Goal: Transaction & Acquisition: Book appointment/travel/reservation

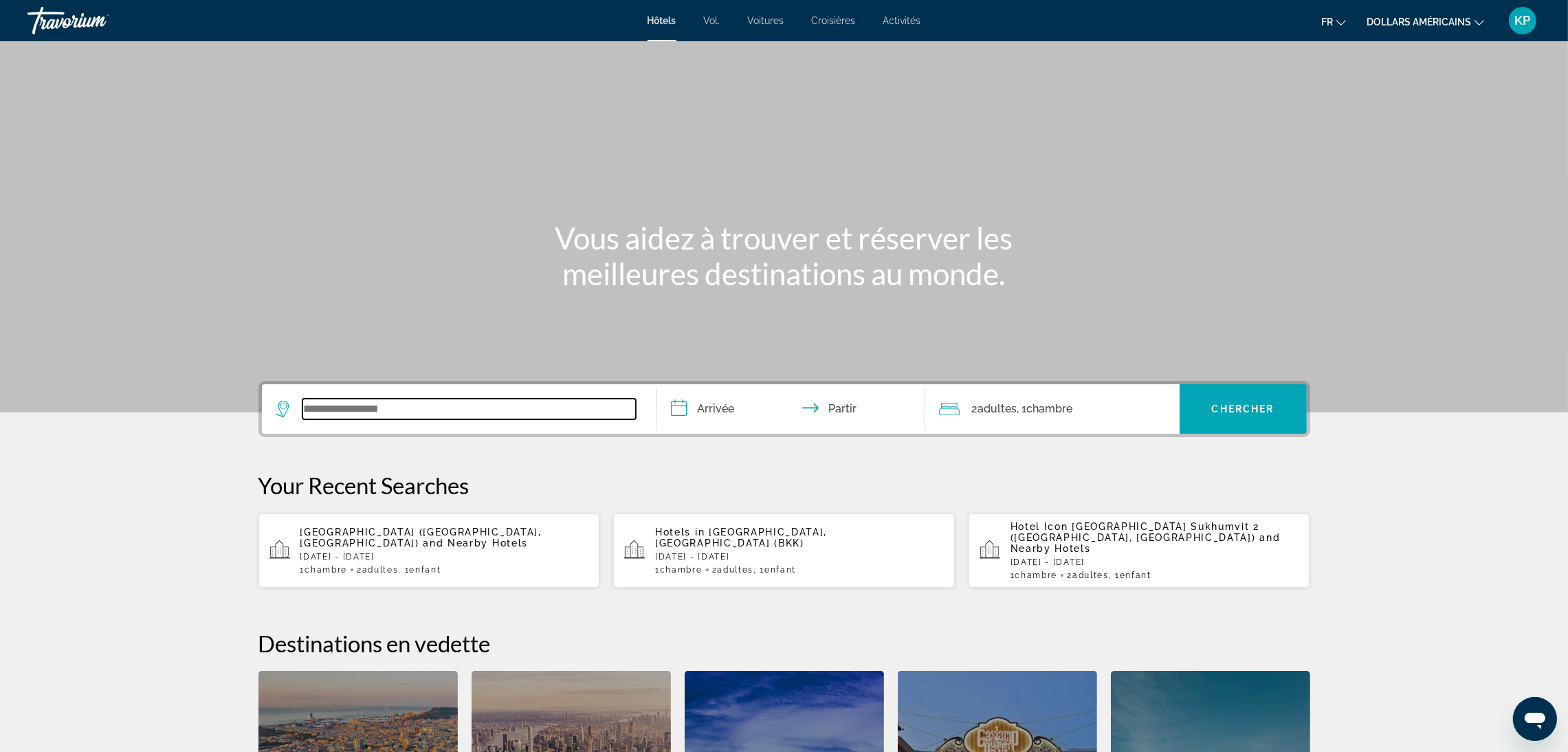
click at [526, 413] on input "Widget de recherche" at bounding box center [469, 409] width 333 height 21
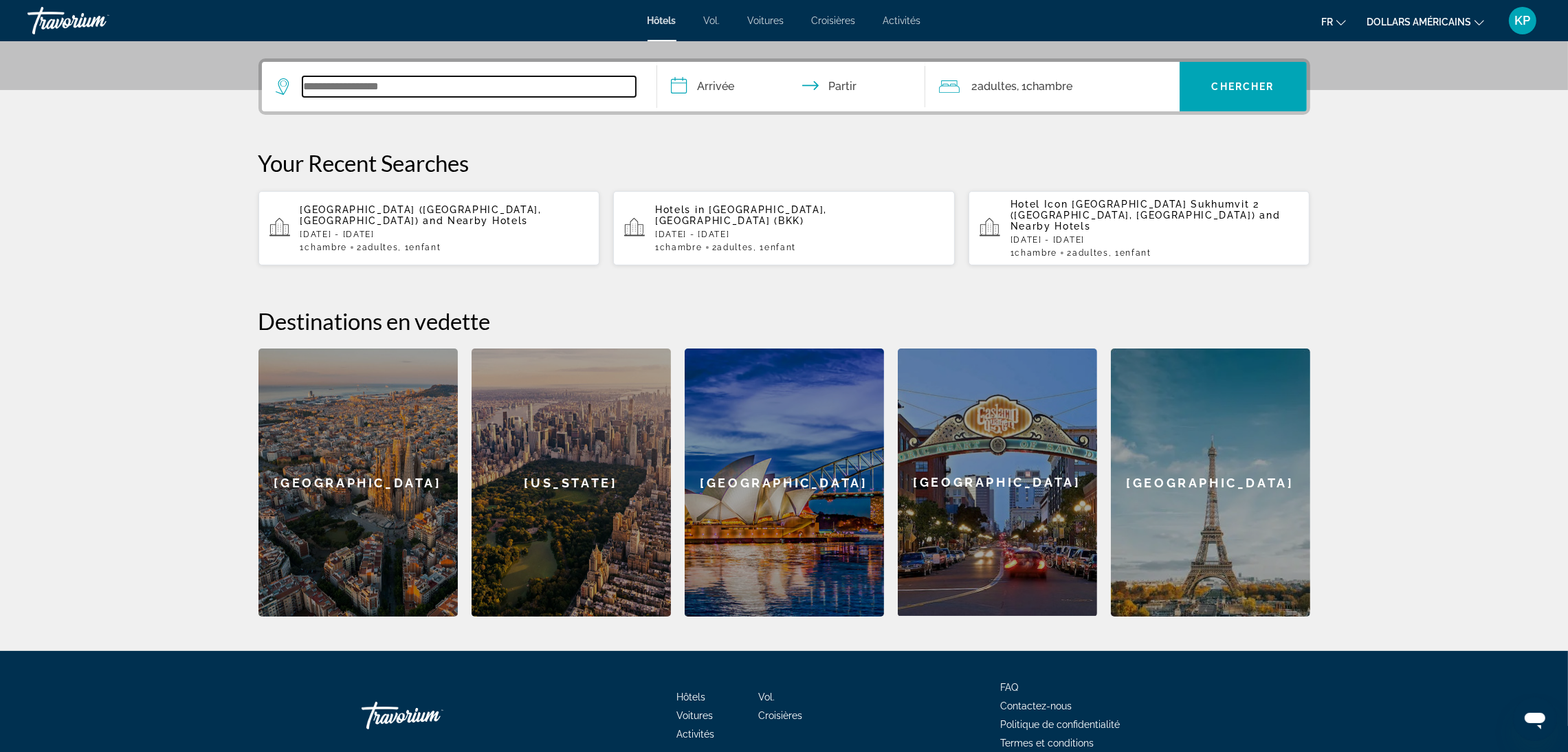
scroll to position [335, 0]
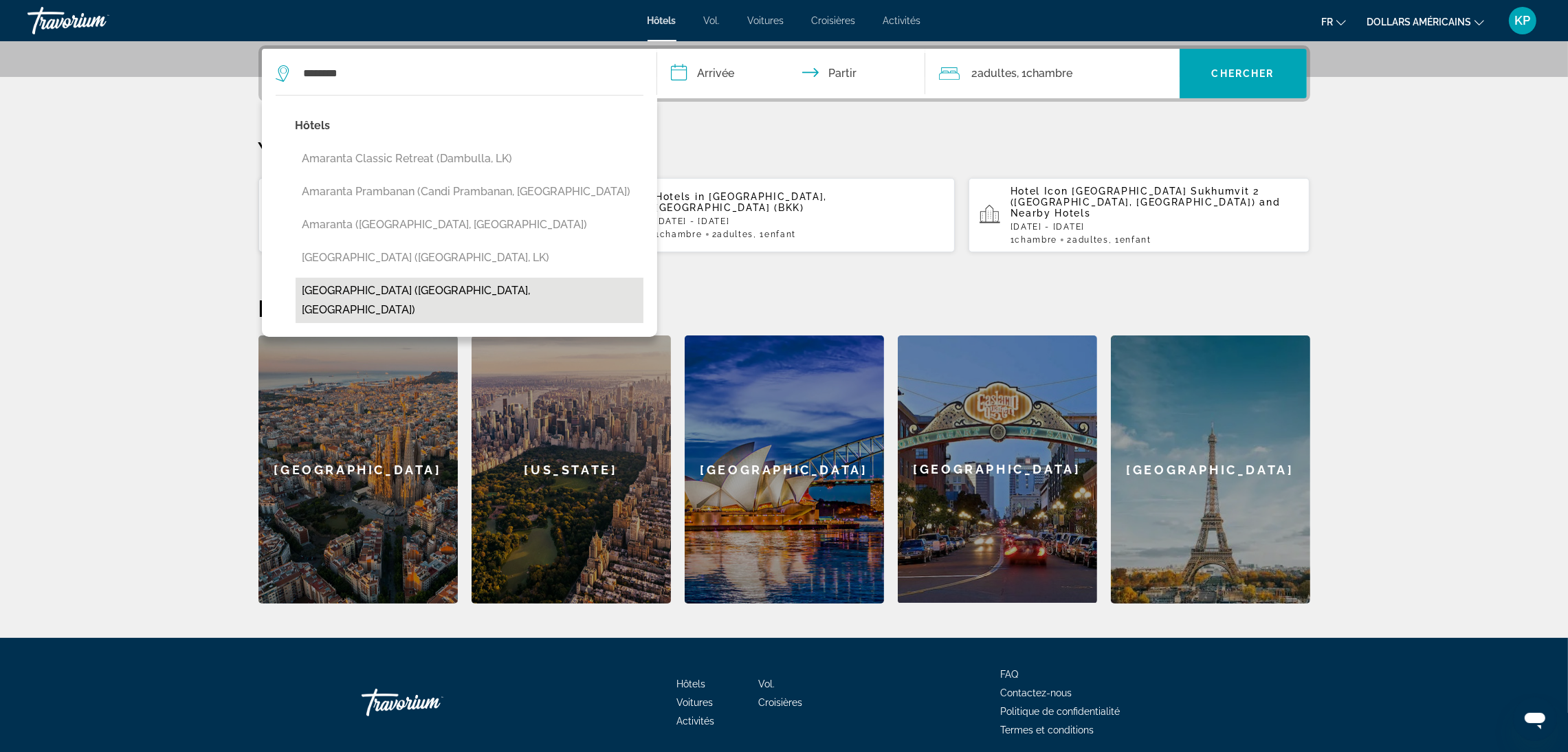
click at [496, 291] on button "[GEOGRAPHIC_DATA] ([GEOGRAPHIC_DATA], [GEOGRAPHIC_DATA])" at bounding box center [469, 300] width 348 height 45
type input "**********"
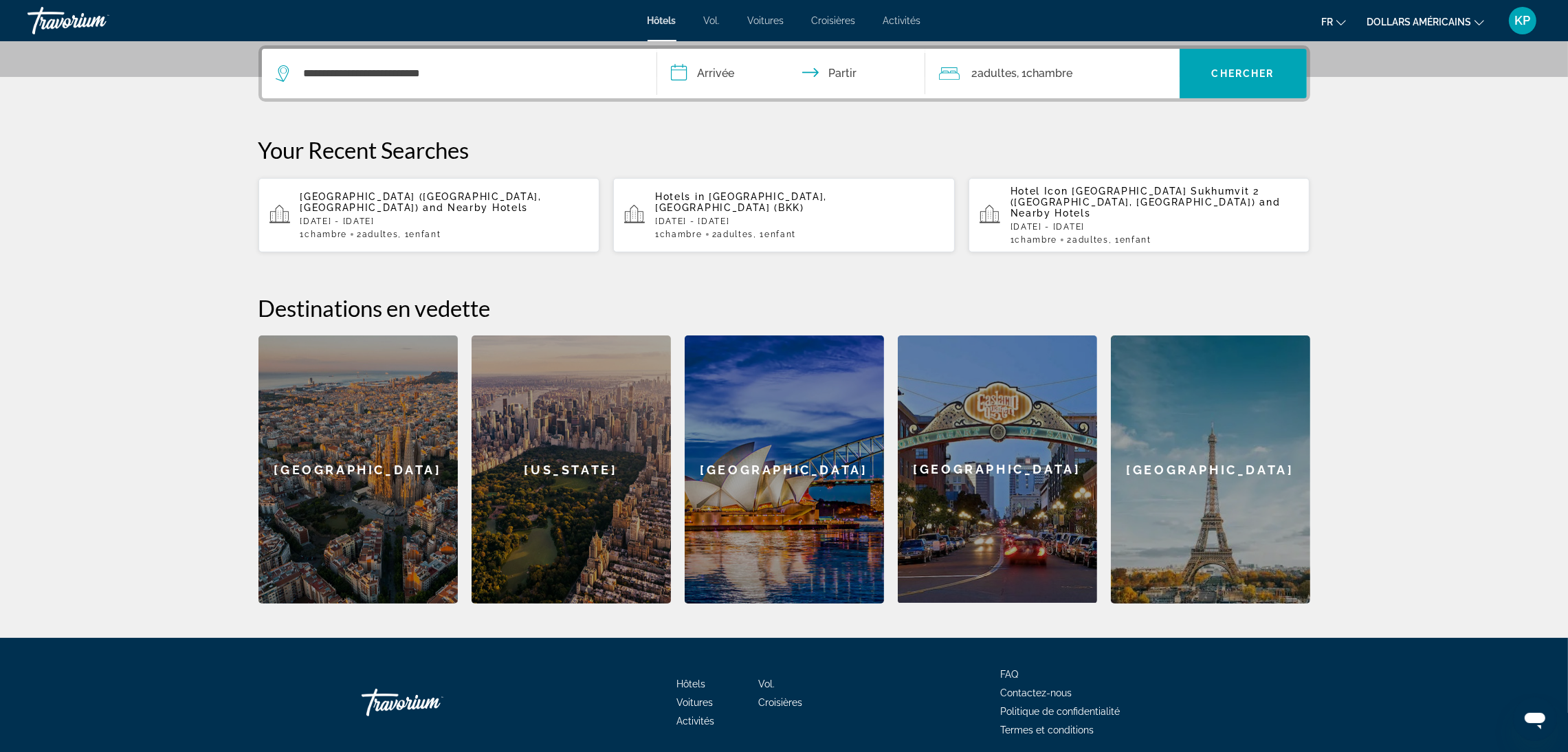
click at [732, 78] on input "**********" at bounding box center [794, 75] width 273 height 54
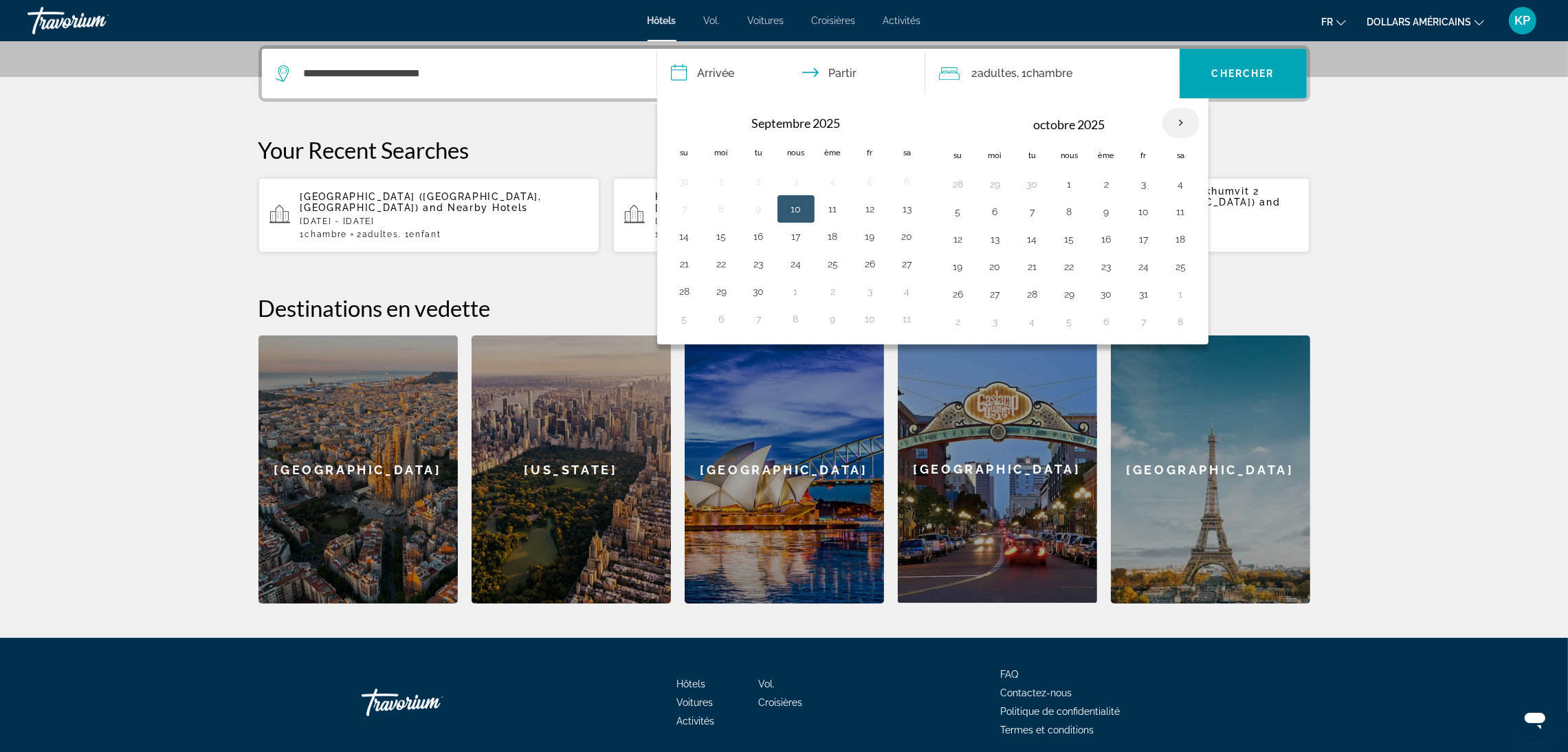
click at [1182, 125] on th "Mois prochain" at bounding box center [1181, 123] width 37 height 30
click at [1108, 262] on button "23" at bounding box center [1106, 267] width 22 height 20
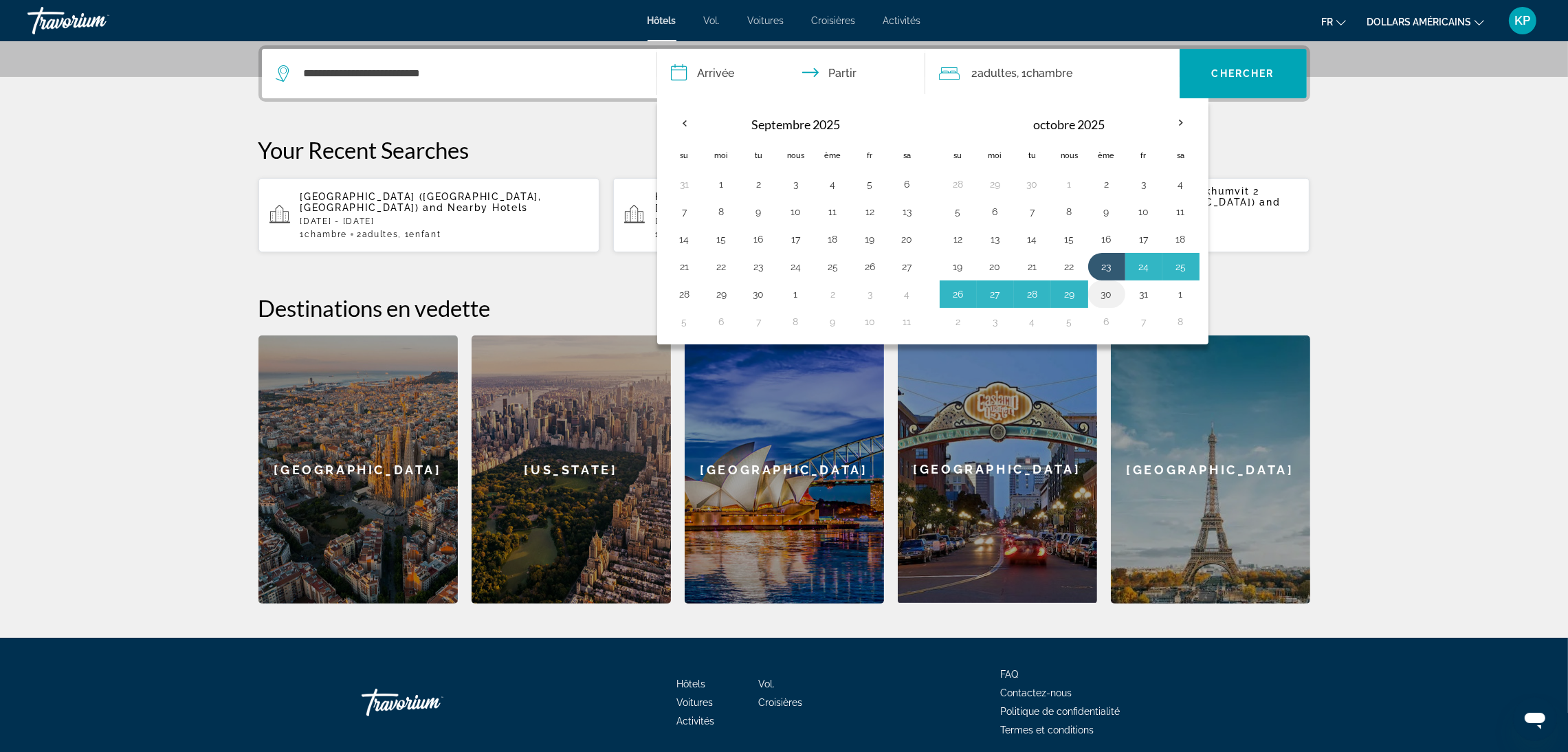
click at [1116, 297] on button "30" at bounding box center [1106, 294] width 22 height 20
type input "**********"
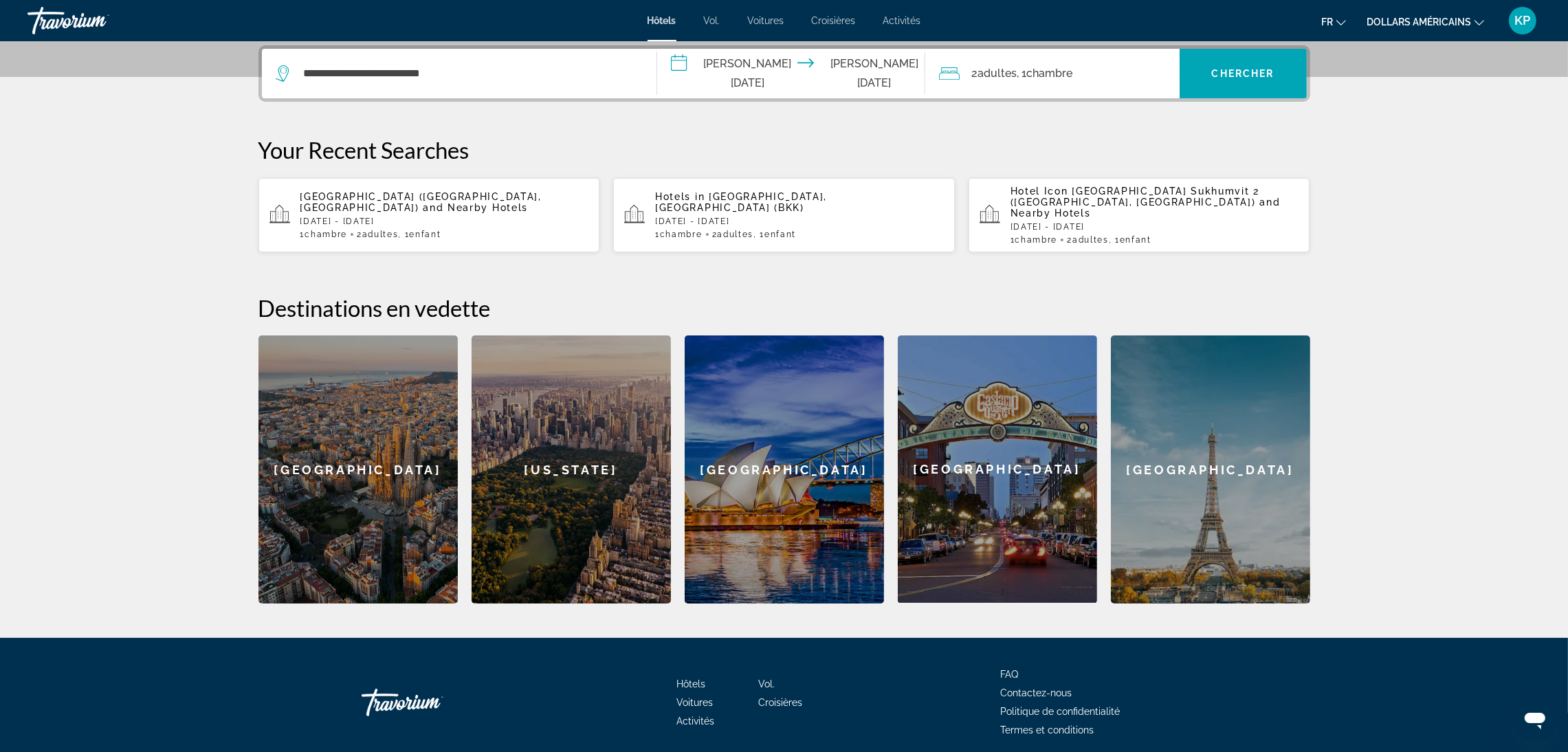
click at [1123, 81] on div "2 adultes Adulte , 1 Chambre pièces" at bounding box center [1058, 74] width 240 height 20
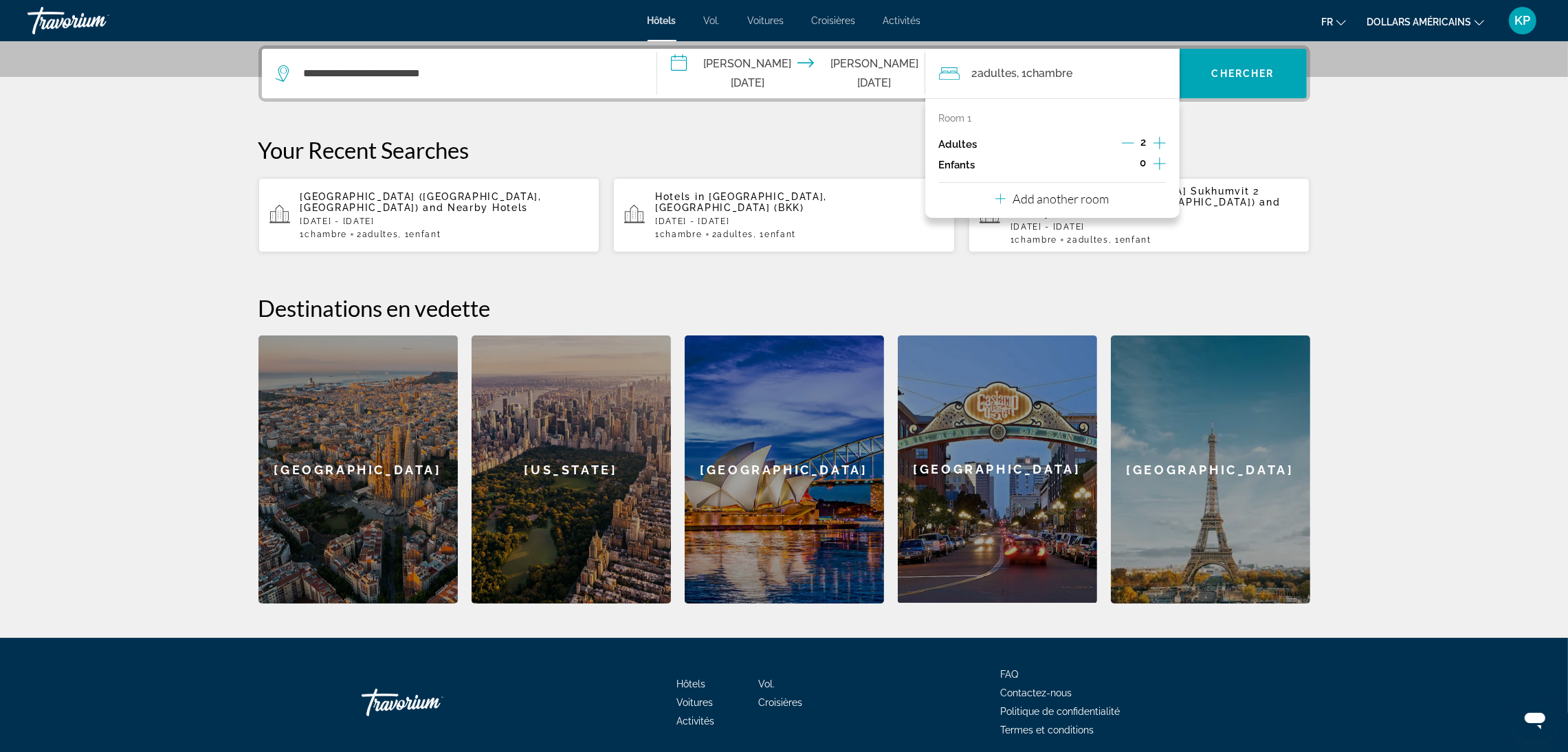
click at [1161, 170] on icon "Increment children" at bounding box center [1159, 164] width 13 height 17
click at [1039, 204] on icon "Travelers: 2 adults, 1 child" at bounding box center [1032, 201] width 17 height 17
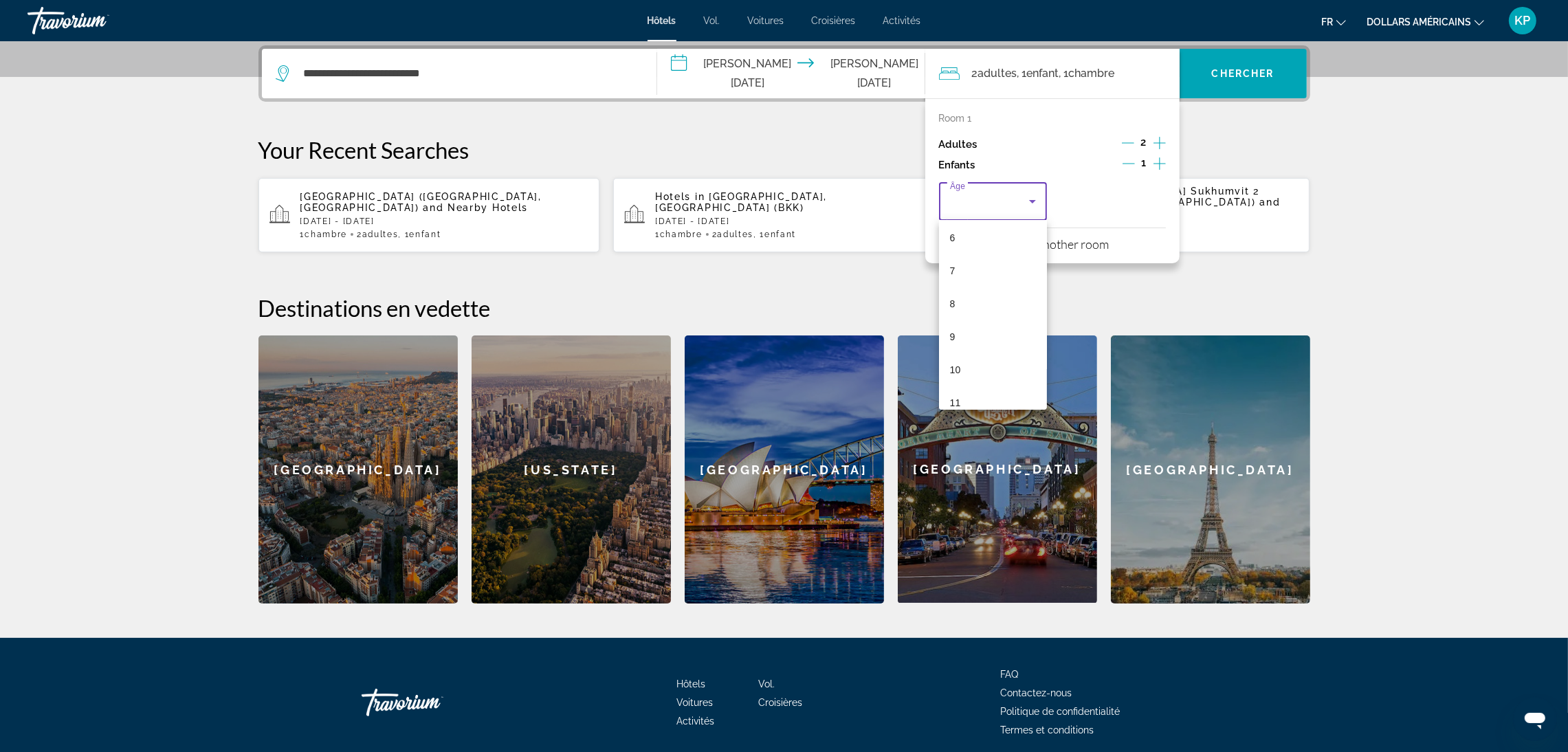
scroll to position [206, 0]
click at [946, 235] on mat-option "6" at bounding box center [993, 234] width 109 height 33
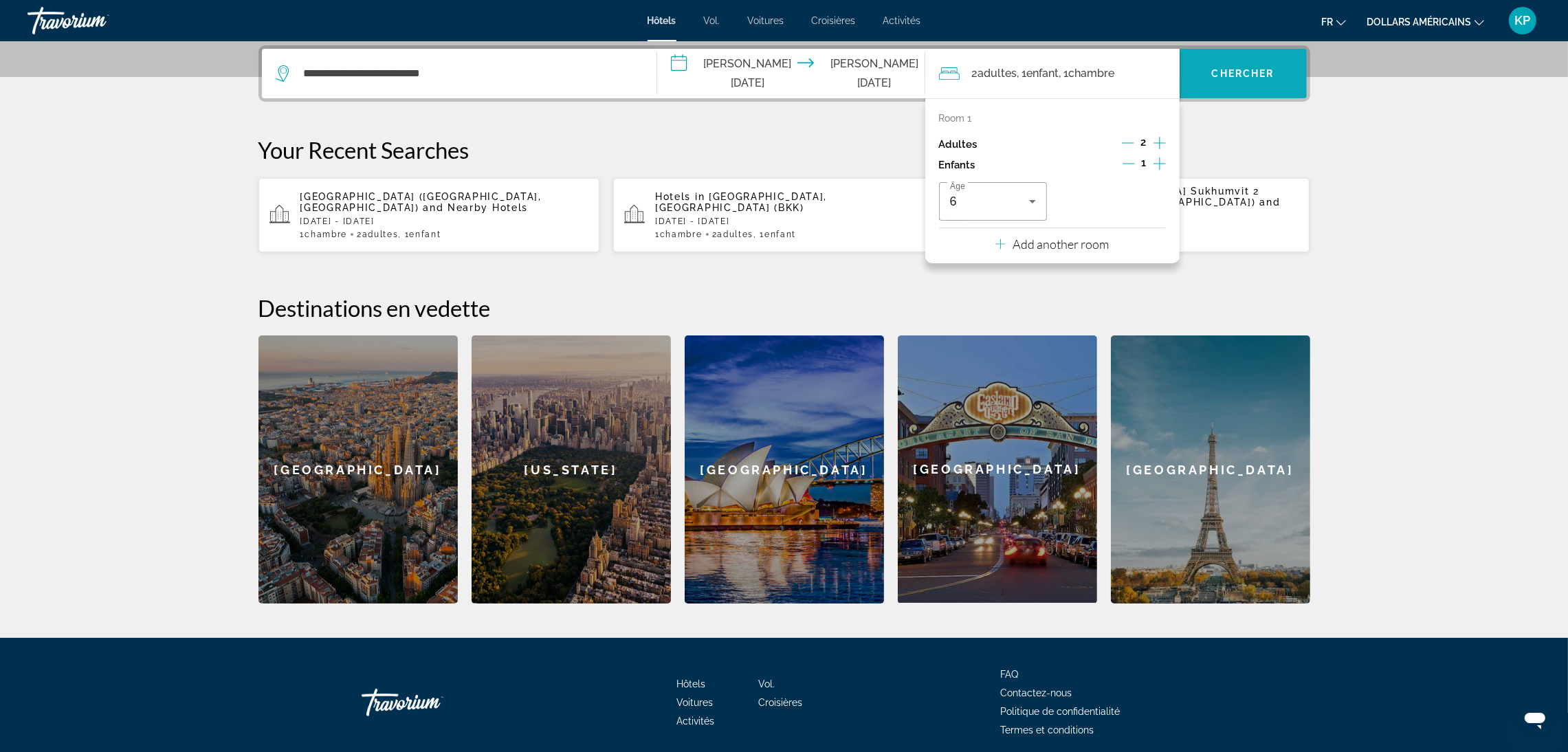
click at [1249, 73] on font "Chercher" at bounding box center [1244, 73] width 63 height 11
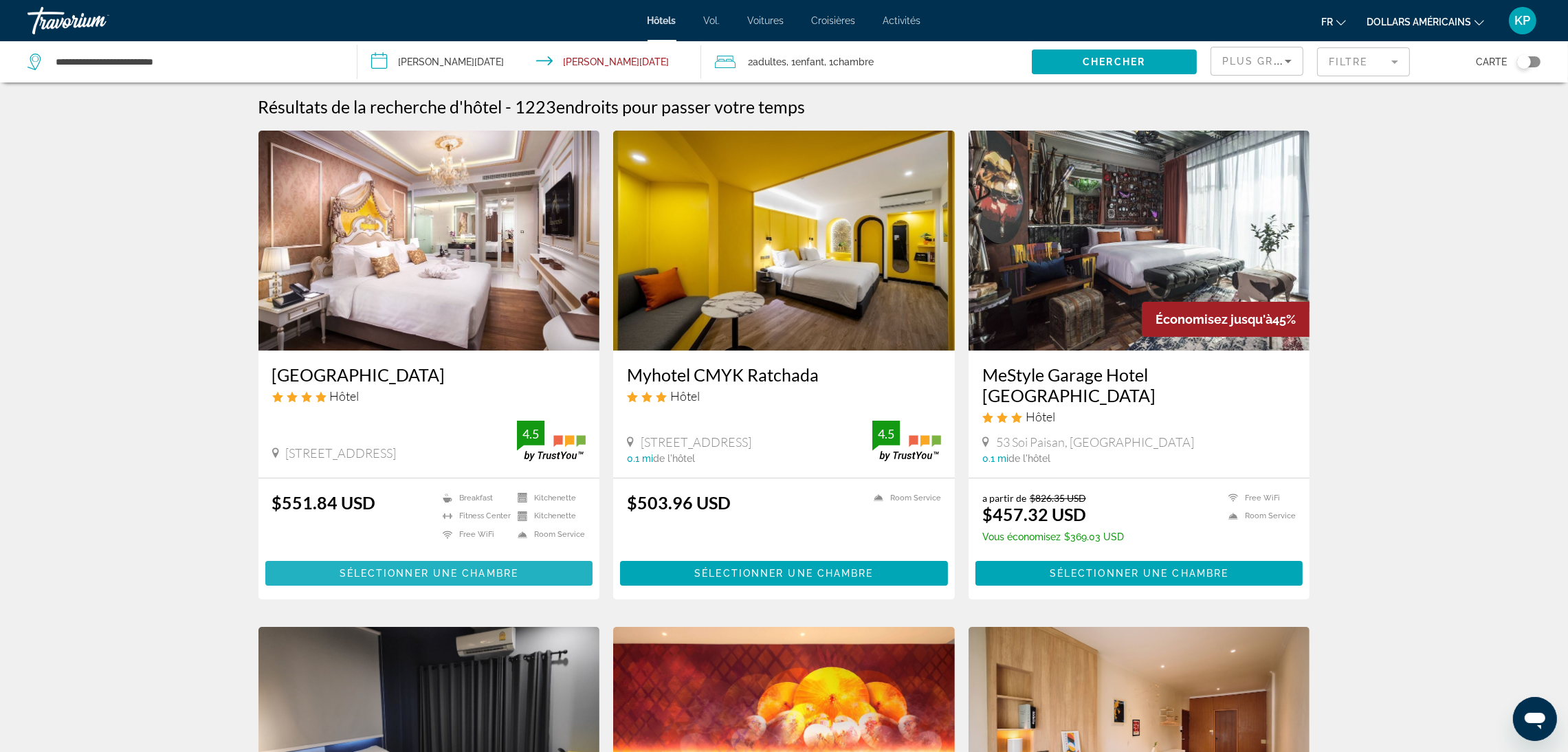
click at [461, 568] on span "Sélectionner une chambre" at bounding box center [428, 573] width 178 height 11
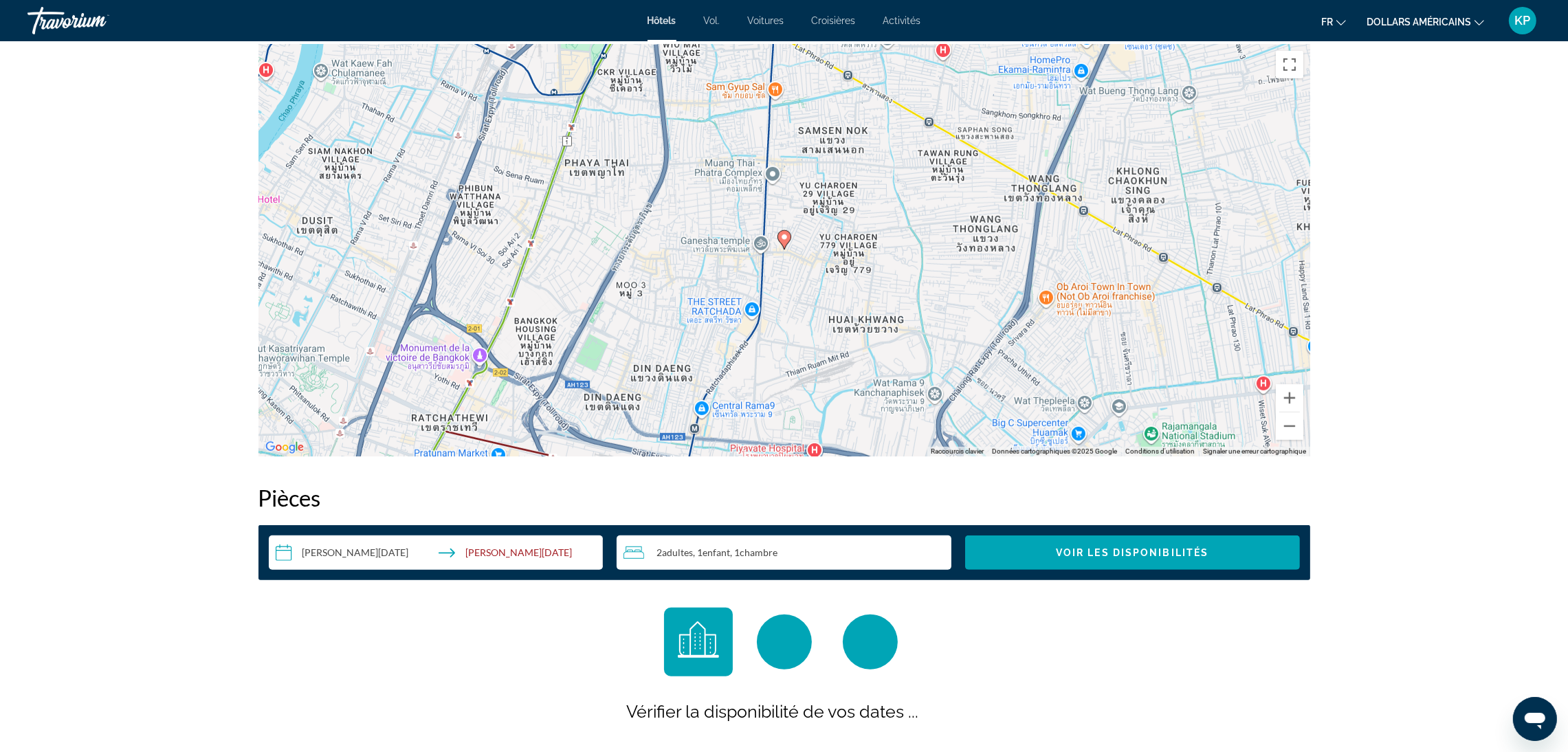
scroll to position [1340, 0]
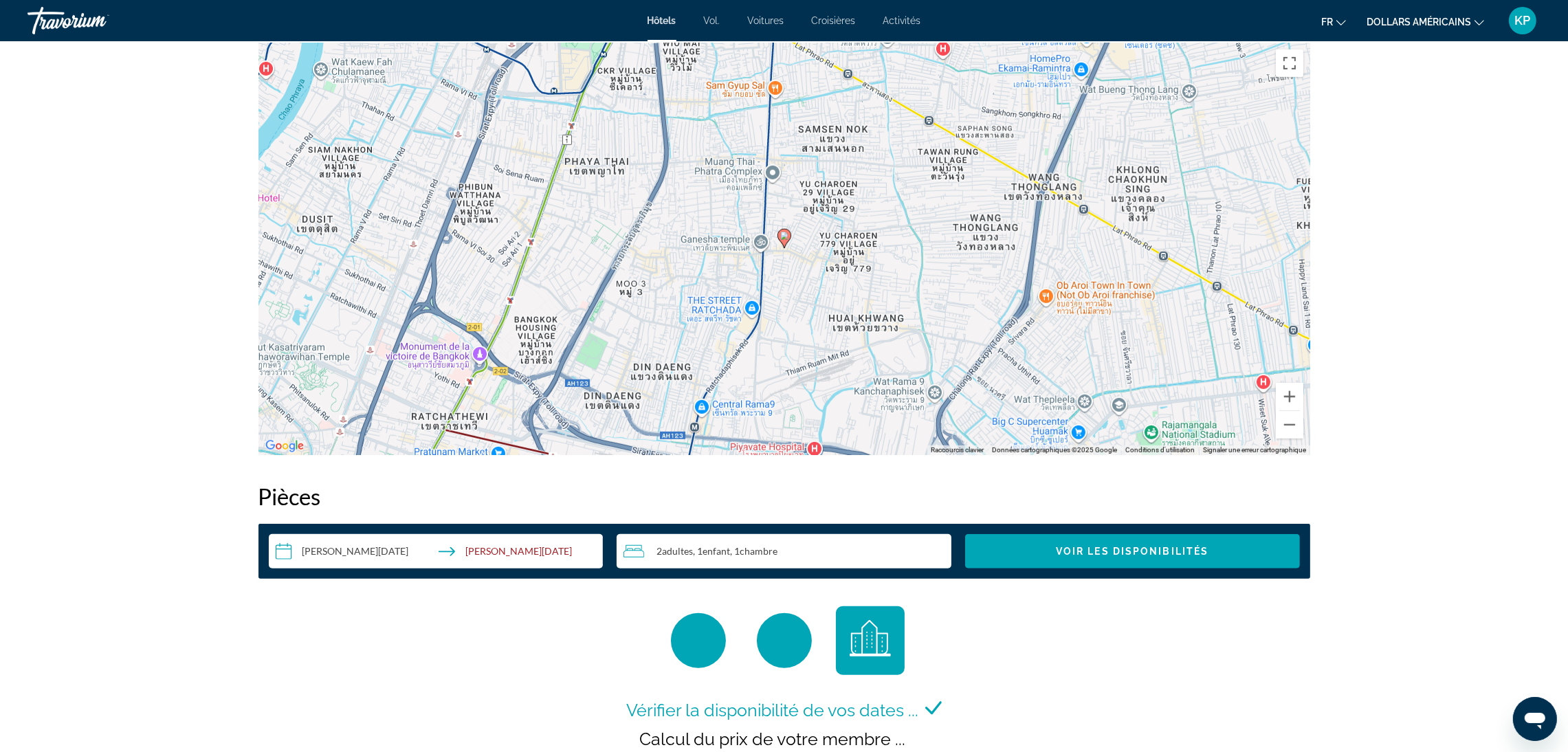
click at [559, 535] on input "**********" at bounding box center [438, 553] width 340 height 38
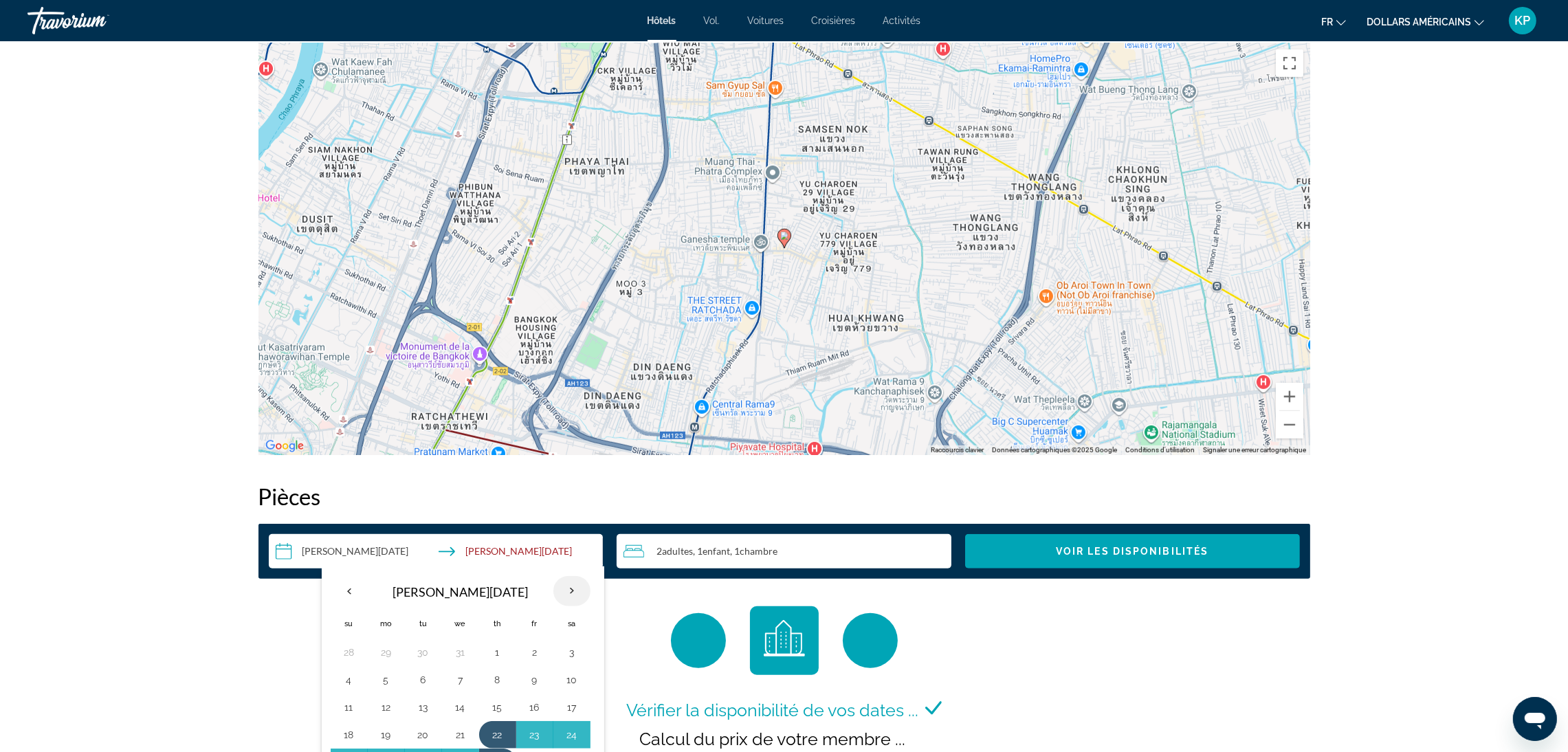
click at [576, 593] on th "Next month" at bounding box center [572, 591] width 37 height 30
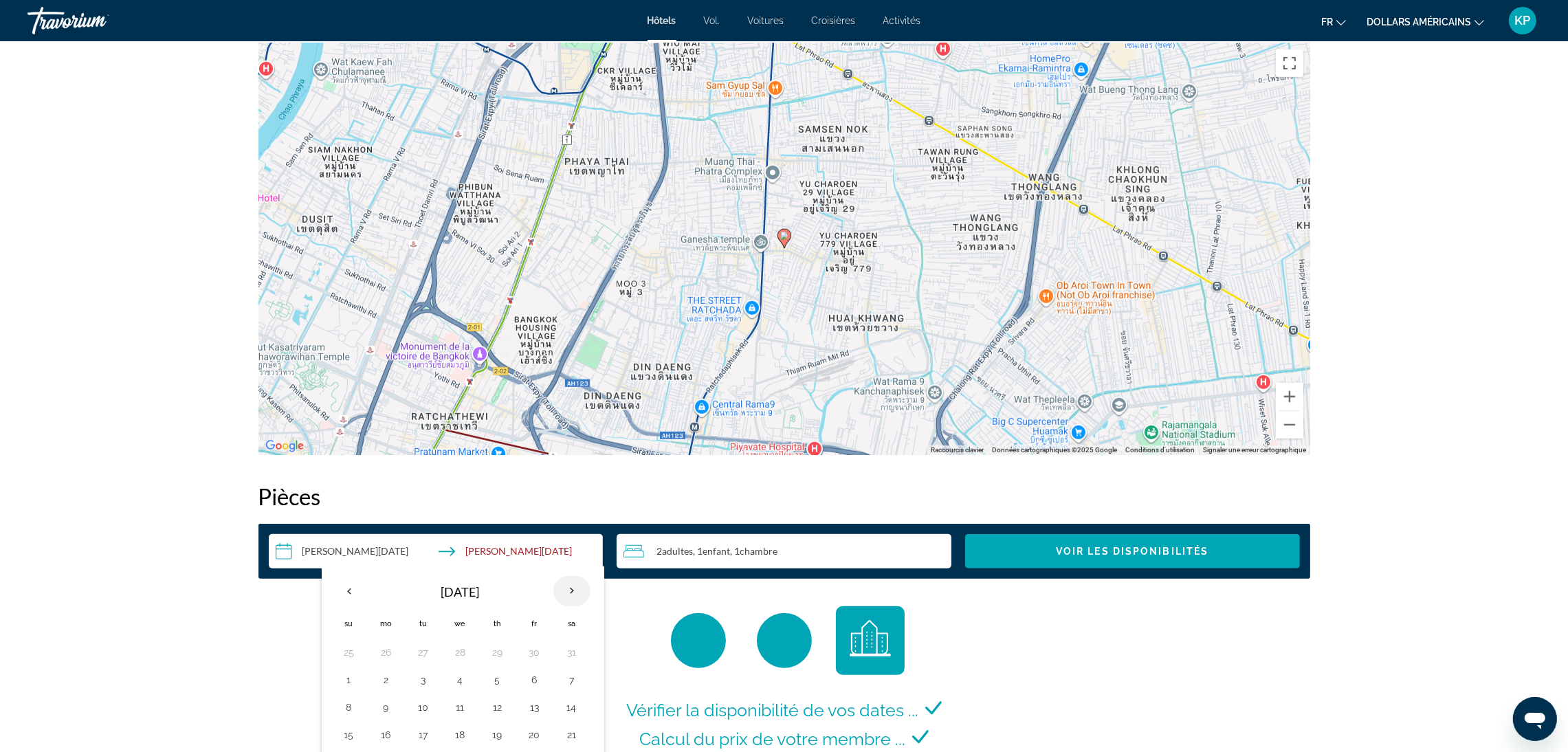
scroll to position [1444, 0]
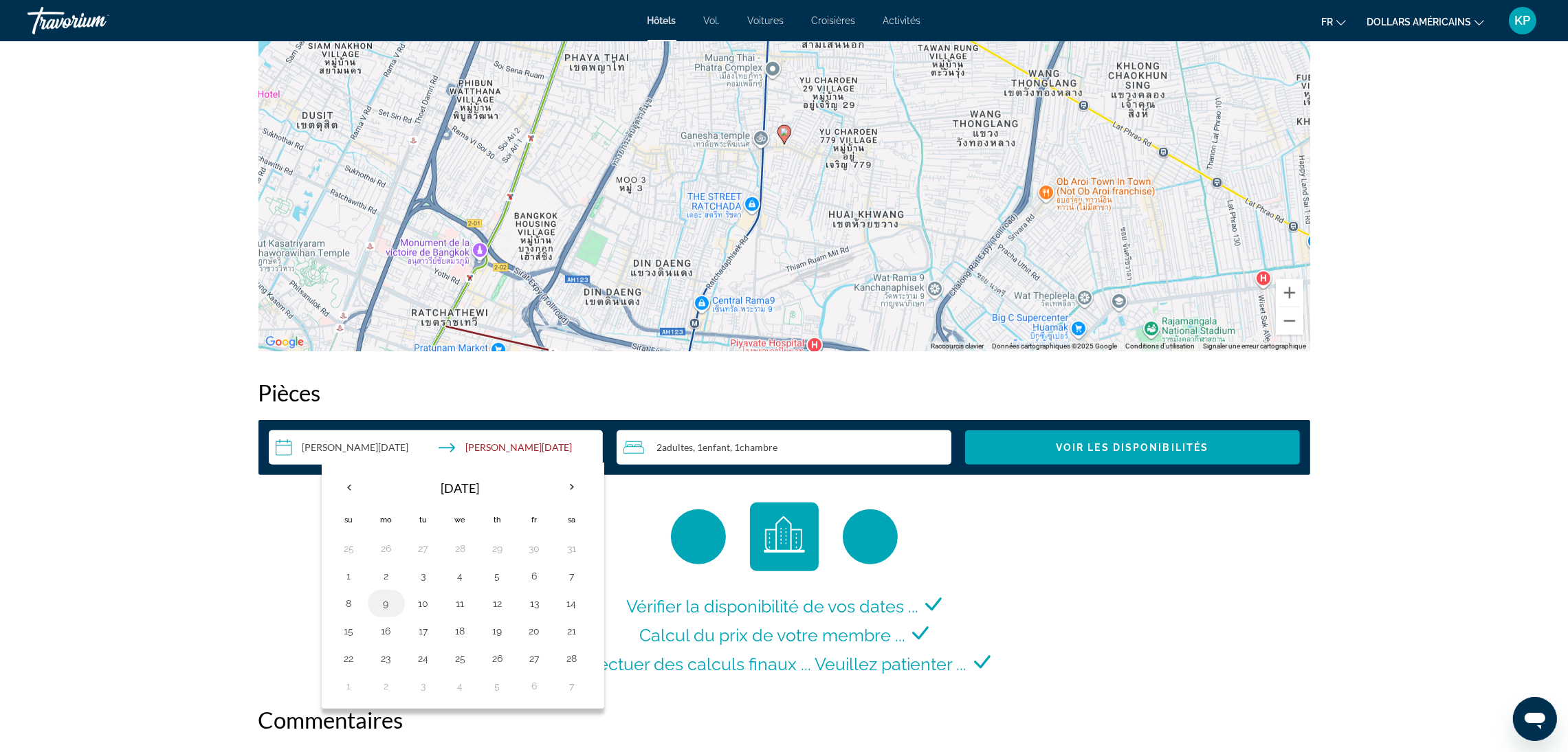
click at [388, 607] on button "9" at bounding box center [386, 604] width 22 height 20
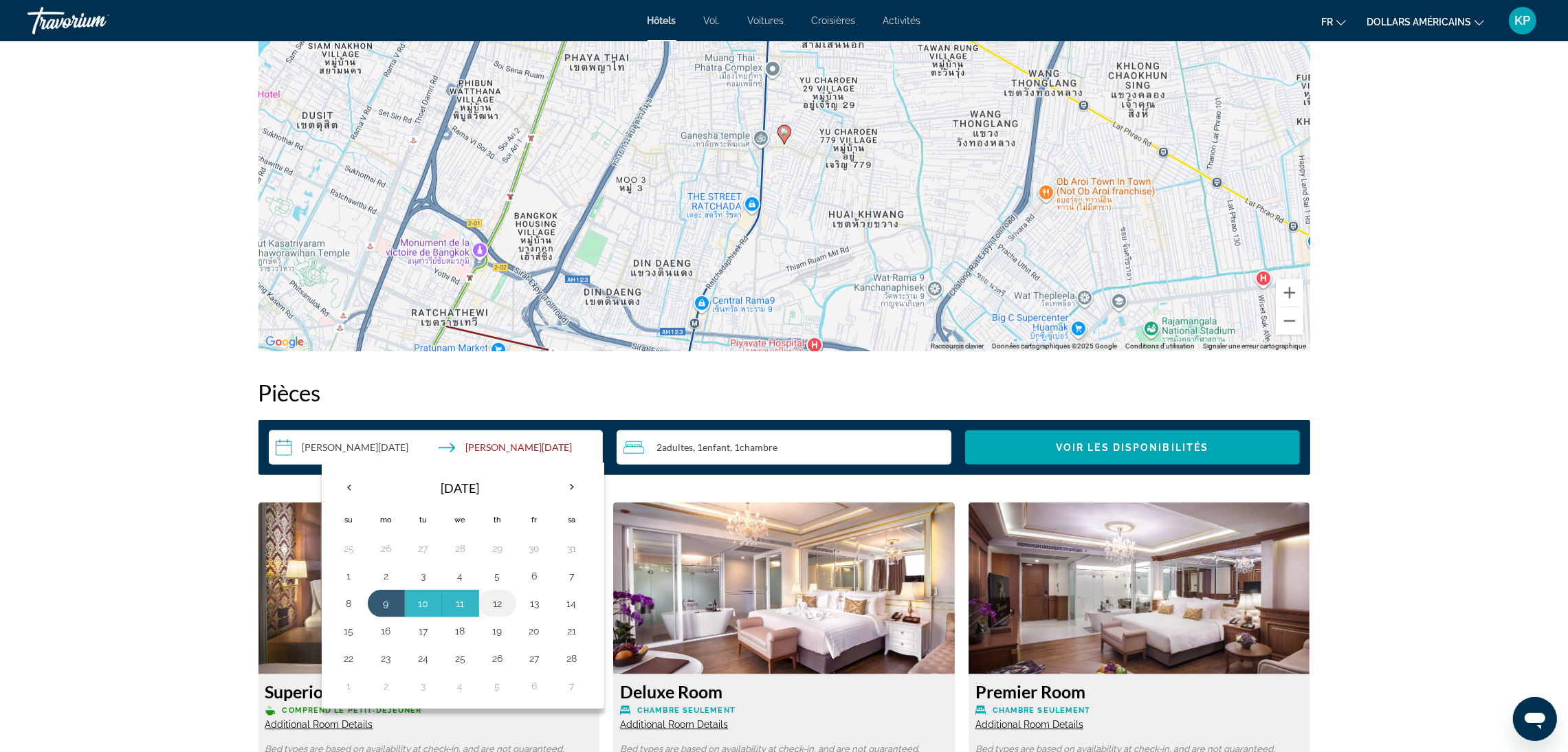
click at [503, 604] on button "12" at bounding box center [498, 604] width 22 height 20
type input "**********"
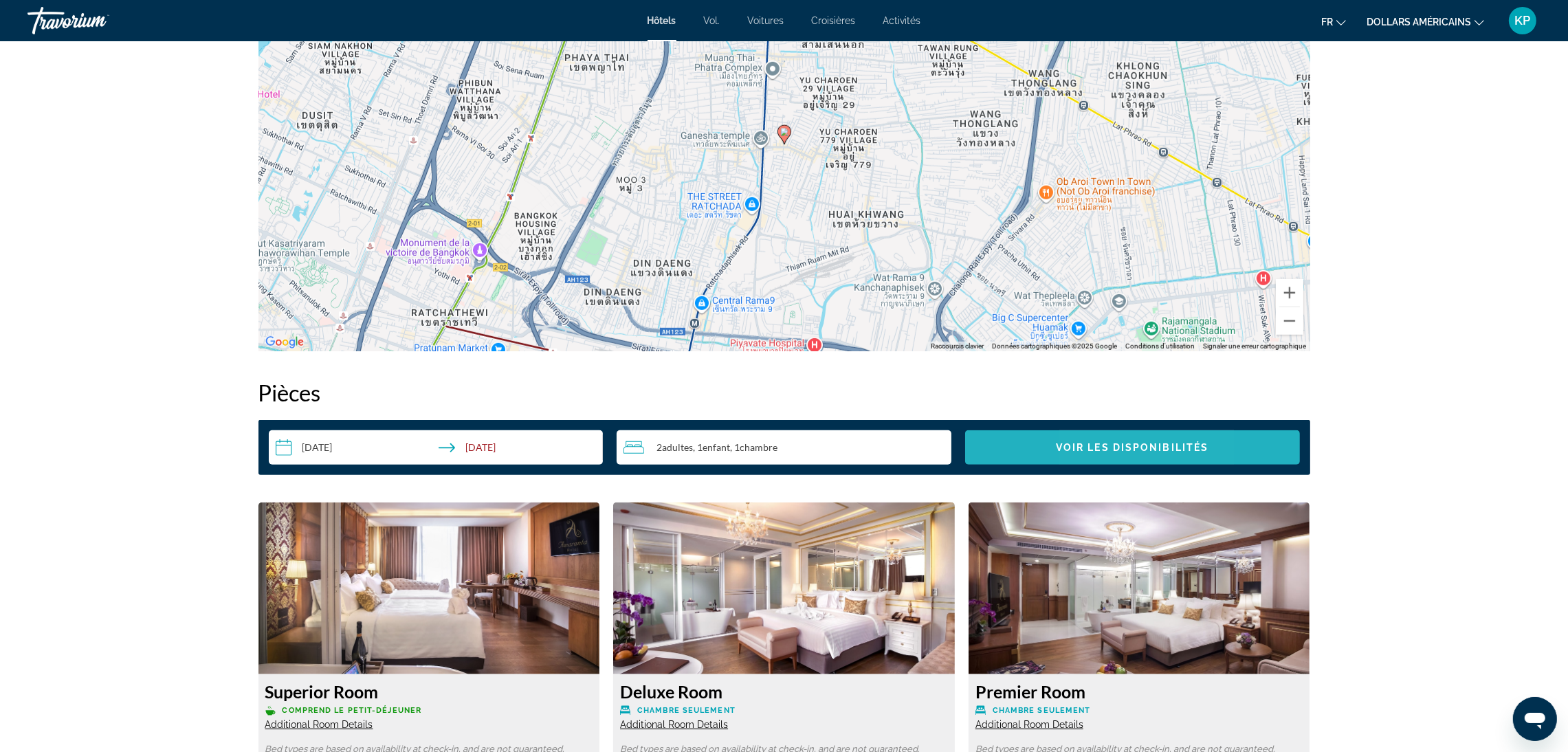
click at [1092, 452] on span "Voir les disponibilités" at bounding box center [1132, 447] width 153 height 11
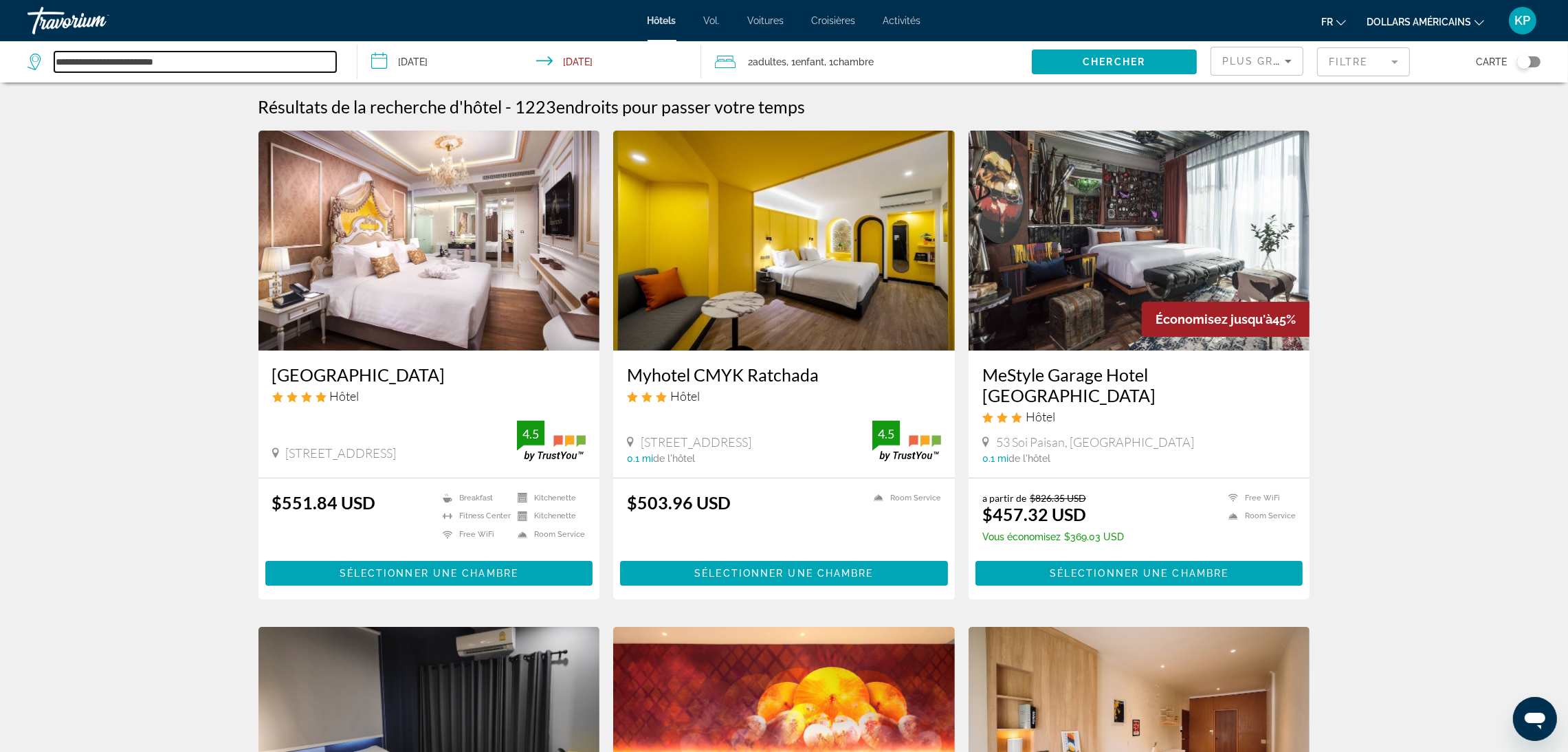
drag, startPoint x: 245, startPoint y: 54, endPoint x: 26, endPoint y: 45, distance: 219.2
click at [26, 45] on app-destination-search "**********" at bounding box center [178, 62] width 358 height 41
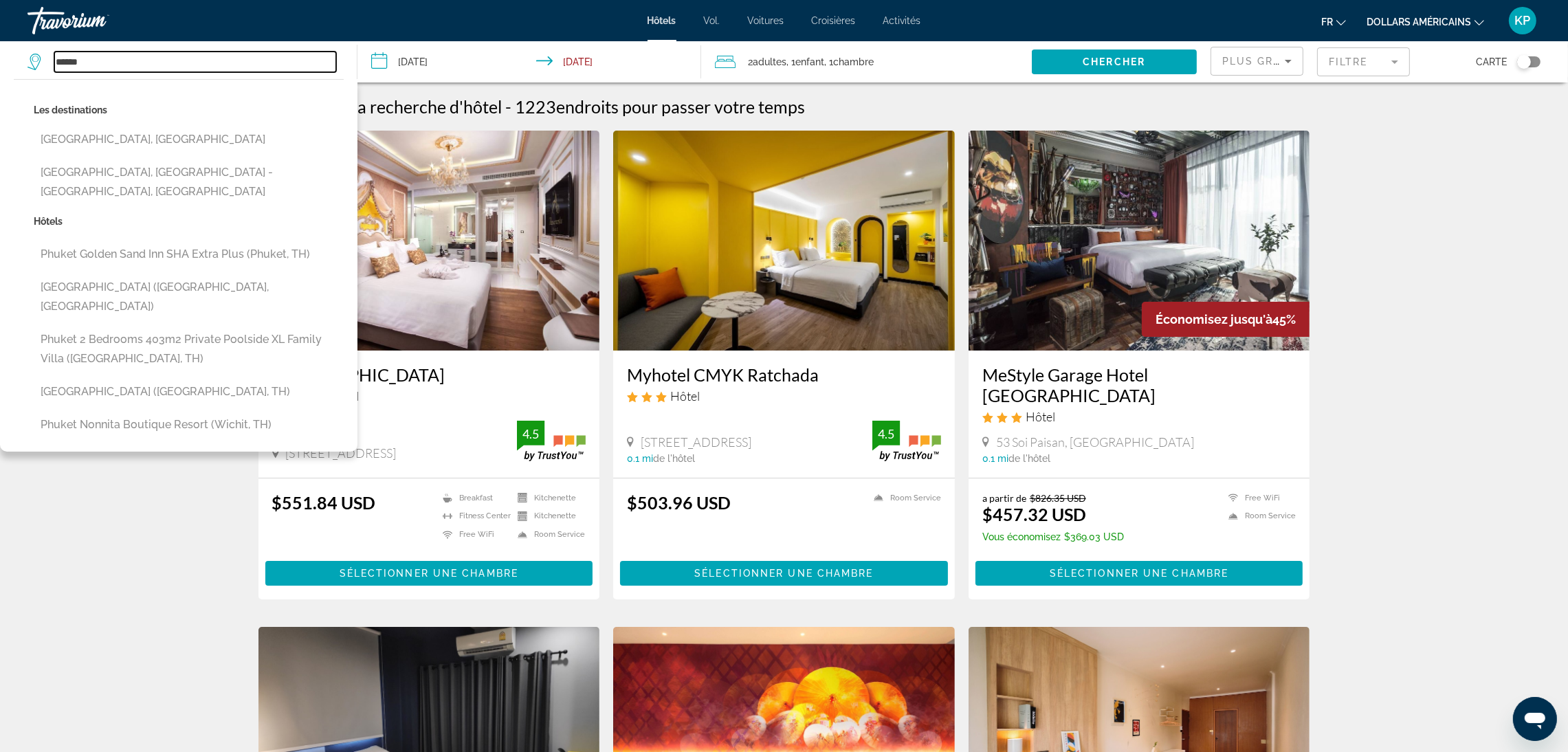
type input "******"
click at [422, 64] on input "**********" at bounding box center [532, 64] width 349 height 45
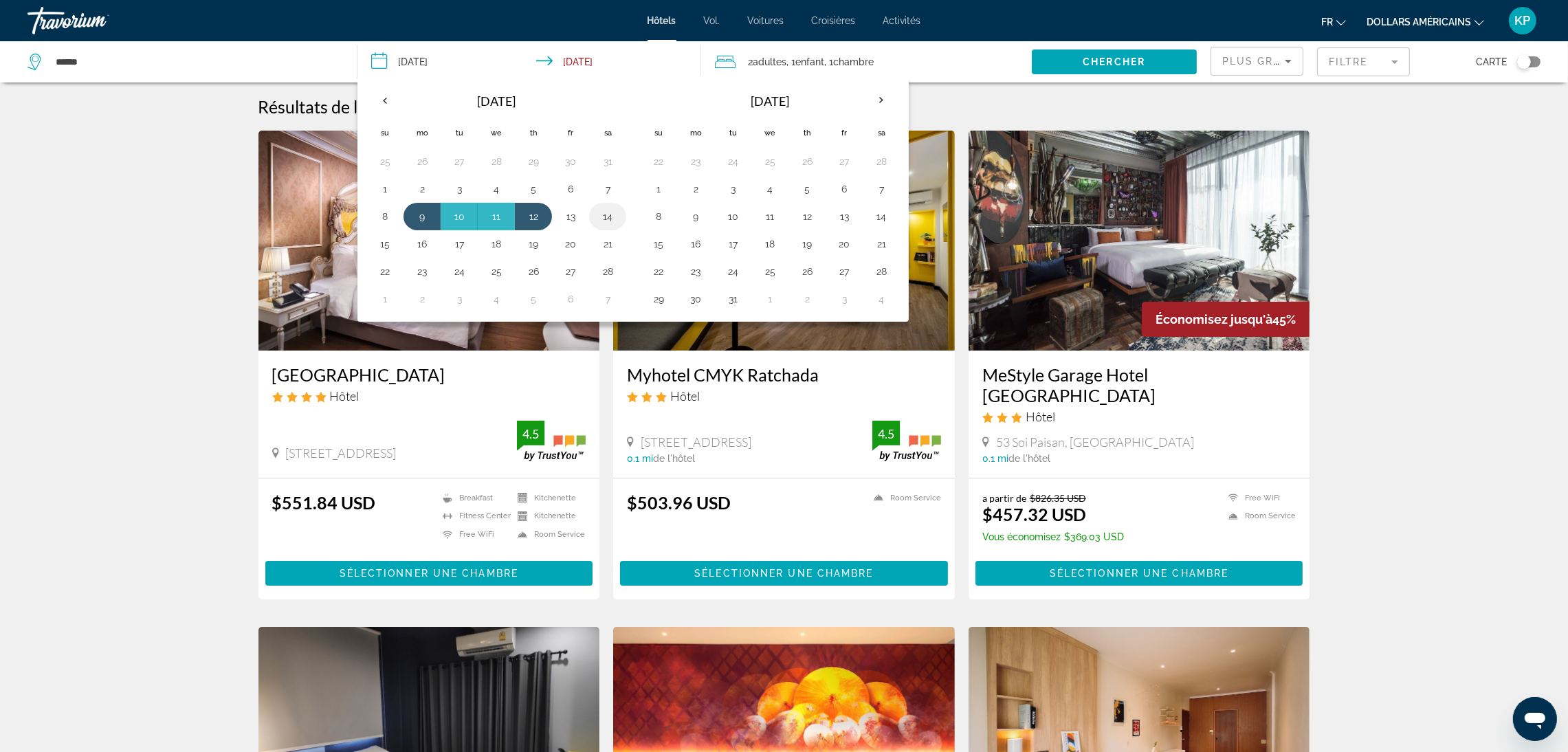
click at [609, 217] on button "14" at bounding box center [608, 217] width 22 height 20
click at [496, 241] on button "18" at bounding box center [496, 244] width 22 height 20
type input "**********"
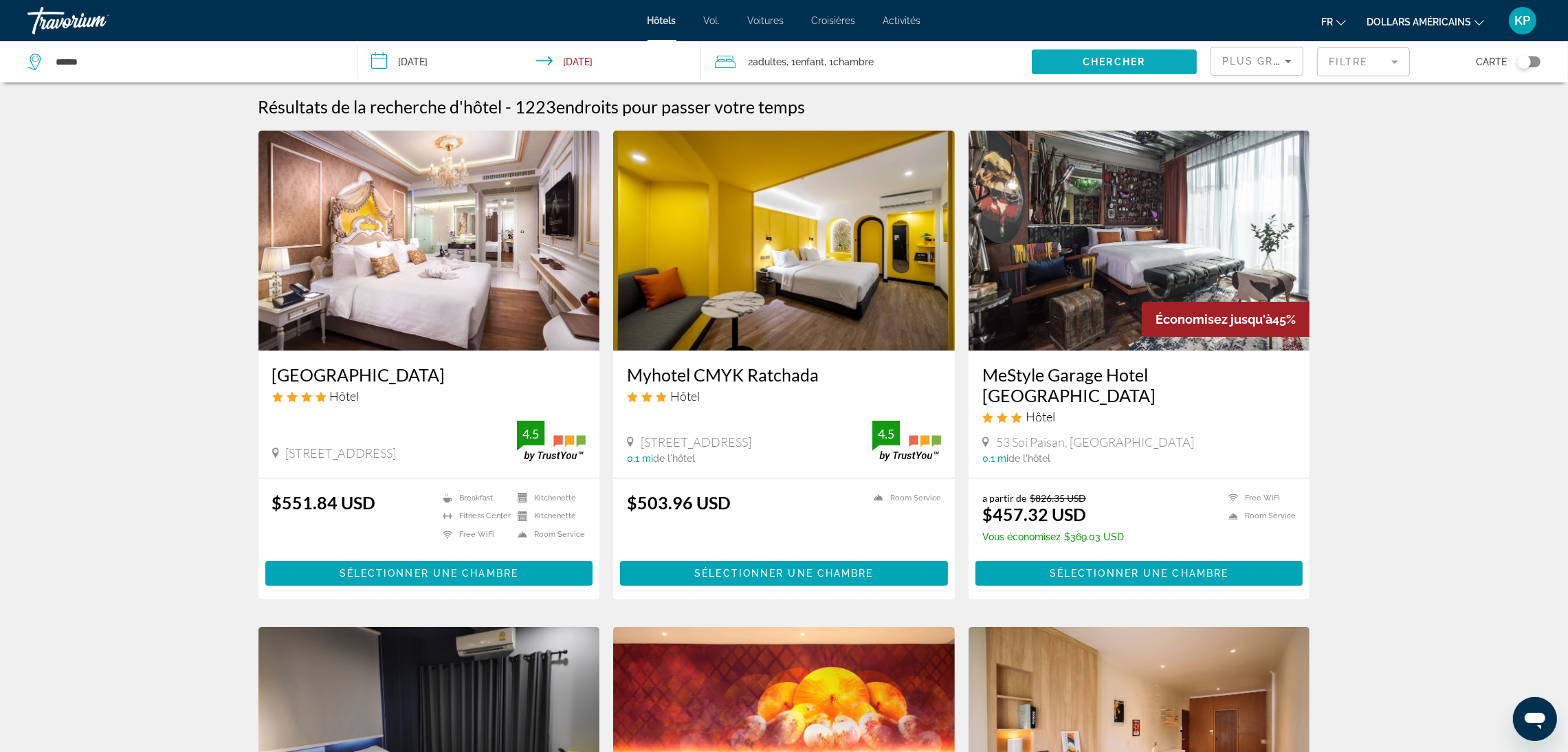
click at [1096, 66] on span "Chercher" at bounding box center [1114, 62] width 63 height 11
click at [1400, 18] on font "dollars américains" at bounding box center [1418, 22] width 105 height 11
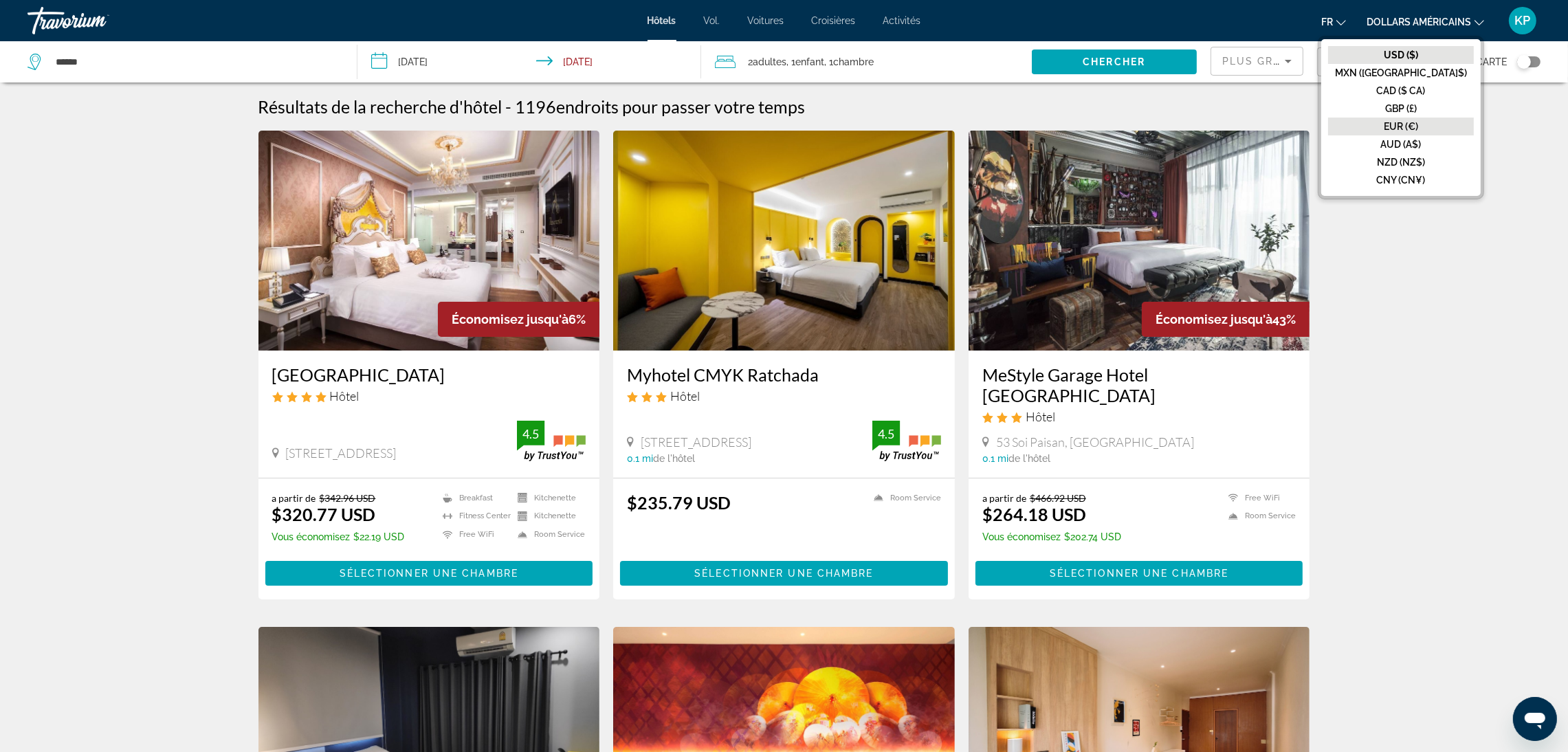
click at [1418, 121] on font "EUR (€)" at bounding box center [1400, 125] width 34 height 11
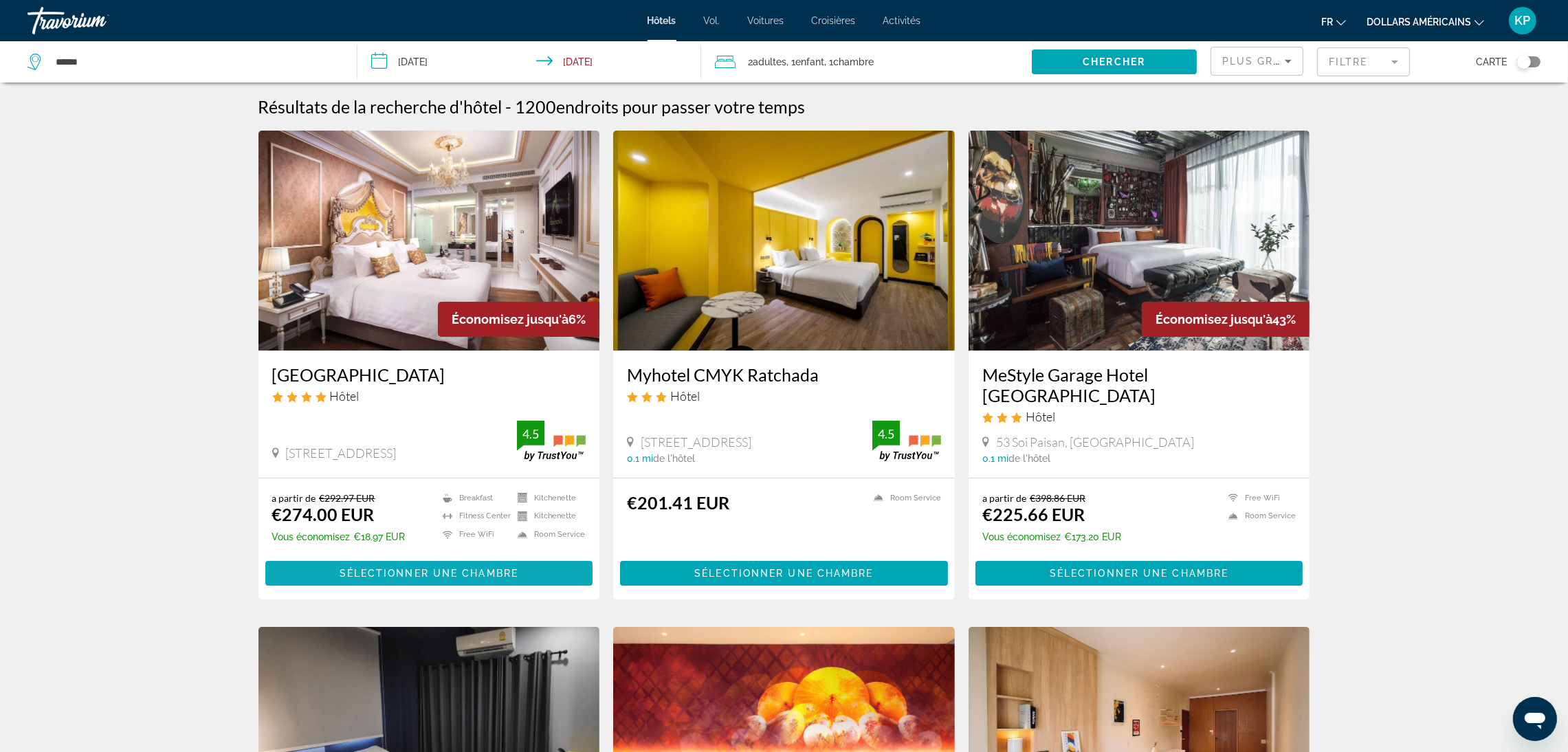
click at [427, 568] on span "Sélectionner une chambre" at bounding box center [428, 573] width 178 height 11
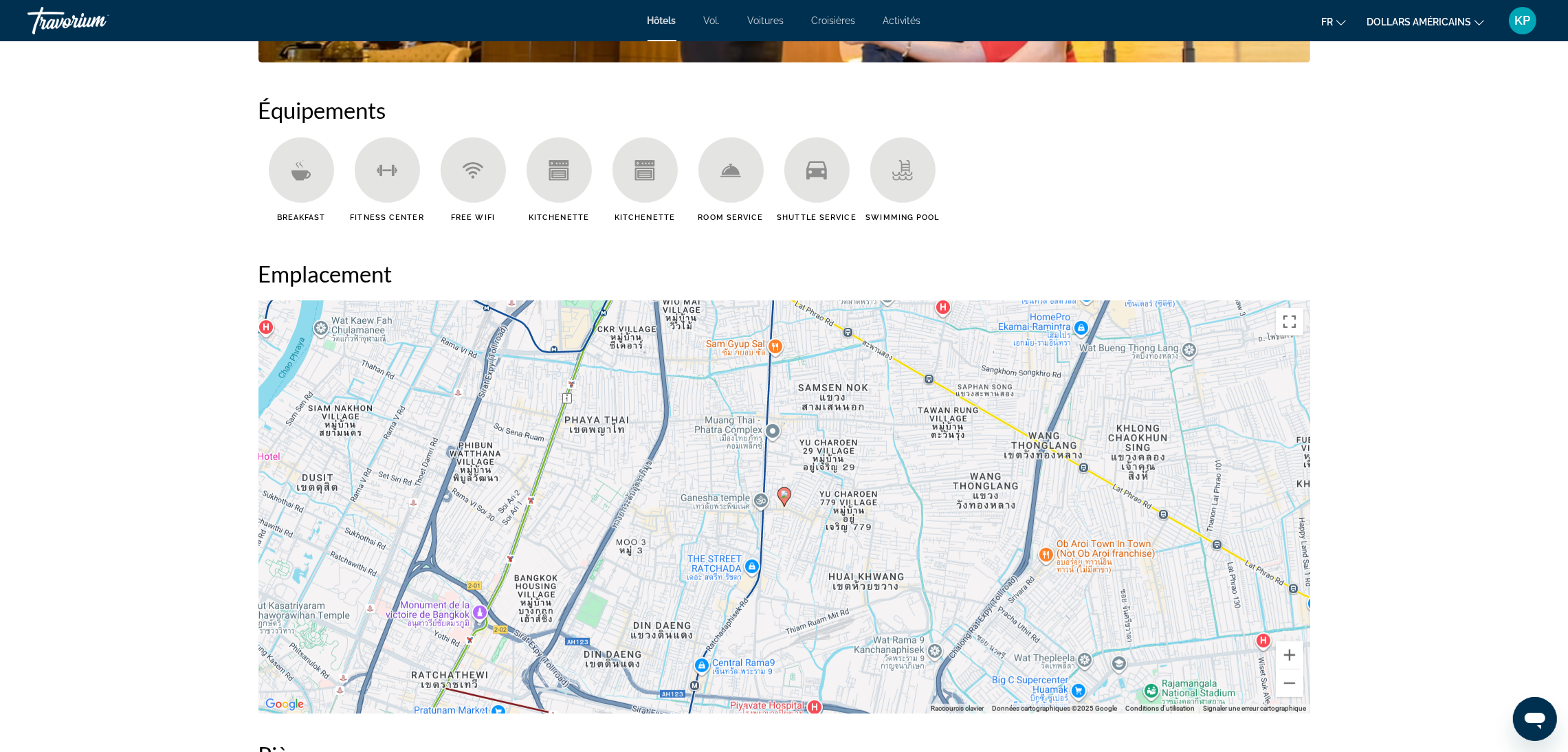
scroll to position [1340, 0]
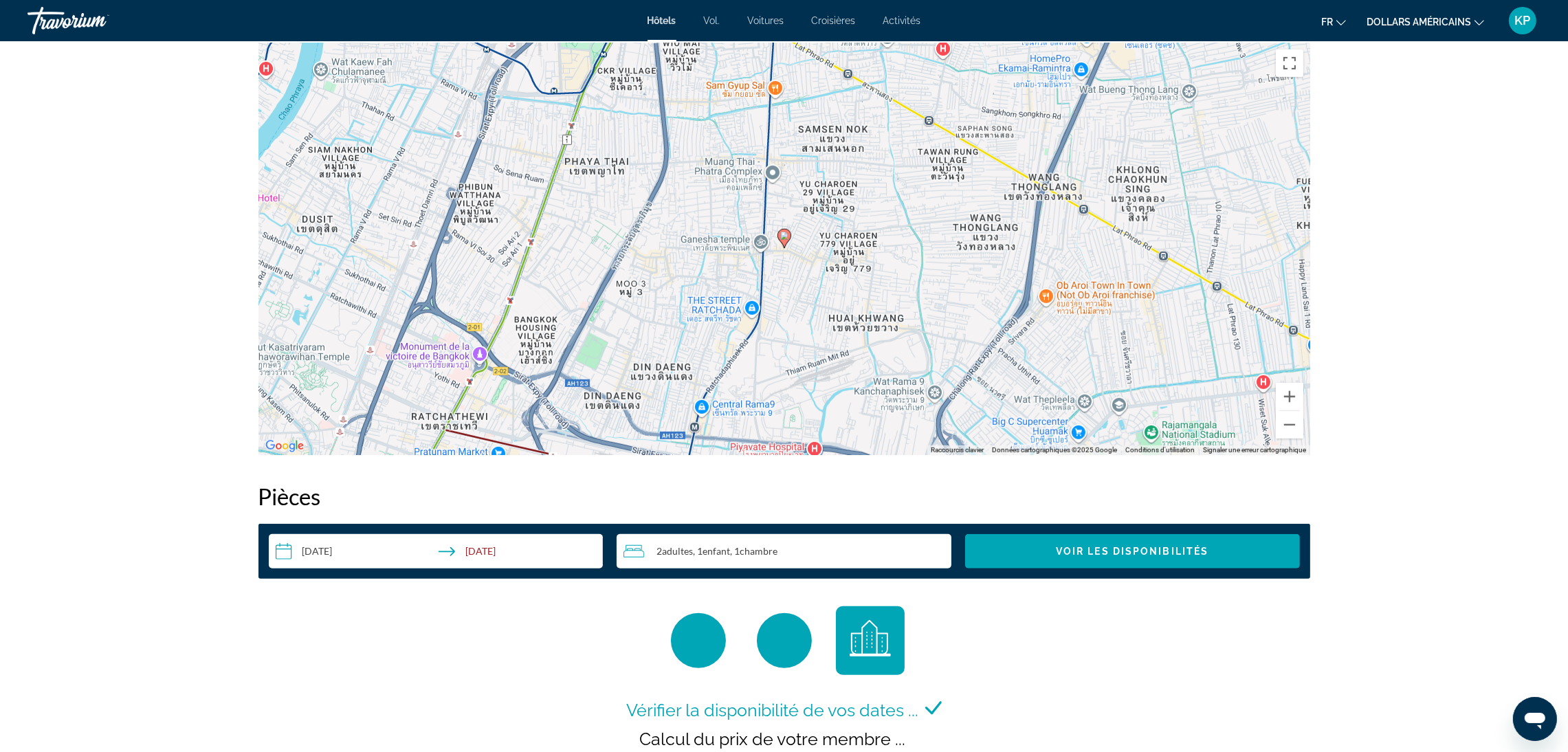
click at [381, 546] on input "**********" at bounding box center [438, 553] width 340 height 38
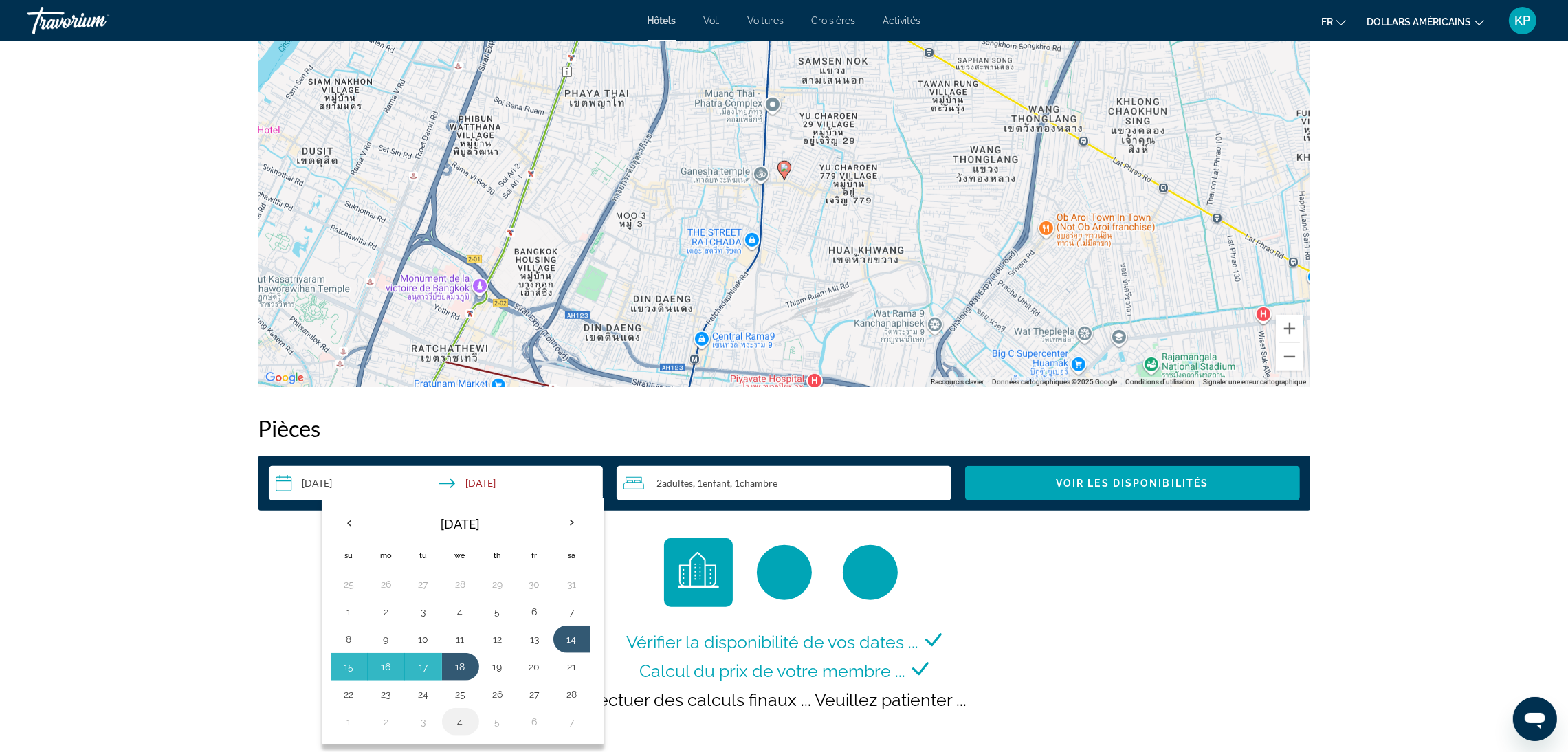
scroll to position [1444, 0]
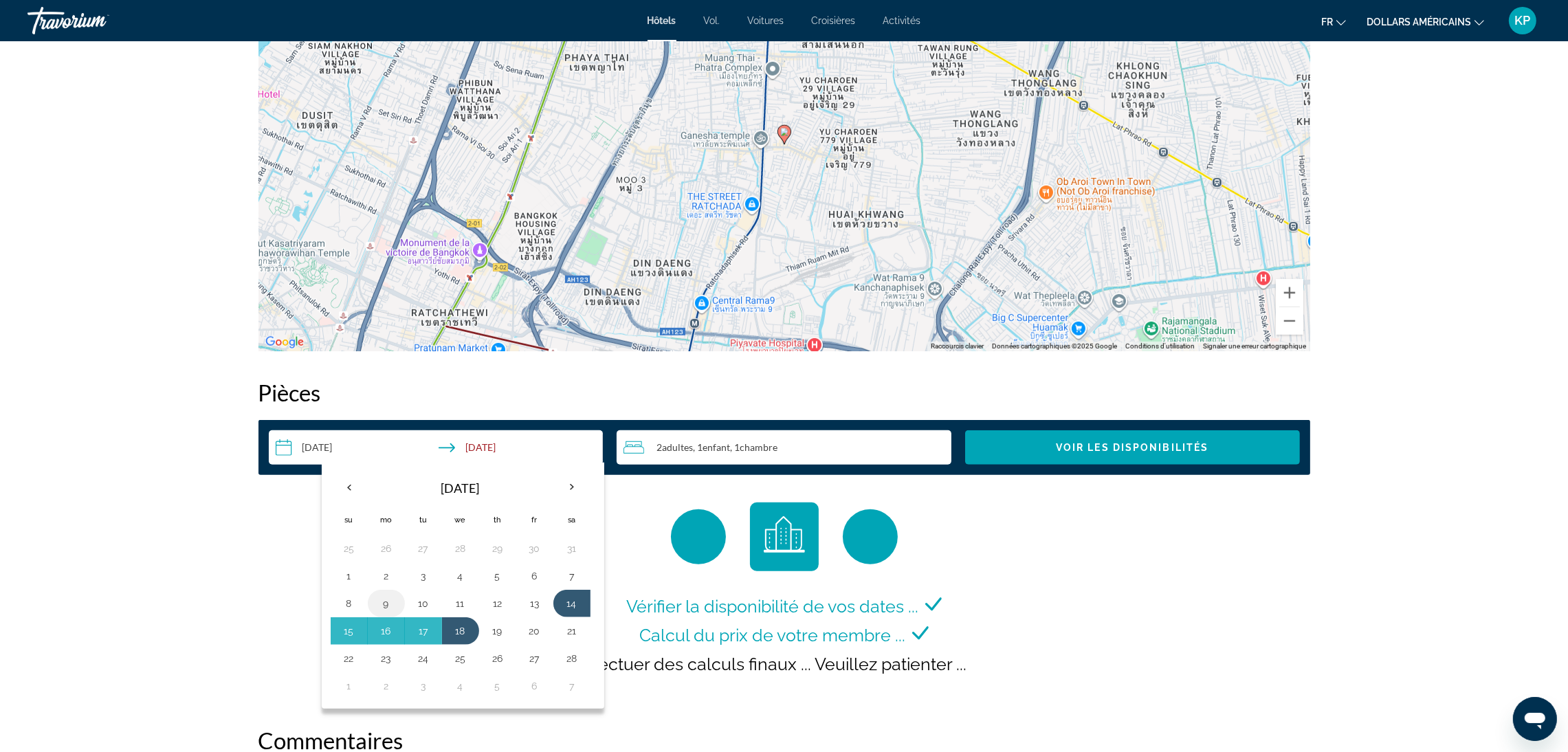
click at [381, 608] on button "9" at bounding box center [386, 604] width 22 height 20
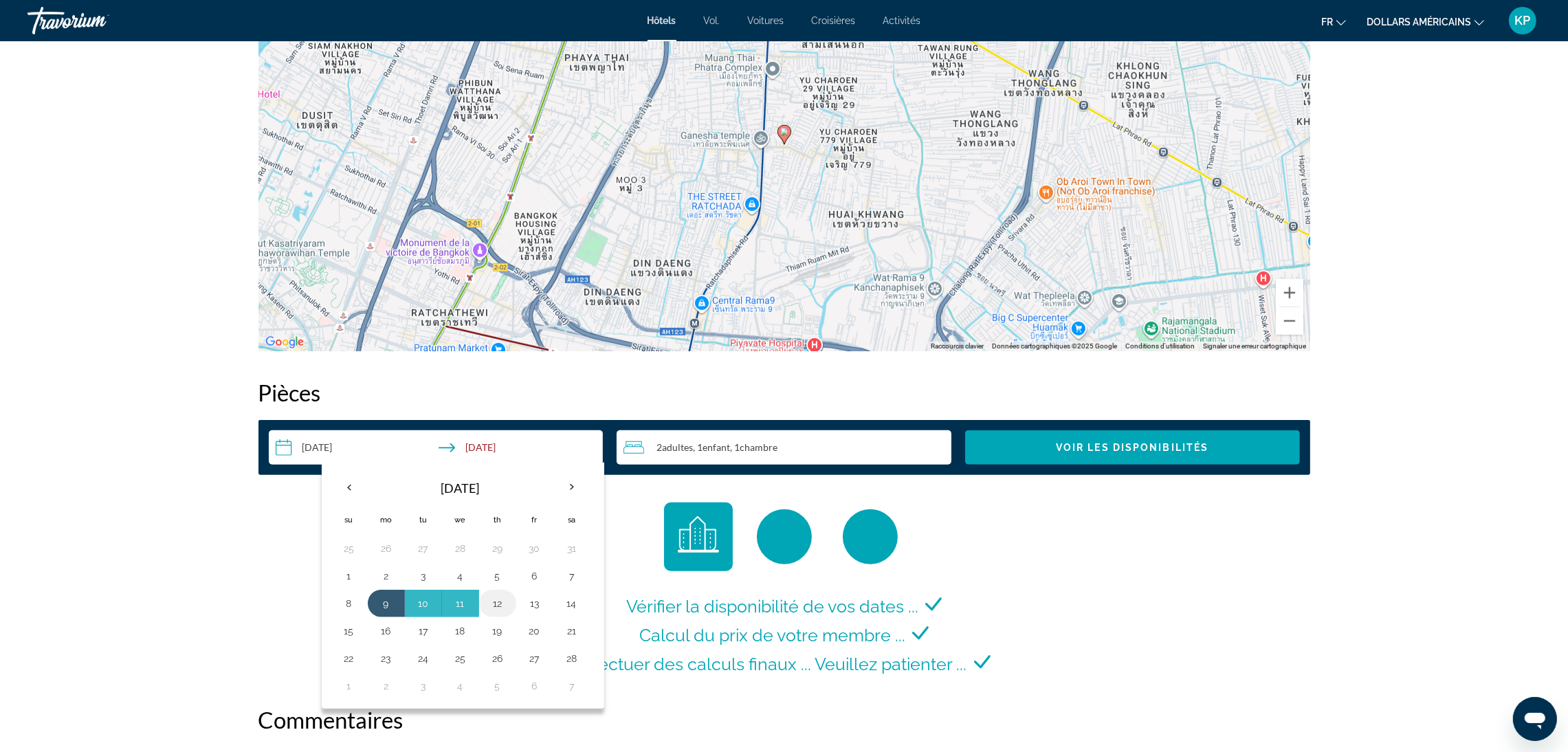
click at [493, 607] on button "12" at bounding box center [498, 604] width 22 height 20
type input "**********"
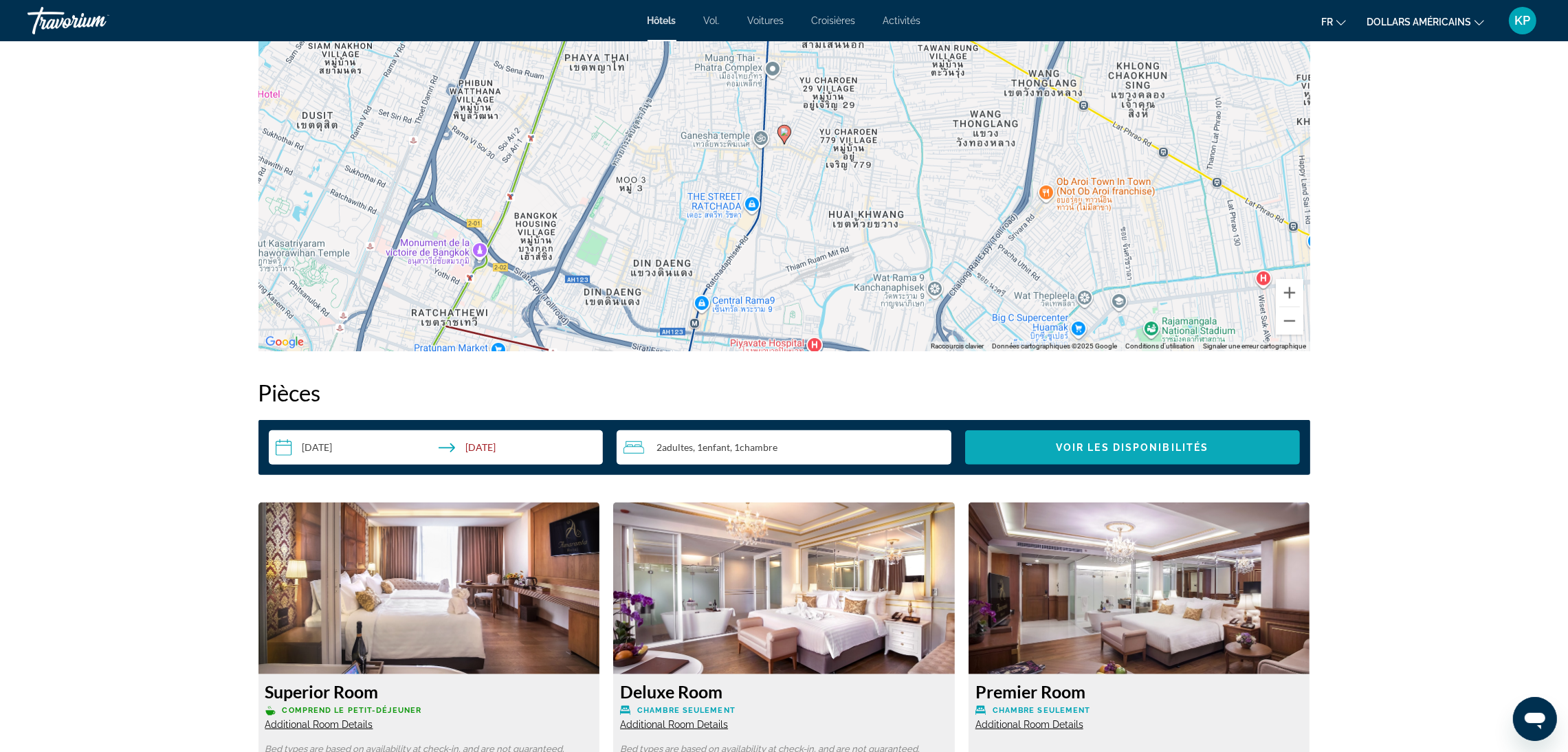
click at [1045, 454] on span "Search widget" at bounding box center [1133, 448] width 335 height 33
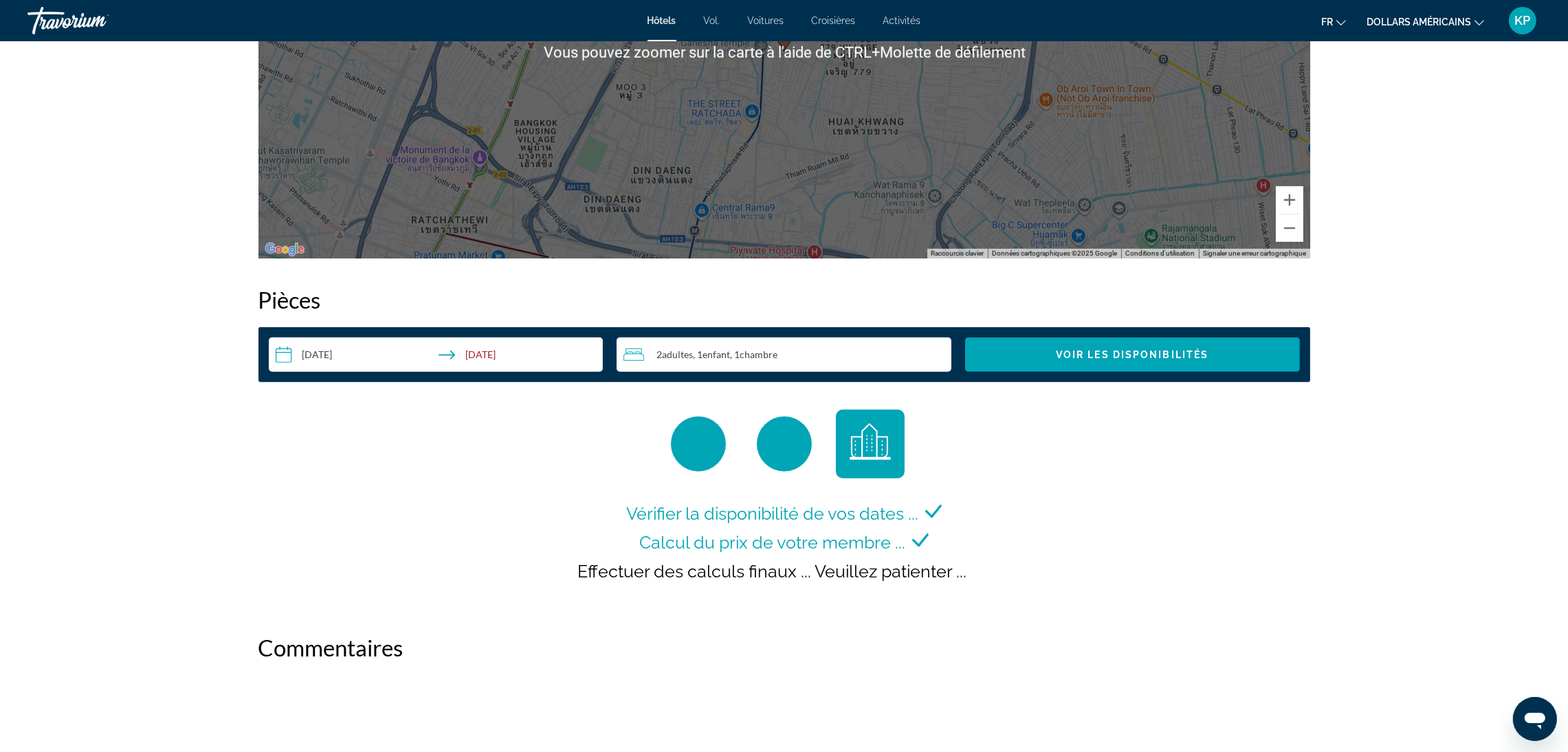
scroll to position [1650, 0]
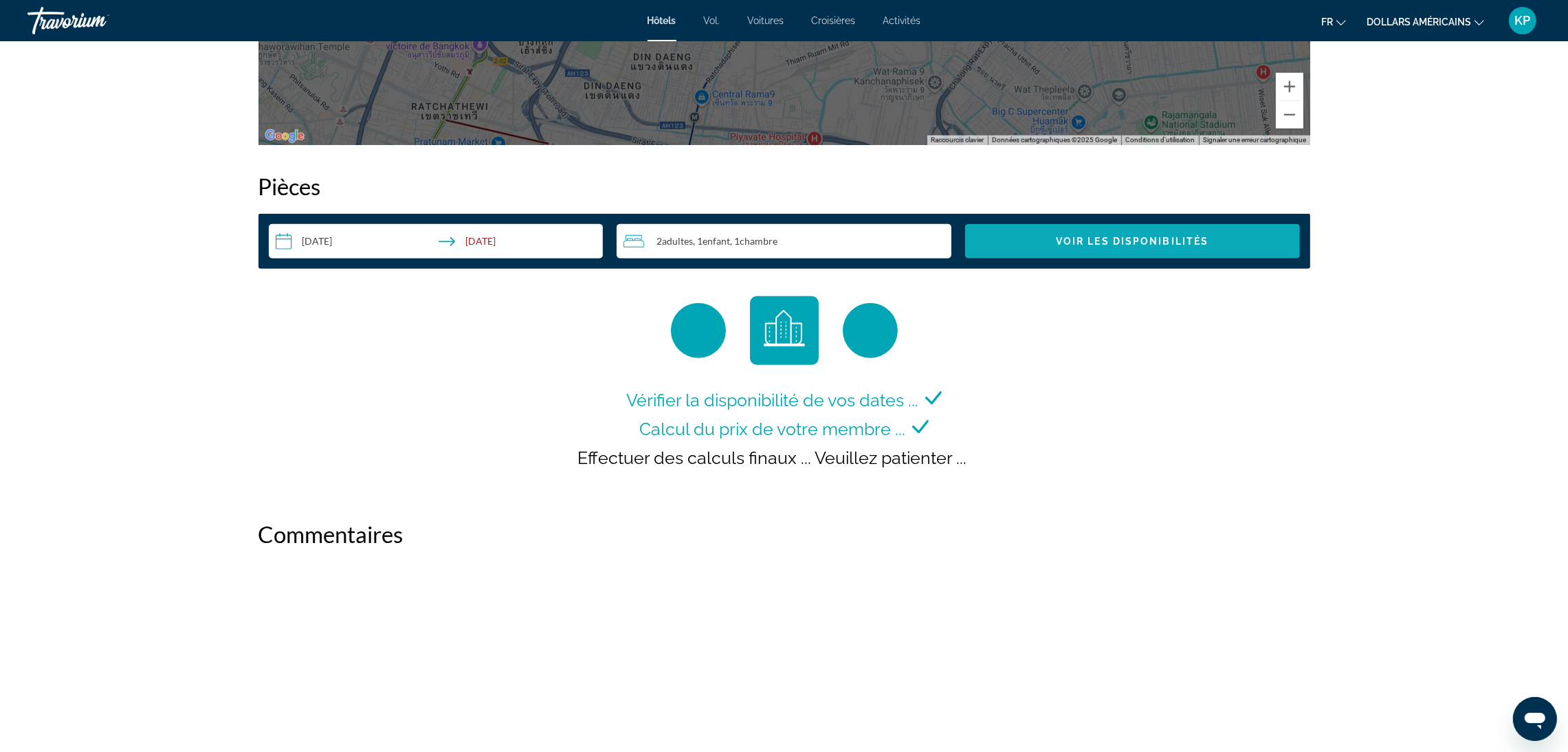
click at [1102, 245] on span "Voir les disponibilités" at bounding box center [1132, 241] width 153 height 11
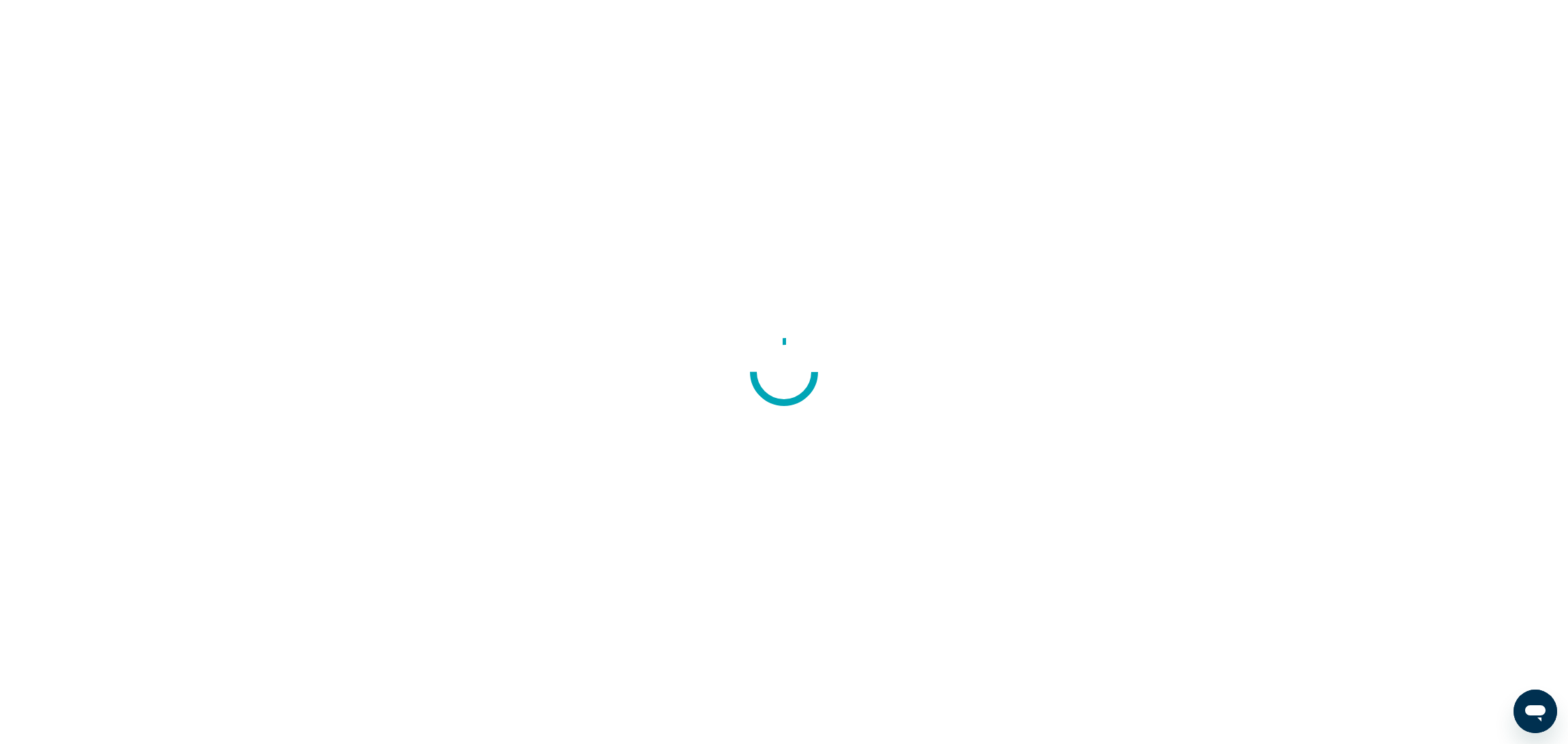
click at [548, 288] on div at bounding box center [784, 372] width 1568 height 744
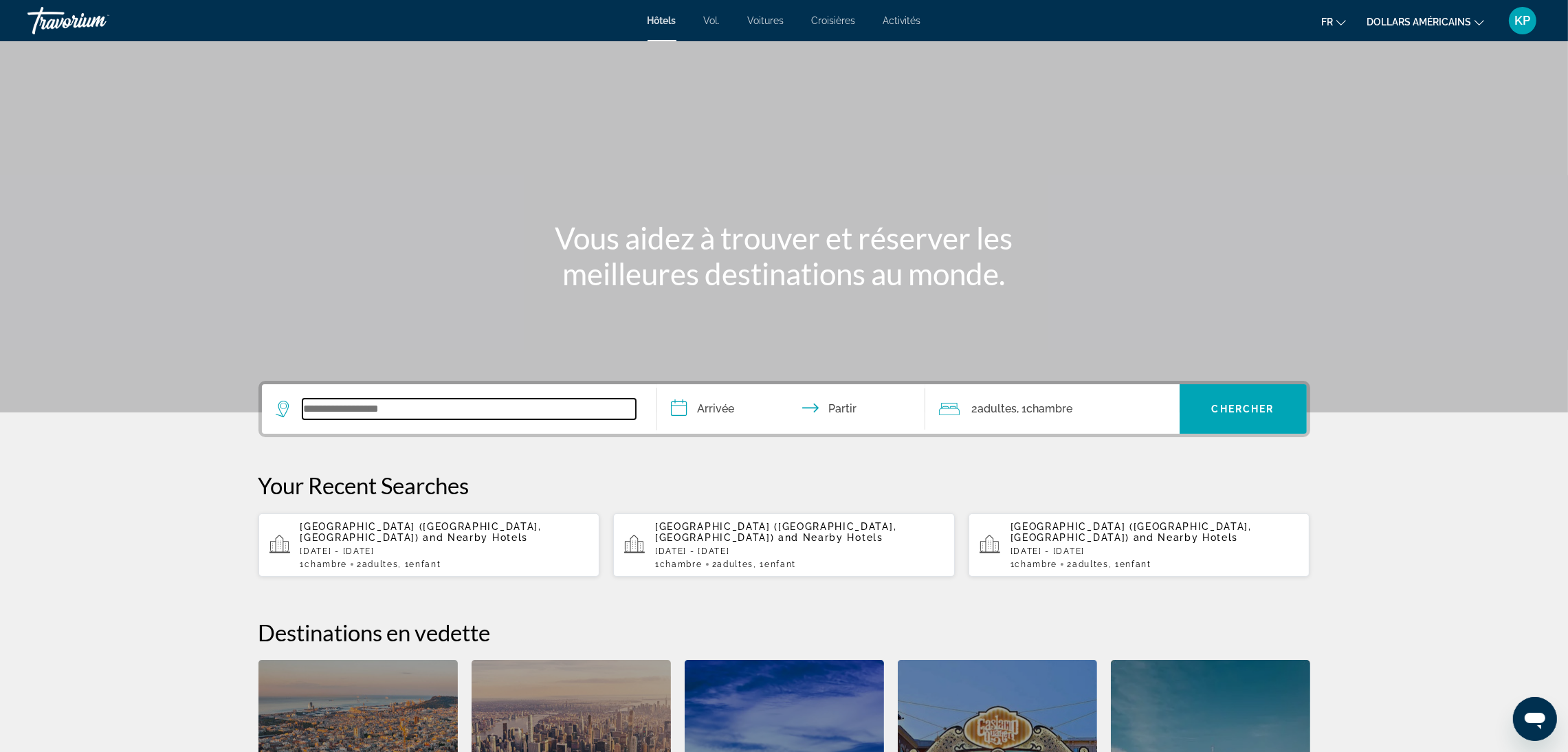
click at [445, 399] on input "Widget de recherche" at bounding box center [469, 409] width 333 height 21
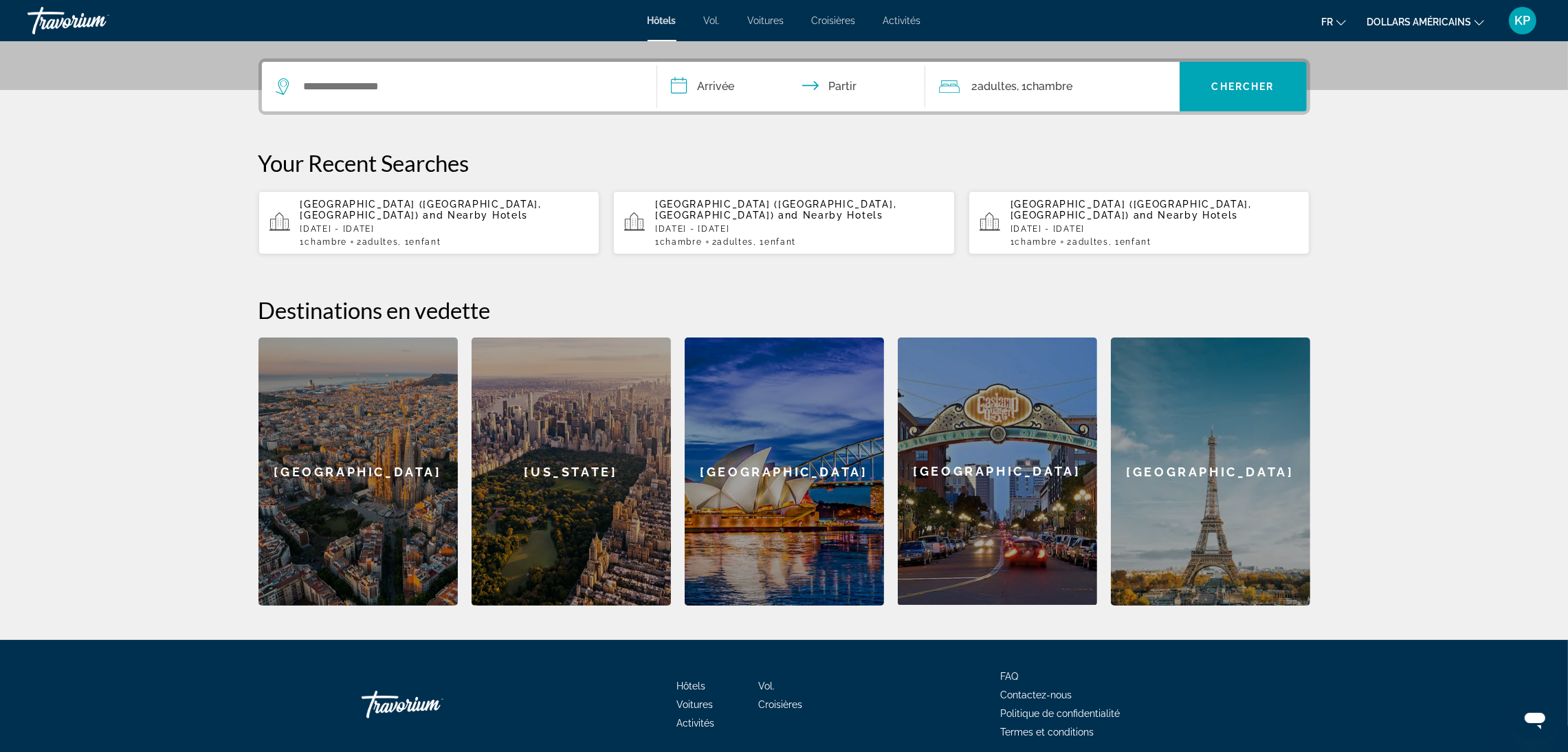
scroll to position [335, 0]
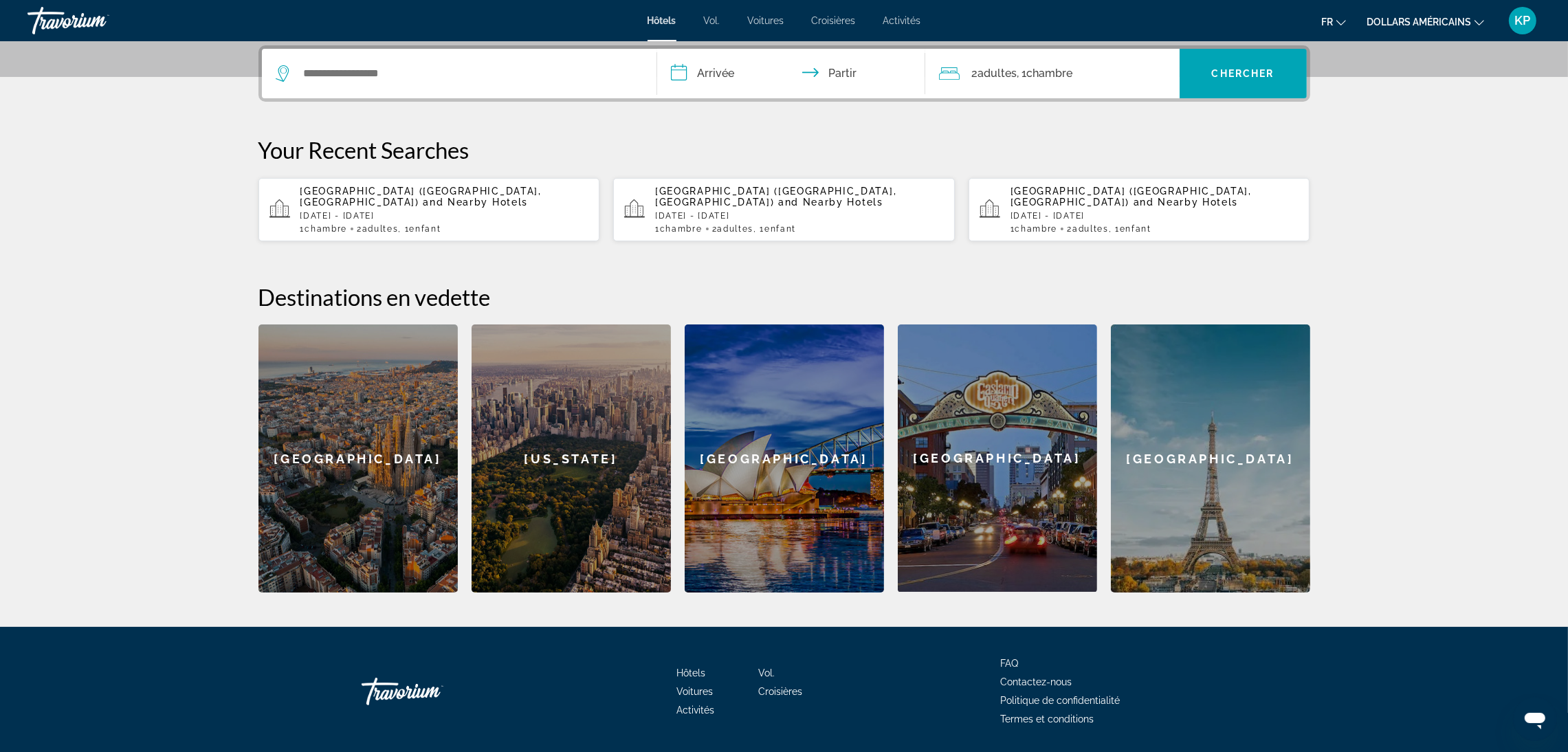
click at [445, 397] on div "[GEOGRAPHIC_DATA]" at bounding box center [358, 459] width 199 height 269
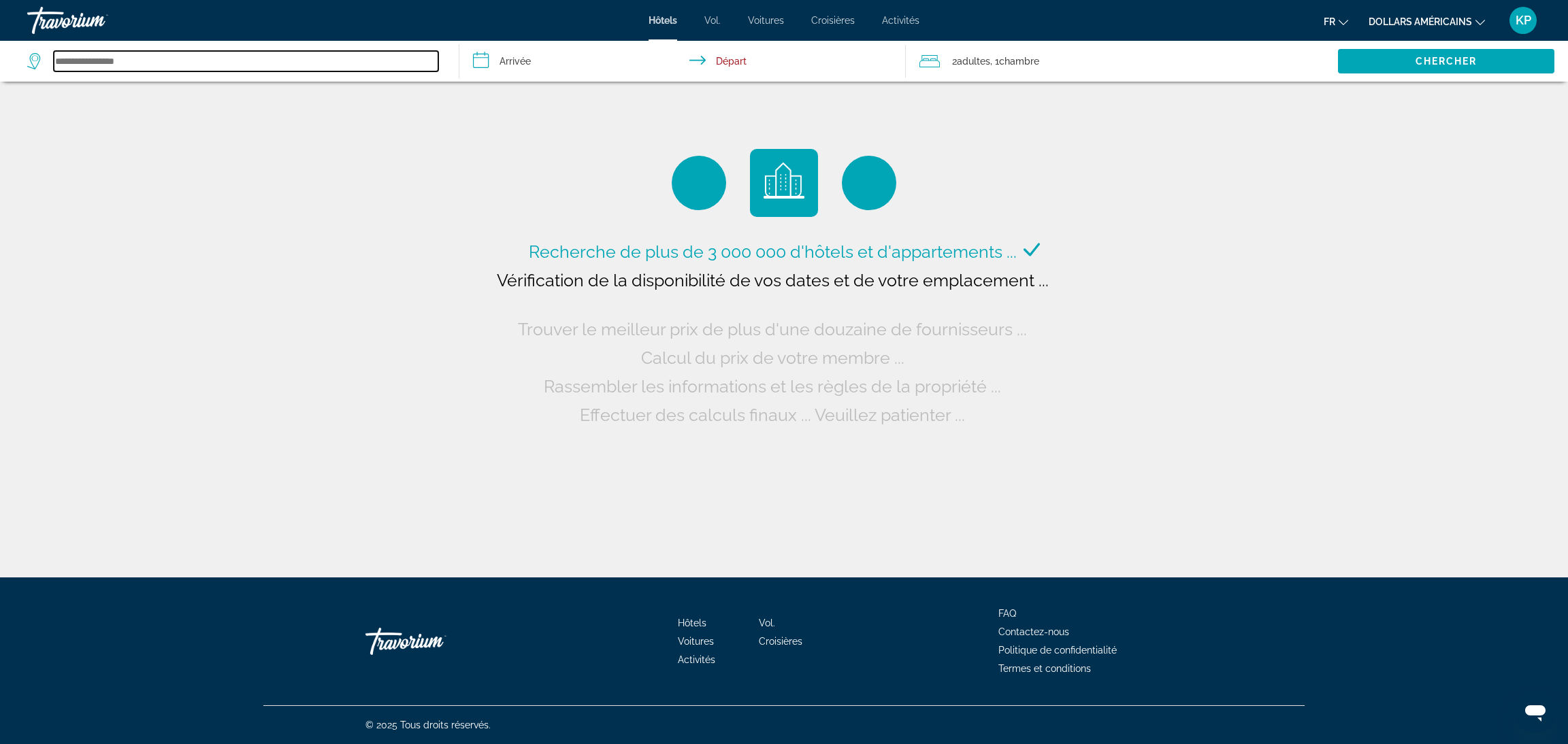
click at [178, 63] on input "Search widget" at bounding box center [245, 61] width 384 height 20
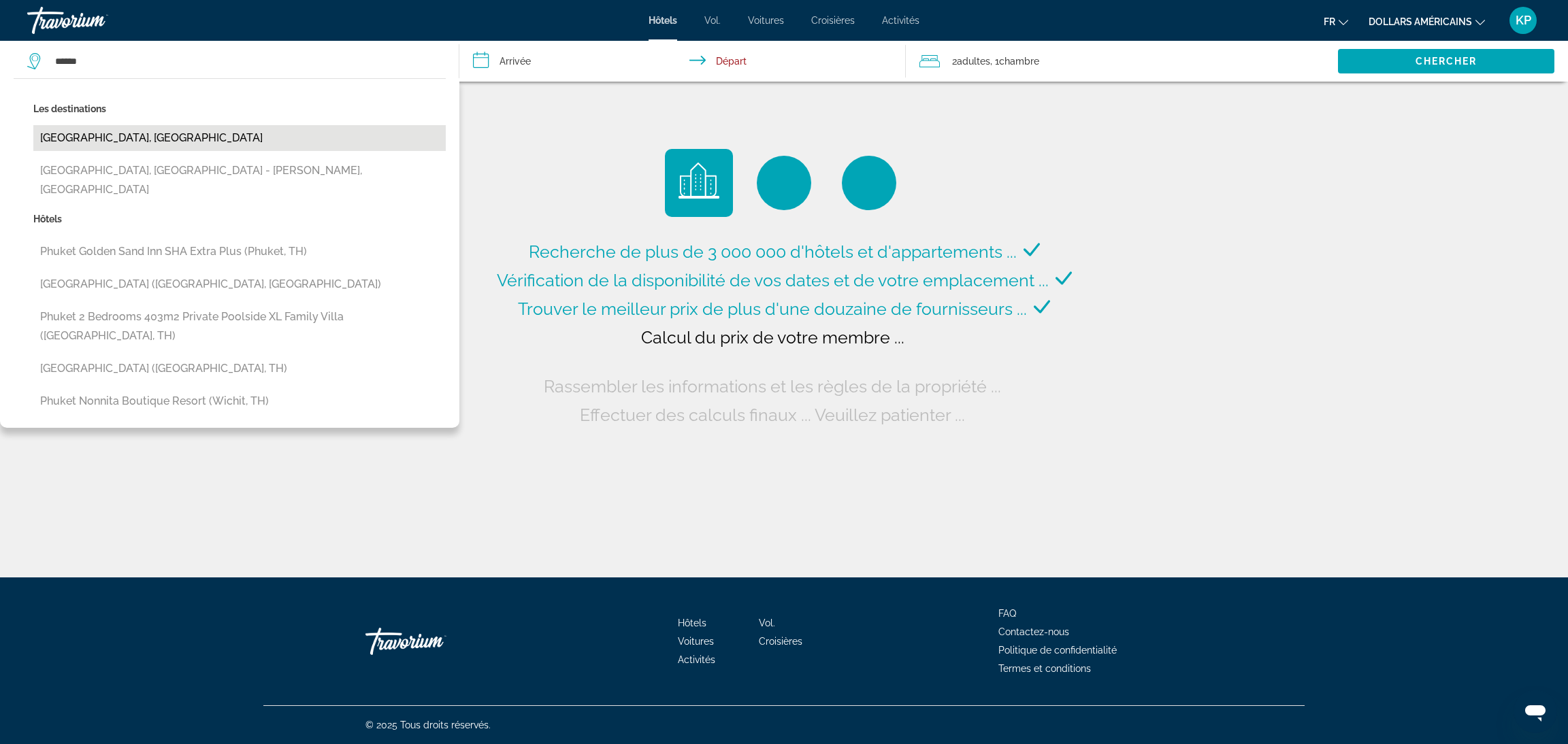
click at [141, 133] on button "[GEOGRAPHIC_DATA], [GEOGRAPHIC_DATA]" at bounding box center [239, 138] width 412 height 26
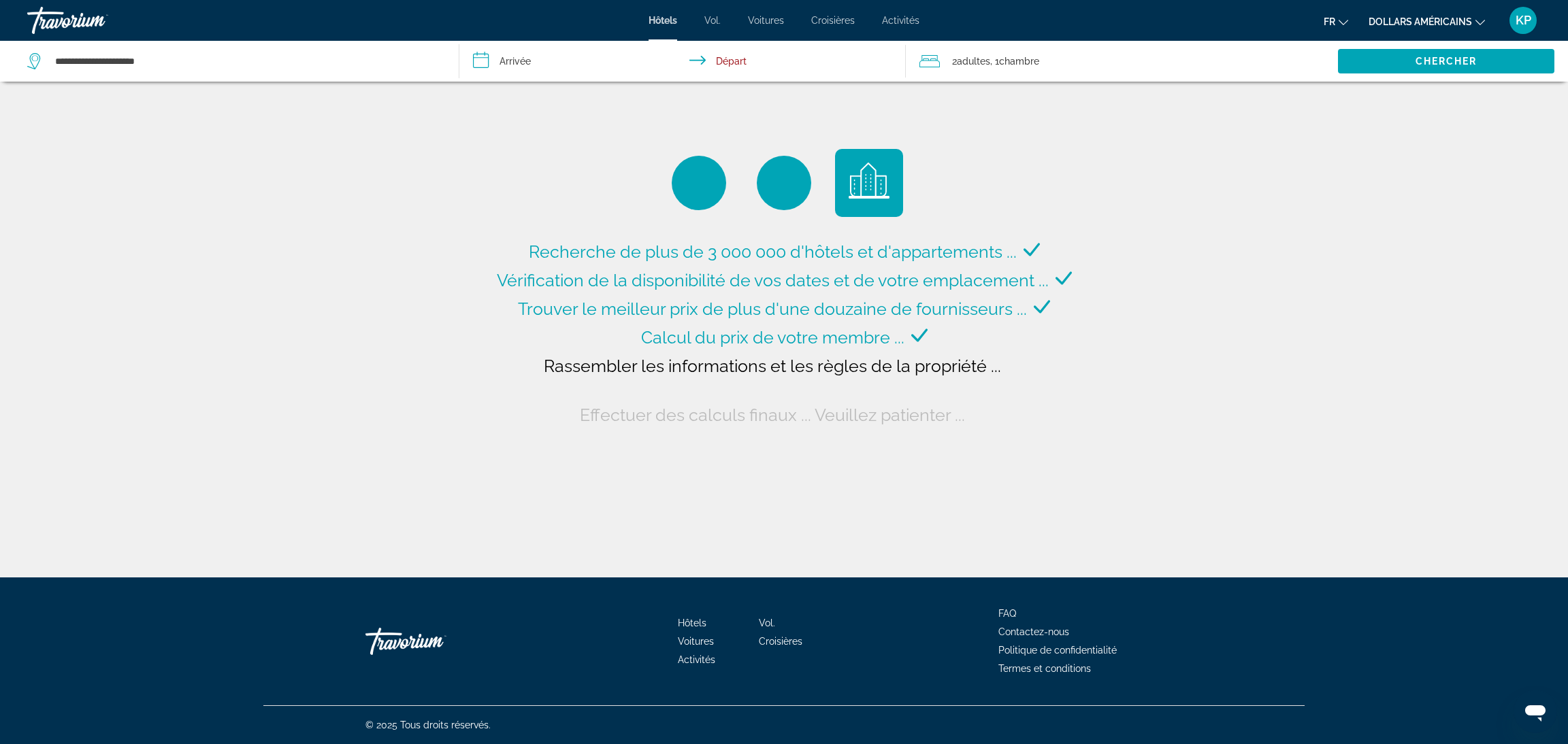
click at [545, 57] on input "**********" at bounding box center [684, 63] width 451 height 45
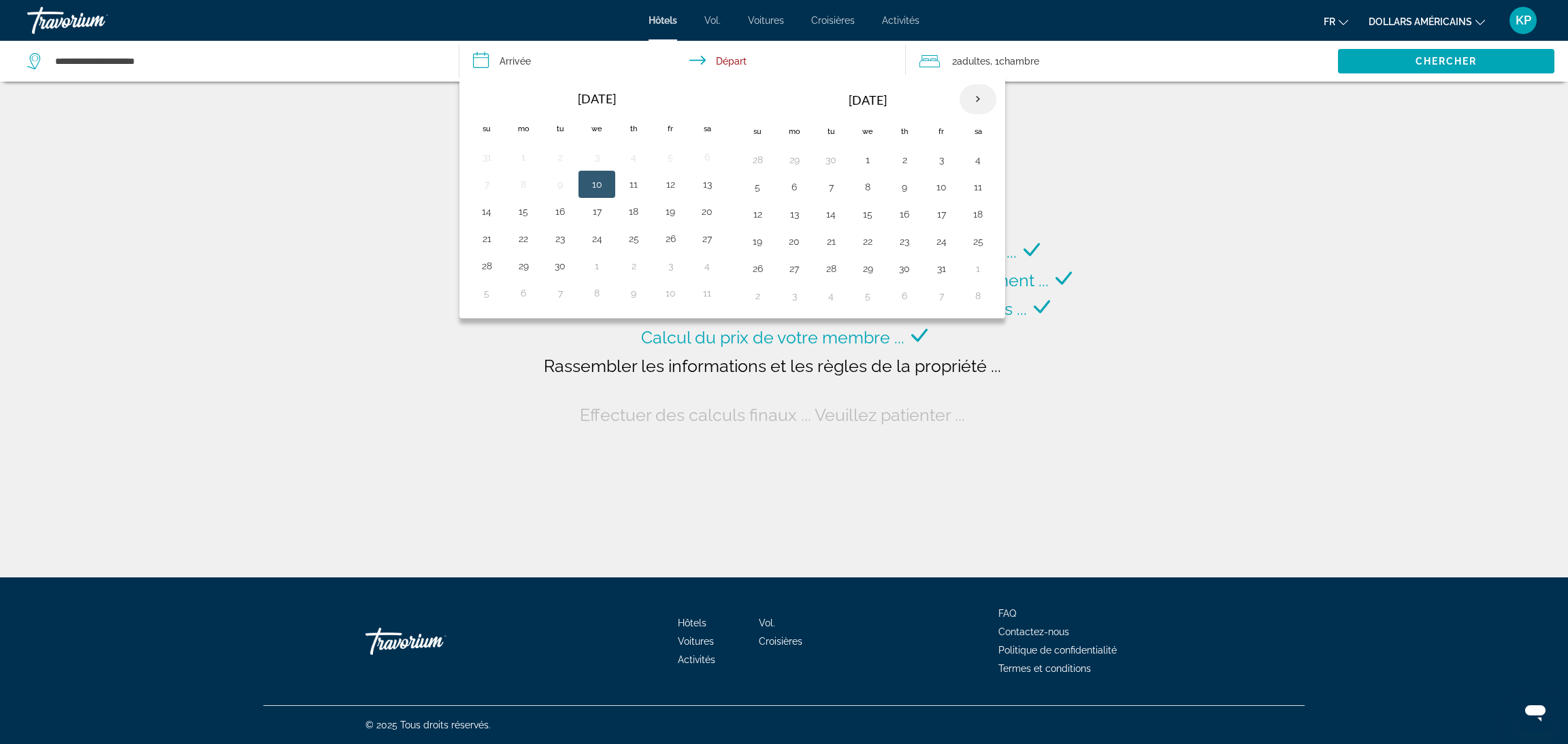
click at [979, 97] on th "Next month" at bounding box center [978, 99] width 37 height 30
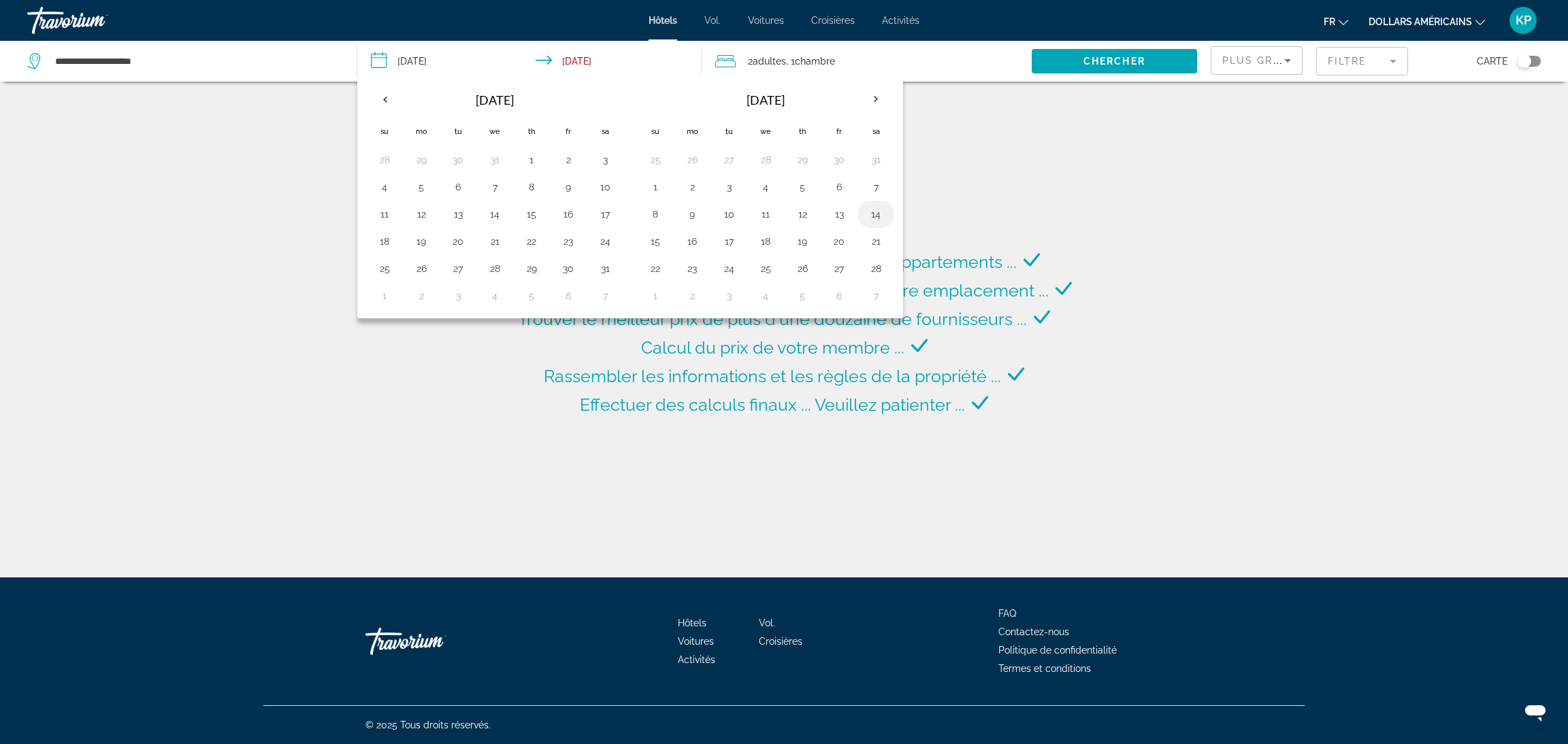
click at [879, 218] on button "14" at bounding box center [875, 214] width 21 height 19
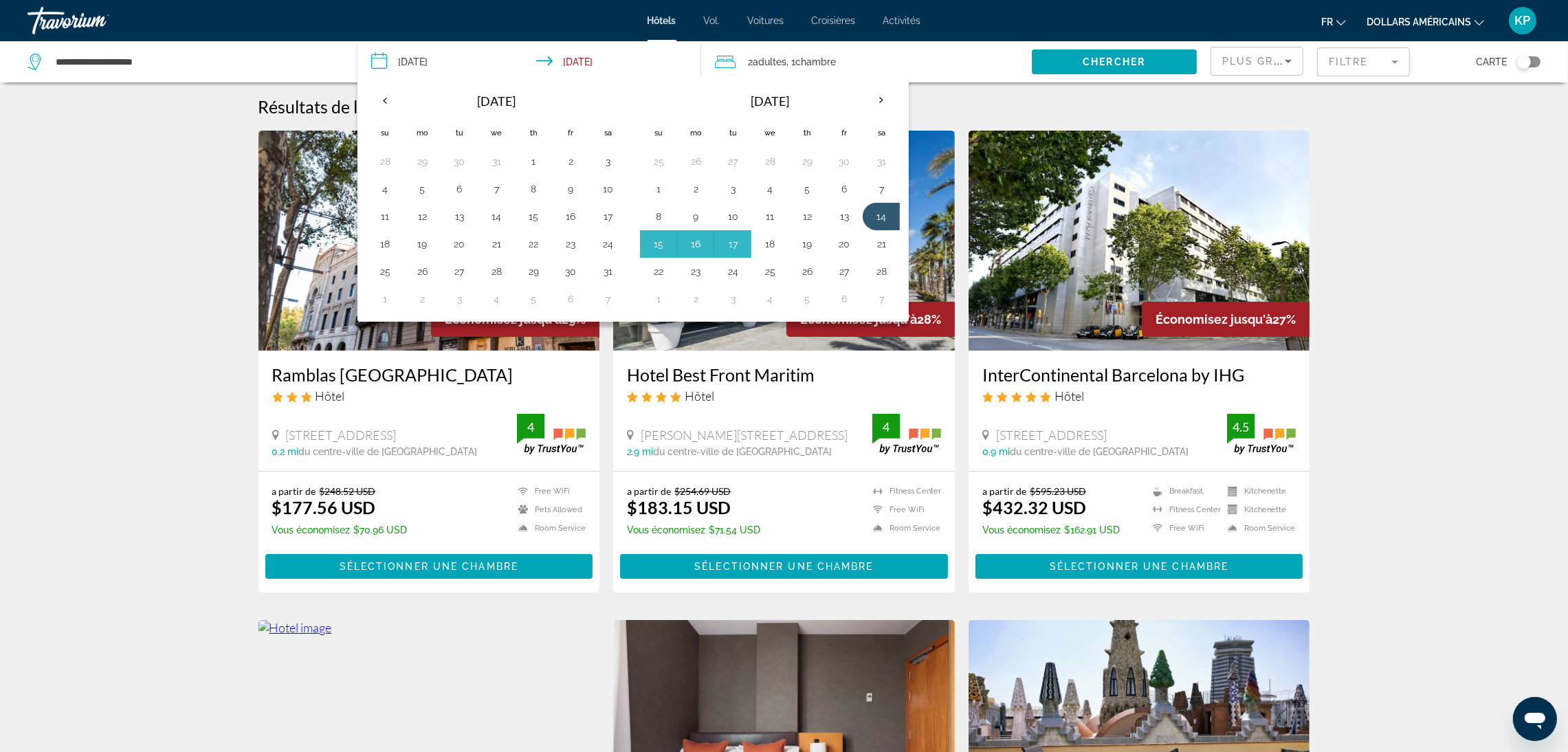
click at [781, 249] on div "**********" at bounding box center [784, 376] width 1568 height 752
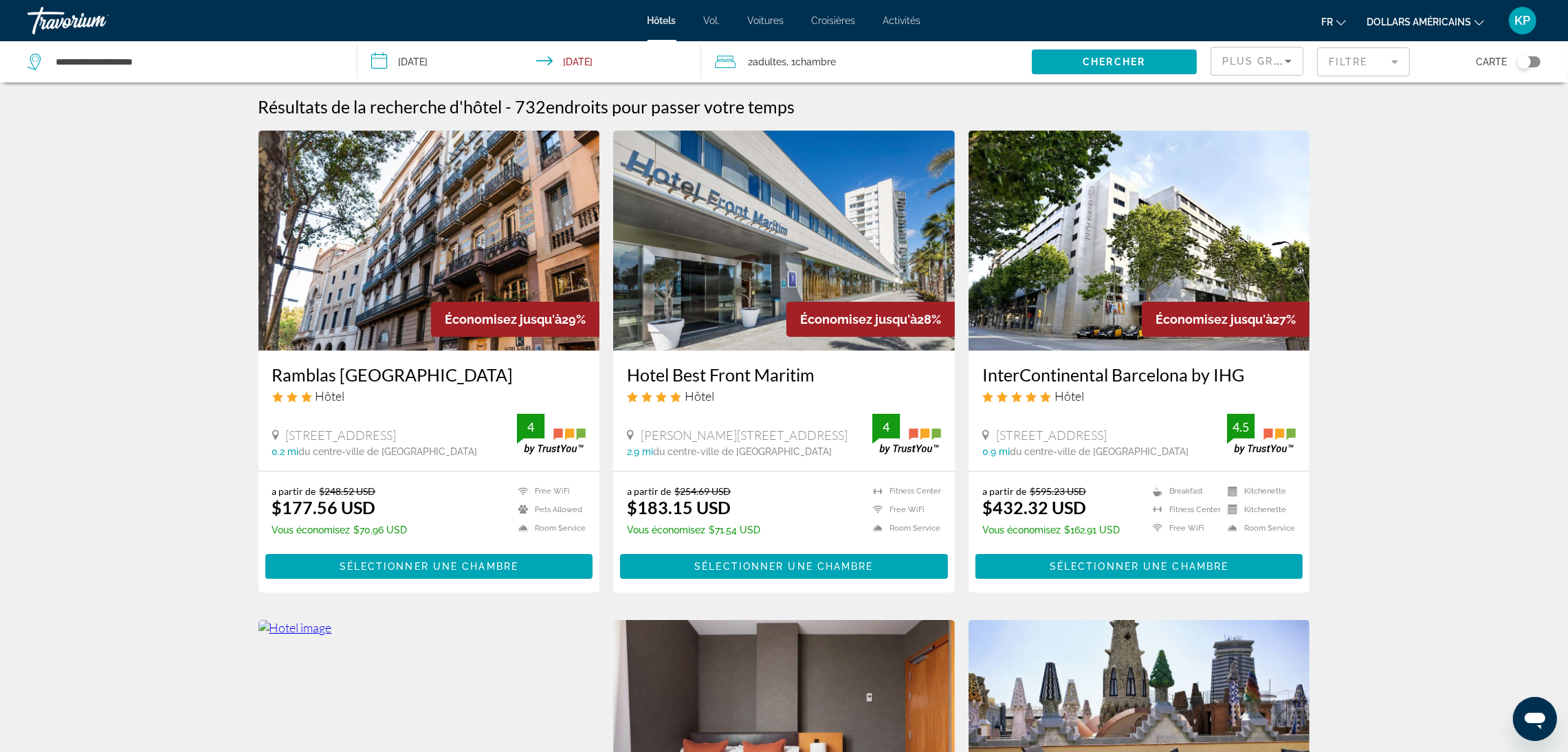
click at [869, 68] on div "2 Adulte Adultes , 1 Chambre pièces" at bounding box center [872, 62] width 317 height 20
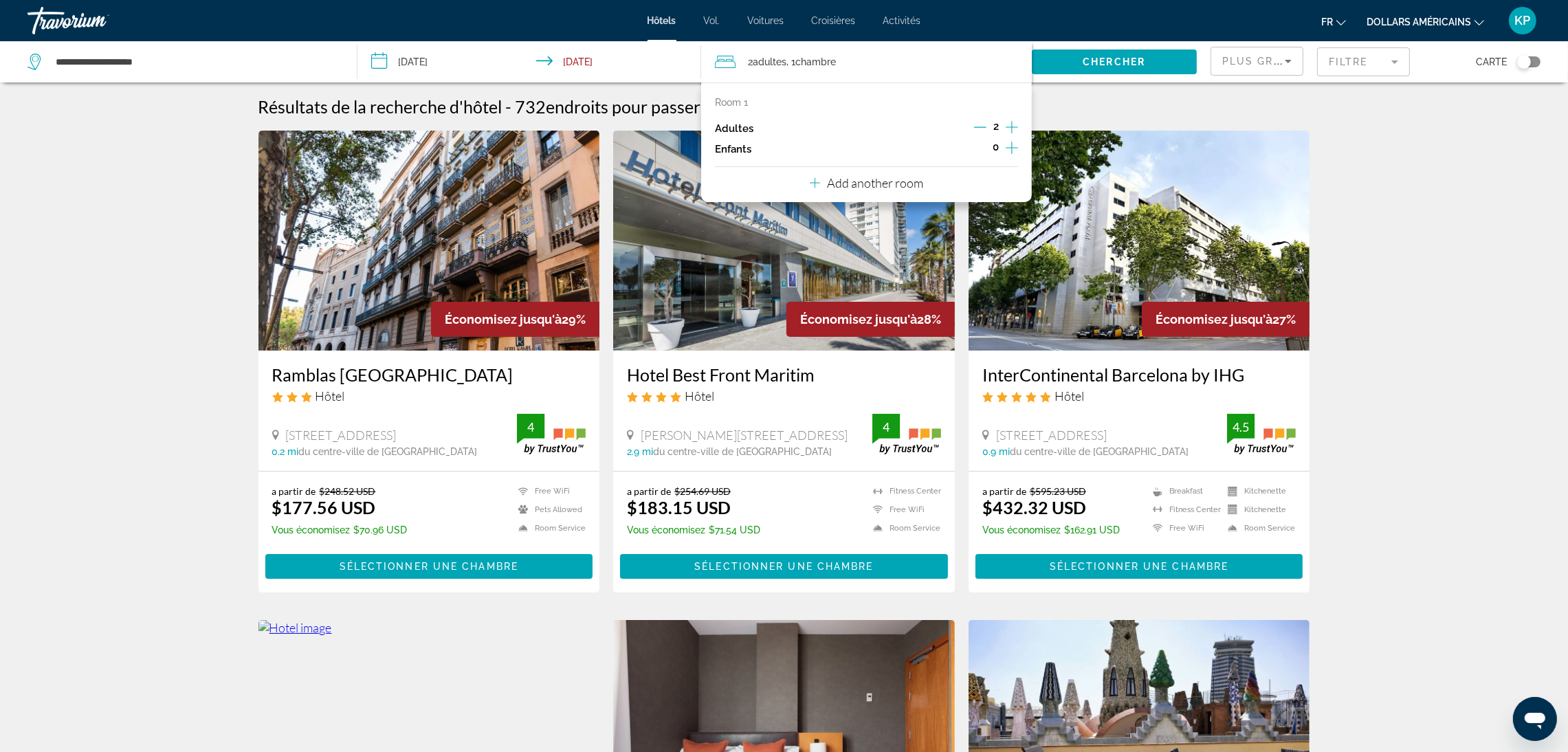
click at [1012, 148] on icon "Increment children" at bounding box center [1011, 147] width 13 height 13
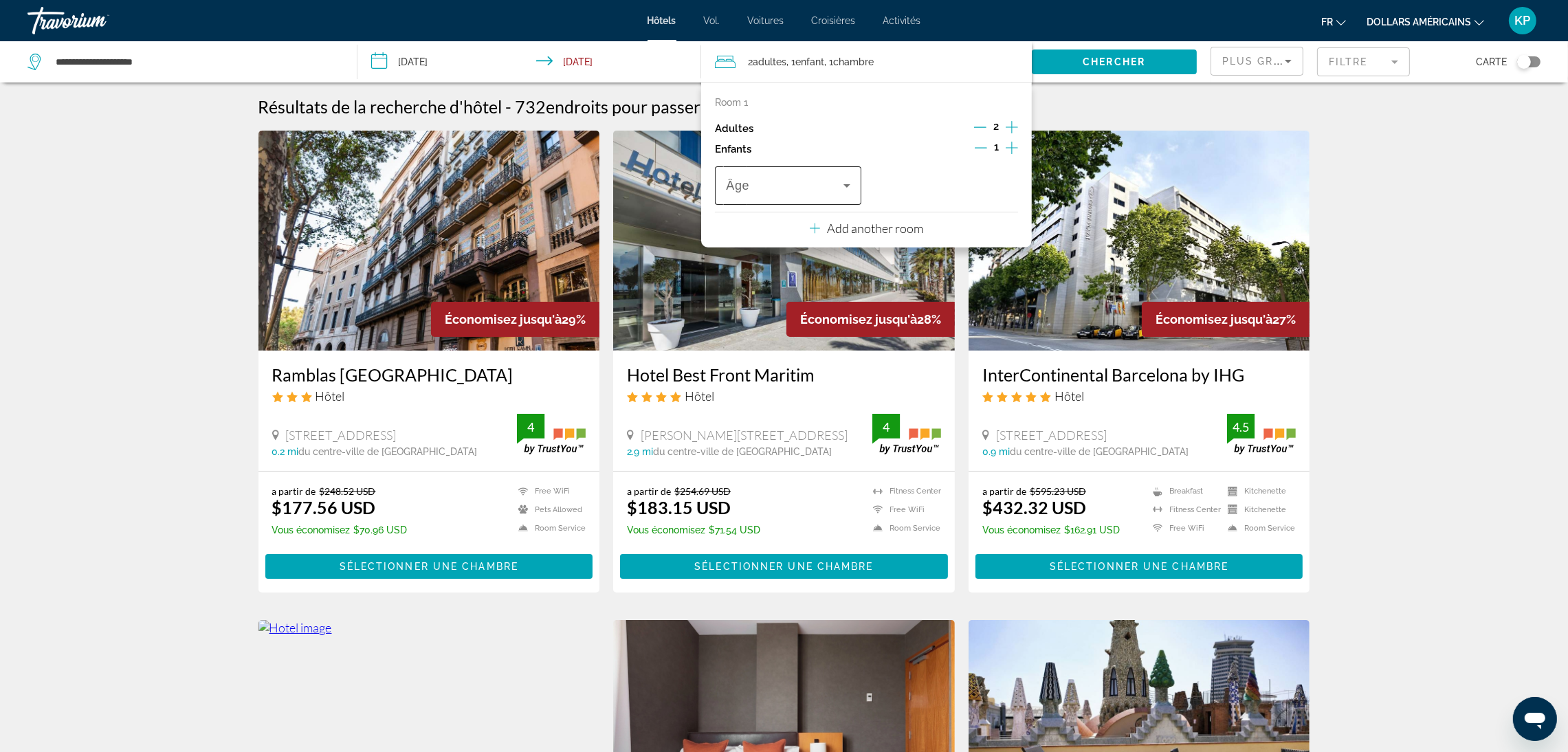
click at [814, 199] on div "Travelers: 2 adults, 1 child" at bounding box center [788, 185] width 124 height 38
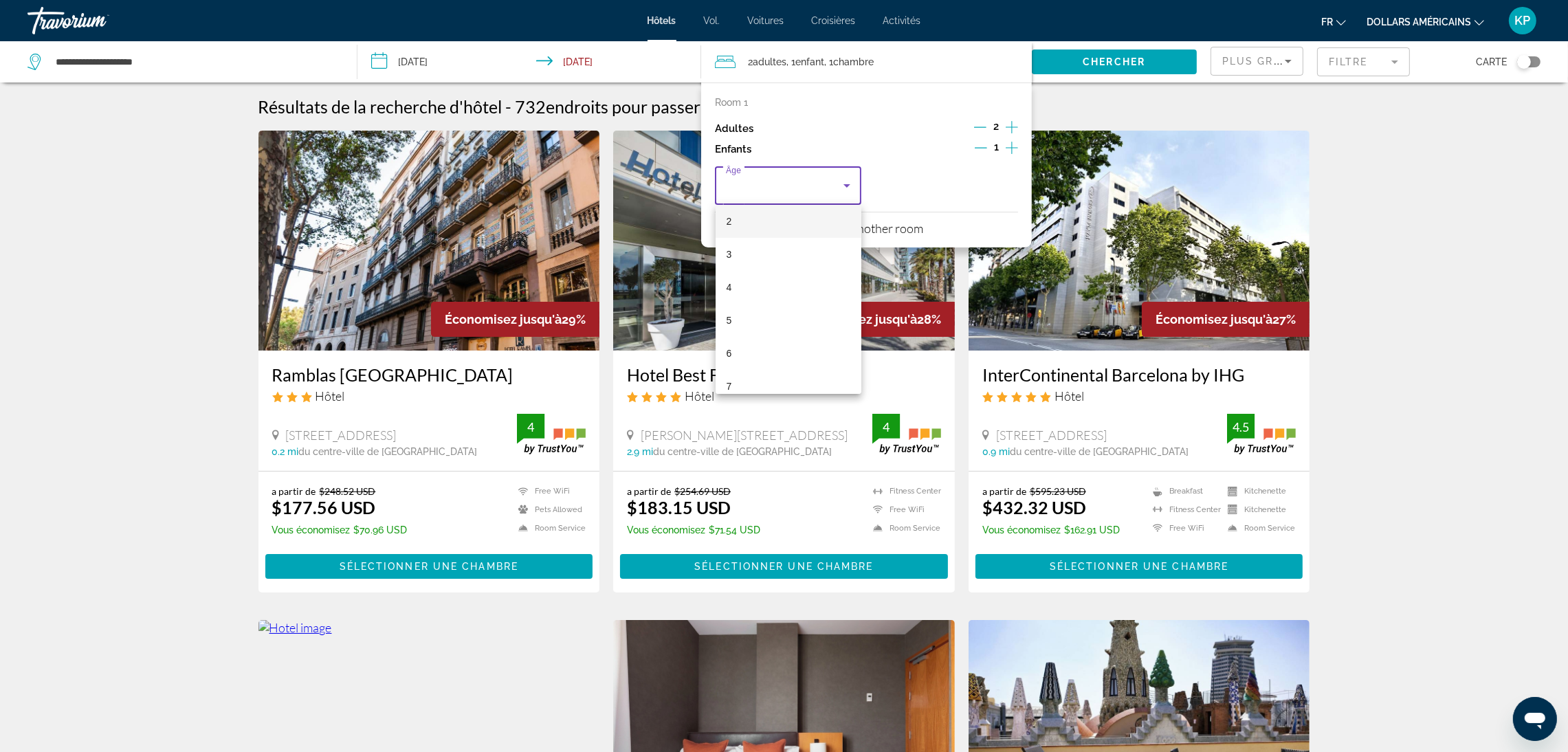
scroll to position [103, 0]
click at [749, 315] on mat-option "6" at bounding box center [788, 322] width 146 height 33
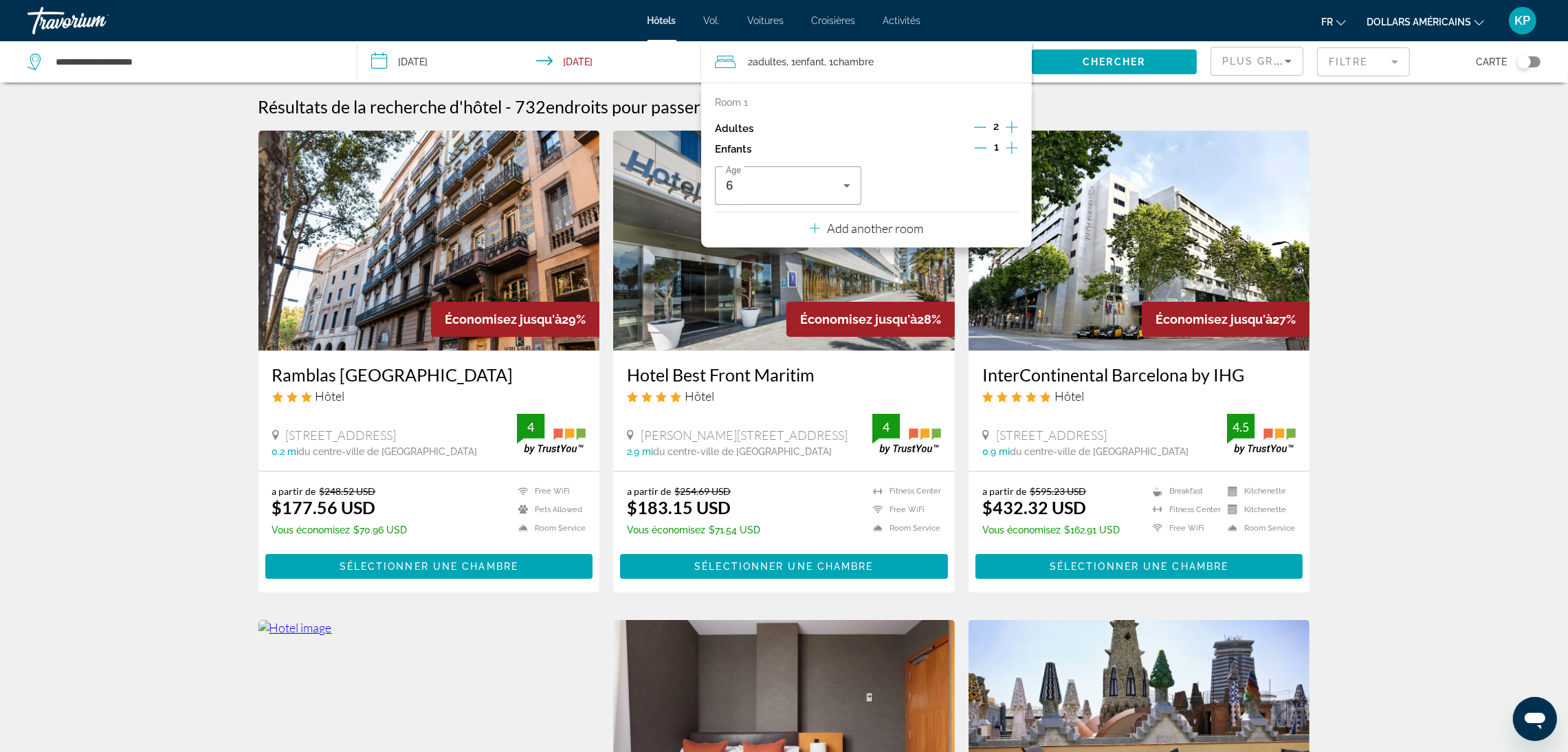
click at [1198, 103] on div "Résultats de la recherche d'hôtel - 732 endroits pour passer votre temps" at bounding box center [784, 106] width 1052 height 21
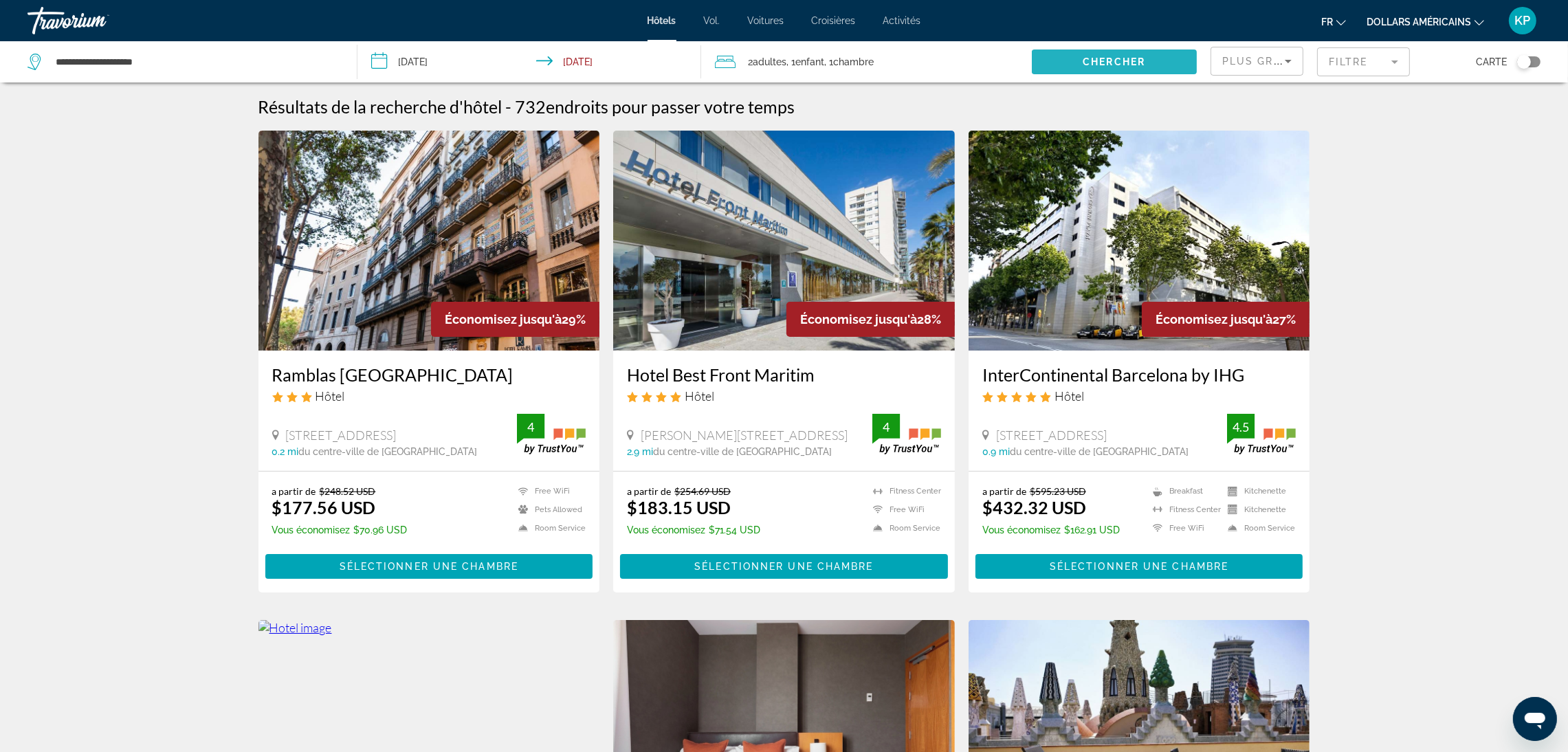
click at [1096, 62] on span "Chercher" at bounding box center [1114, 62] width 63 height 11
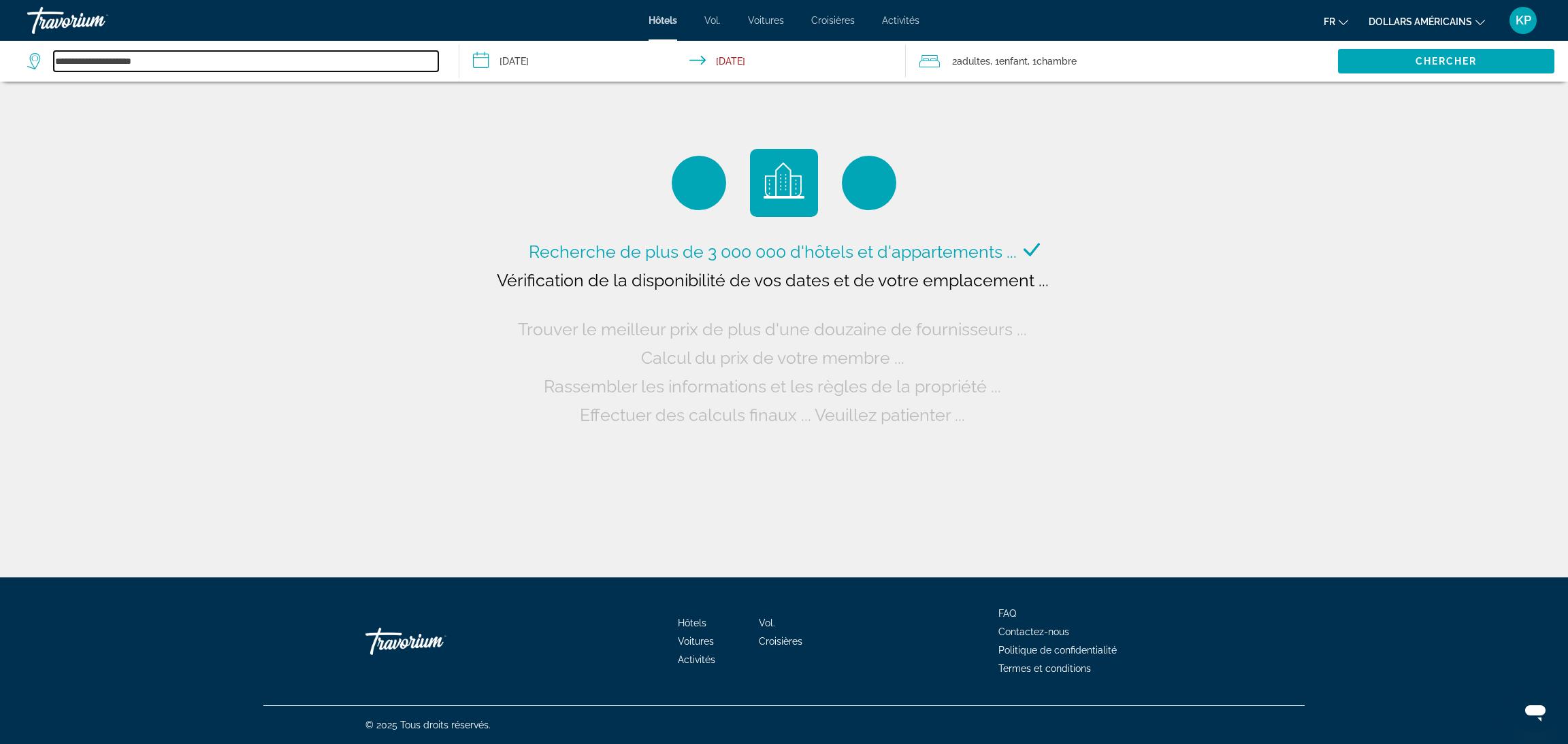
click at [191, 53] on input "**********" at bounding box center [245, 61] width 384 height 20
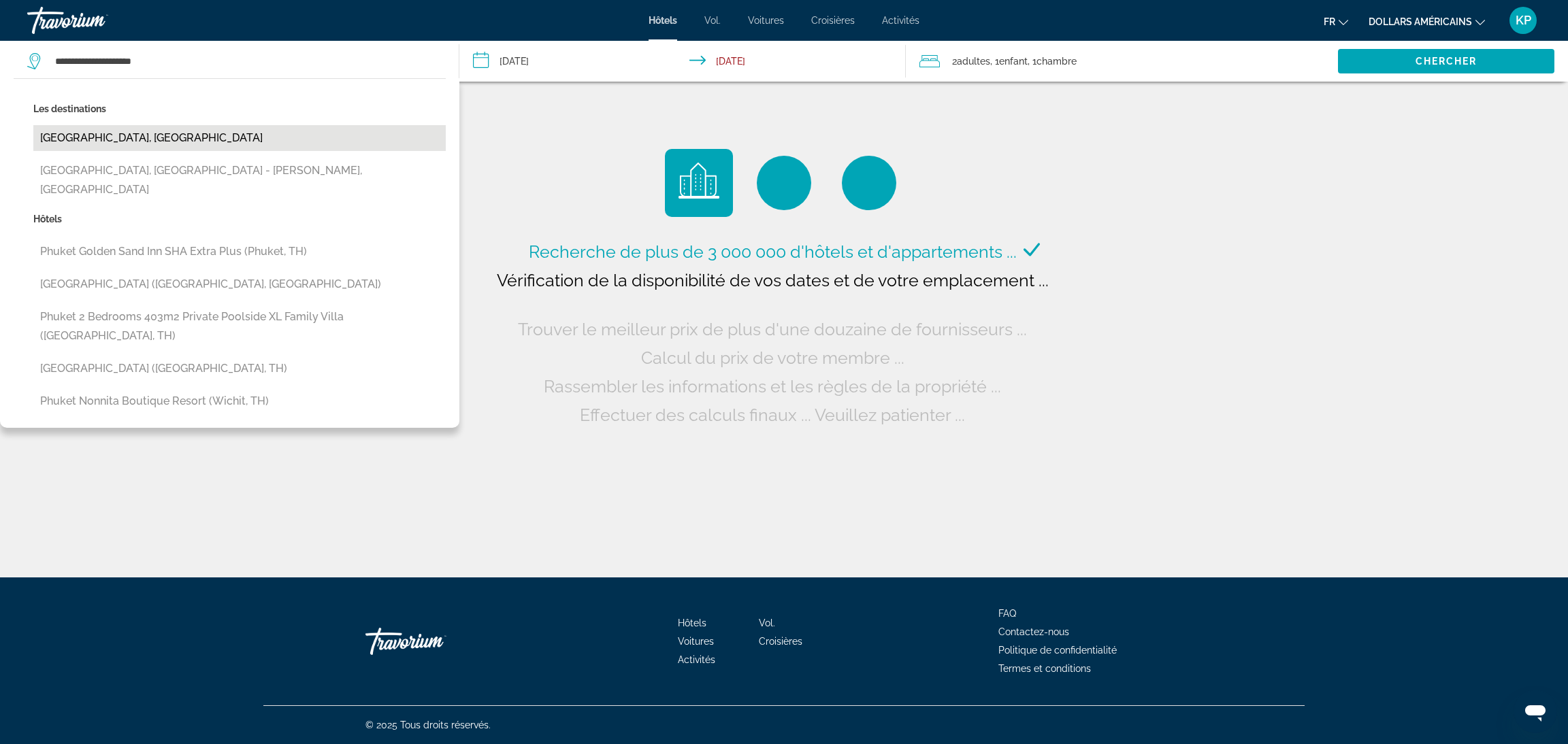
click at [113, 136] on button "[GEOGRAPHIC_DATA], [GEOGRAPHIC_DATA]" at bounding box center [239, 138] width 412 height 26
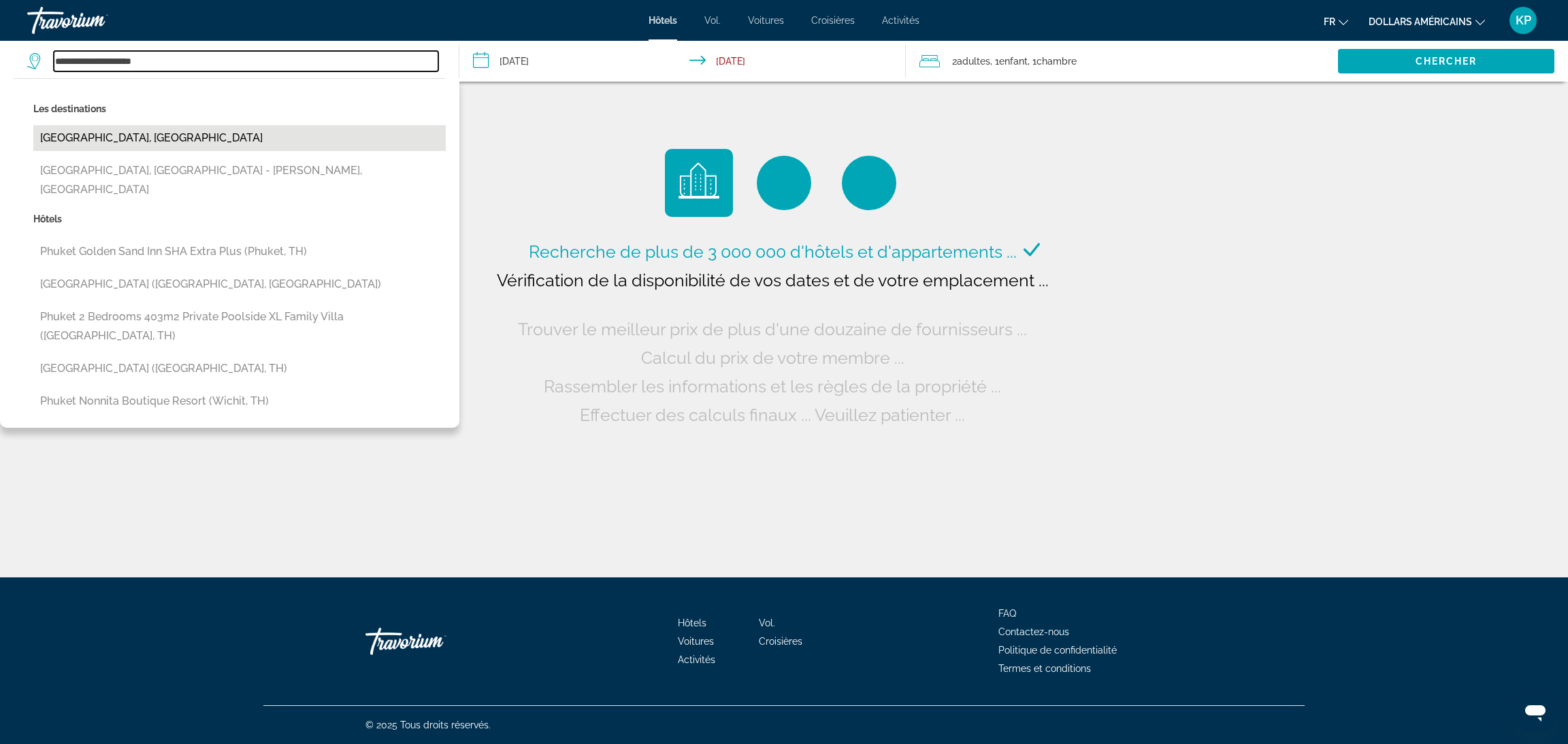
type input "**********"
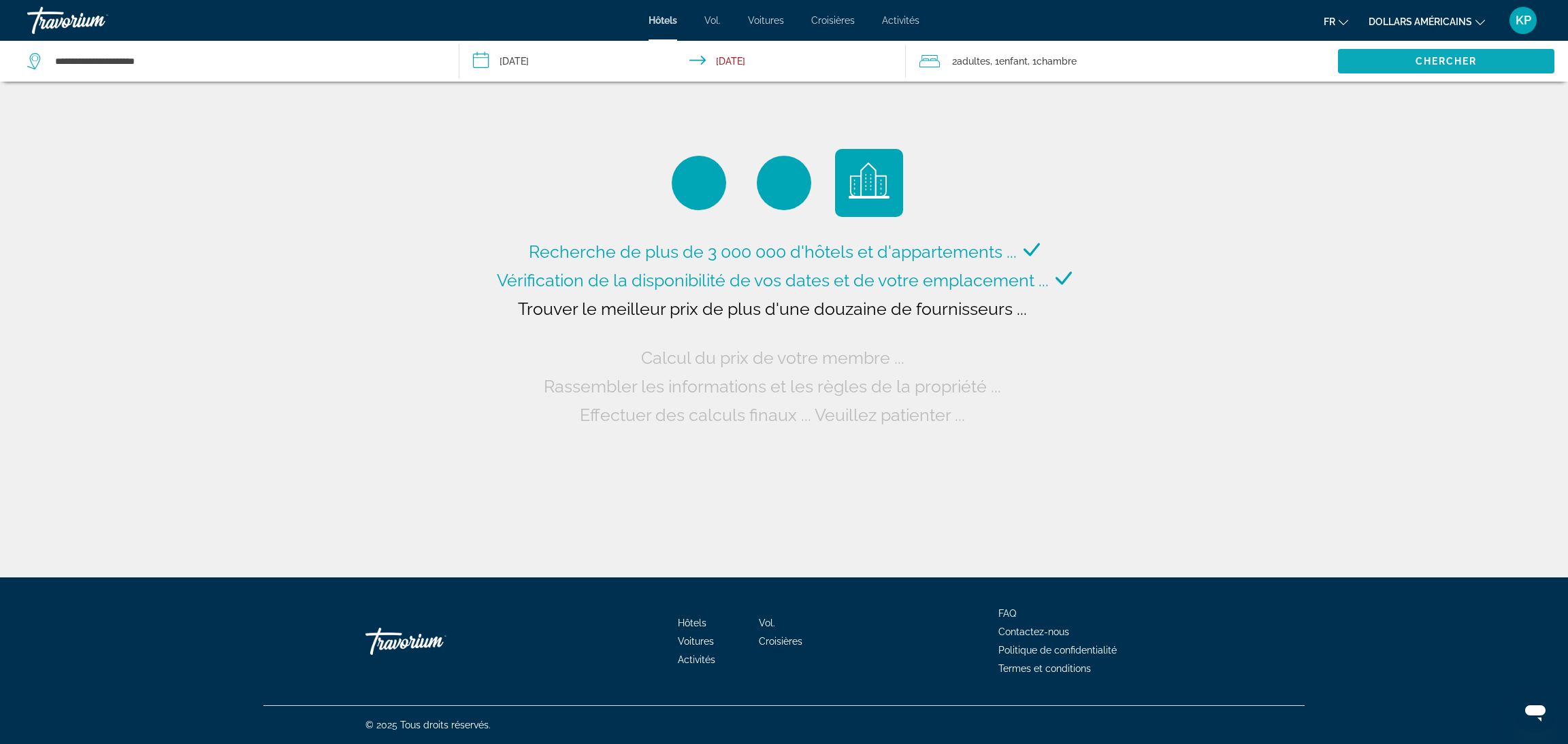
click at [1394, 70] on span "Search widget" at bounding box center [1446, 61] width 216 height 33
click at [541, 67] on input "**********" at bounding box center [684, 63] width 451 height 45
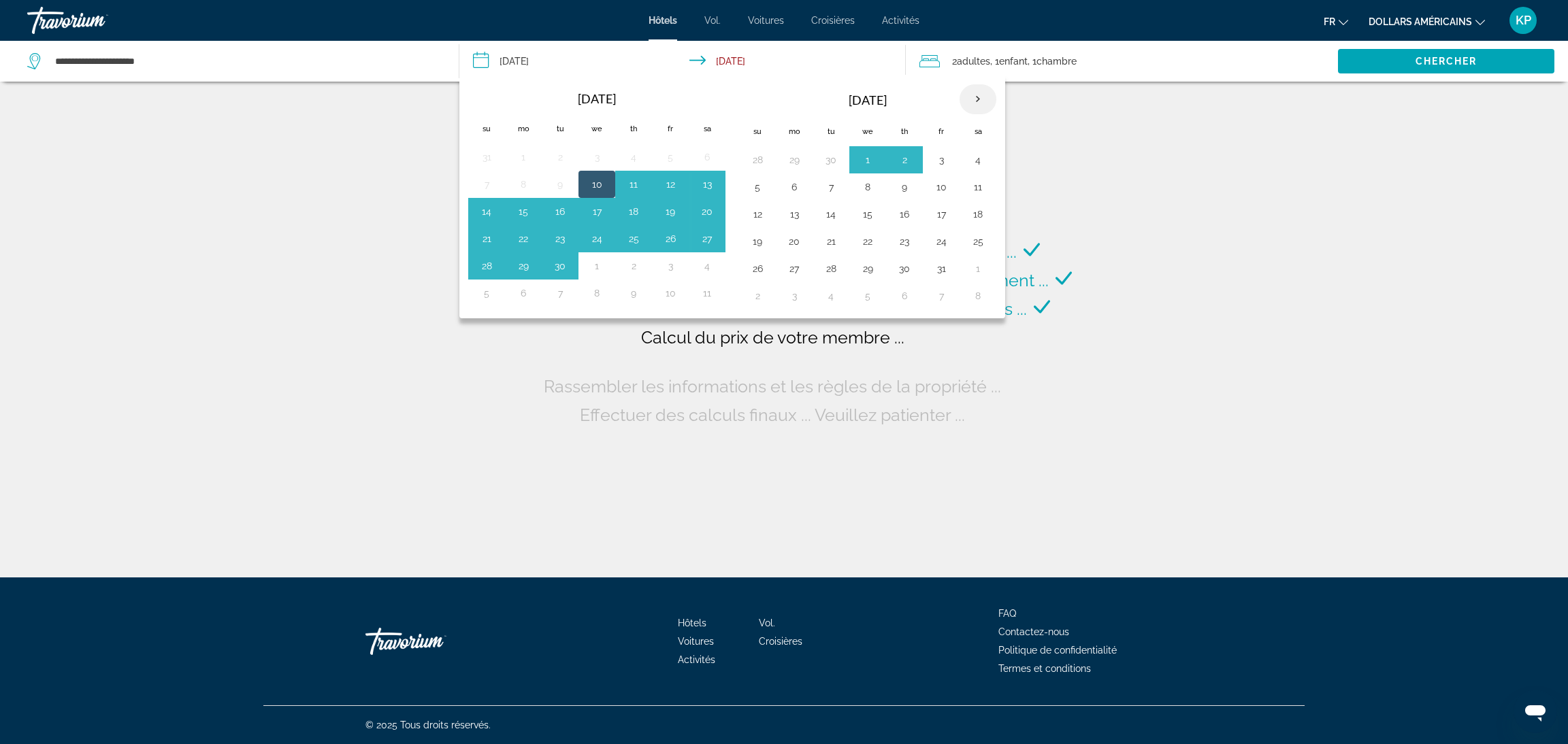
click at [974, 95] on th "Next month" at bounding box center [978, 99] width 37 height 30
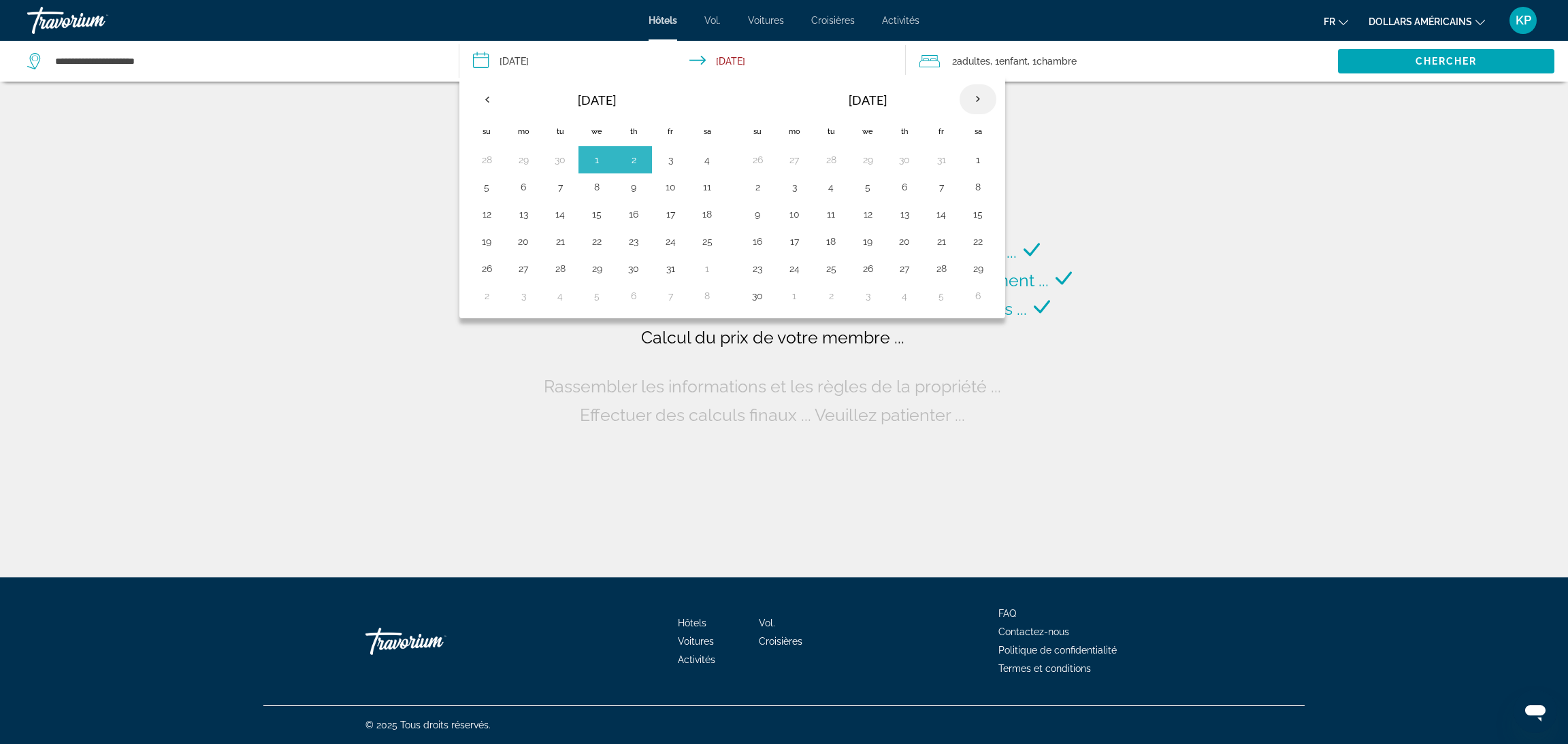
click at [974, 95] on th "Next month" at bounding box center [978, 99] width 37 height 30
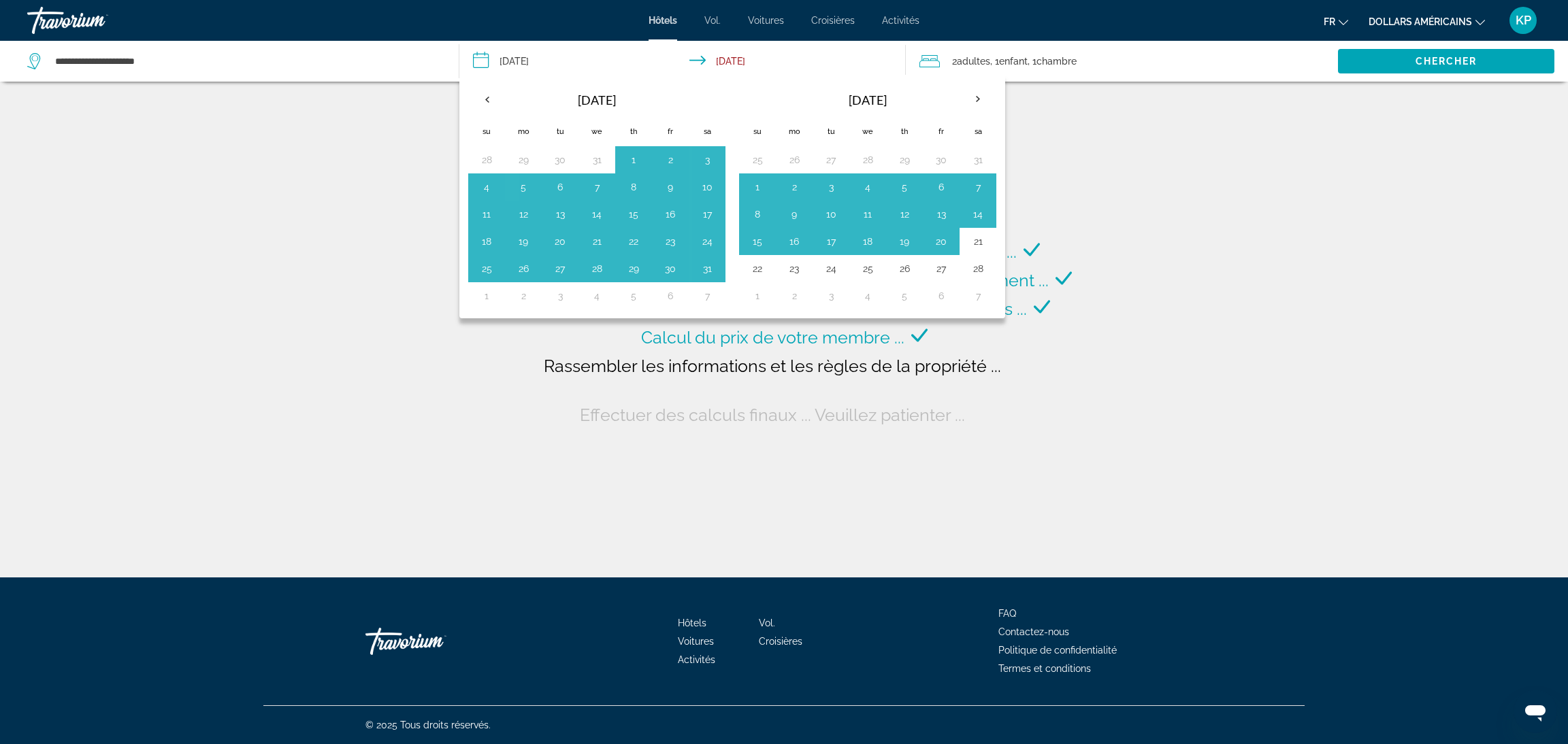
click at [1127, 236] on div "Recherche de plus de 3 000 000 d'hôtels et d'appartements ... Vérification de l…" at bounding box center [784, 288] width 1568 height 577
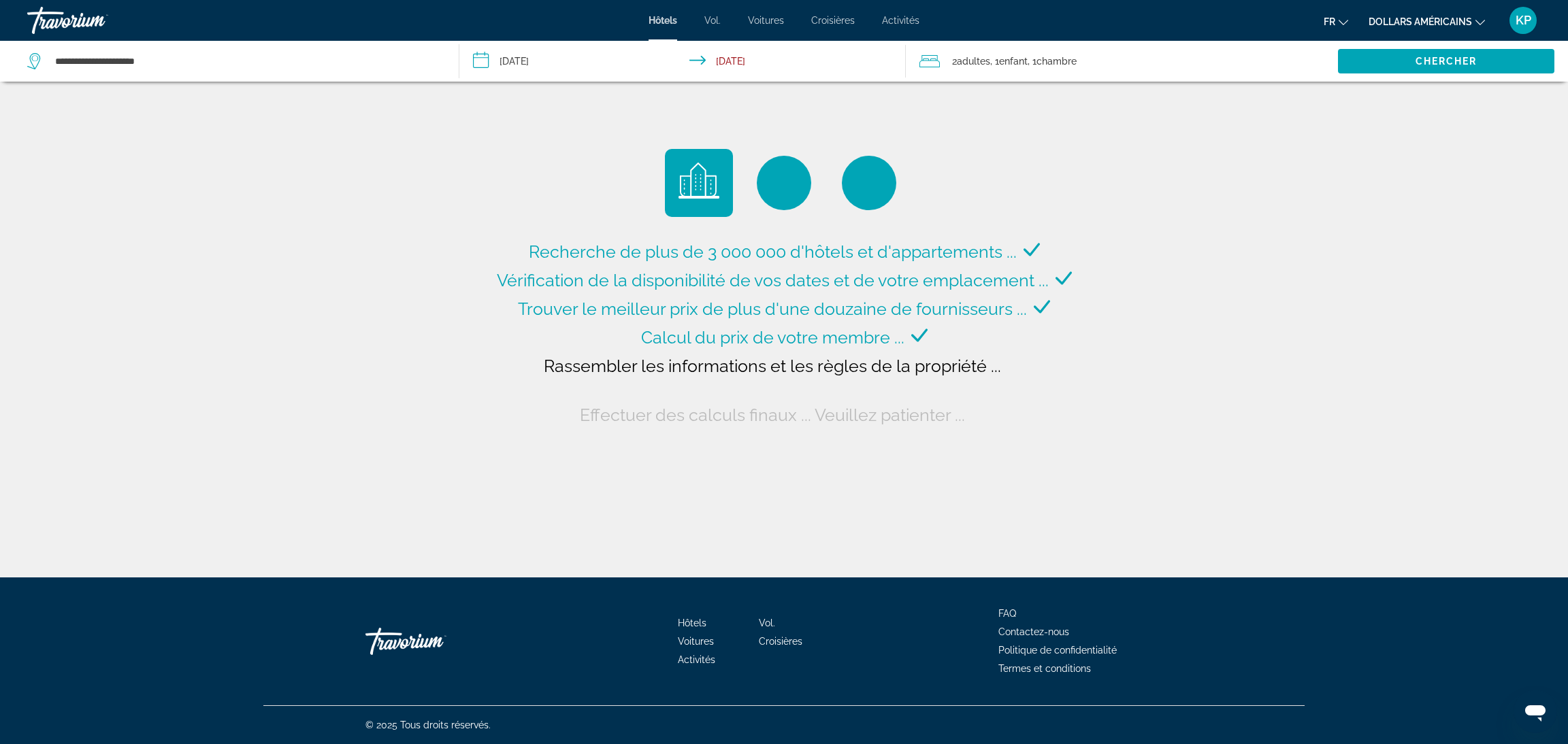
click at [791, 69] on input "**********" at bounding box center [684, 63] width 451 height 45
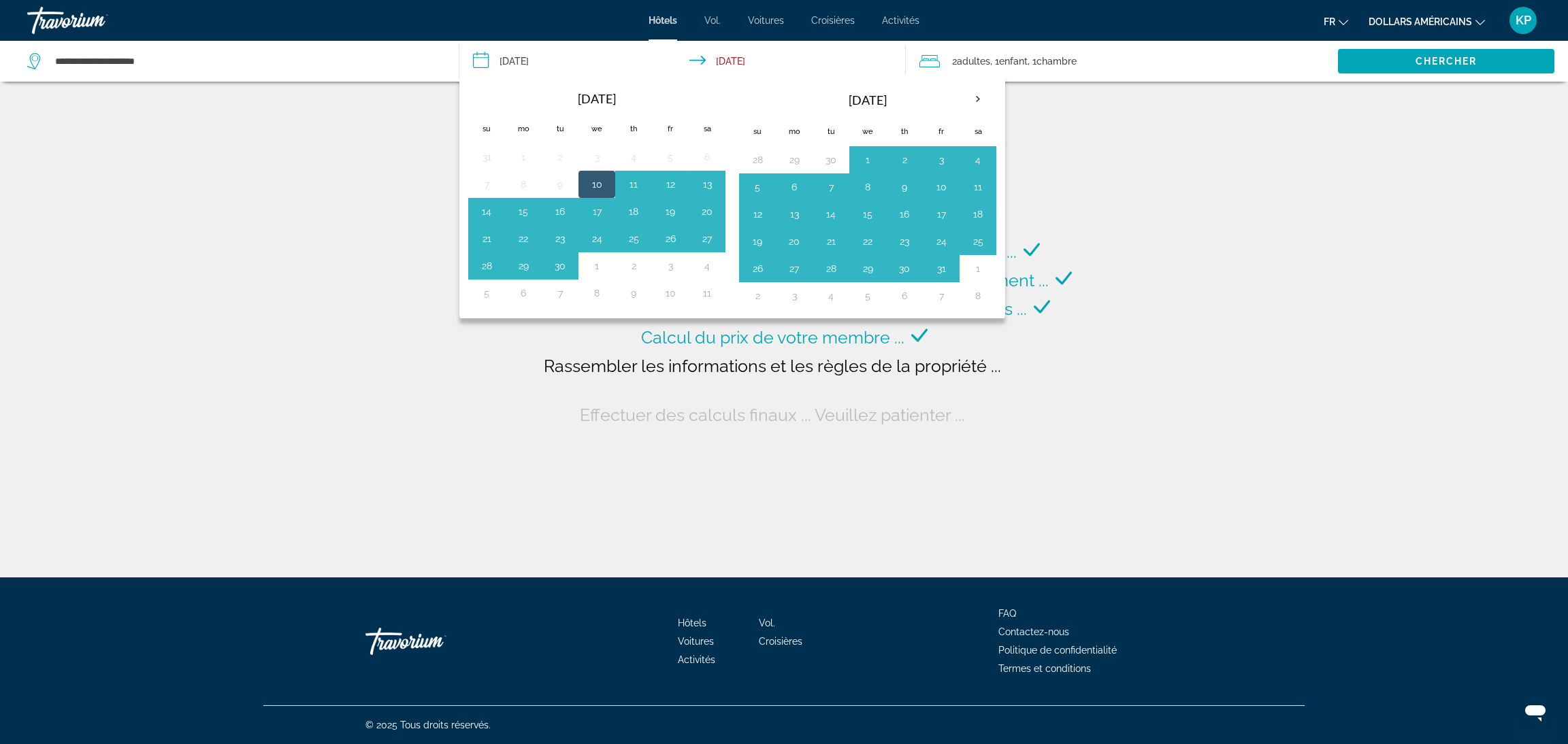
click at [518, 56] on input "**********" at bounding box center [684, 63] width 451 height 45
click at [986, 104] on th "Next month" at bounding box center [978, 99] width 37 height 30
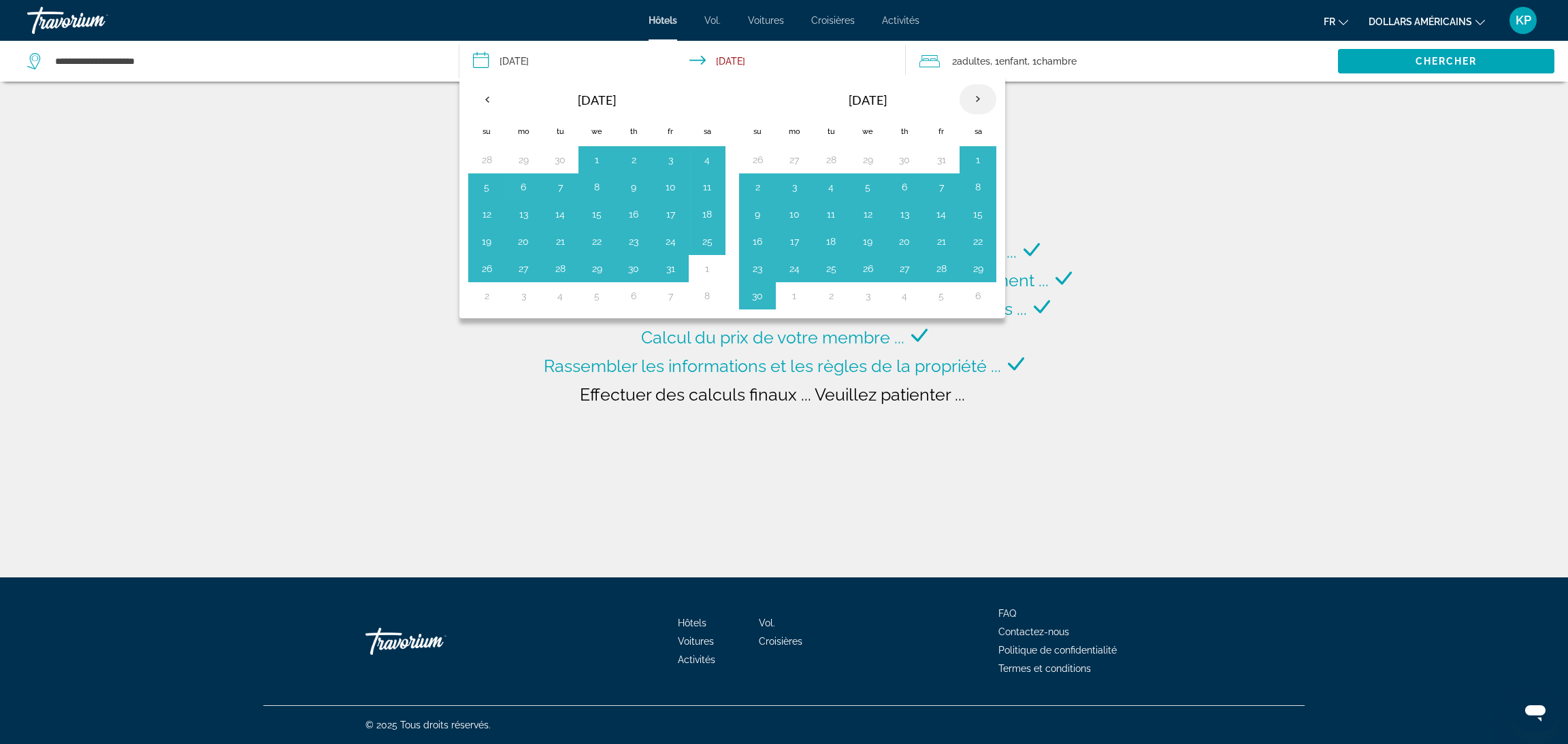
click at [986, 104] on th "Next month" at bounding box center [978, 99] width 37 height 30
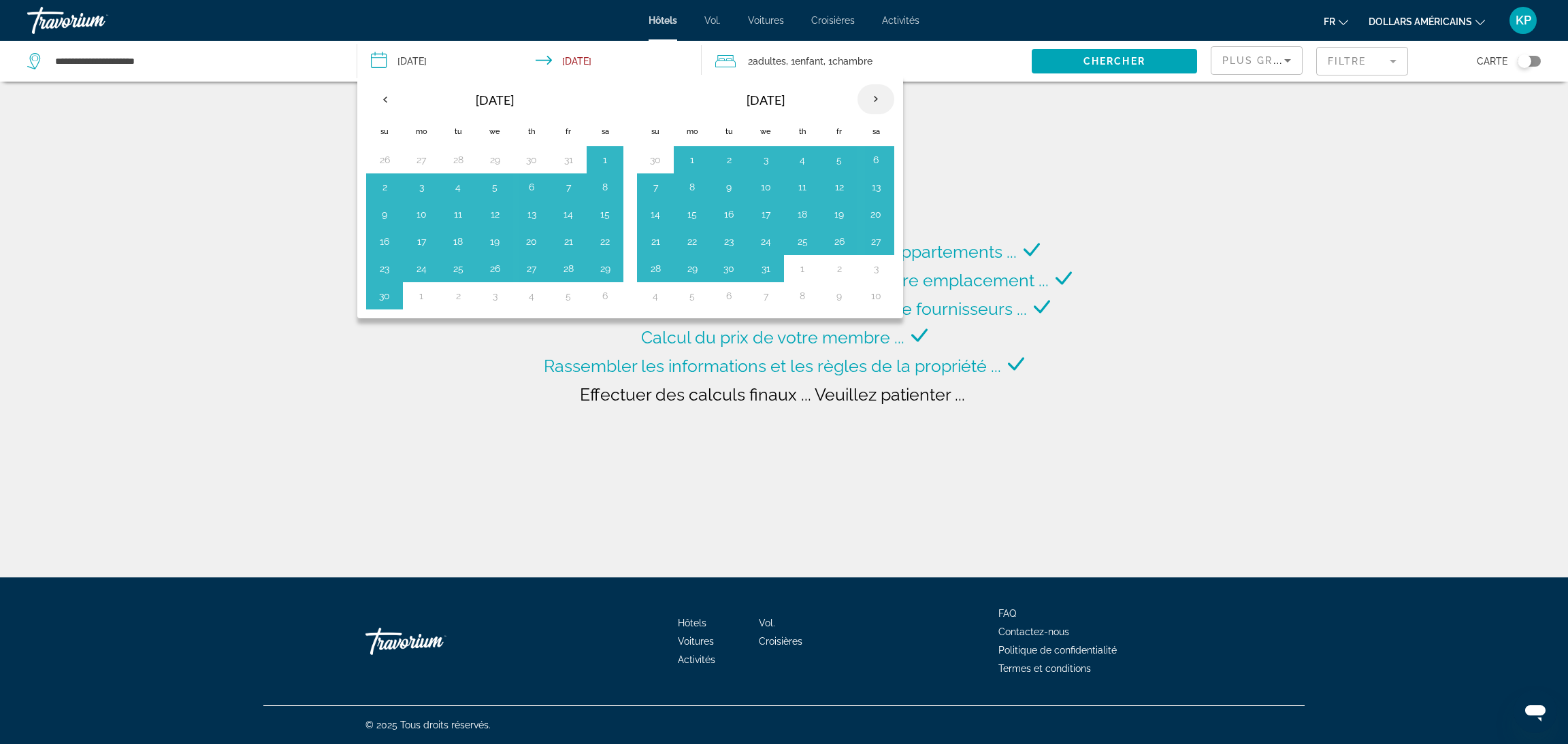
click at [986, 104] on div "Recherche de plus de 3 000 000 d'hôtels et d'appartements ... Vérification de l…" at bounding box center [784, 288] width 1568 height 577
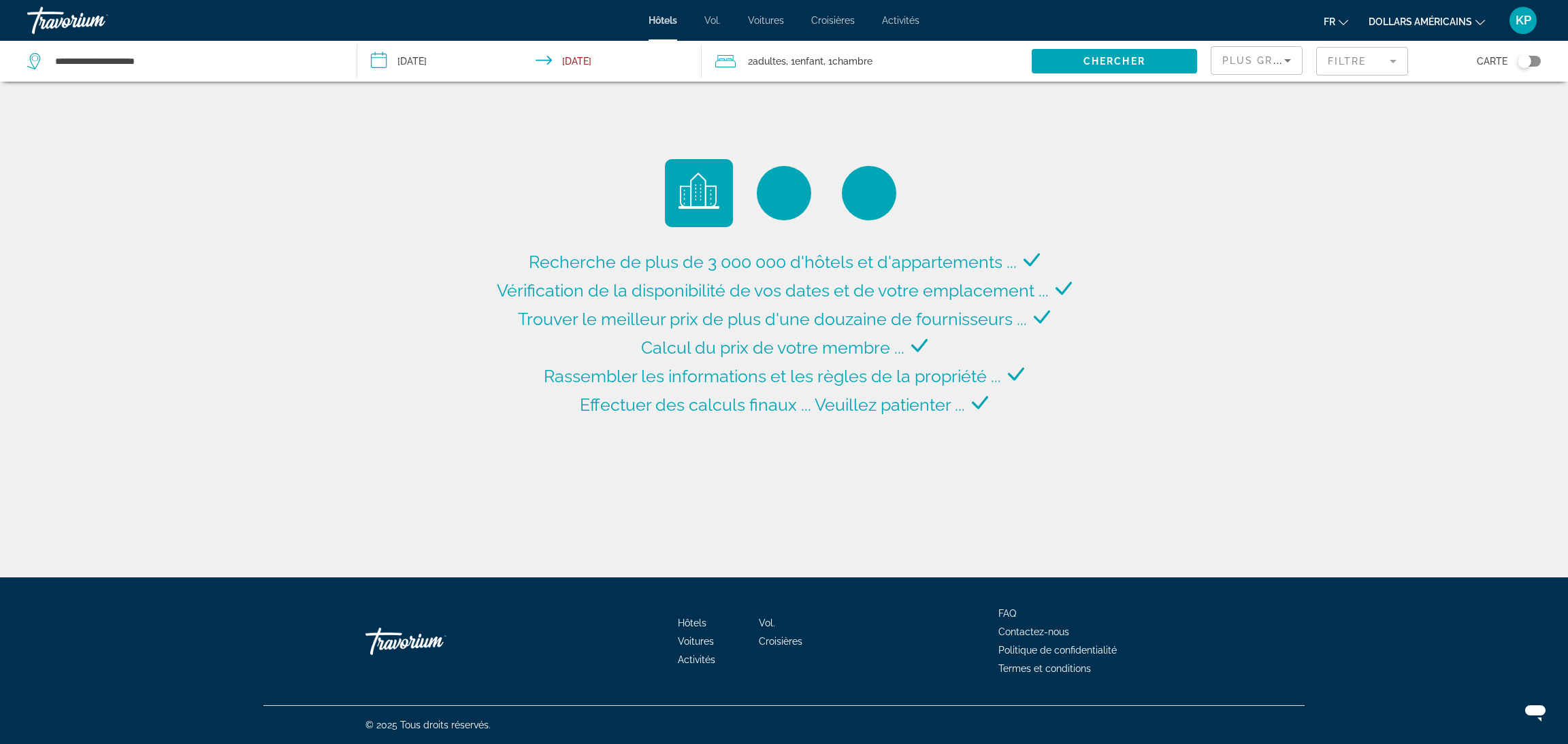
click at [440, 67] on input "**********" at bounding box center [532, 63] width 349 height 45
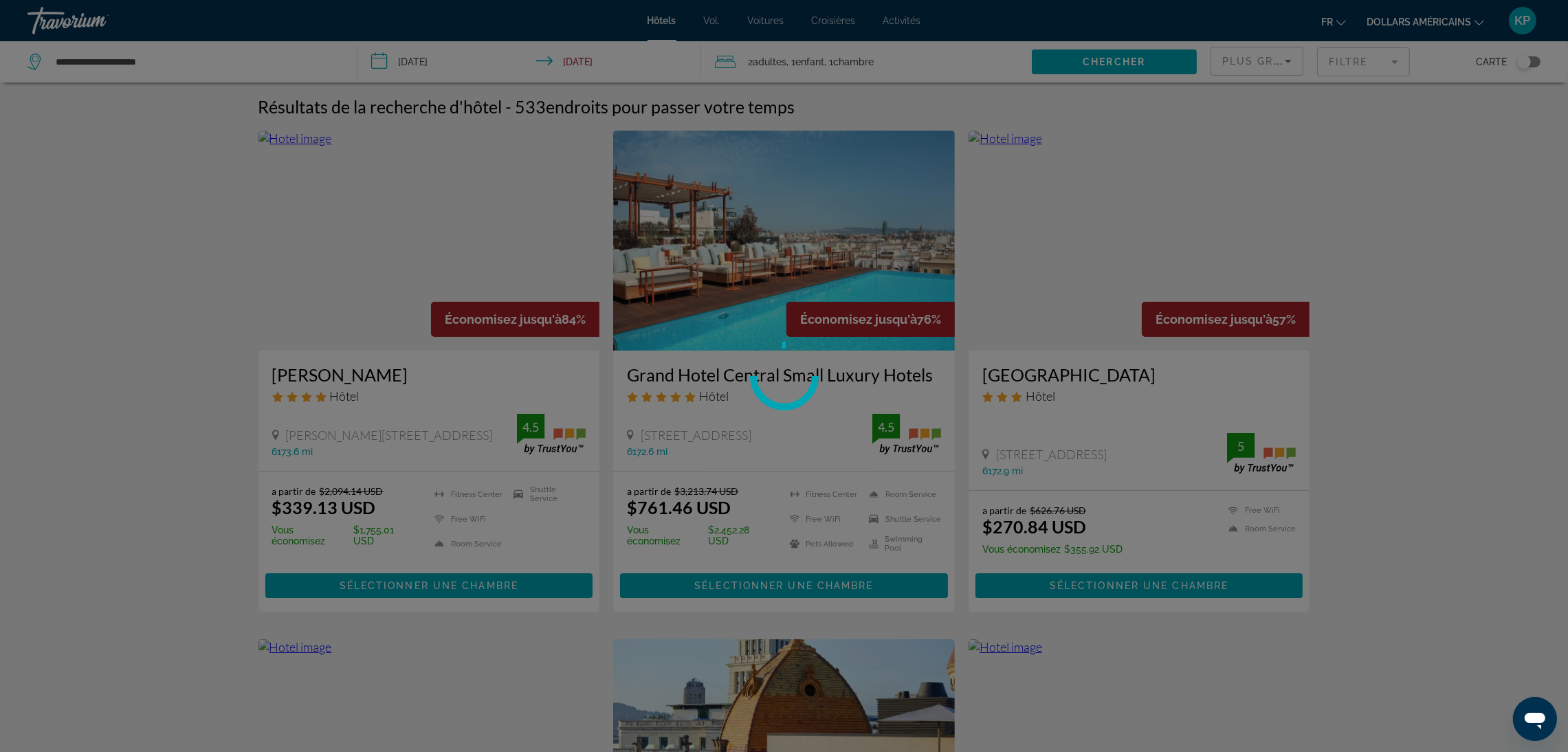
click at [881, 101] on div "**********" at bounding box center [784, 376] width 1568 height 752
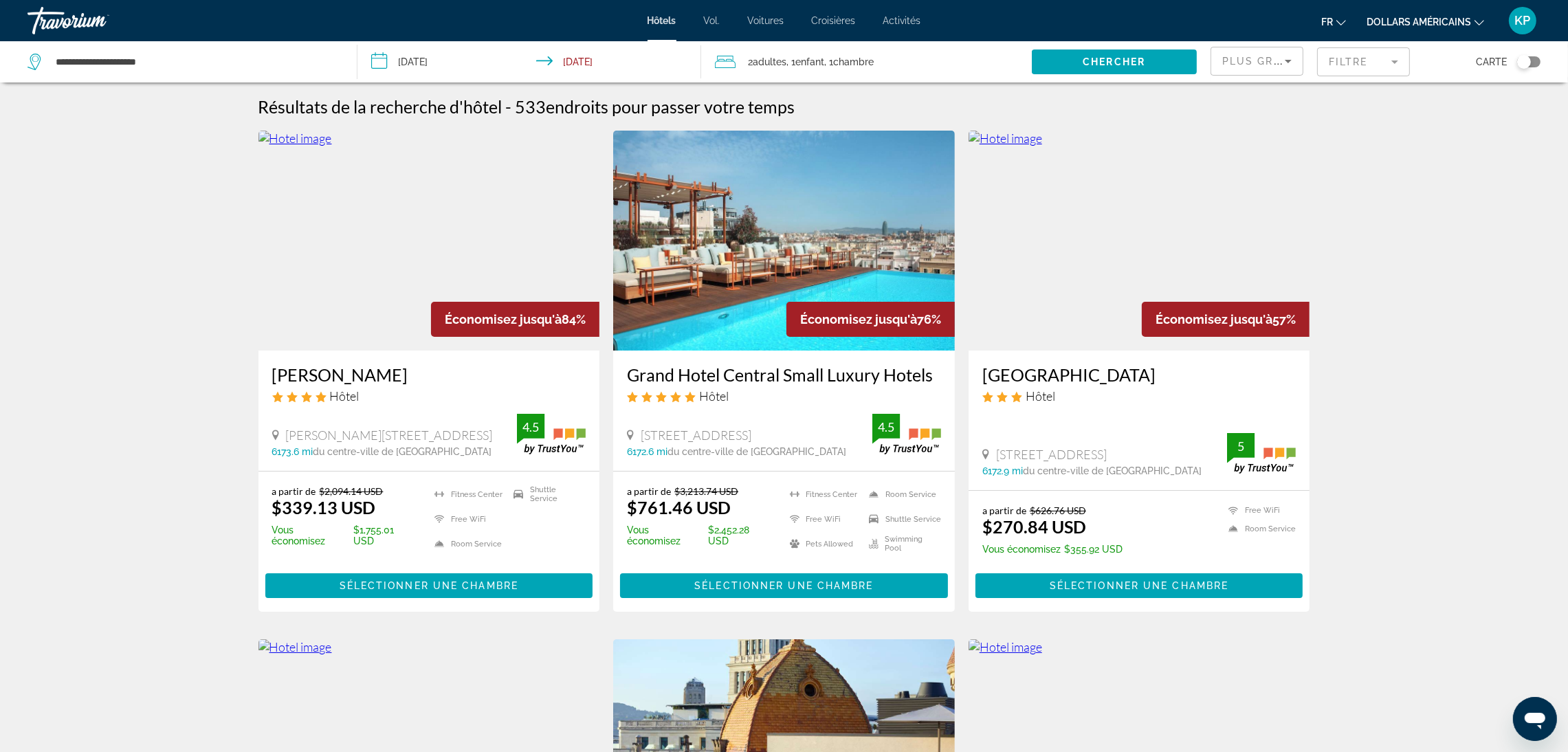
click at [1414, 22] on font "dollars américains" at bounding box center [1418, 22] width 105 height 11
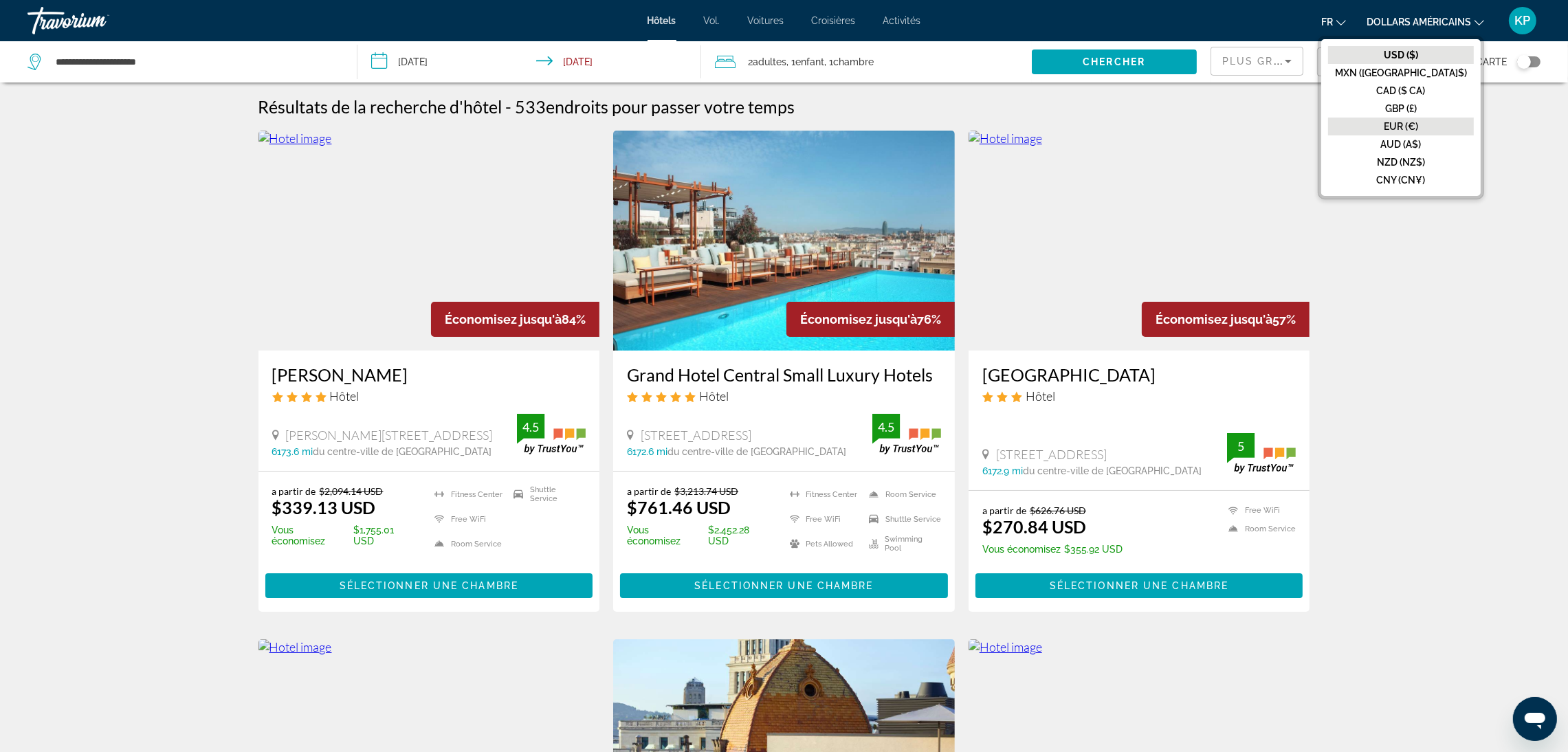
click at [1418, 128] on font "EUR (€)" at bounding box center [1400, 125] width 34 height 11
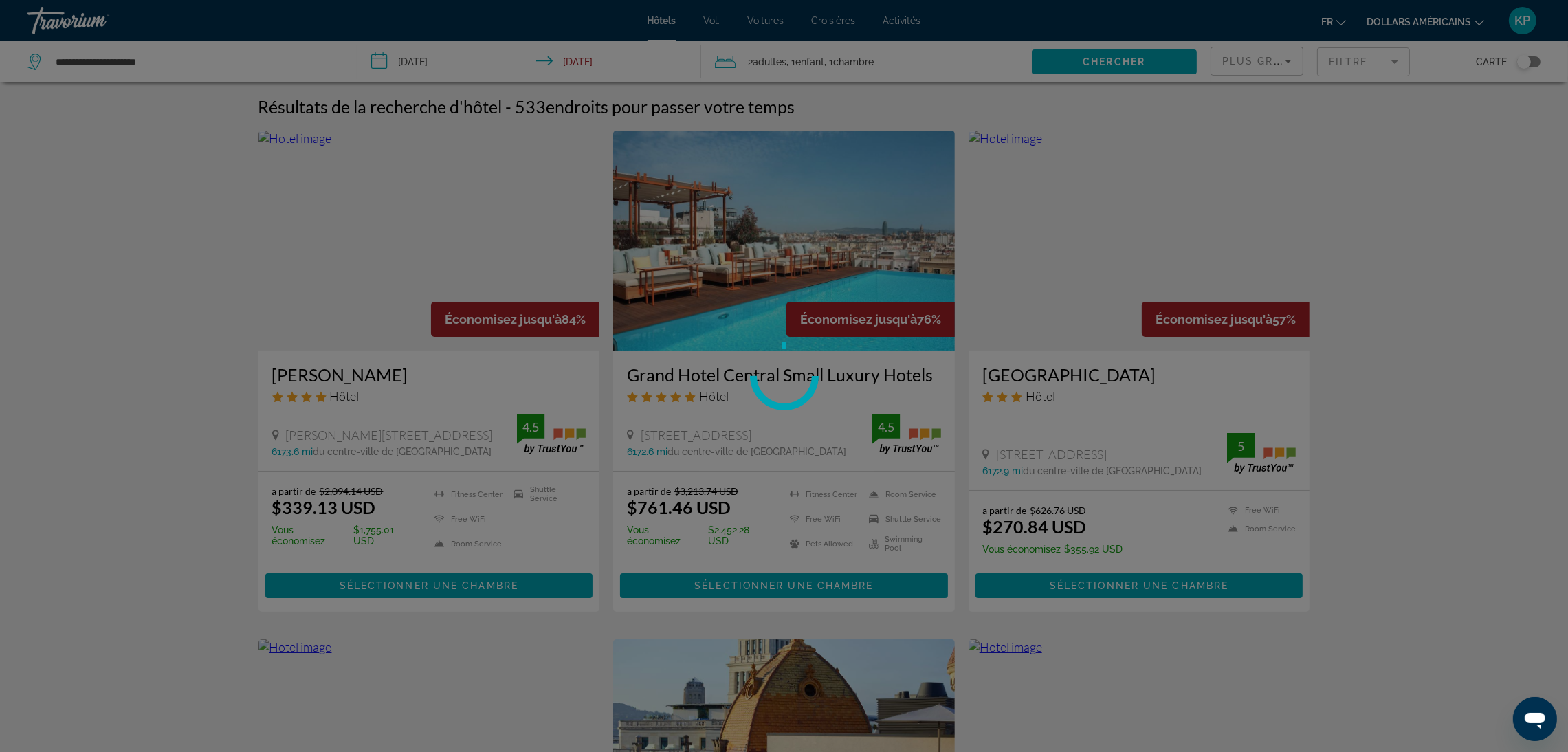
click at [448, 68] on div at bounding box center [784, 376] width 1568 height 752
click at [430, 64] on div at bounding box center [784, 376] width 1568 height 752
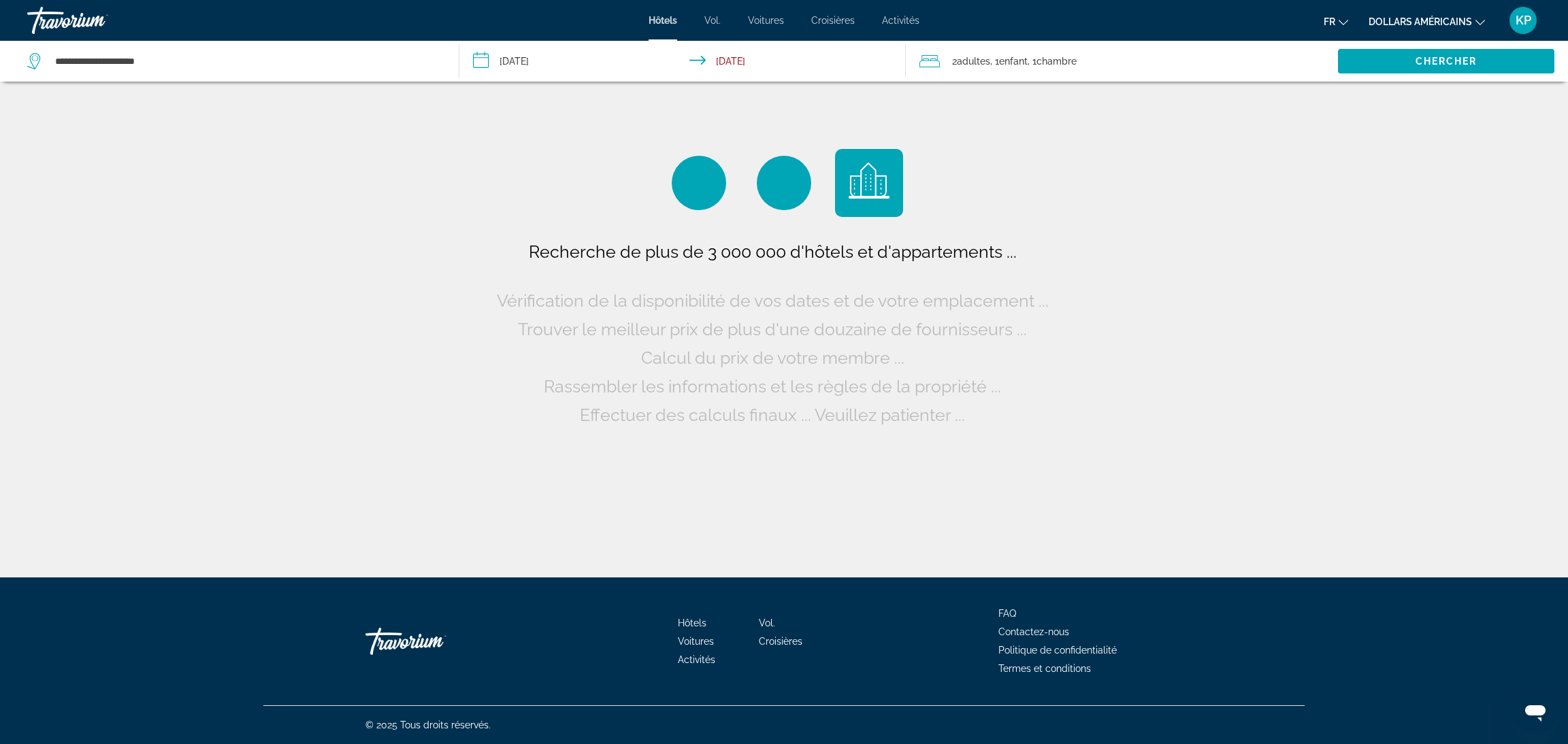
click at [536, 71] on input "**********" at bounding box center [684, 63] width 451 height 45
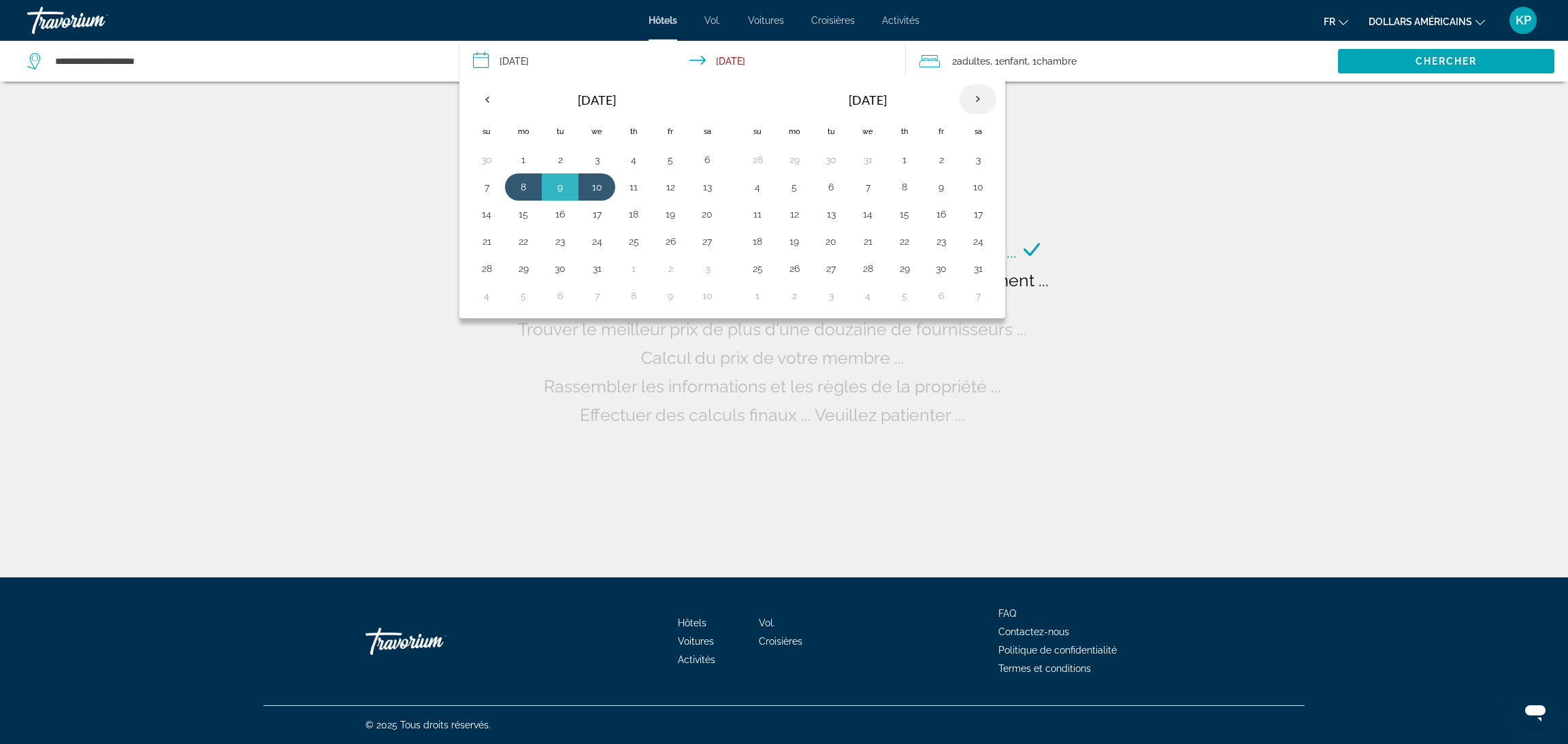
click at [981, 102] on th "Next month" at bounding box center [978, 99] width 37 height 30
click at [971, 220] on button "14" at bounding box center [978, 214] width 21 height 19
click at [874, 245] on button "18" at bounding box center [867, 242] width 21 height 19
type input "**********"
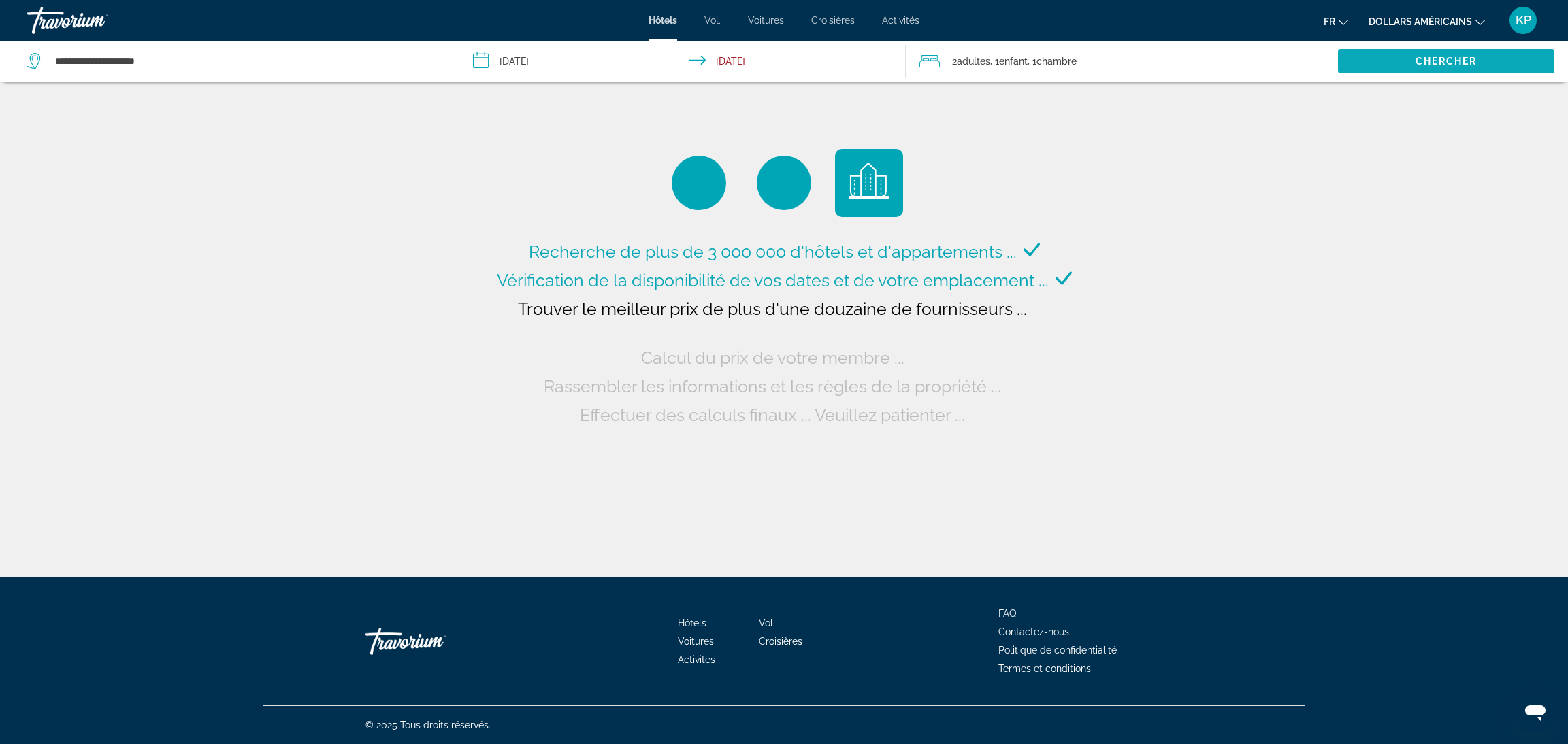
click at [1374, 57] on span "Search widget" at bounding box center [1446, 61] width 216 height 33
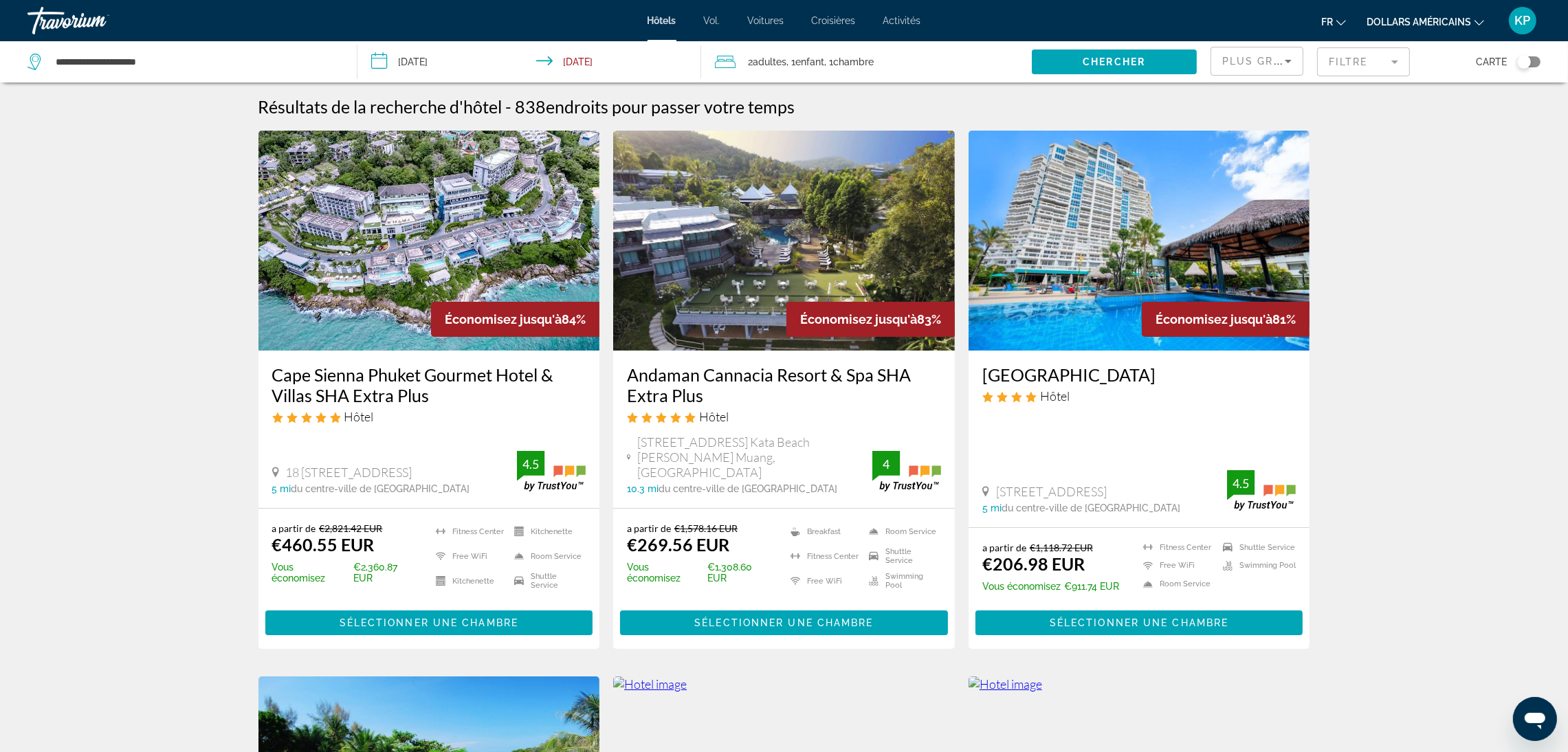
click at [1137, 226] on img "Contenu principal" at bounding box center [1139, 240] width 342 height 220
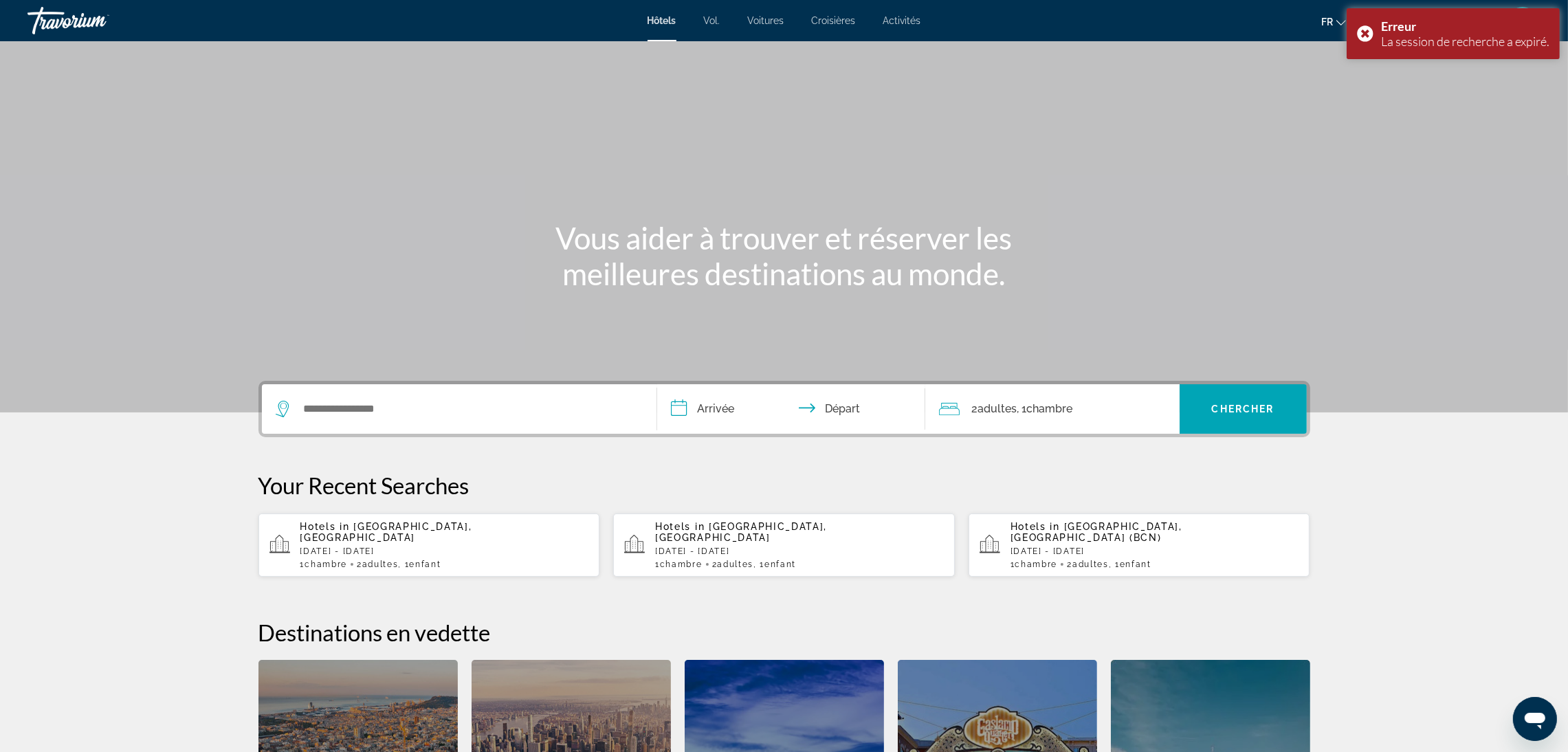
click at [471, 547] on p "[DATE] - [DATE]" at bounding box center [444, 552] width 289 height 10
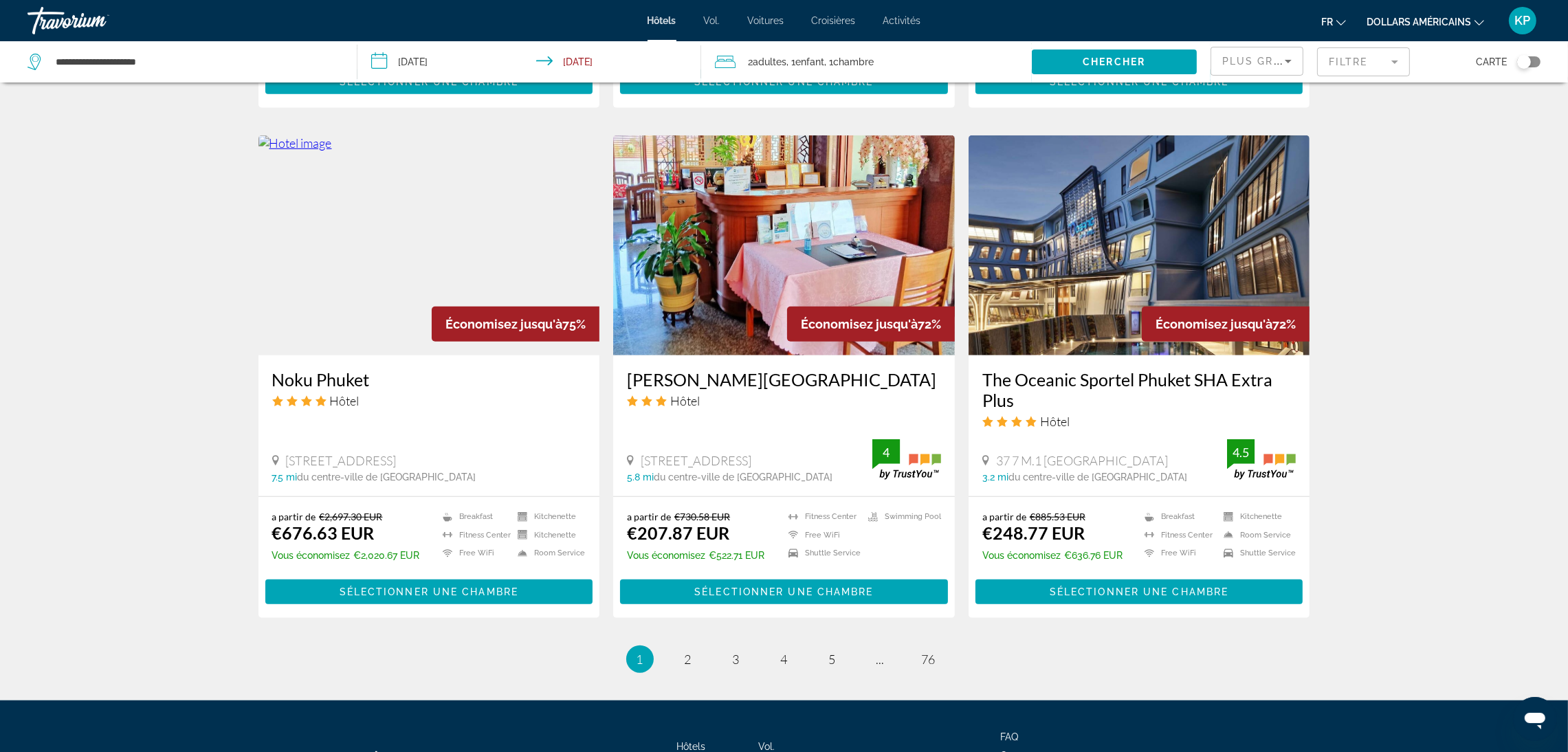
scroll to position [1650, 0]
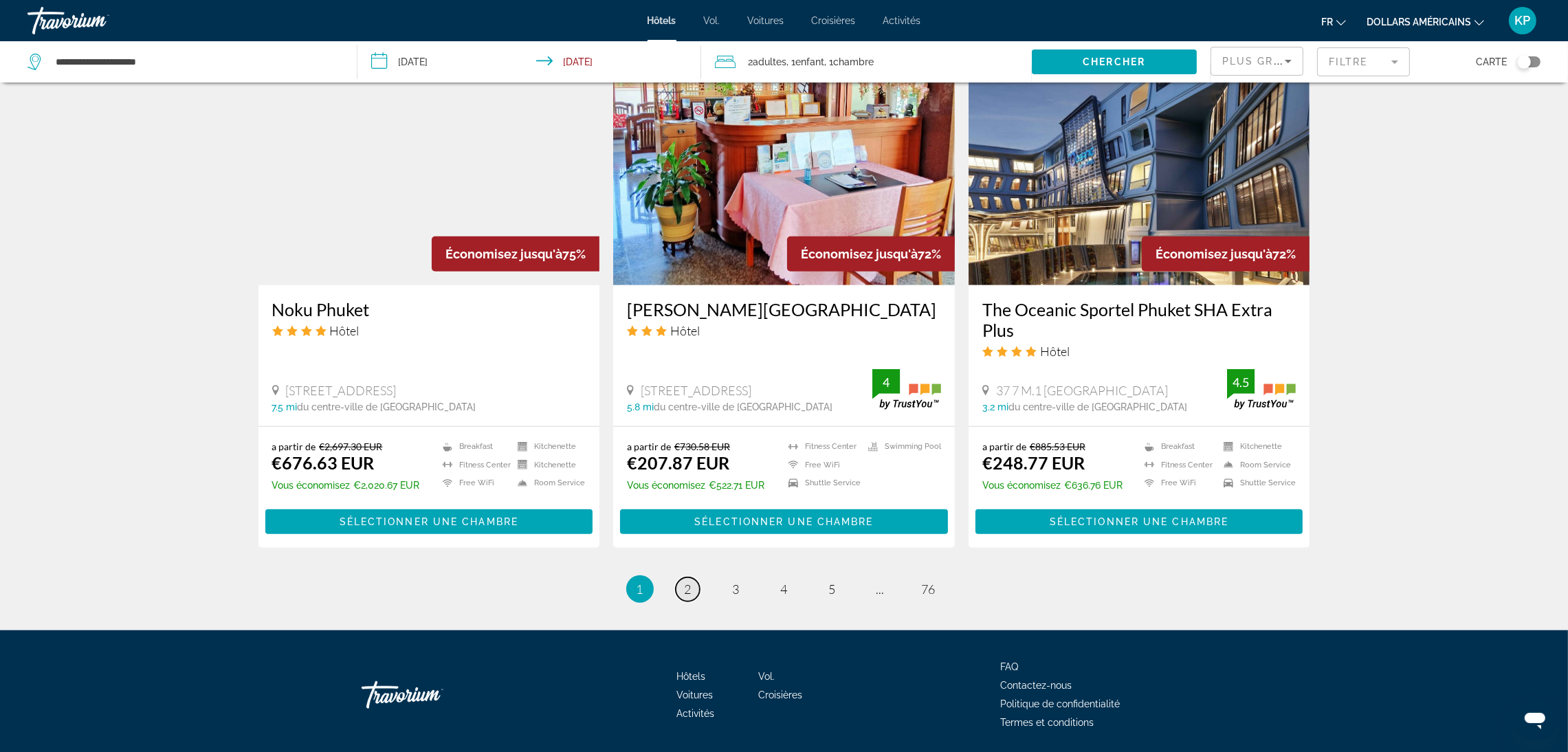
click at [681, 577] on link "page 2" at bounding box center [687, 589] width 24 height 25
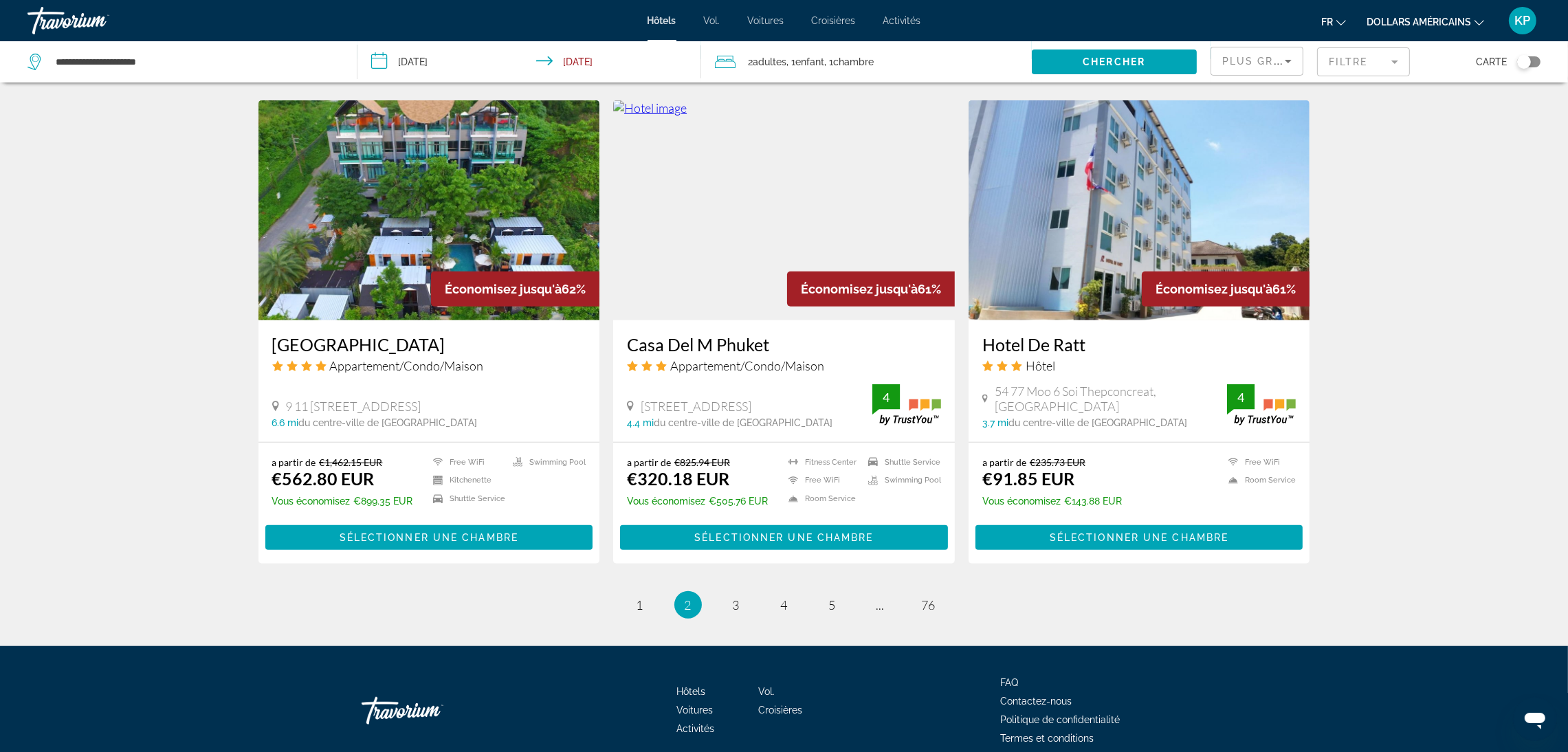
scroll to position [1584, 0]
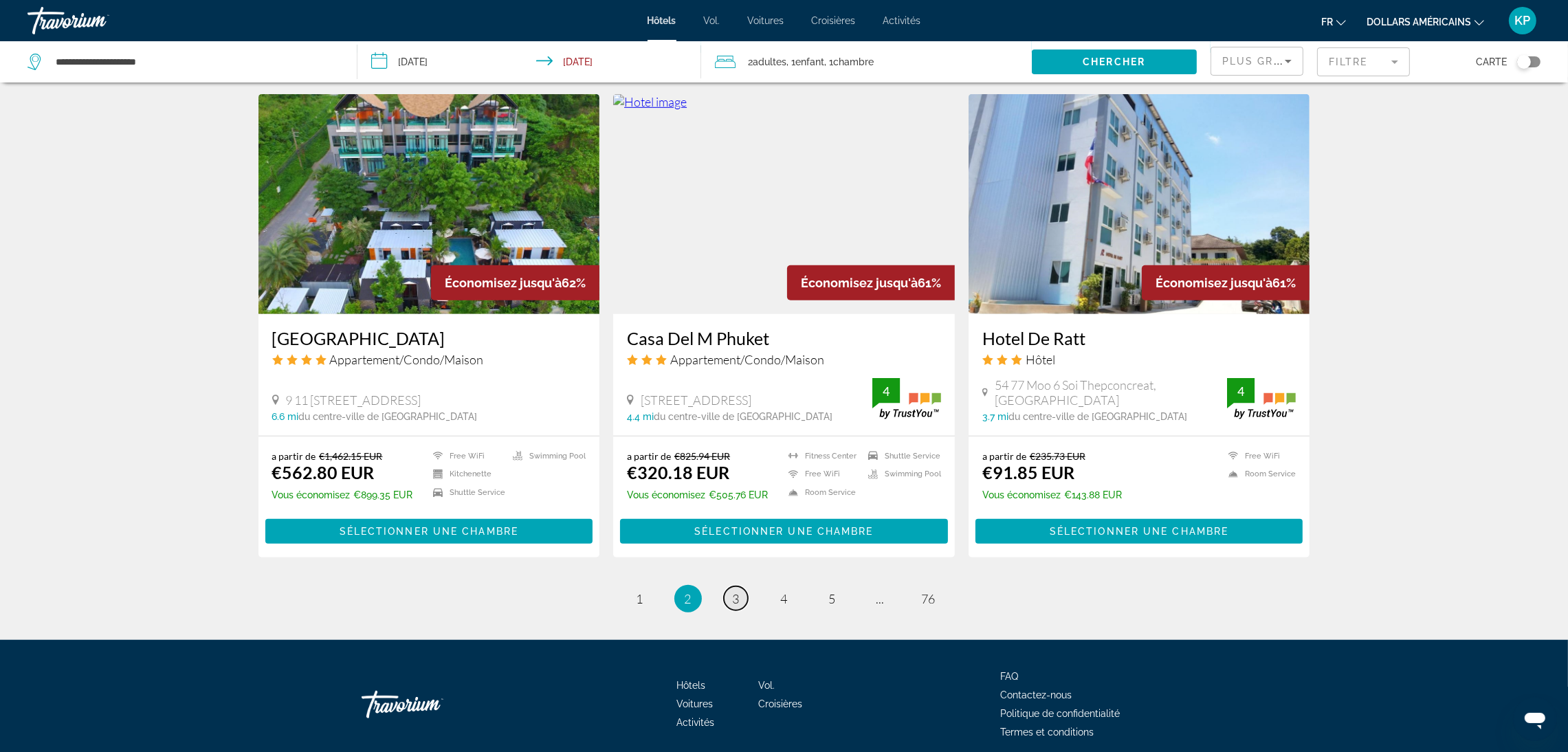
click at [733, 591] on span "3" at bounding box center [736, 598] width 7 height 15
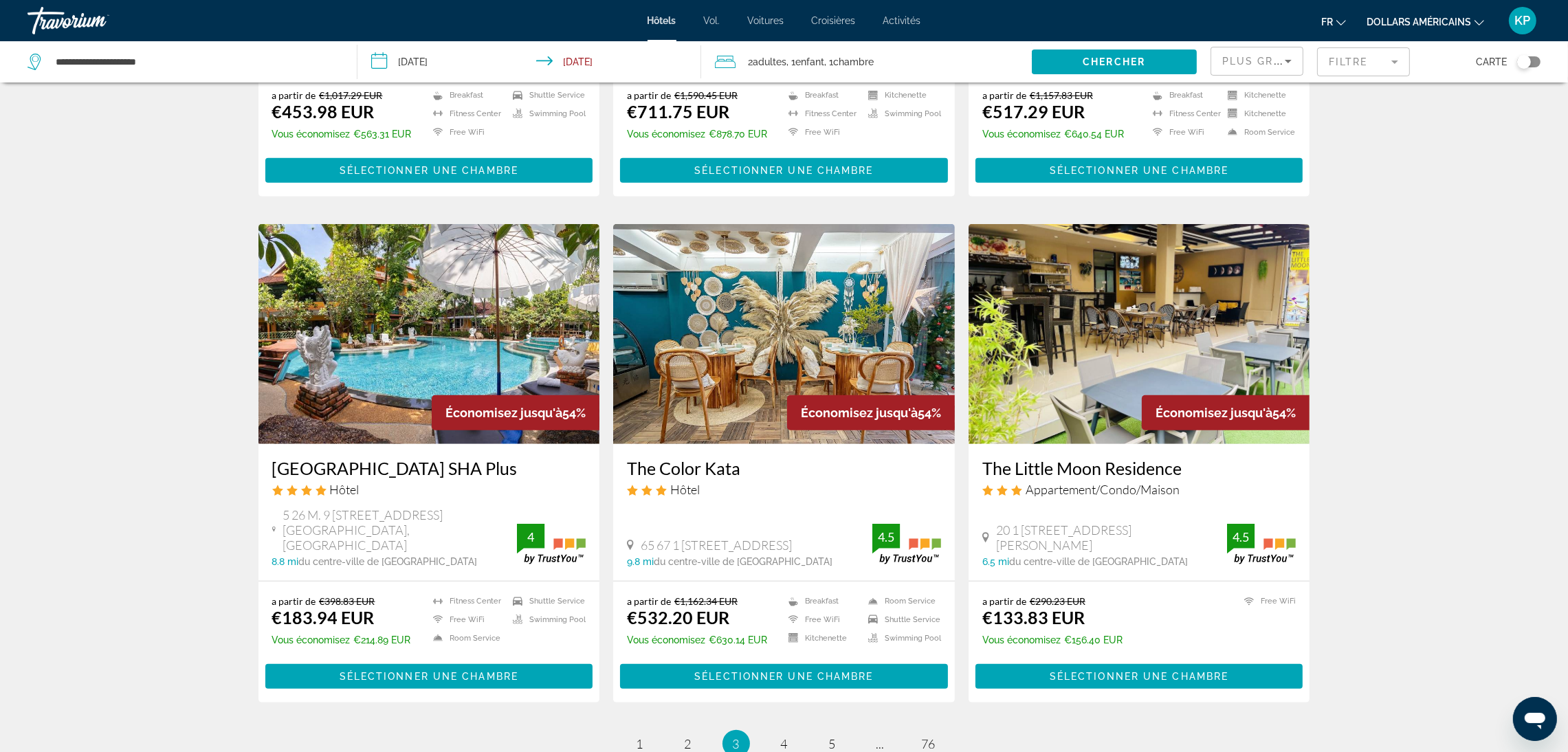
scroll to position [1585, 0]
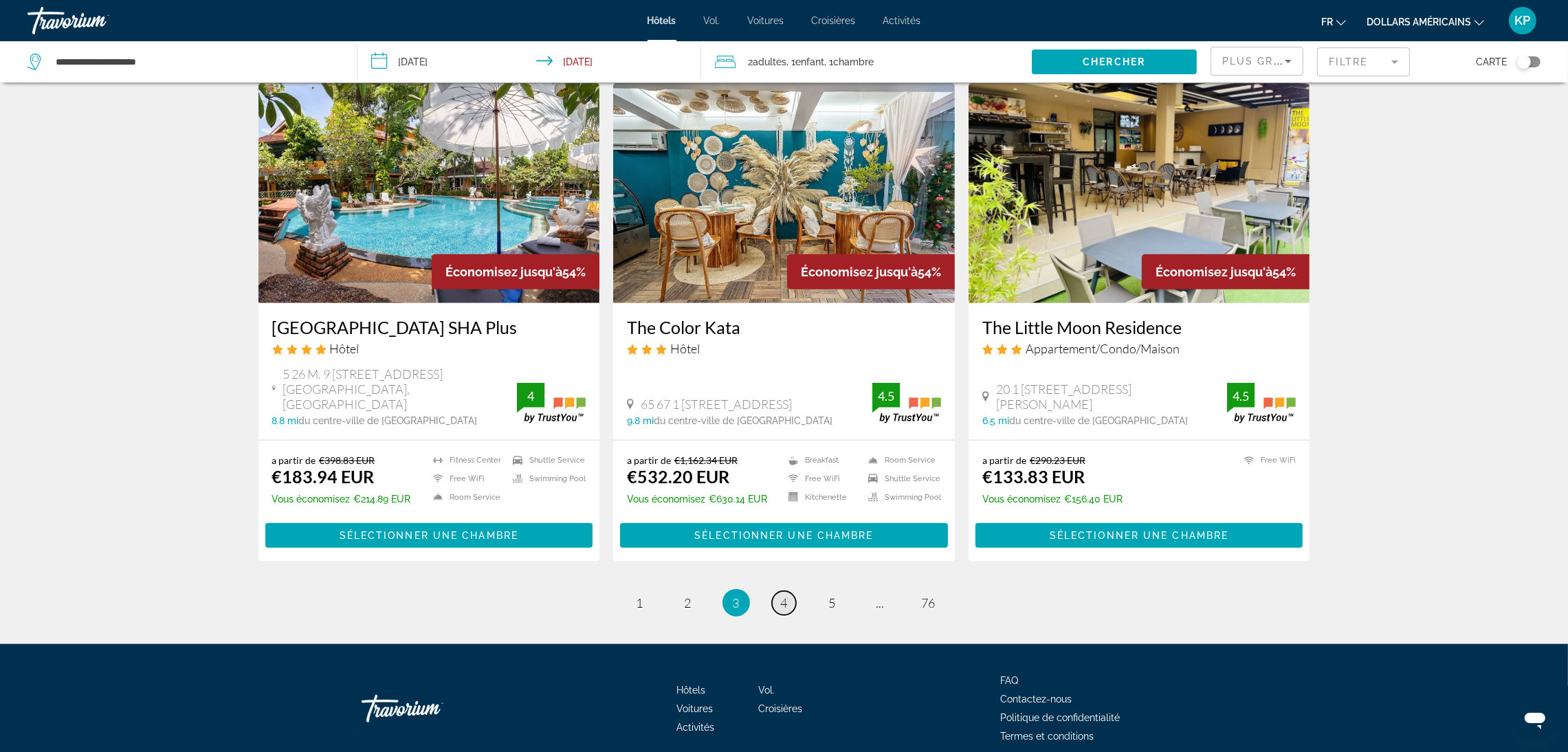
click at [781, 591] on link "page 4" at bounding box center [784, 603] width 24 height 25
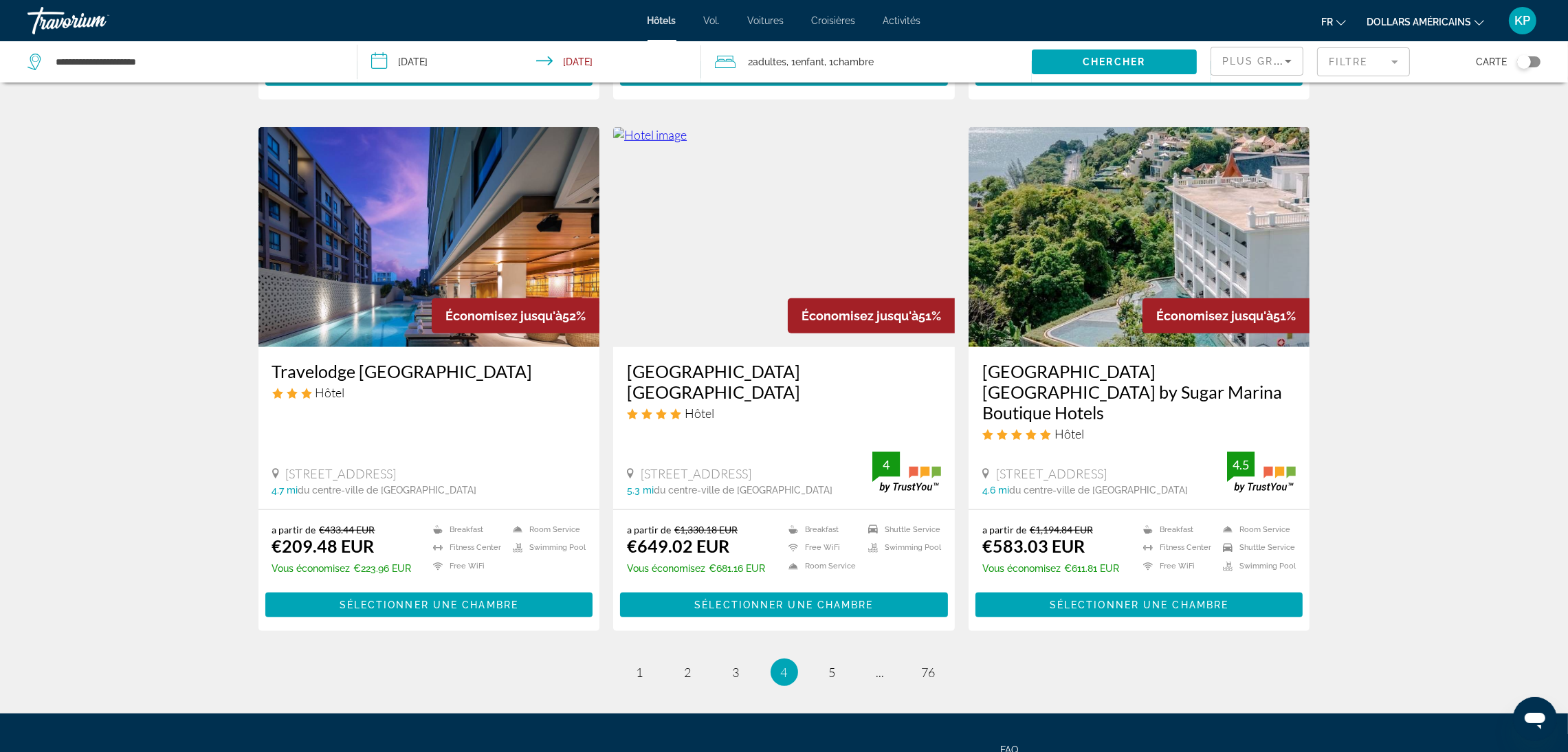
scroll to position [1647, 0]
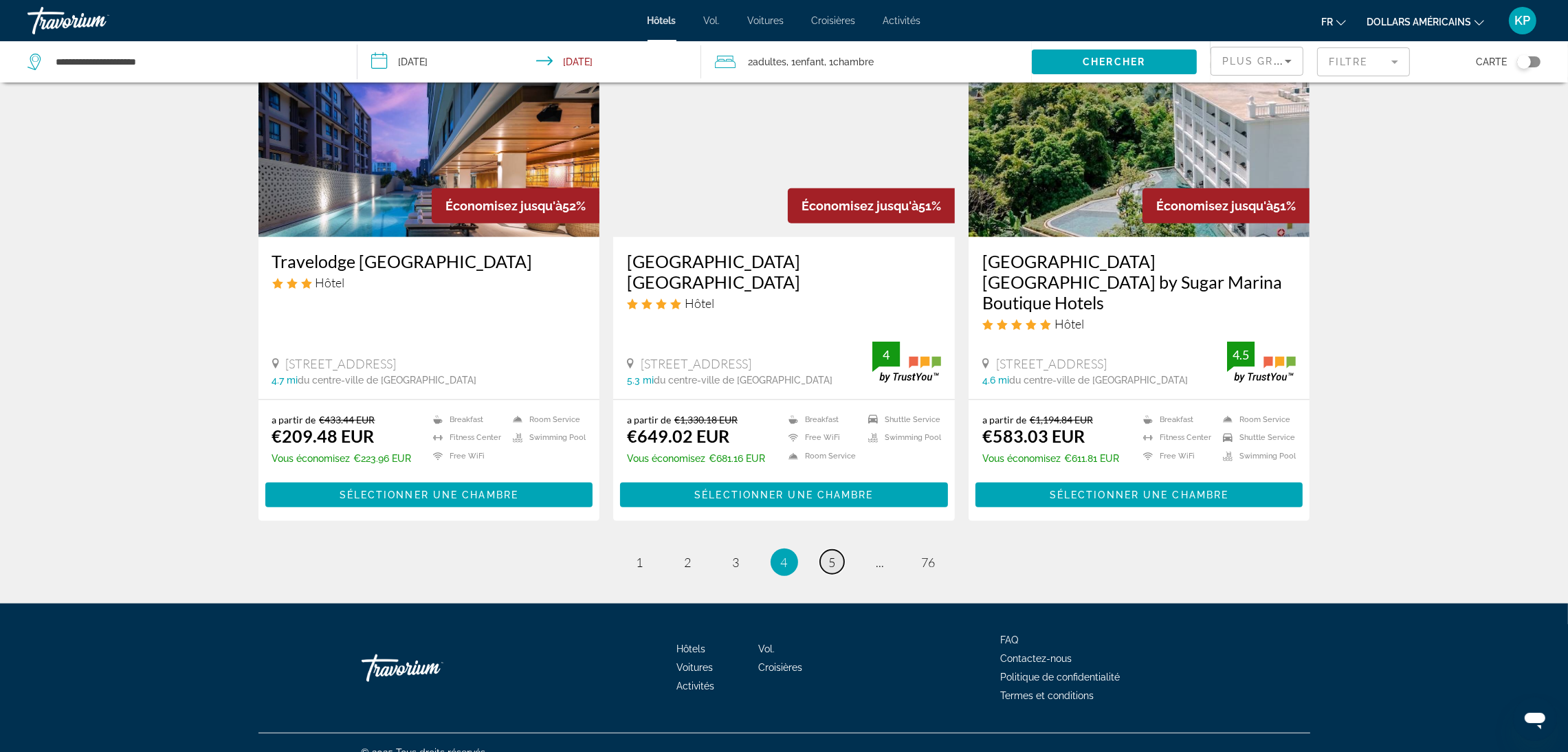
click at [829, 555] on span "5" at bounding box center [832, 562] width 7 height 15
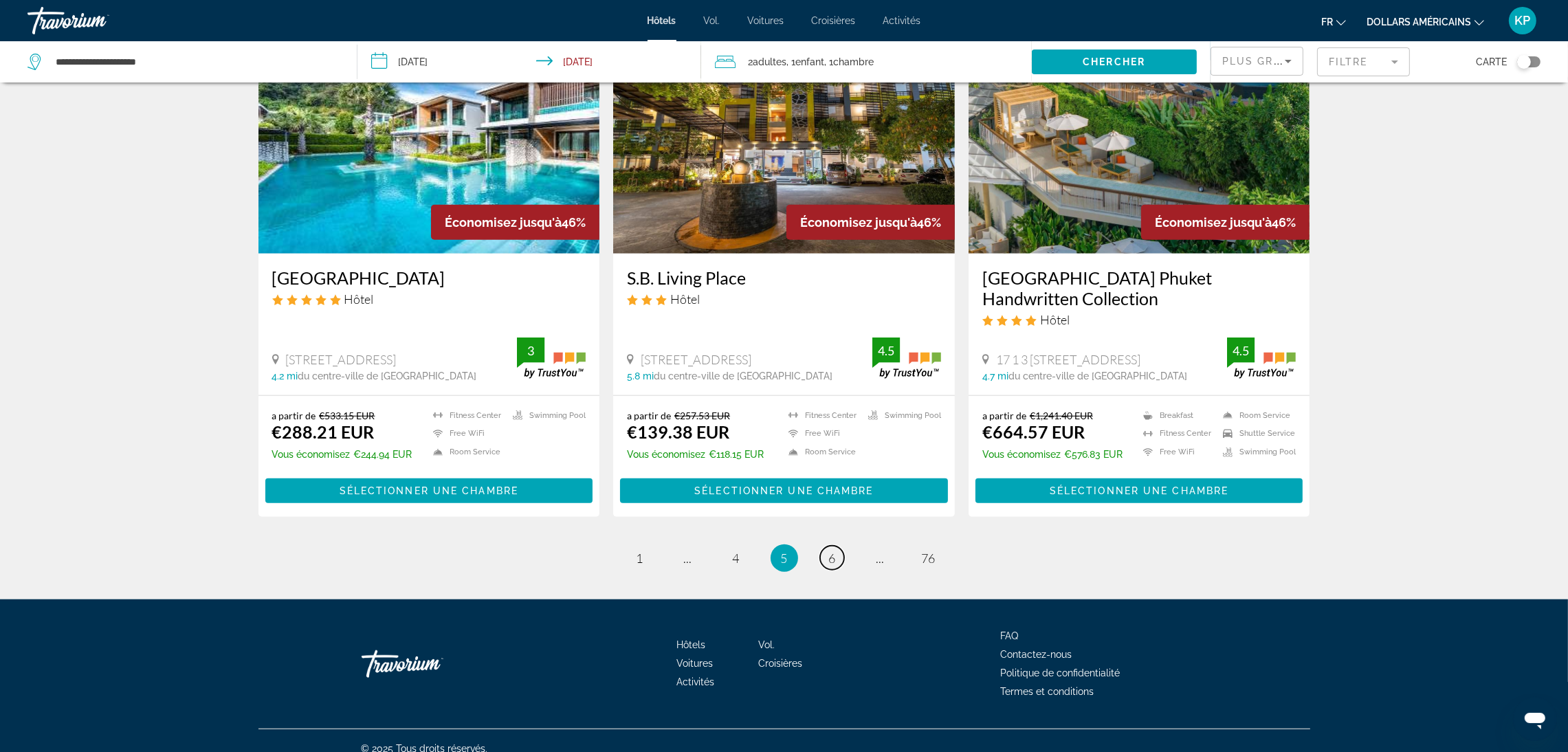
scroll to position [1590, 0]
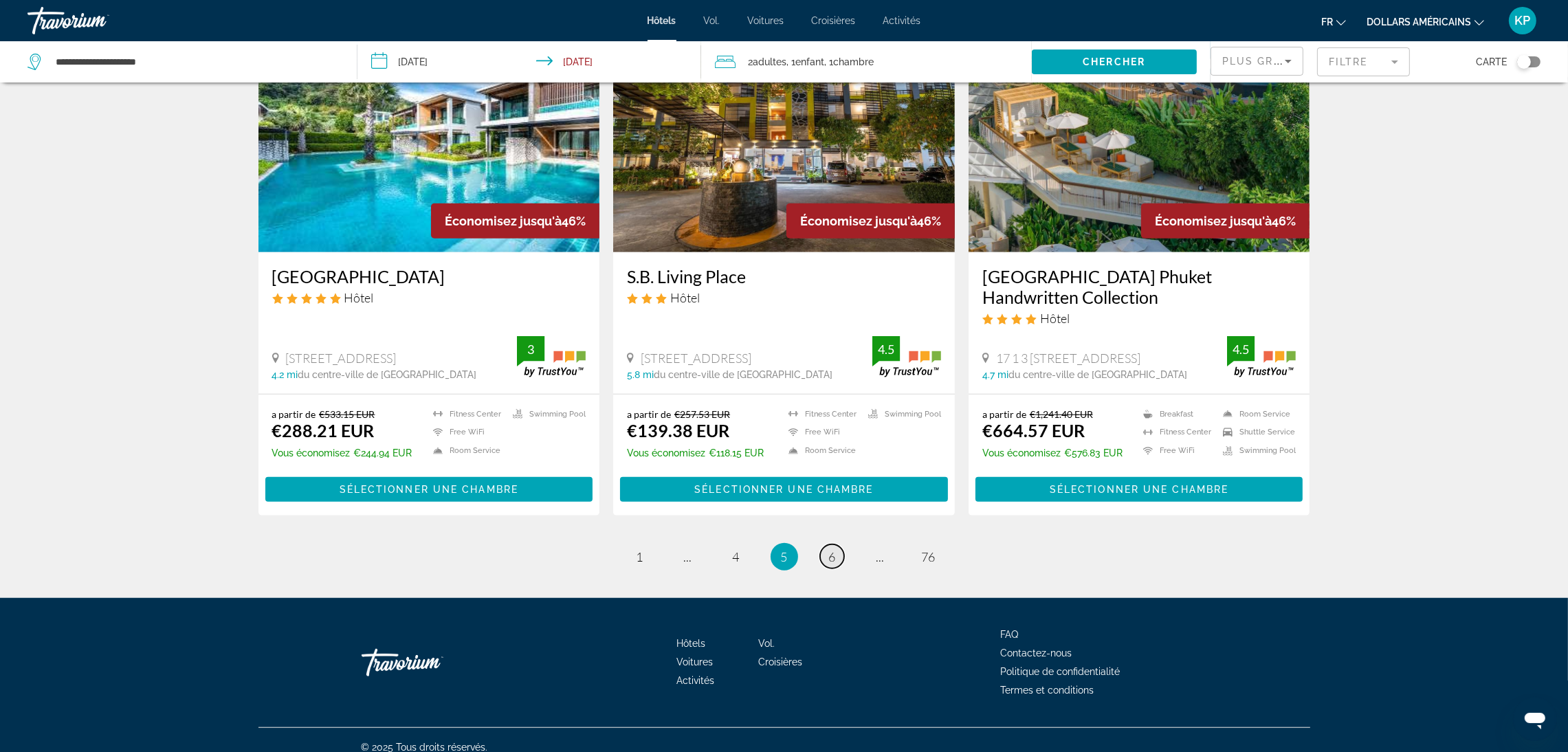
click at [832, 552] on link "page 6" at bounding box center [832, 556] width 24 height 25
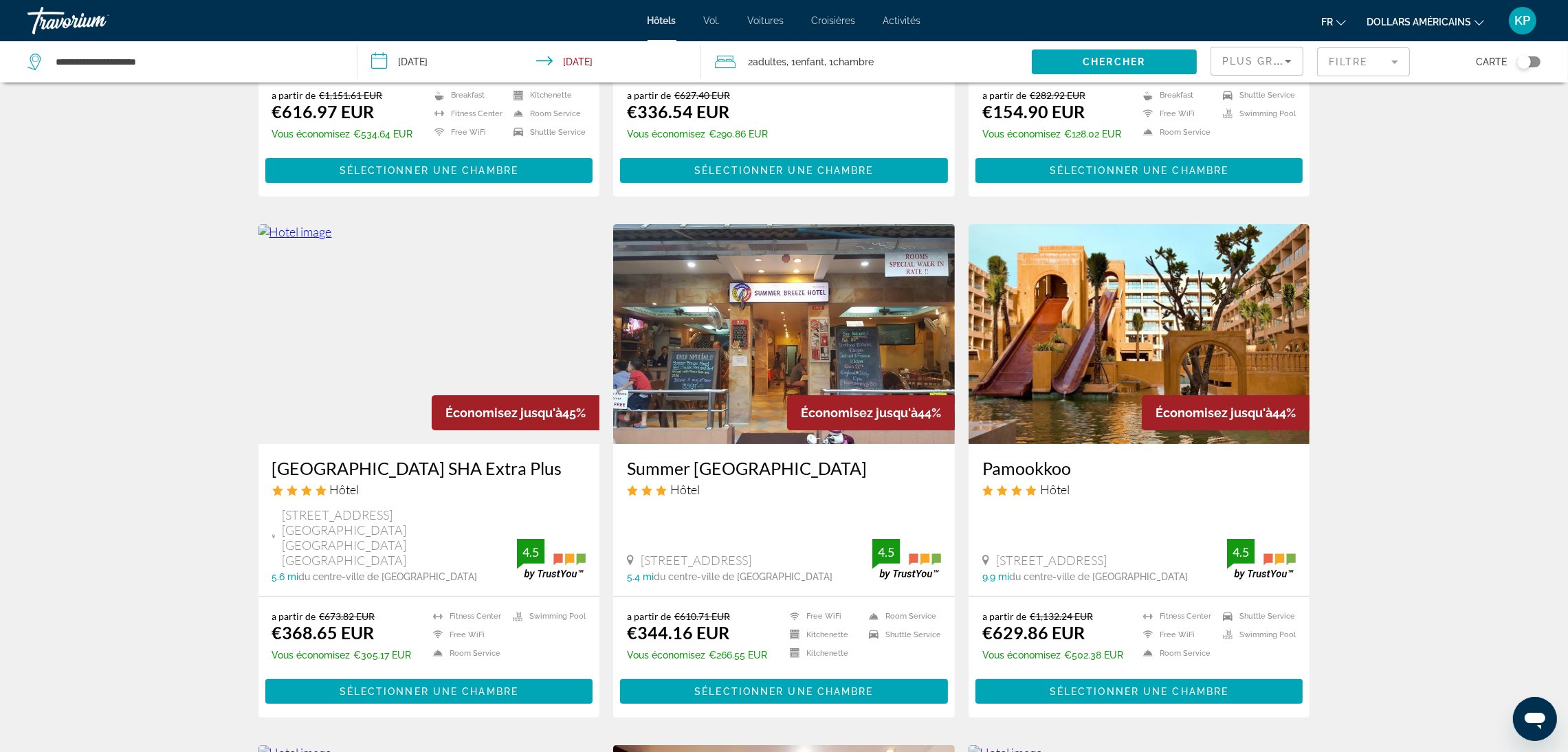
scroll to position [413, 0]
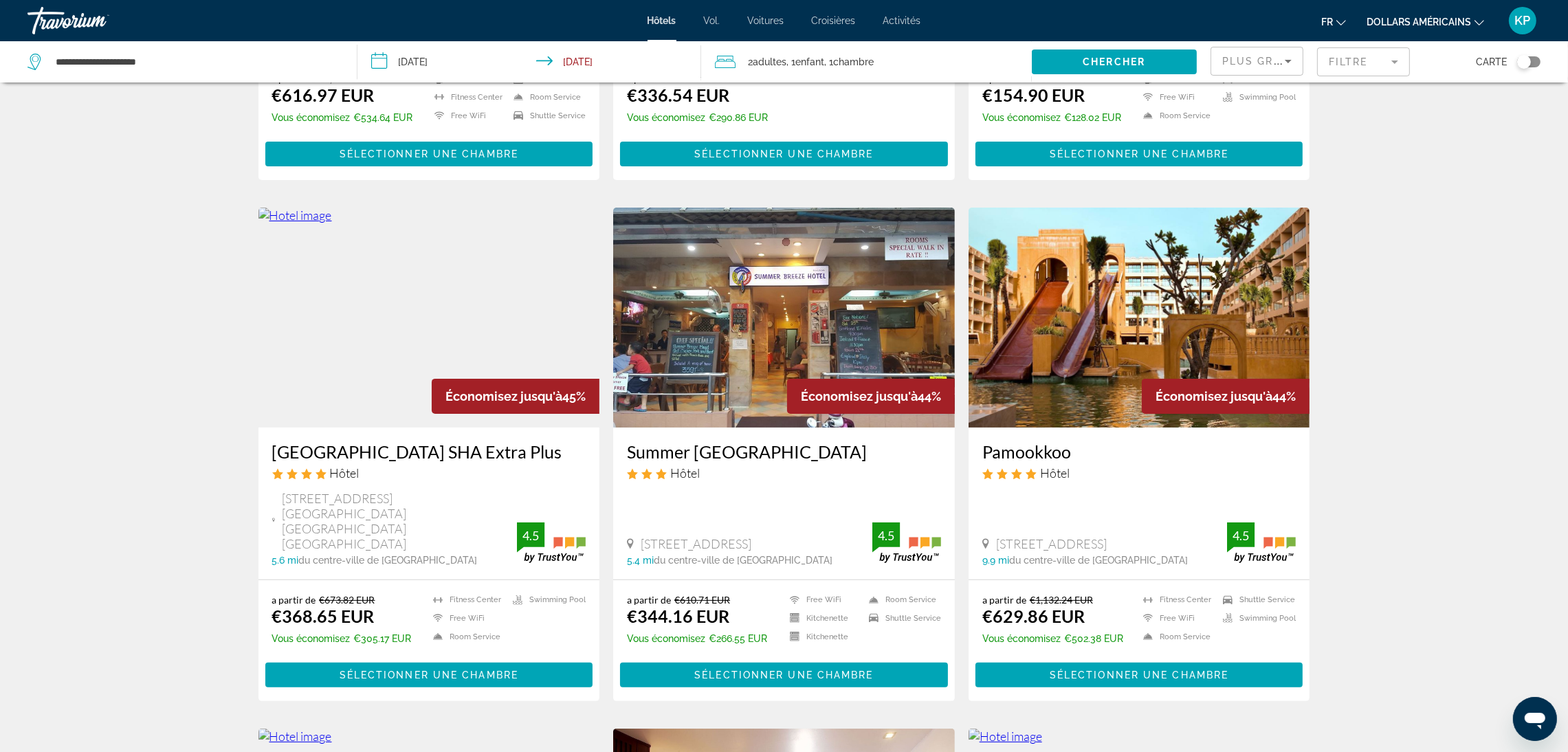
click at [444, 318] on img "Contenu principal" at bounding box center [429, 318] width 342 height 220
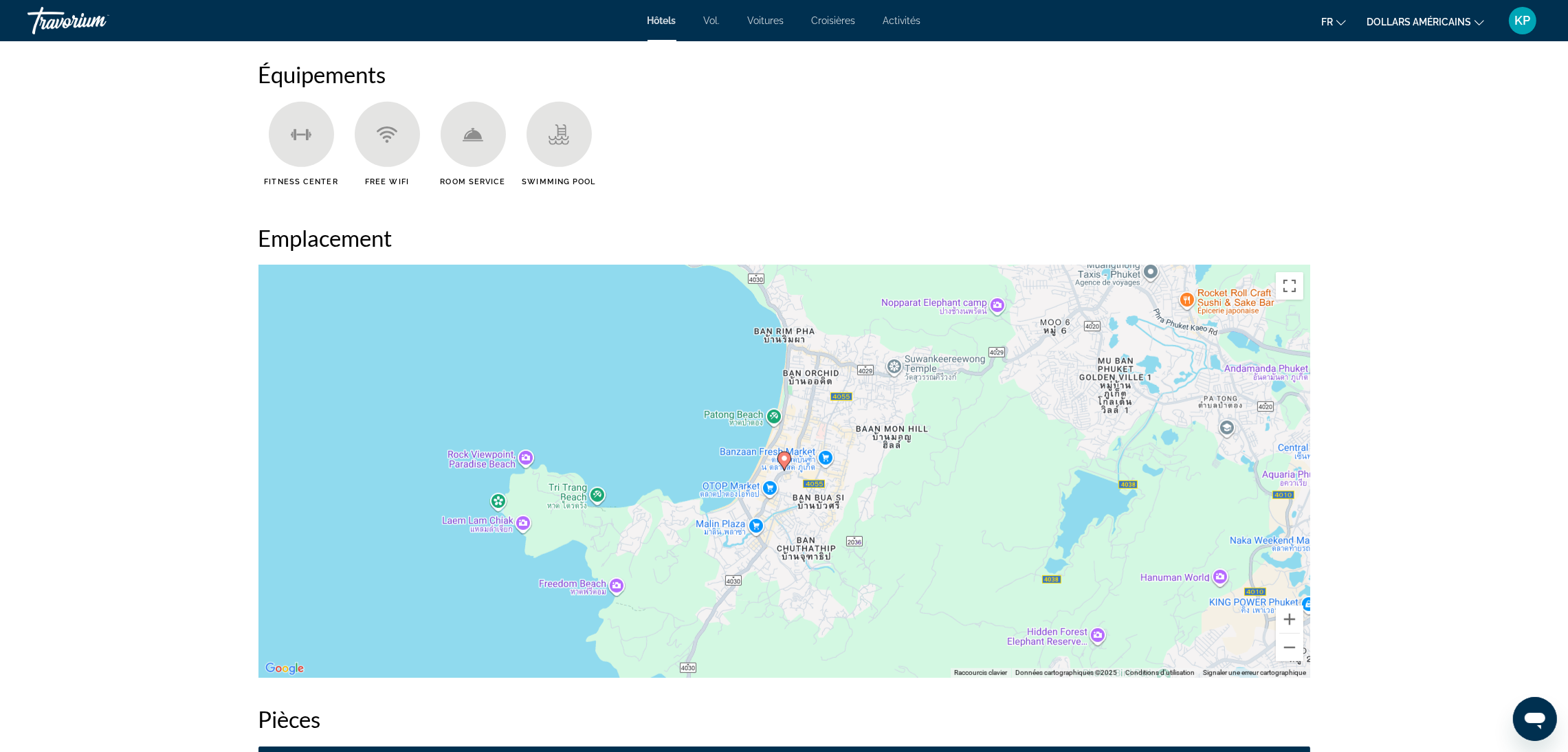
scroll to position [1134, 0]
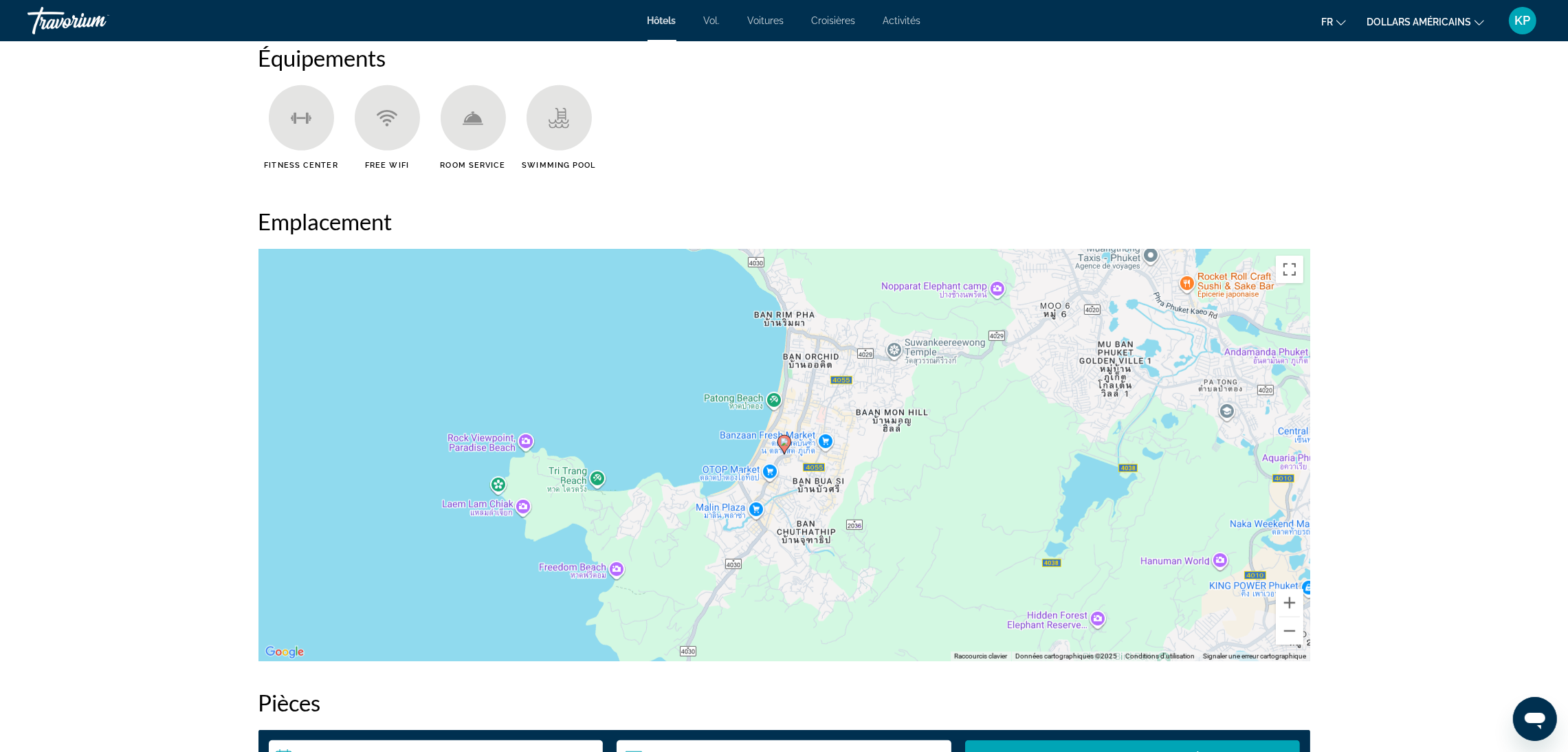
click at [795, 460] on div "Pour activer le glissement avec le clavier, appuyez sur Alt+Entrée. Une fois ce…" at bounding box center [784, 455] width 1052 height 413
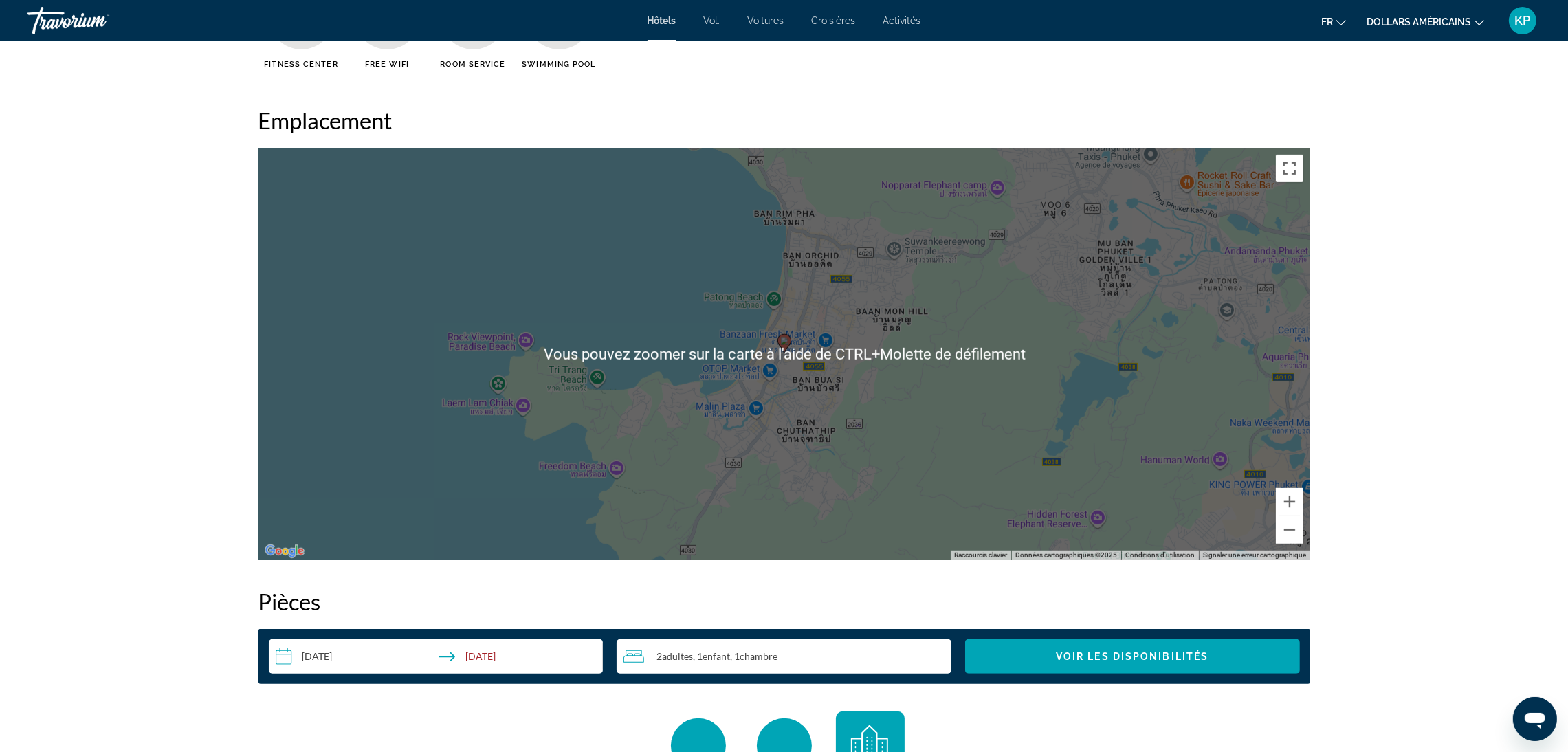
scroll to position [1340, 0]
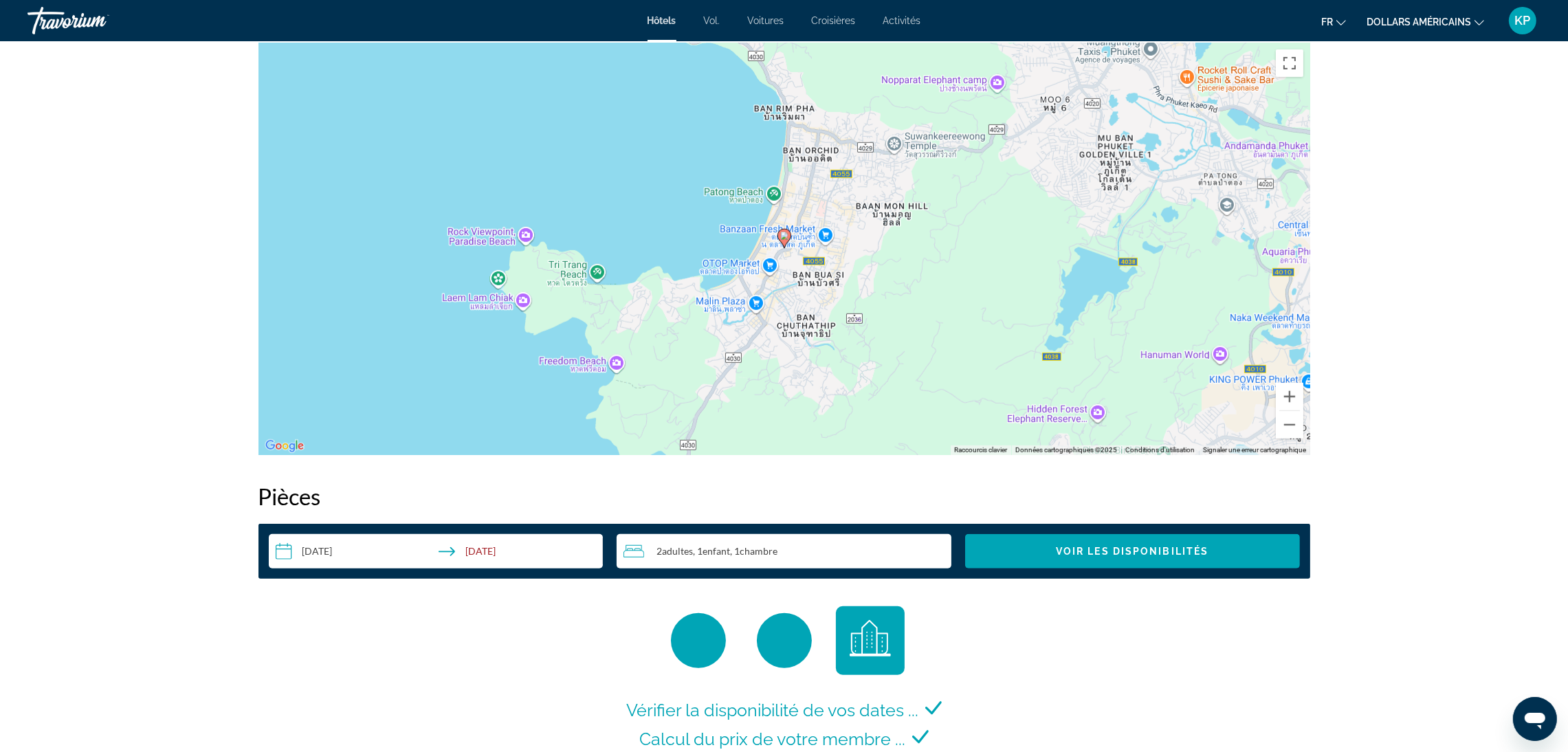
click at [1281, 439] on div "Pour activer le glissement avec le clavier, appuyez sur Alt+Entrée. Une fois ce…" at bounding box center [784, 248] width 1052 height 413
click at [783, 236] on image "Contenu principal" at bounding box center [784, 235] width 8 height 8
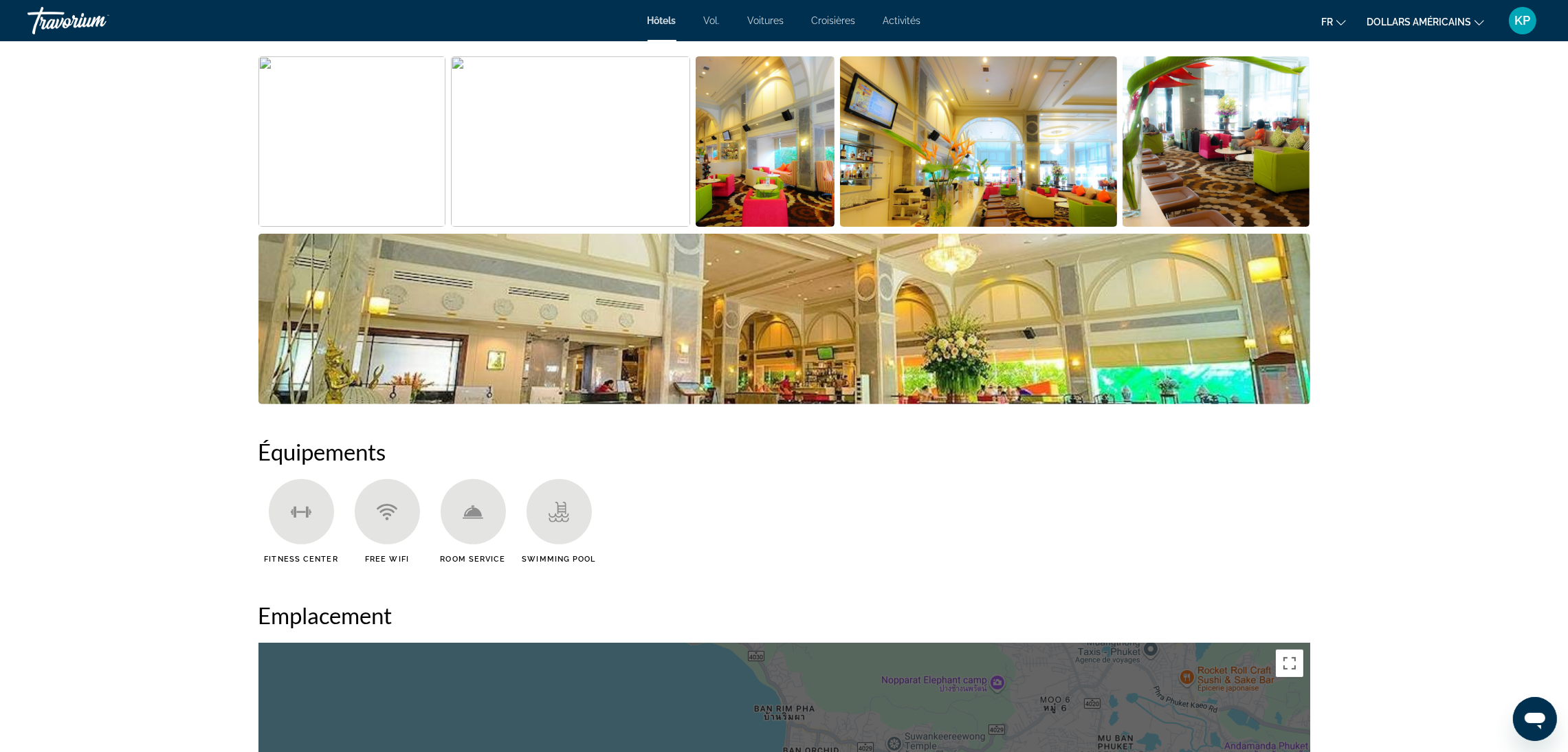
scroll to position [477, 0]
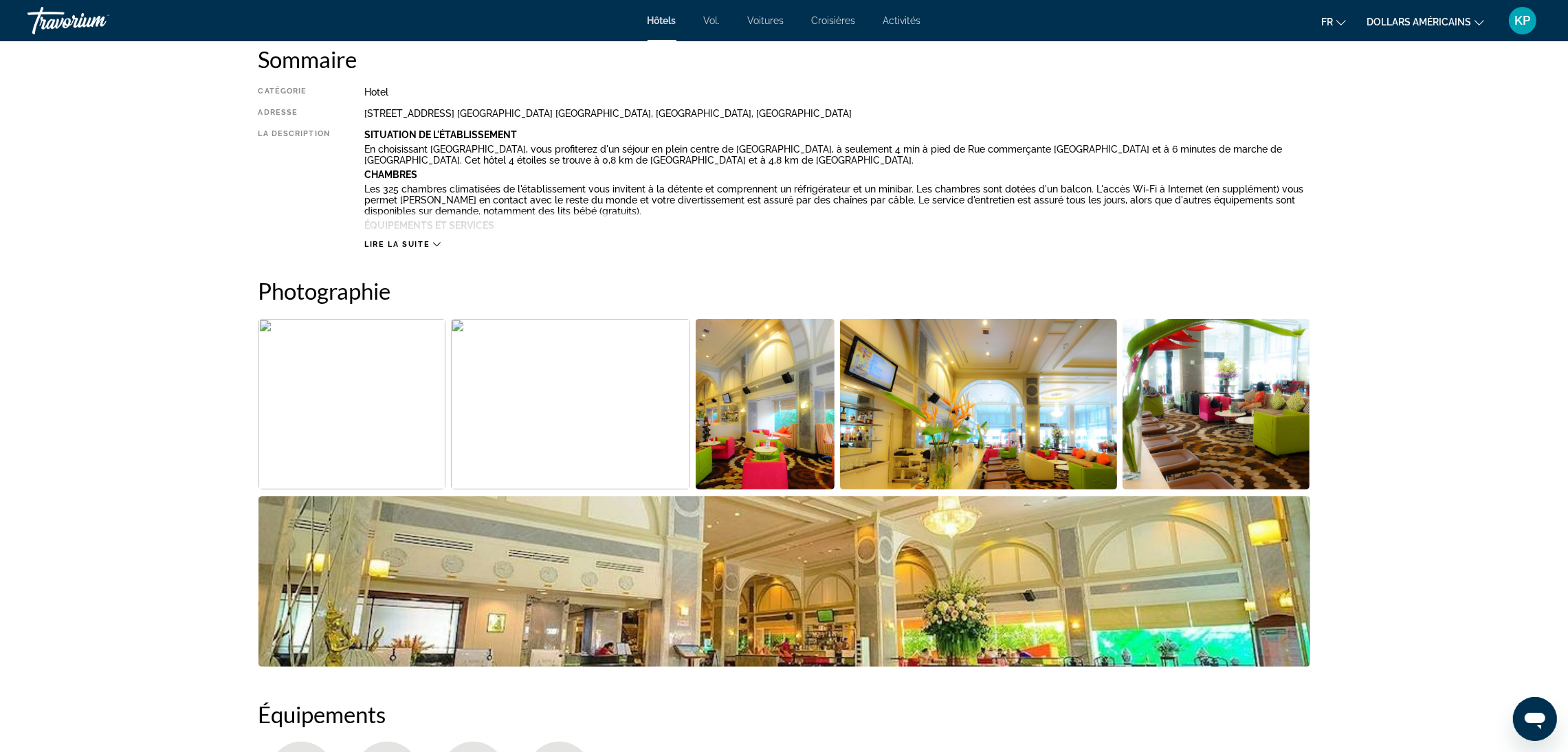
click at [563, 406] on img "Open full-screen image slider" at bounding box center [570, 404] width 239 height 171
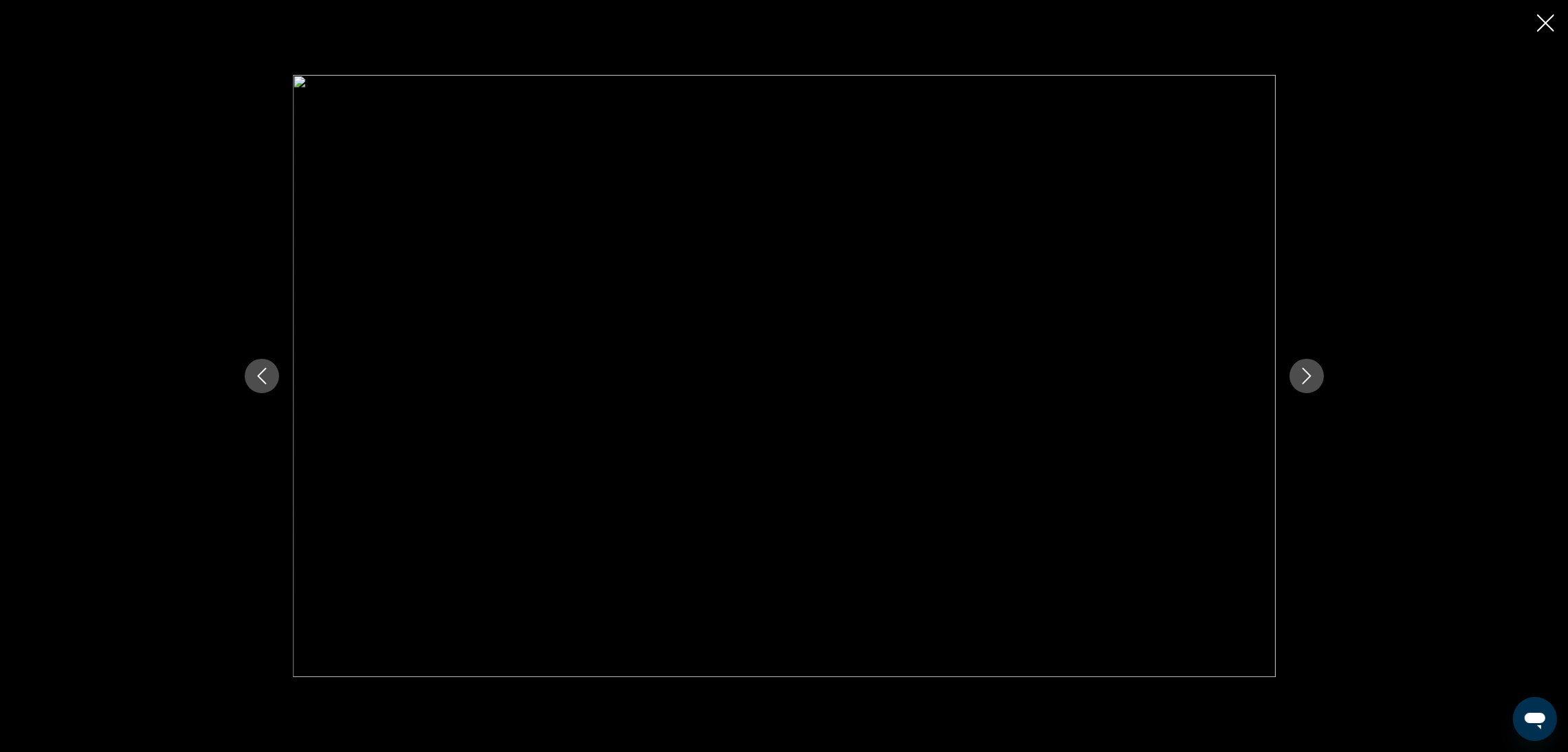
click at [1300, 381] on icon "Next image" at bounding box center [1306, 376] width 17 height 17
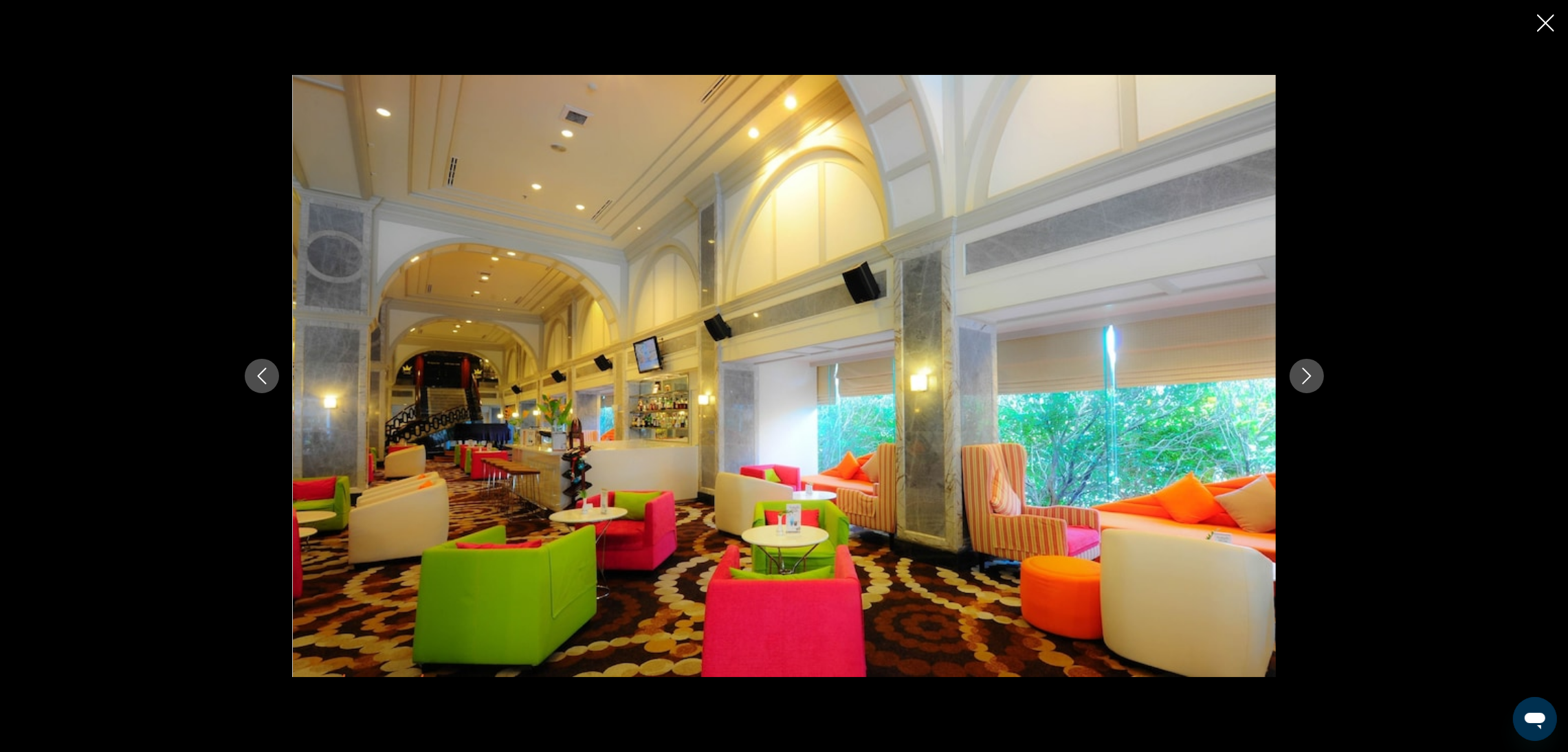
click at [1300, 381] on icon "Next image" at bounding box center [1306, 376] width 17 height 17
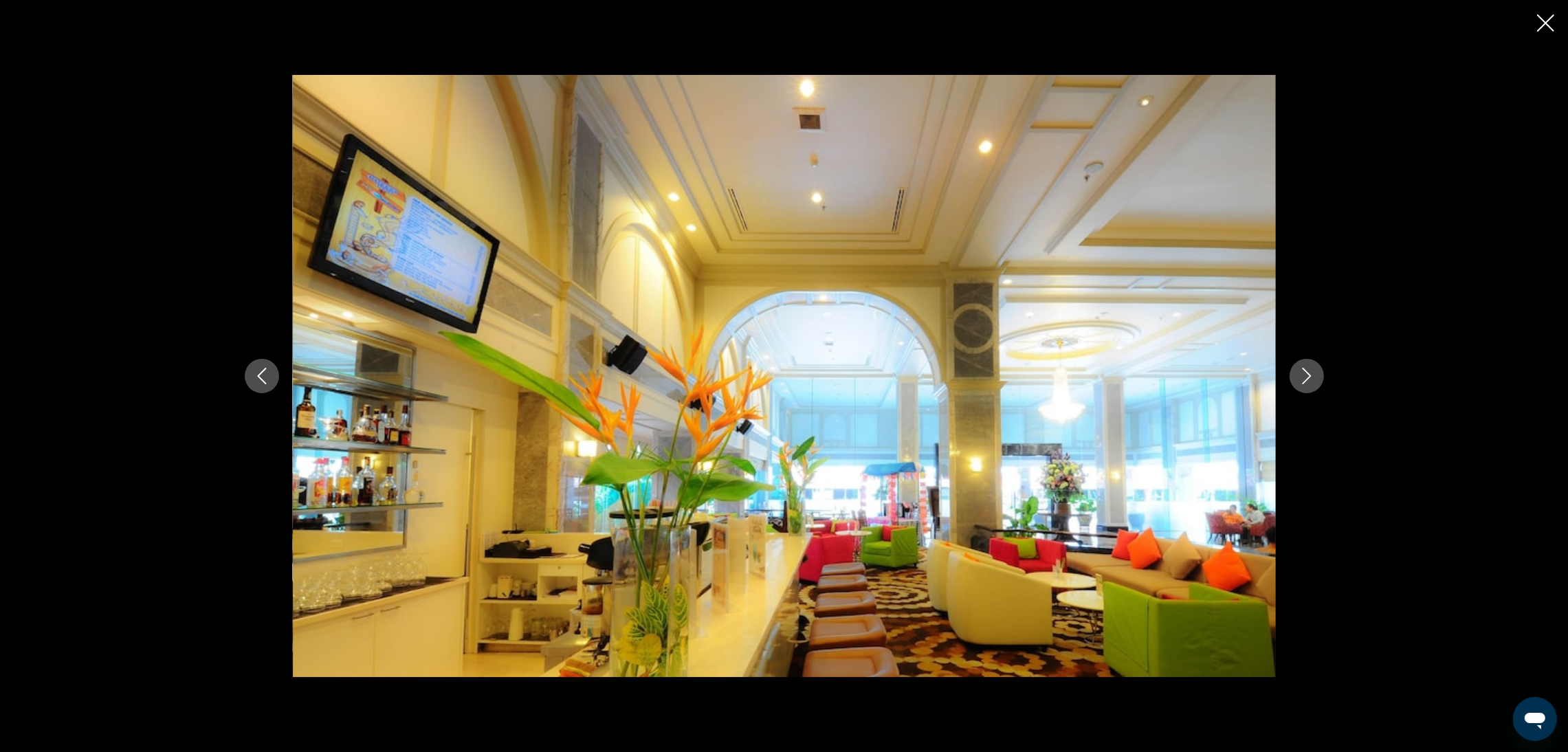
click at [1300, 381] on icon "Next image" at bounding box center [1306, 376] width 17 height 17
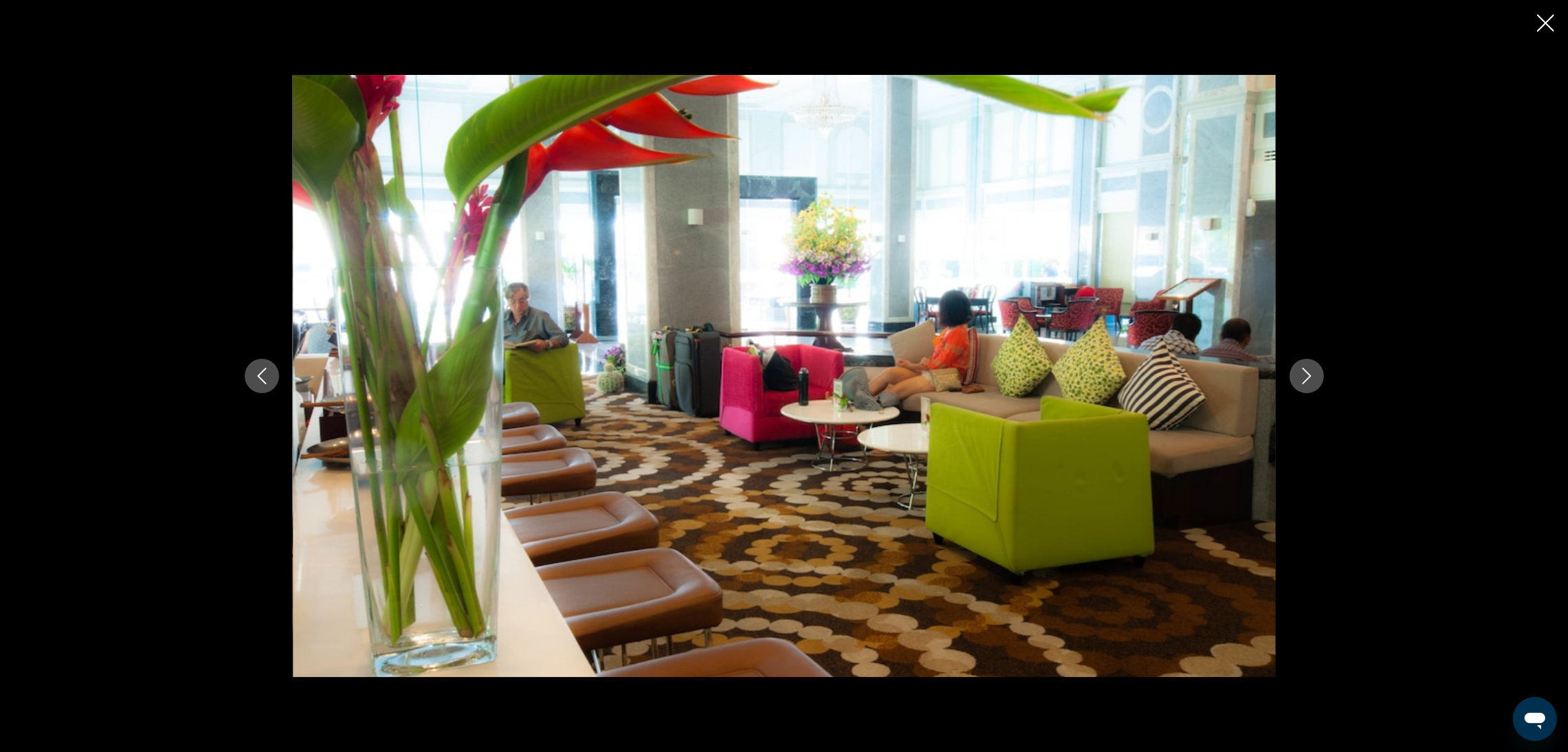
click at [1300, 381] on icon "Next image" at bounding box center [1306, 376] width 17 height 17
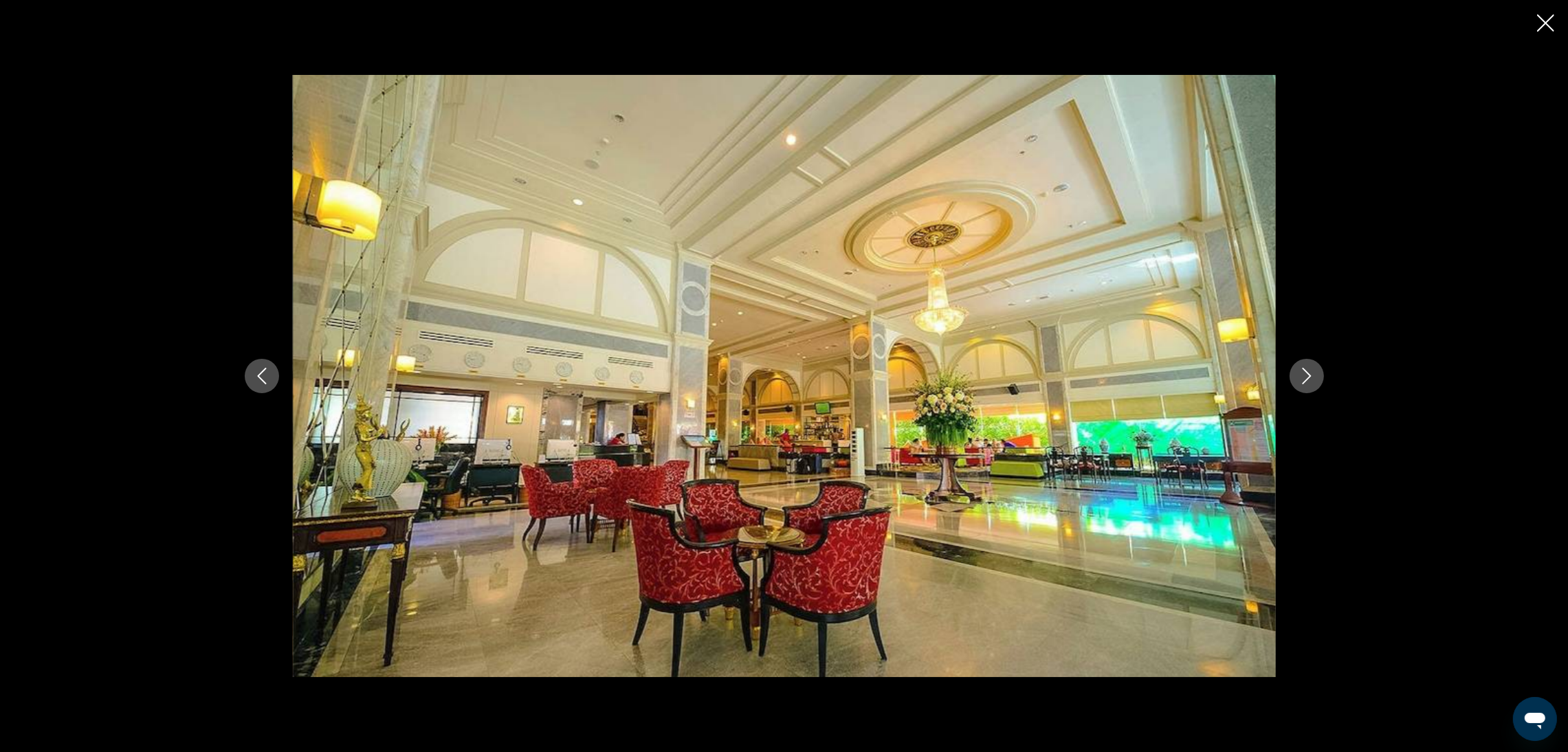
click at [1300, 381] on icon "Next image" at bounding box center [1306, 376] width 17 height 17
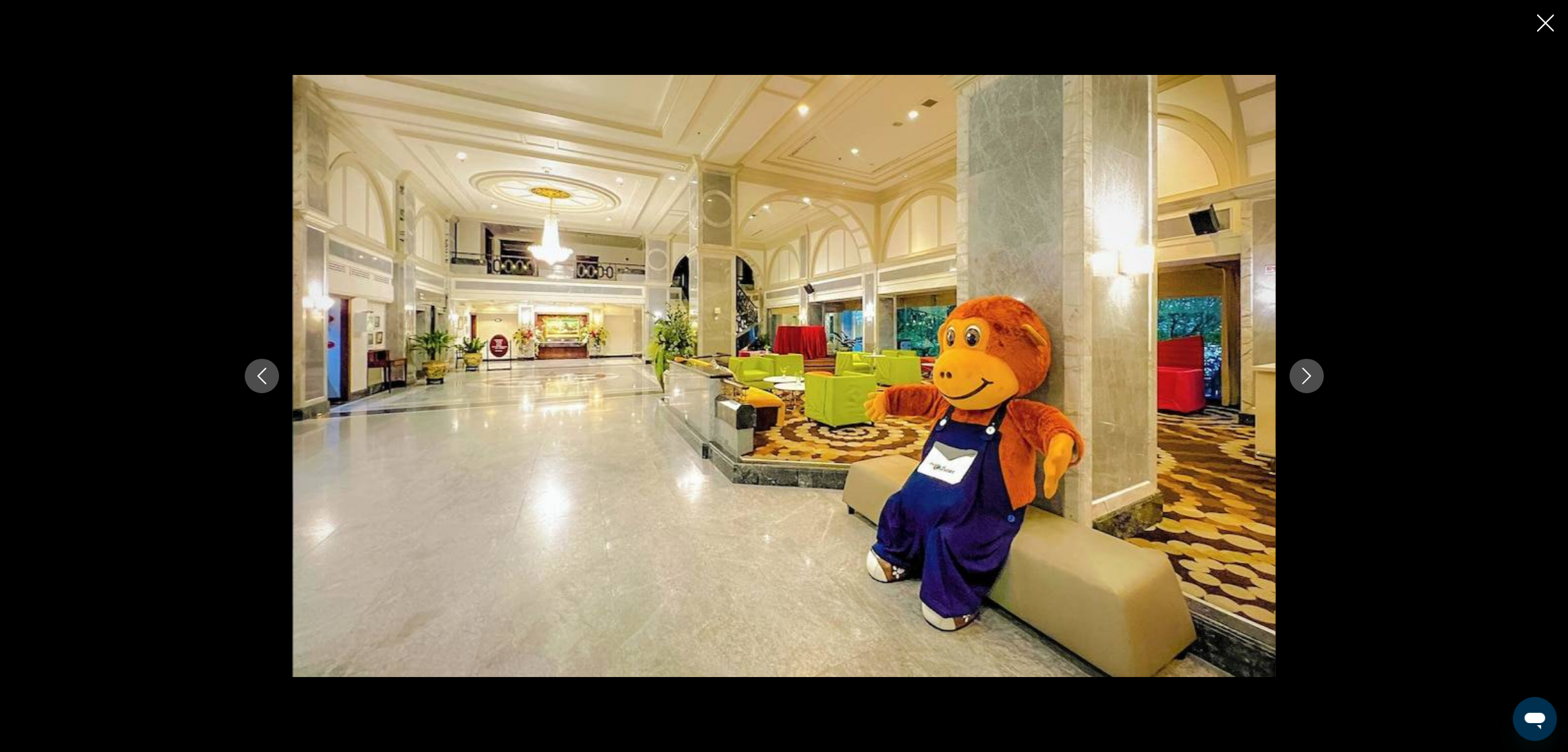
click at [1300, 381] on icon "Next image" at bounding box center [1306, 376] width 17 height 17
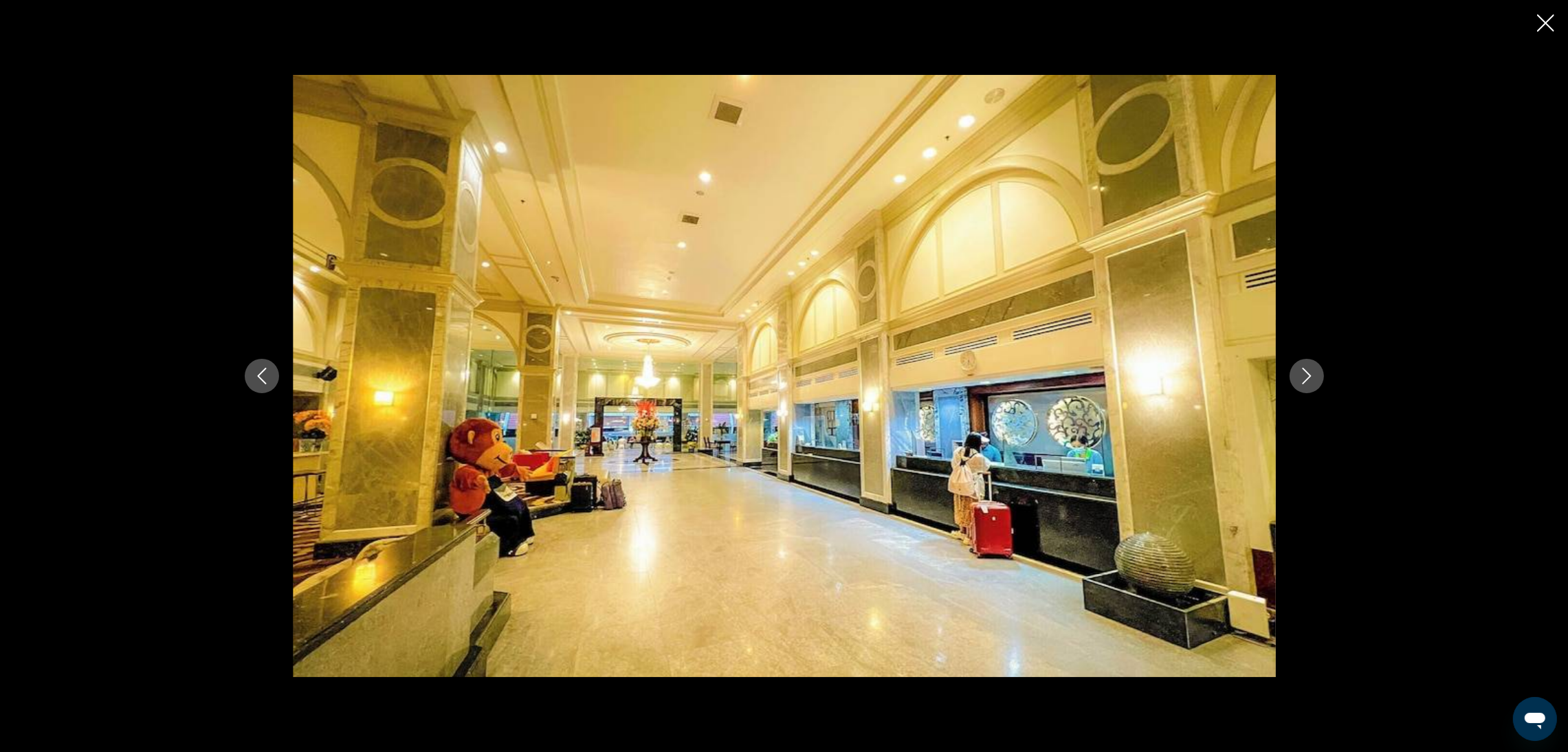
click at [1300, 381] on icon "Next image" at bounding box center [1306, 376] width 17 height 17
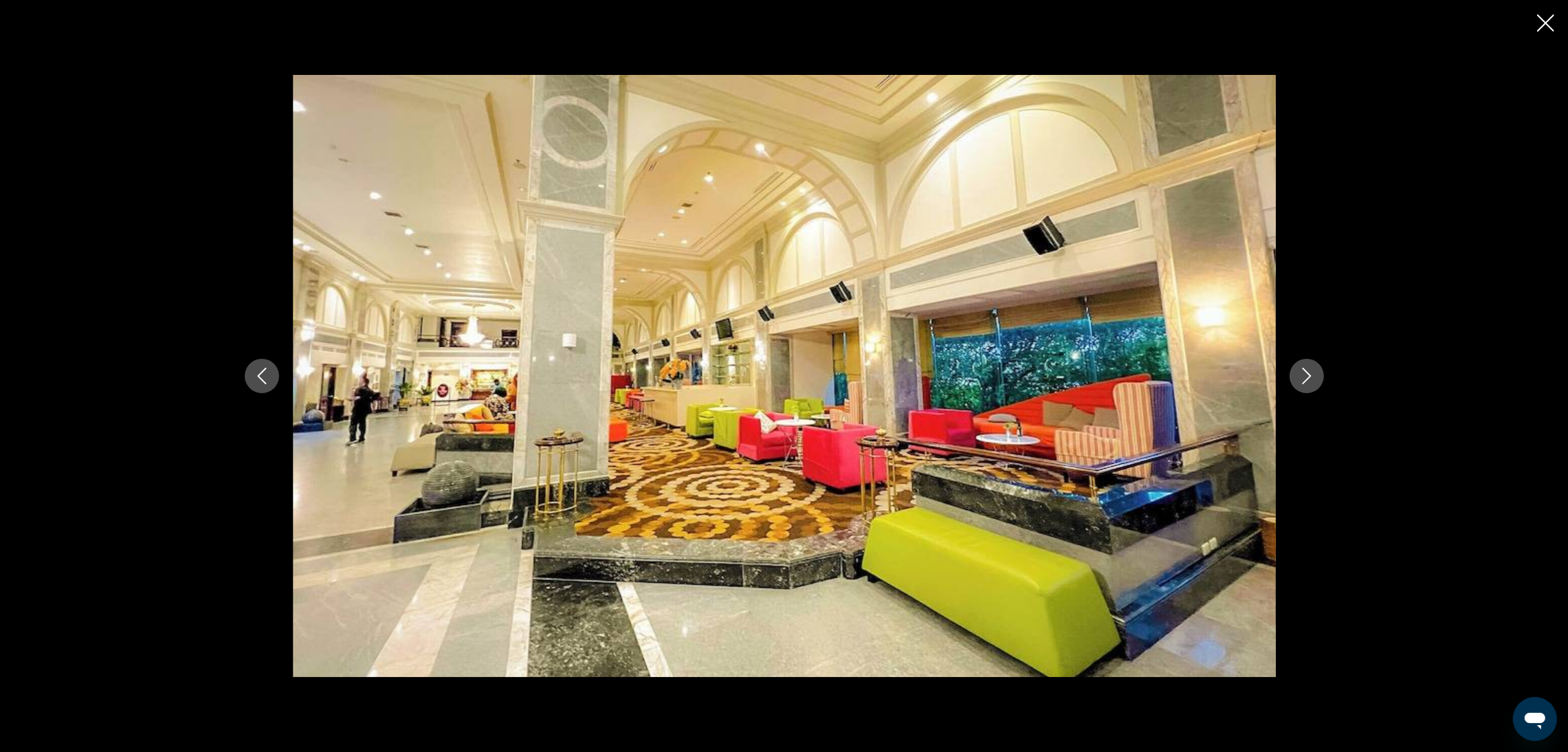
click at [1300, 381] on icon "Next image" at bounding box center [1306, 376] width 17 height 17
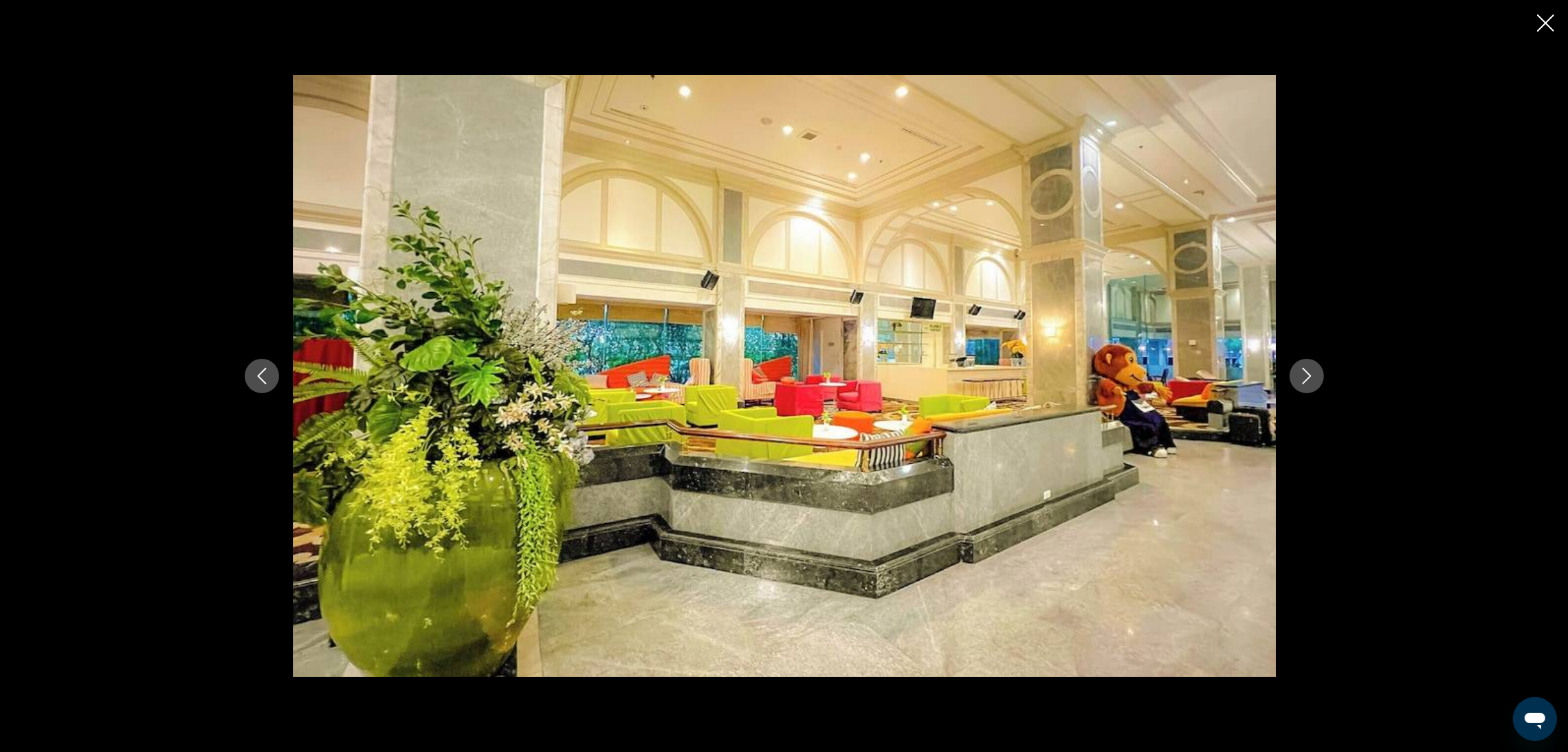
click at [1300, 381] on icon "Next image" at bounding box center [1306, 376] width 17 height 17
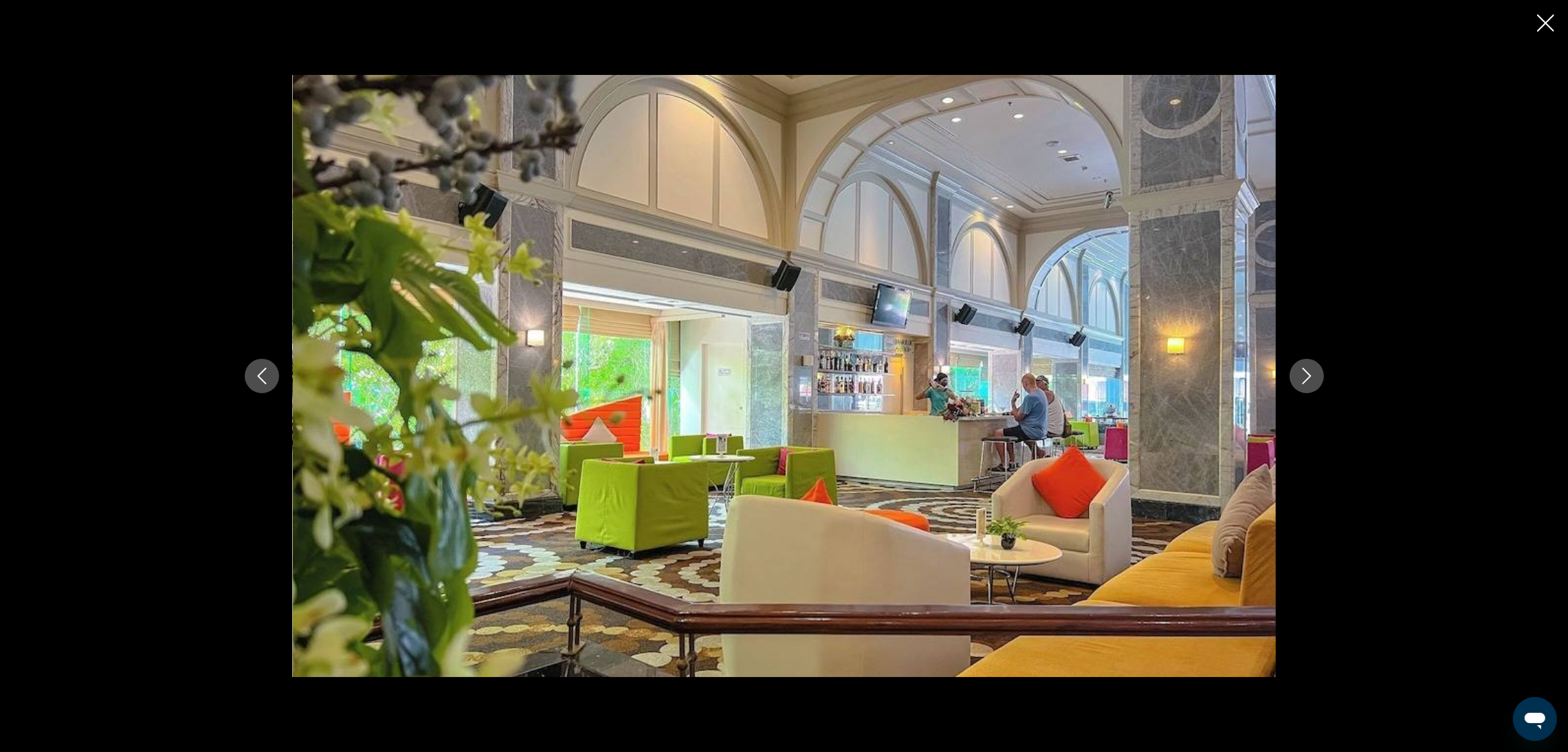
click at [1300, 381] on icon "Next image" at bounding box center [1306, 376] width 17 height 17
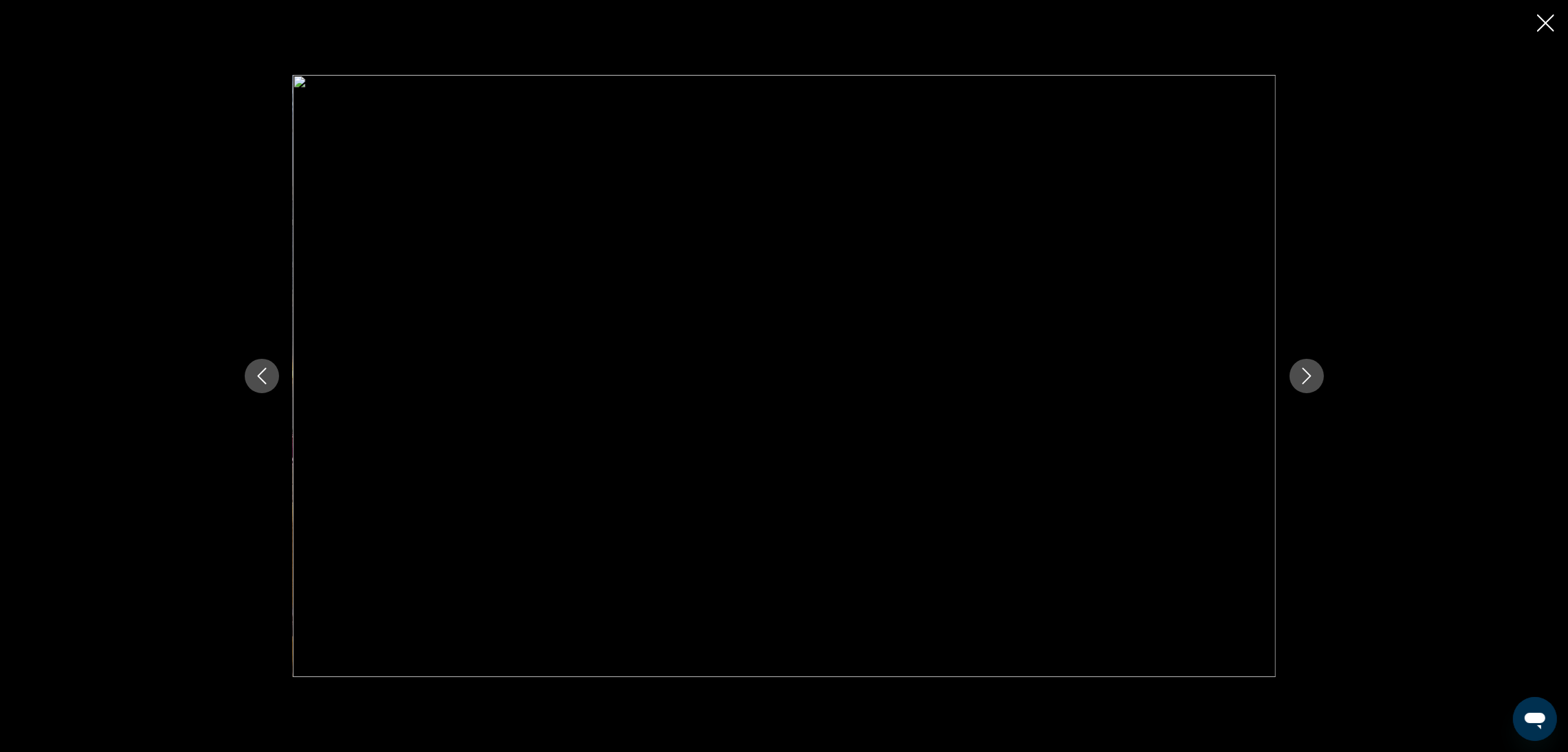
click at [1544, 25] on icon "Close slideshow" at bounding box center [1545, 24] width 18 height 18
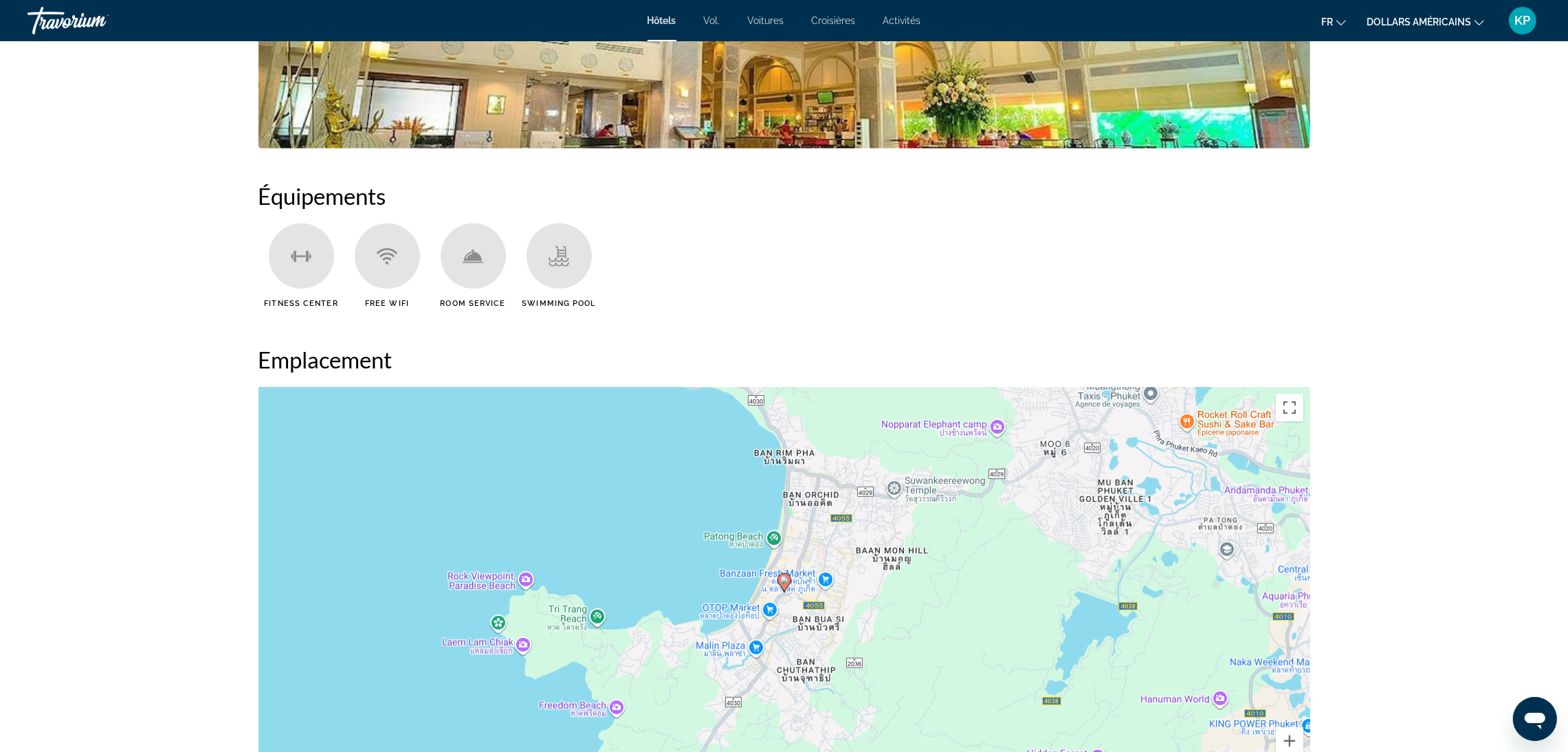
scroll to position [993, 0]
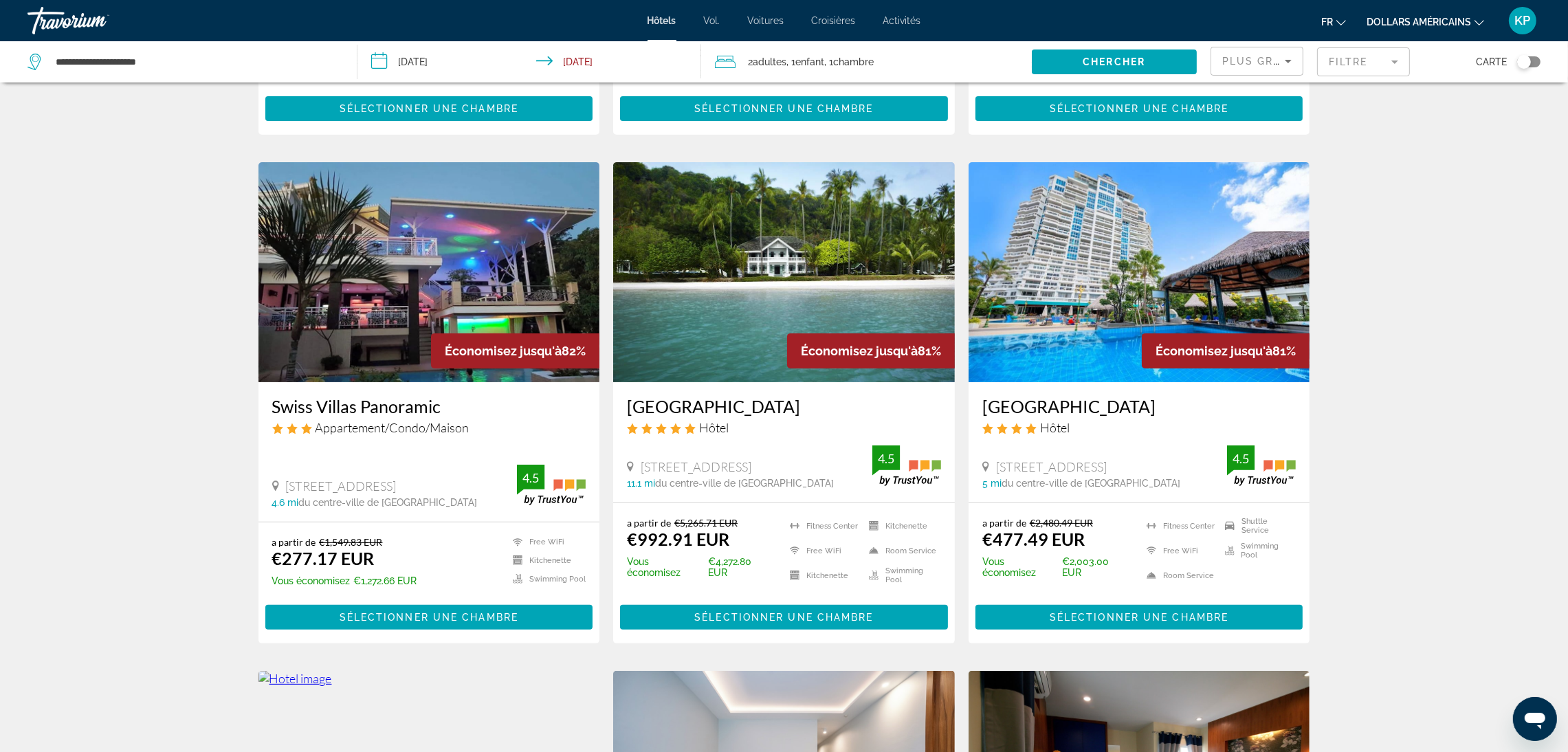
scroll to position [515, 0]
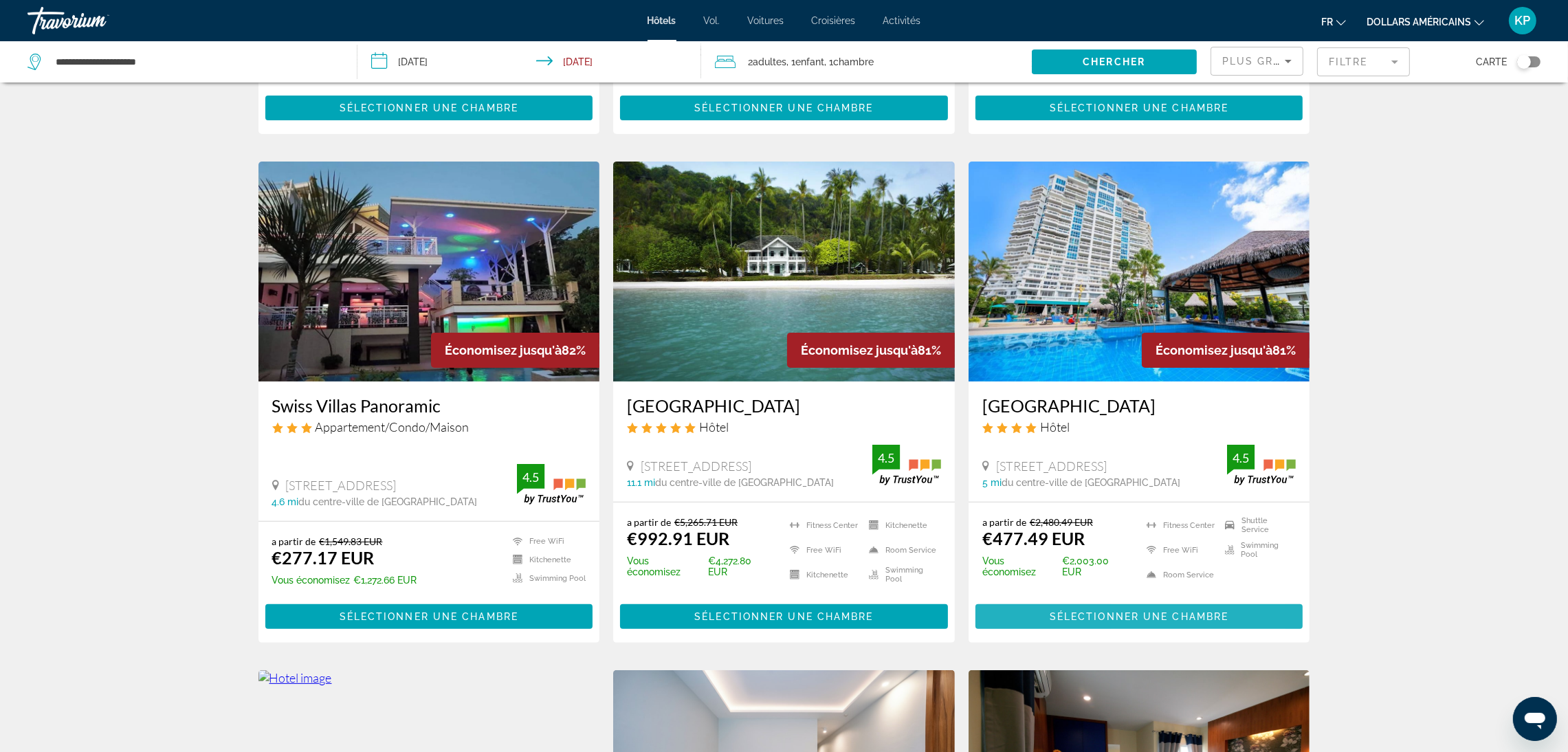
click at [1120, 600] on span "Contenu principal" at bounding box center [1139, 617] width 328 height 33
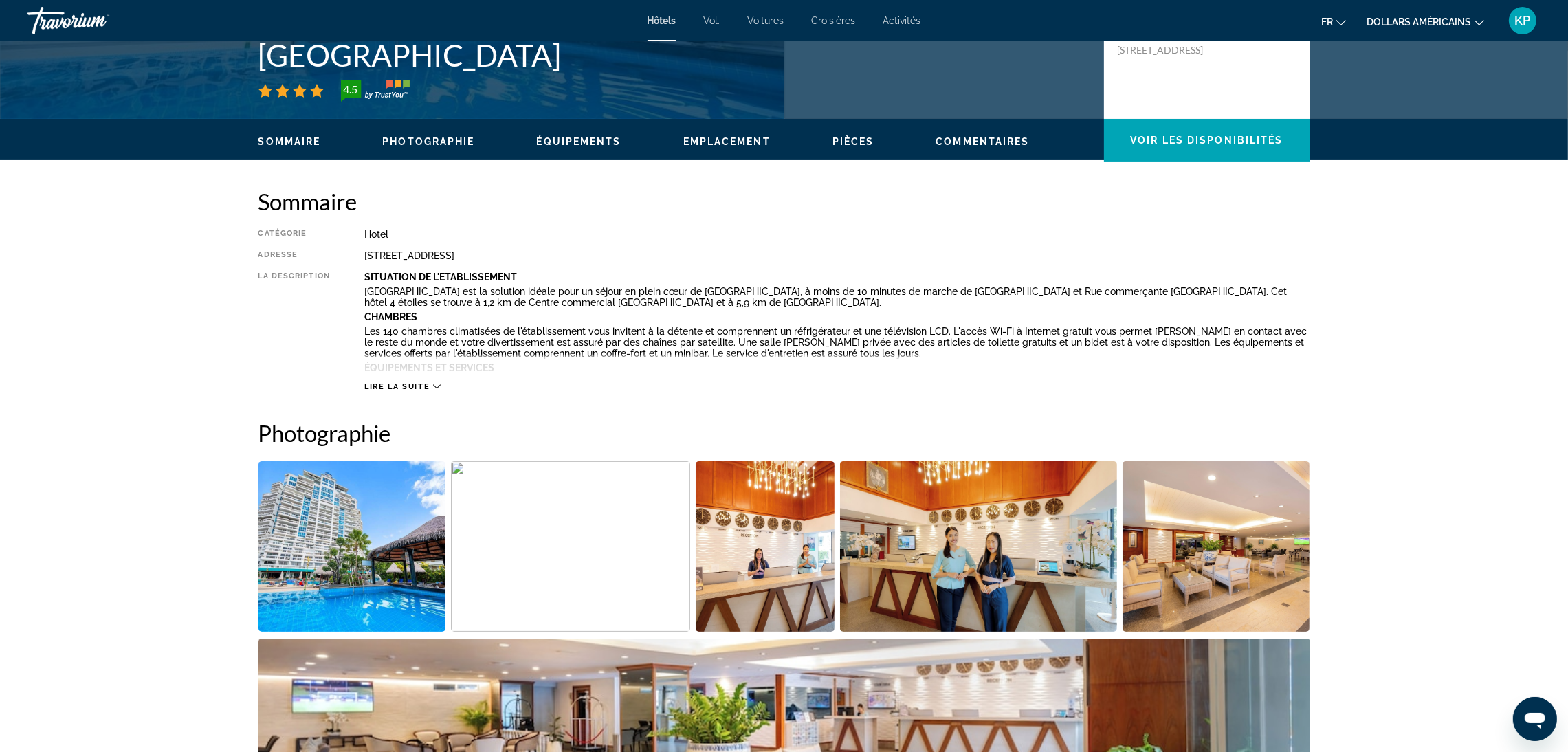
scroll to position [309, 0]
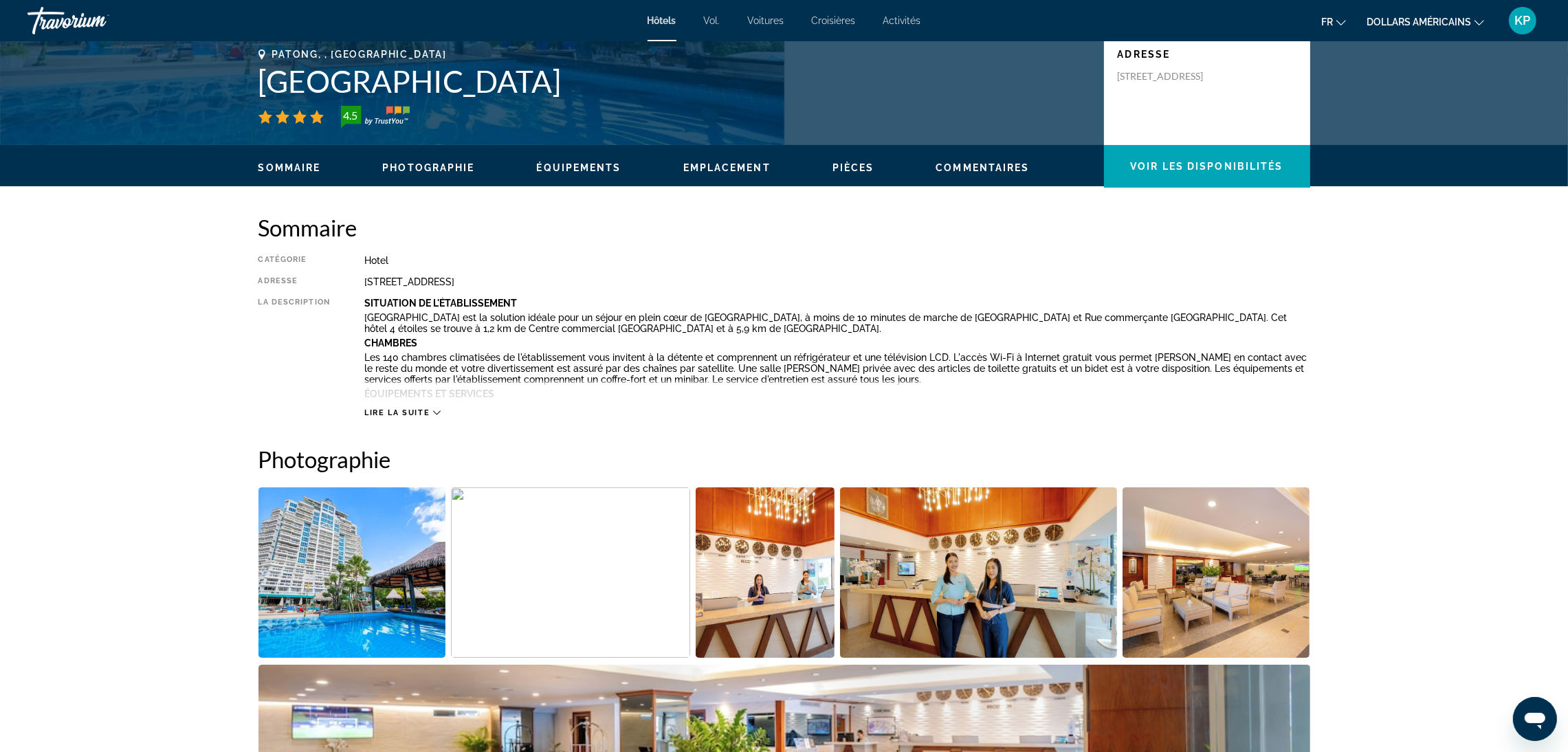
click at [554, 569] on img "Open full-screen image slider" at bounding box center [570, 573] width 239 height 171
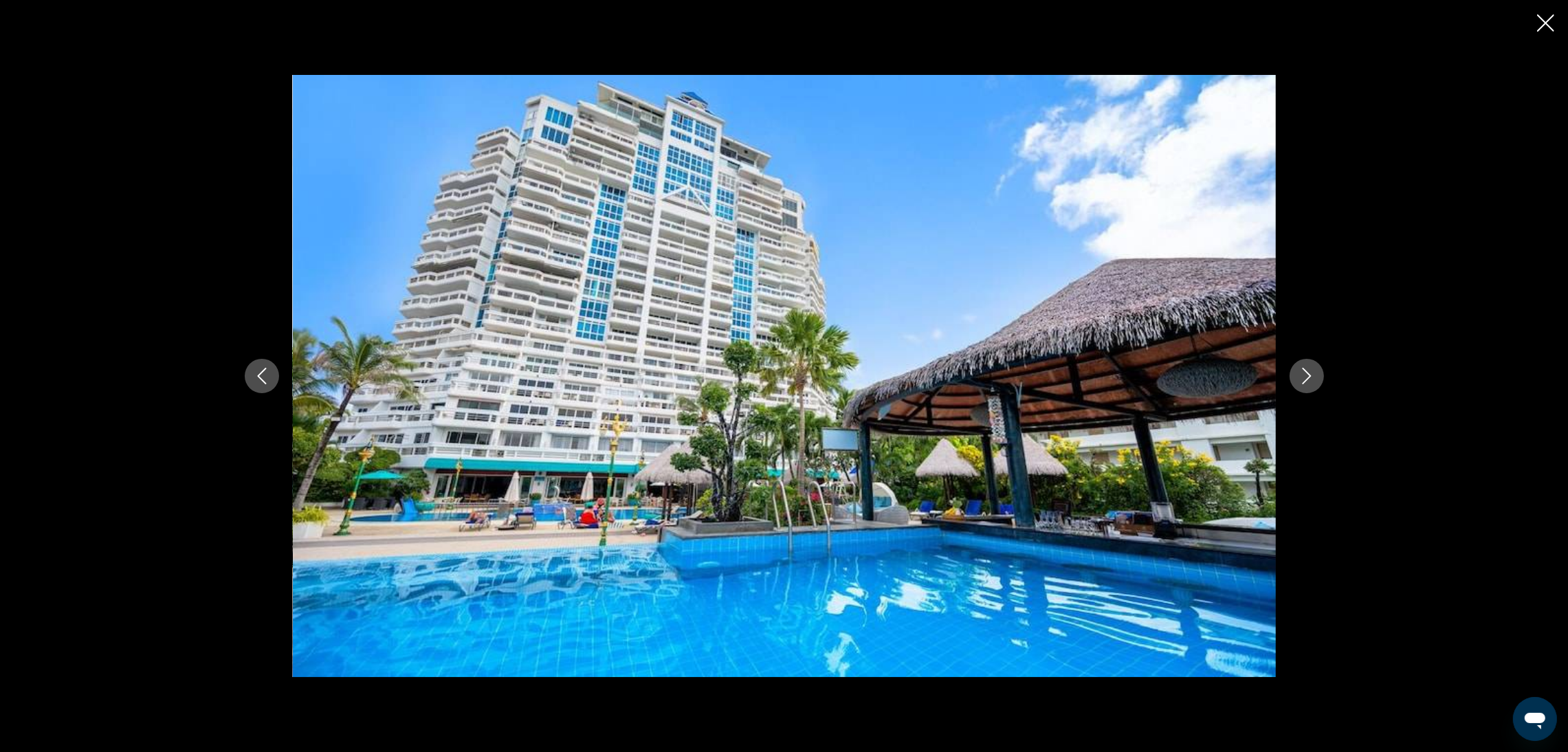
click at [1301, 383] on icon "Next image" at bounding box center [1306, 376] width 17 height 17
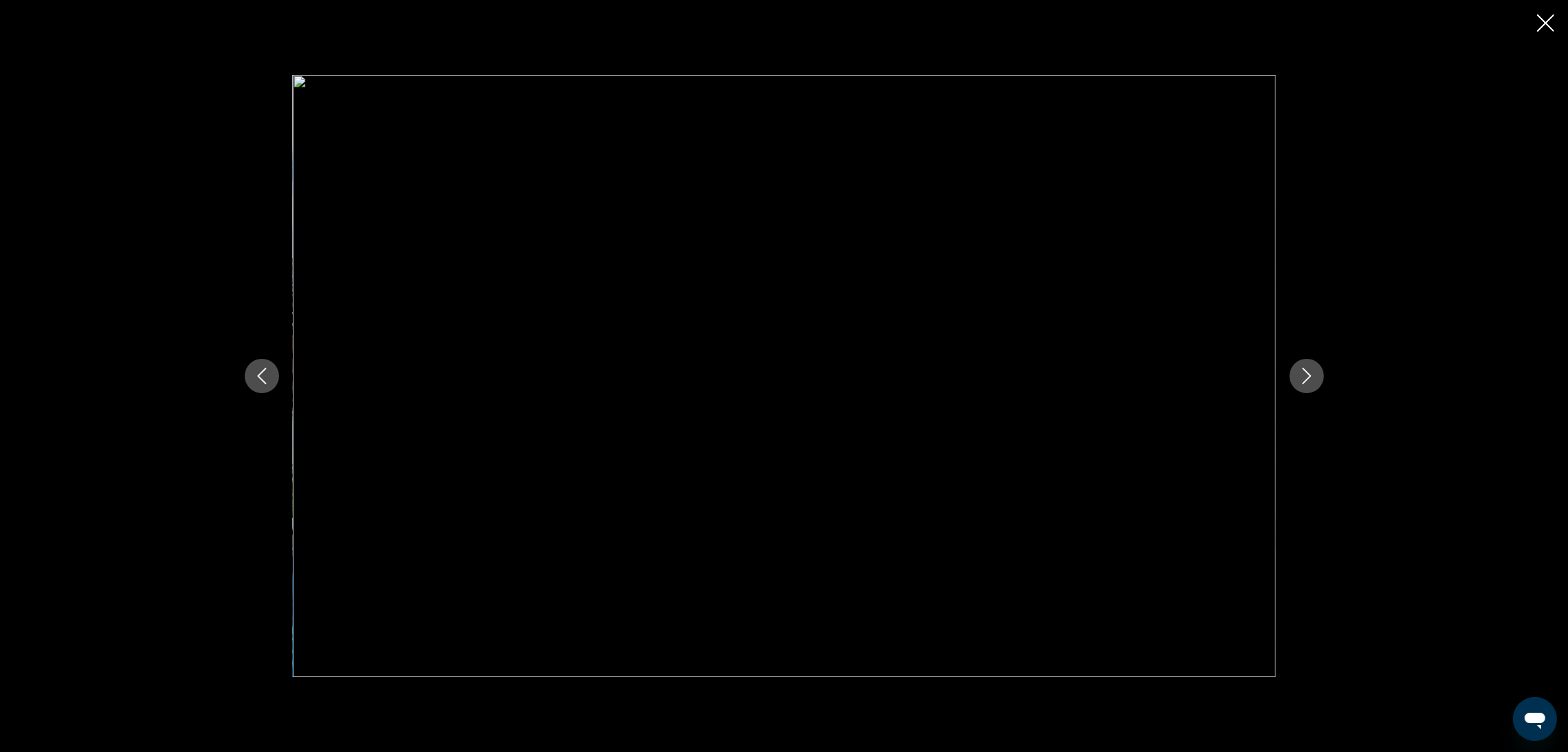
click at [1301, 383] on icon "Next image" at bounding box center [1306, 376] width 17 height 17
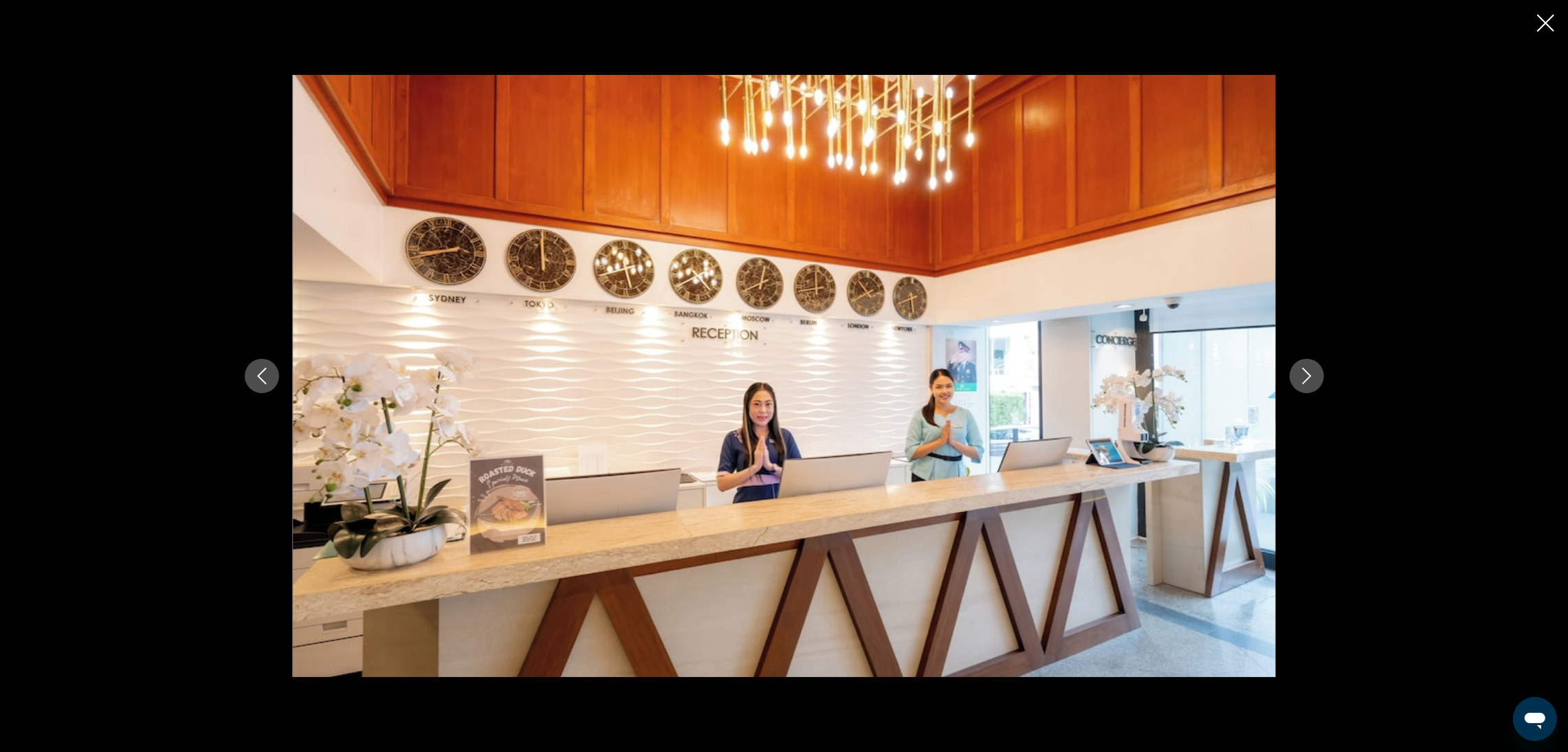
click at [1301, 383] on icon "Next image" at bounding box center [1306, 376] width 17 height 17
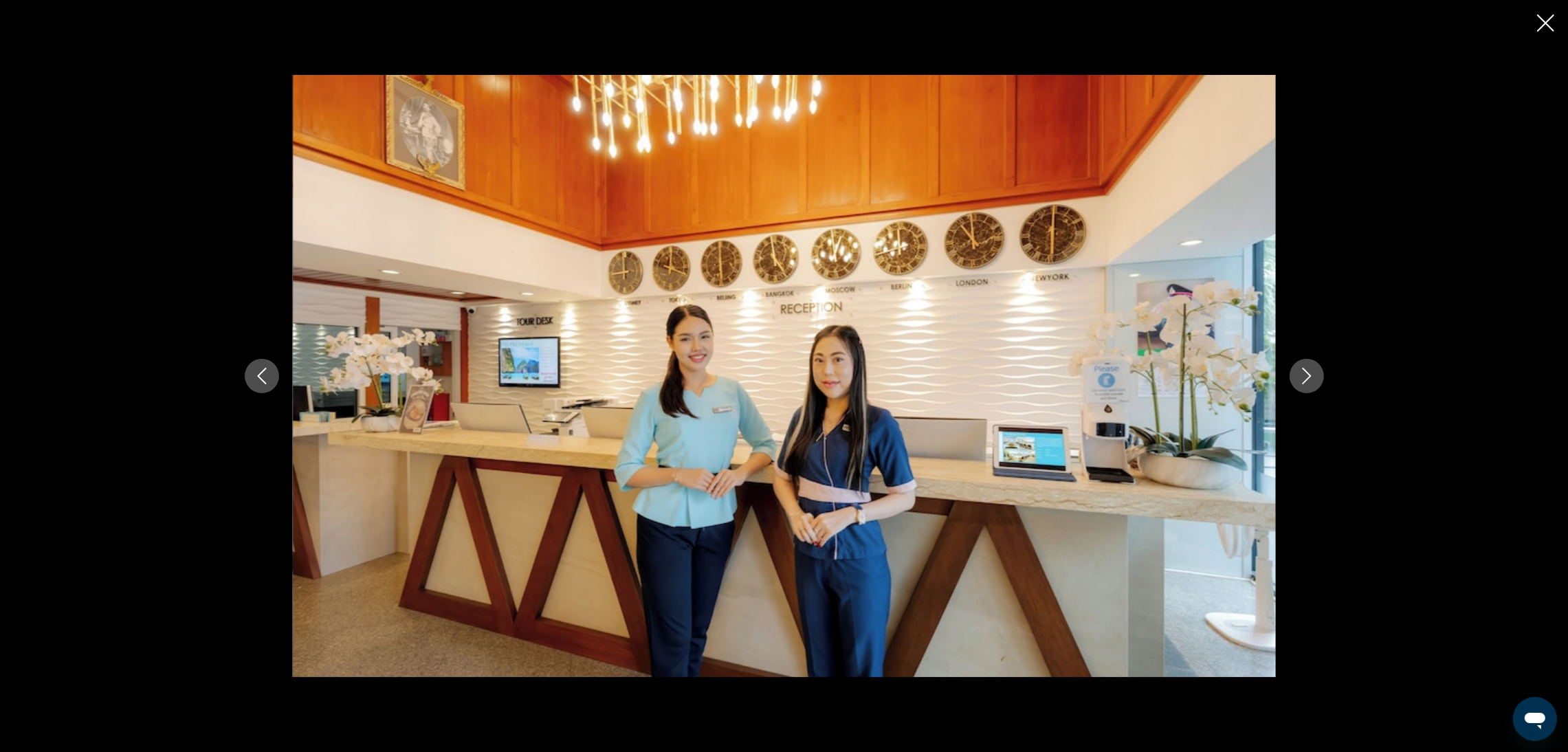
click at [1301, 383] on icon "Next image" at bounding box center [1306, 376] width 17 height 17
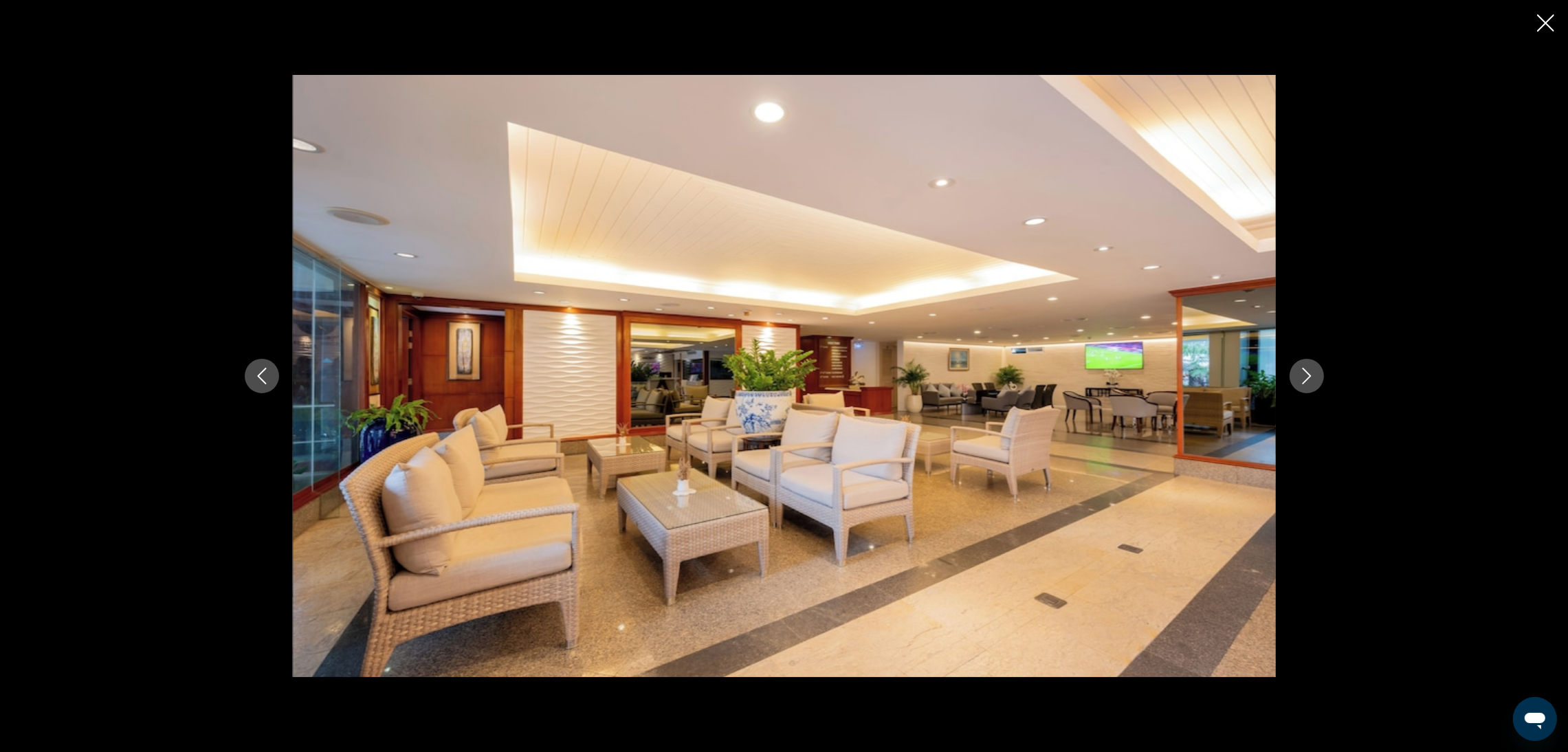
click at [1301, 383] on icon "Next image" at bounding box center [1306, 376] width 17 height 17
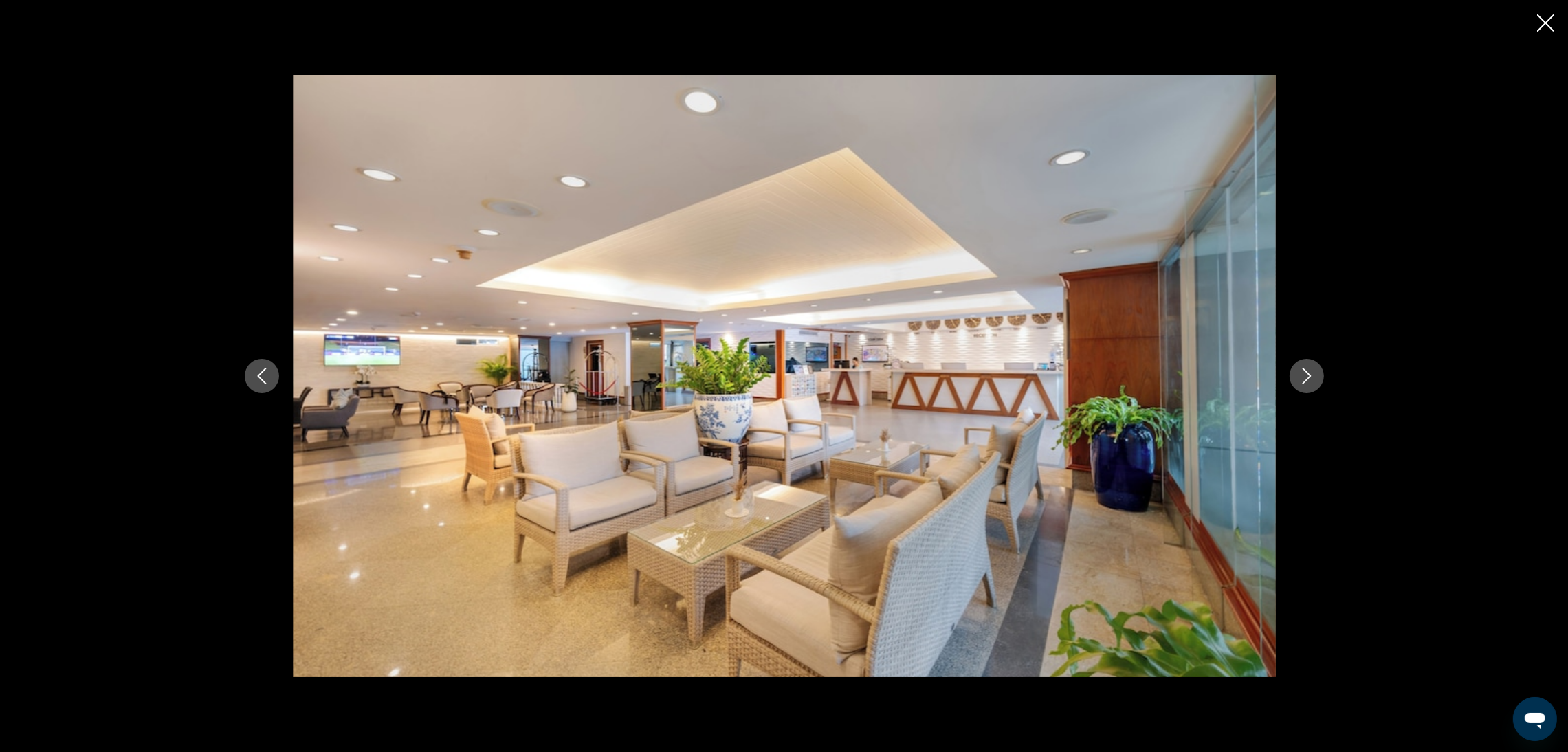
click at [1301, 383] on icon "Next image" at bounding box center [1306, 376] width 17 height 17
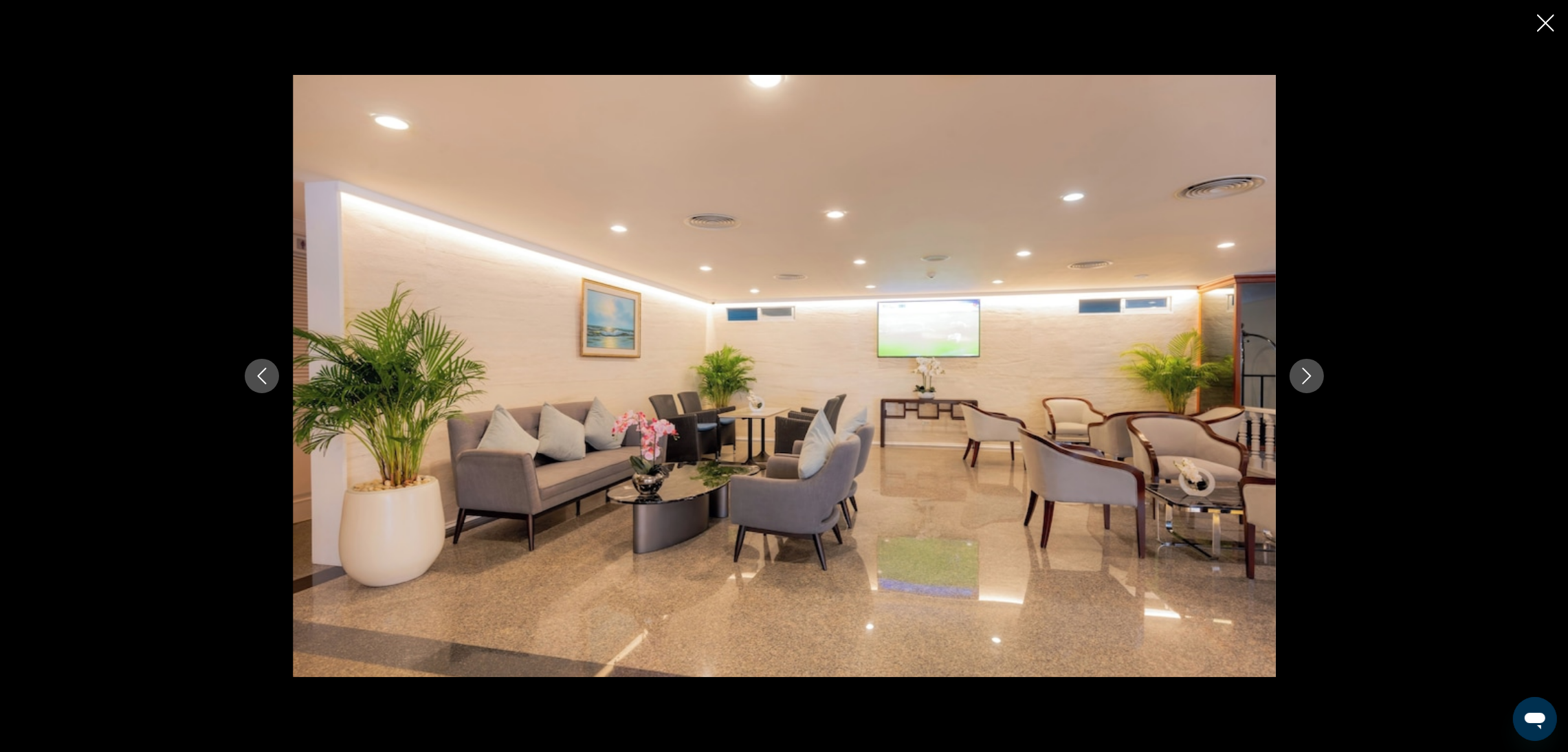
click at [1301, 383] on icon "Next image" at bounding box center [1306, 376] width 17 height 17
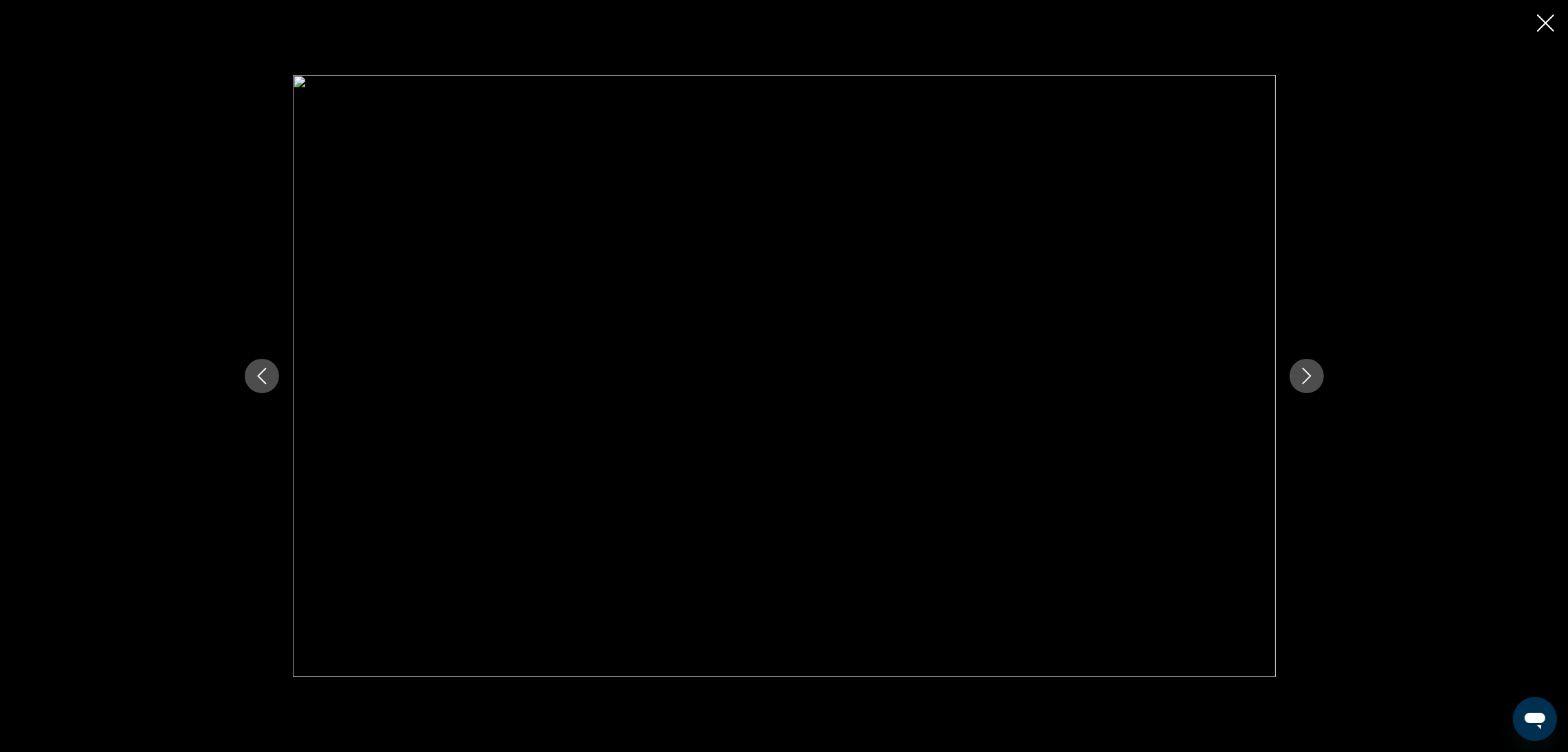
click at [1301, 383] on icon "Next image" at bounding box center [1306, 376] width 17 height 17
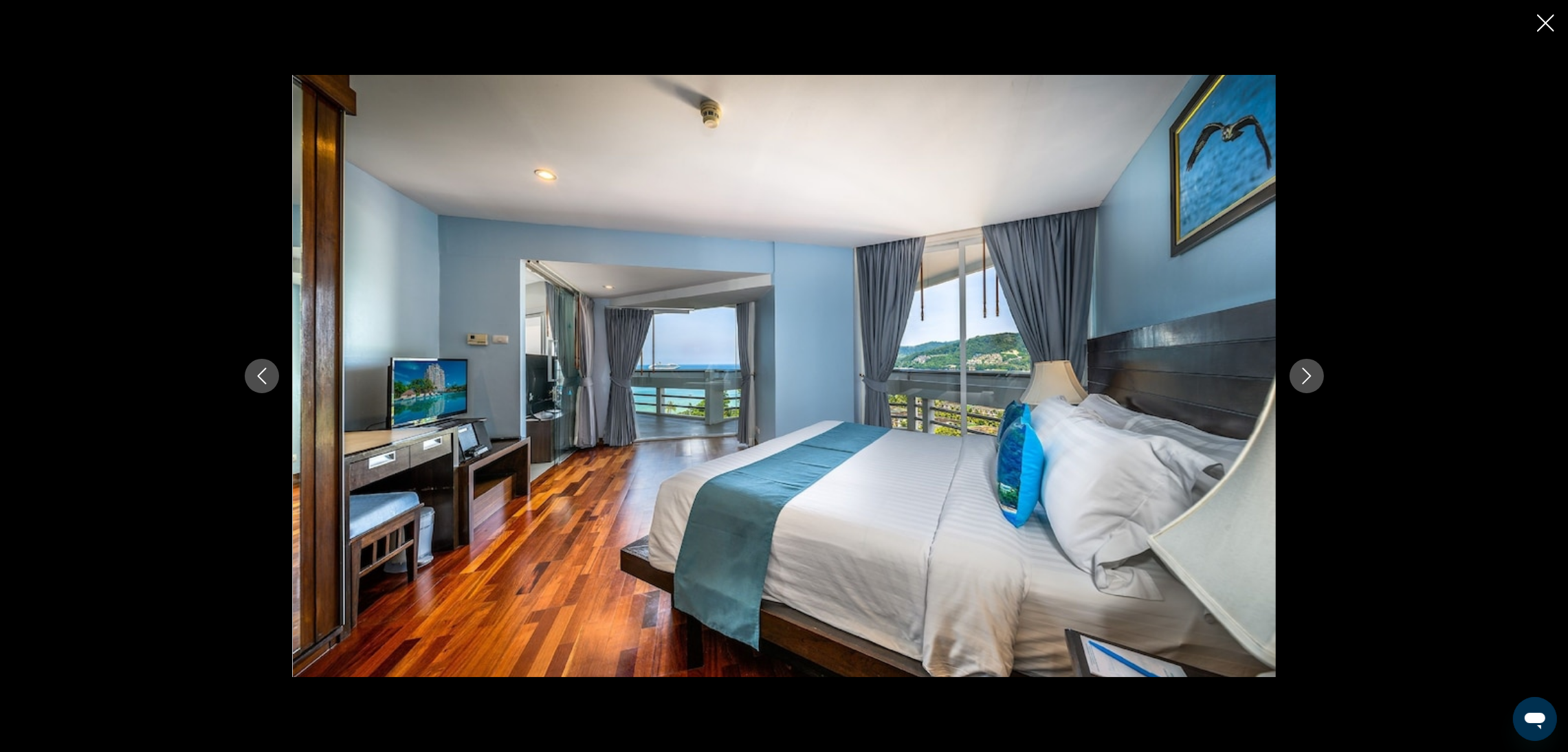
click at [1301, 383] on icon "Next image" at bounding box center [1306, 376] width 17 height 17
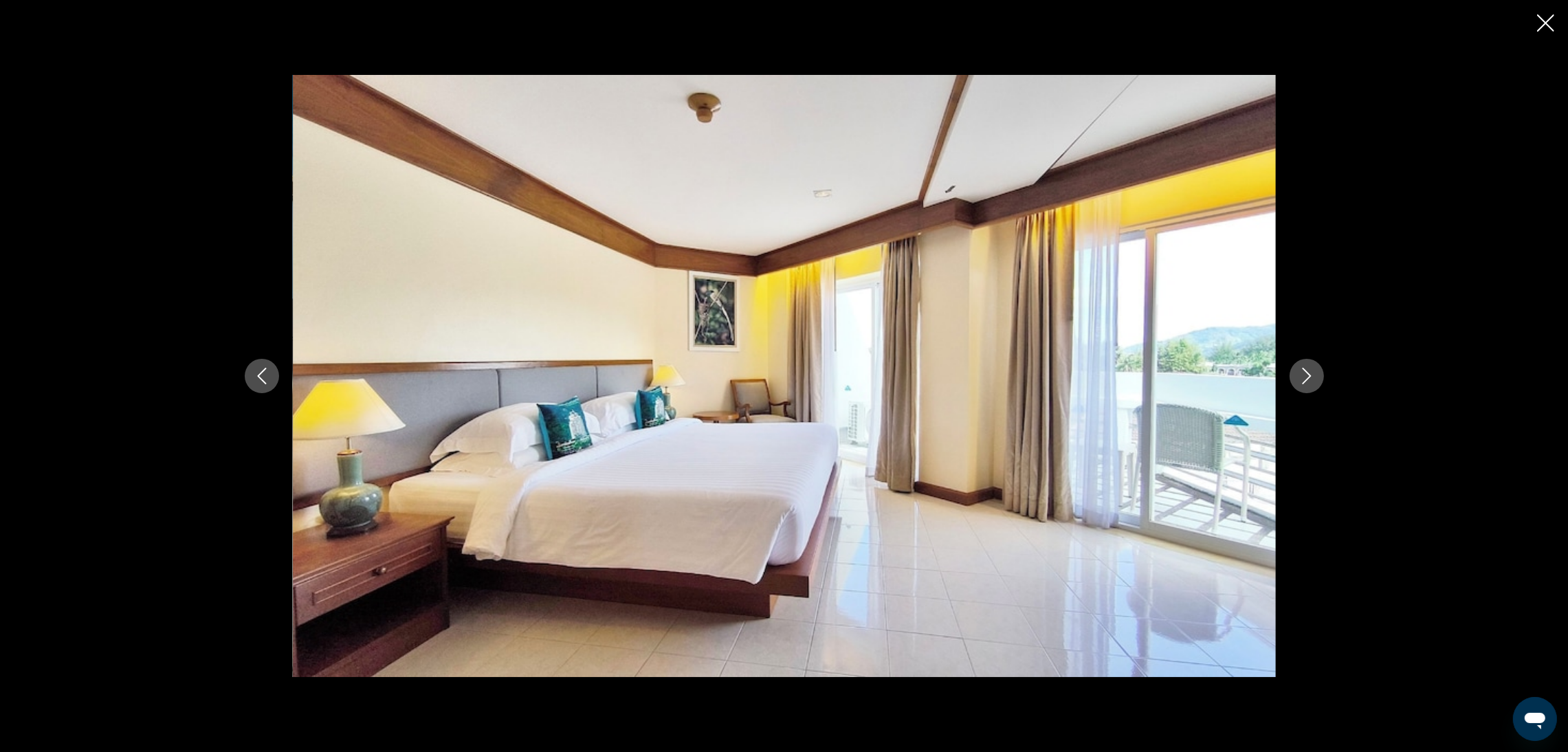
click at [1301, 383] on icon "Next image" at bounding box center [1306, 376] width 17 height 17
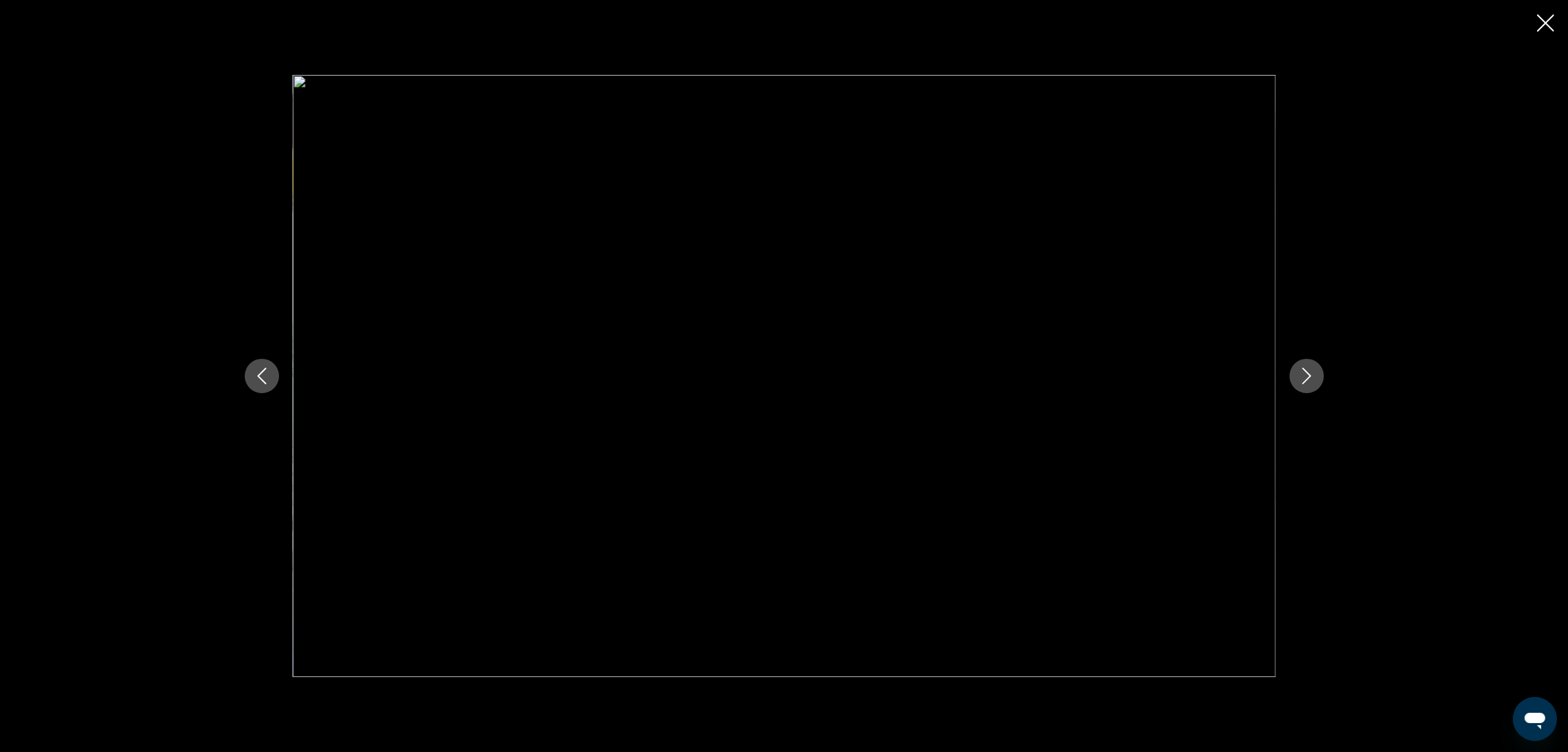
click at [1301, 383] on icon "Next image" at bounding box center [1306, 376] width 17 height 17
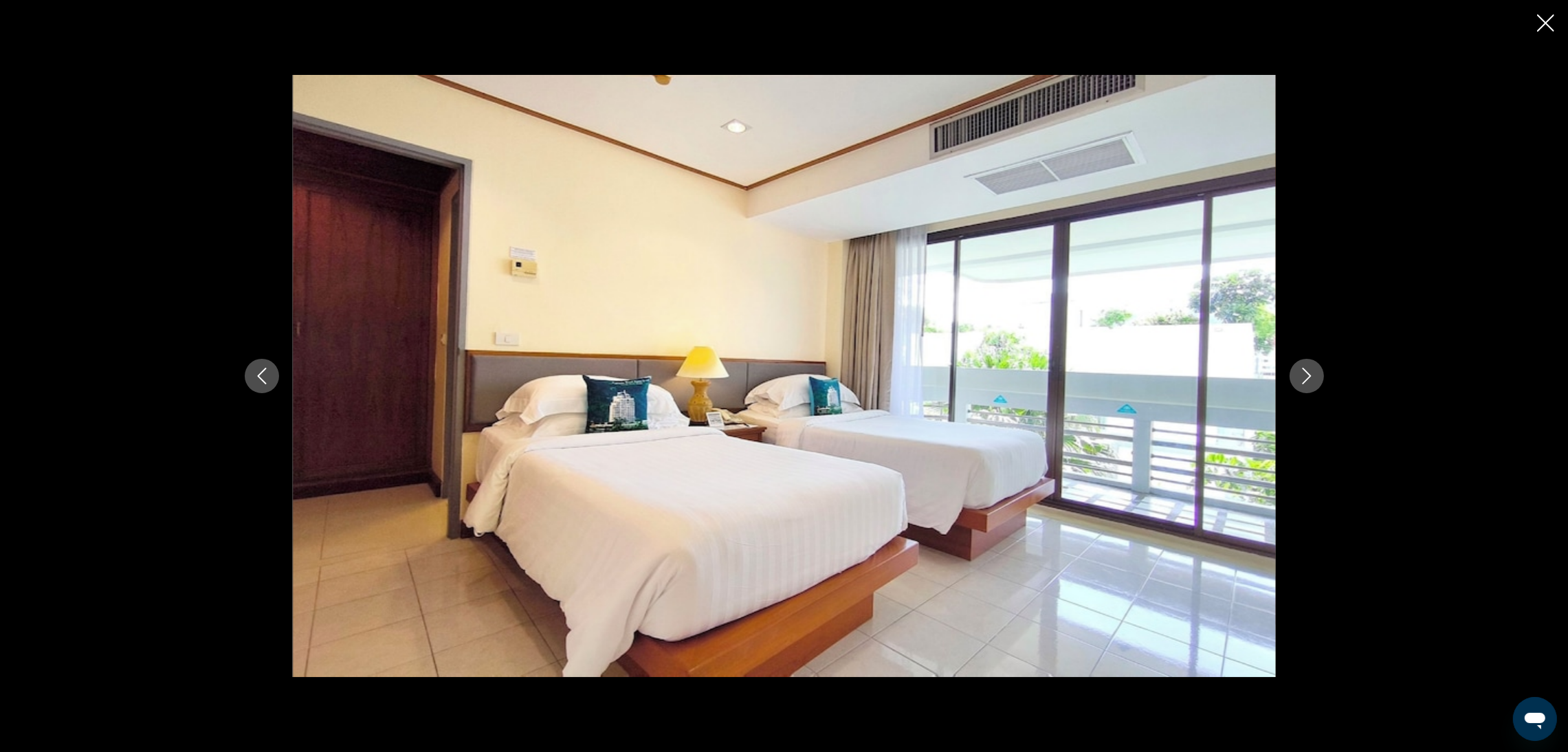
click at [1301, 383] on icon "Next image" at bounding box center [1306, 376] width 17 height 17
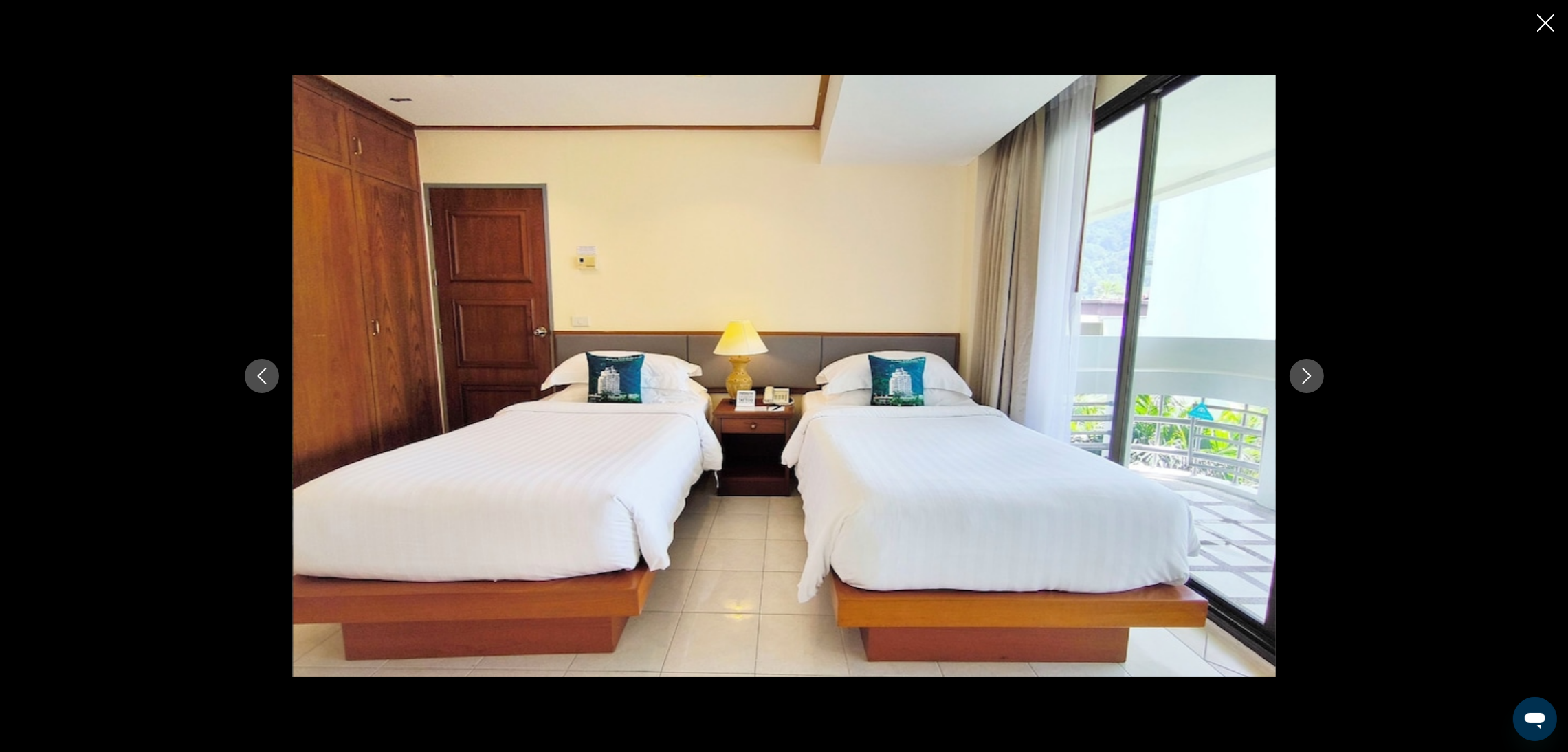
click at [1547, 32] on button "Close slideshow" at bounding box center [1545, 25] width 18 height 22
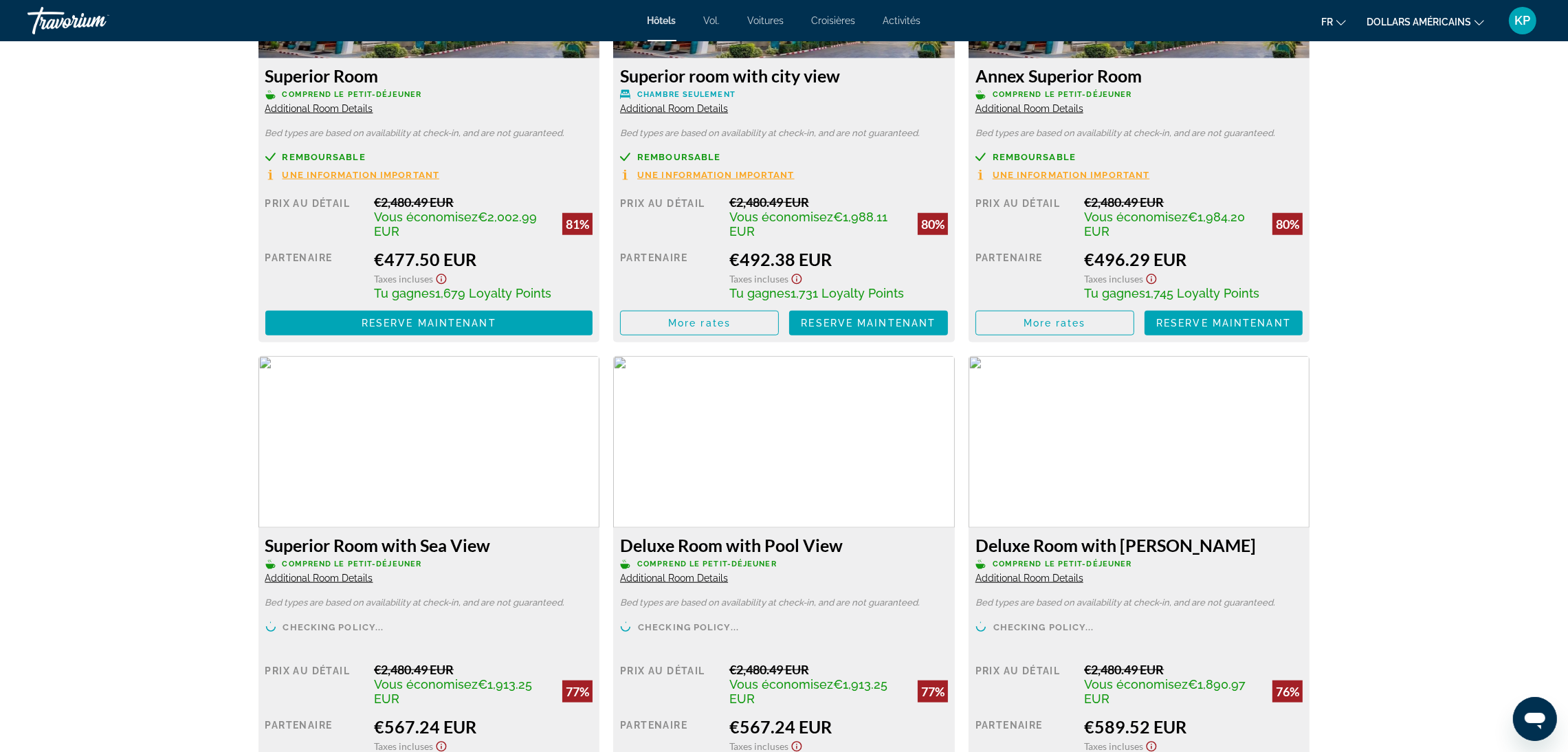
scroll to position [2062, 0]
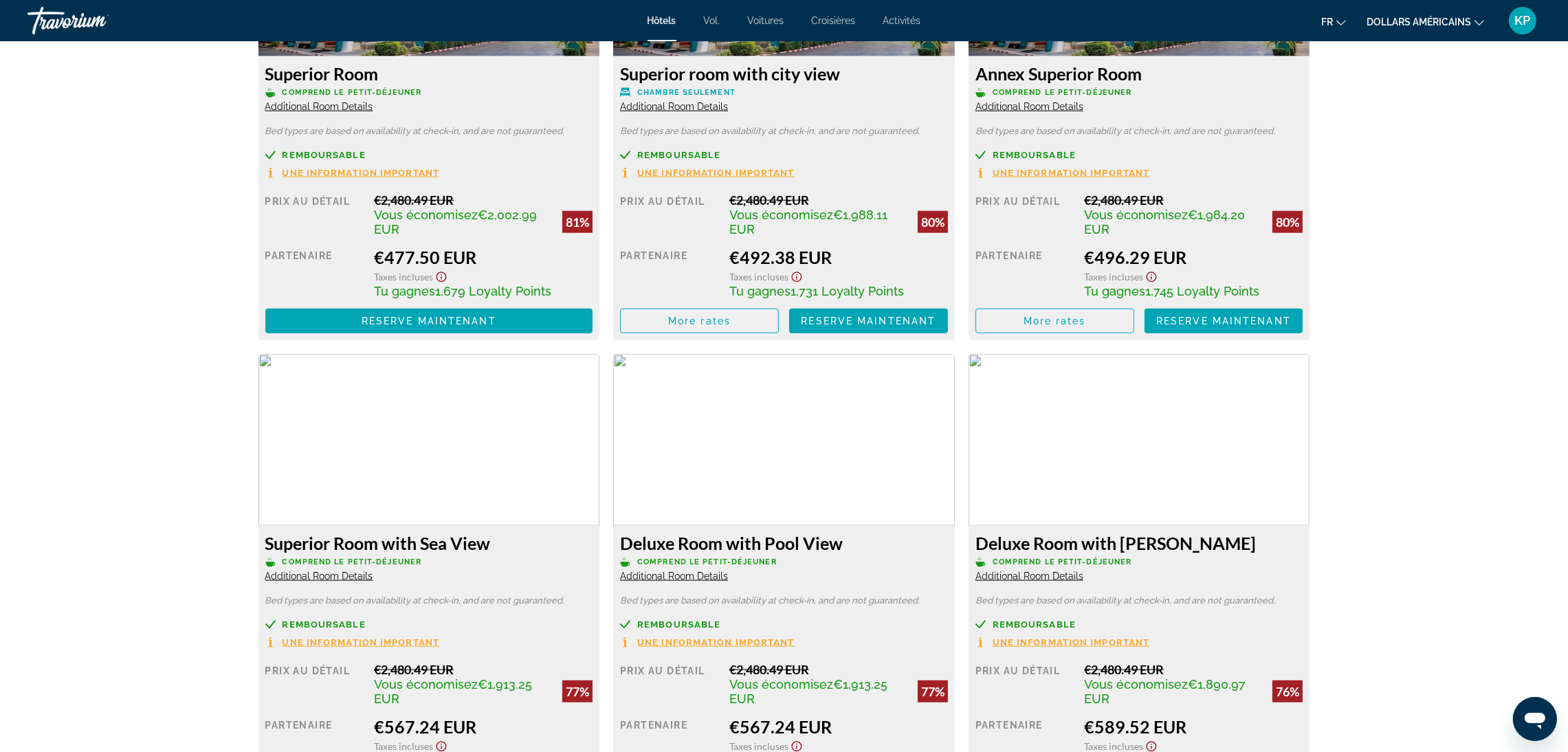
click at [448, 422] on img "Contenu principal" at bounding box center [429, 439] width 342 height 172
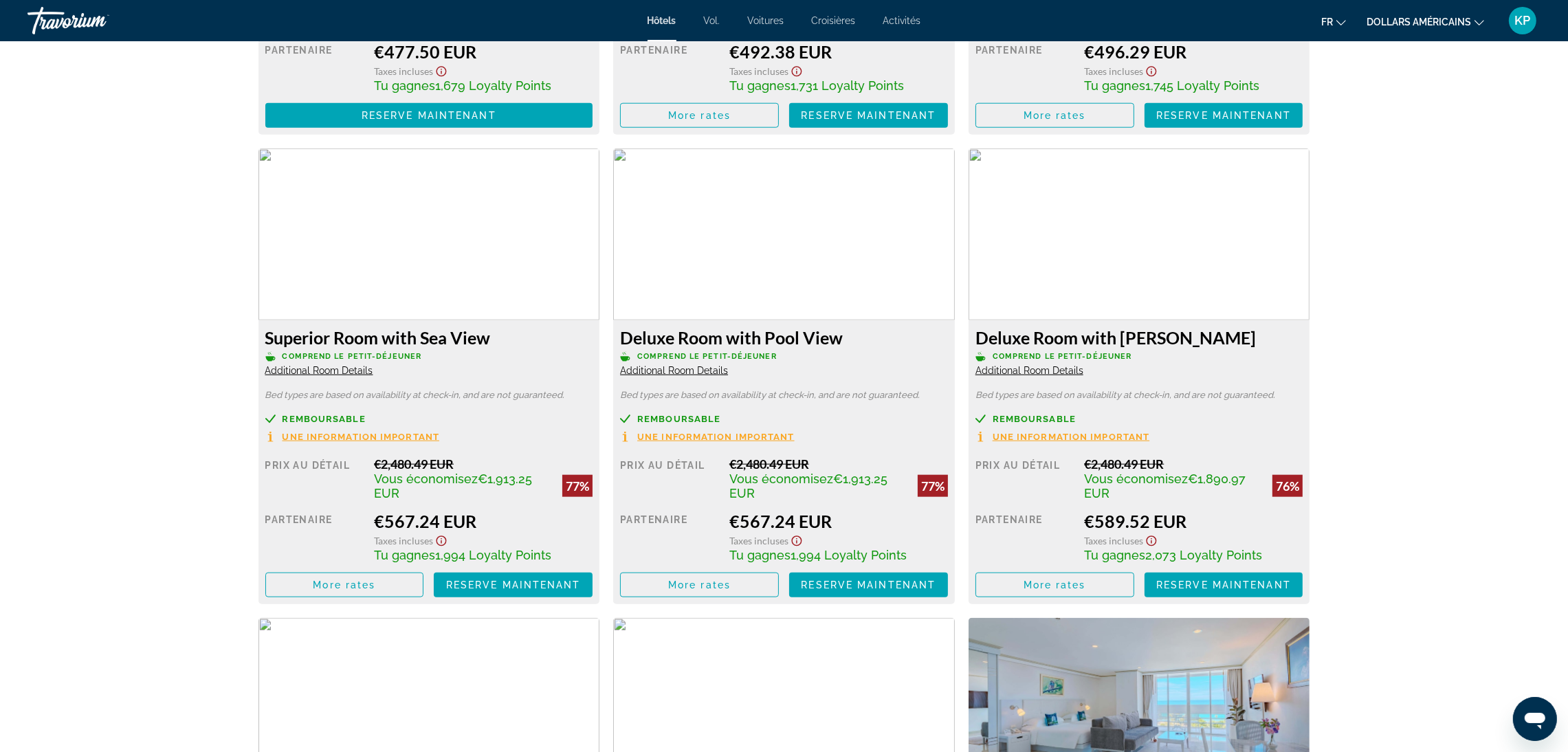
scroll to position [2269, 0]
click at [384, 264] on img "Contenu principal" at bounding box center [429, 233] width 342 height 172
click at [399, 340] on h3 "Superior Room with Sea View" at bounding box center [429, 336] width 328 height 21
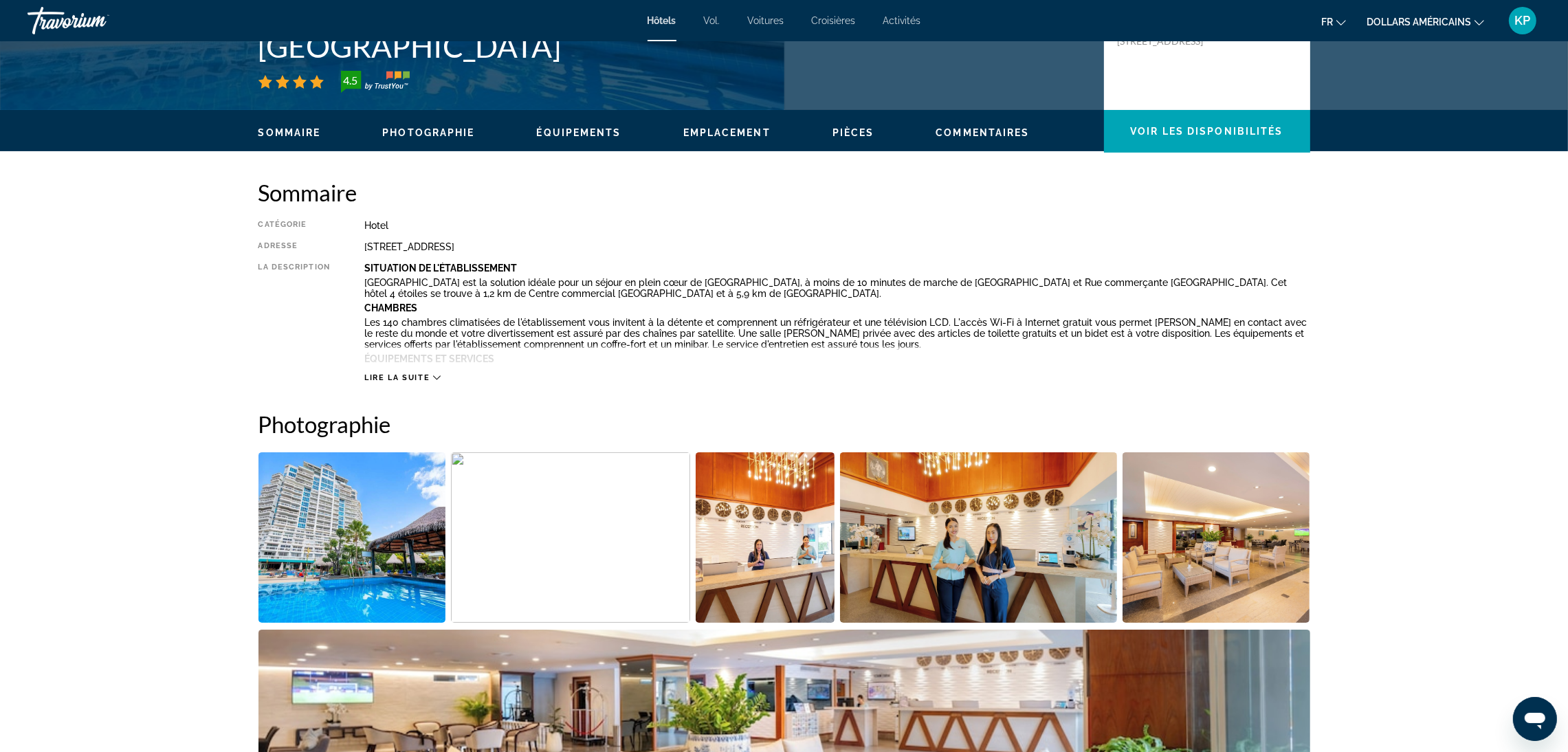
scroll to position [309, 0]
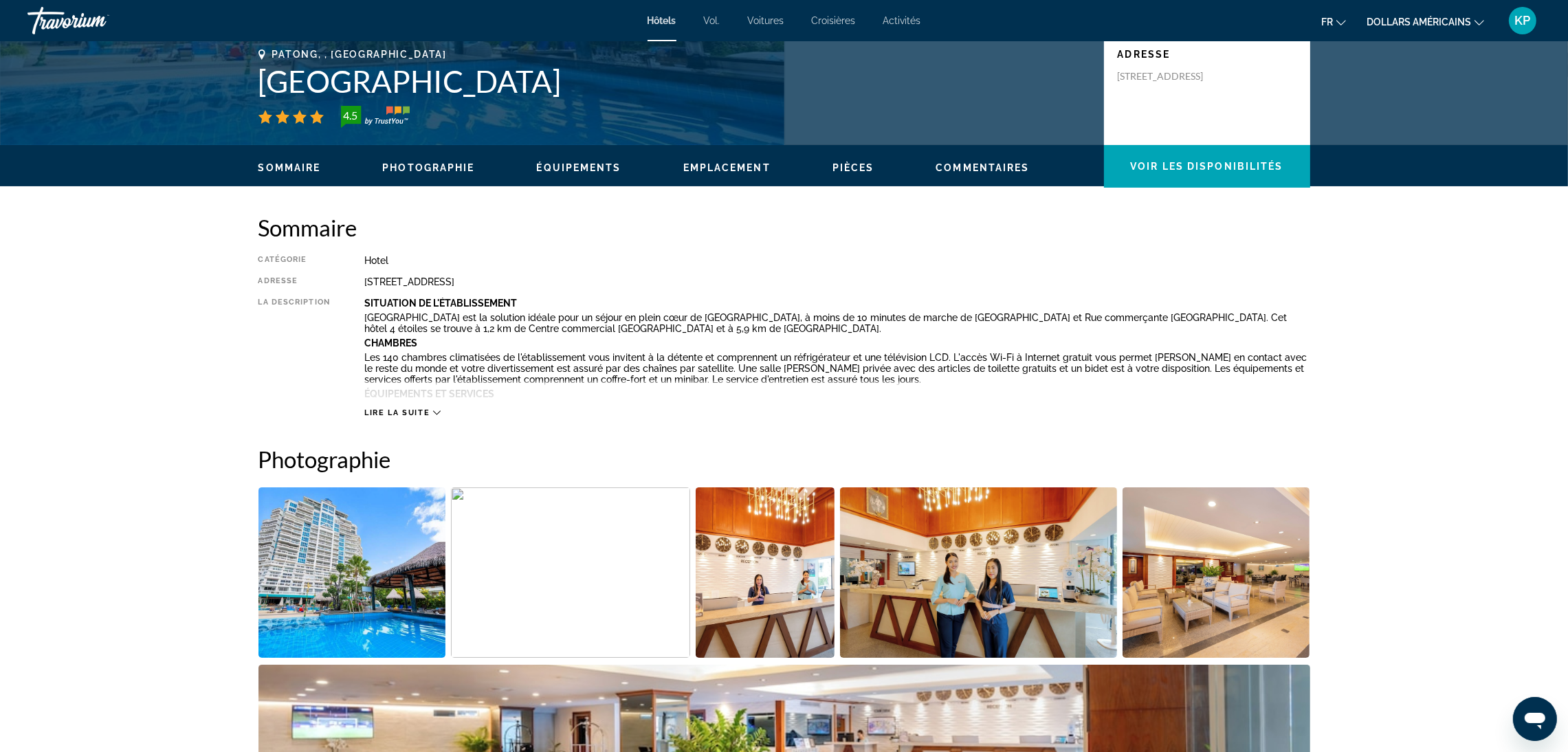
click at [699, 159] on ul "Sommaire Photographie Équipements Emplacement Pièces Commentaires Voir les disp…" at bounding box center [784, 166] width 1052 height 15
click at [729, 167] on span "Emplacement" at bounding box center [726, 168] width 87 height 11
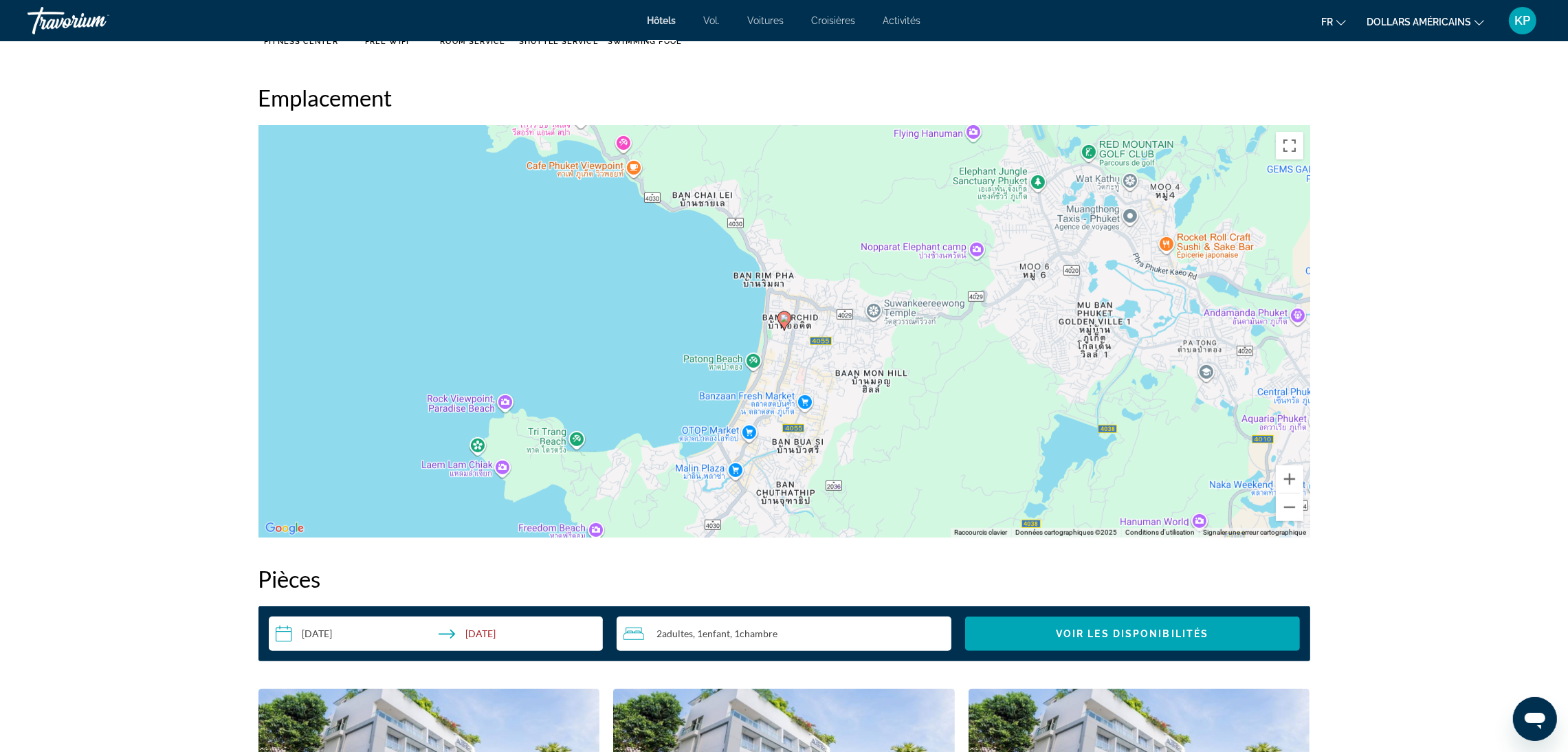
scroll to position [1259, 0]
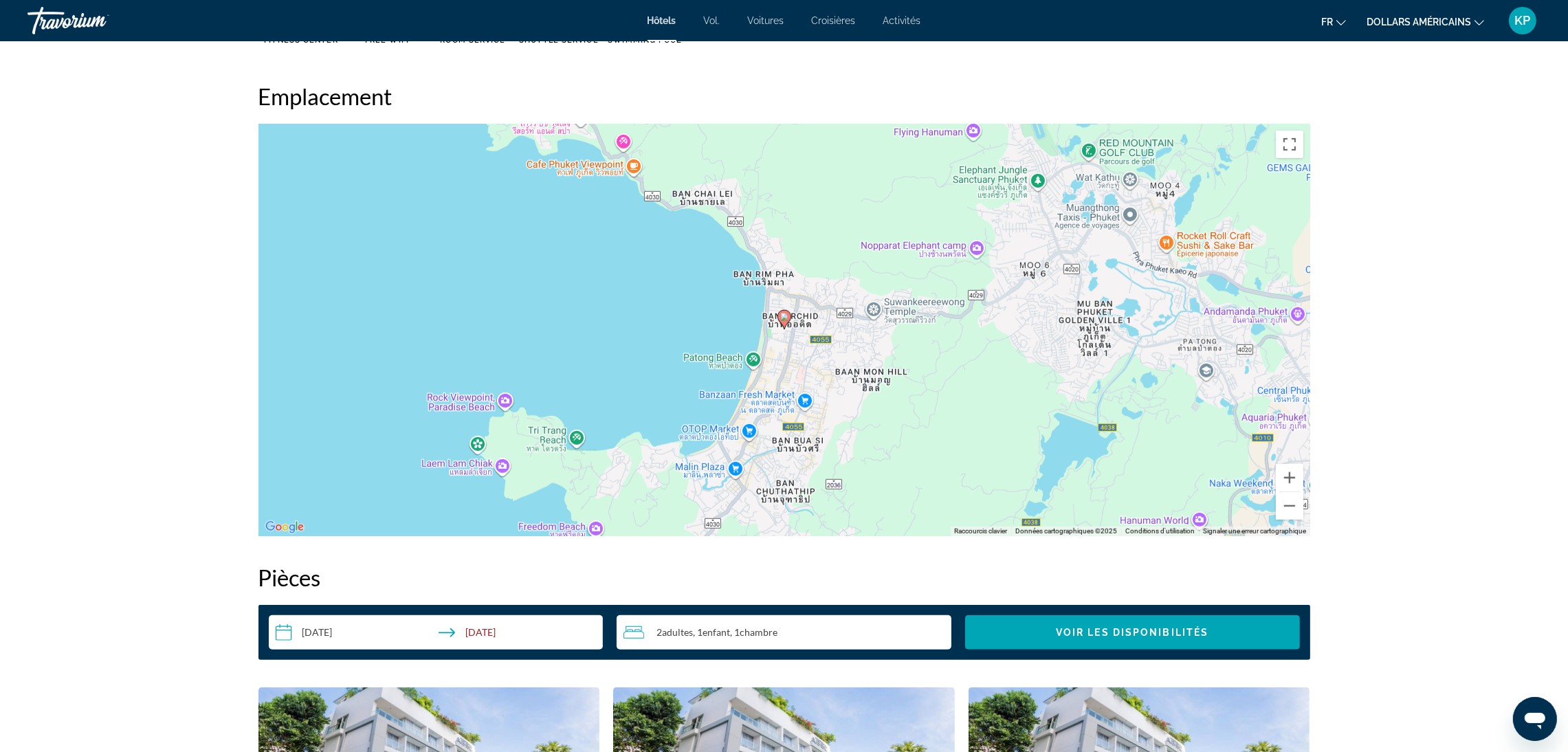
click at [780, 322] on icon "Contenu principal" at bounding box center [783, 320] width 13 height 18
click at [1290, 513] on button "Zoom arrière" at bounding box center [1290, 506] width 27 height 27
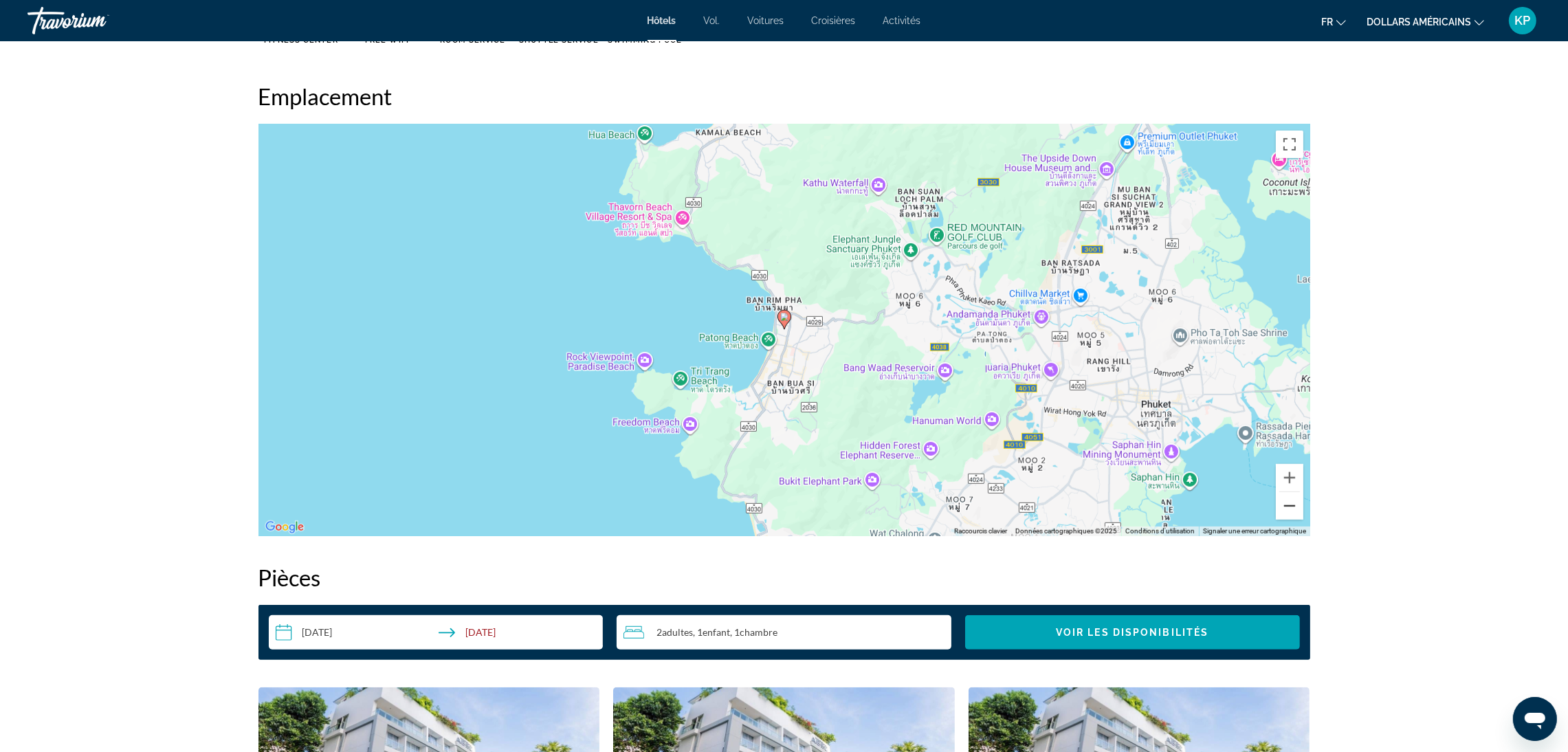
click at [1290, 513] on button "Zoom arrière" at bounding box center [1290, 506] width 27 height 27
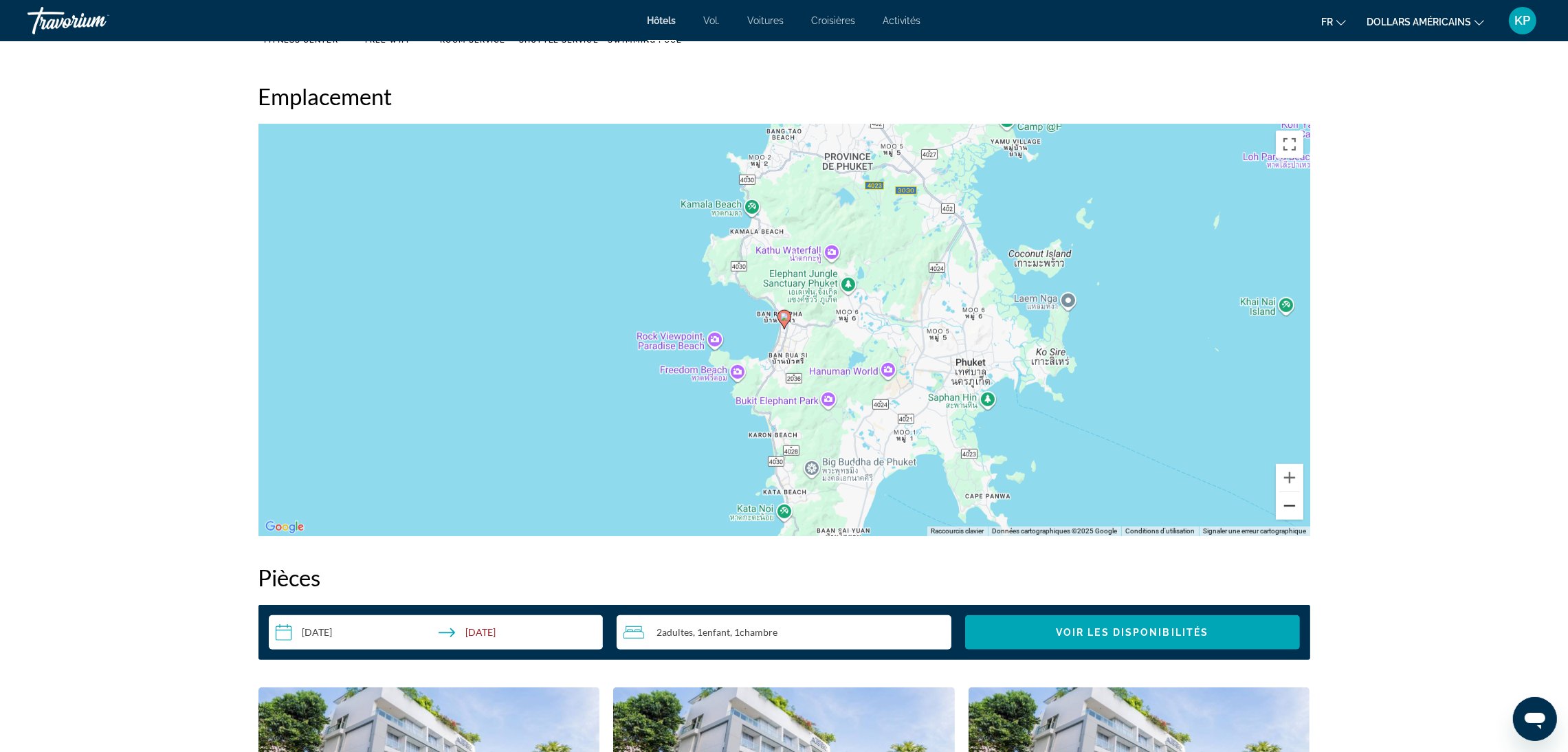
click at [1290, 513] on button "Zoom arrière" at bounding box center [1290, 506] width 27 height 27
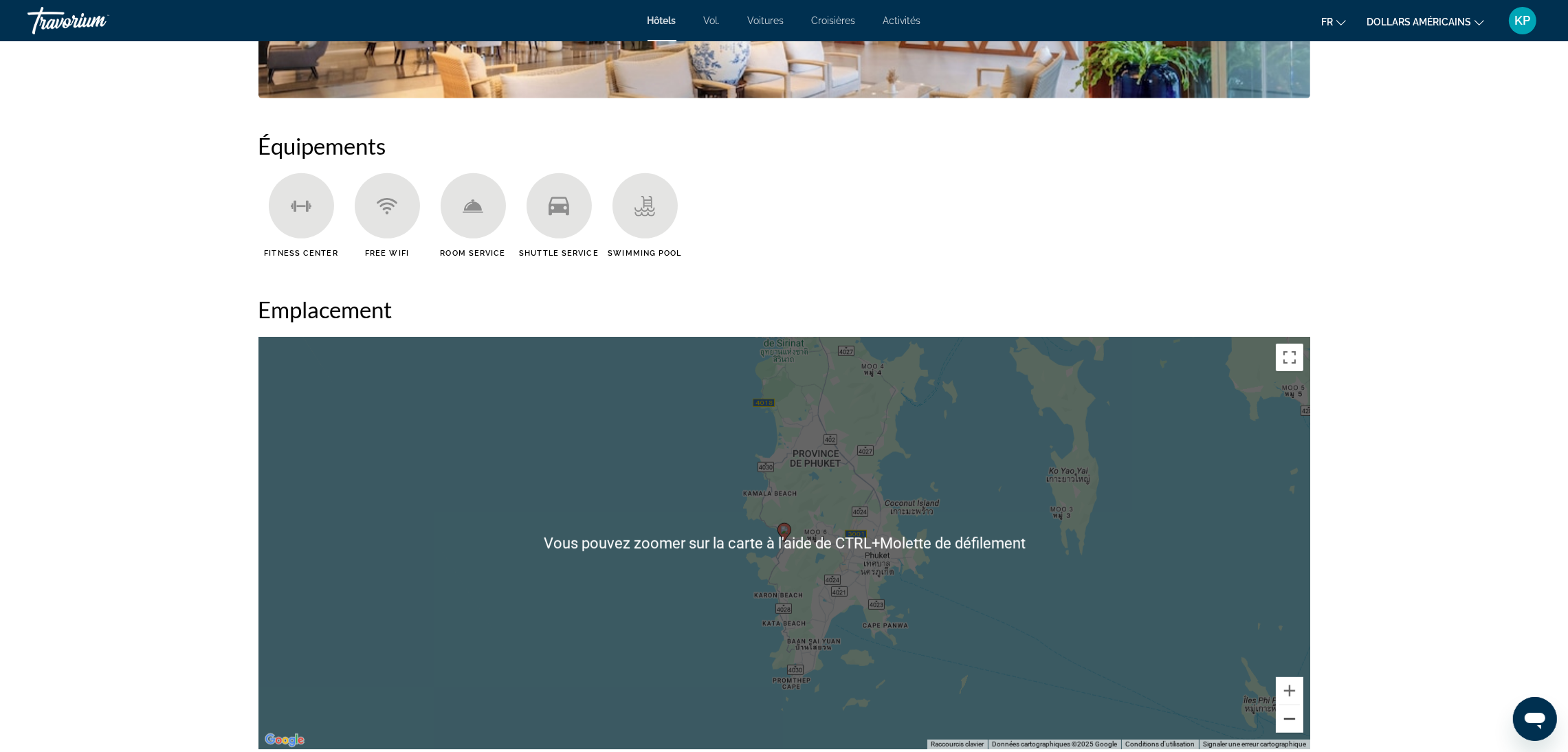
scroll to position [1156, 0]
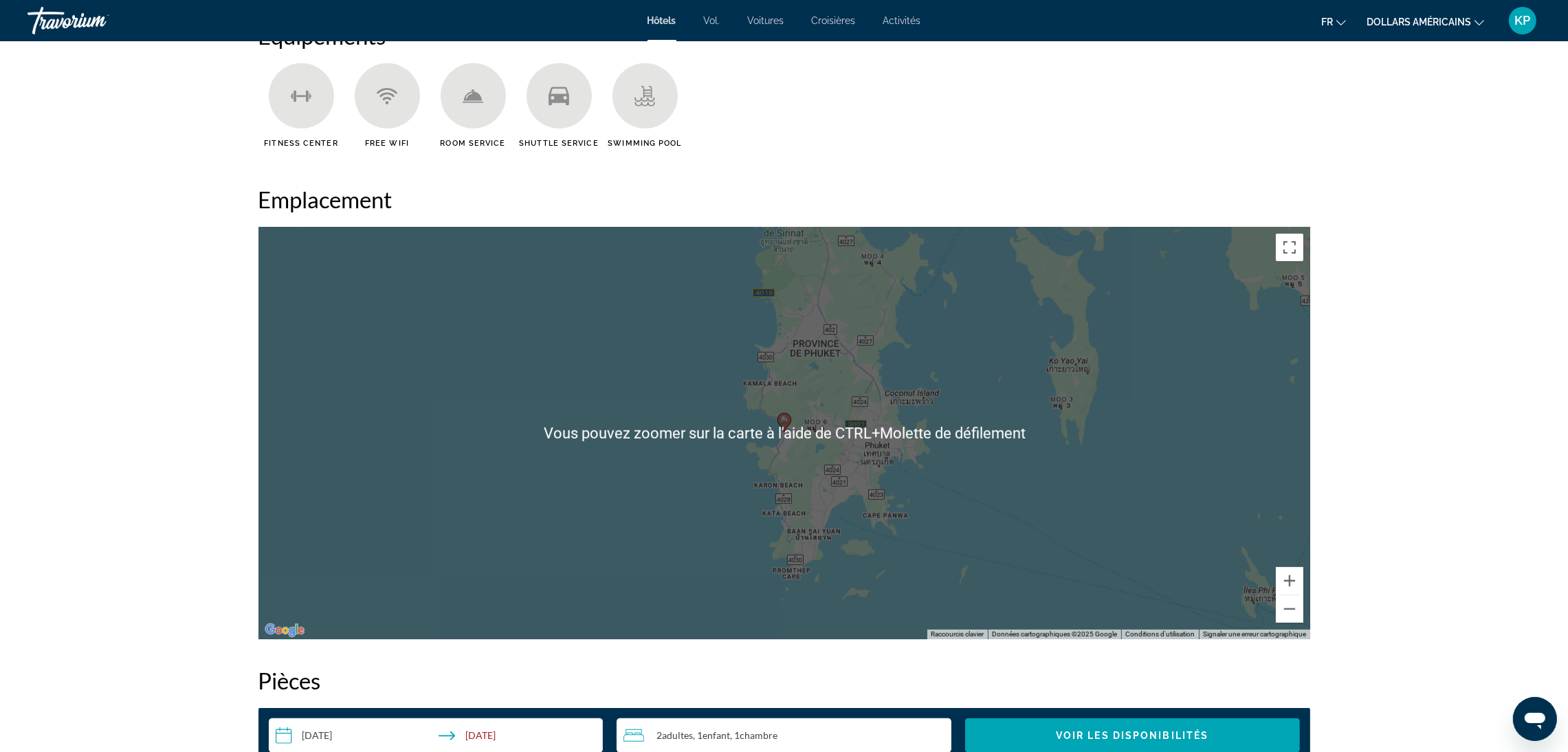
click at [788, 429] on gmp-advanced-marker "Contenu principal" at bounding box center [784, 423] width 14 height 21
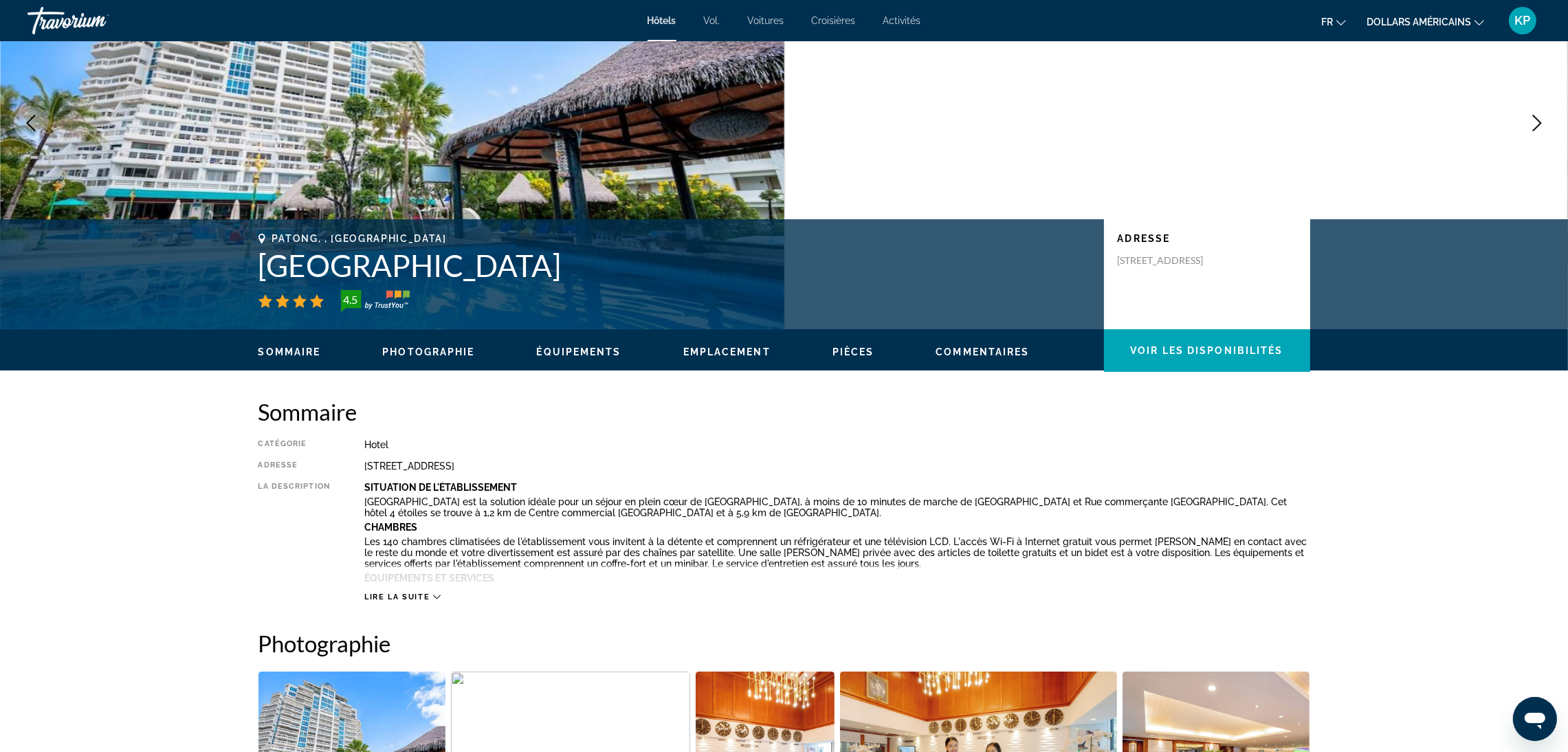
scroll to position [0, 0]
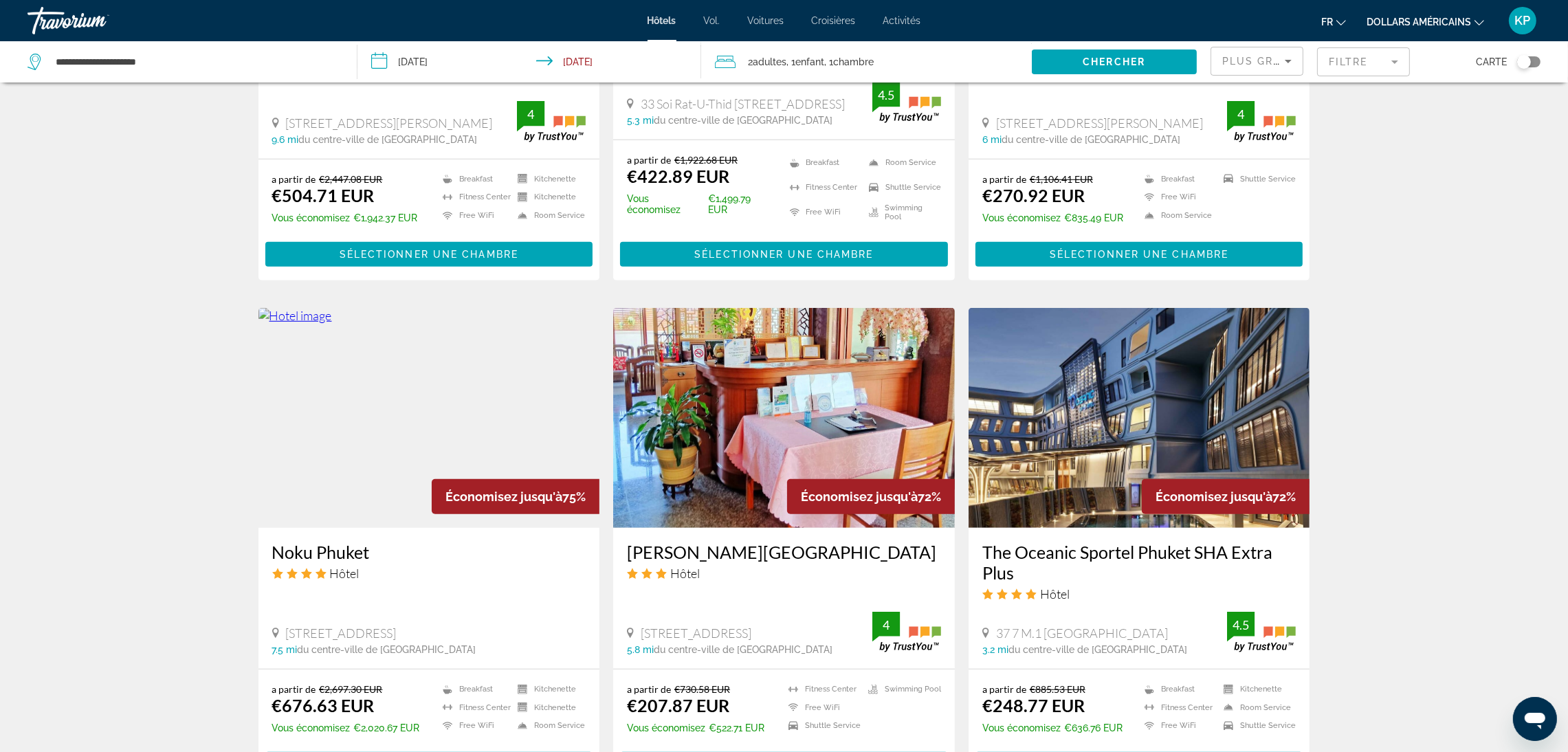
scroll to position [1444, 0]
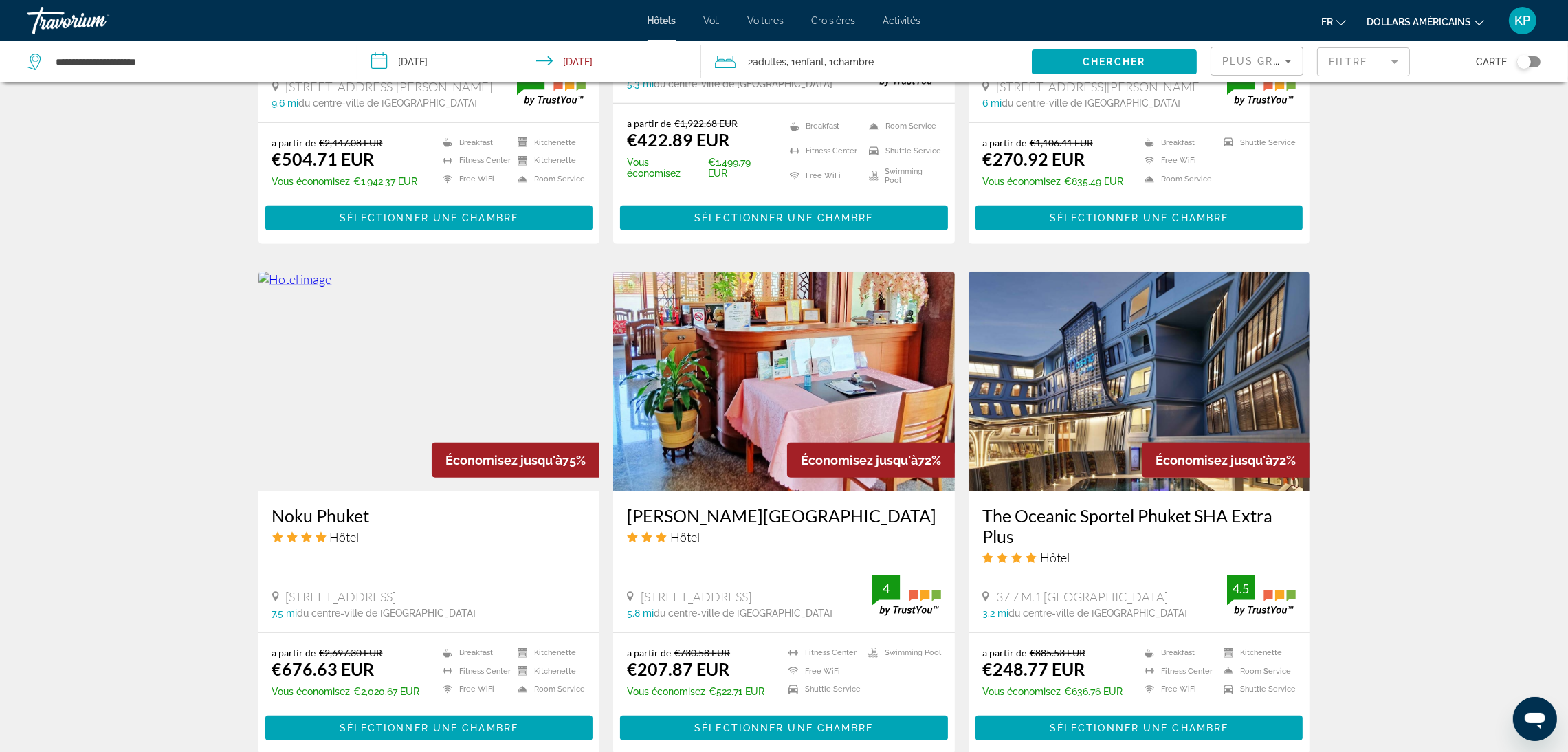
click at [460, 315] on img "Contenu principal" at bounding box center [429, 381] width 342 height 220
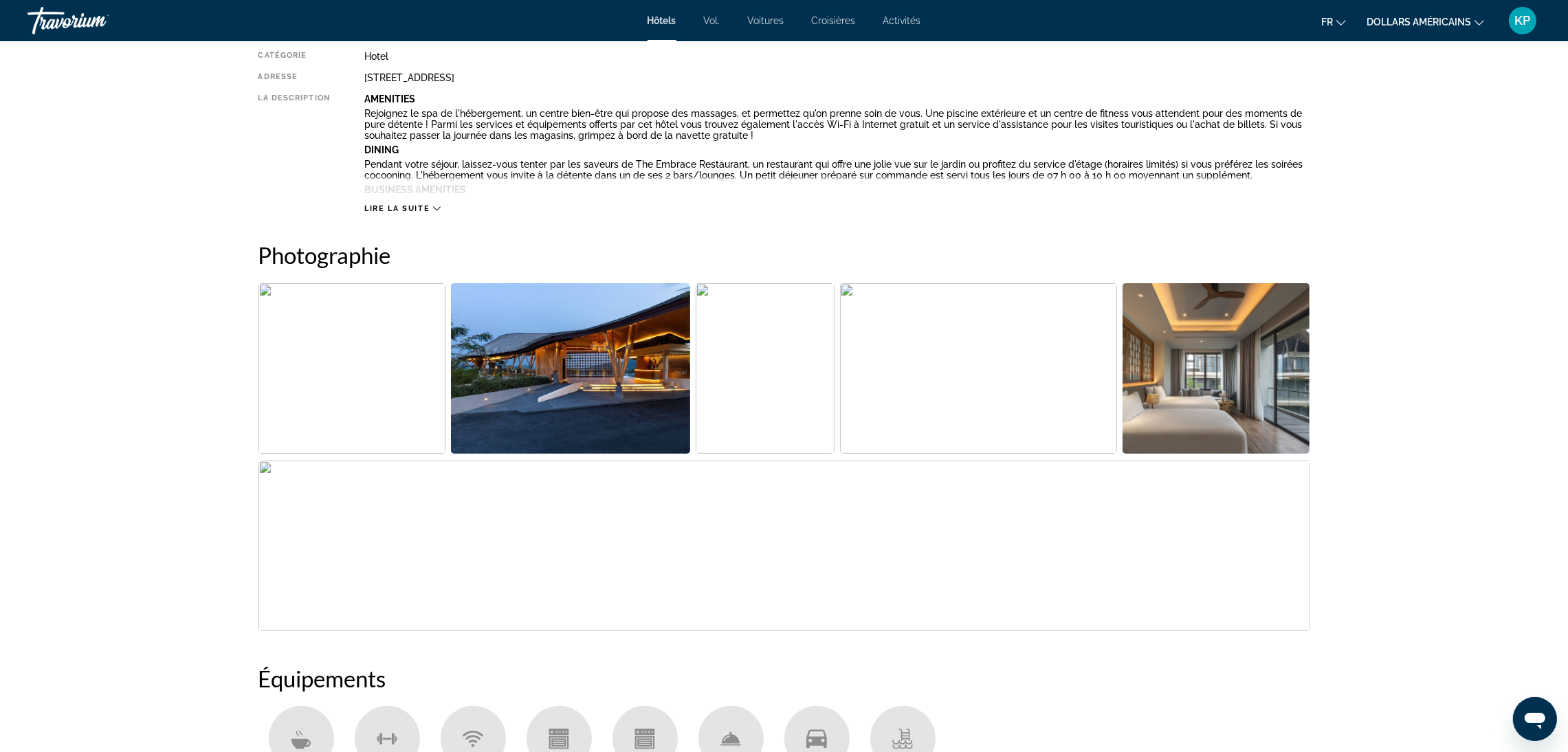
scroll to position [515, 0]
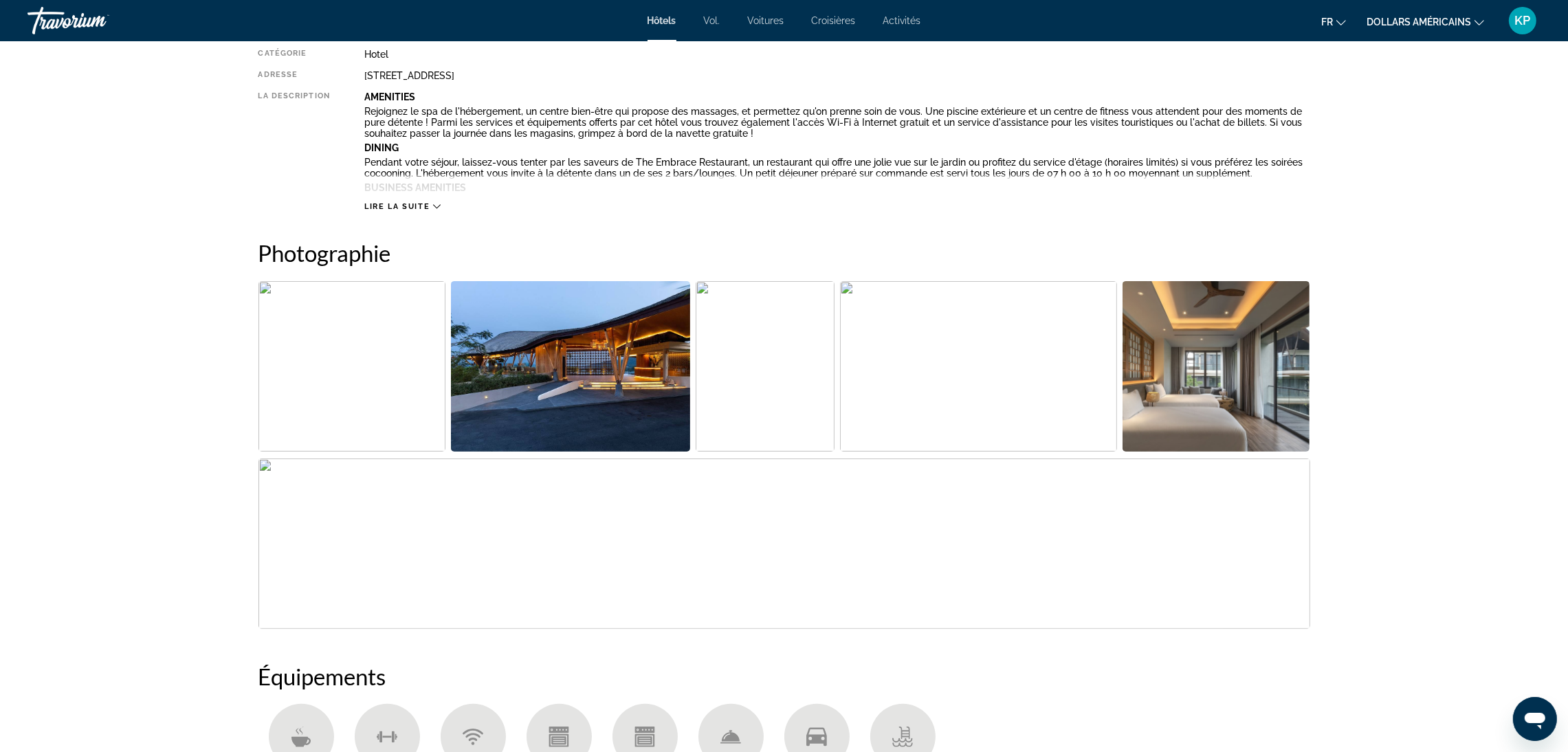
click at [623, 365] on img "Open full-screen image slider" at bounding box center [570, 367] width 239 height 171
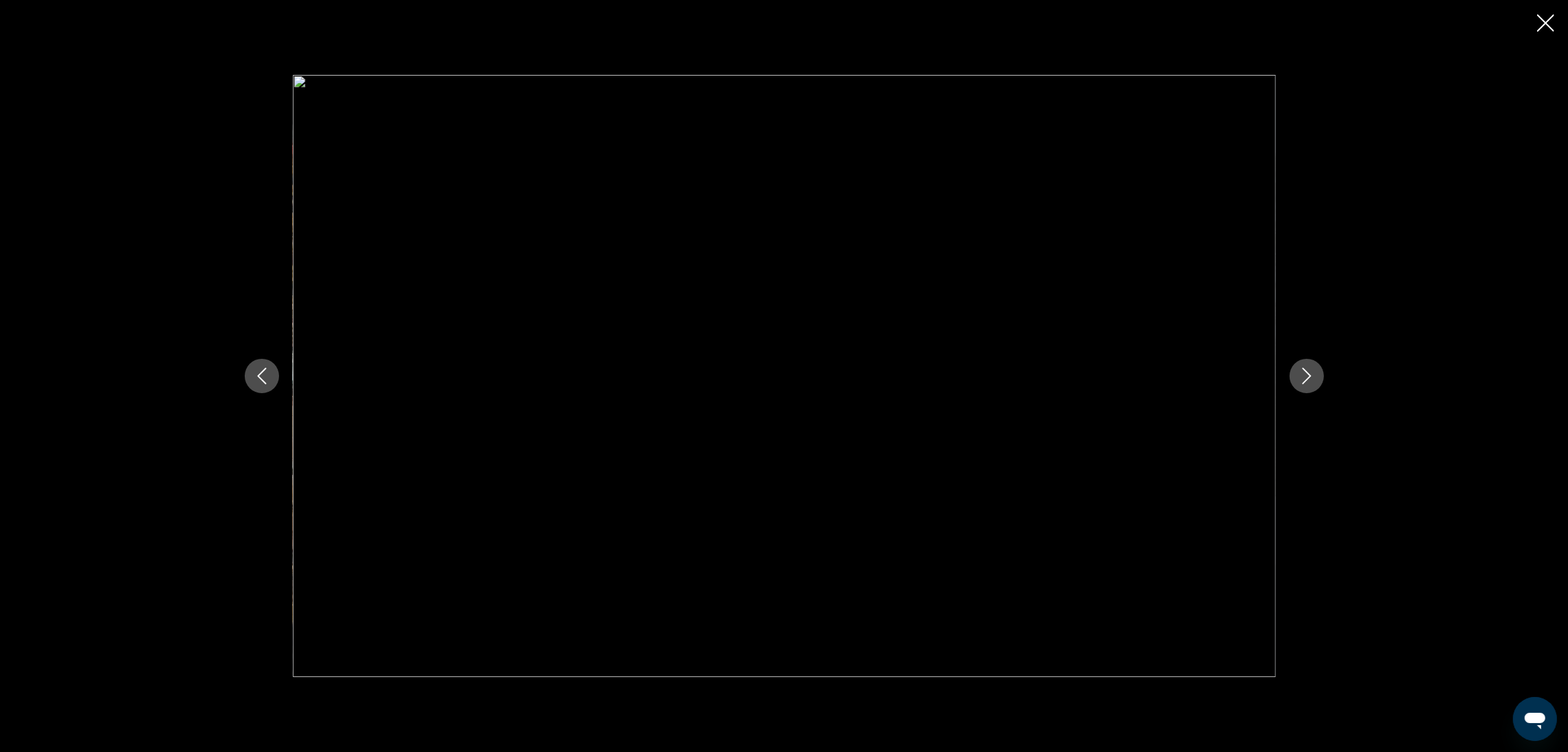
click at [1299, 374] on icon "Next image" at bounding box center [1306, 376] width 17 height 17
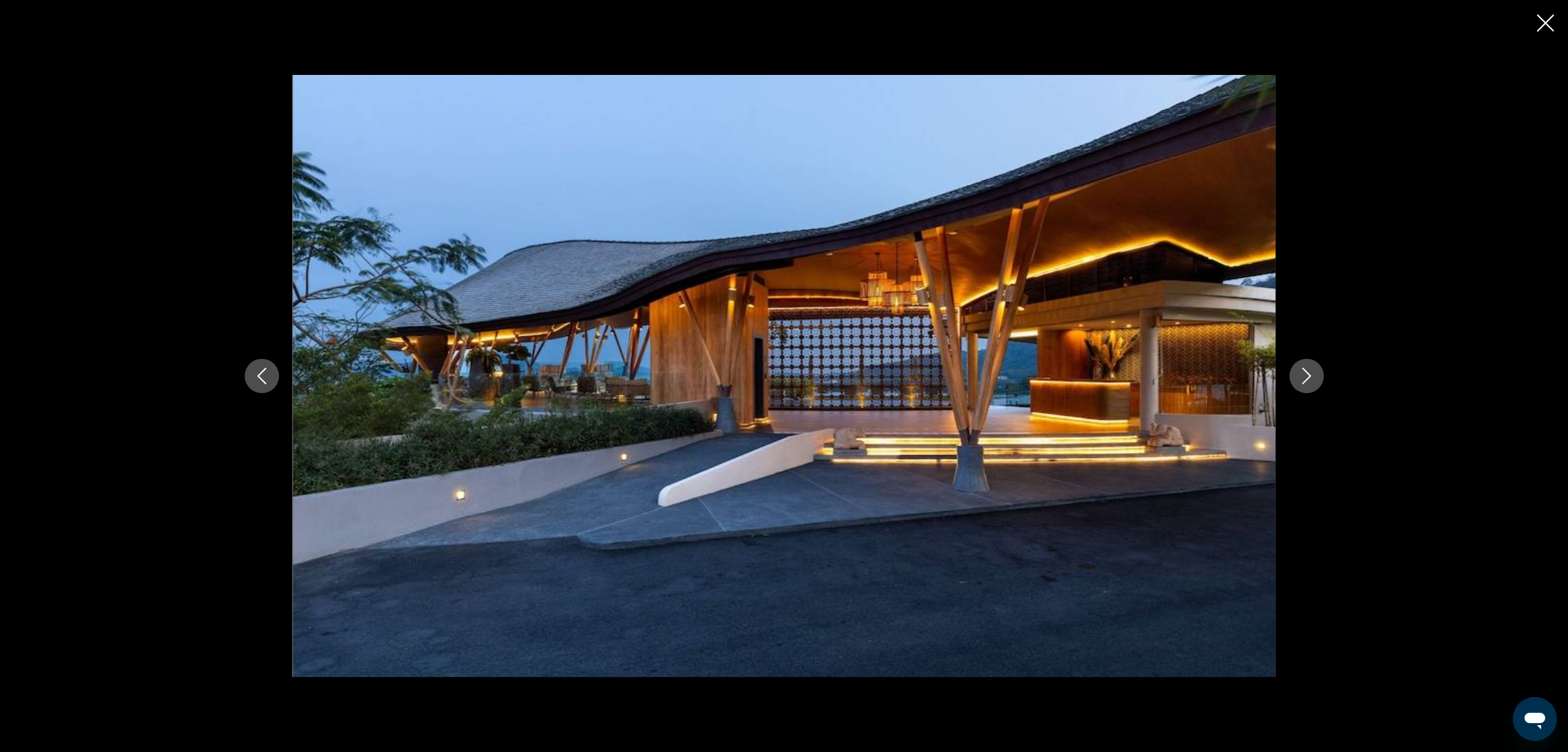
click at [1299, 374] on icon "Next image" at bounding box center [1306, 376] width 17 height 17
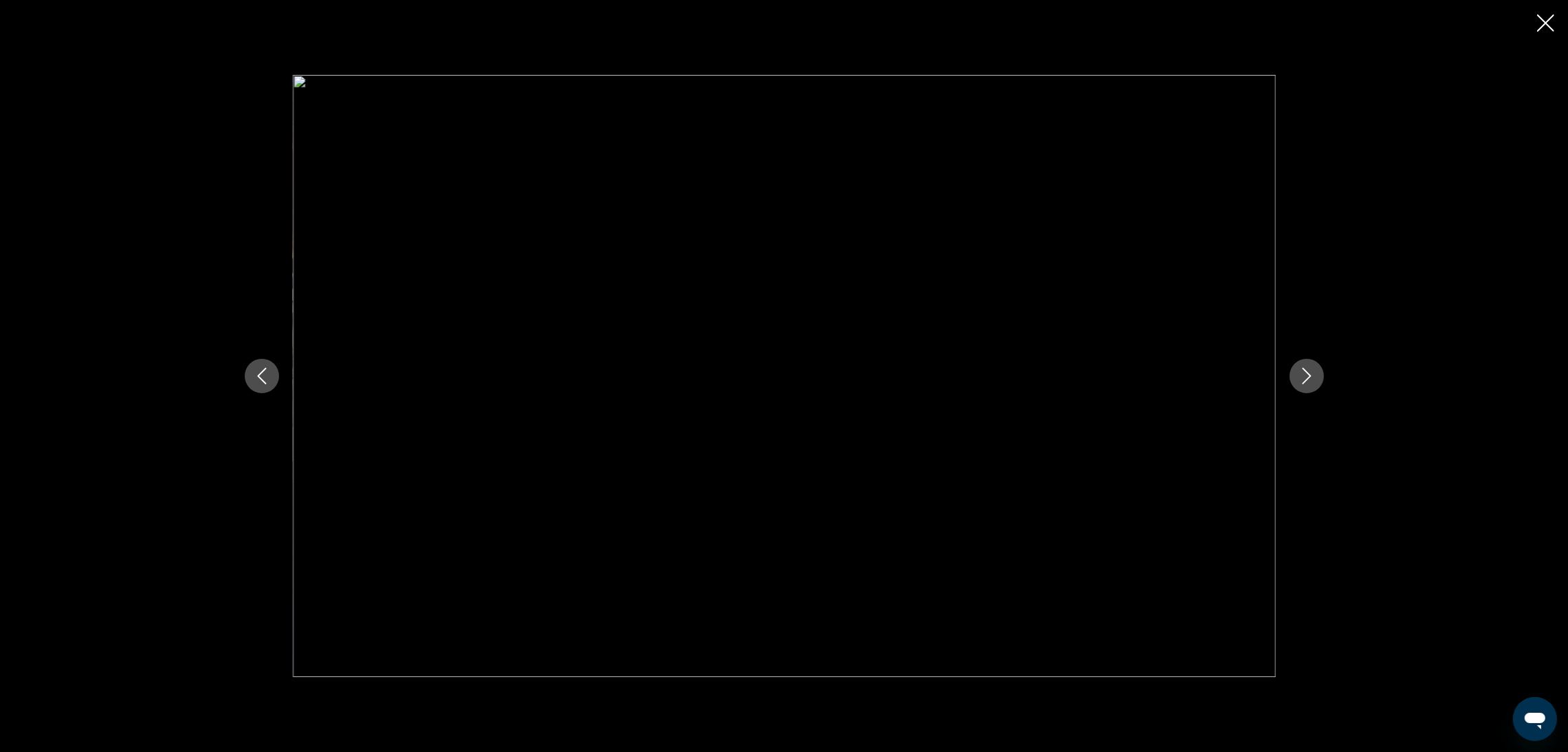
click at [1299, 374] on icon "Next image" at bounding box center [1306, 376] width 17 height 17
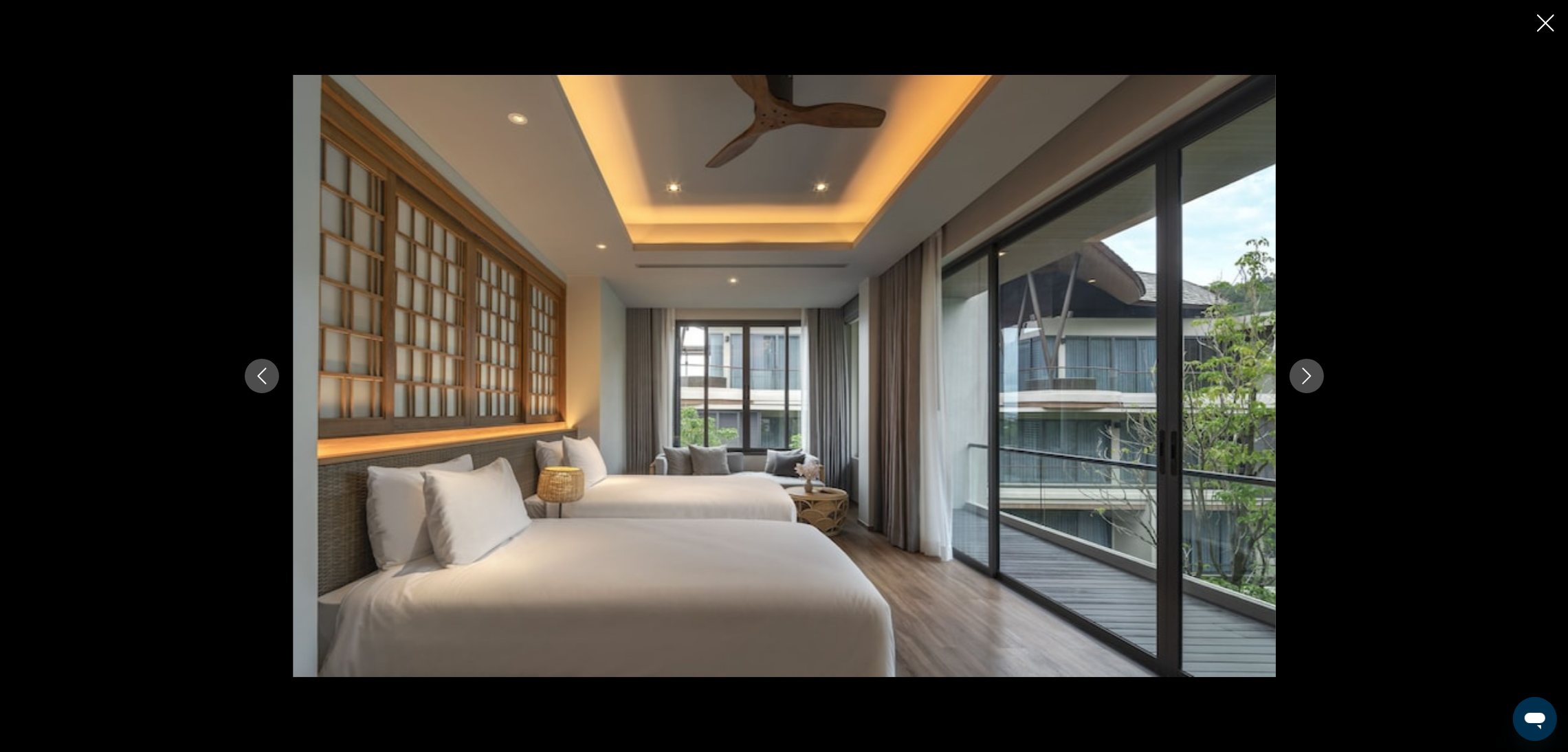
click at [1299, 374] on icon "Next image" at bounding box center [1306, 376] width 17 height 17
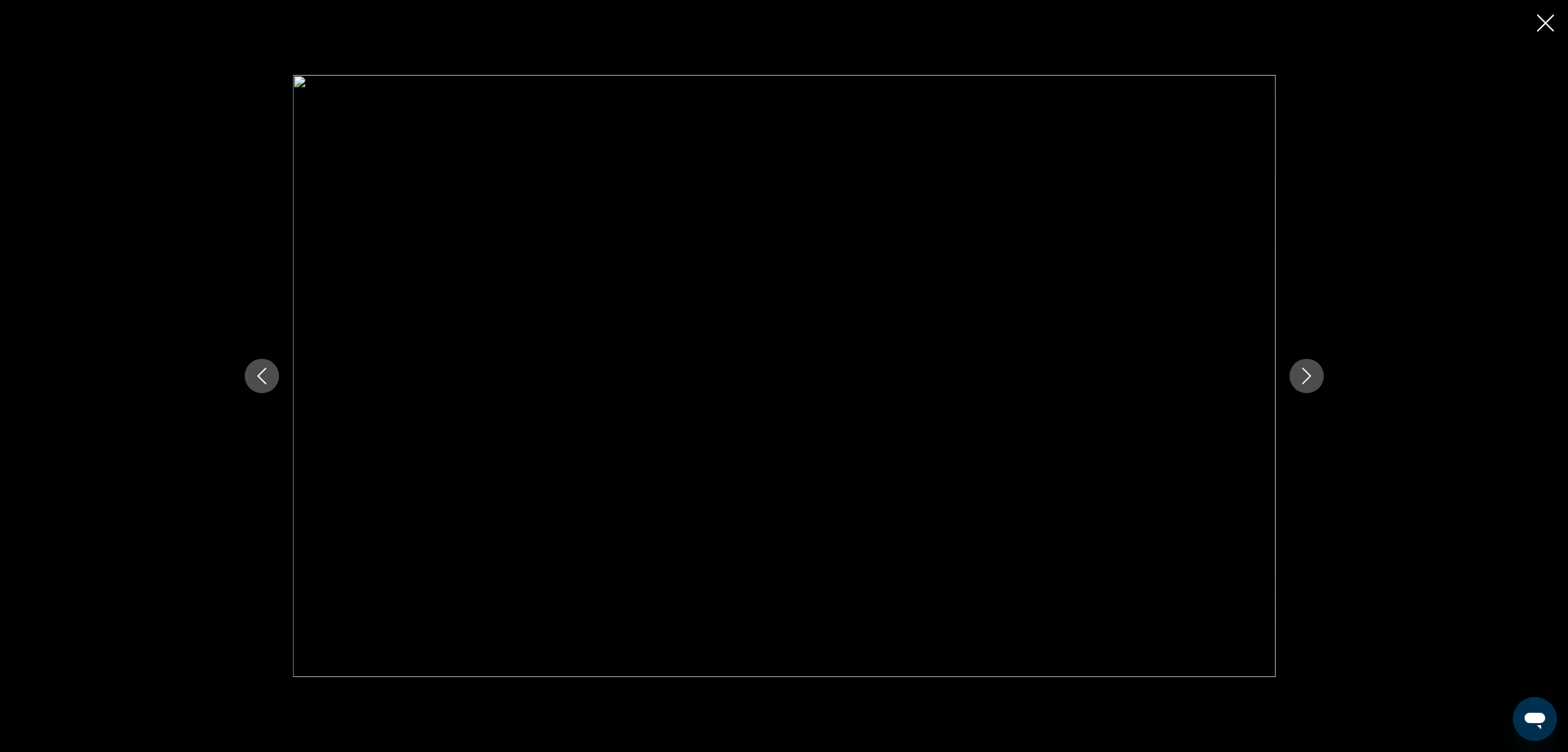
click at [1299, 374] on icon "Next image" at bounding box center [1306, 376] width 17 height 17
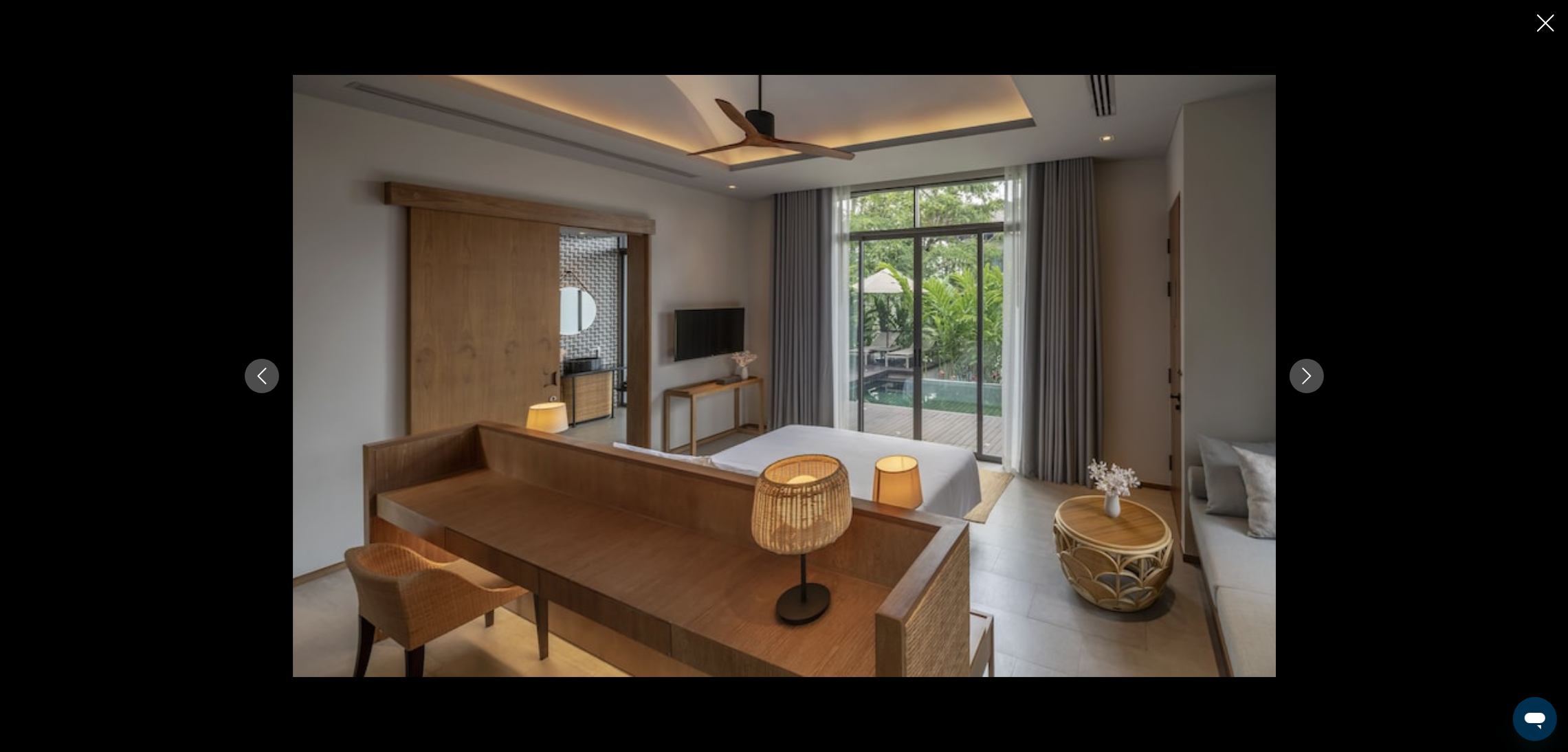
click at [1299, 374] on icon "Next image" at bounding box center [1306, 376] width 17 height 17
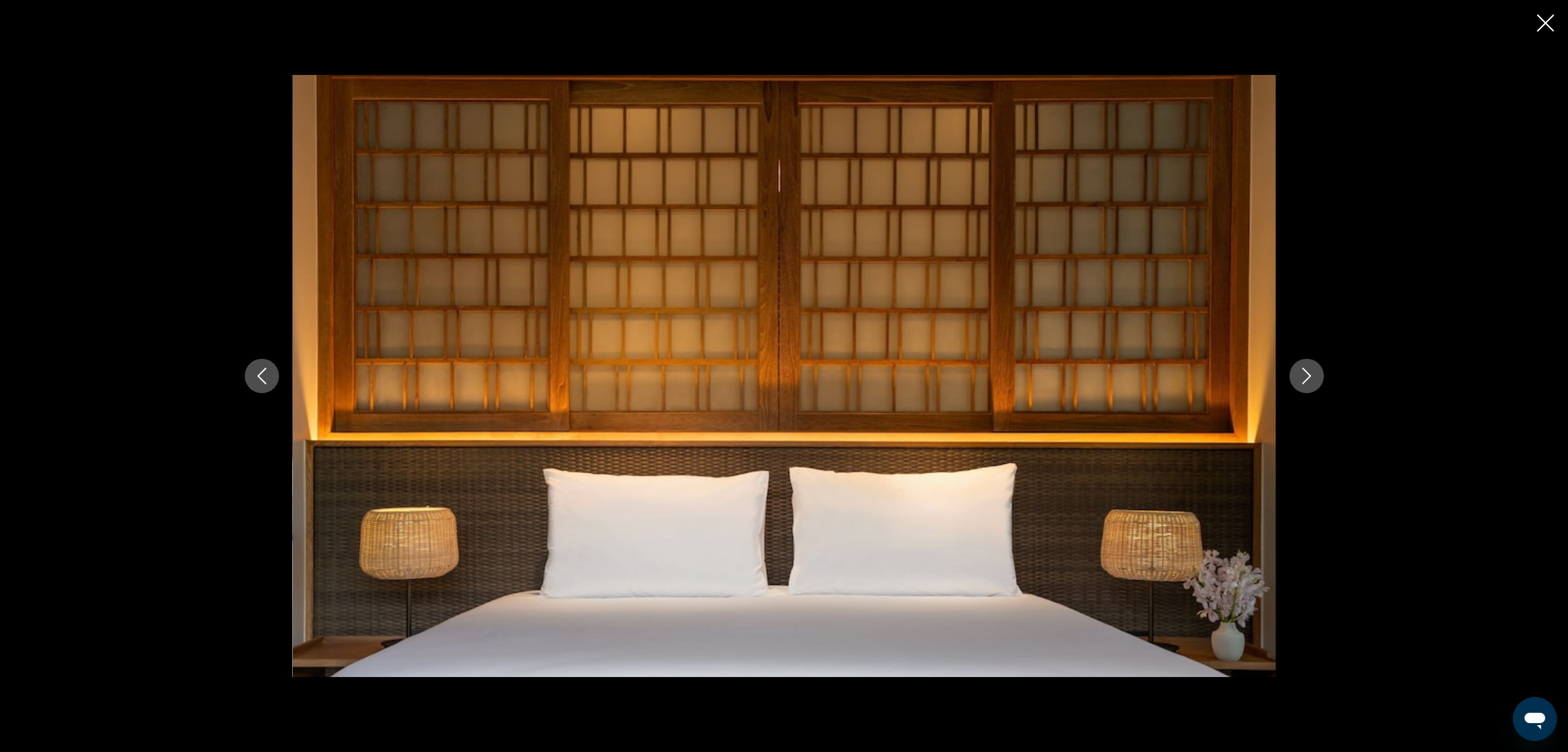
click at [1299, 374] on icon "Next image" at bounding box center [1306, 376] width 17 height 17
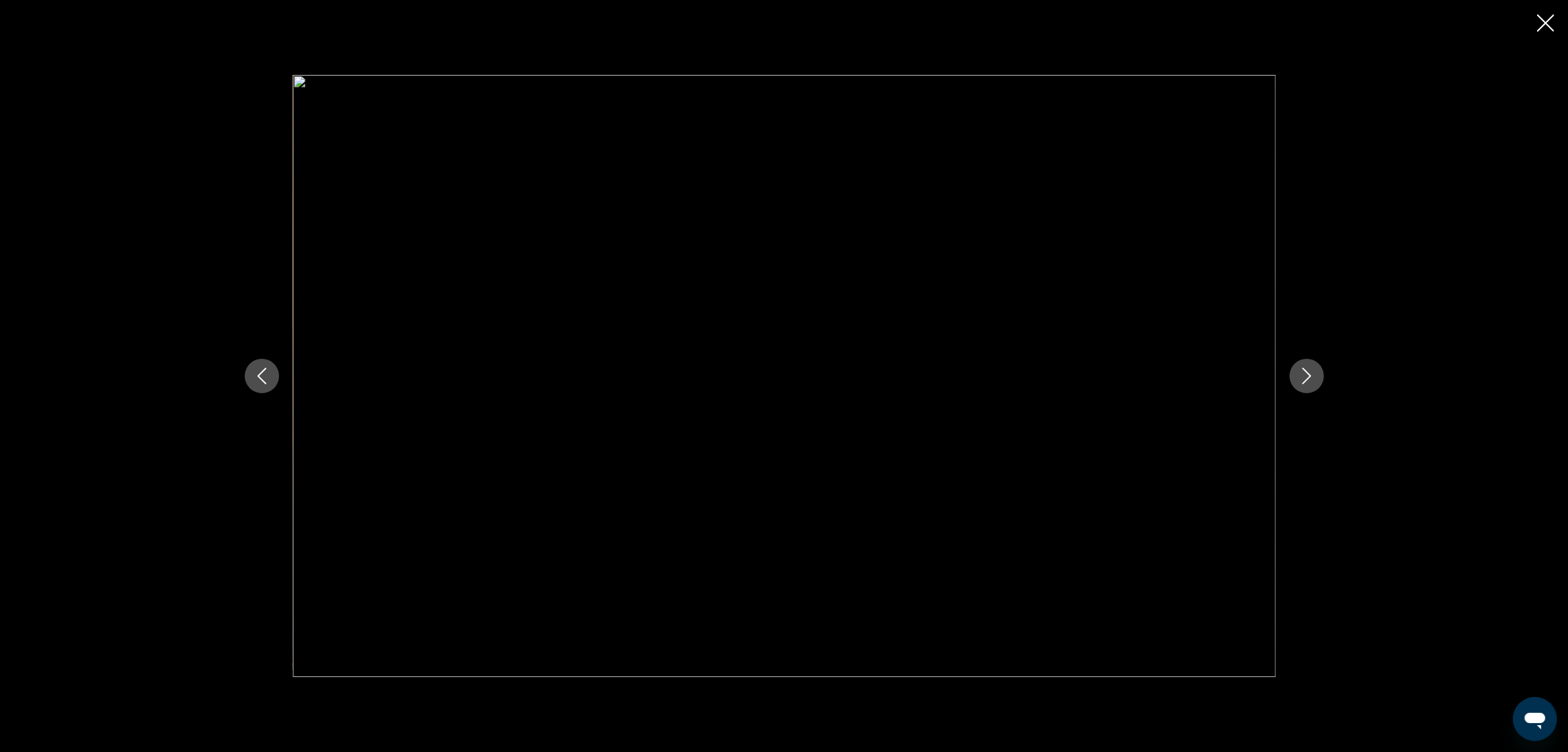
click at [1538, 33] on button "Close slideshow" at bounding box center [1545, 25] width 18 height 22
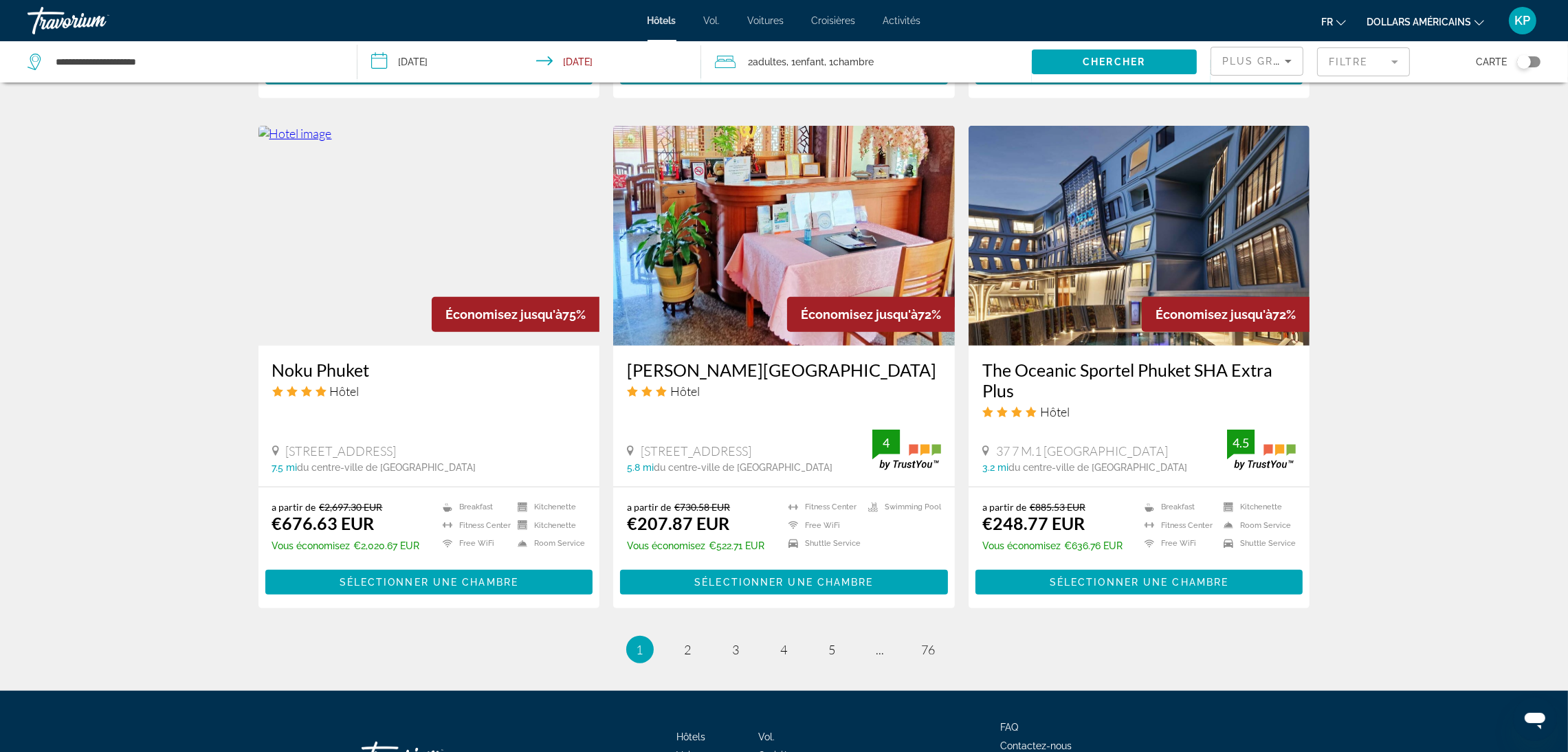
scroll to position [1665, 0]
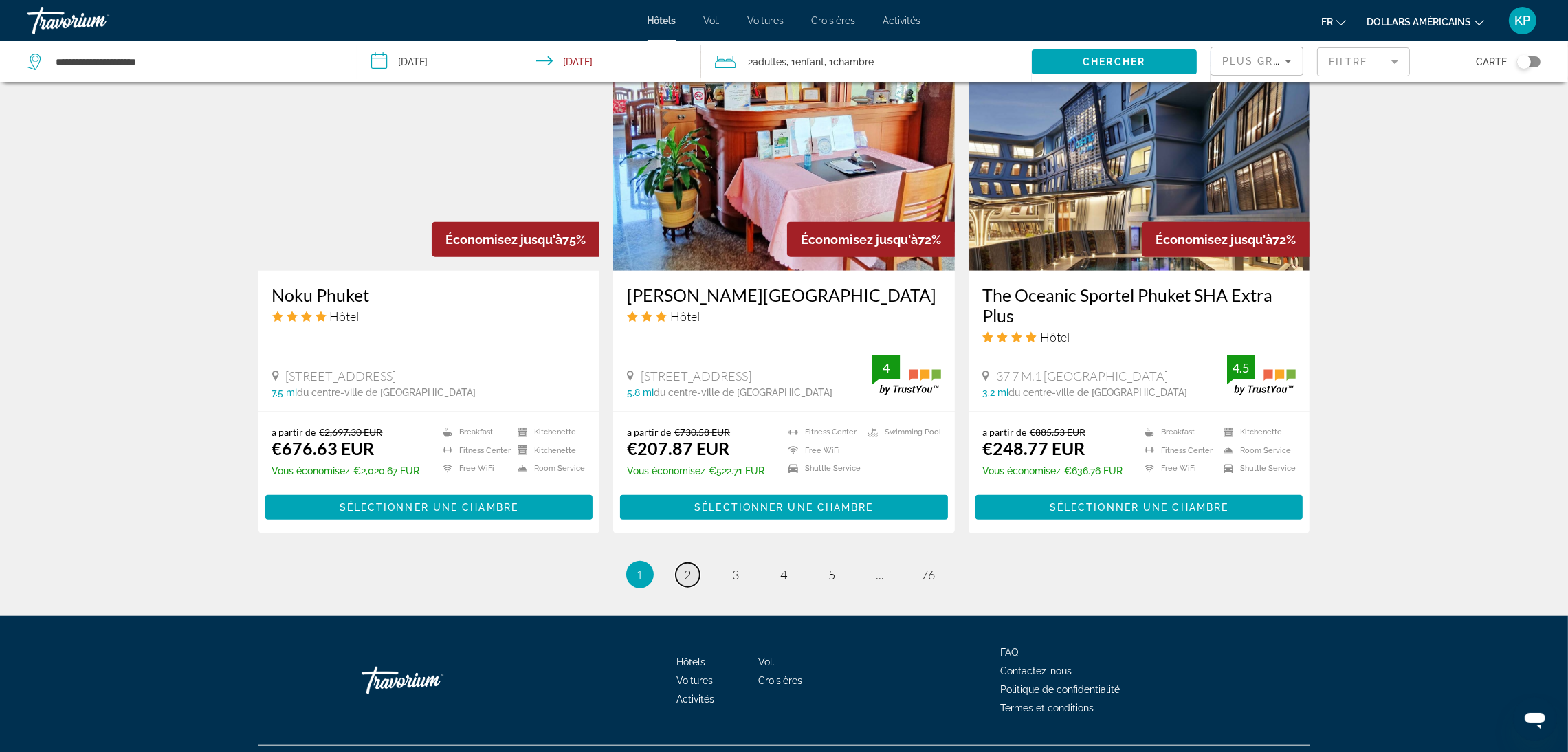
click at [692, 563] on link "page 2" at bounding box center [687, 575] width 24 height 25
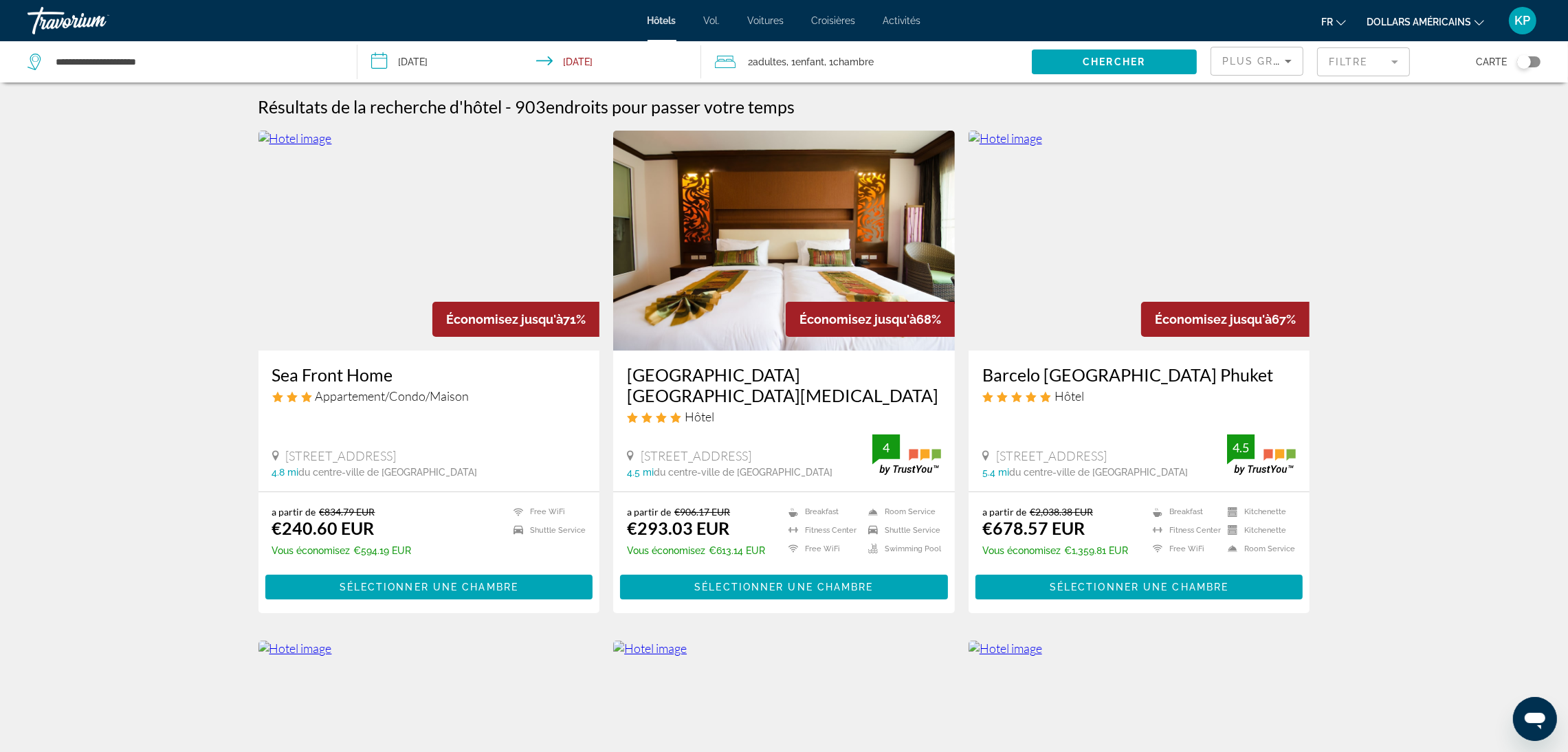
click at [1075, 312] on img "Contenu principal" at bounding box center [1139, 240] width 342 height 220
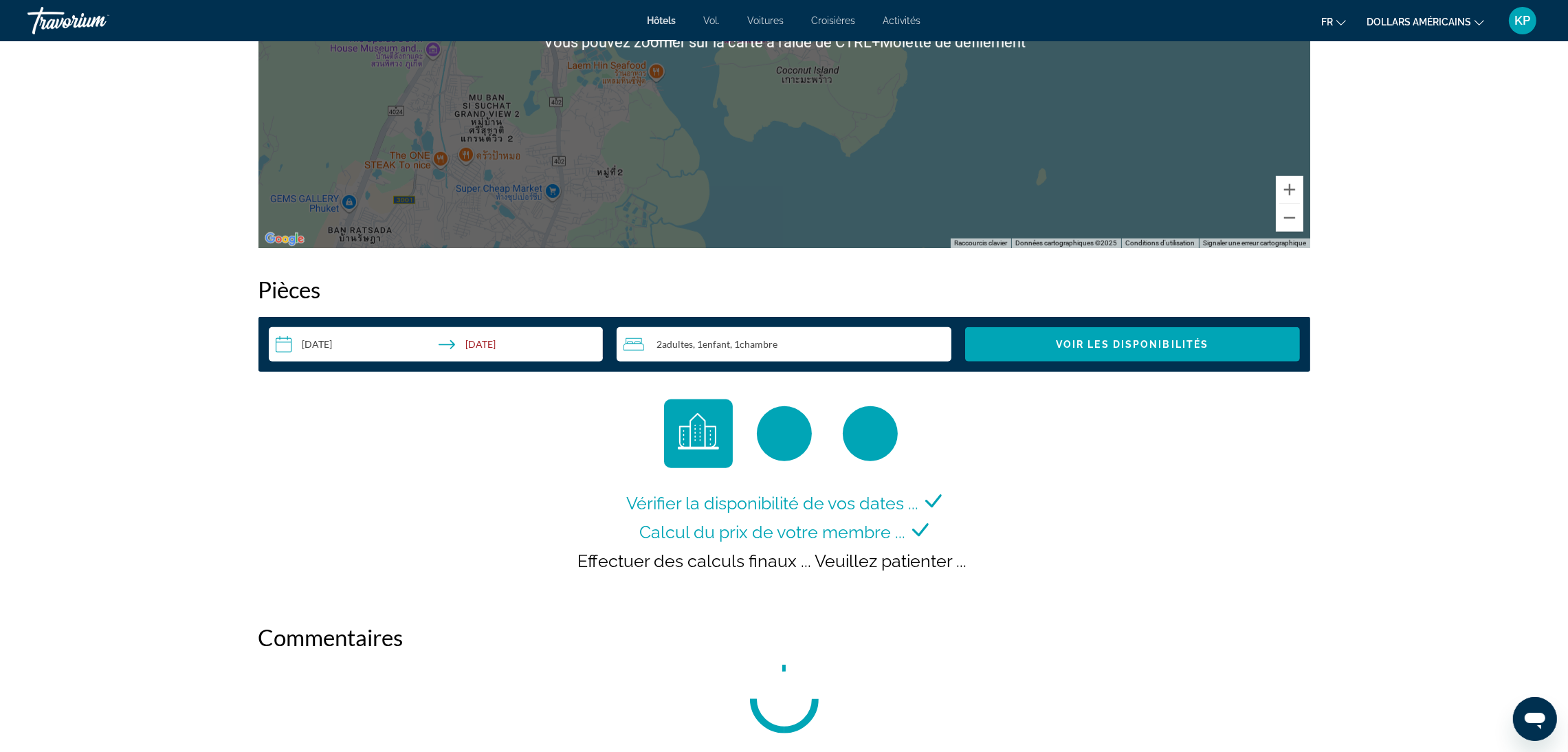
scroll to position [1340, 0]
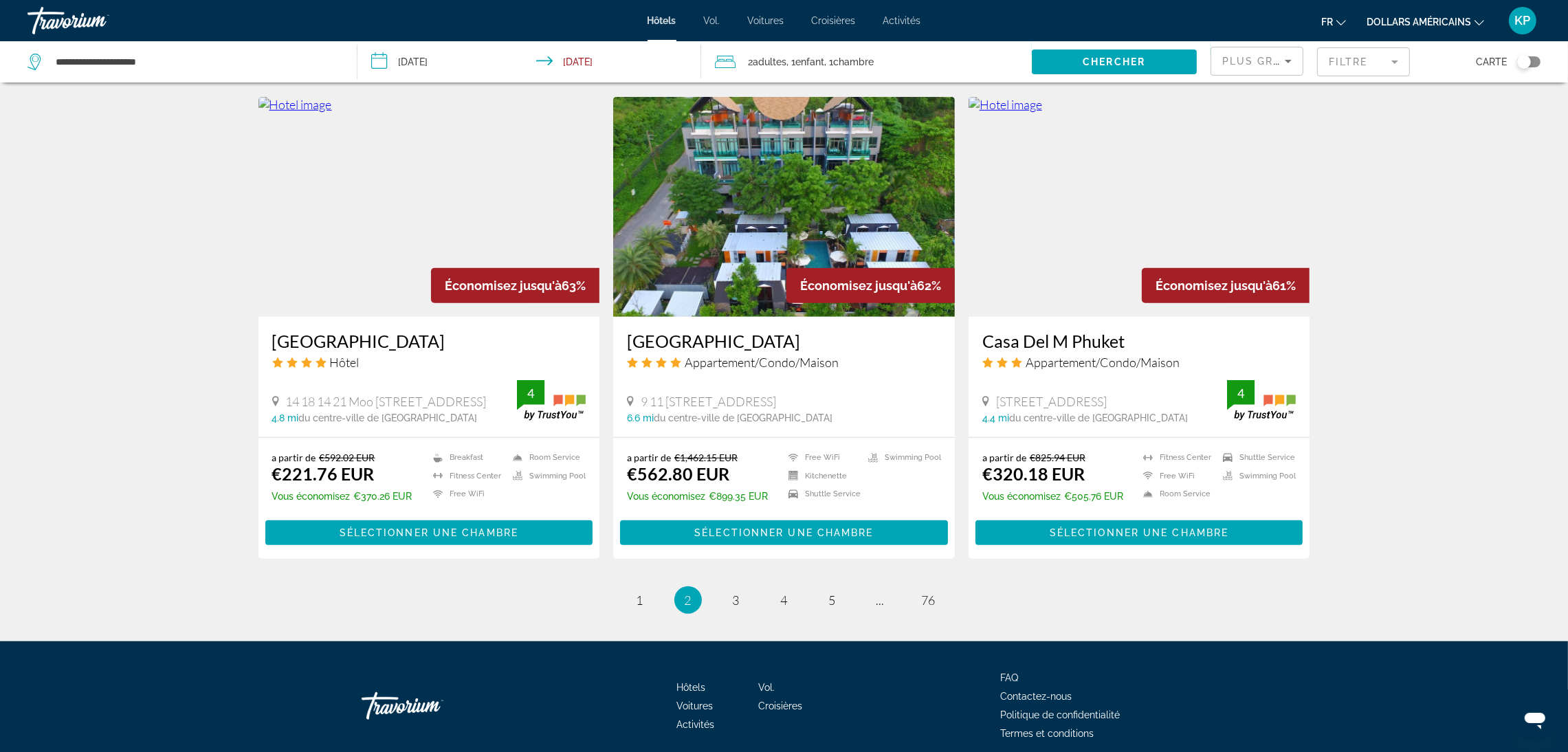
scroll to position [1584, 0]
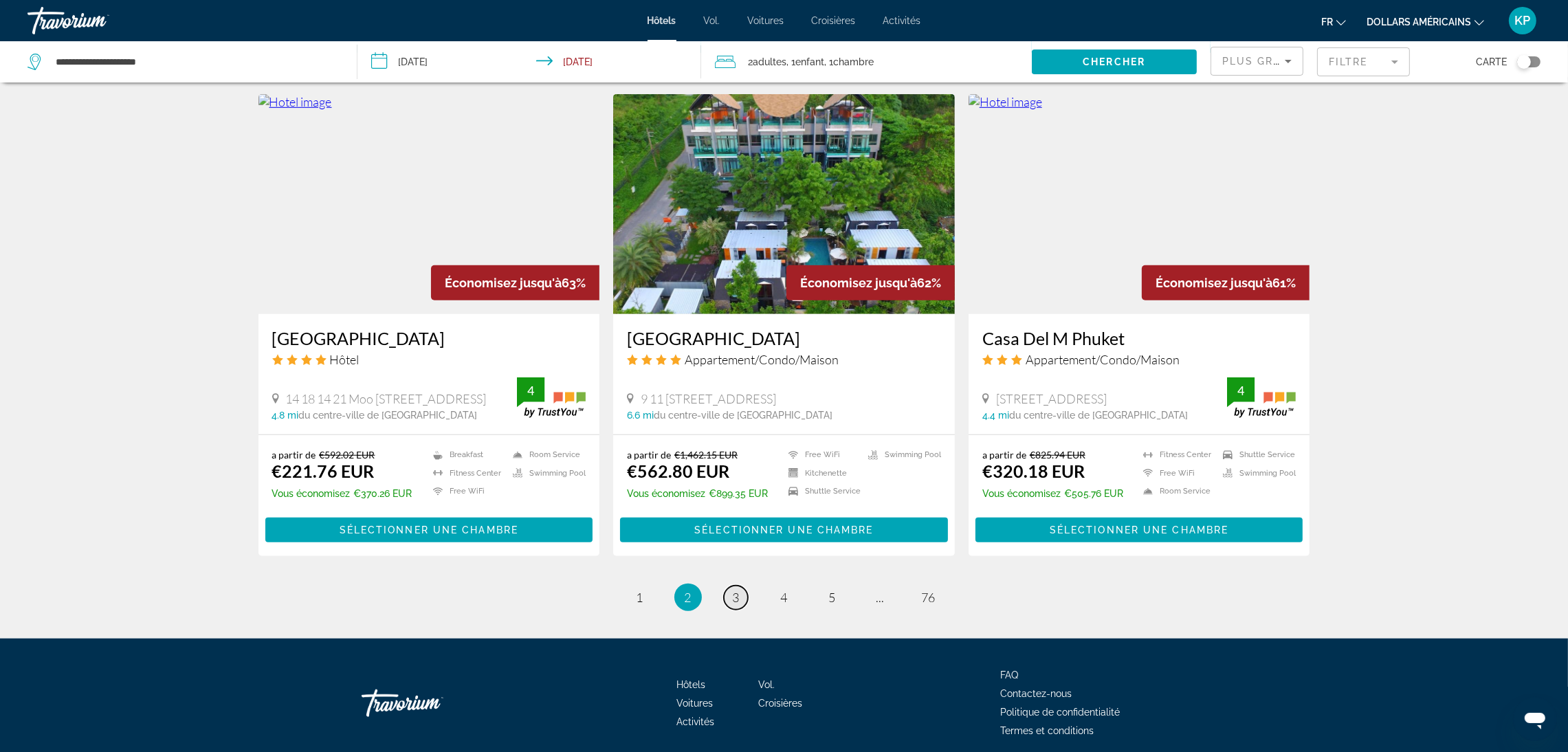
click at [738, 590] on span "3" at bounding box center [736, 597] width 7 height 15
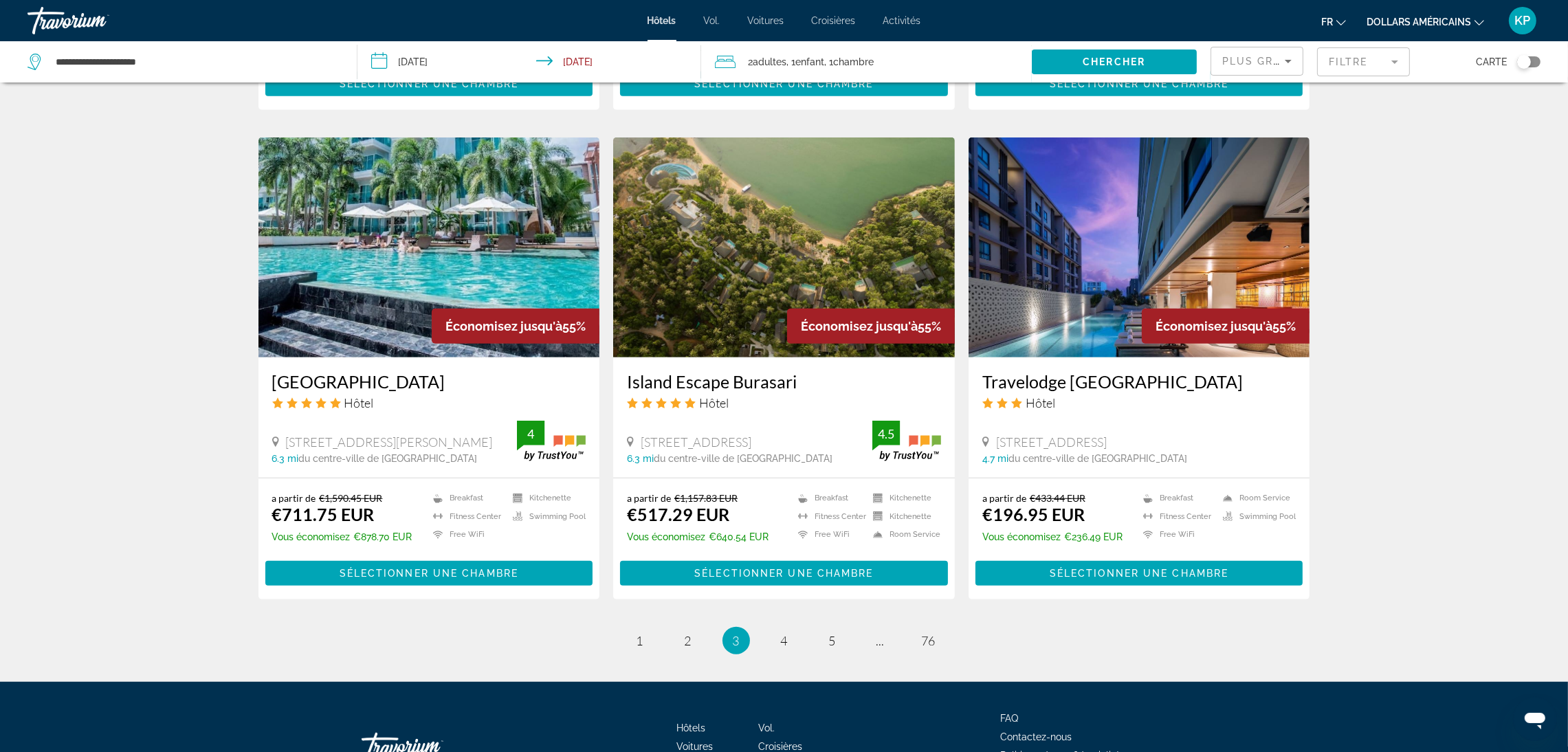
scroll to position [1585, 0]
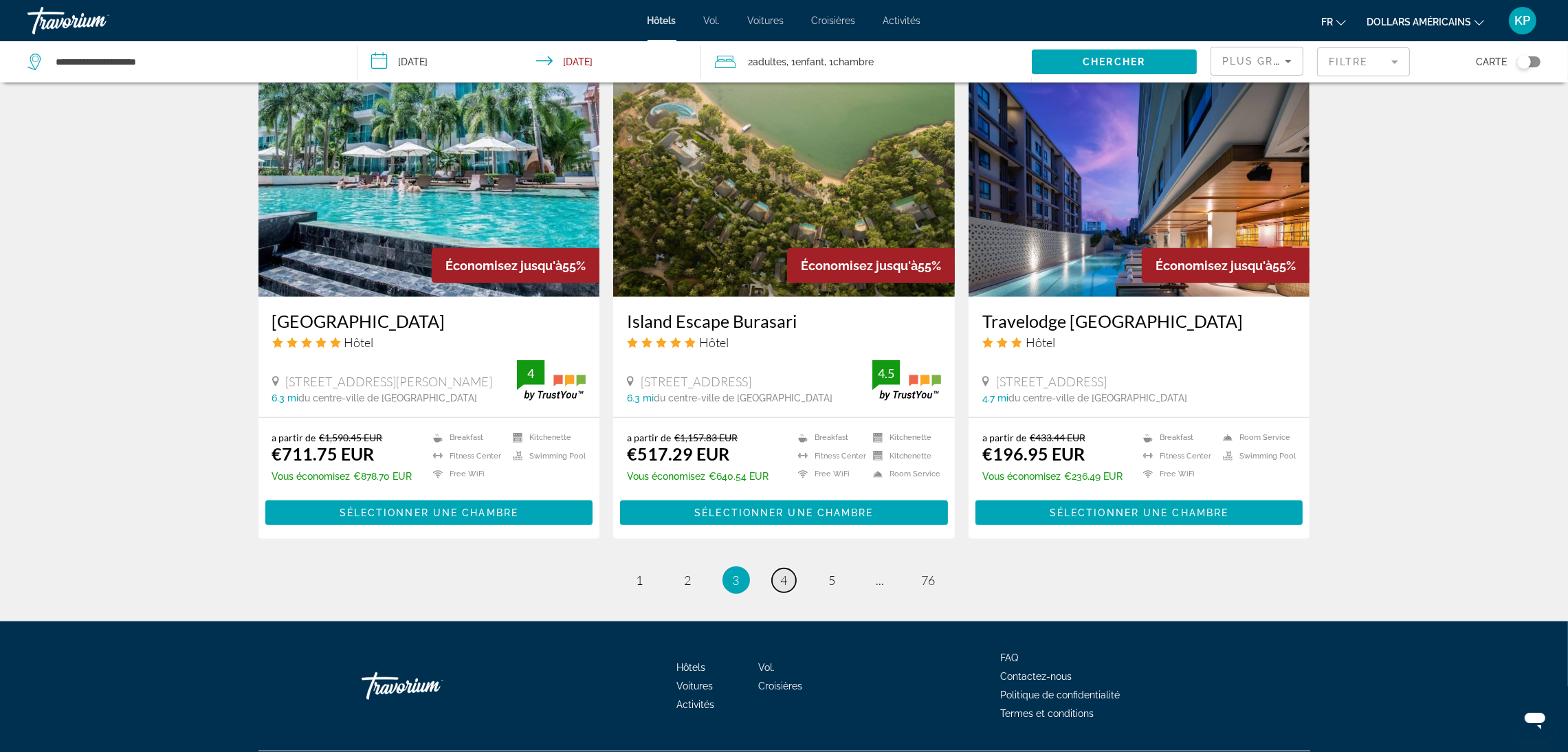
click at [791, 569] on link "page 4" at bounding box center [784, 580] width 24 height 25
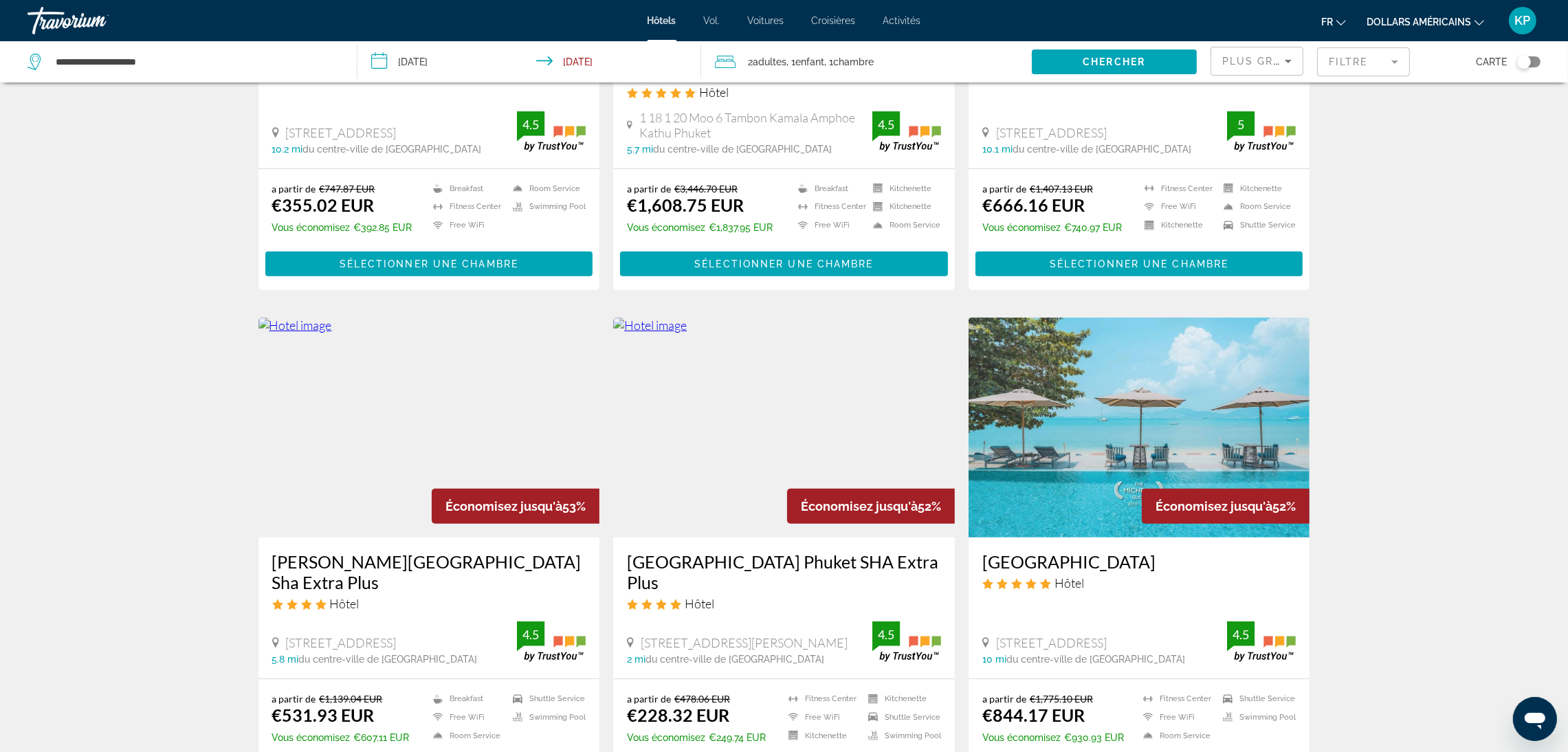
scroll to position [1444, 0]
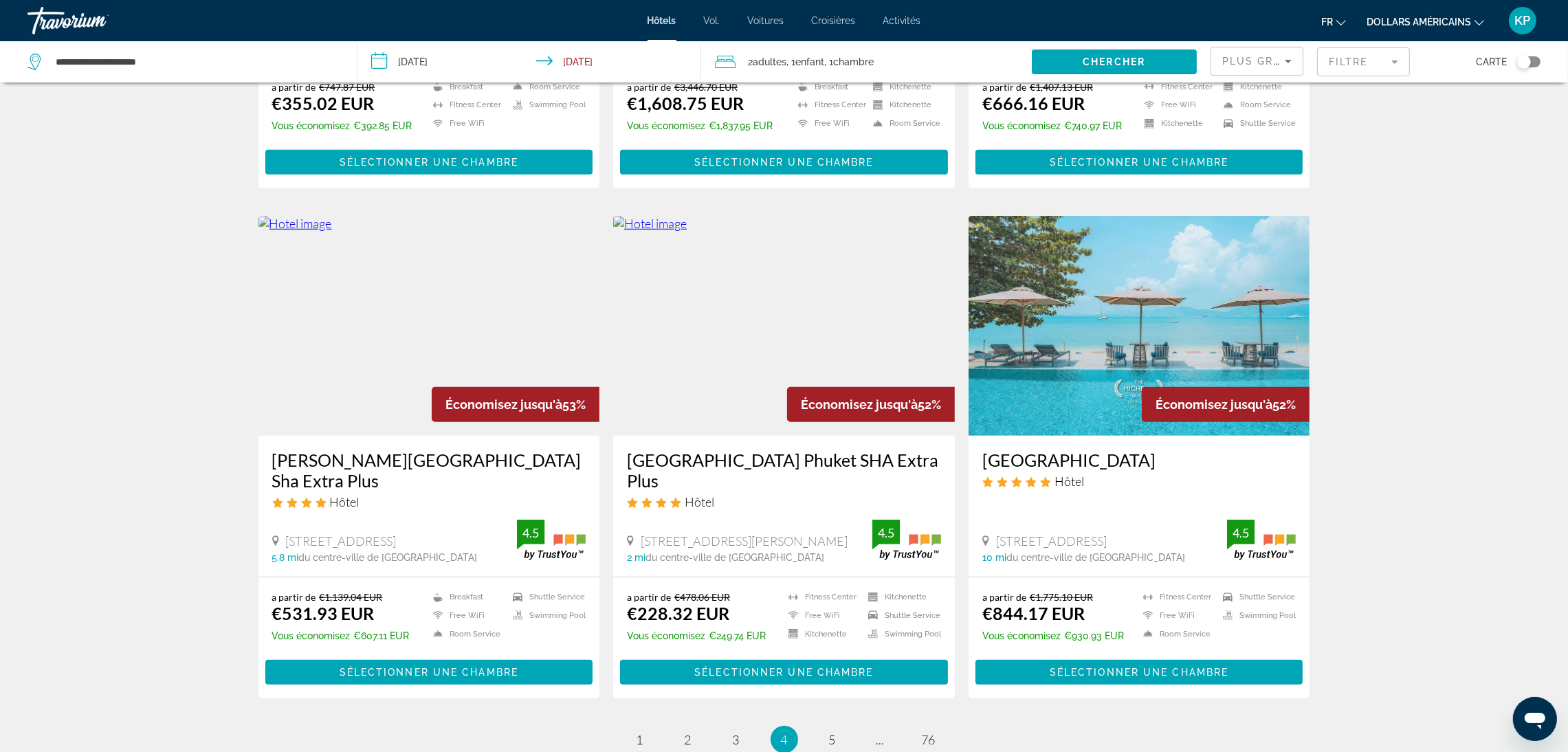
click at [770, 298] on img "Contenu principal" at bounding box center [784, 326] width 342 height 220
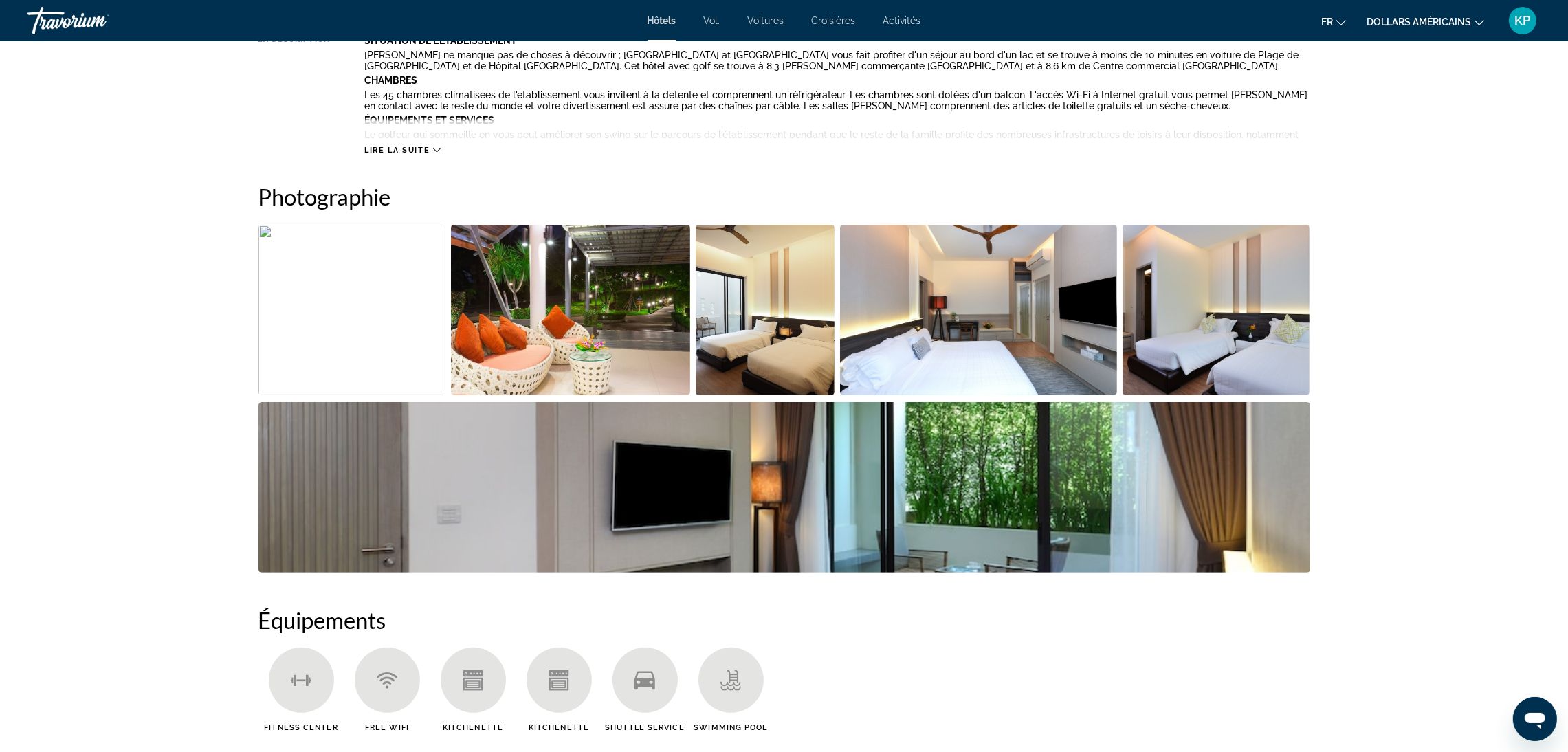
scroll to position [619, 0]
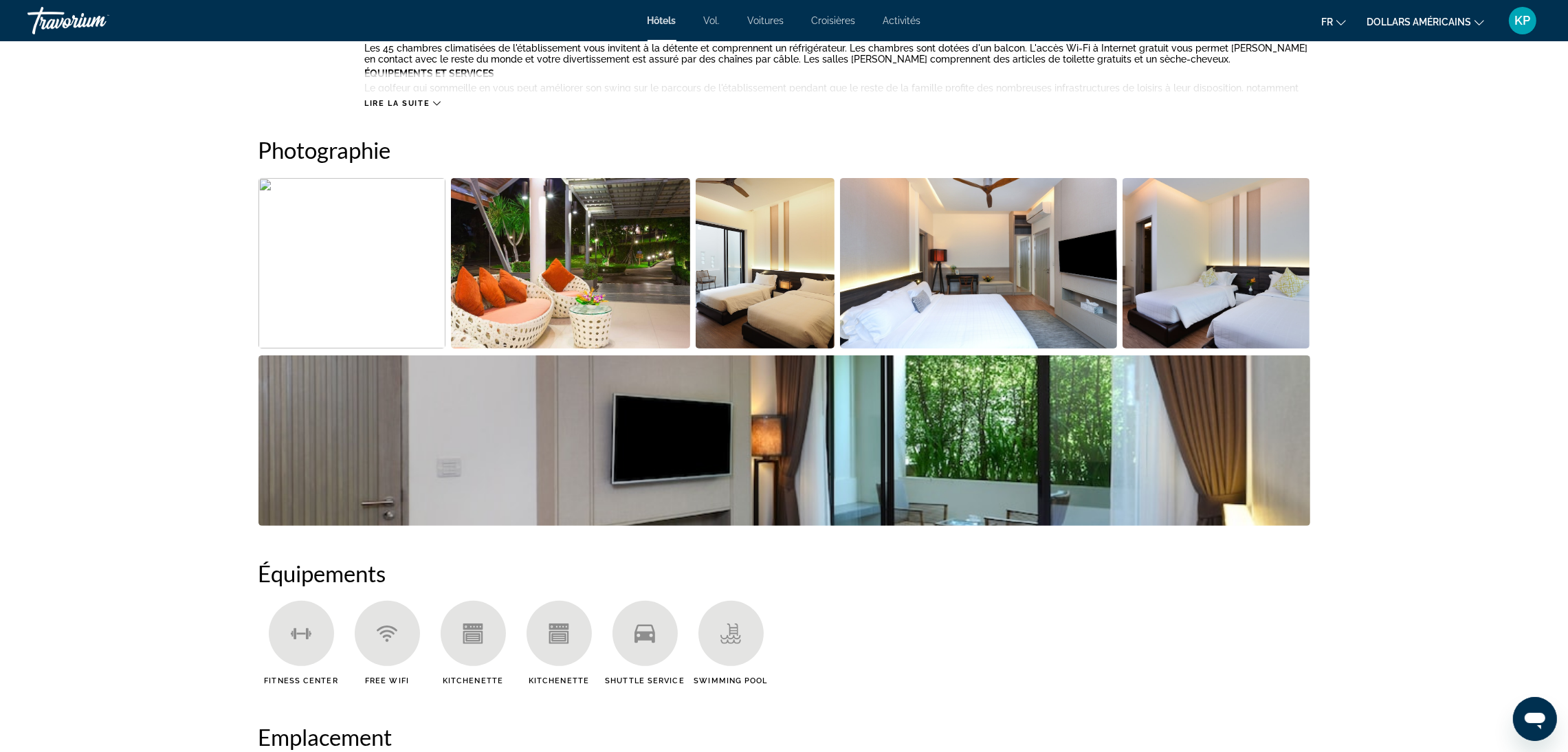
click at [385, 286] on img "Open full-screen image slider" at bounding box center [352, 264] width 187 height 171
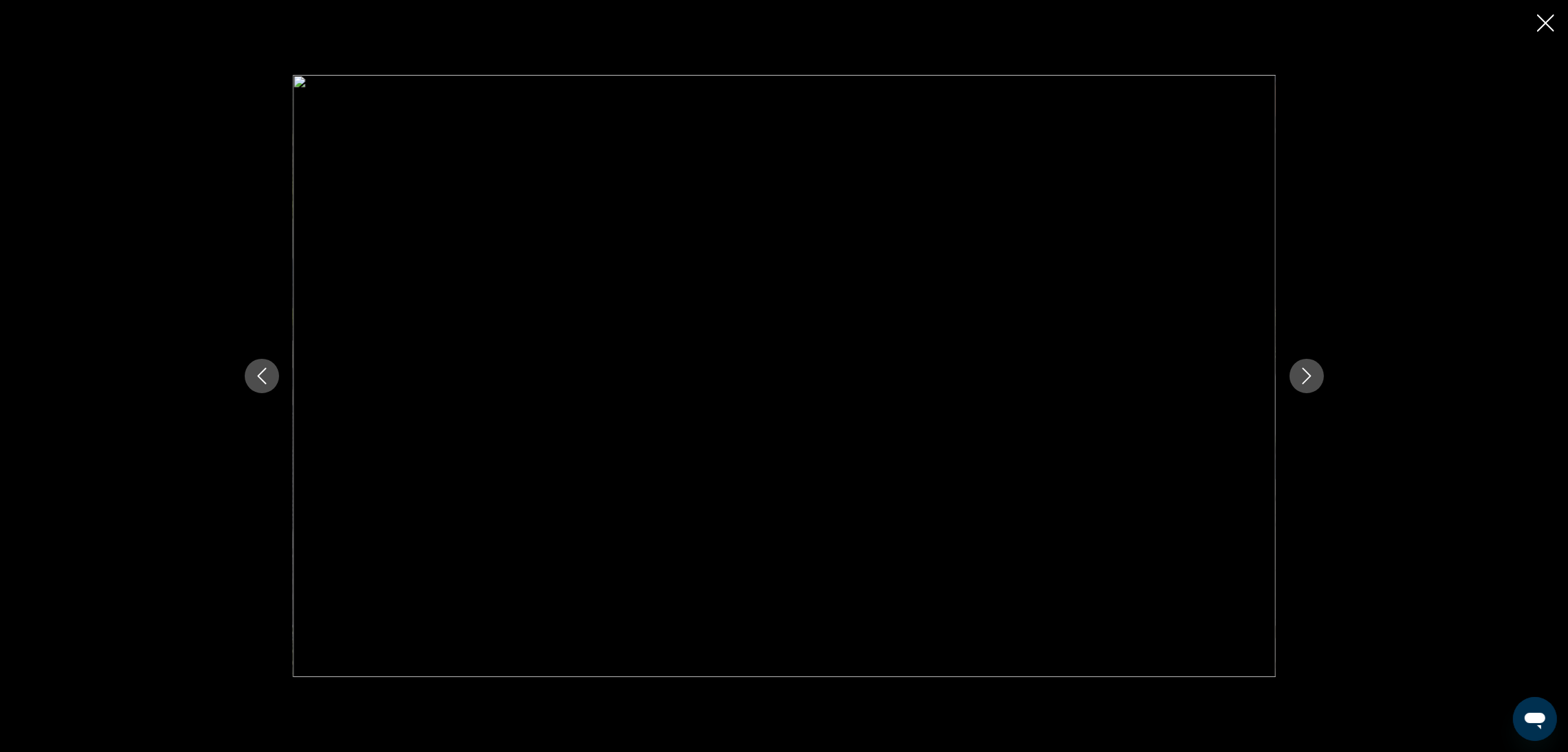
click at [1311, 375] on icon "Next image" at bounding box center [1306, 376] width 17 height 17
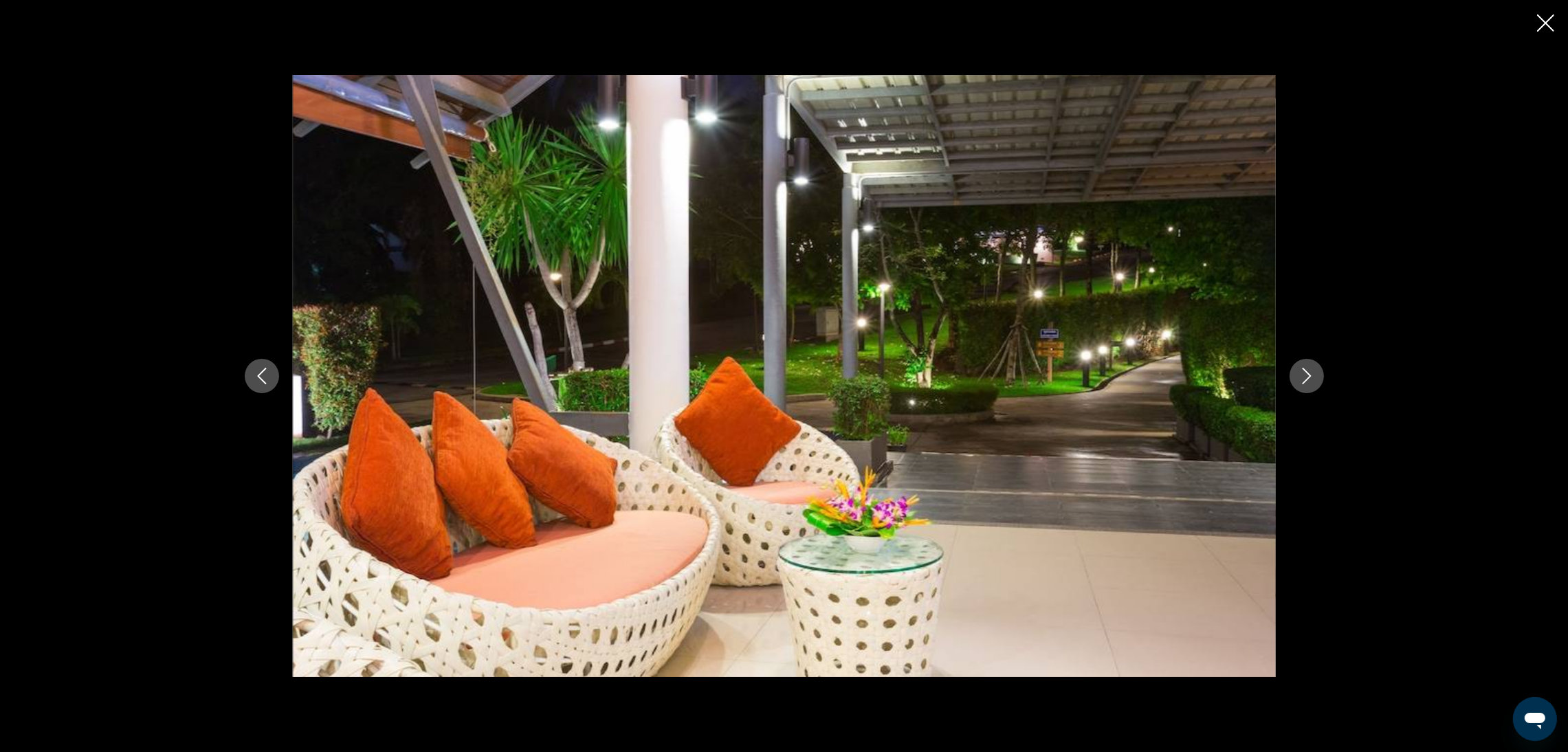
click at [1311, 375] on icon "Next image" at bounding box center [1306, 376] width 17 height 17
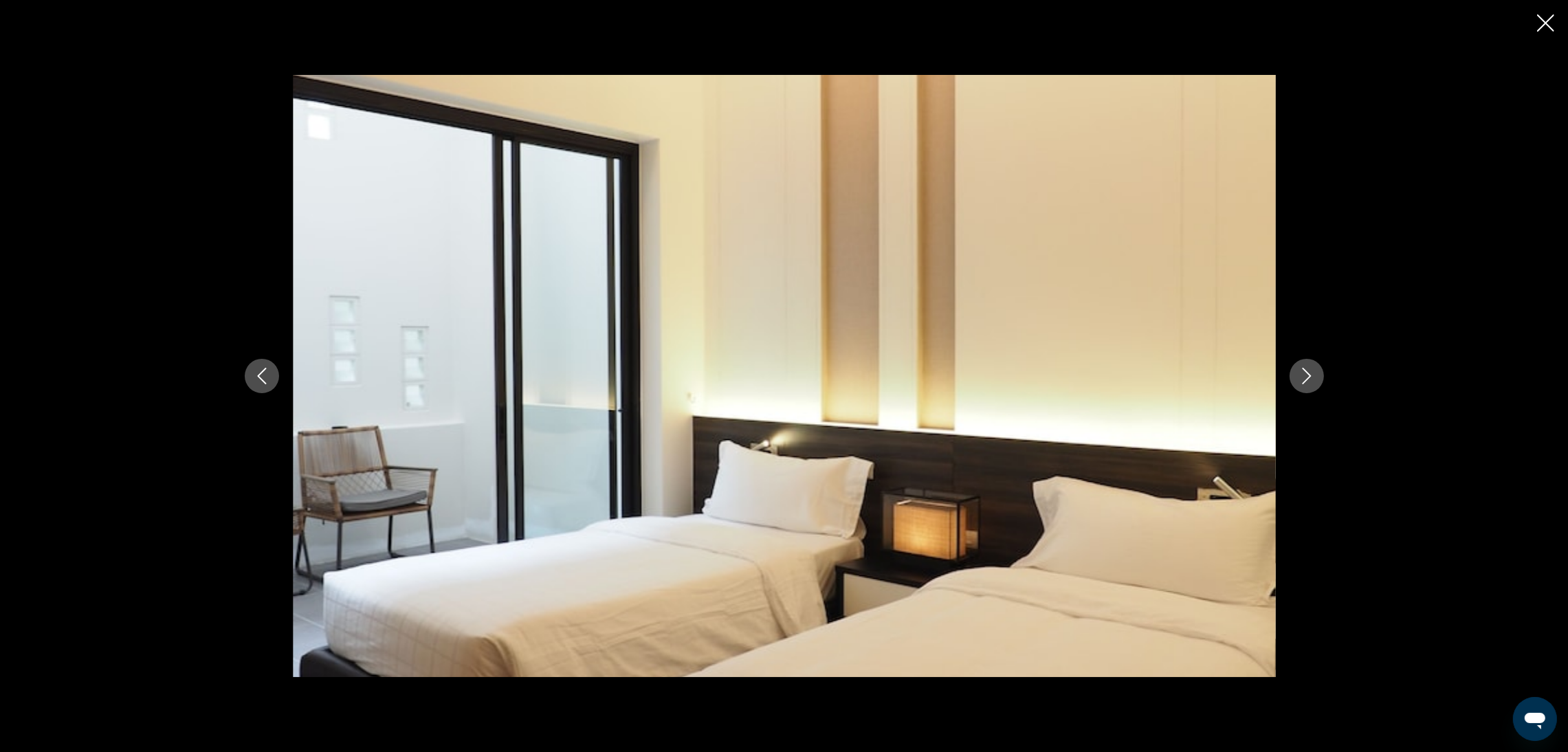
click at [1311, 375] on icon "Next image" at bounding box center [1306, 376] width 17 height 17
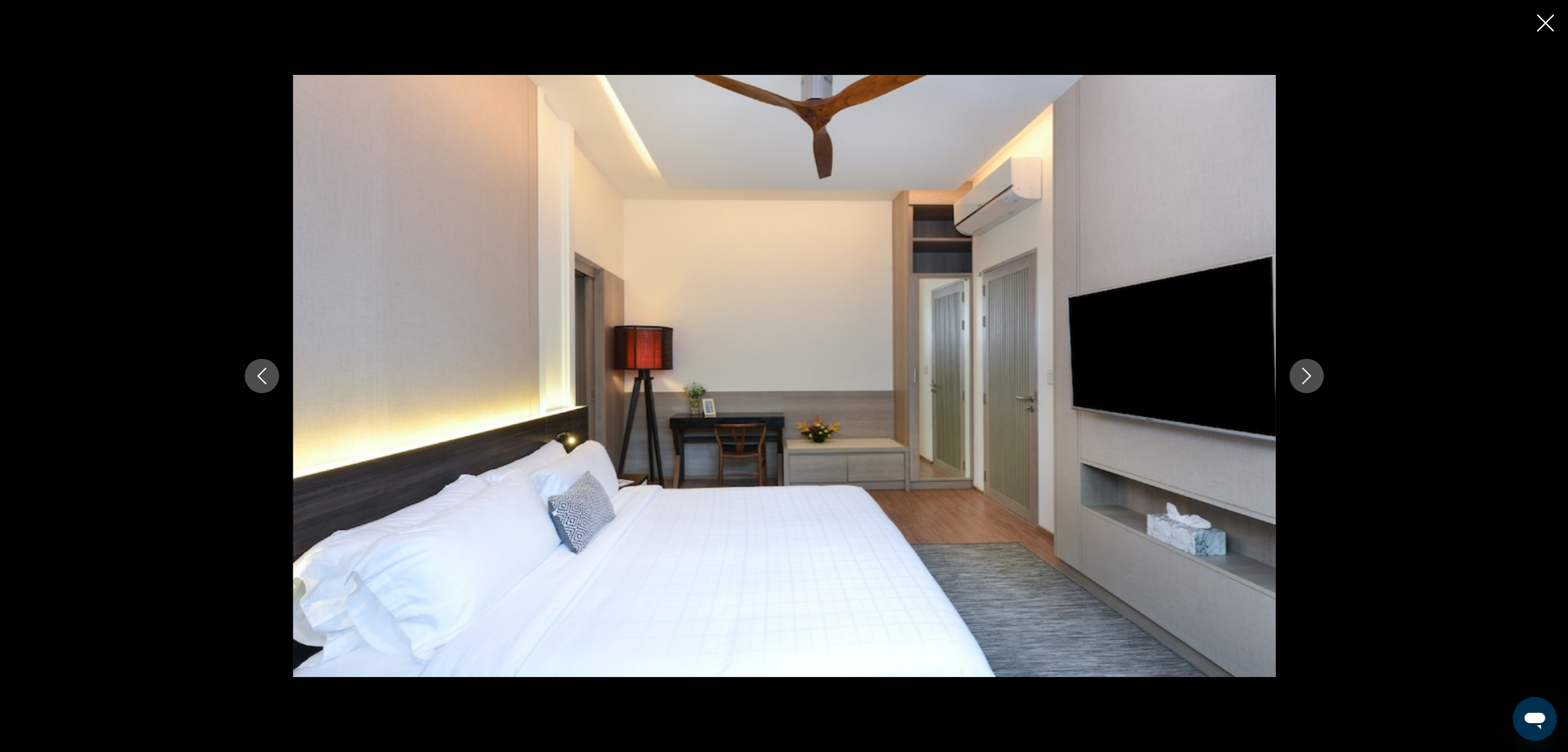
click at [1311, 375] on icon "Next image" at bounding box center [1306, 376] width 17 height 17
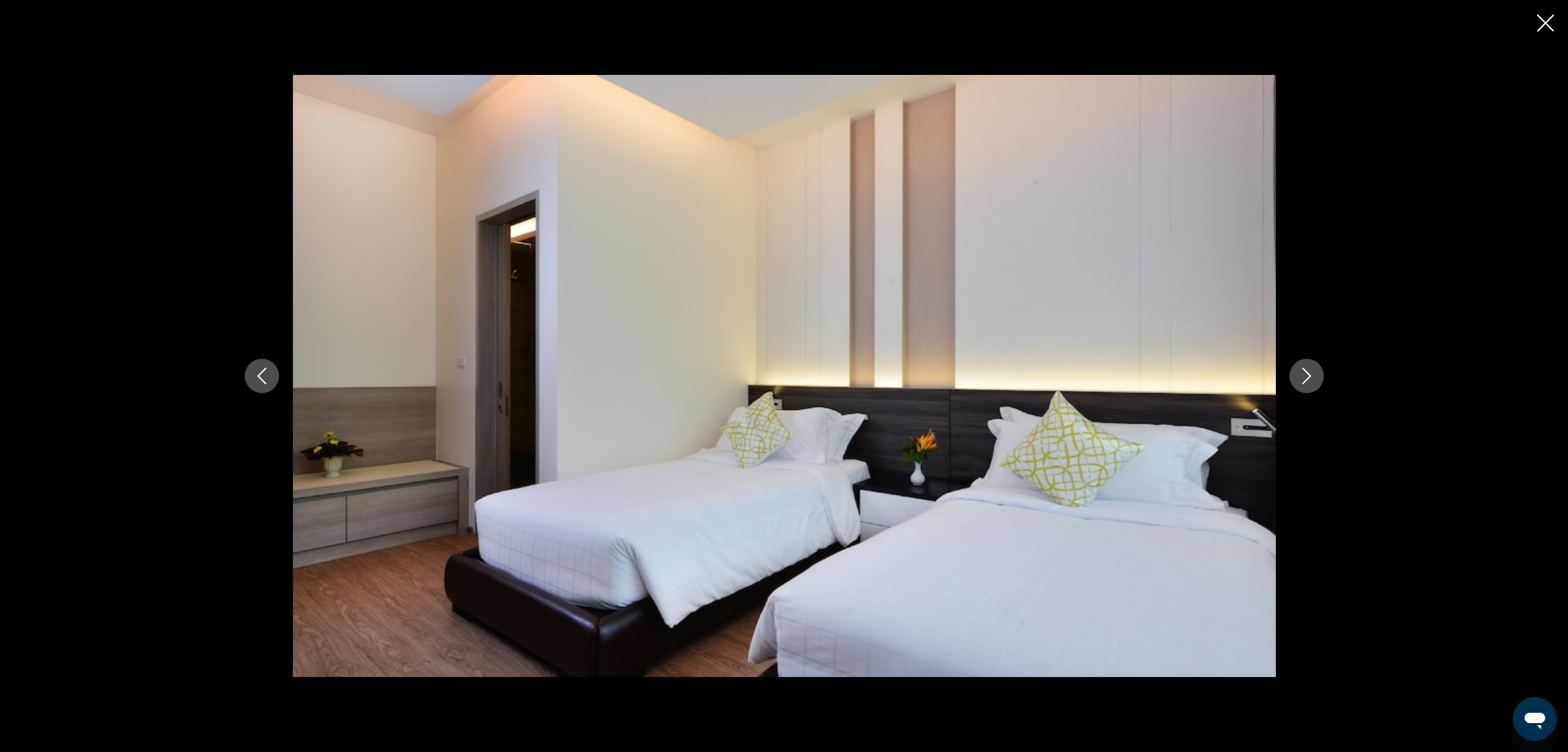
click at [1311, 375] on icon "Next image" at bounding box center [1306, 376] width 17 height 17
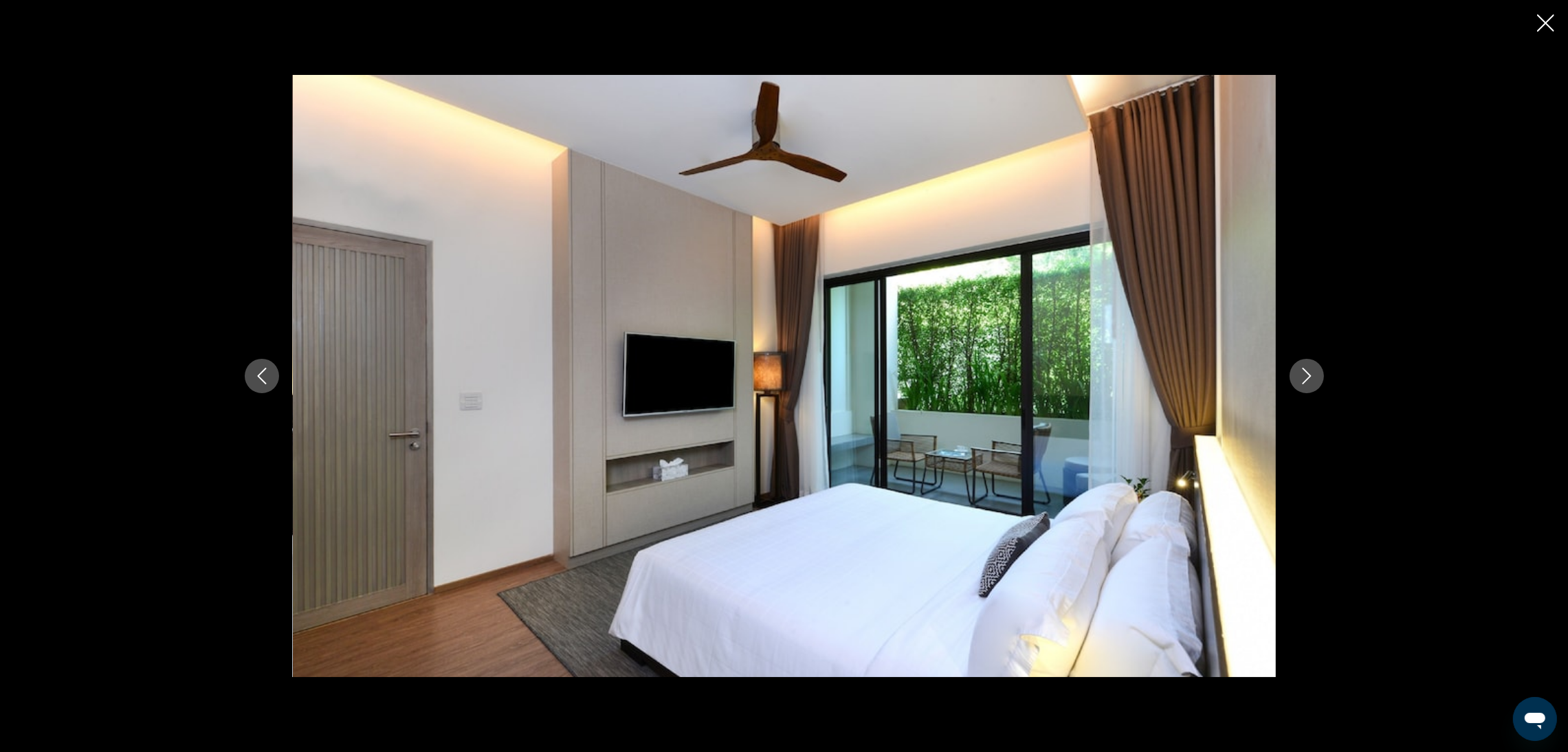
click at [1311, 375] on icon "Next image" at bounding box center [1306, 376] width 17 height 17
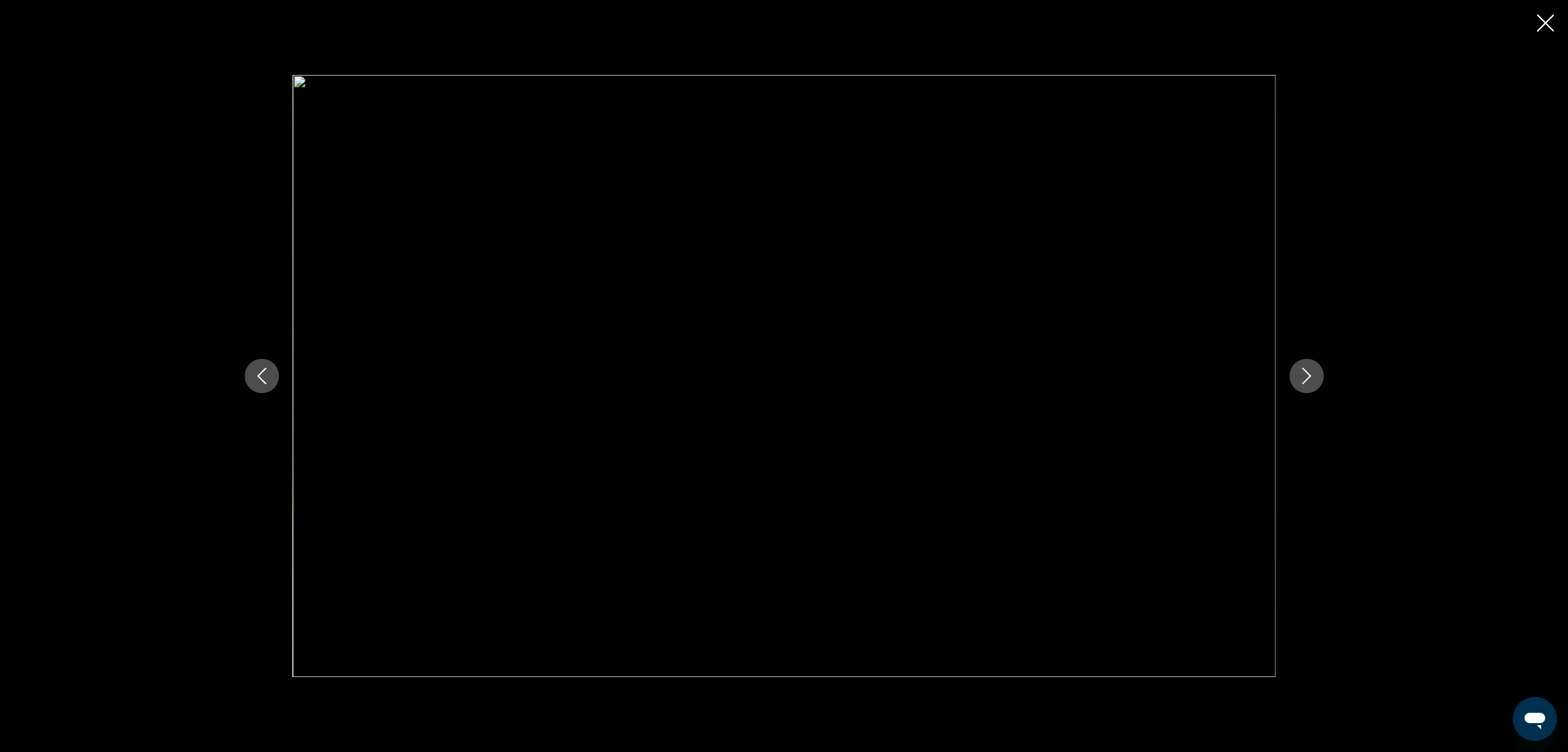
click at [1311, 375] on icon "Next image" at bounding box center [1306, 376] width 17 height 17
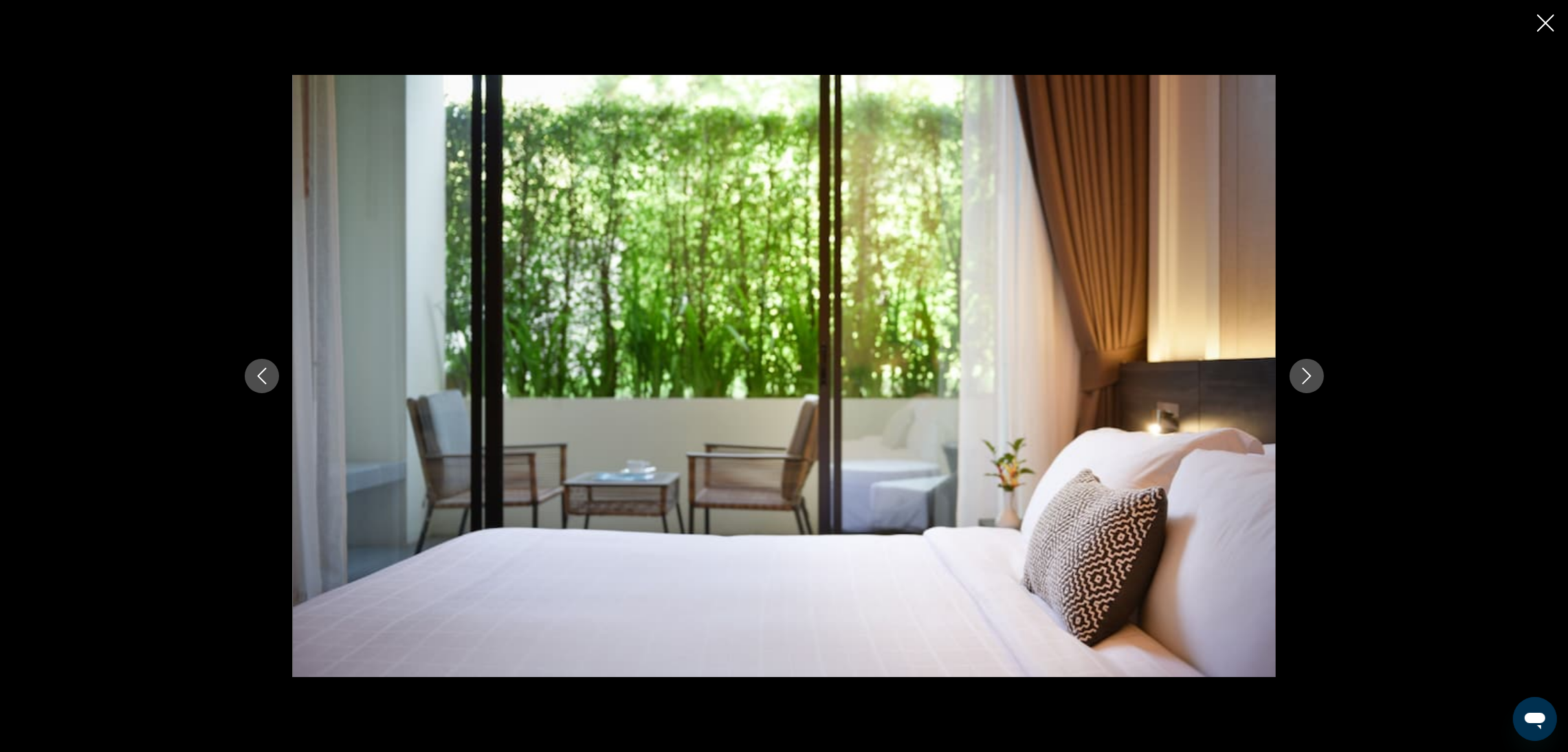
click at [1311, 375] on icon "Next image" at bounding box center [1306, 376] width 17 height 17
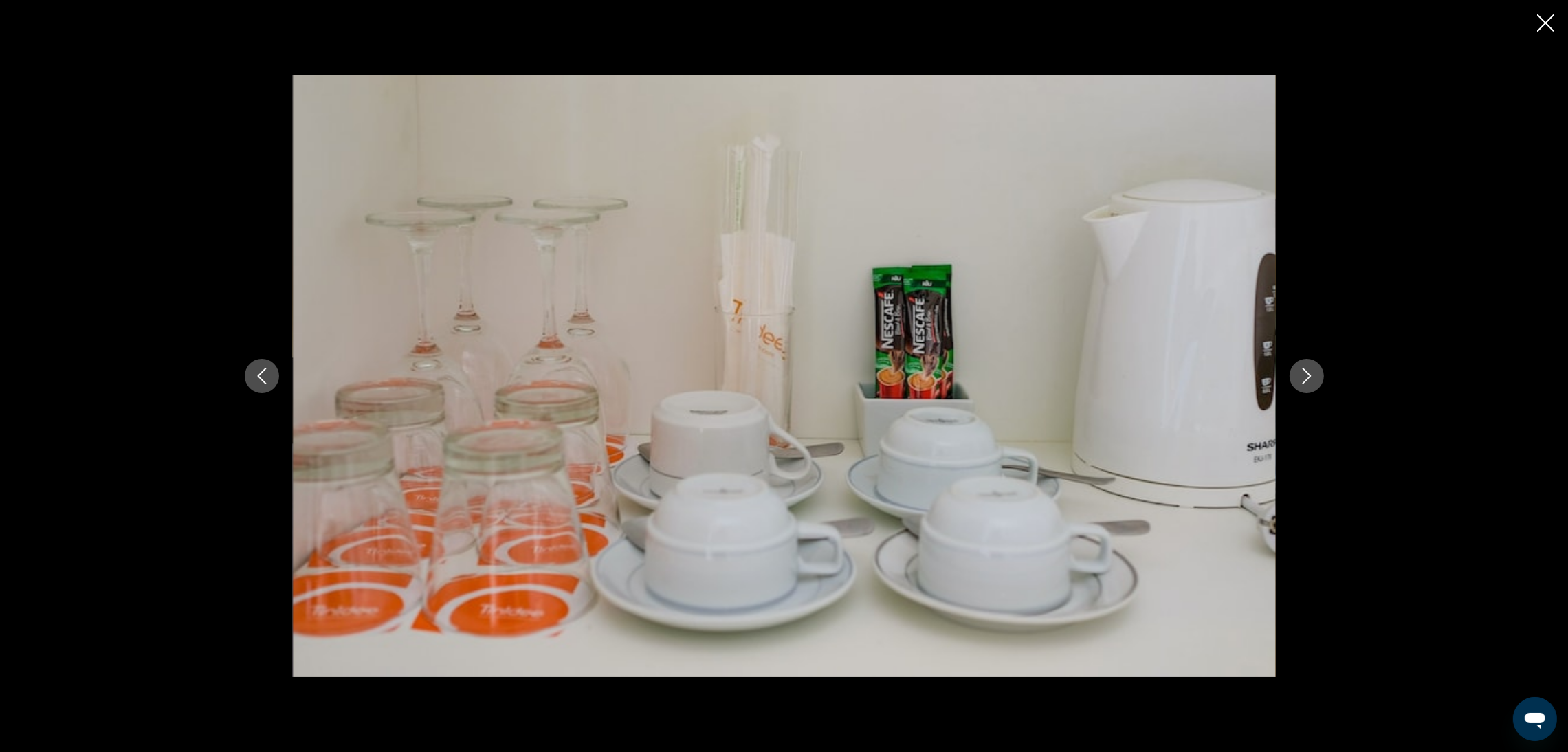
click at [1311, 375] on icon "Next image" at bounding box center [1306, 376] width 17 height 17
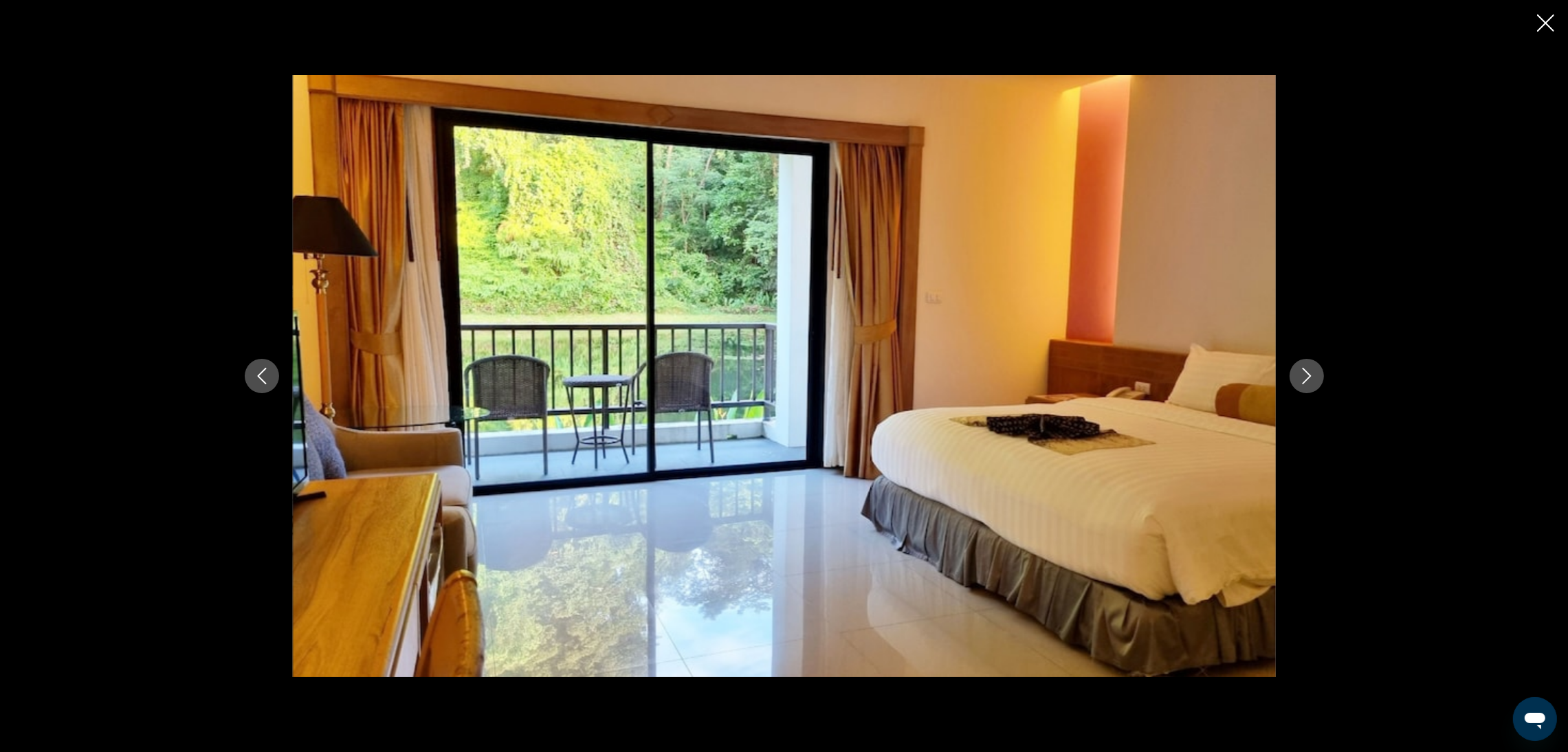
click at [1537, 29] on icon "Close slideshow" at bounding box center [1545, 24] width 18 height 18
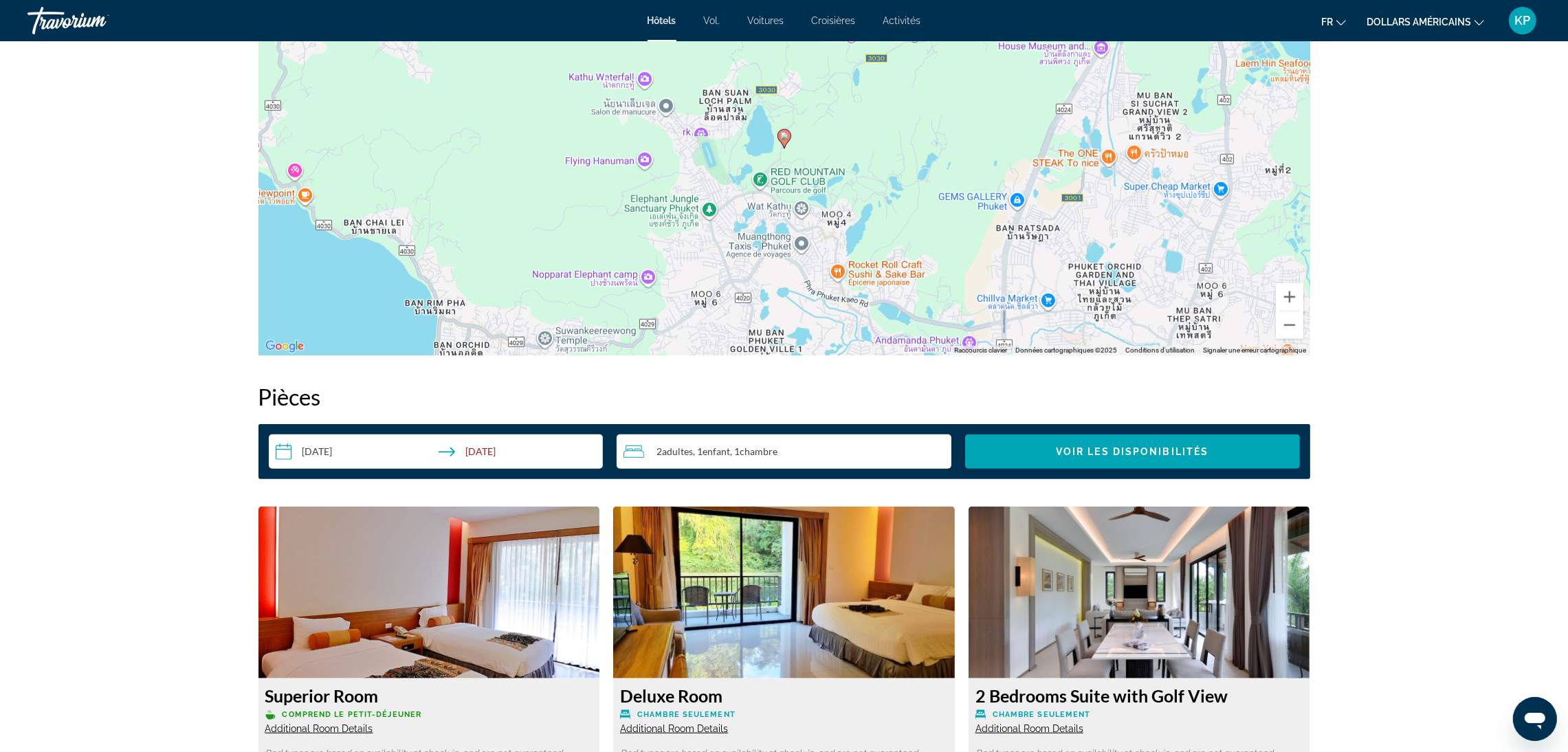
scroll to position [1444, 0]
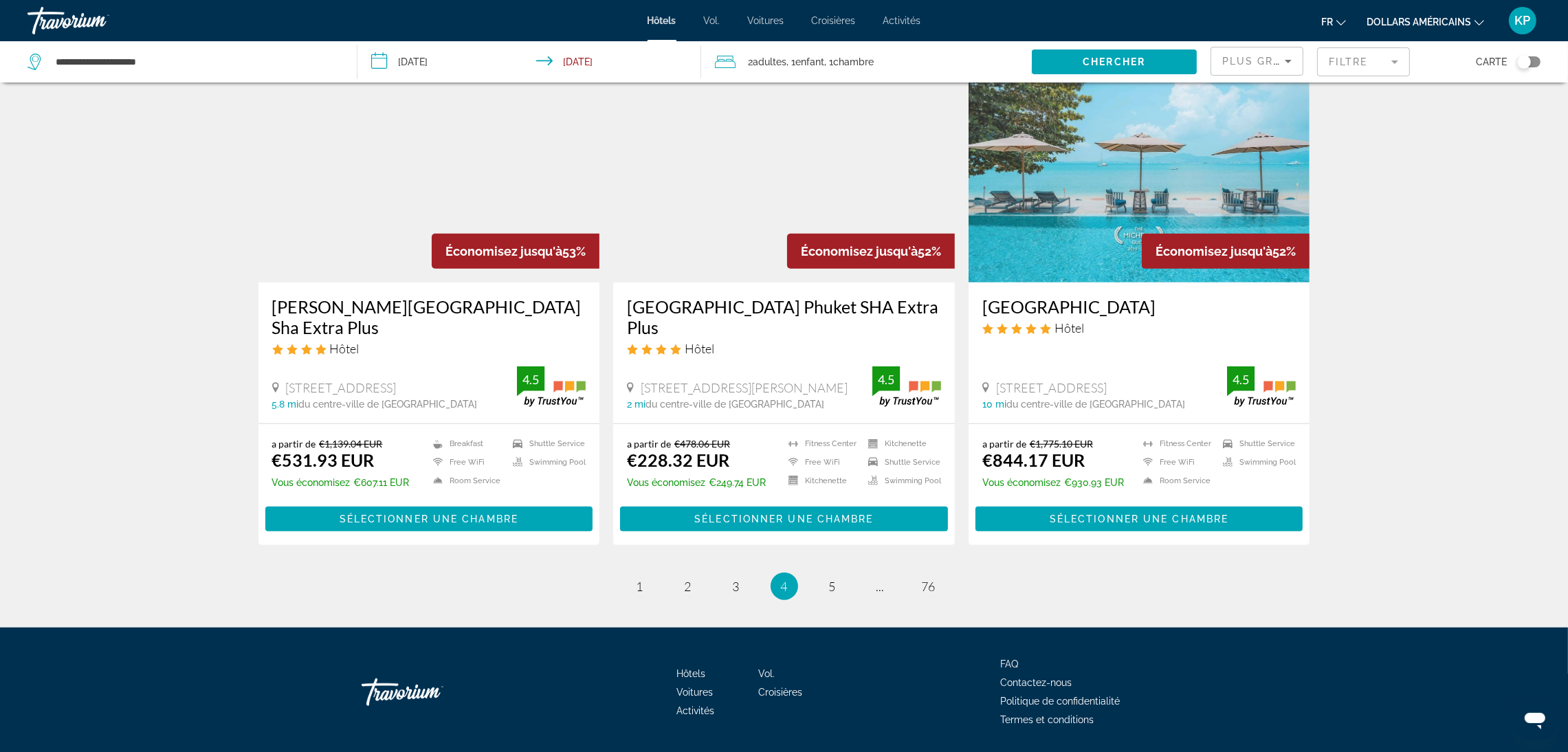
scroll to position [1606, 0]
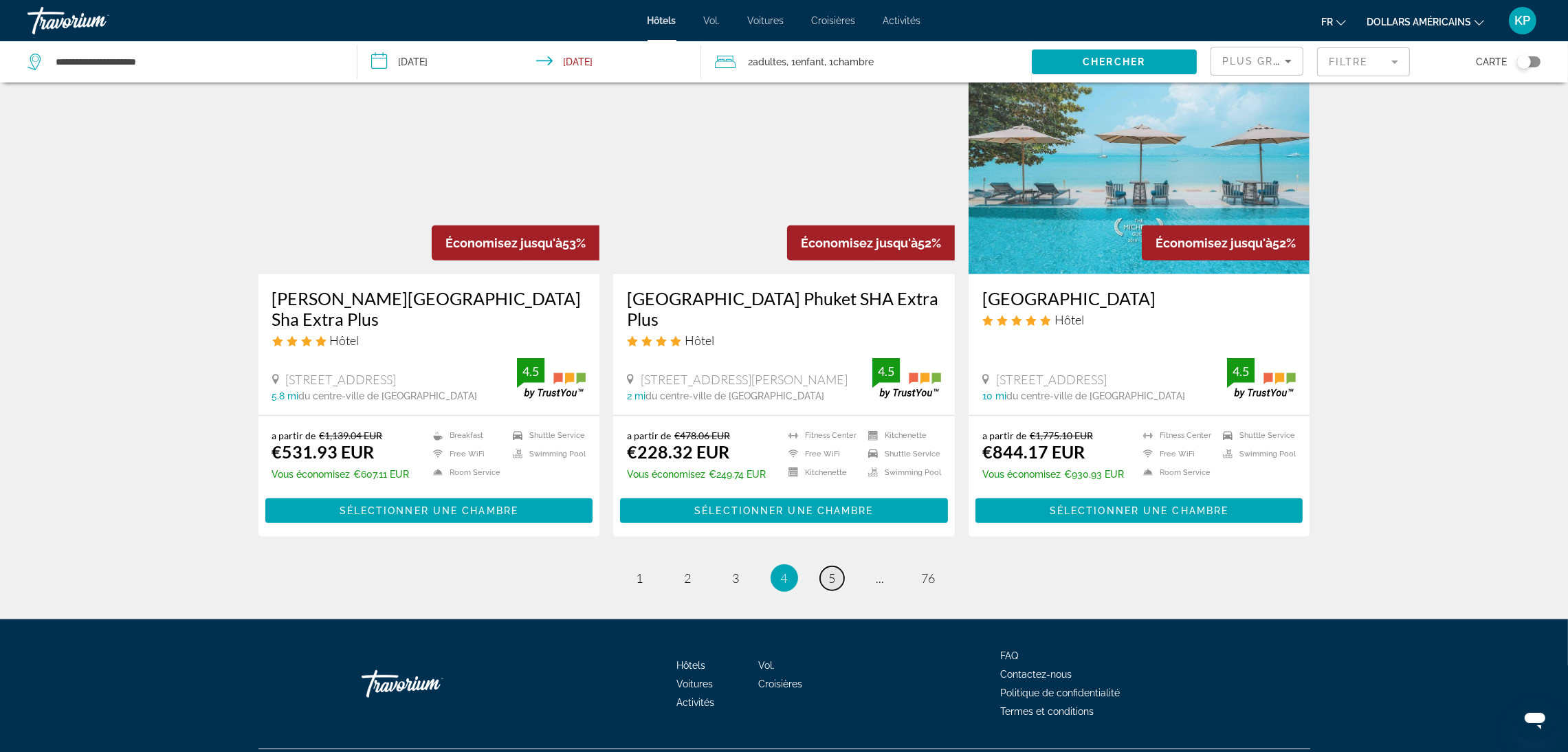
click at [830, 571] on span "5" at bounding box center [832, 577] width 7 height 15
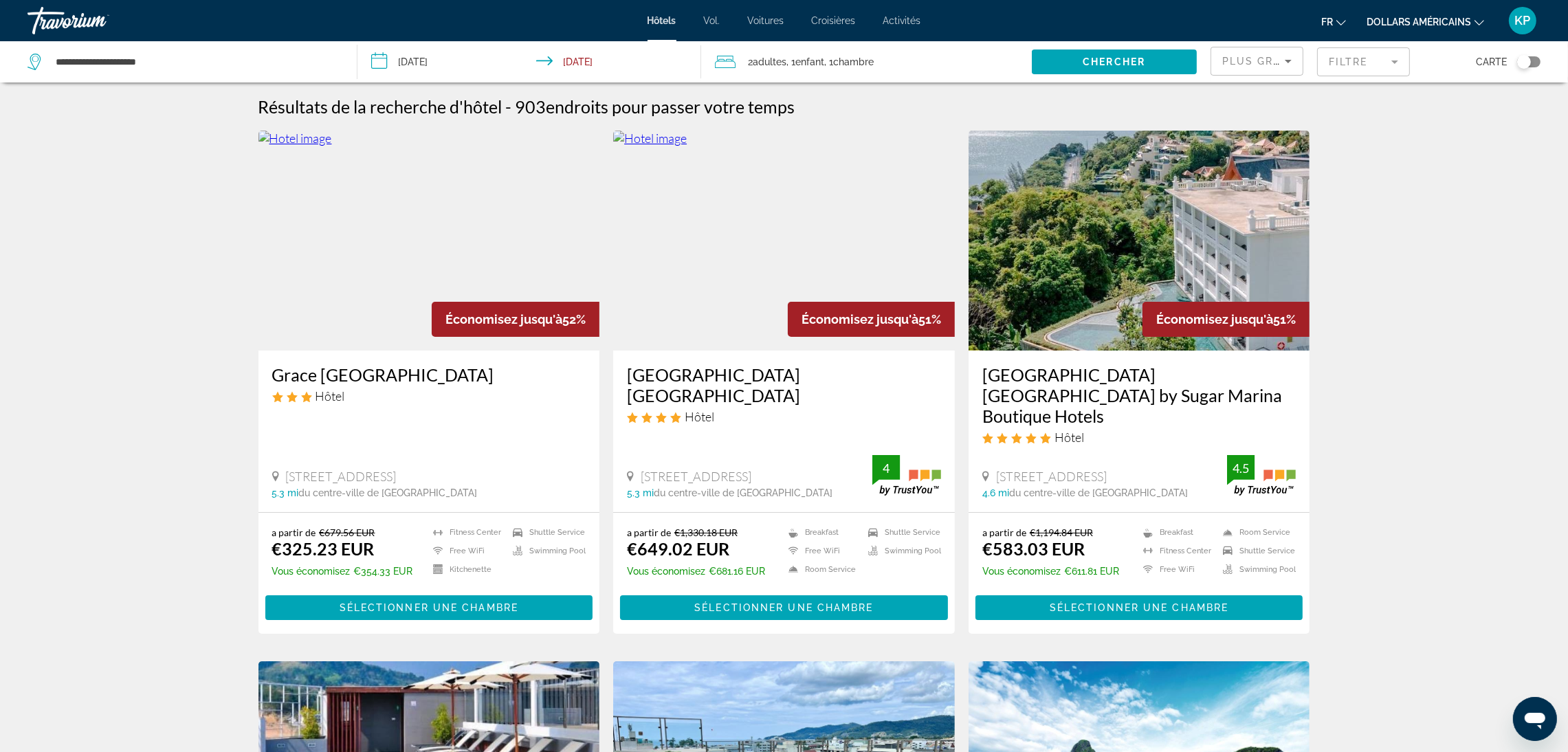
click at [823, 260] on img "Contenu principal" at bounding box center [784, 240] width 342 height 220
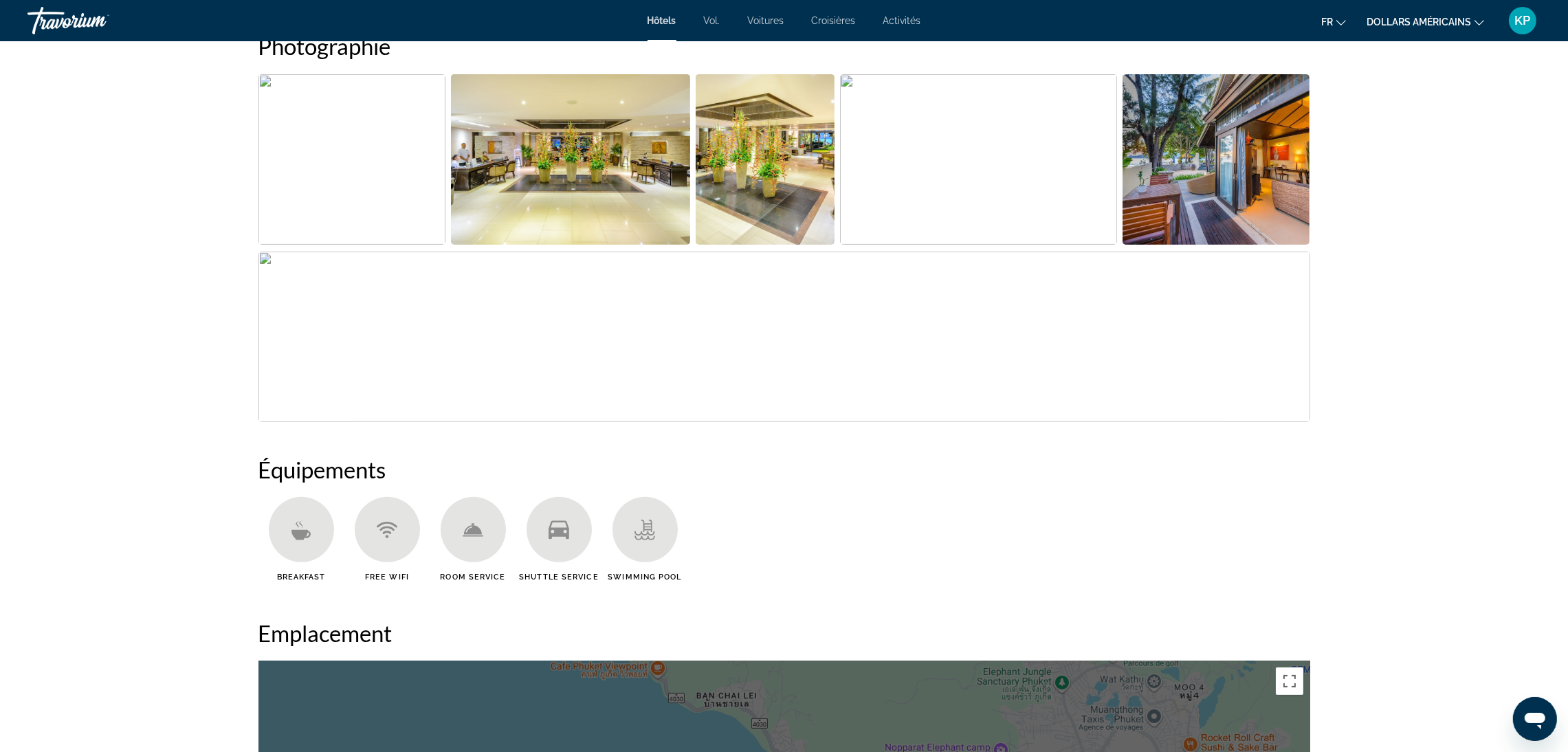
scroll to position [619, 0]
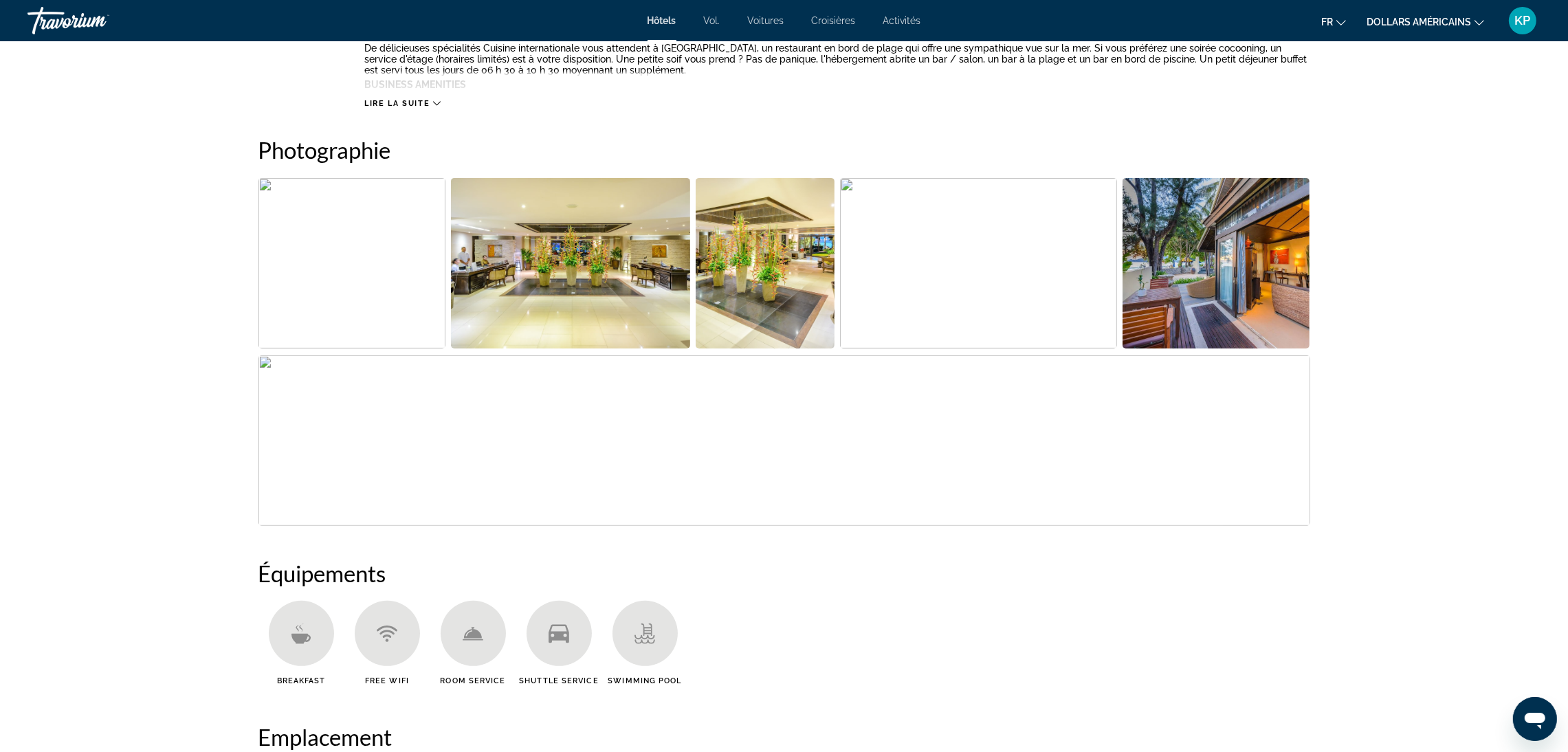
click at [381, 248] on img "Open full-screen image slider" at bounding box center [352, 264] width 187 height 171
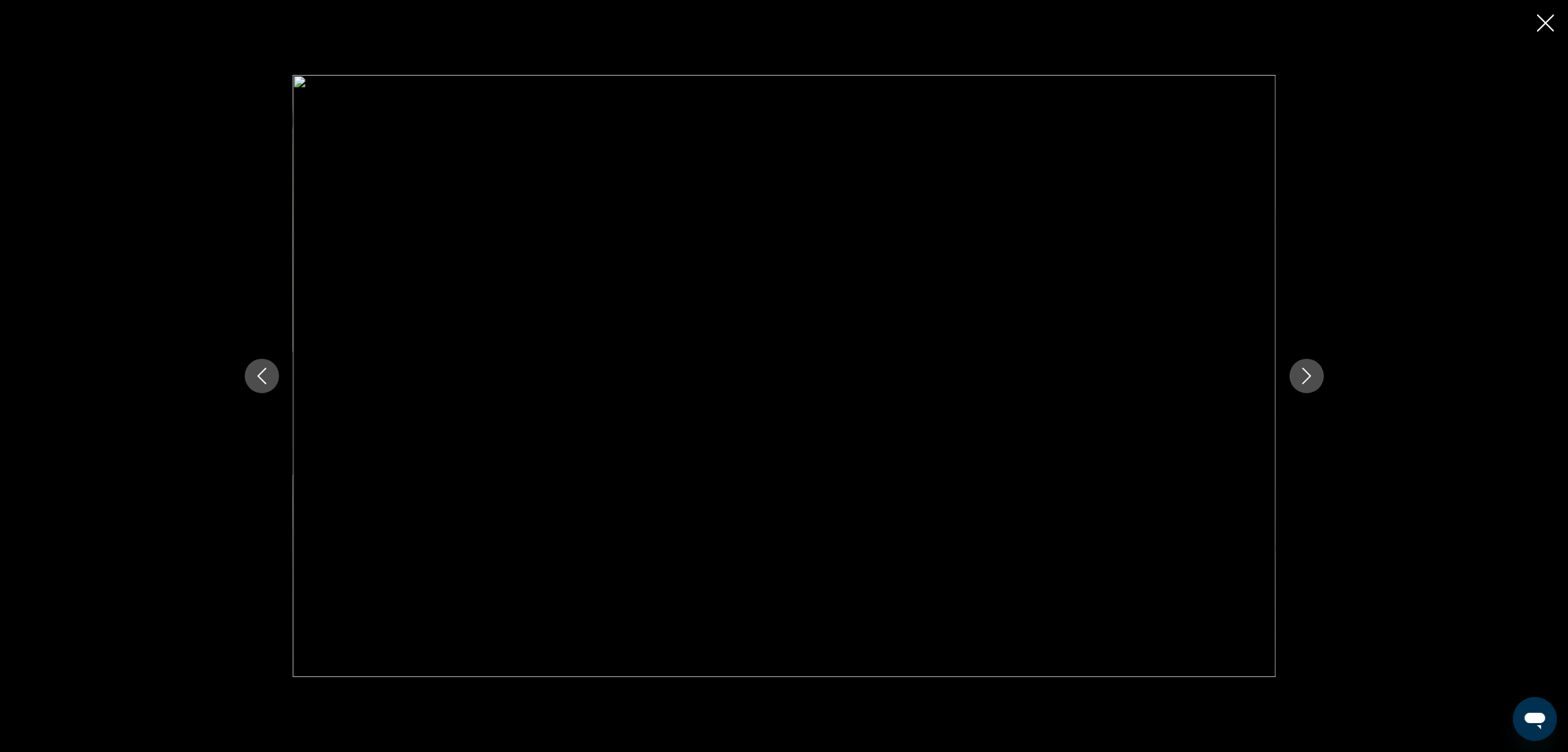
click at [1317, 378] on button "Next image" at bounding box center [1306, 376] width 34 height 34
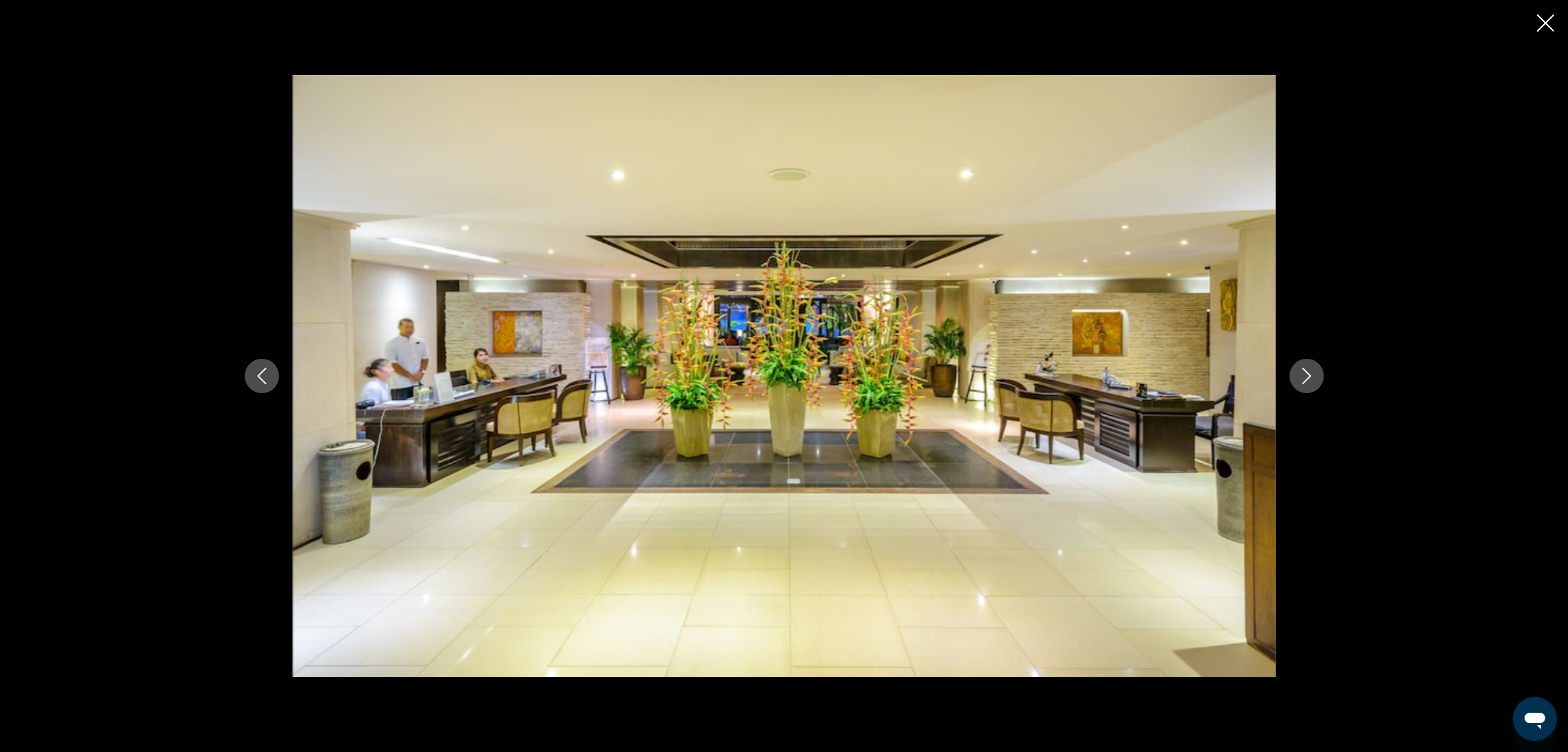
click at [1317, 378] on button "Next image" at bounding box center [1306, 376] width 34 height 34
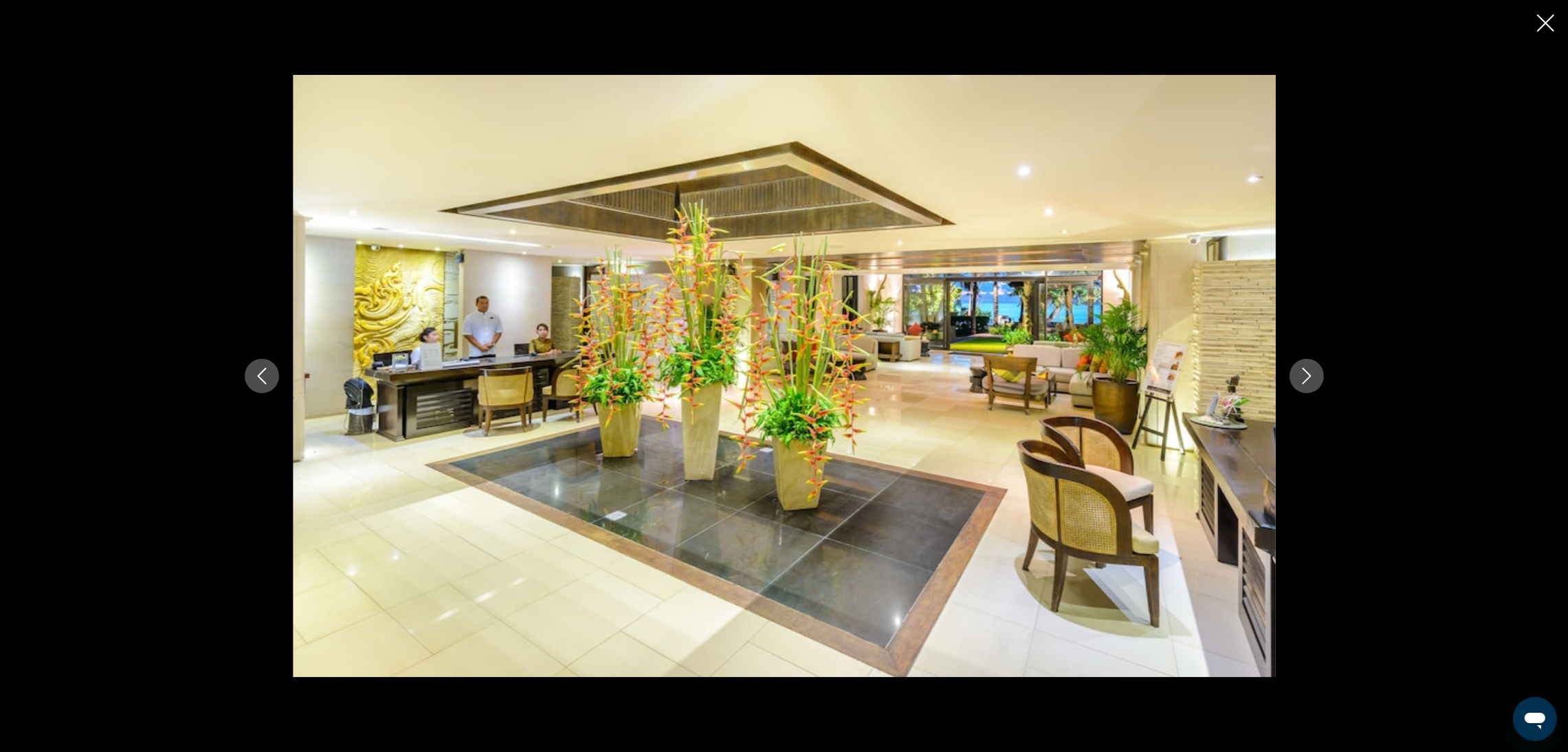
click at [1317, 378] on button "Next image" at bounding box center [1306, 376] width 34 height 34
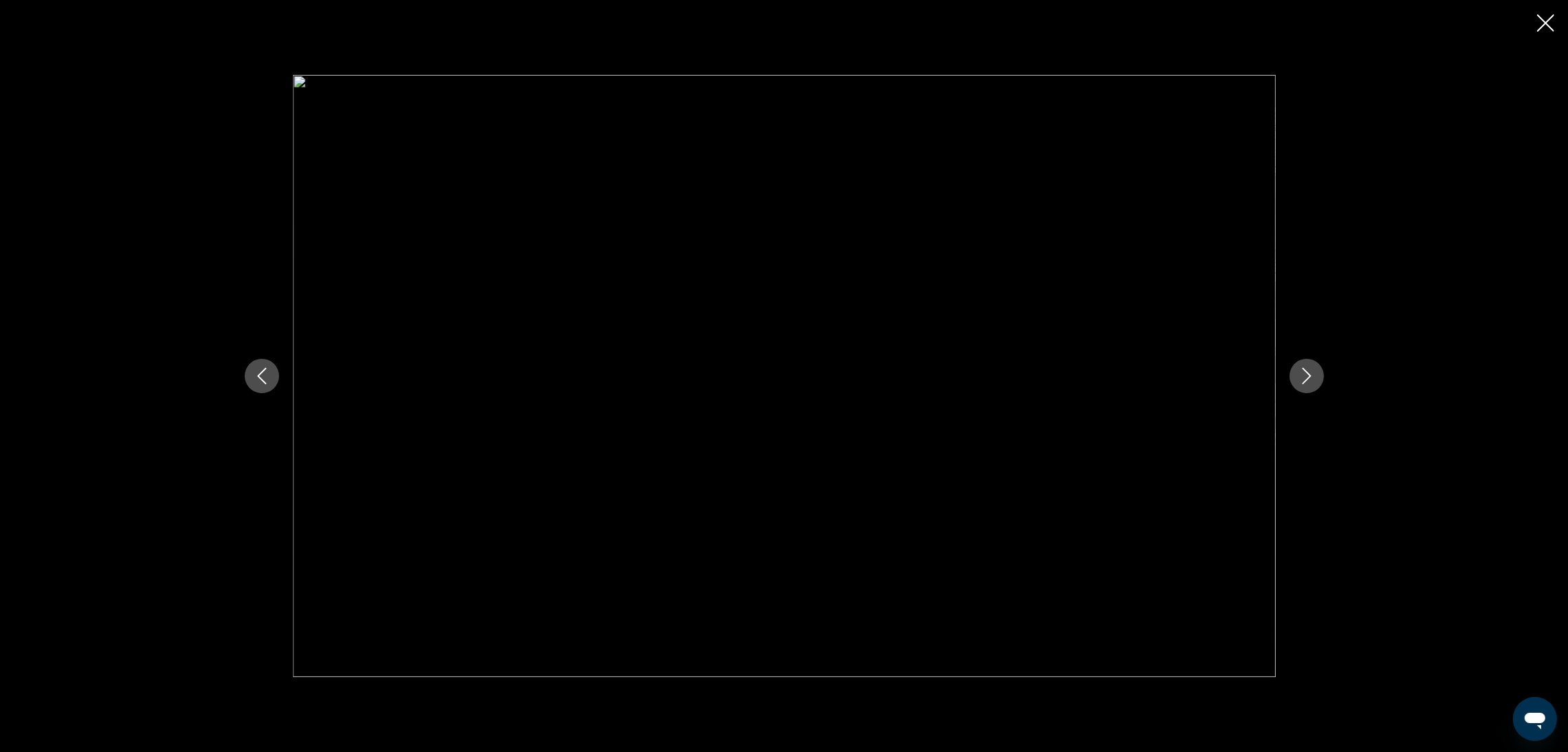
click at [1317, 378] on button "Next image" at bounding box center [1306, 376] width 34 height 34
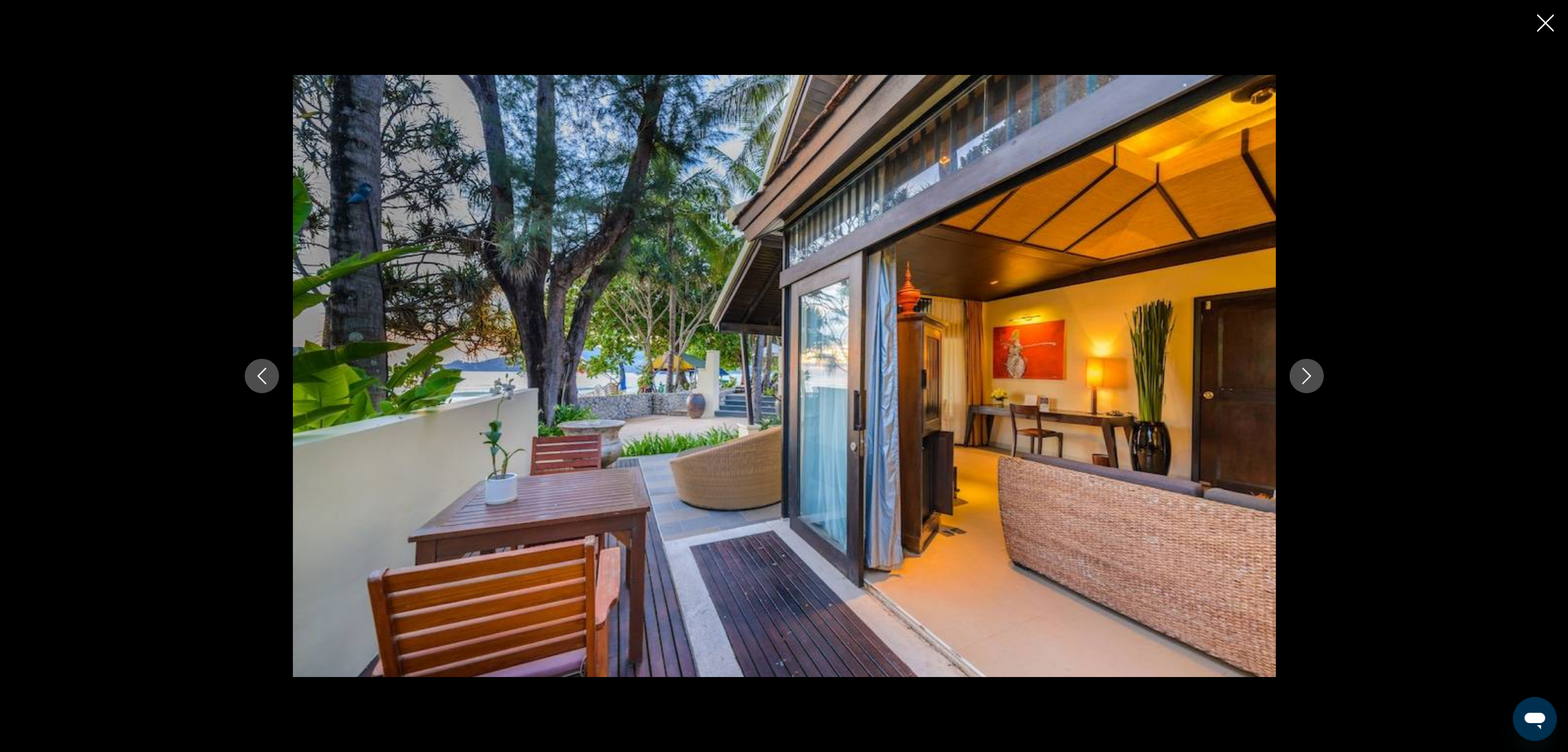
click at [1317, 378] on button "Next image" at bounding box center [1306, 376] width 34 height 34
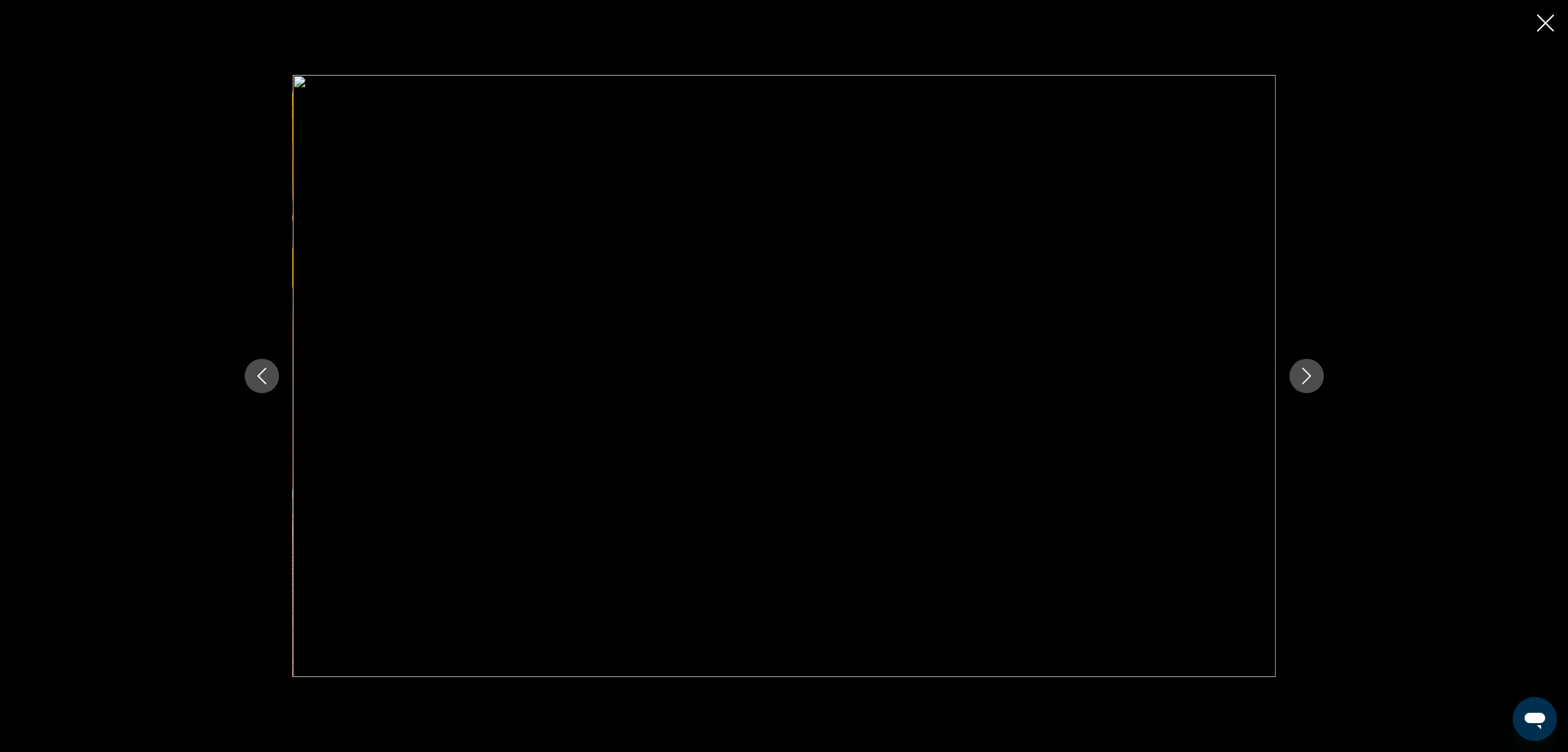
click at [1317, 378] on button "Next image" at bounding box center [1306, 376] width 34 height 34
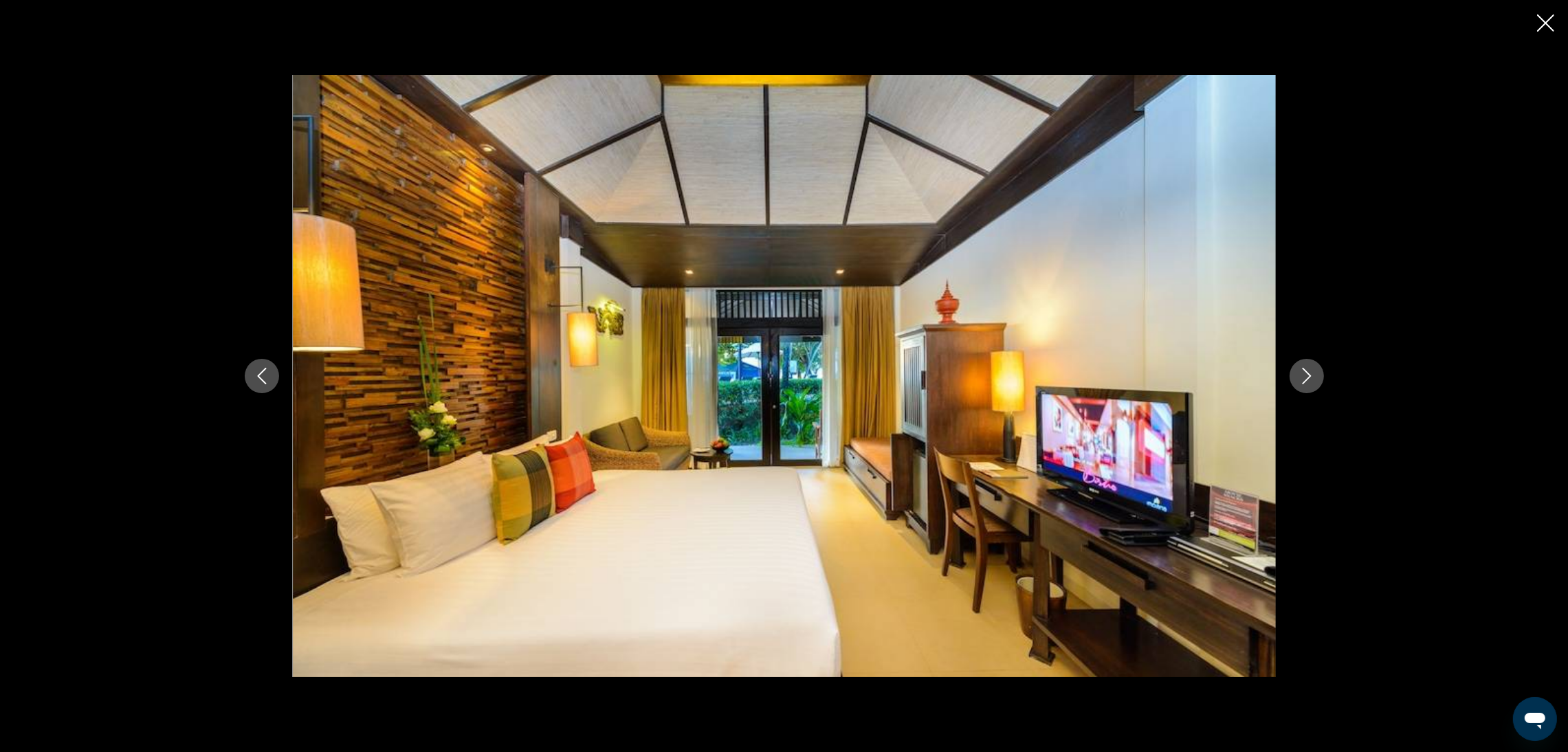
click at [1317, 378] on button "Next image" at bounding box center [1306, 376] width 34 height 34
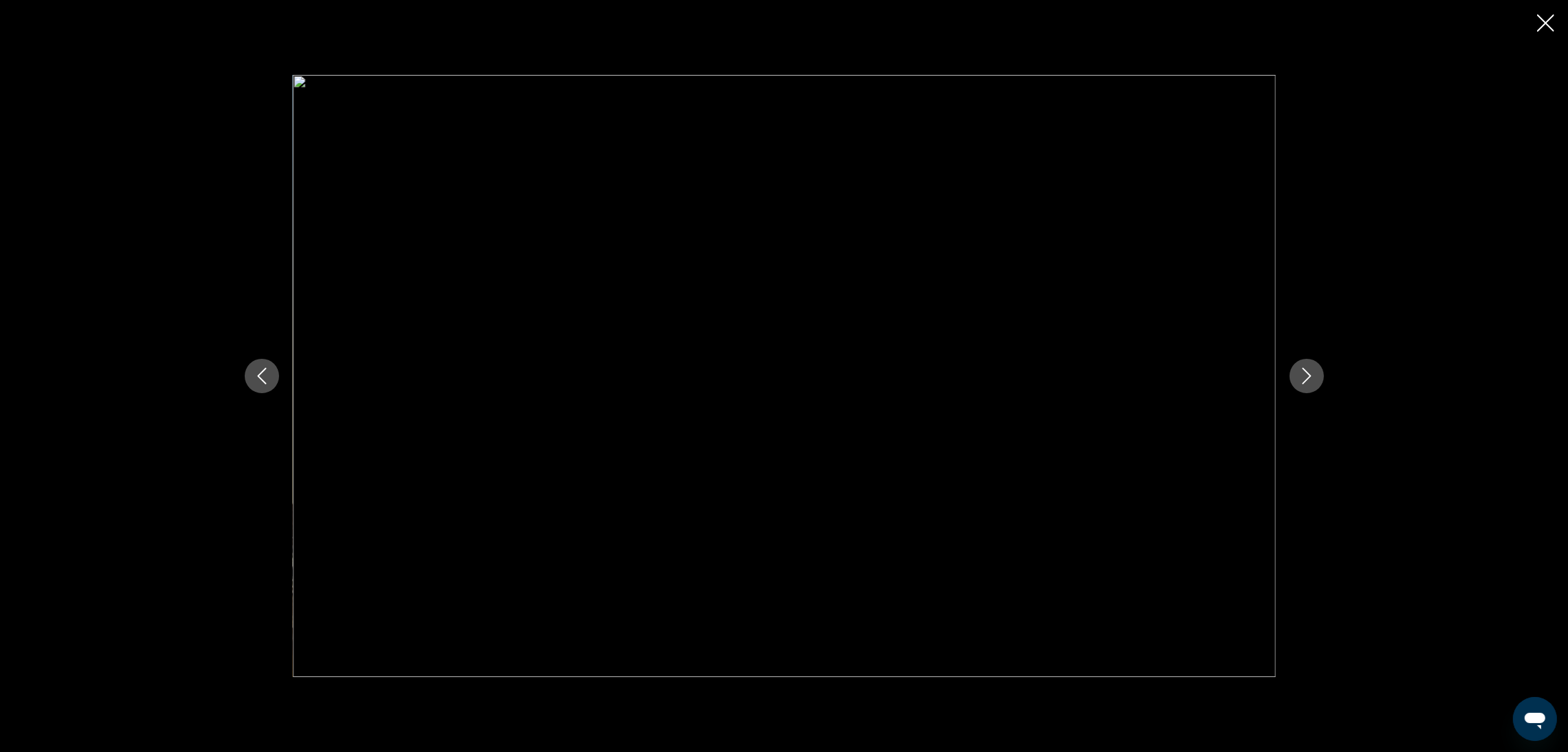
click at [1317, 378] on button "Next image" at bounding box center [1306, 376] width 34 height 34
click at [1544, 34] on button "Close slideshow" at bounding box center [1545, 25] width 18 height 22
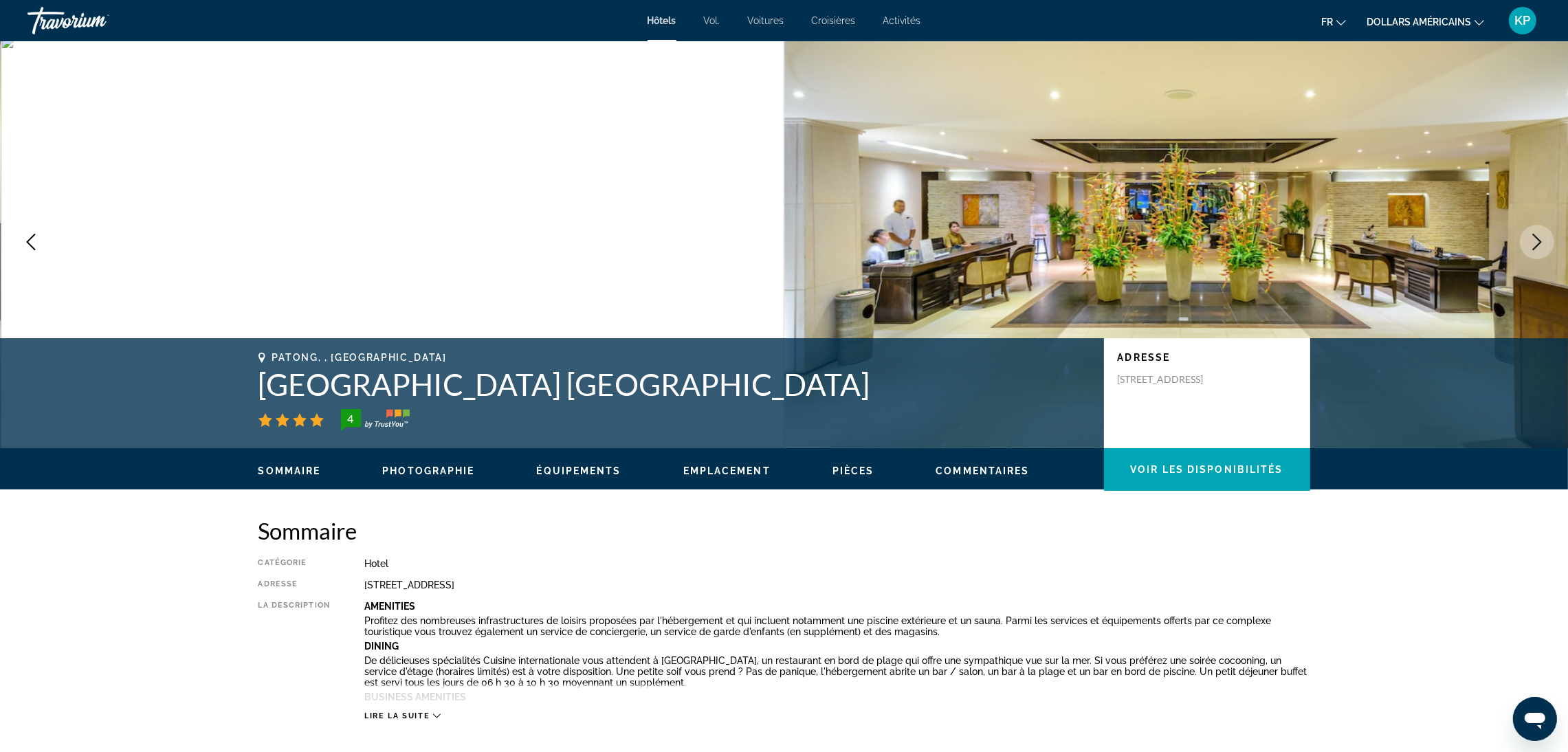
scroll to position [0, 0]
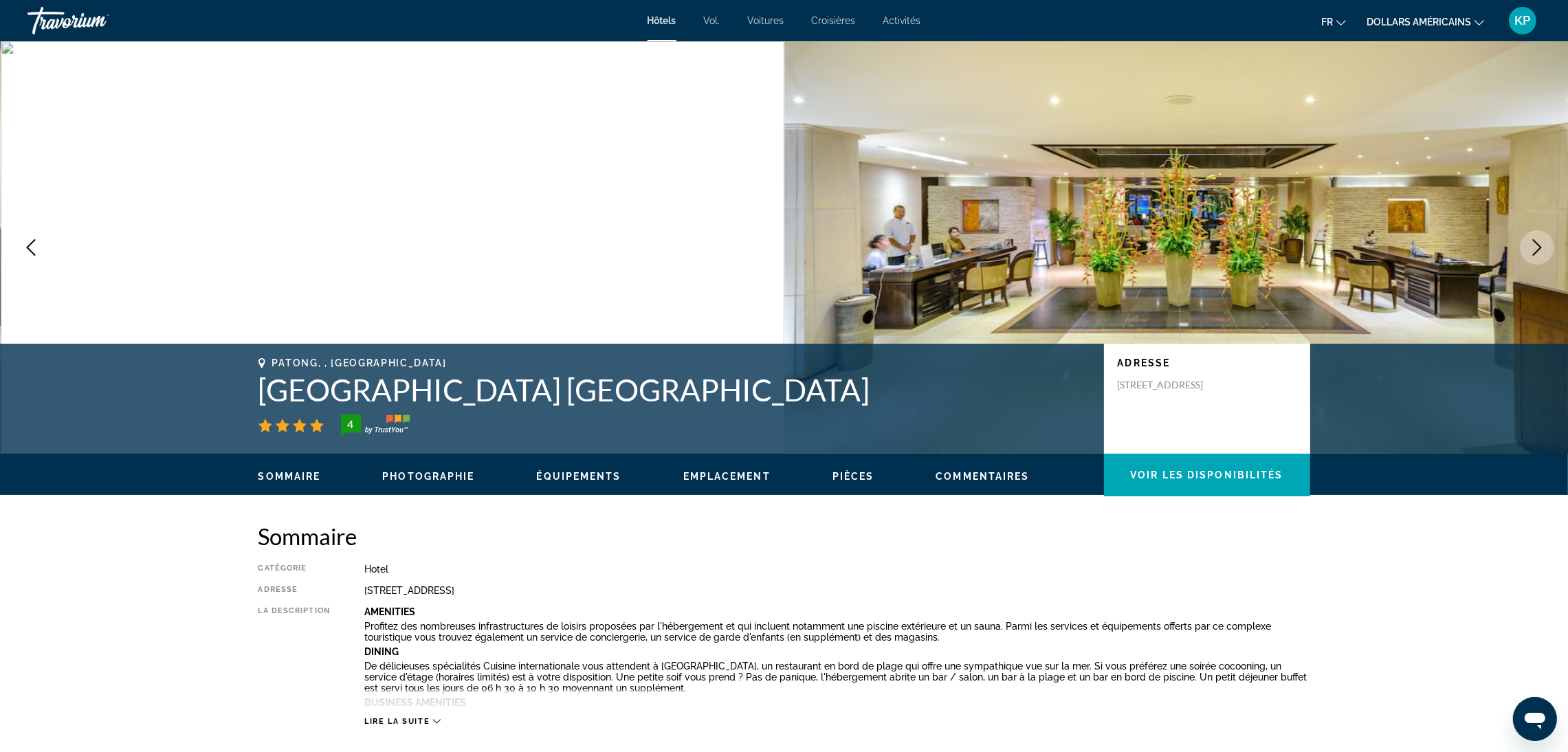
click at [1524, 265] on img "Contenu principal" at bounding box center [1176, 247] width 784 height 413
click at [1533, 261] on button "Next image" at bounding box center [1537, 247] width 34 height 34
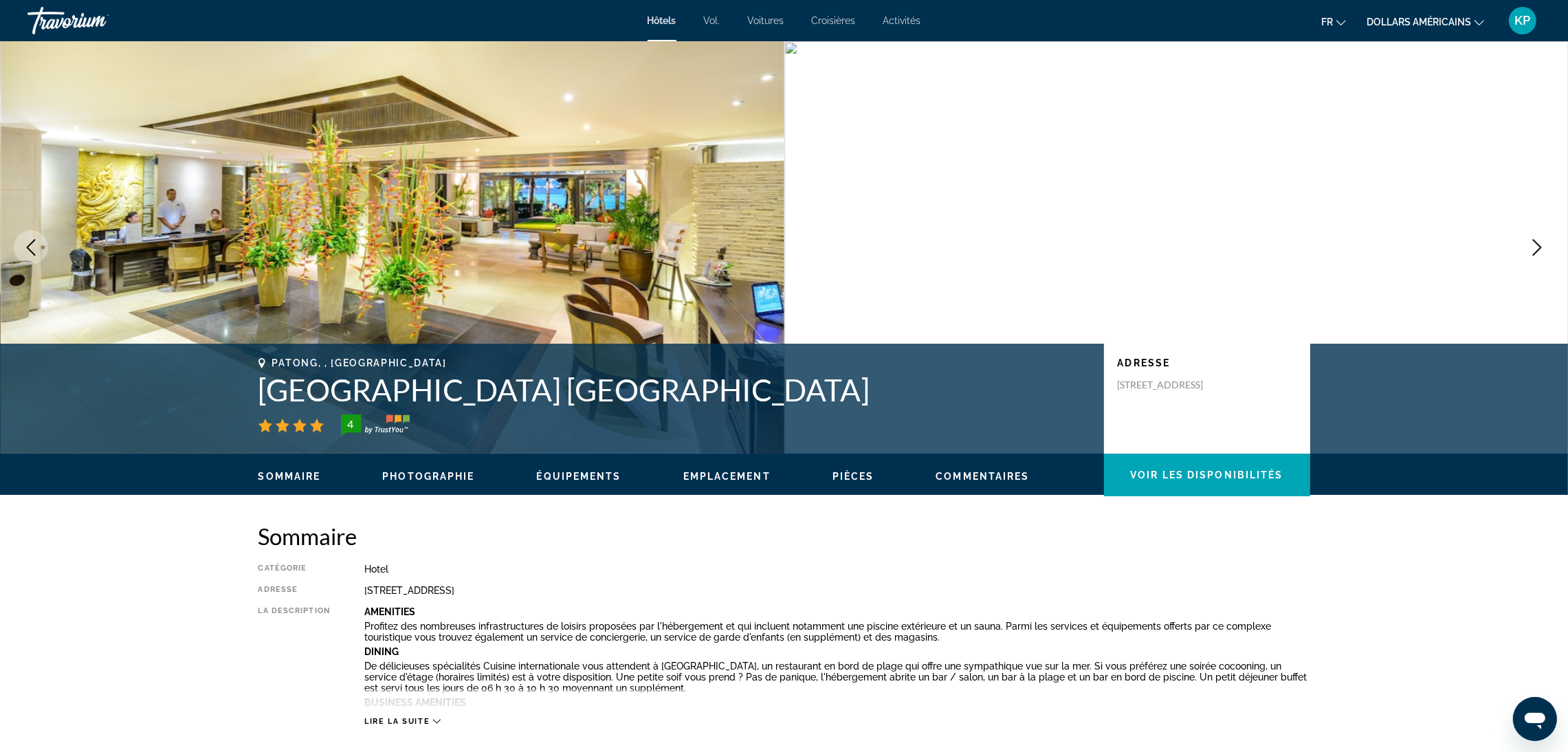
click at [1533, 261] on button "Next image" at bounding box center [1537, 247] width 34 height 34
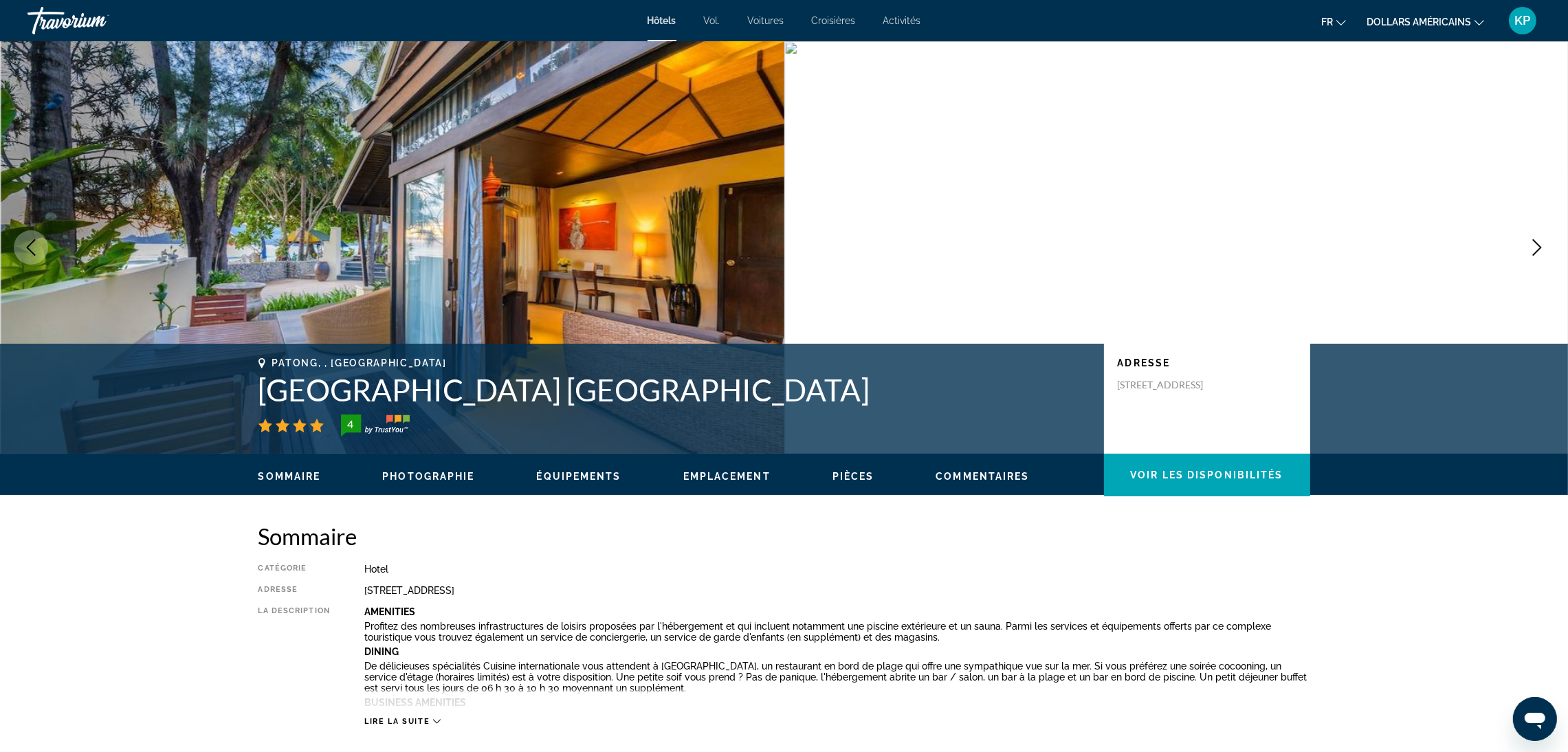
click at [1533, 261] on button "Next image" at bounding box center [1537, 247] width 34 height 34
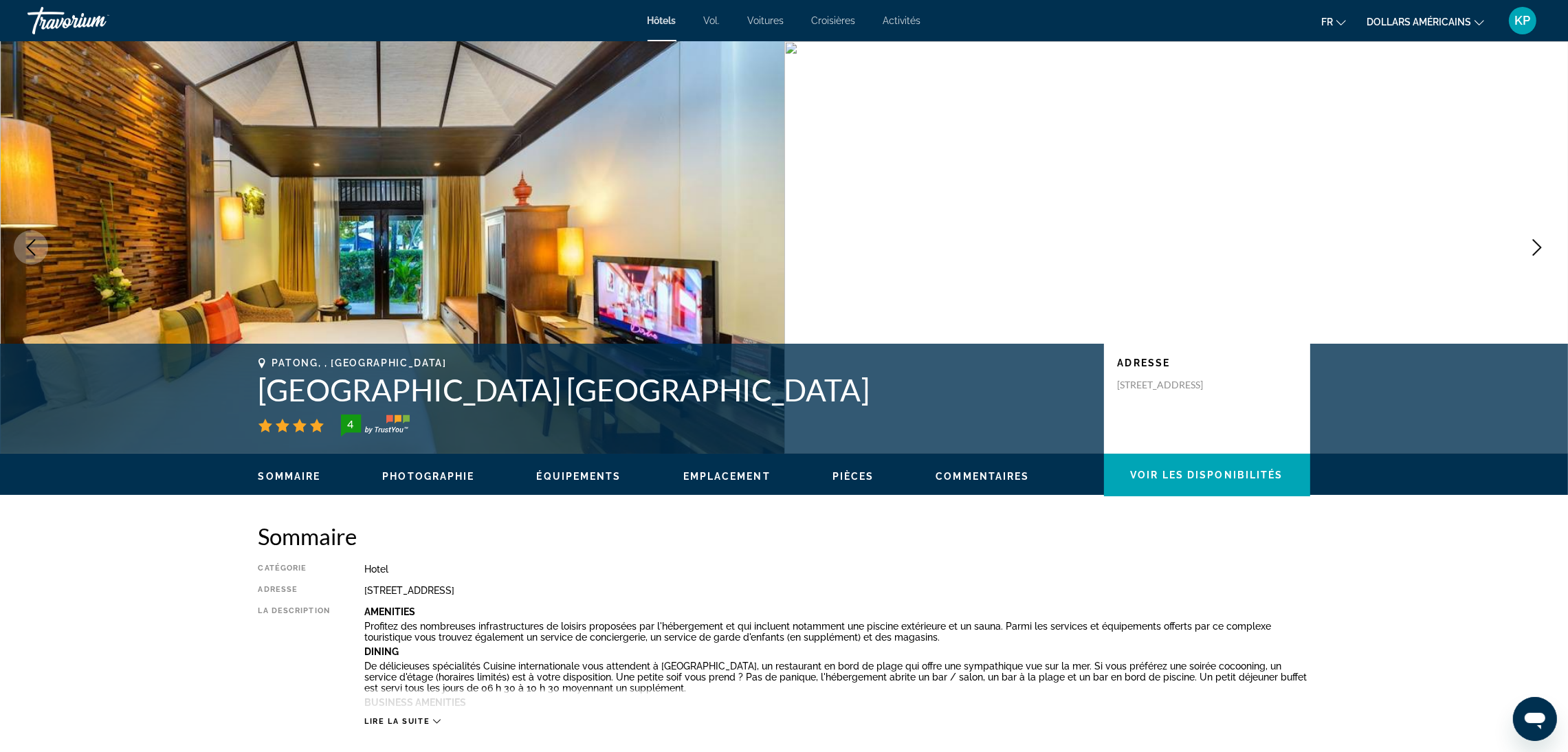
click at [1533, 261] on button "Next image" at bounding box center [1537, 247] width 34 height 34
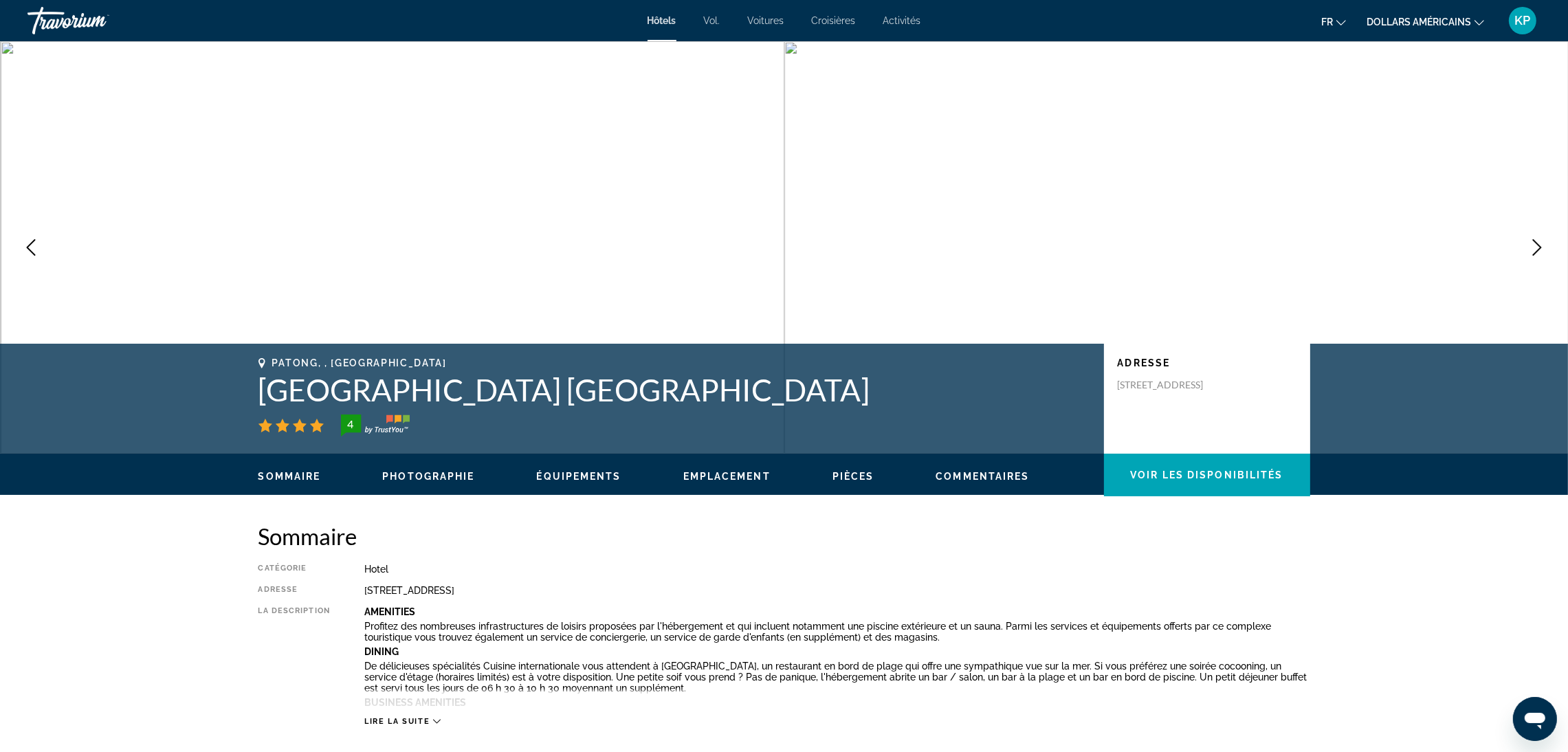
click at [1533, 261] on button "Next image" at bounding box center [1537, 247] width 34 height 34
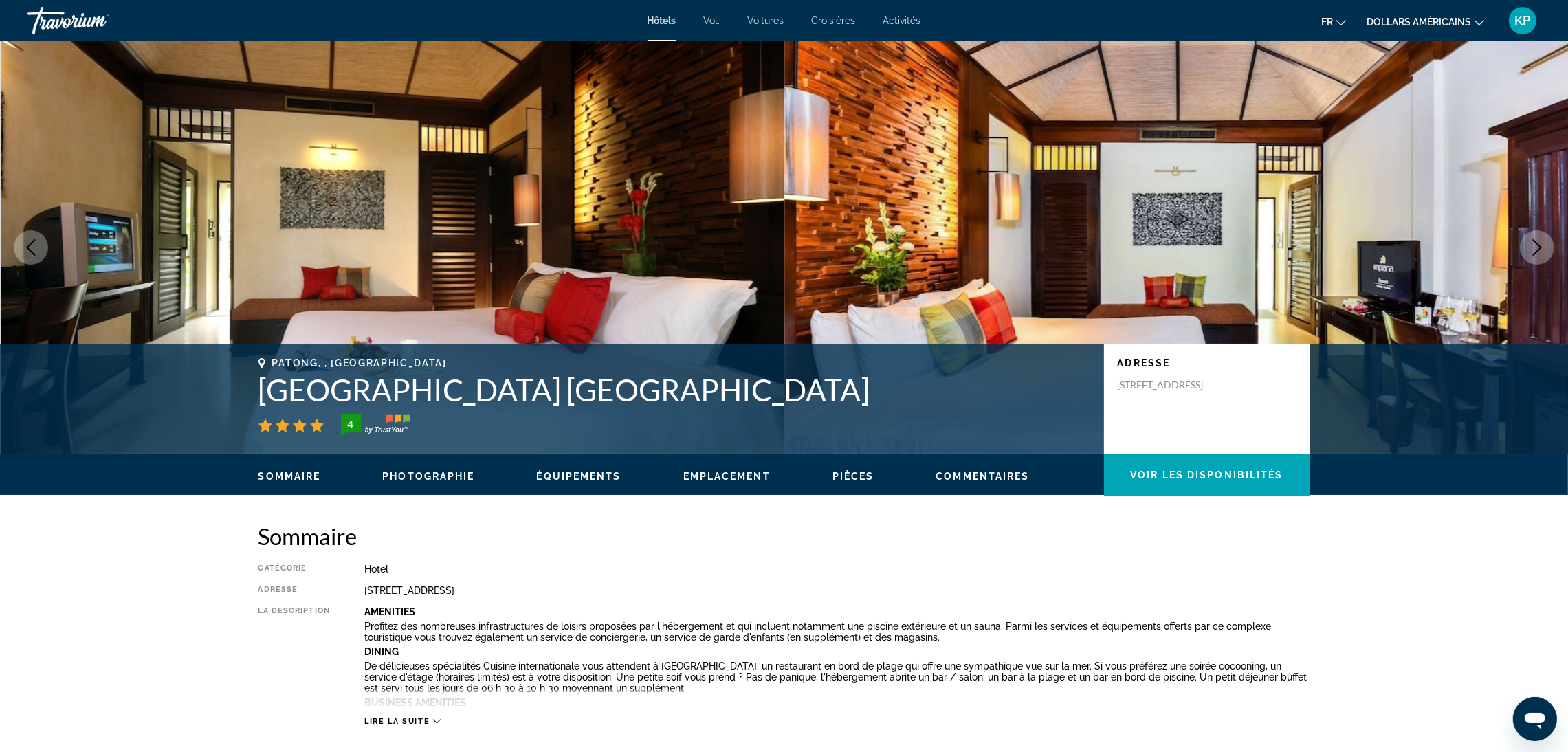
click at [1533, 261] on button "Next image" at bounding box center [1537, 247] width 34 height 34
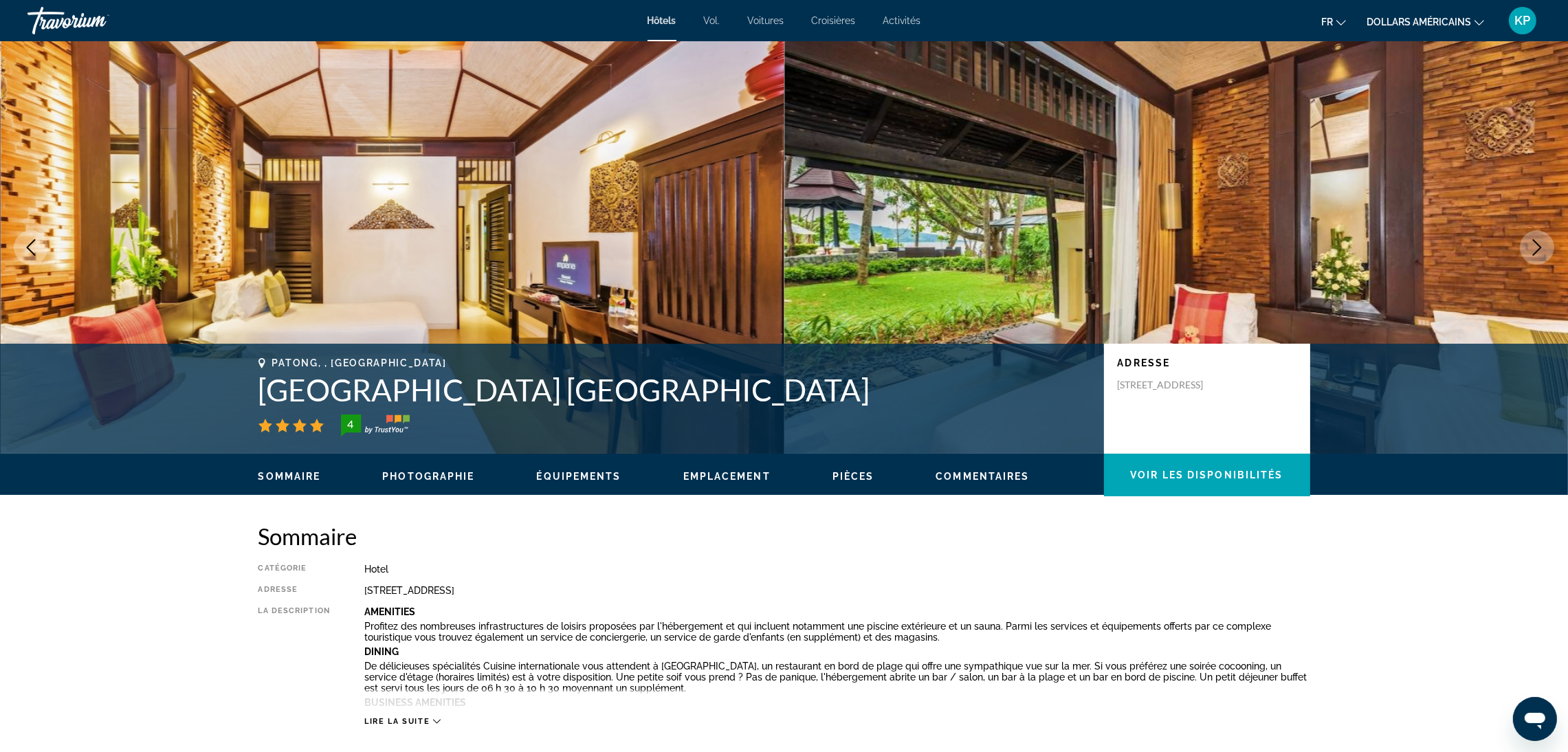
click at [1533, 261] on button "Next image" at bounding box center [1537, 247] width 34 height 34
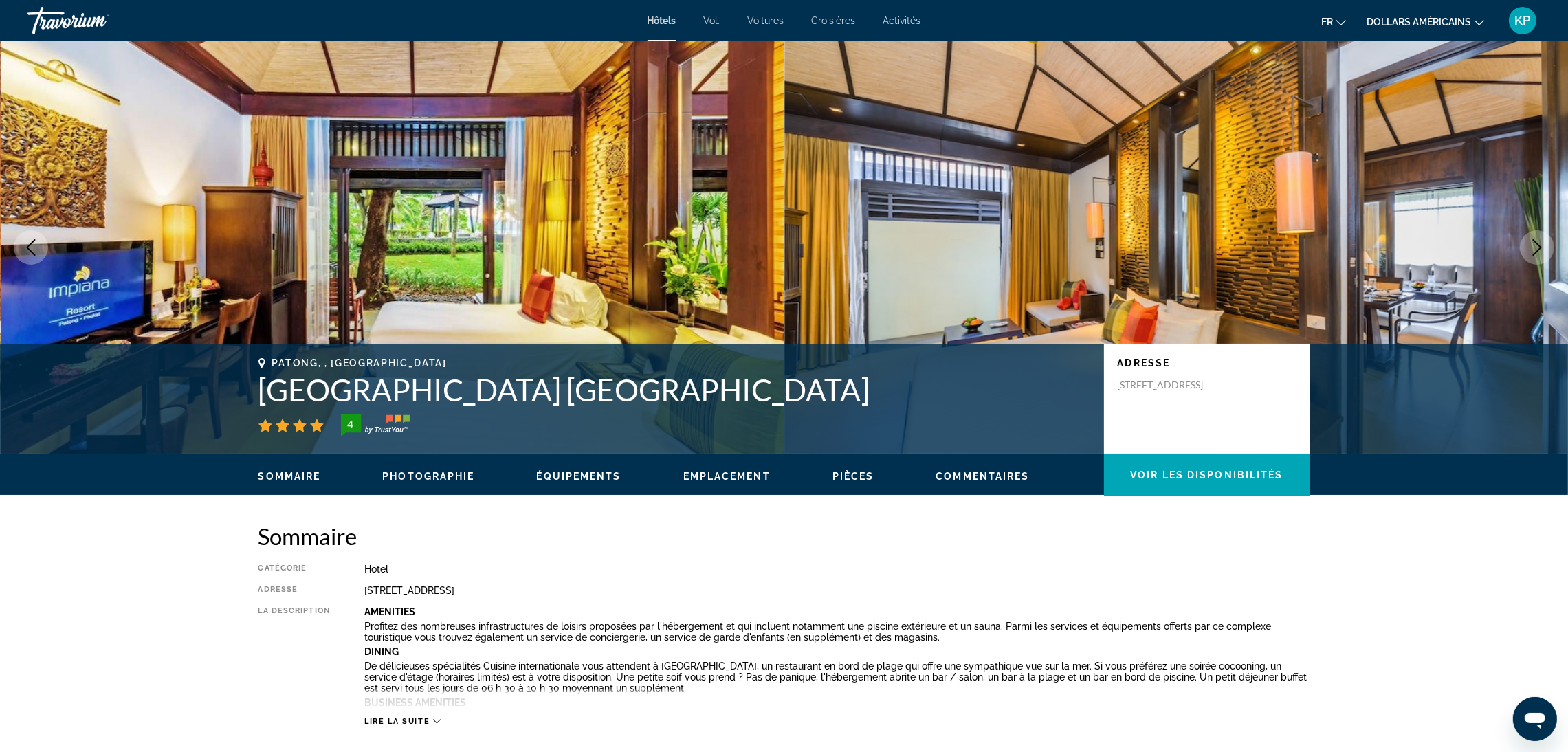
click at [1533, 261] on button "Next image" at bounding box center [1537, 247] width 34 height 34
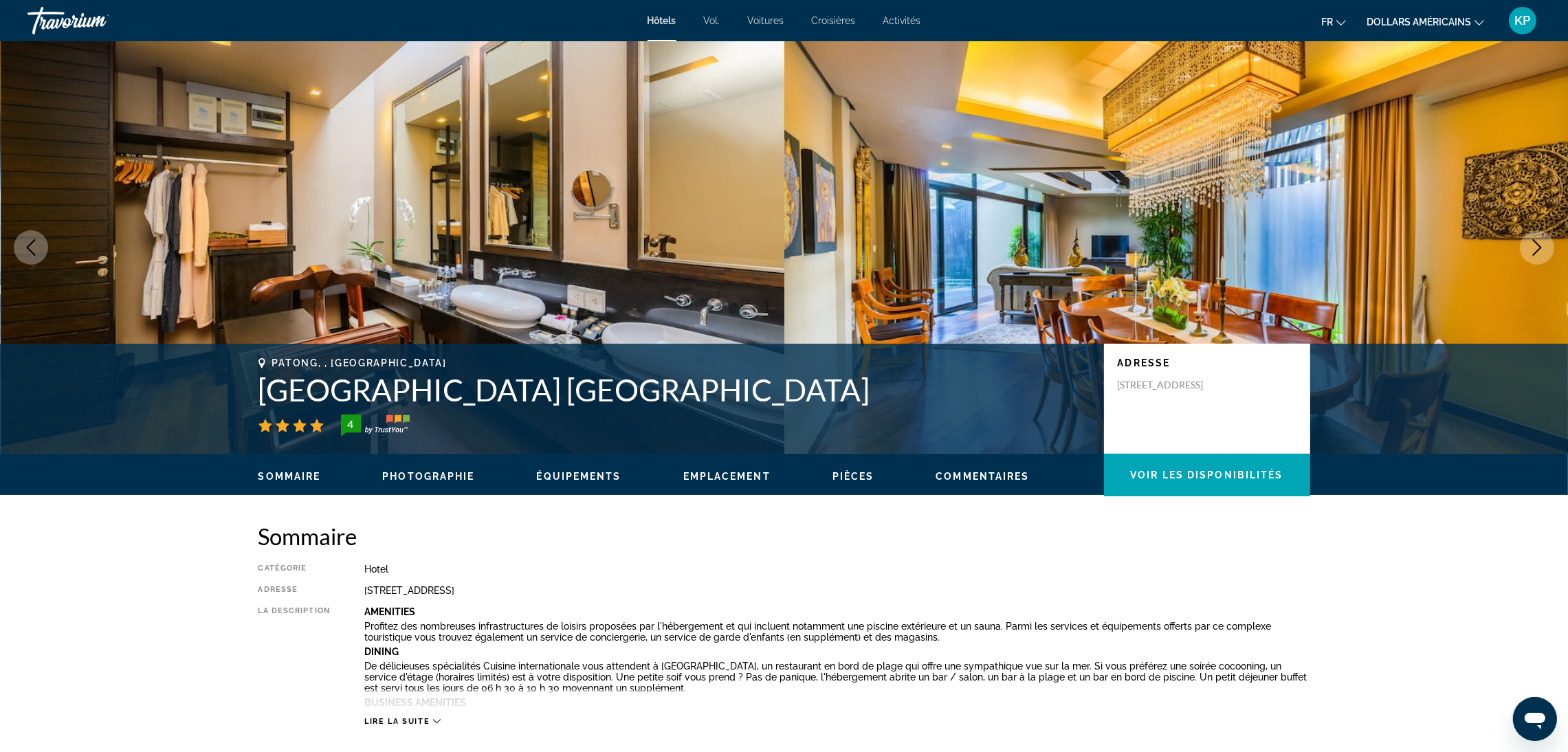
click at [1533, 261] on button "Next image" at bounding box center [1537, 247] width 34 height 34
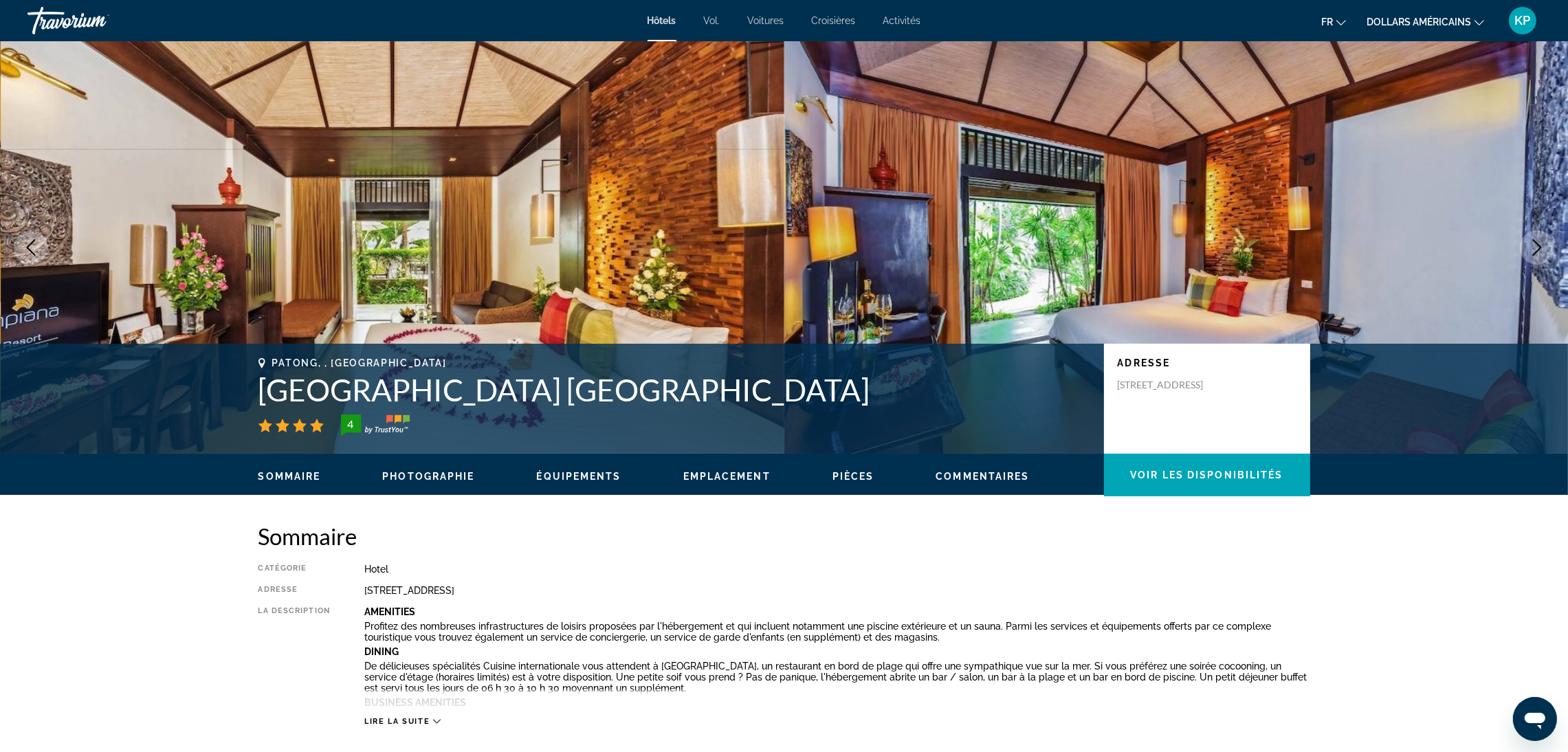
click at [1533, 261] on button "Next image" at bounding box center [1537, 247] width 34 height 34
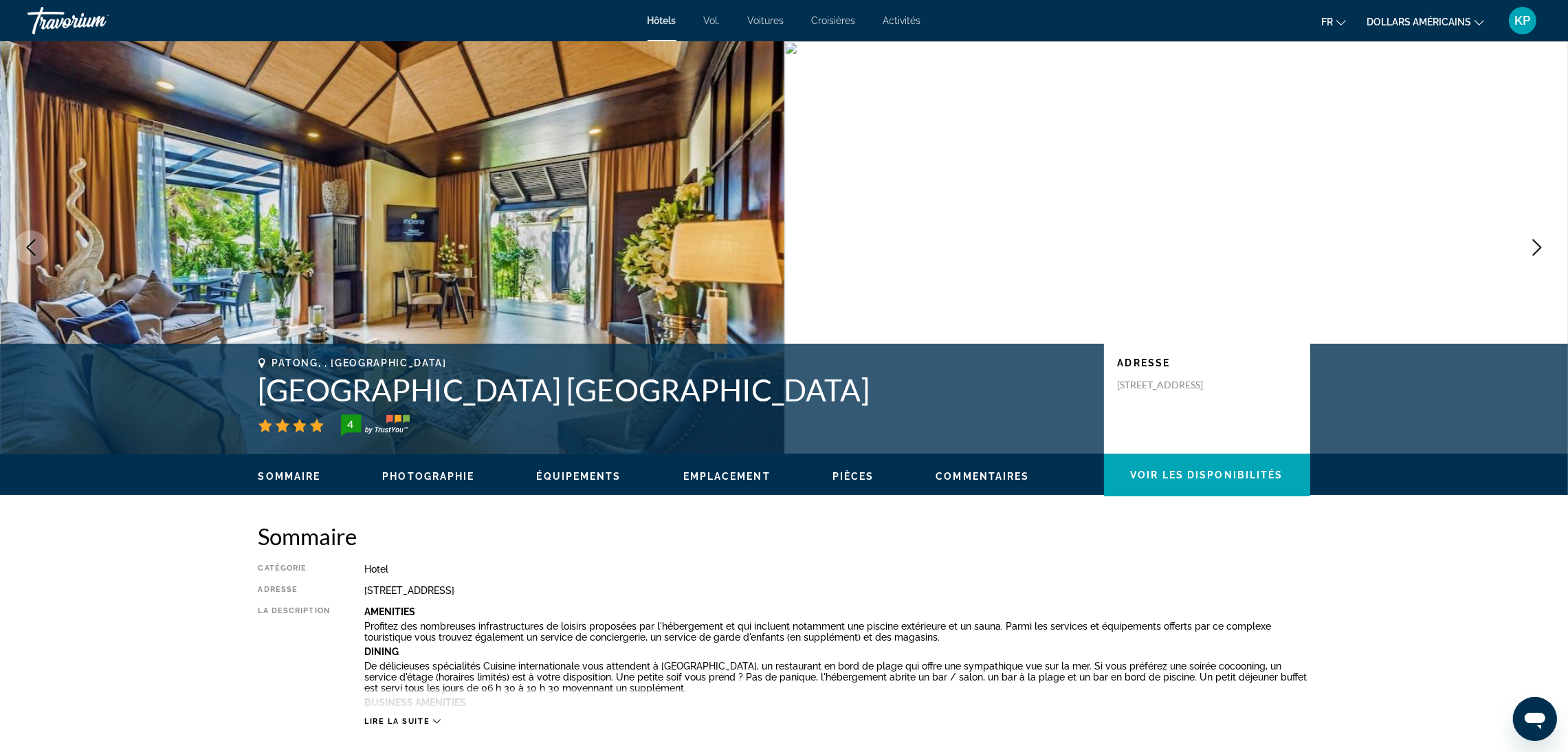
click at [1533, 261] on button "Next image" at bounding box center [1537, 247] width 34 height 34
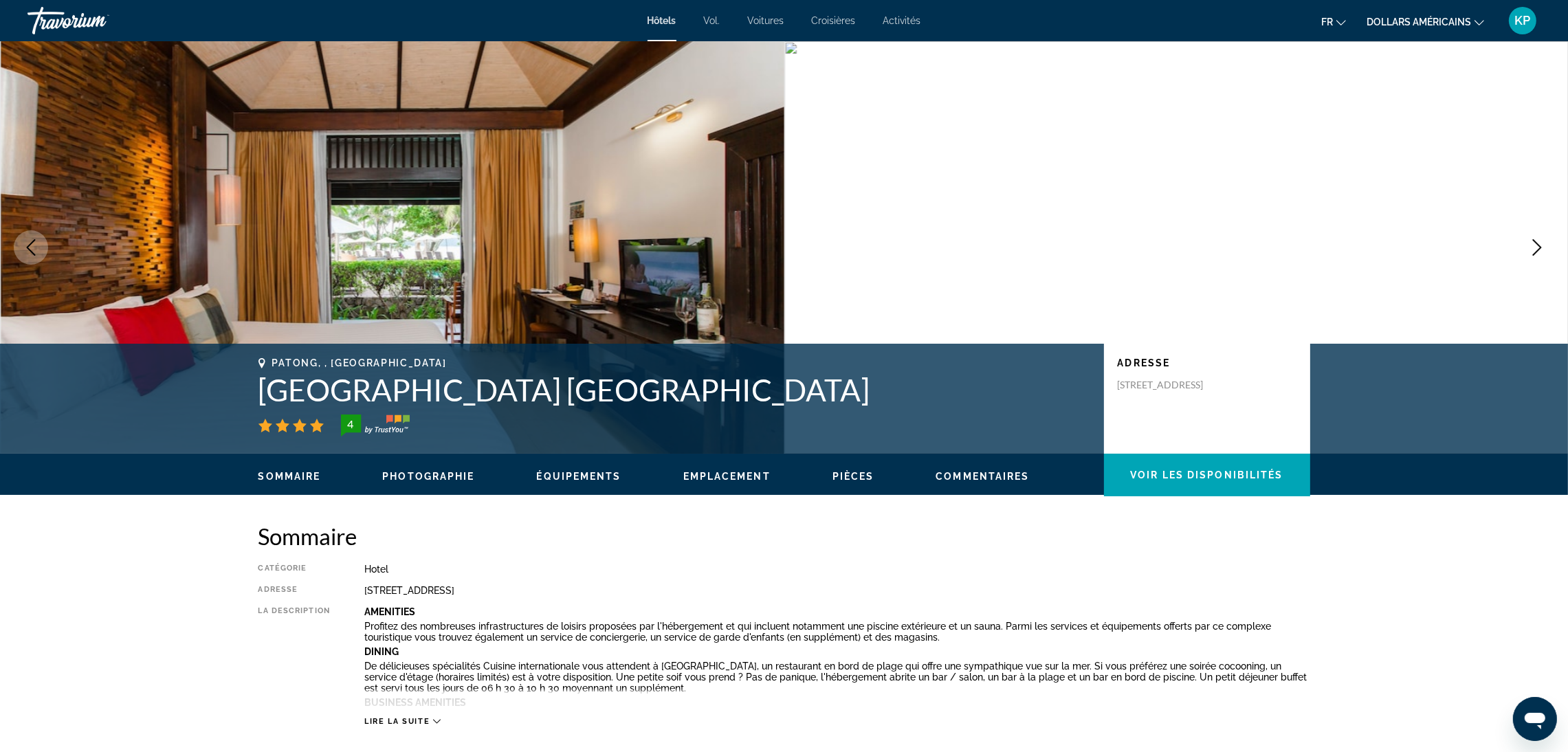
click at [1533, 261] on button "Next image" at bounding box center [1537, 247] width 34 height 34
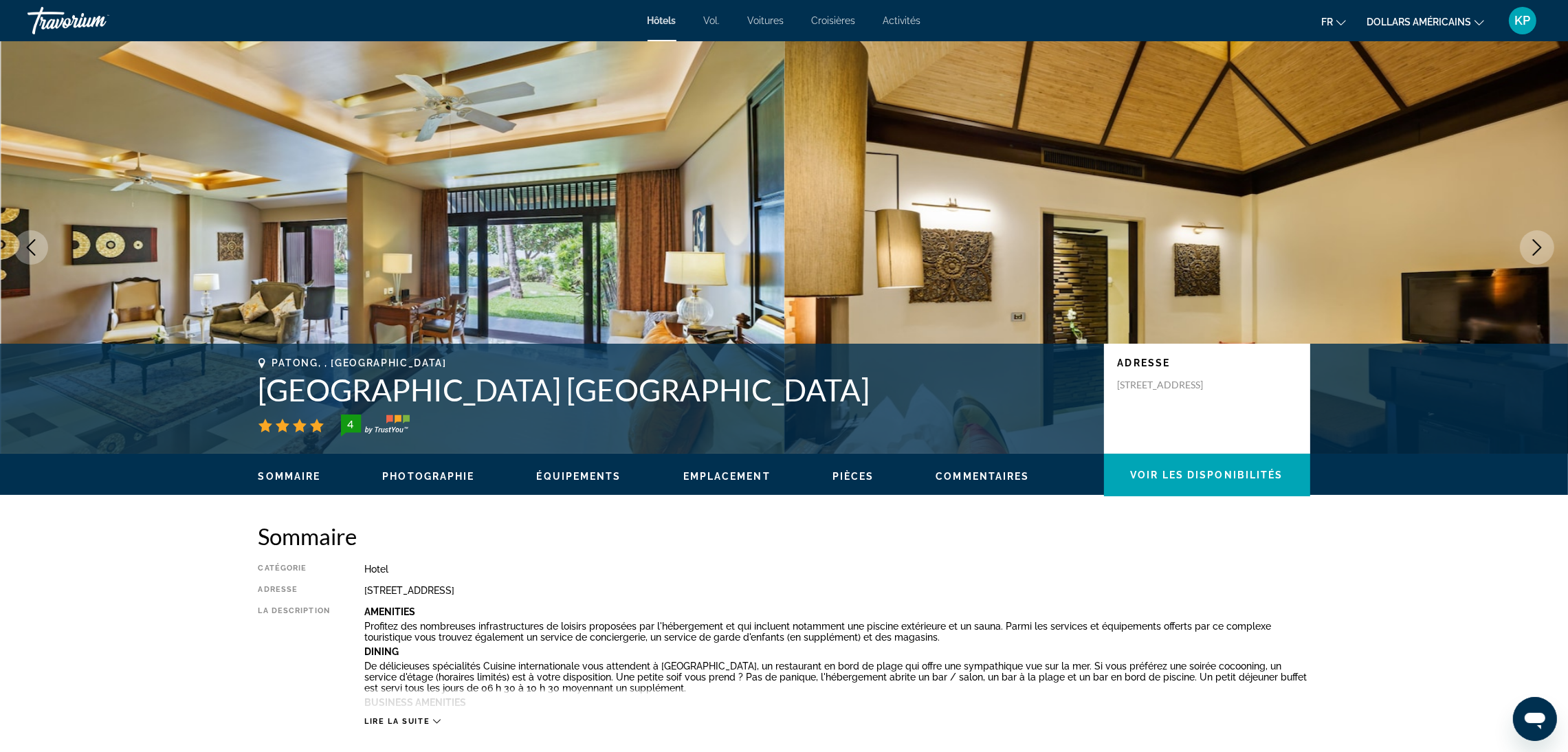
click at [1533, 261] on button "Next image" at bounding box center [1537, 247] width 34 height 34
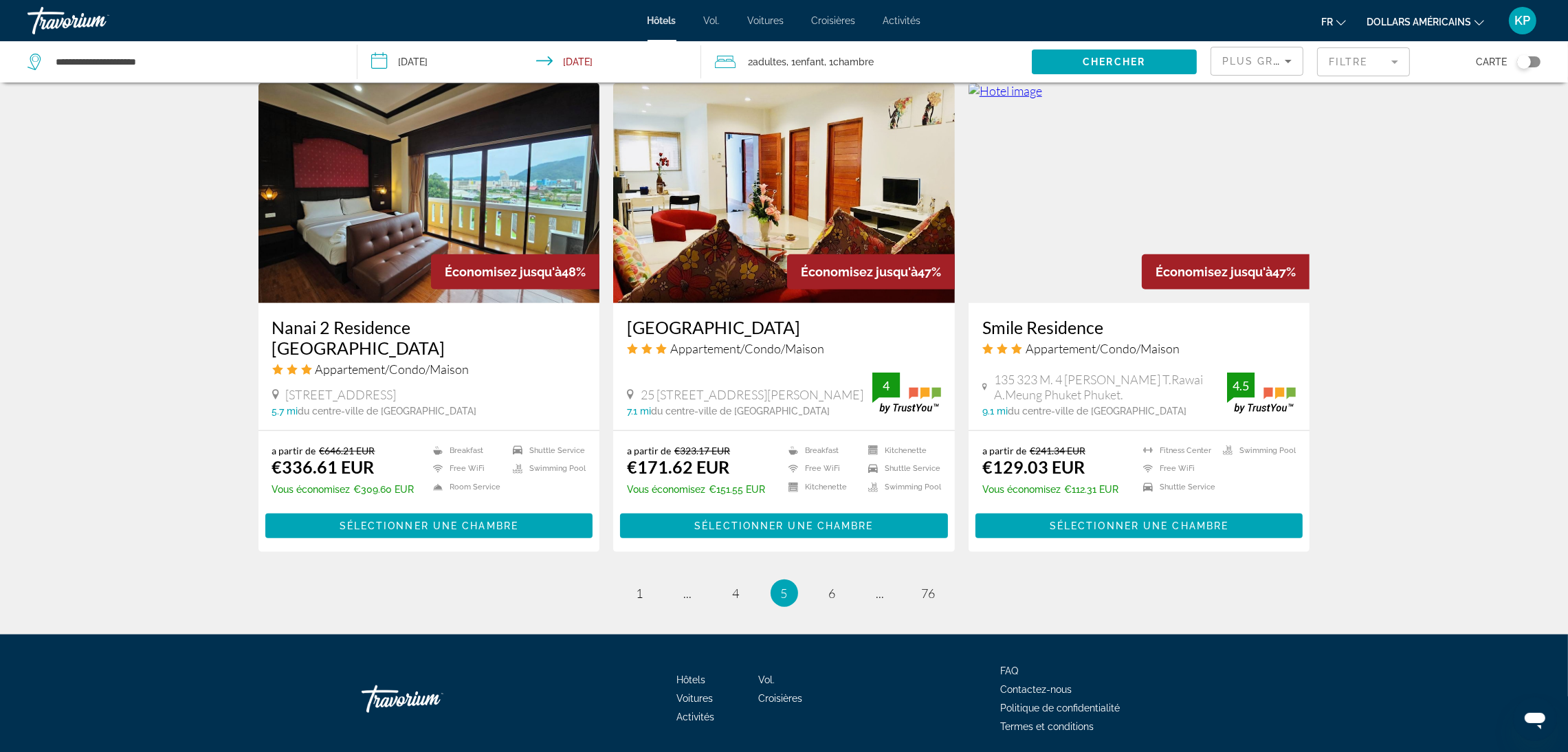
scroll to position [1585, 0]
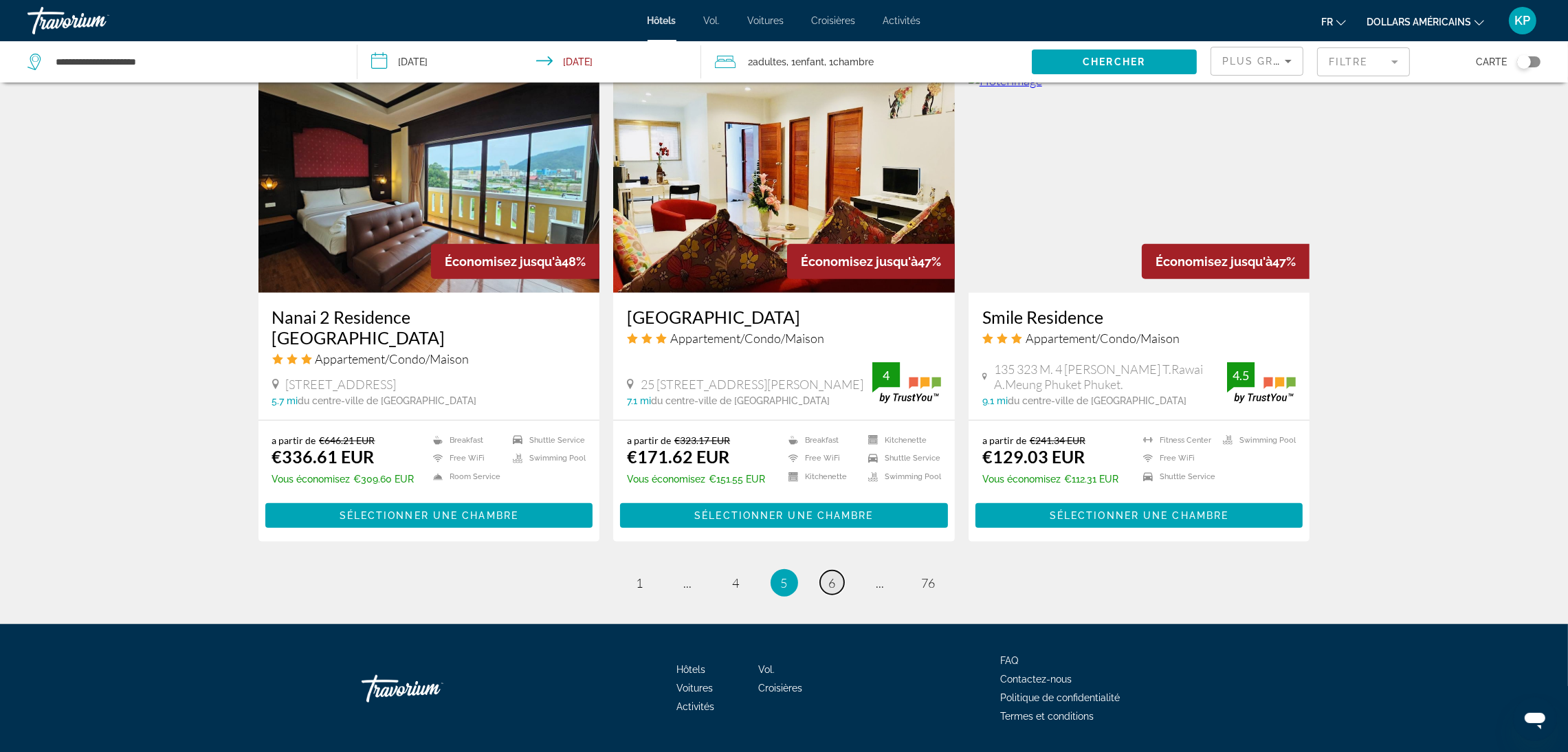
click at [828, 571] on link "page 6" at bounding box center [832, 582] width 24 height 25
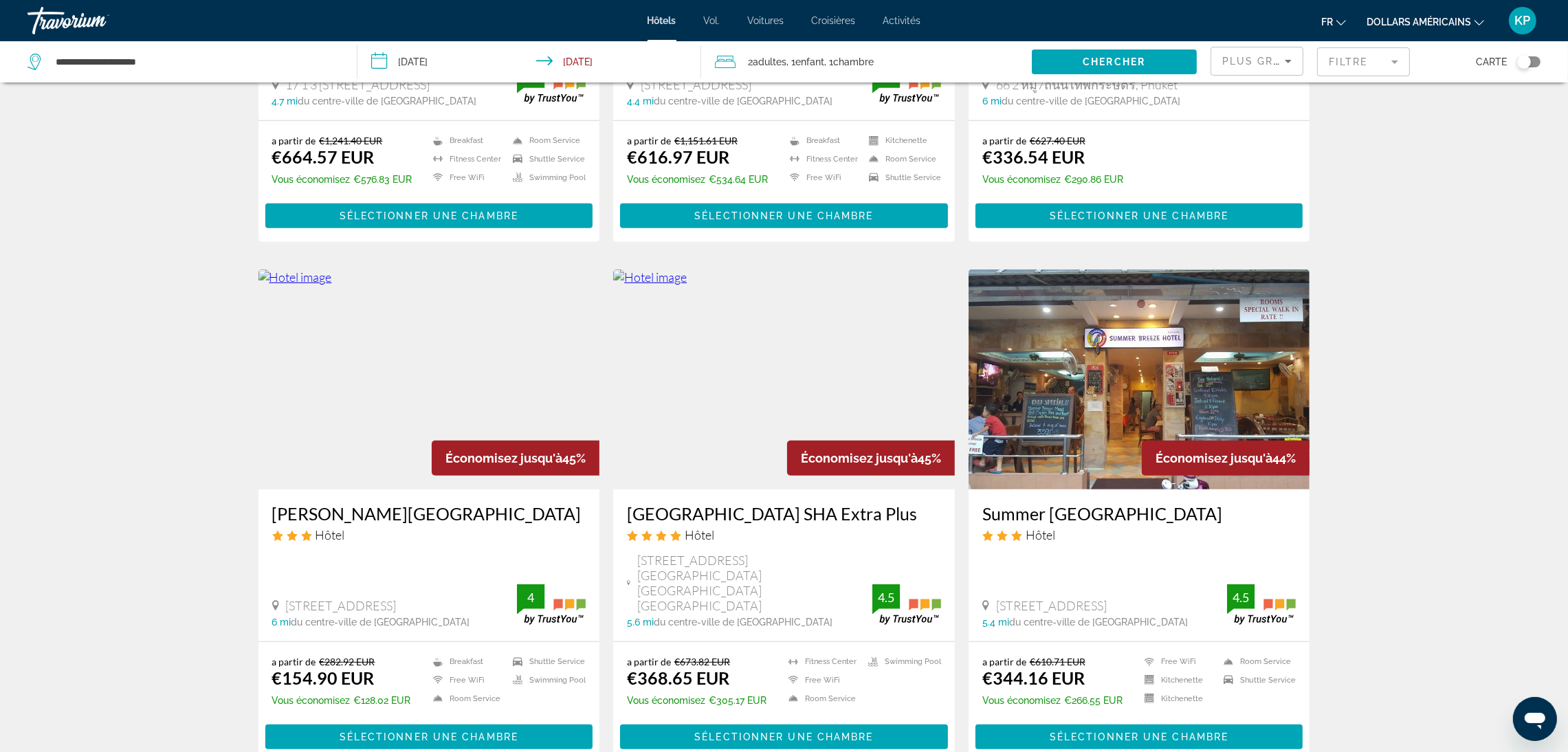
scroll to position [927, 0]
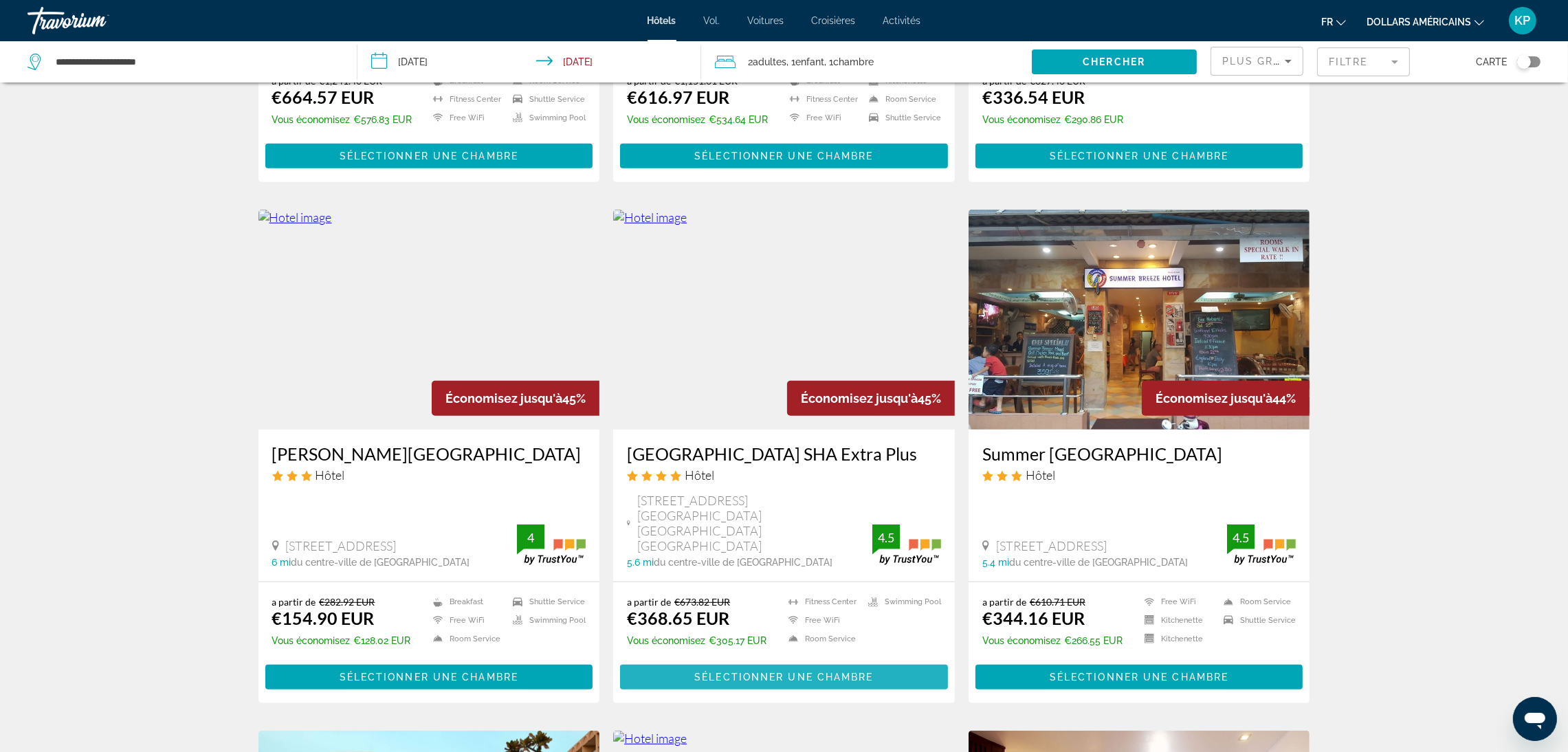
click at [893, 661] on span "Contenu principal" at bounding box center [784, 677] width 328 height 33
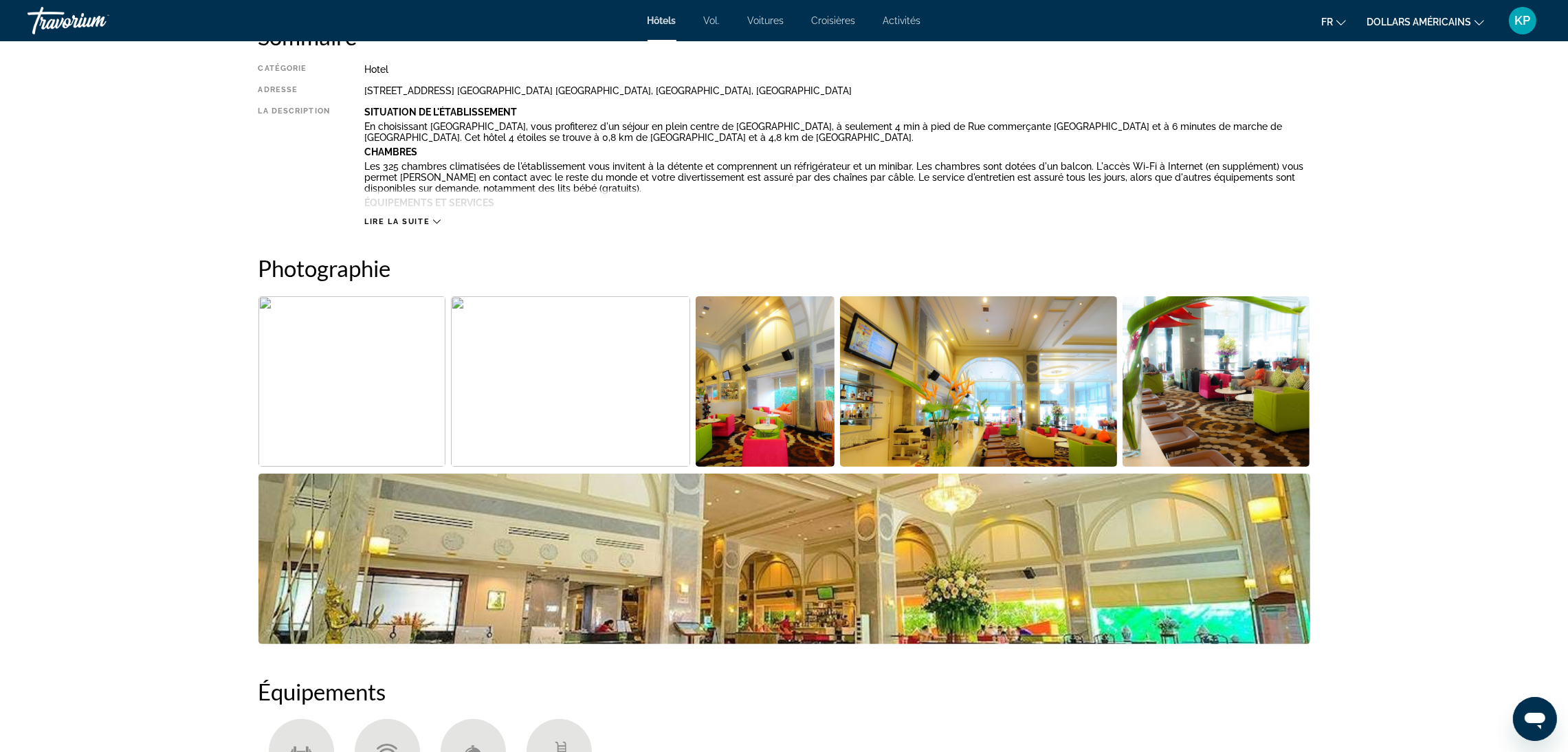
scroll to position [486, 0]
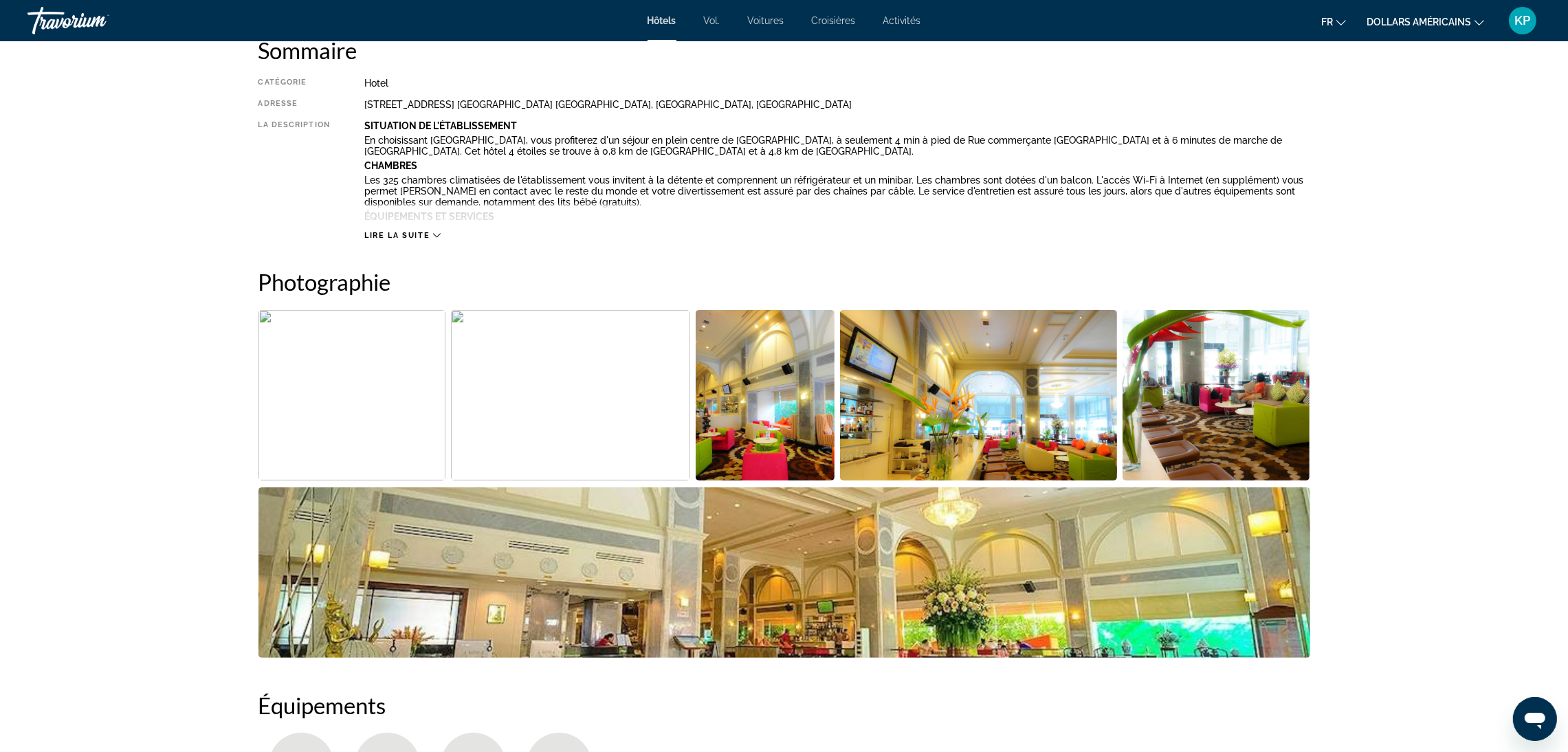
click at [395, 407] on img "Open full-screen image slider" at bounding box center [352, 395] width 187 height 171
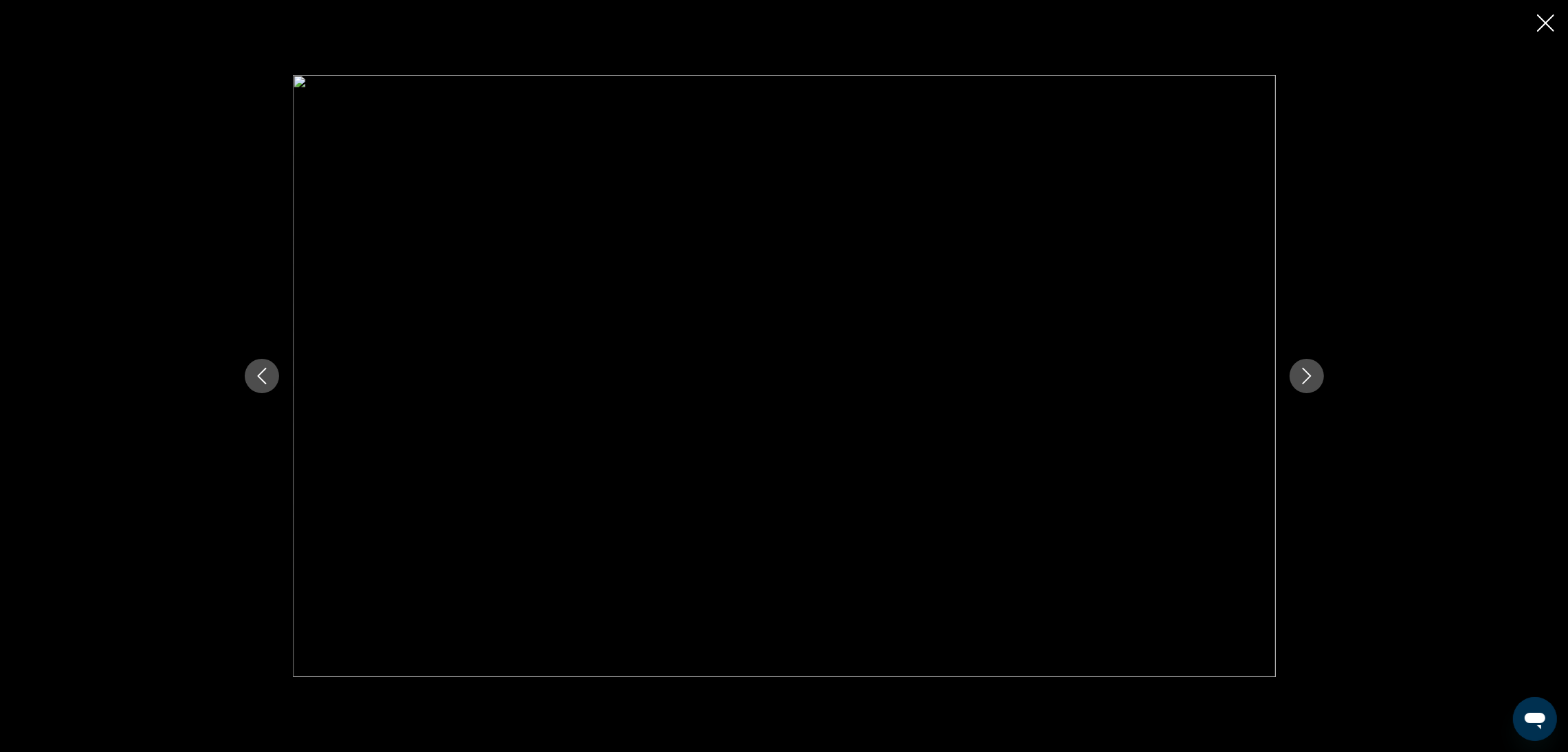
click at [1311, 371] on icon "Next image" at bounding box center [1306, 376] width 17 height 17
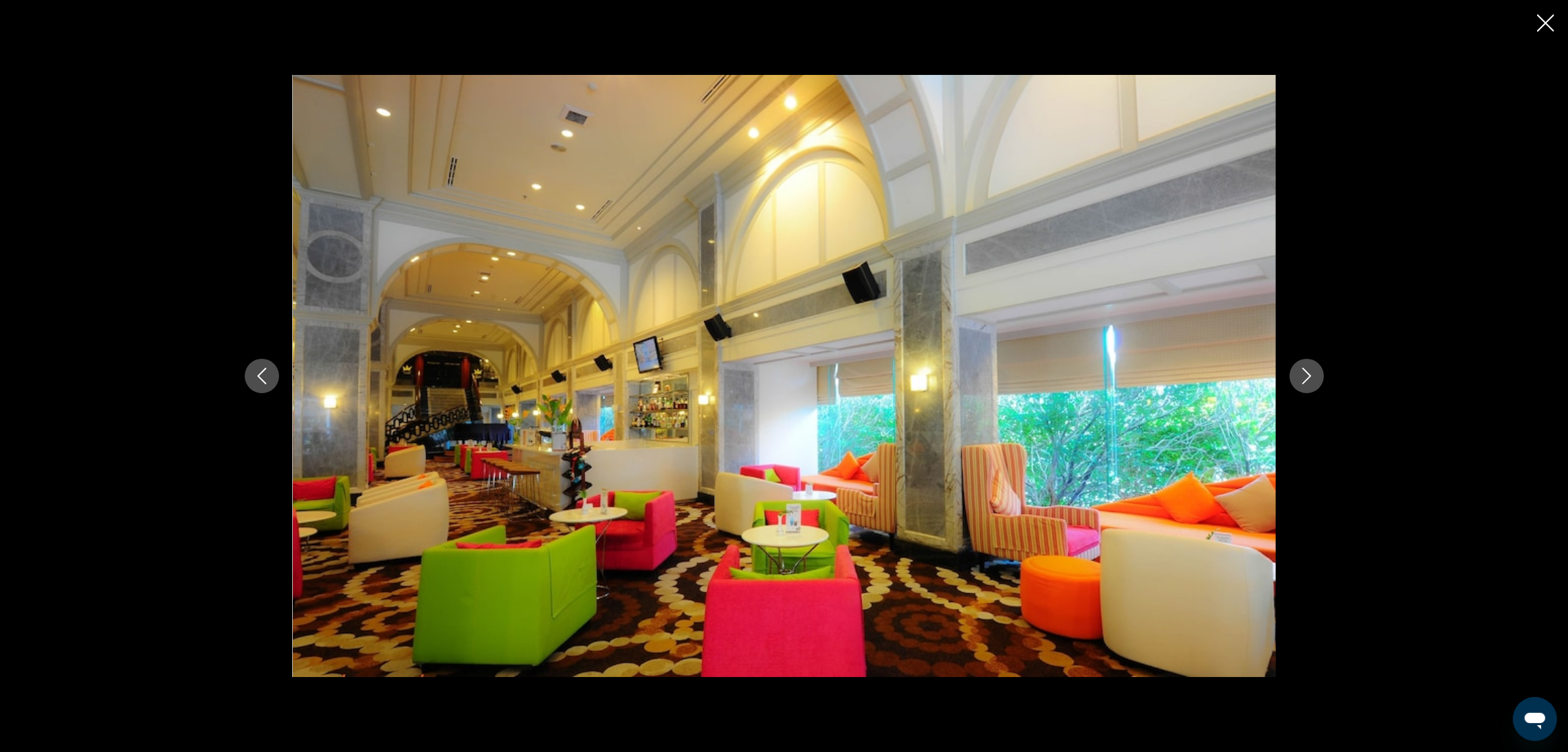
click at [1541, 32] on button "Close slideshow" at bounding box center [1545, 25] width 18 height 22
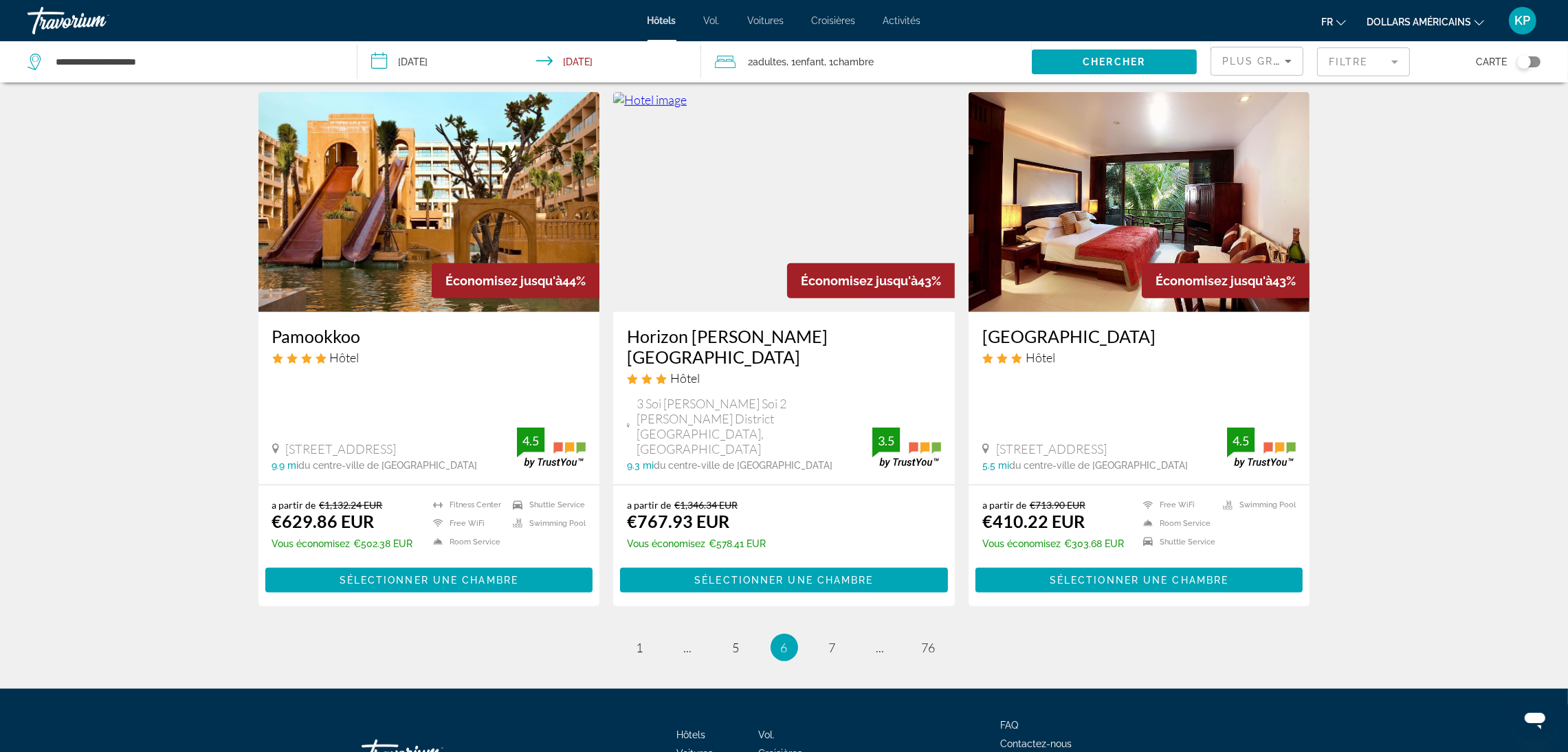
scroll to position [1591, 0]
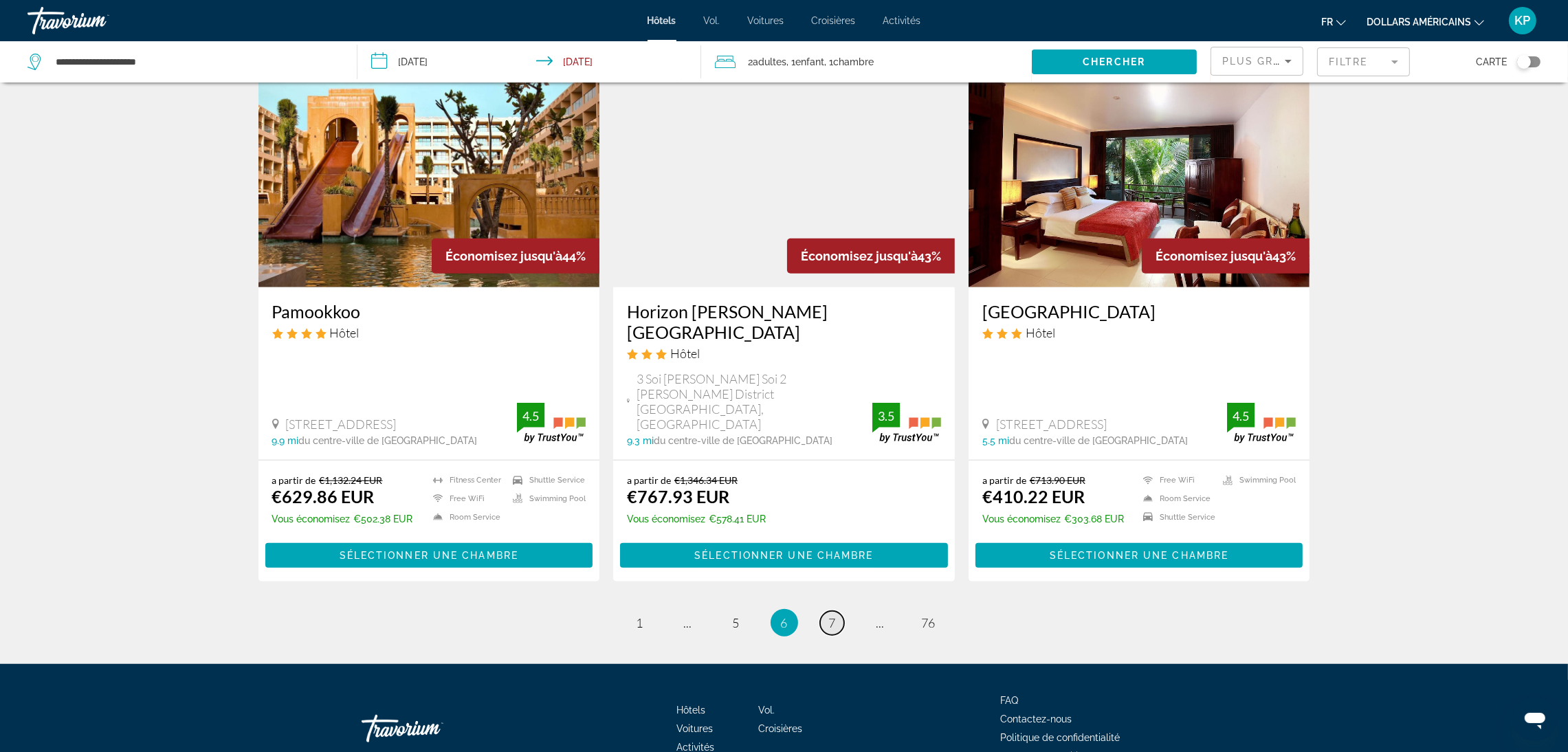
click at [840, 612] on link "page 7" at bounding box center [832, 624] width 24 height 25
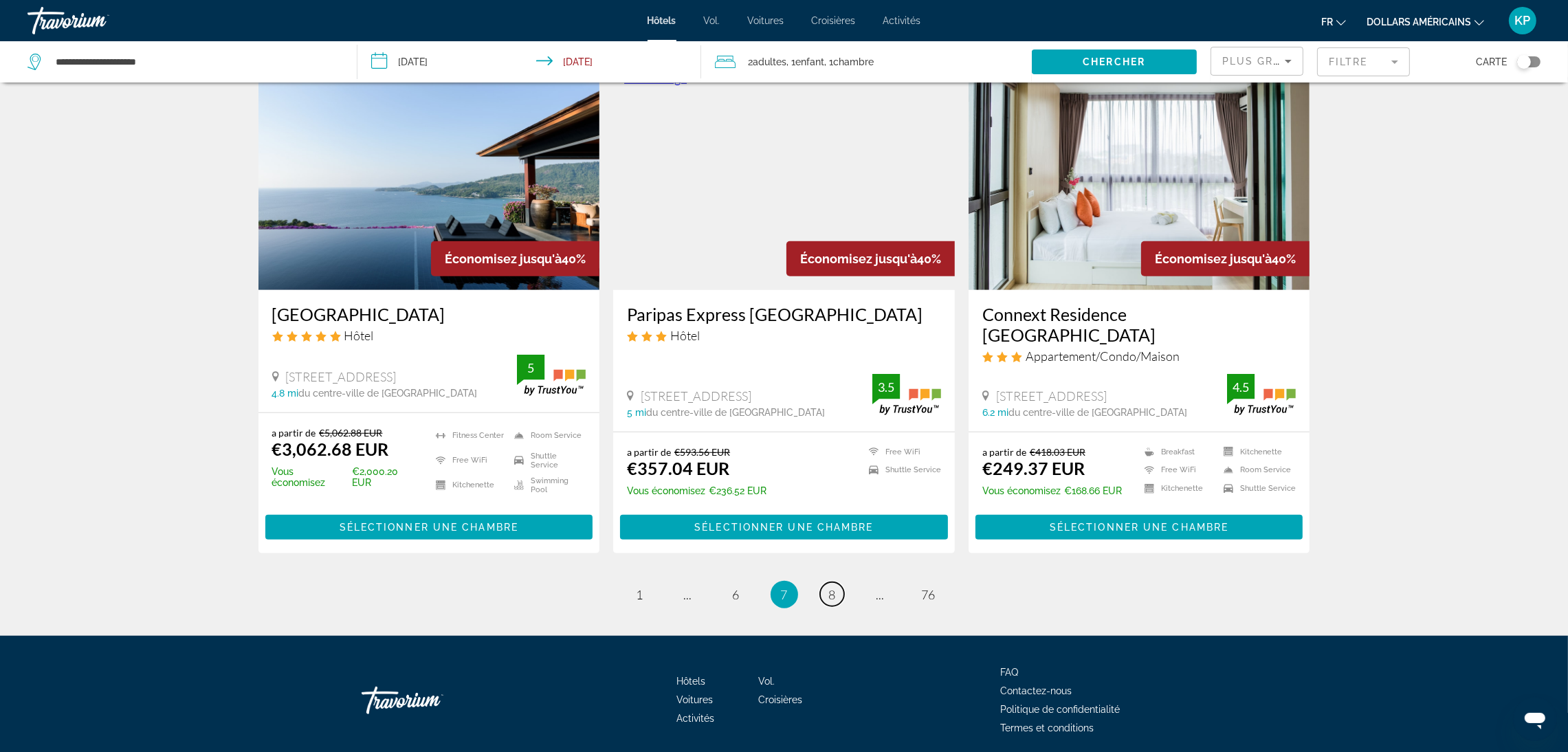
scroll to position [1582, 0]
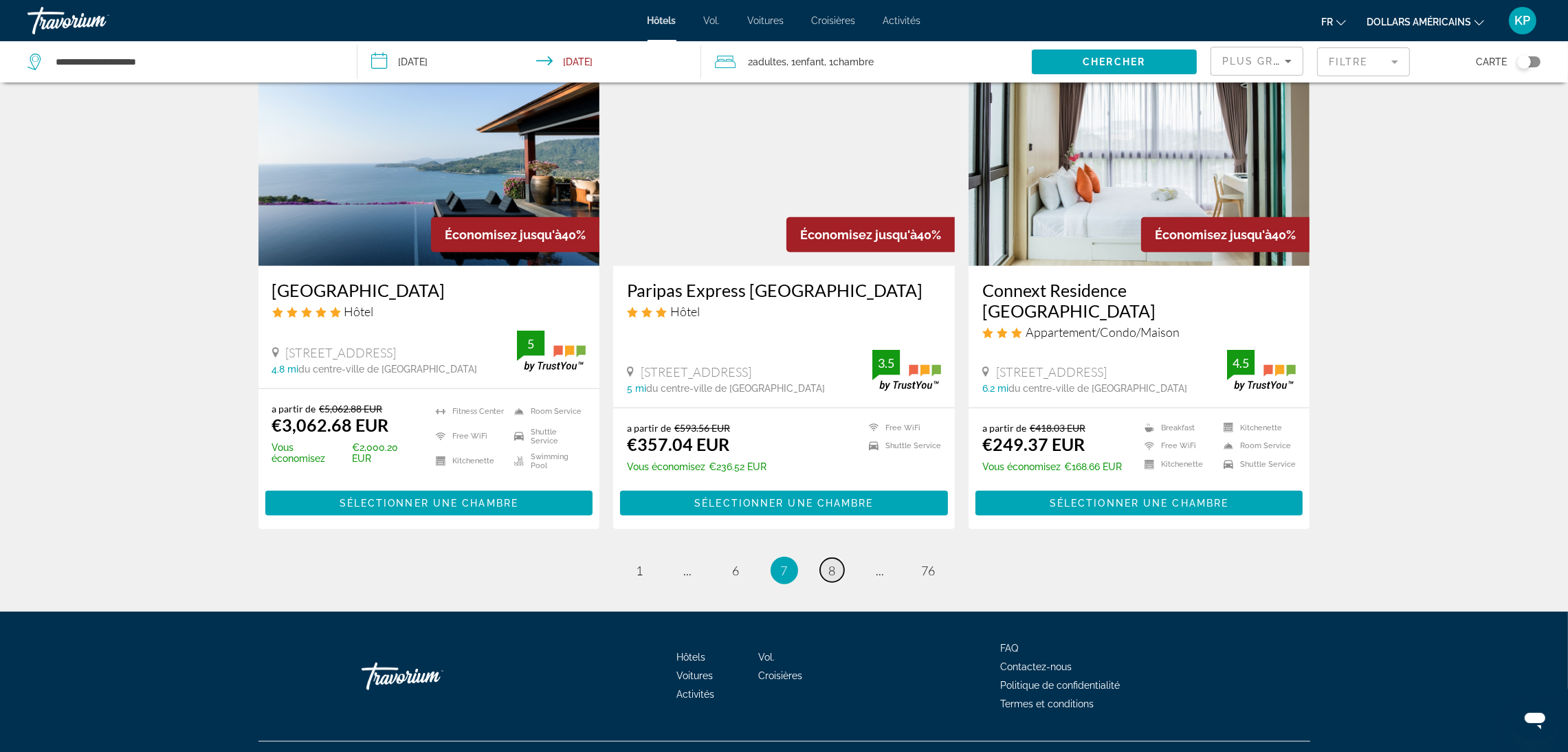
click at [832, 563] on span "8" at bounding box center [832, 570] width 7 height 15
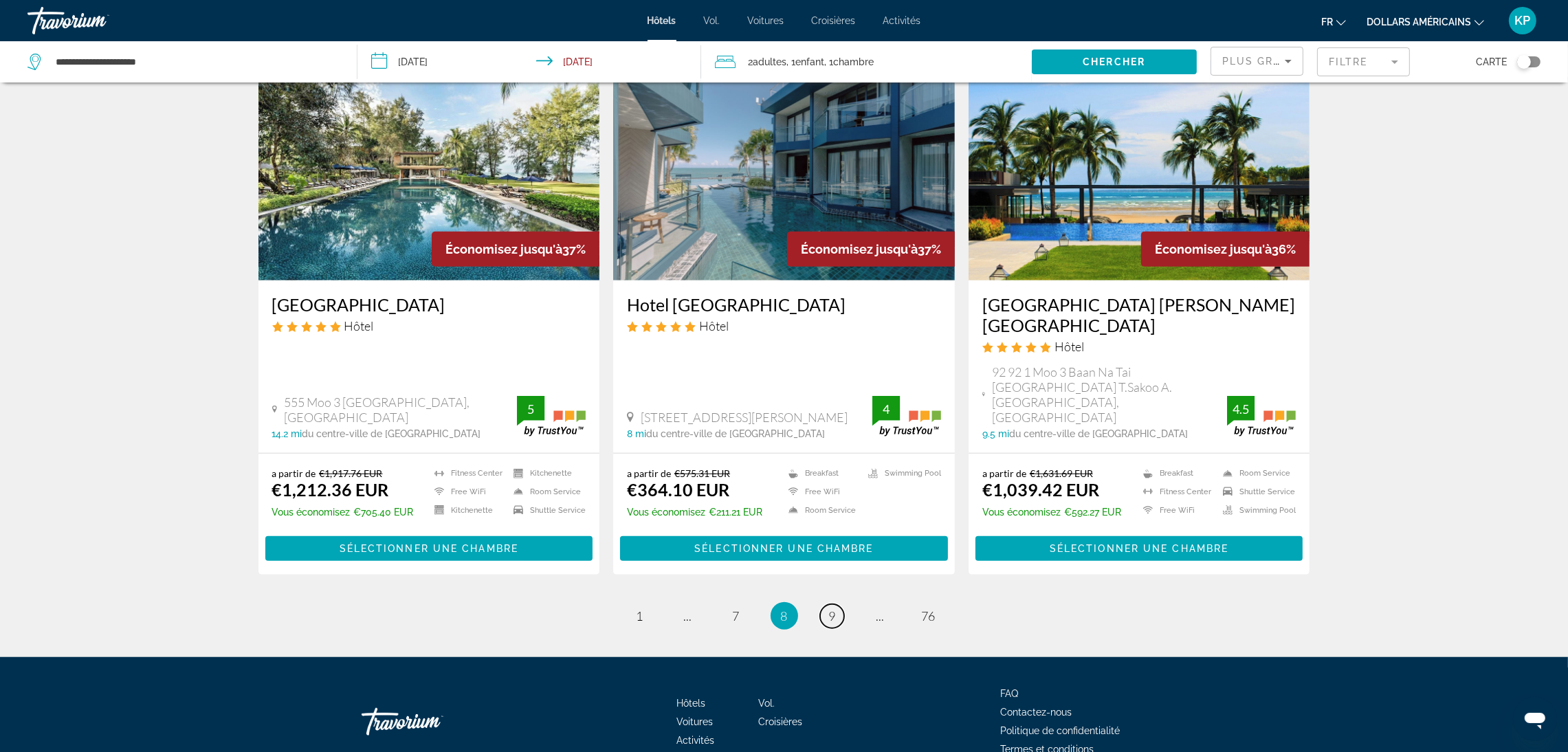
scroll to position [1627, 0]
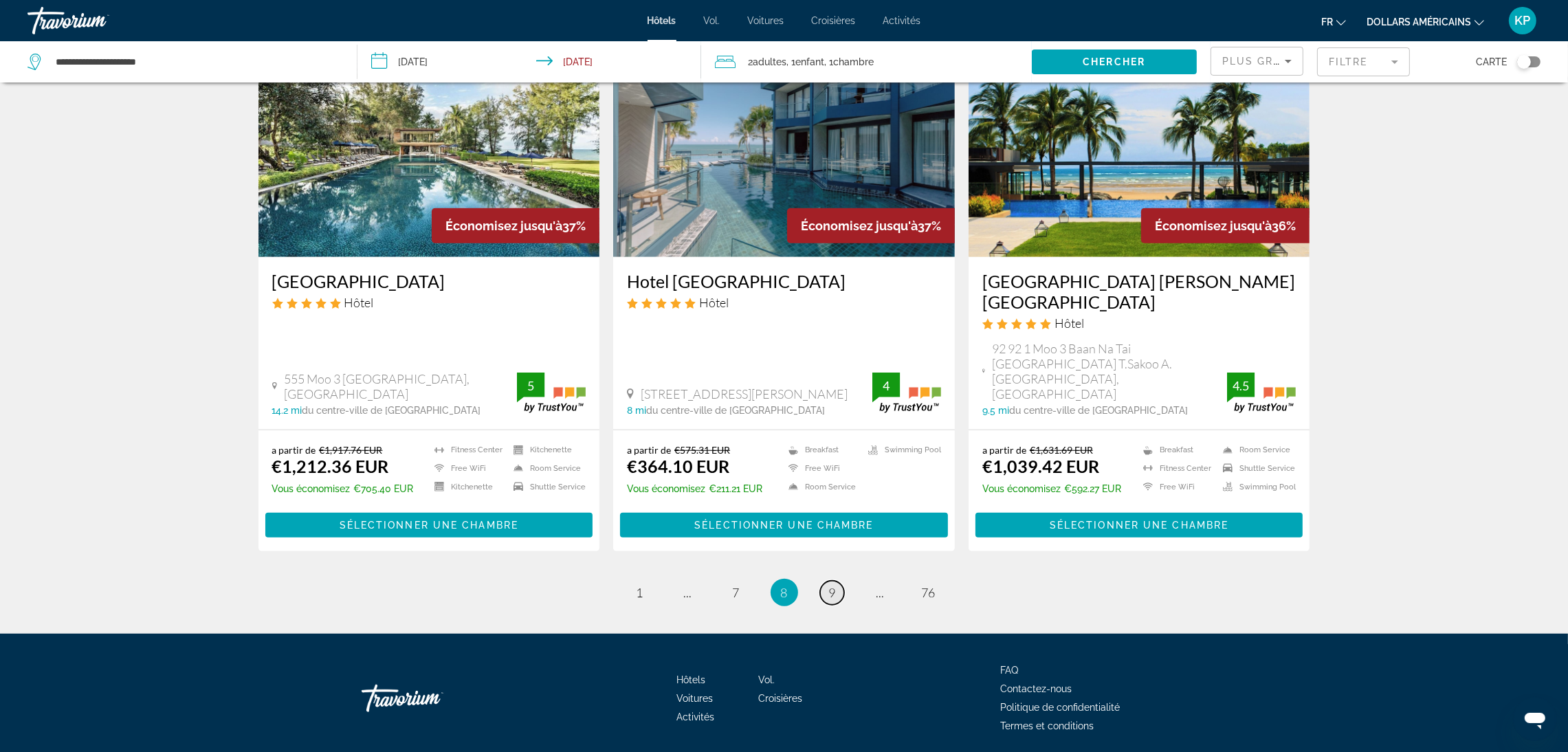
click at [837, 581] on link "page 9" at bounding box center [832, 593] width 24 height 25
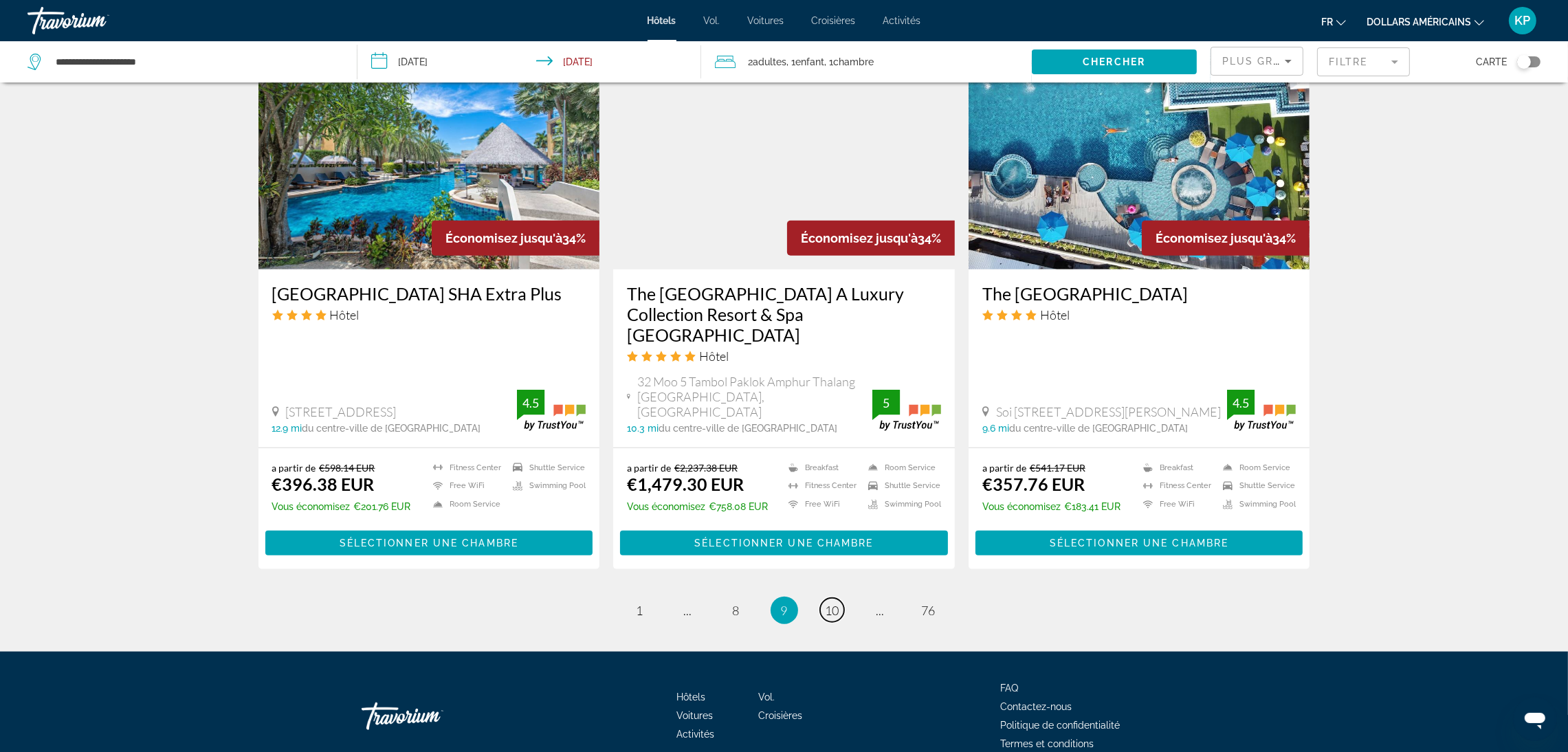
scroll to position [1585, 0]
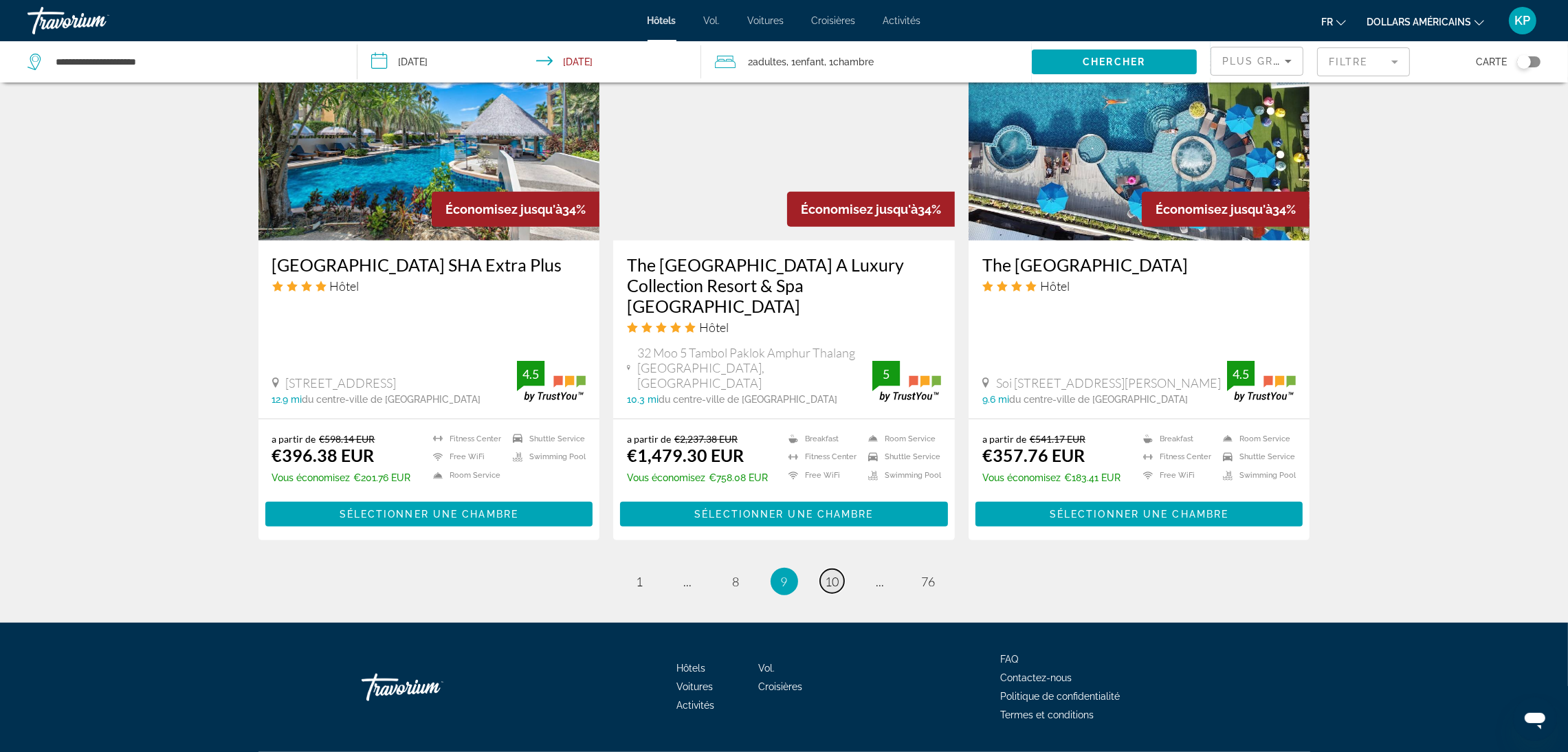
click at [825, 575] on span "10" at bounding box center [832, 581] width 14 height 15
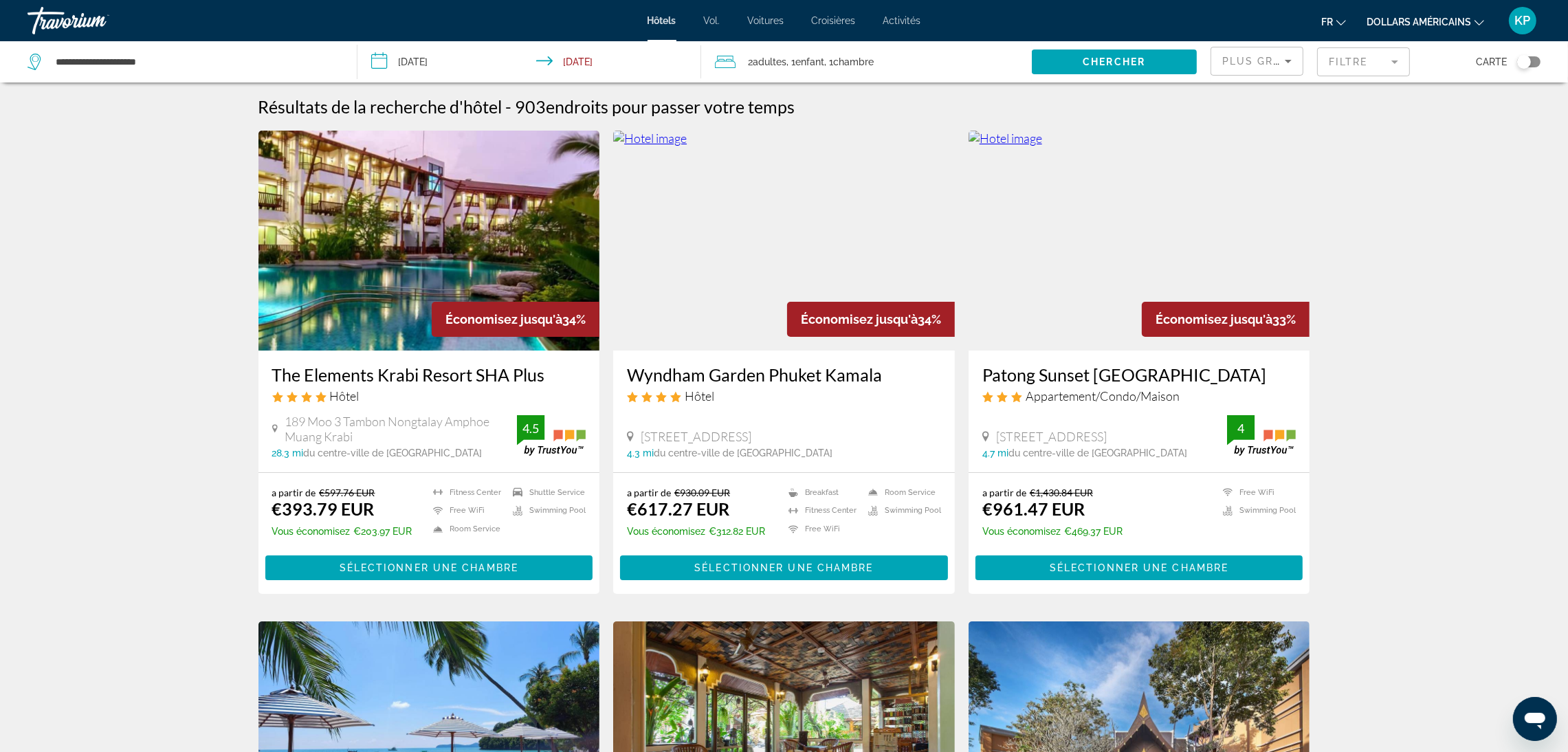
click at [1091, 294] on img "Contenu principal" at bounding box center [1139, 240] width 342 height 220
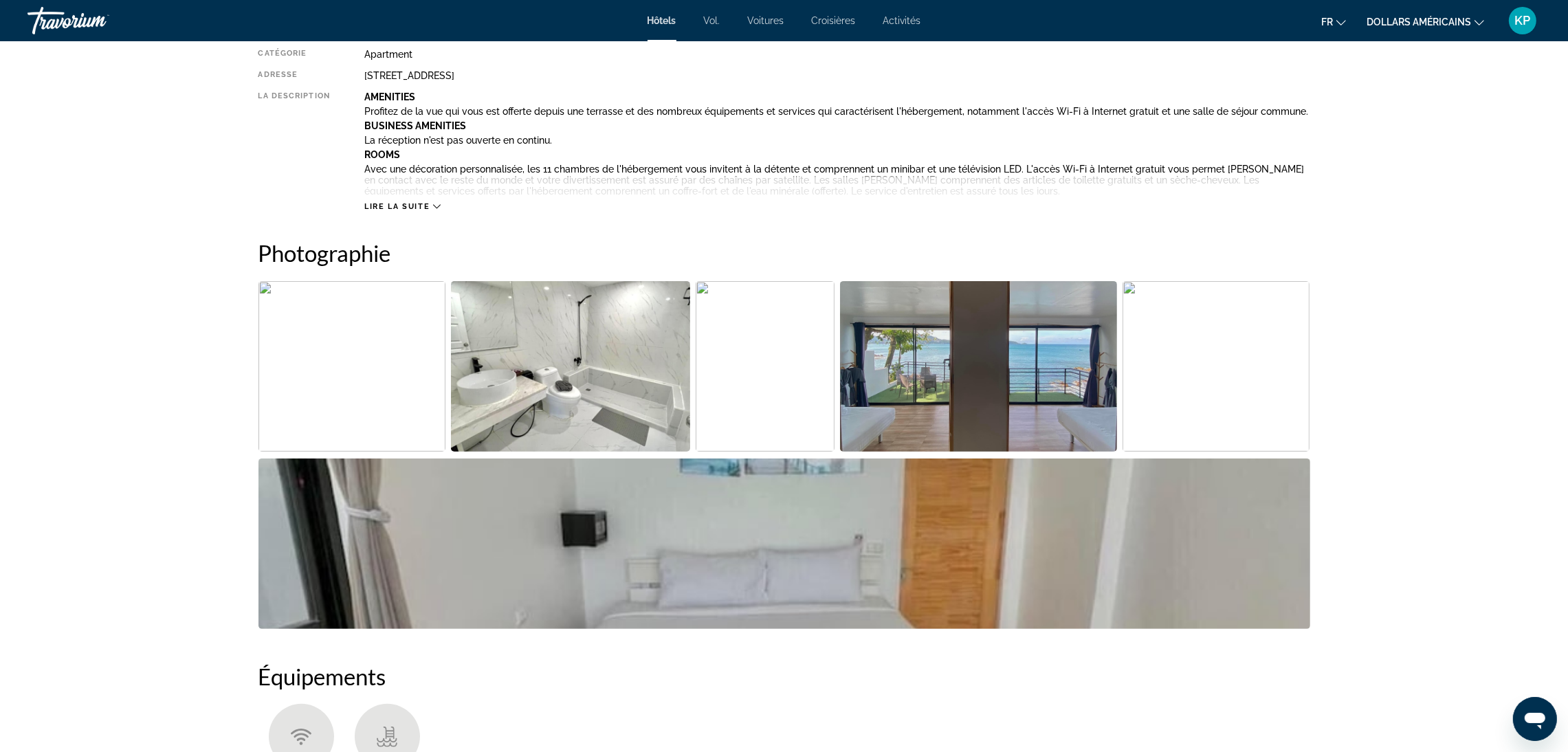
scroll to position [619, 0]
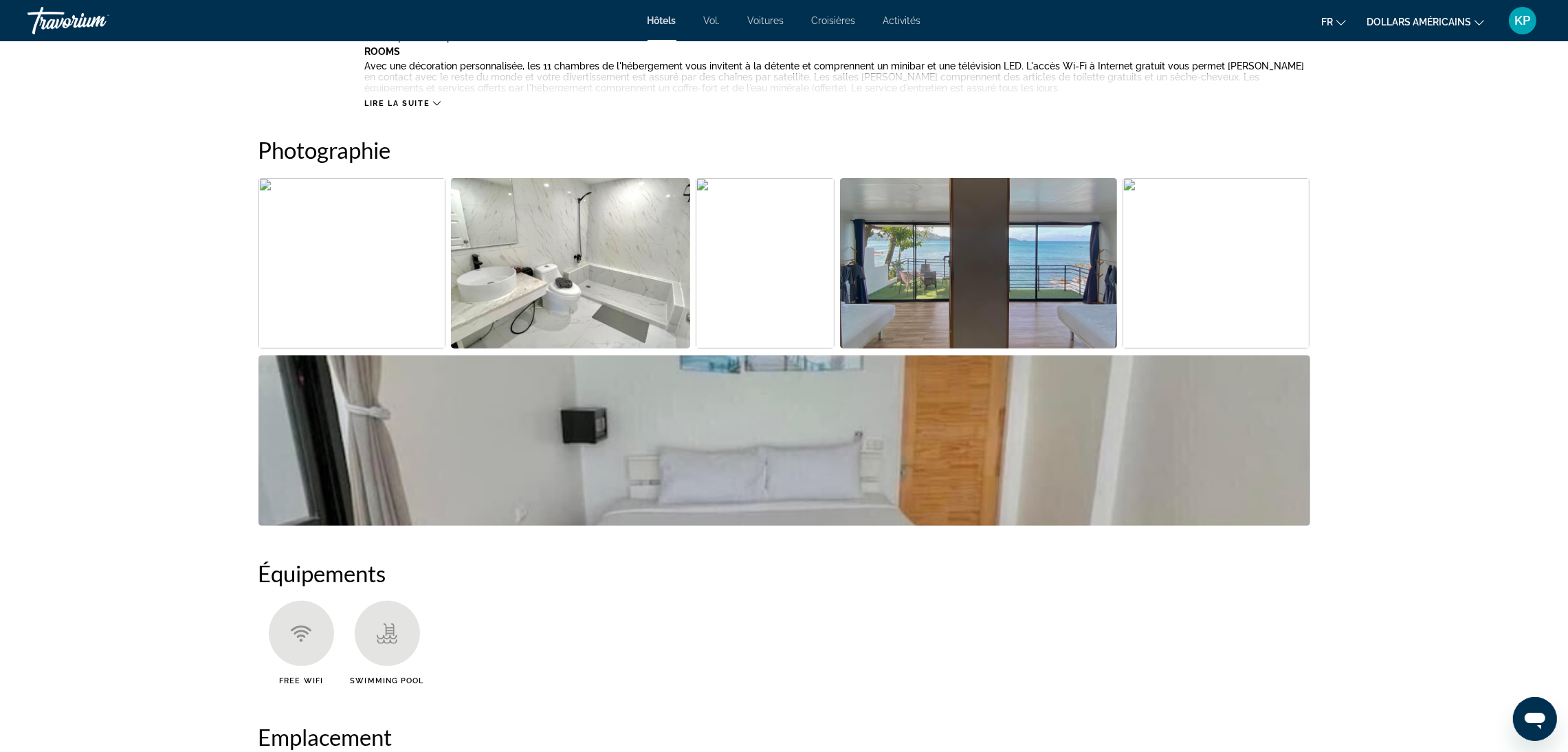
click at [757, 260] on img "Open full-screen image slider" at bounding box center [765, 264] width 139 height 171
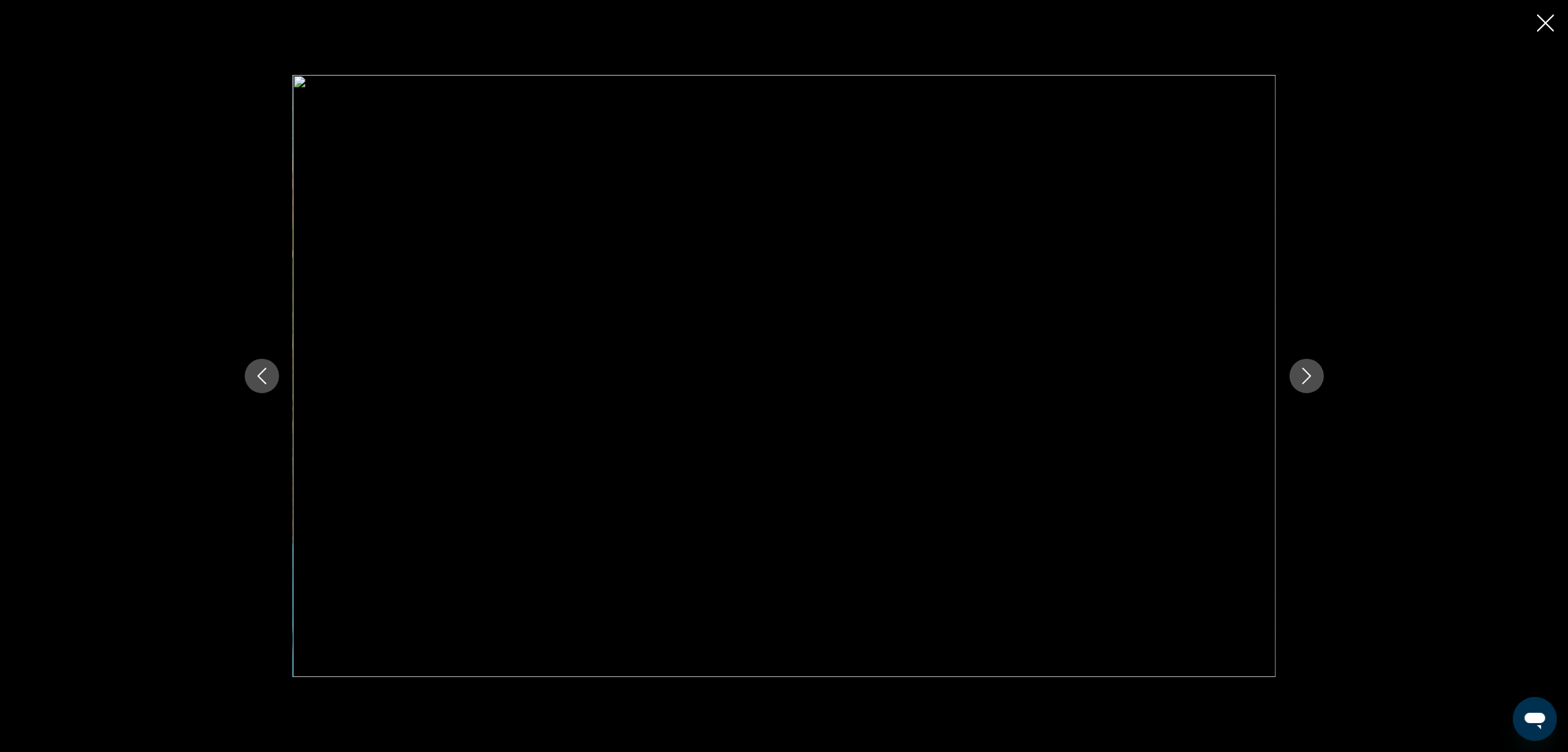
click at [1302, 376] on icon "Next image" at bounding box center [1306, 376] width 17 height 17
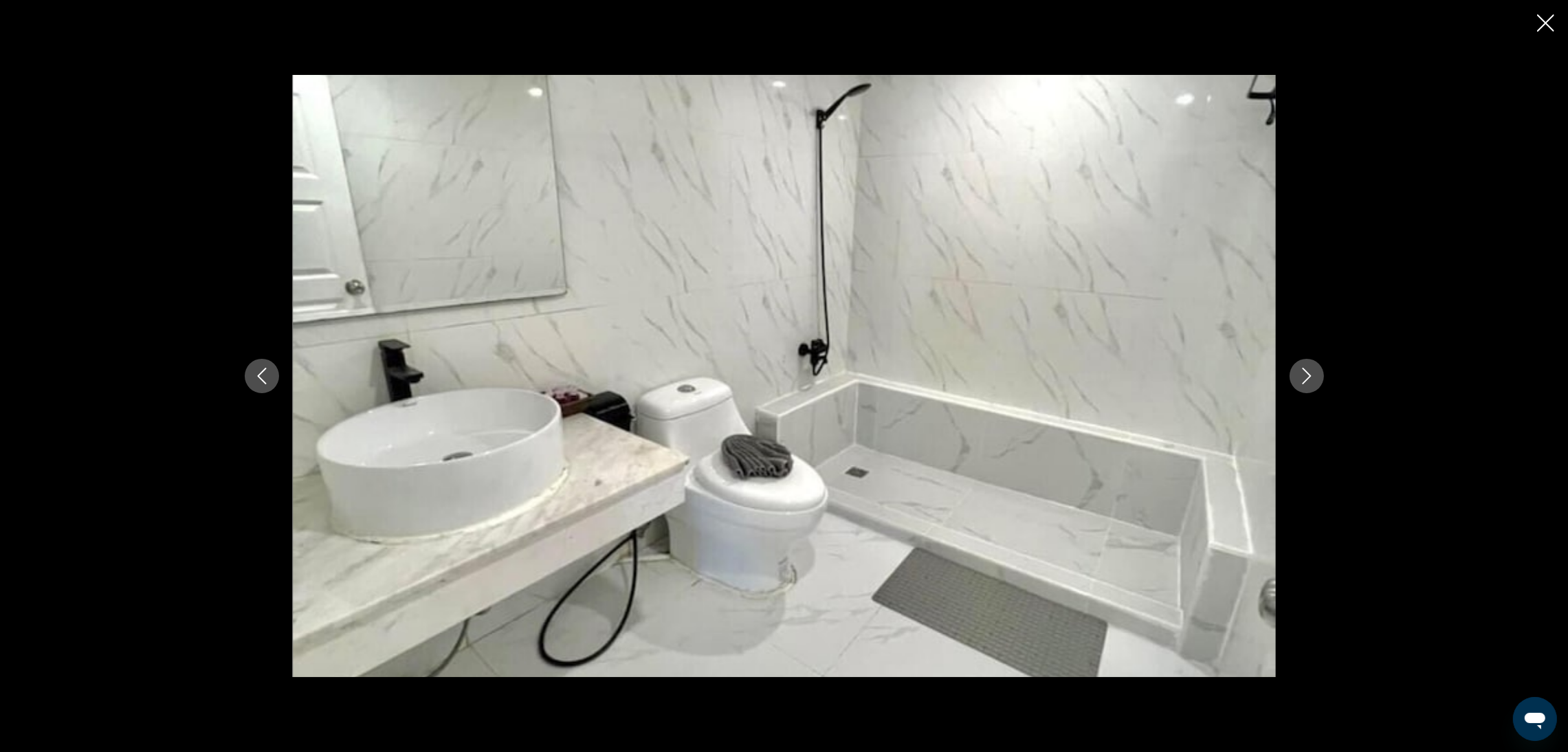
click at [1302, 376] on icon "Next image" at bounding box center [1306, 376] width 17 height 17
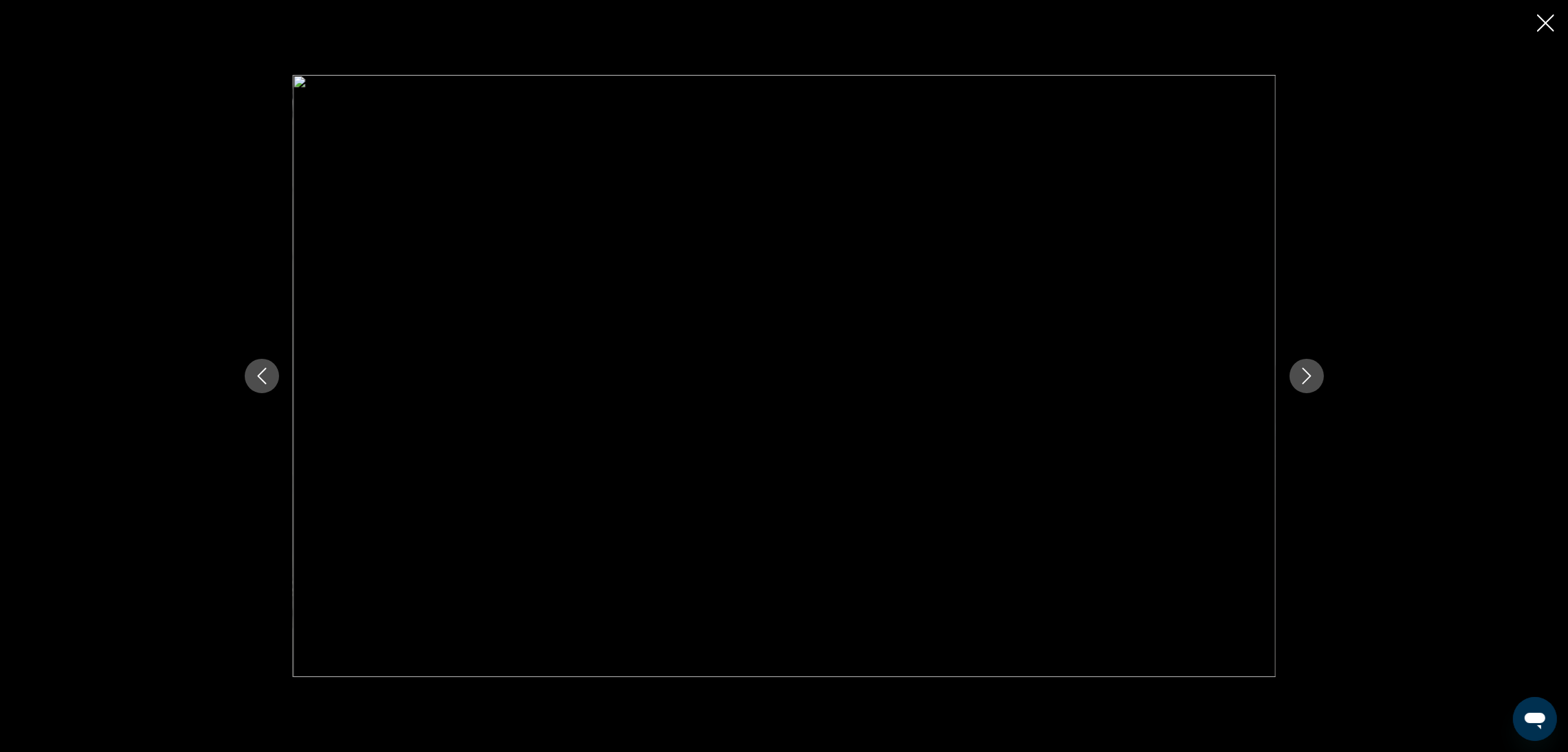
click at [1302, 376] on icon "Next image" at bounding box center [1306, 376] width 17 height 17
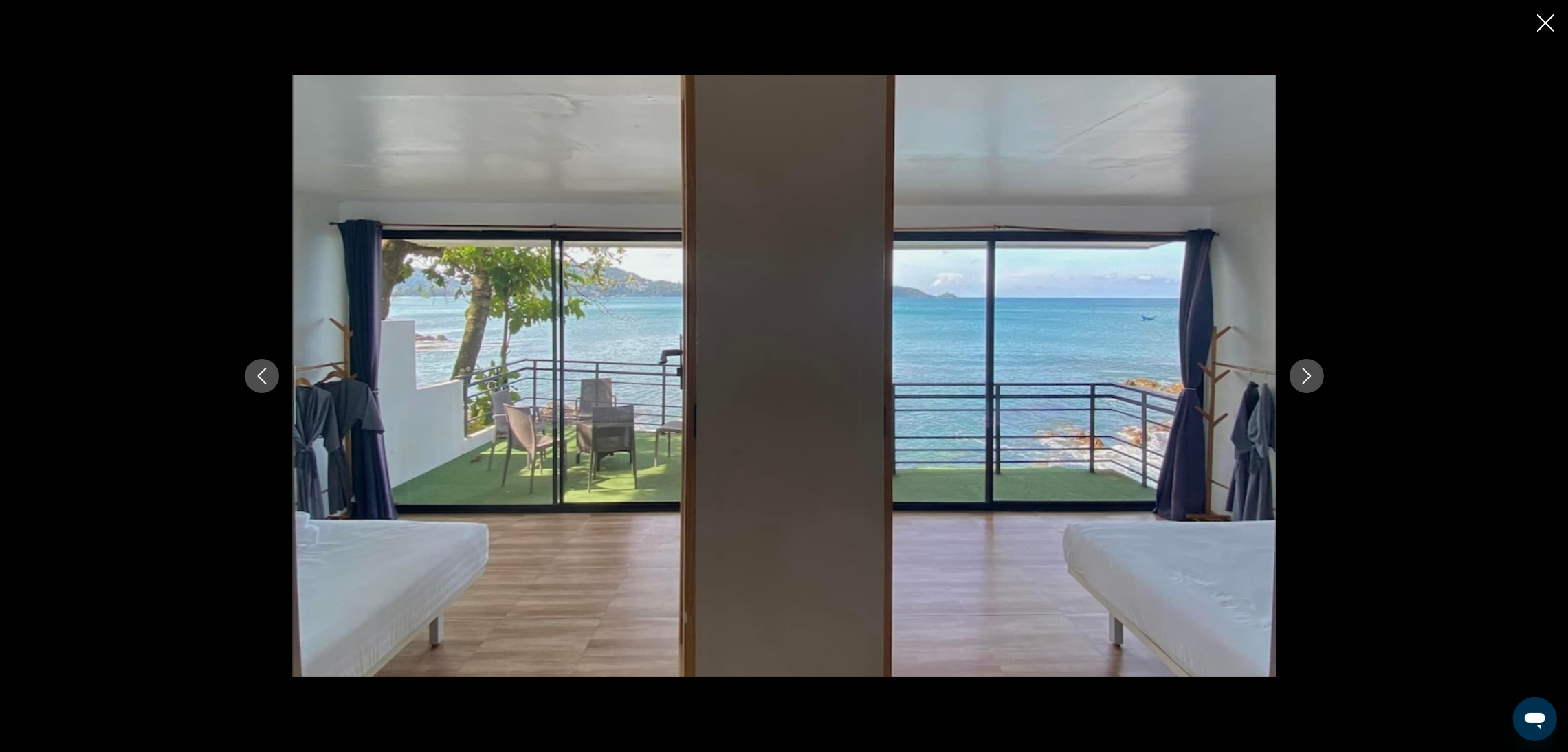
click at [1302, 376] on icon "Next image" at bounding box center [1306, 376] width 17 height 17
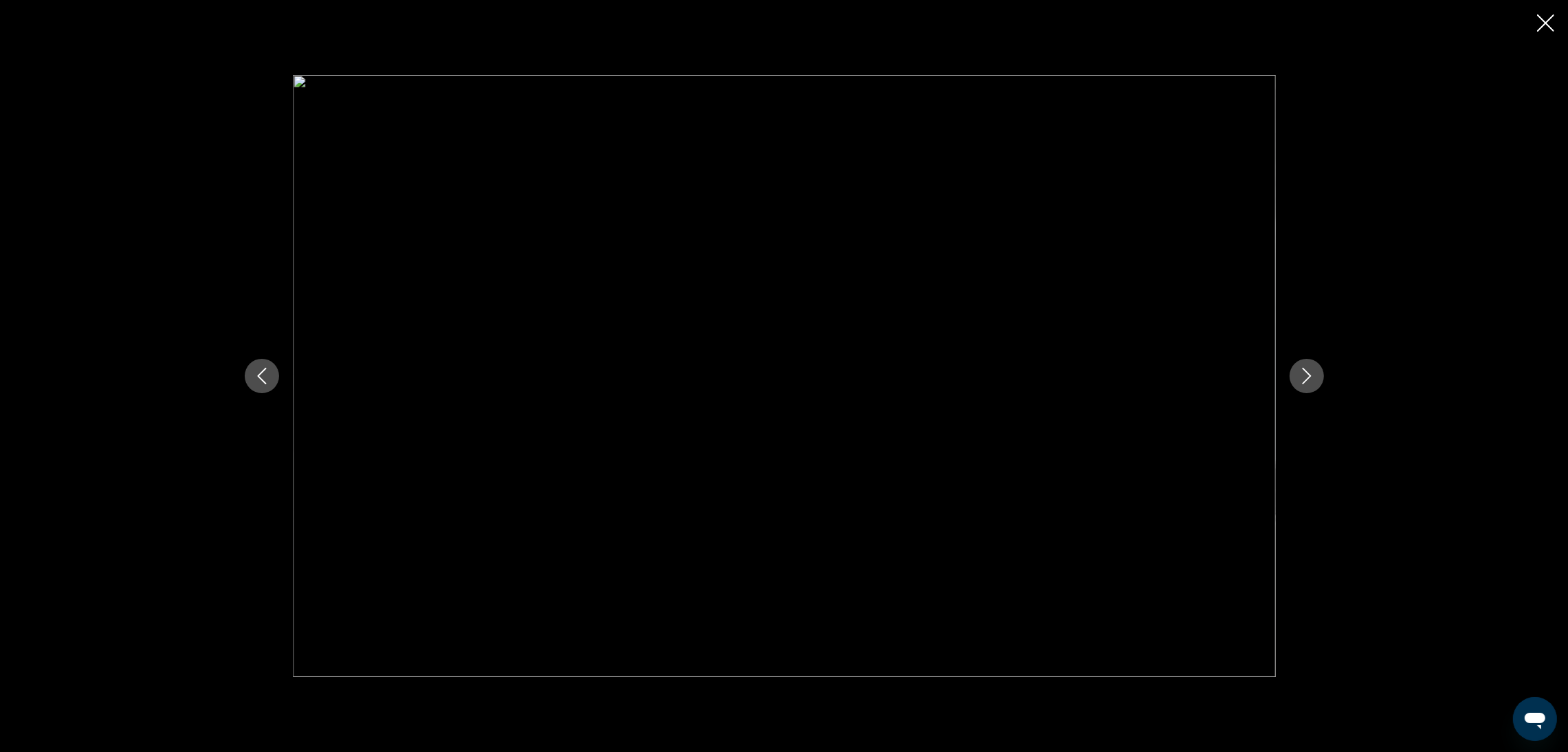
click at [1302, 376] on icon "Next image" at bounding box center [1306, 376] width 17 height 17
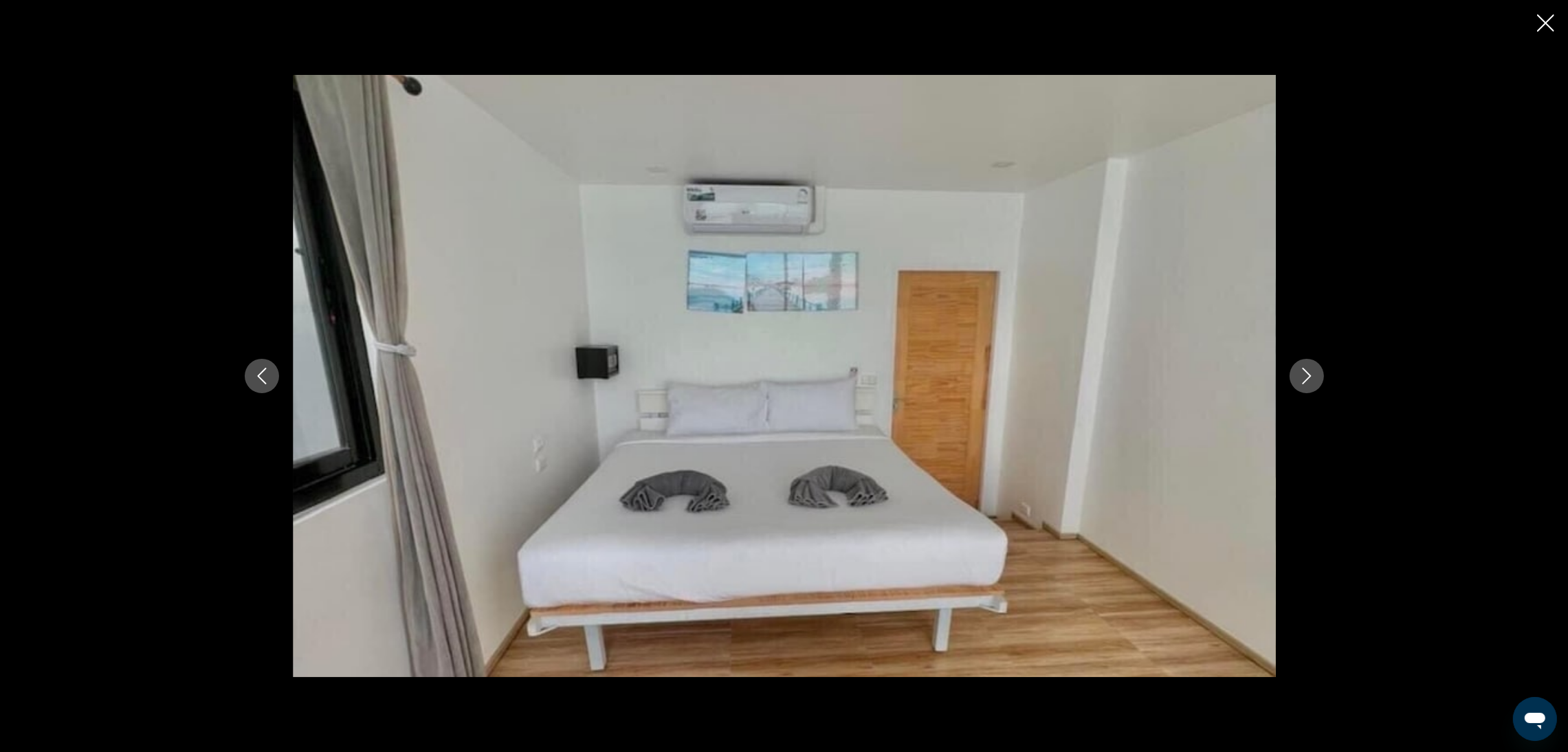
click at [1302, 376] on icon "Next image" at bounding box center [1306, 376] width 17 height 17
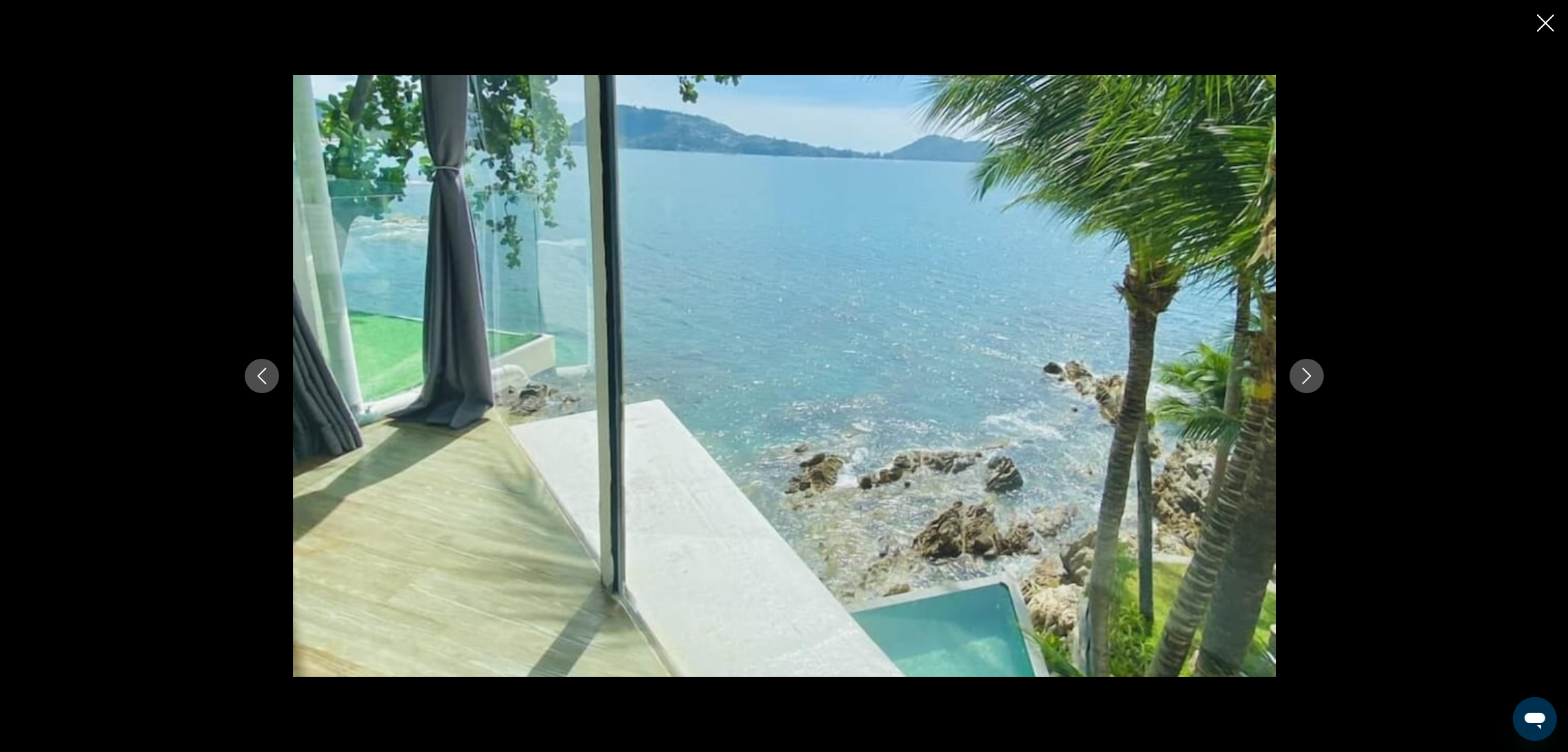
click at [1302, 376] on icon "Next image" at bounding box center [1306, 376] width 17 height 17
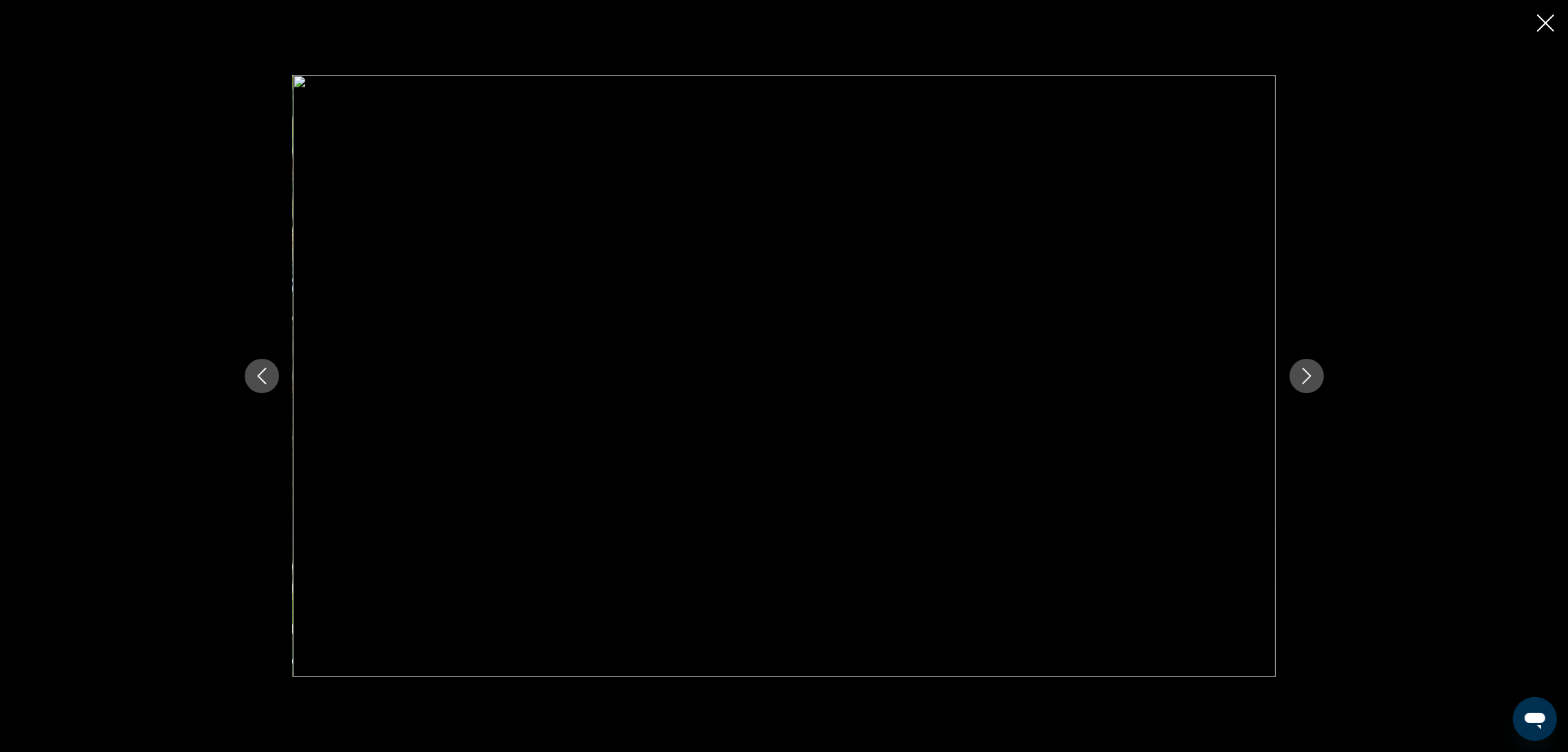
click at [1302, 376] on icon "Next image" at bounding box center [1306, 376] width 17 height 17
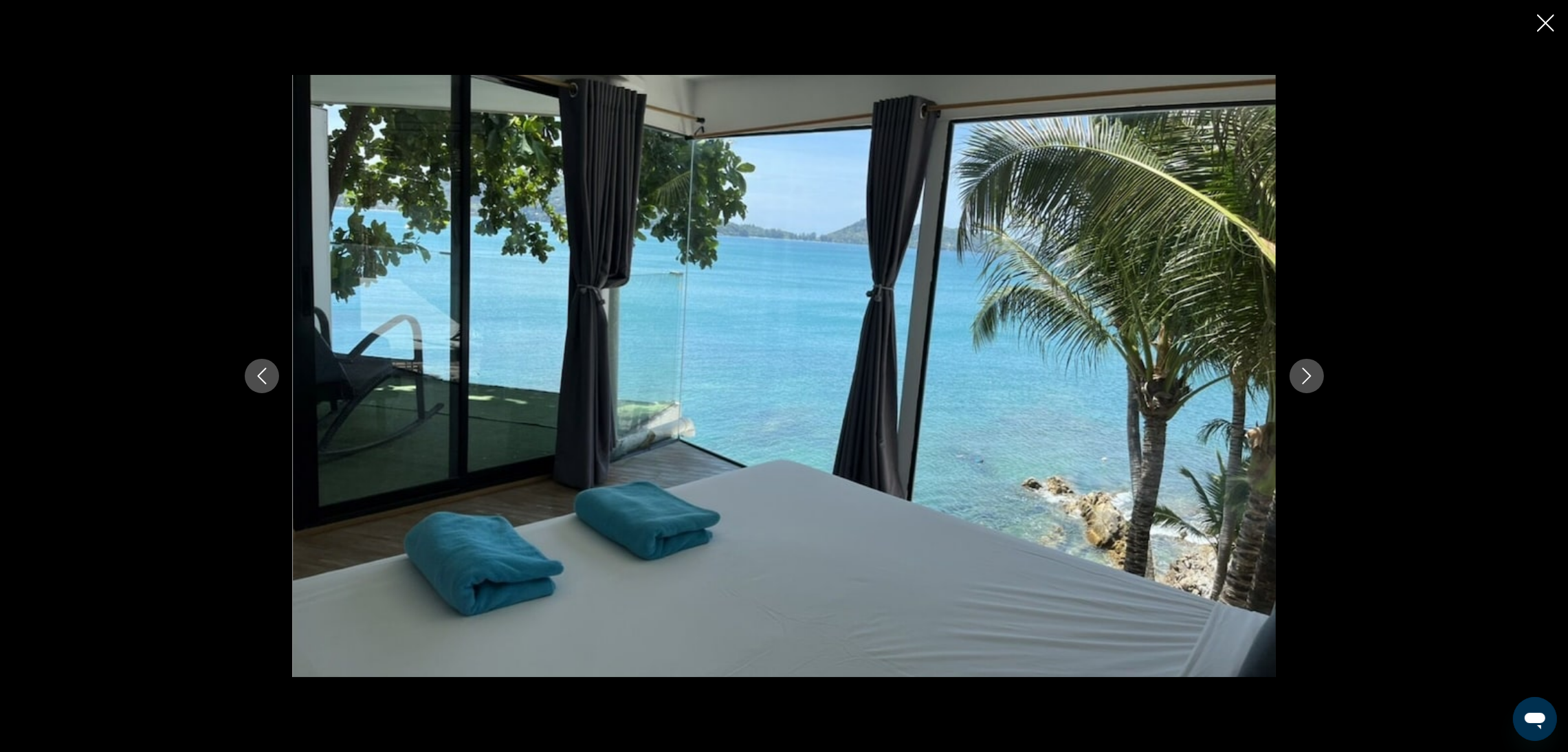
click at [1302, 376] on icon "Next image" at bounding box center [1306, 376] width 17 height 17
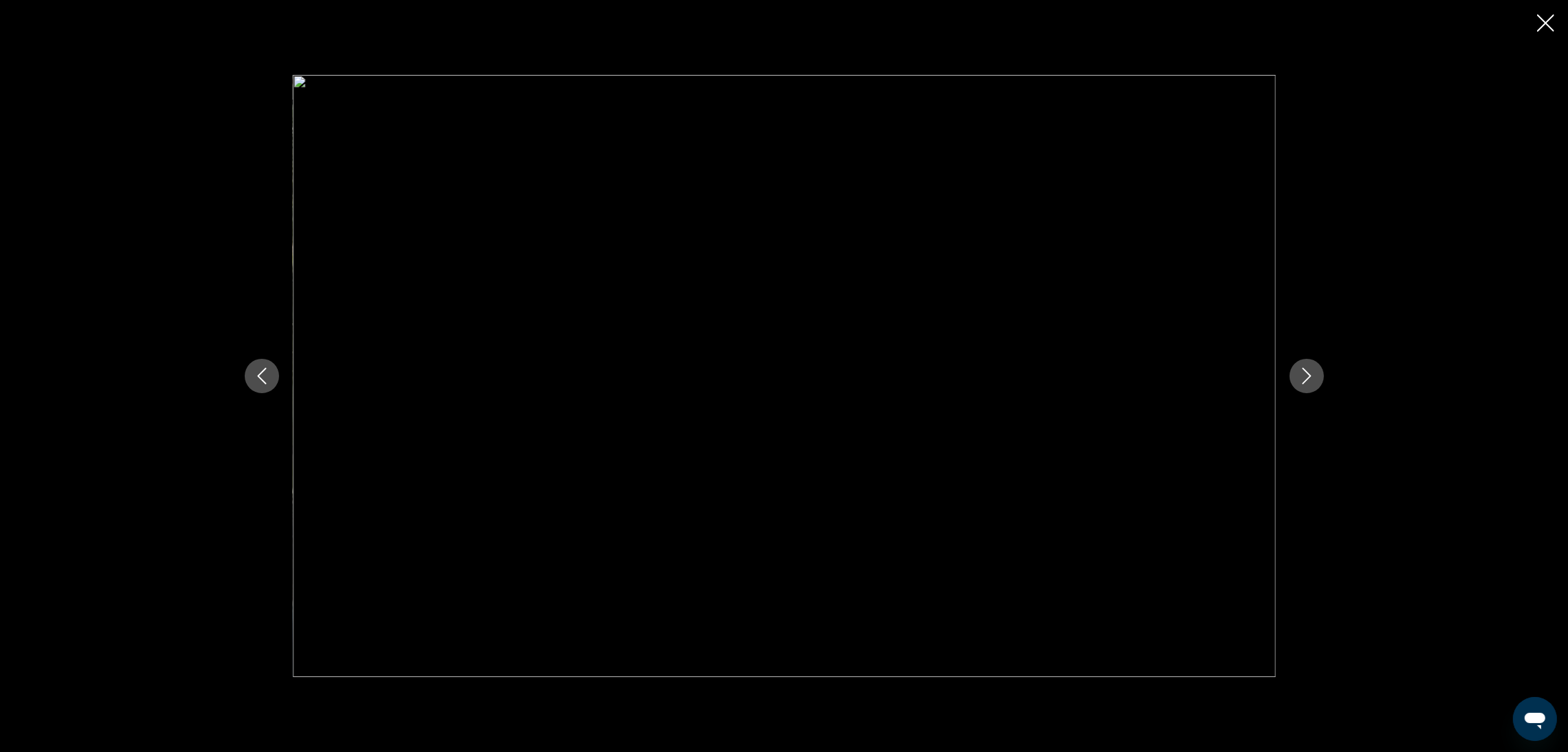
click at [1548, 22] on icon "Close slideshow" at bounding box center [1545, 24] width 18 height 18
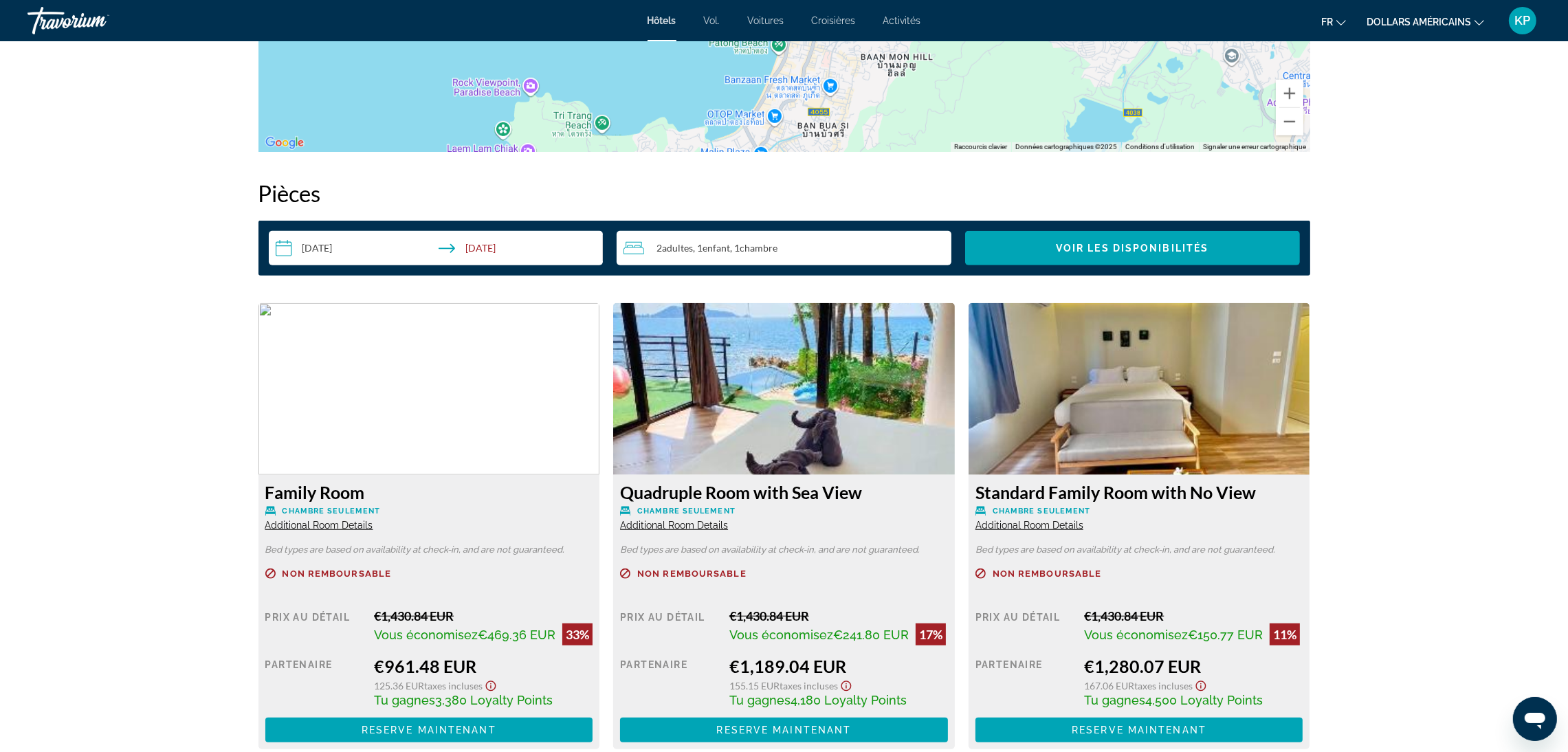
scroll to position [1340, 0]
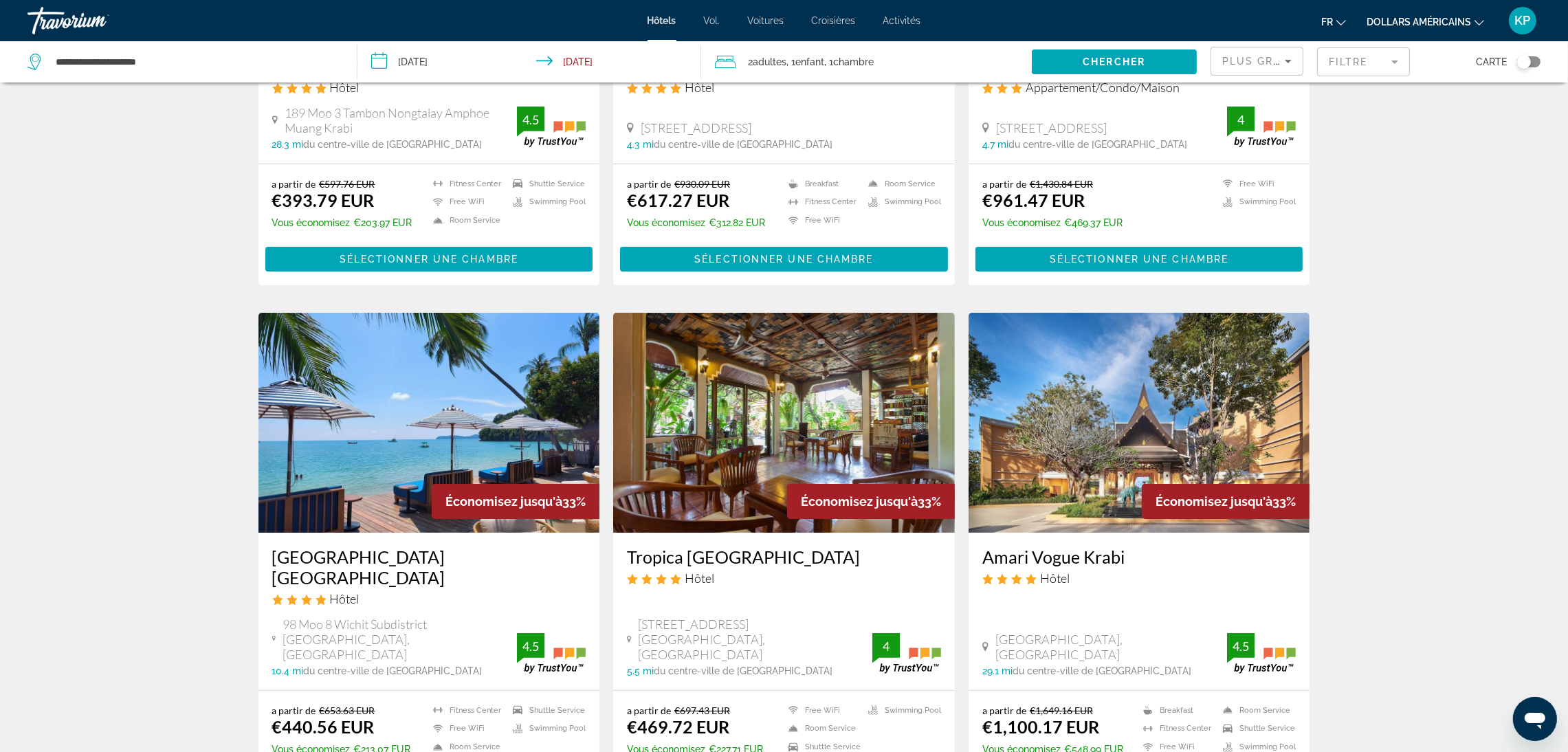
scroll to position [413, 0]
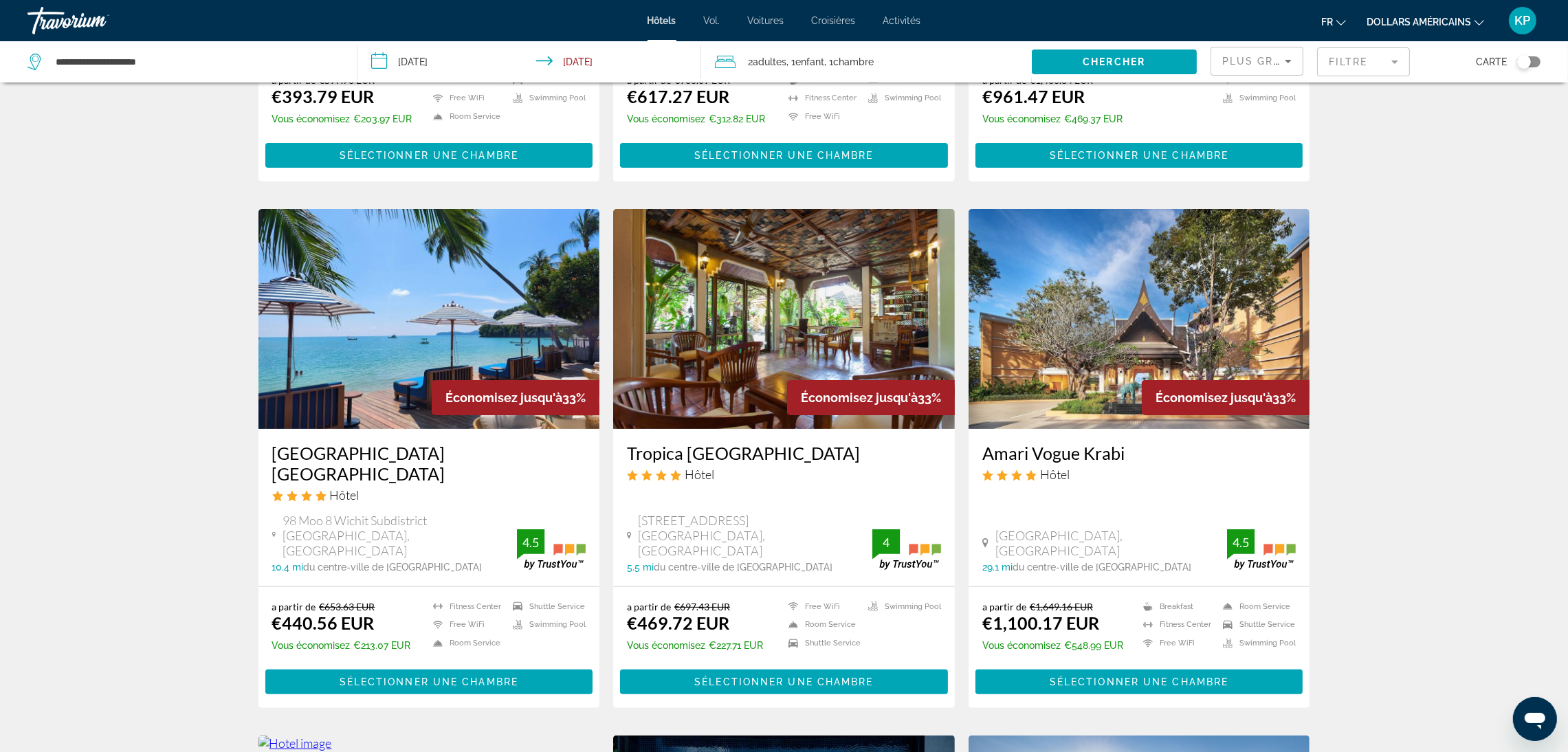
click at [390, 337] on img "Contenu principal" at bounding box center [429, 319] width 342 height 220
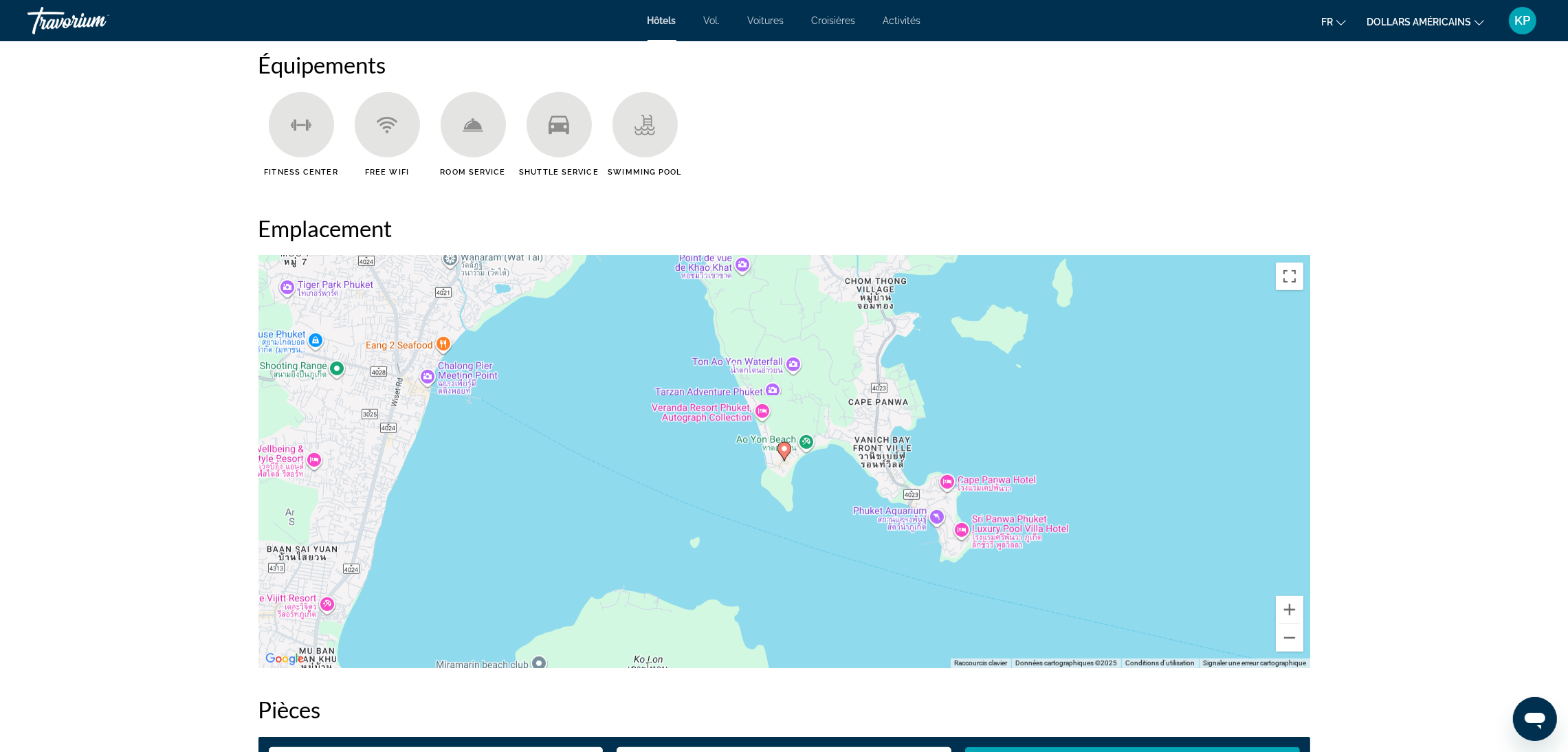
scroll to position [1134, 0]
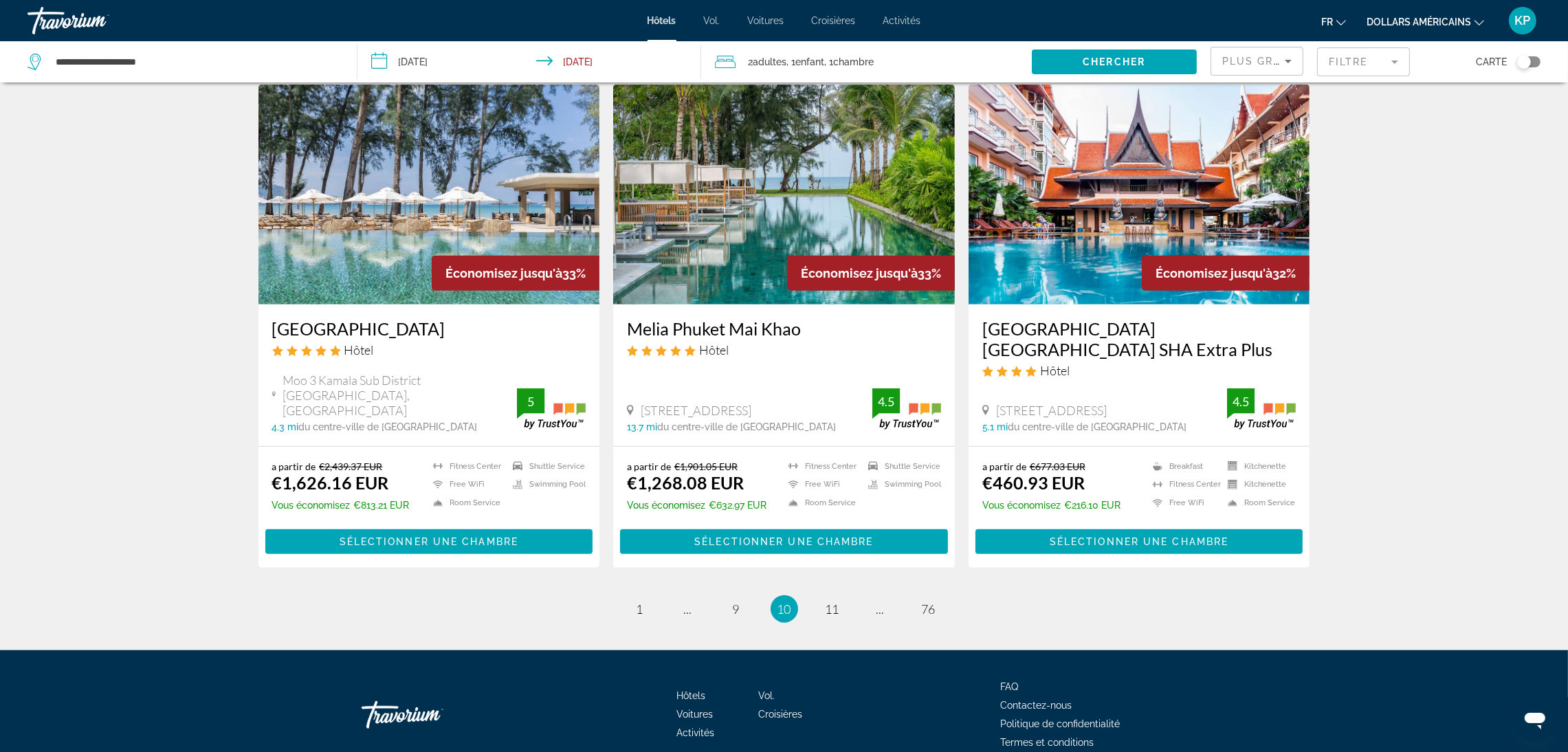
scroll to position [1584, 0]
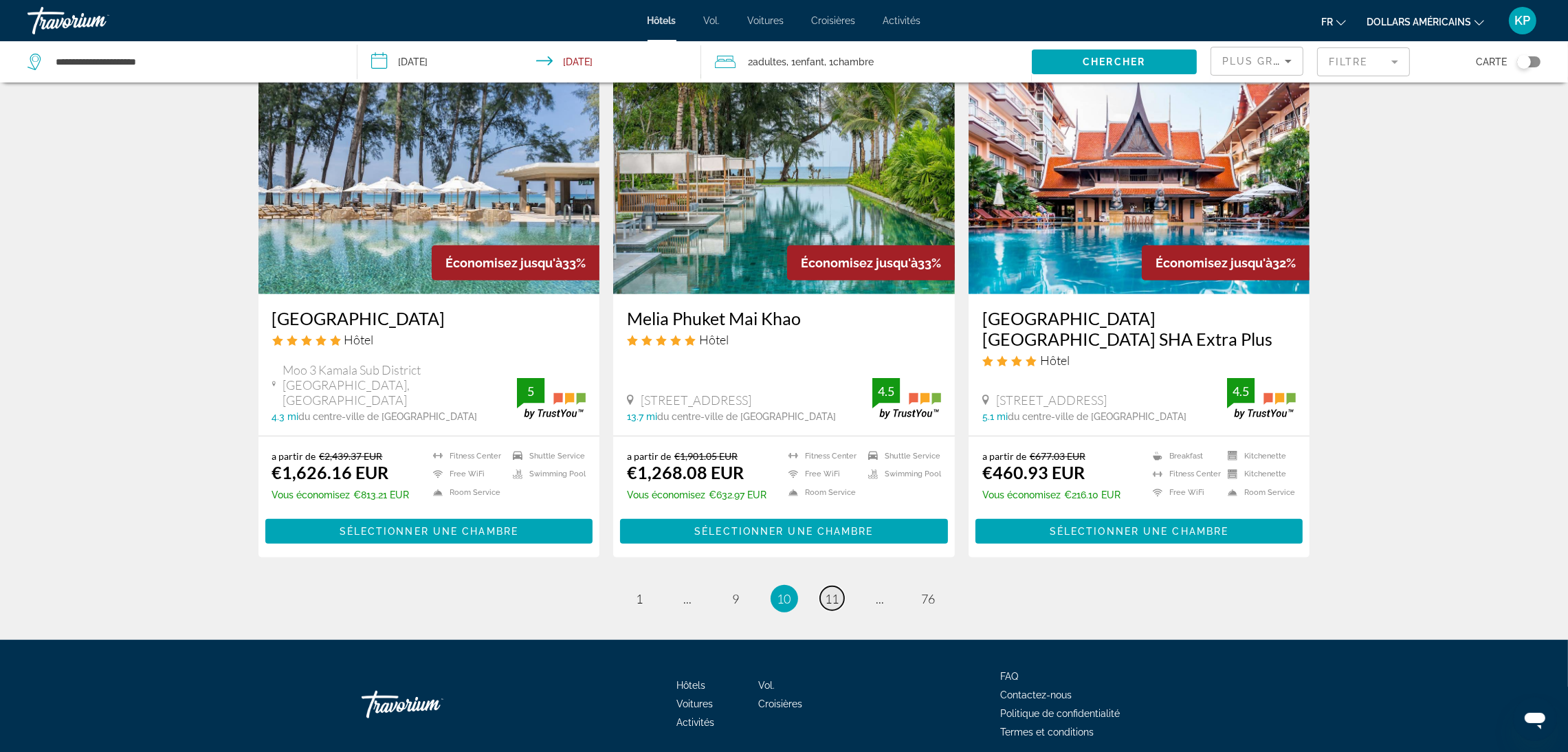
click at [825, 591] on span "11" at bounding box center [832, 598] width 14 height 15
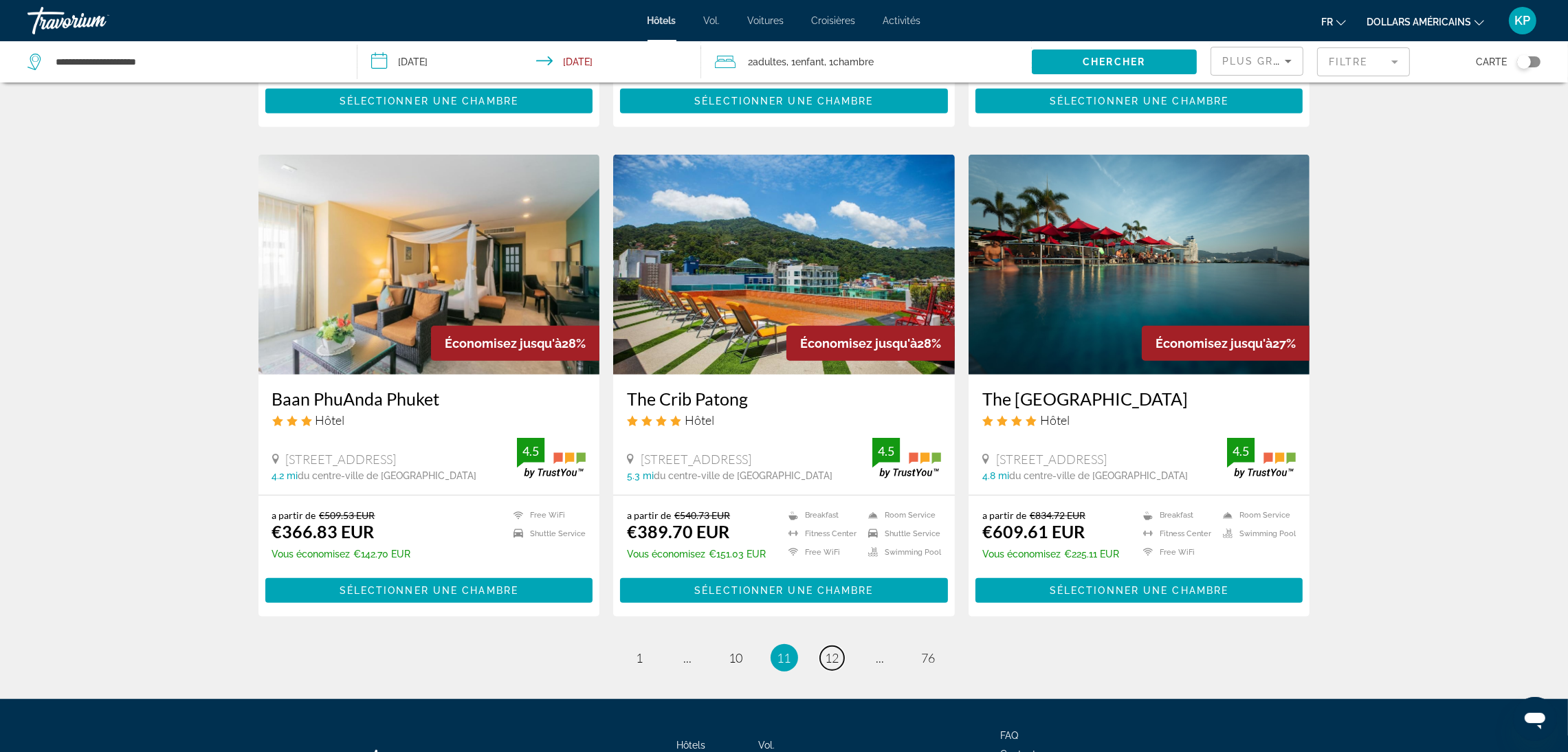
scroll to position [1584, 0]
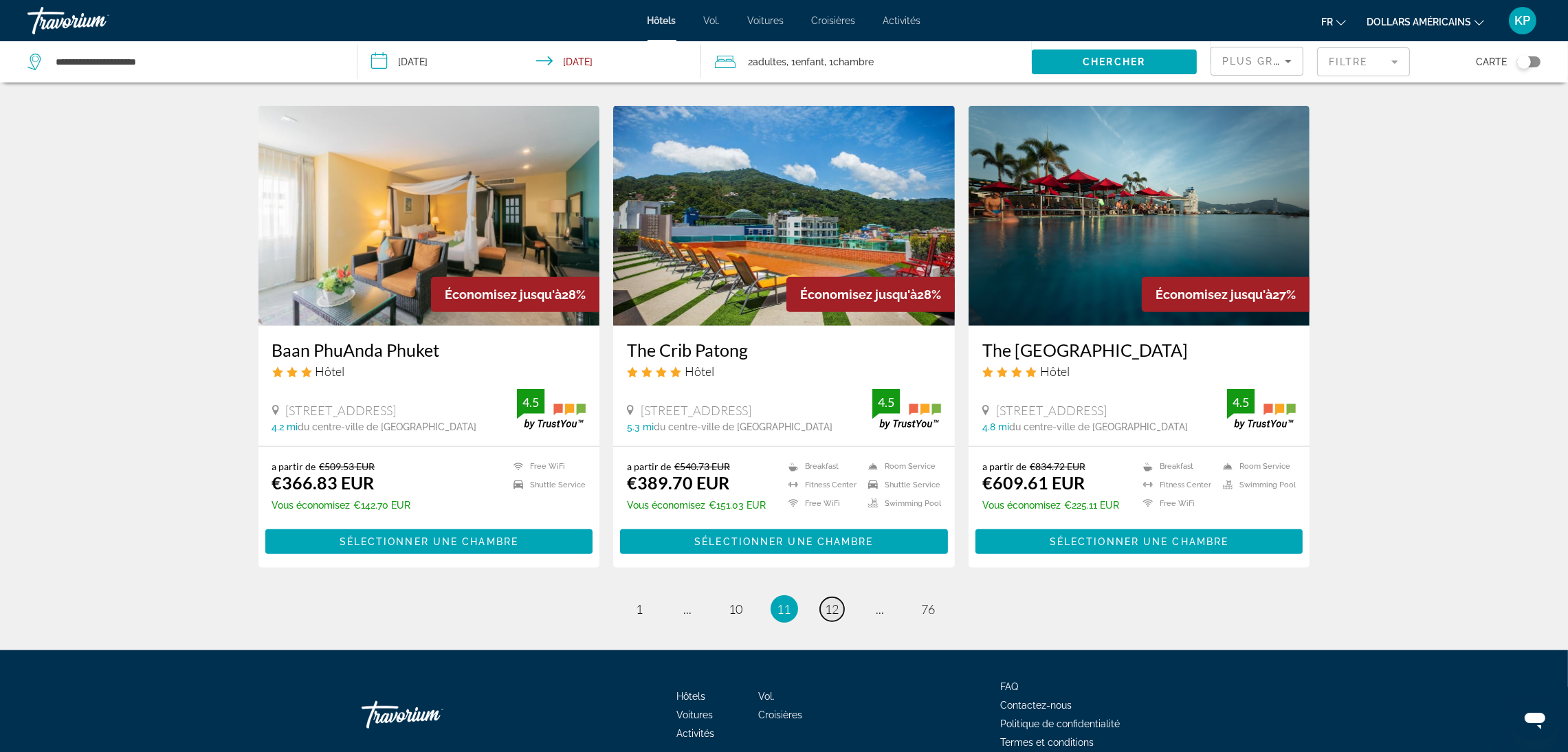
click at [820, 597] on link "page 12" at bounding box center [832, 609] width 24 height 25
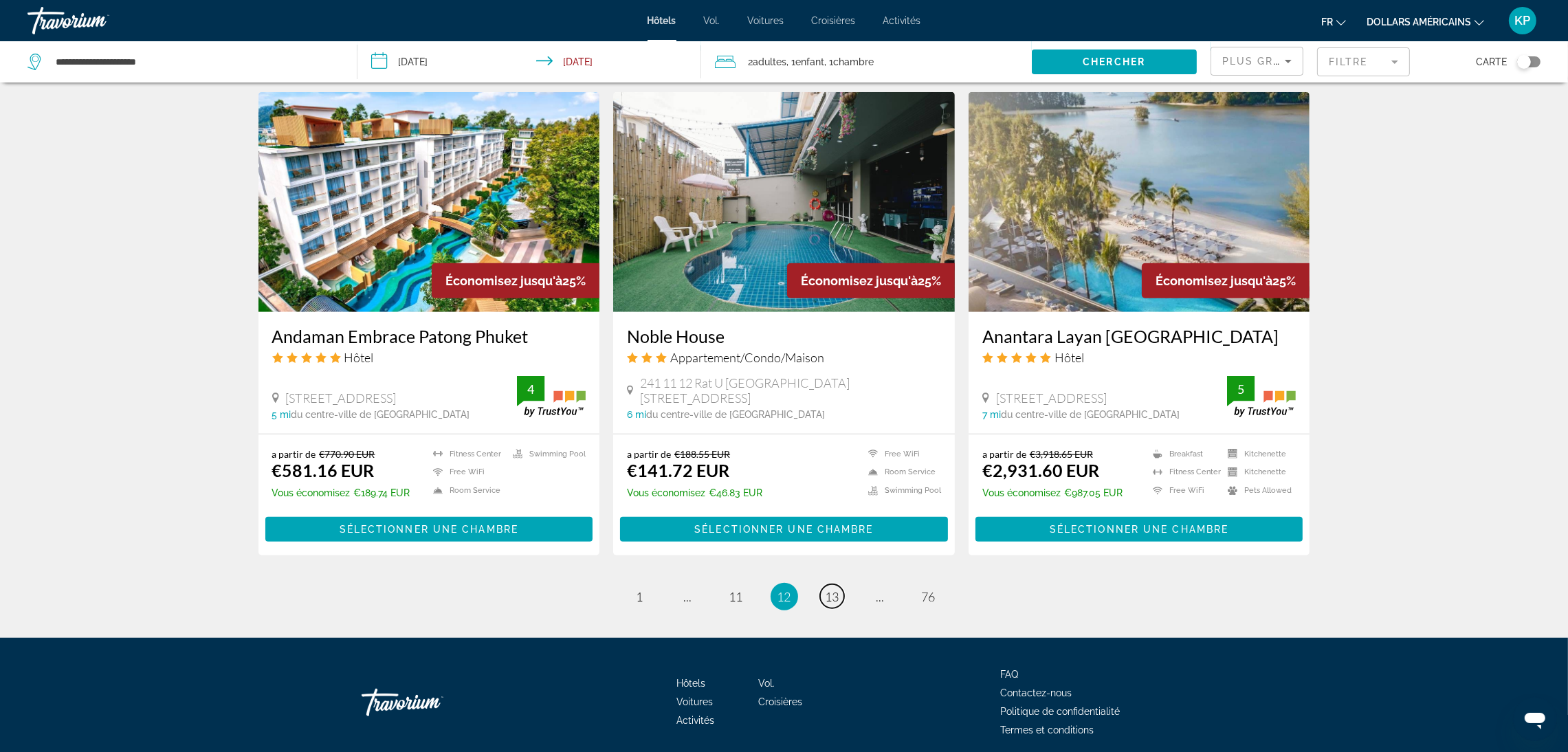
scroll to position [1565, 0]
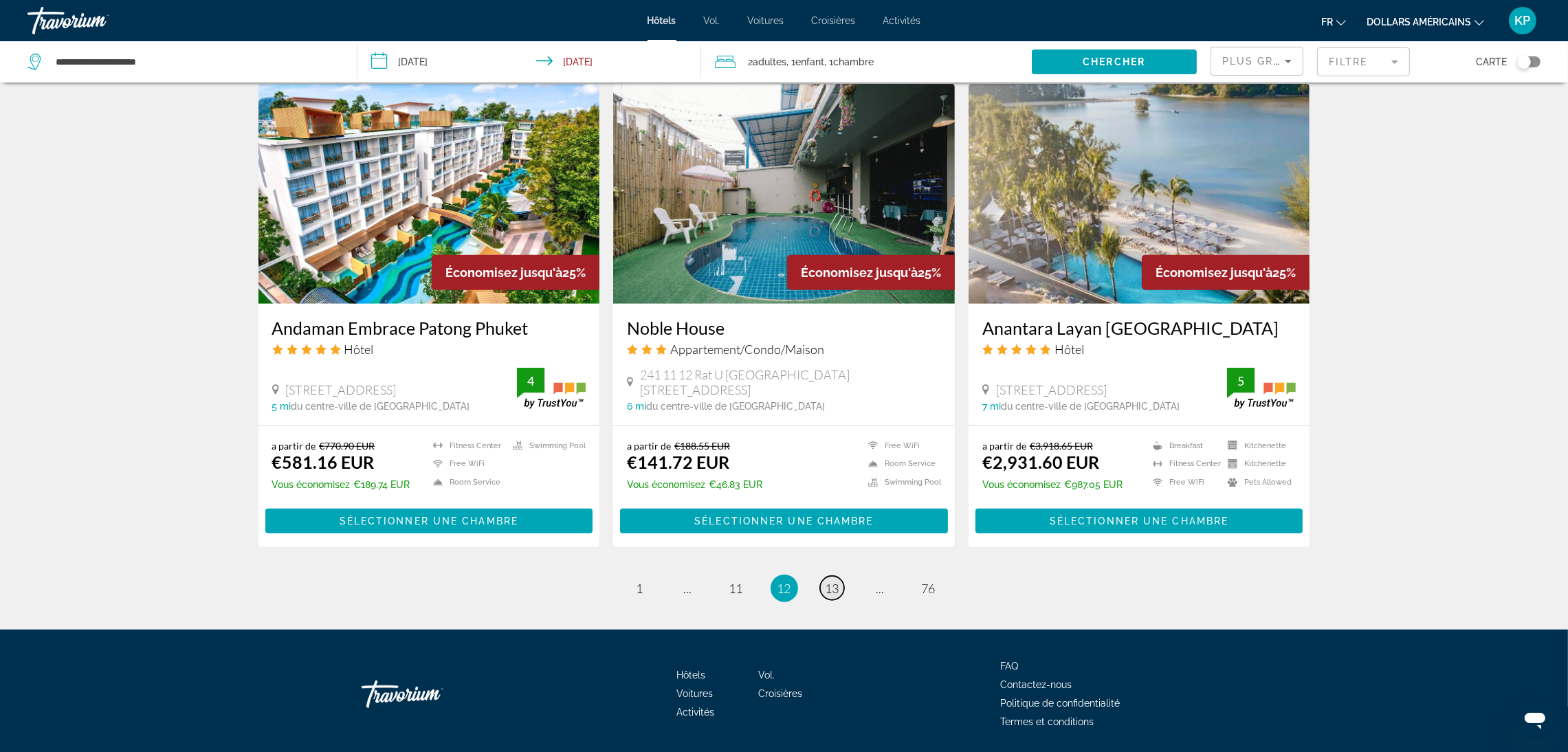
click at [832, 577] on link "page 13" at bounding box center [832, 588] width 24 height 25
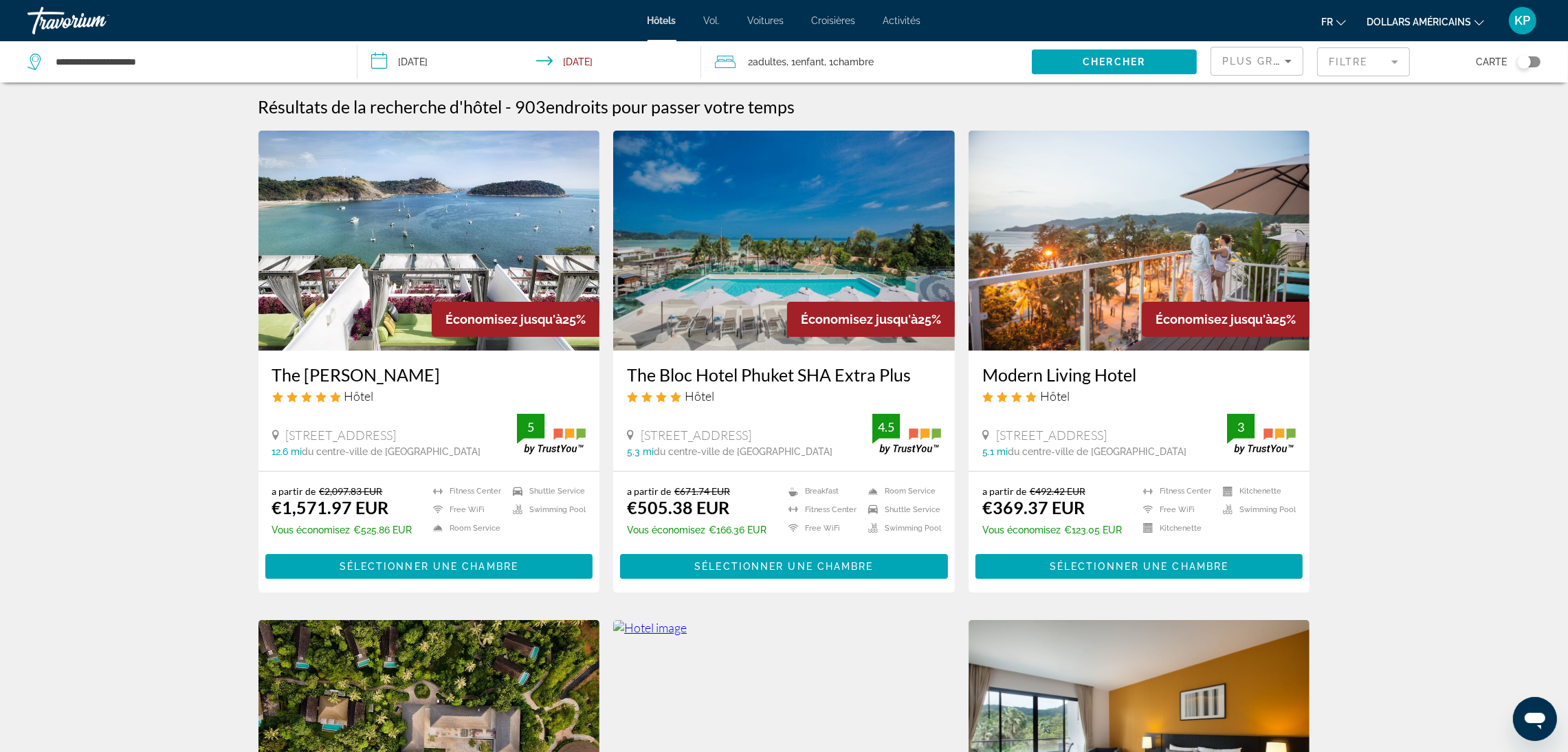
click at [758, 265] on img "Contenu principal" at bounding box center [784, 240] width 342 height 220
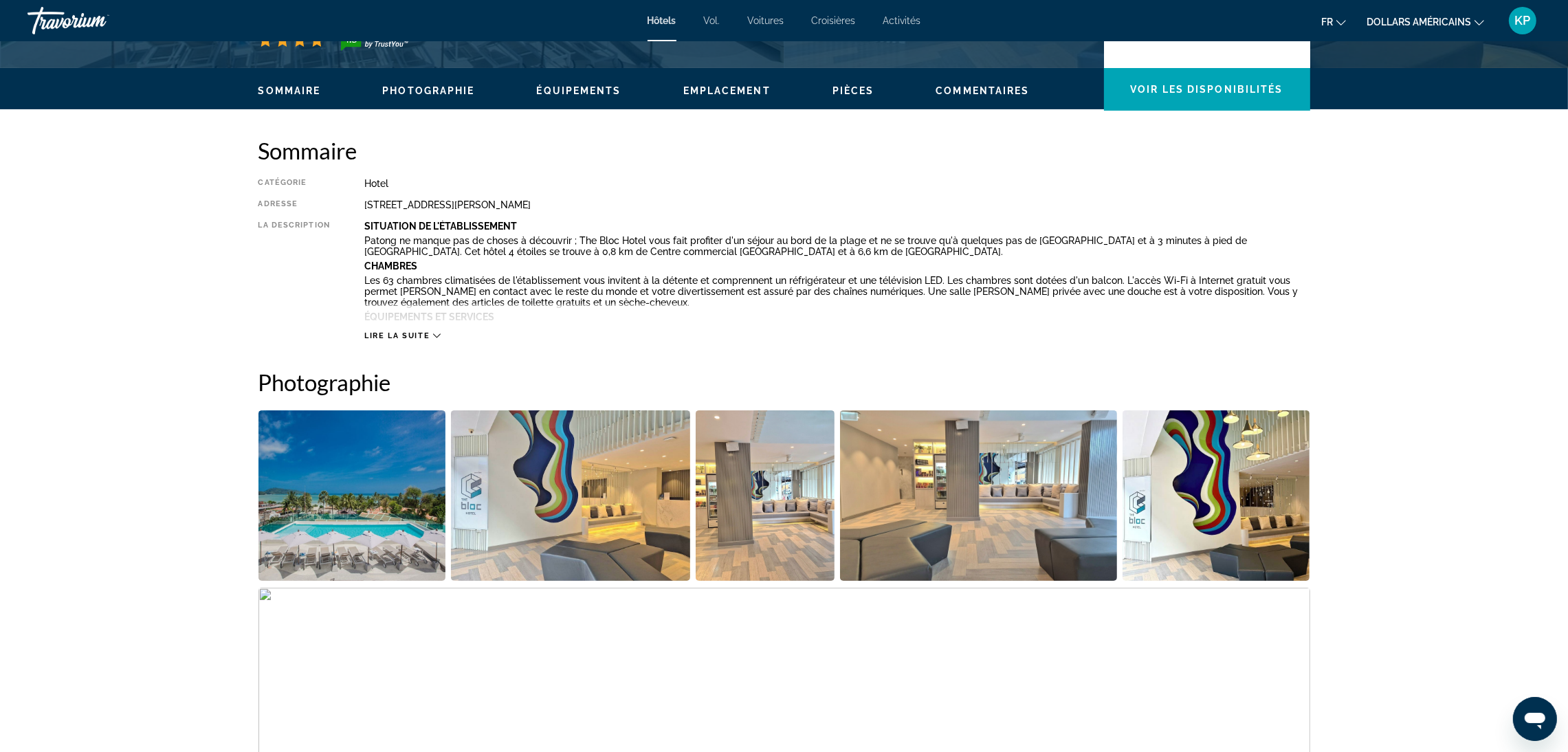
scroll to position [383, 0]
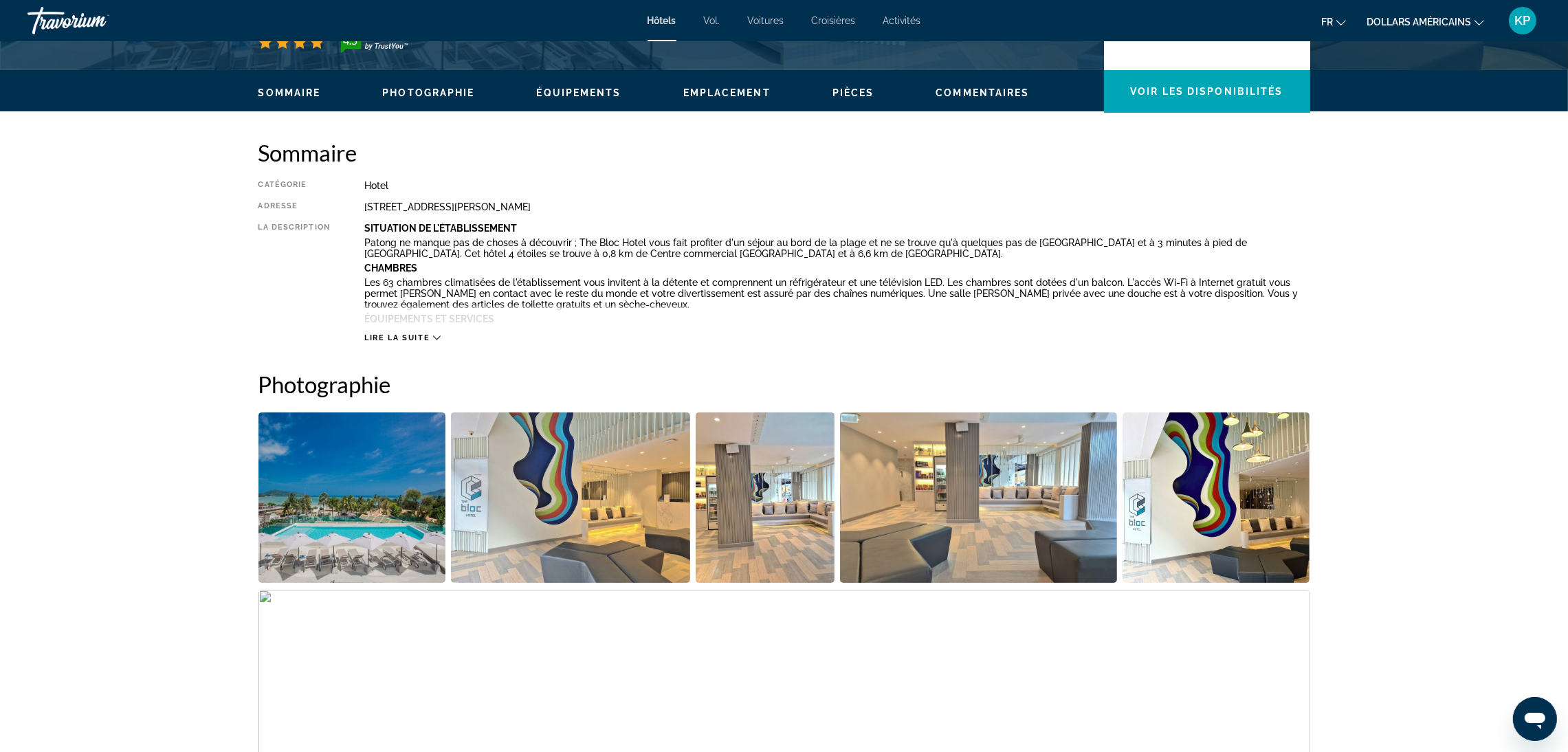
click at [390, 490] on img "Open full-screen image slider" at bounding box center [352, 498] width 187 height 171
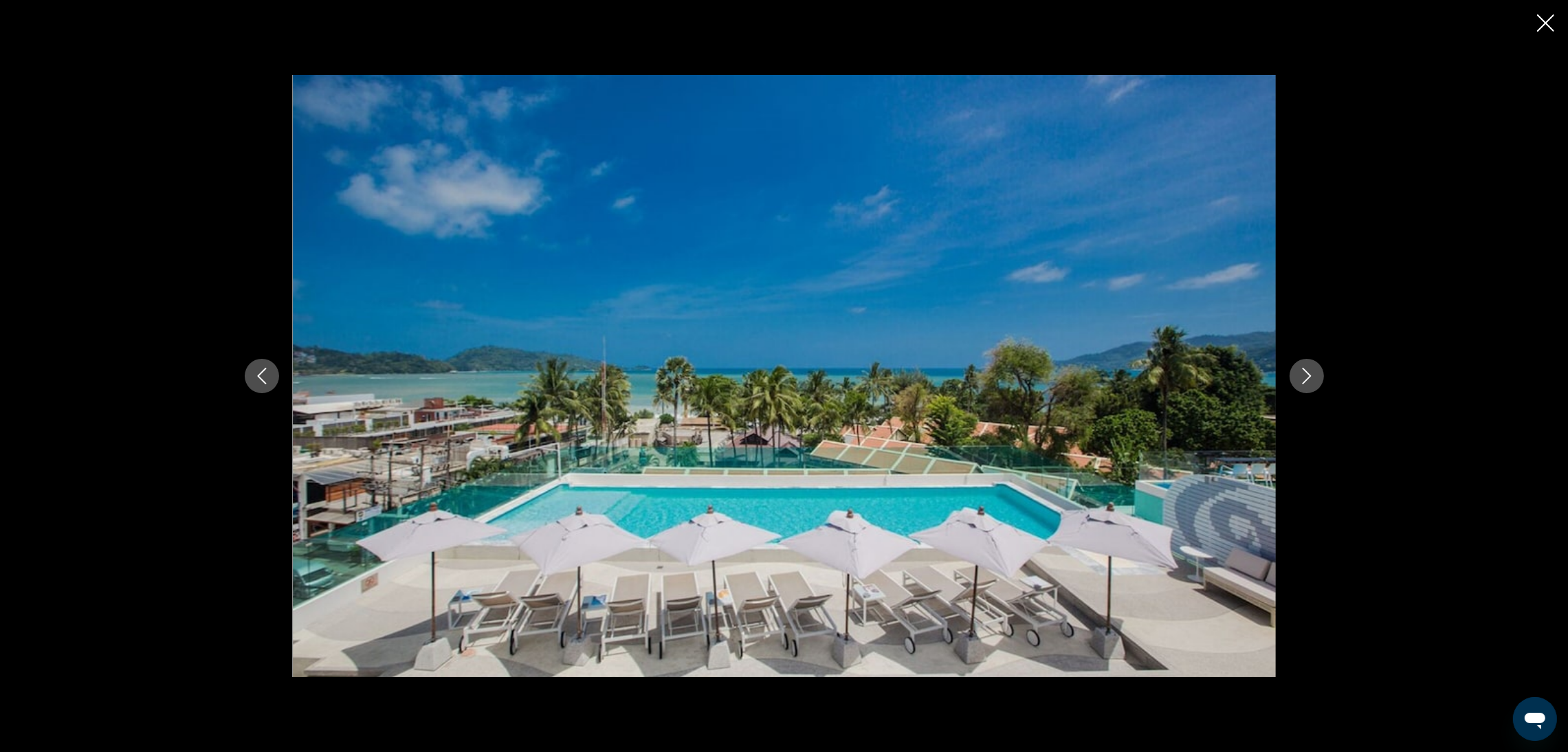
click at [1297, 387] on button "Next image" at bounding box center [1306, 376] width 34 height 34
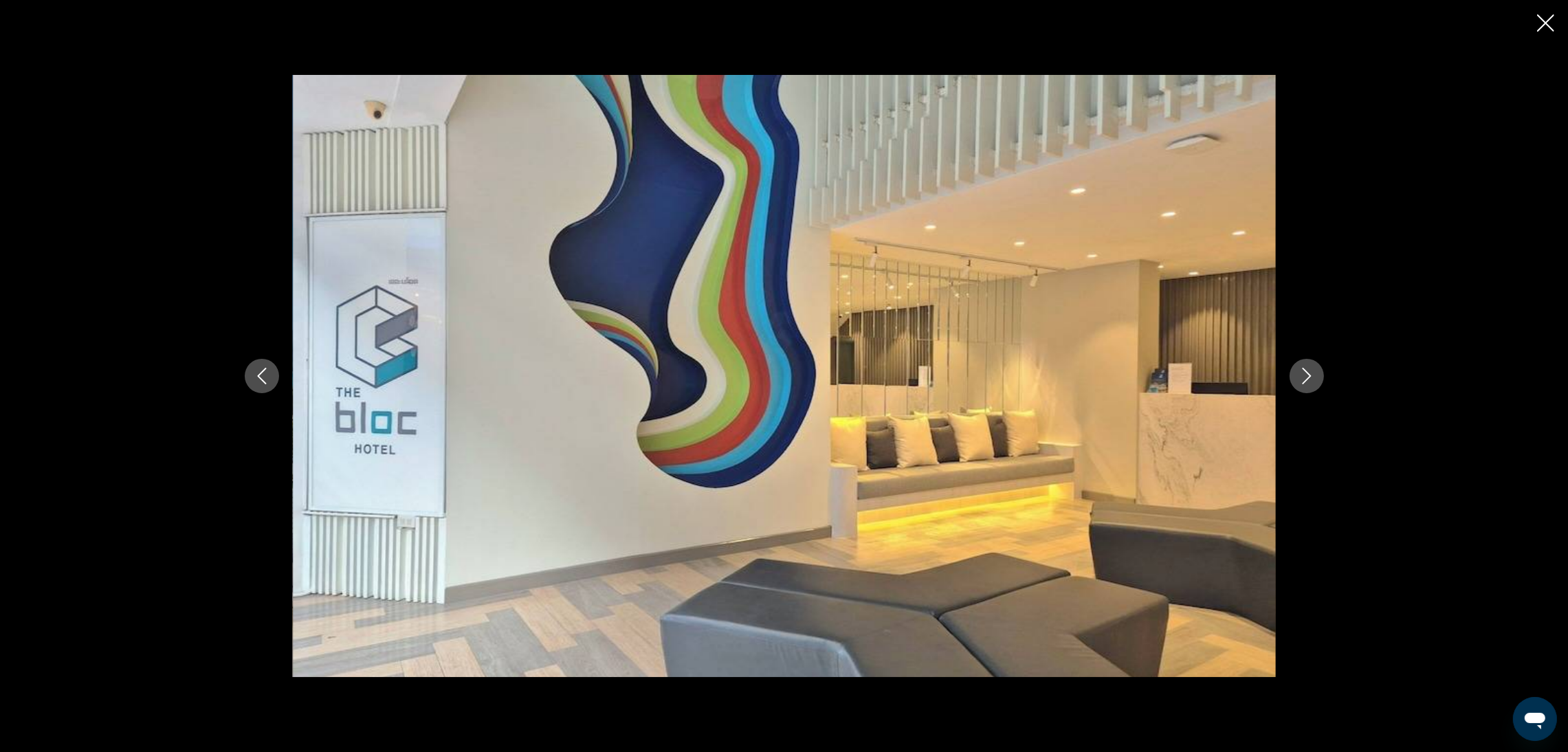
click at [1297, 387] on button "Next image" at bounding box center [1306, 376] width 34 height 34
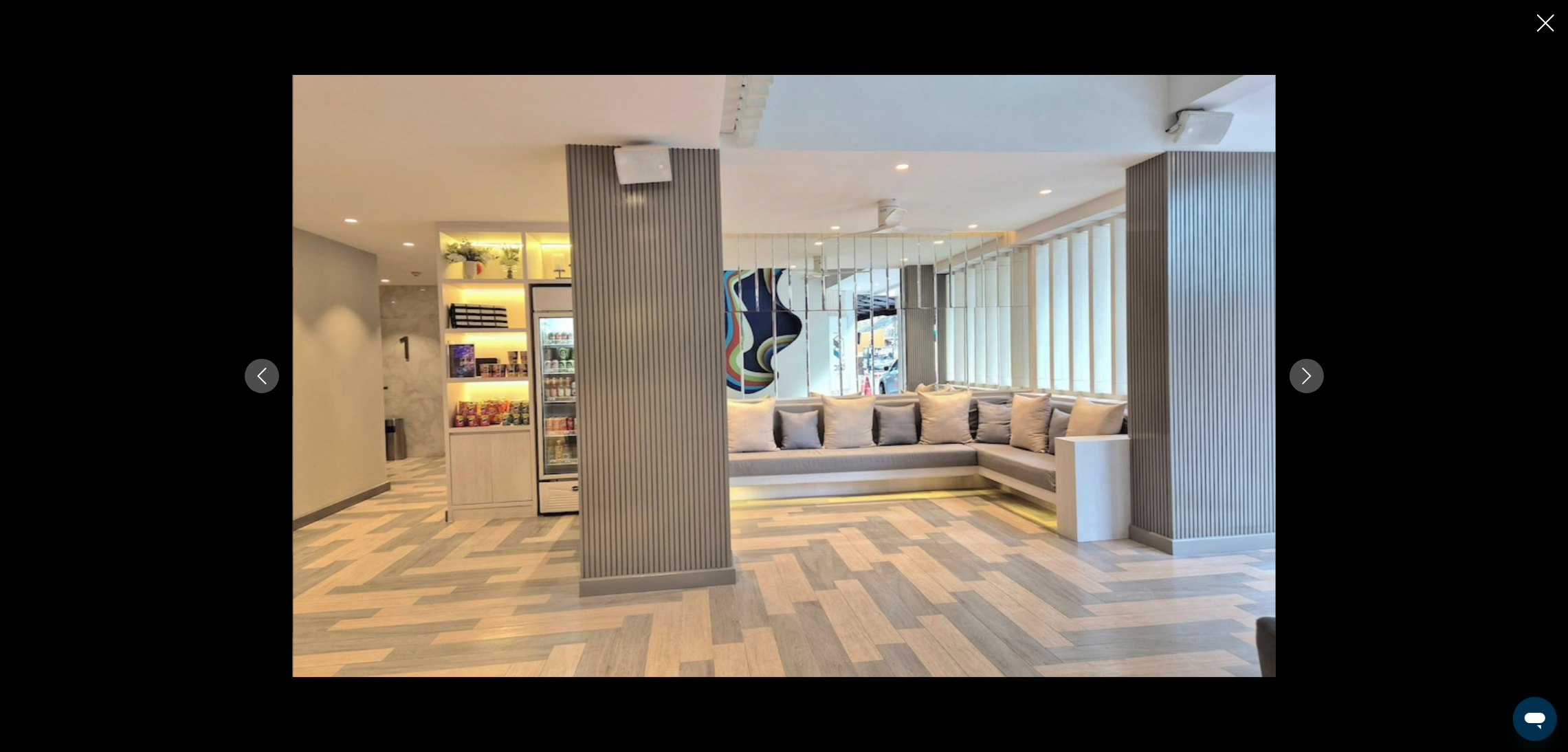
click at [1297, 387] on button "Next image" at bounding box center [1306, 376] width 34 height 34
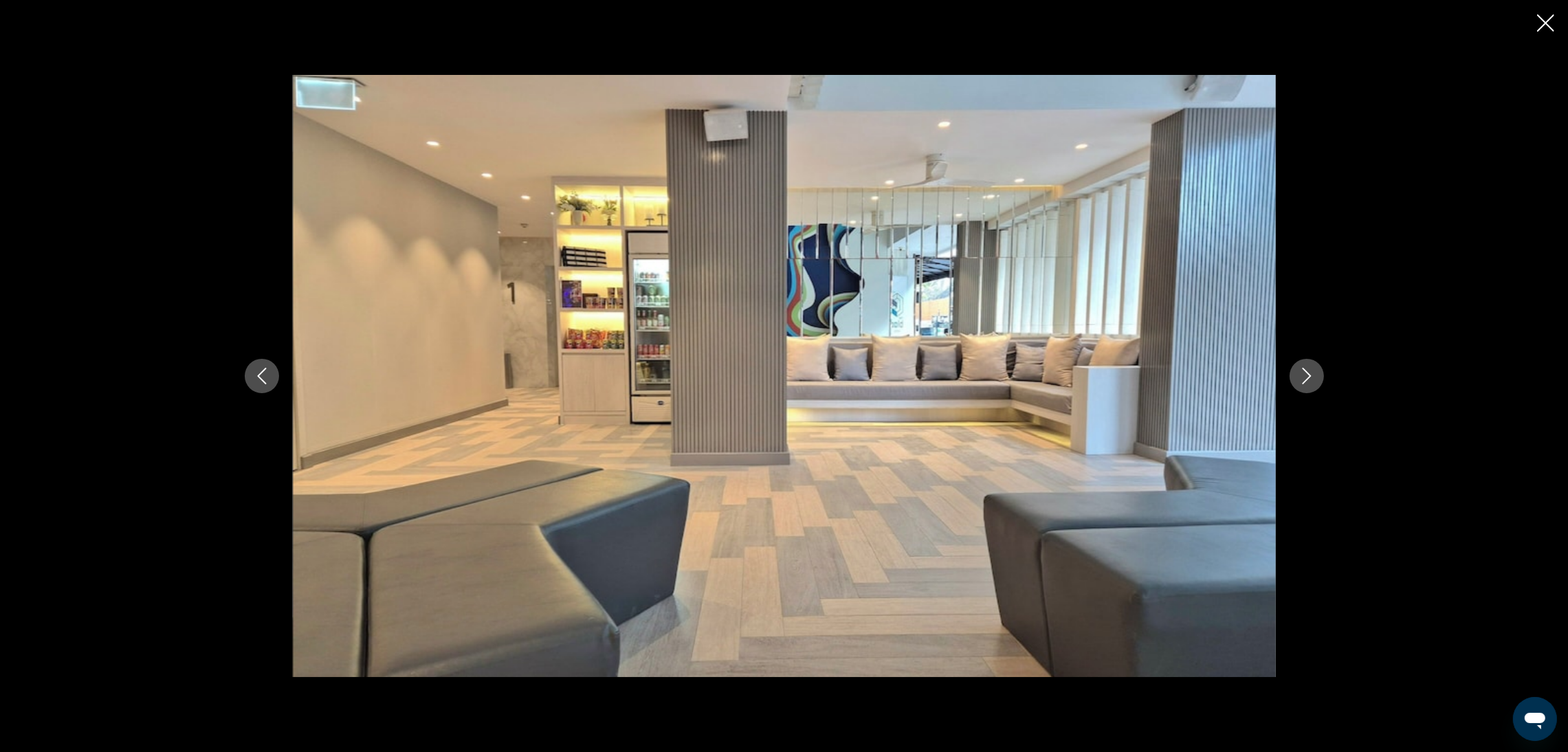
click at [1297, 387] on button "Next image" at bounding box center [1306, 376] width 34 height 34
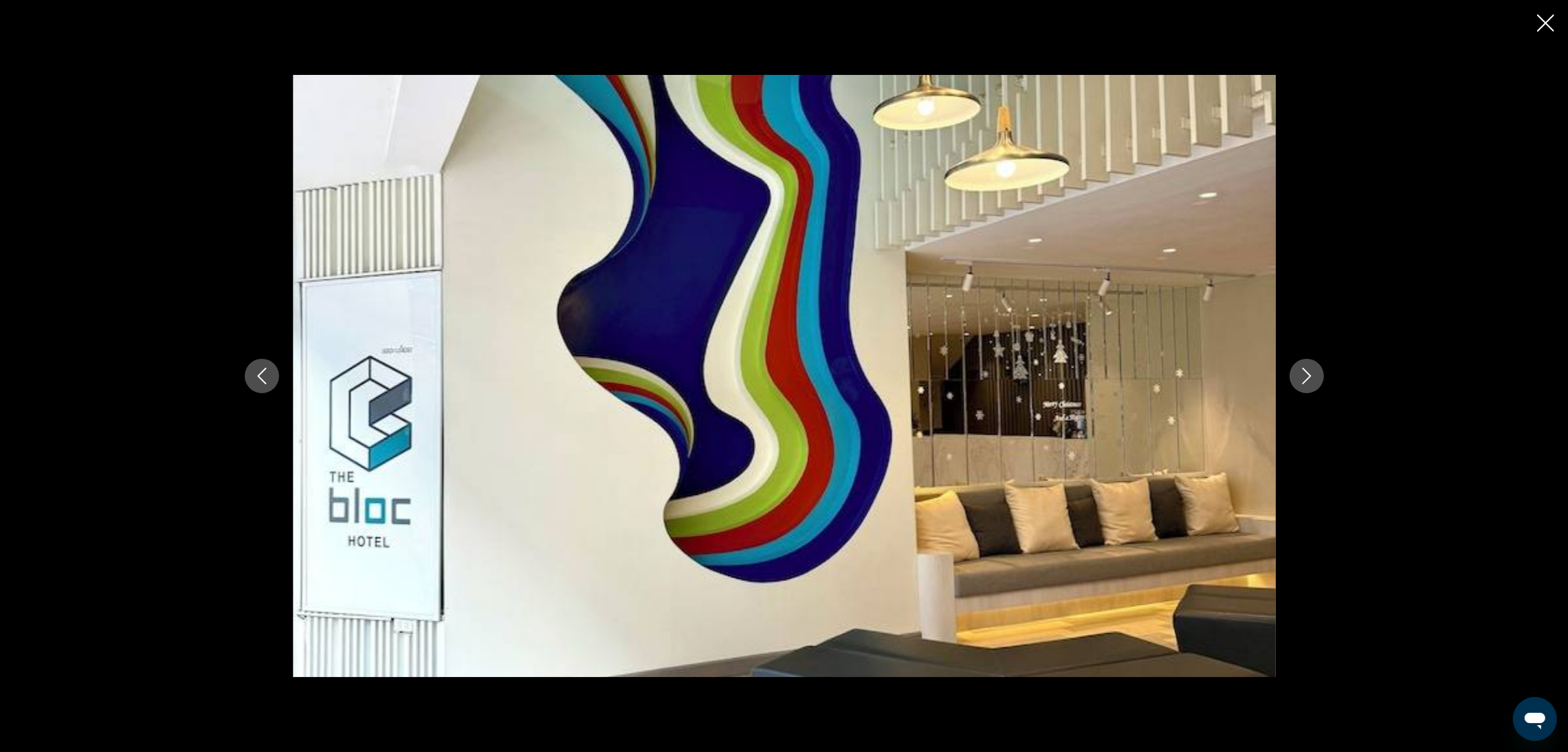
click at [1297, 387] on button "Next image" at bounding box center [1306, 376] width 34 height 34
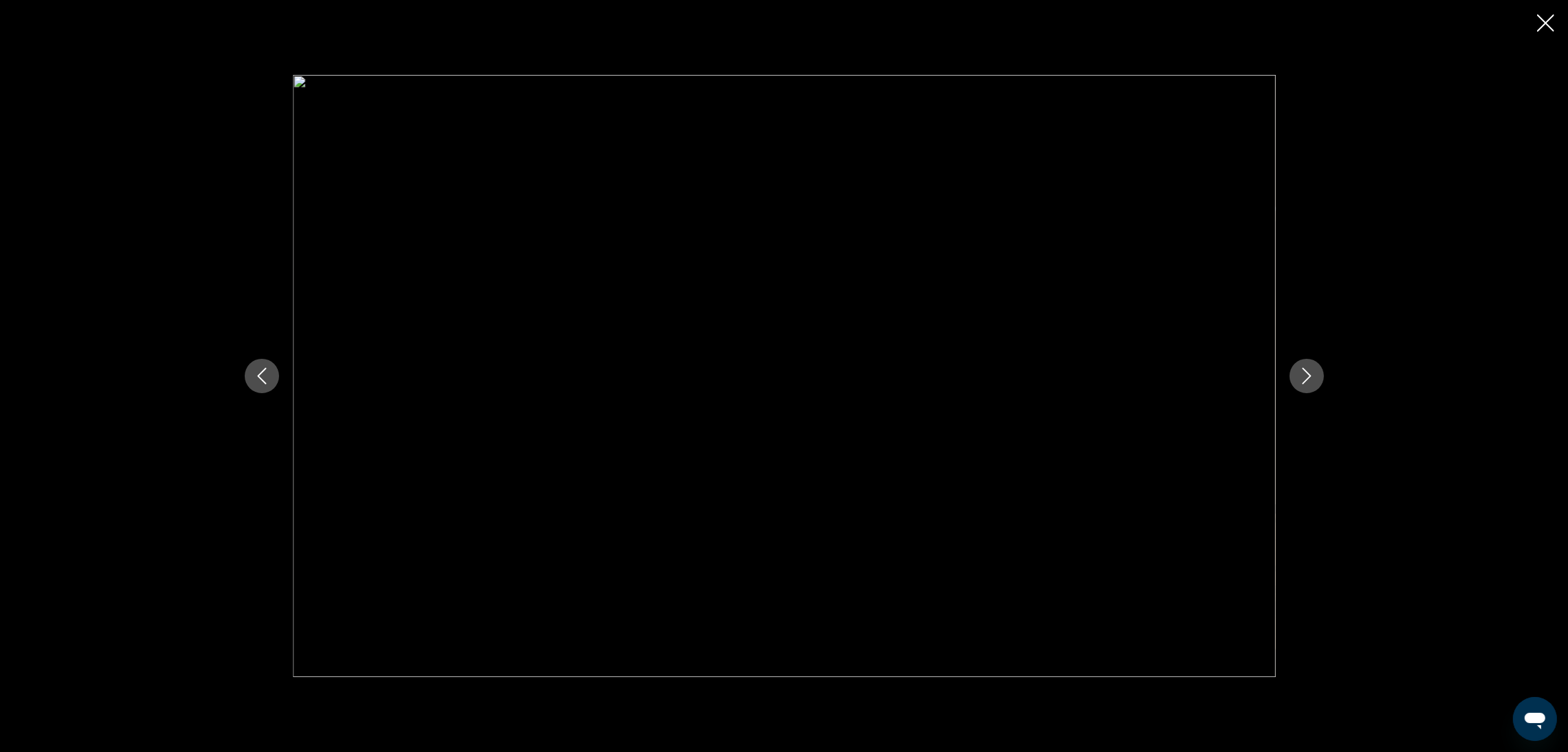
click at [1297, 387] on button "Next image" at bounding box center [1306, 376] width 34 height 34
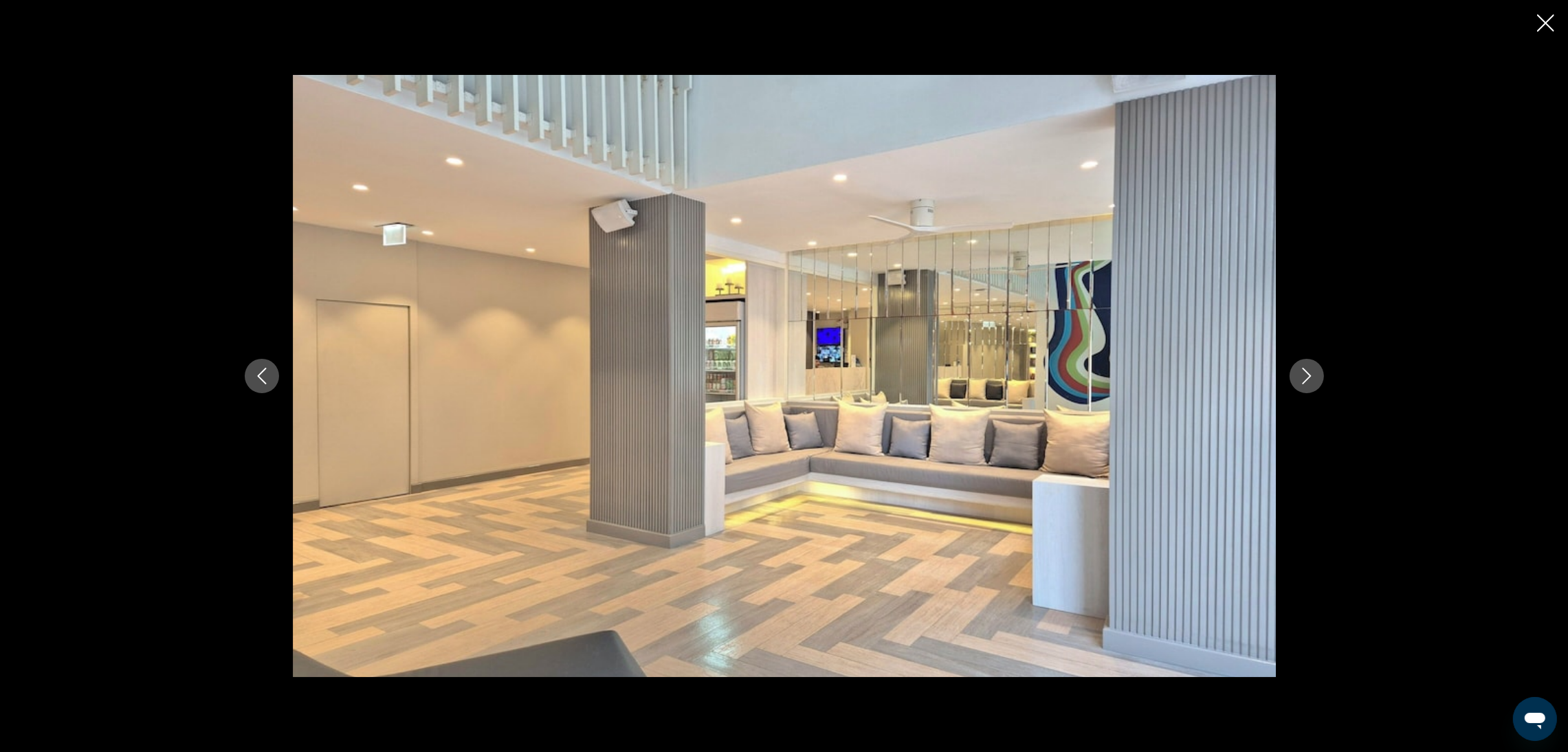
click at [1297, 387] on button "Next image" at bounding box center [1306, 376] width 34 height 34
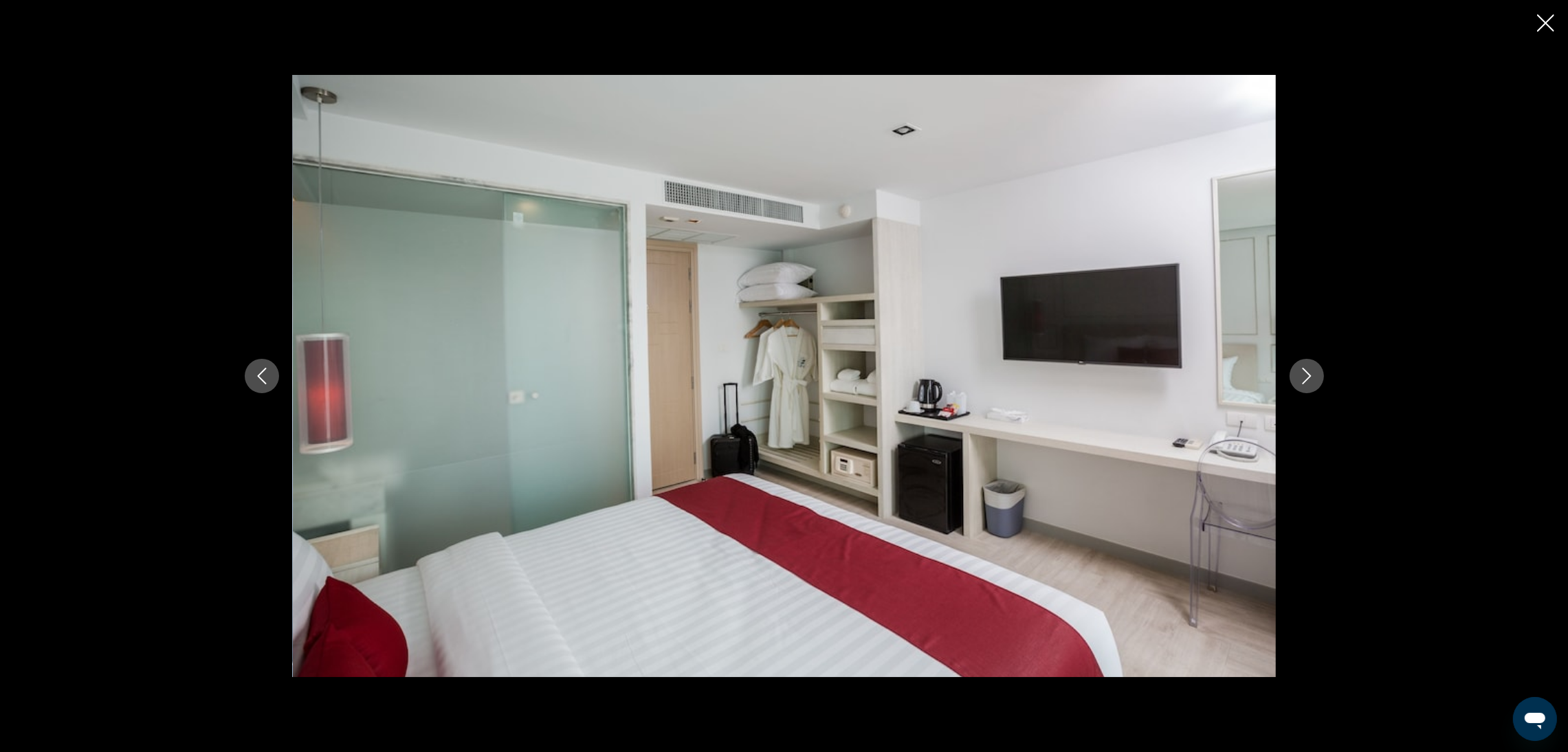
click at [1297, 387] on button "Next image" at bounding box center [1306, 376] width 34 height 34
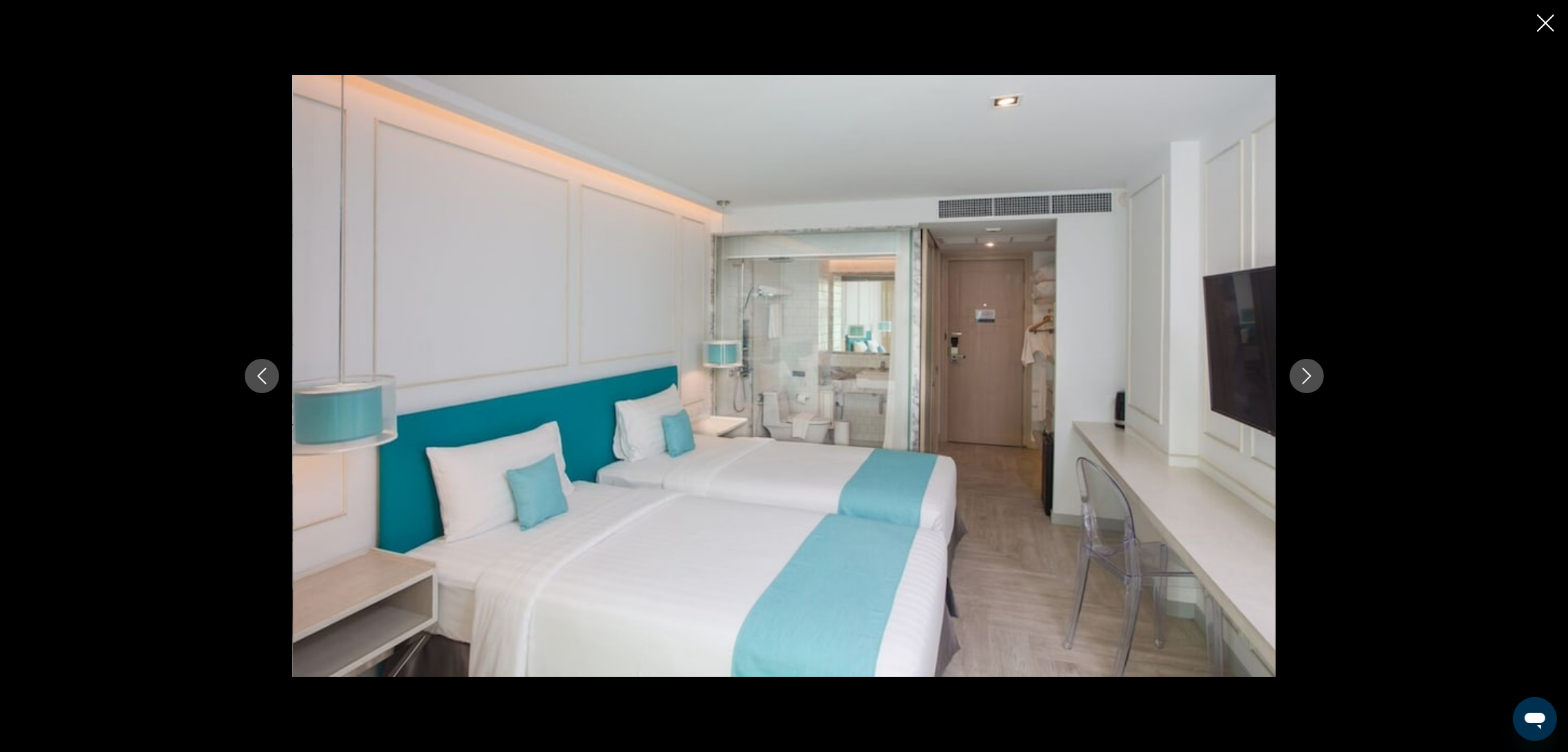
click at [1297, 387] on button "Next image" at bounding box center [1306, 376] width 34 height 34
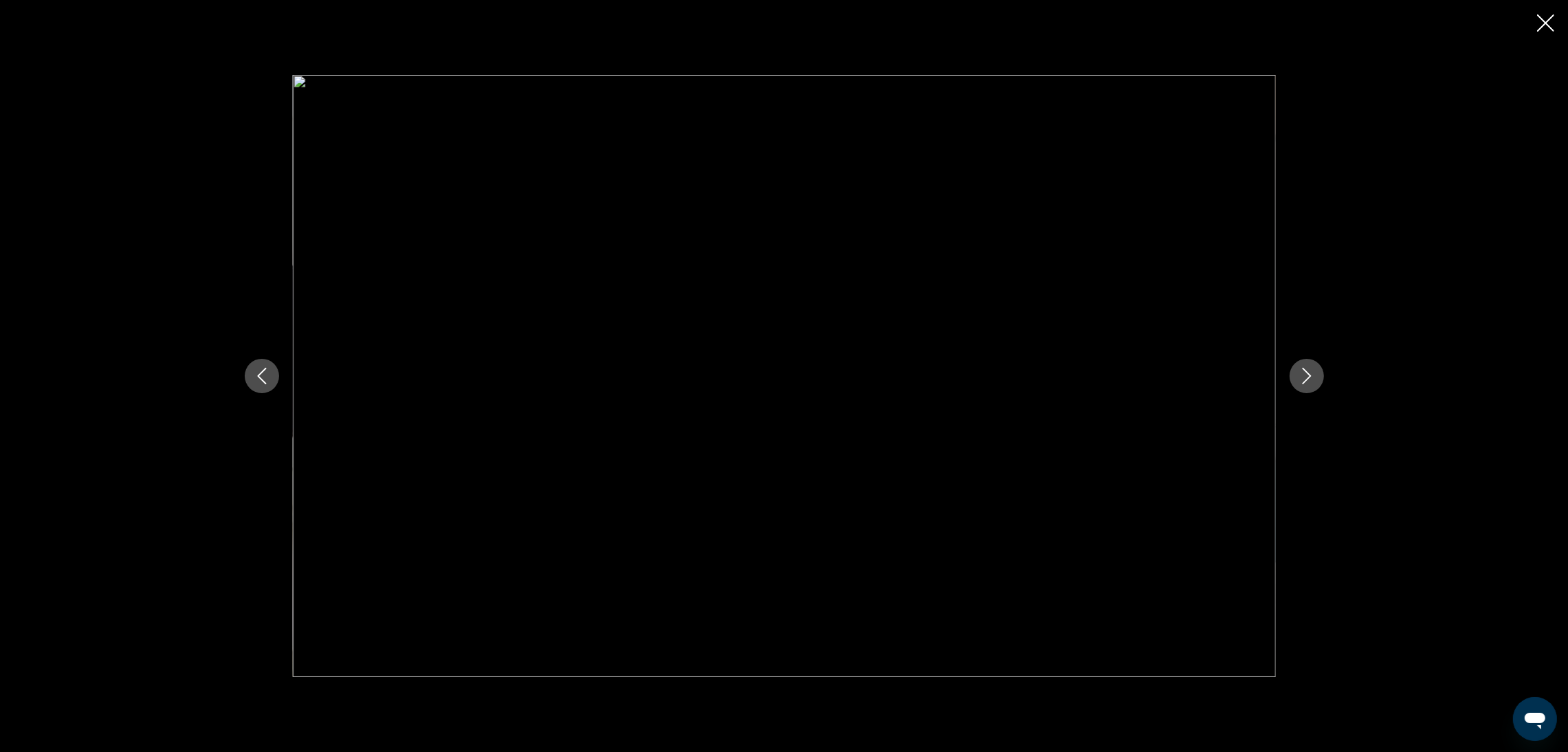
click at [1297, 387] on button "Next image" at bounding box center [1306, 376] width 34 height 34
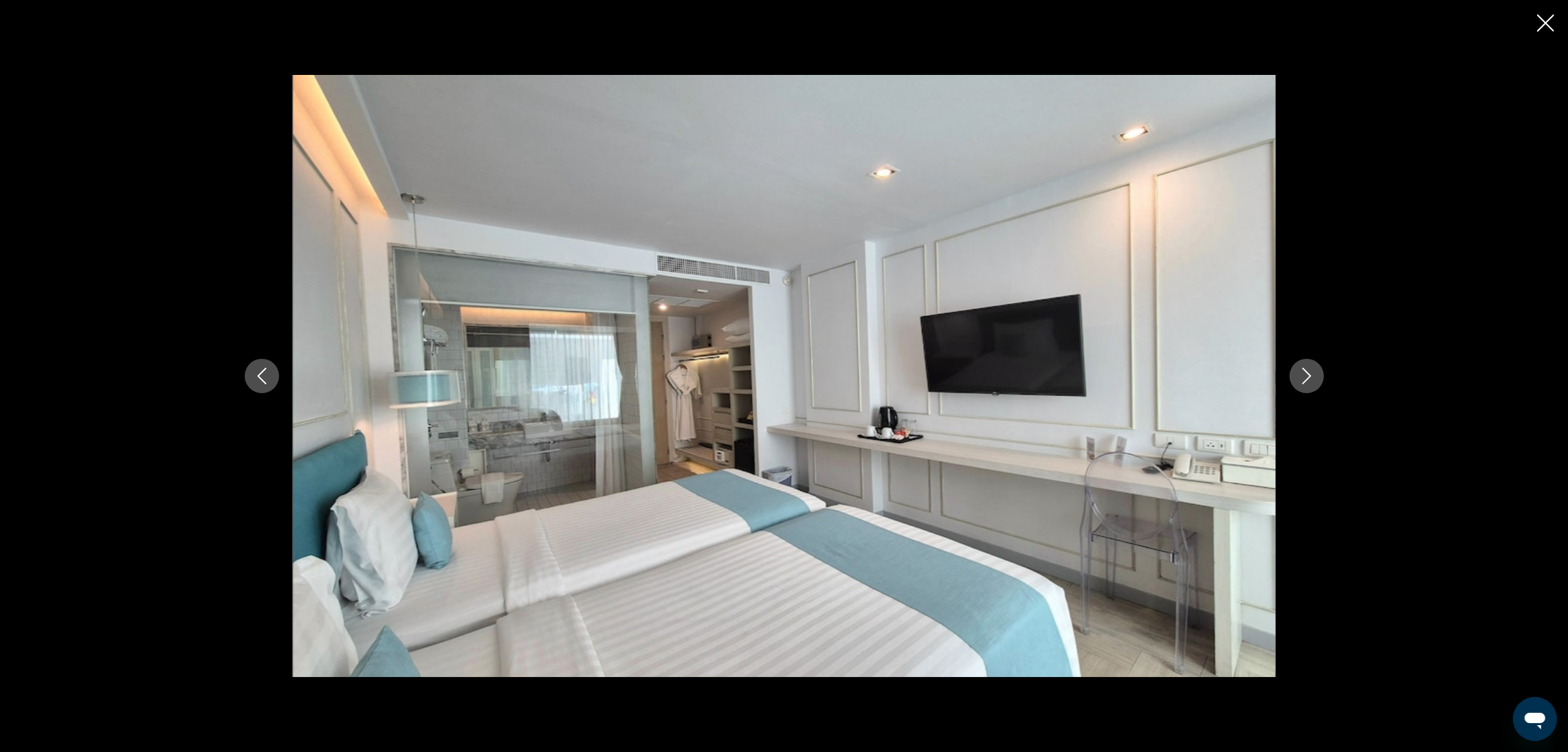
click at [1545, 25] on icon "Close slideshow" at bounding box center [1545, 24] width 18 height 18
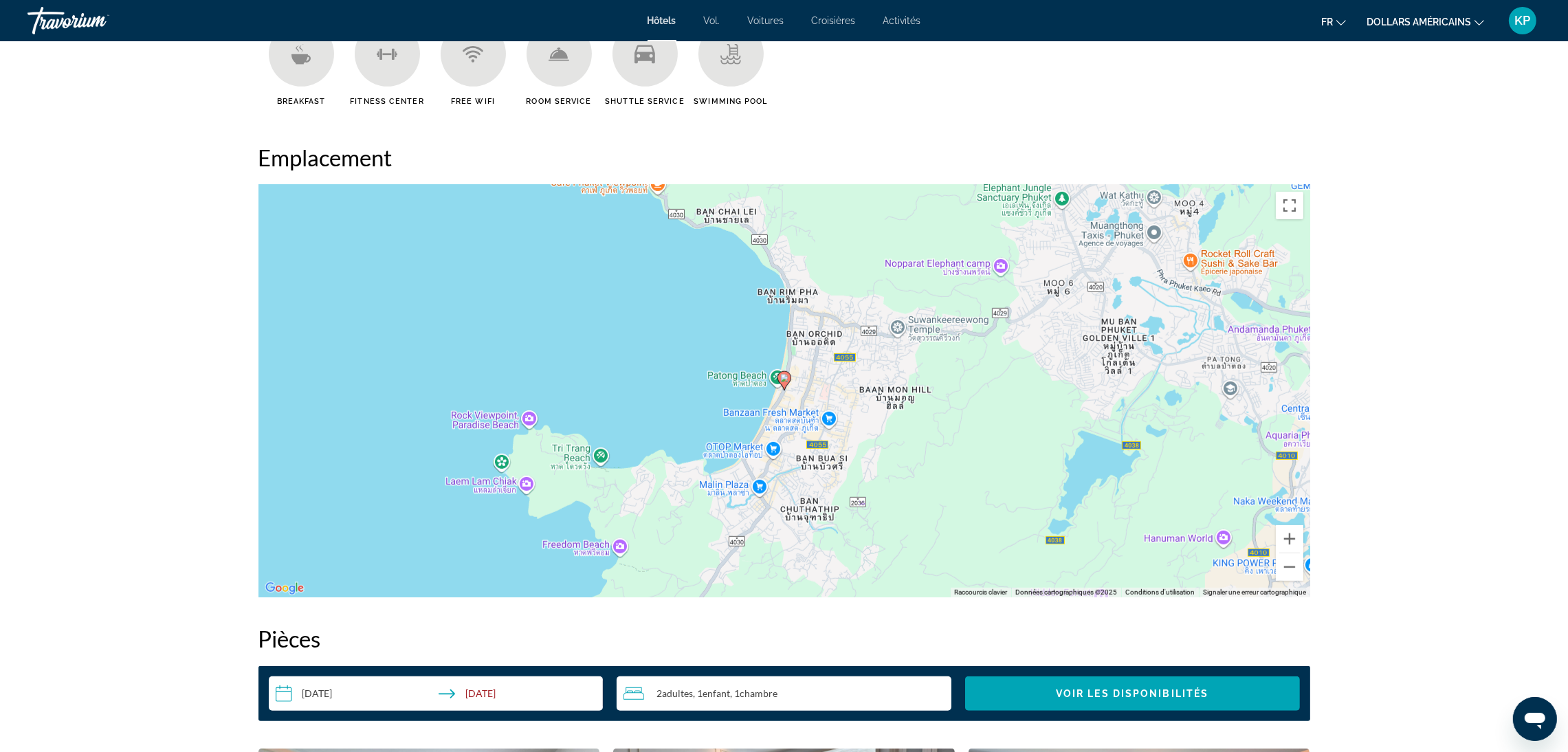
scroll to position [1208, 0]
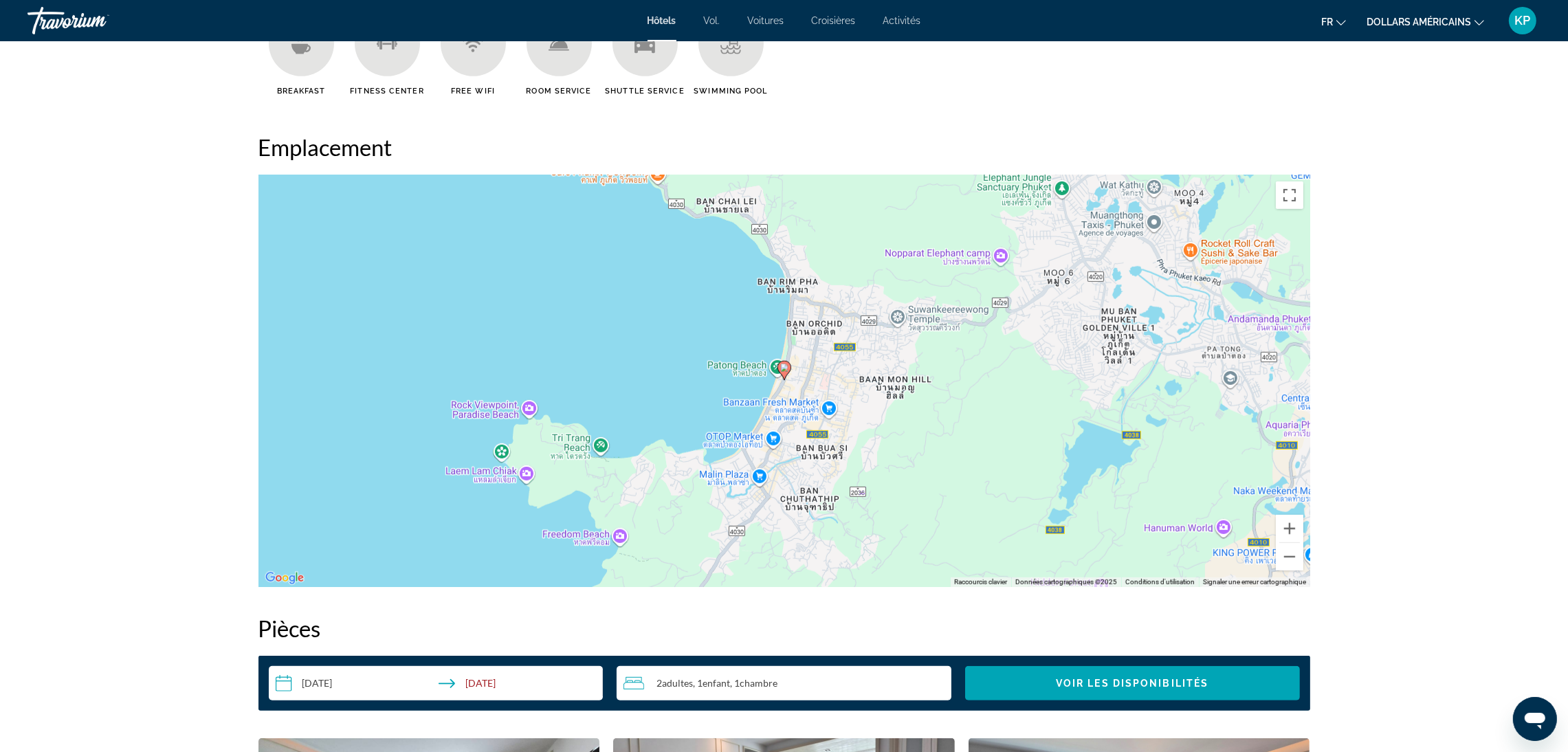
click at [785, 380] on div "Pour activer le glissement avec le clavier, appuyez sur Alt+Entrée. Une fois ce…" at bounding box center [784, 380] width 1052 height 413
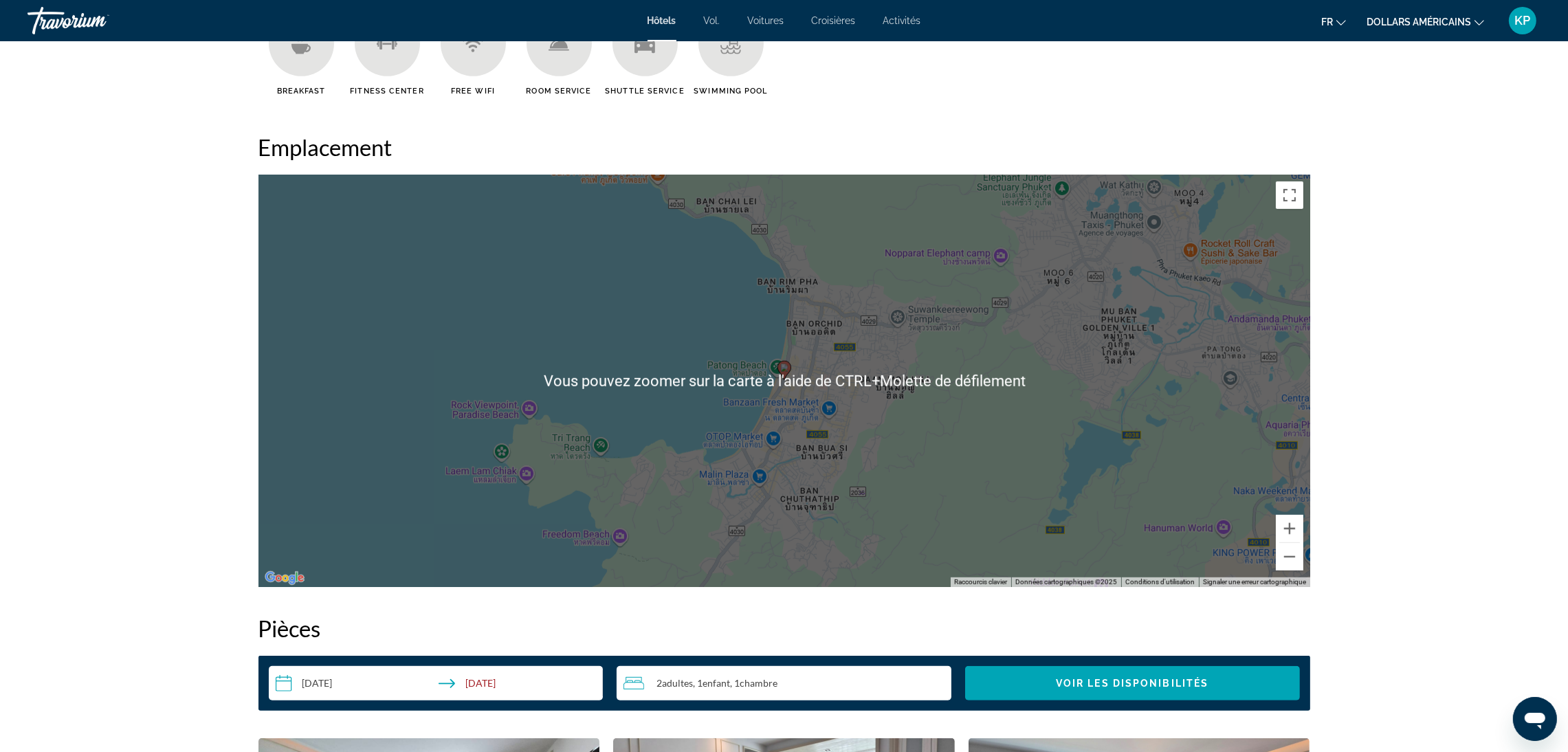
click at [698, 409] on div "Pour activer le glissement avec le clavier, appuyez sur Alt+Entrée. Une fois ce…" at bounding box center [784, 380] width 1052 height 413
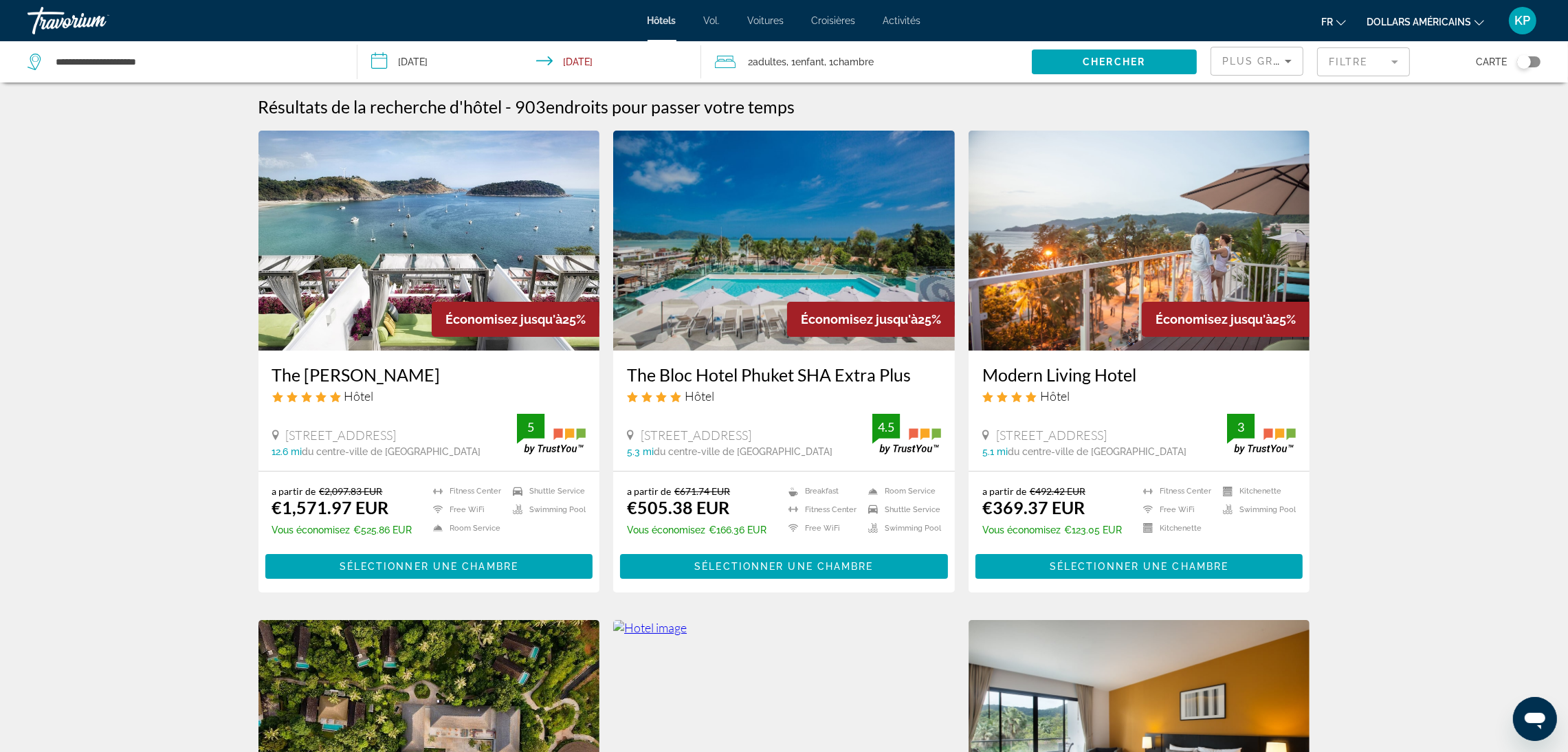
click at [1141, 258] on img "Contenu principal" at bounding box center [1139, 240] width 342 height 220
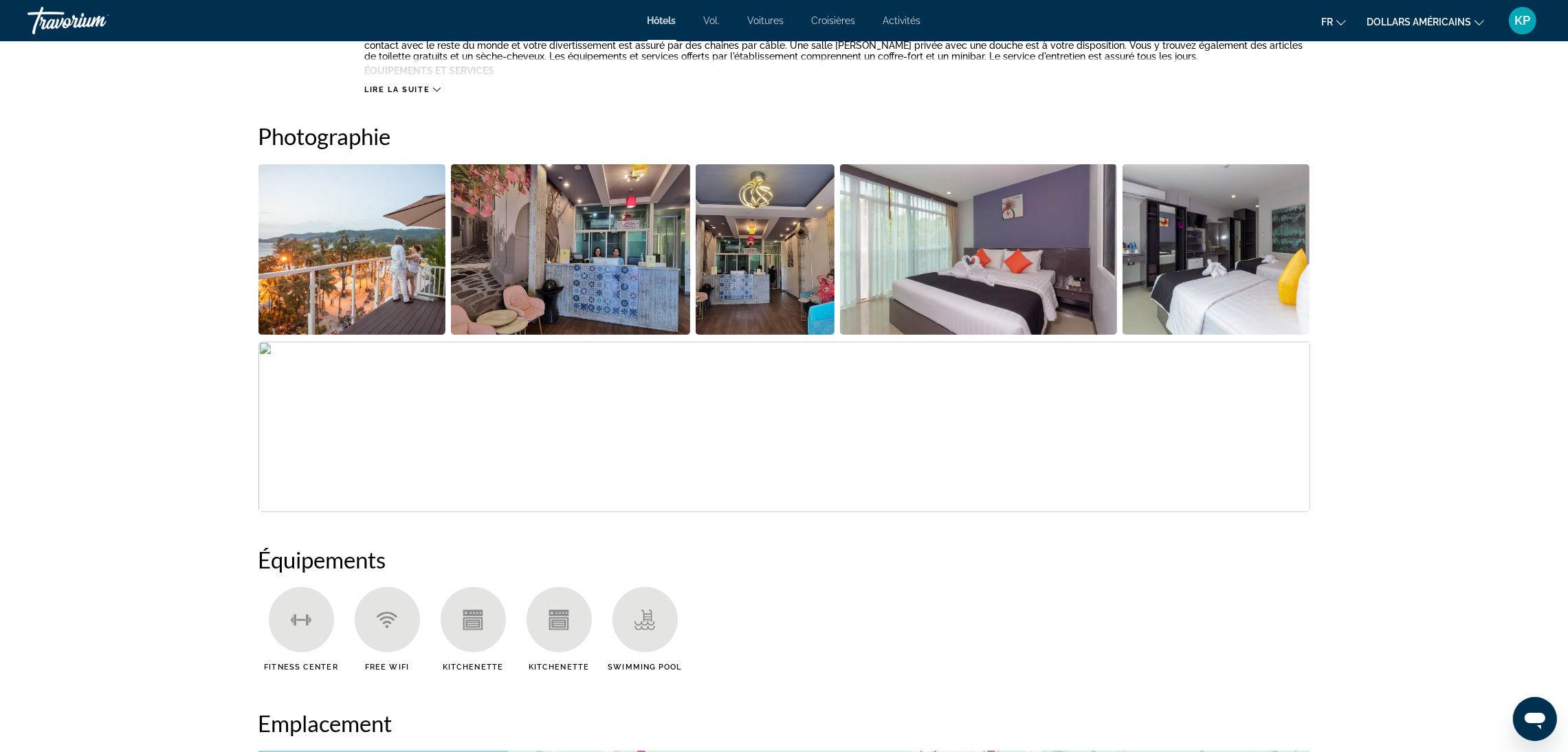
scroll to position [722, 0]
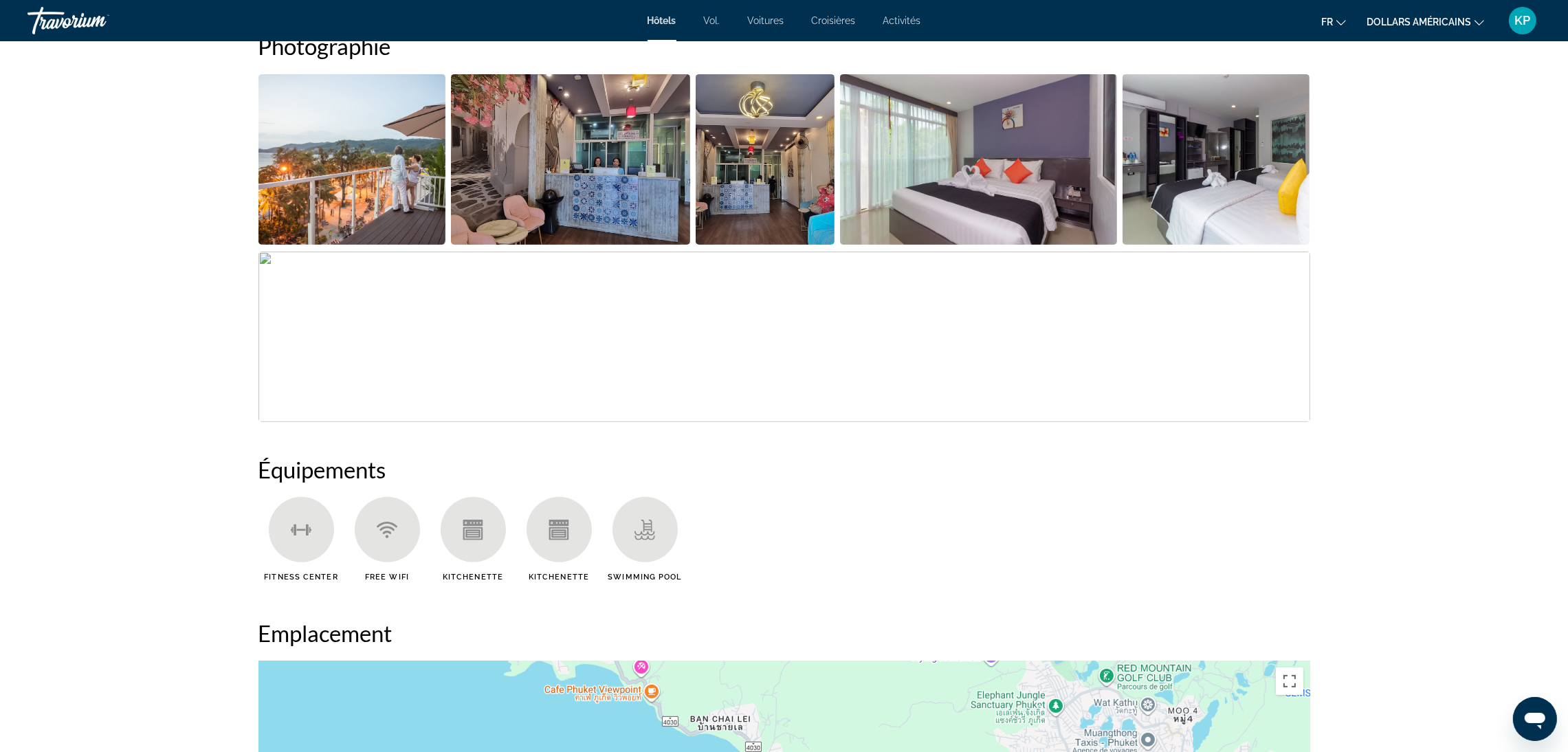
click at [365, 144] on img "Open full-screen image slider" at bounding box center [352, 160] width 187 height 171
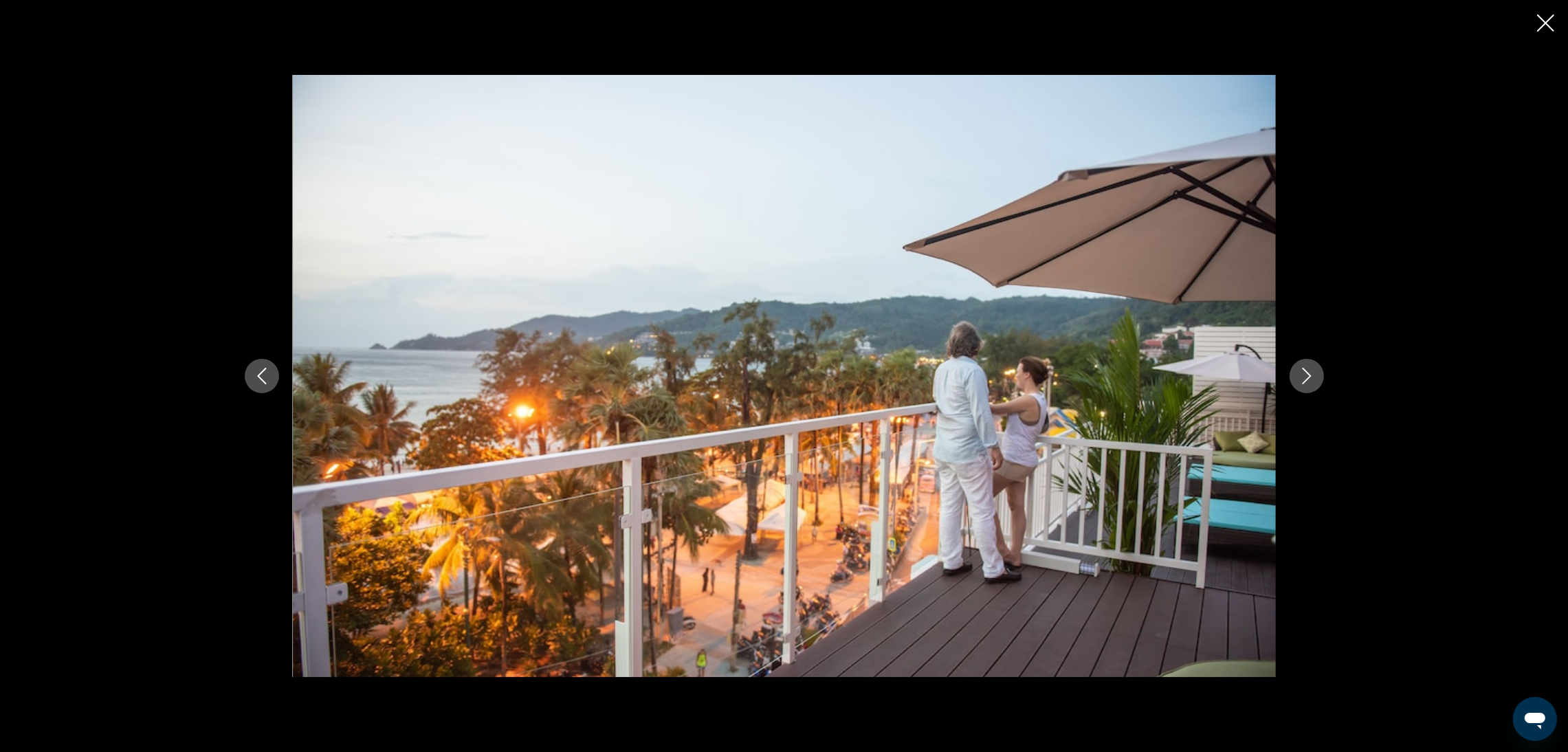
click at [1310, 372] on icon "Next image" at bounding box center [1306, 376] width 17 height 17
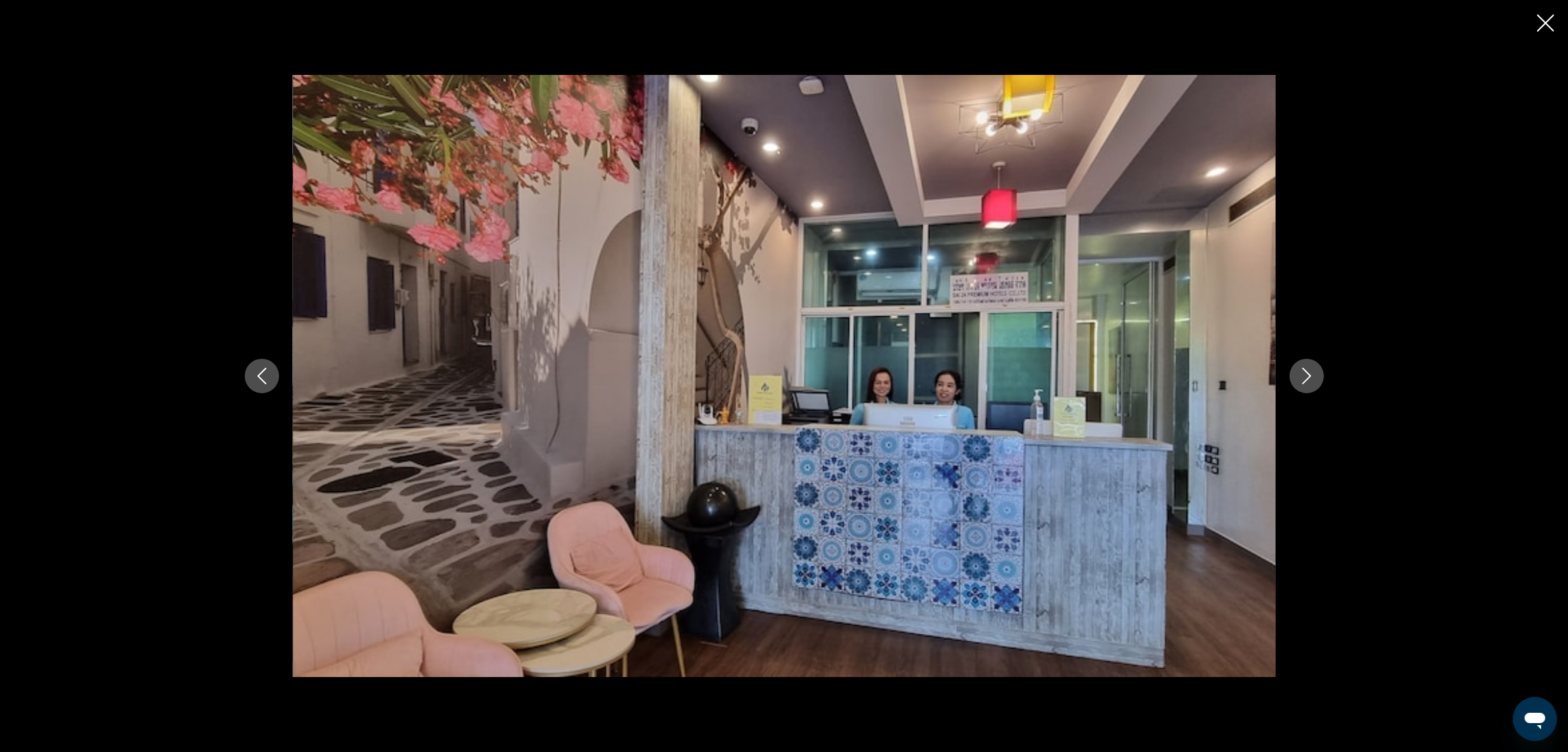
click at [1310, 372] on icon "Next image" at bounding box center [1306, 376] width 17 height 17
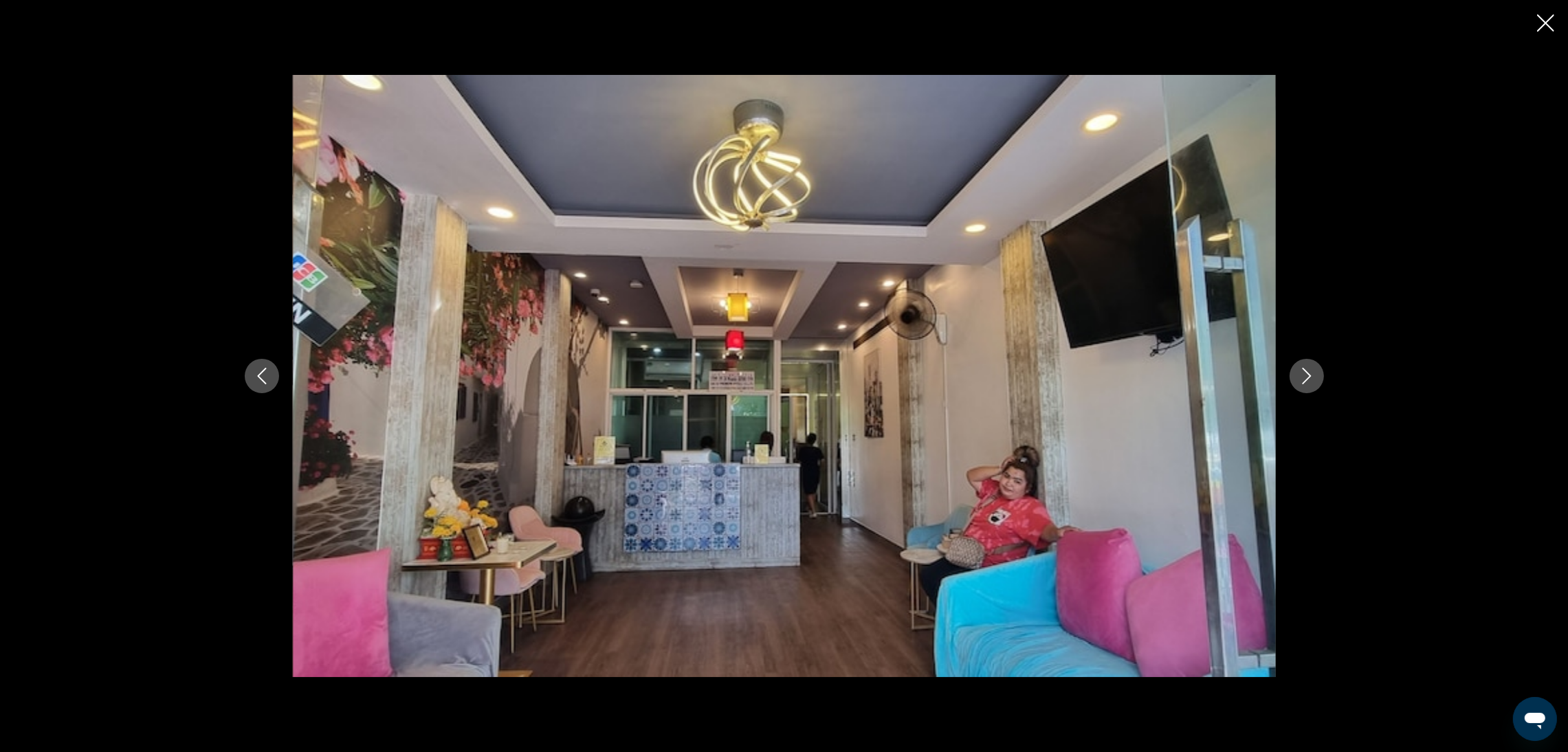
click at [1310, 372] on icon "Next image" at bounding box center [1306, 376] width 17 height 17
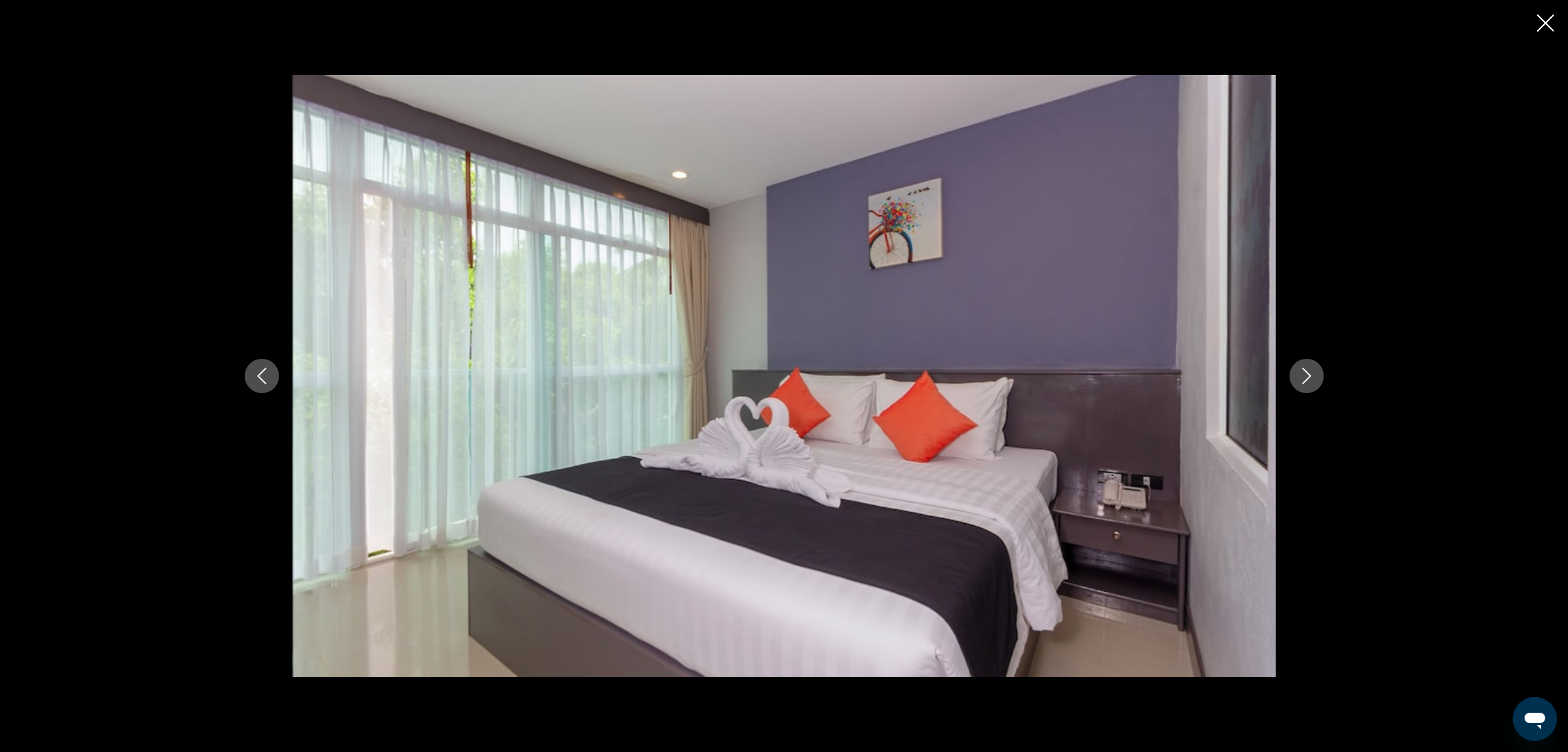
click at [1310, 372] on icon "Next image" at bounding box center [1306, 376] width 17 height 17
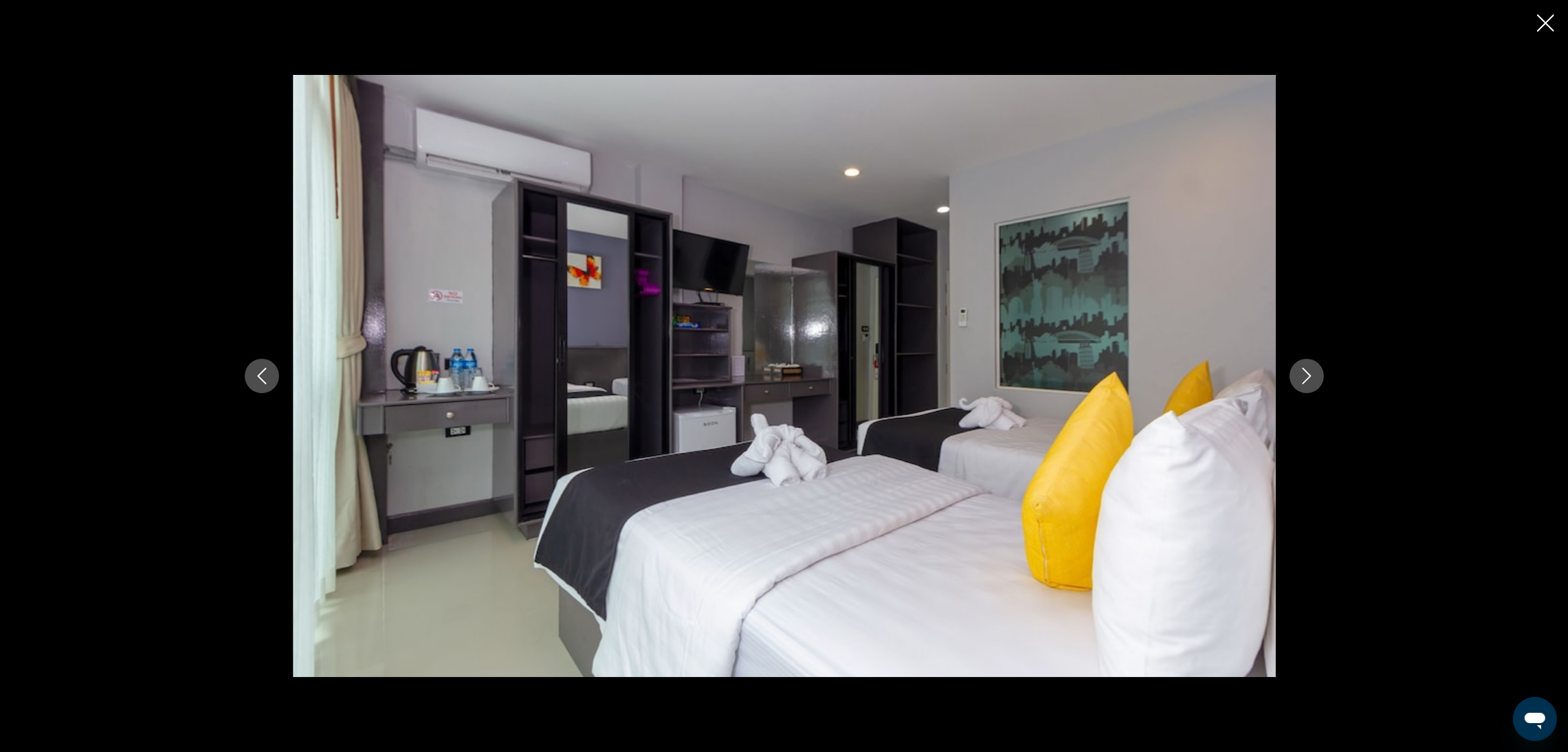
click at [1541, 30] on icon "Close slideshow" at bounding box center [1545, 24] width 18 height 18
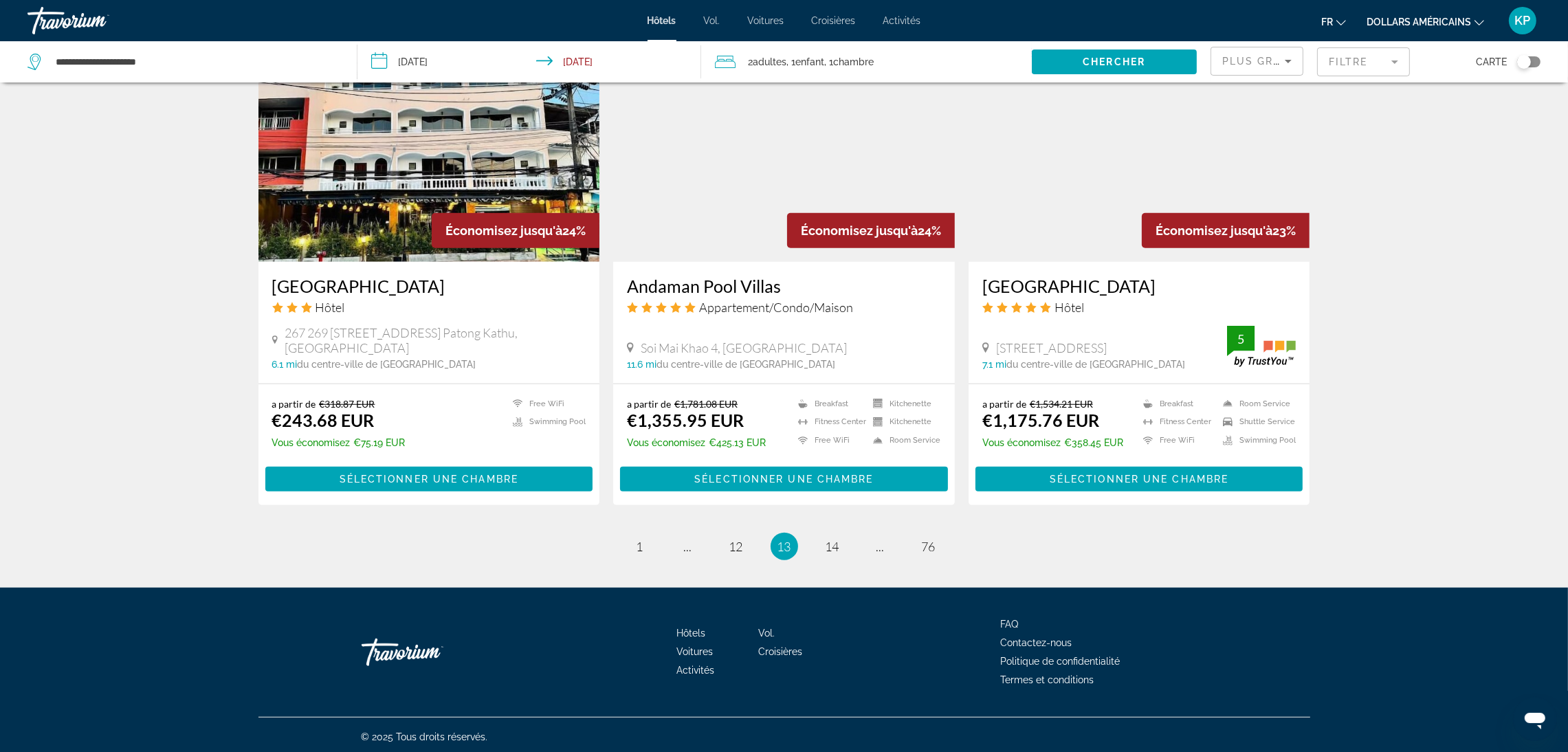
scroll to position [1625, 0]
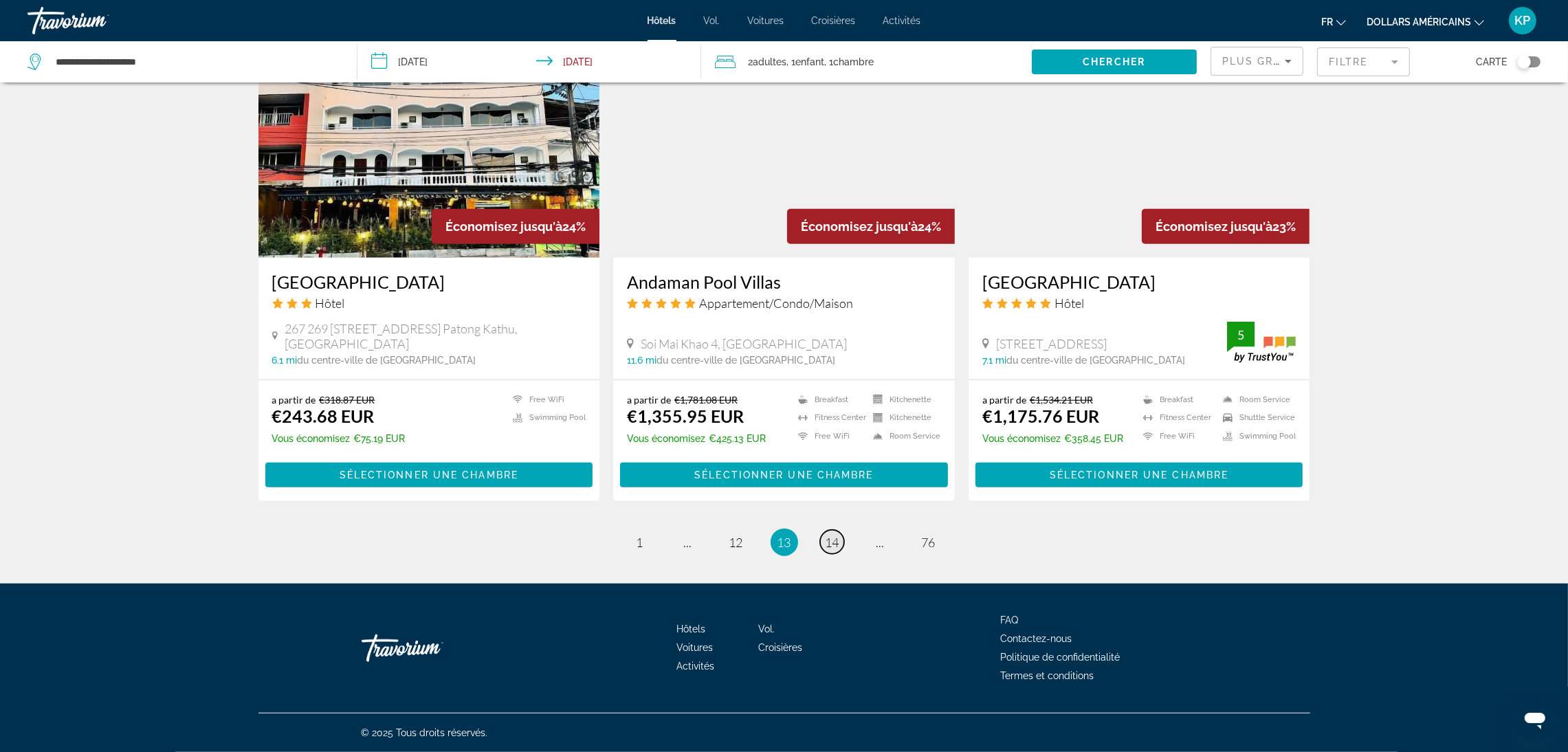
click at [839, 541] on span "14" at bounding box center [832, 542] width 14 height 15
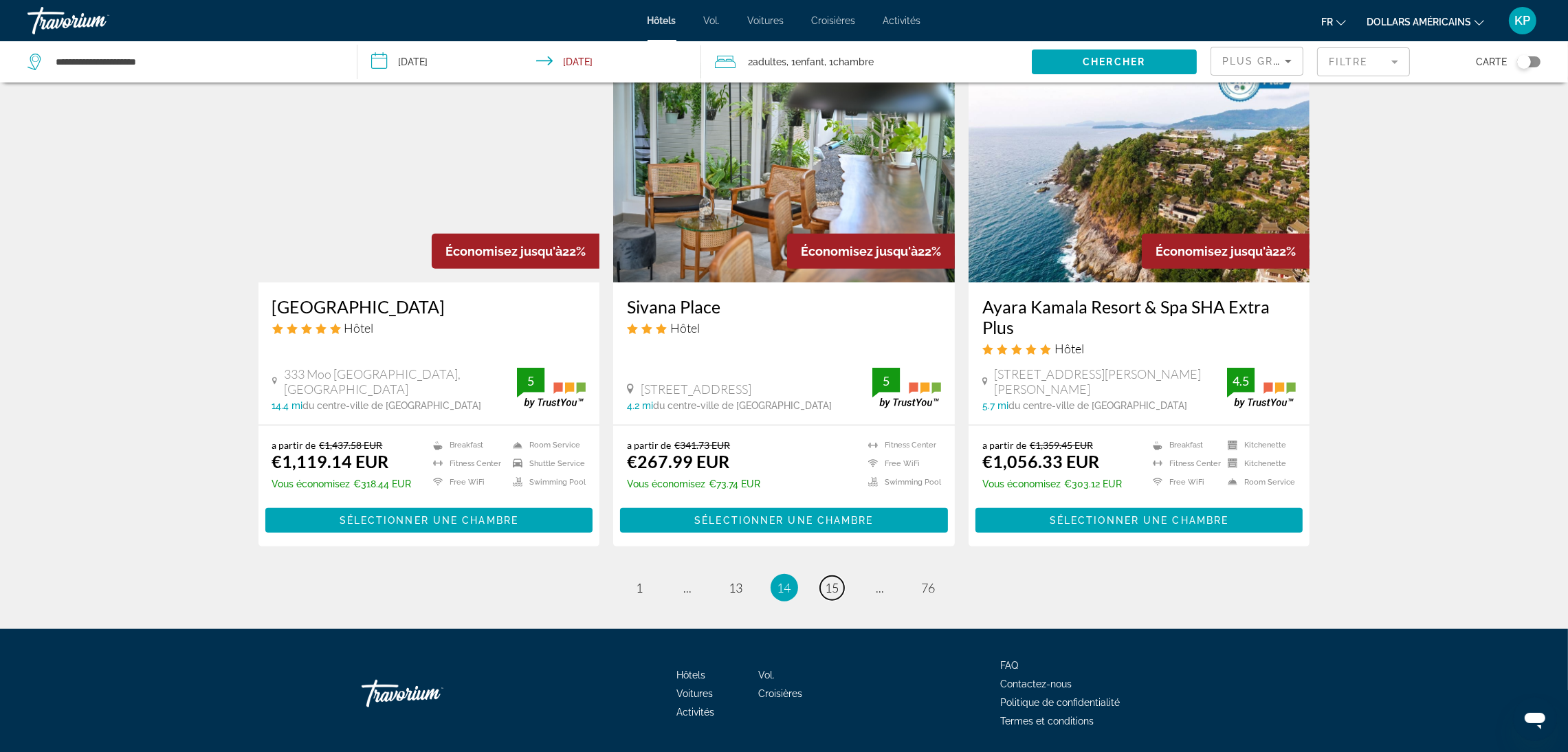
scroll to position [1606, 0]
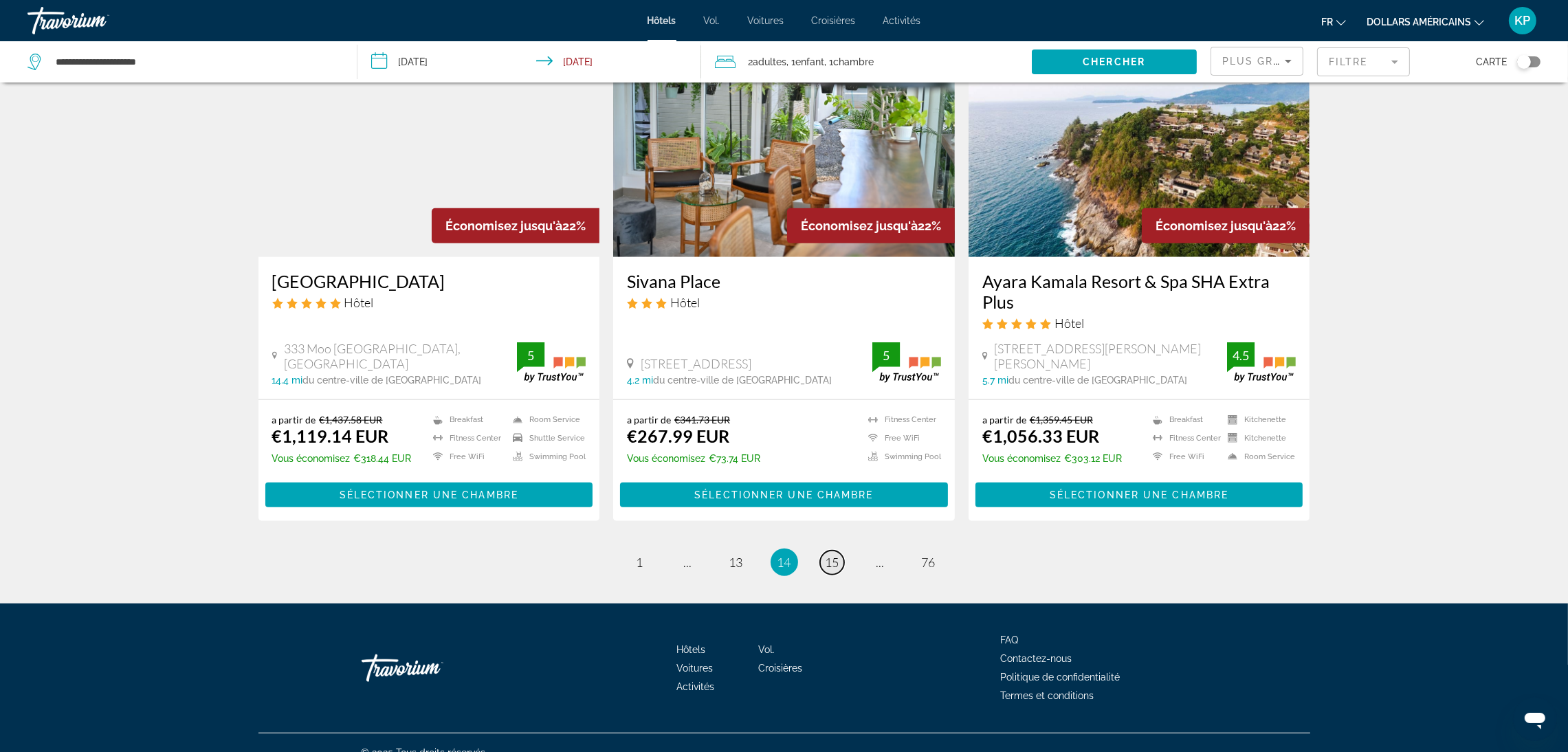
click at [841, 551] on link "page 15" at bounding box center [832, 563] width 24 height 25
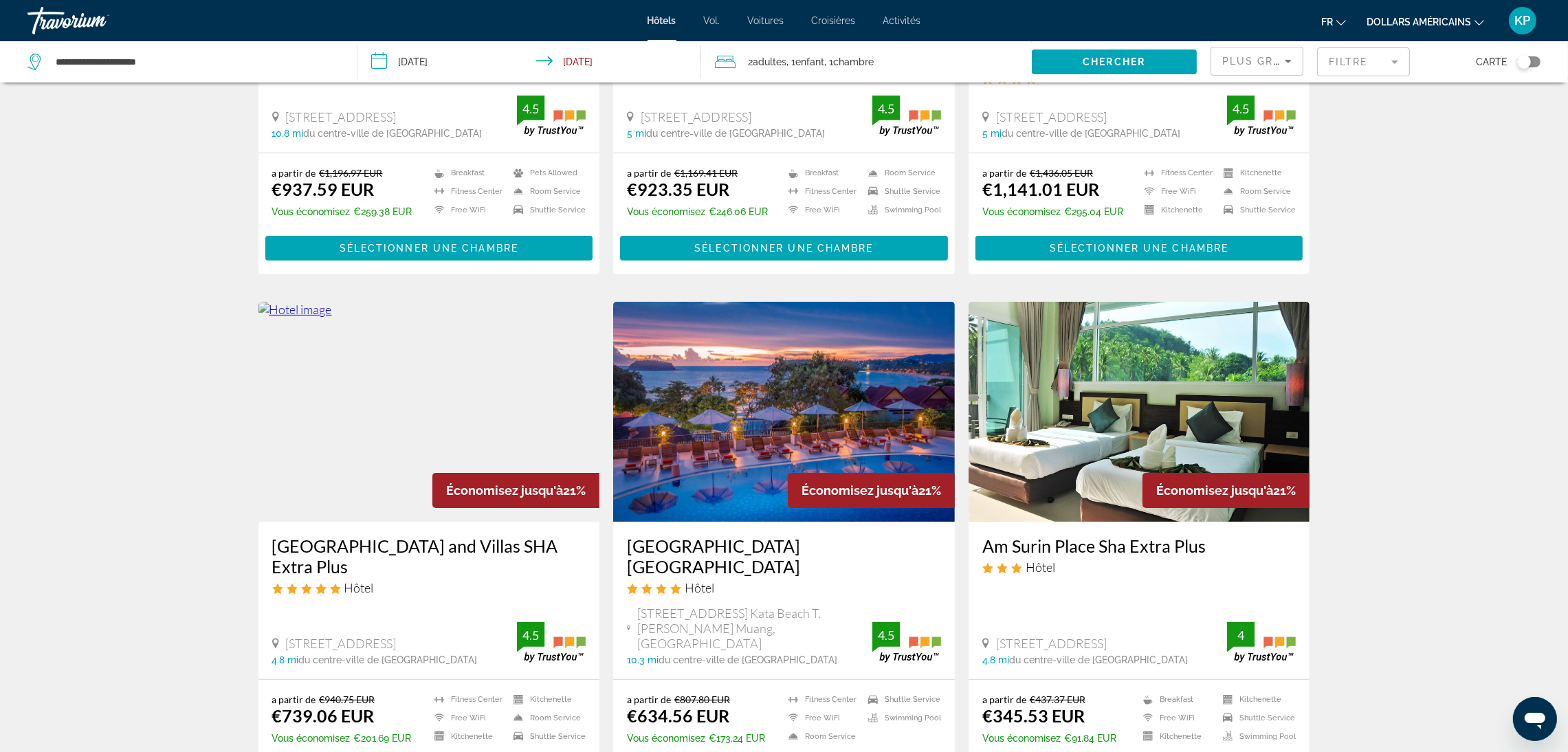
scroll to position [413, 0]
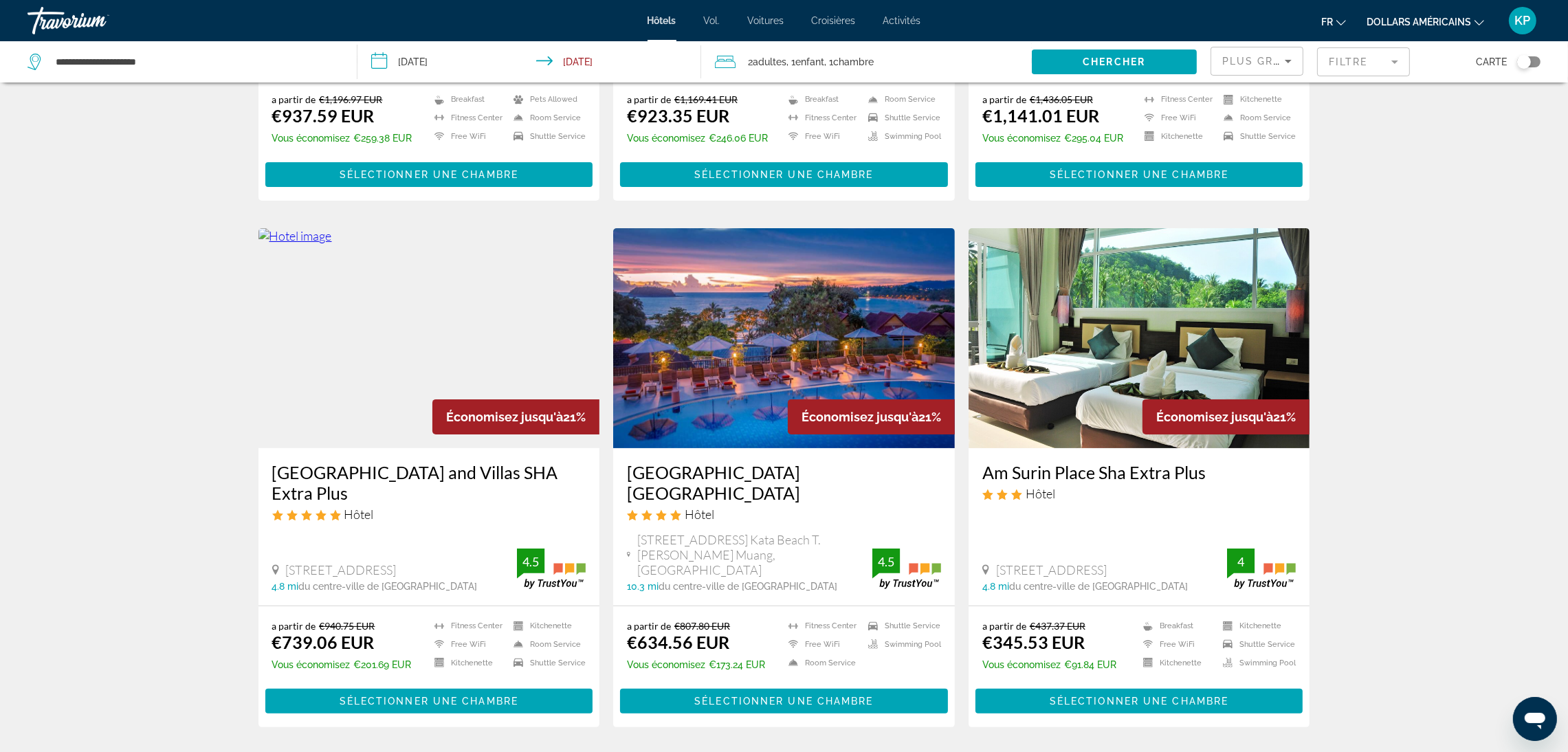
click at [411, 322] on img "Contenu principal" at bounding box center [429, 338] width 342 height 220
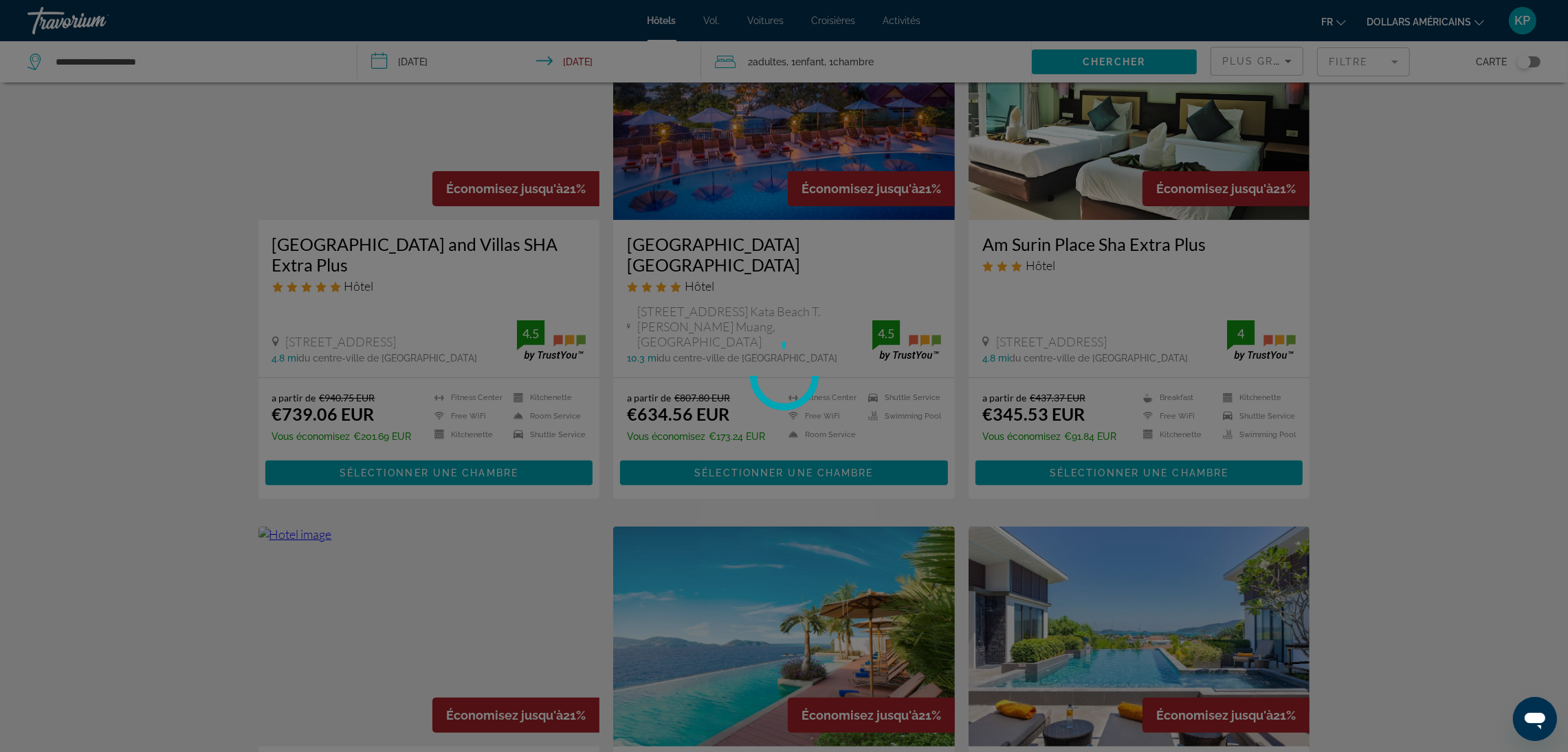
scroll to position [515, 0]
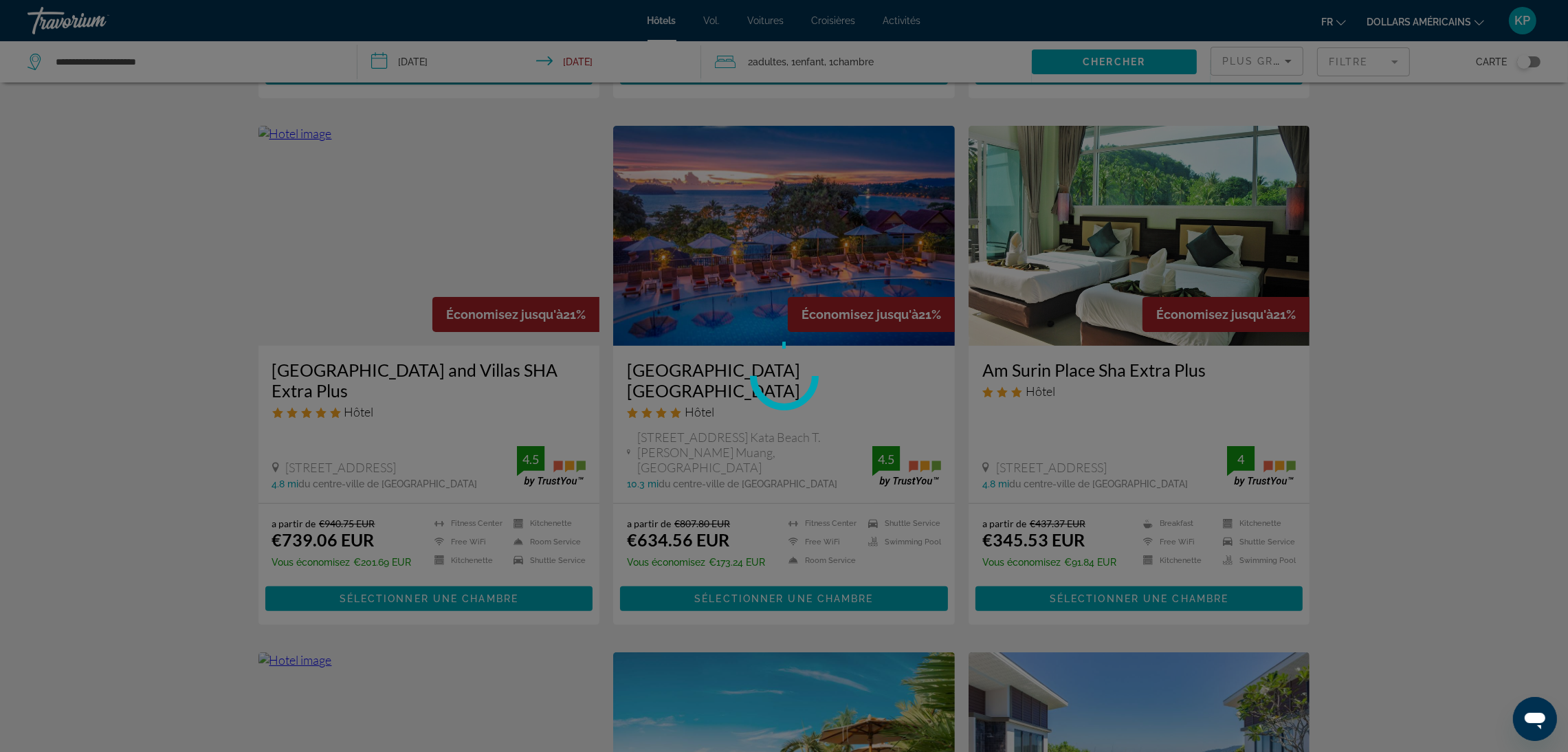
click at [466, 243] on div at bounding box center [784, 376] width 1568 height 752
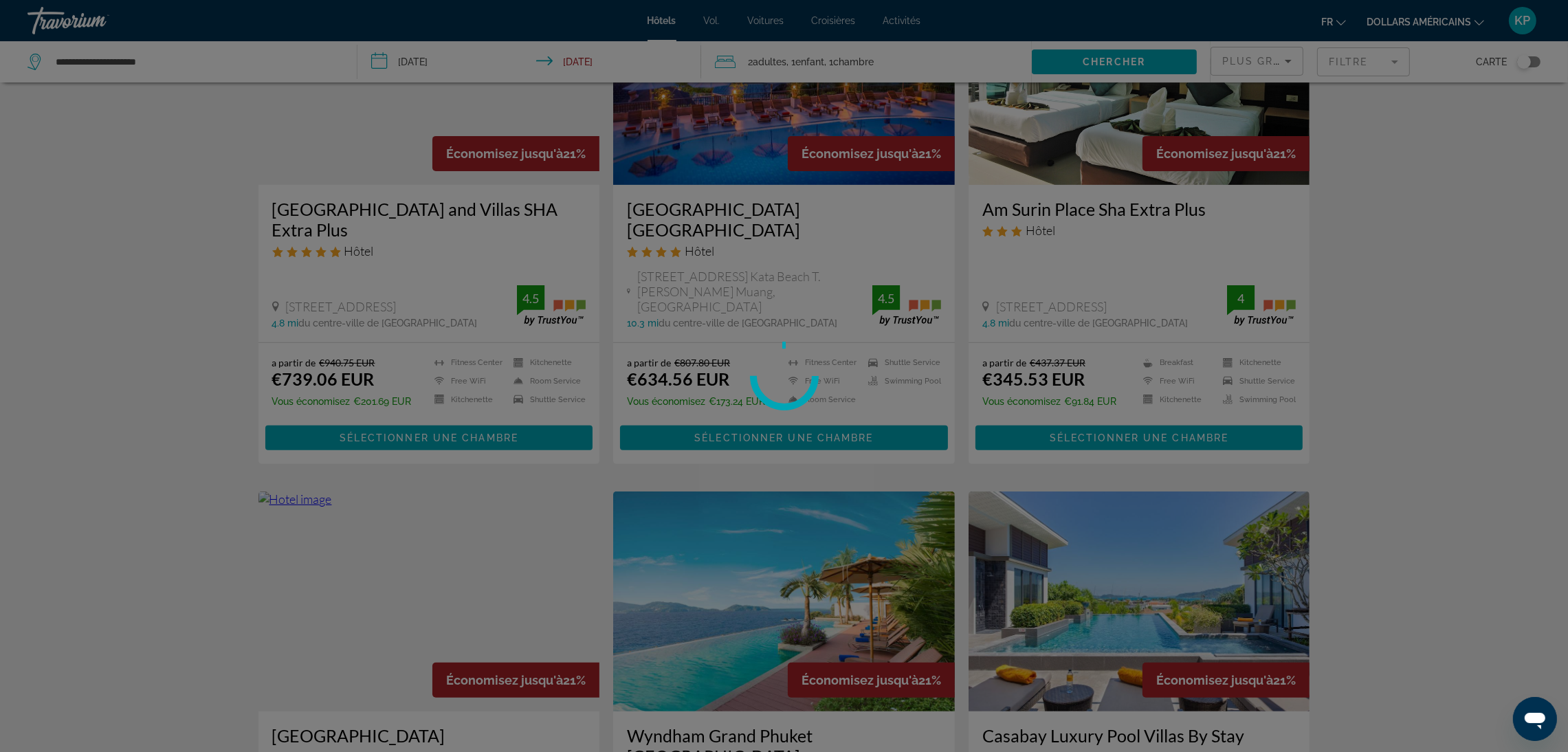
scroll to position [368, 0]
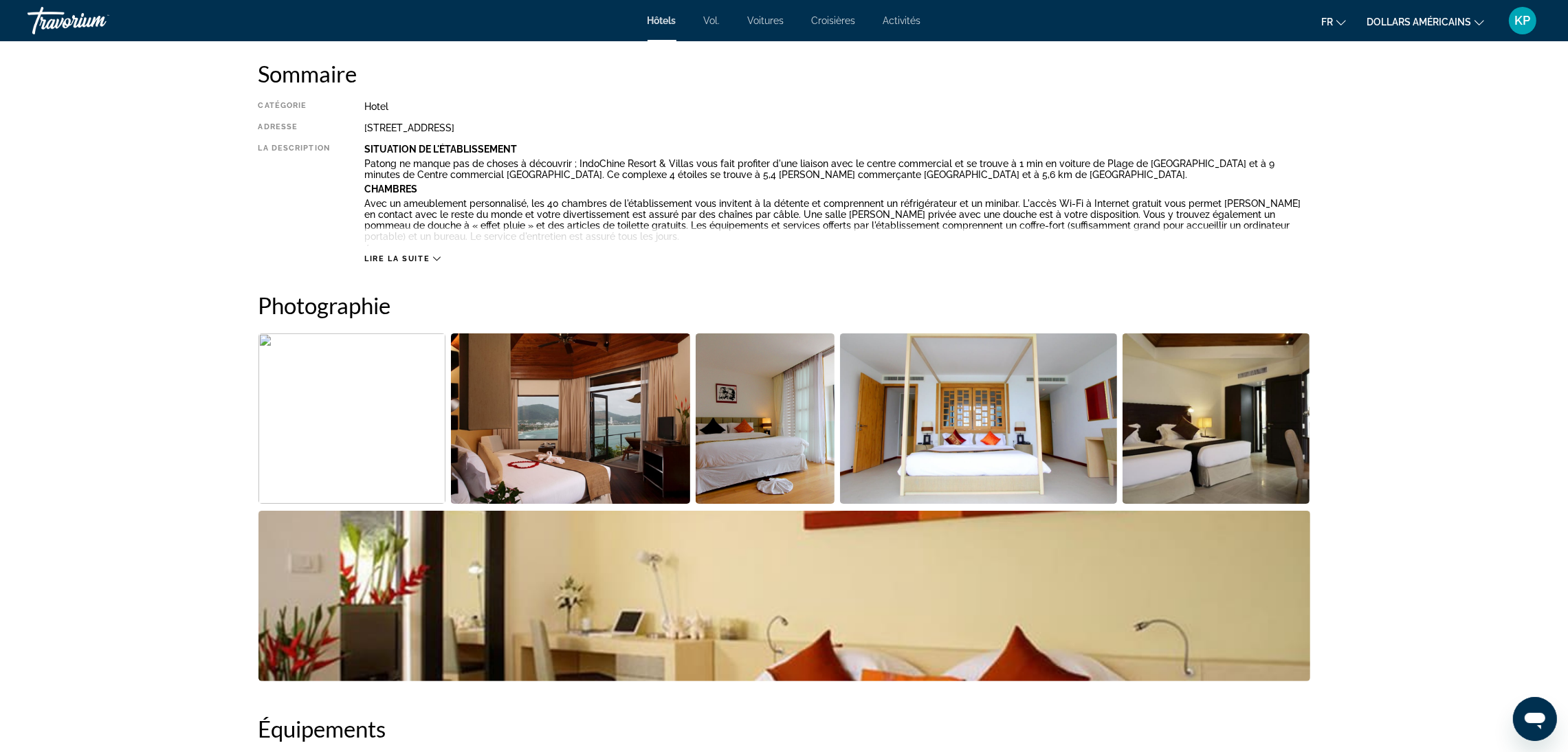
scroll to position [515, 0]
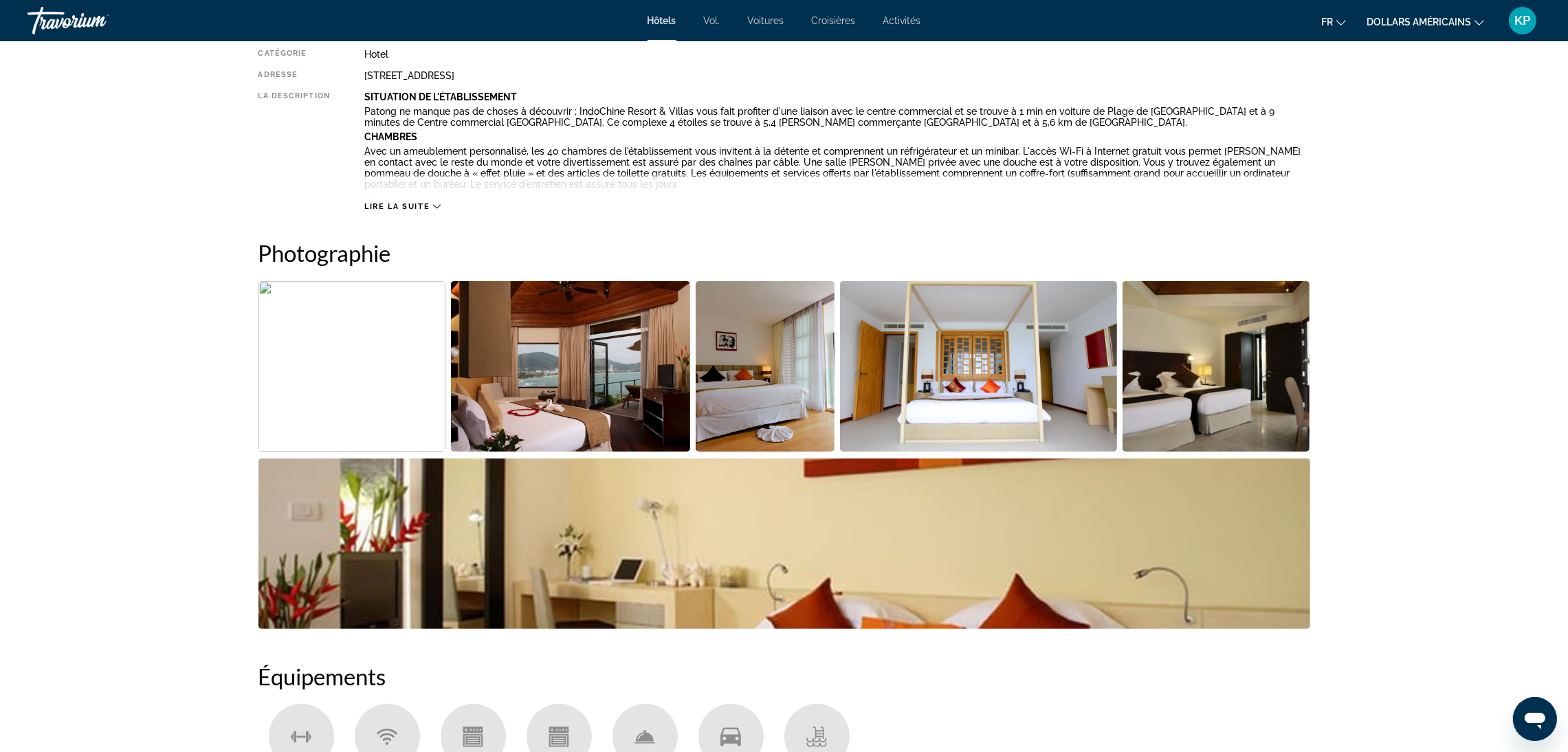
click at [777, 372] on img "Open full-screen image slider" at bounding box center [765, 367] width 139 height 171
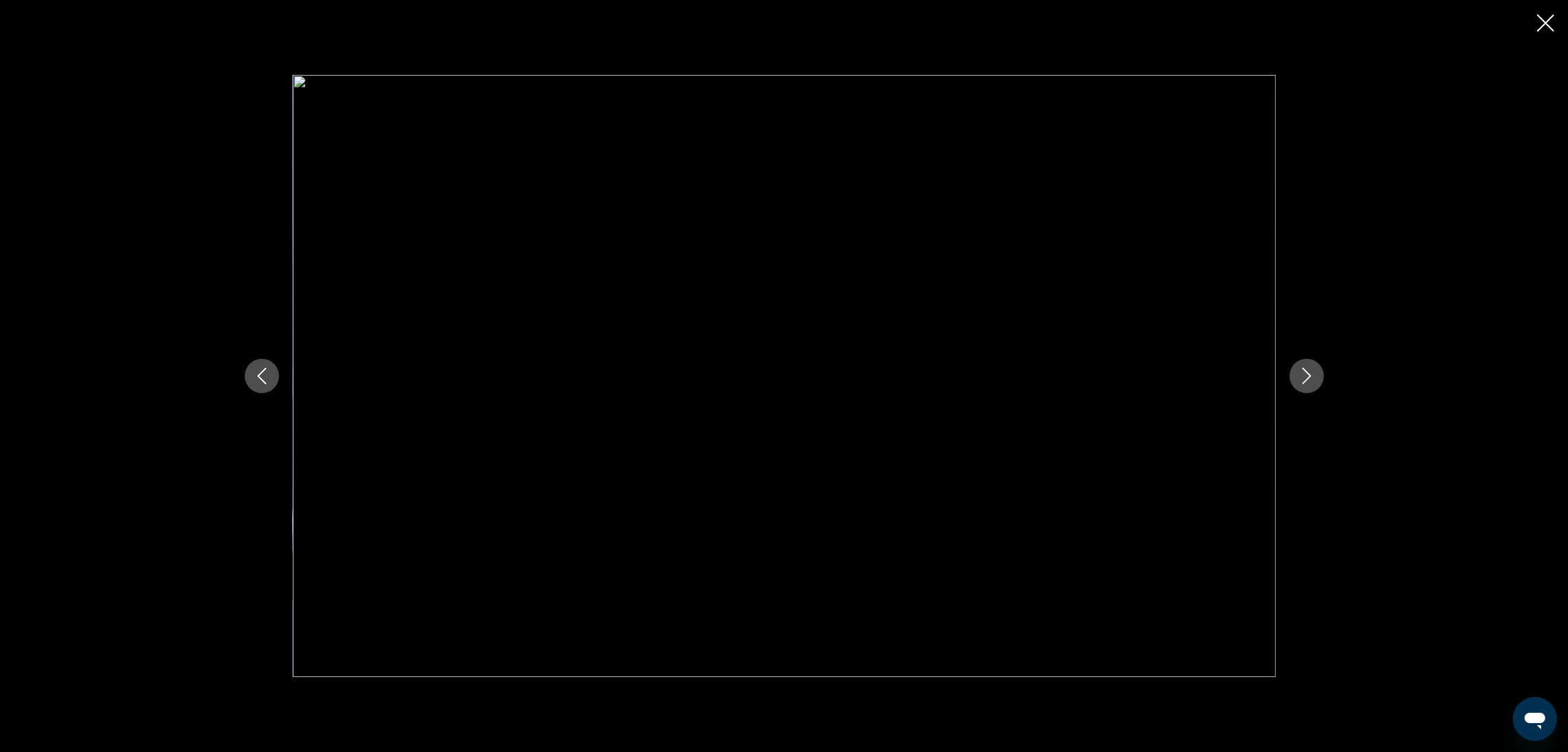
click at [1312, 383] on icon "Next image" at bounding box center [1306, 376] width 17 height 17
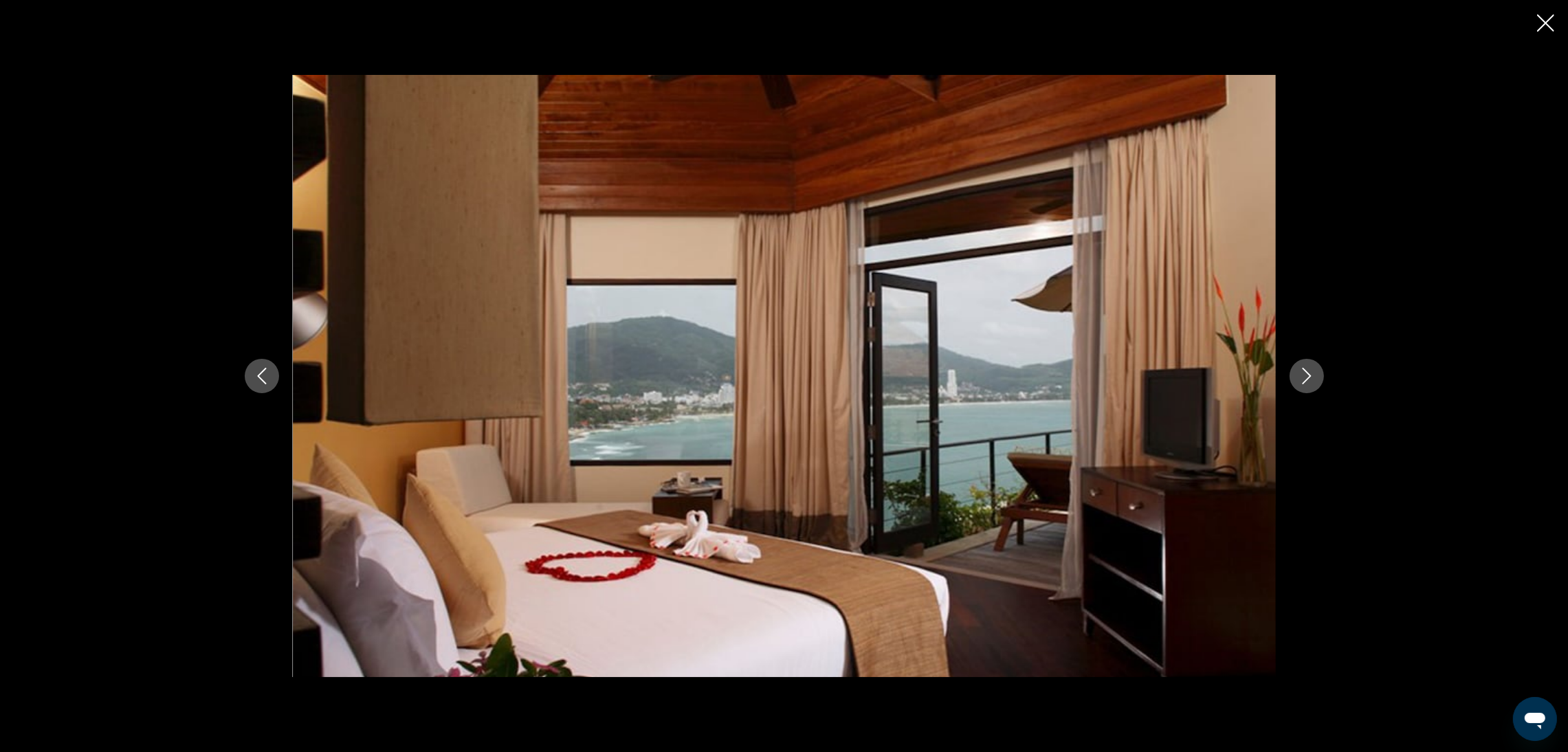
click at [1312, 383] on icon "Next image" at bounding box center [1306, 376] width 17 height 17
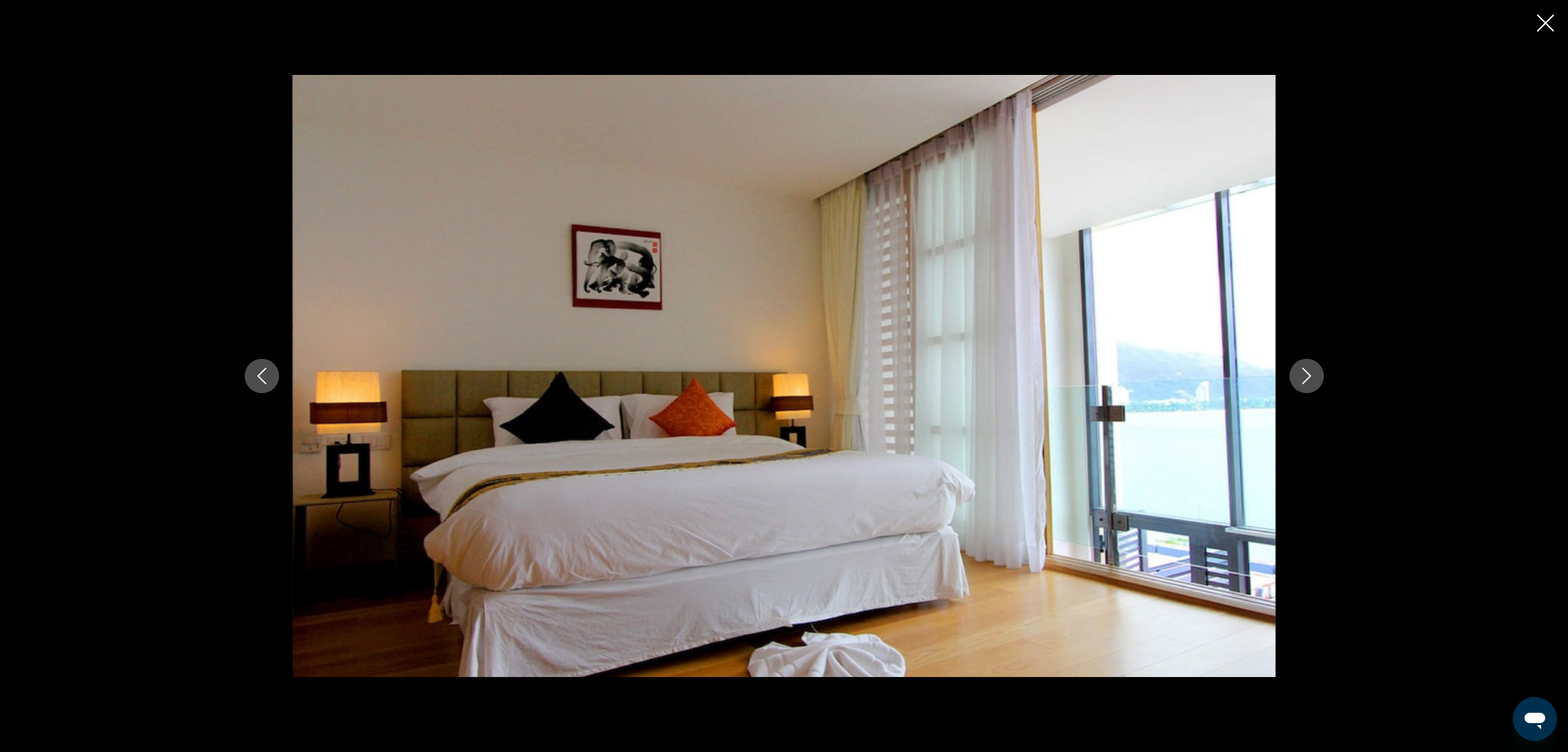
click at [1312, 383] on icon "Next image" at bounding box center [1306, 376] width 17 height 17
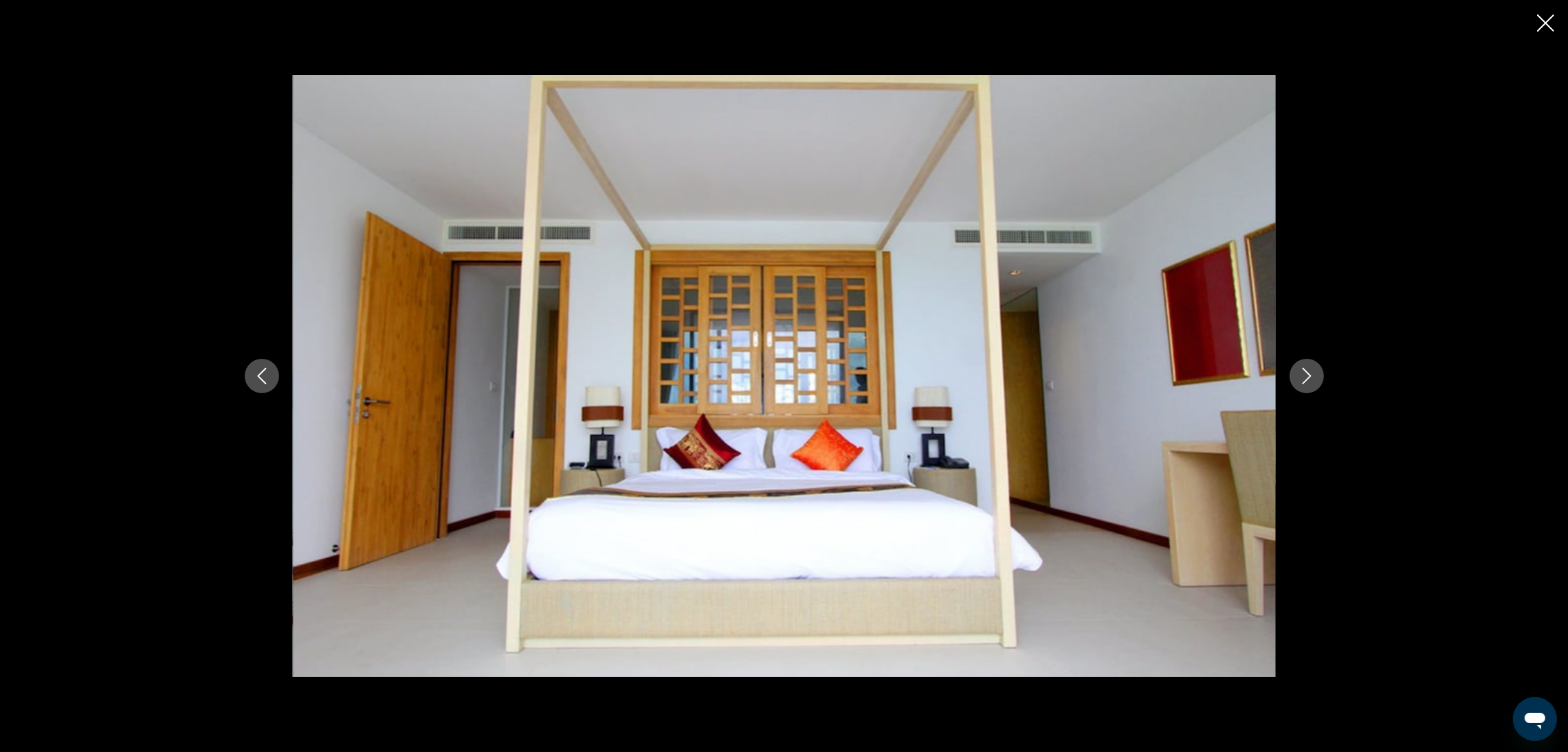
click at [1312, 383] on icon "Next image" at bounding box center [1306, 376] width 17 height 17
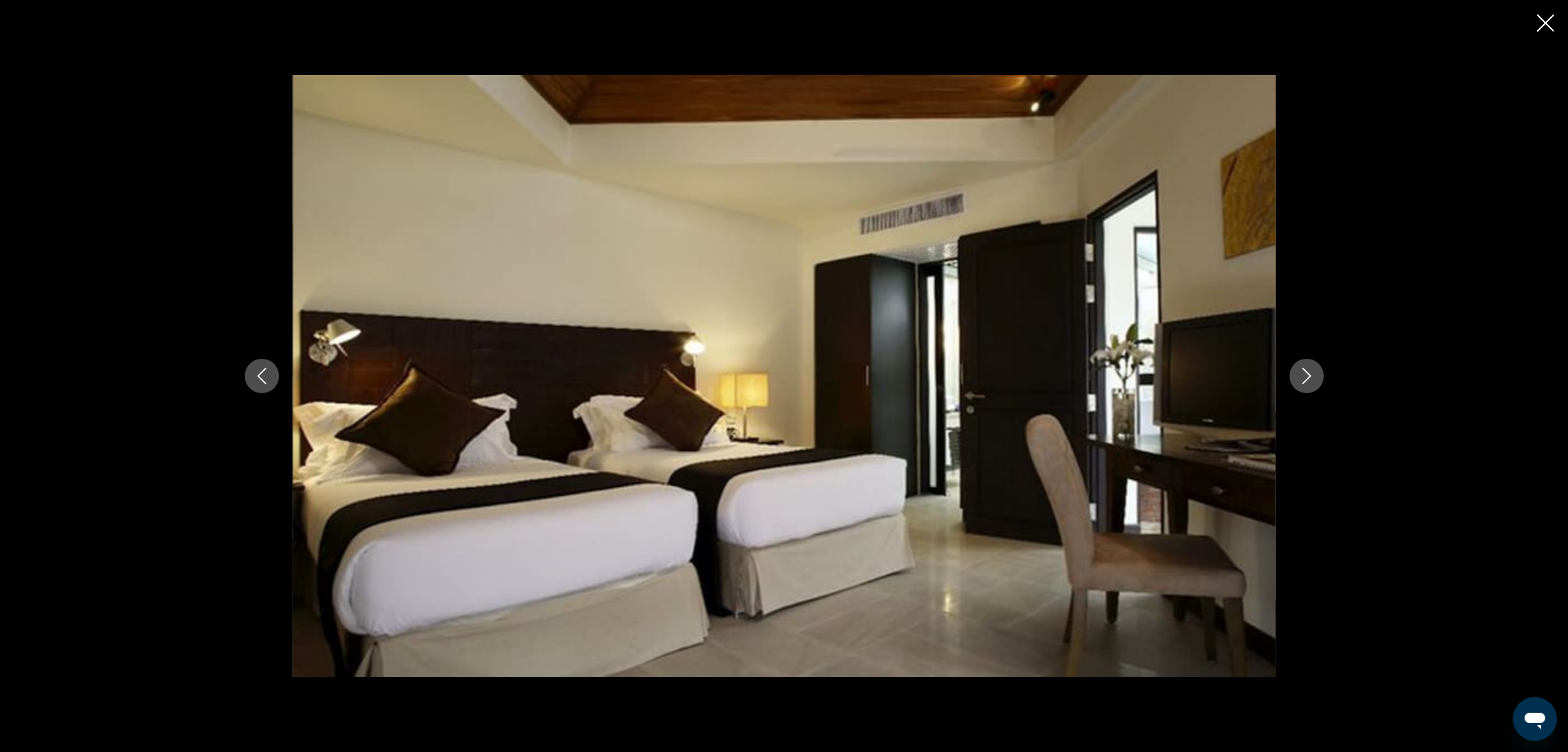
click at [1312, 383] on icon "Next image" at bounding box center [1306, 376] width 17 height 17
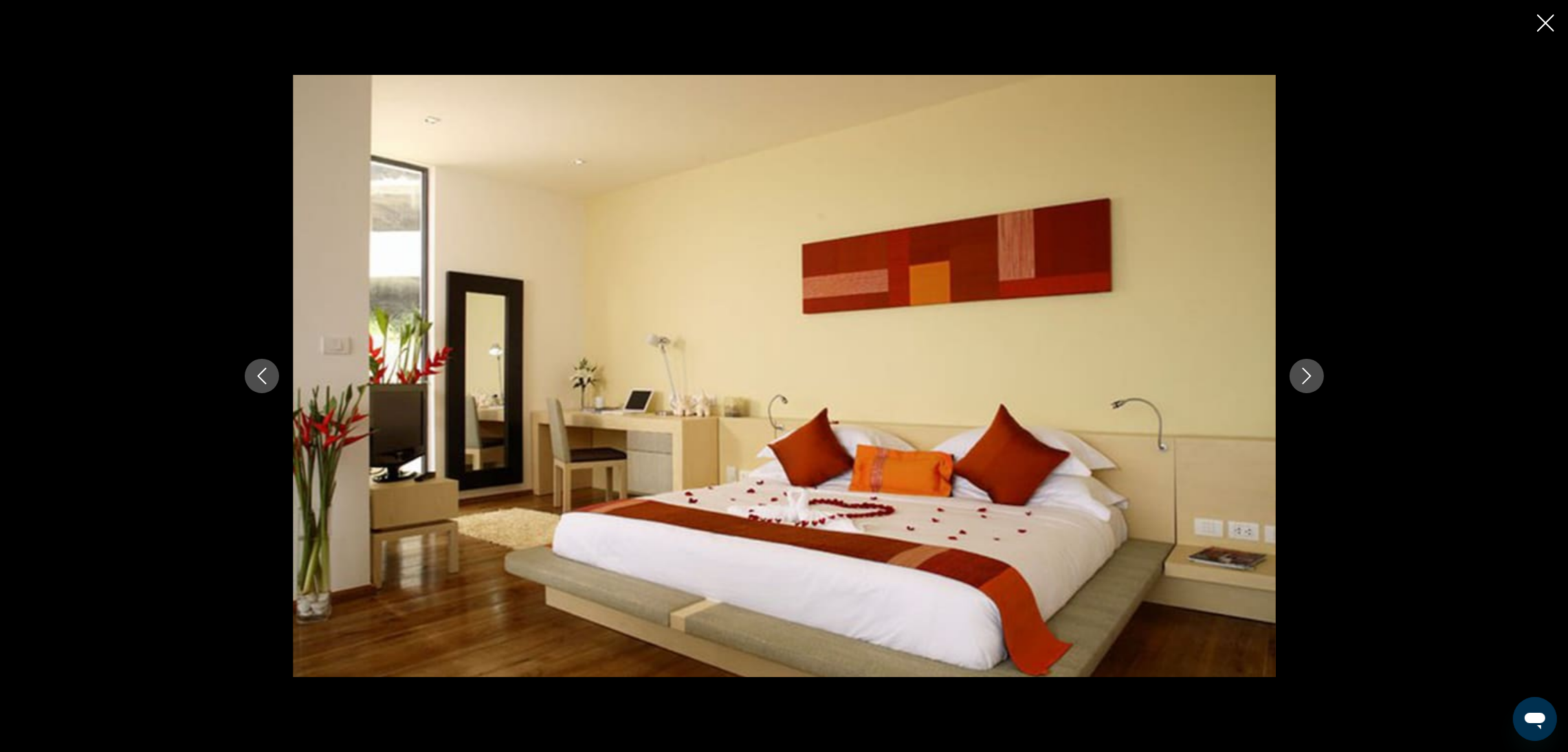
click at [1312, 383] on icon "Next image" at bounding box center [1306, 376] width 17 height 17
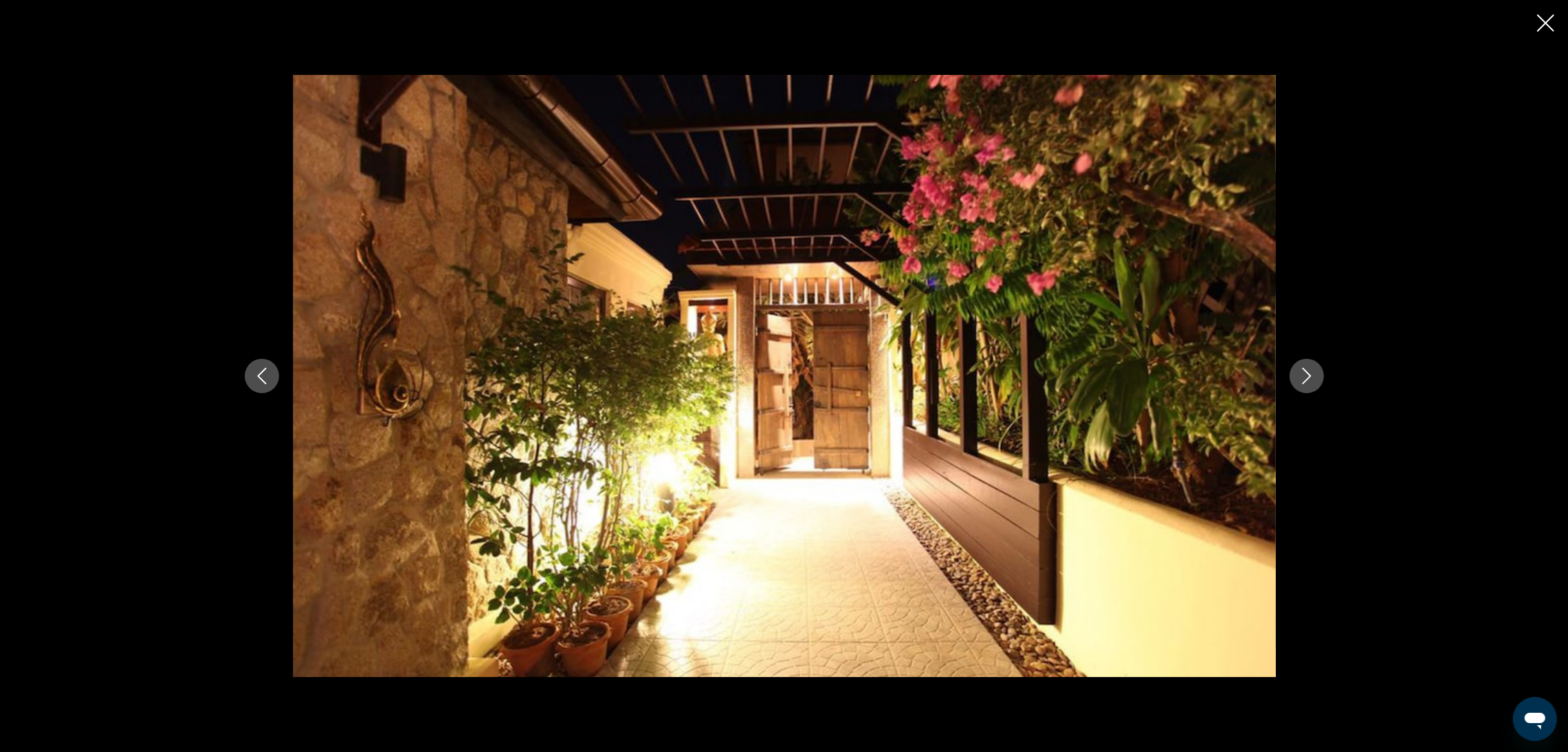
click at [1312, 383] on icon "Next image" at bounding box center [1306, 376] width 17 height 17
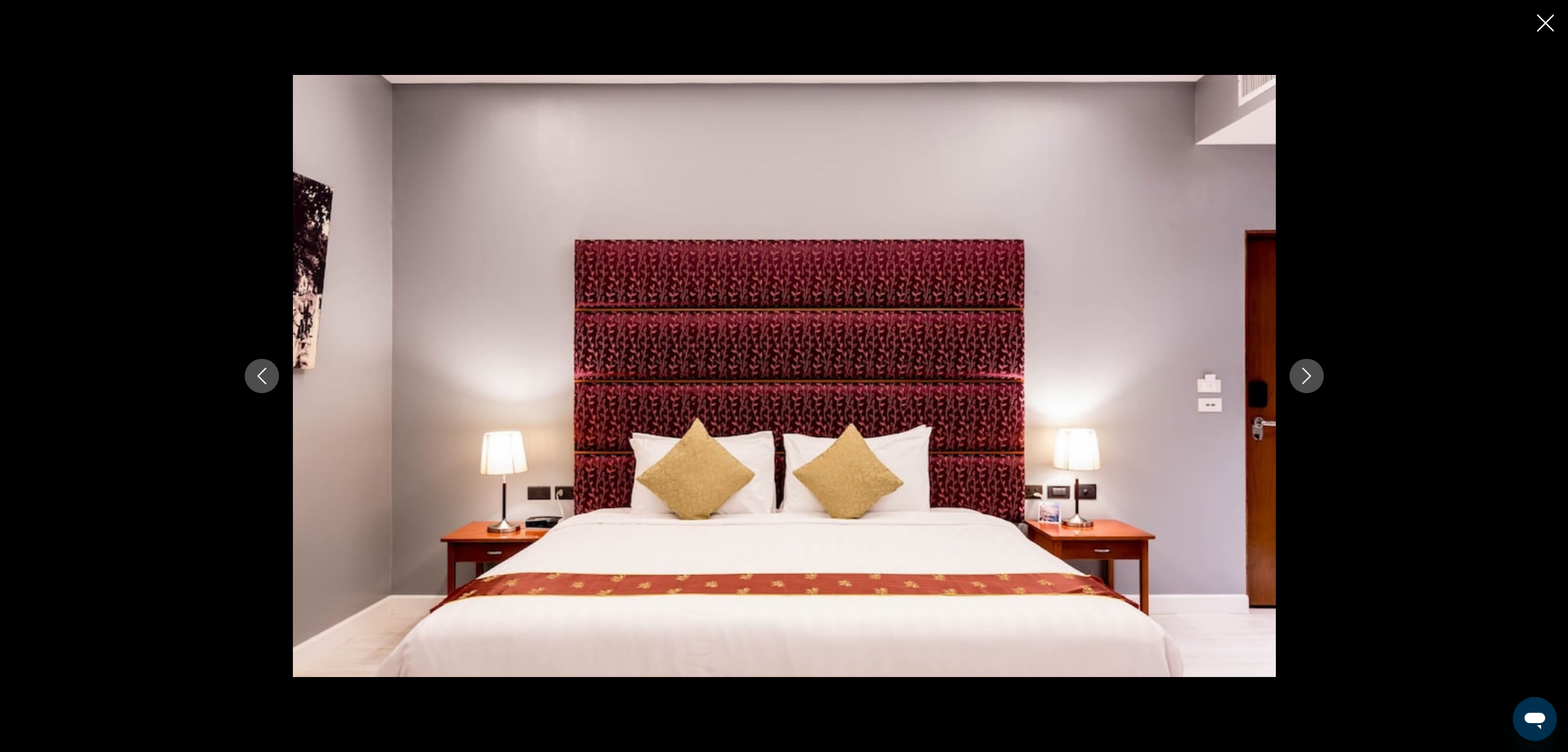
click at [1552, 25] on icon "Close slideshow" at bounding box center [1545, 24] width 18 height 18
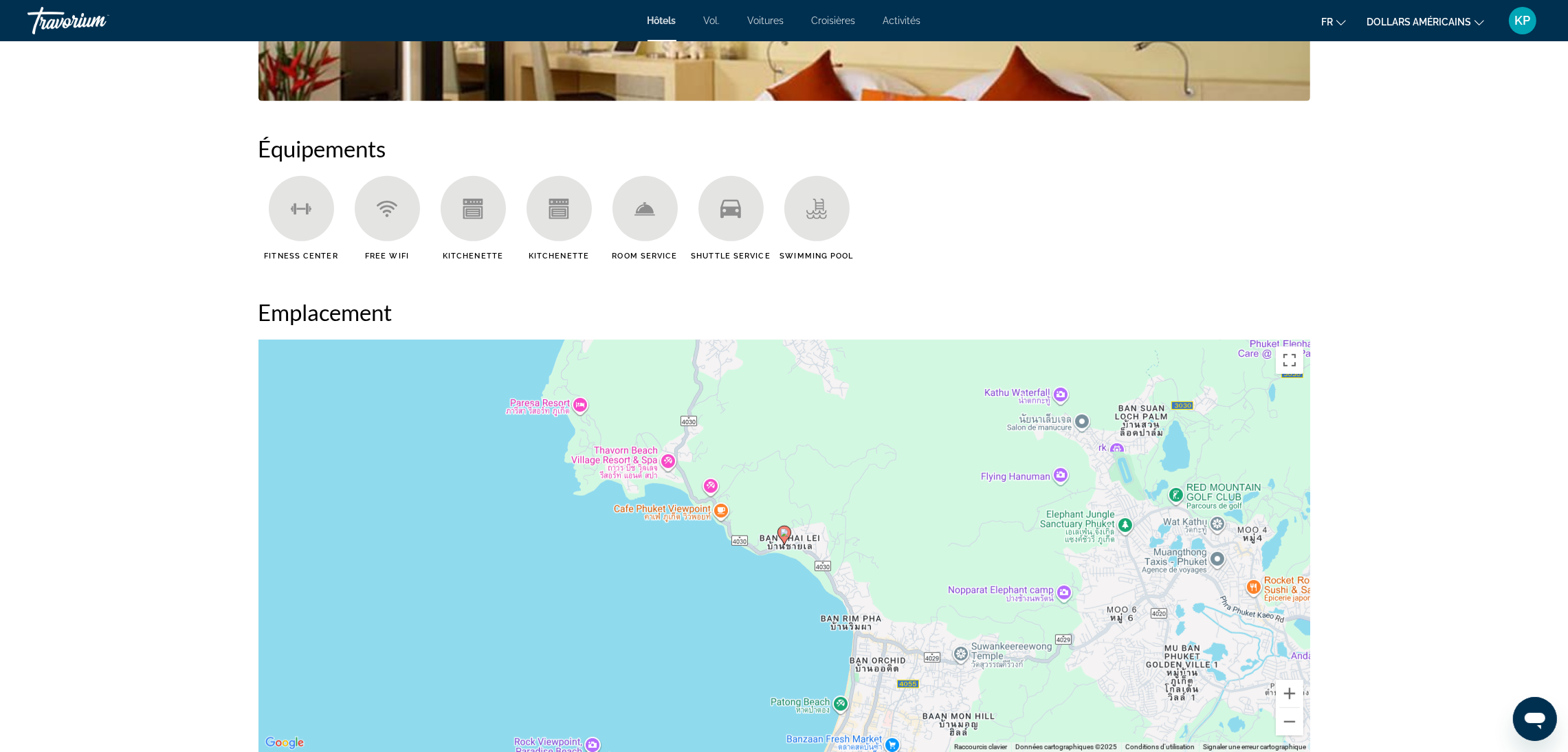
scroll to position [1134, 0]
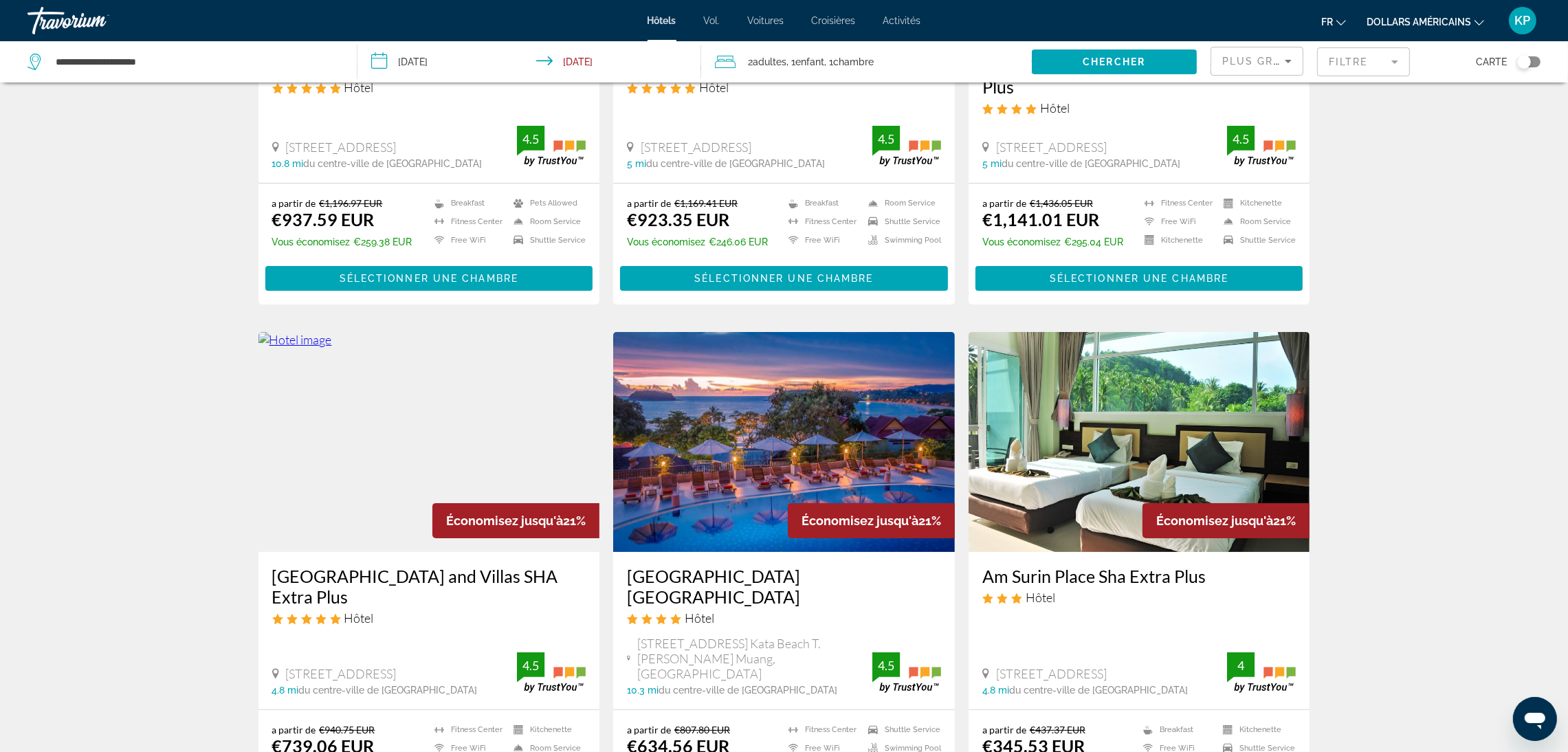
scroll to position [515, 0]
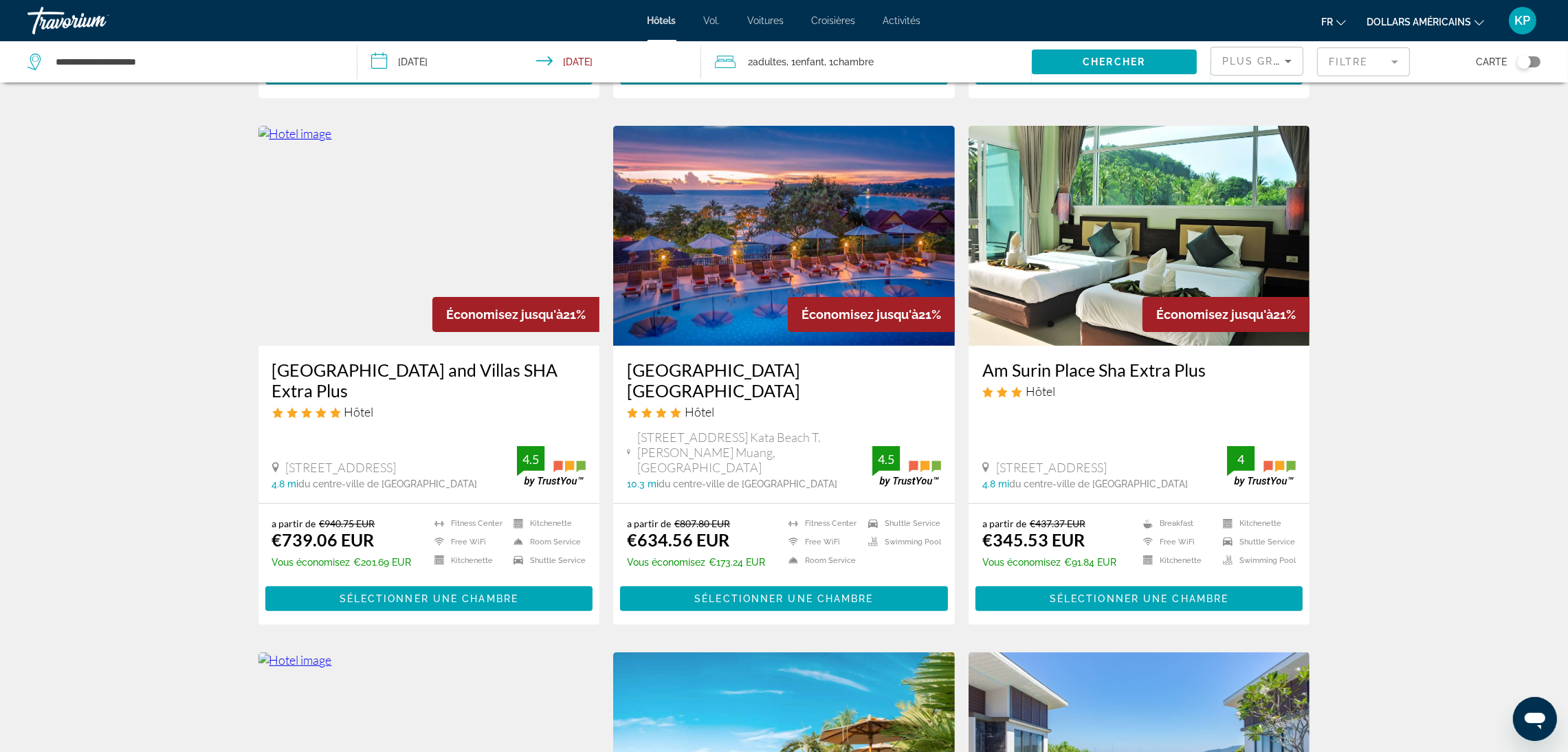
click at [719, 255] on img "Contenu principal" at bounding box center [784, 235] width 342 height 220
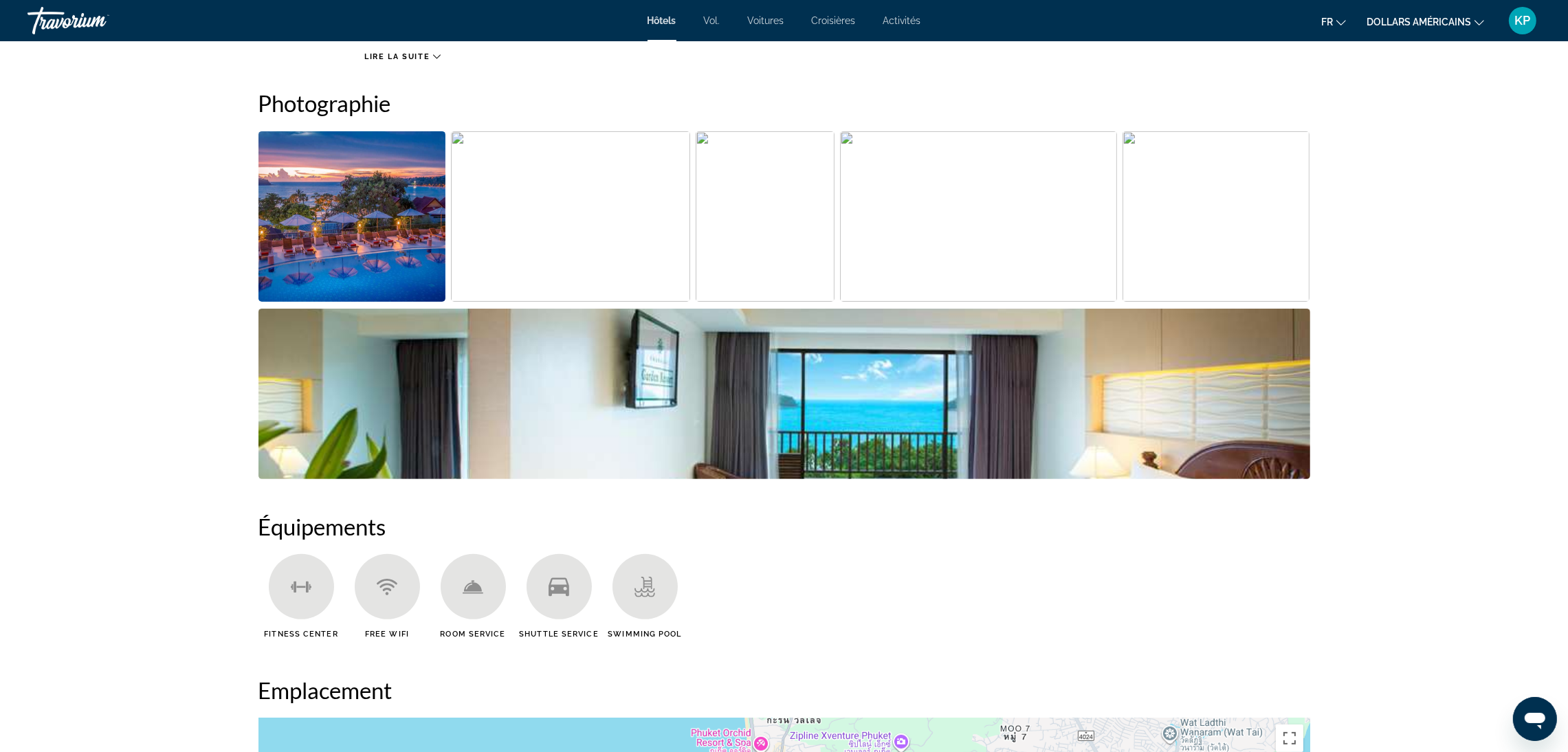
scroll to position [619, 0]
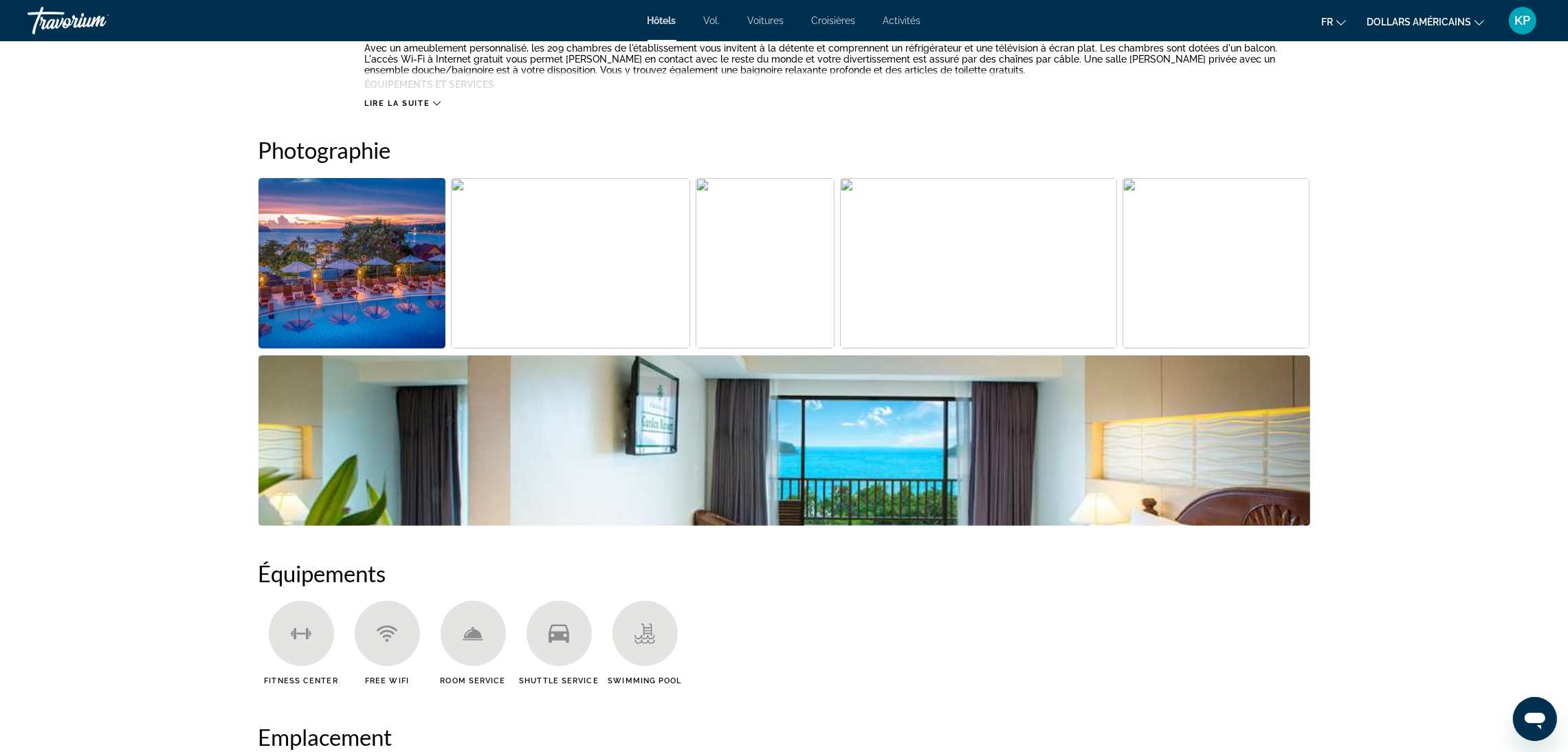
click at [306, 218] on img "Open full-screen image slider" at bounding box center [352, 264] width 187 height 171
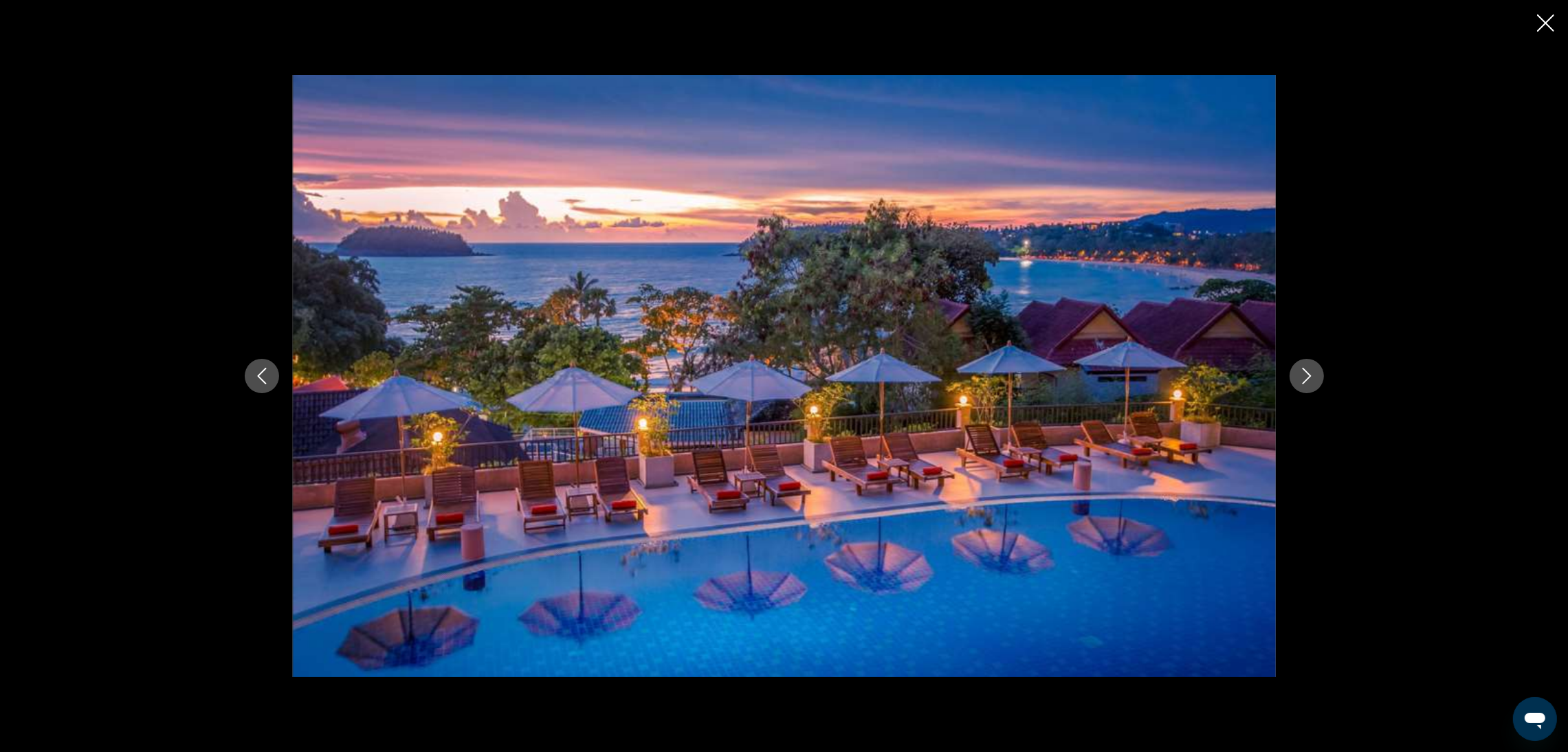
click at [1318, 381] on button "Next image" at bounding box center [1306, 376] width 34 height 34
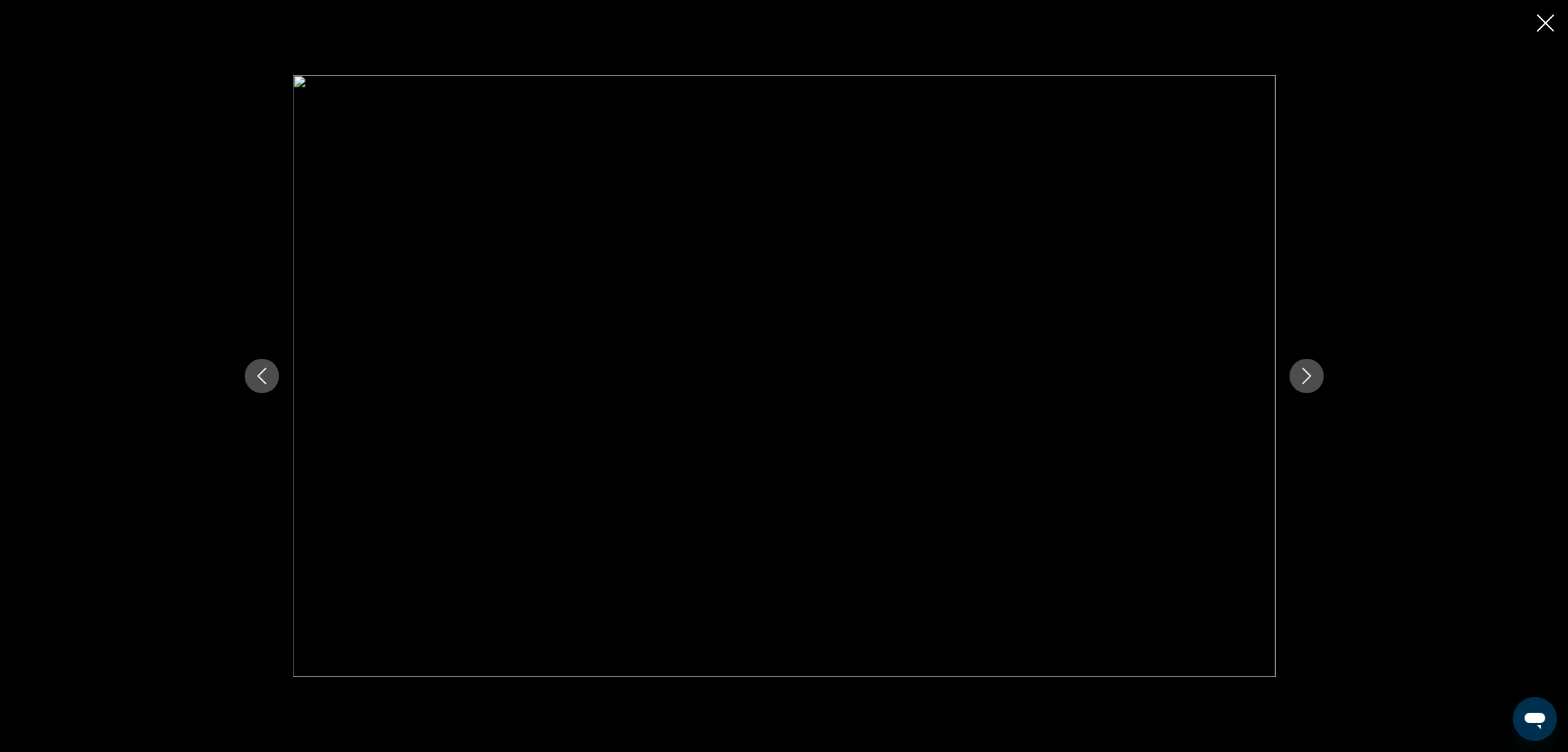
click at [1321, 373] on button "Next image" at bounding box center [1306, 376] width 34 height 34
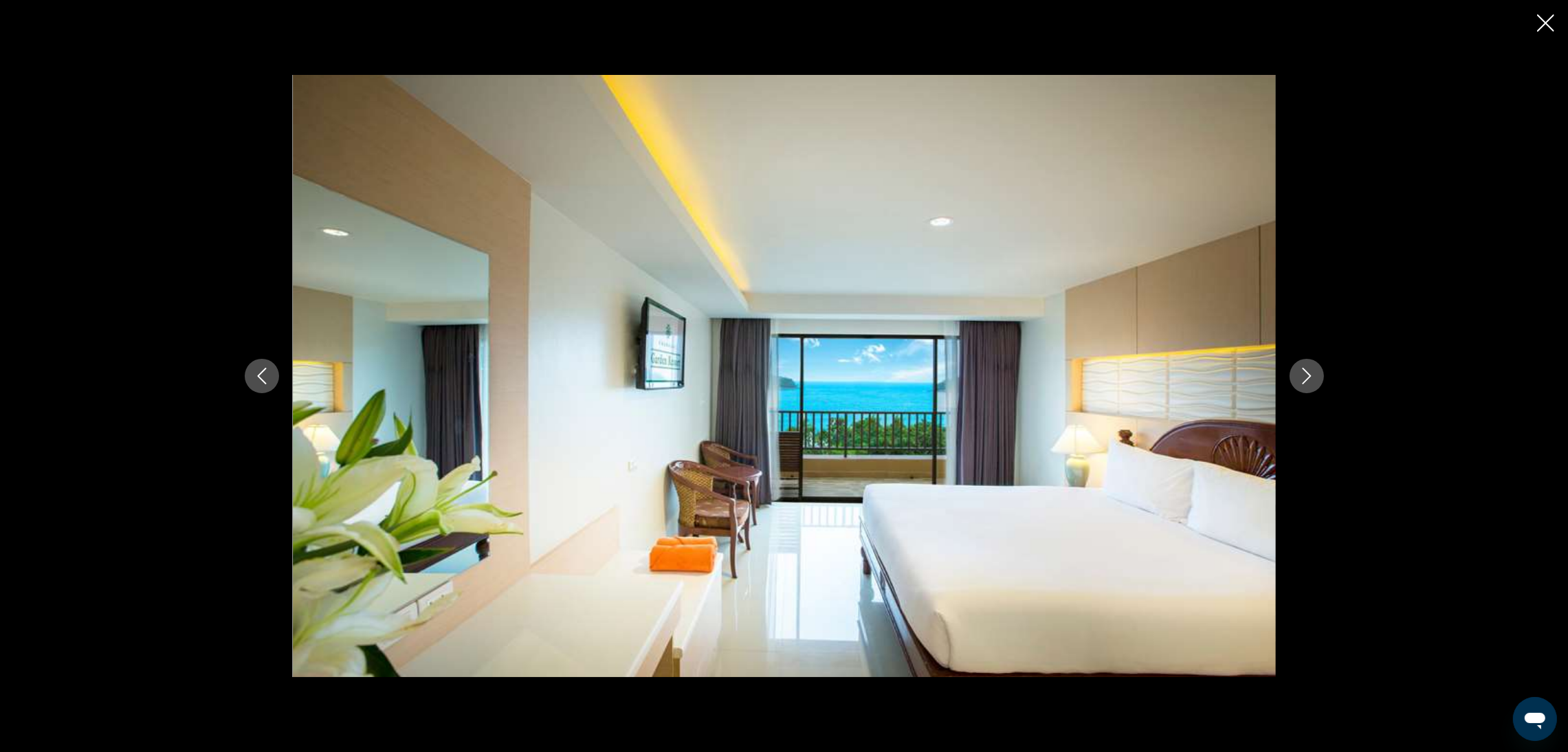
click at [1321, 373] on button "Next image" at bounding box center [1306, 376] width 34 height 34
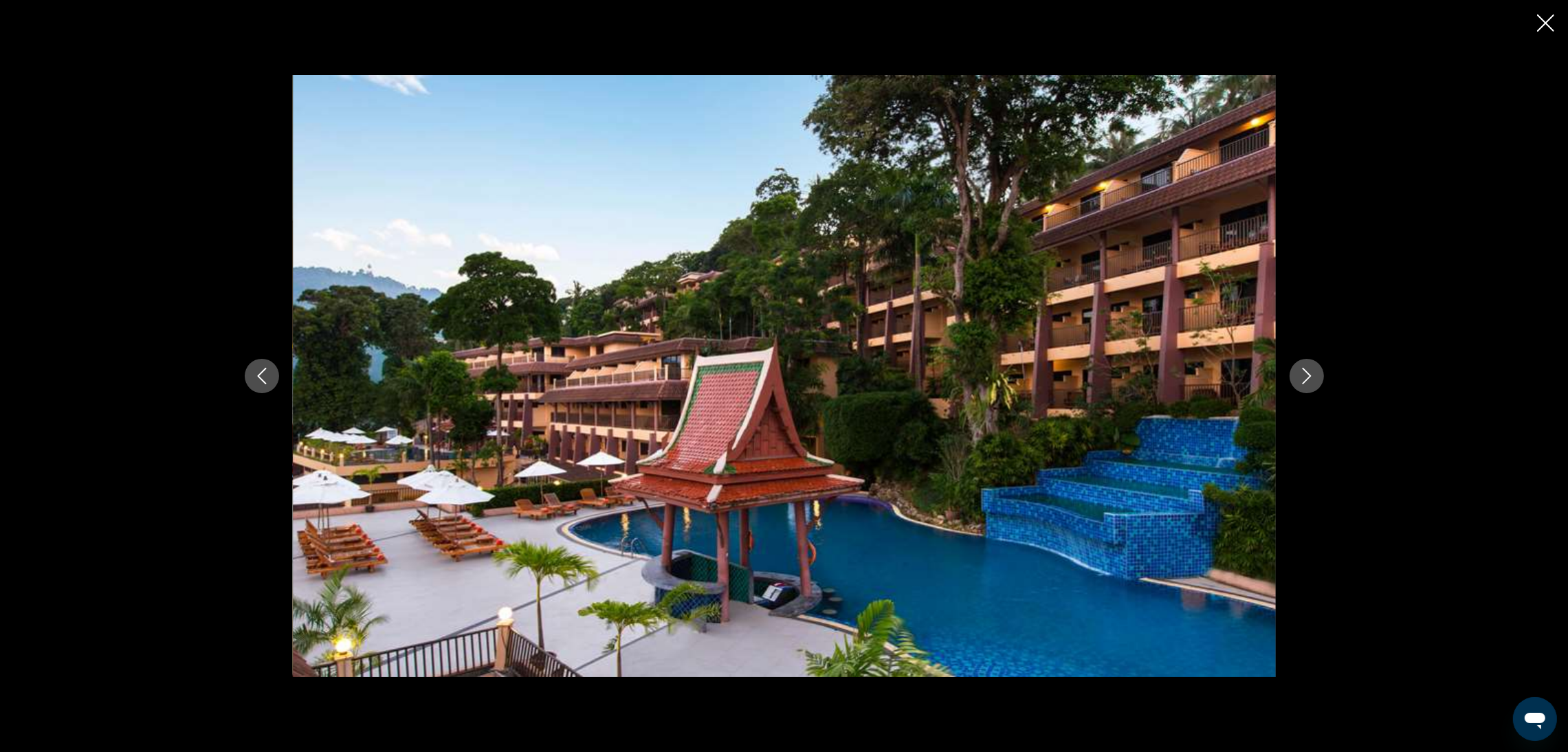
click at [1321, 373] on button "Next image" at bounding box center [1306, 376] width 34 height 34
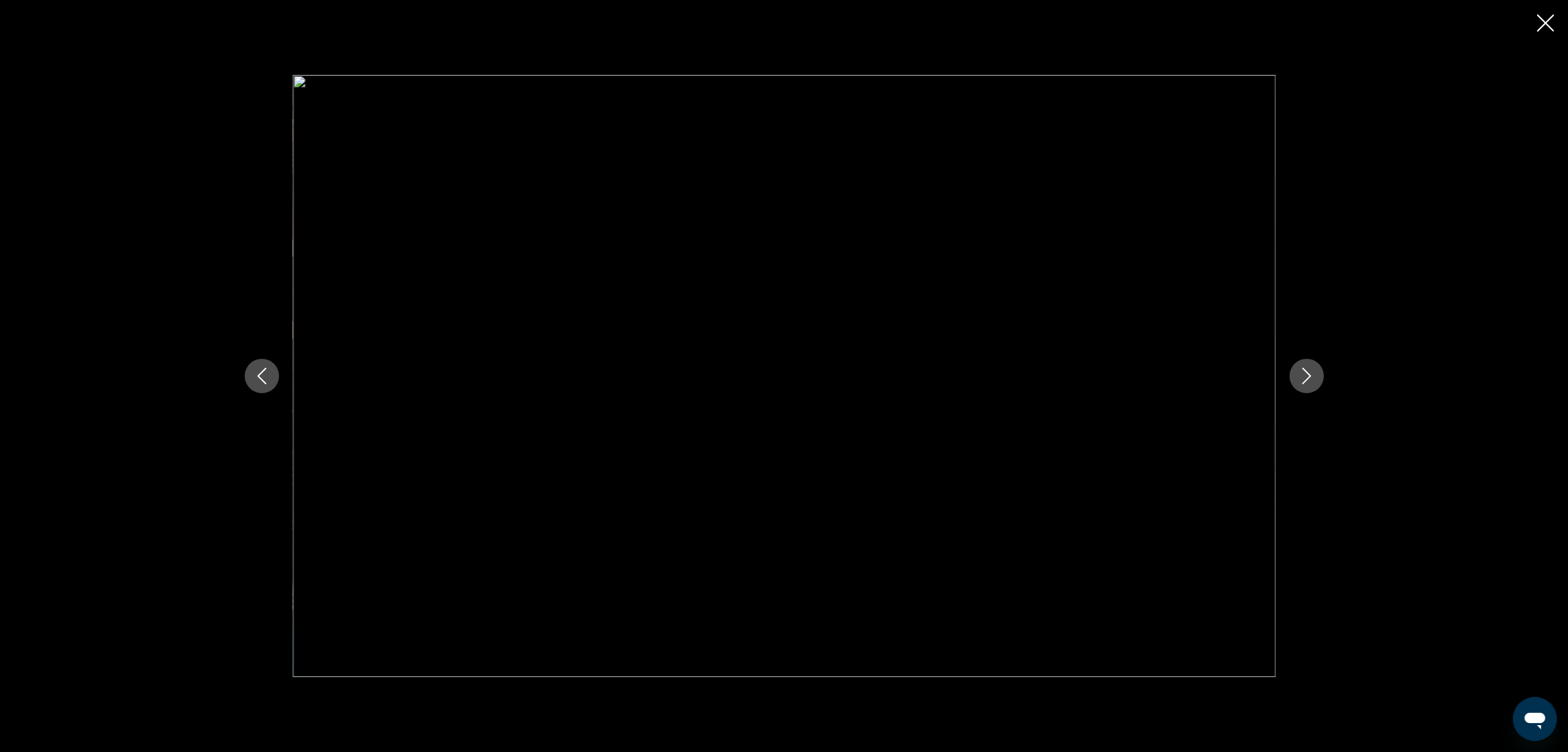
click at [1321, 373] on button "Next image" at bounding box center [1306, 376] width 34 height 34
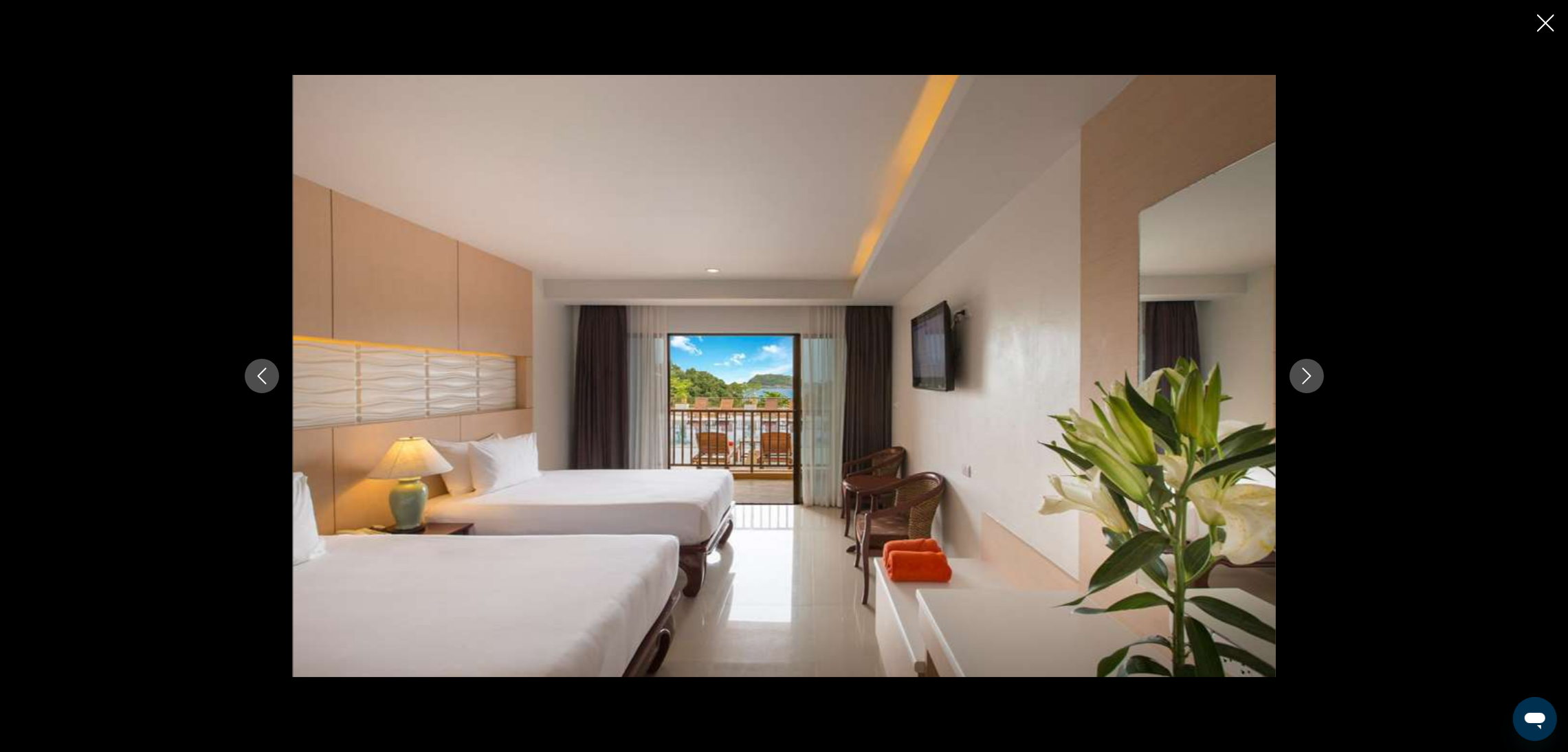
click at [1321, 373] on button "Next image" at bounding box center [1306, 376] width 34 height 34
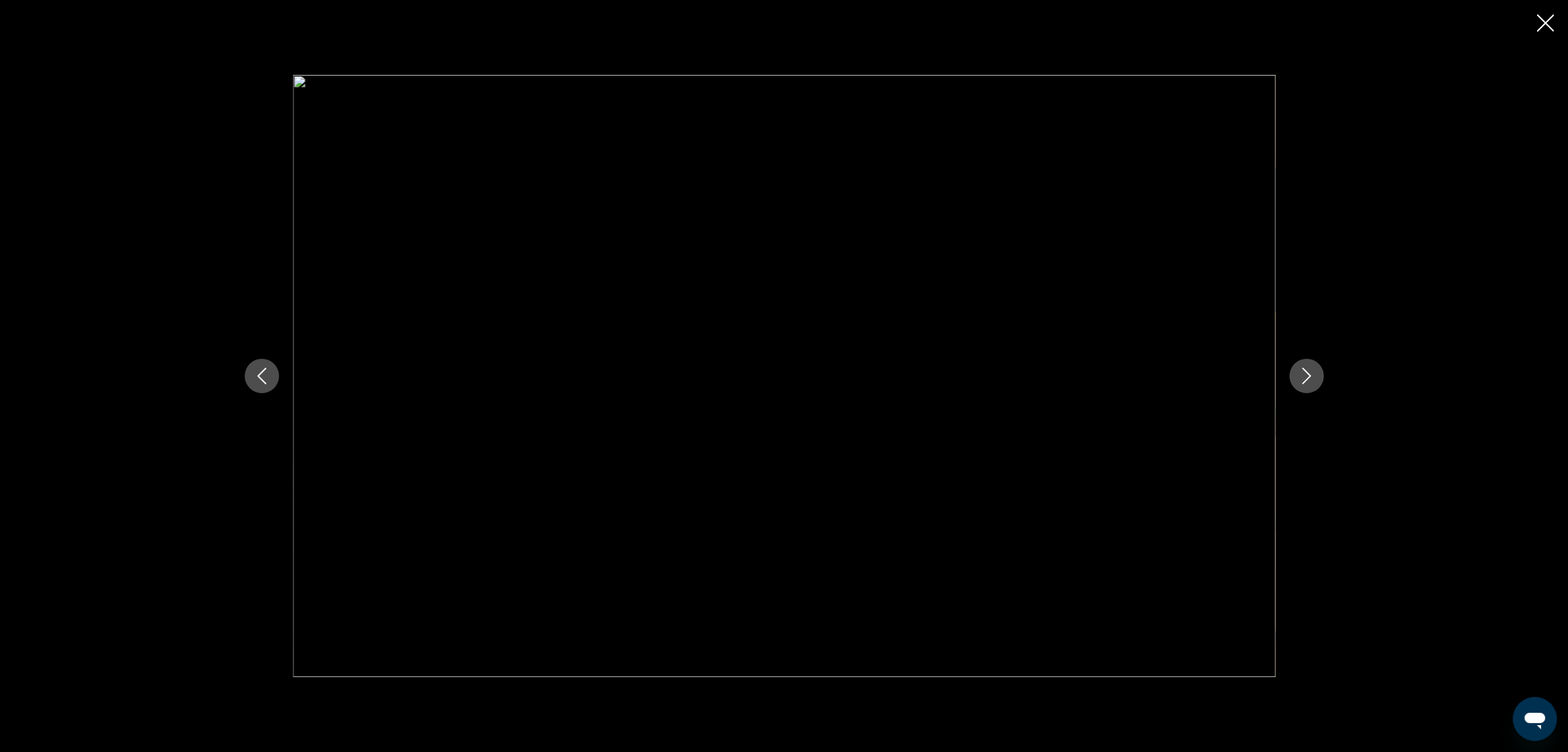
click at [1321, 373] on button "Next image" at bounding box center [1306, 376] width 34 height 34
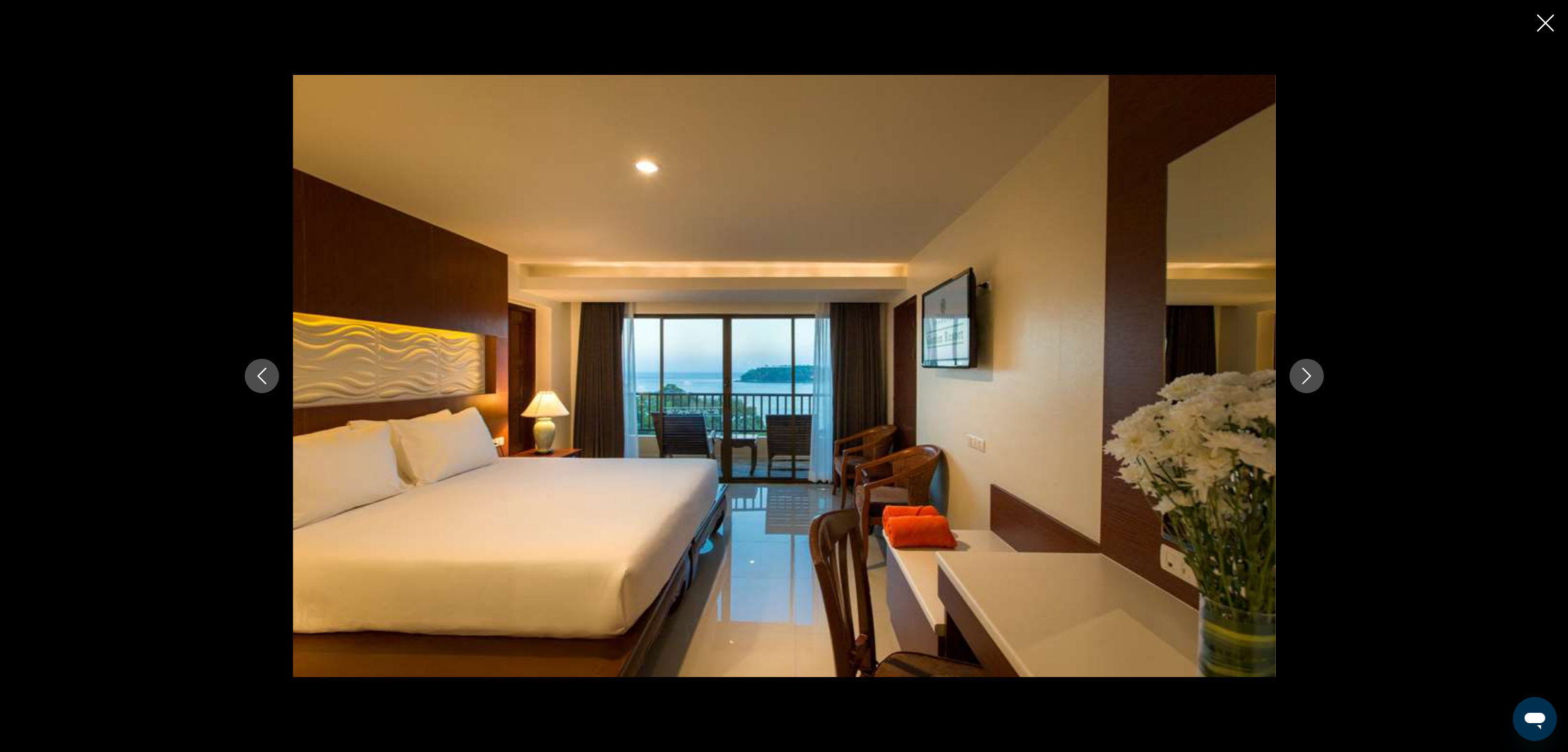
click at [1321, 373] on button "Next image" at bounding box center [1306, 376] width 34 height 34
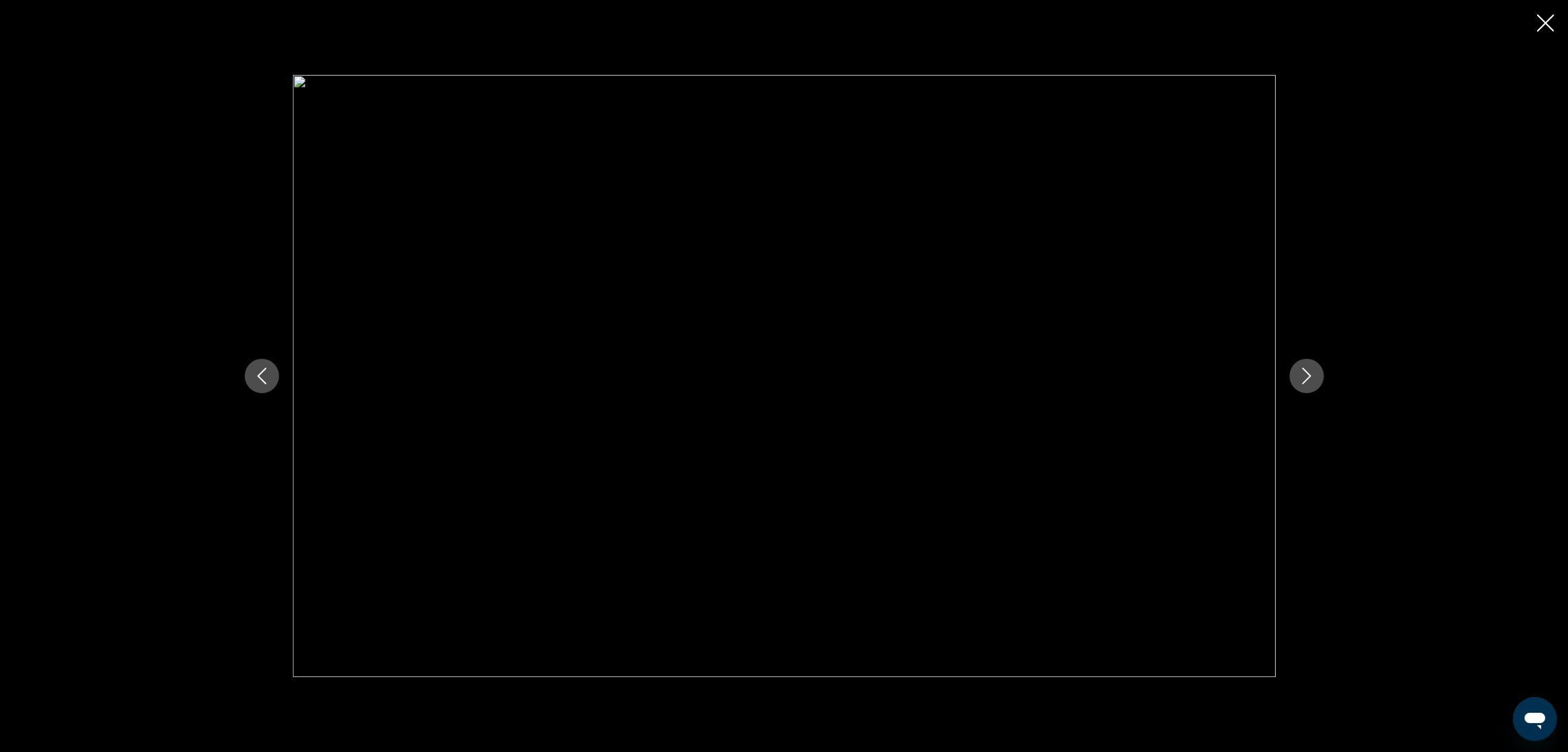
click at [1321, 373] on button "Next image" at bounding box center [1306, 376] width 34 height 34
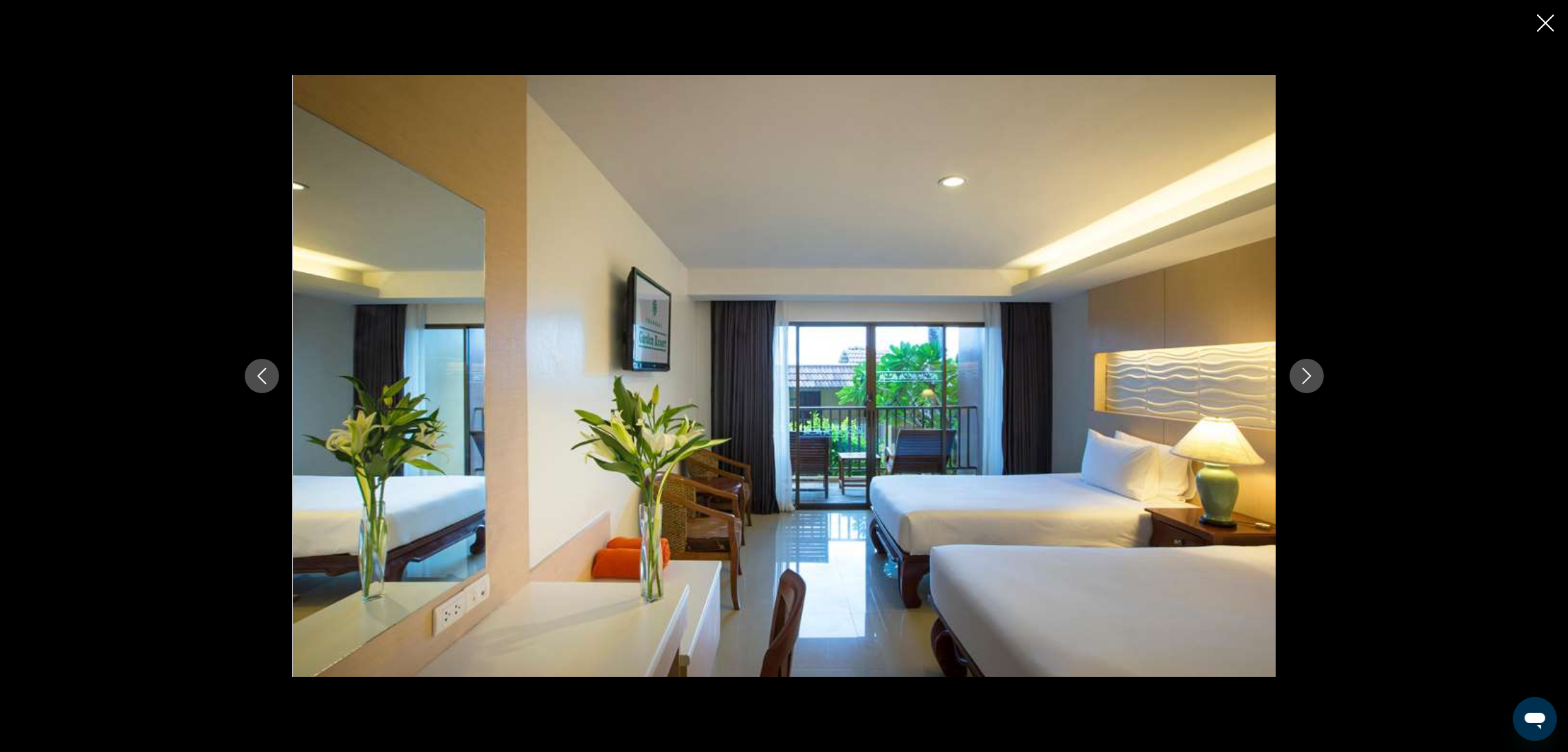
click at [1538, 32] on button "Close slideshow" at bounding box center [1545, 25] width 18 height 22
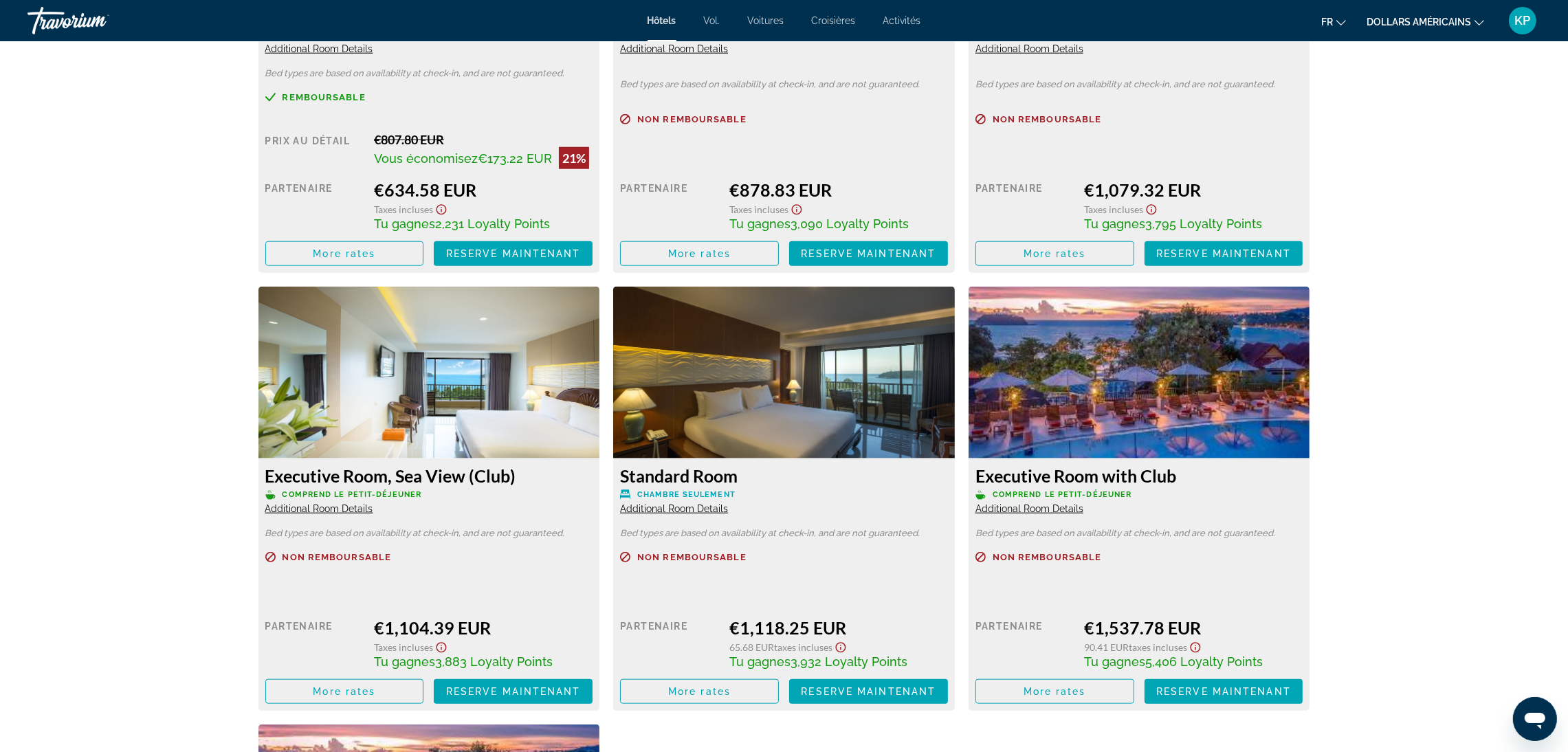
scroll to position [2166, 0]
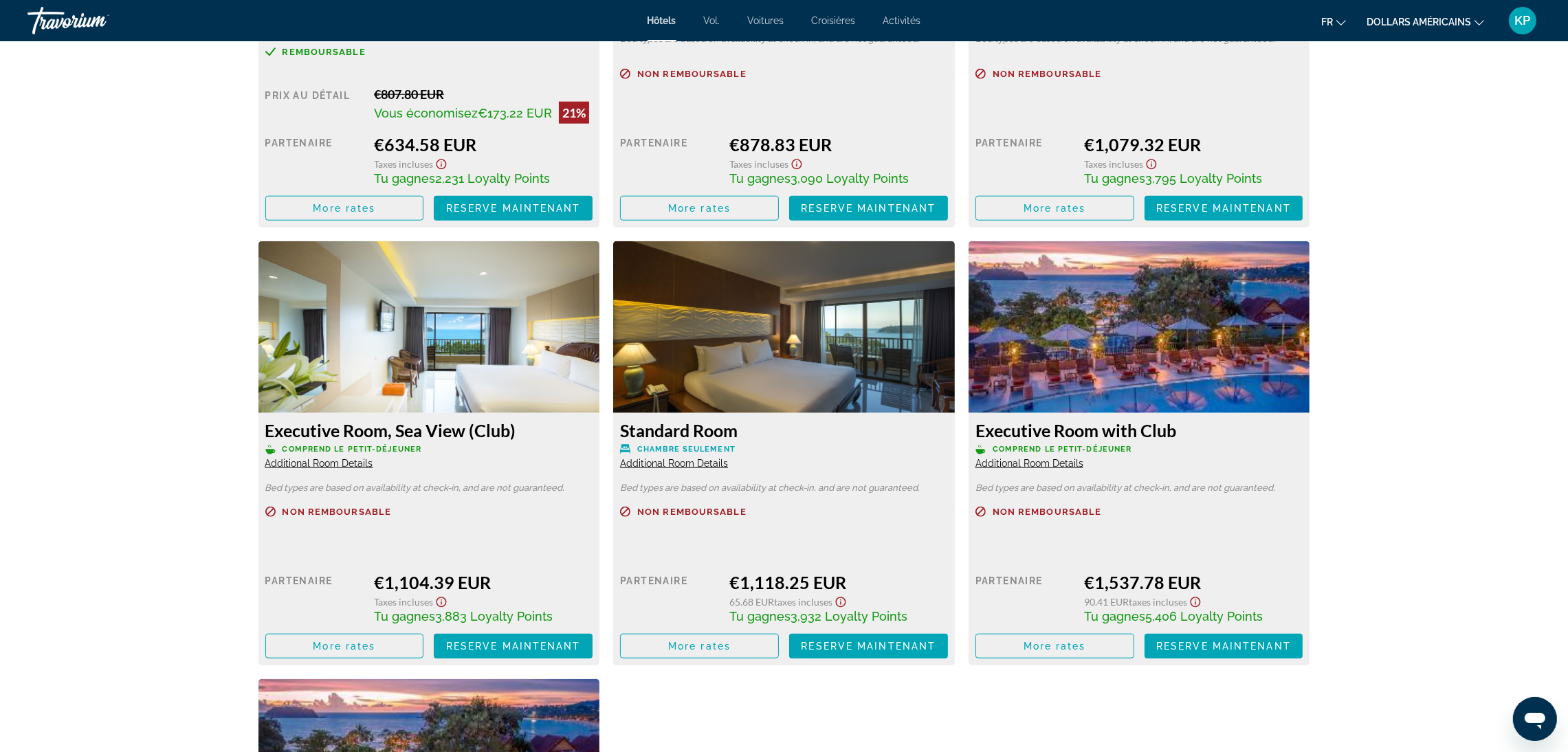
click at [436, 326] on img "Contenu principal" at bounding box center [429, 326] width 342 height 172
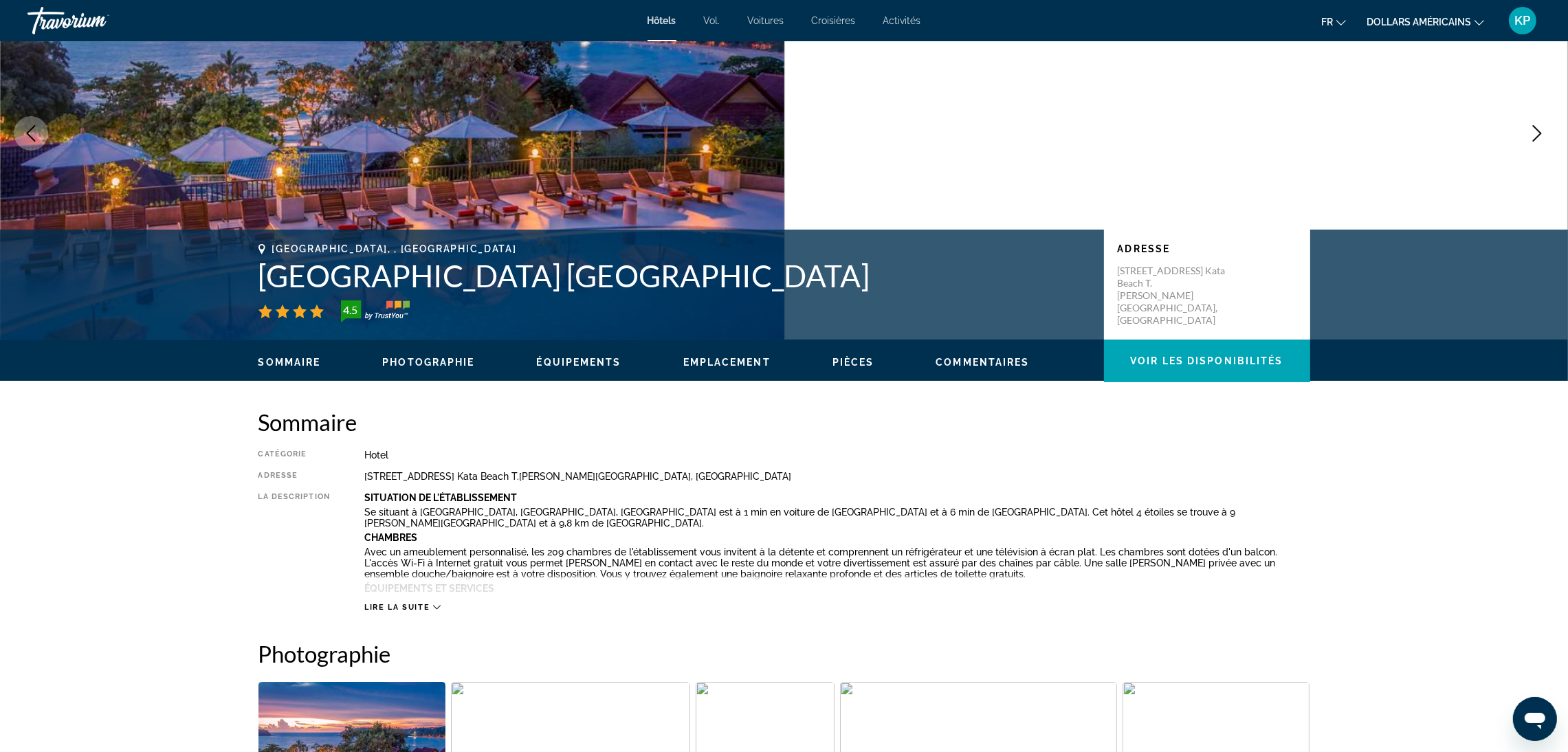
scroll to position [0, 0]
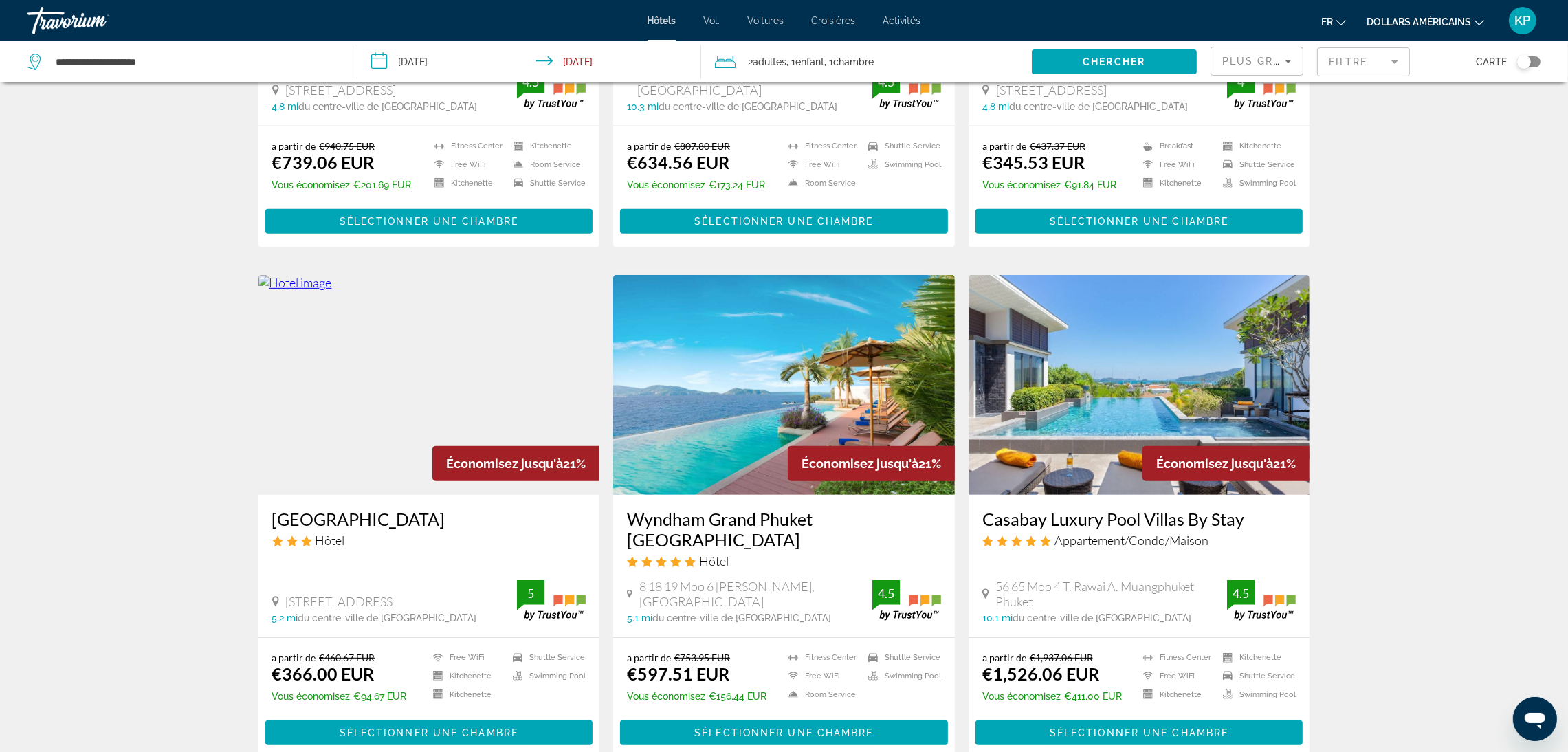
scroll to position [927, 0]
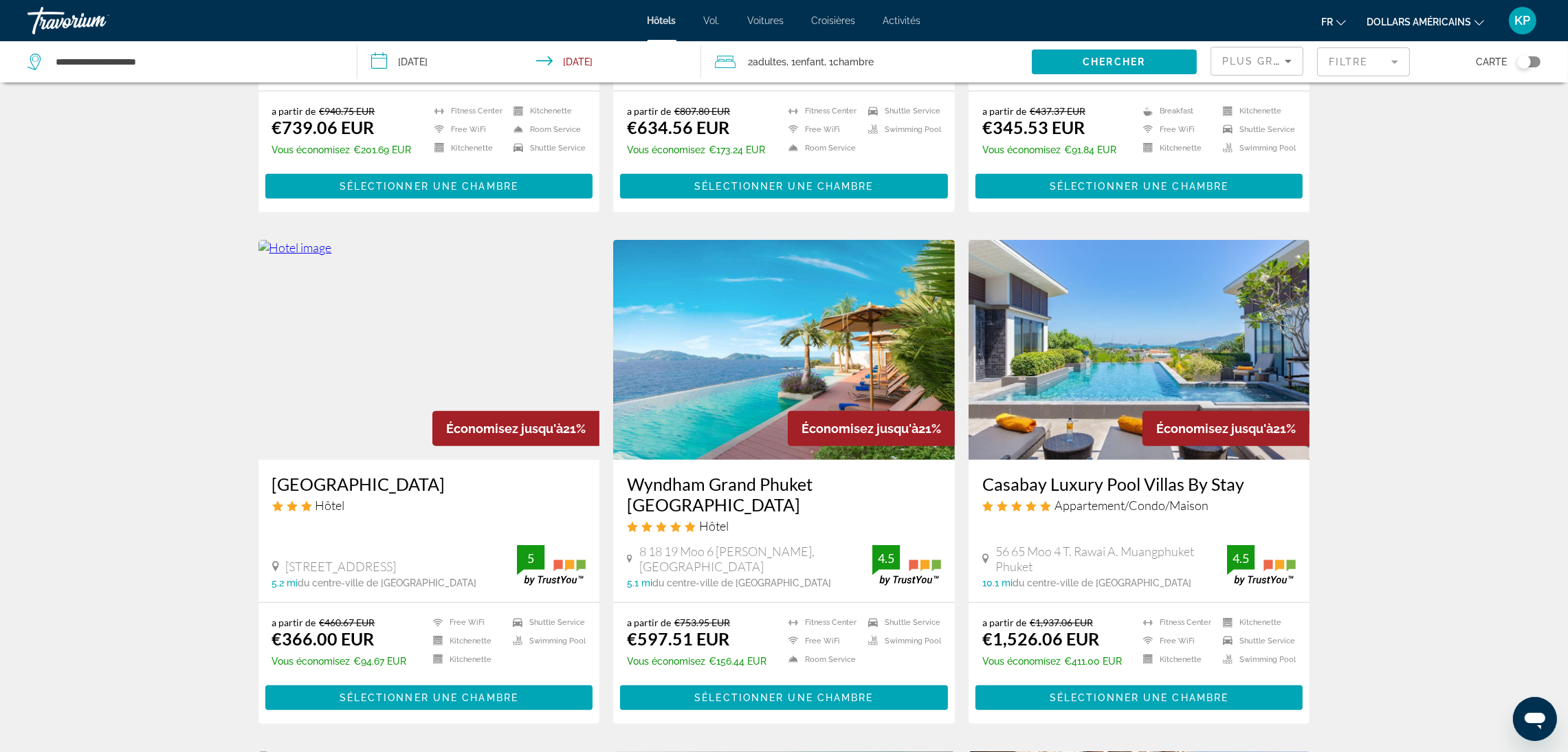
click at [748, 352] on img "Contenu principal" at bounding box center [784, 350] width 342 height 220
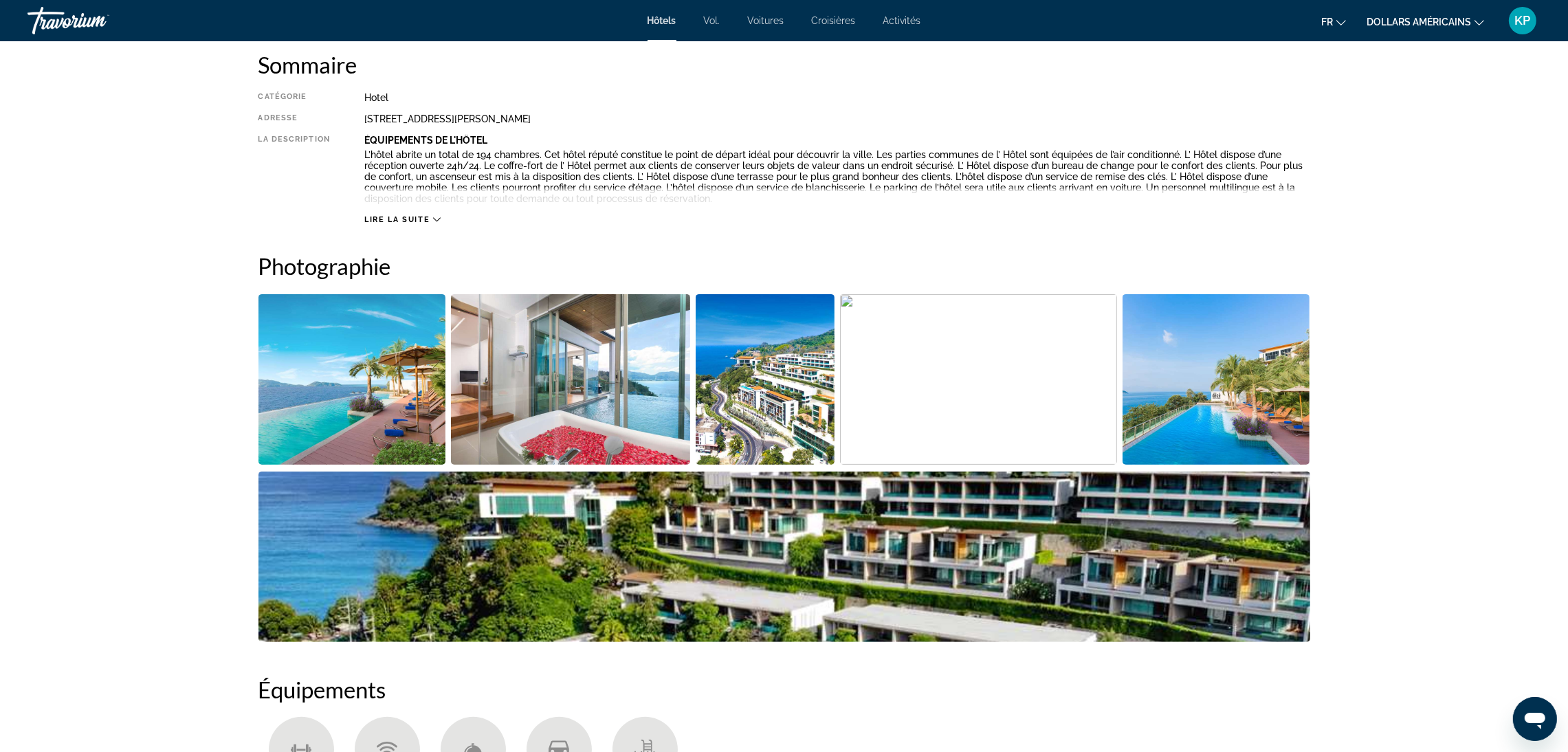
scroll to position [515, 0]
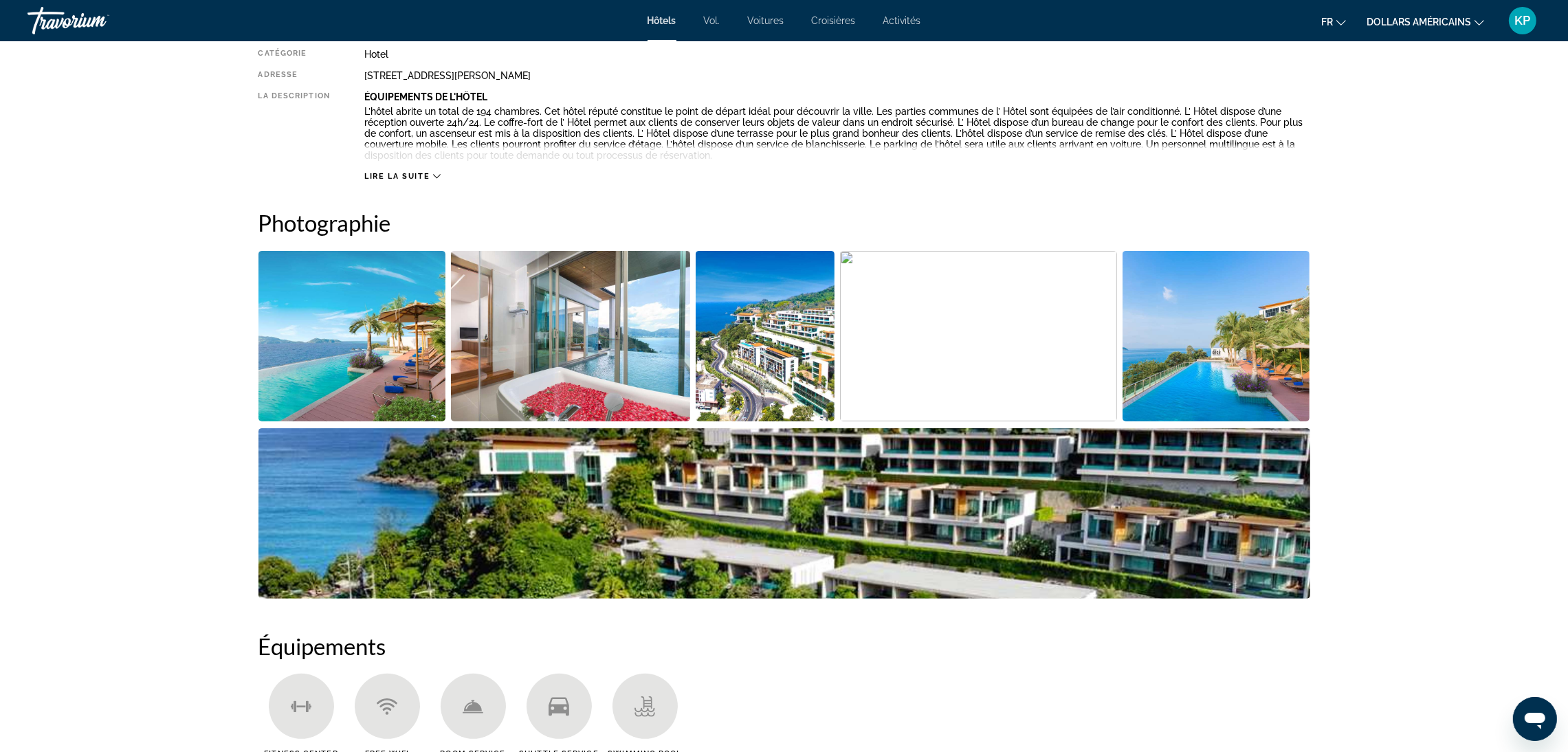
click at [620, 306] on img "Open full-screen image slider" at bounding box center [570, 336] width 239 height 171
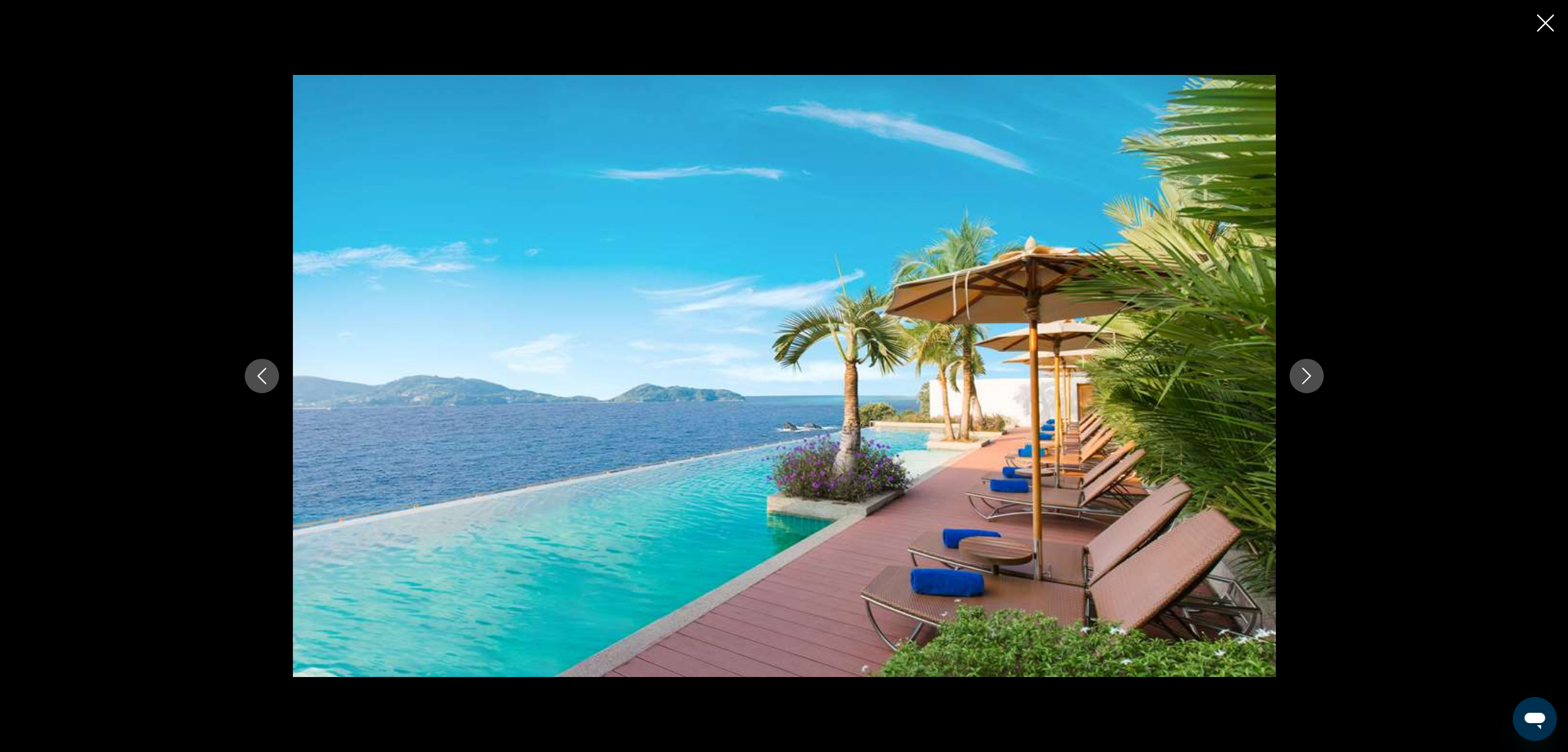
click at [1313, 381] on icon "Next image" at bounding box center [1306, 376] width 17 height 17
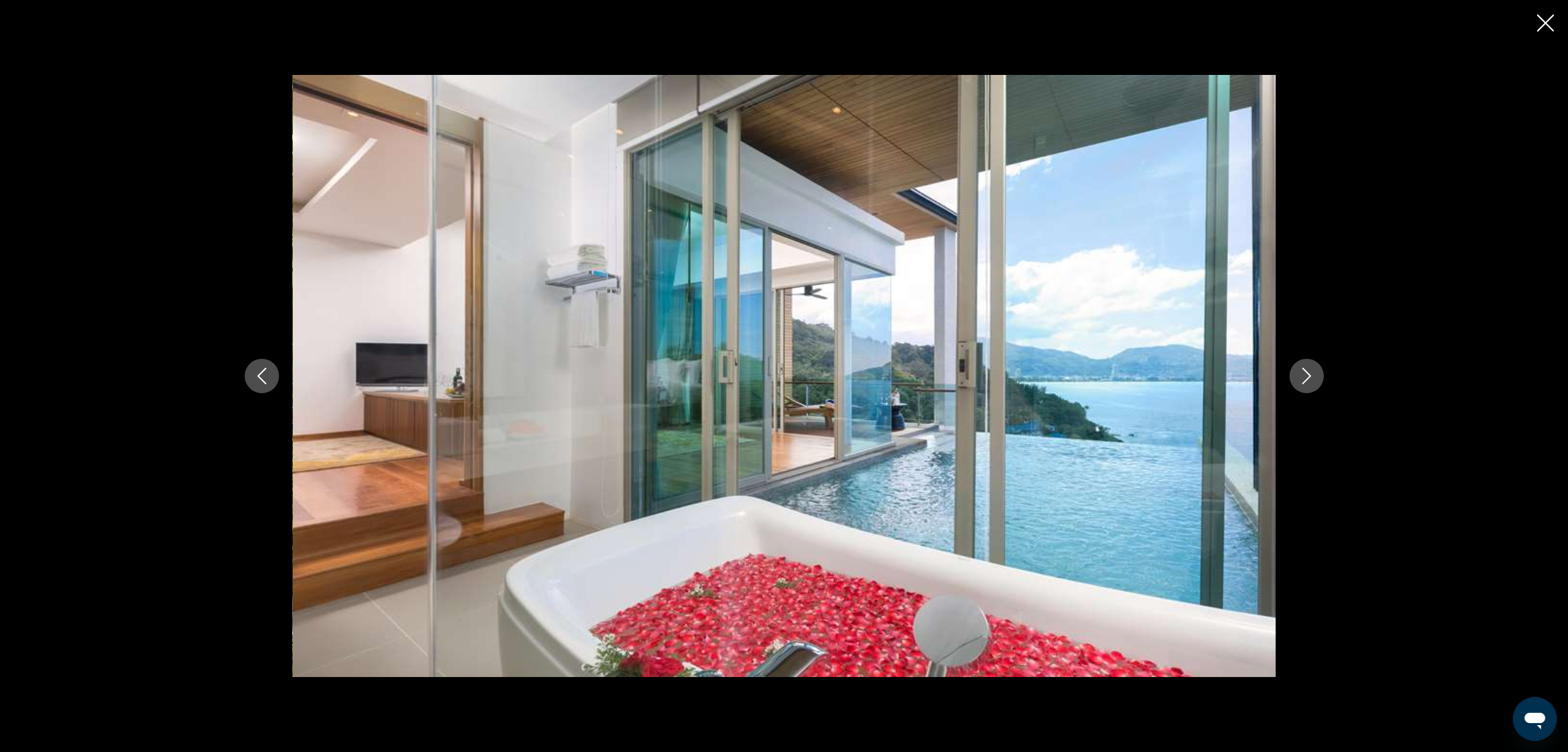
click at [1313, 381] on icon "Next image" at bounding box center [1306, 376] width 17 height 17
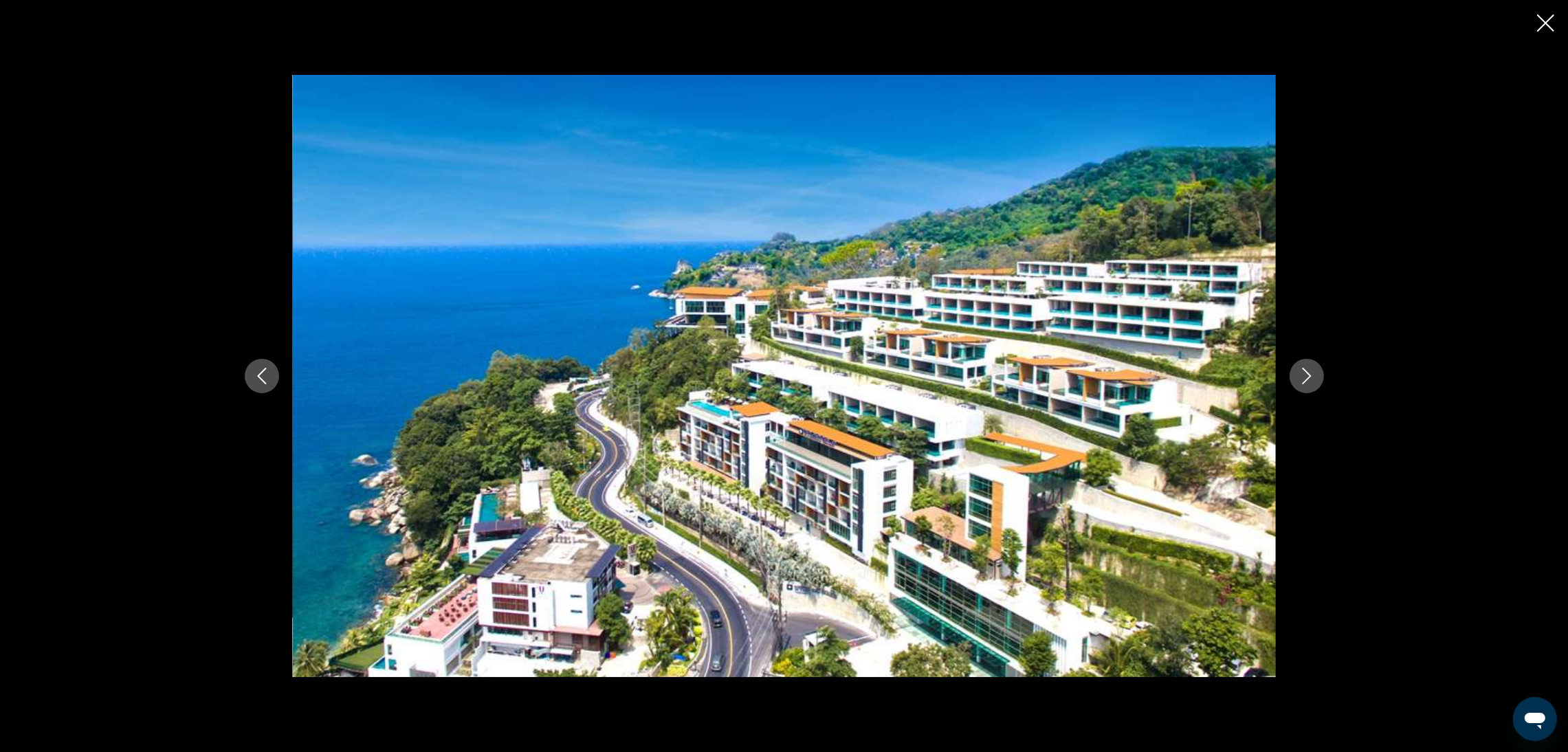
click at [1313, 381] on icon "Next image" at bounding box center [1306, 376] width 17 height 17
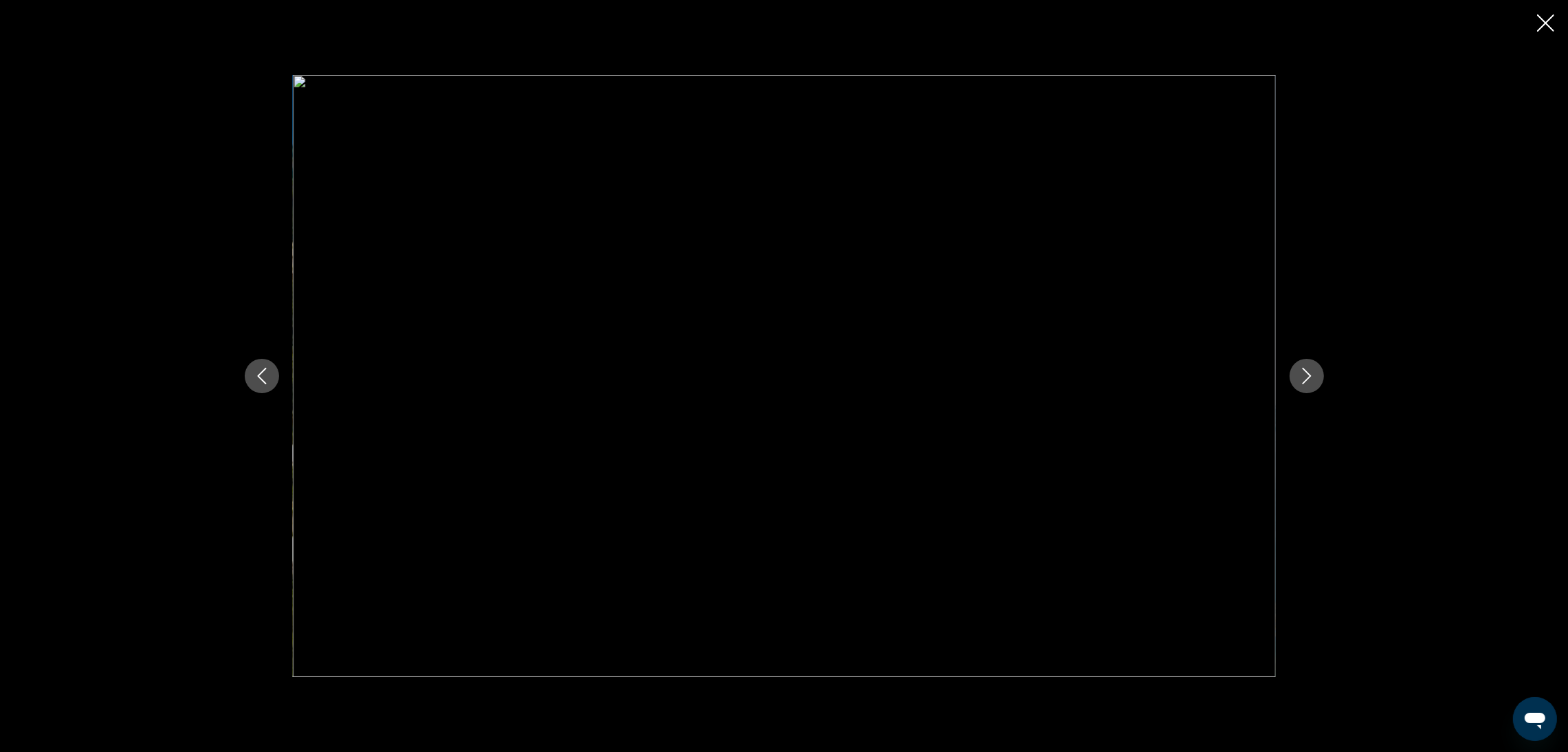
click at [1313, 381] on icon "Next image" at bounding box center [1306, 376] width 17 height 17
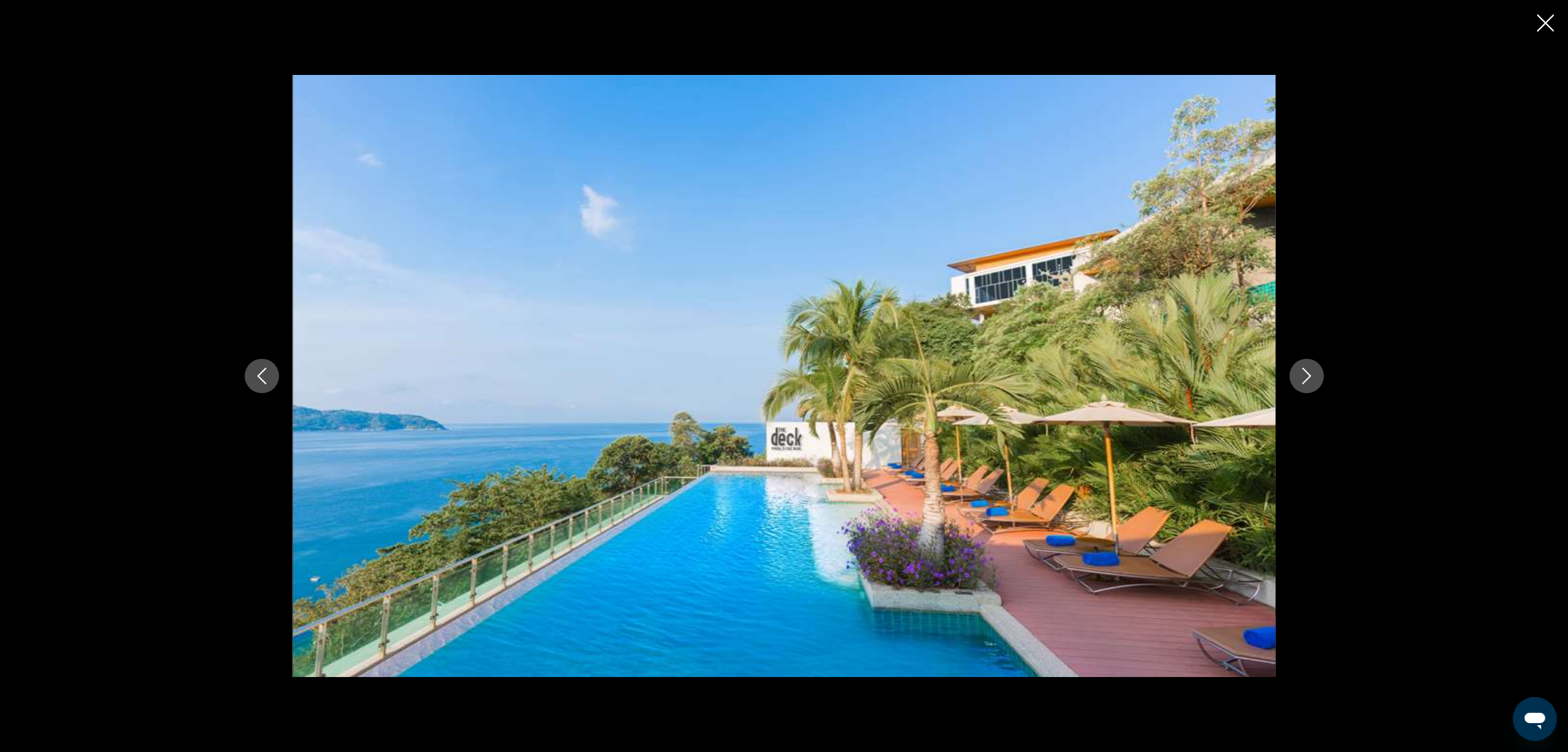
click at [1313, 381] on icon "Next image" at bounding box center [1306, 376] width 17 height 17
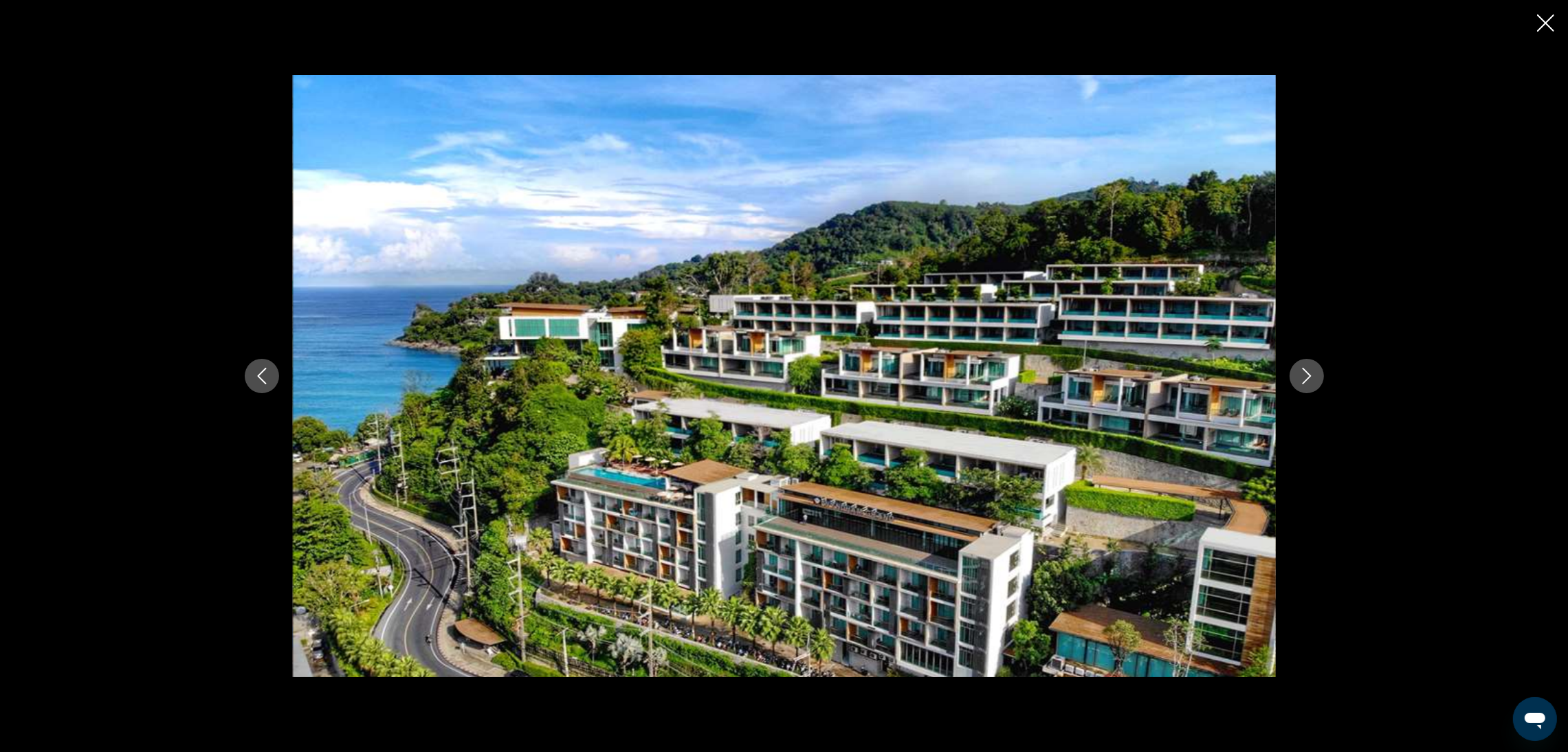
click at [1313, 381] on icon "Next image" at bounding box center [1306, 376] width 17 height 17
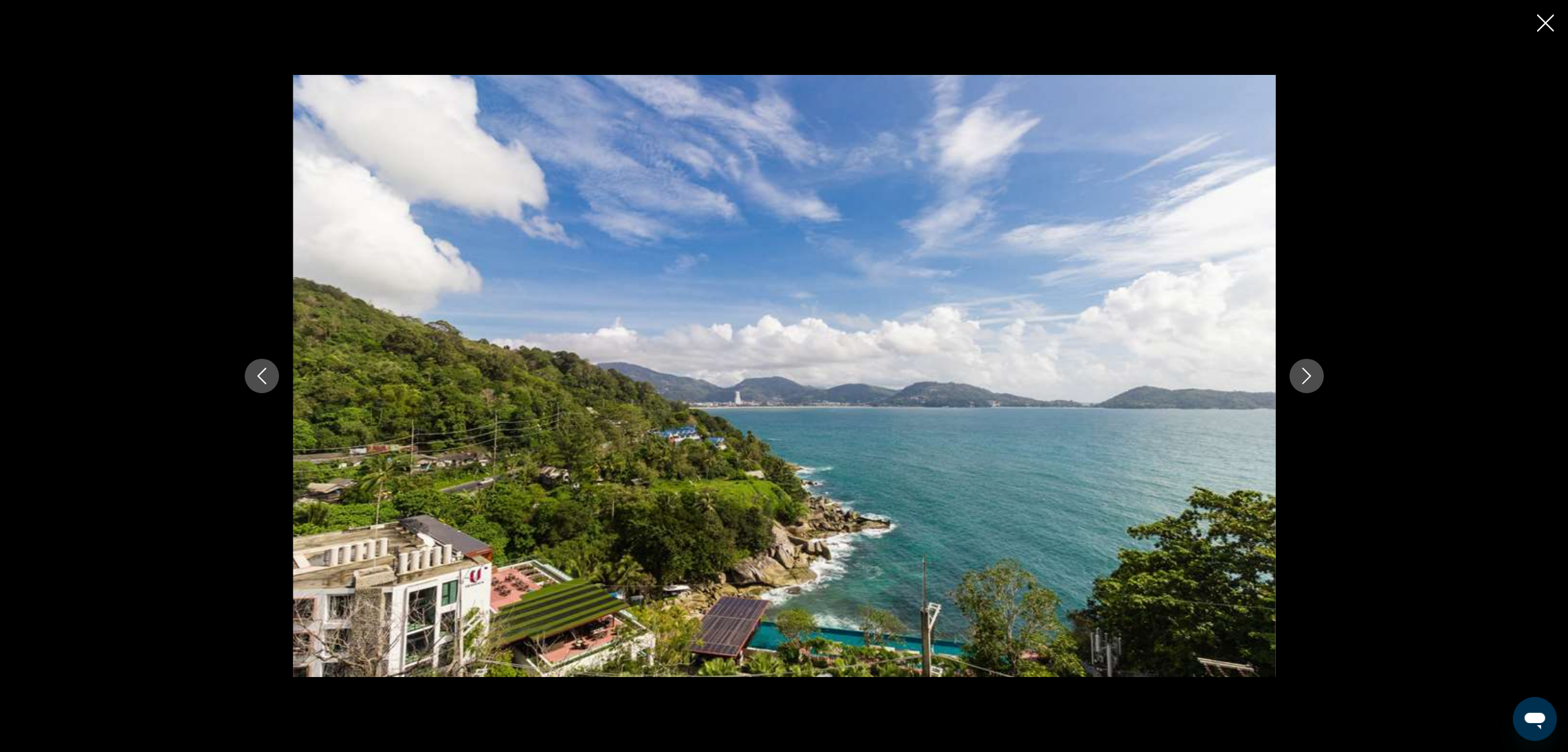
click at [1313, 381] on icon "Next image" at bounding box center [1306, 376] width 17 height 17
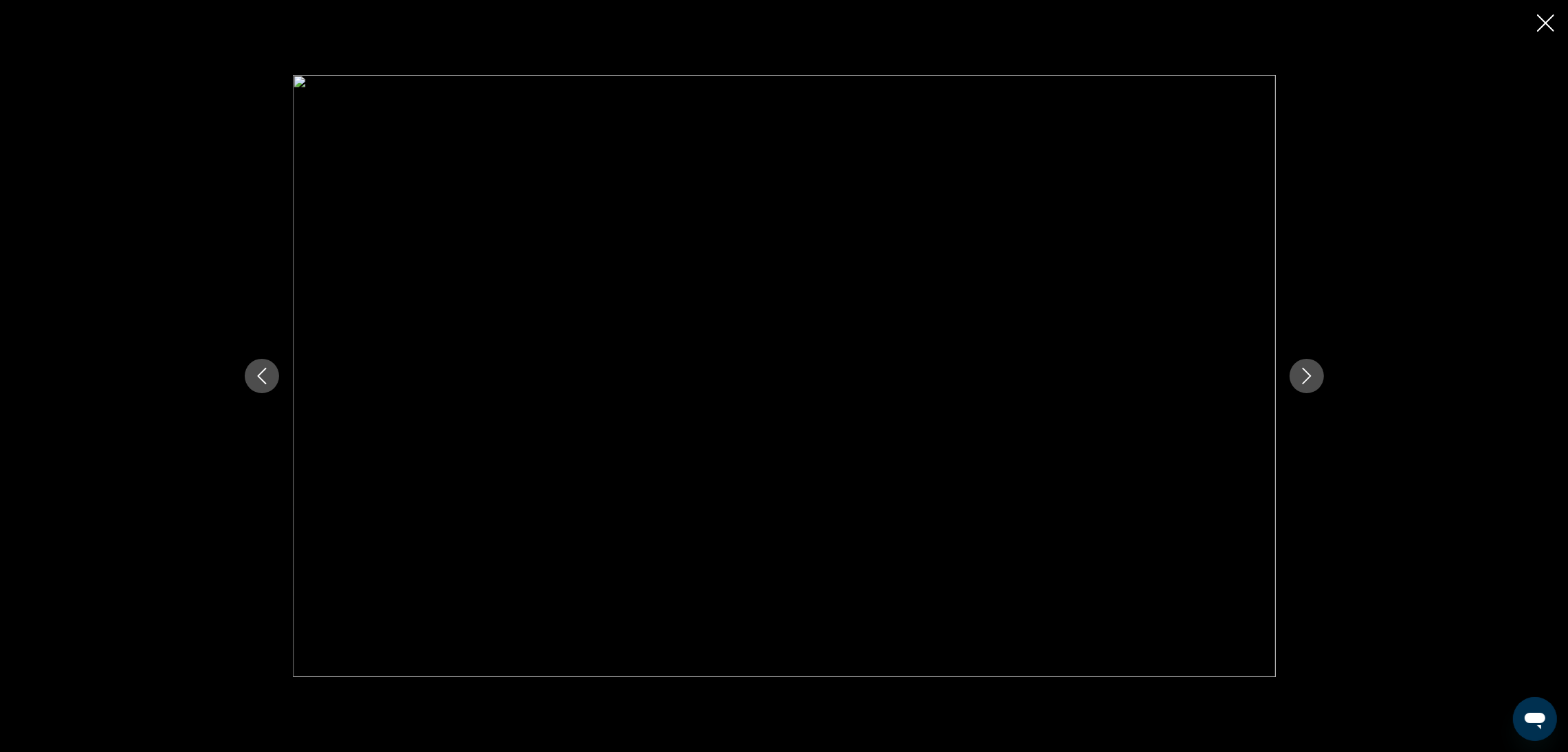
click at [1313, 381] on icon "Next image" at bounding box center [1306, 376] width 17 height 17
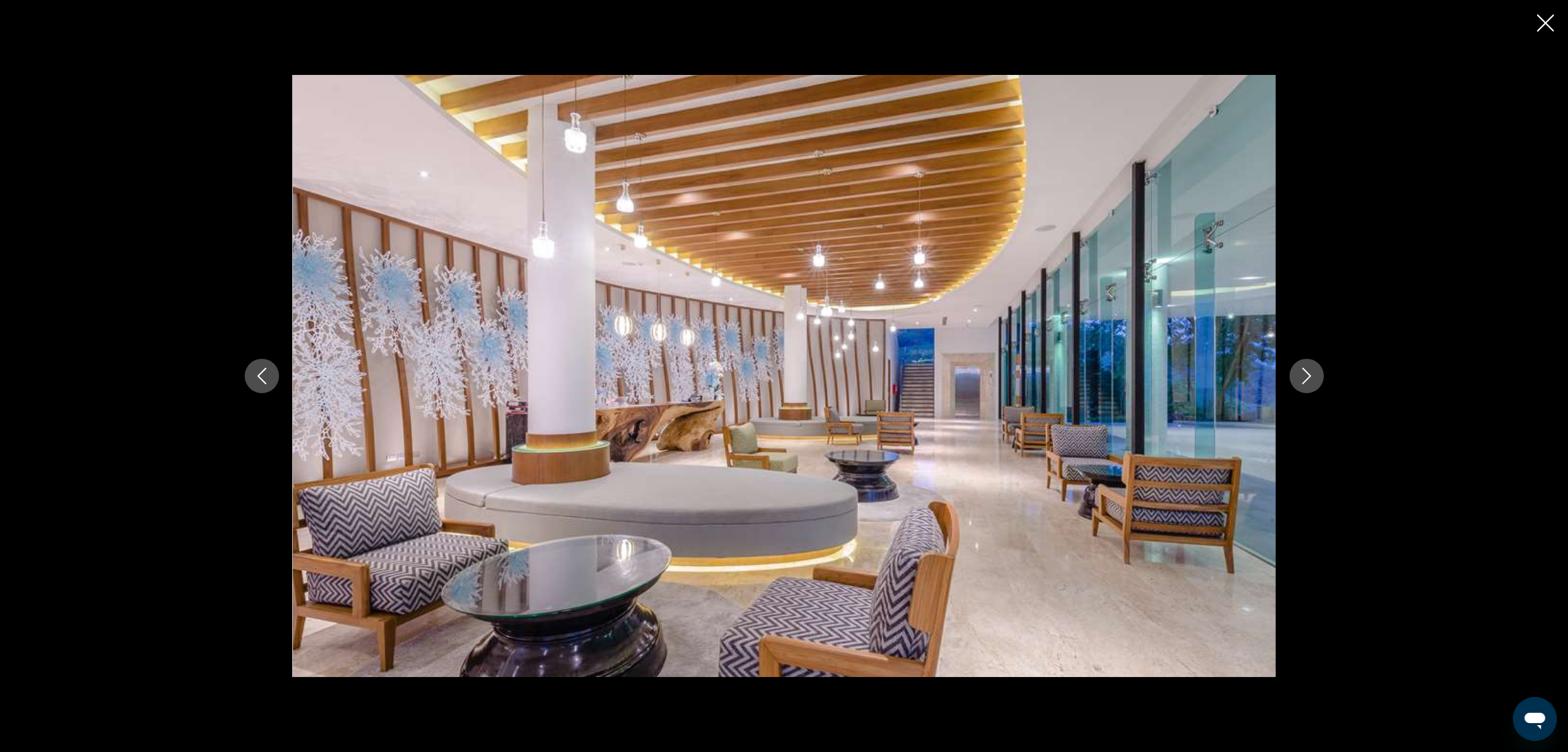
click at [1313, 381] on icon "Next image" at bounding box center [1306, 376] width 17 height 17
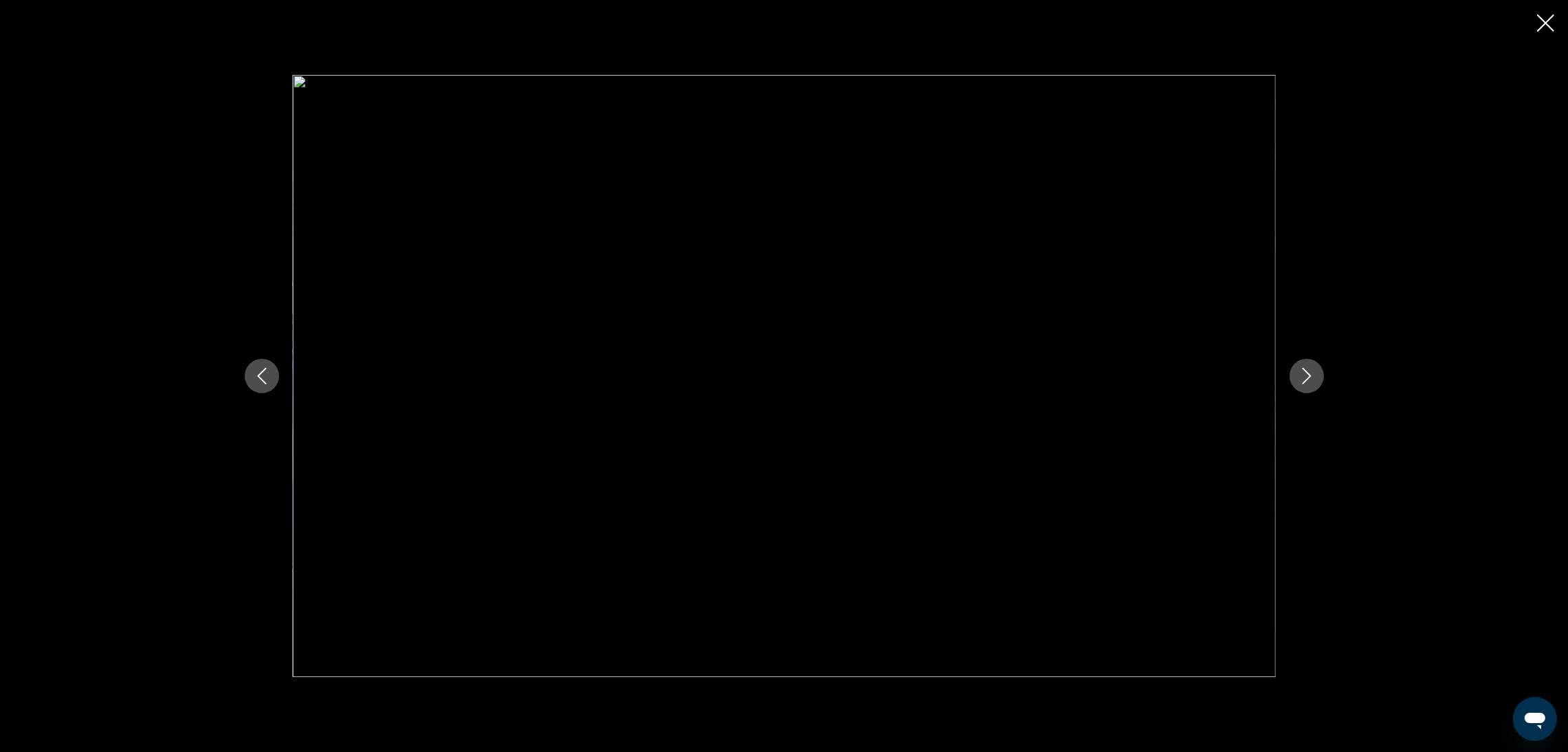
click at [1313, 381] on icon "Next image" at bounding box center [1306, 376] width 17 height 17
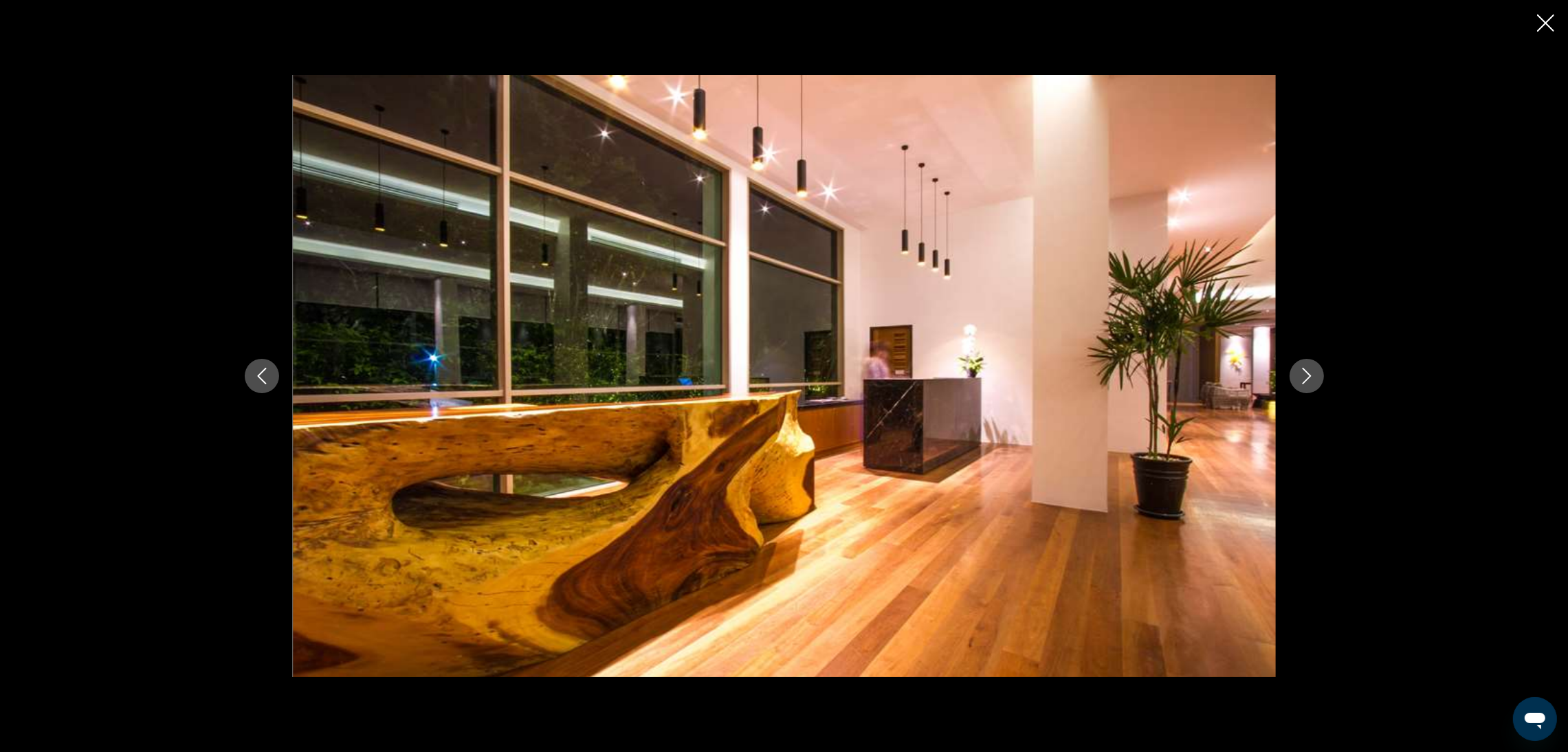
click at [1539, 33] on button "Close slideshow" at bounding box center [1545, 25] width 18 height 22
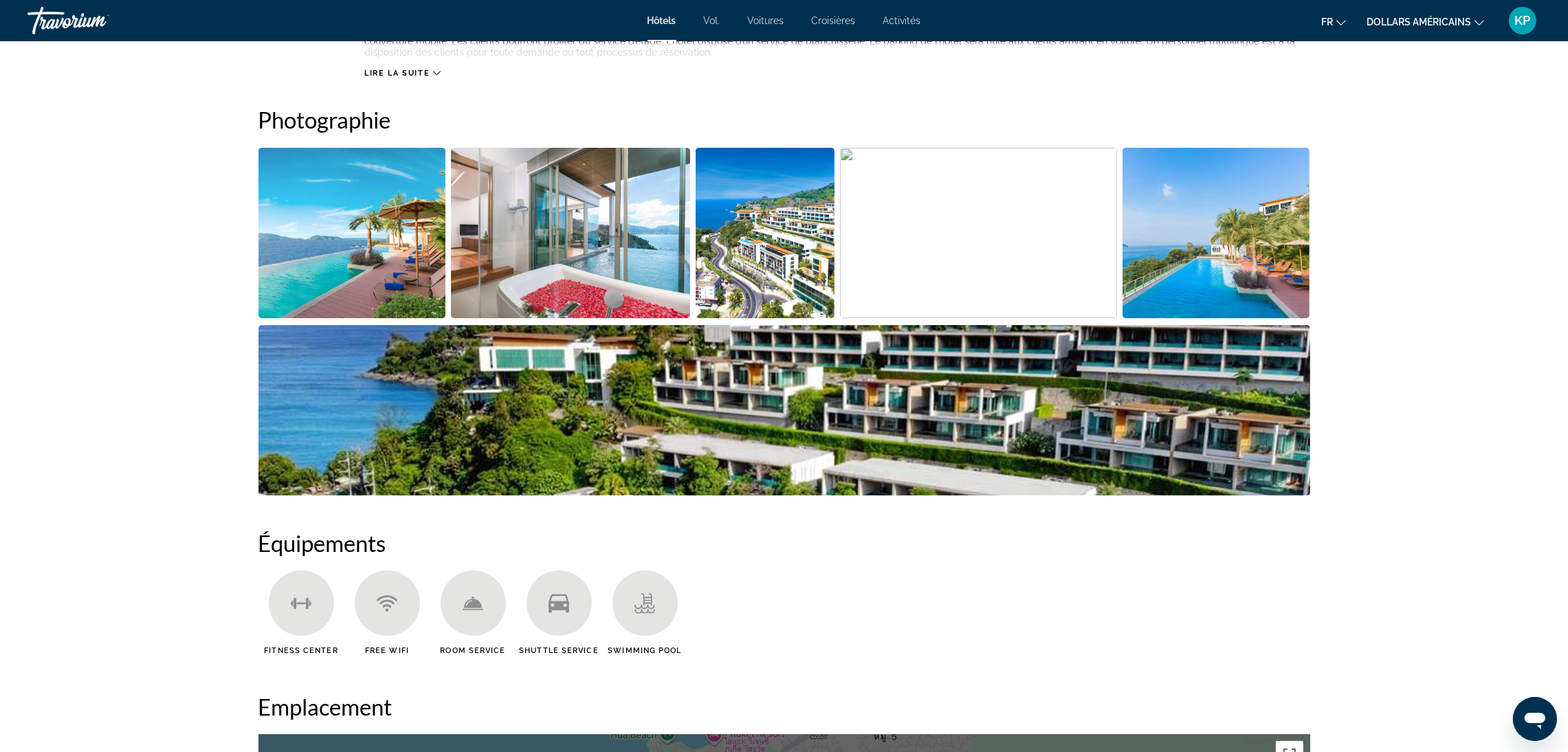
scroll to position [413, 0]
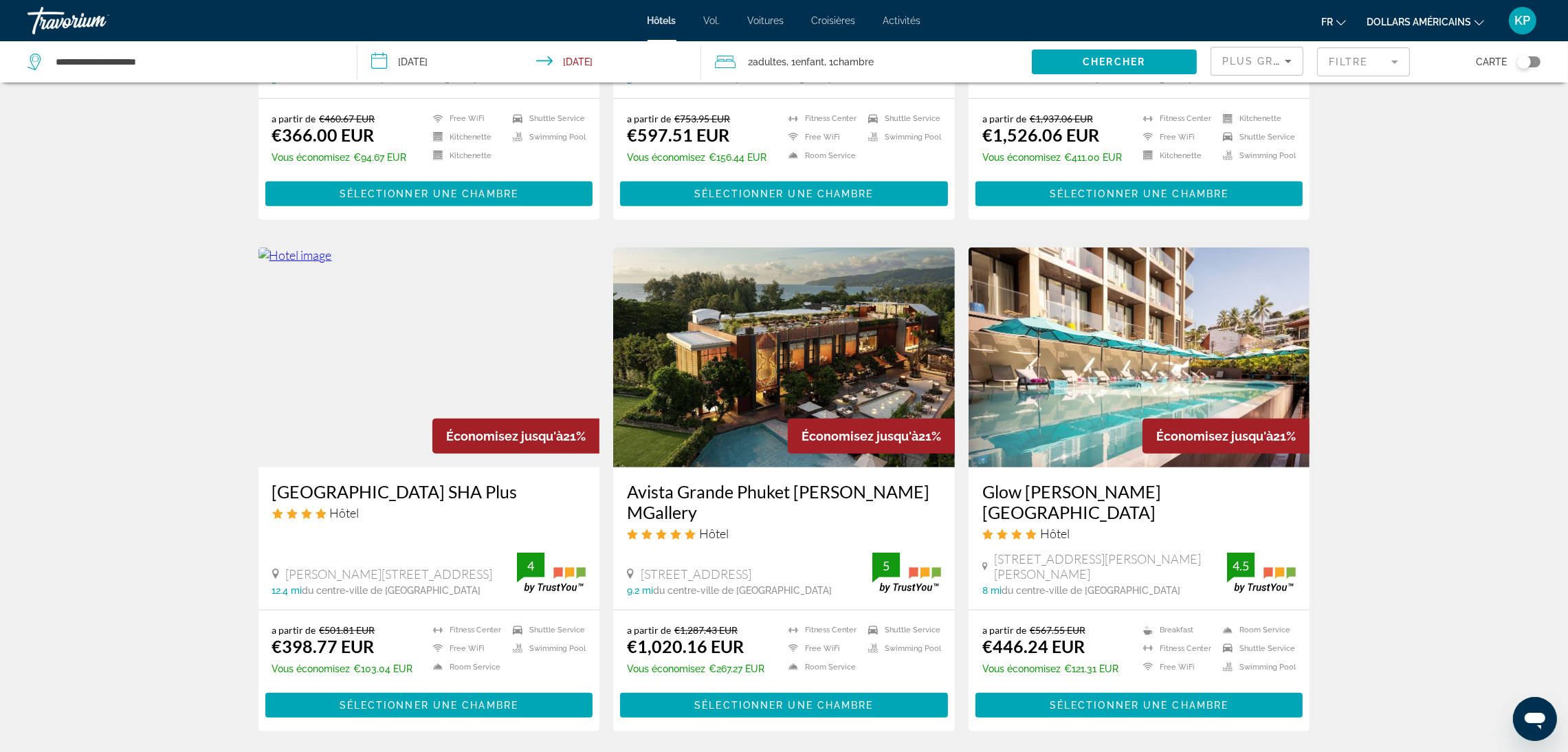
scroll to position [1605, 0]
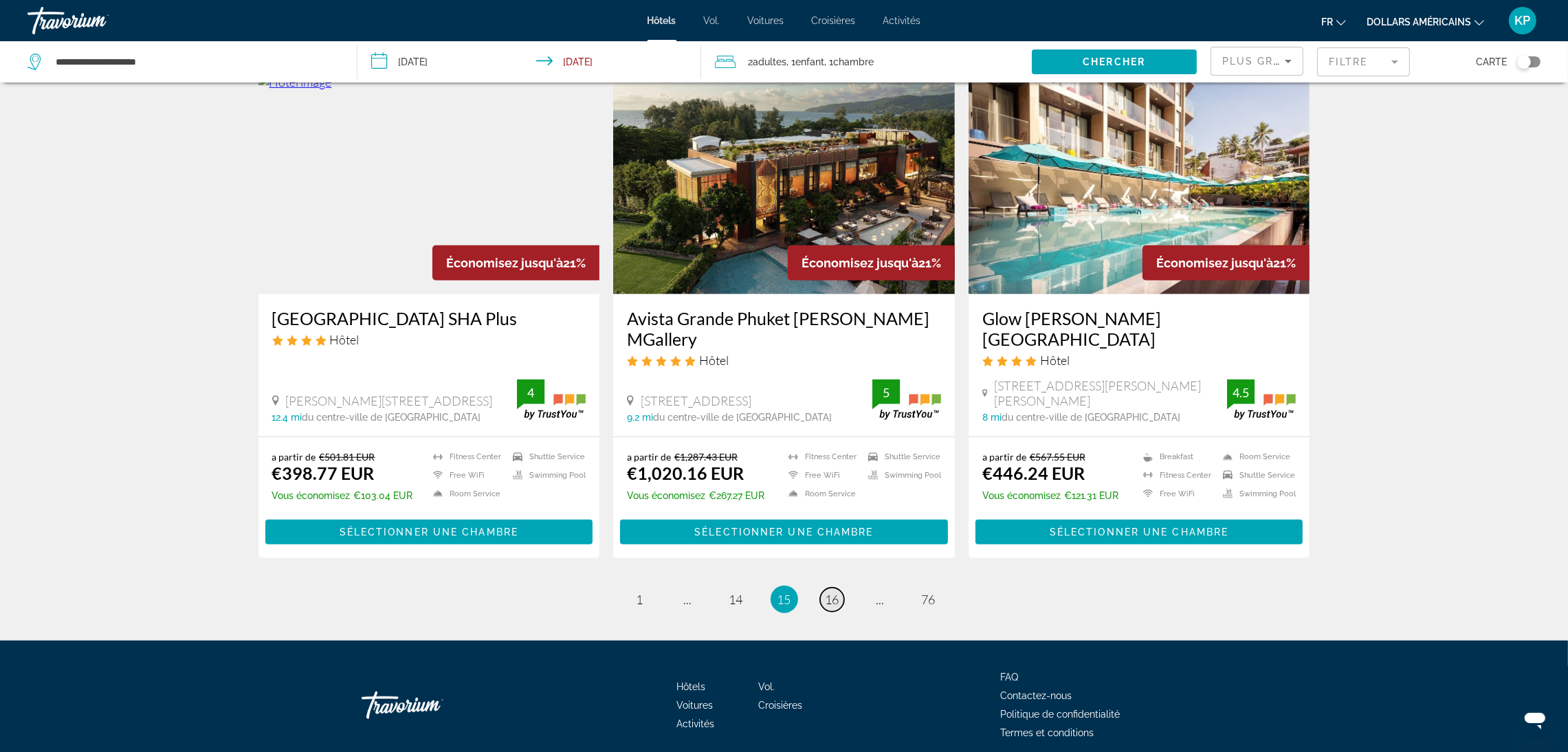
click at [828, 592] on span "16" at bounding box center [832, 599] width 14 height 15
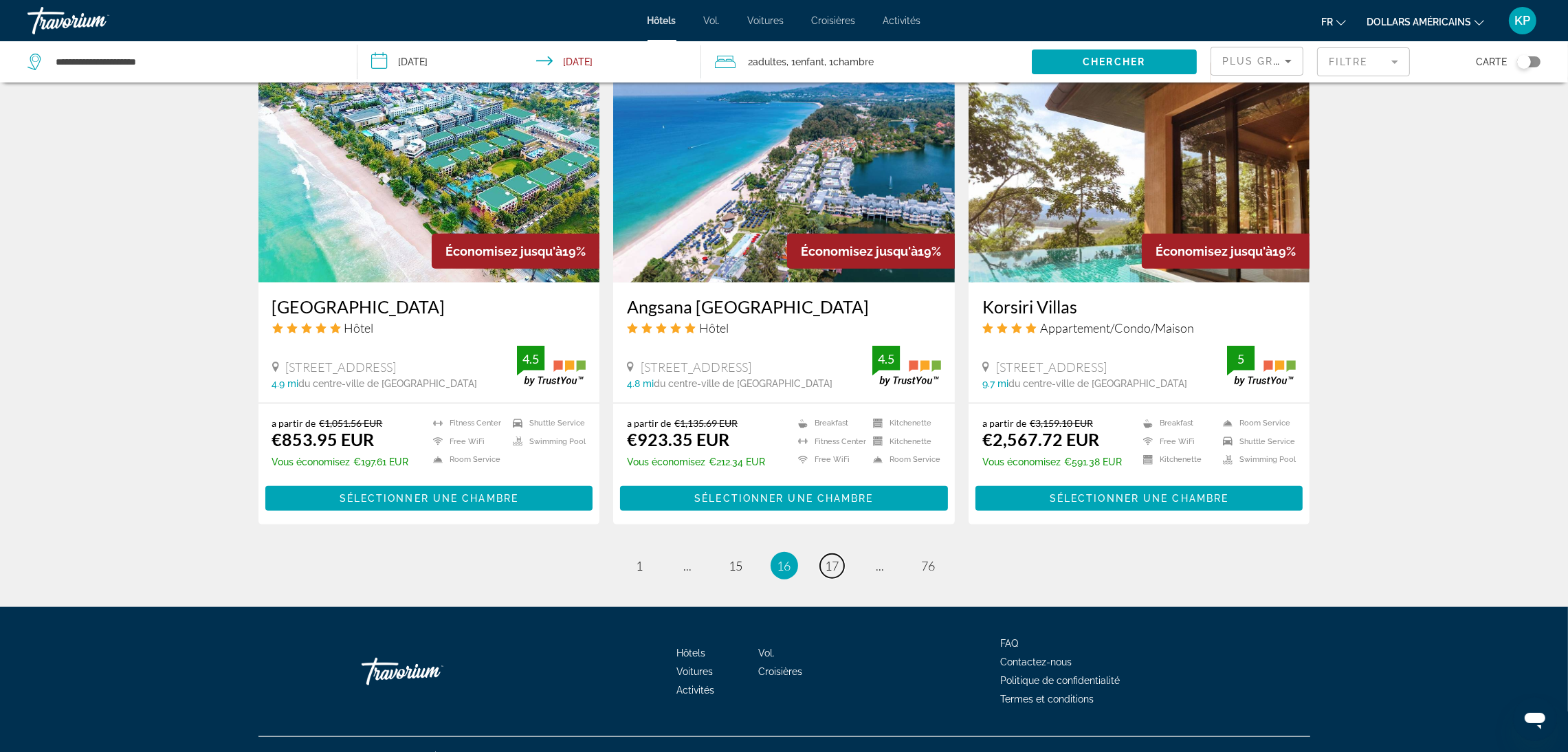
scroll to position [1584, 0]
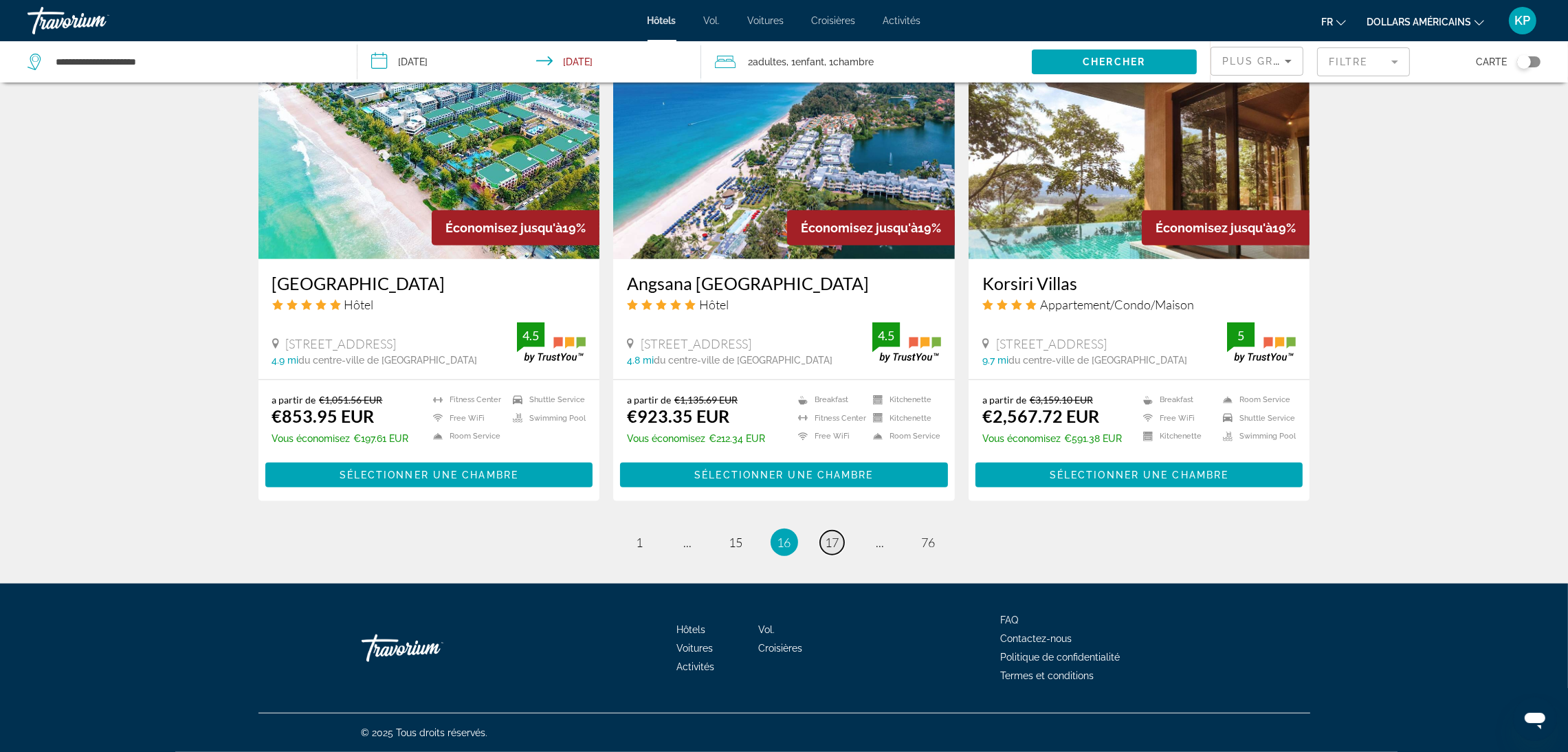
click at [830, 538] on span "17" at bounding box center [832, 542] width 14 height 15
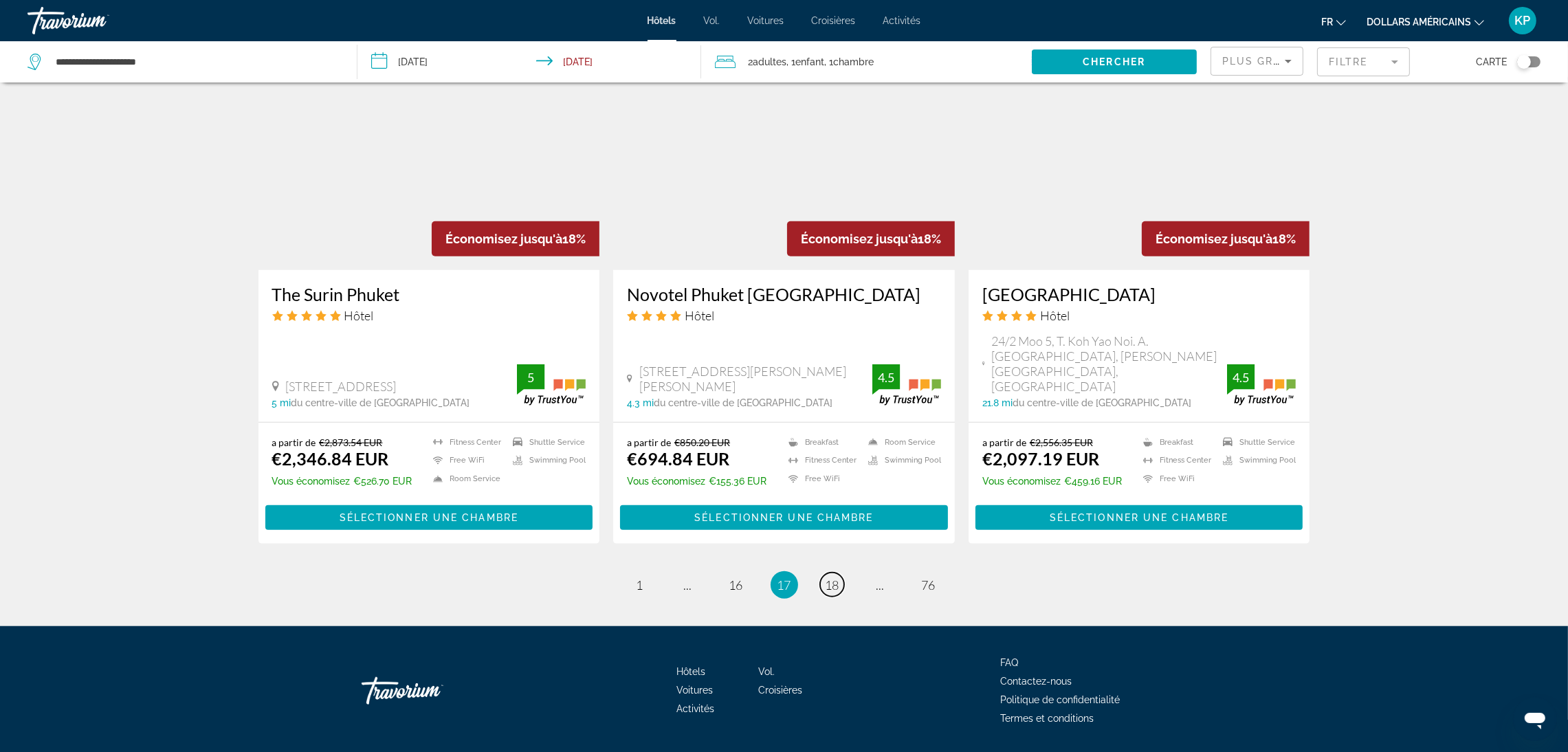
scroll to position [1565, 0]
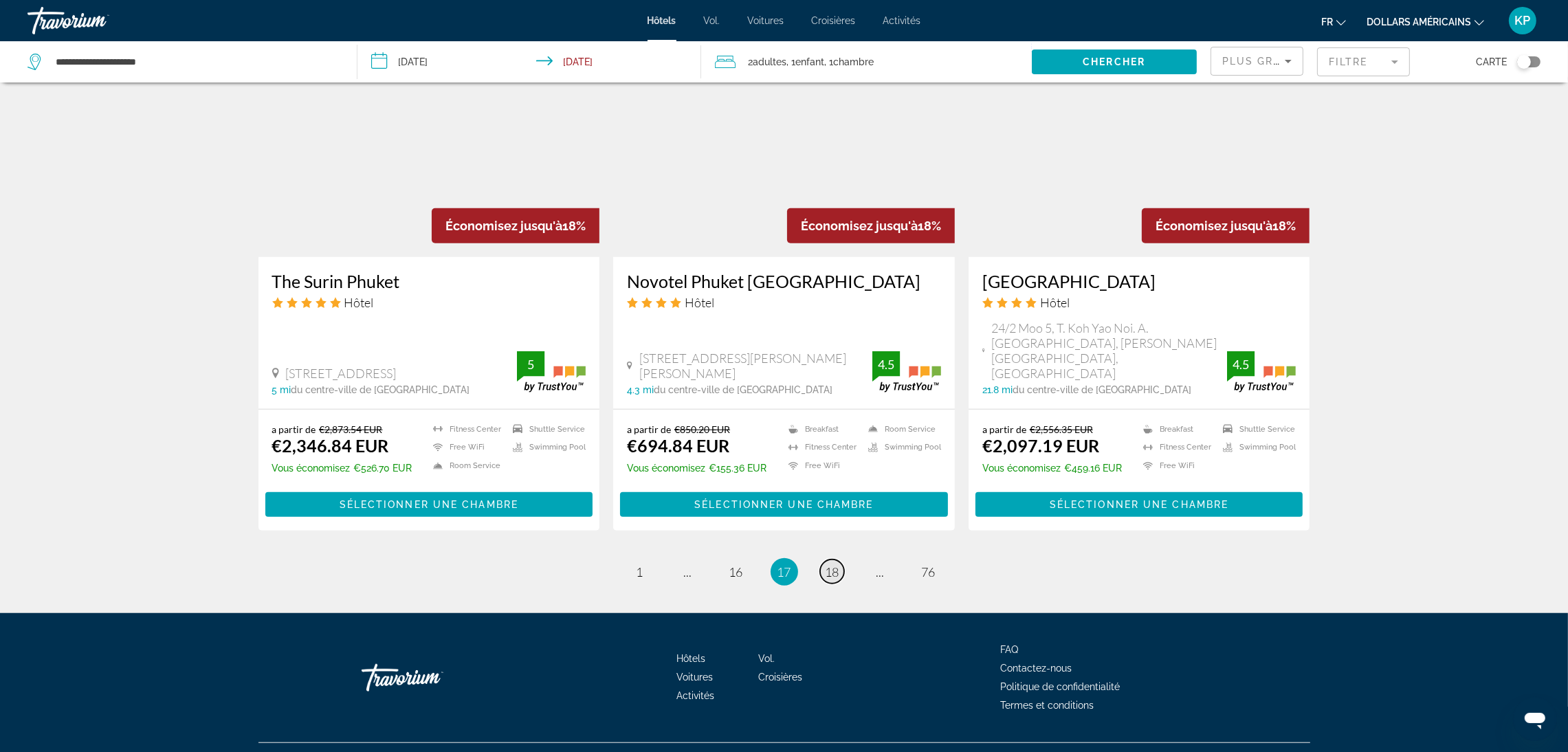
click at [835, 565] on span "18" at bounding box center [832, 572] width 14 height 15
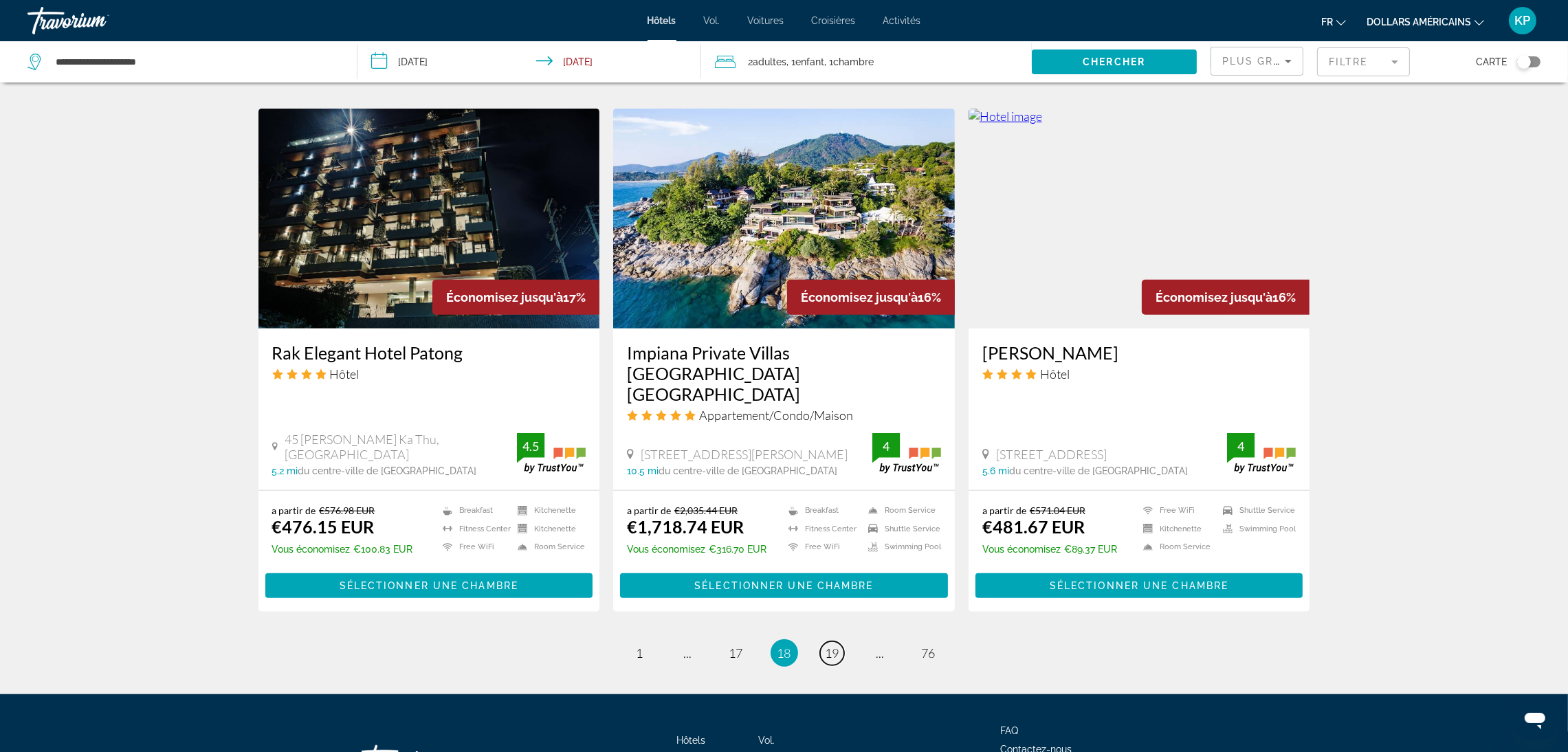
scroll to position [1590, 0]
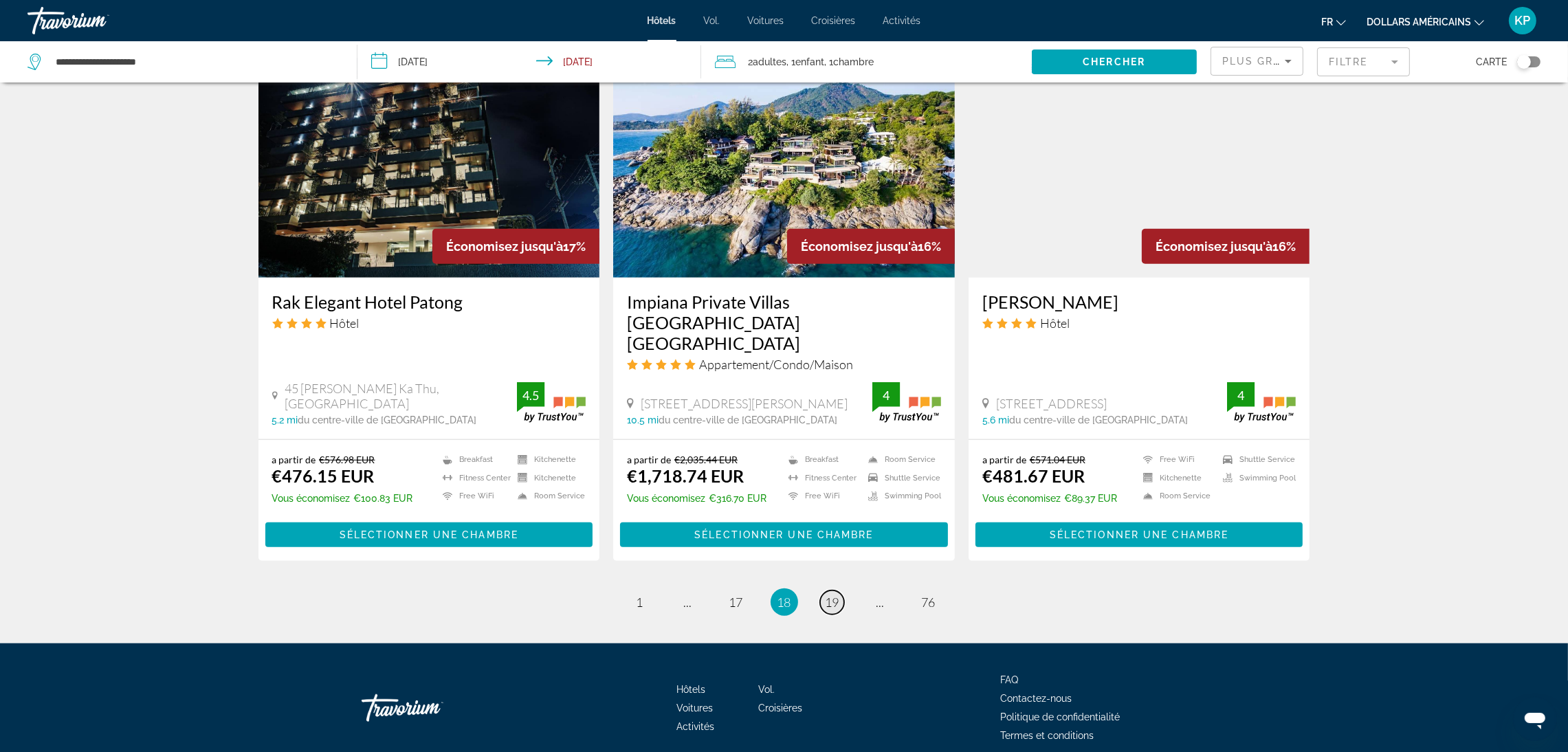
click at [826, 595] on span "19" at bounding box center [832, 602] width 14 height 15
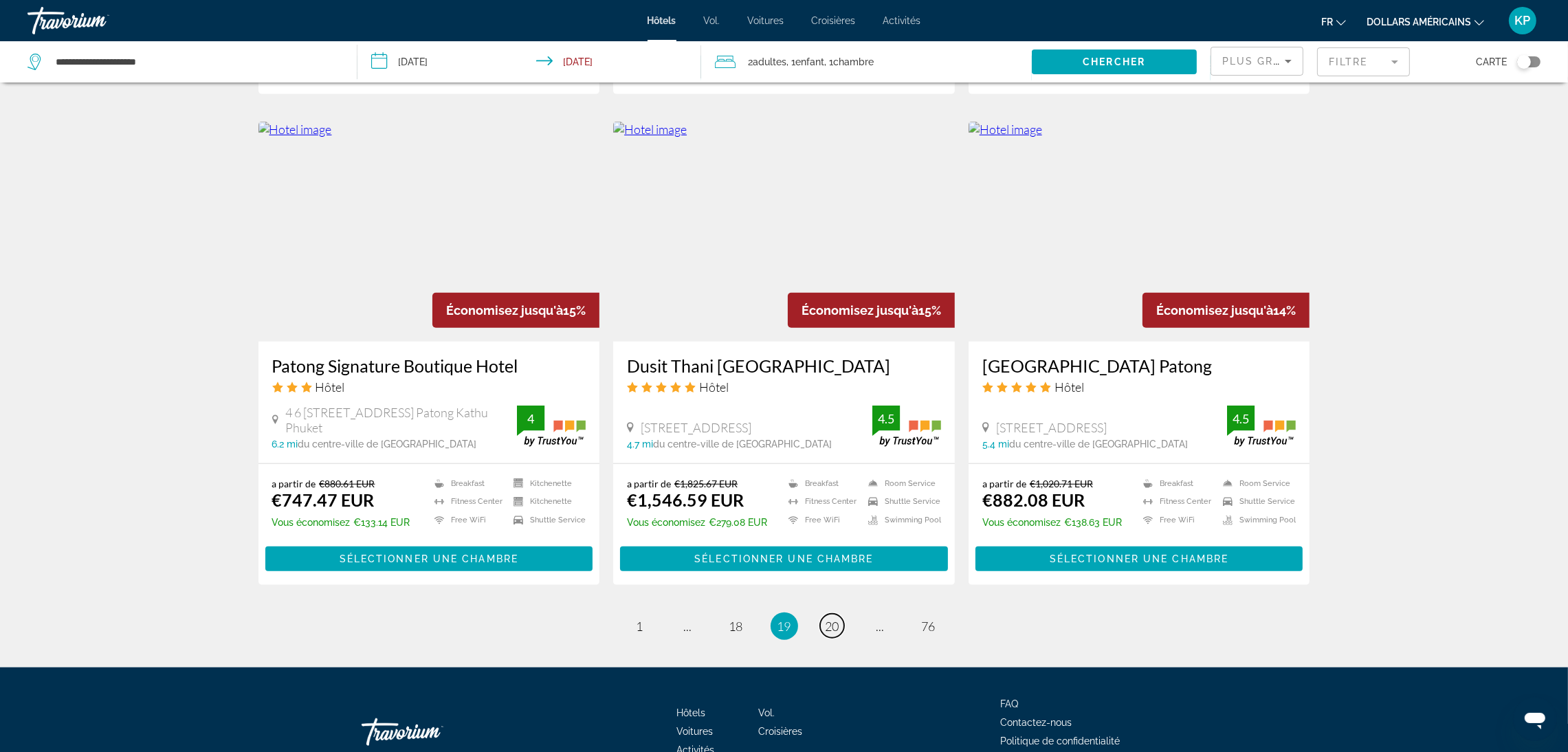
scroll to position [1590, 0]
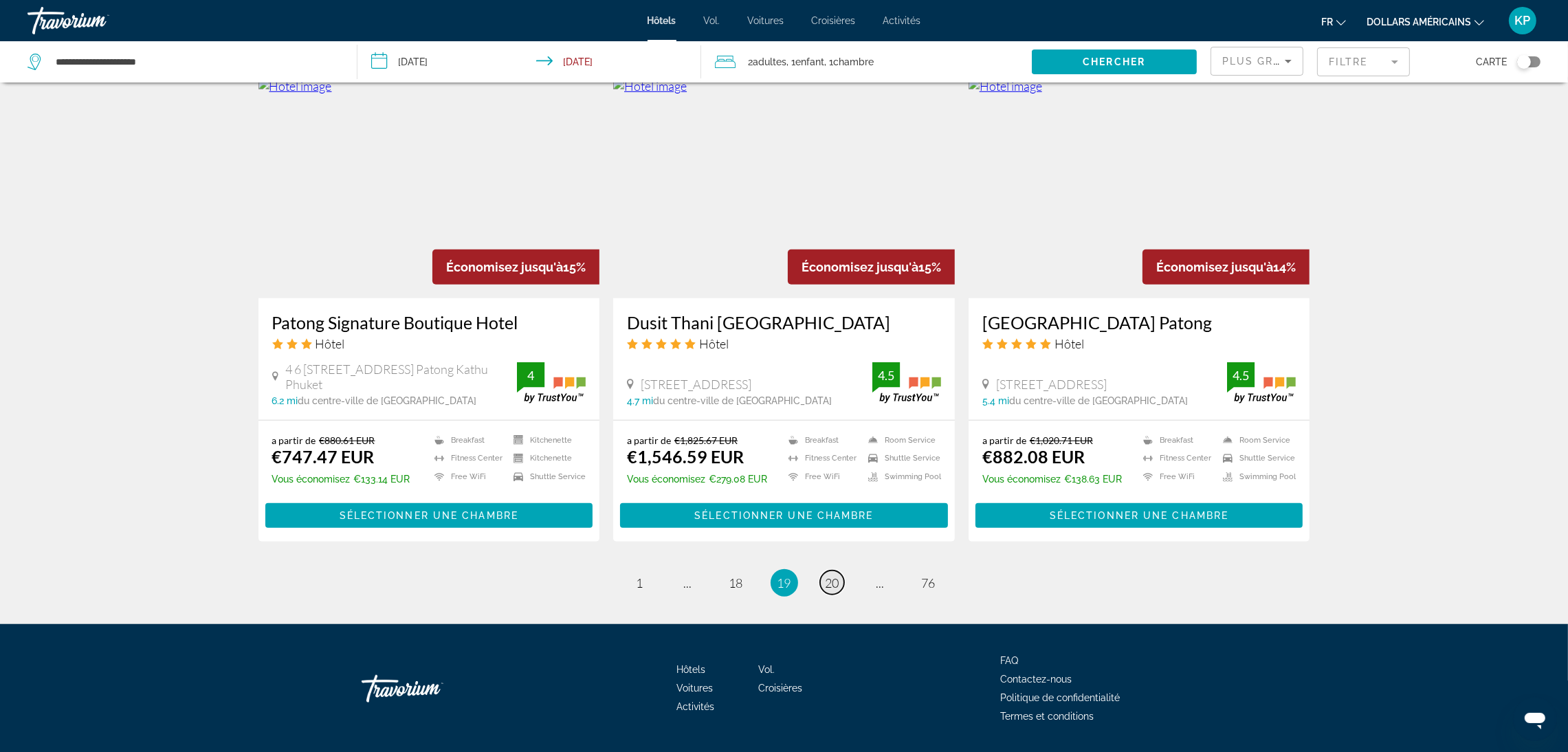
click at [839, 571] on link "page 20" at bounding box center [832, 582] width 24 height 25
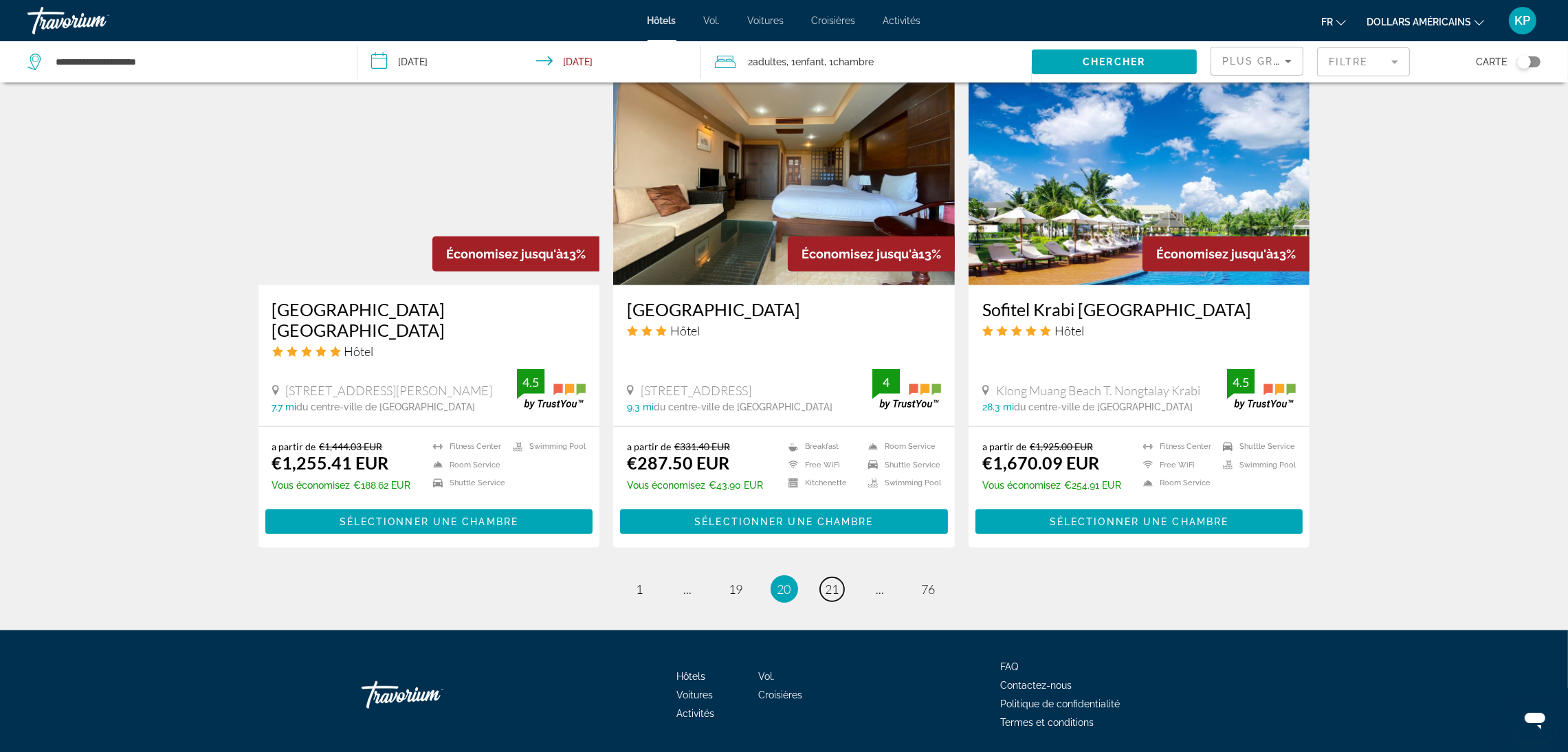
scroll to position [1585, 0]
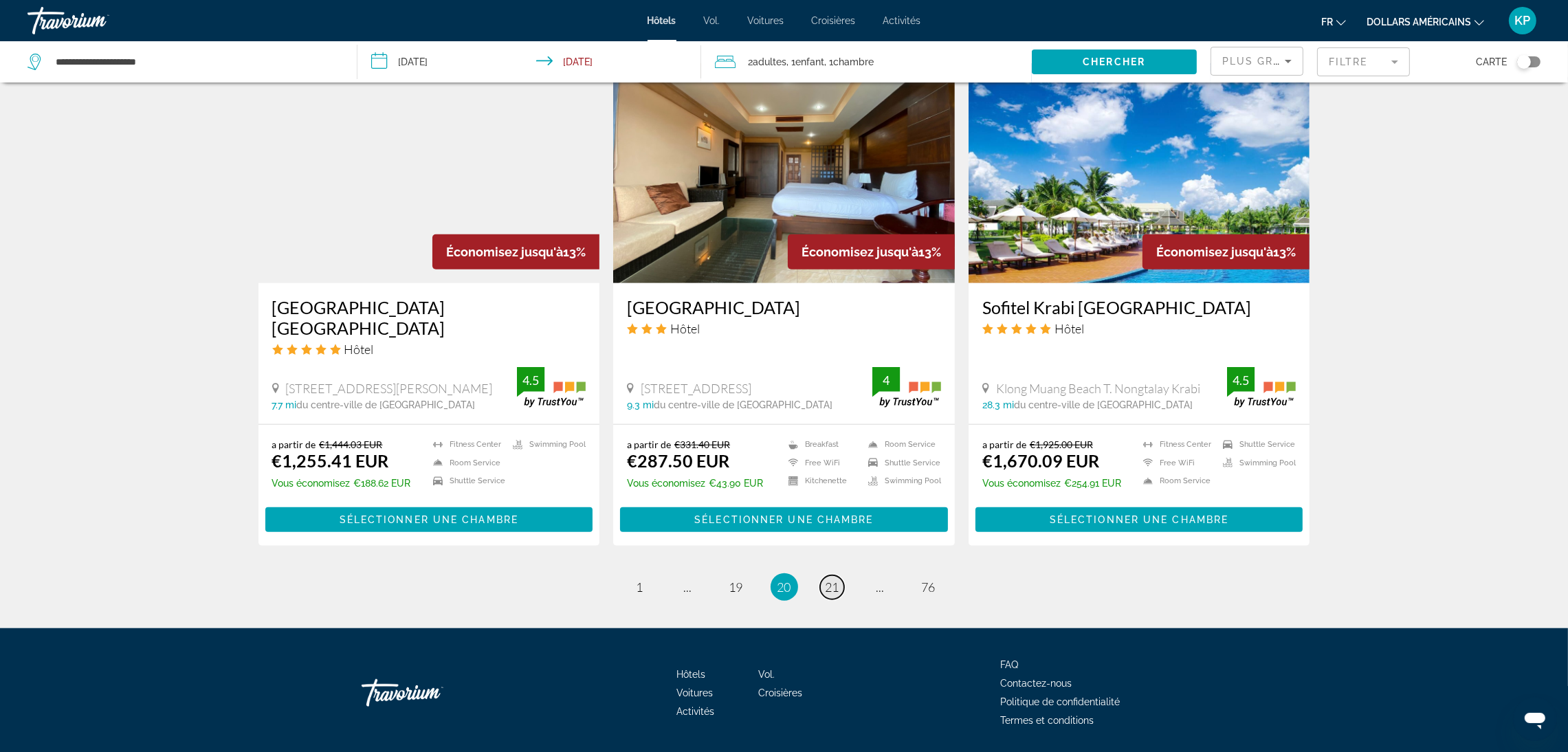
click at [841, 576] on link "page 21" at bounding box center [832, 587] width 24 height 25
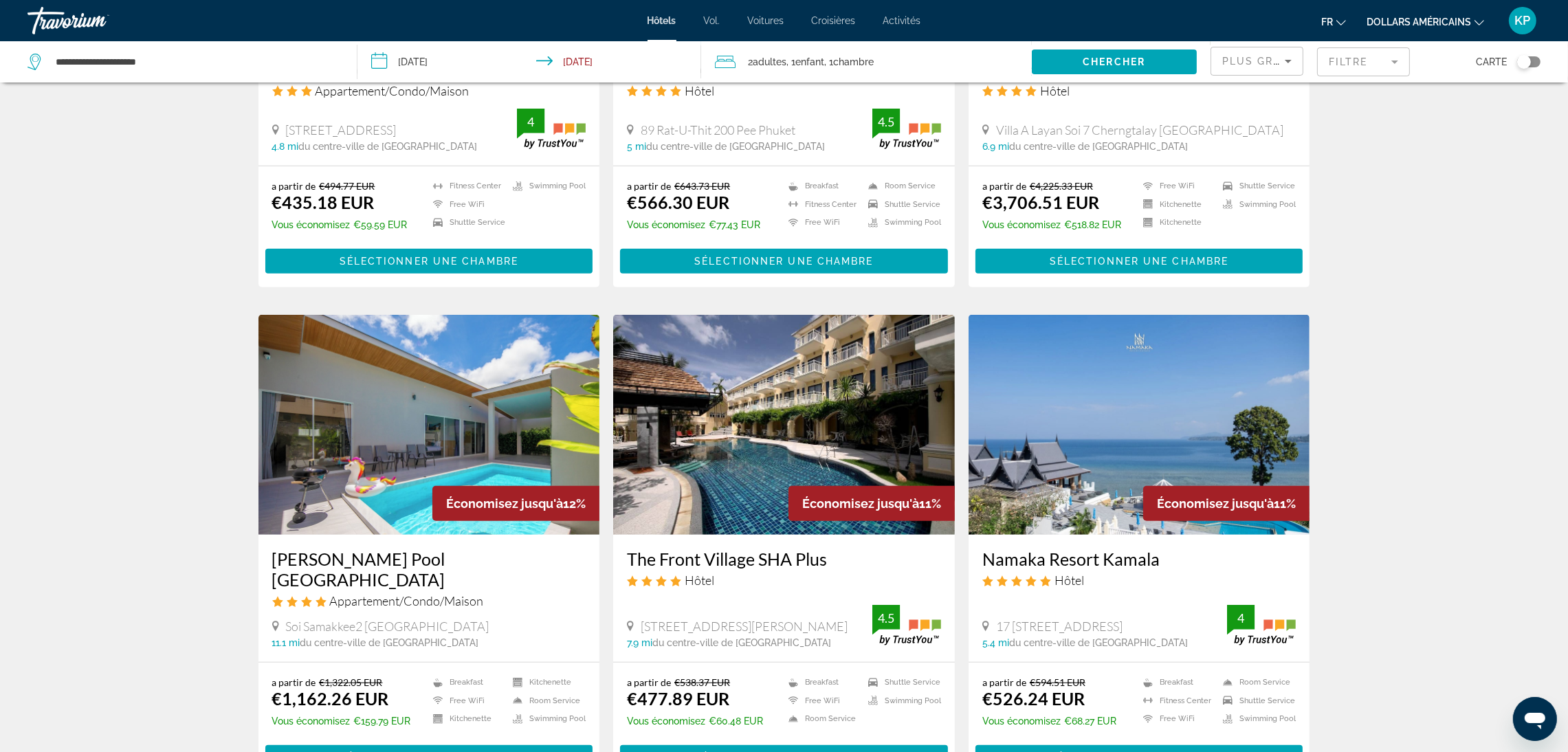
scroll to position [1565, 0]
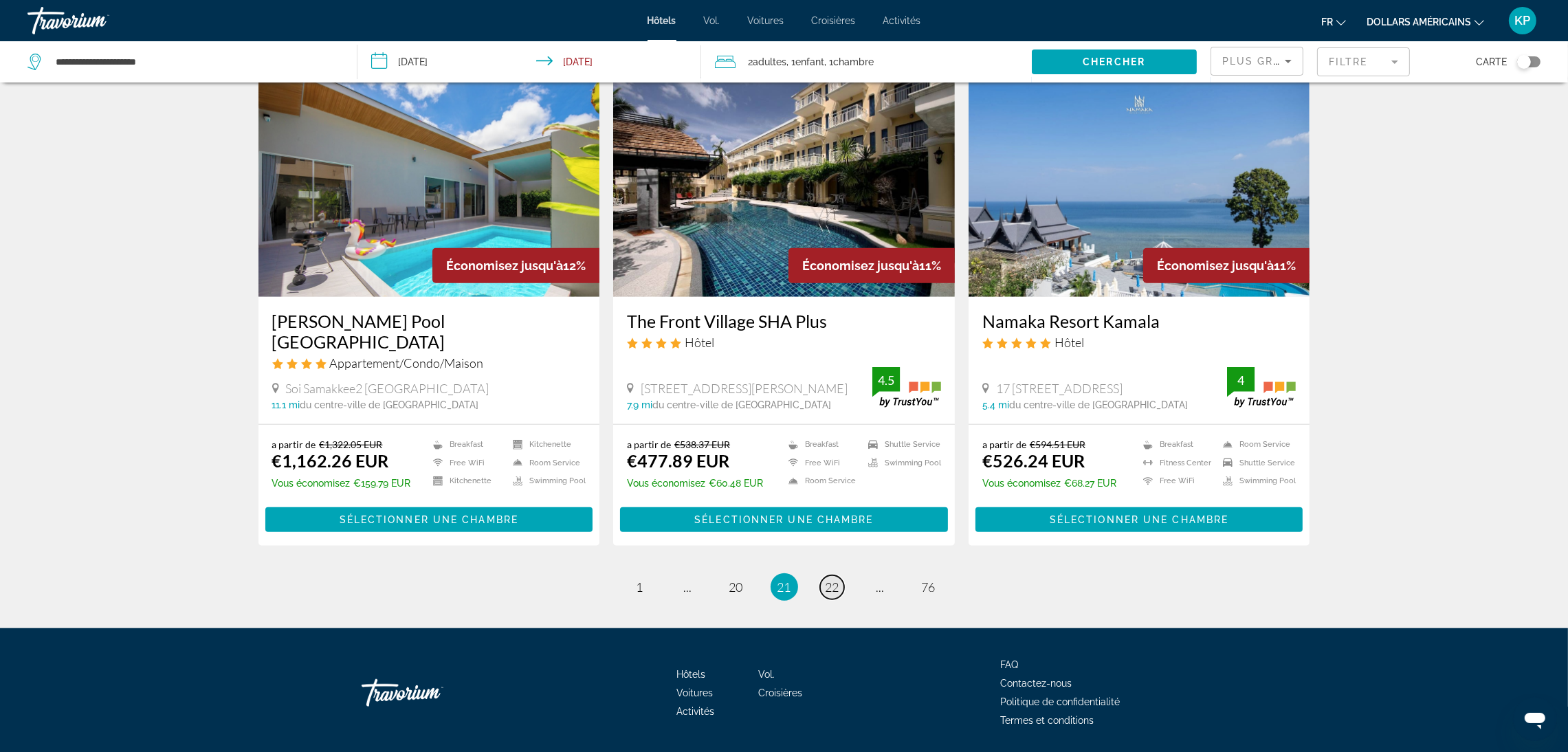
click at [838, 579] on span "22" at bounding box center [832, 586] width 14 height 15
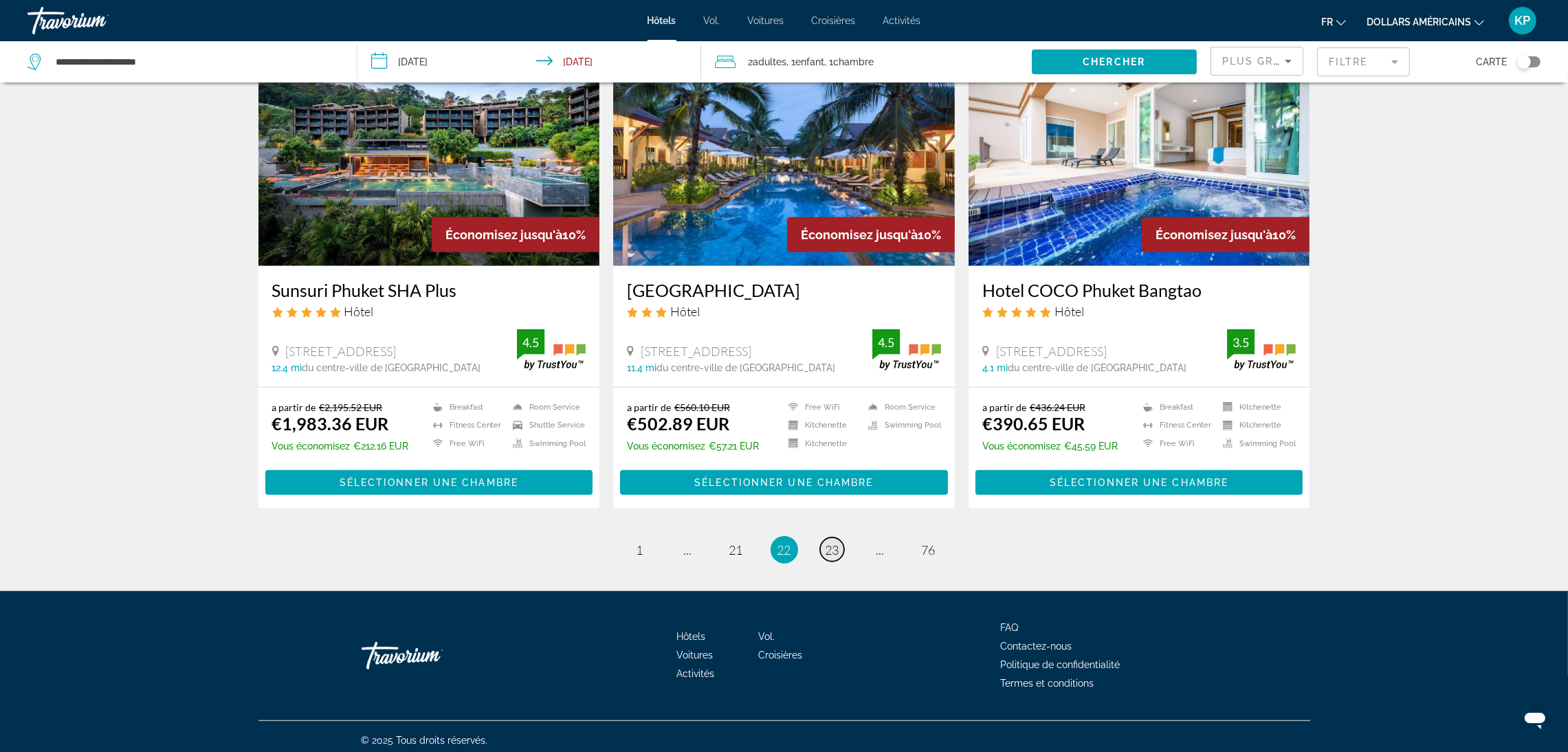
scroll to position [1627, 0]
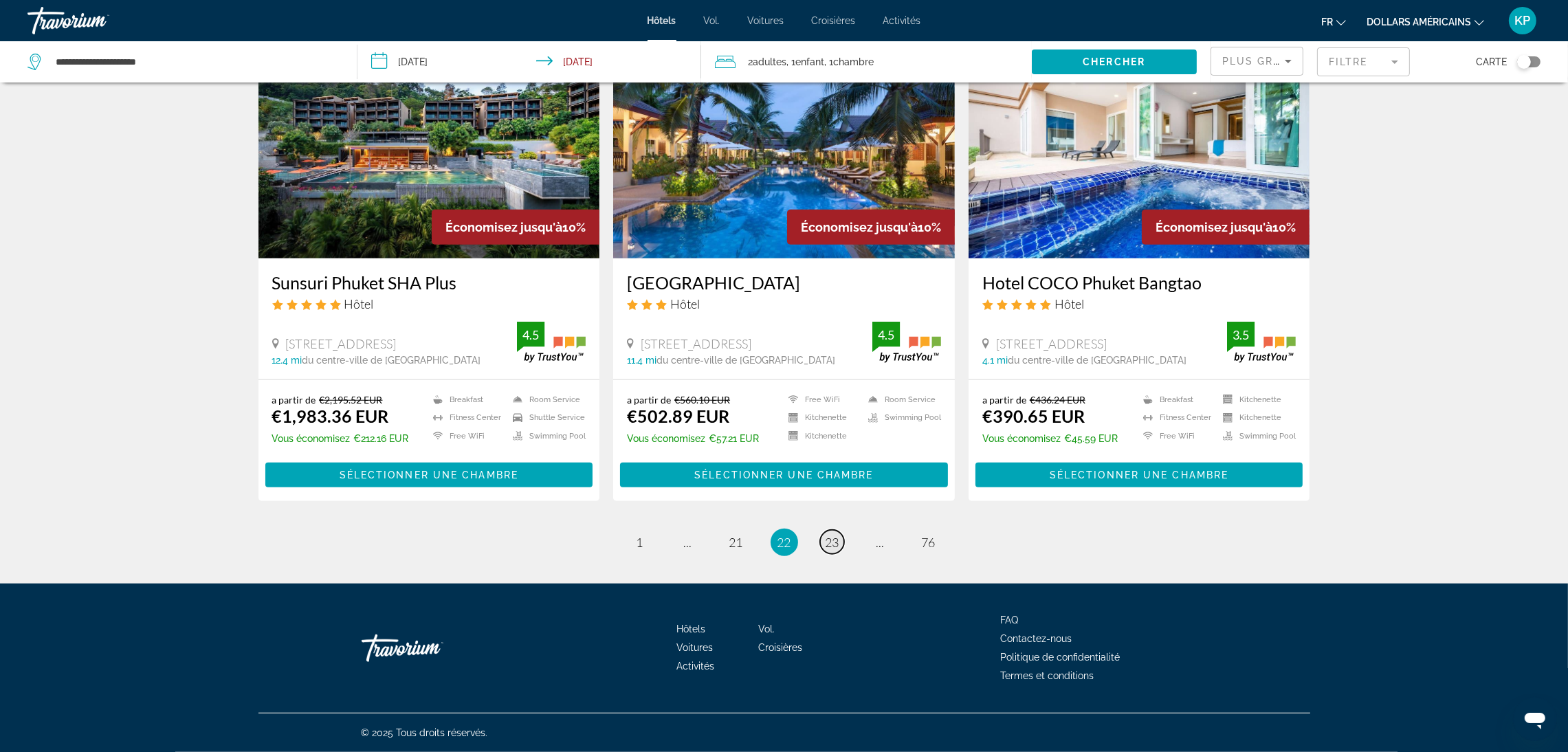
click at [838, 545] on span "23" at bounding box center [832, 542] width 14 height 15
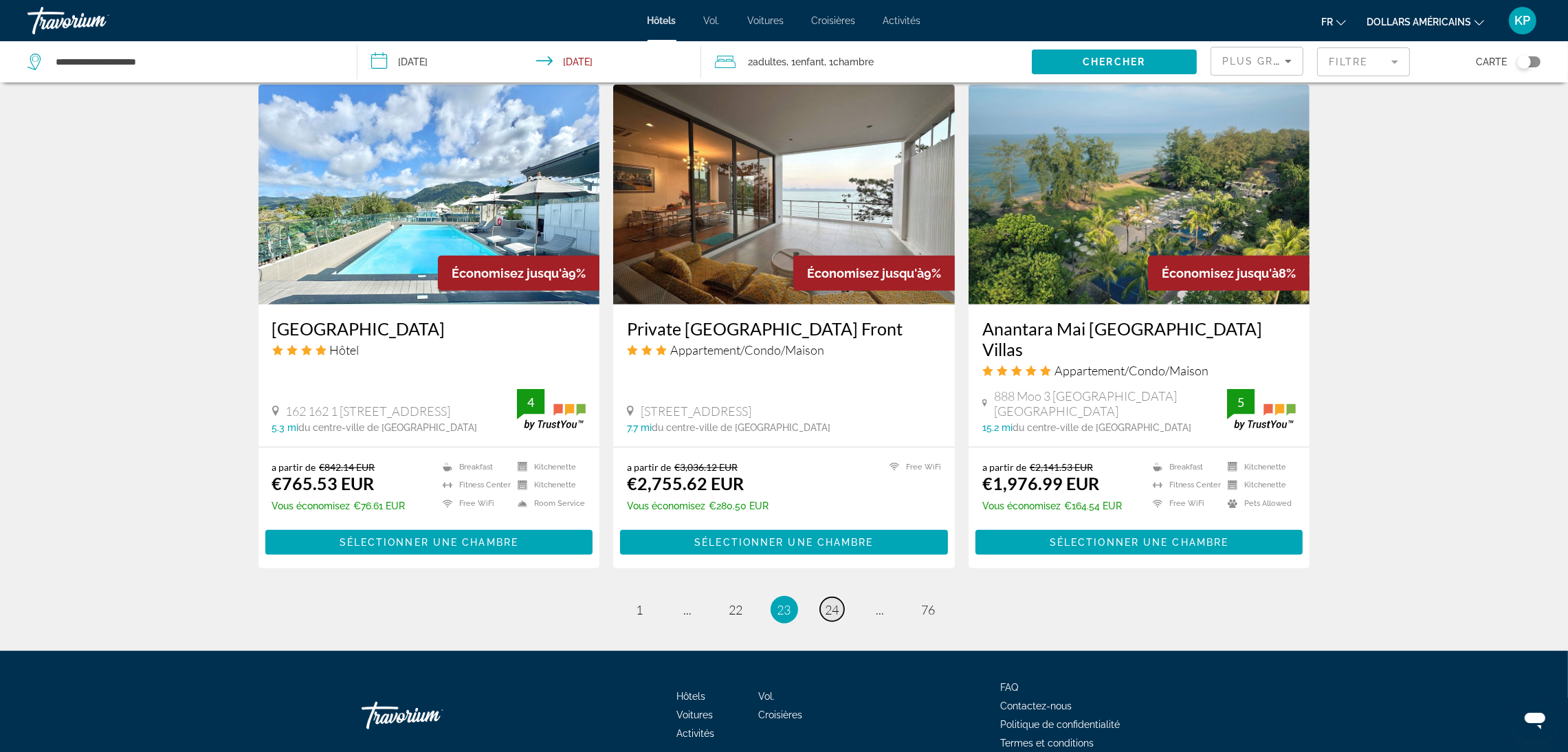
scroll to position [1582, 0]
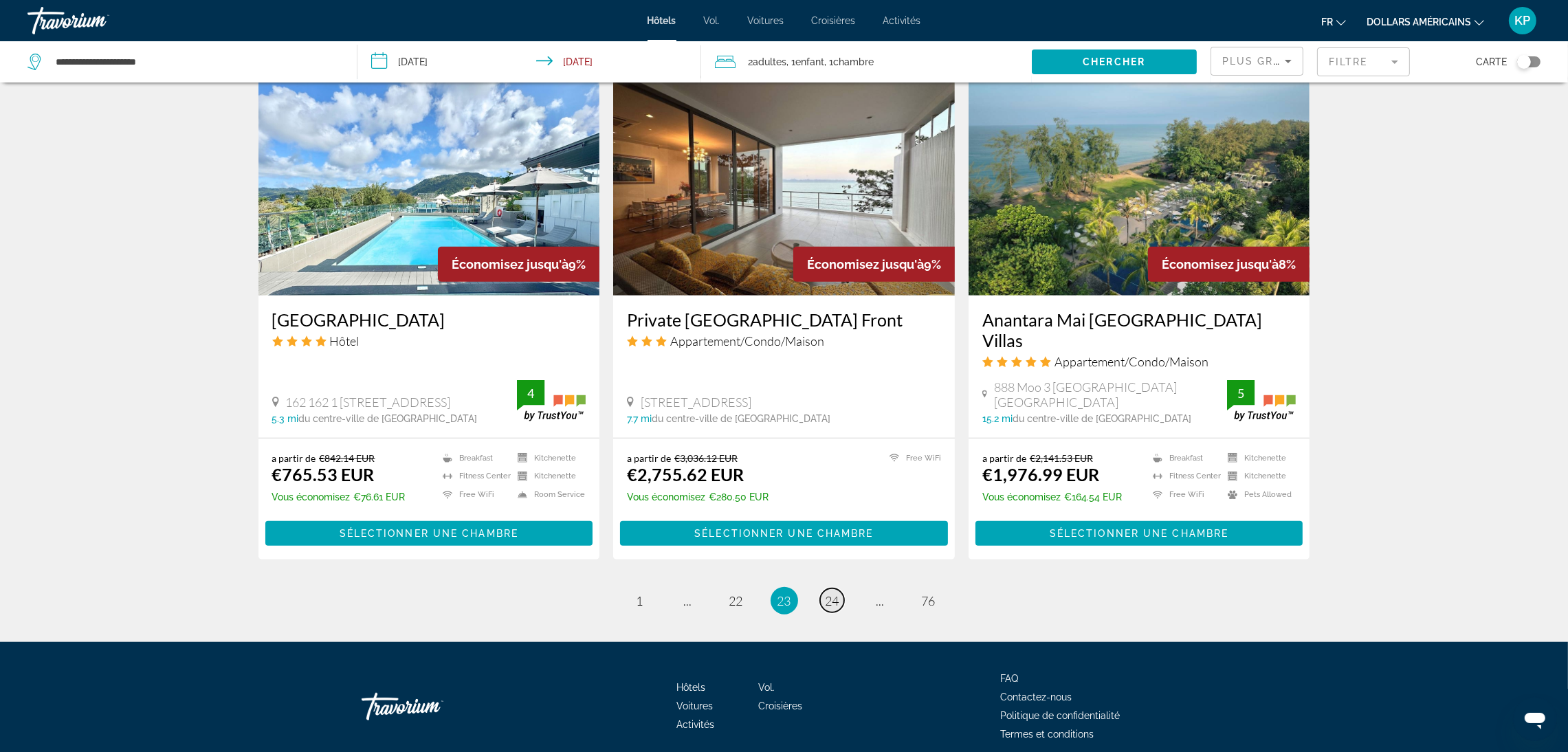
click at [838, 593] on span "24" at bounding box center [832, 600] width 14 height 15
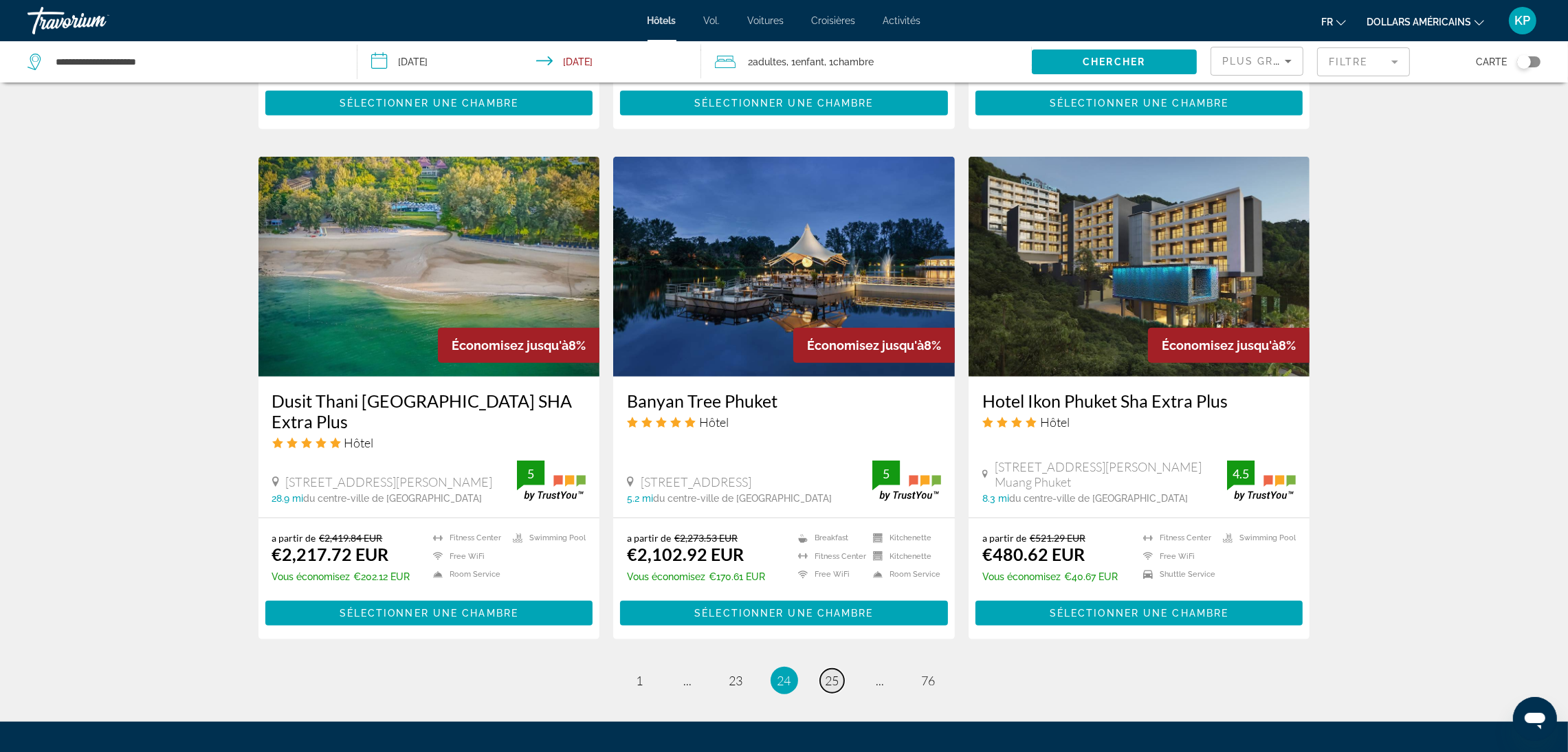
scroll to position [1603, 0]
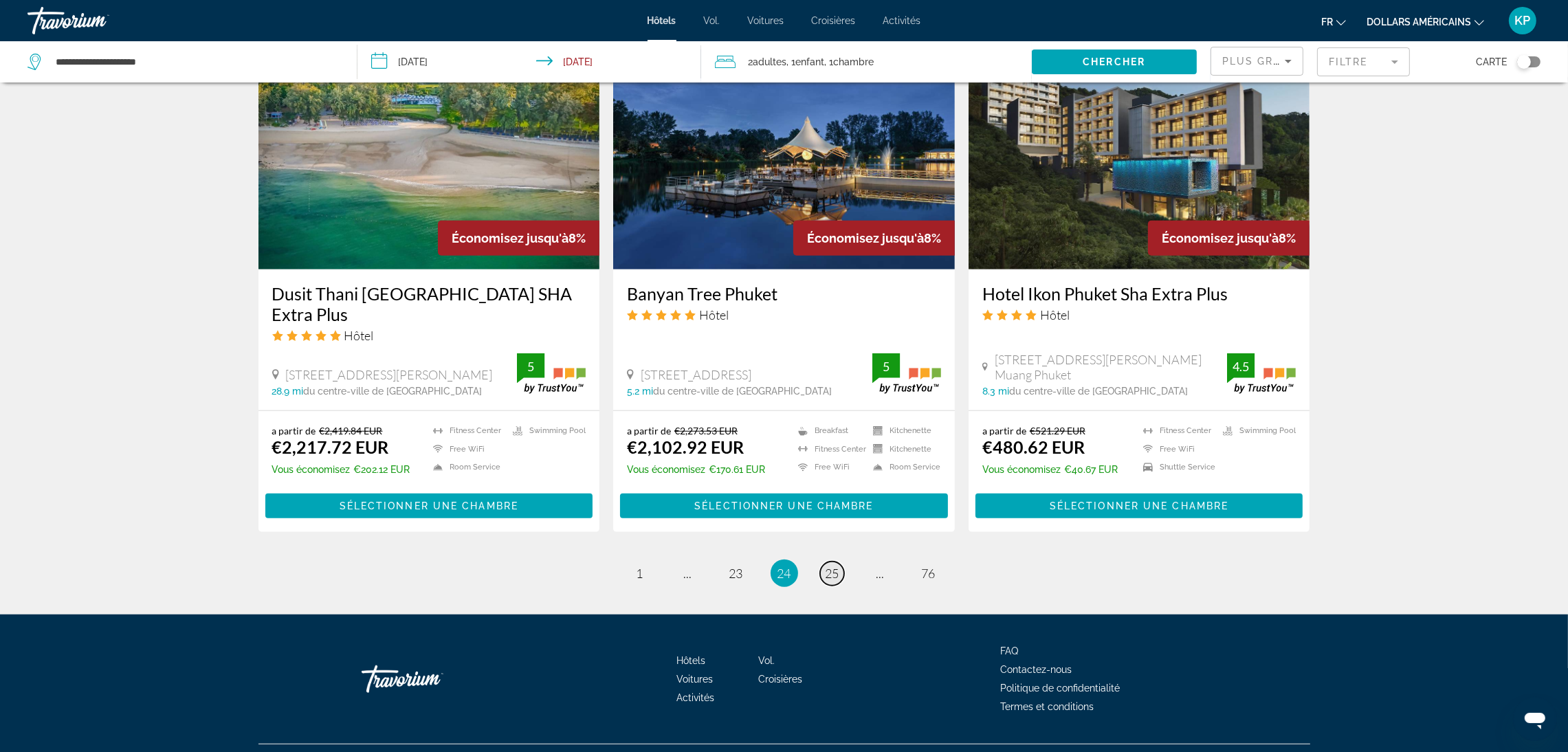
click at [838, 566] on span "25" at bounding box center [832, 573] width 14 height 15
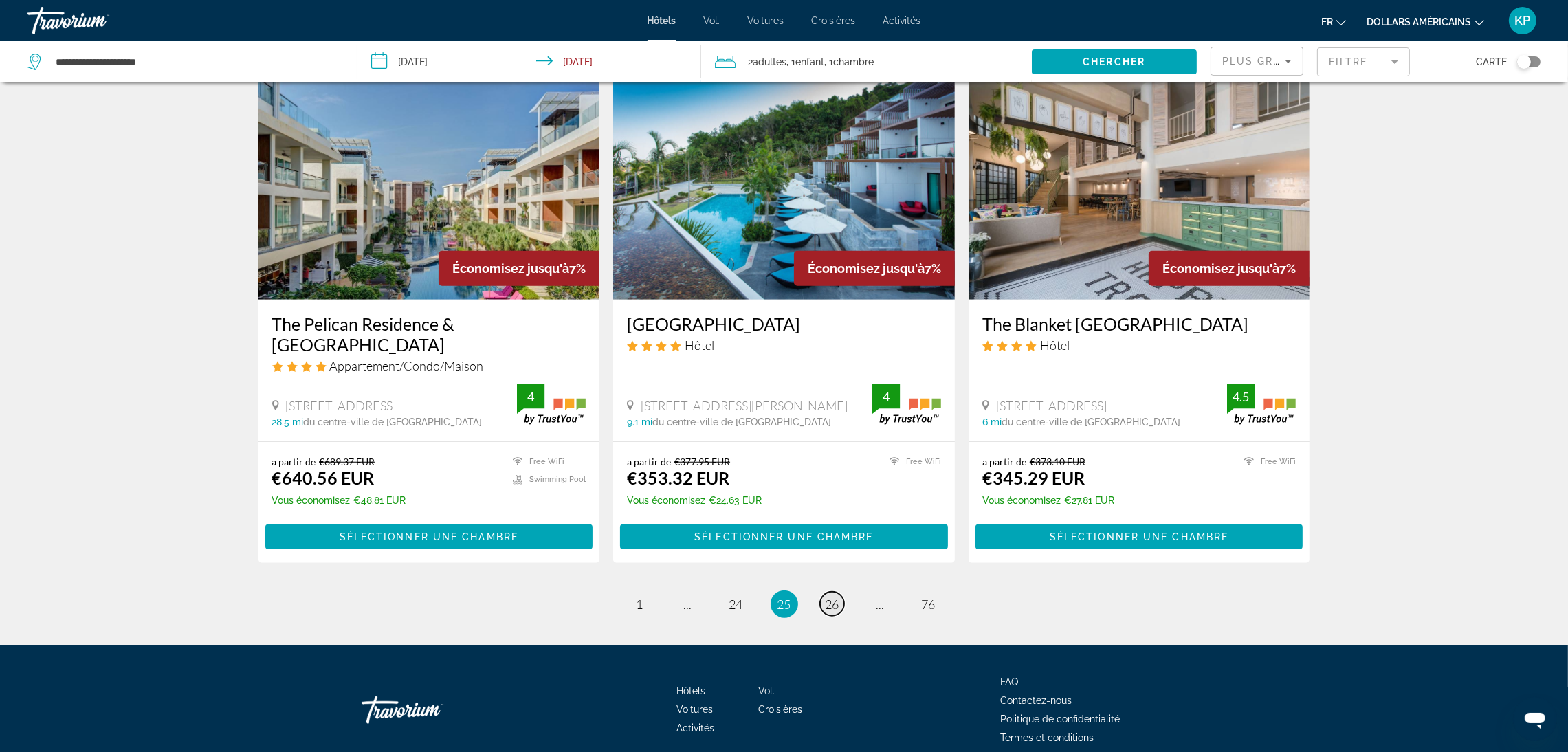
scroll to position [1585, 0]
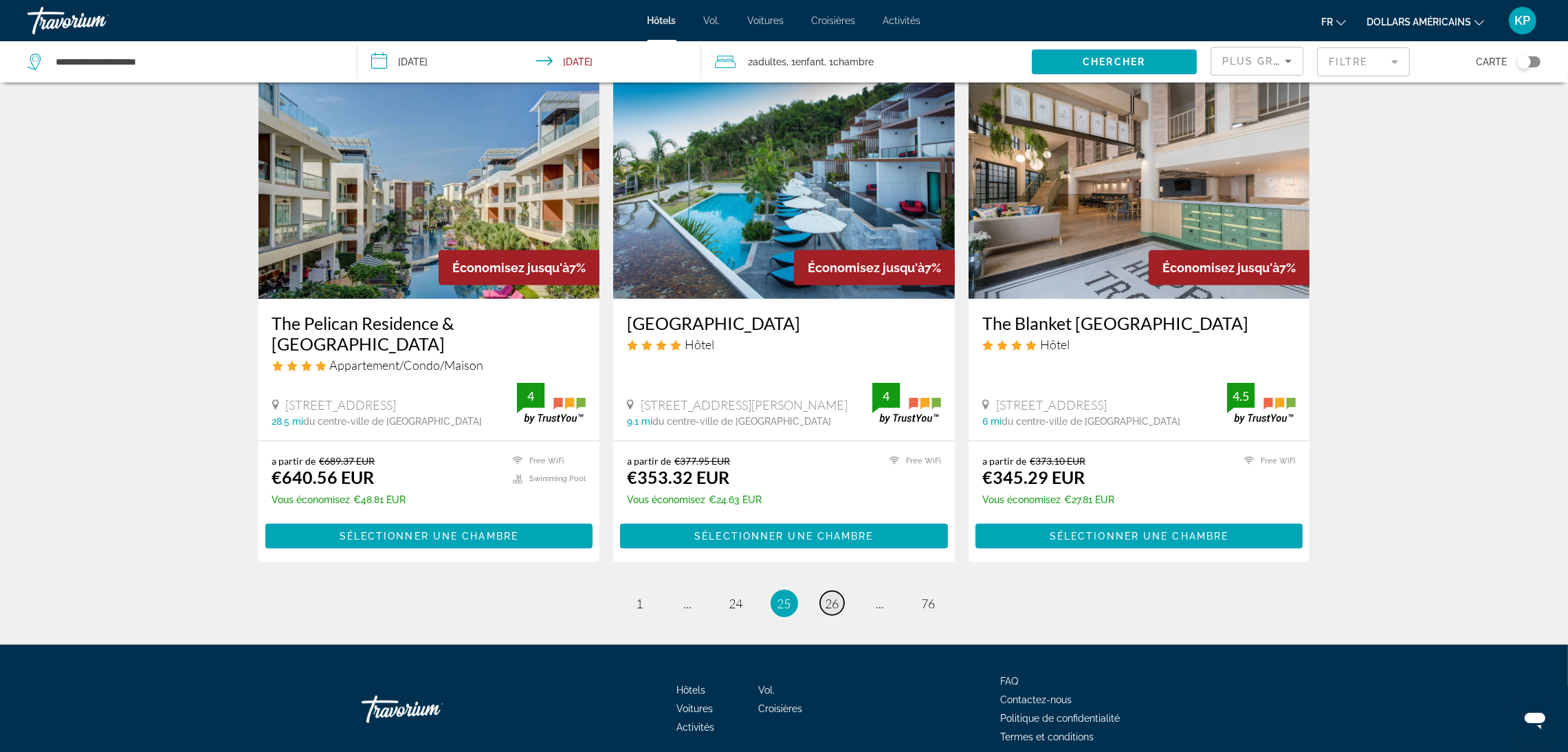
click at [838, 596] on span "26" at bounding box center [832, 603] width 14 height 15
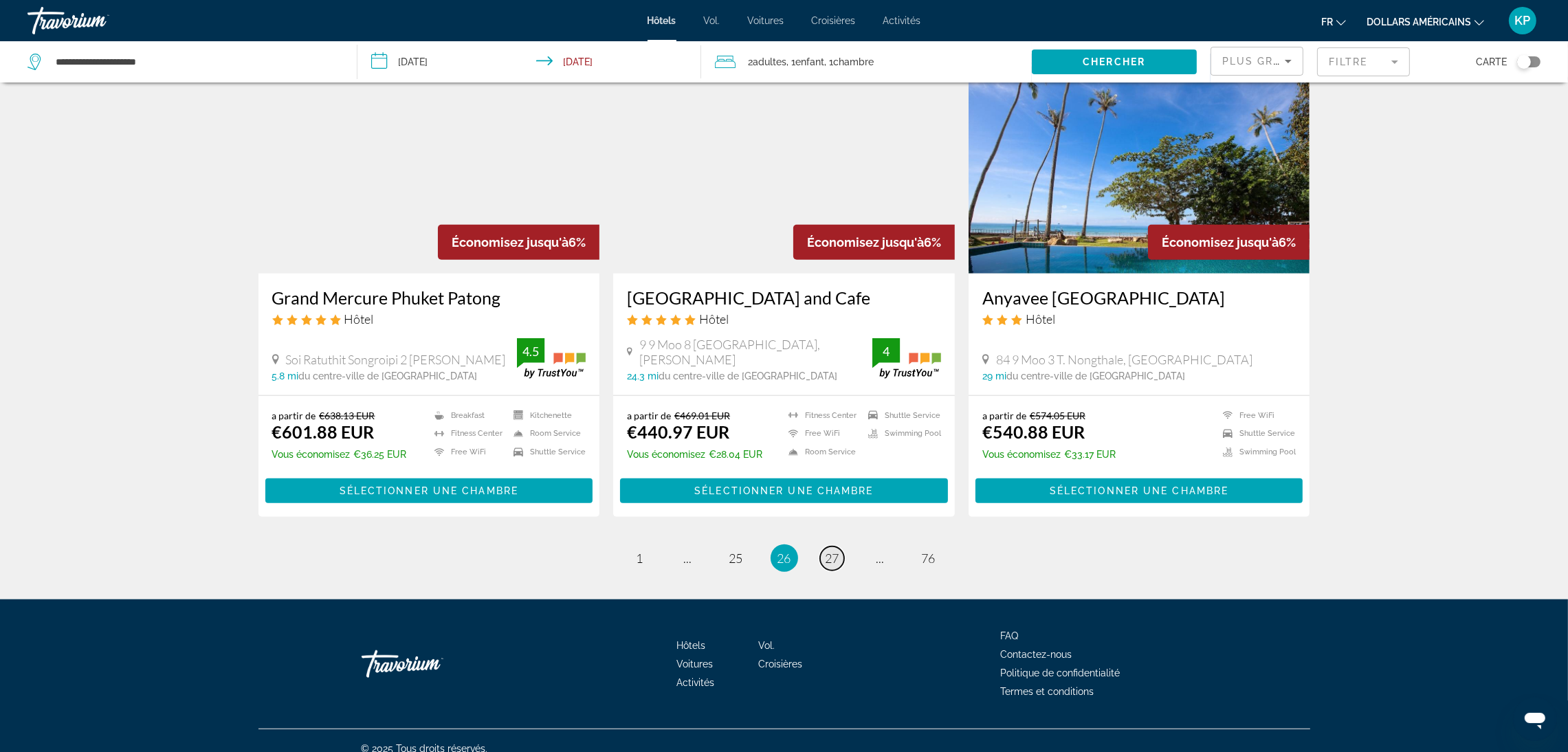
scroll to position [1584, 0]
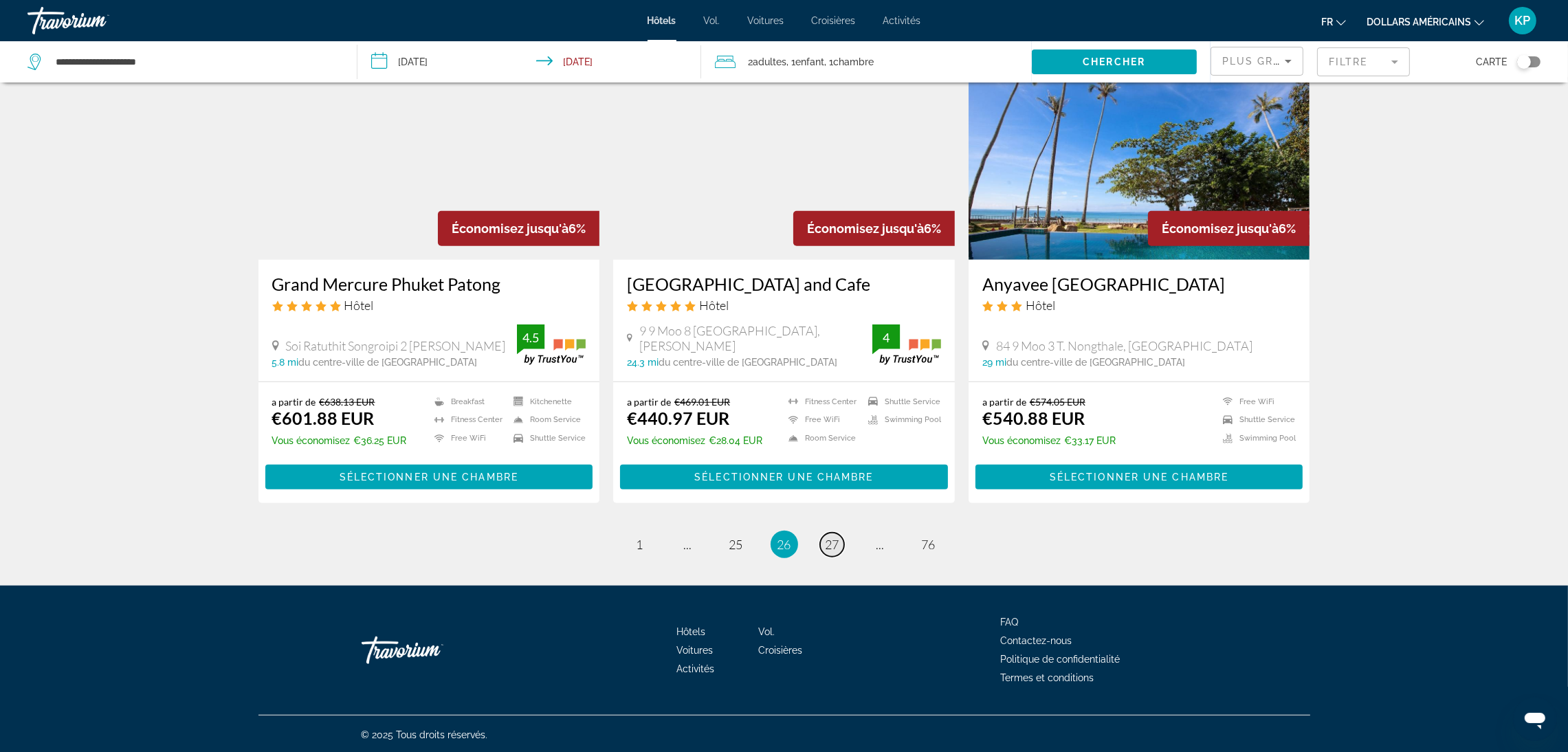
click at [843, 546] on link "page 27" at bounding box center [832, 545] width 24 height 25
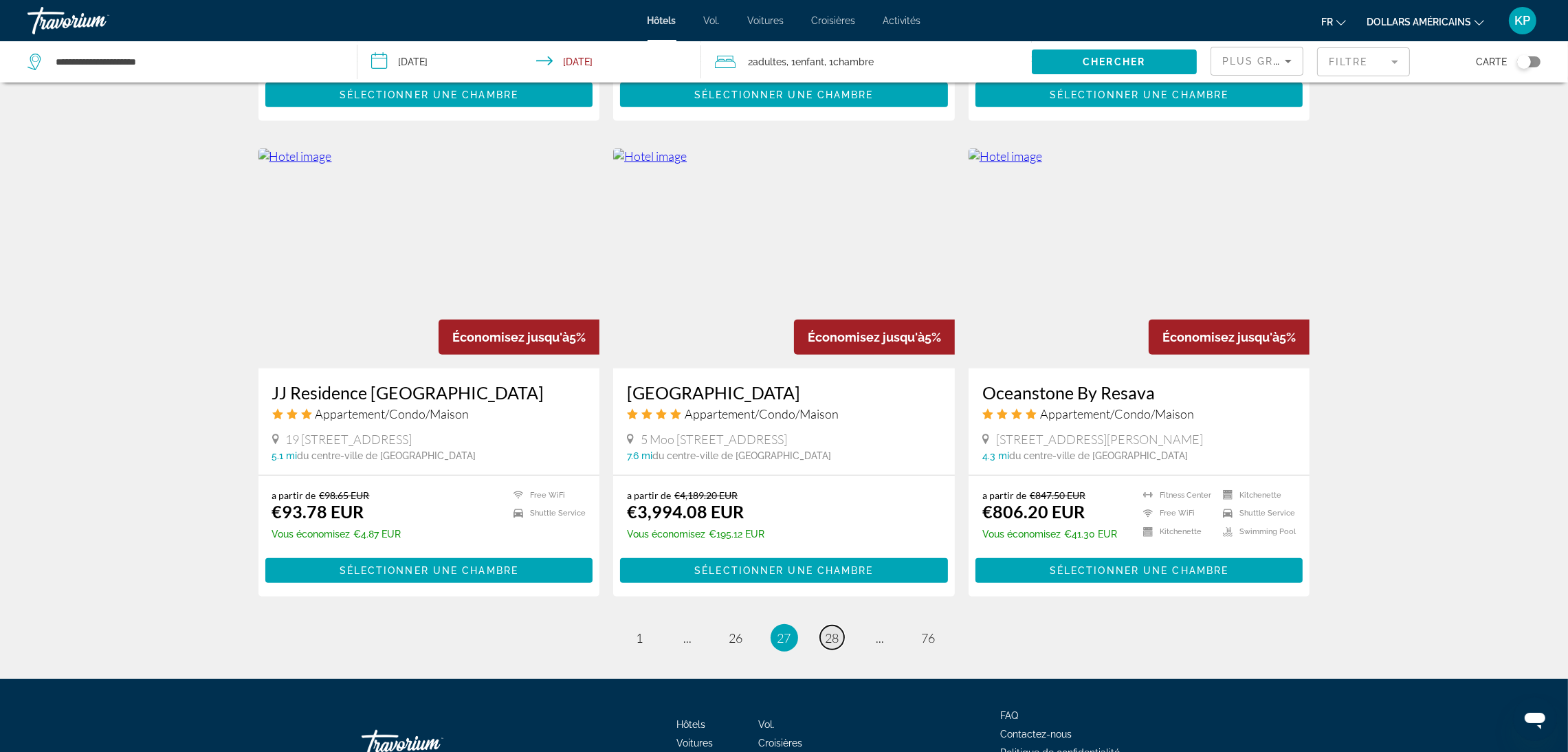
scroll to position [1564, 0]
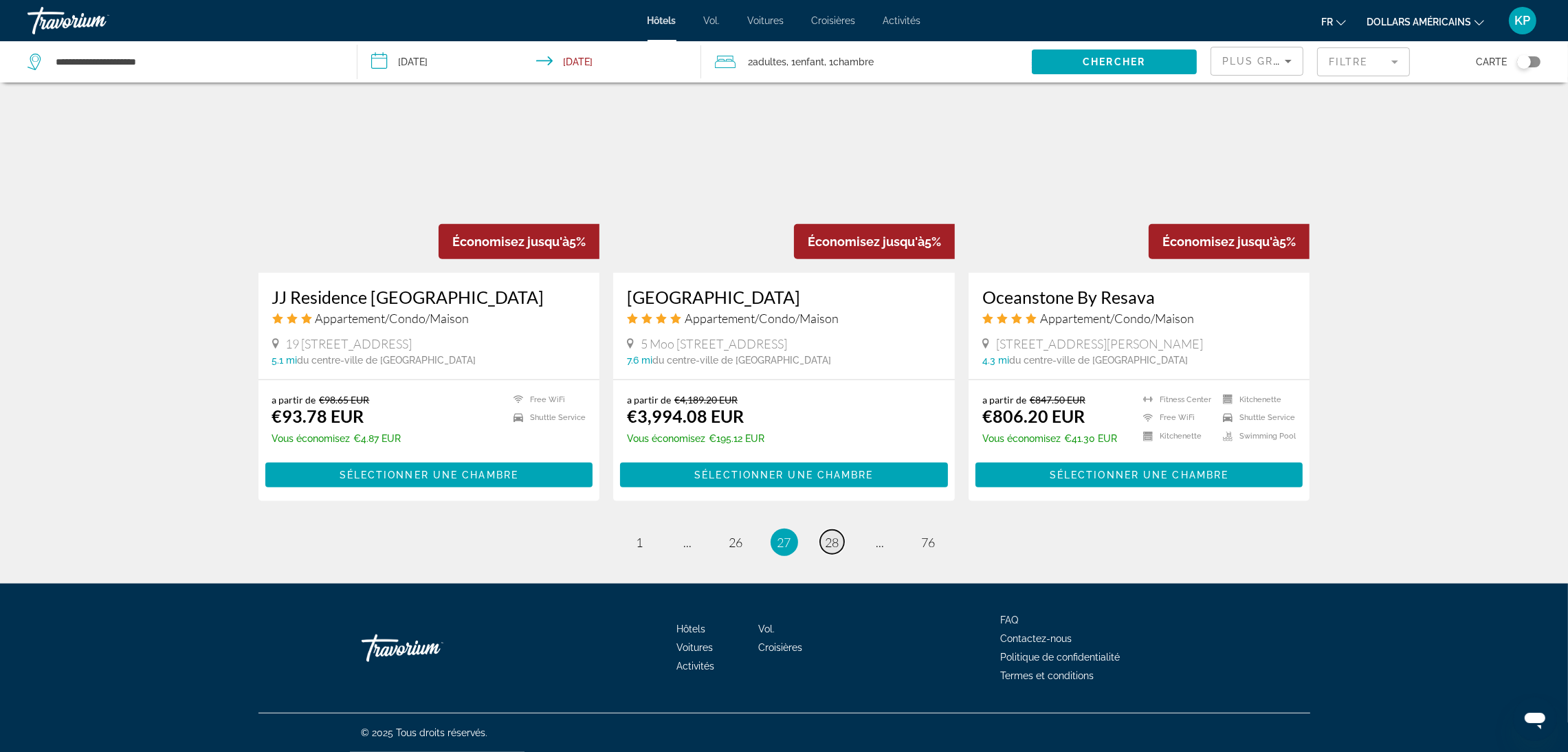
click at [843, 546] on link "page 28" at bounding box center [832, 542] width 24 height 25
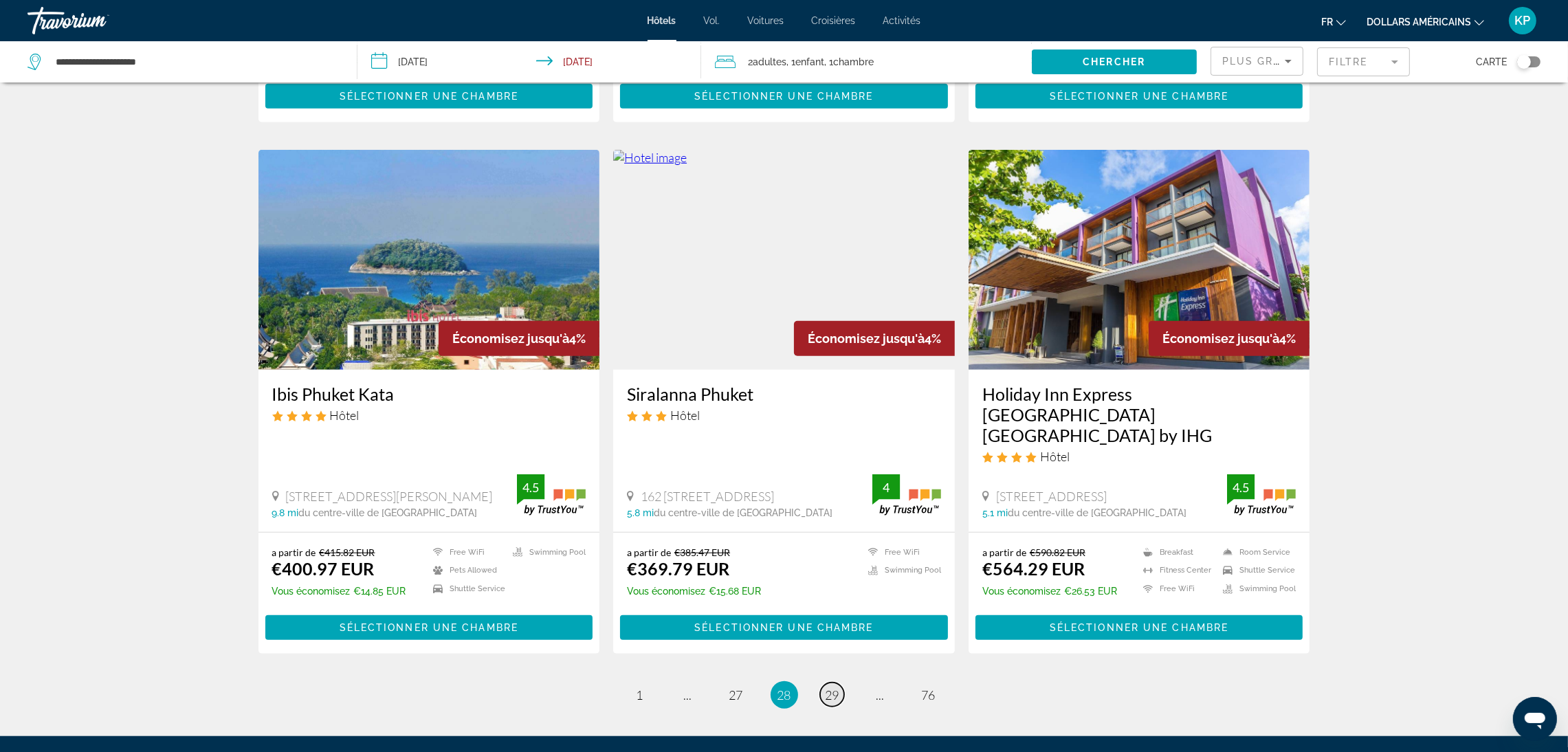
scroll to position [1547, 0]
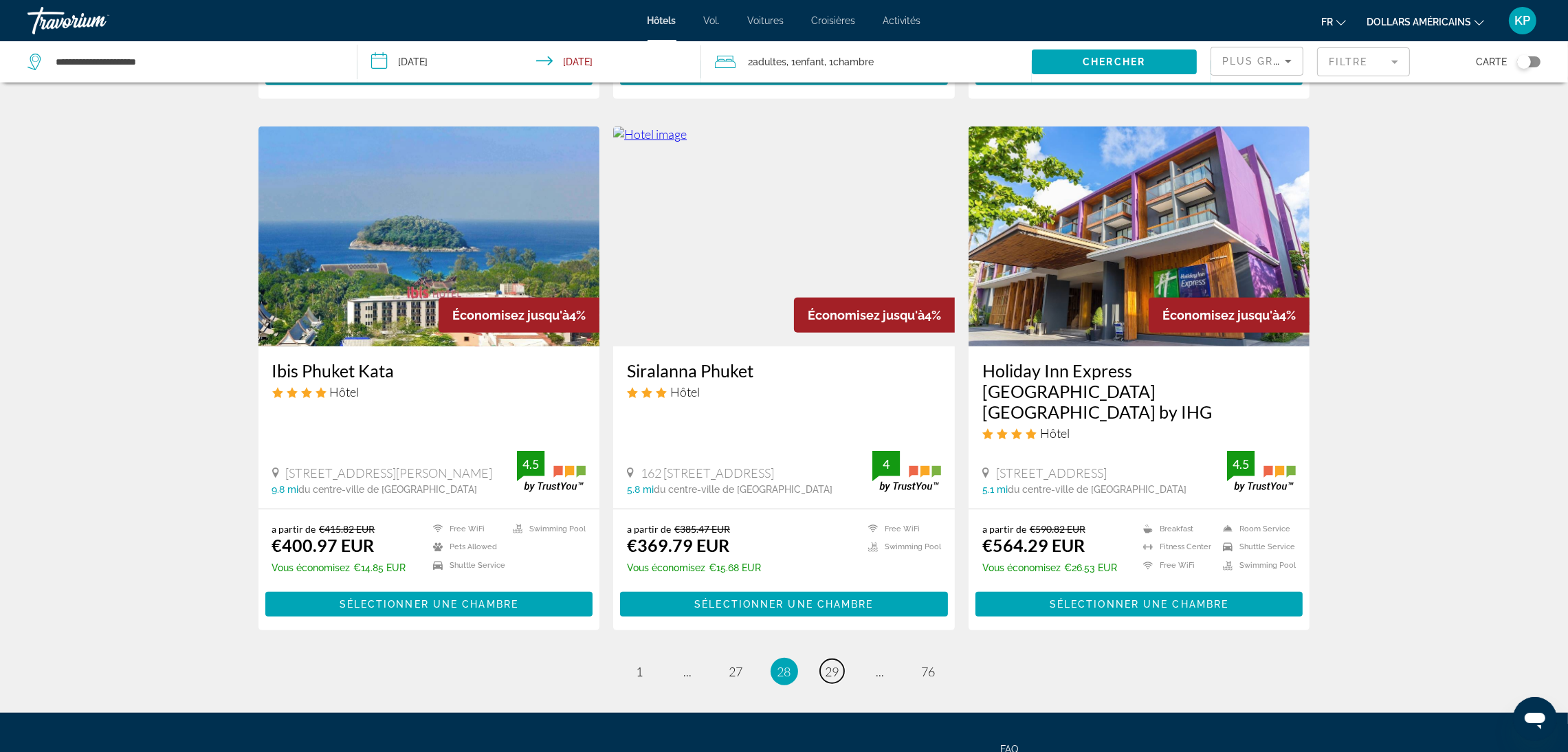
click at [838, 665] on span "29" at bounding box center [832, 672] width 14 height 15
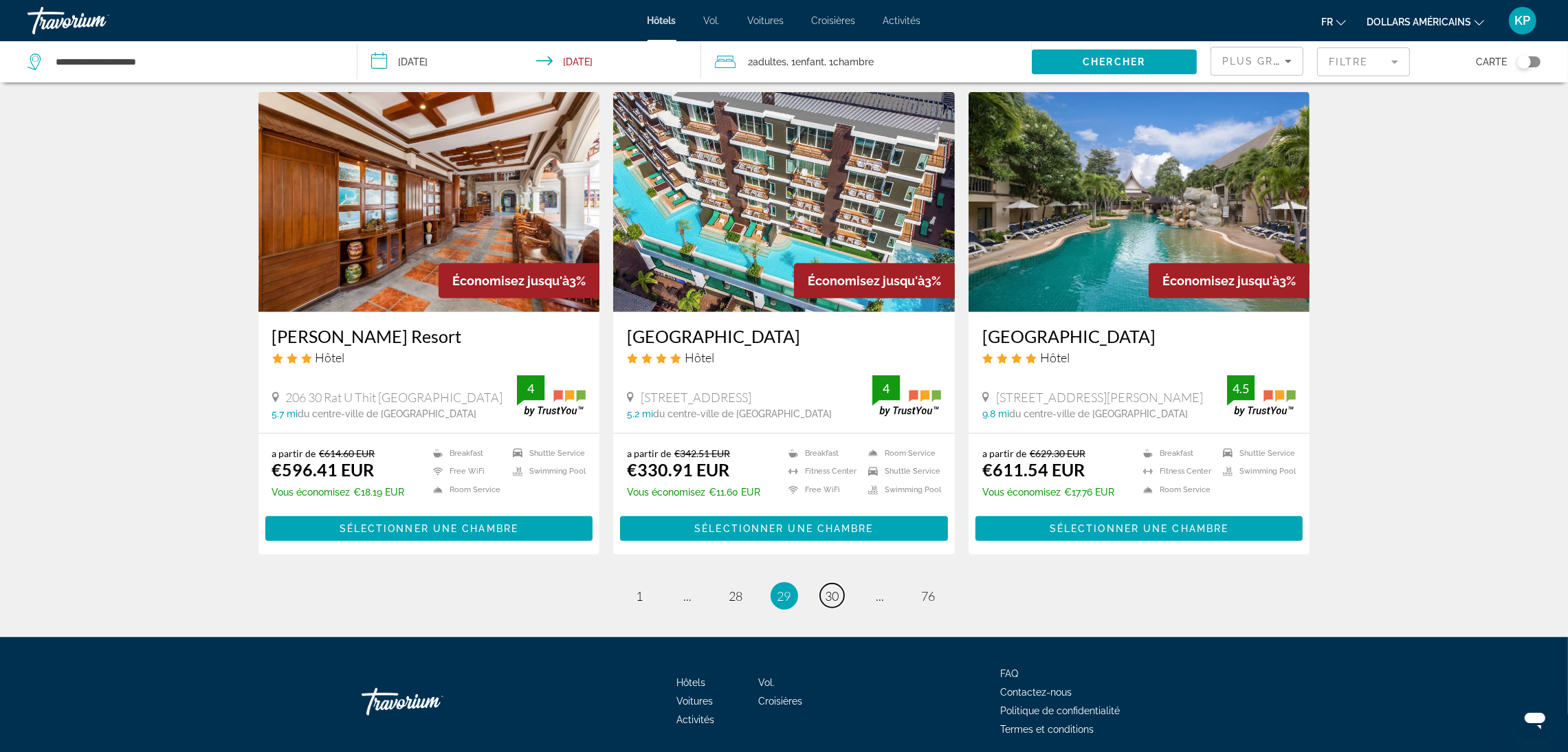
scroll to position [1569, 0]
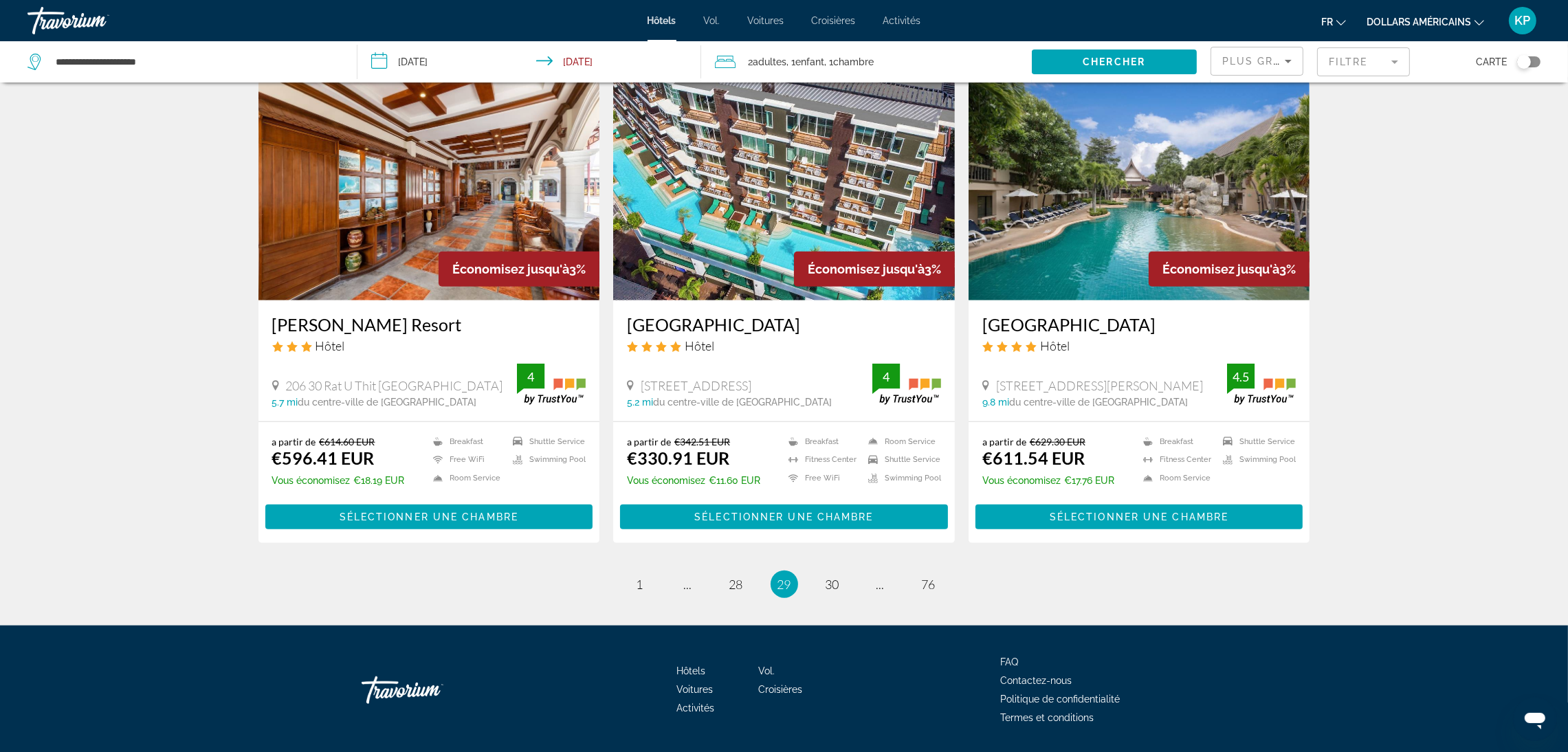
click at [852, 571] on ul "29 / 76 page 1 page ... page 28 You're on page 29 page 30 page ... page 76" at bounding box center [784, 584] width 1052 height 27
click at [827, 577] on span "30" at bounding box center [832, 583] width 14 height 15
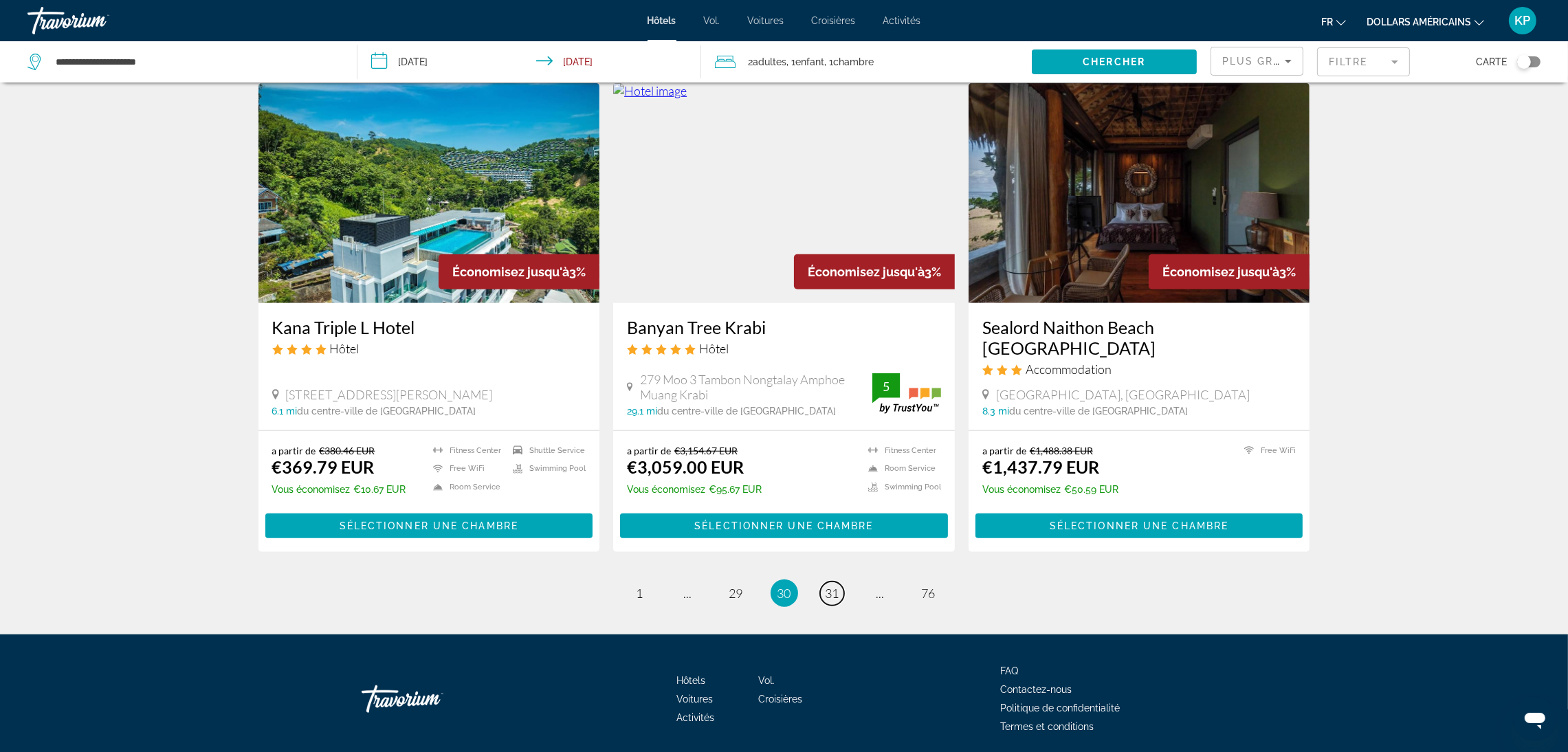
scroll to position [1564, 0]
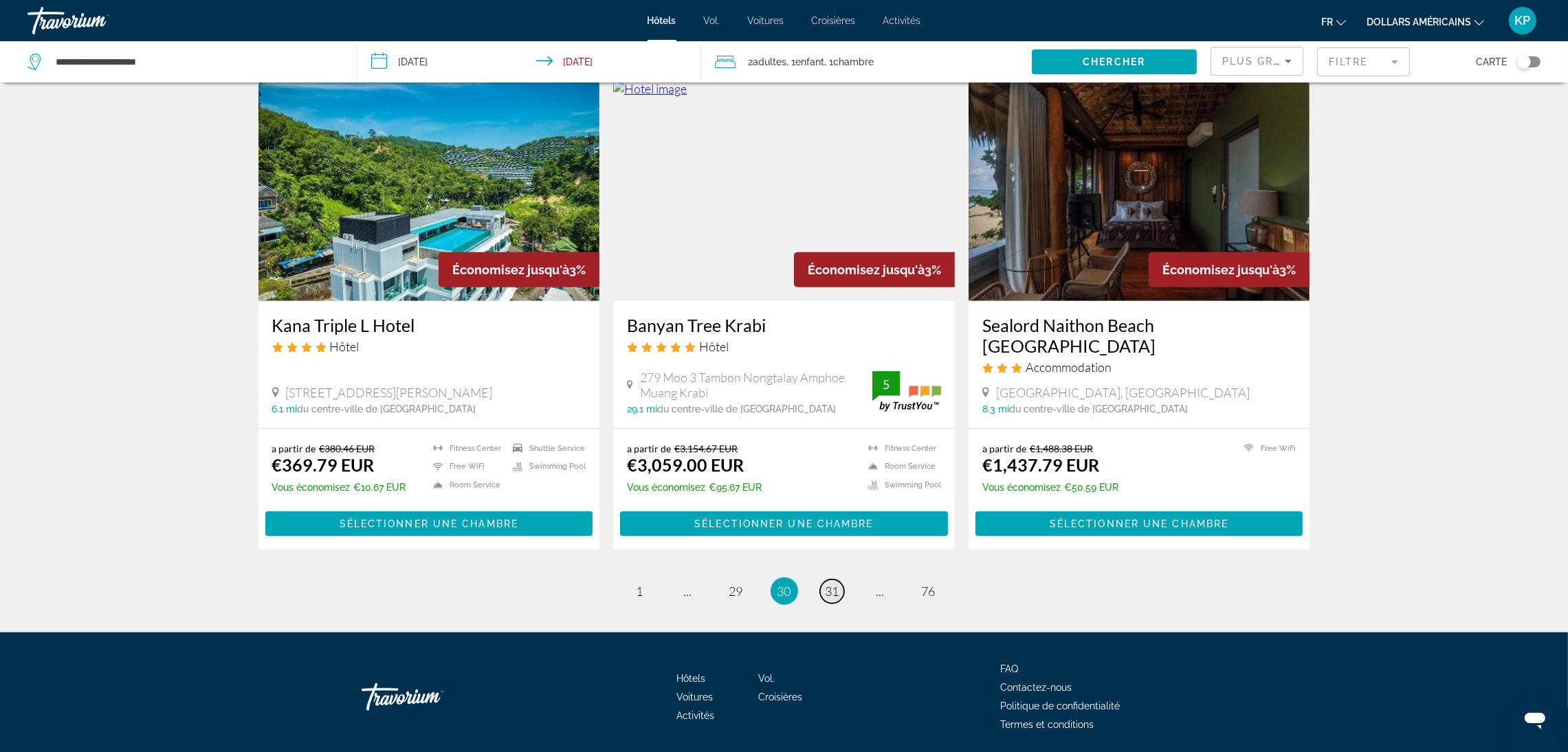
click at [834, 583] on span "31" at bounding box center [832, 590] width 14 height 15
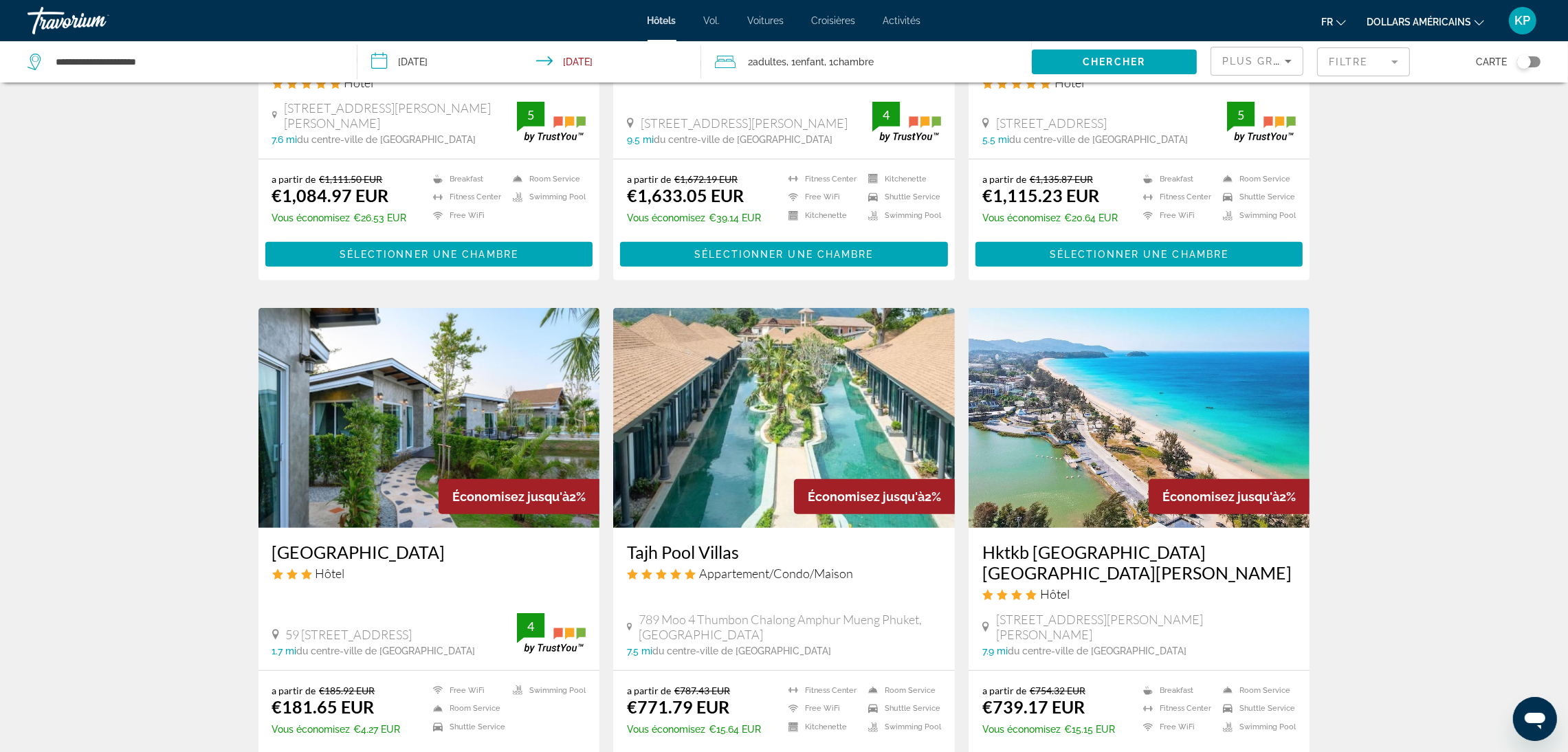
scroll to position [927, 0]
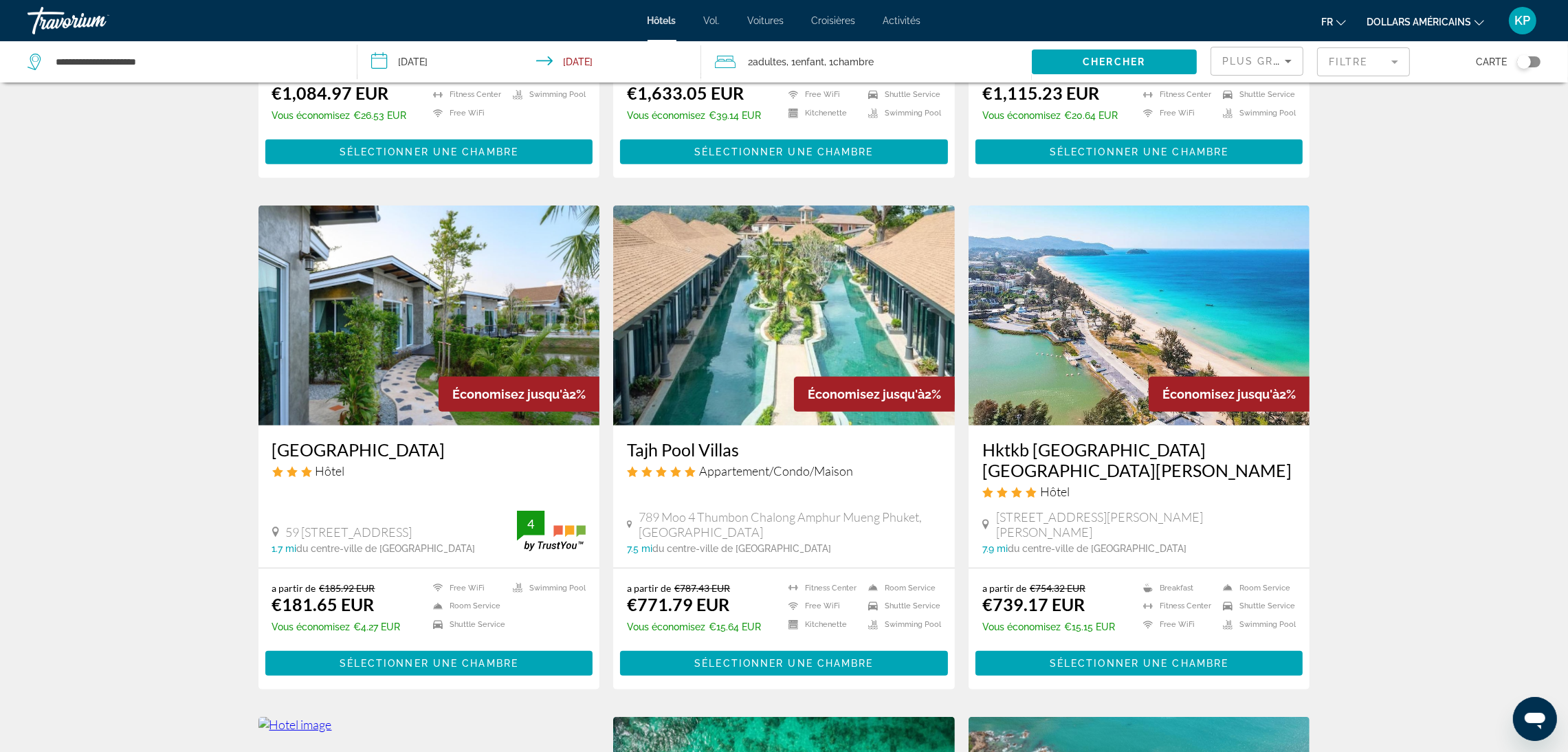
click at [1145, 332] on img "Contenu principal" at bounding box center [1139, 316] width 342 height 220
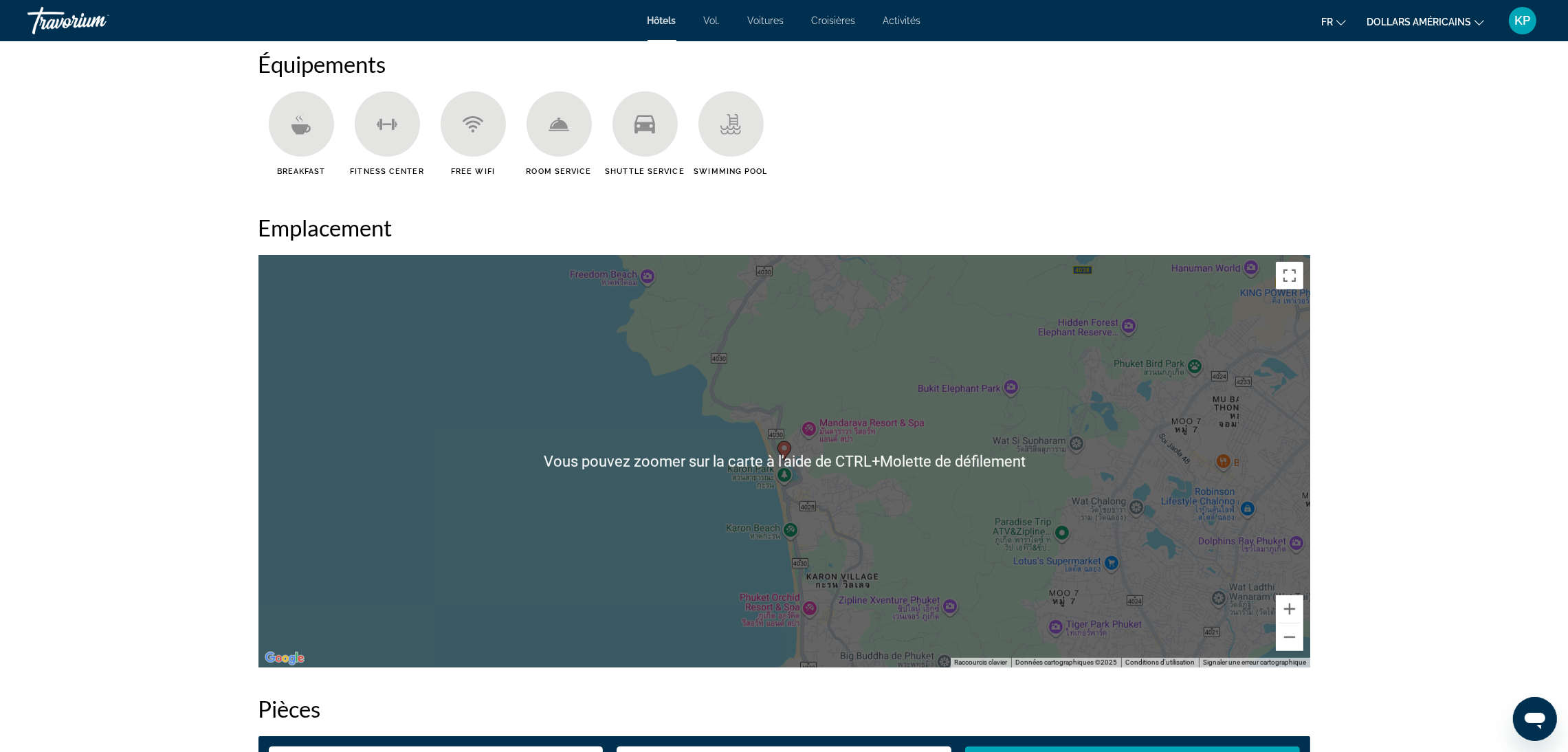
scroll to position [1237, 0]
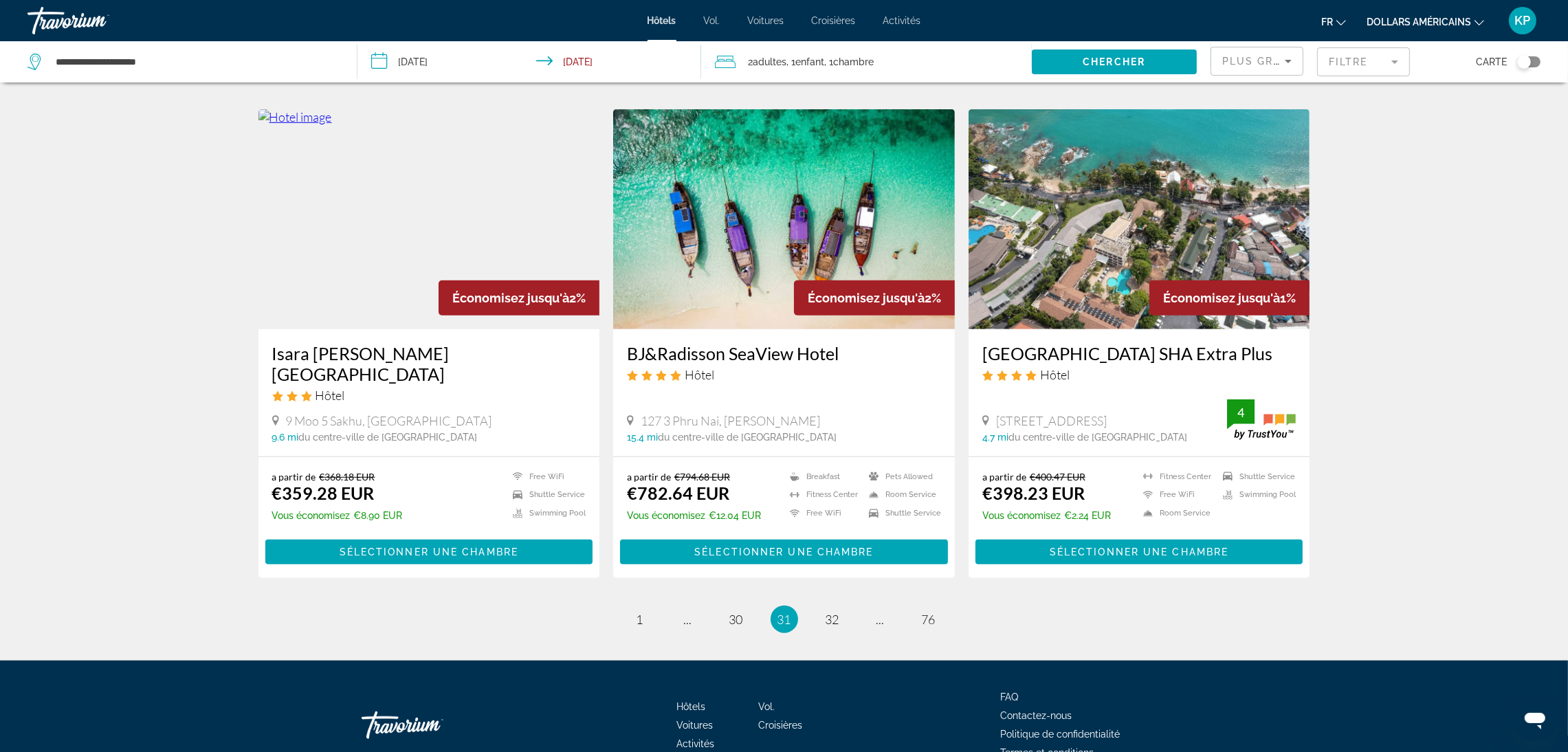
scroll to position [1547, 0]
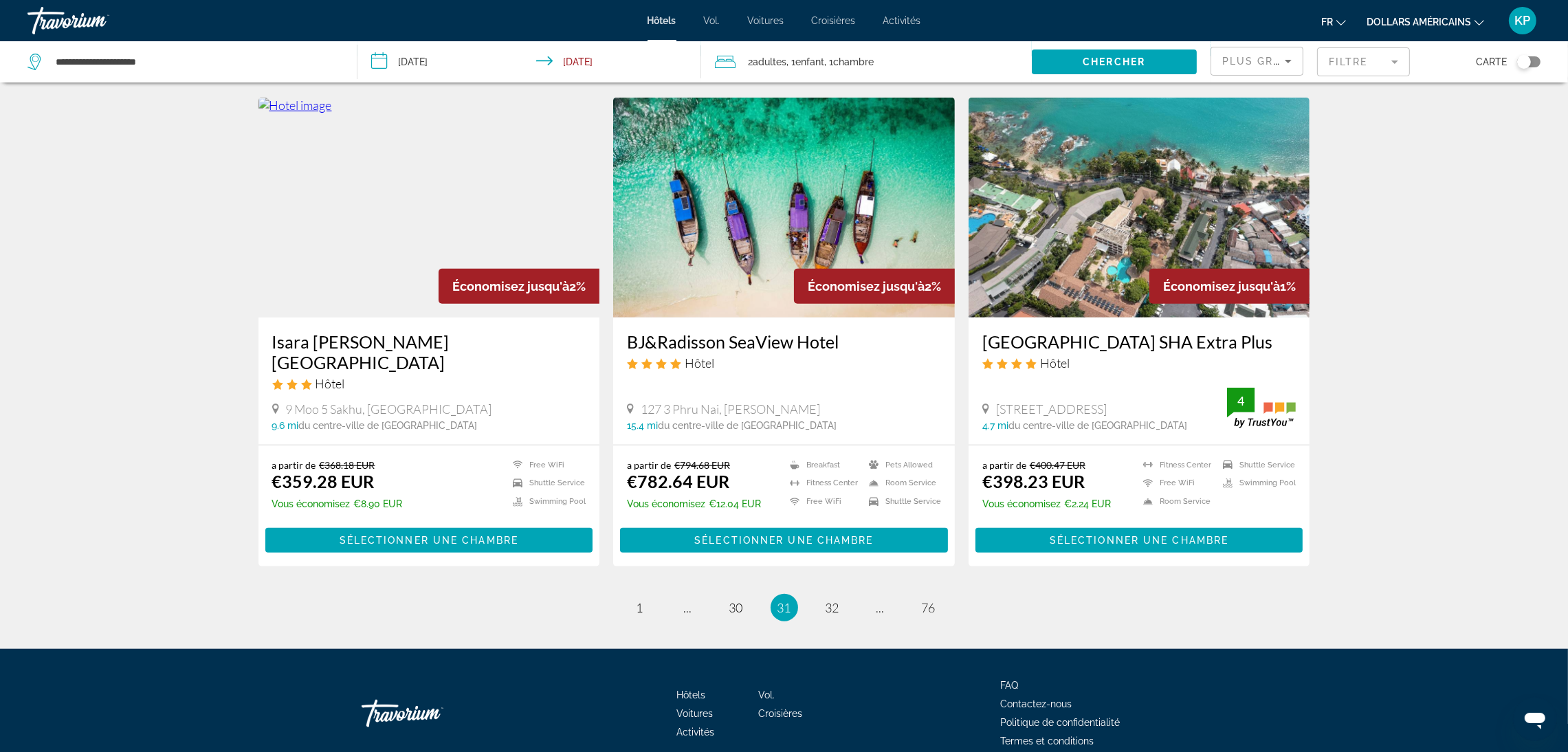
click at [773, 260] on img "Contenu principal" at bounding box center [784, 208] width 342 height 220
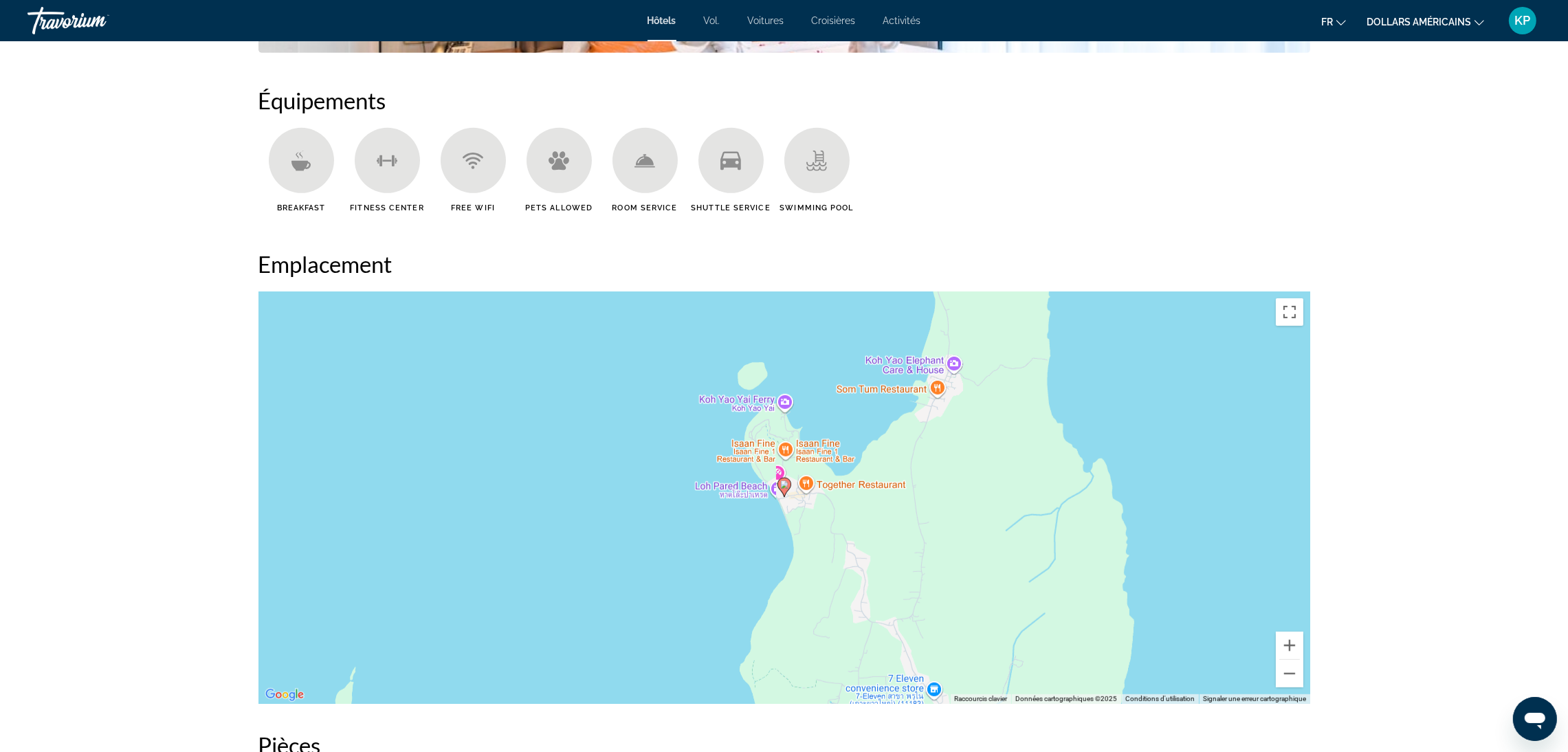
scroll to position [1134, 0]
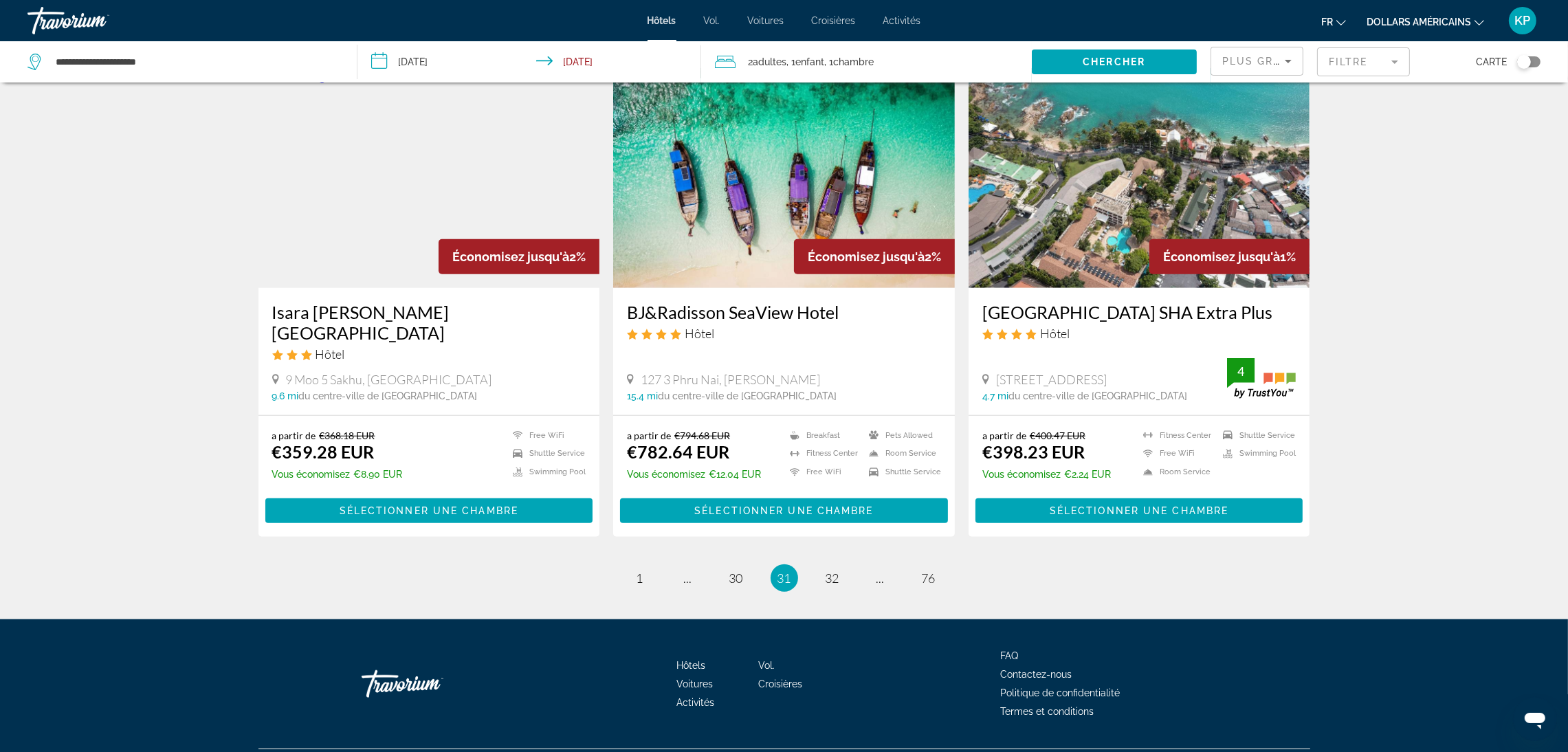
scroll to position [1588, 0]
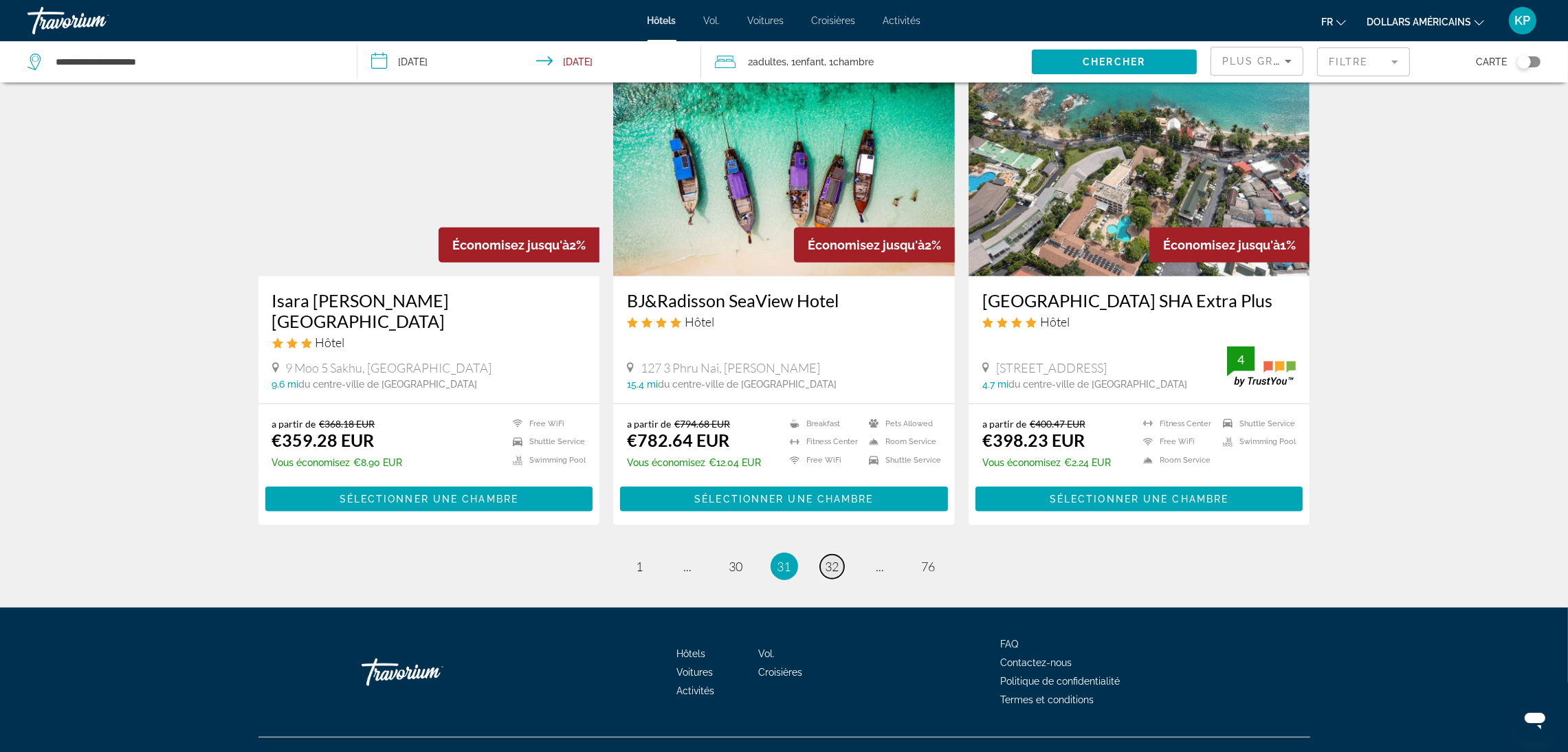
click at [832, 559] on span "32" at bounding box center [832, 566] width 14 height 15
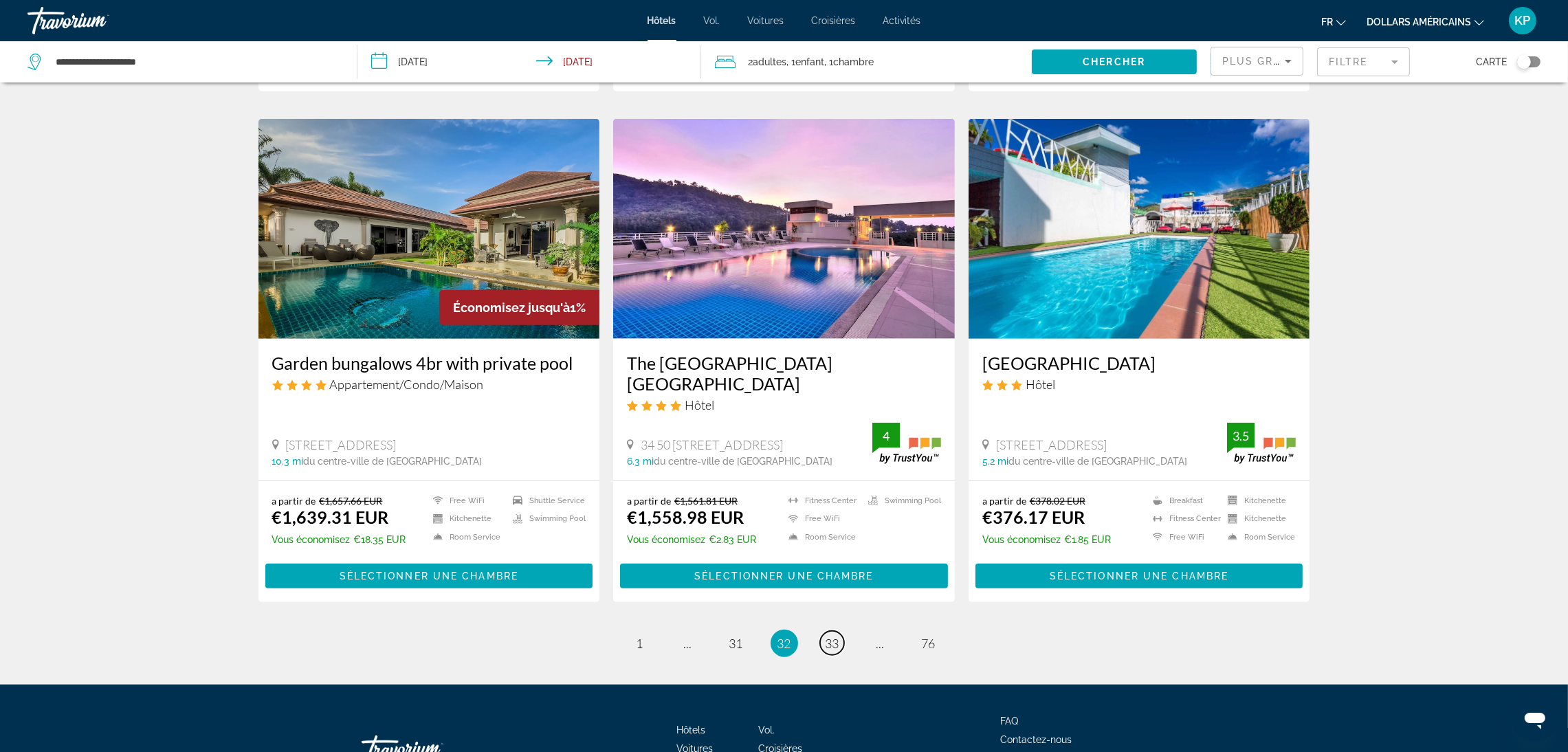
scroll to position [1585, 0]
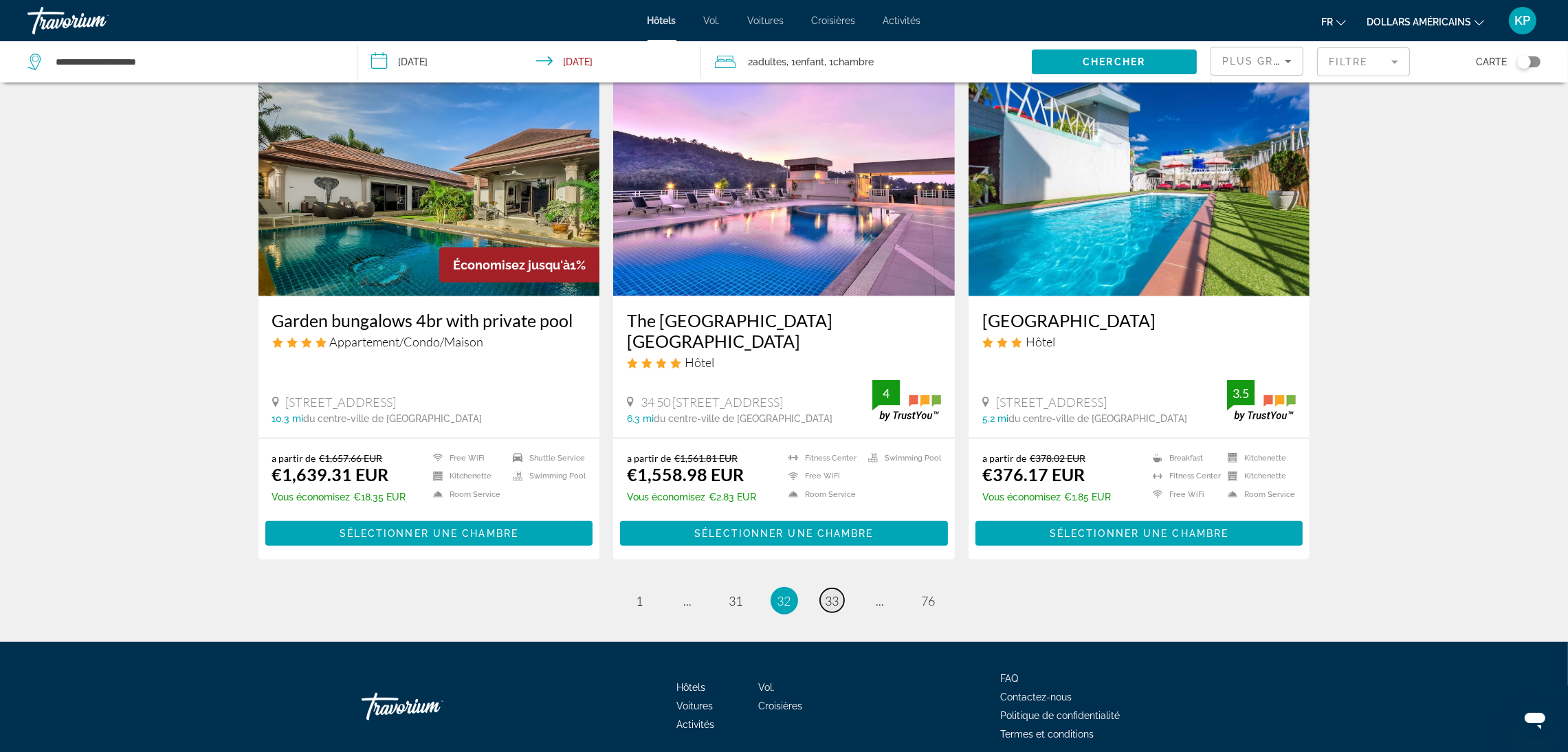
click at [837, 593] on span "33" at bounding box center [832, 600] width 14 height 15
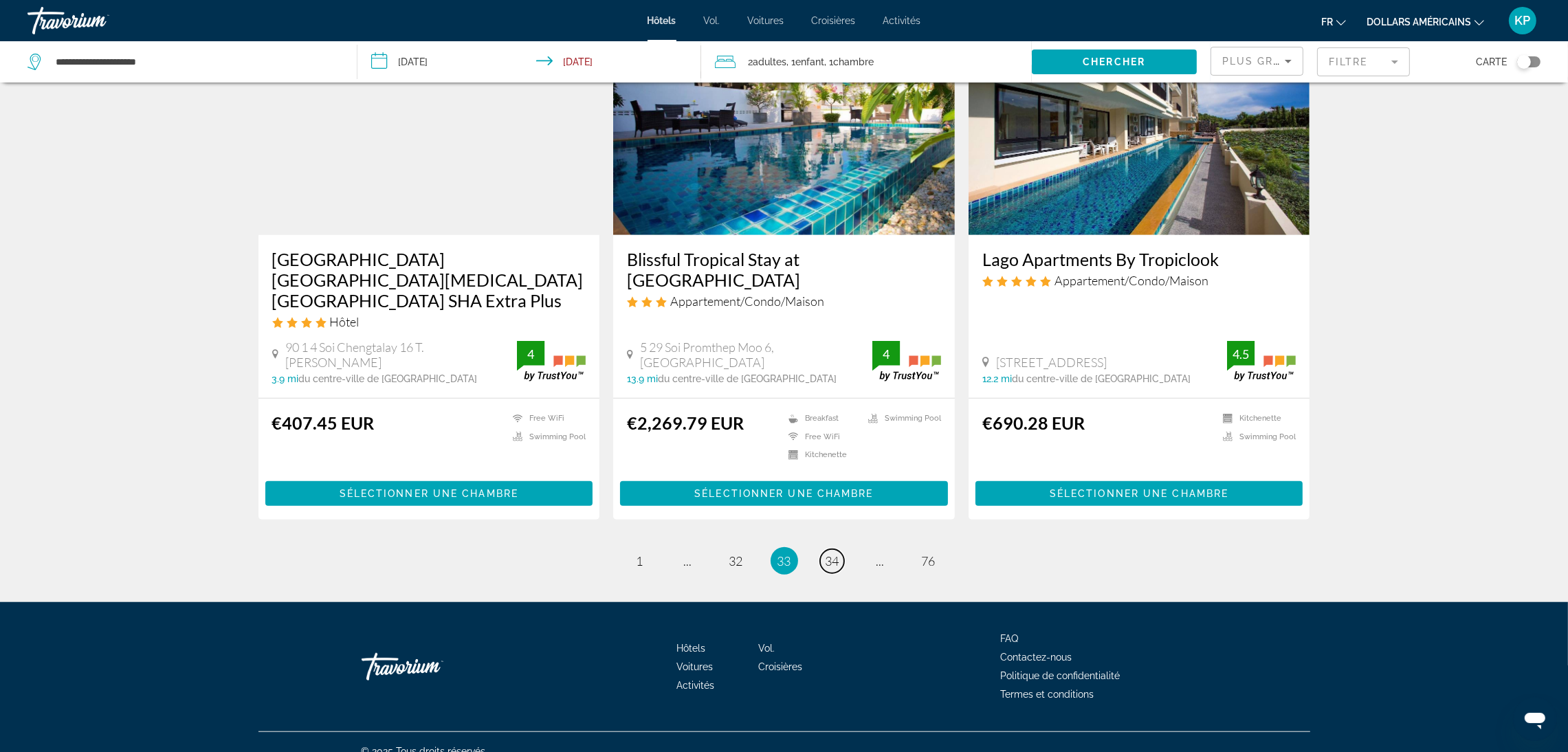
scroll to position [1606, 0]
click at [823, 549] on link "page 34" at bounding box center [832, 561] width 24 height 25
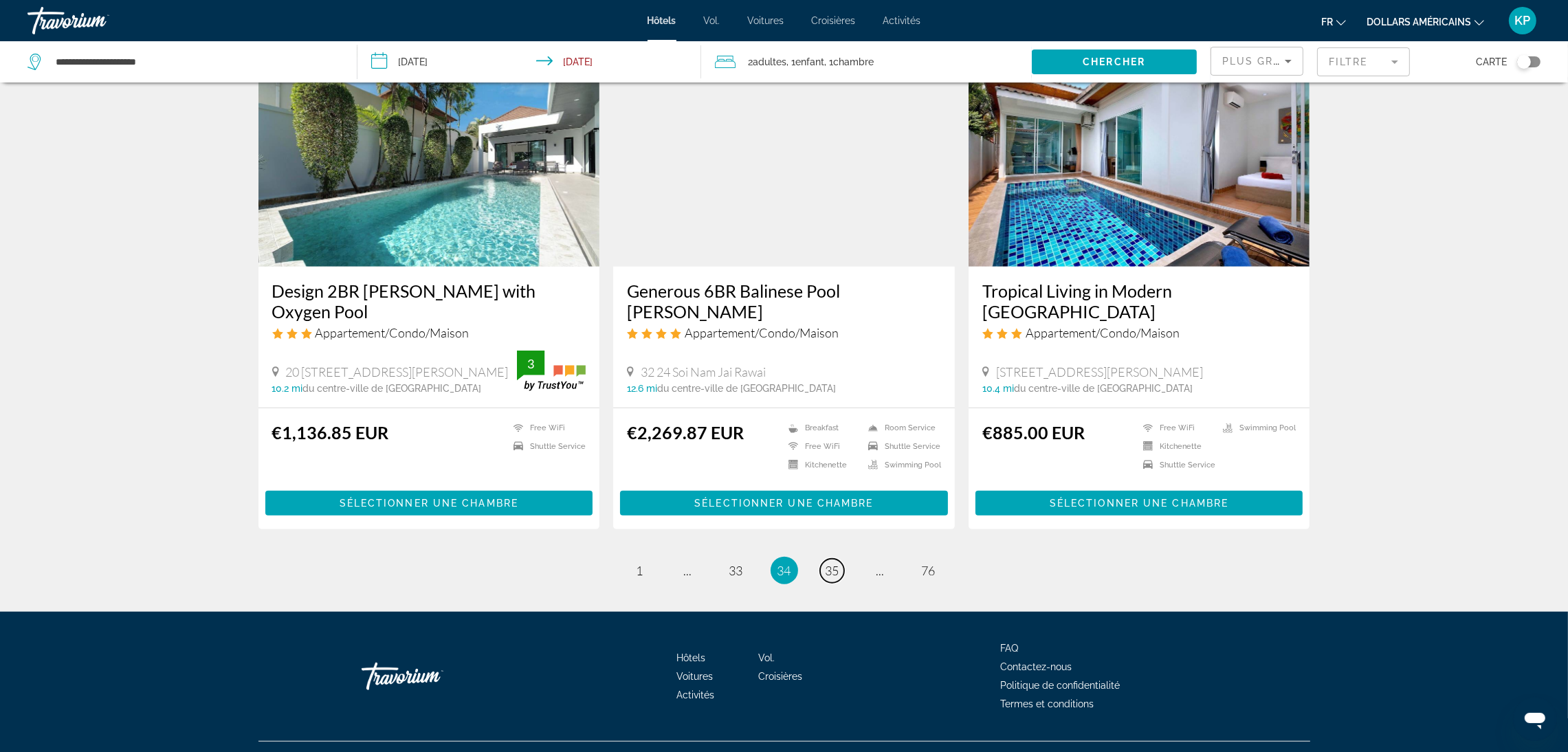
scroll to position [1554, 0]
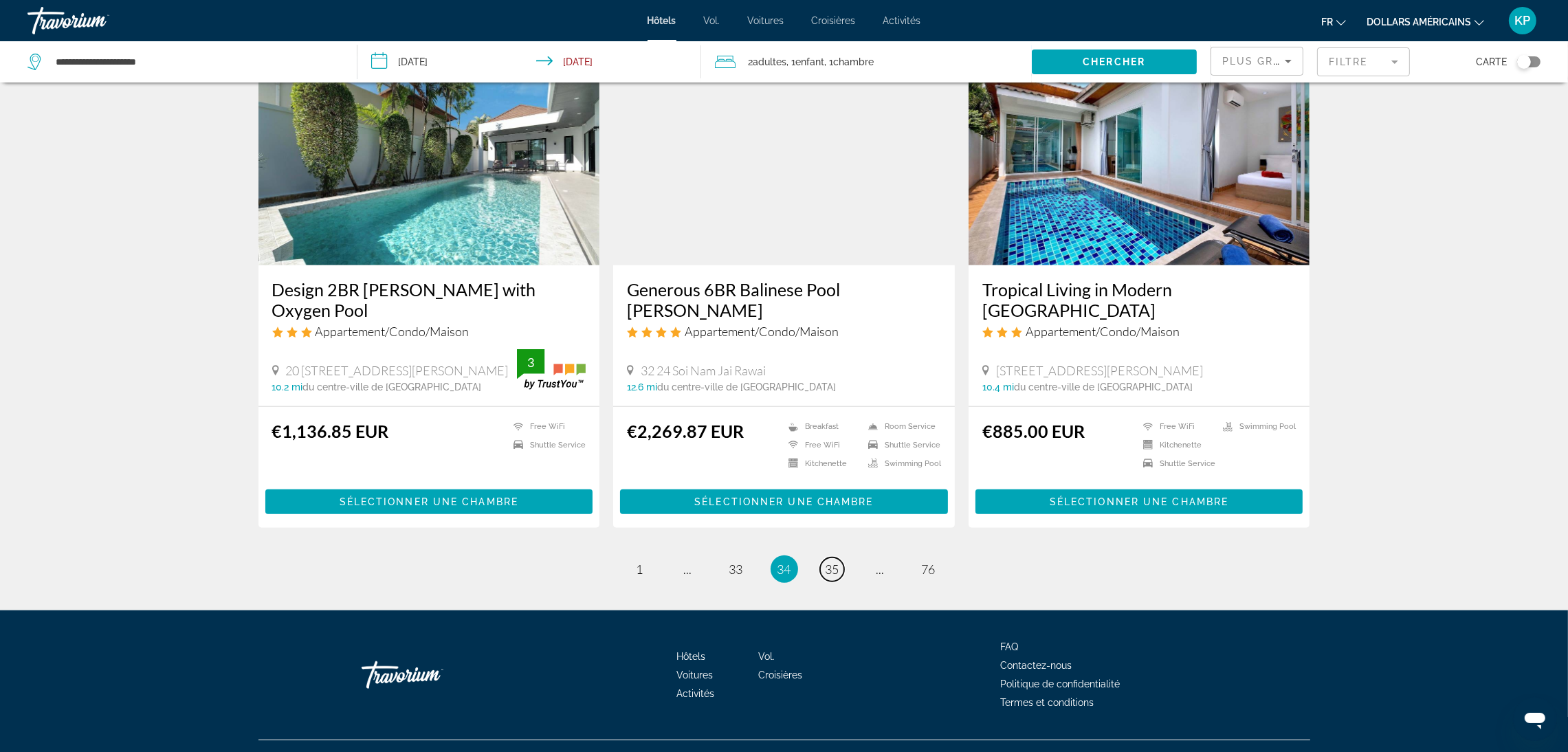
click at [825, 562] on span "35" at bounding box center [832, 569] width 14 height 15
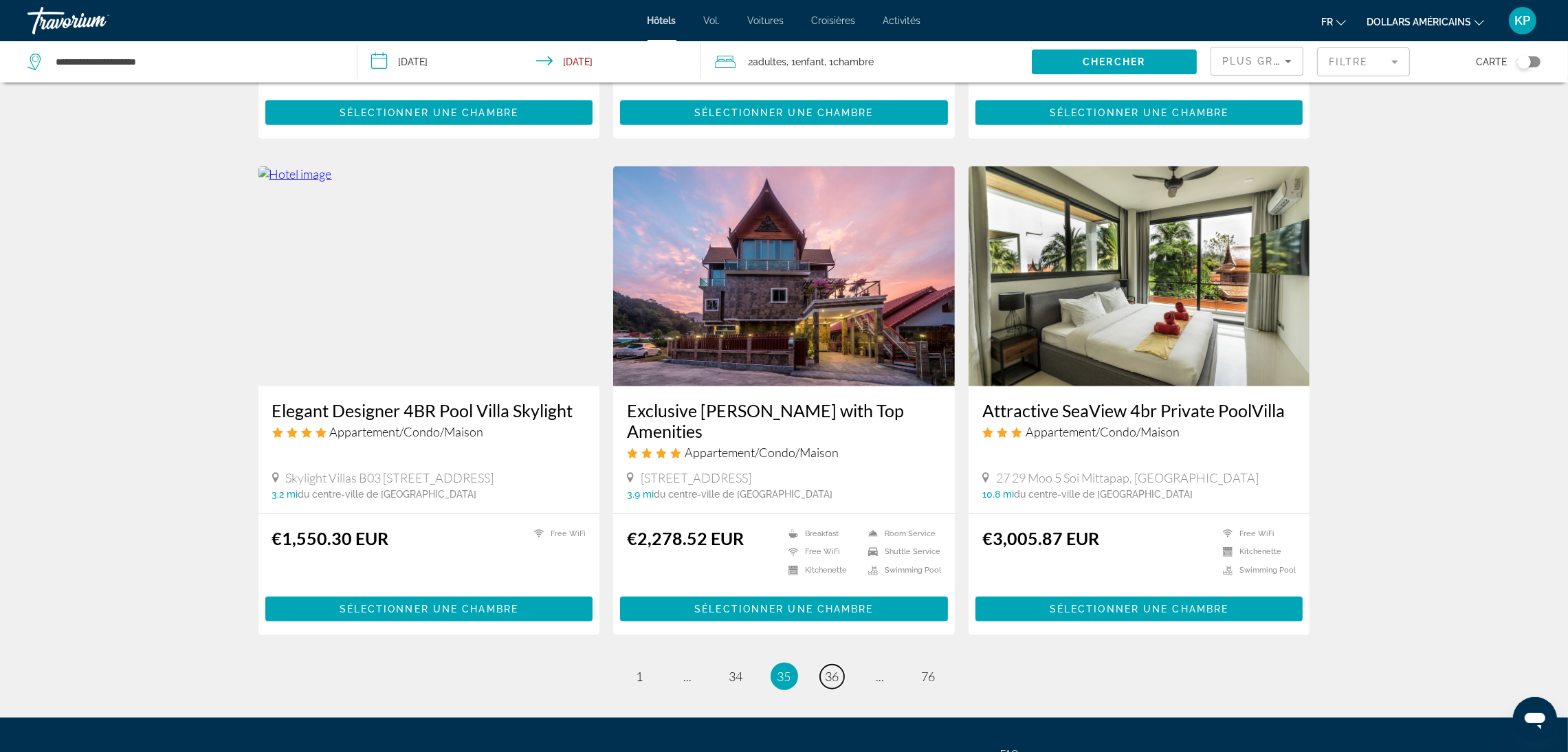
scroll to position [1539, 0]
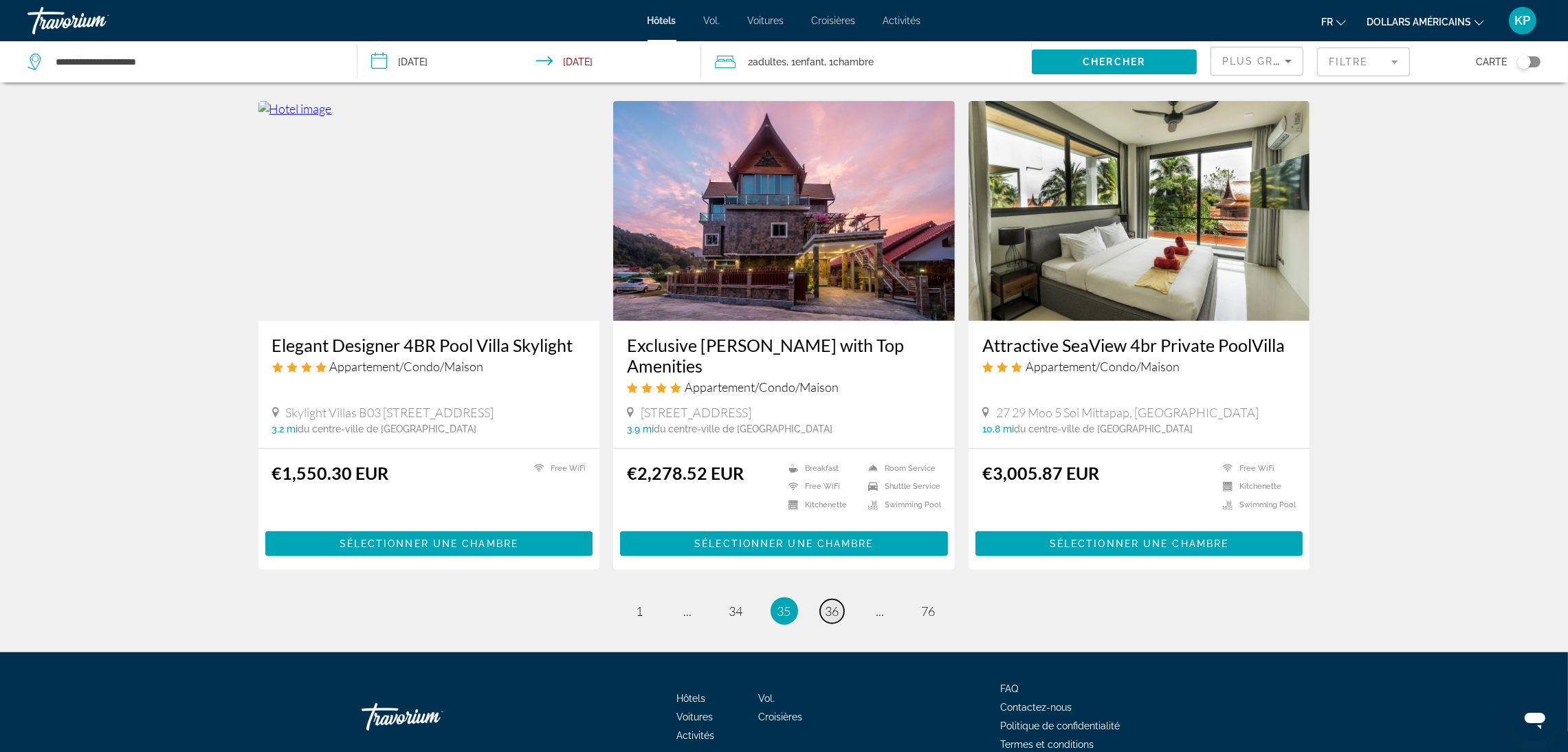
click at [825, 604] on span "36" at bounding box center [832, 611] width 14 height 15
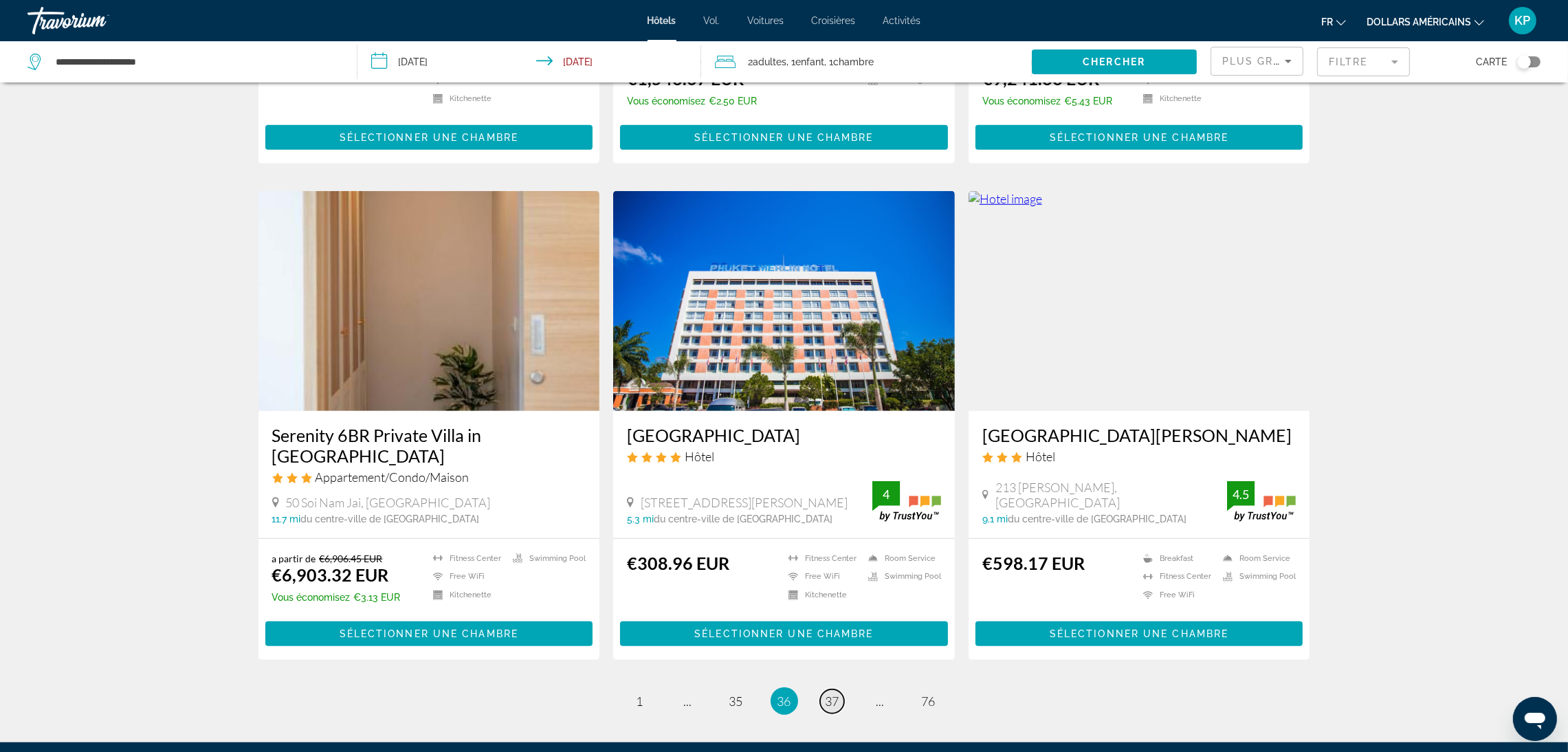
scroll to position [1519, 0]
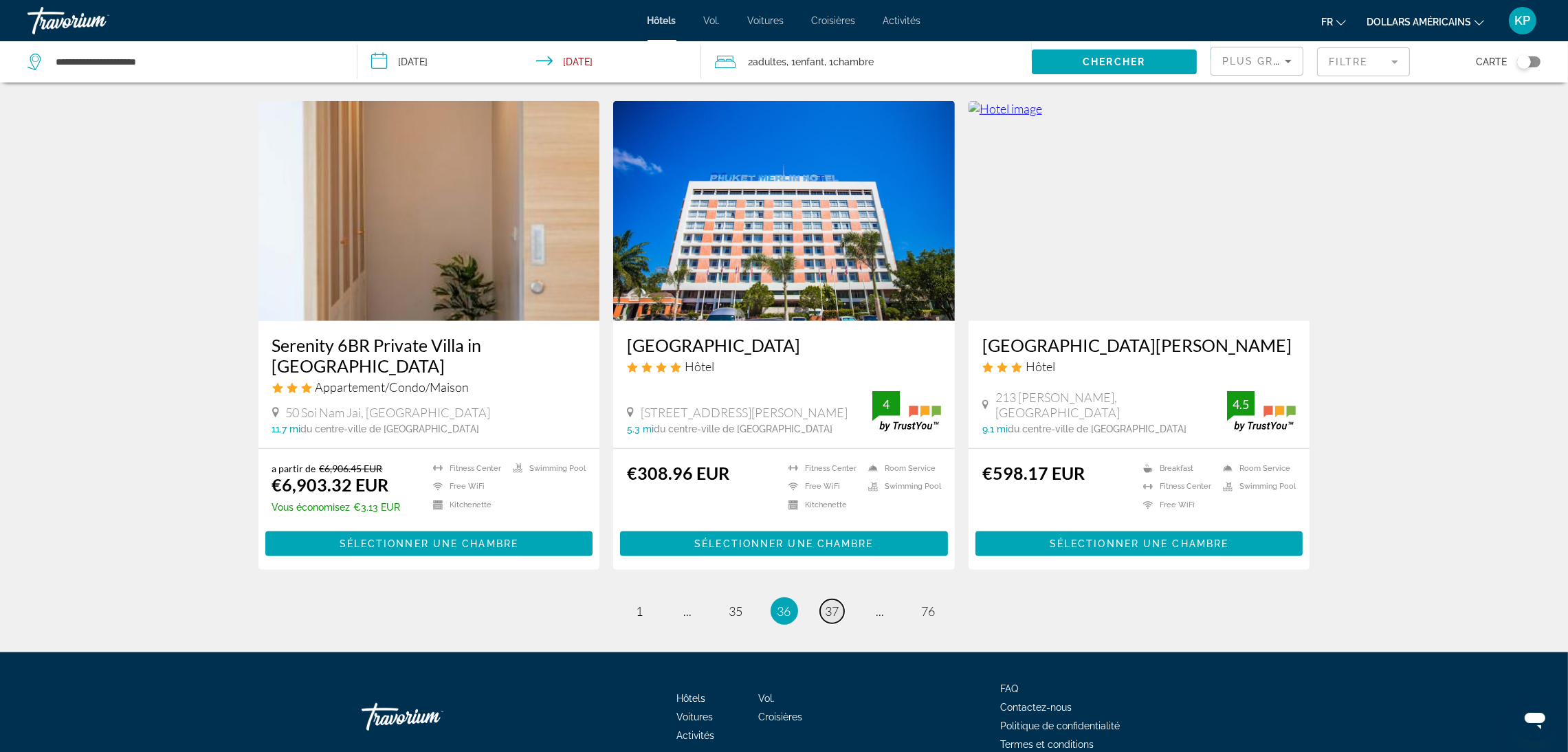
click at [834, 600] on link "page 37" at bounding box center [832, 612] width 24 height 25
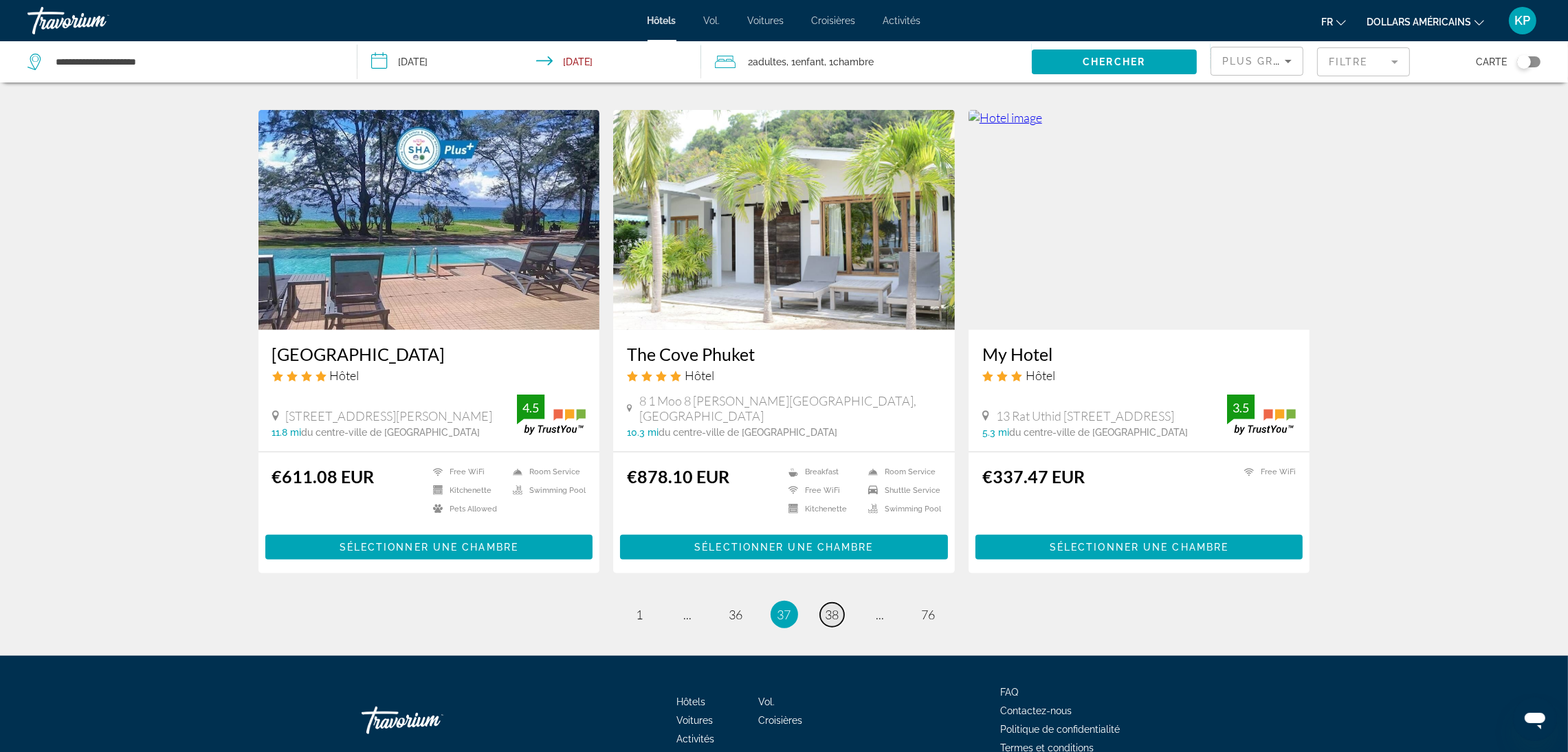
scroll to position [1564, 0]
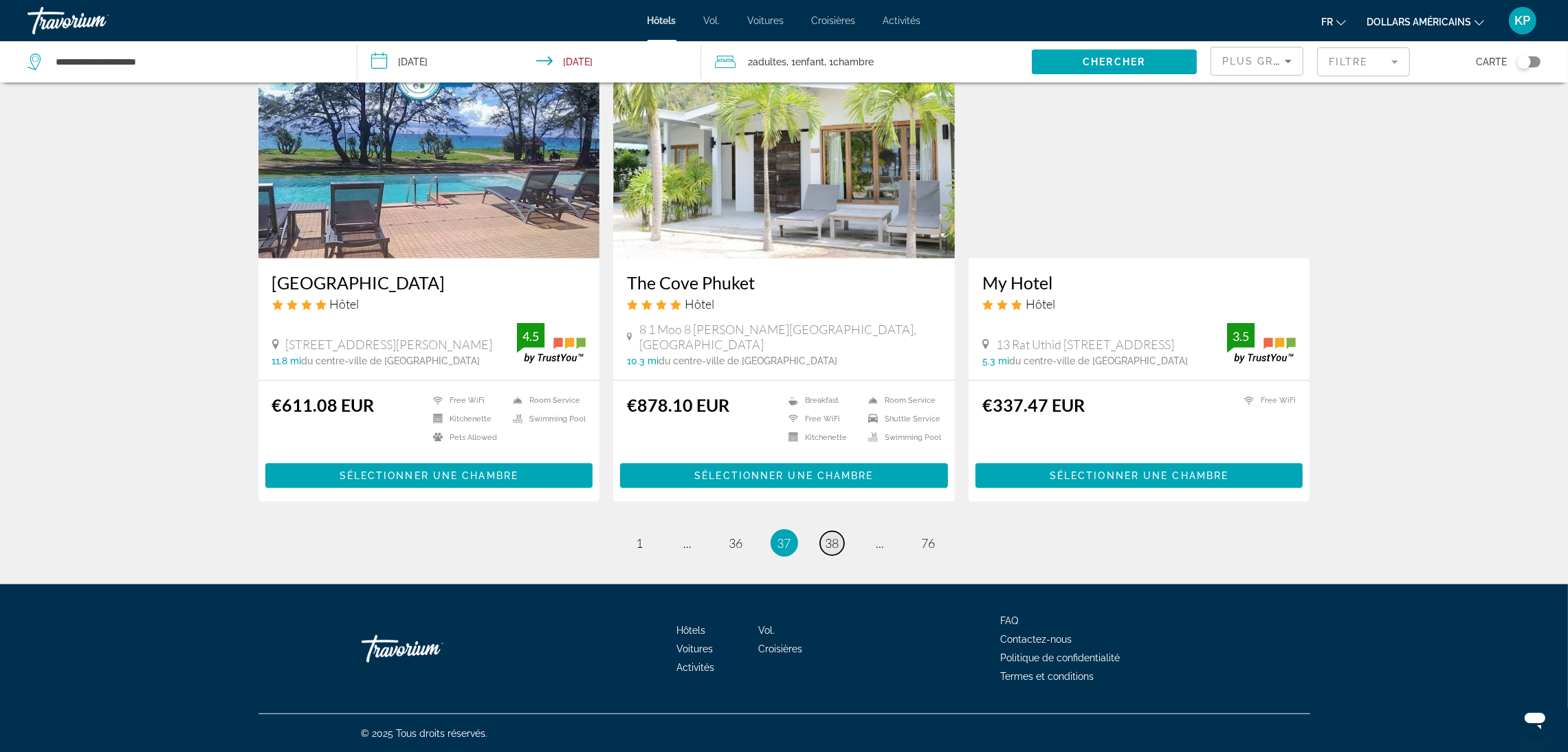
click at [825, 546] on span "38" at bounding box center [832, 542] width 14 height 15
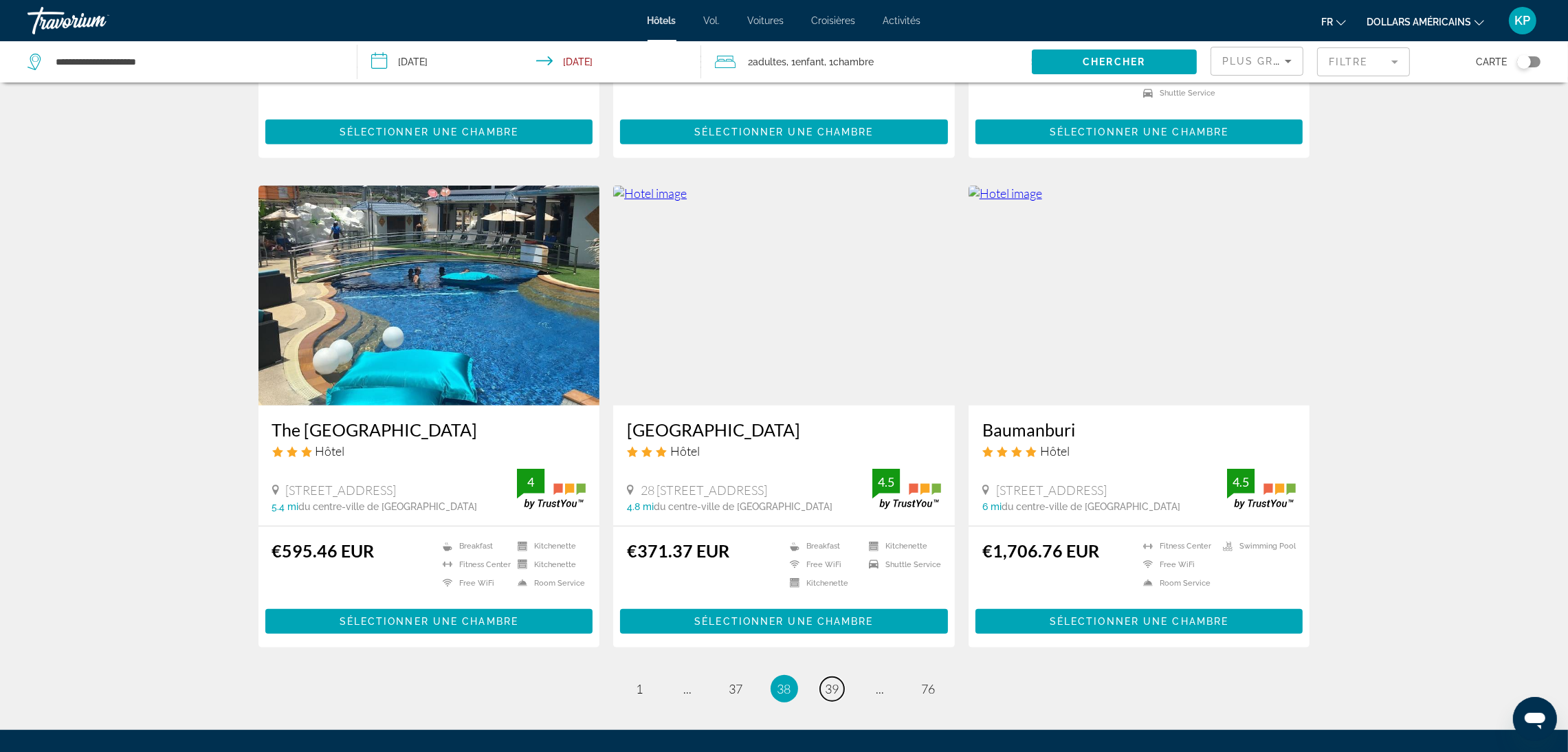
scroll to position [1547, 0]
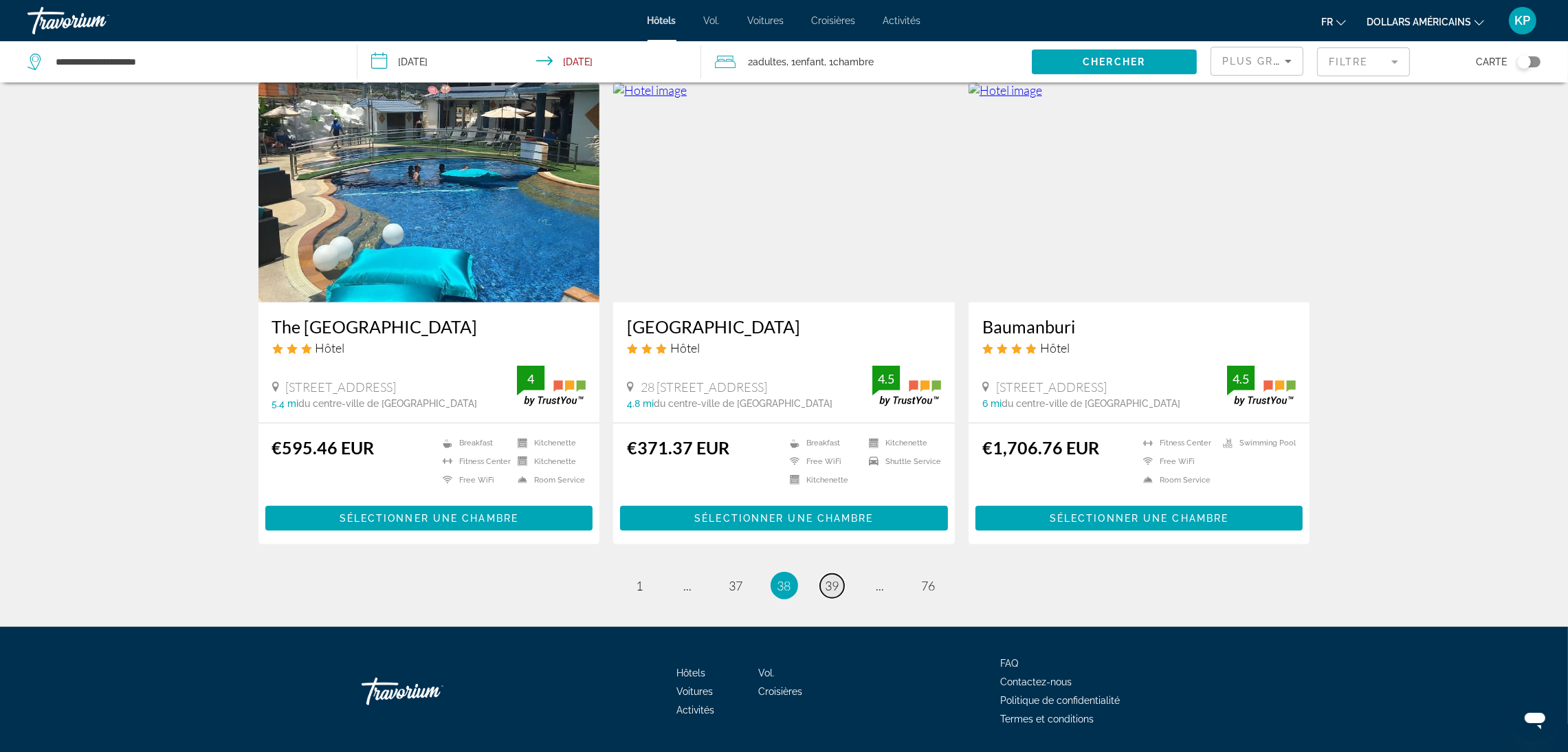
click at [830, 578] on span "39" at bounding box center [832, 585] width 14 height 15
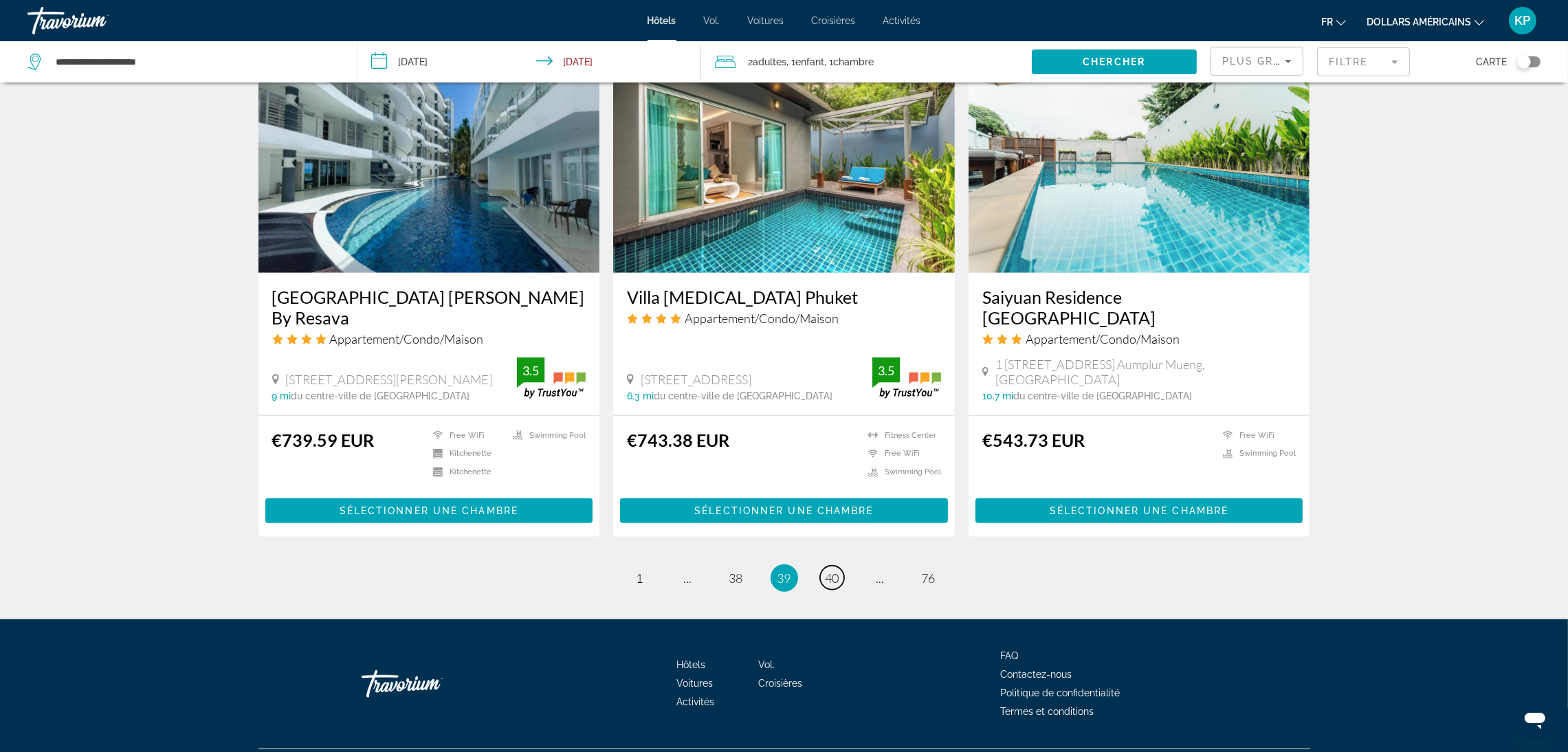
scroll to position [1565, 0]
click at [838, 570] on span "40" at bounding box center [832, 577] width 14 height 15
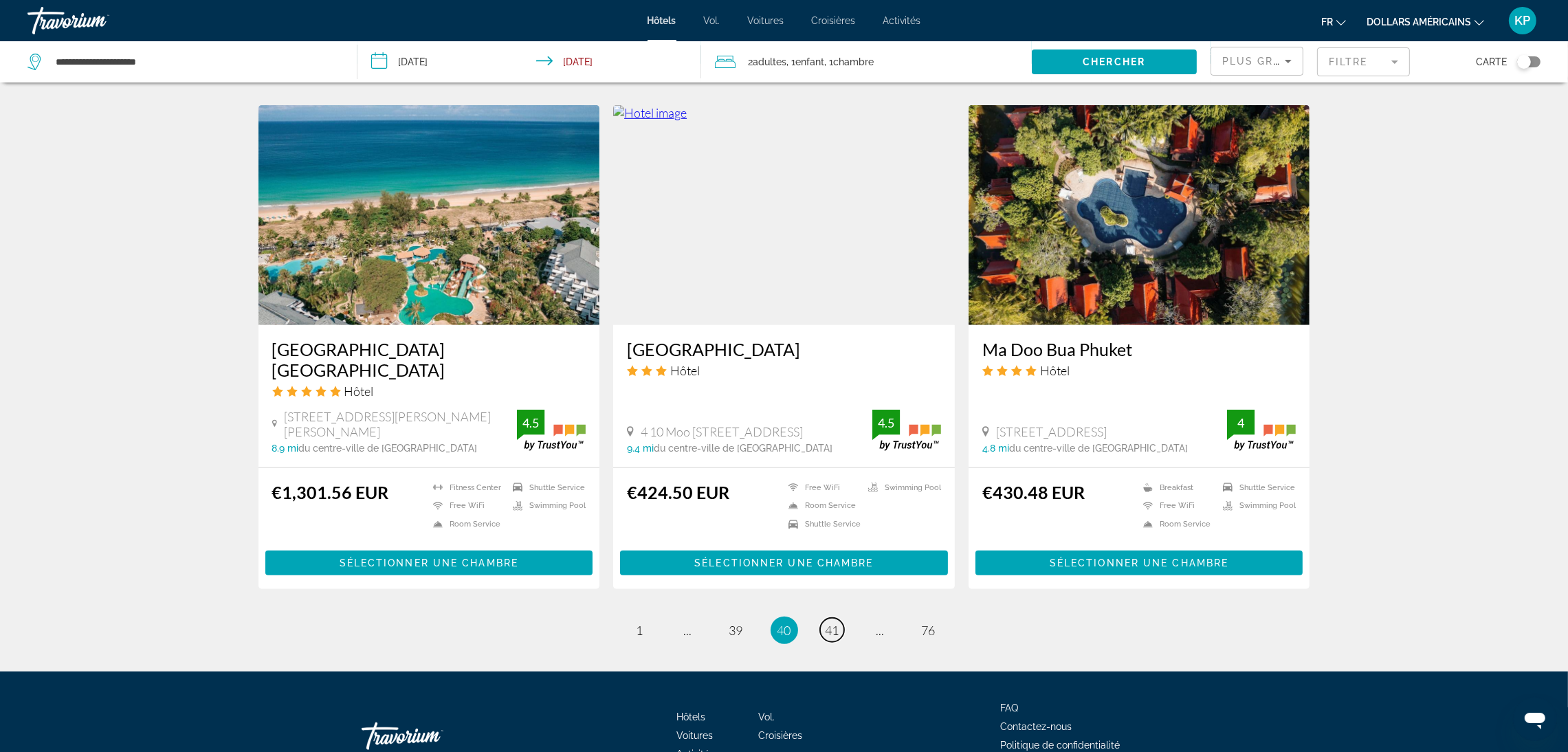
scroll to position [1569, 0]
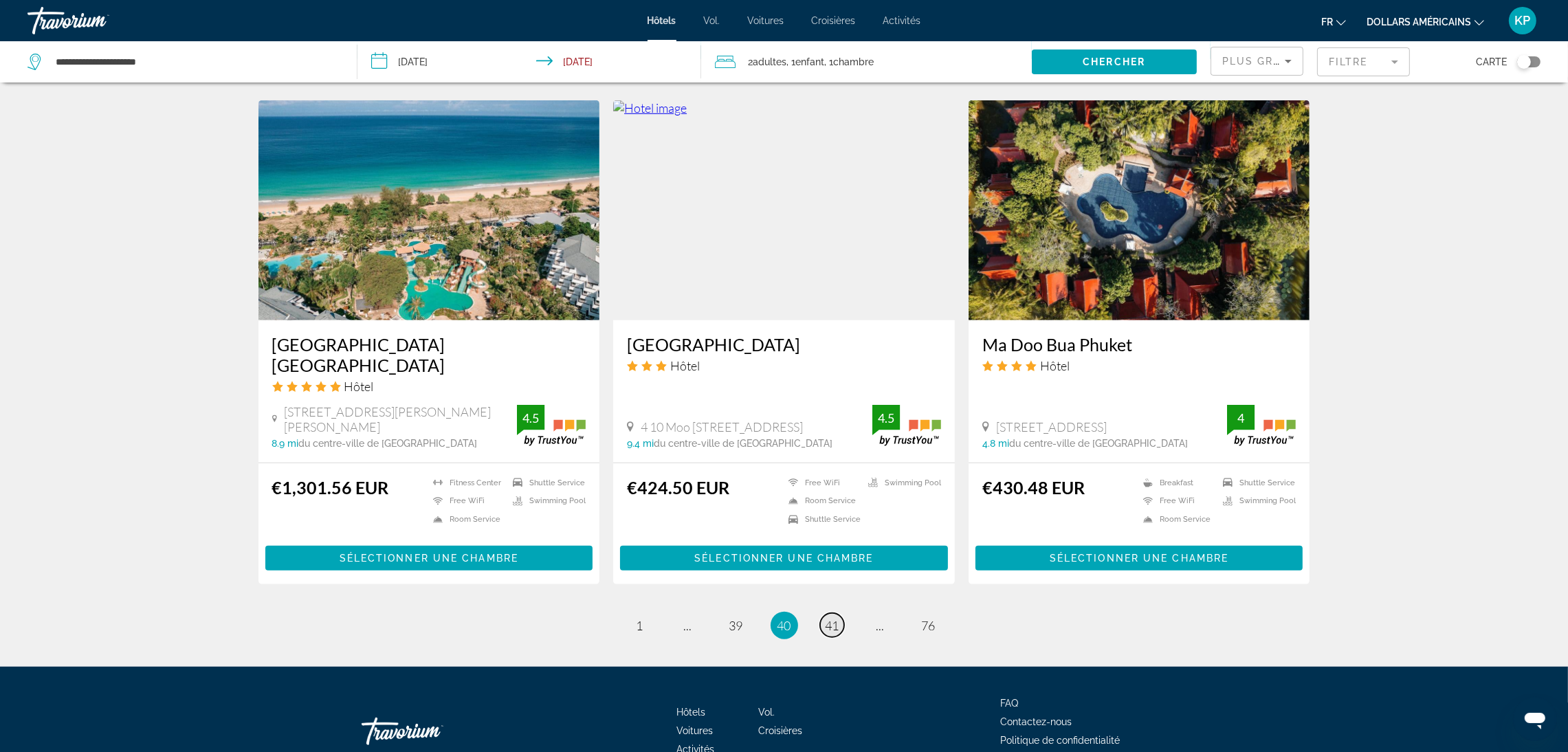
click at [839, 619] on span "41" at bounding box center [832, 626] width 14 height 15
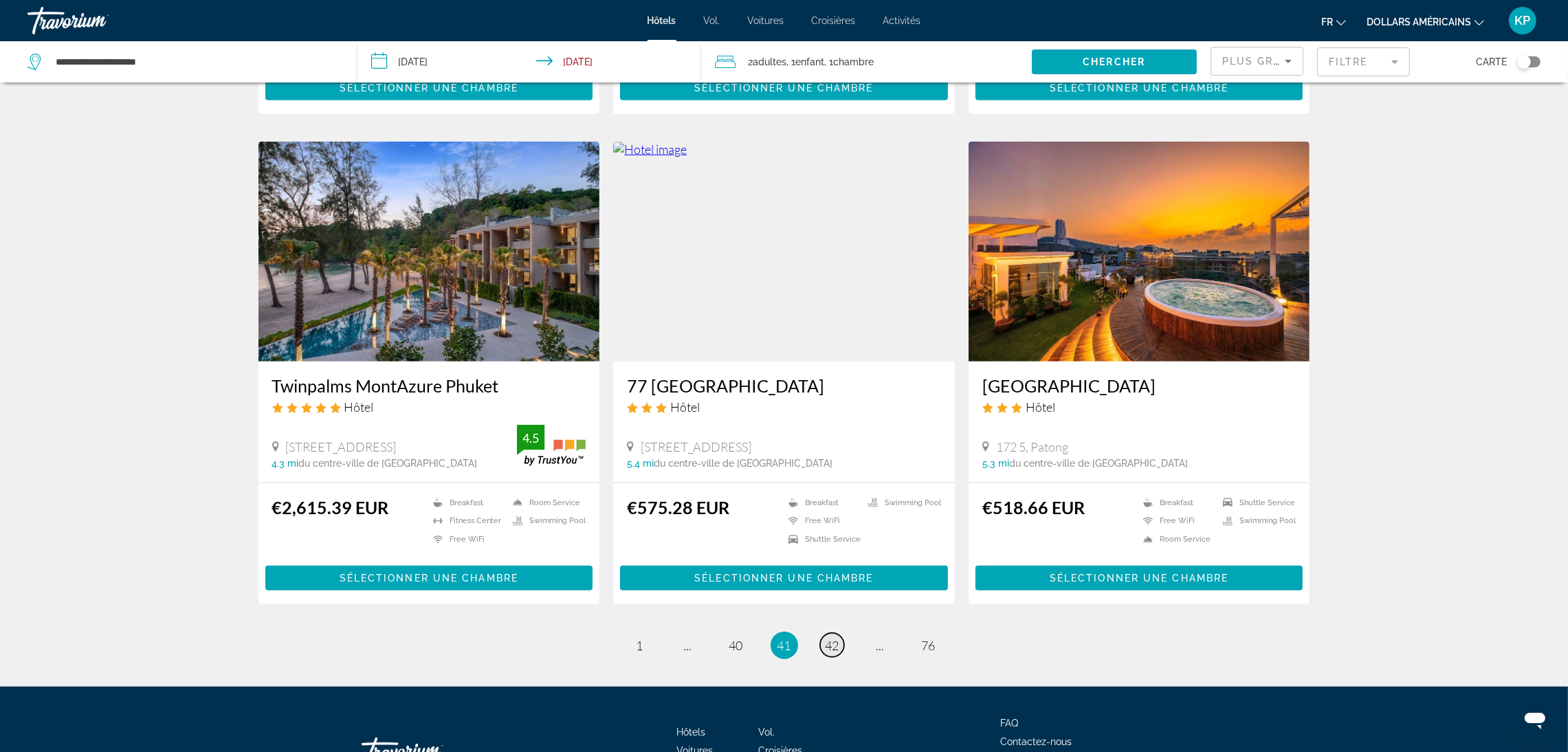
scroll to position [1571, 0]
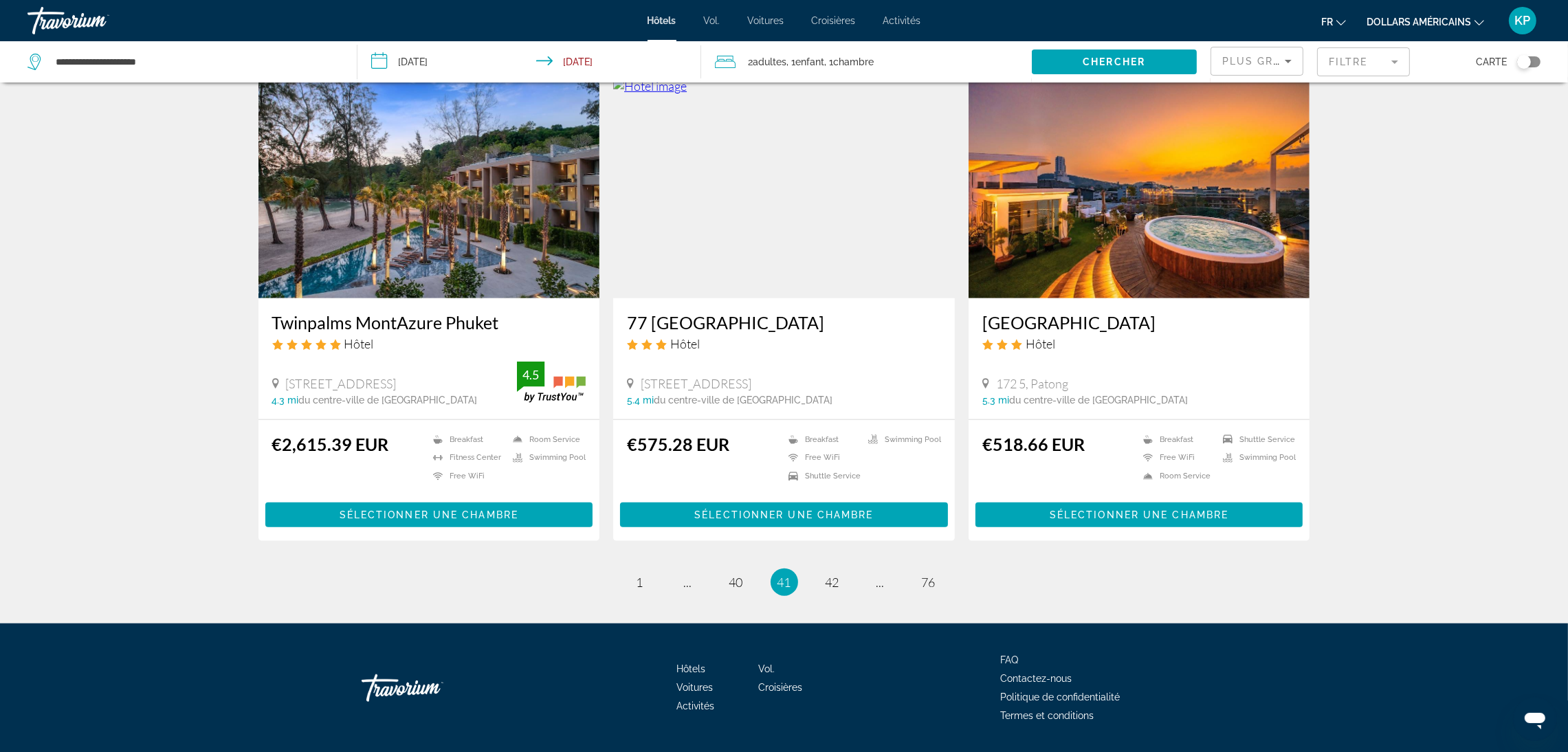
click at [846, 569] on ul "41 / 76 page 1 page ... page 40 You're on page 41 page 42 page ... page 76" at bounding box center [784, 582] width 1052 height 27
click at [832, 575] on span "42" at bounding box center [832, 581] width 14 height 15
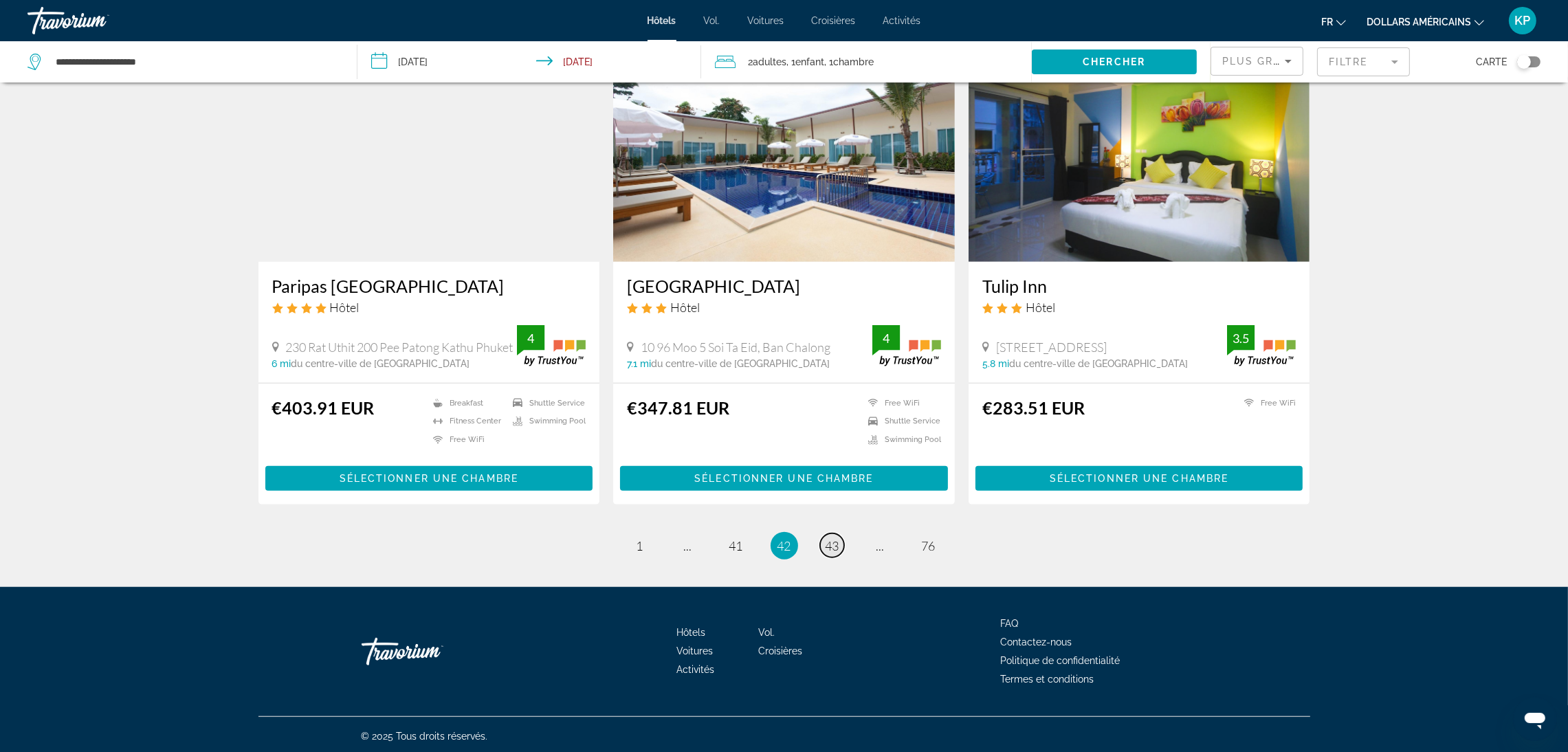
scroll to position [1571, 0]
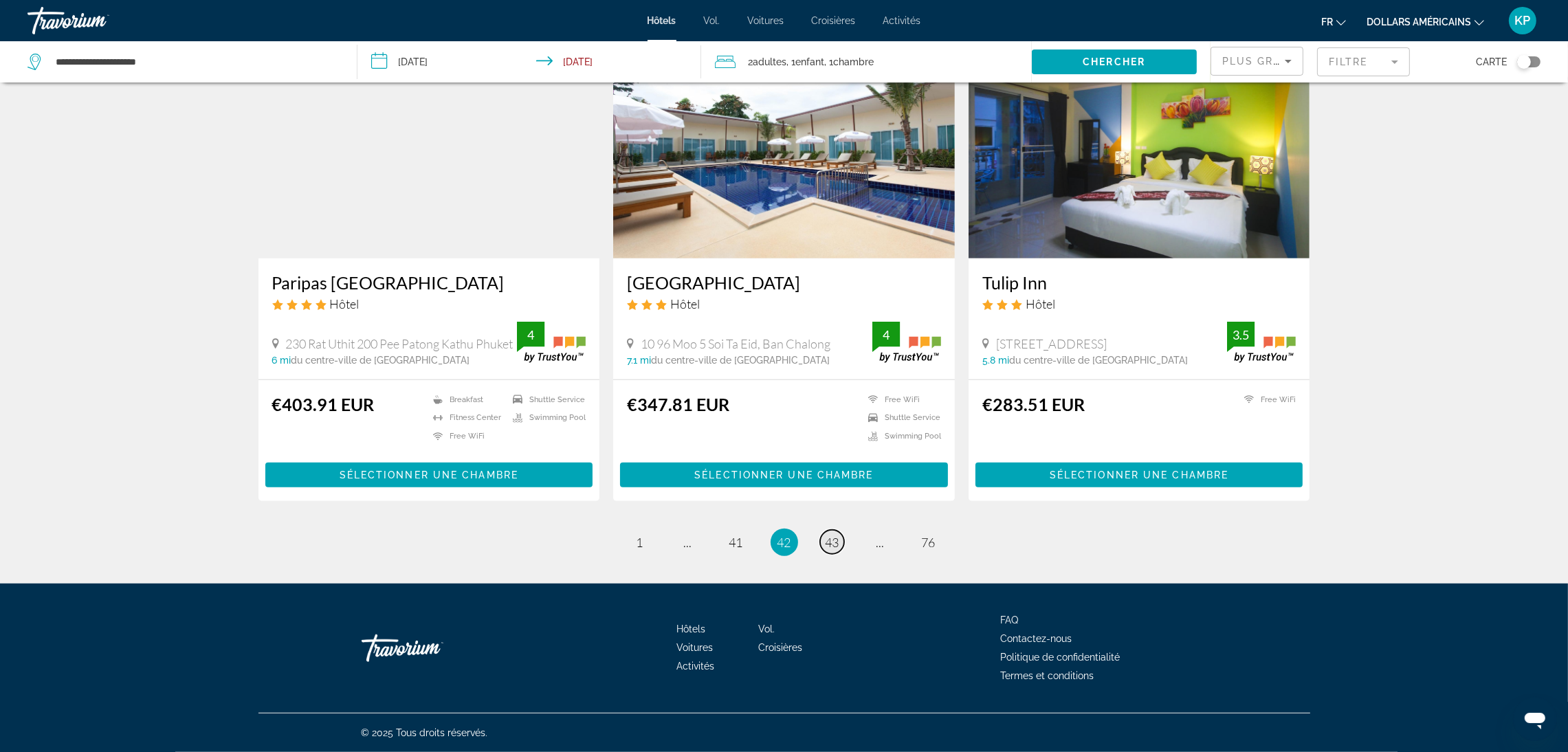
click at [832, 547] on span "43" at bounding box center [832, 542] width 14 height 15
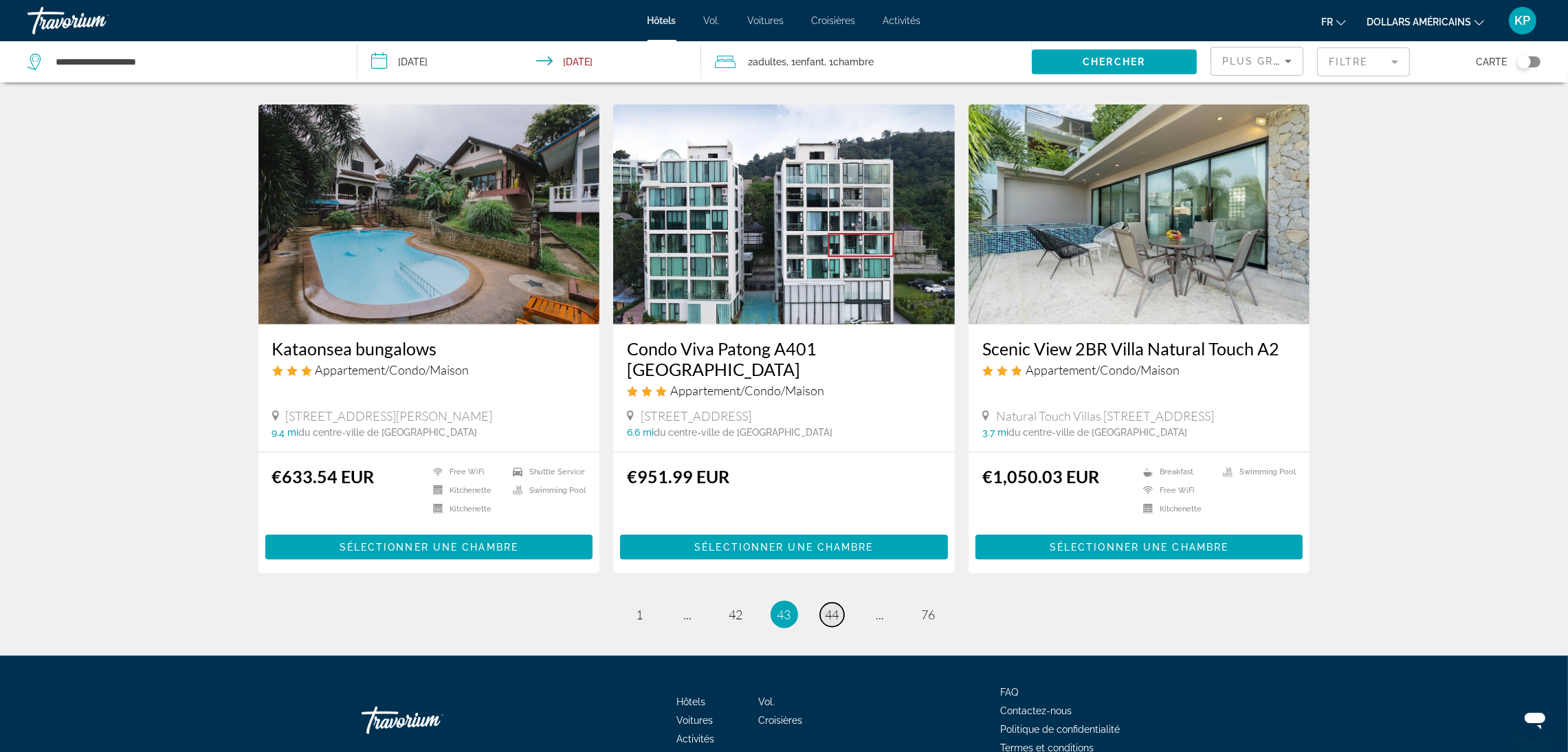
scroll to position [1535, 0]
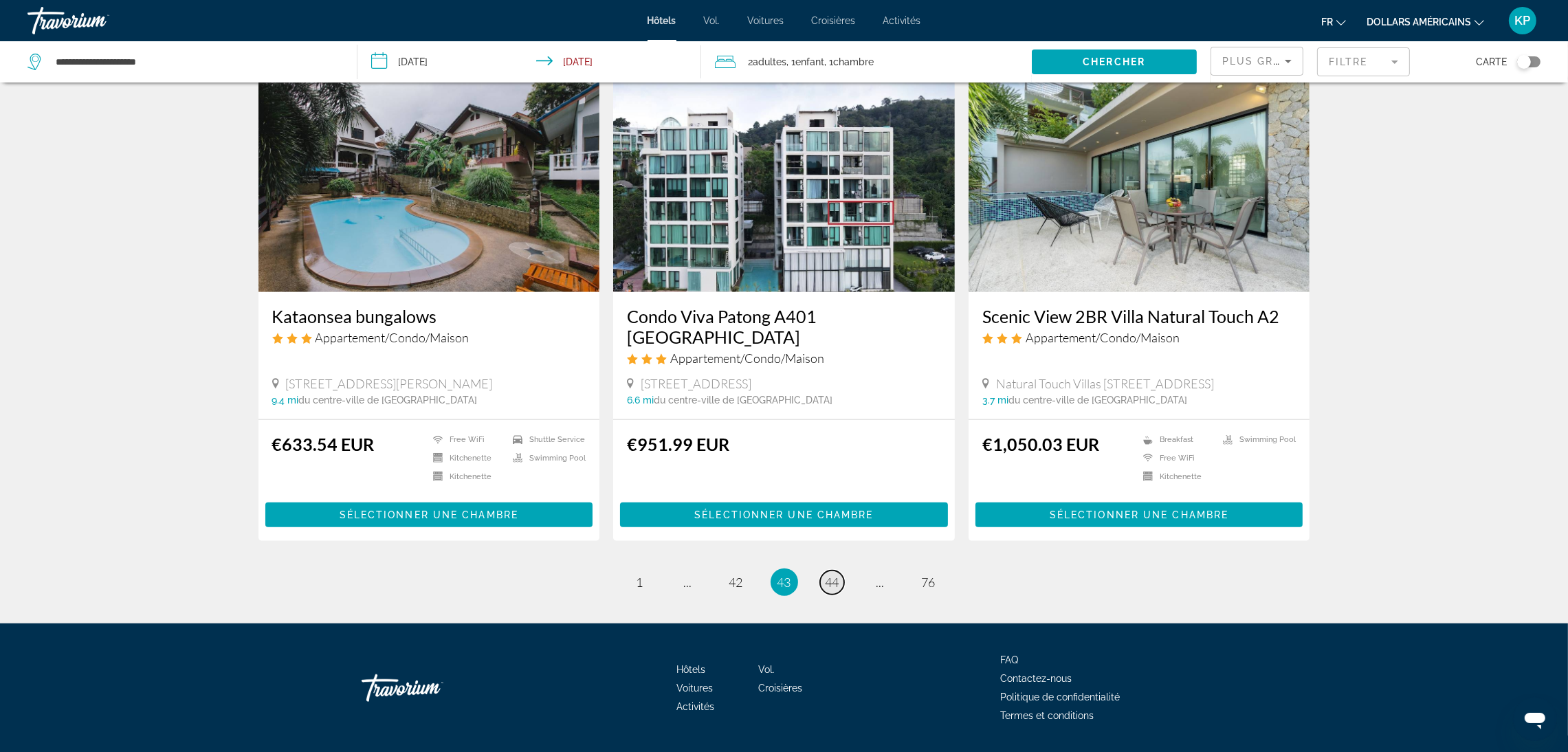
click at [832, 575] on span "44" at bounding box center [832, 581] width 14 height 15
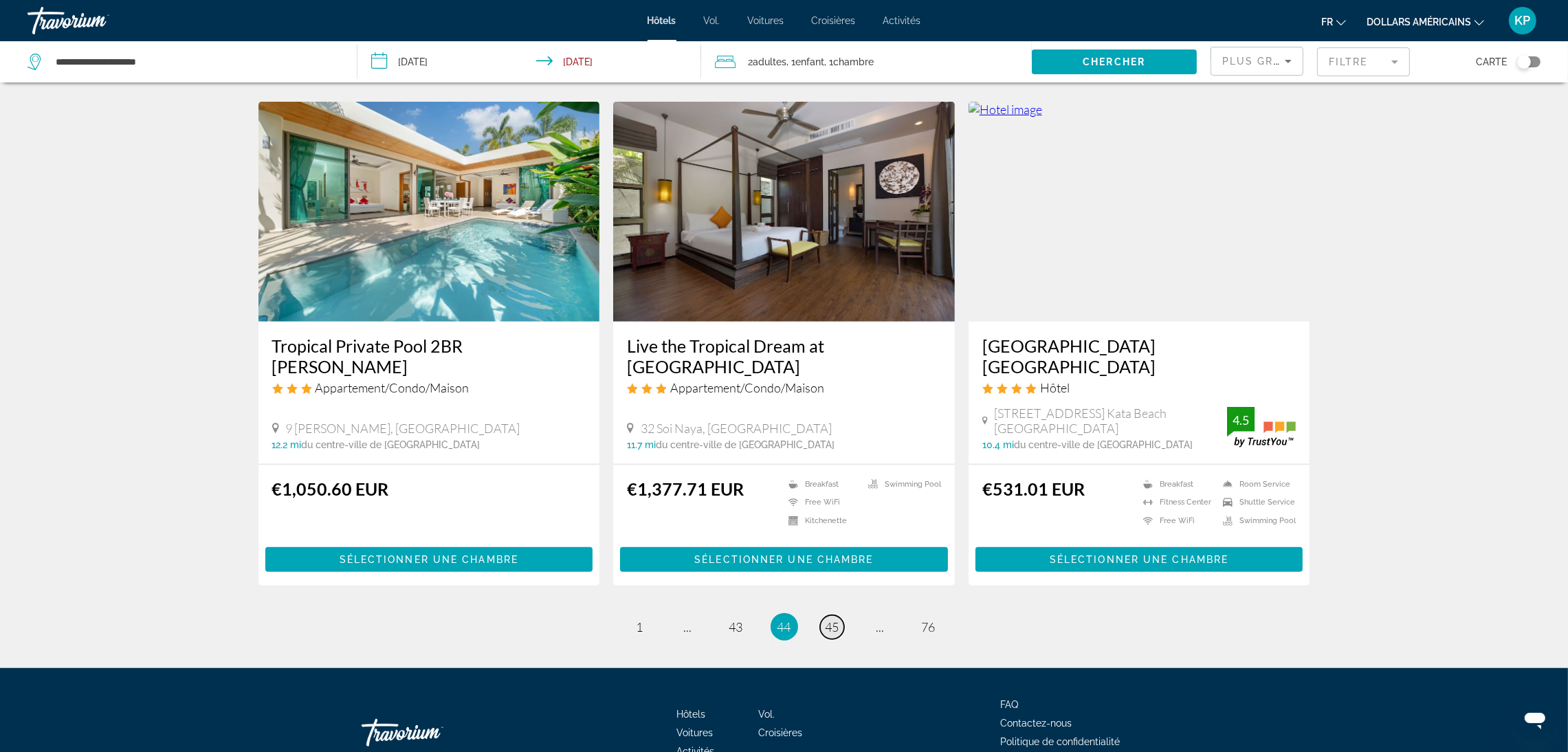
scroll to position [1519, 0]
click at [832, 619] on span "45" at bounding box center [832, 626] width 14 height 15
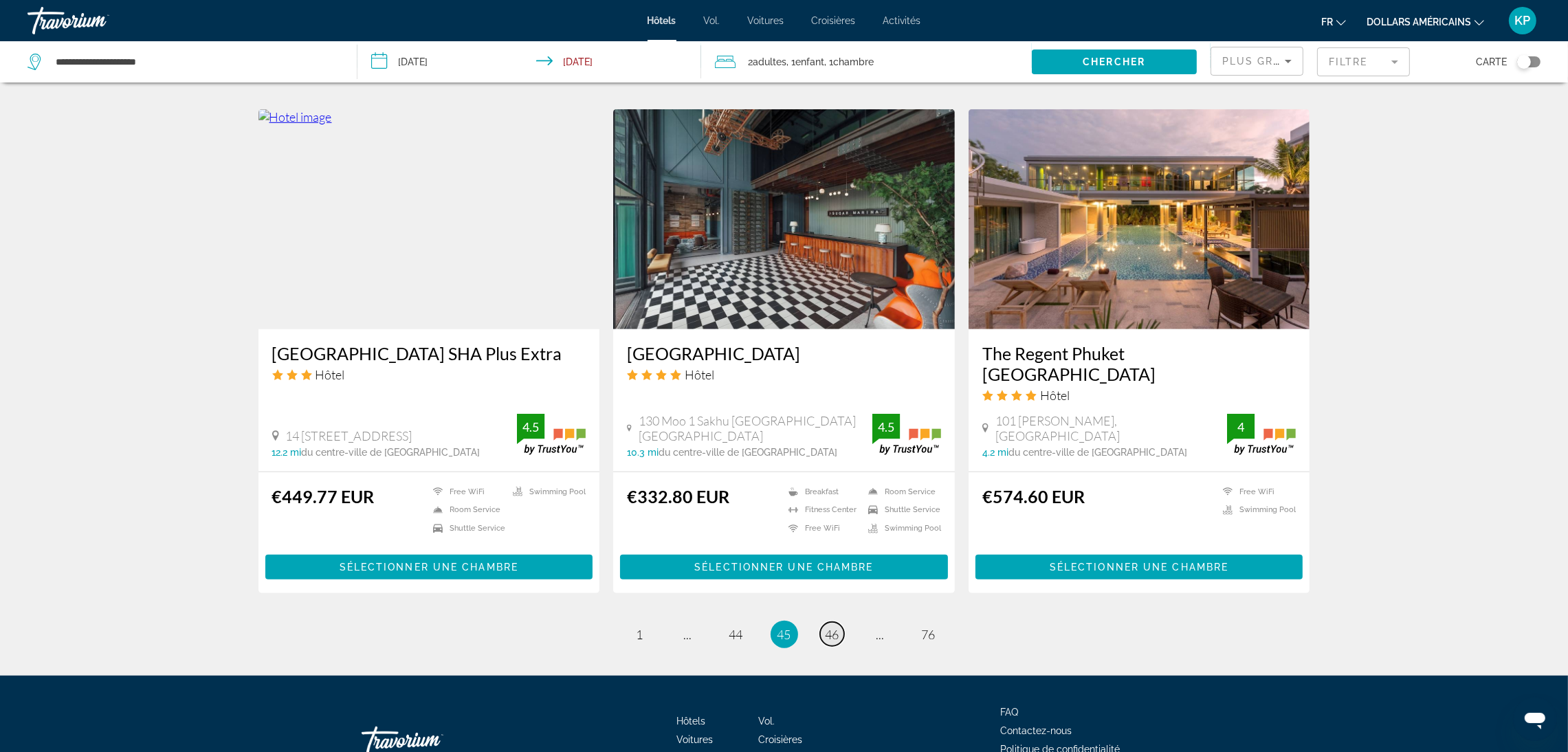
scroll to position [1606, 0]
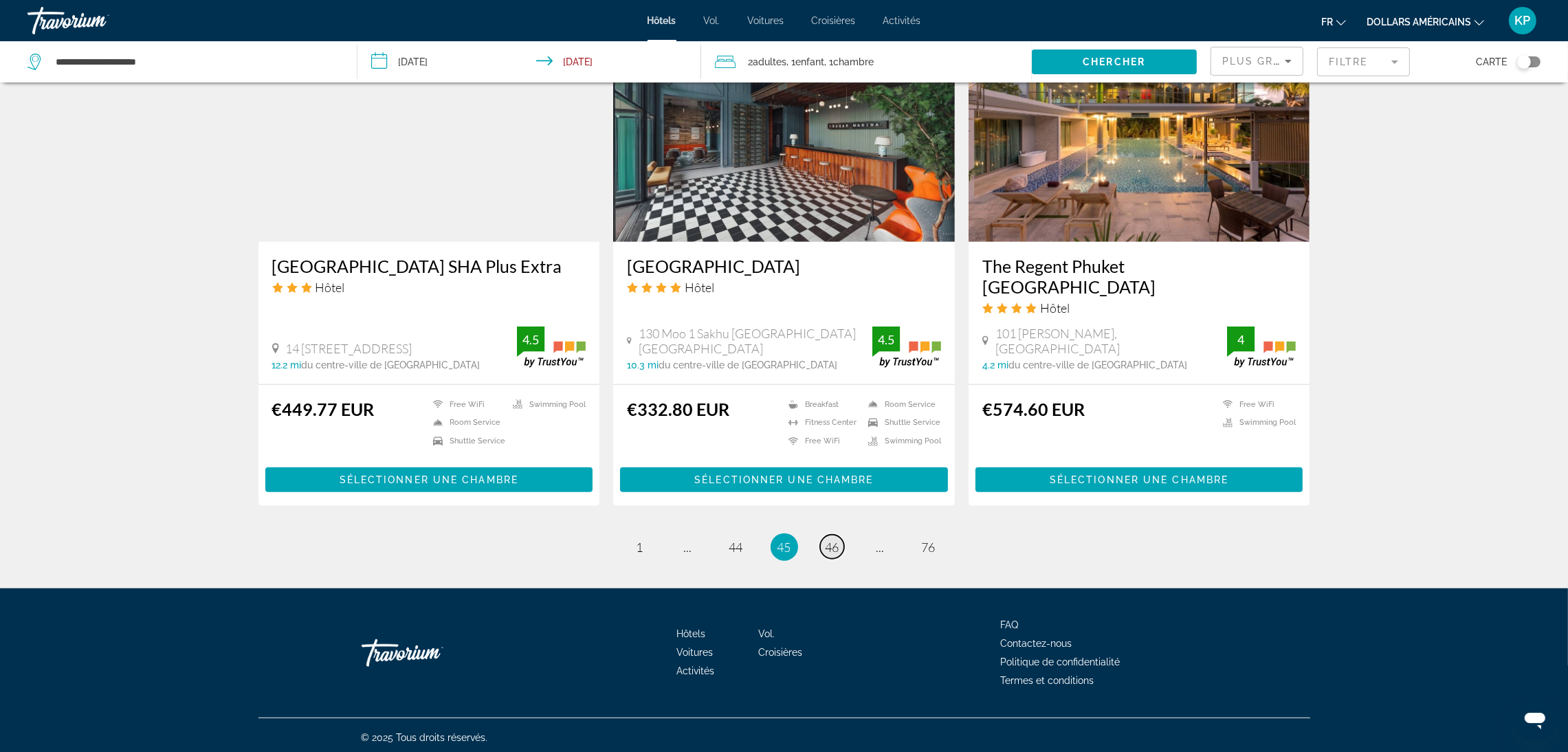
click at [832, 547] on span "46" at bounding box center [832, 547] width 14 height 15
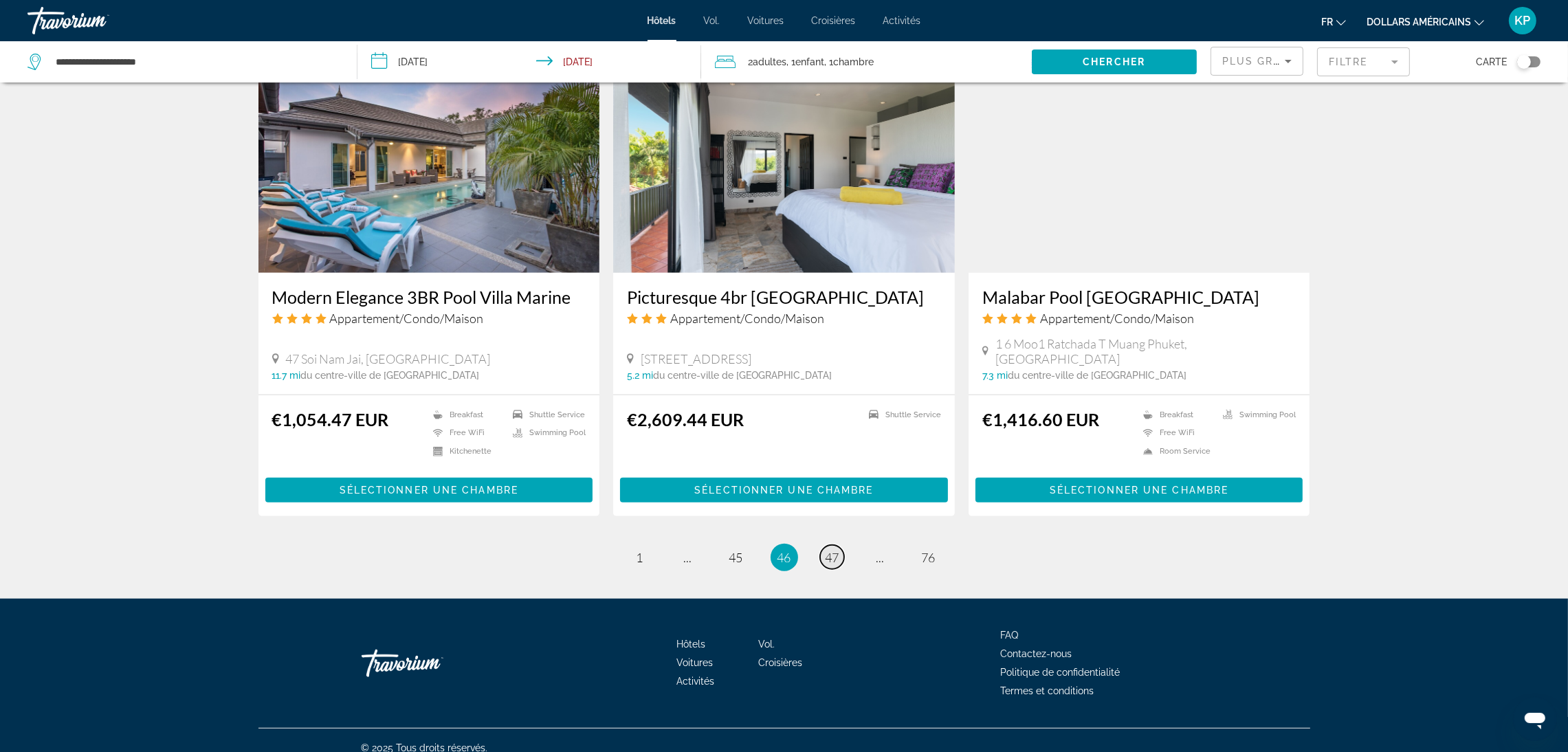
scroll to position [1556, 0]
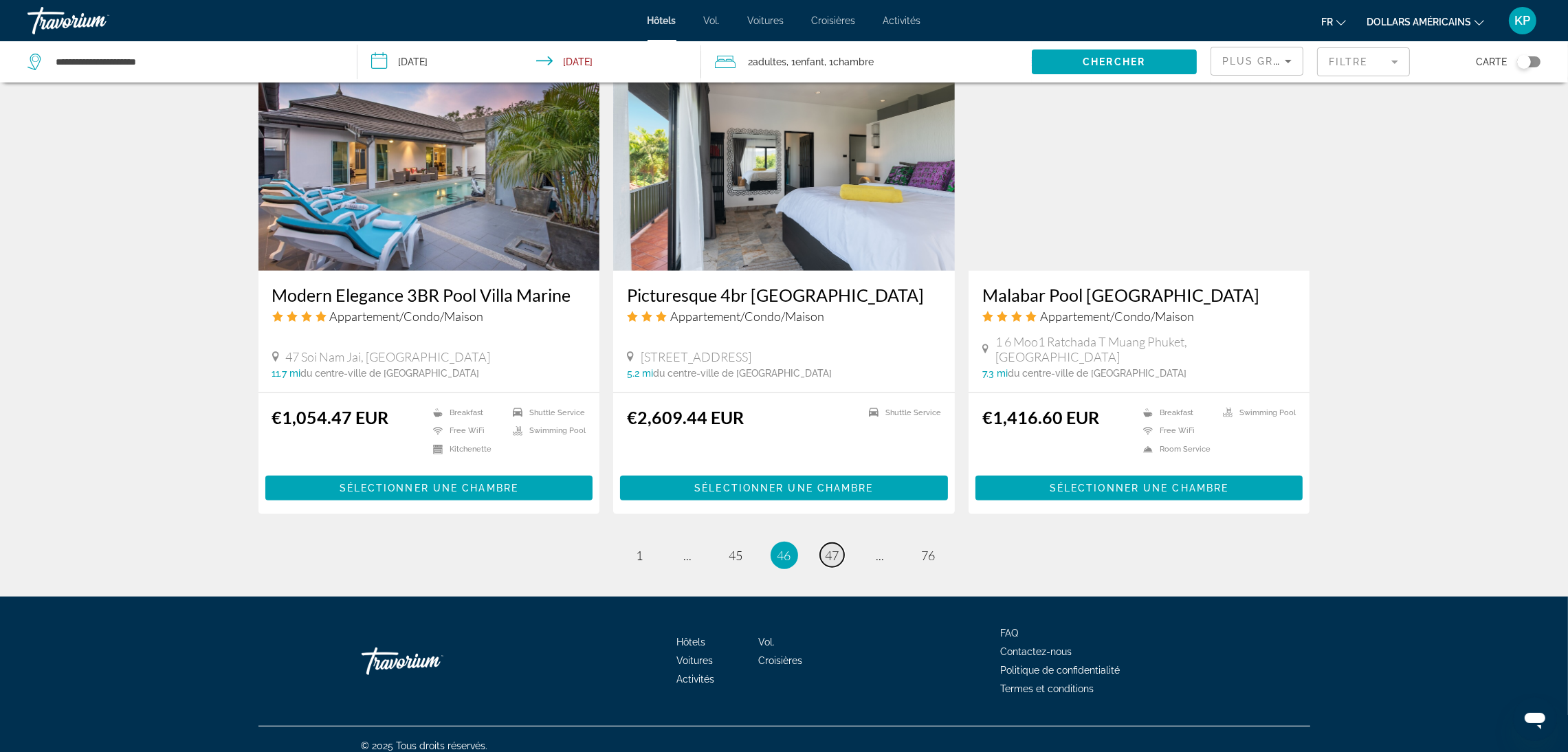
click at [832, 548] on span "47" at bounding box center [832, 555] width 14 height 15
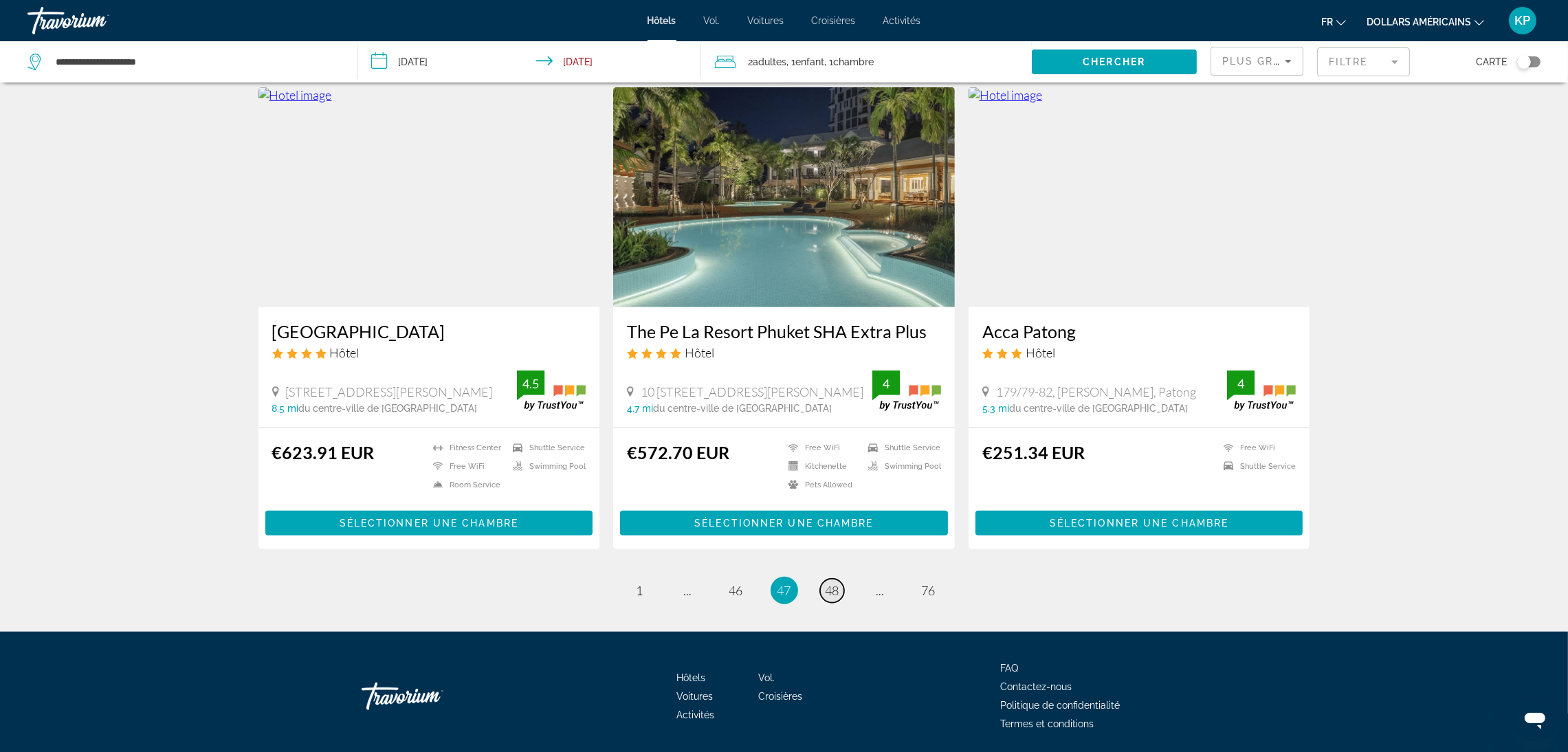
scroll to position [1591, 0]
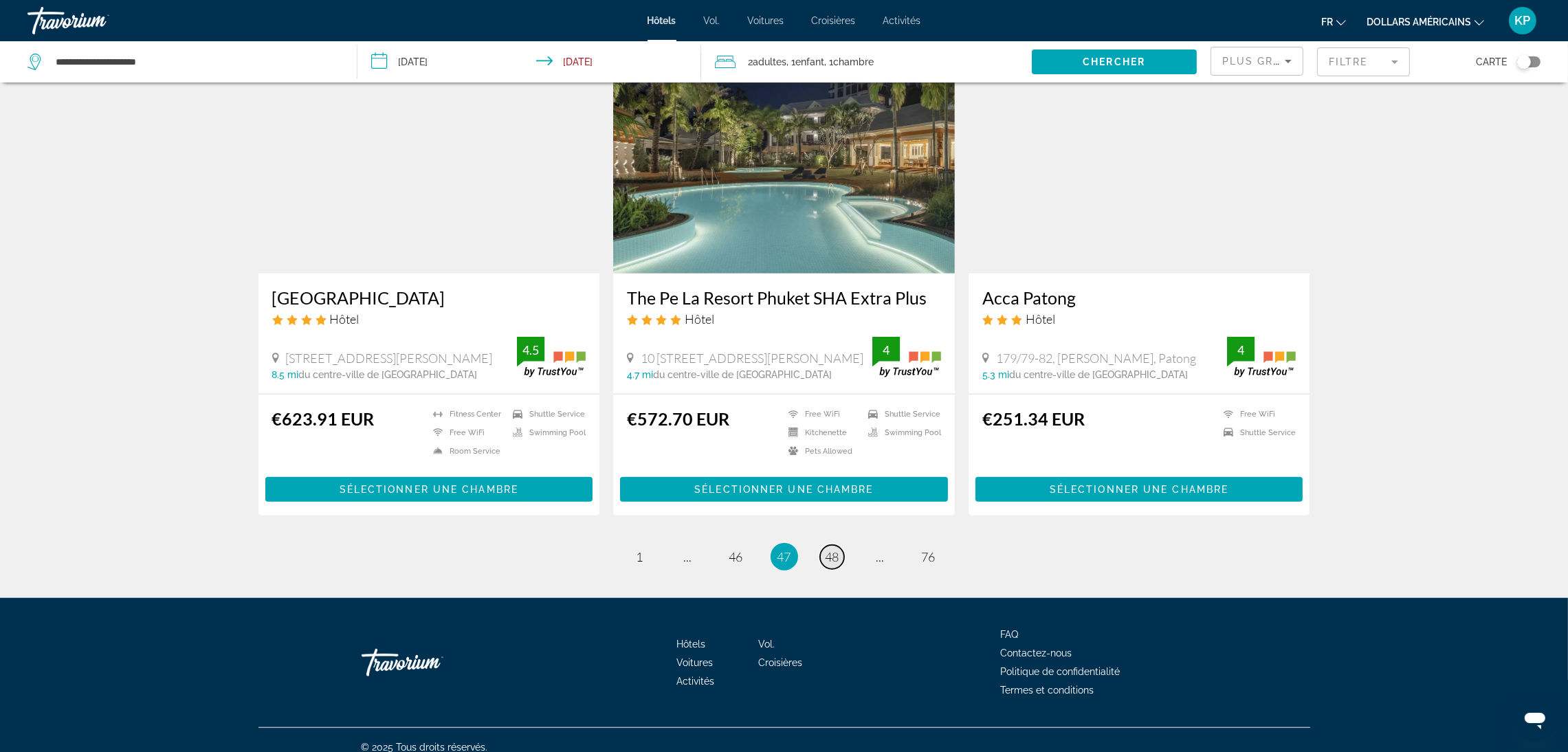
click at [832, 549] on span "48" at bounding box center [832, 556] width 14 height 15
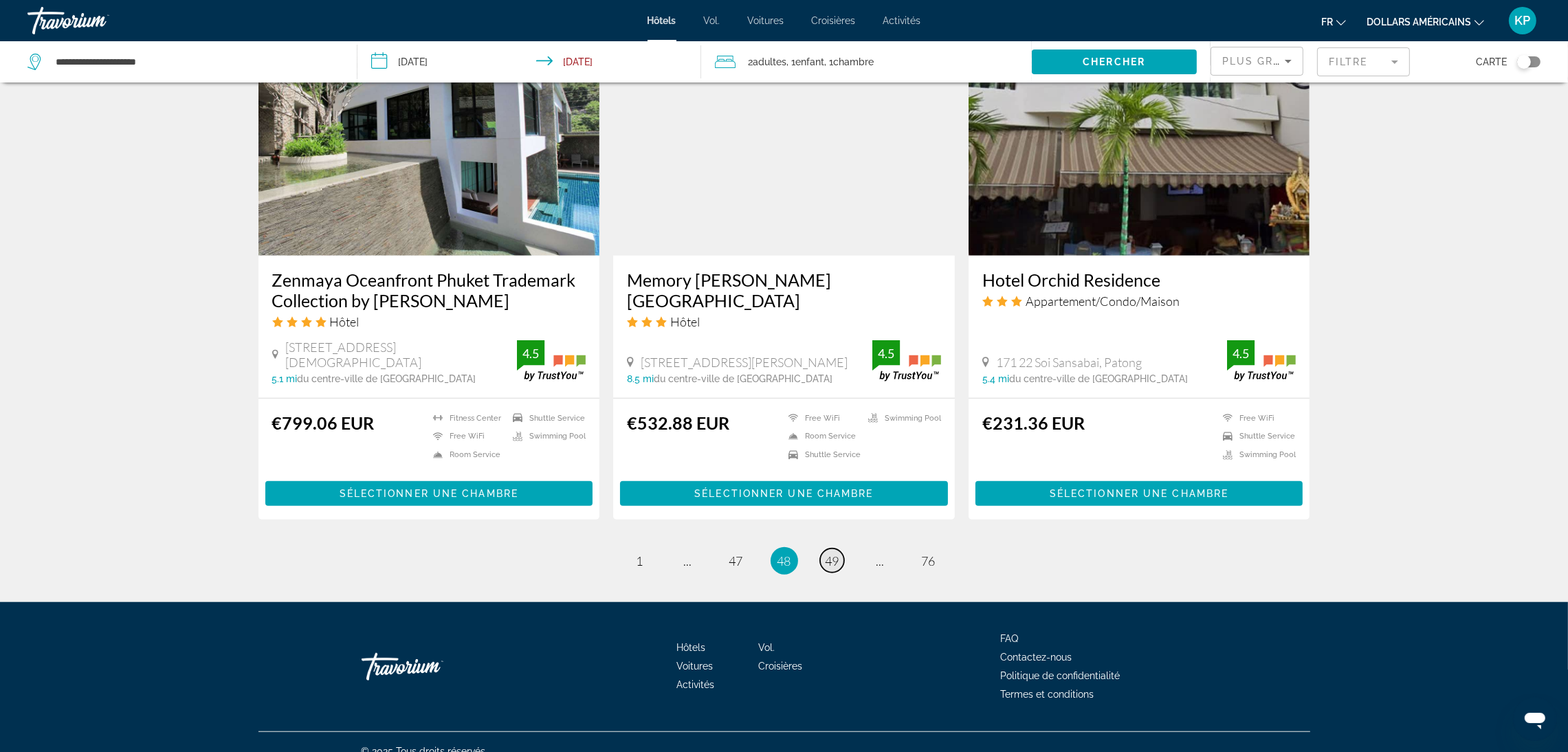
scroll to position [1603, 0]
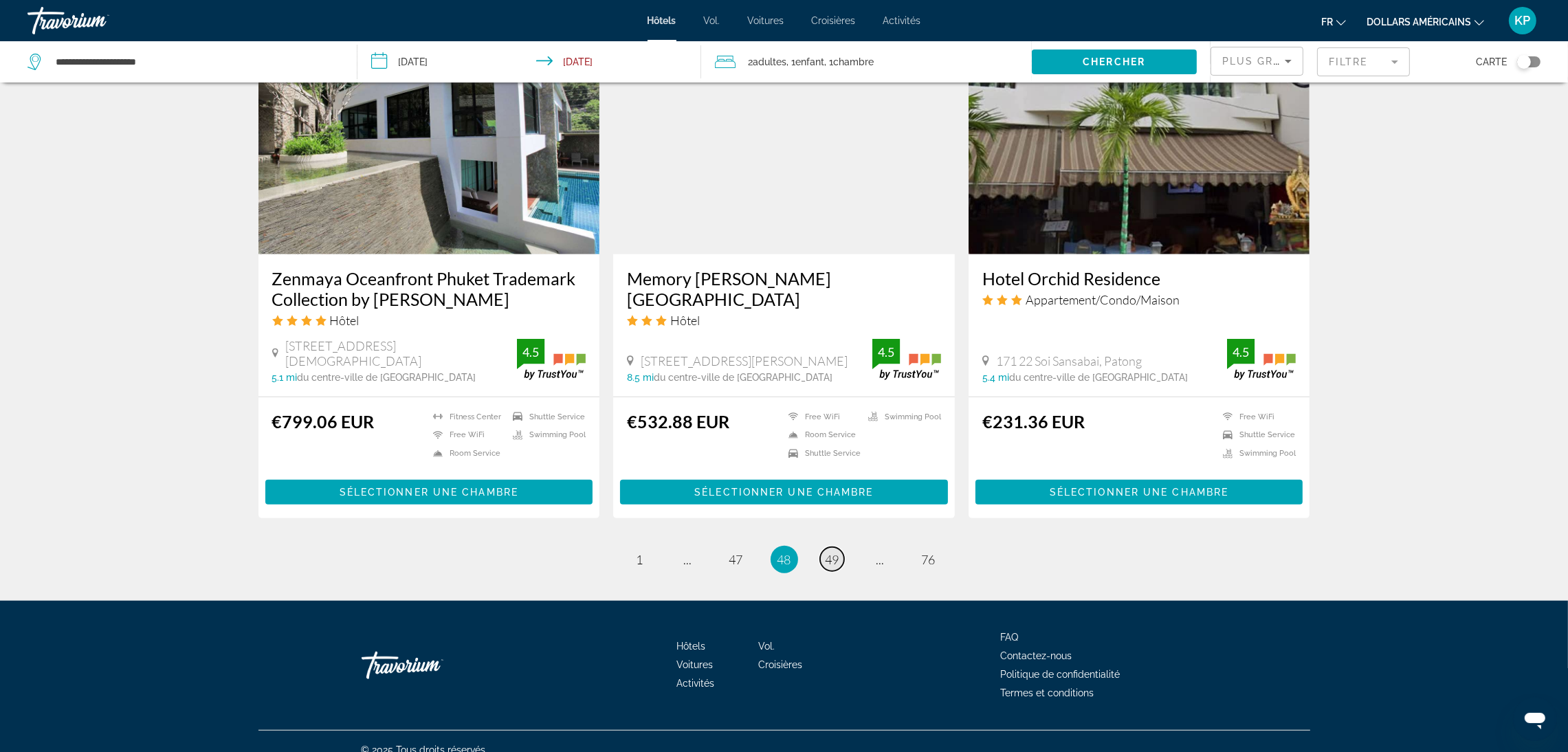
click at [832, 552] on span "49" at bounding box center [832, 559] width 14 height 15
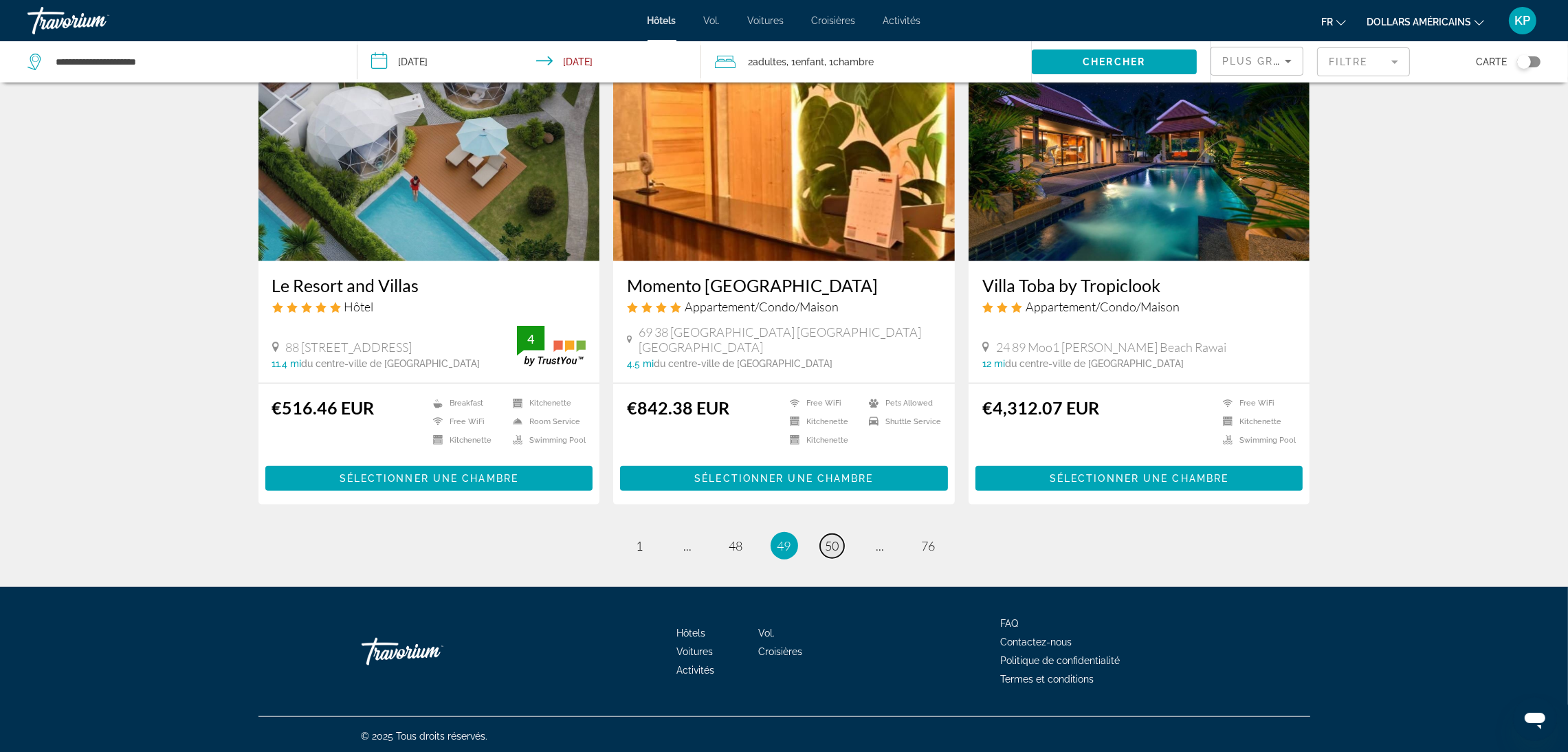
scroll to position [1569, 0]
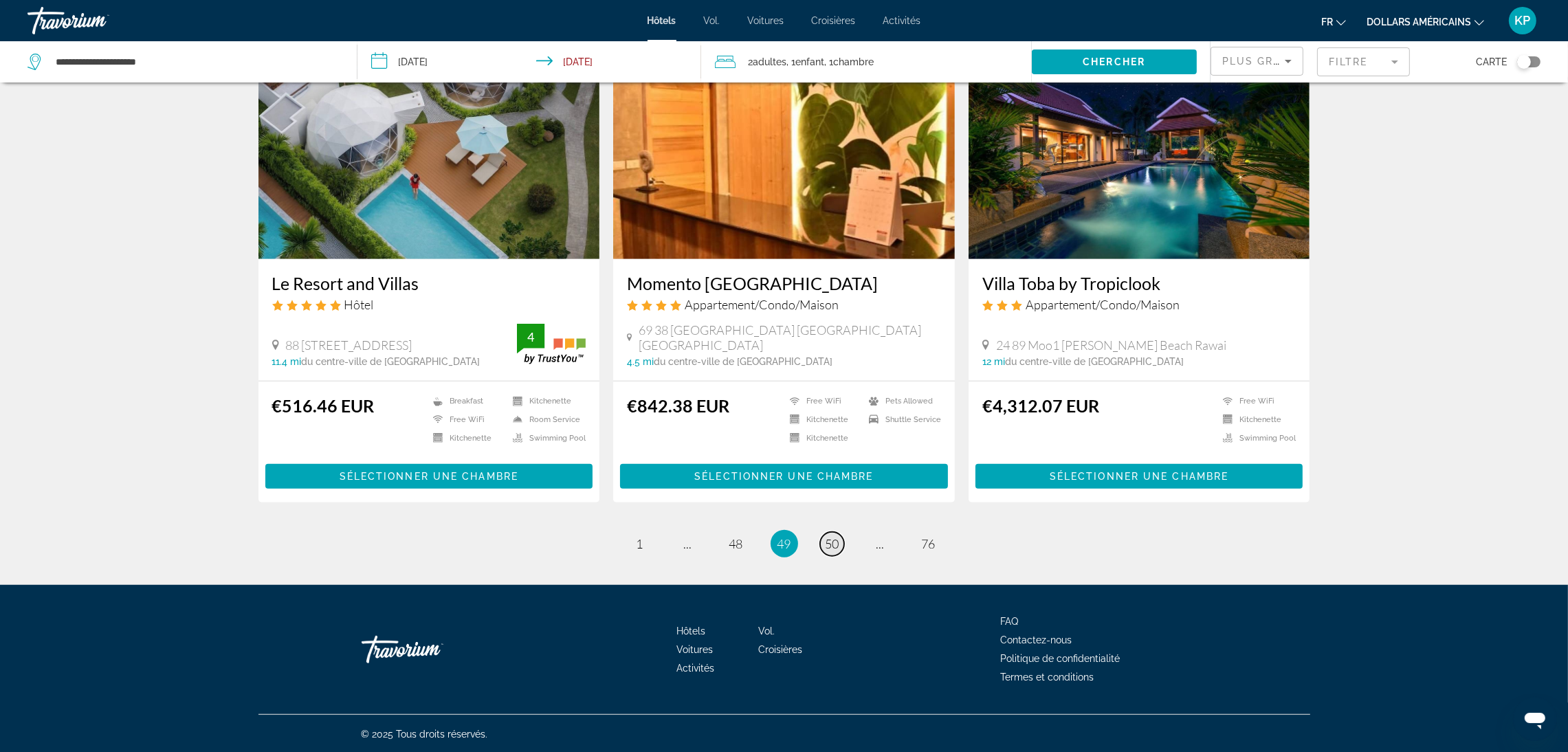
click at [832, 547] on span "50" at bounding box center [832, 543] width 14 height 15
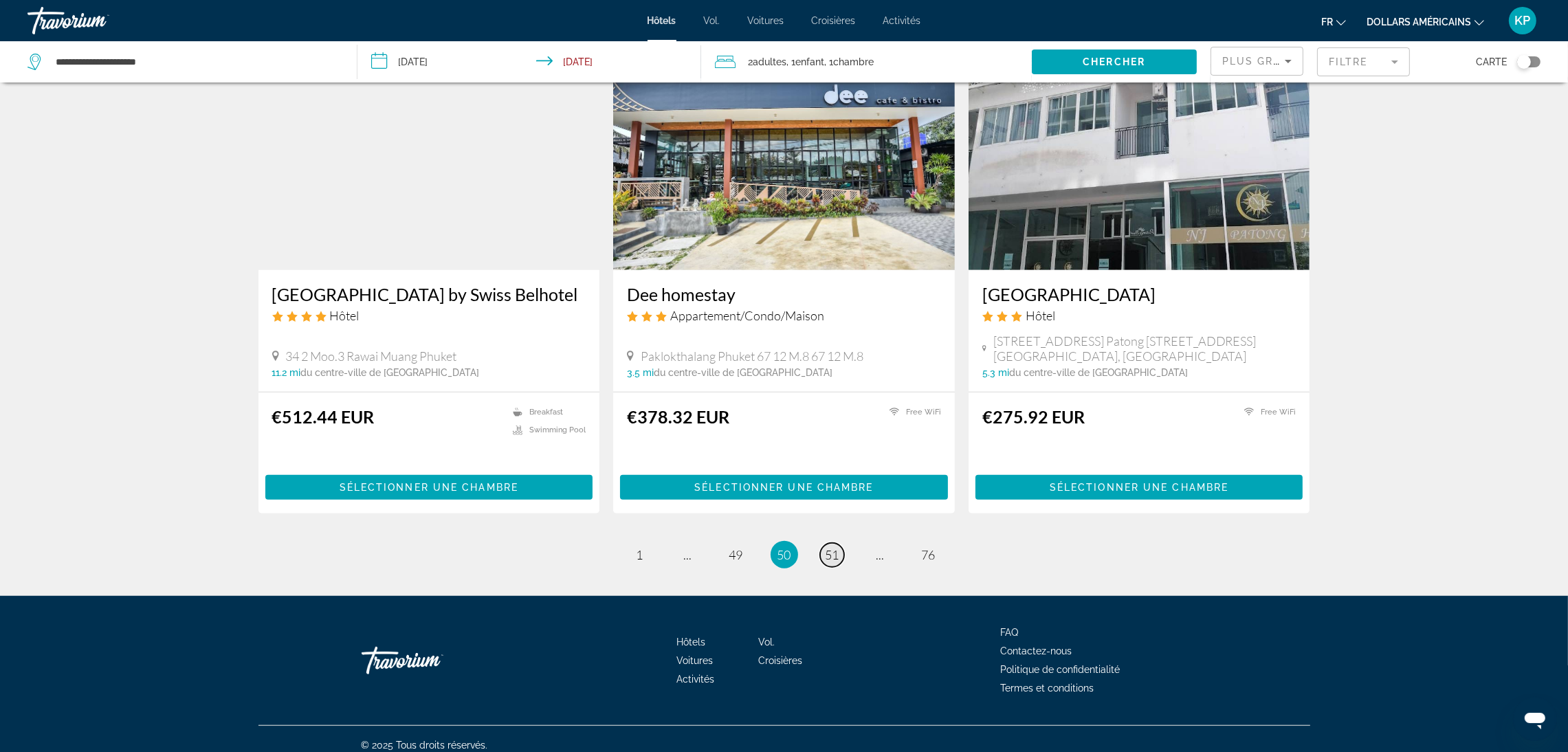
scroll to position [1606, 0]
click at [832, 547] on span "51" at bounding box center [832, 554] width 14 height 15
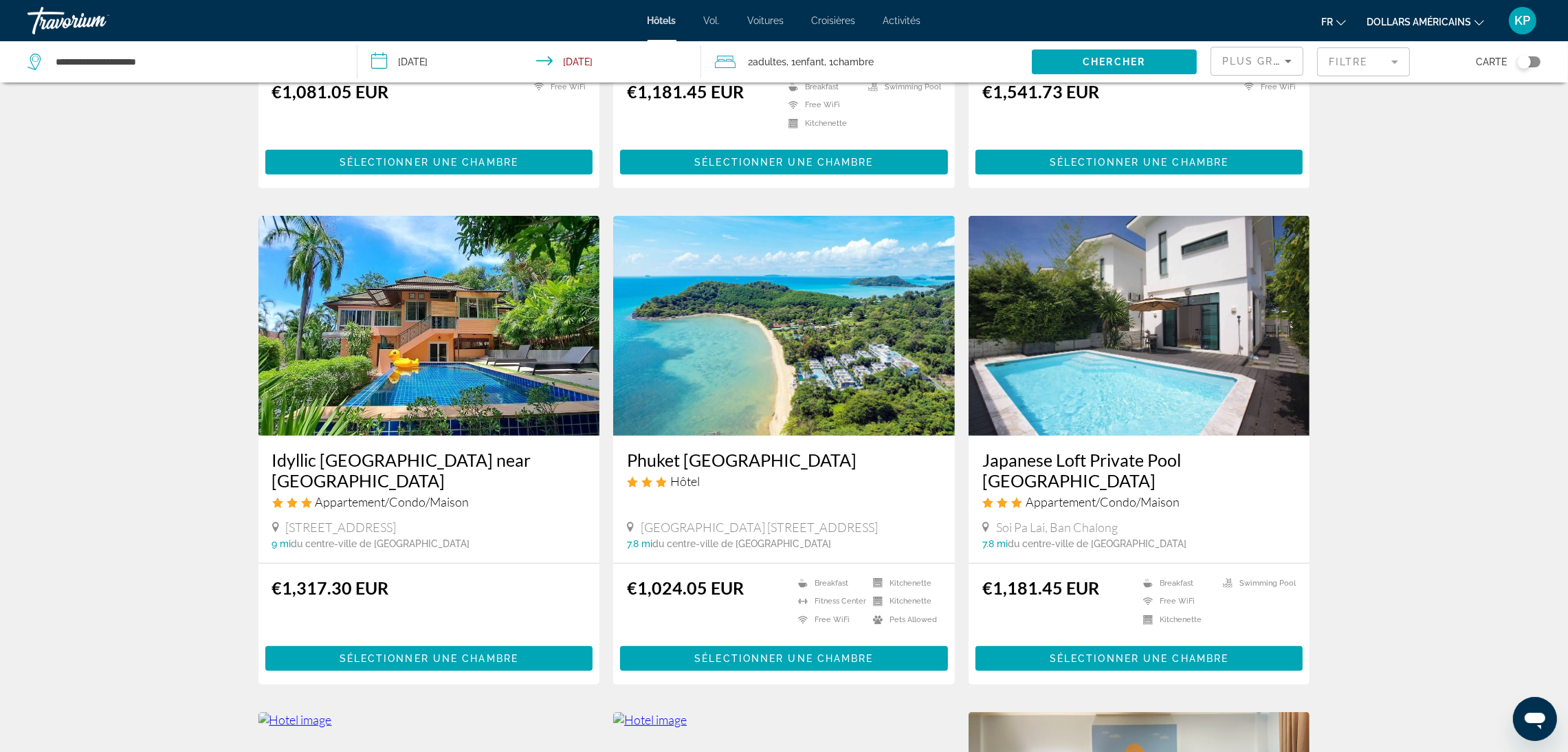
scroll to position [927, 0]
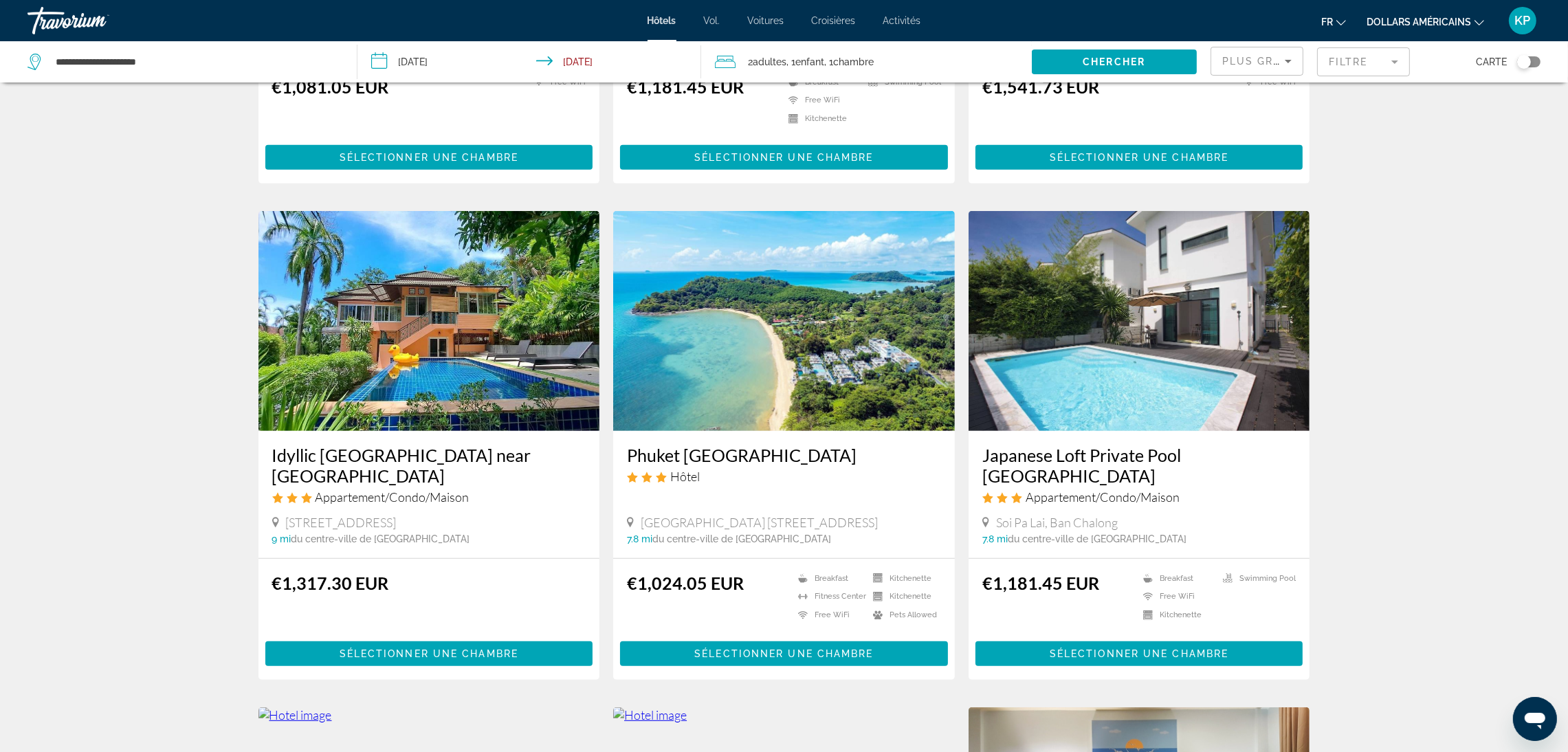
click at [798, 330] on img "Contenu principal" at bounding box center [784, 321] width 342 height 220
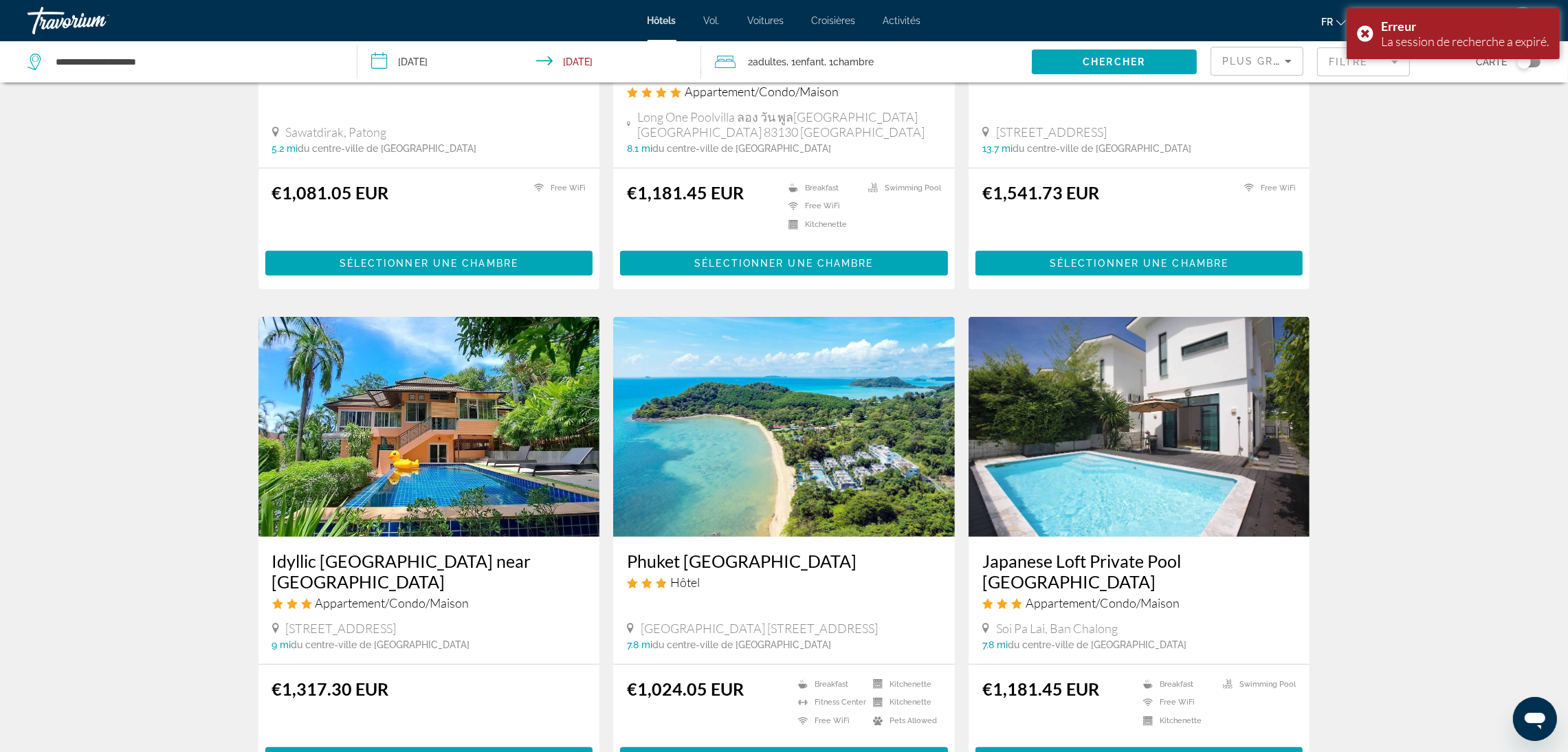
scroll to position [826, 0]
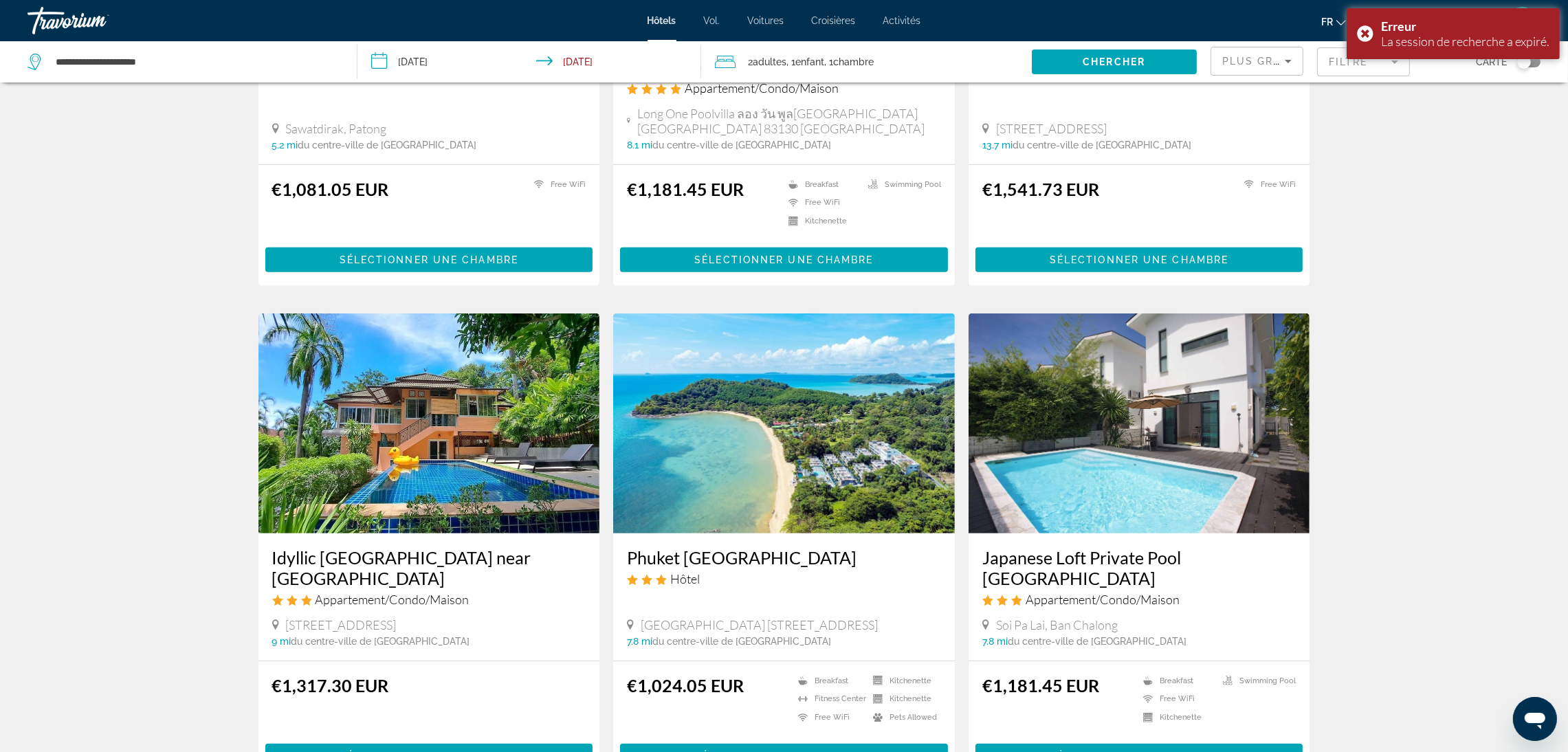
click at [779, 363] on img "Contenu principal" at bounding box center [784, 424] width 342 height 220
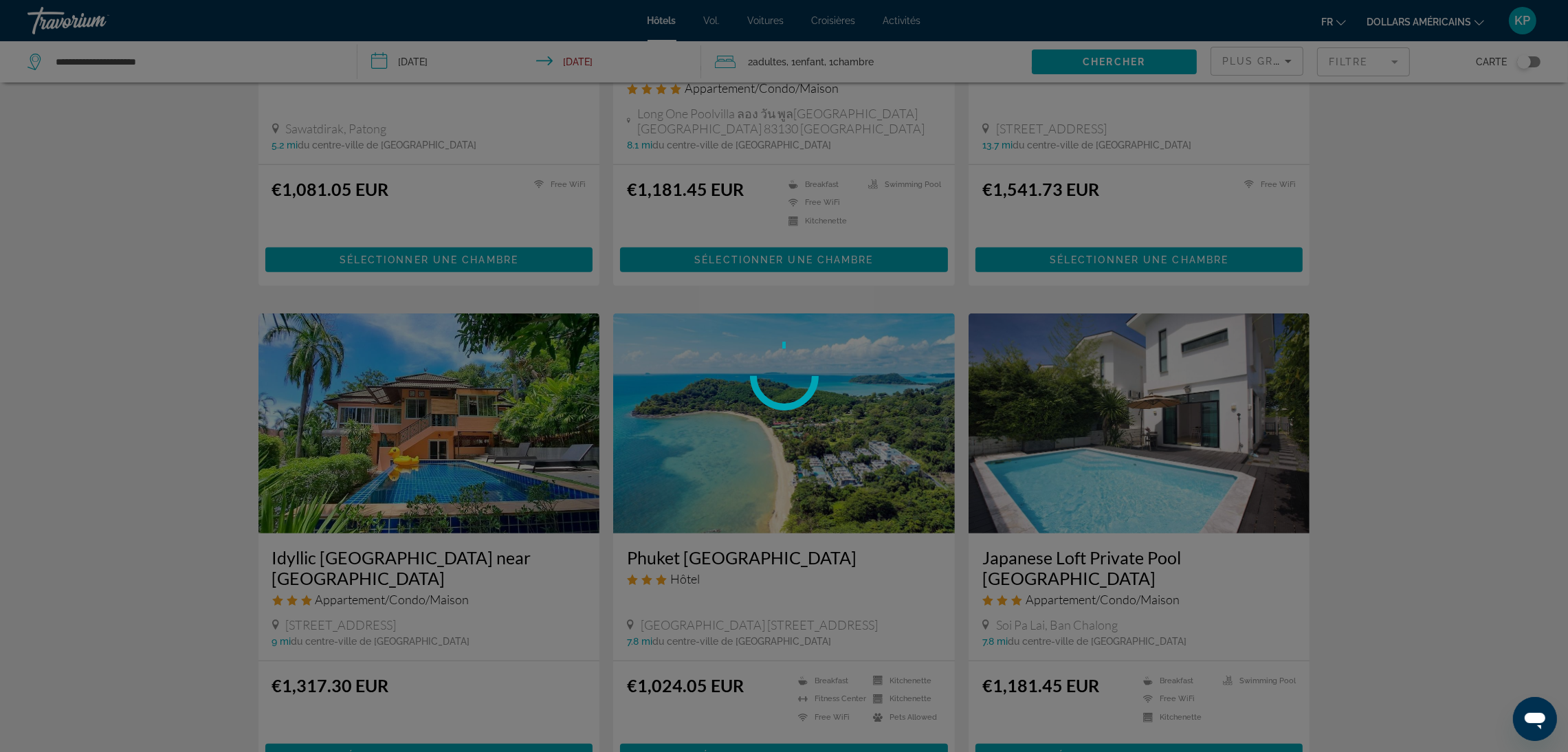
click at [779, 363] on circle at bounding box center [784, 376] width 74 height 75
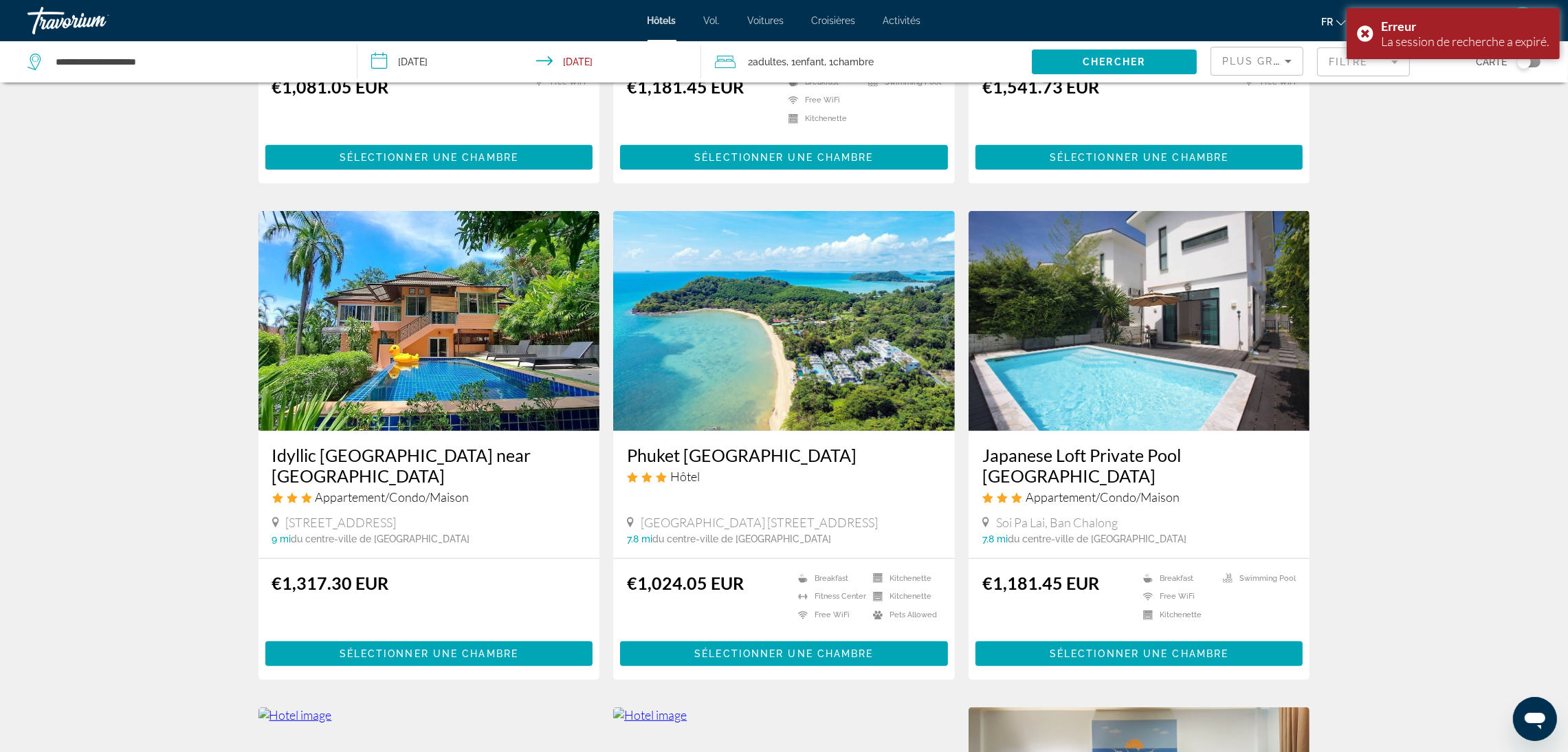
scroll to position [1547, 0]
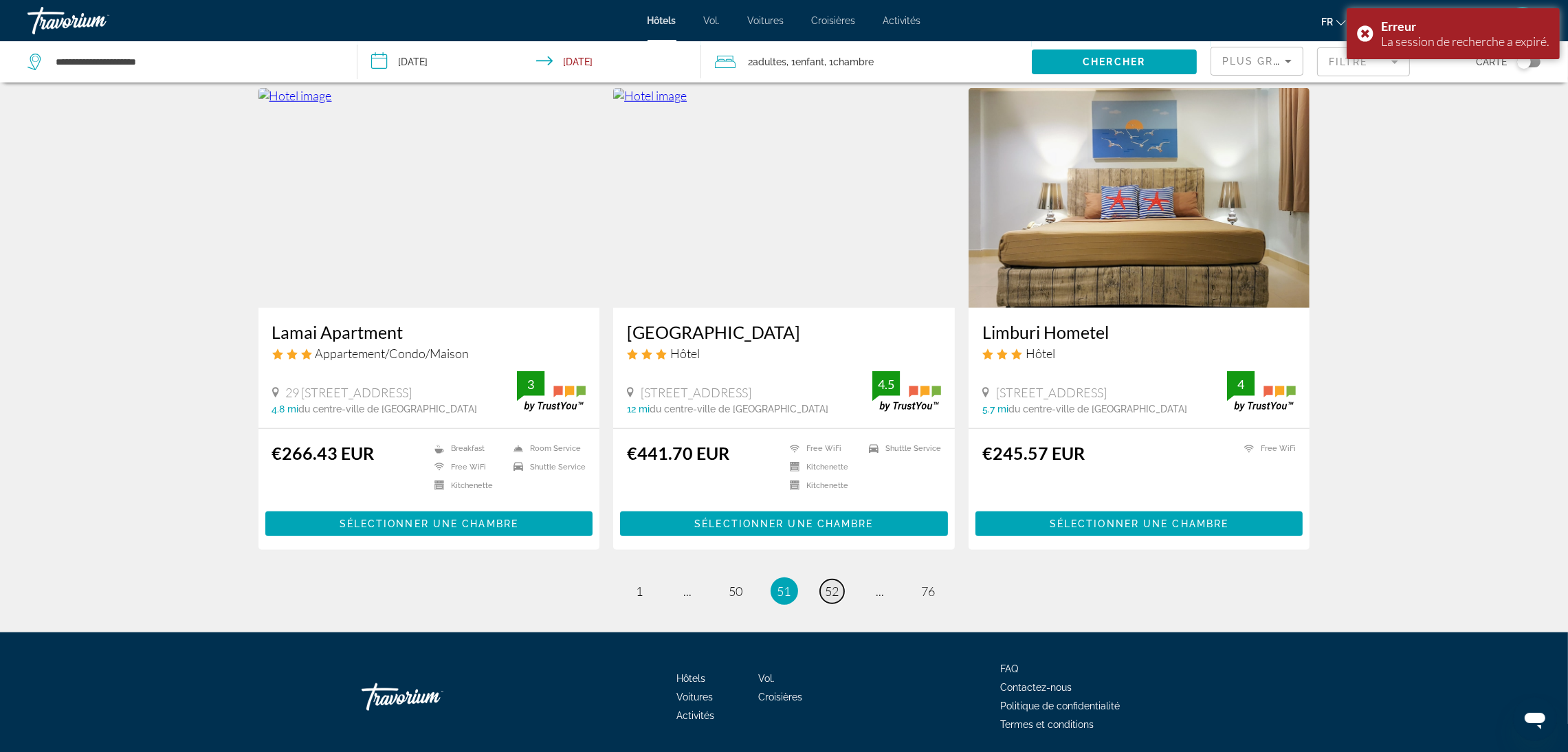
click at [830, 583] on span "52" at bounding box center [832, 590] width 14 height 15
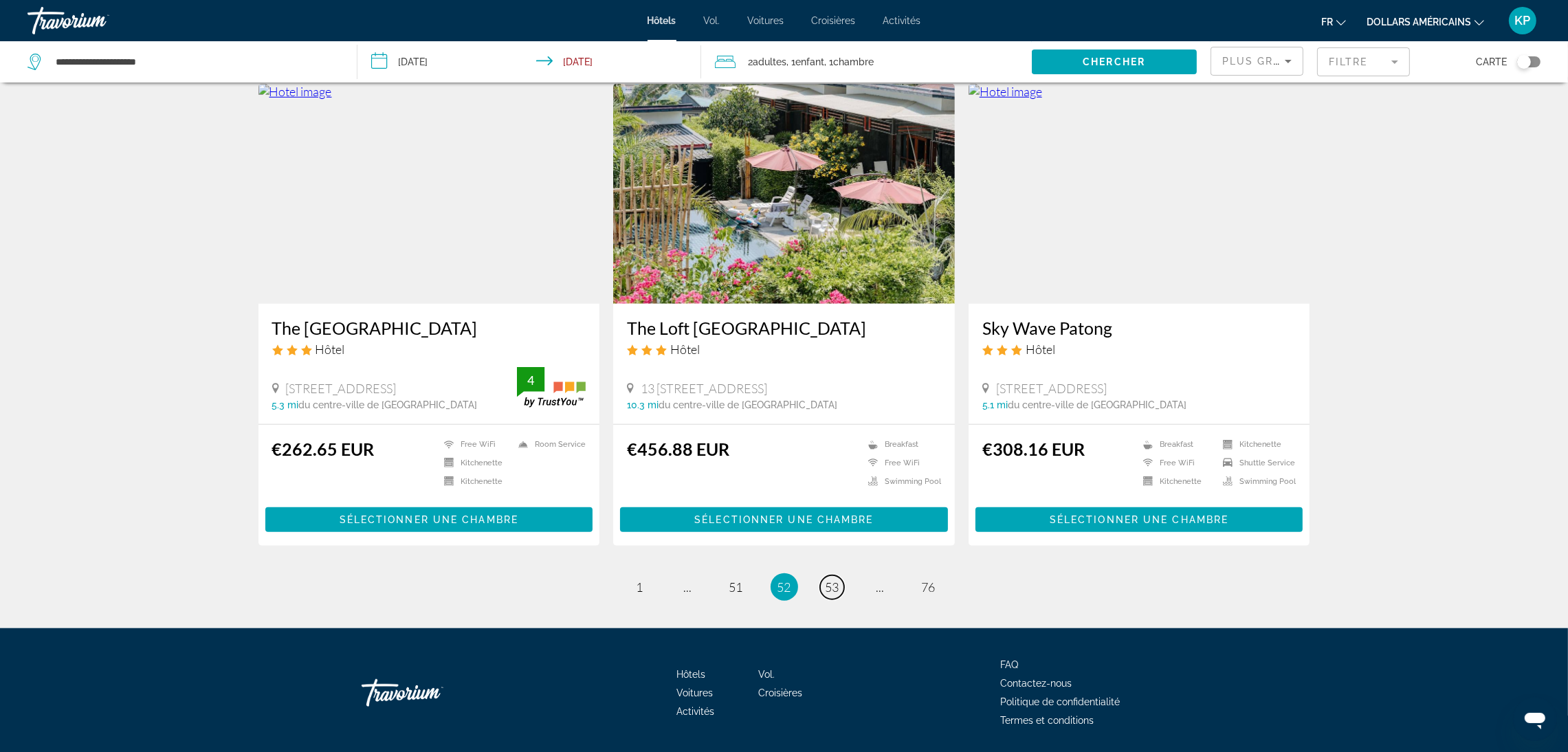
scroll to position [1565, 0]
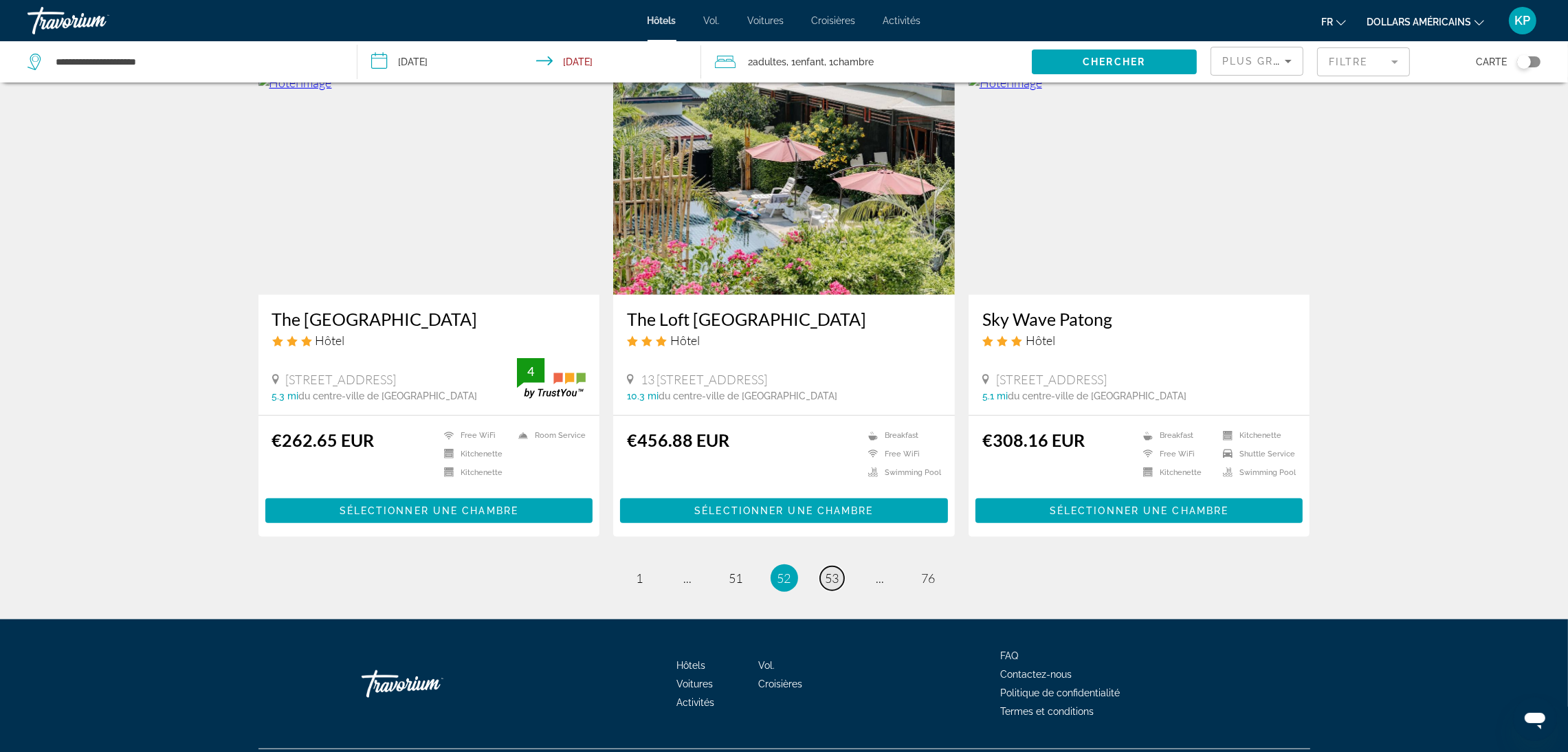
click at [830, 571] on span "53" at bounding box center [832, 577] width 14 height 15
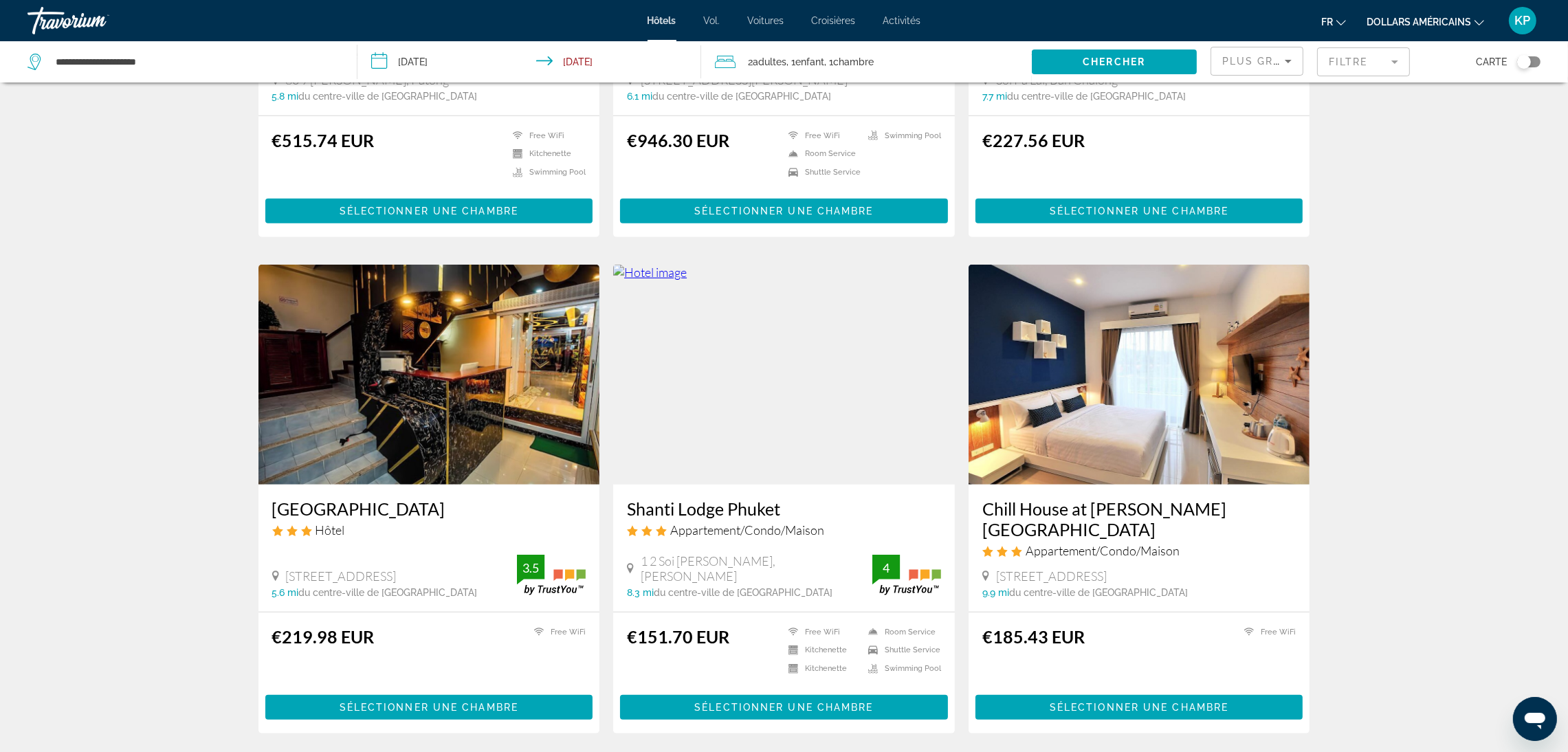
scroll to position [1340, 0]
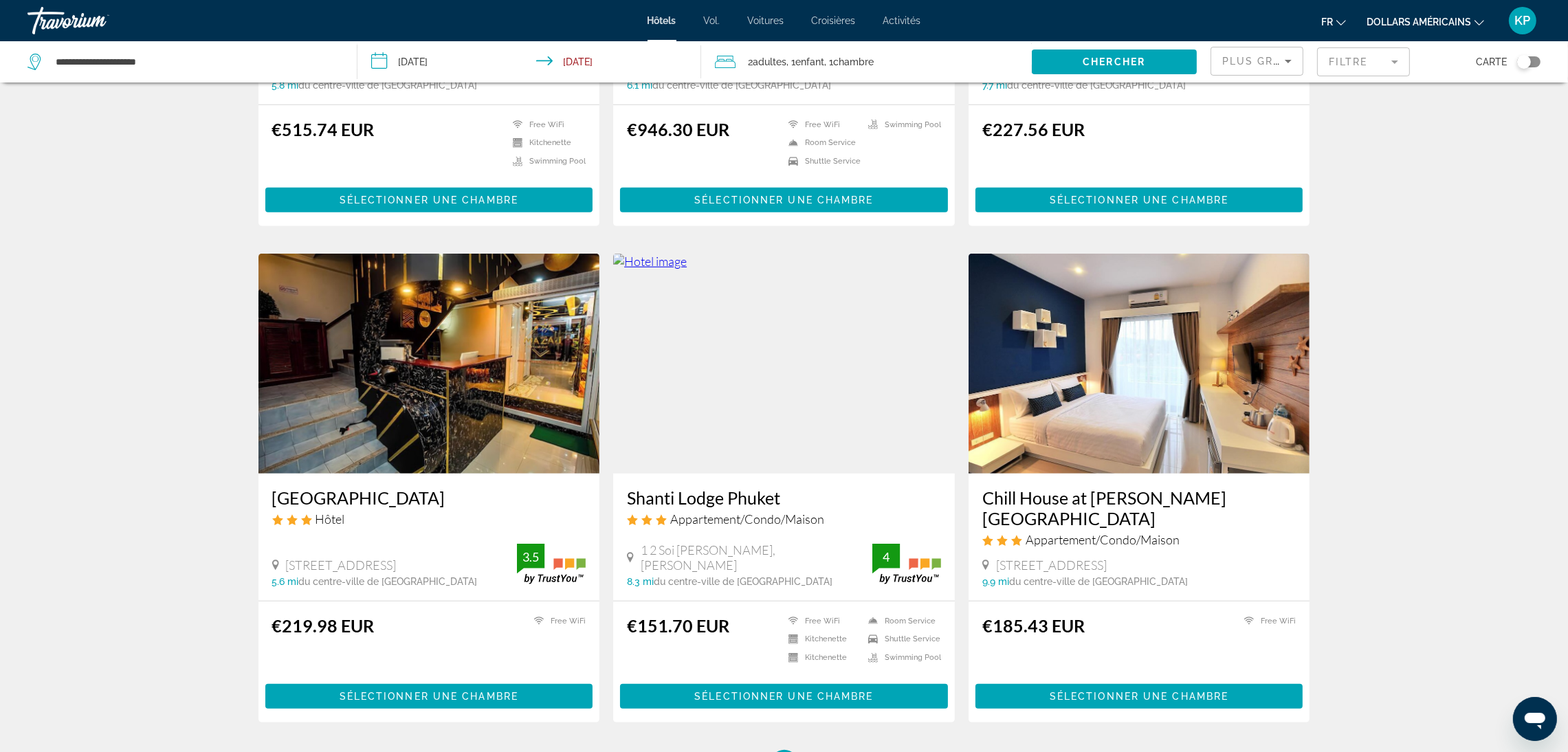
click at [817, 396] on img "Contenu principal" at bounding box center [784, 364] width 342 height 220
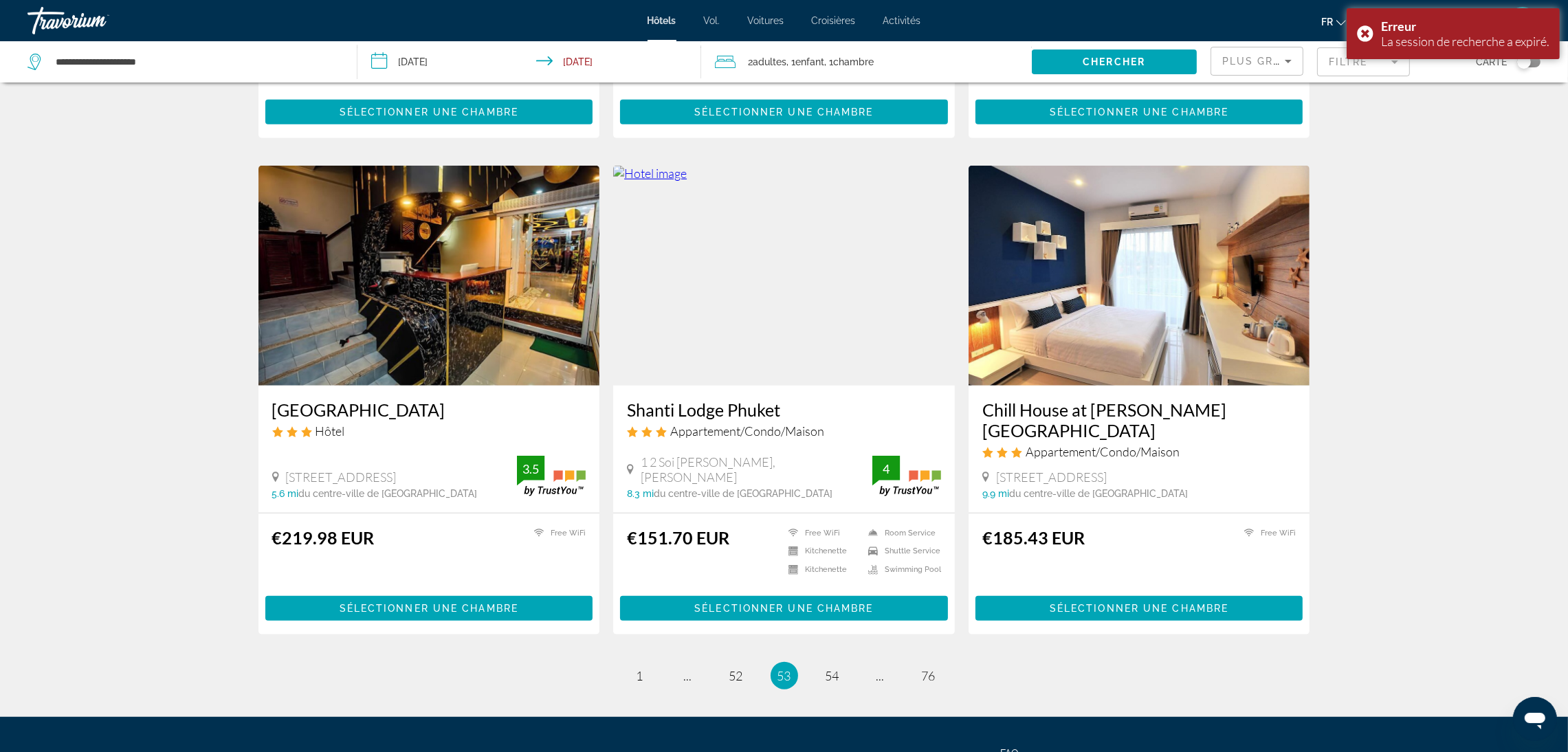
scroll to position [1444, 0]
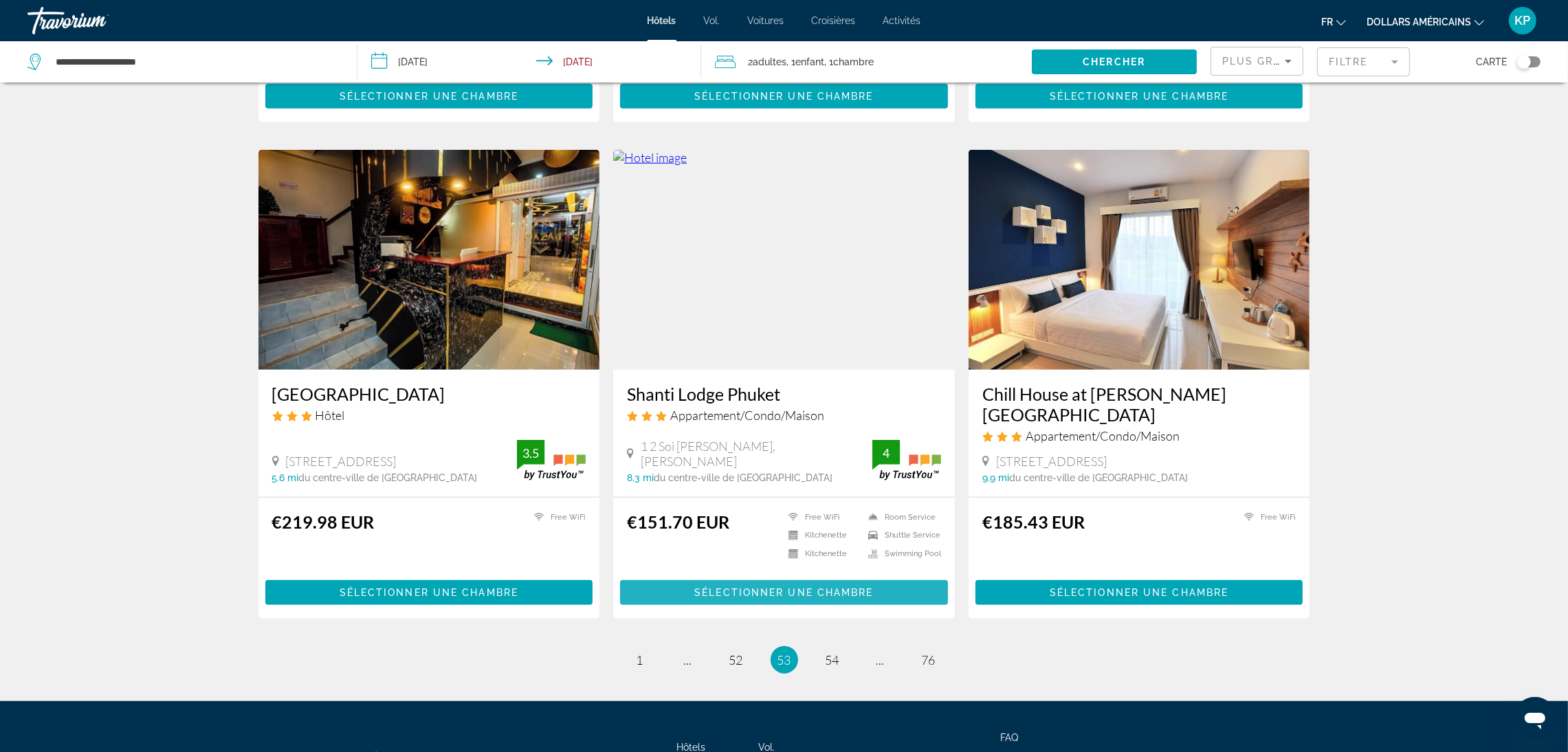
click at [845, 587] on span "Sélectionner une chambre" at bounding box center [783, 592] width 178 height 11
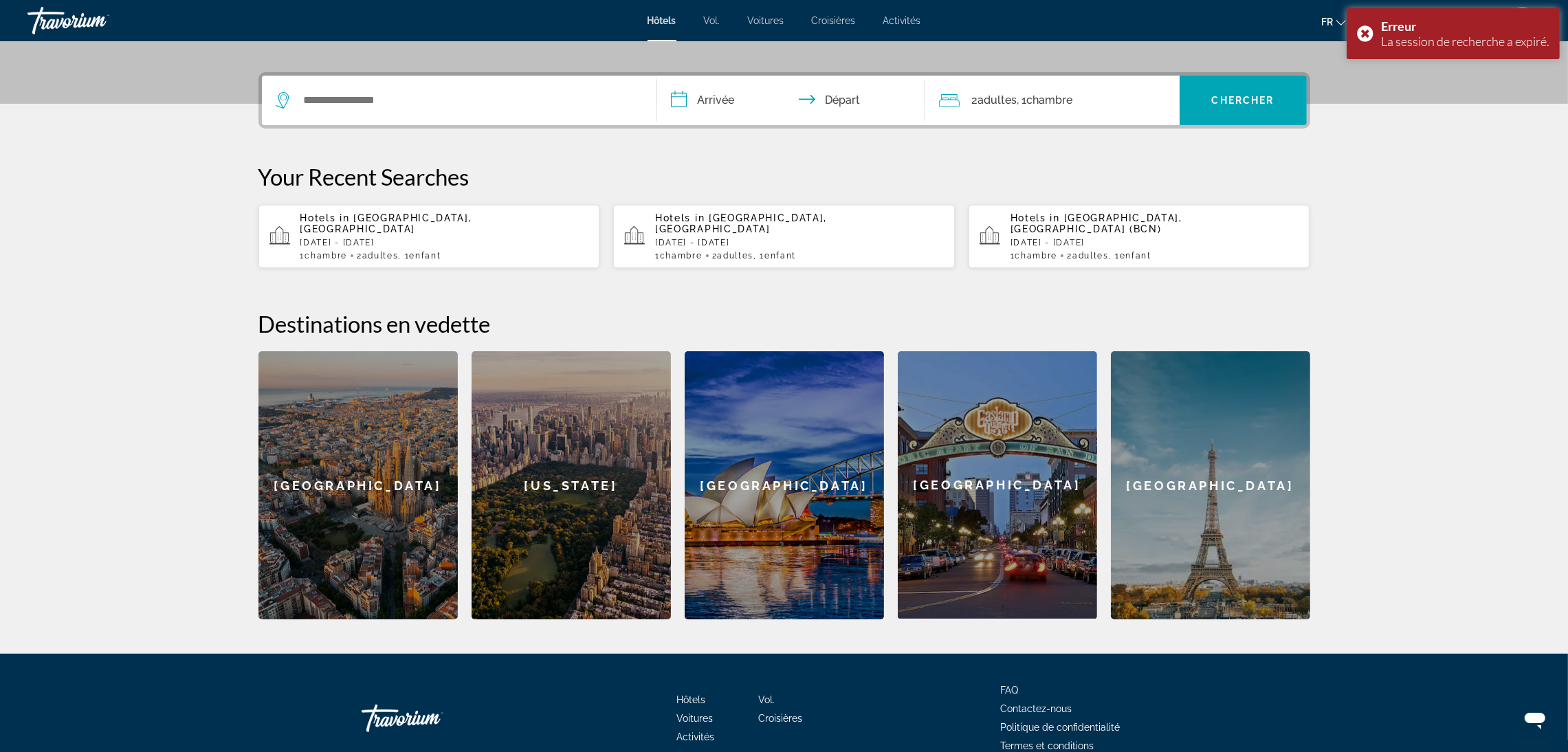
scroll to position [206, 0]
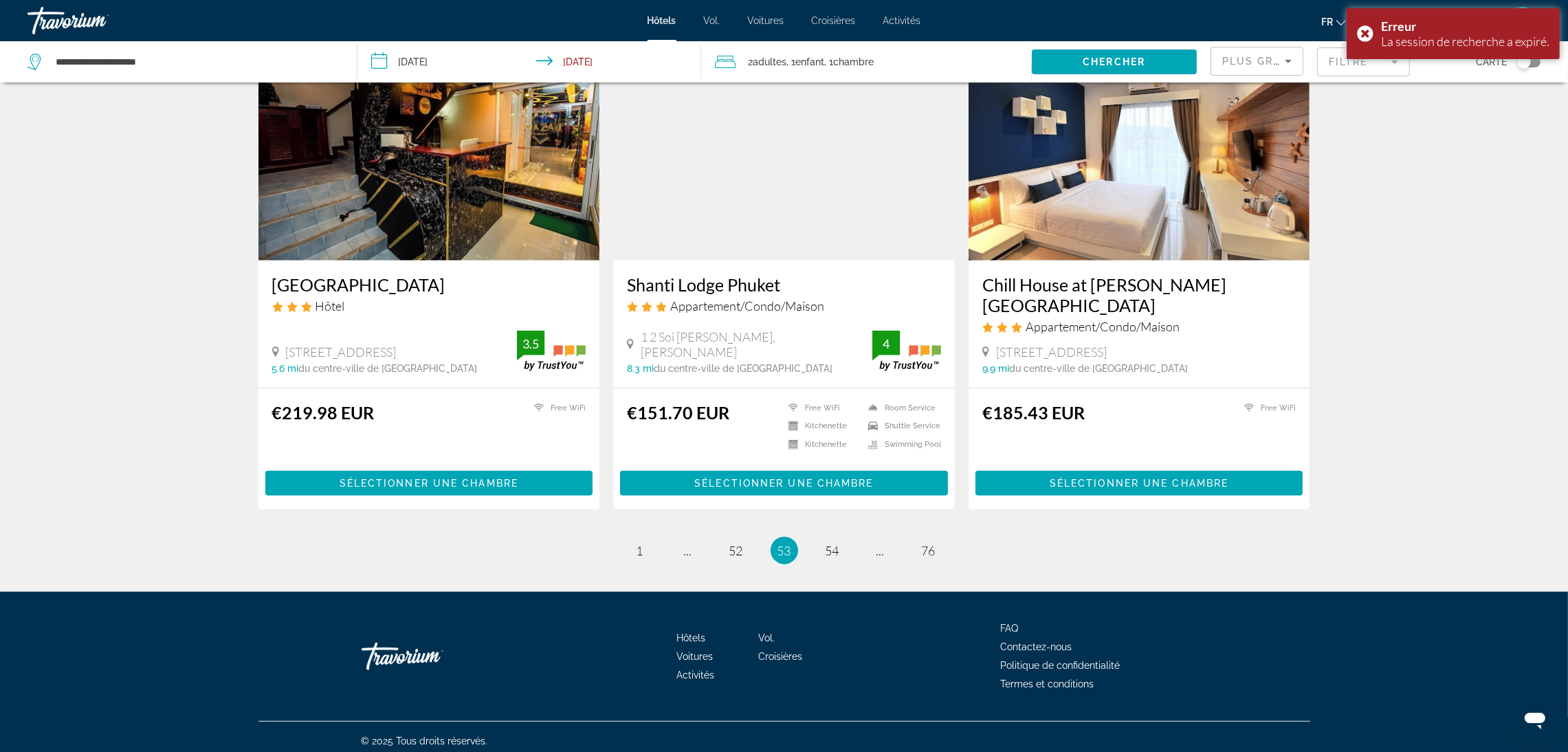
scroll to position [1554, 0]
click at [841, 548] on link "page 54" at bounding box center [832, 550] width 24 height 25
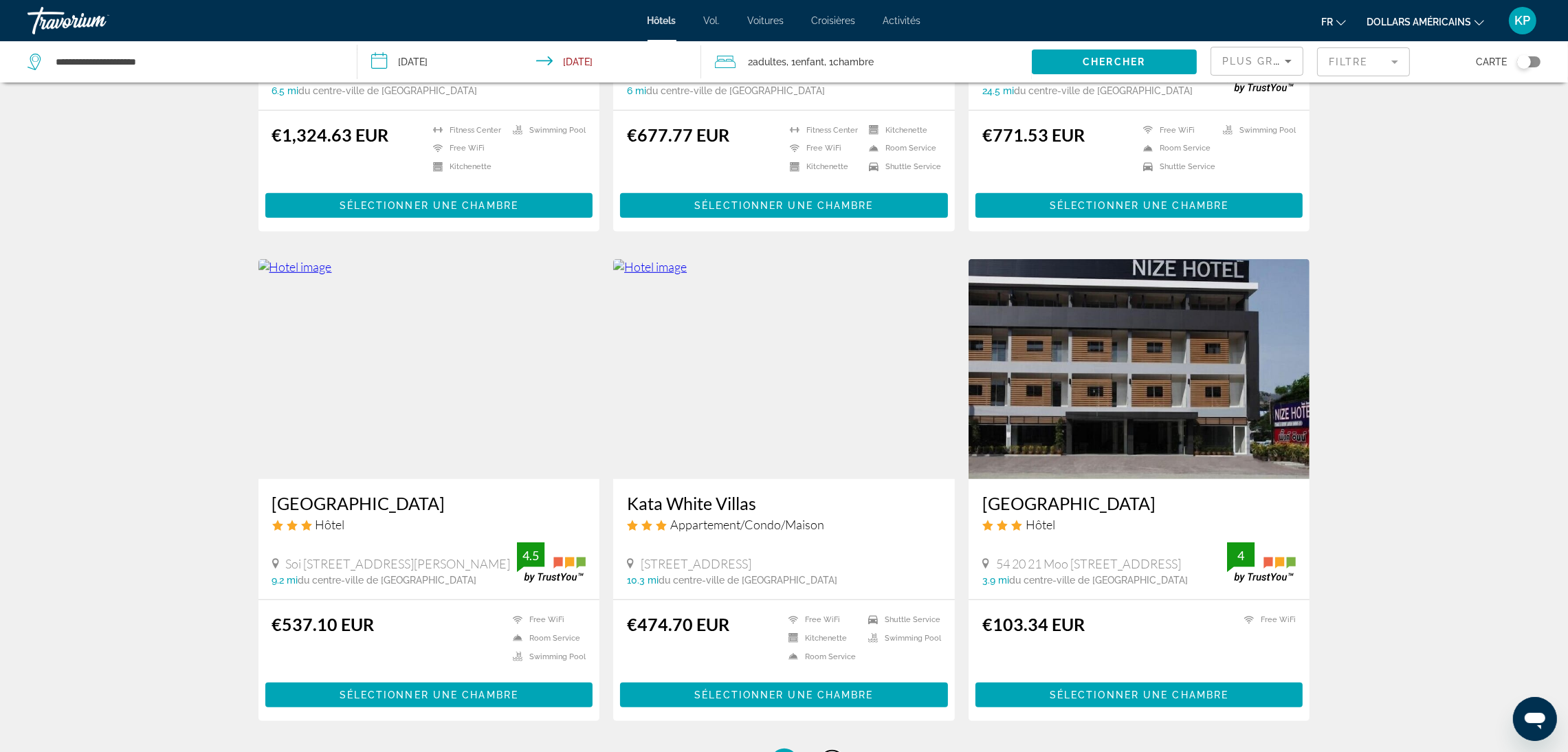
scroll to position [1560, 0]
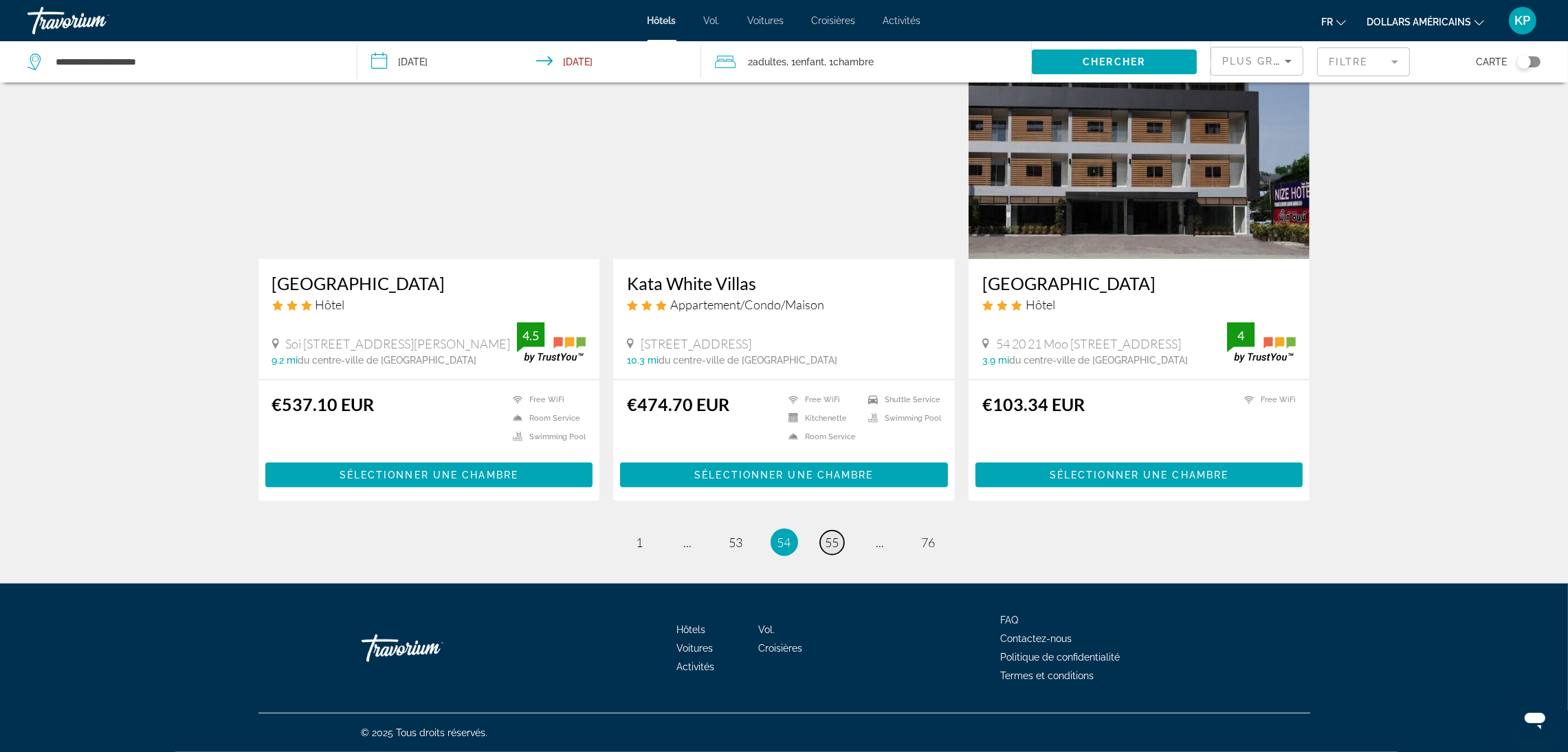
click at [841, 548] on link "page 55" at bounding box center [832, 542] width 24 height 25
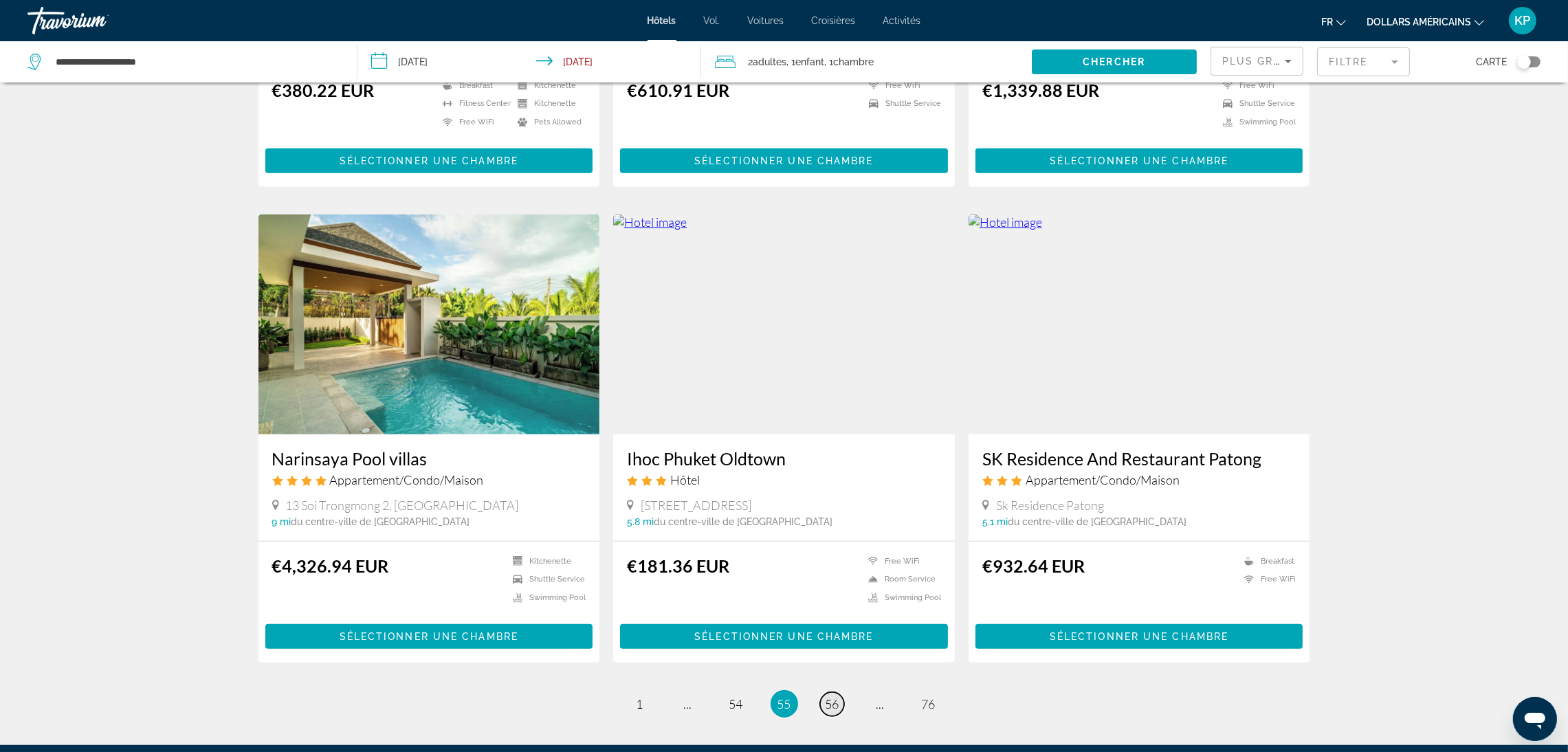
scroll to position [1444, 0]
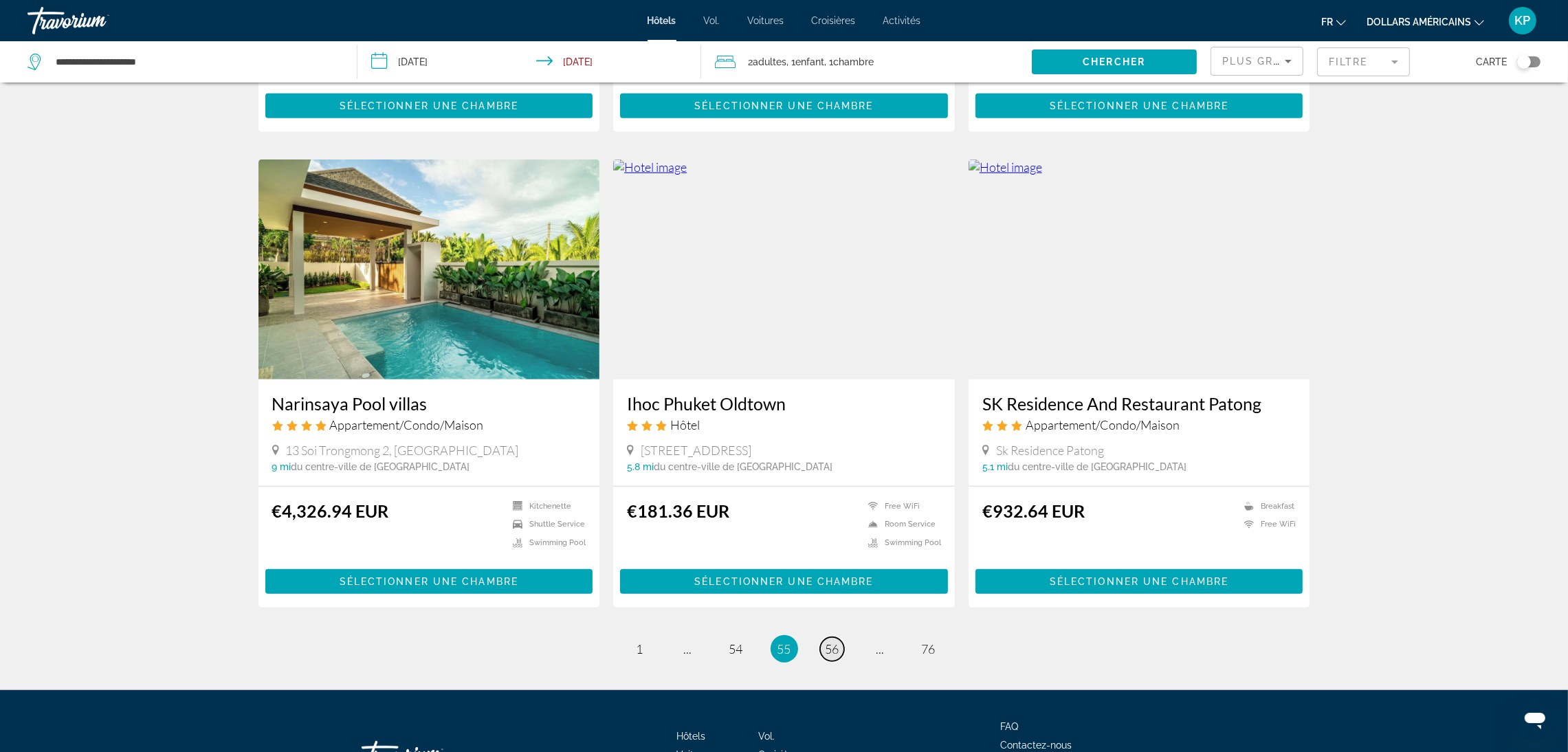
click at [839, 637] on link "page 56" at bounding box center [832, 649] width 24 height 25
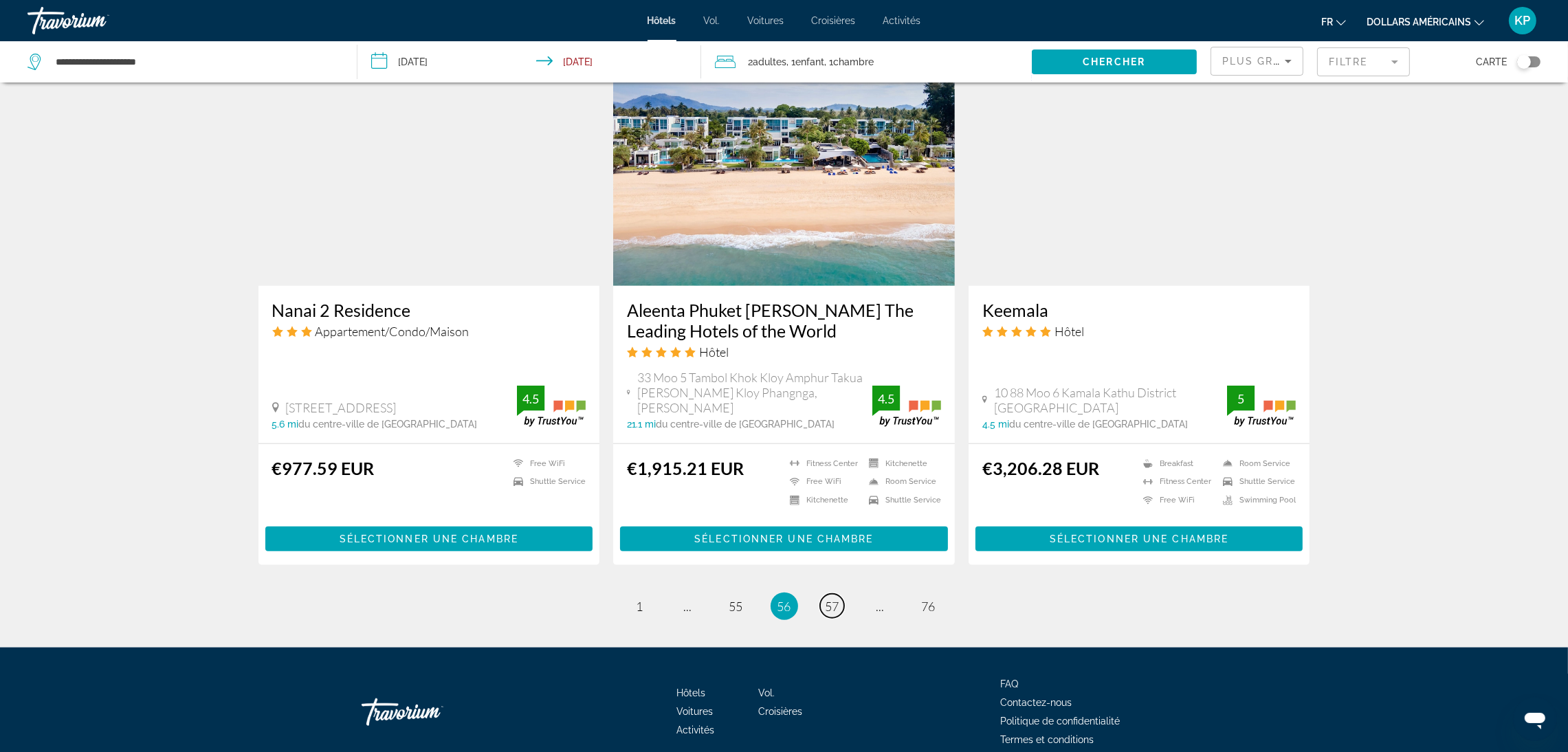
scroll to position [1603, 0]
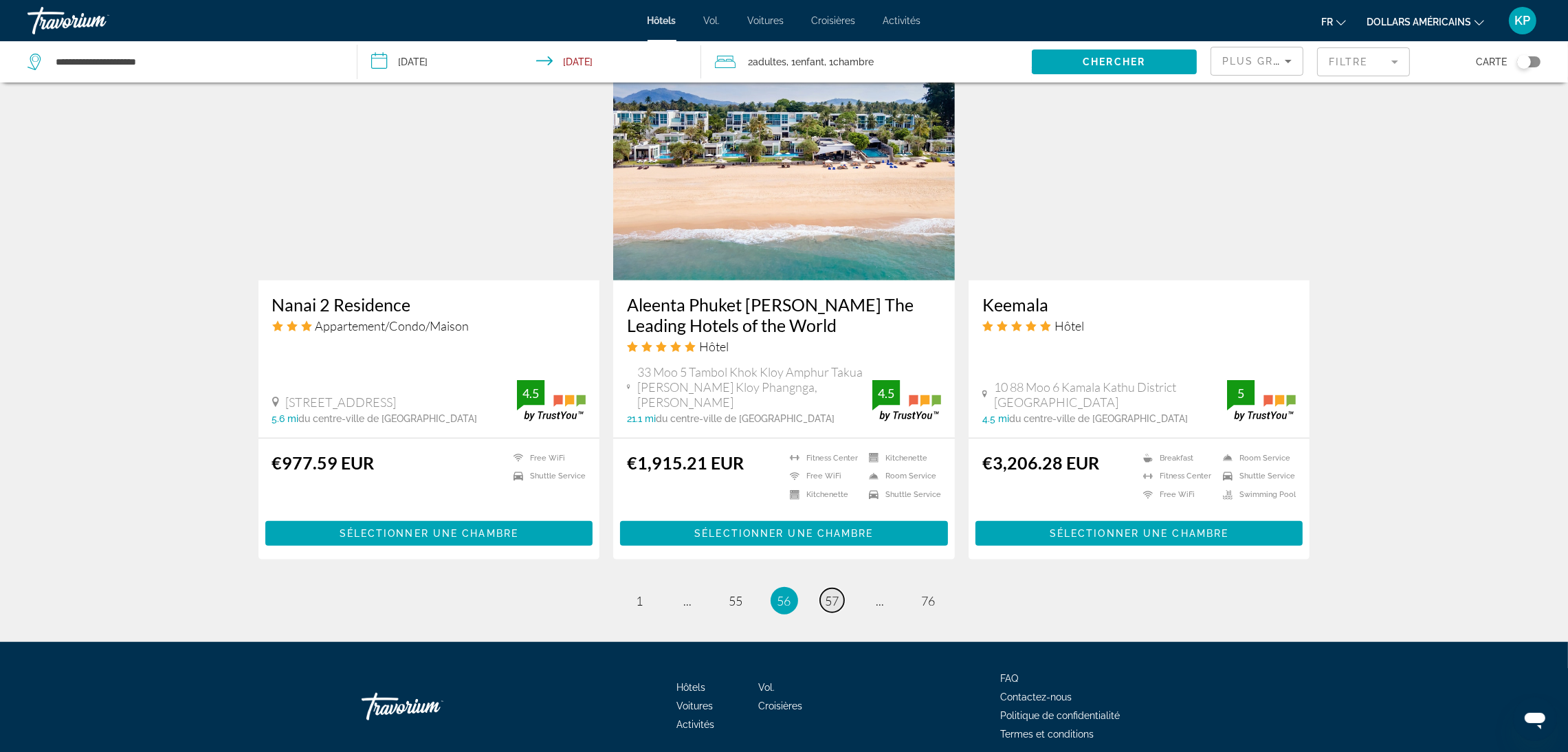
click at [842, 588] on link "page 57" at bounding box center [832, 600] width 24 height 25
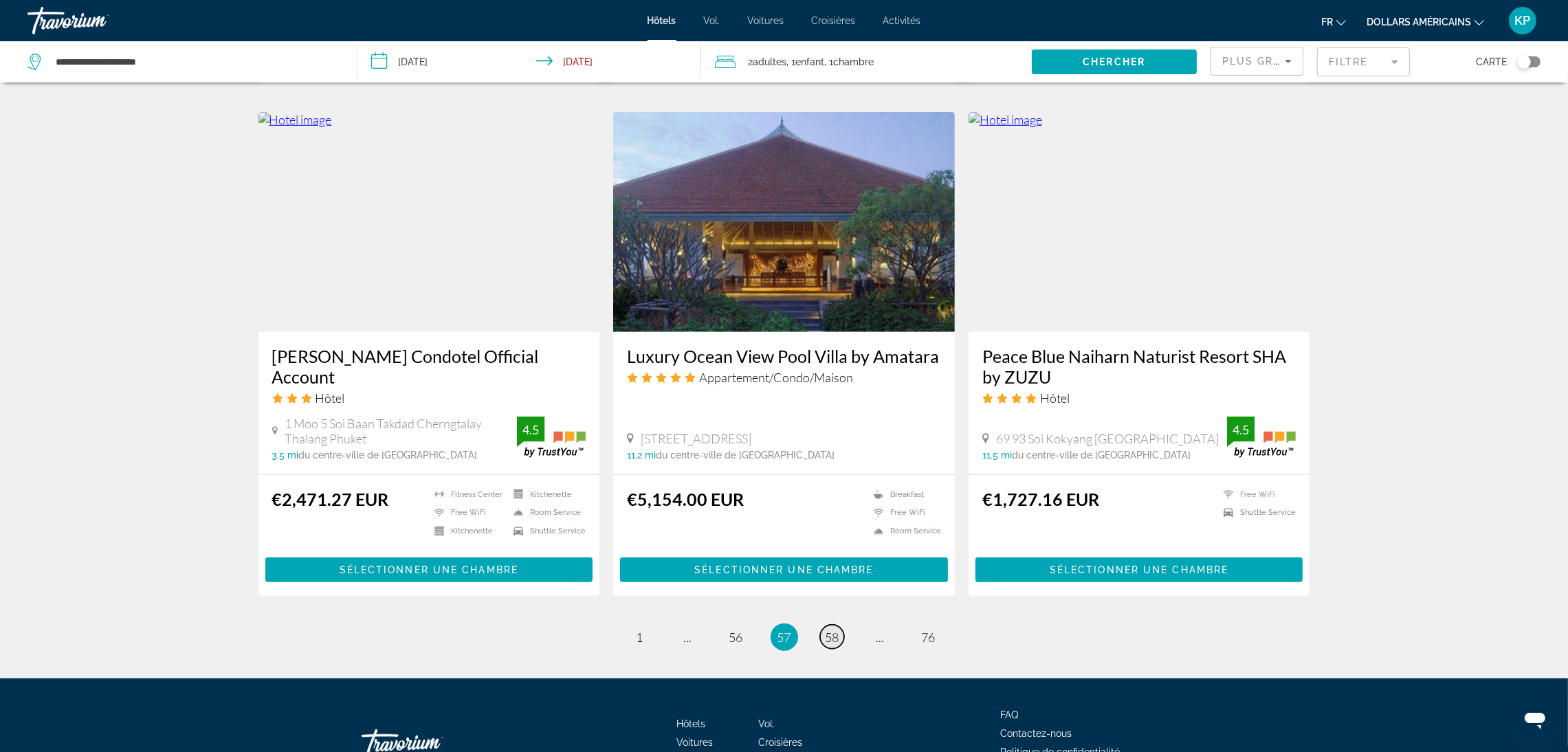
scroll to position [1605, 0]
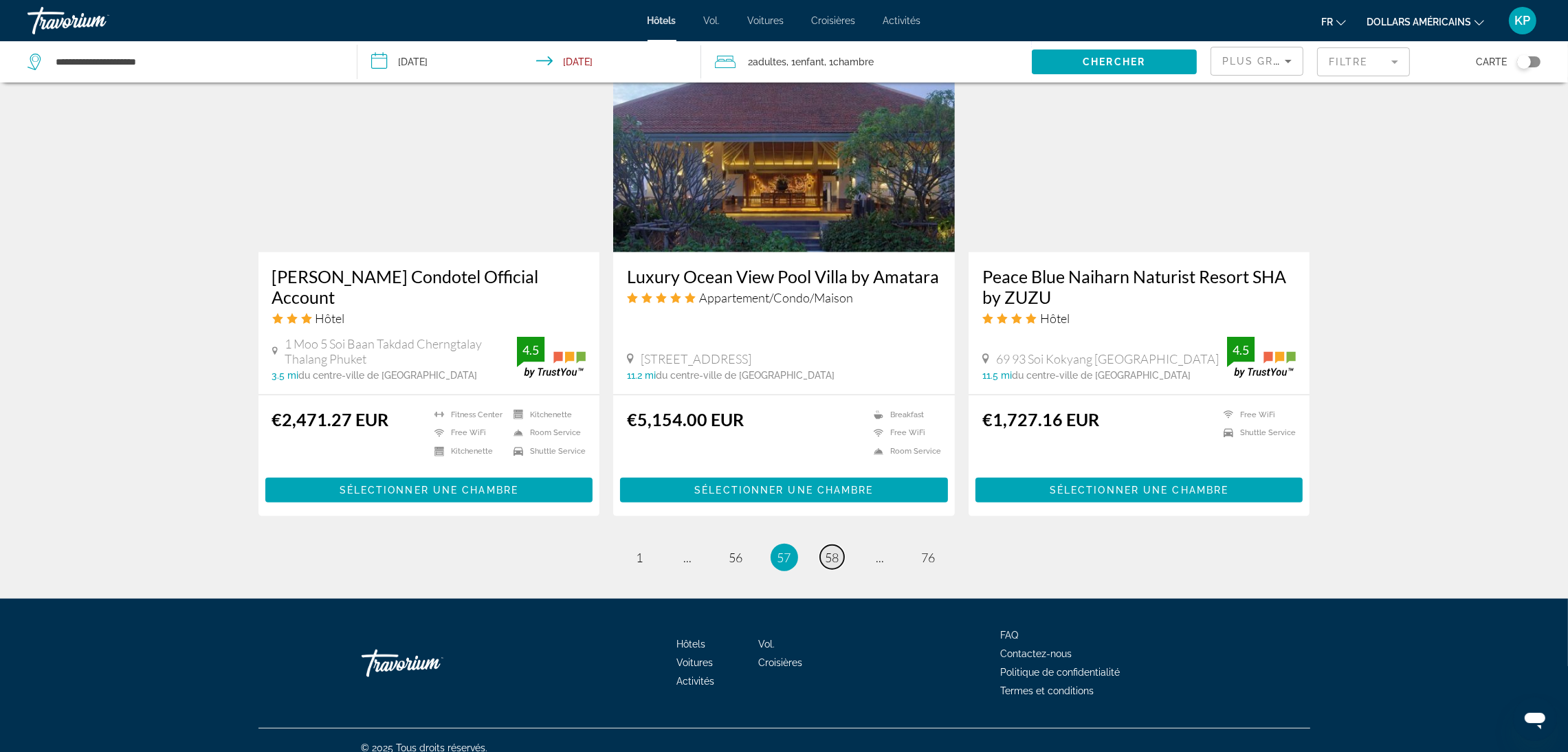
click at [842, 545] on link "page 58" at bounding box center [832, 557] width 24 height 25
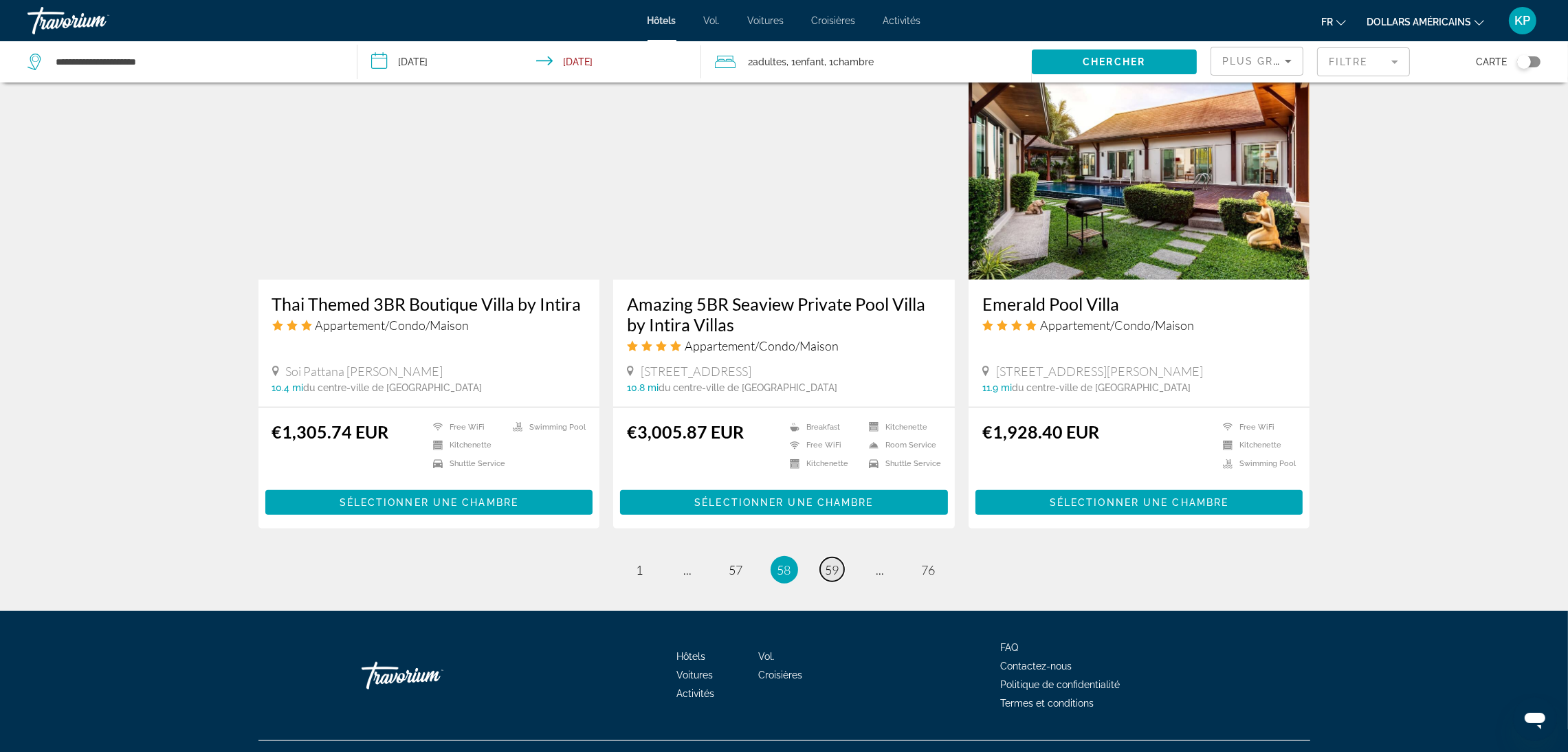
scroll to position [1554, 0]
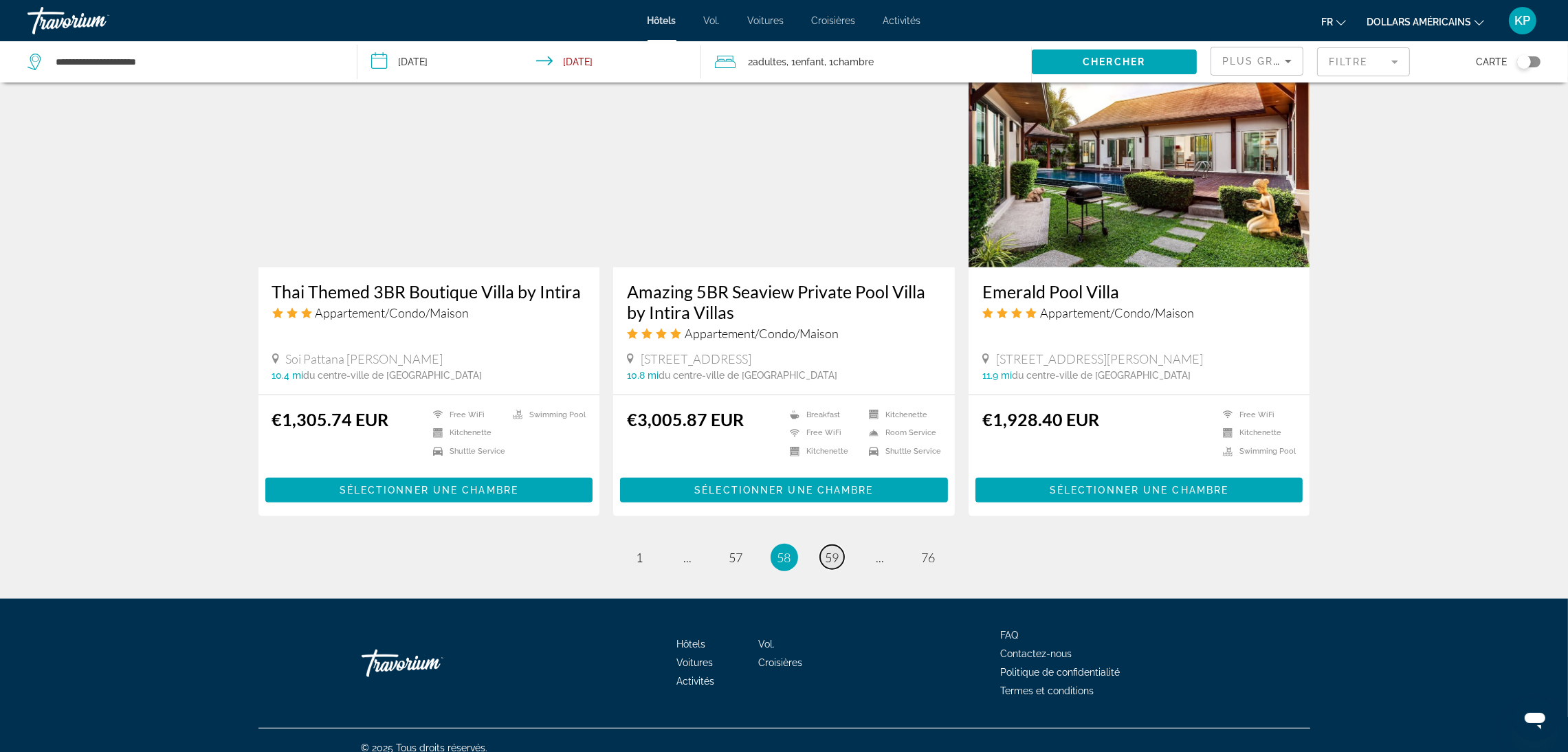
click at [842, 545] on link "page 59" at bounding box center [832, 557] width 24 height 25
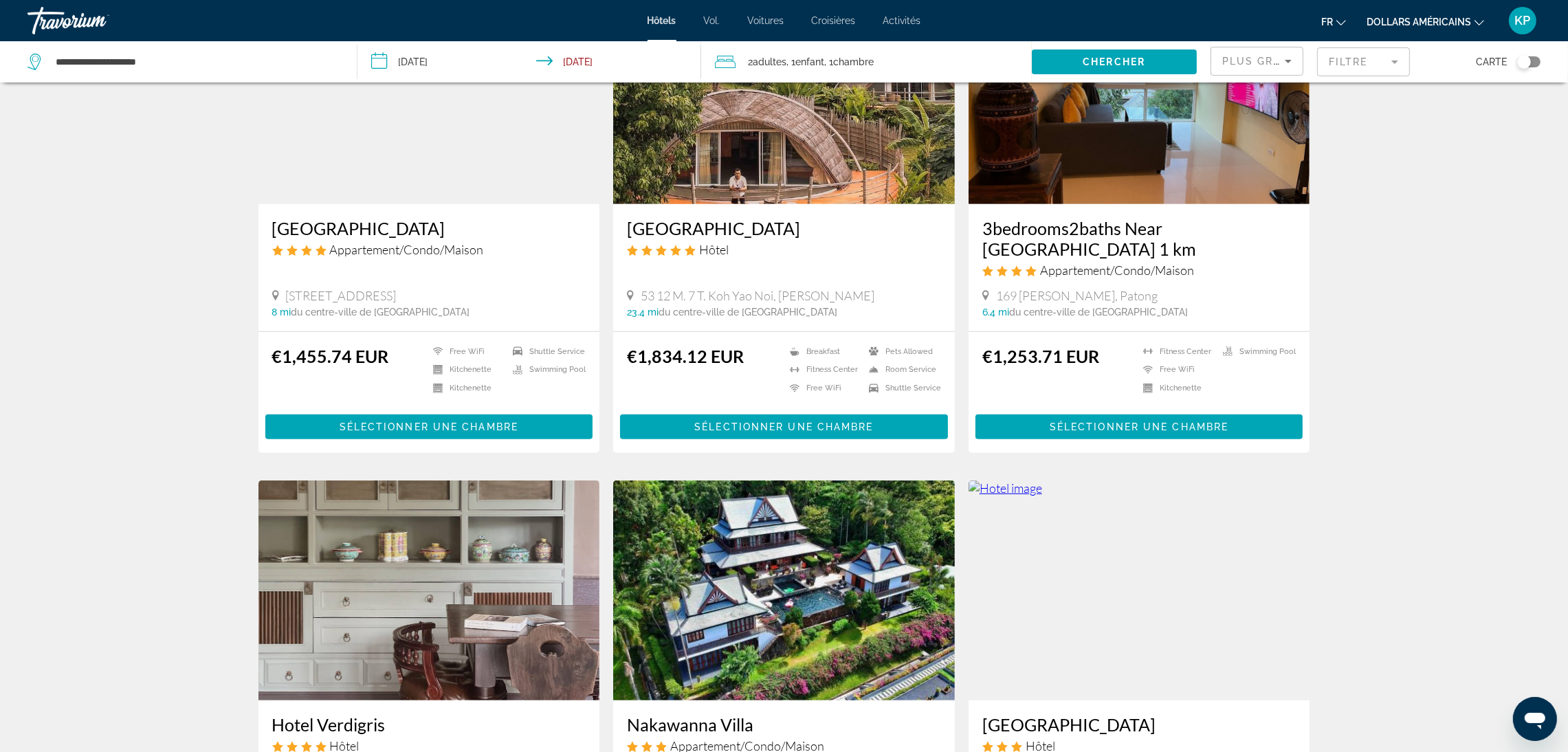
scroll to position [1540, 0]
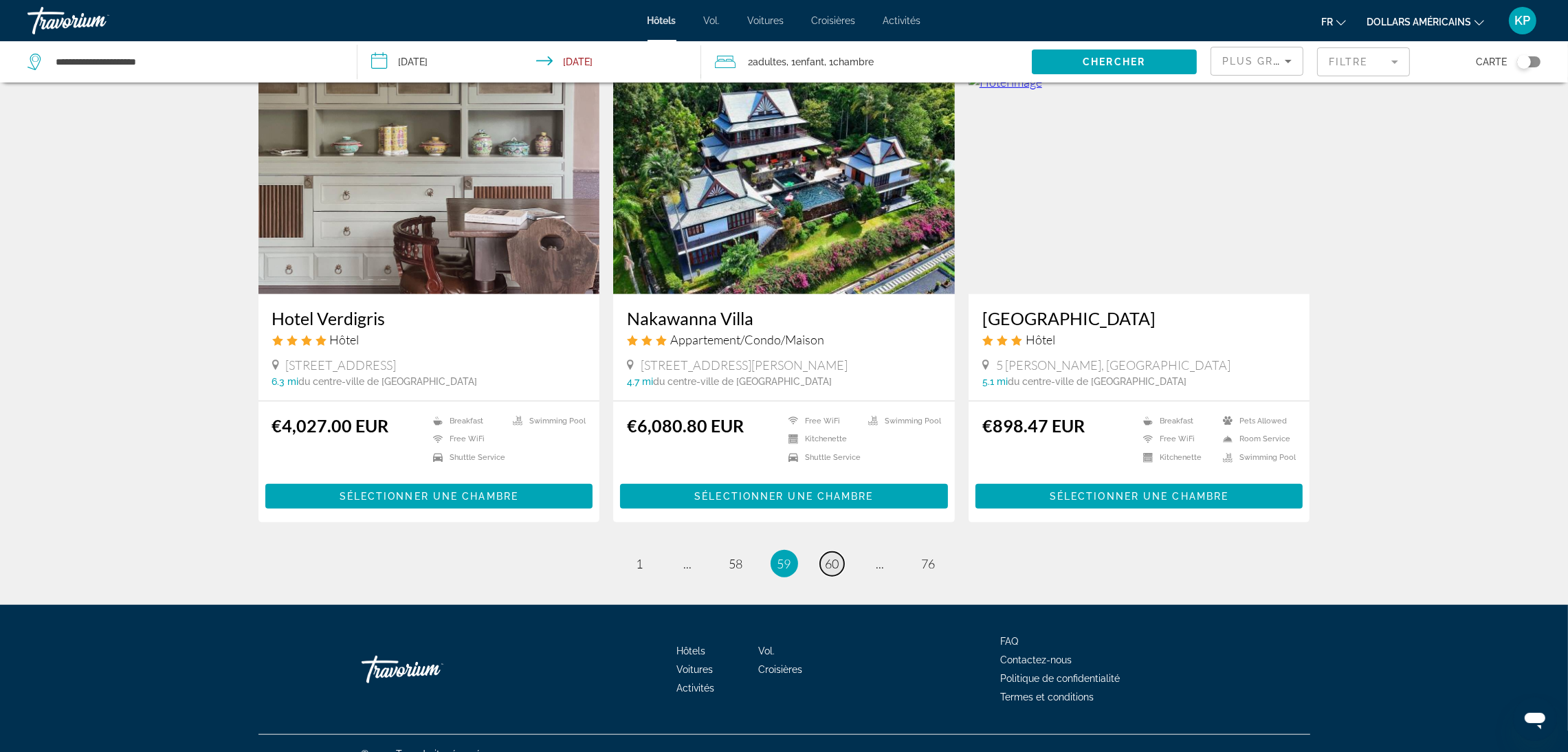
click at [842, 552] on link "page 60" at bounding box center [832, 564] width 24 height 25
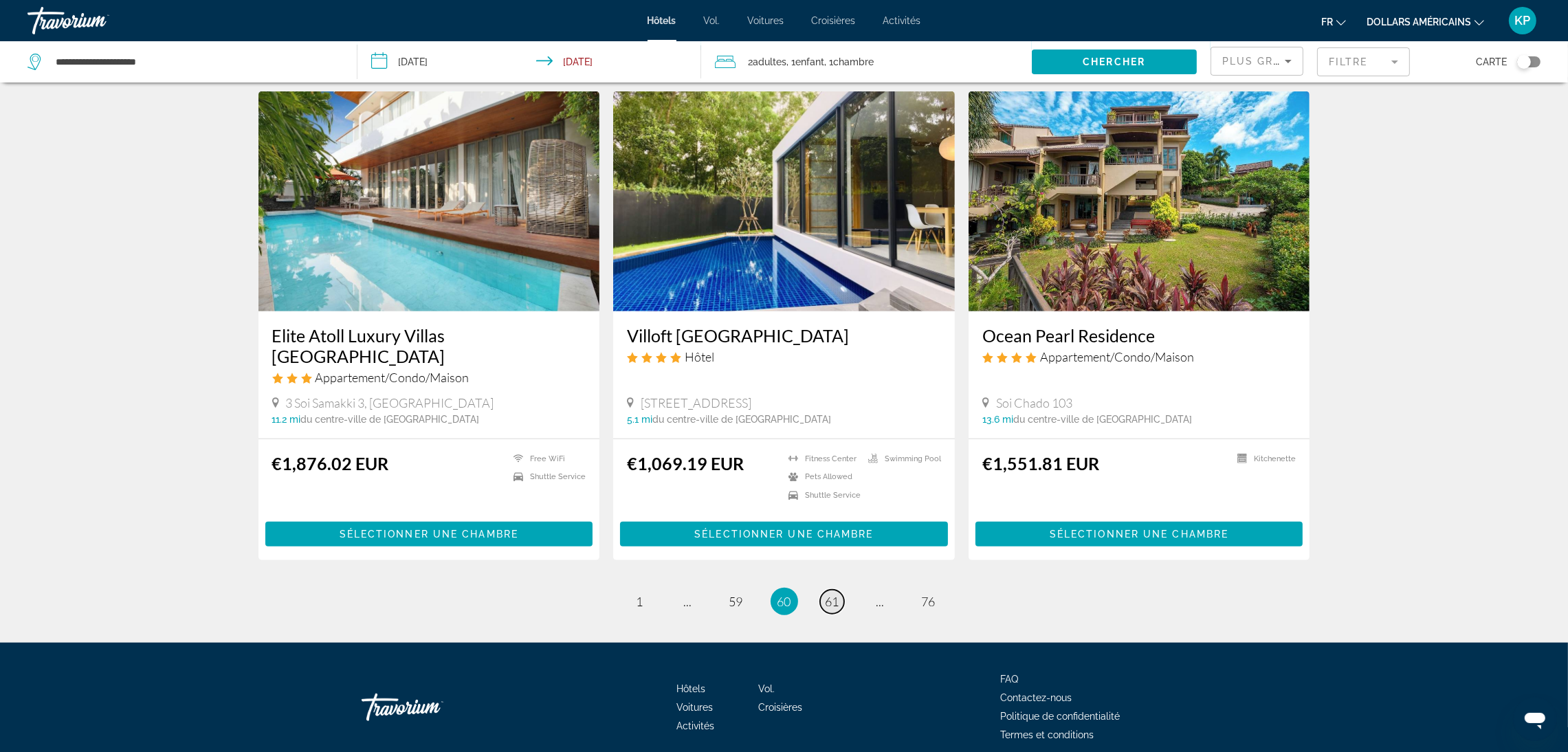
scroll to position [1561, 0]
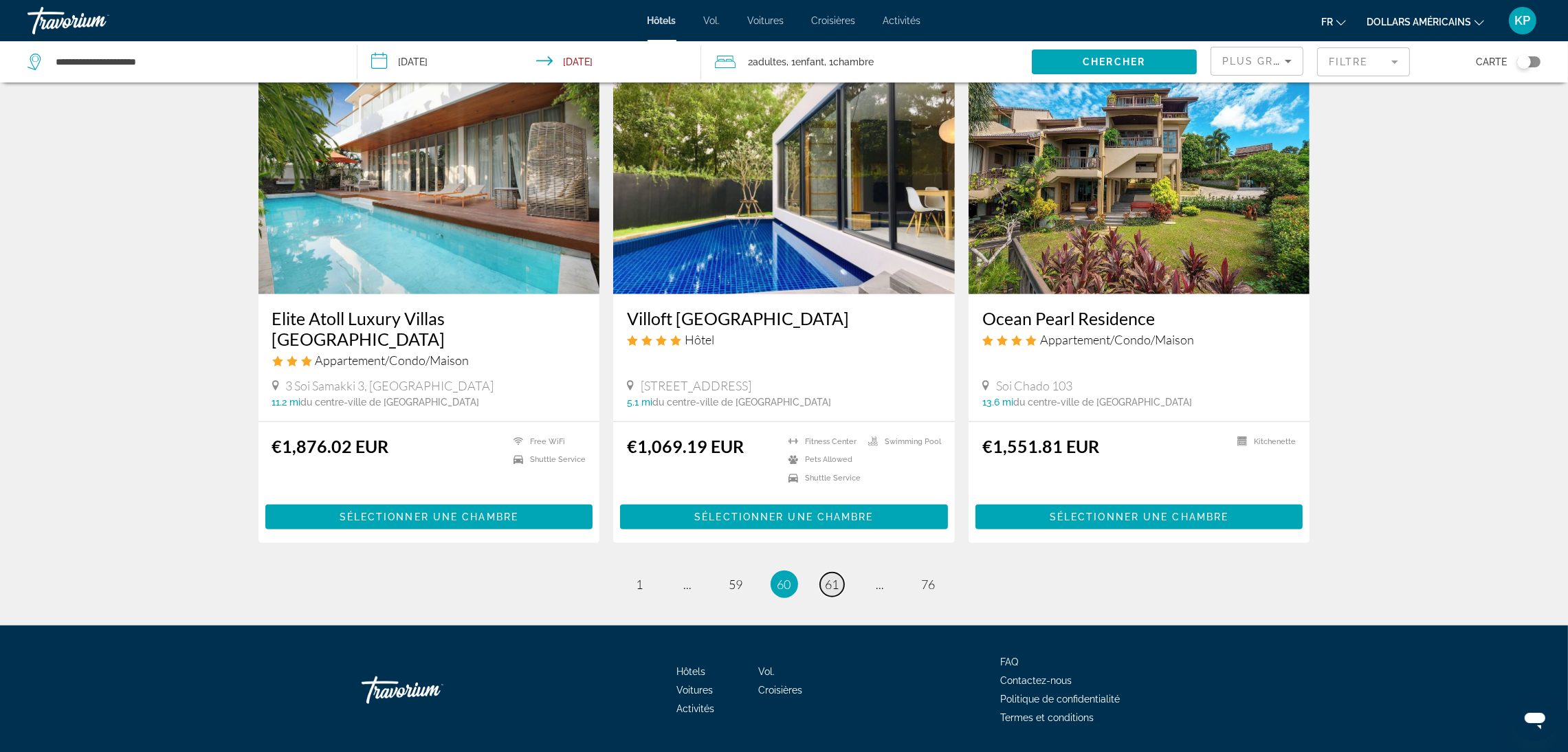
click at [842, 573] on link "page 61" at bounding box center [832, 584] width 24 height 25
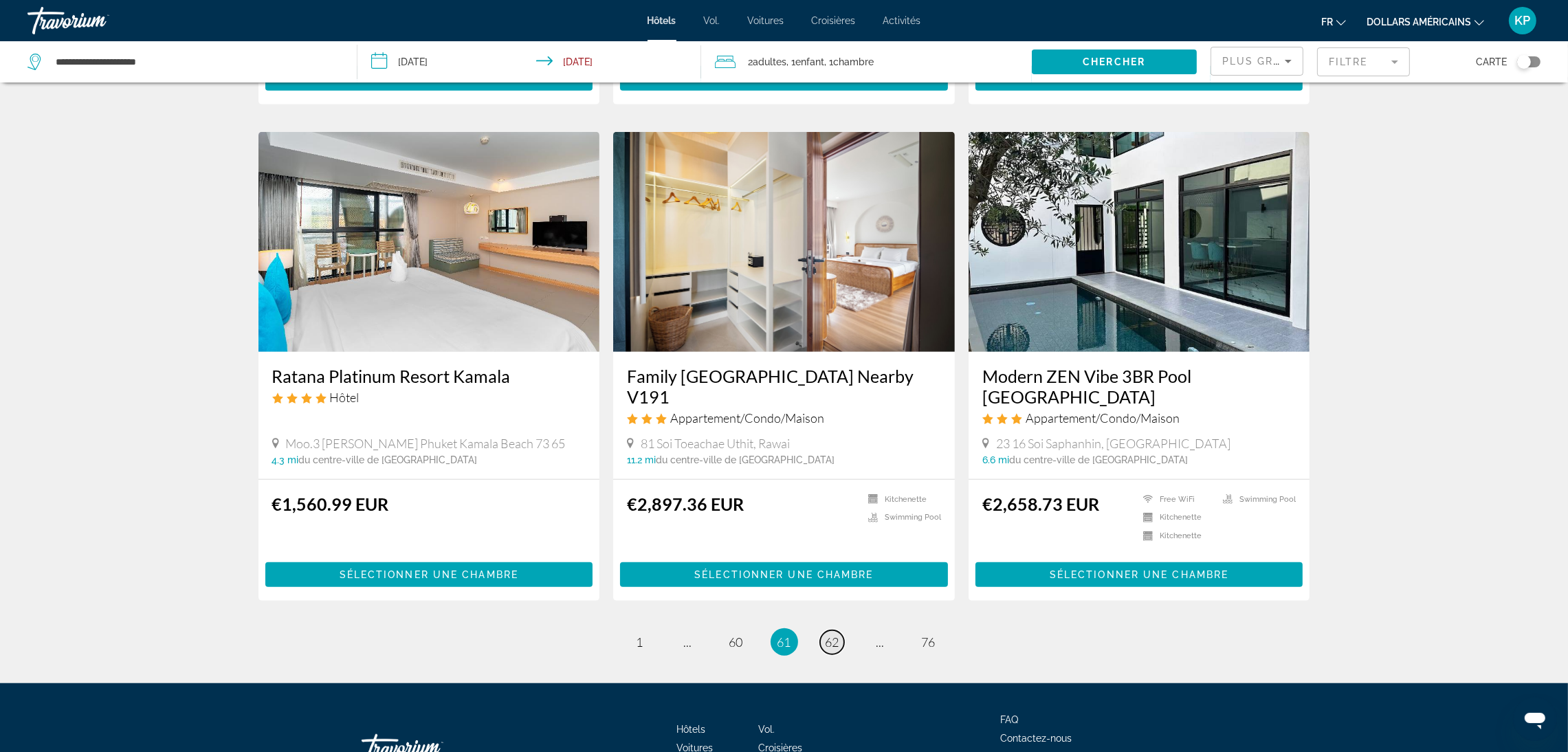
scroll to position [1505, 0]
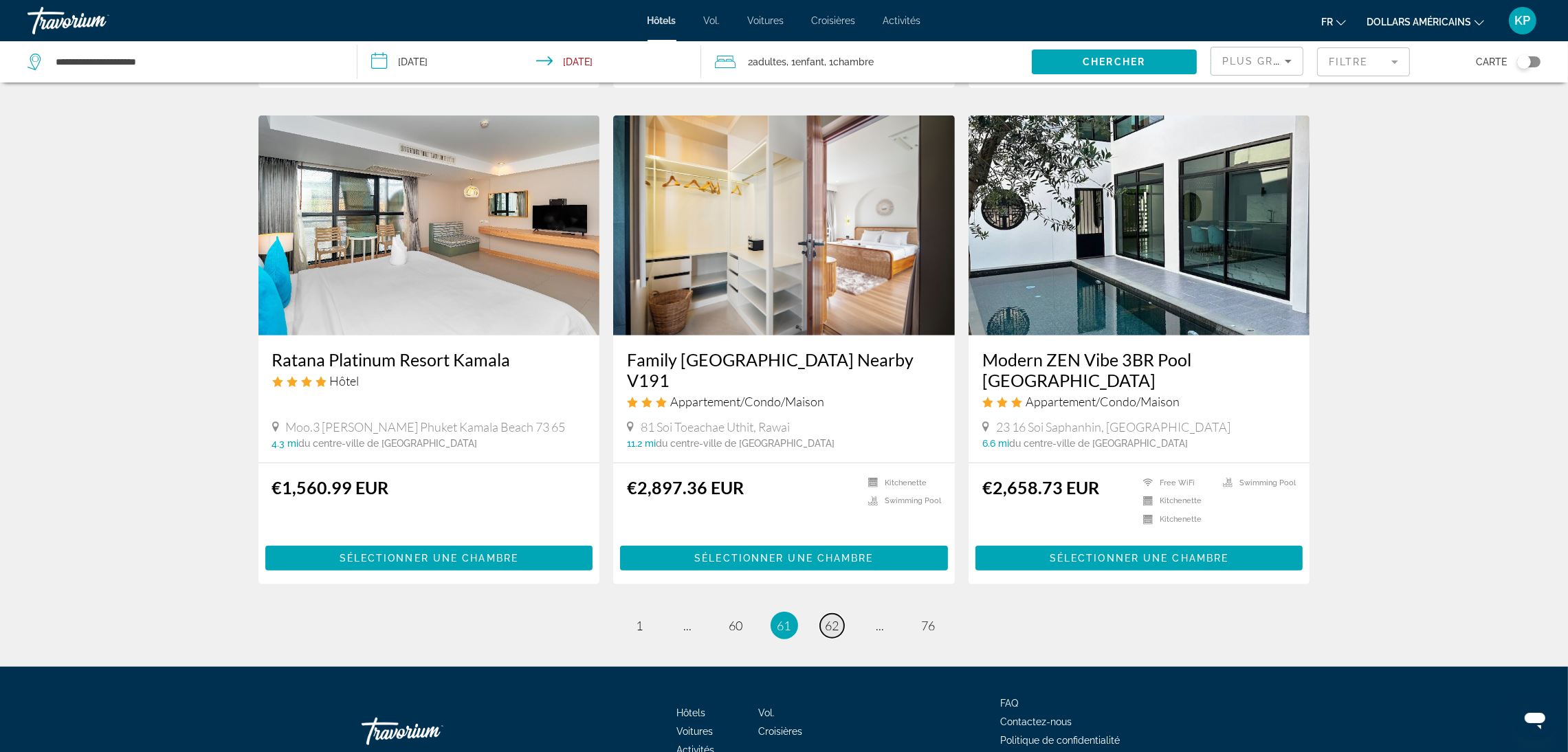
click at [842, 614] on link "page 62" at bounding box center [832, 626] width 24 height 25
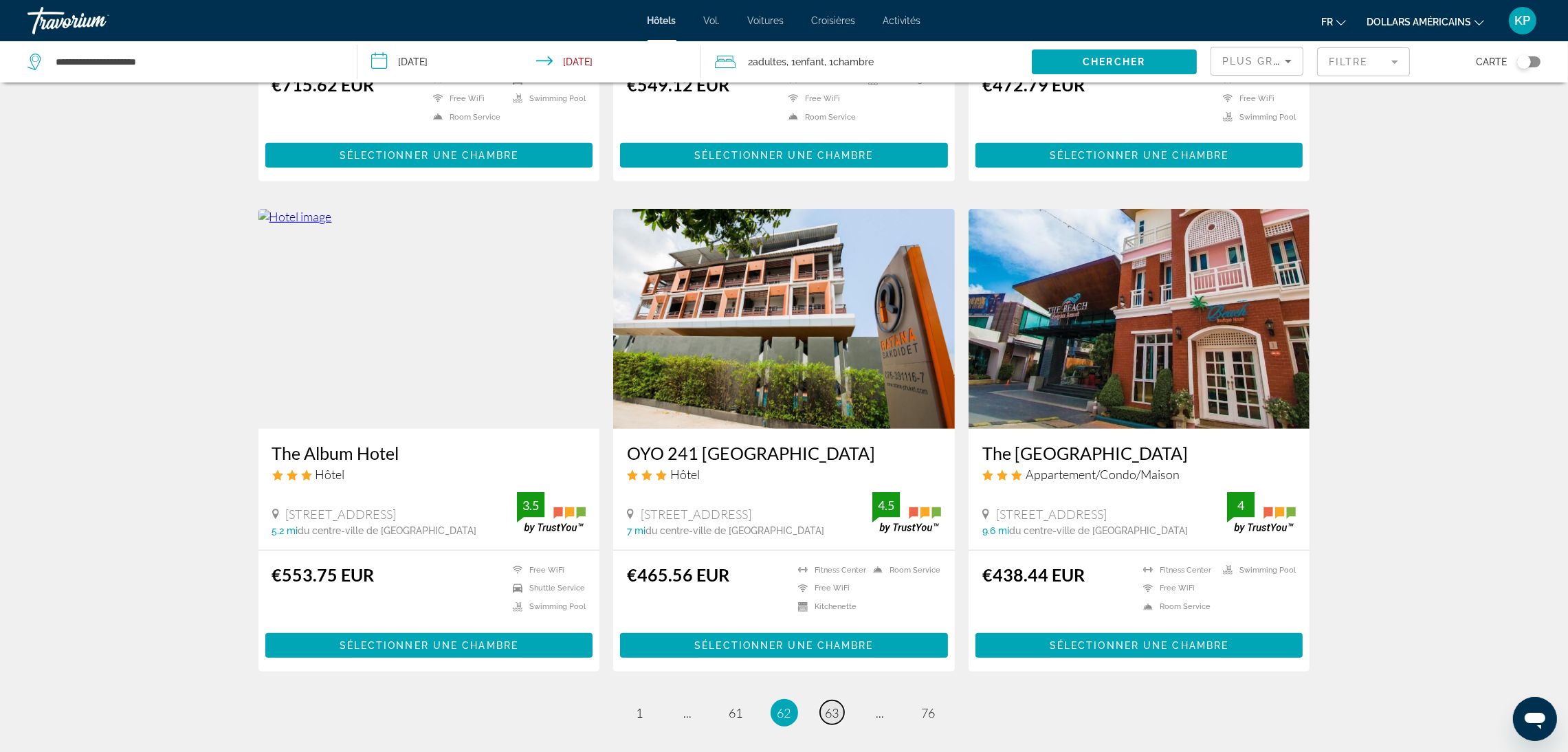
scroll to position [1547, 0]
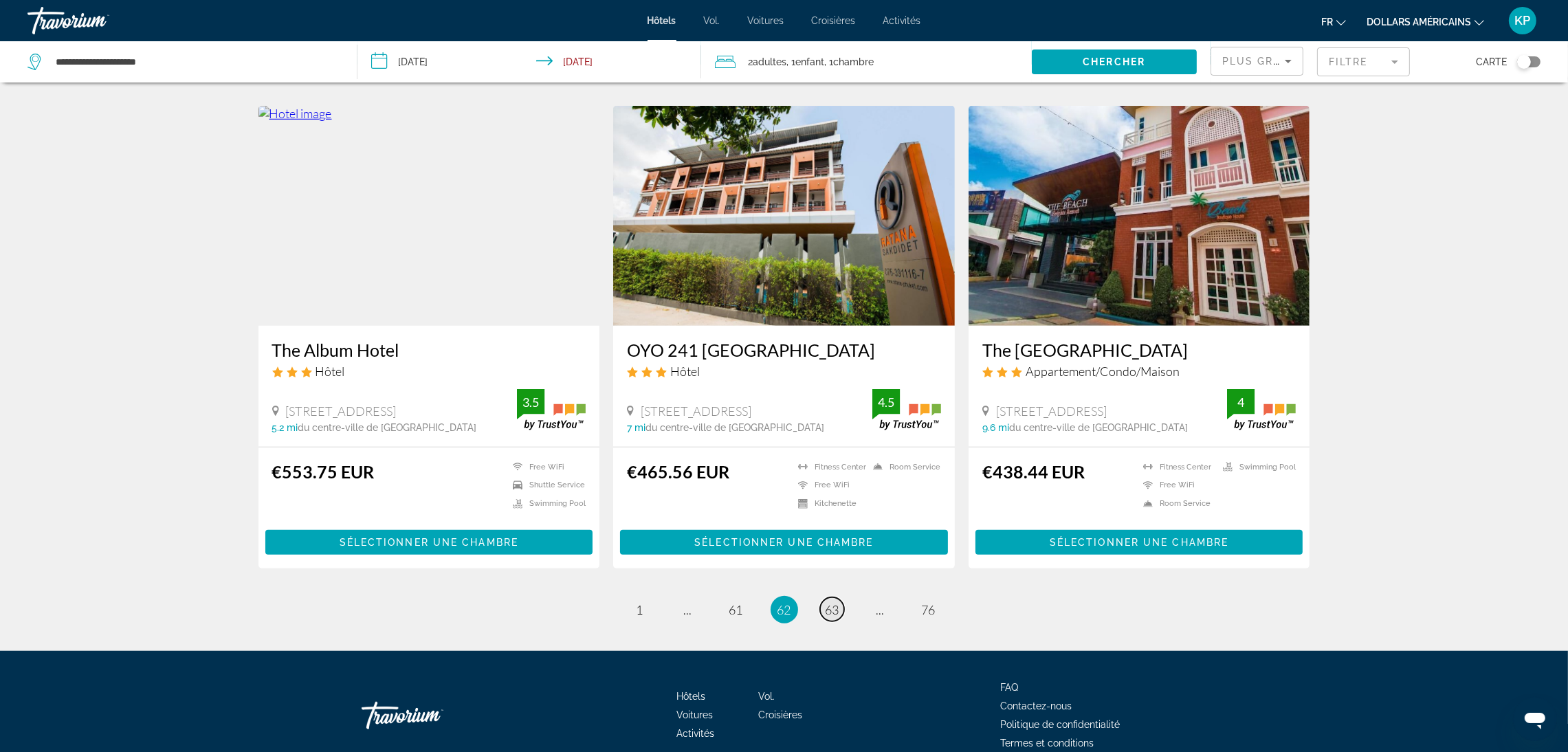
click at [822, 597] on link "page 63" at bounding box center [832, 609] width 24 height 25
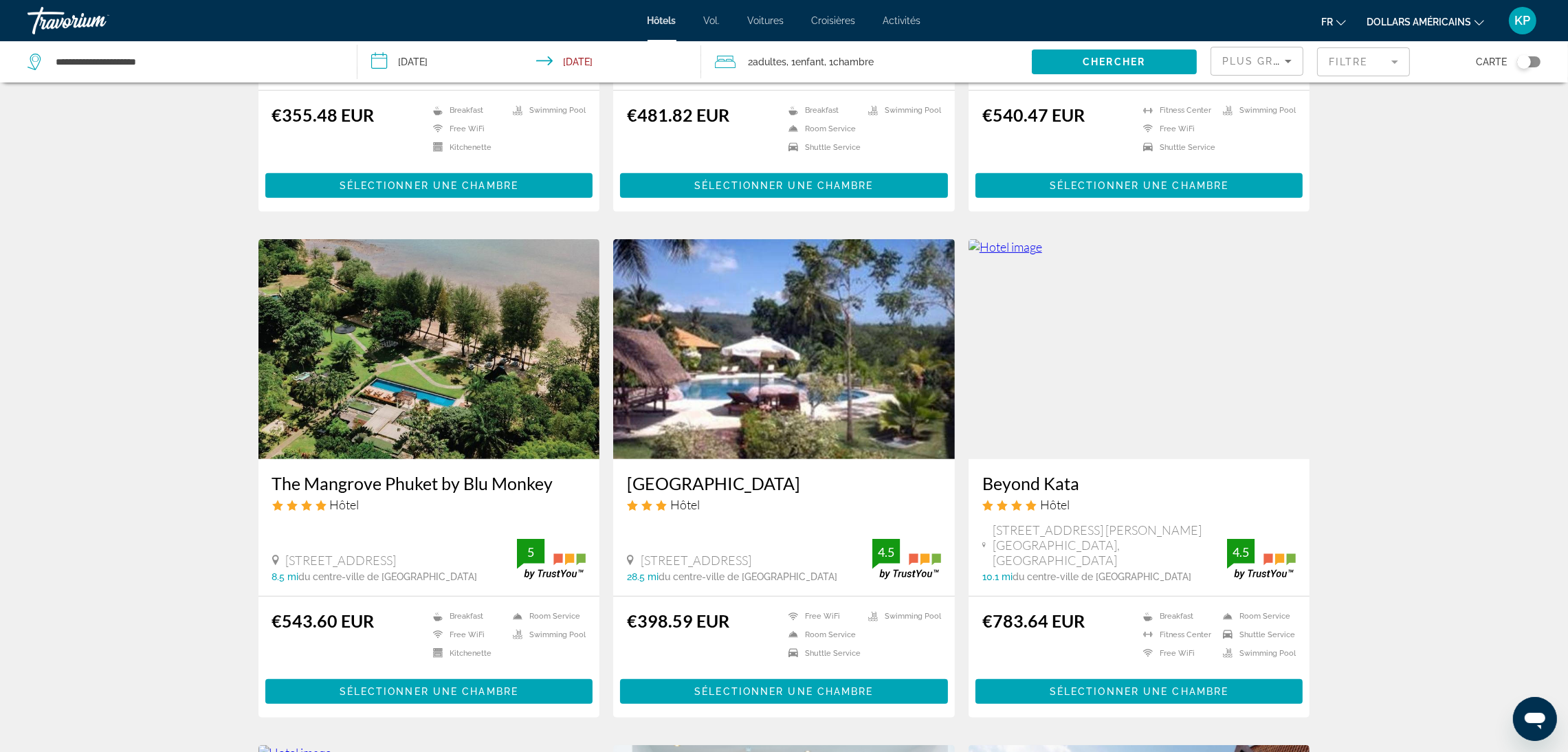
scroll to position [927, 0]
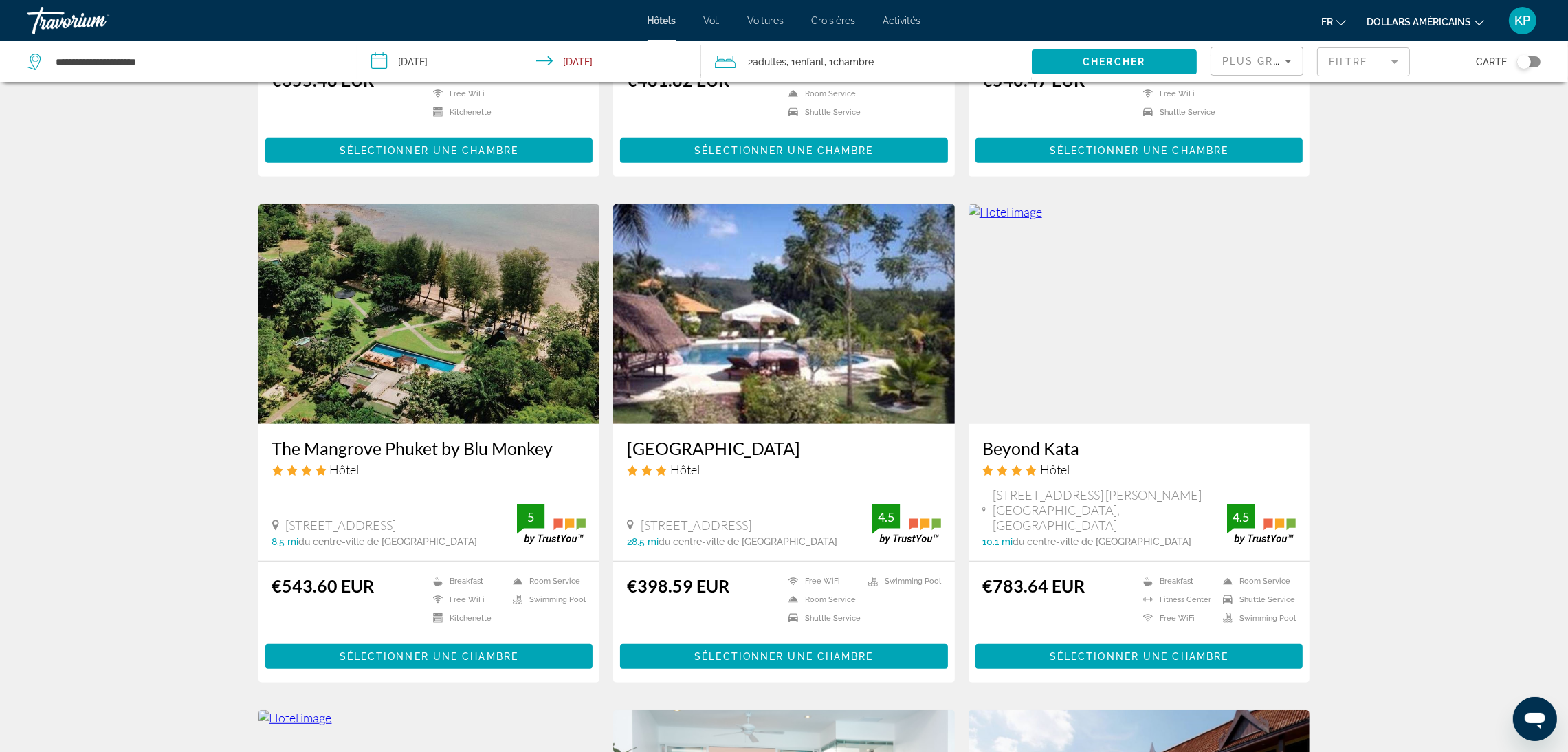
click at [1190, 316] on img "Contenu principal" at bounding box center [1139, 314] width 342 height 220
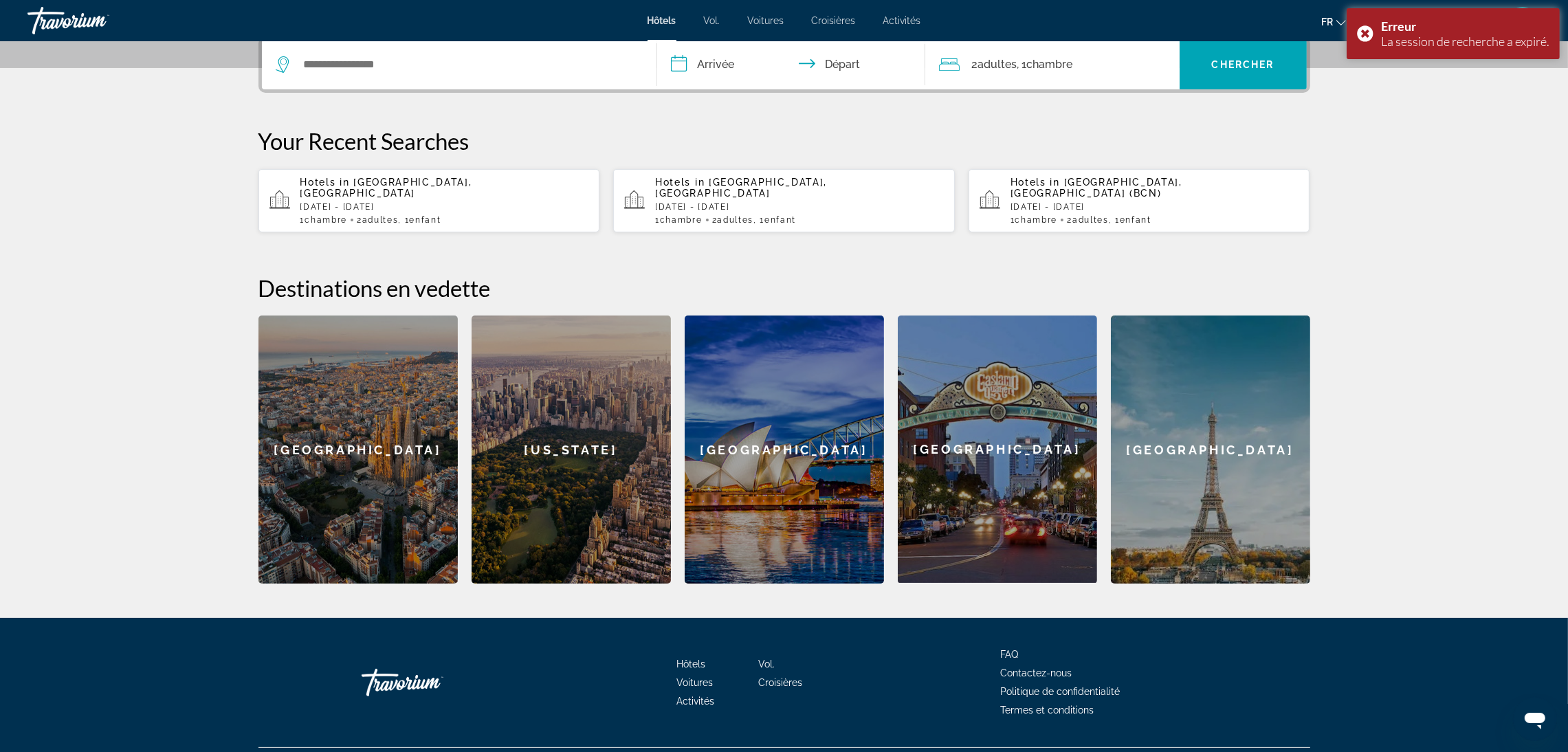
scroll to position [368, 0]
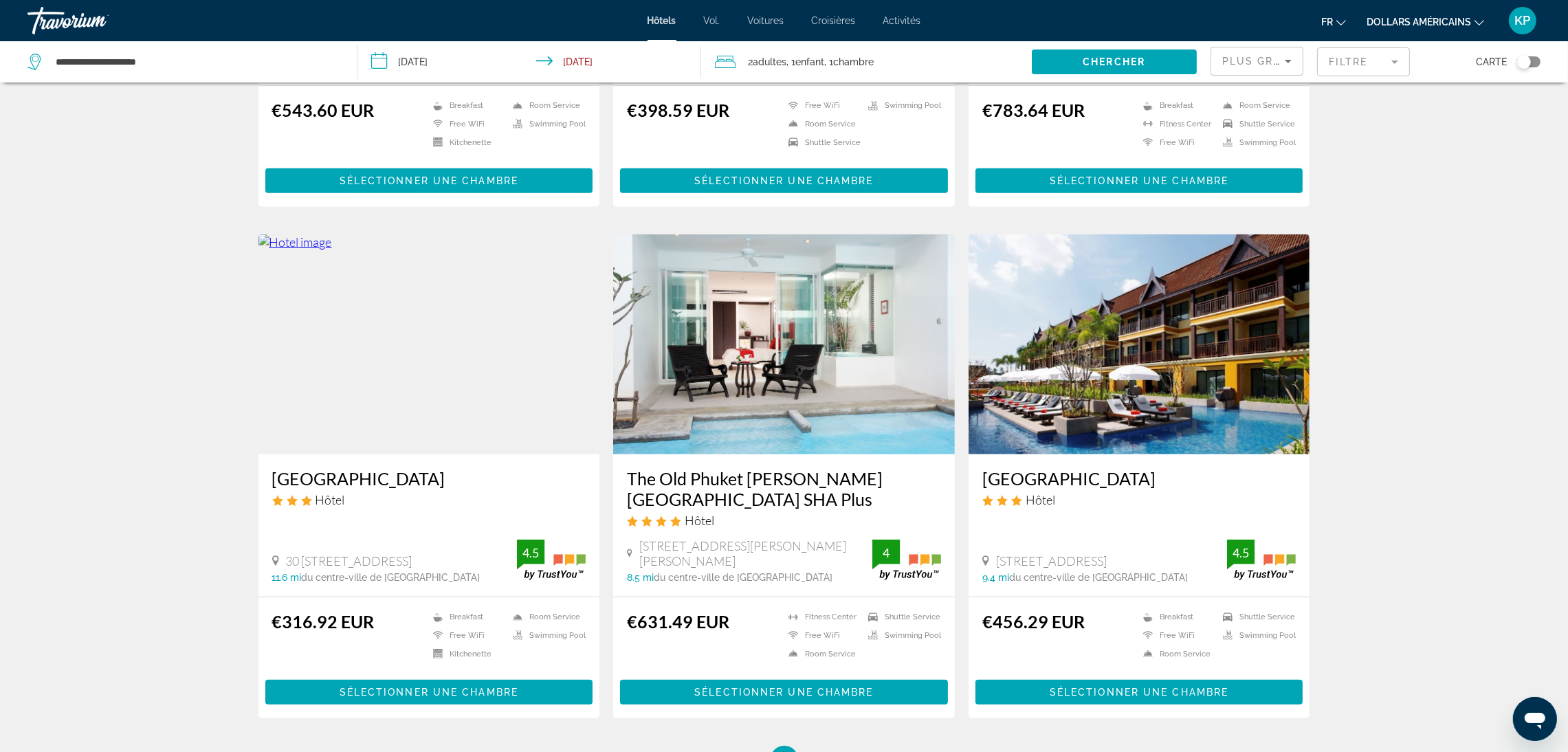
scroll to position [1585, 0]
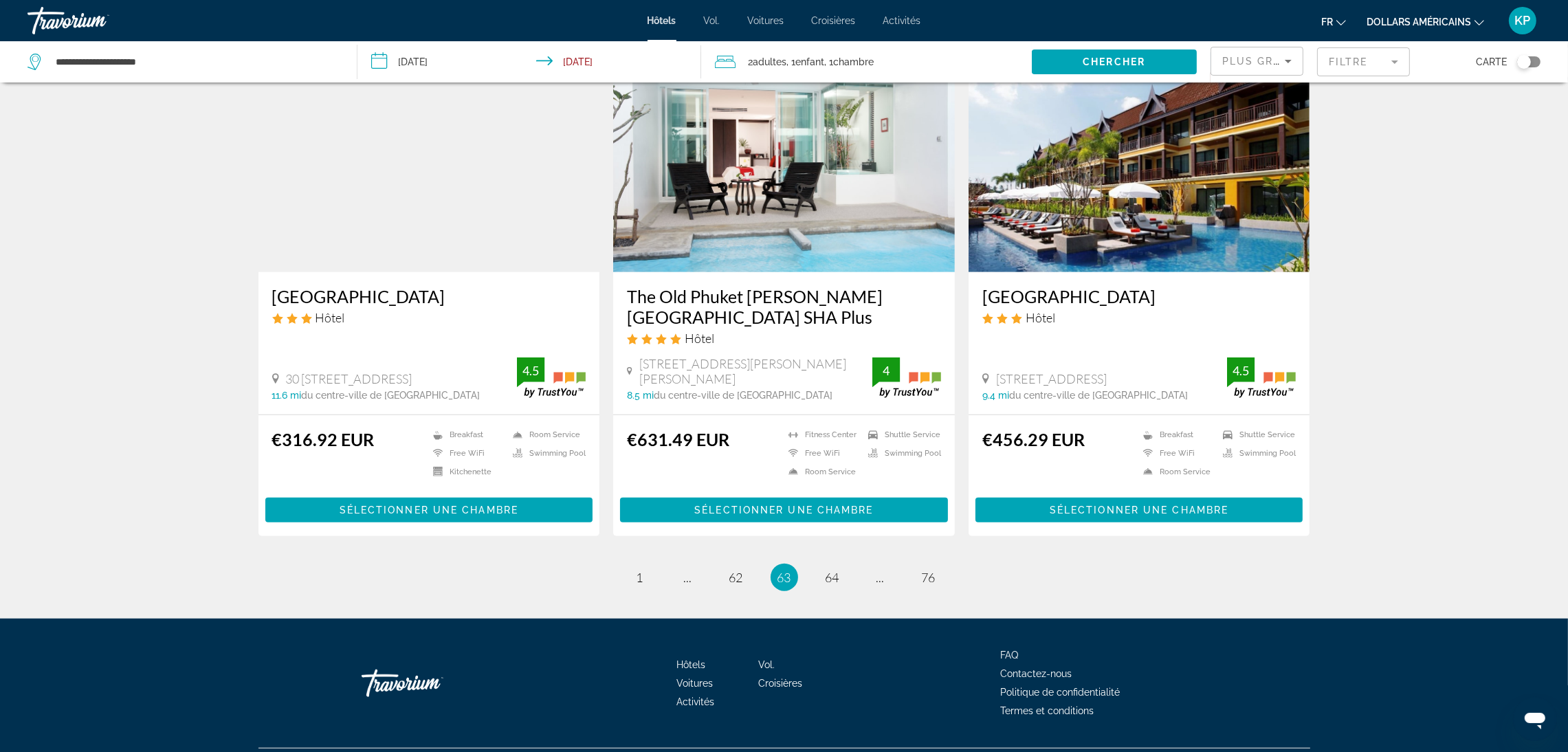
click at [826, 564] on ul "63 / 76 page 1 page ... page 62 You're on page 63 page 64 page ... page 76" at bounding box center [784, 577] width 1052 height 27
click at [827, 566] on link "page 64" at bounding box center [832, 577] width 24 height 25
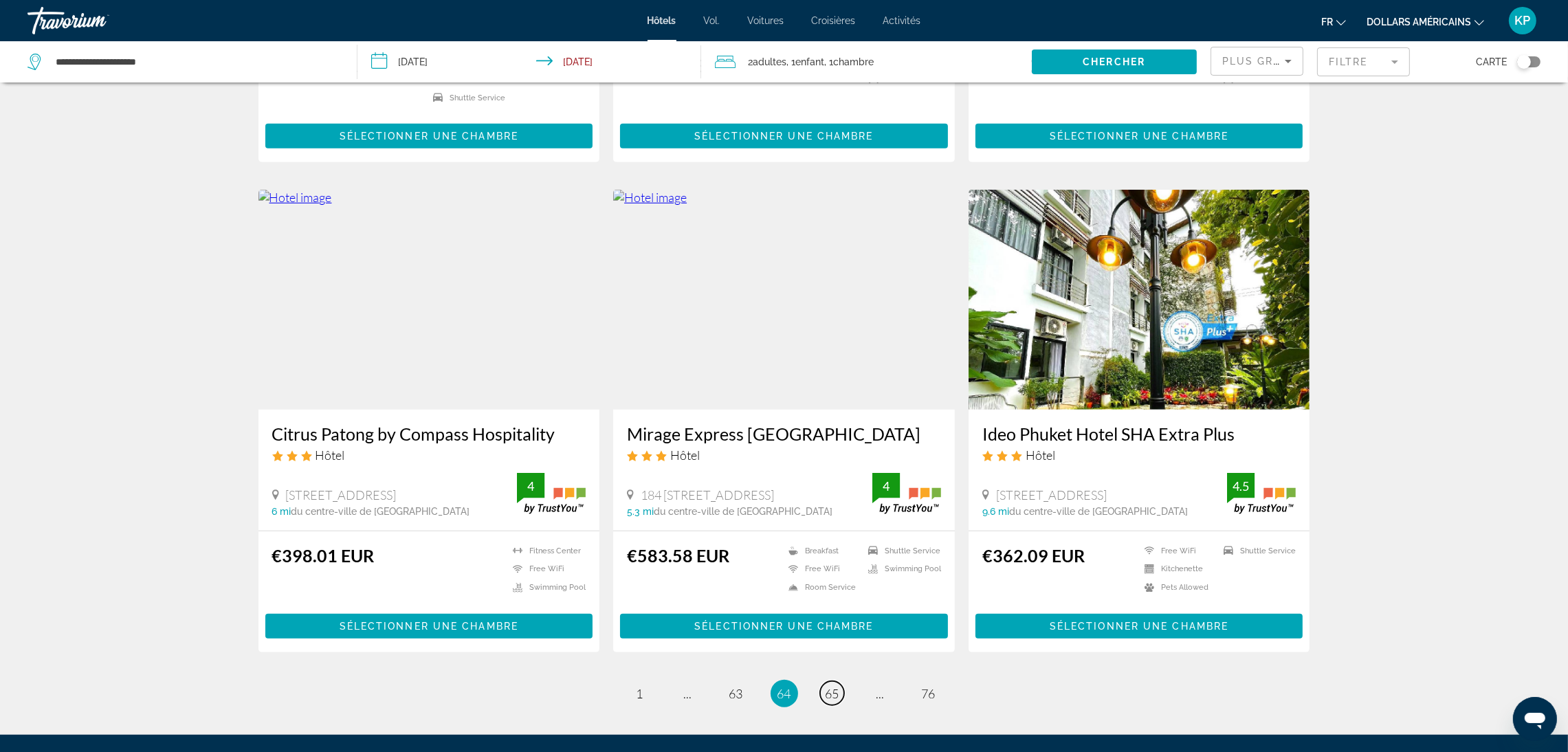
scroll to position [1590, 0]
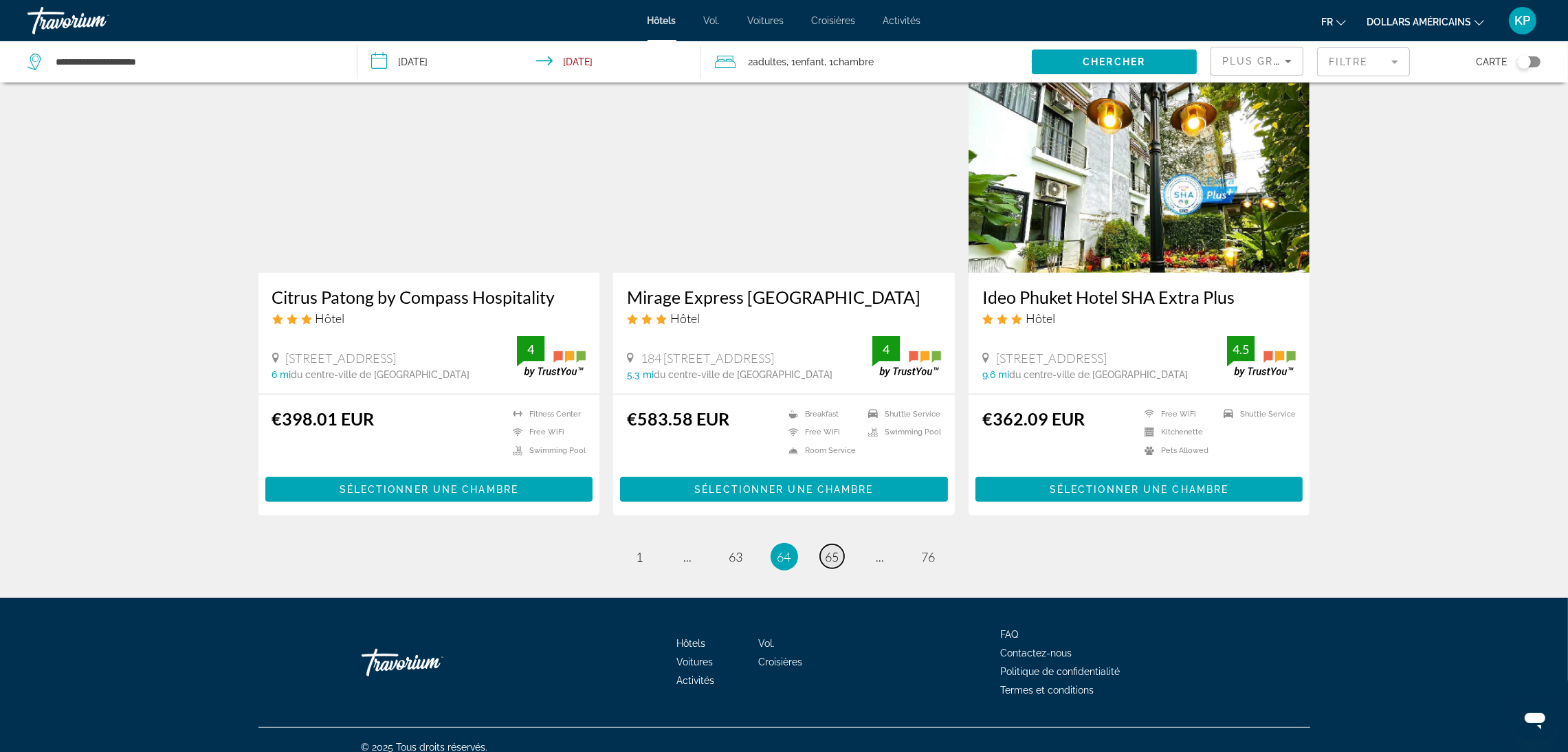
click at [826, 549] on span "65" at bounding box center [832, 556] width 14 height 15
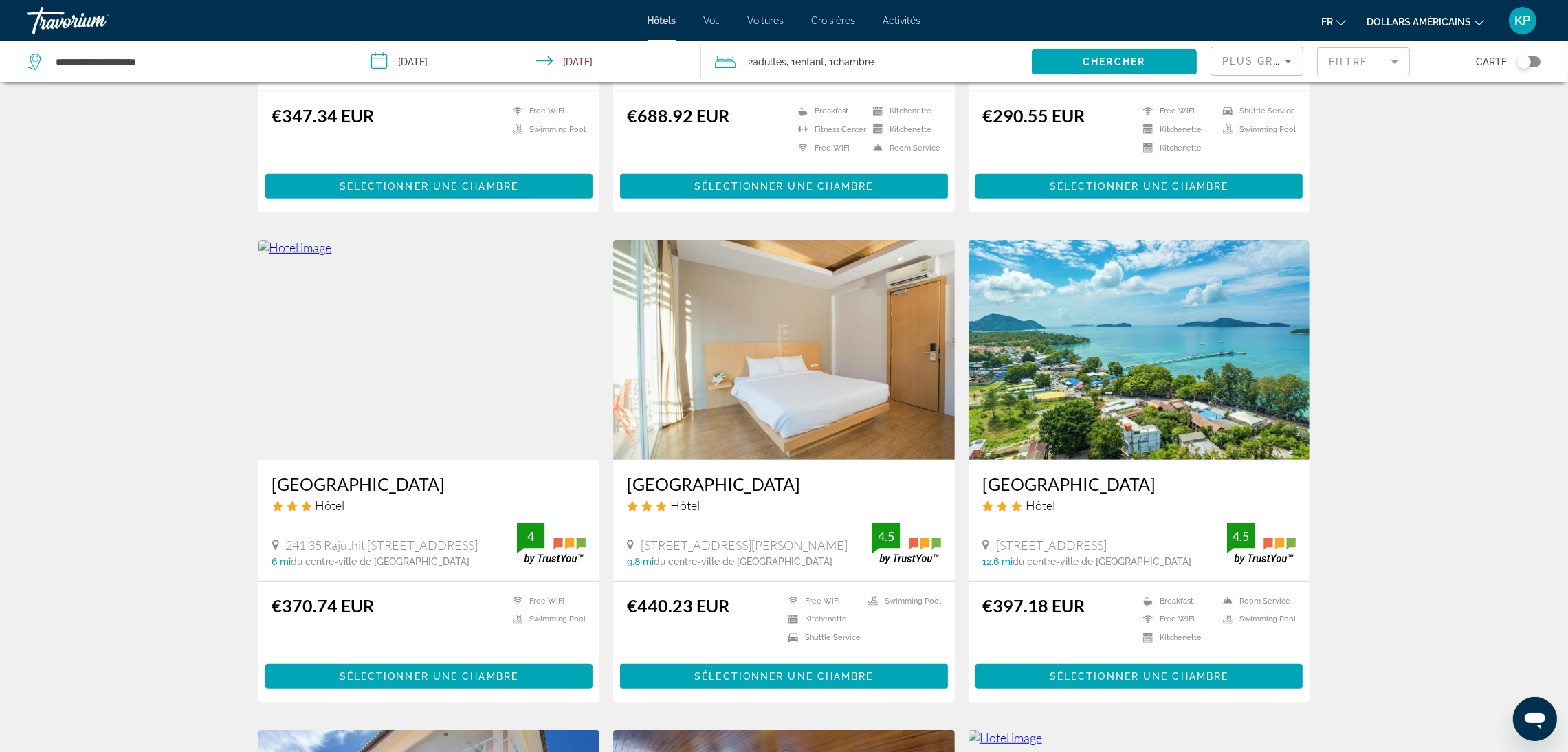
scroll to position [927, 0]
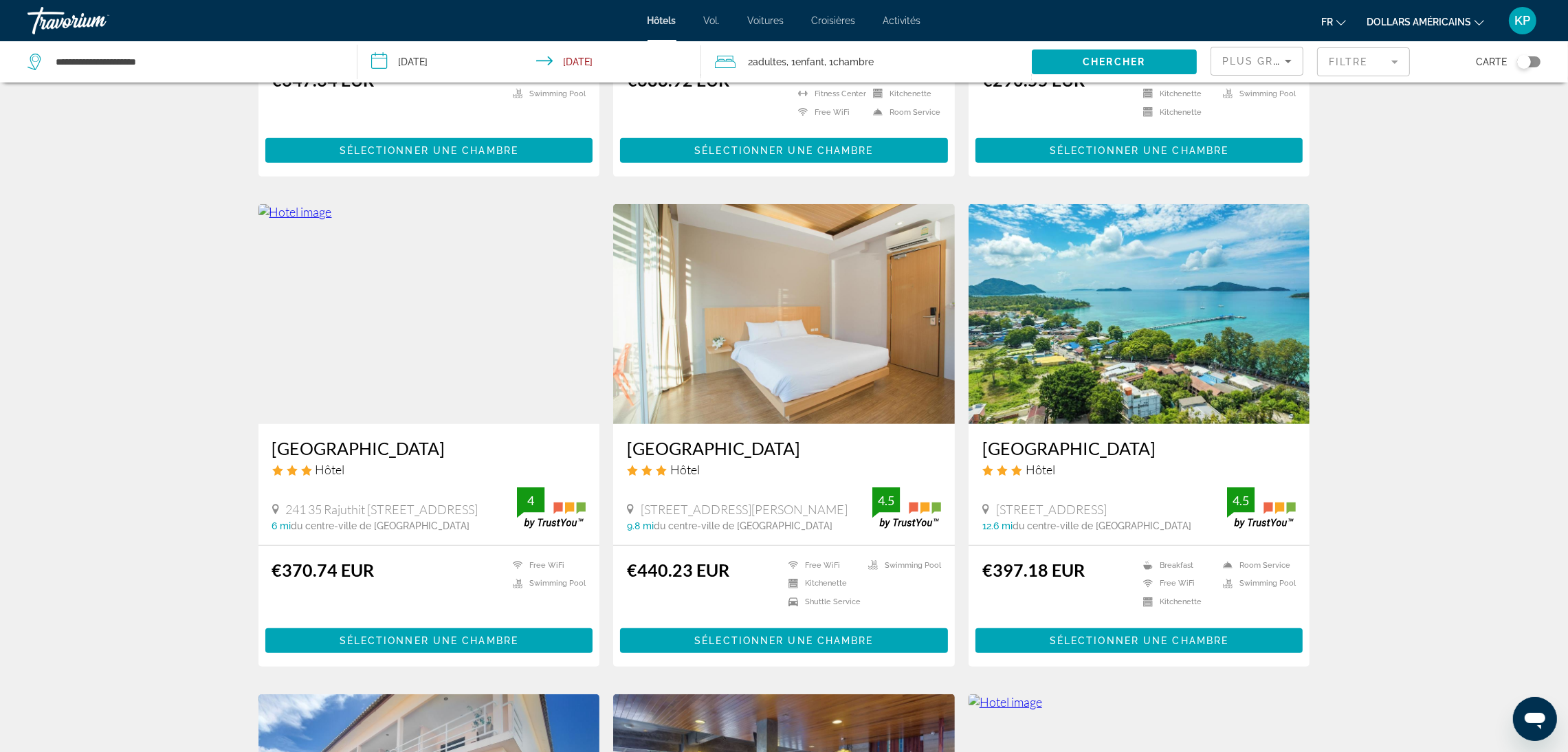
click at [1195, 361] on img "Contenu principal" at bounding box center [1139, 314] width 342 height 220
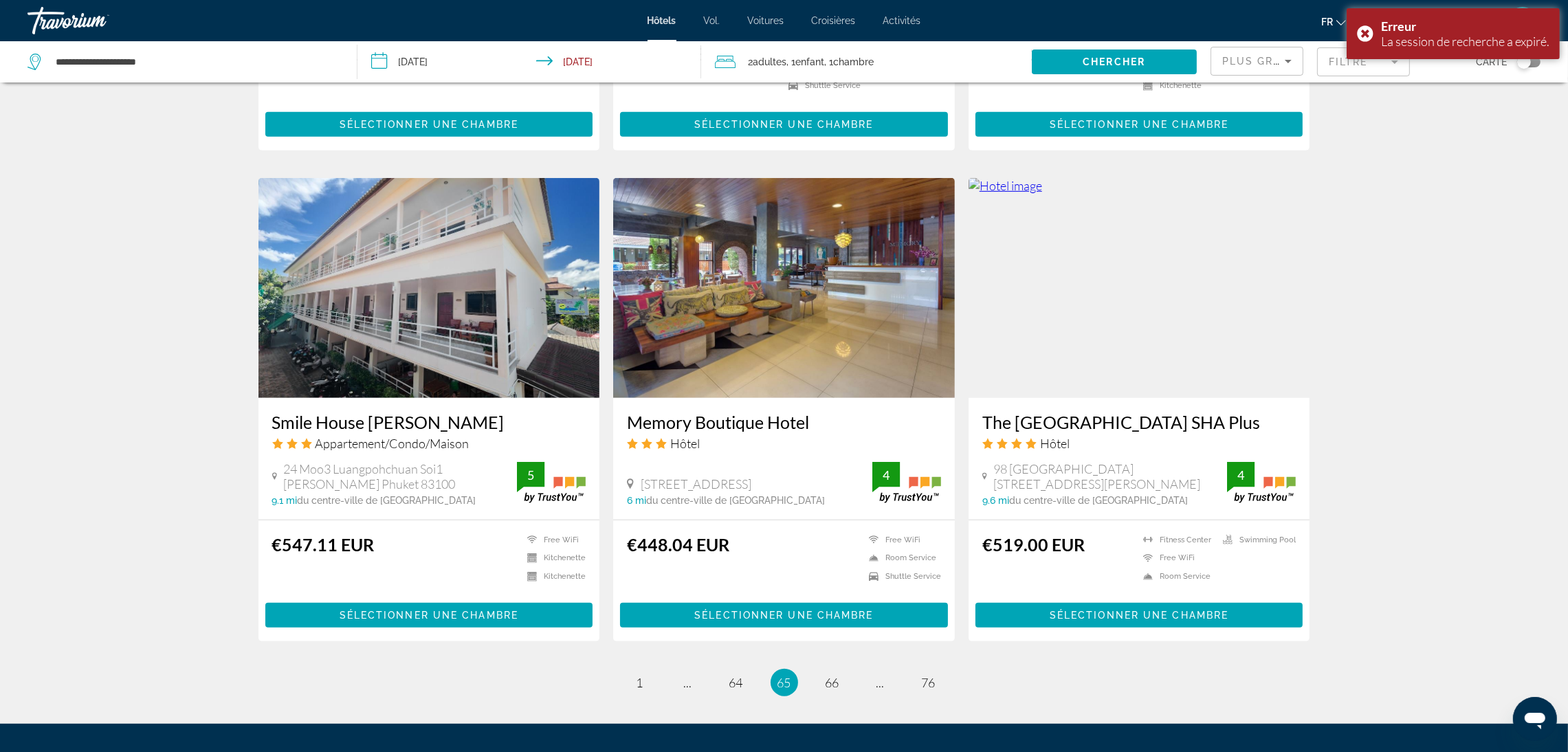
scroll to position [1564, 0]
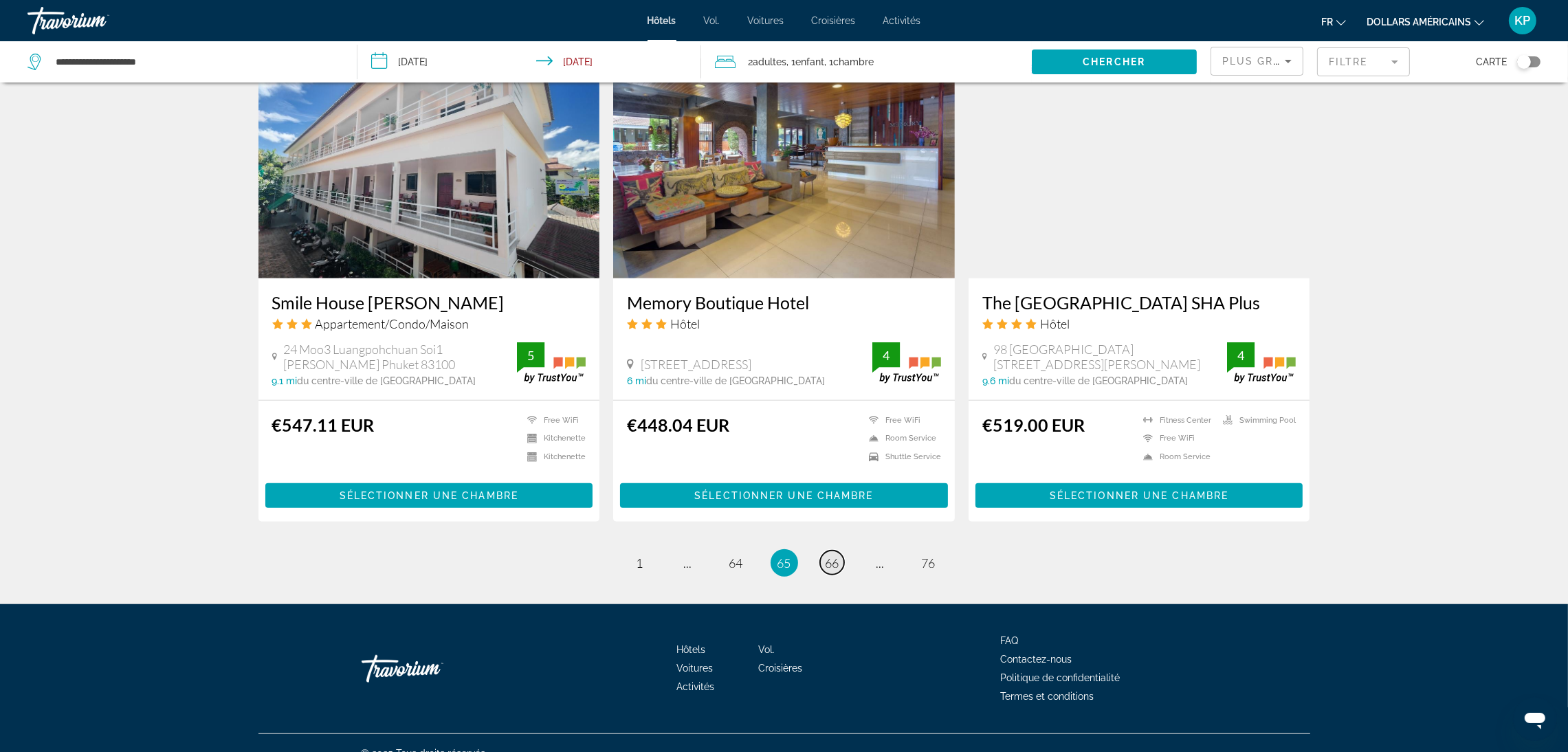
click at [823, 551] on link "page 66" at bounding box center [832, 563] width 24 height 25
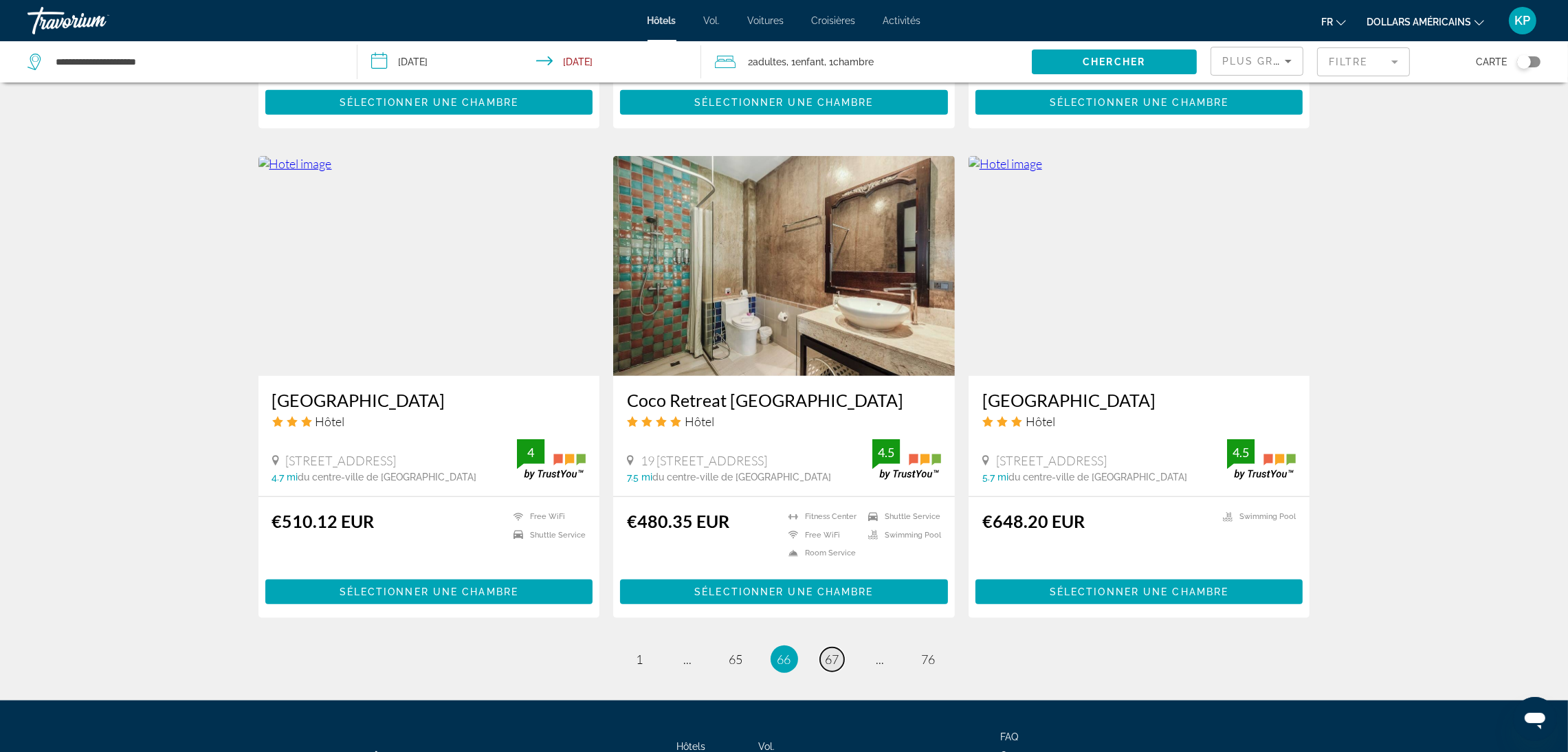
scroll to position [1565, 0]
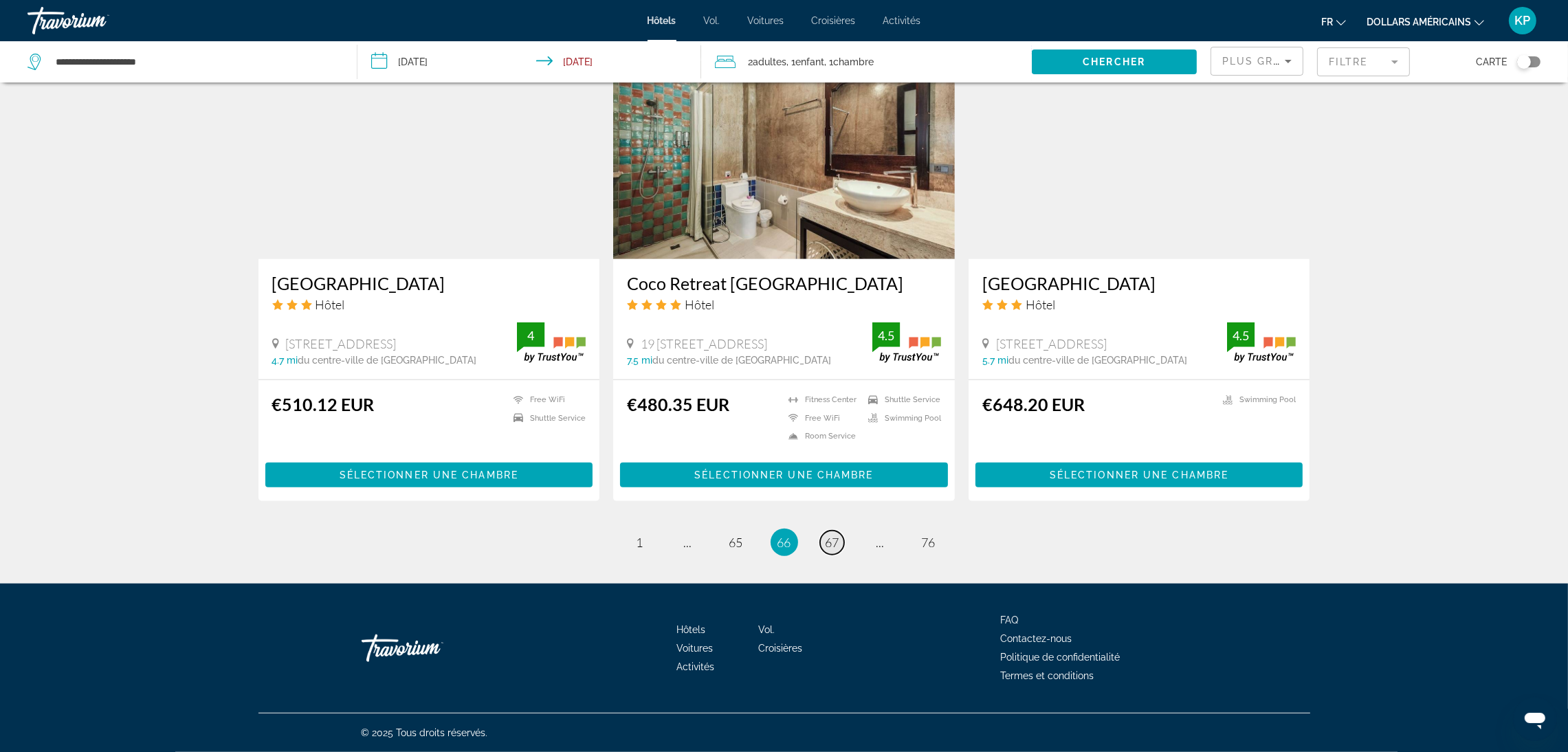
click at [830, 542] on span "67" at bounding box center [832, 542] width 14 height 15
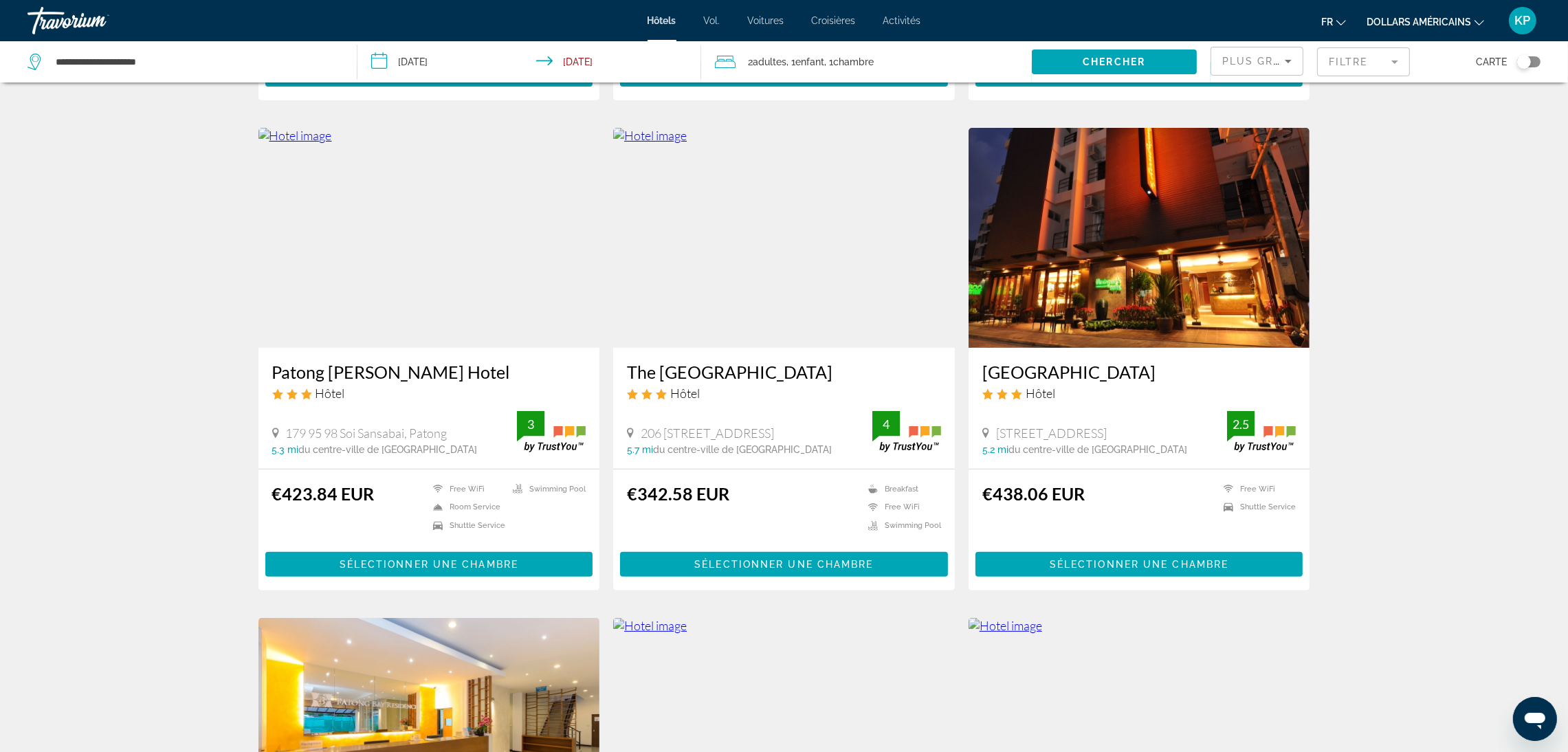
scroll to position [515, 0]
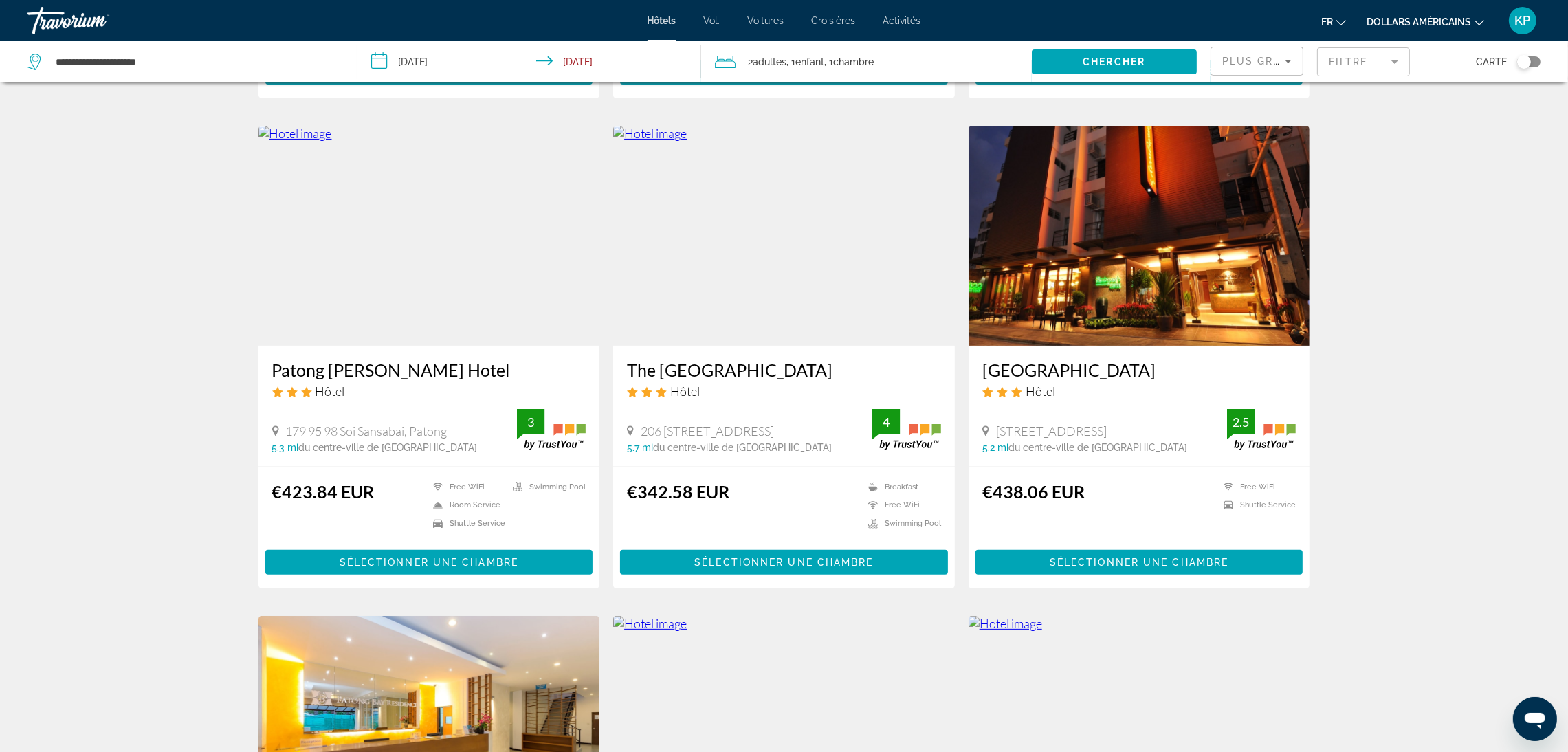
click at [805, 256] on img "Contenu principal" at bounding box center [784, 235] width 342 height 220
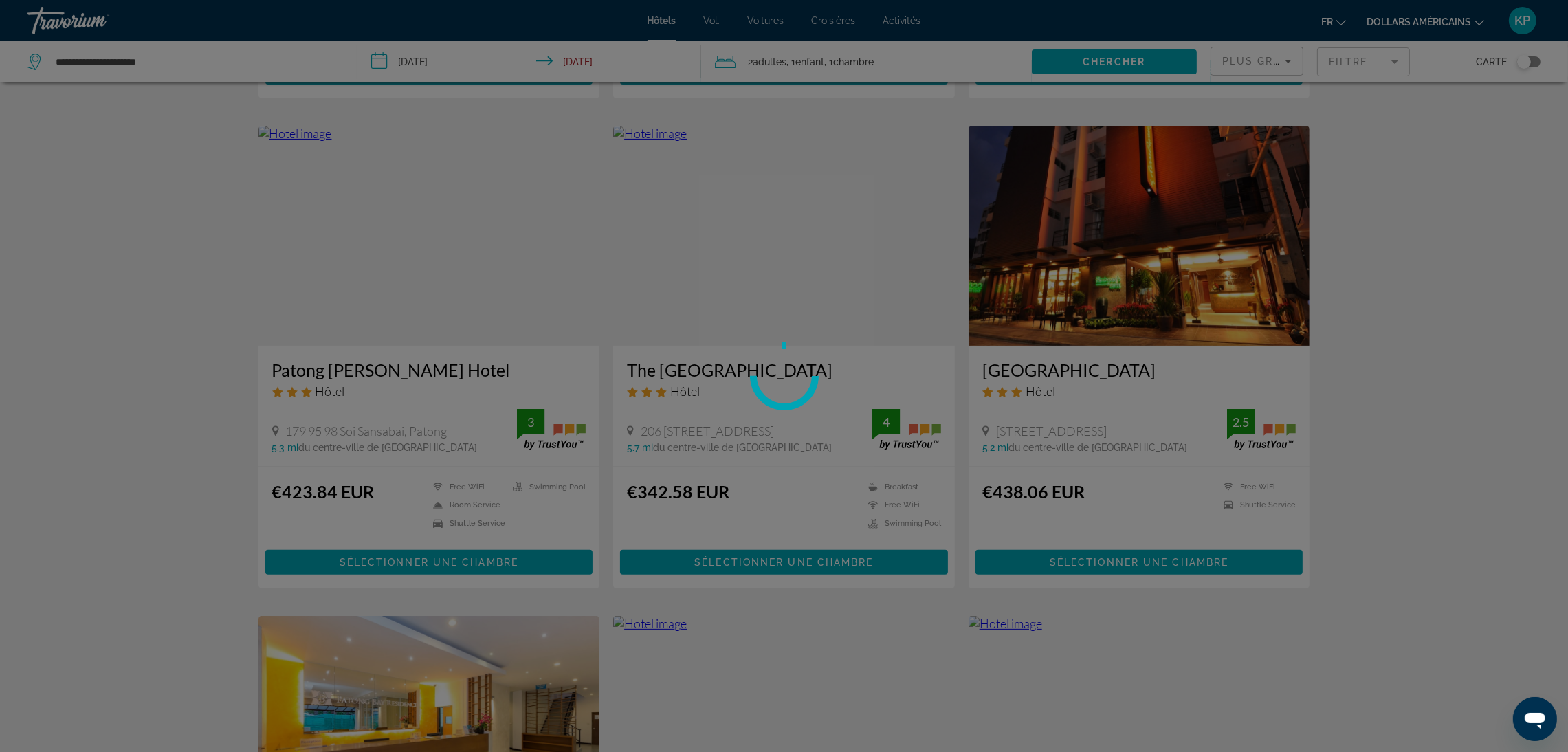
click at [805, 256] on div at bounding box center [784, 376] width 1568 height 752
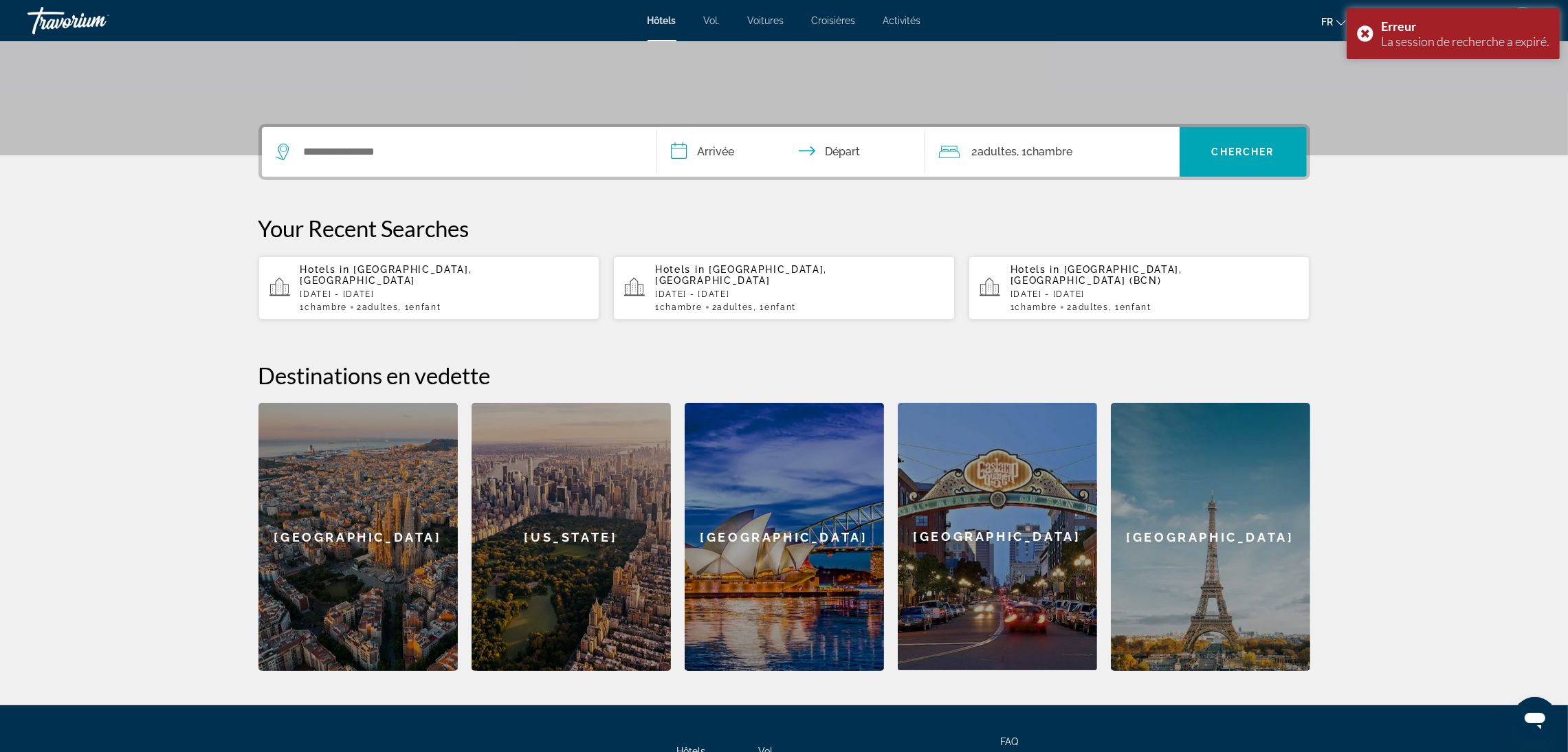
scroll to position [309, 0]
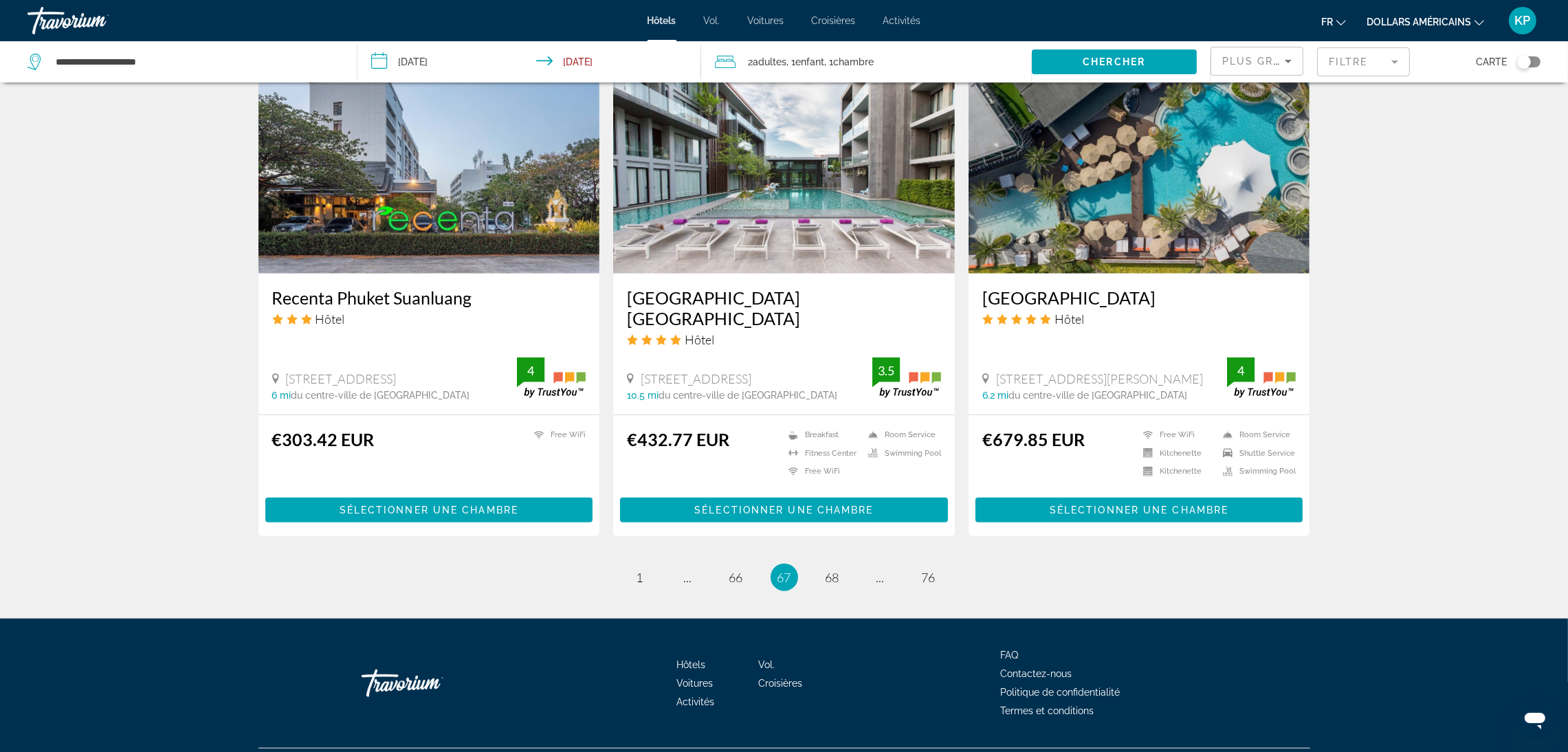
scroll to position [1486, 0]
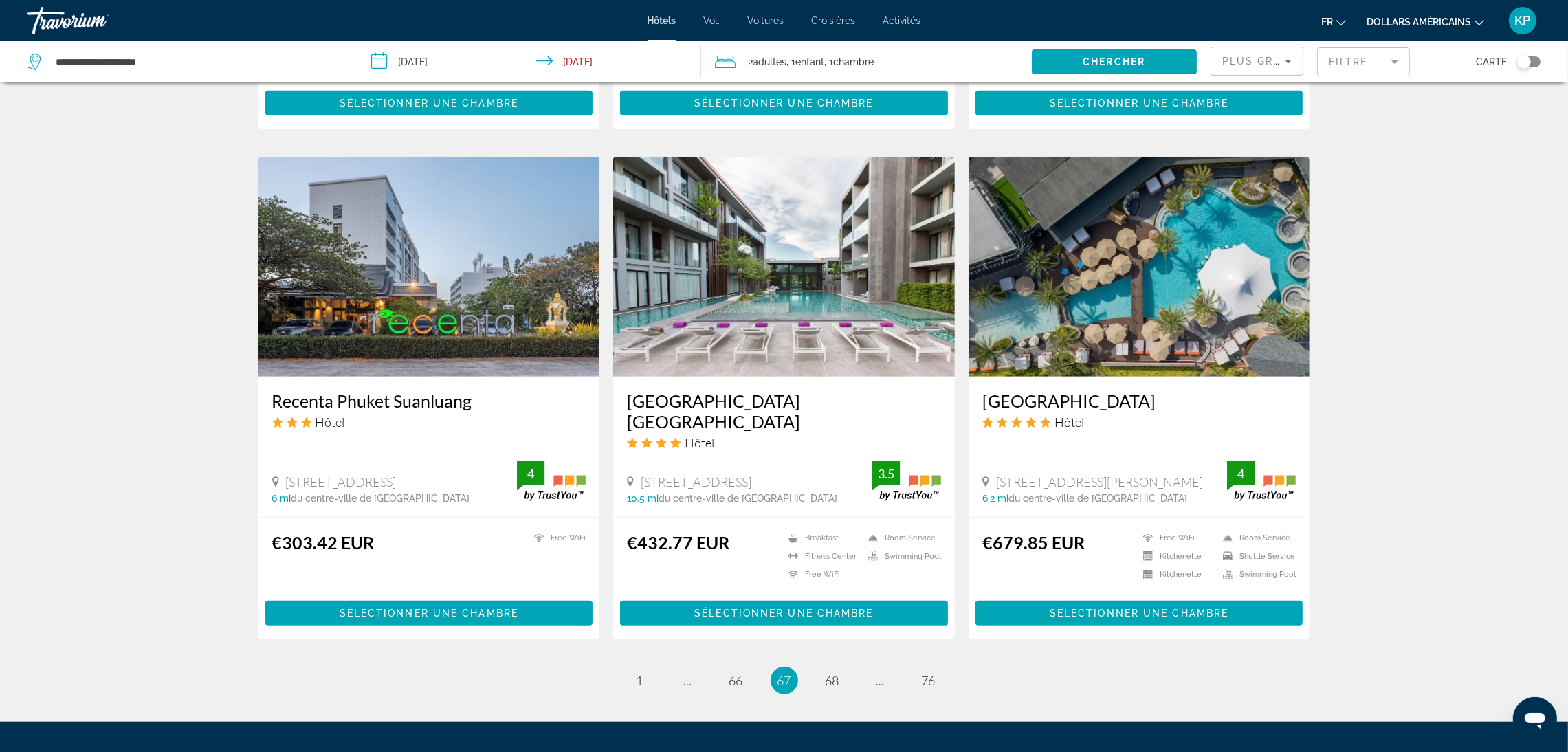
drag, startPoint x: 1152, startPoint y: 363, endPoint x: 1129, endPoint y: 365, distance: 23.1
click at [1132, 390] on h3 "[GEOGRAPHIC_DATA]" at bounding box center [1139, 400] width 315 height 21
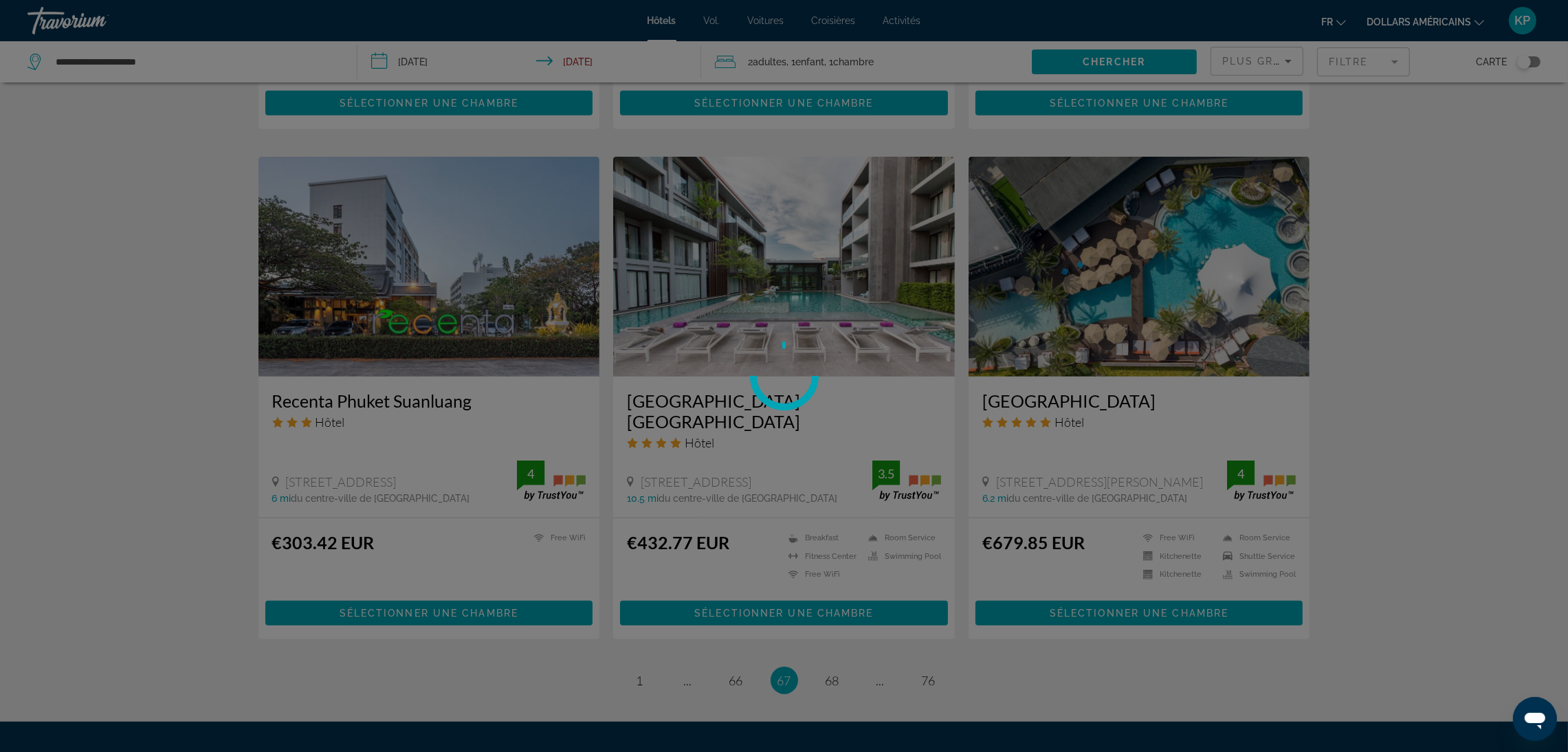
click at [1143, 374] on div at bounding box center [784, 376] width 1568 height 752
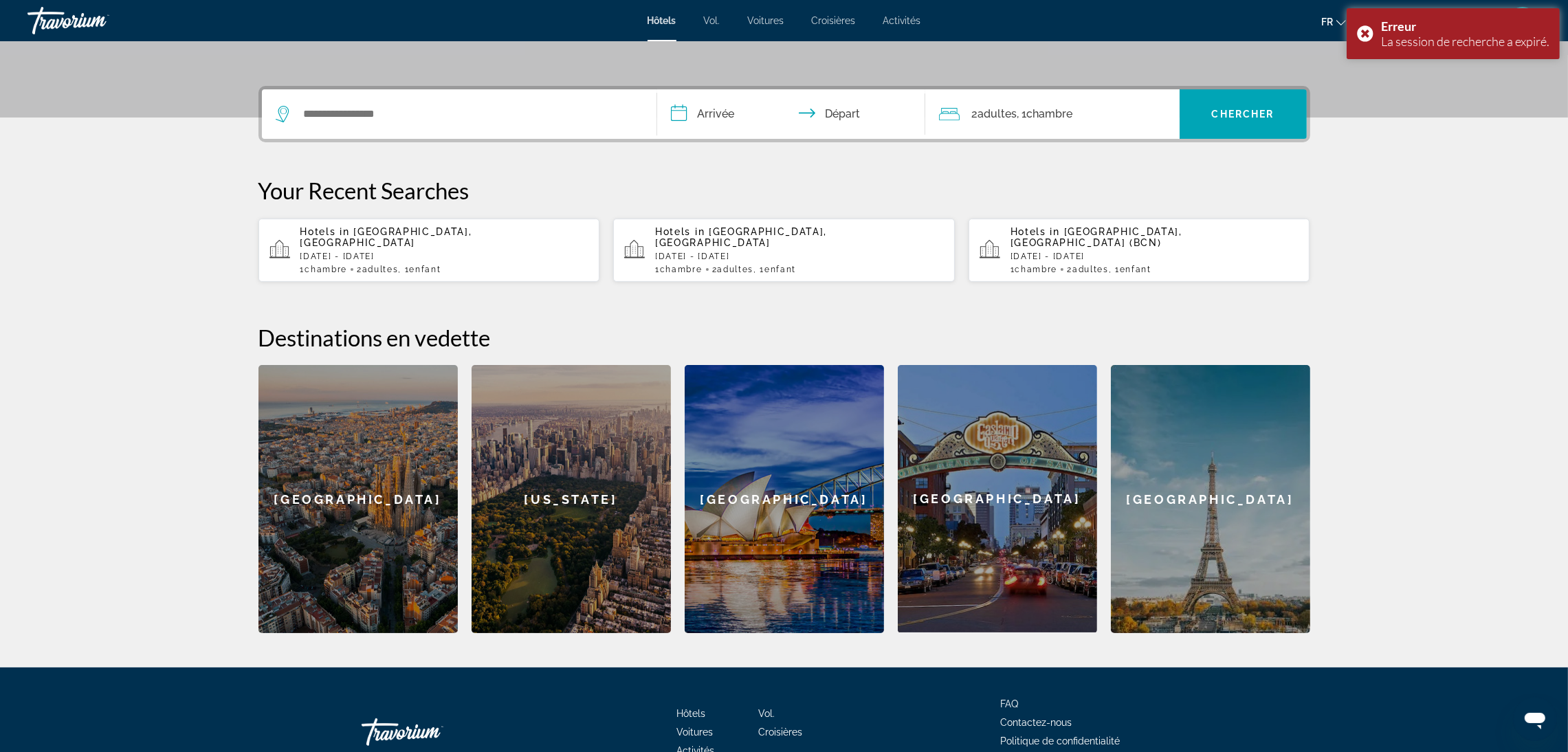
scroll to position [368, 0]
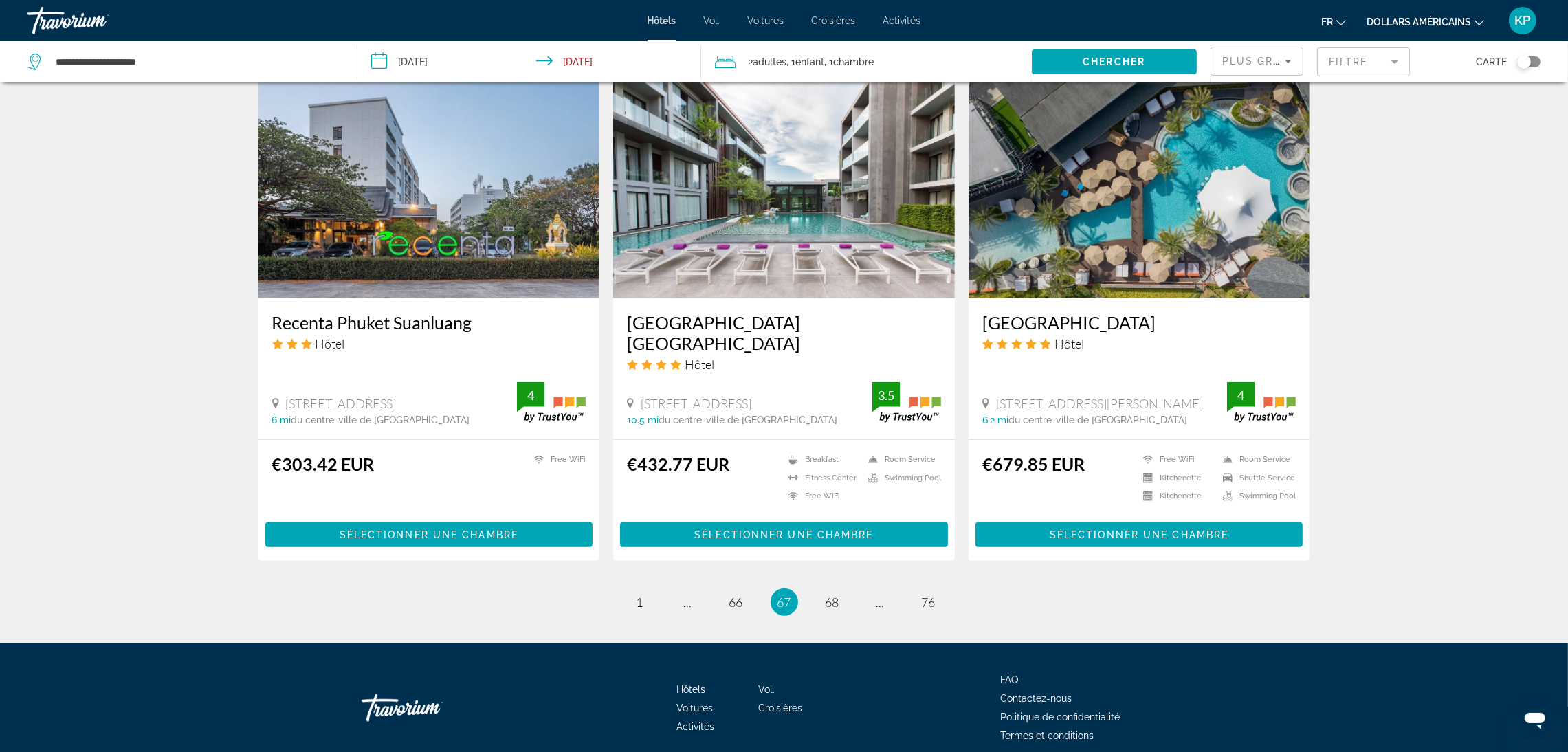
scroll to position [1589, 0]
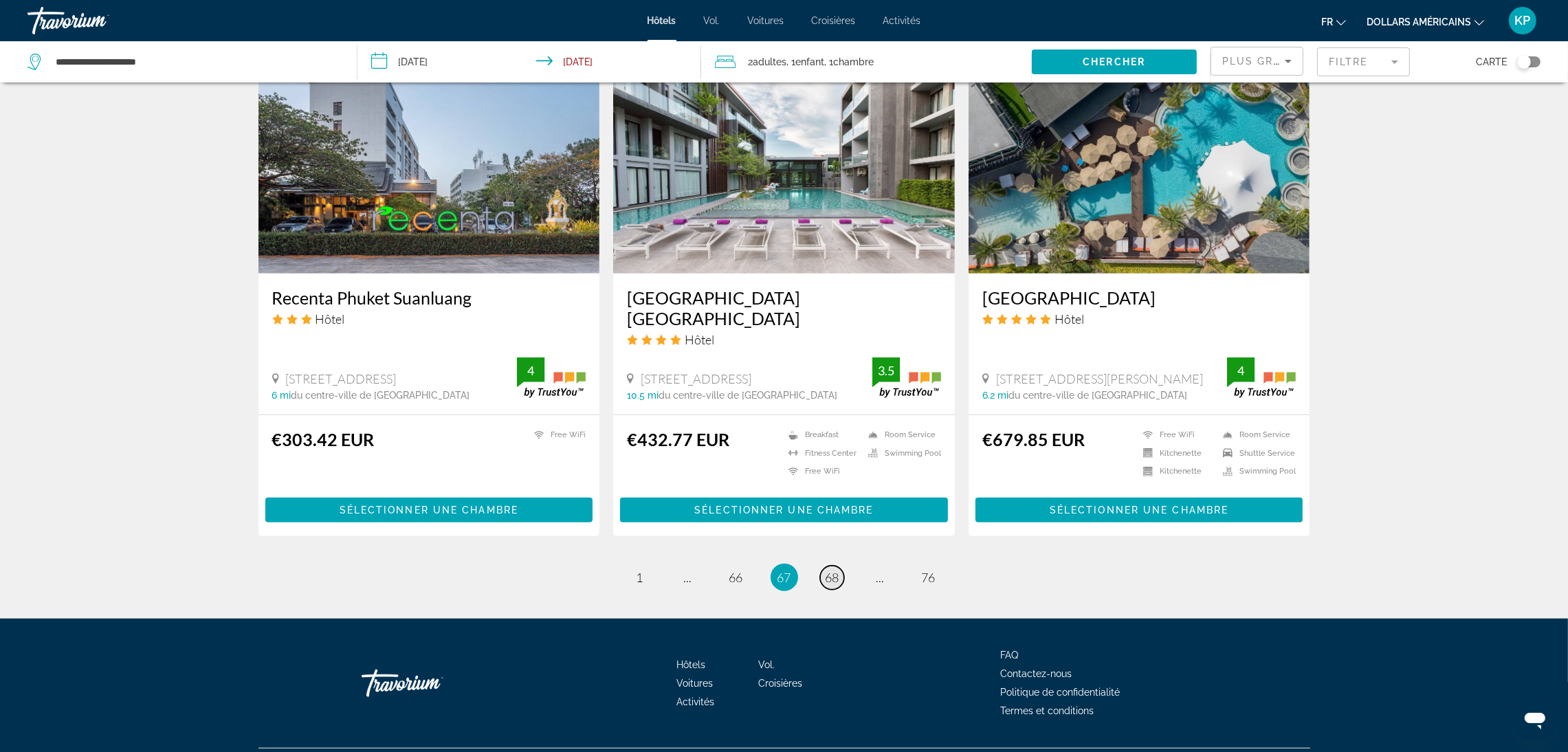
click at [839, 566] on link "page 68" at bounding box center [832, 577] width 24 height 25
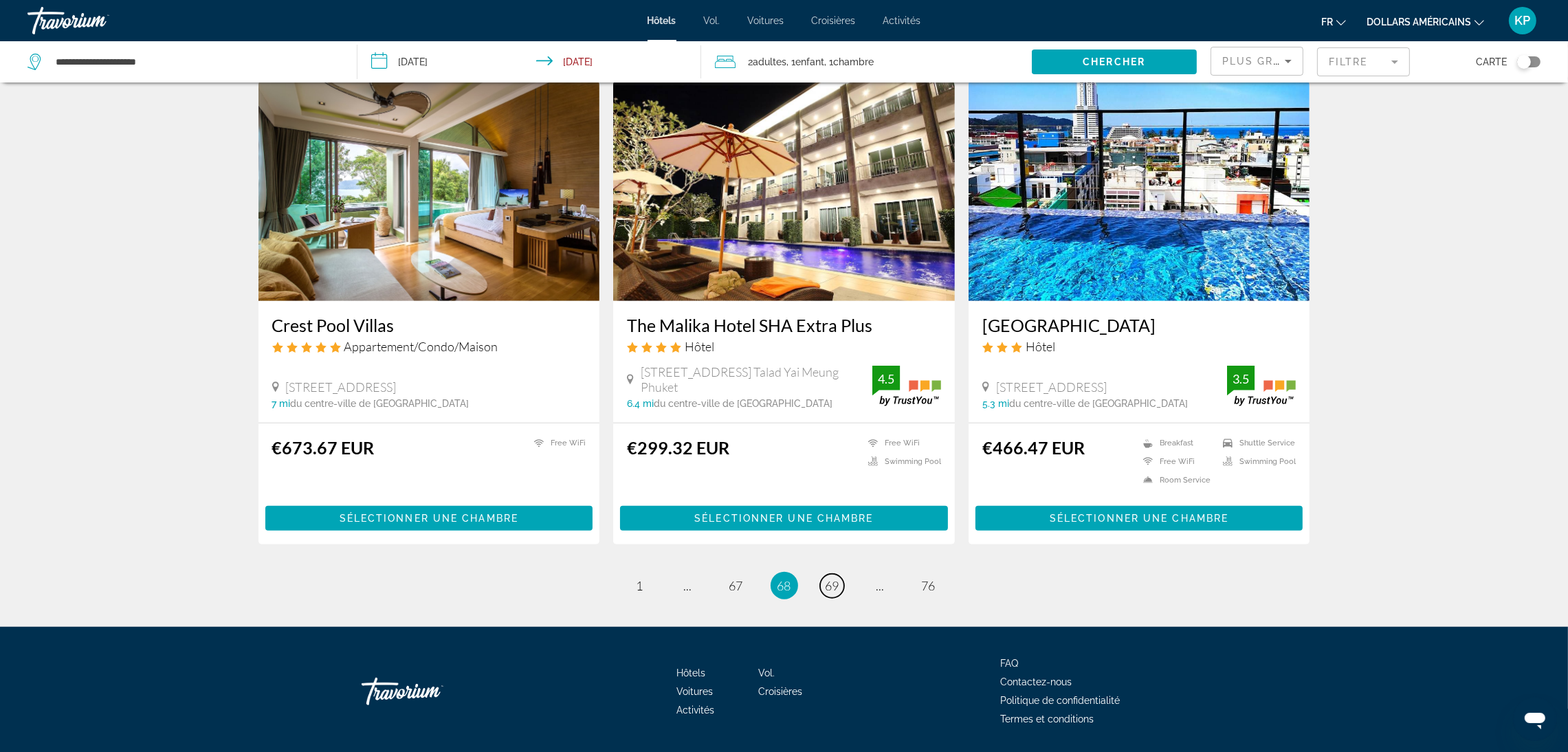
scroll to position [1565, 0]
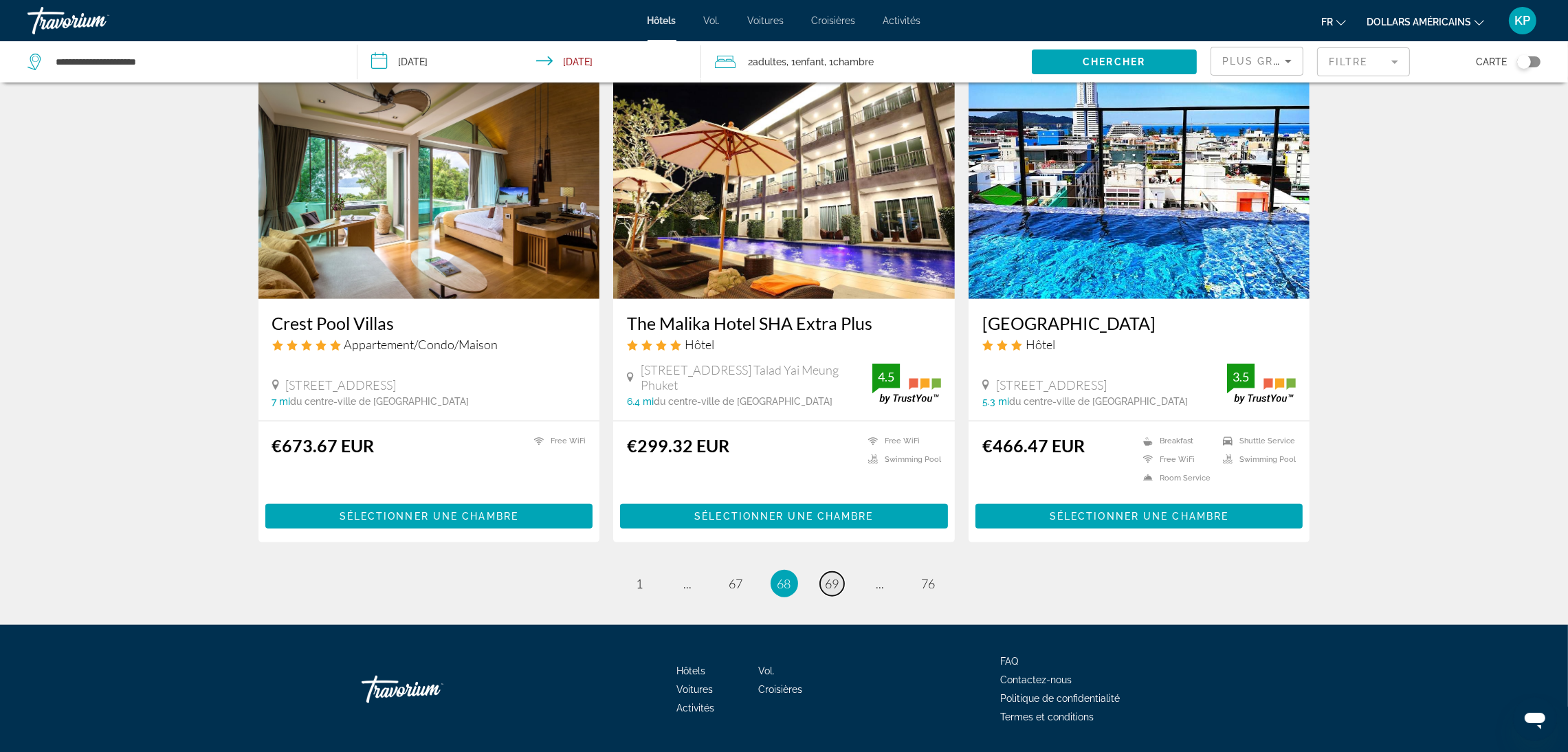
click at [825, 577] on span "69" at bounding box center [832, 583] width 14 height 15
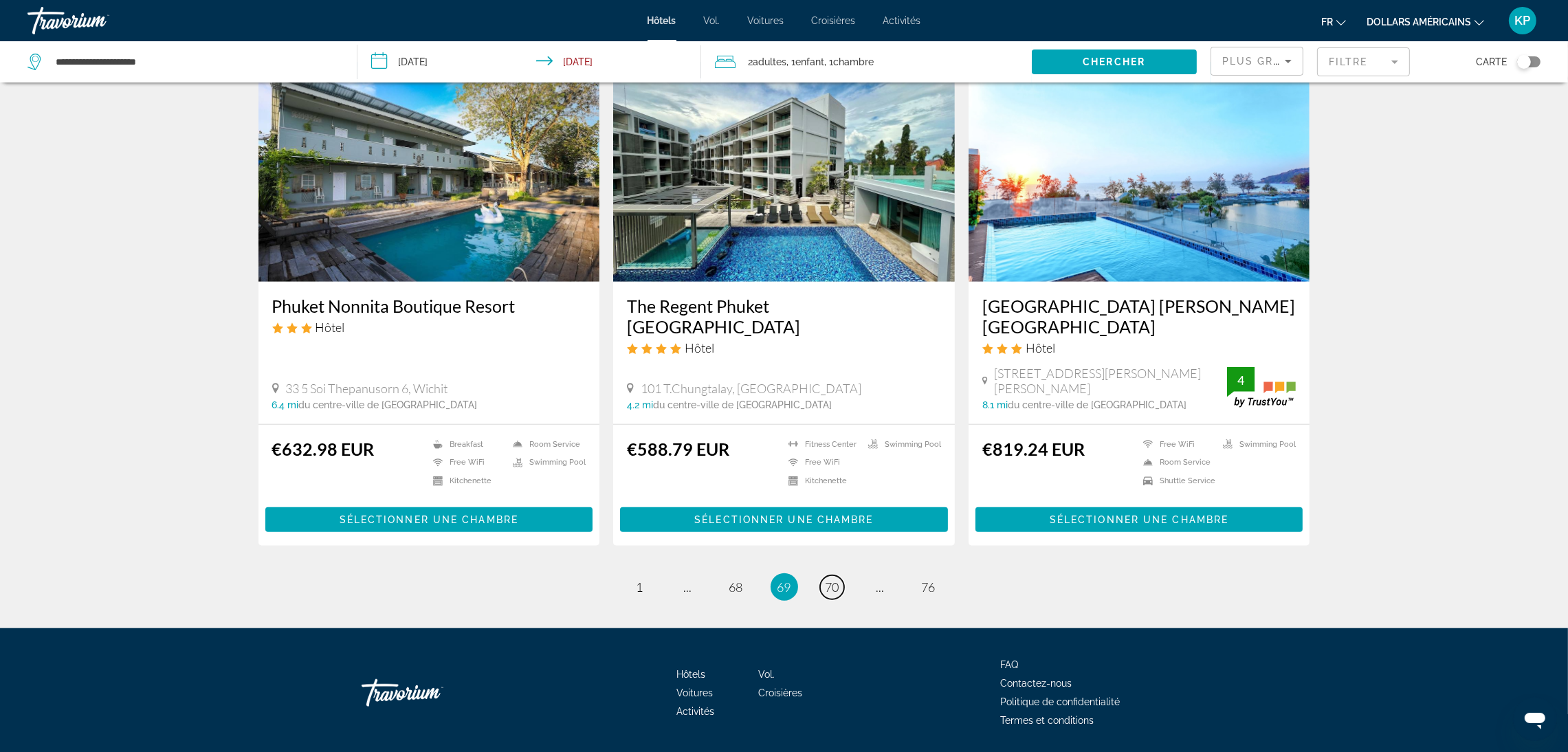
scroll to position [1564, 0]
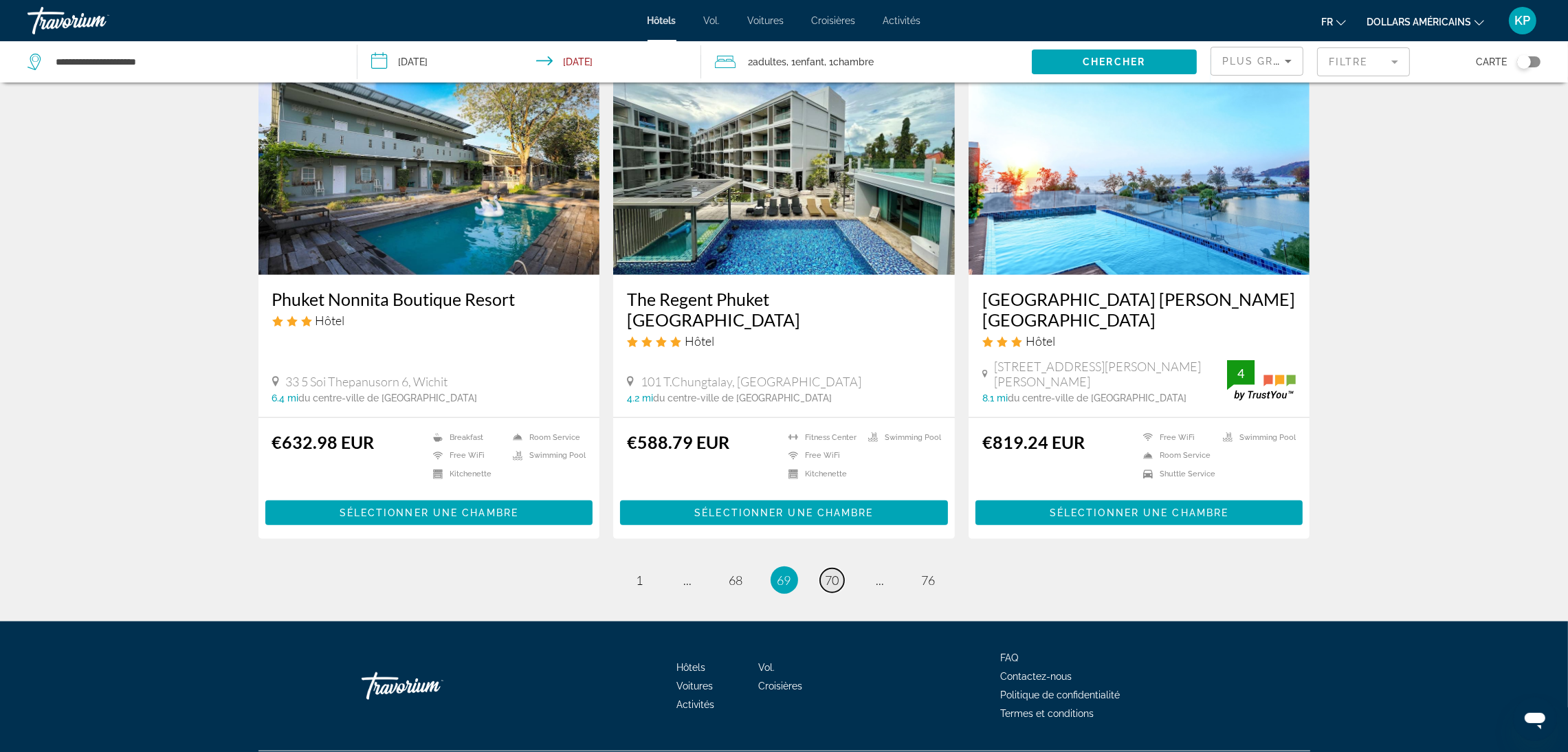
click at [825, 573] on span "70" at bounding box center [832, 579] width 14 height 15
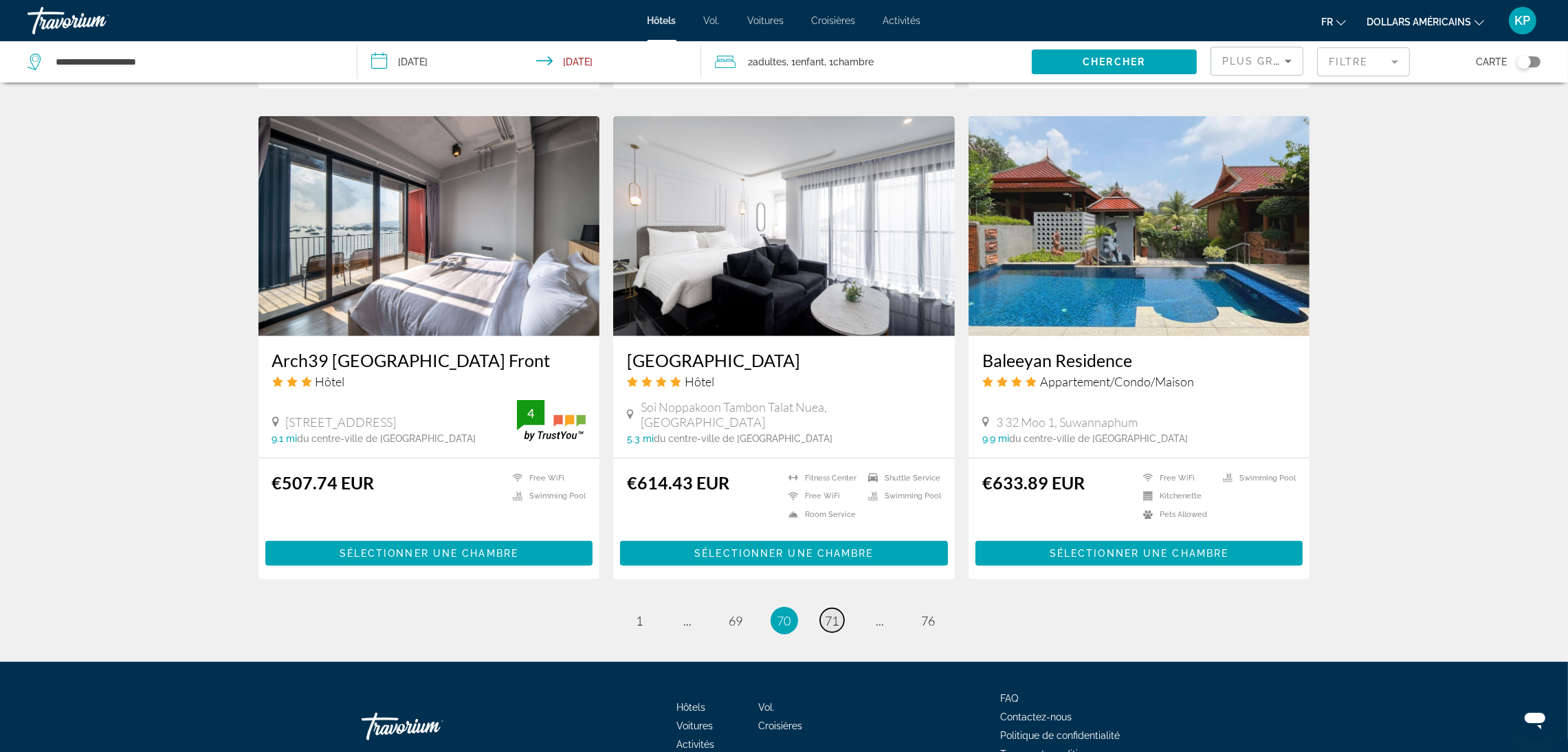
scroll to position [1549, 0]
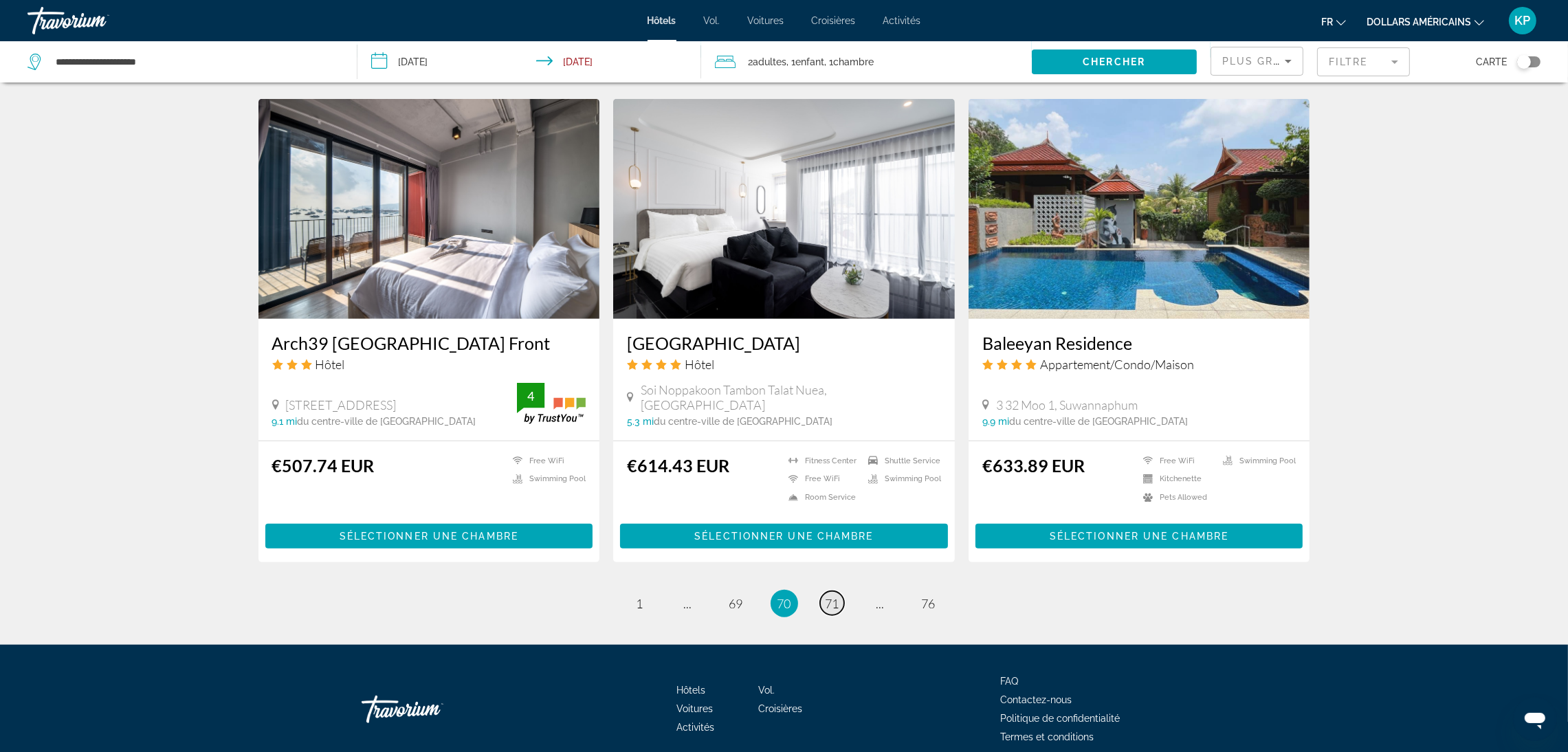
click at [839, 591] on link "page 71" at bounding box center [832, 603] width 24 height 25
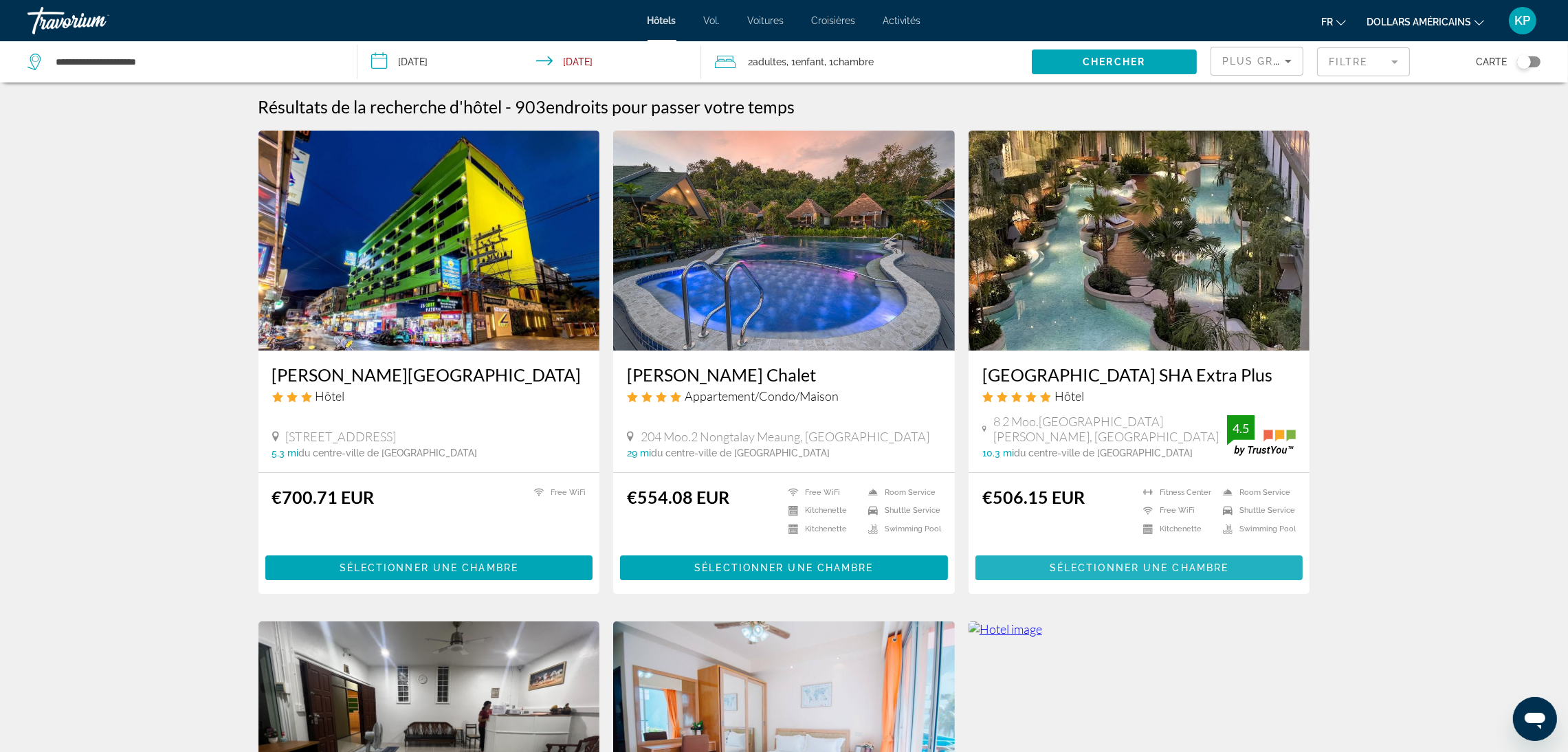
click at [1198, 574] on span "Sélectionner une chambre" at bounding box center [1139, 568] width 178 height 11
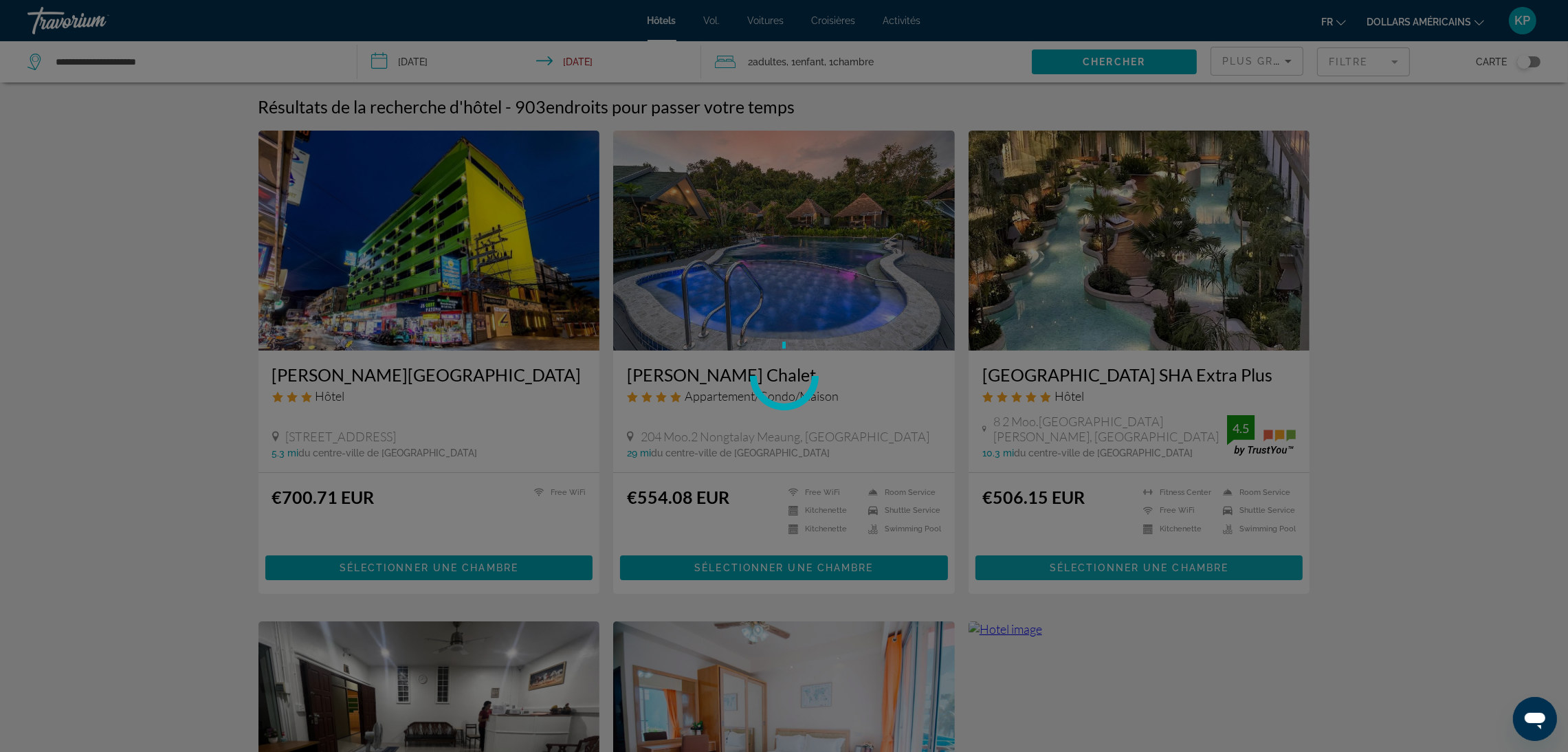
scroll to position [103, 0]
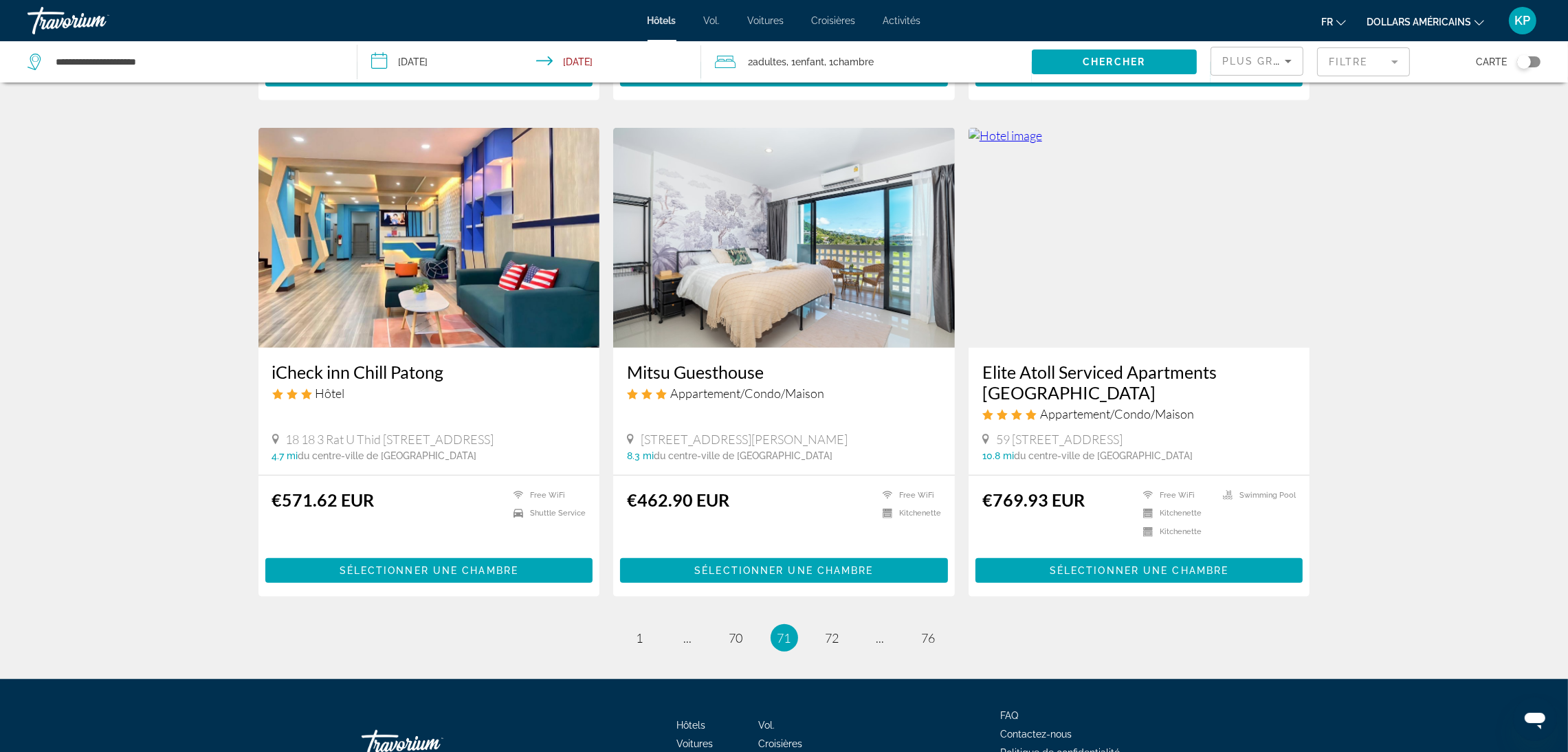
scroll to position [1590, 0]
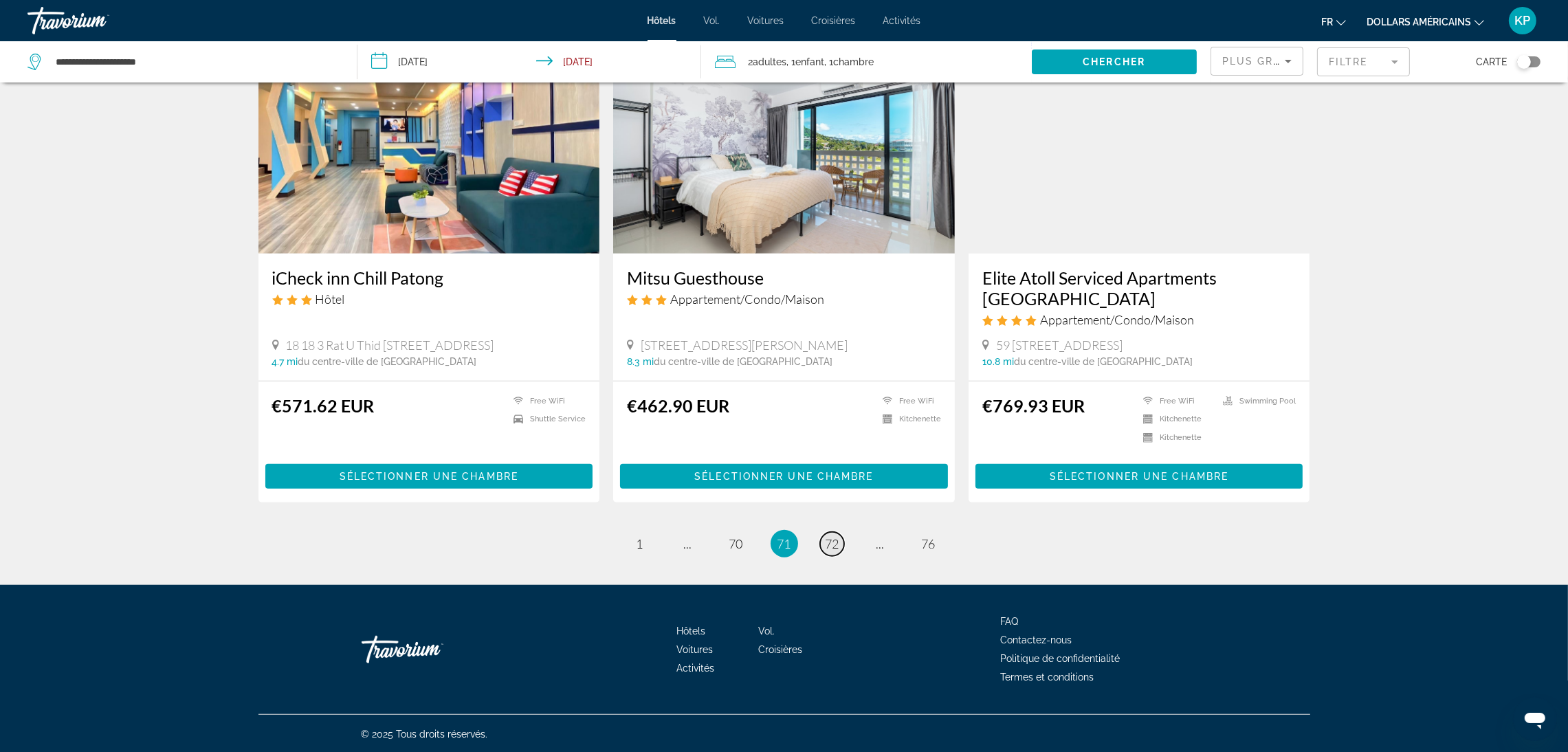
click at [832, 551] on link "page 72" at bounding box center [832, 544] width 24 height 25
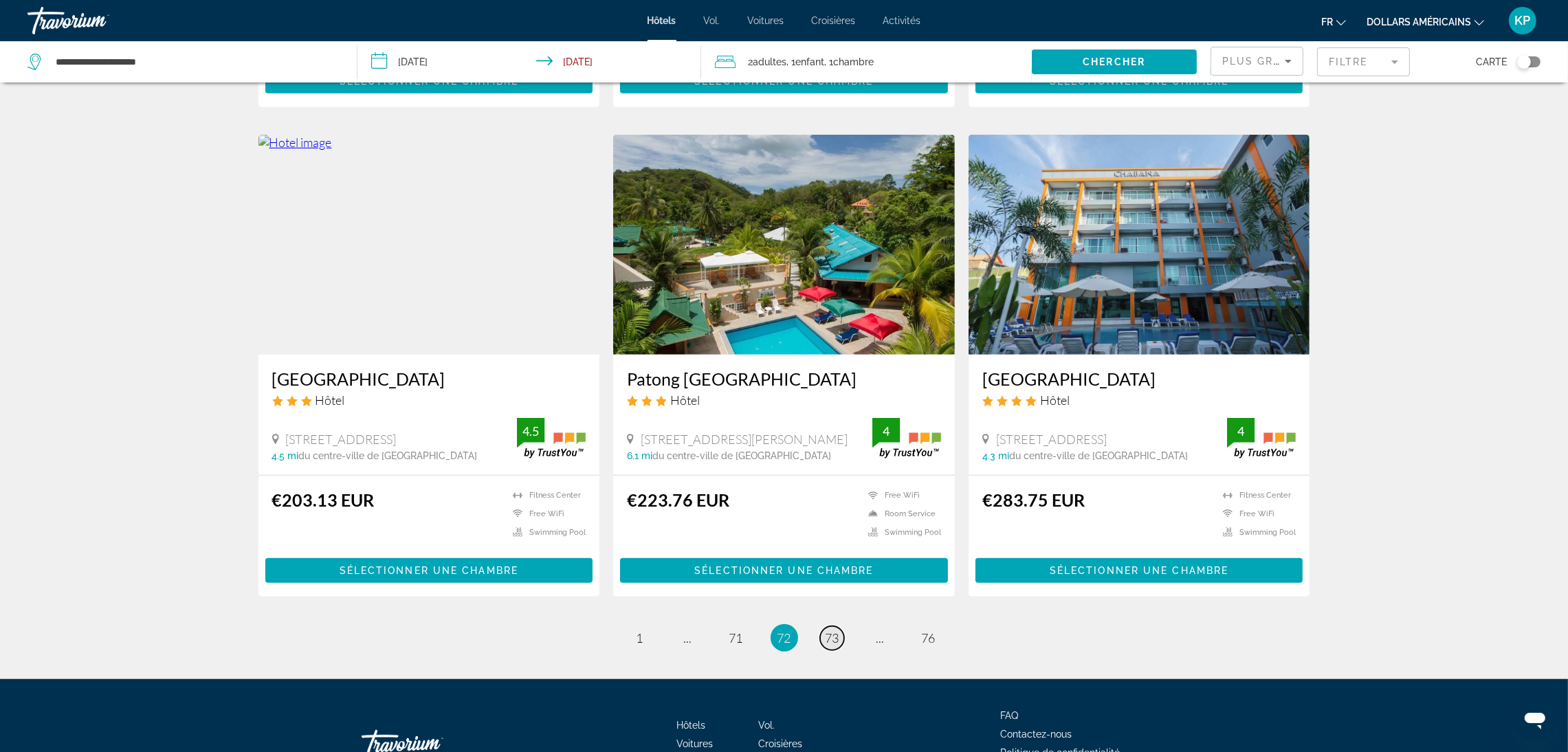
scroll to position [1570, 0]
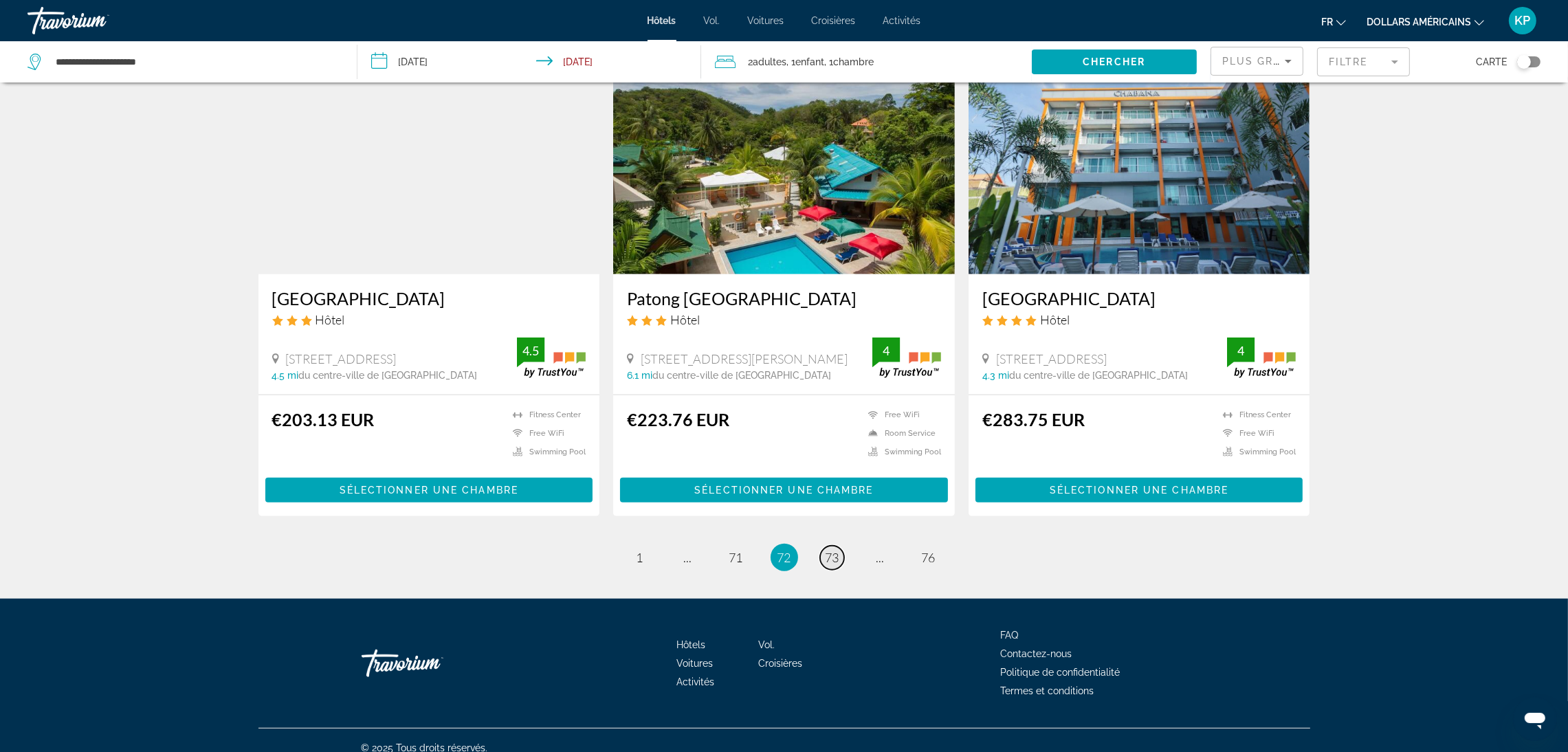
click at [838, 550] on span "73" at bounding box center [832, 557] width 14 height 15
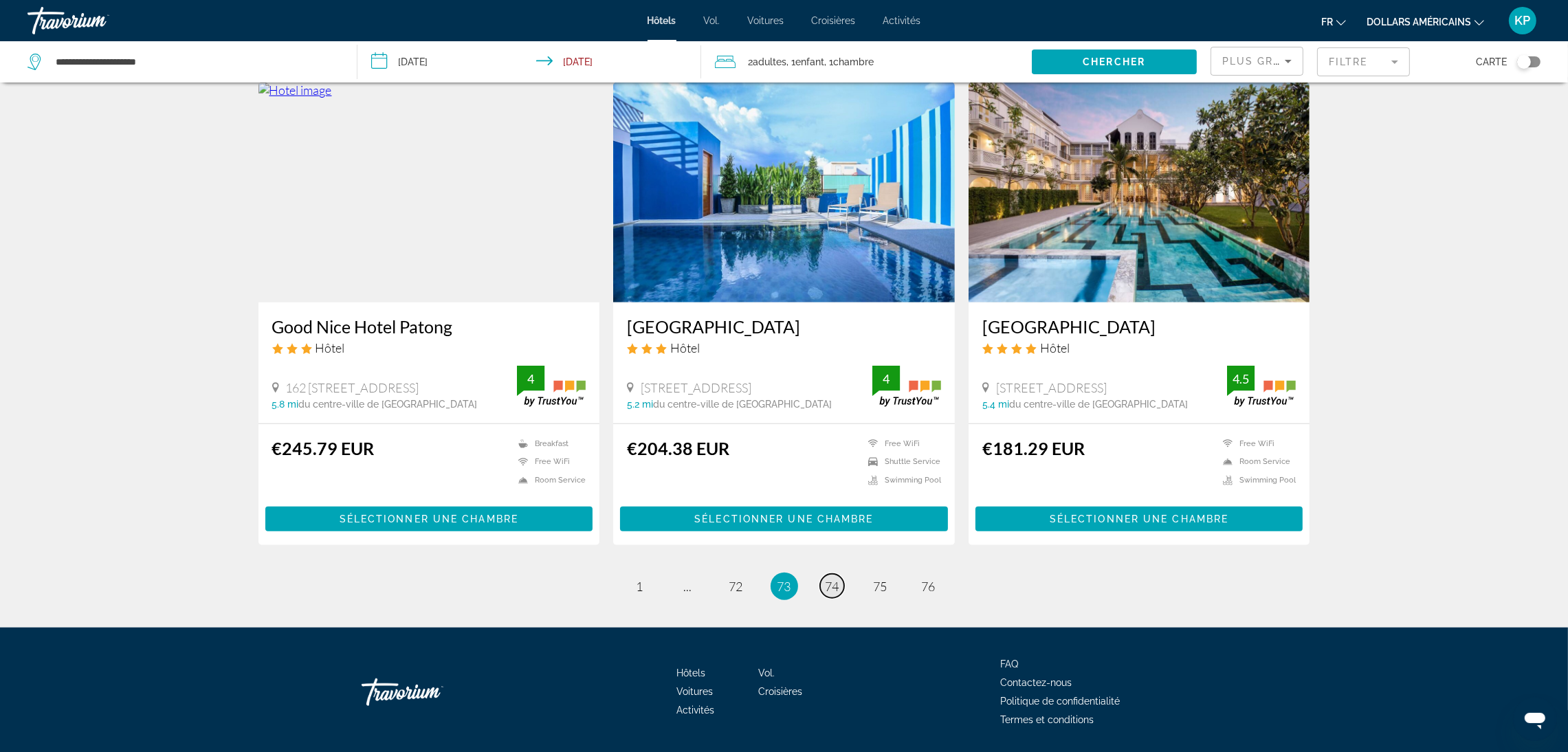
scroll to position [1565, 0]
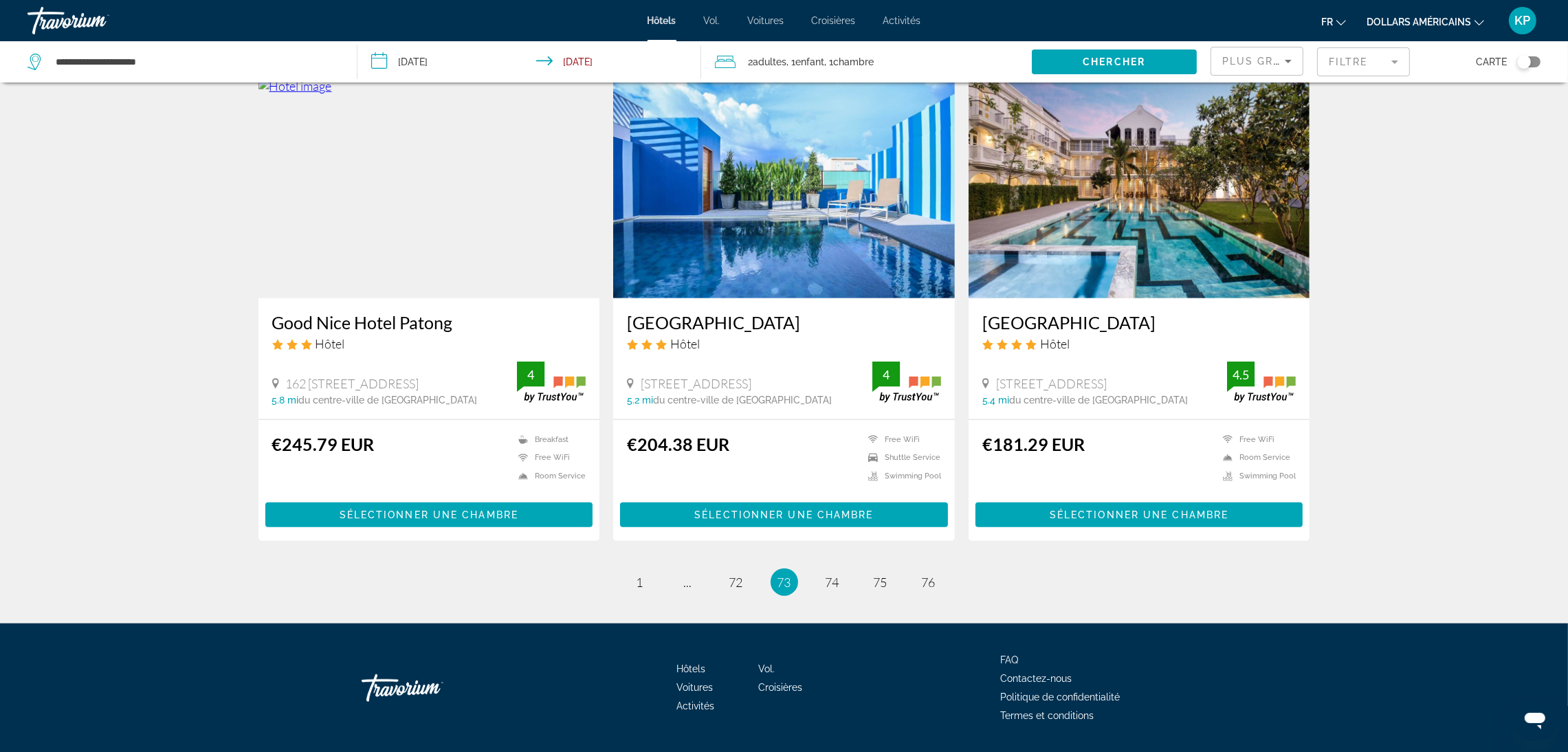
click at [844, 569] on ul "73 / 76 page 1 page ... page 72 You're on page 73 page 74 page 75 page 76" at bounding box center [784, 582] width 1052 height 27
click at [841, 570] on link "page 74" at bounding box center [832, 581] width 24 height 25
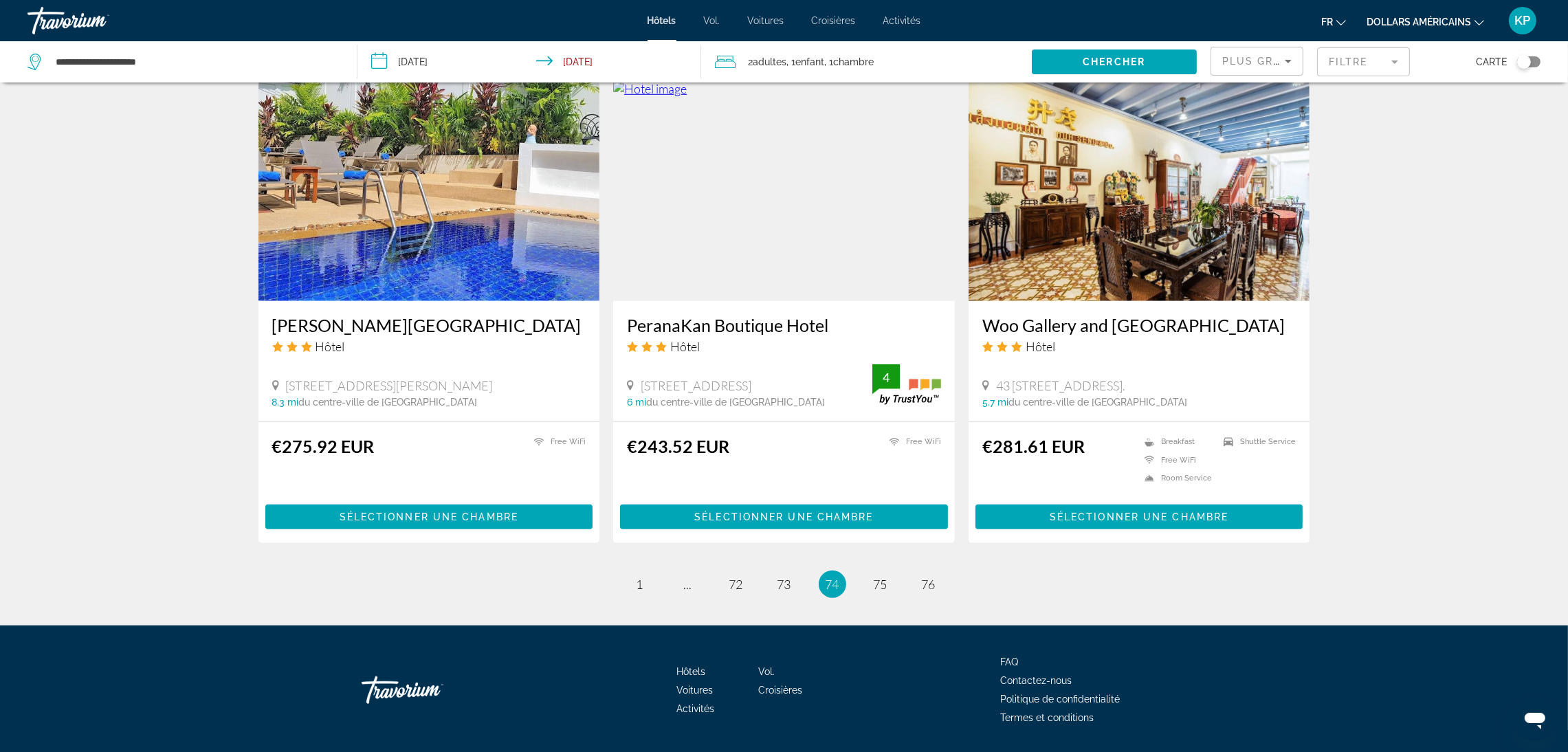
scroll to position [1562, 0]
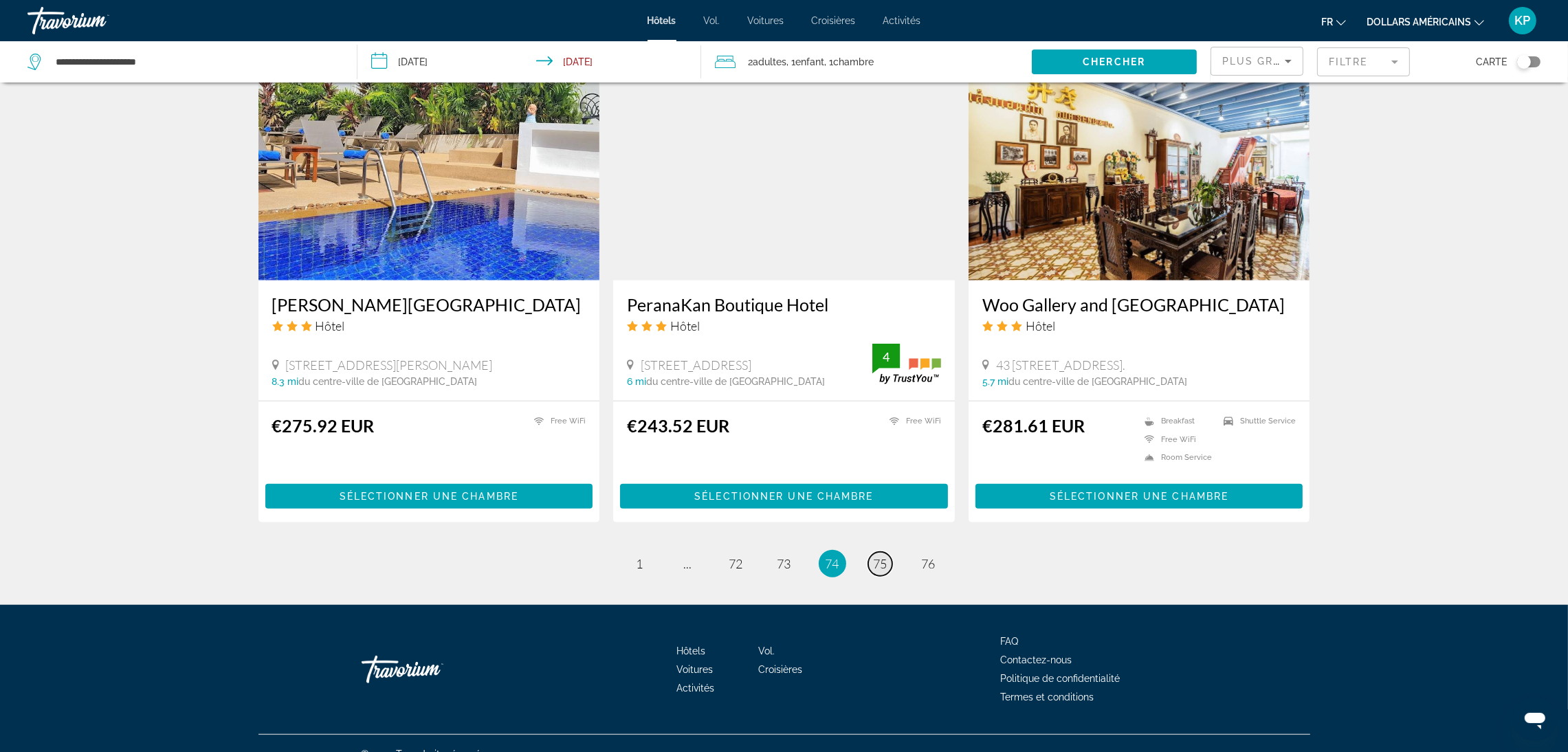
click at [873, 556] on span "75" at bounding box center [880, 563] width 14 height 15
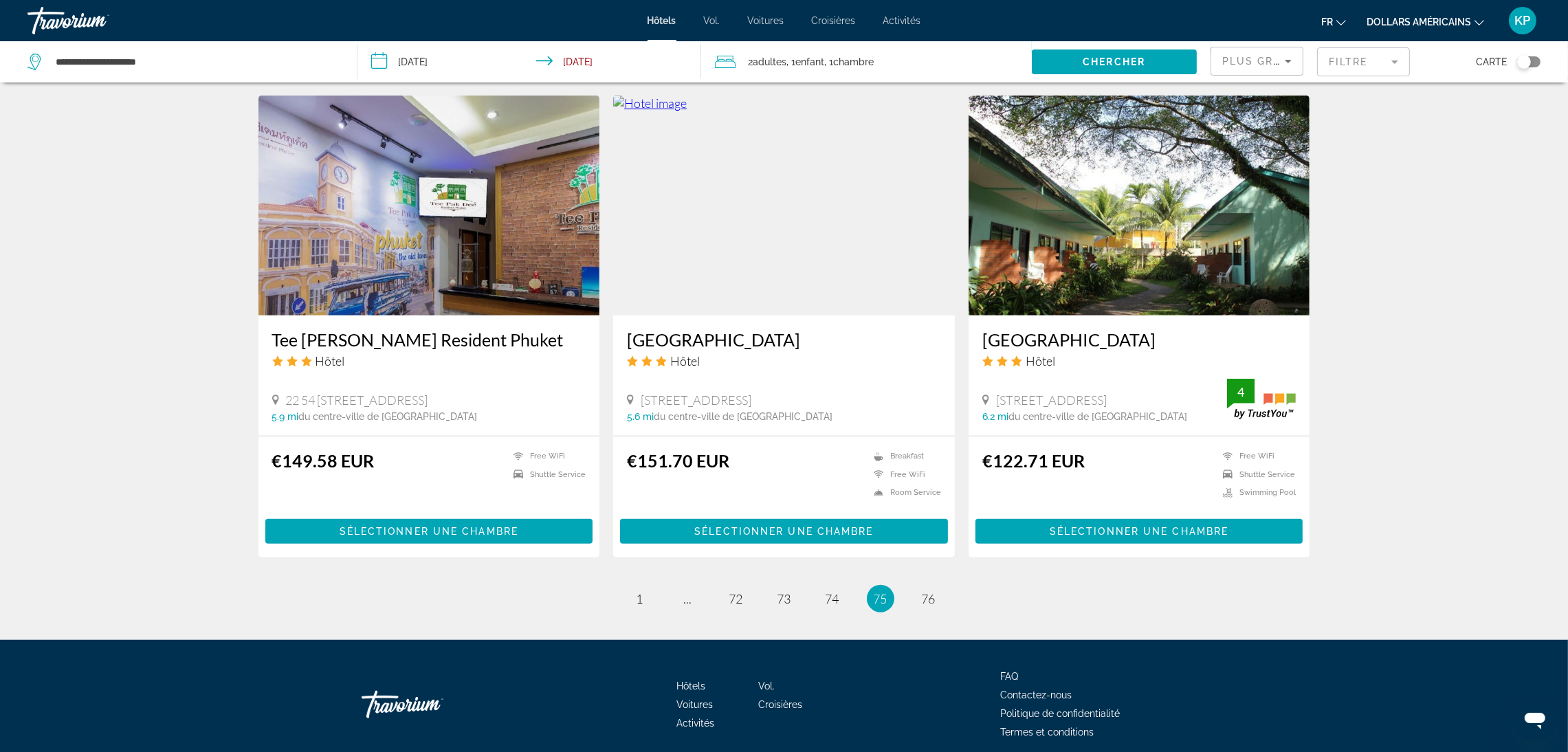
scroll to position [1565, 0]
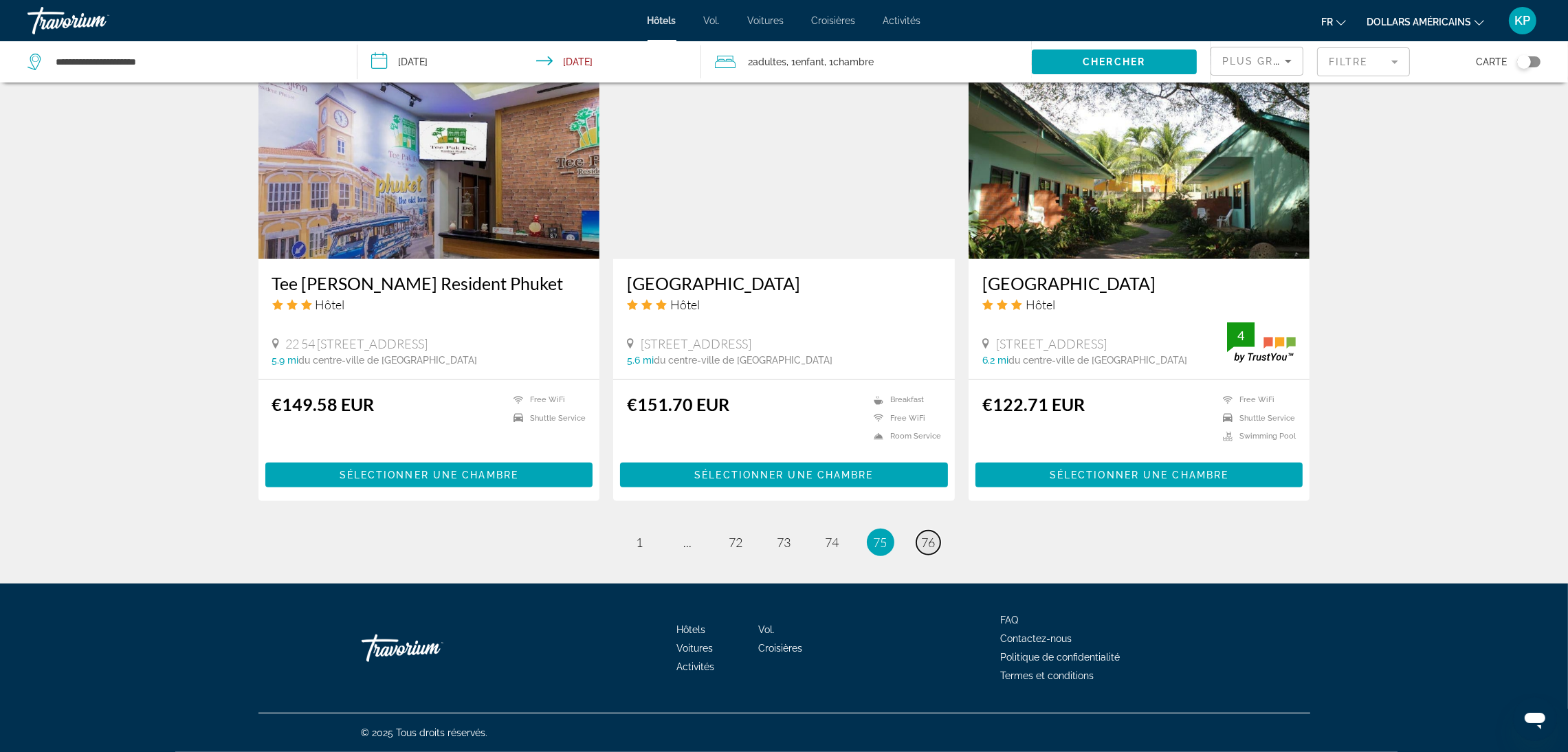
click at [919, 544] on link "page 76" at bounding box center [928, 542] width 24 height 25
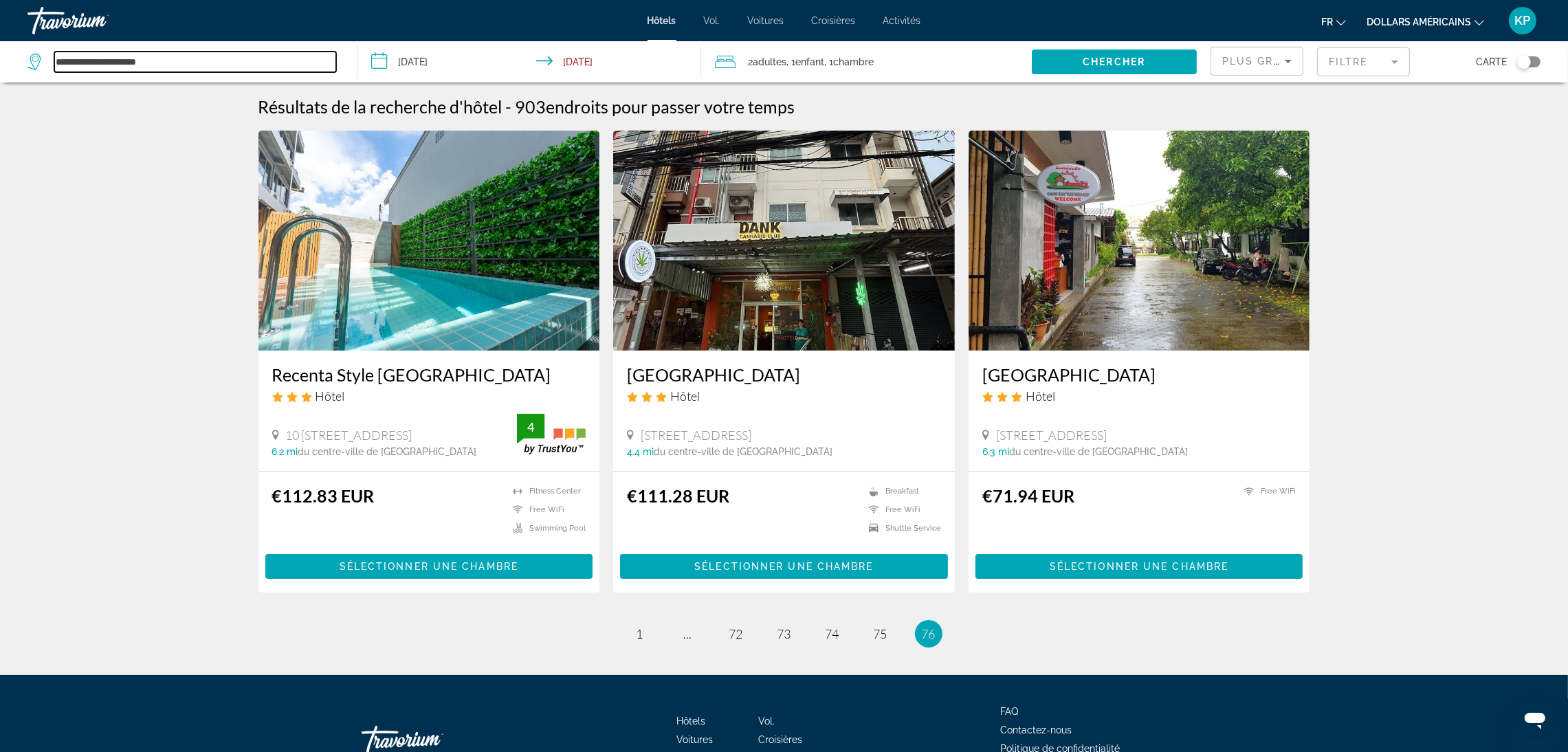
click at [156, 71] on input "**********" at bounding box center [195, 62] width 282 height 21
click at [1347, 63] on mat-form-field "Filtre" at bounding box center [1363, 61] width 93 height 28
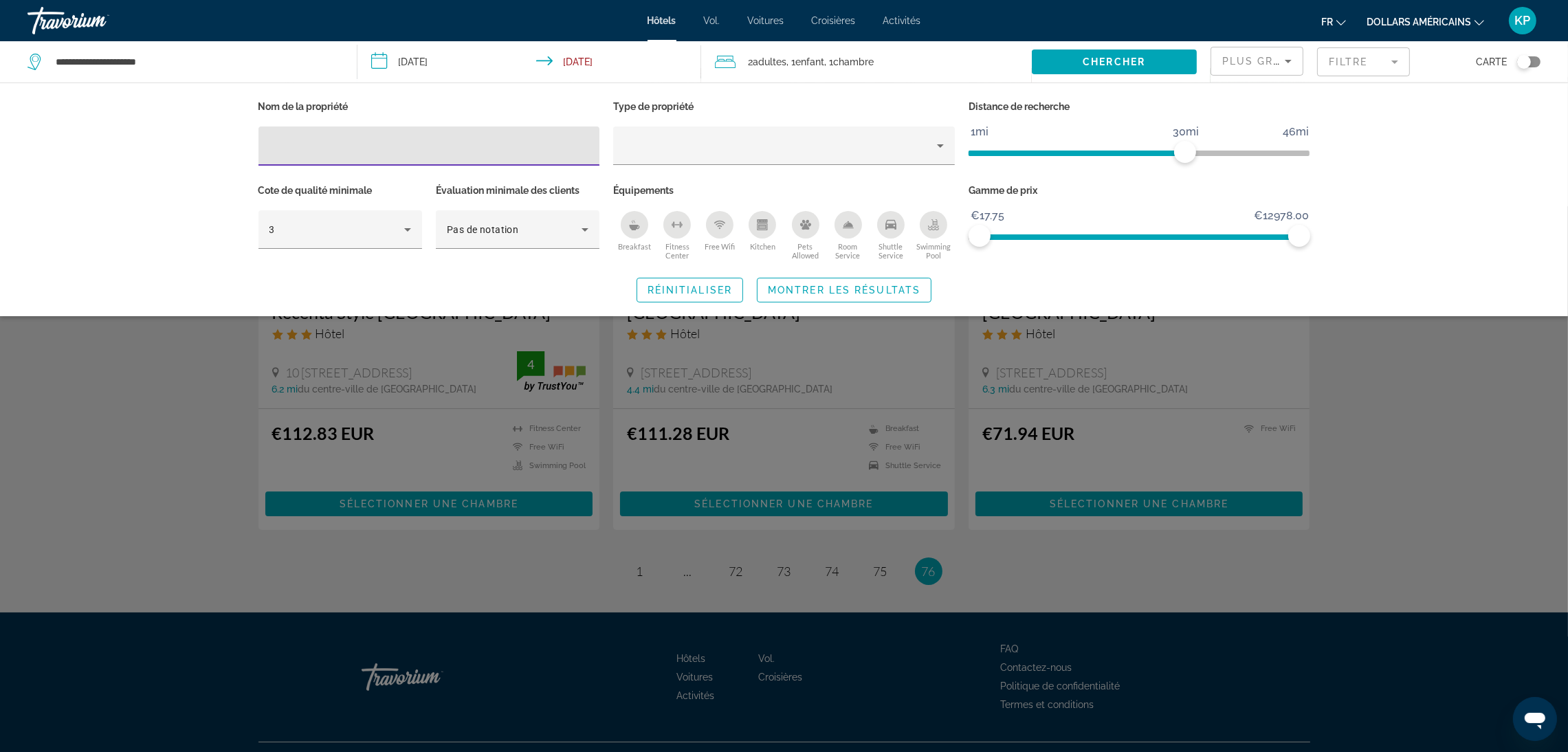
scroll to position [91, 0]
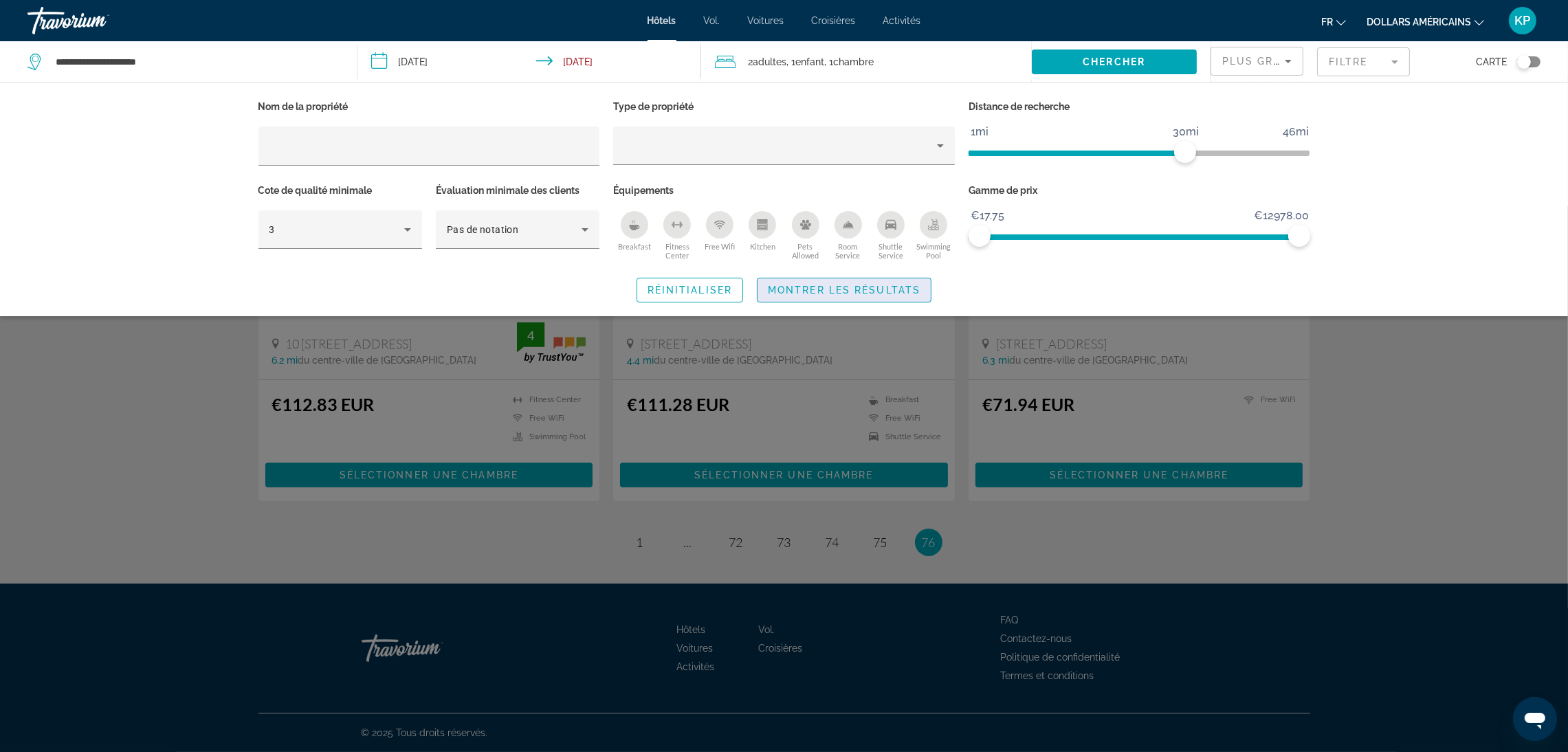
click at [801, 289] on span "Montrer les résultats" at bounding box center [844, 289] width 153 height 11
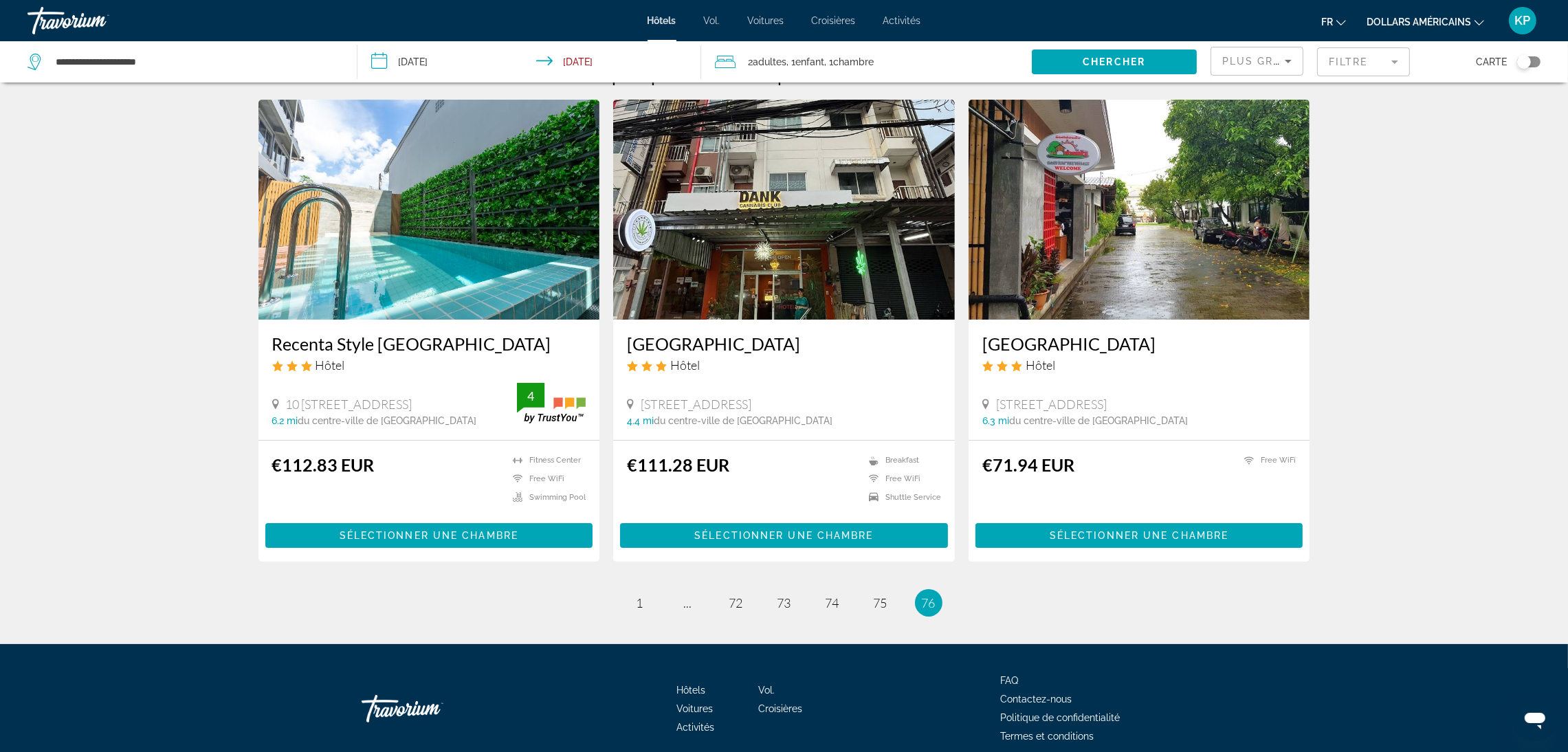
scroll to position [0, 0]
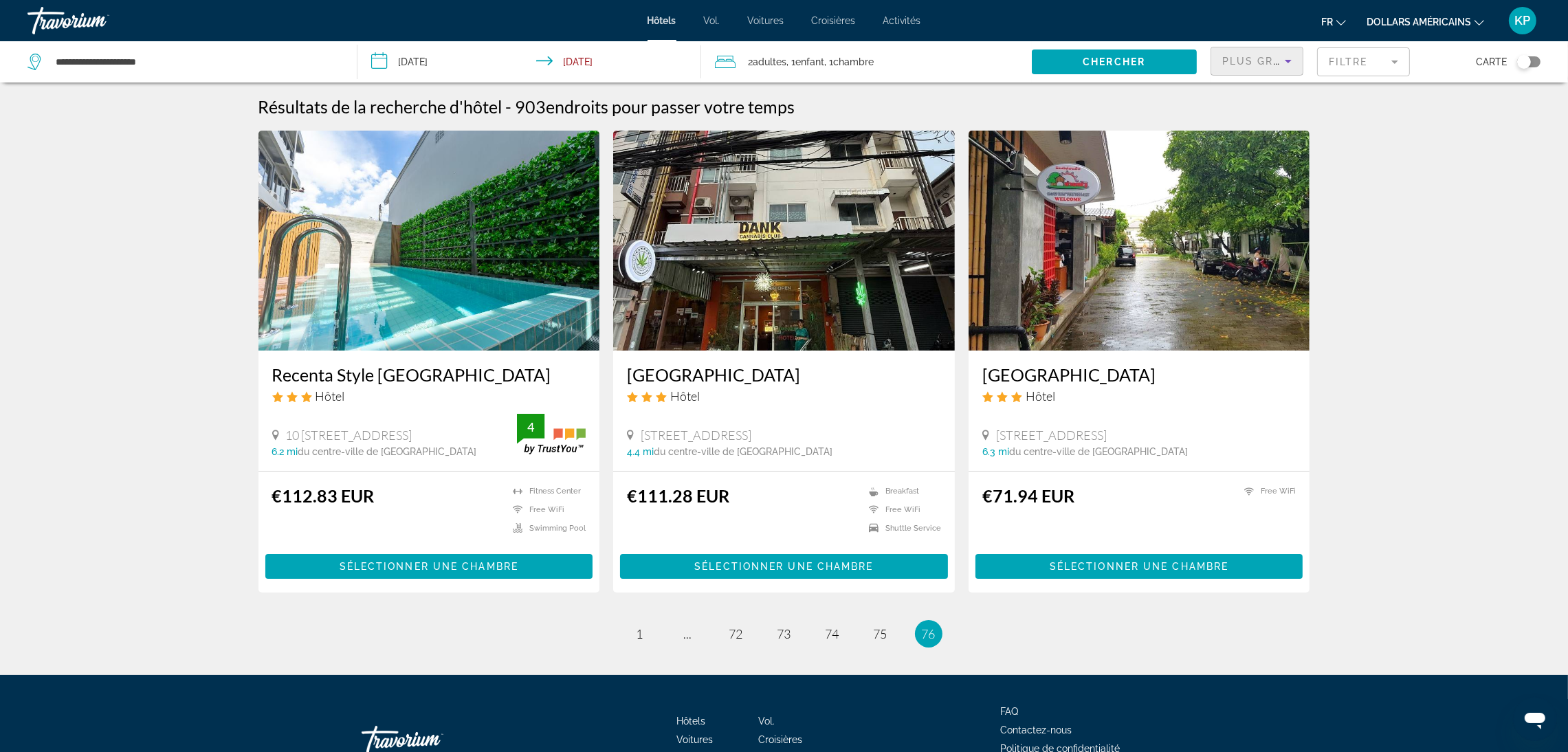
click at [1238, 68] on div "Plus grandes économies" at bounding box center [1253, 61] width 63 height 17
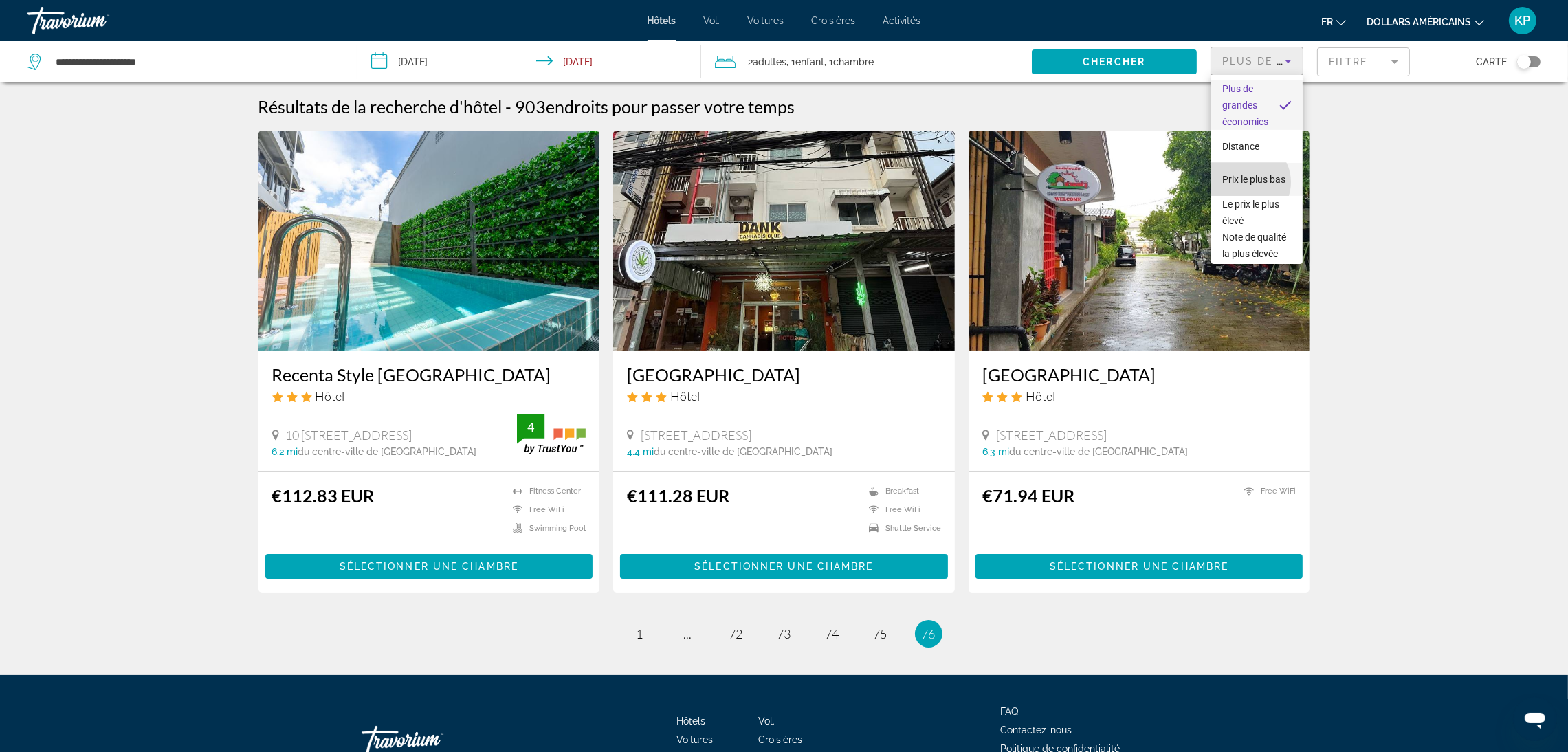
click at [1247, 182] on span "Prix ​​le plus bas" at bounding box center [1253, 179] width 64 height 17
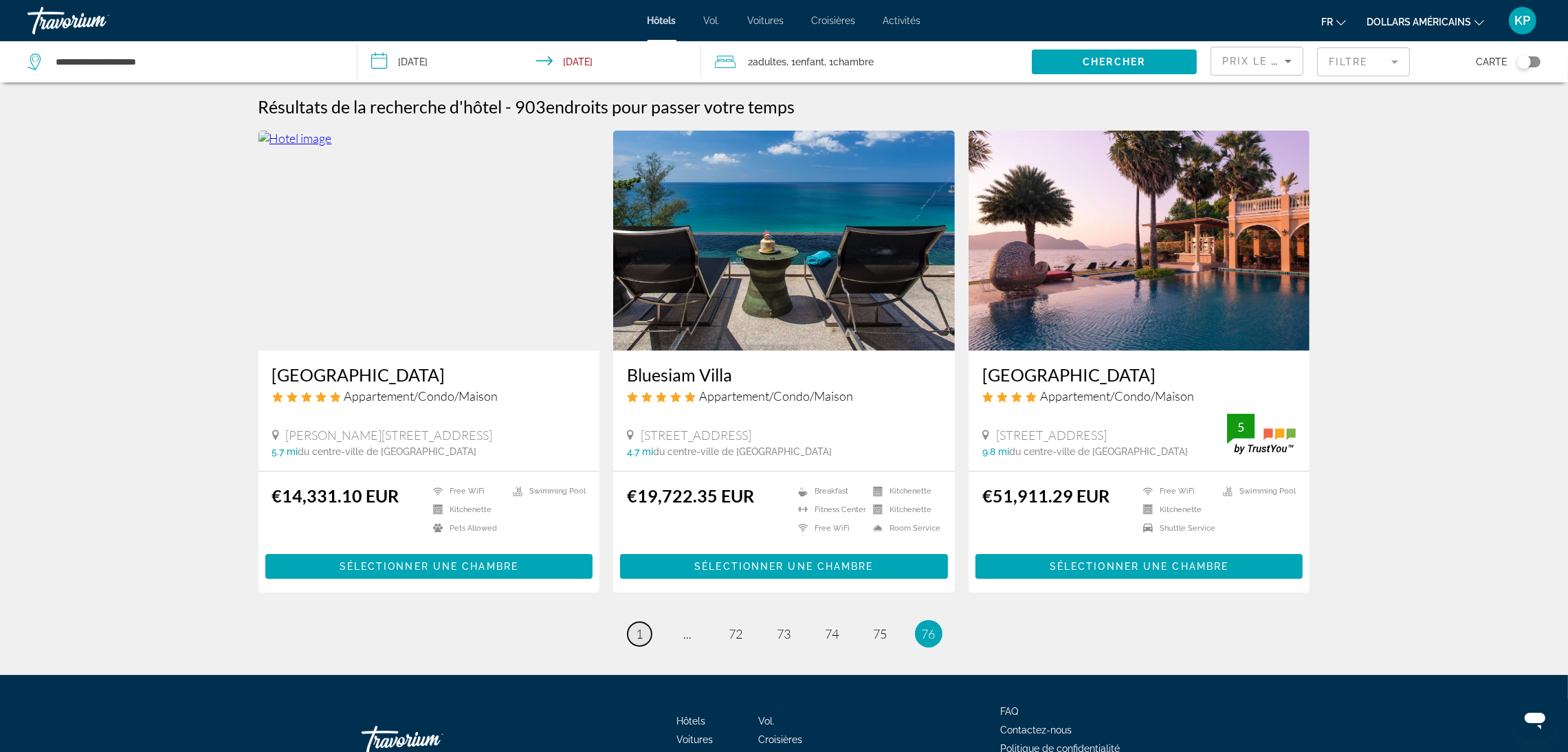
click at [634, 635] on link "page 1" at bounding box center [639, 634] width 24 height 25
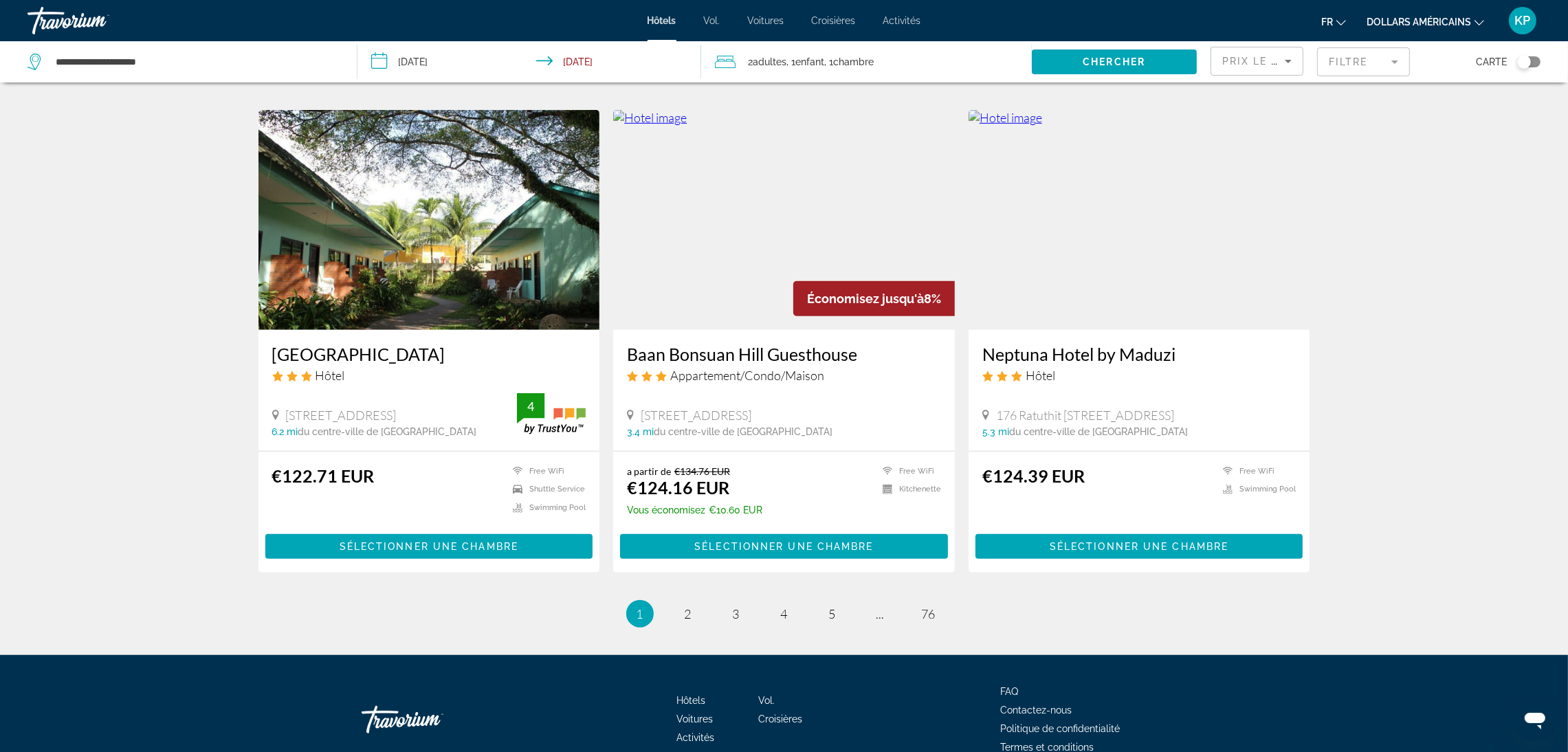
scroll to position [1564, 0]
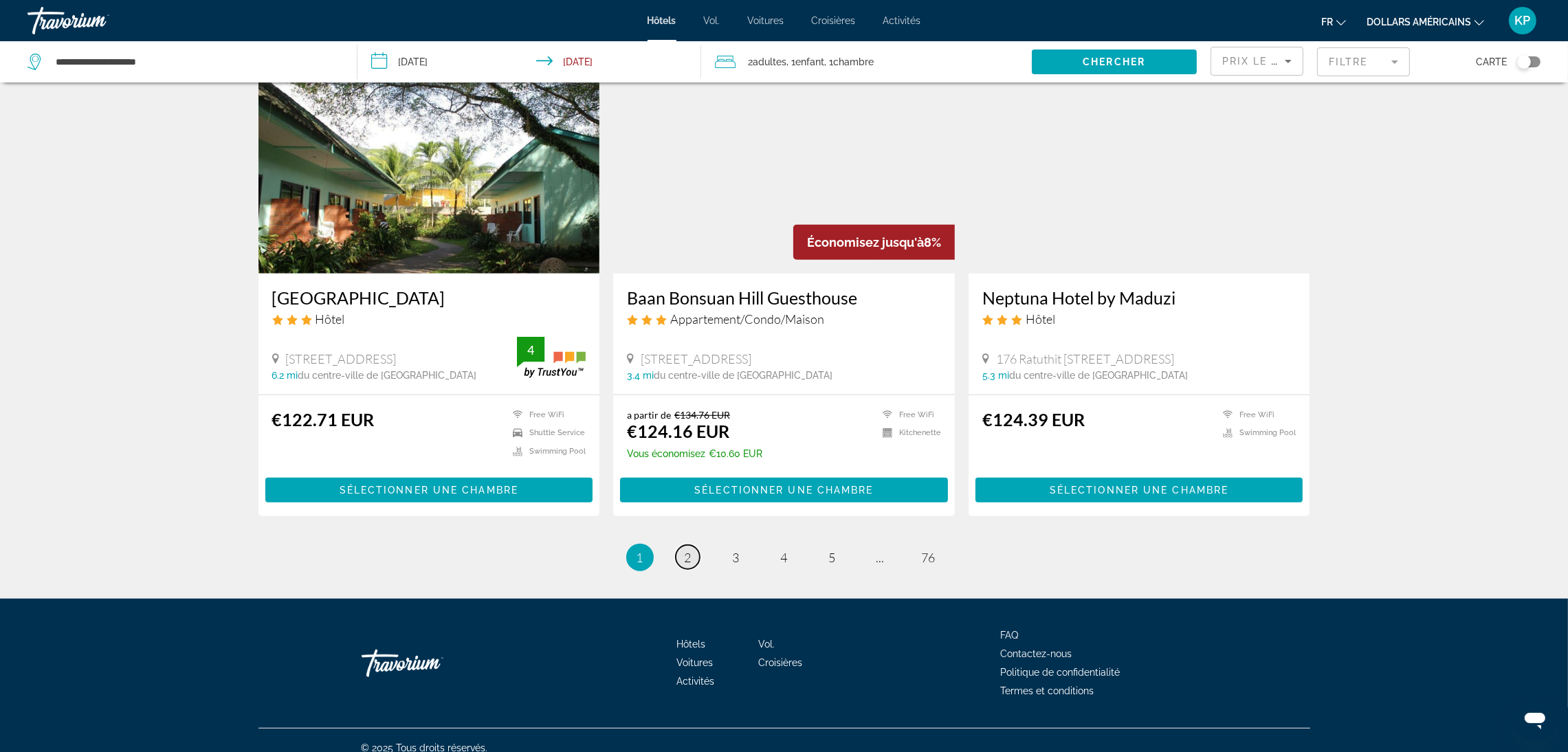
click at [679, 547] on link "page 2" at bounding box center [687, 557] width 24 height 25
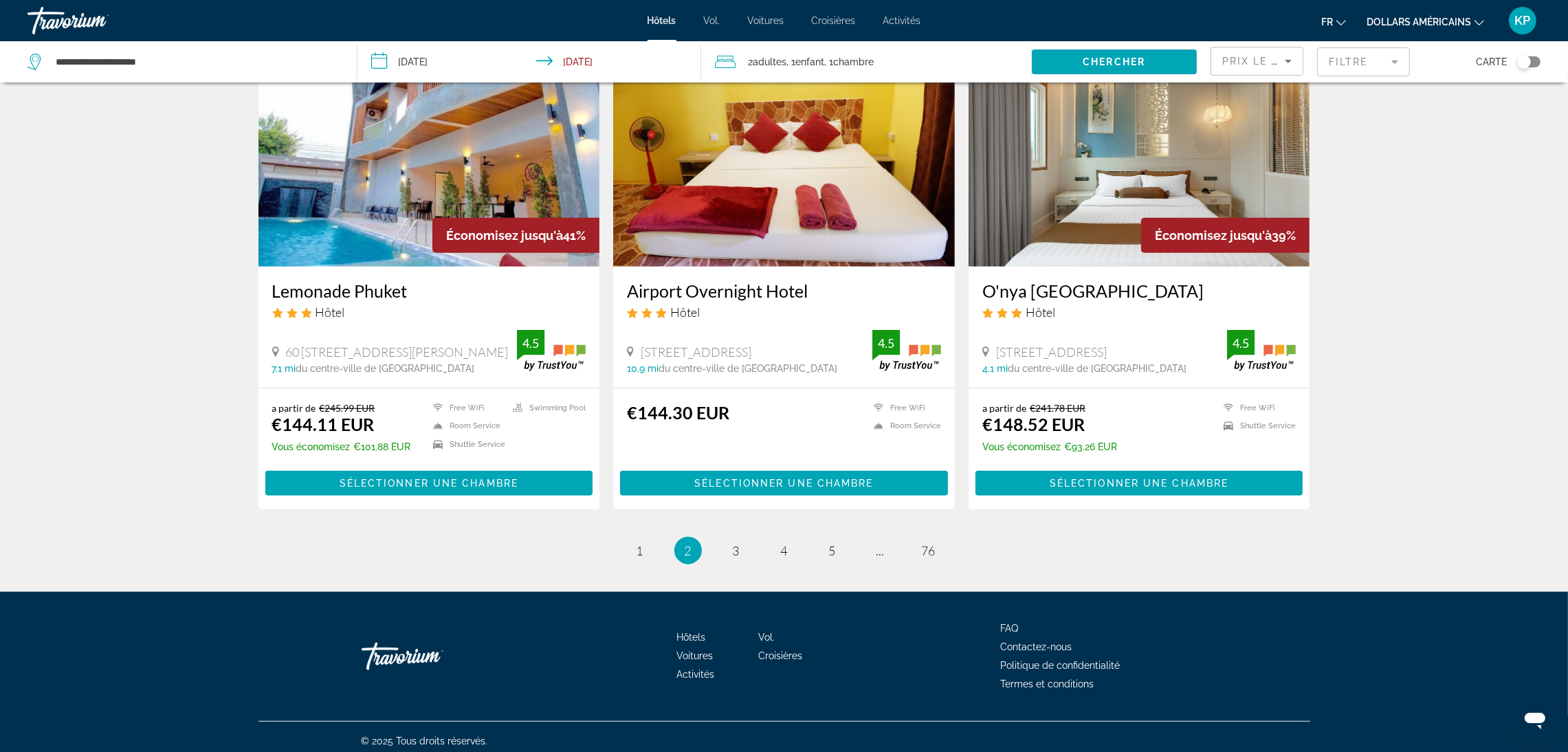
scroll to position [1565, 0]
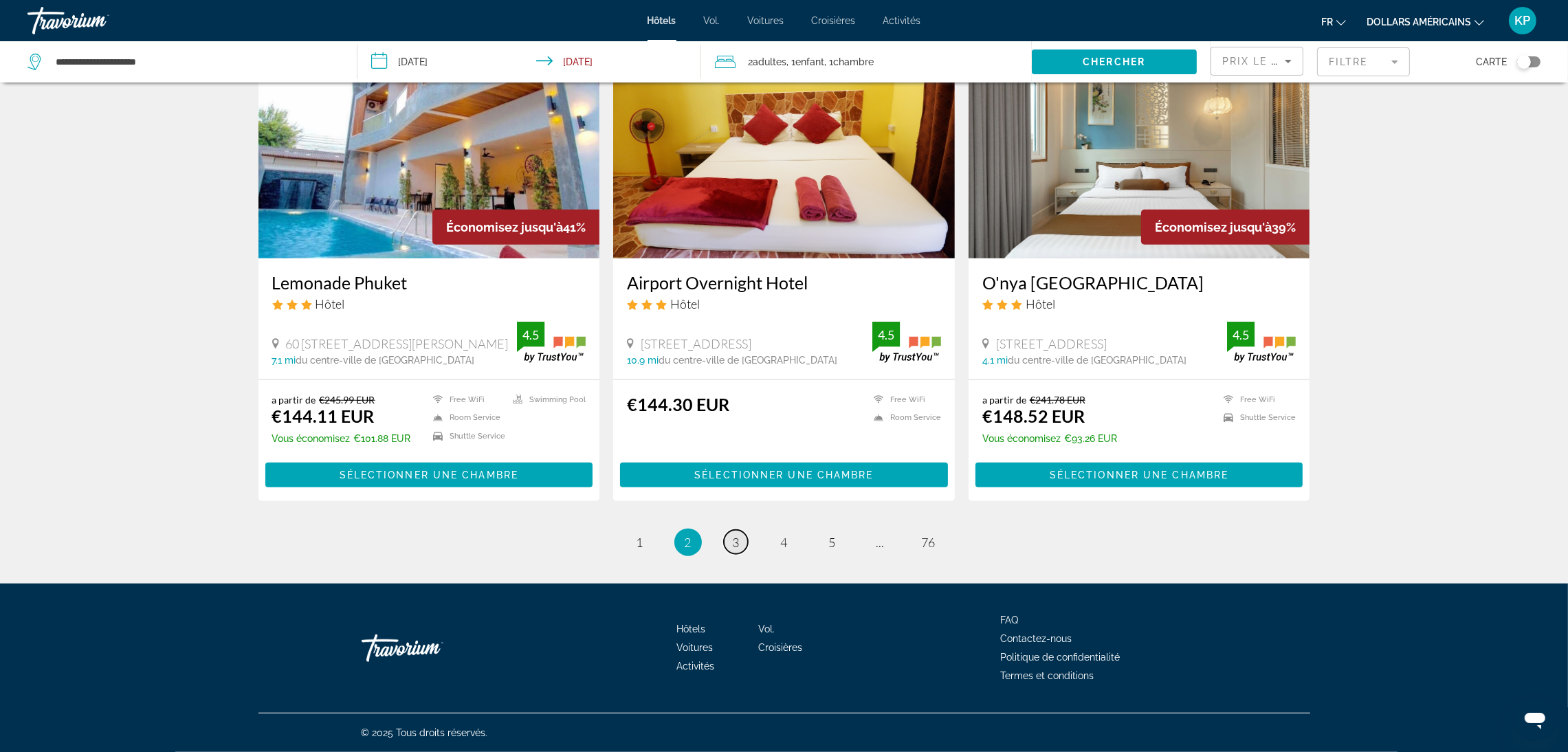
click at [728, 540] on link "page 3" at bounding box center [736, 542] width 24 height 25
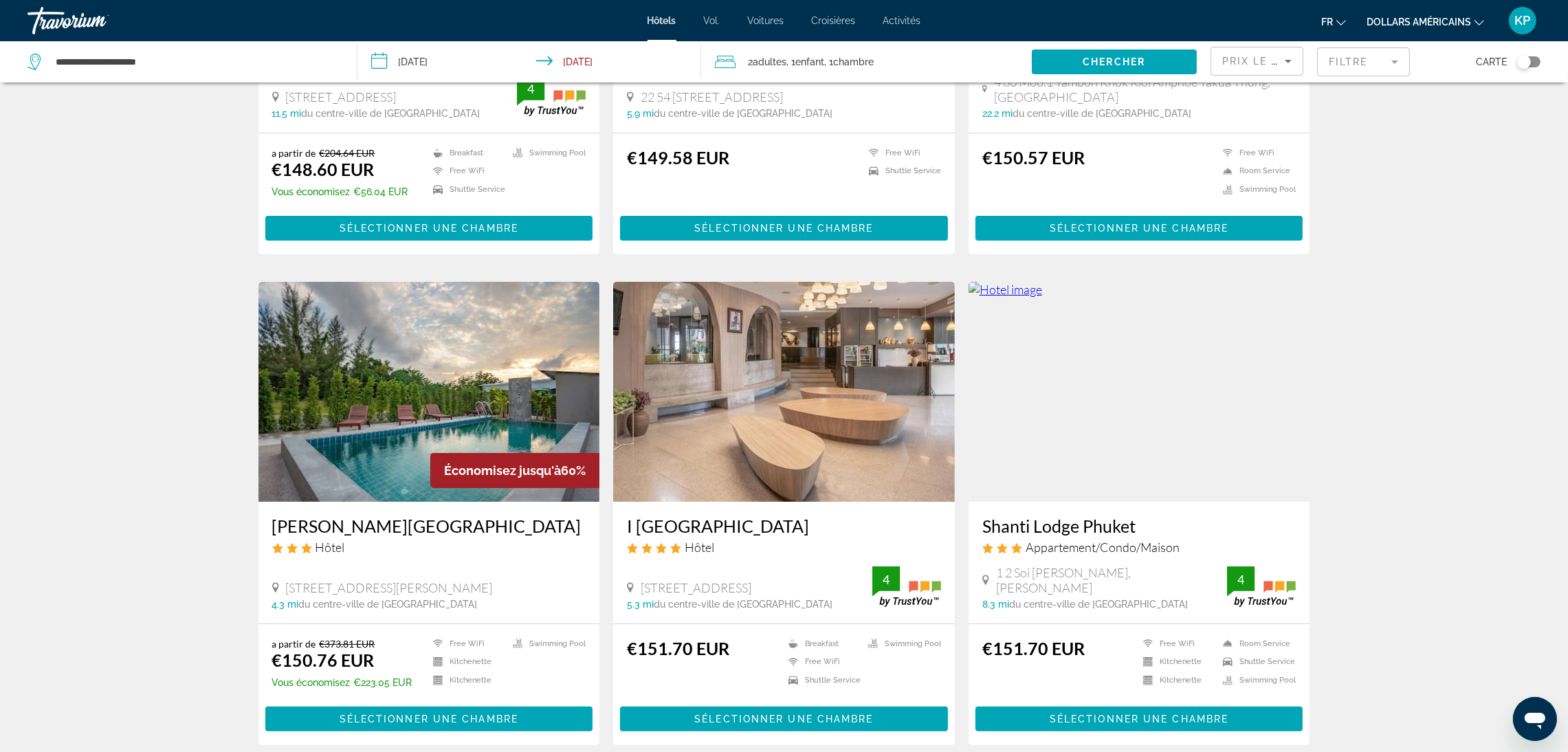
scroll to position [413, 0]
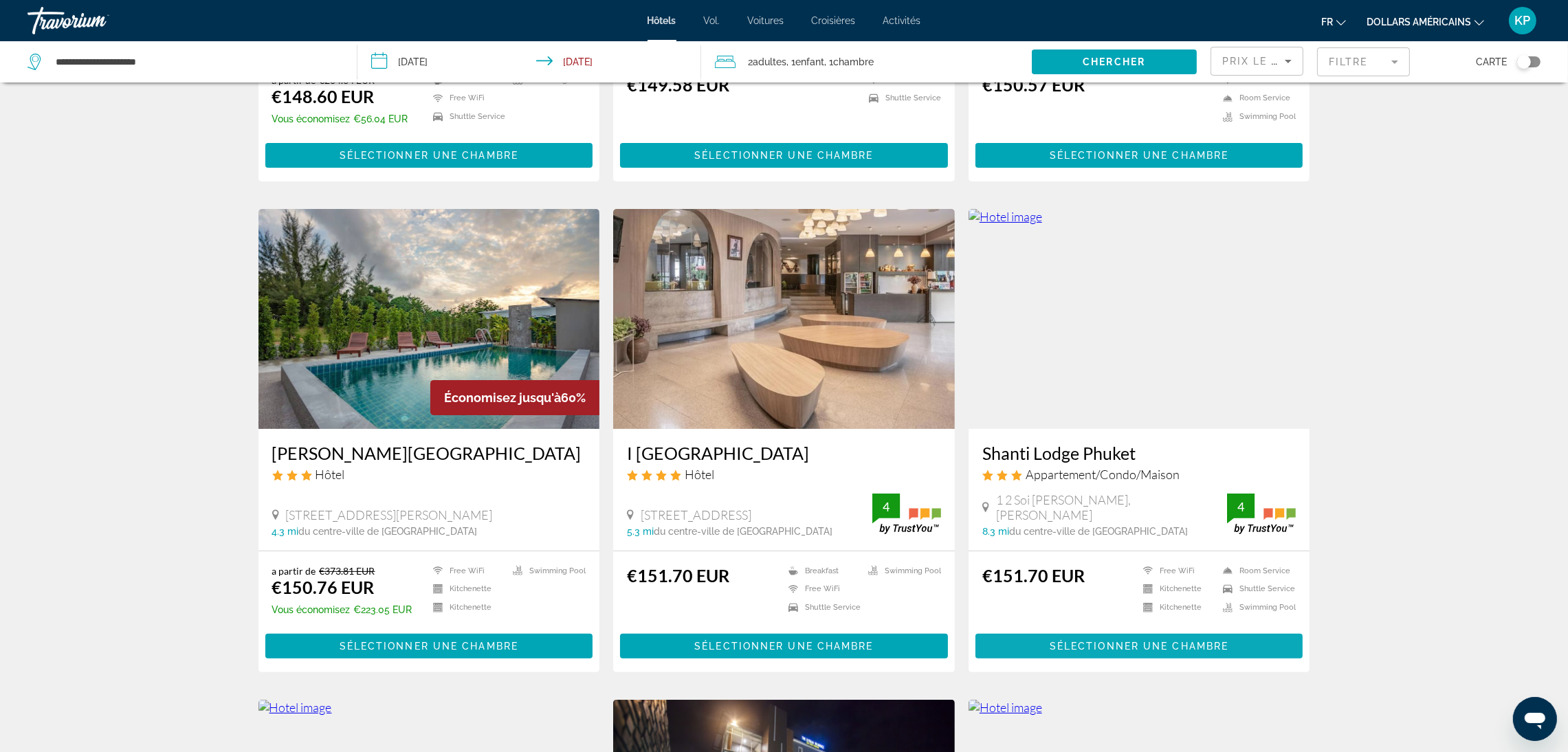
click at [1136, 635] on span "Contenu principal" at bounding box center [1139, 646] width 328 height 33
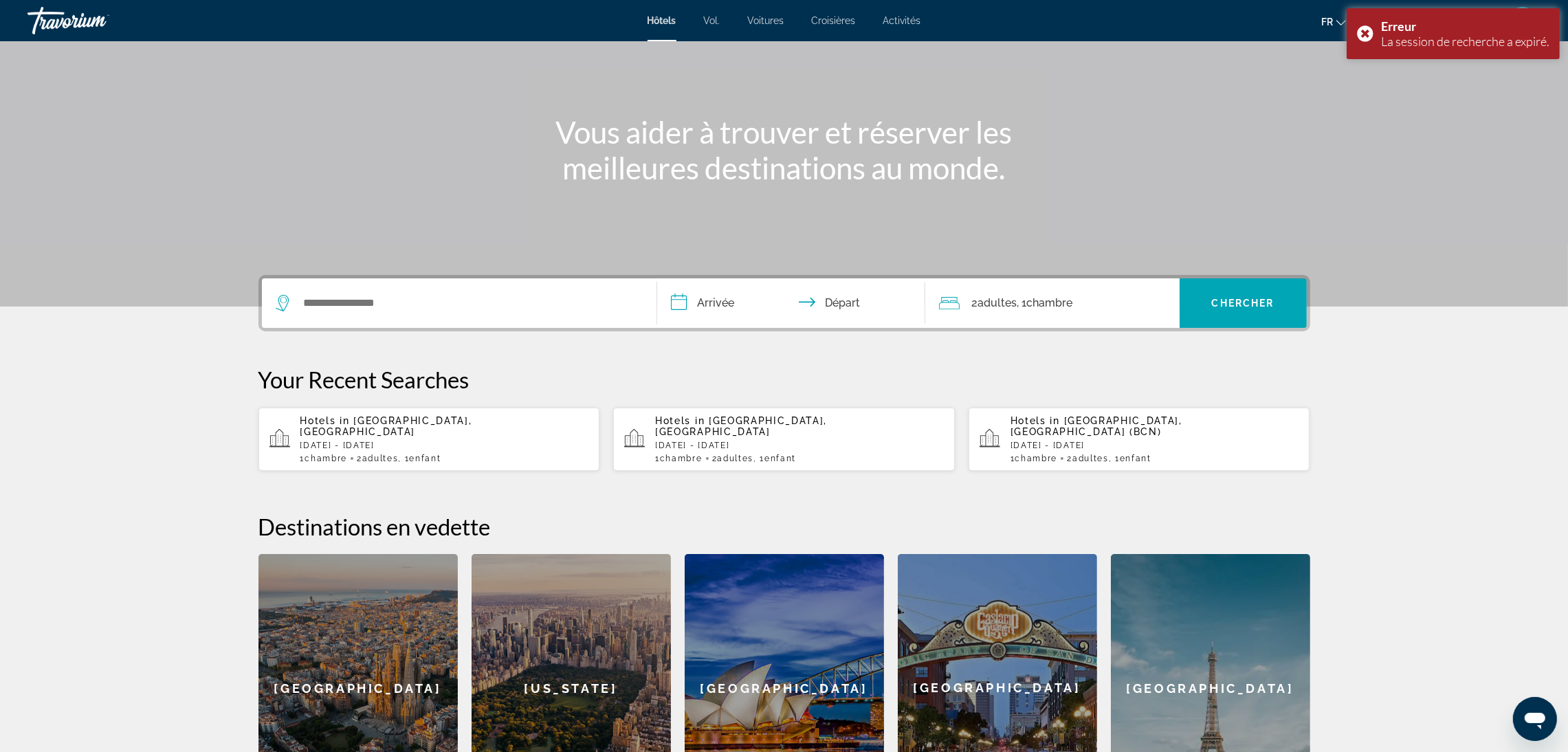
scroll to position [103, 0]
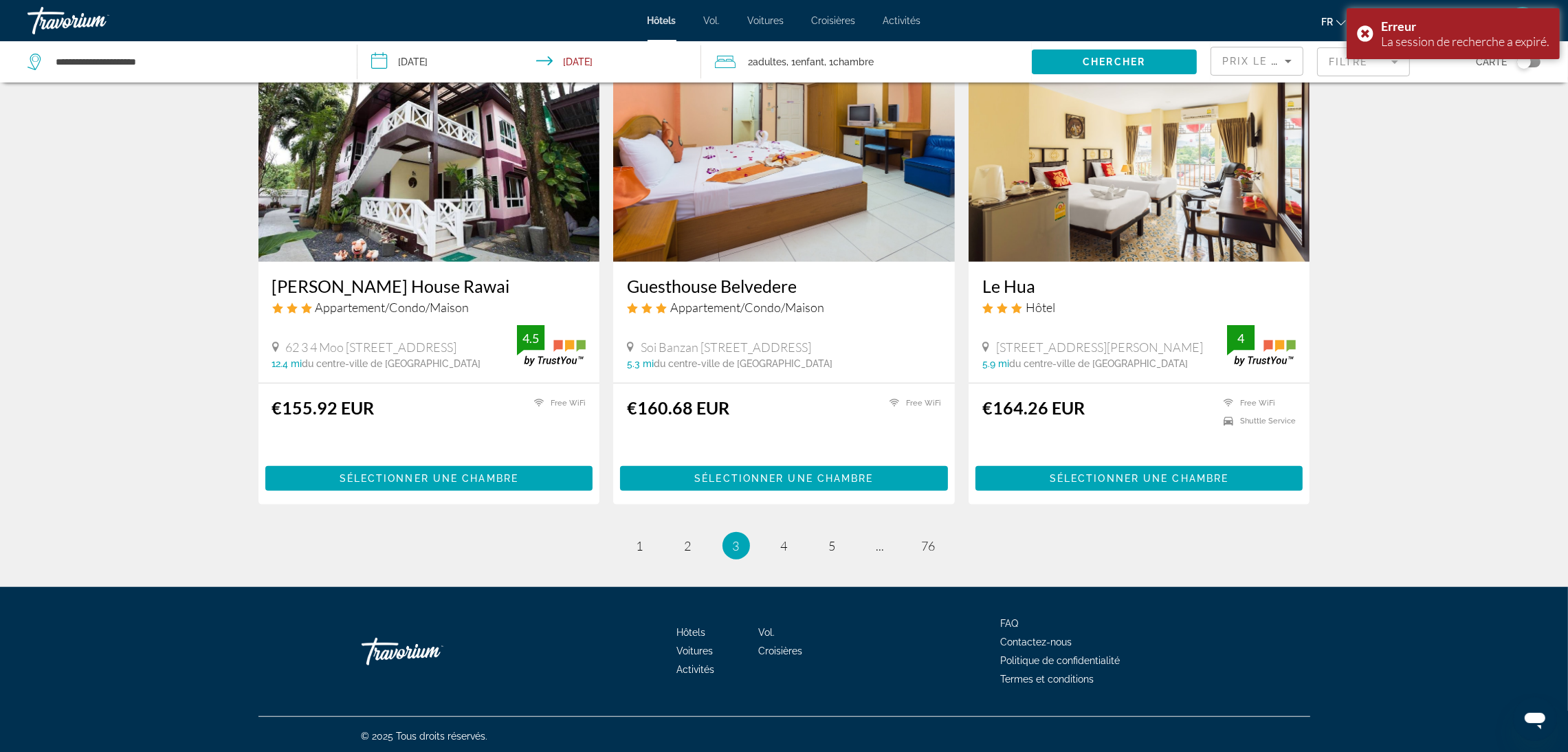
scroll to position [1564, 0]
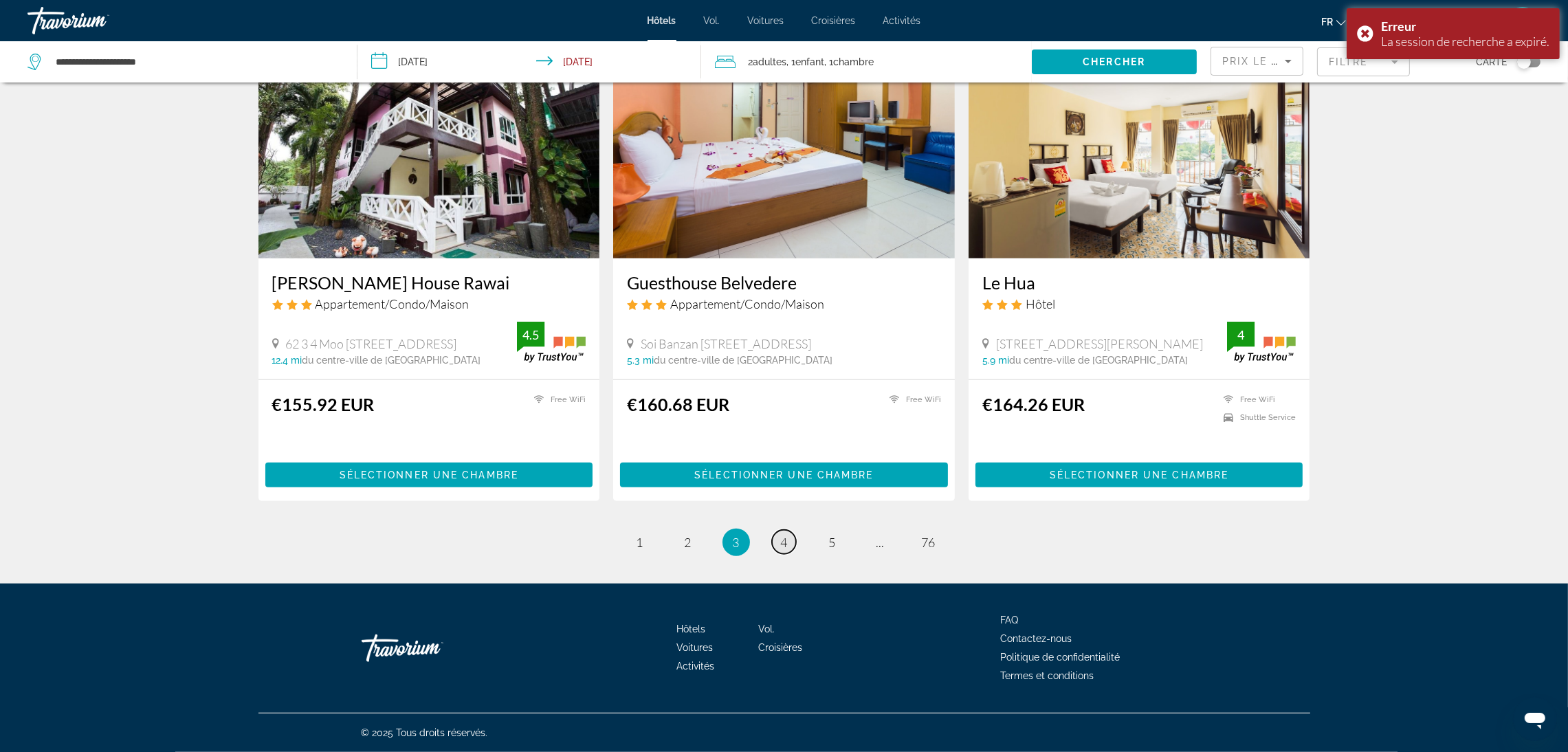
click at [787, 545] on link "page 4" at bounding box center [784, 542] width 24 height 25
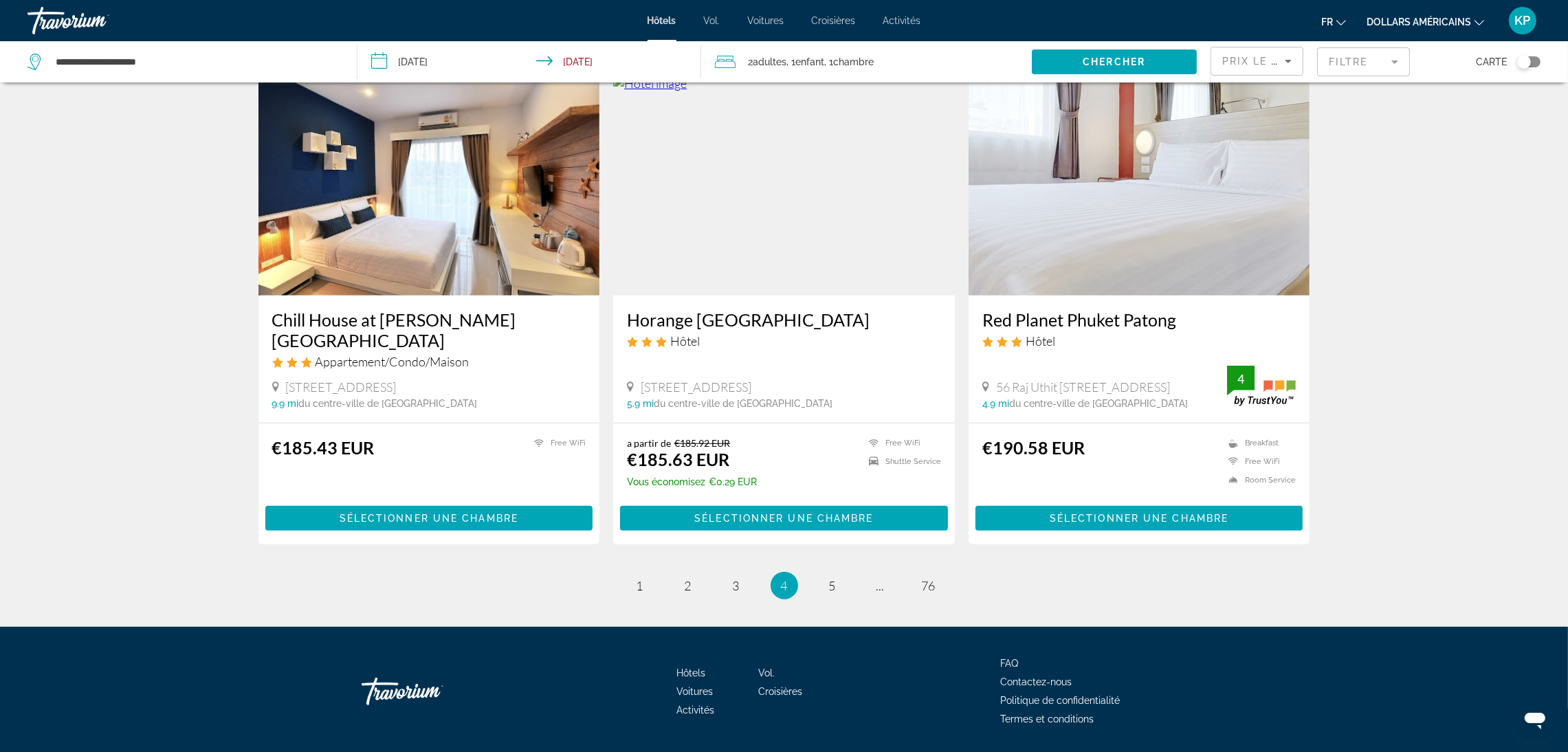
scroll to position [1584, 0]
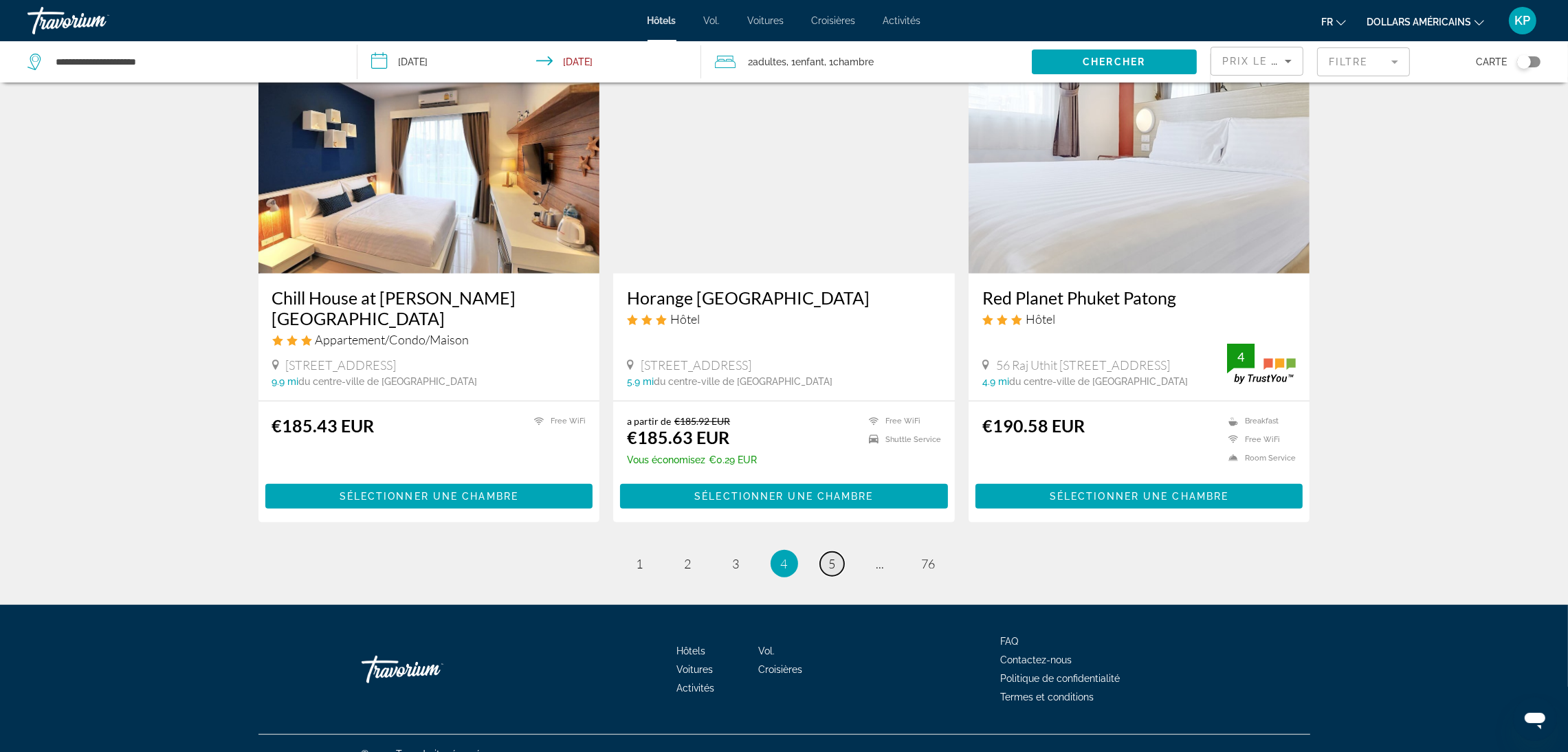
click at [822, 552] on link "page 5" at bounding box center [832, 564] width 24 height 25
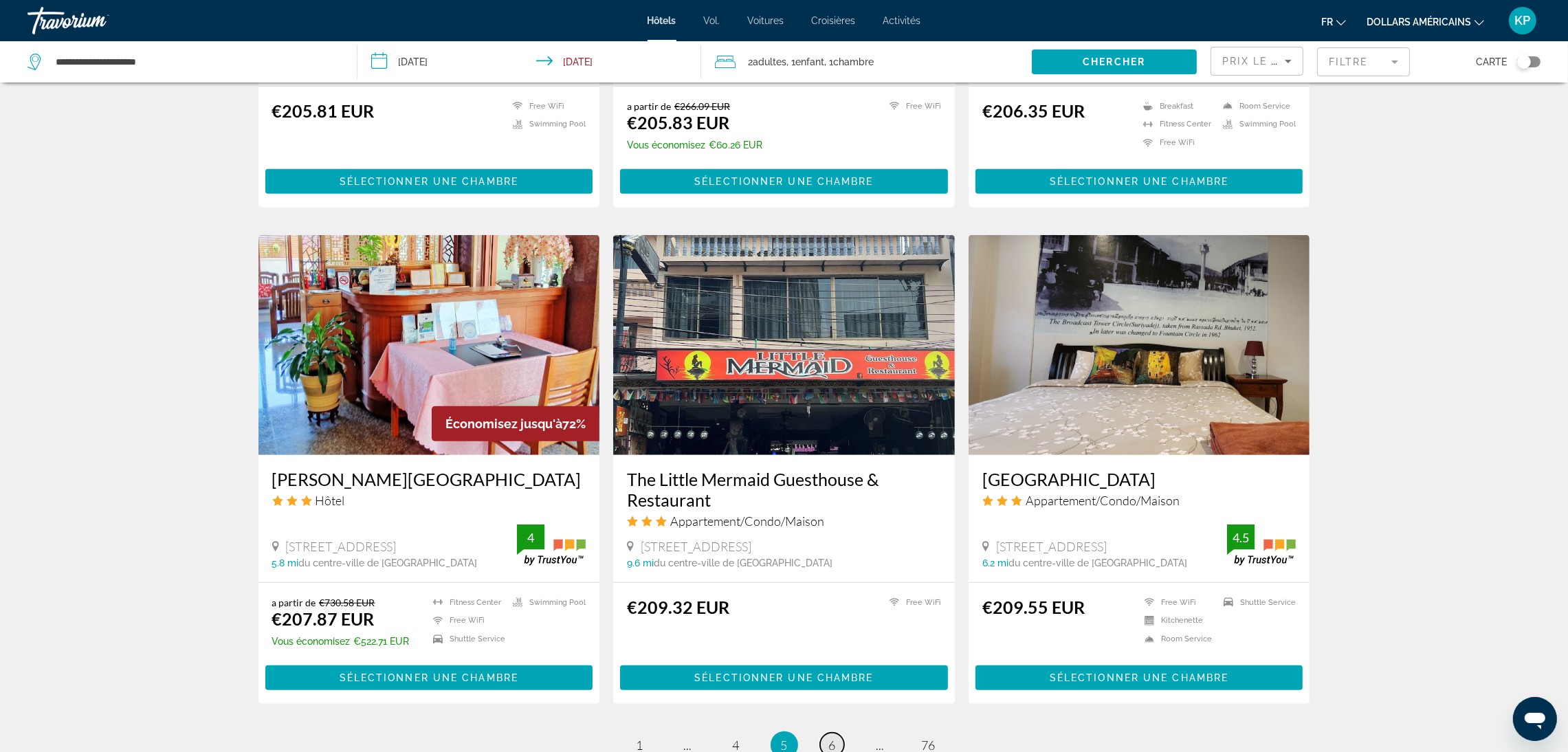
scroll to position [1444, 0]
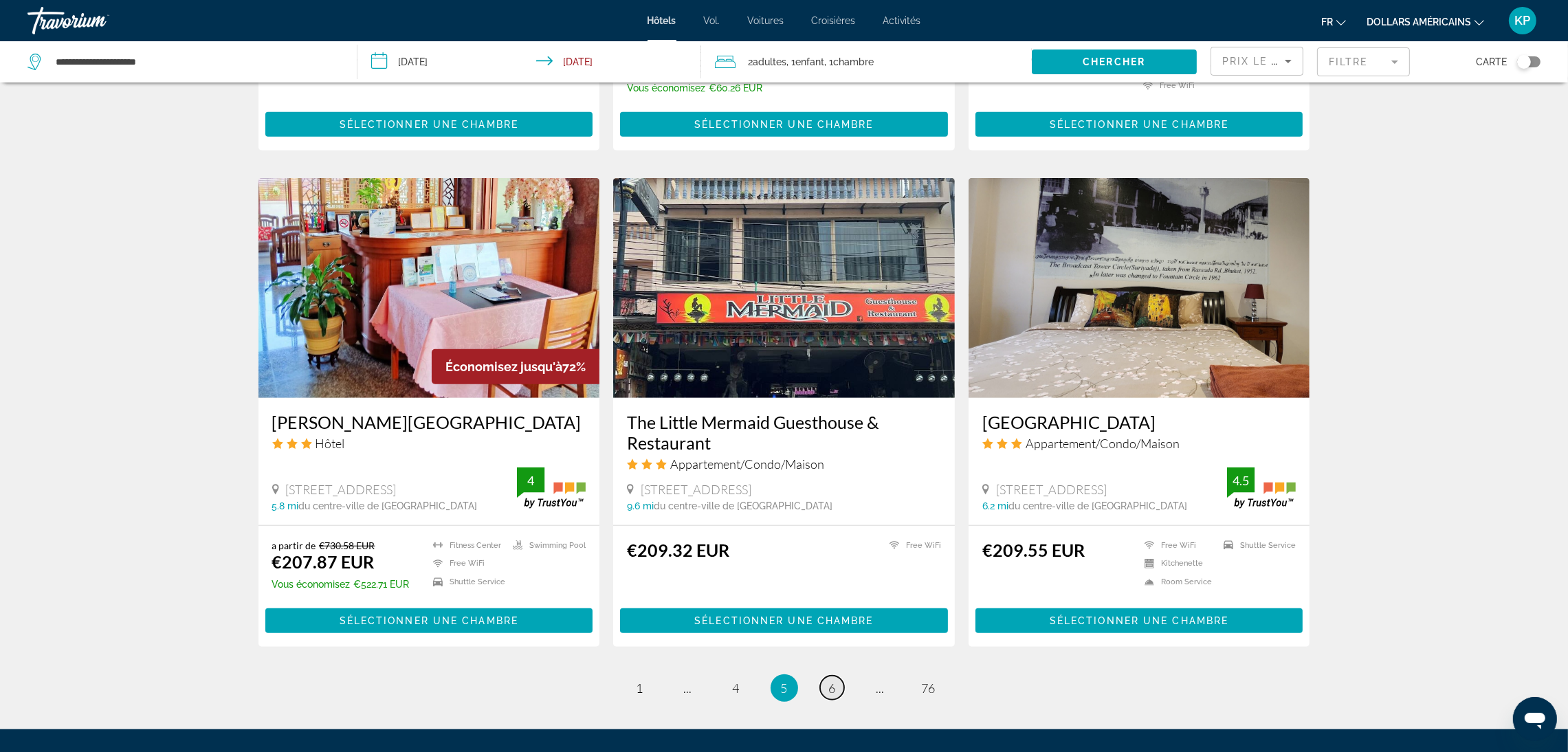
click at [832, 680] on span "6" at bounding box center [832, 687] width 7 height 15
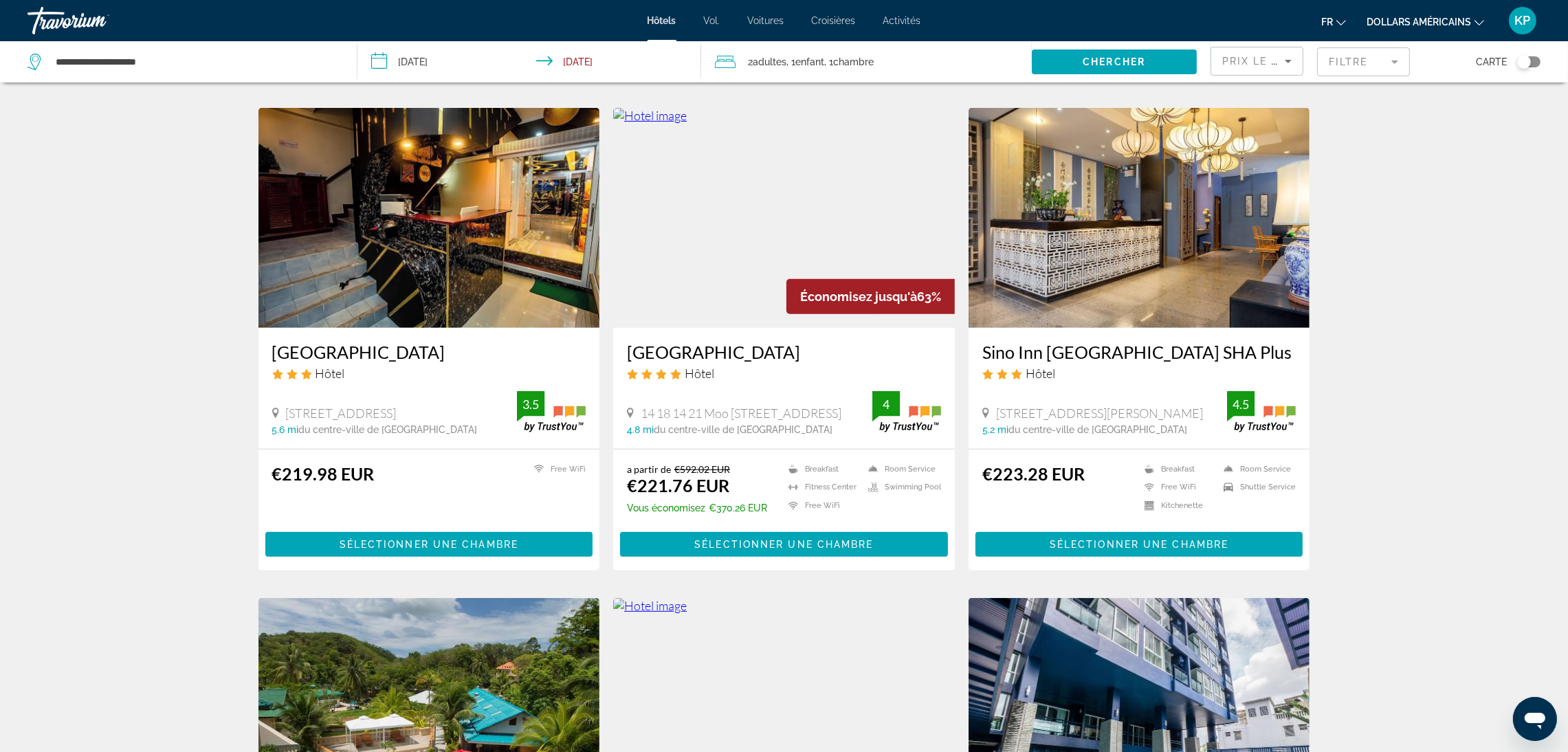
scroll to position [1444, 0]
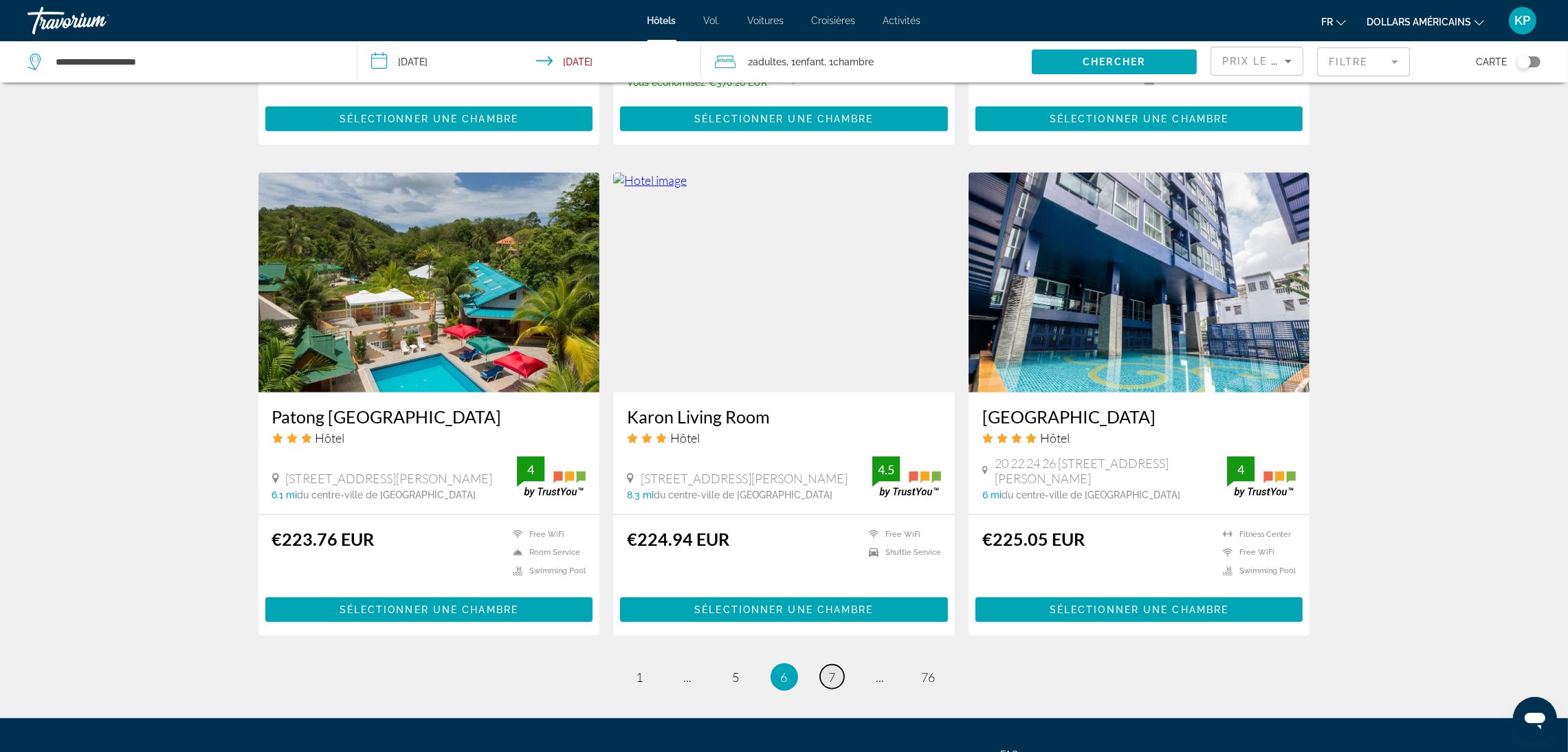
click at [835, 670] on span "7" at bounding box center [832, 677] width 7 height 15
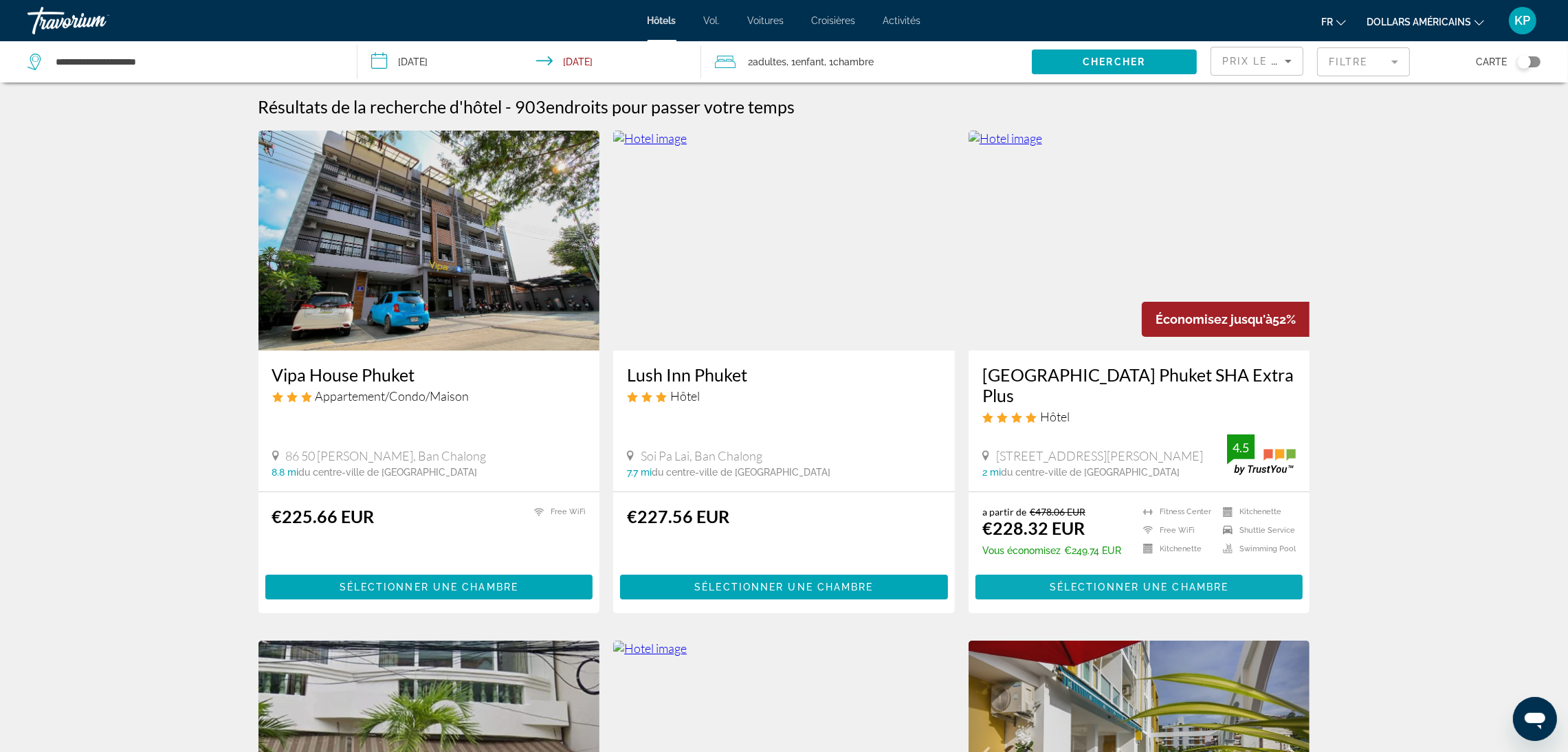
click at [1148, 585] on span "Sélectionner une chambre" at bounding box center [1139, 586] width 178 height 11
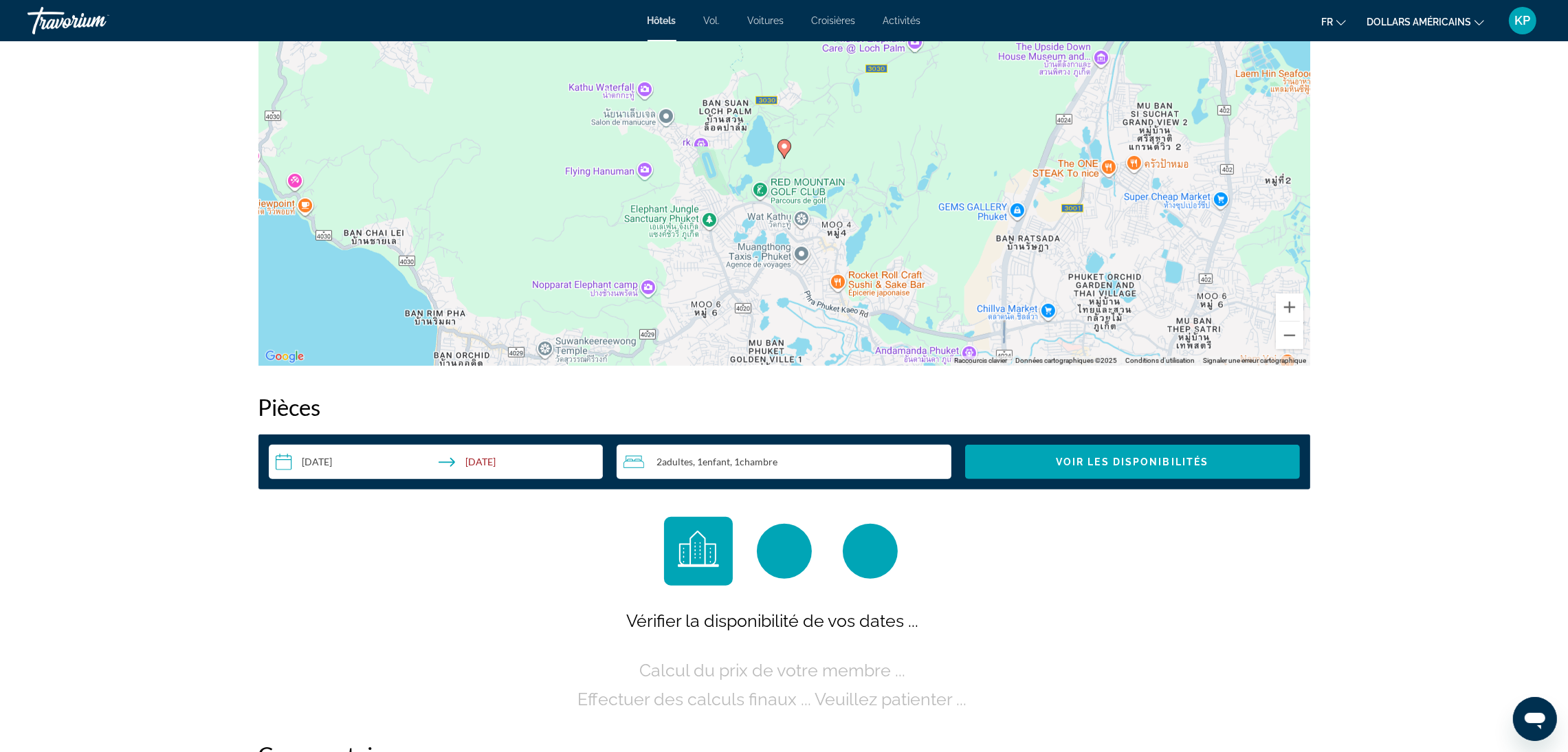
scroll to position [1444, 0]
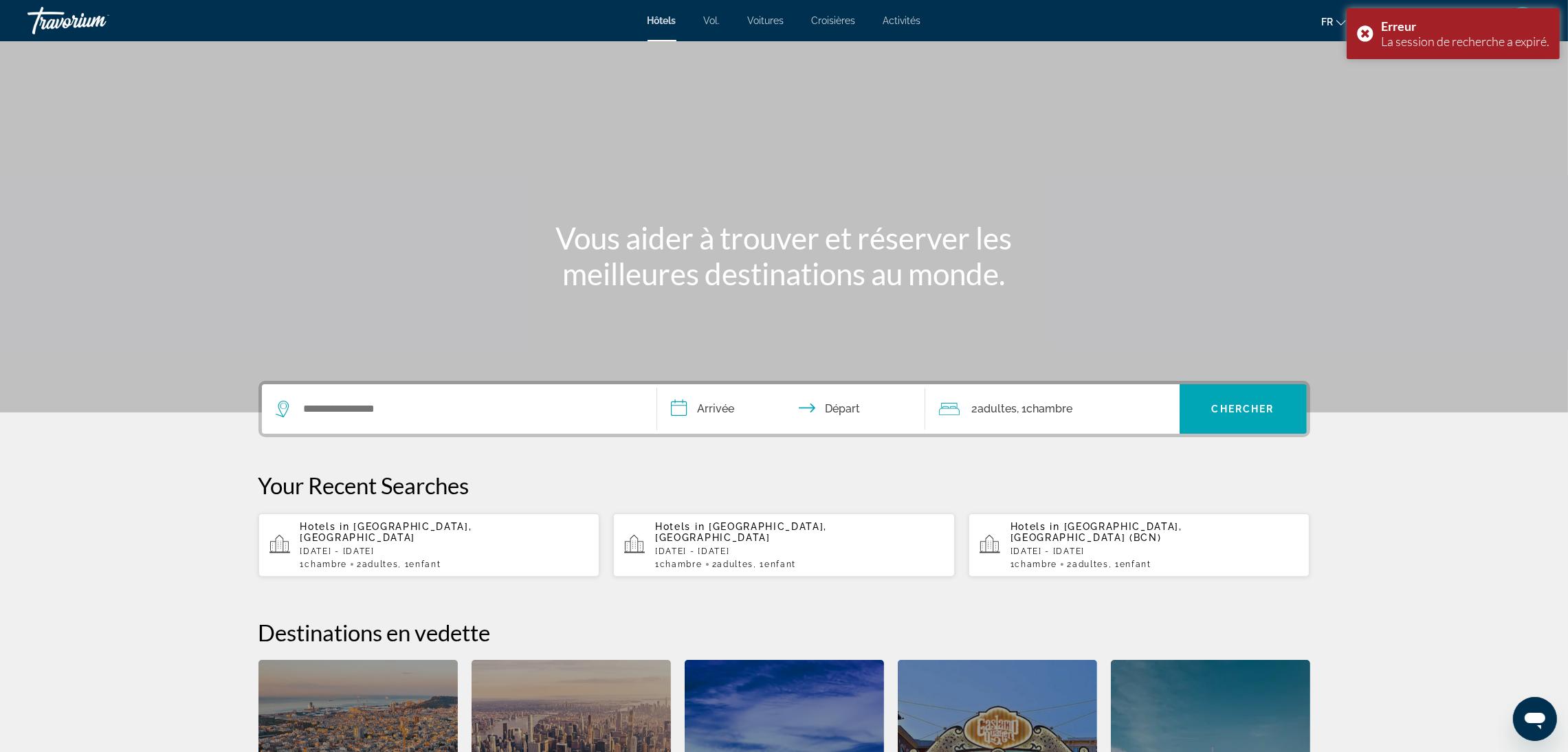
scroll to position [368, 0]
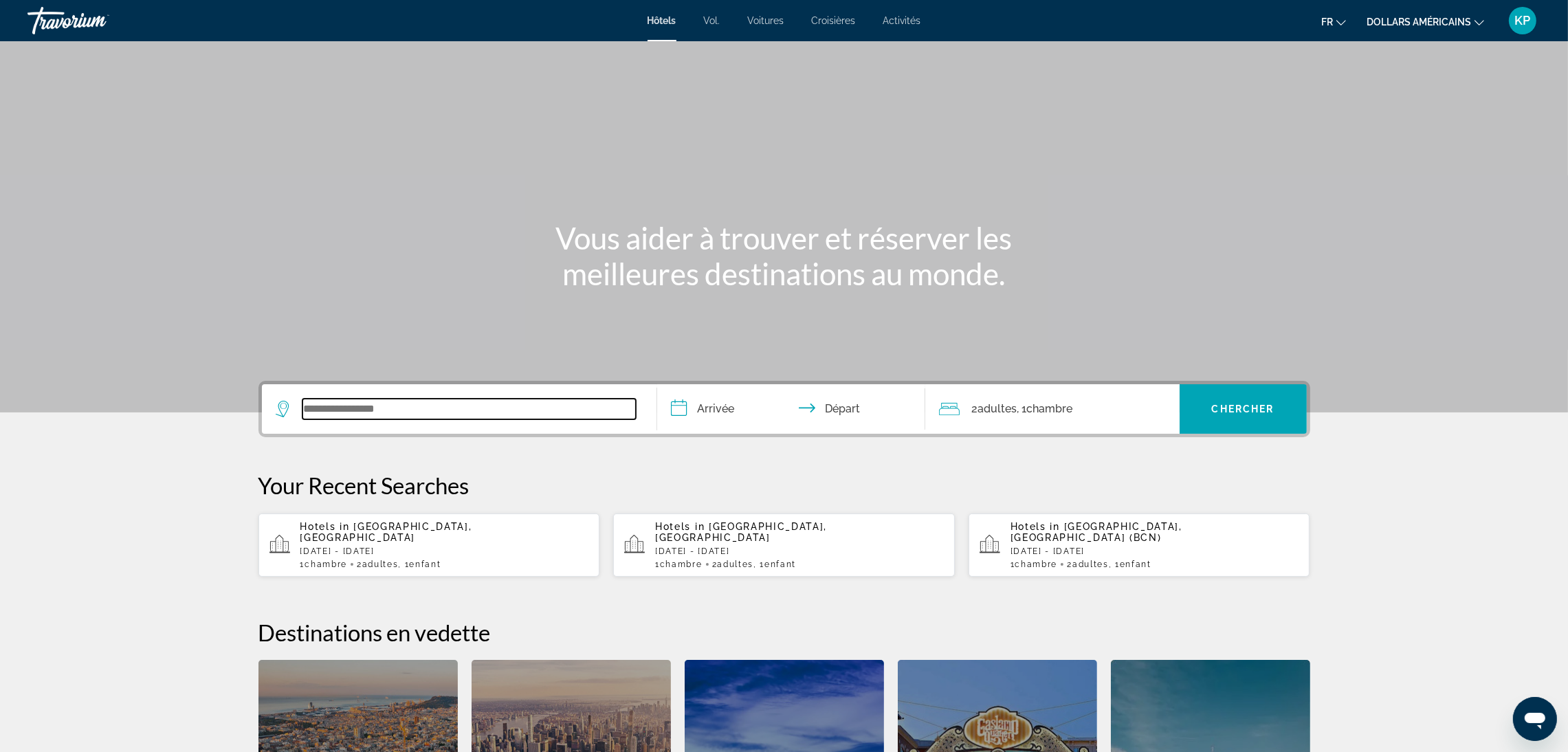
click at [419, 399] on input "Search widget" at bounding box center [469, 409] width 333 height 21
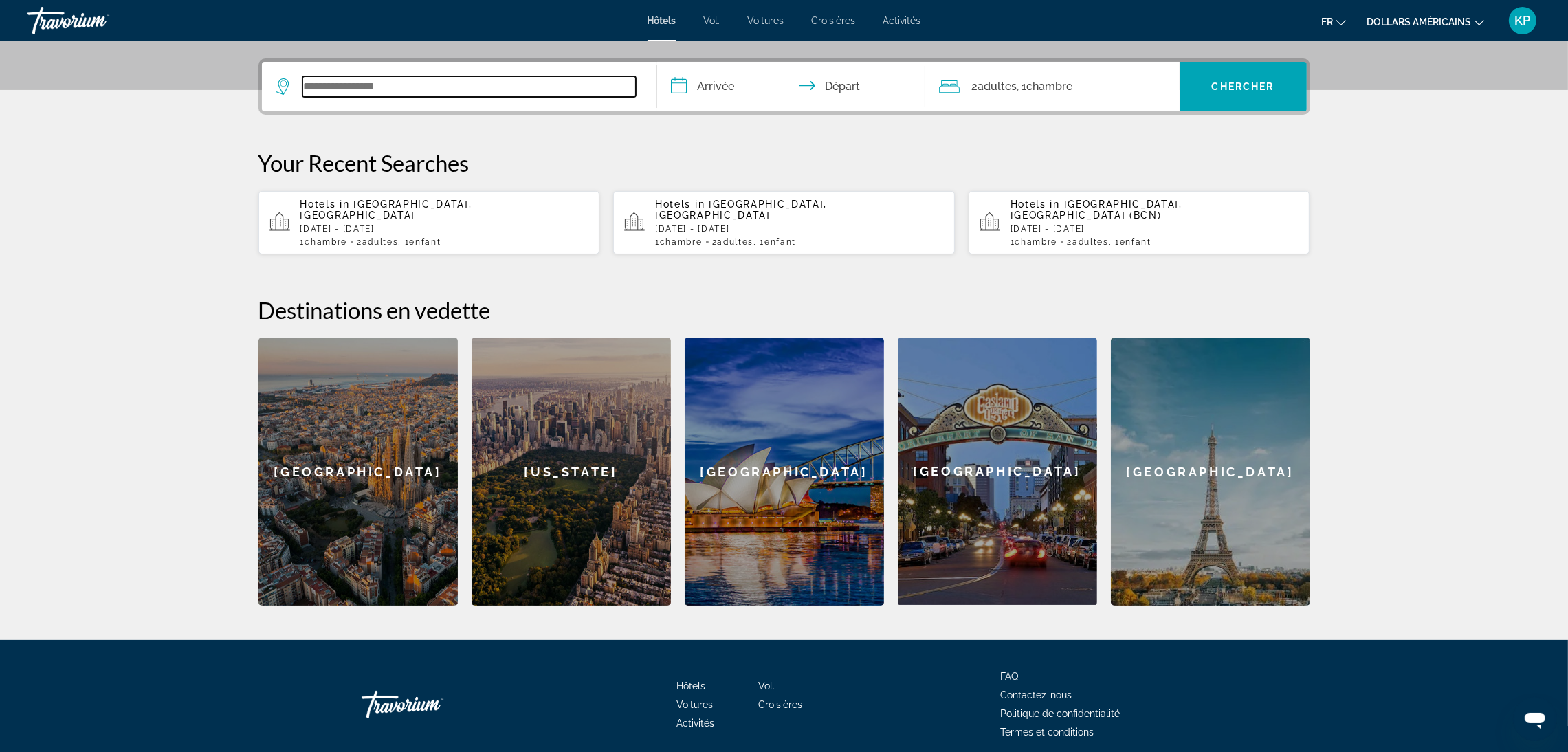
scroll to position [335, 0]
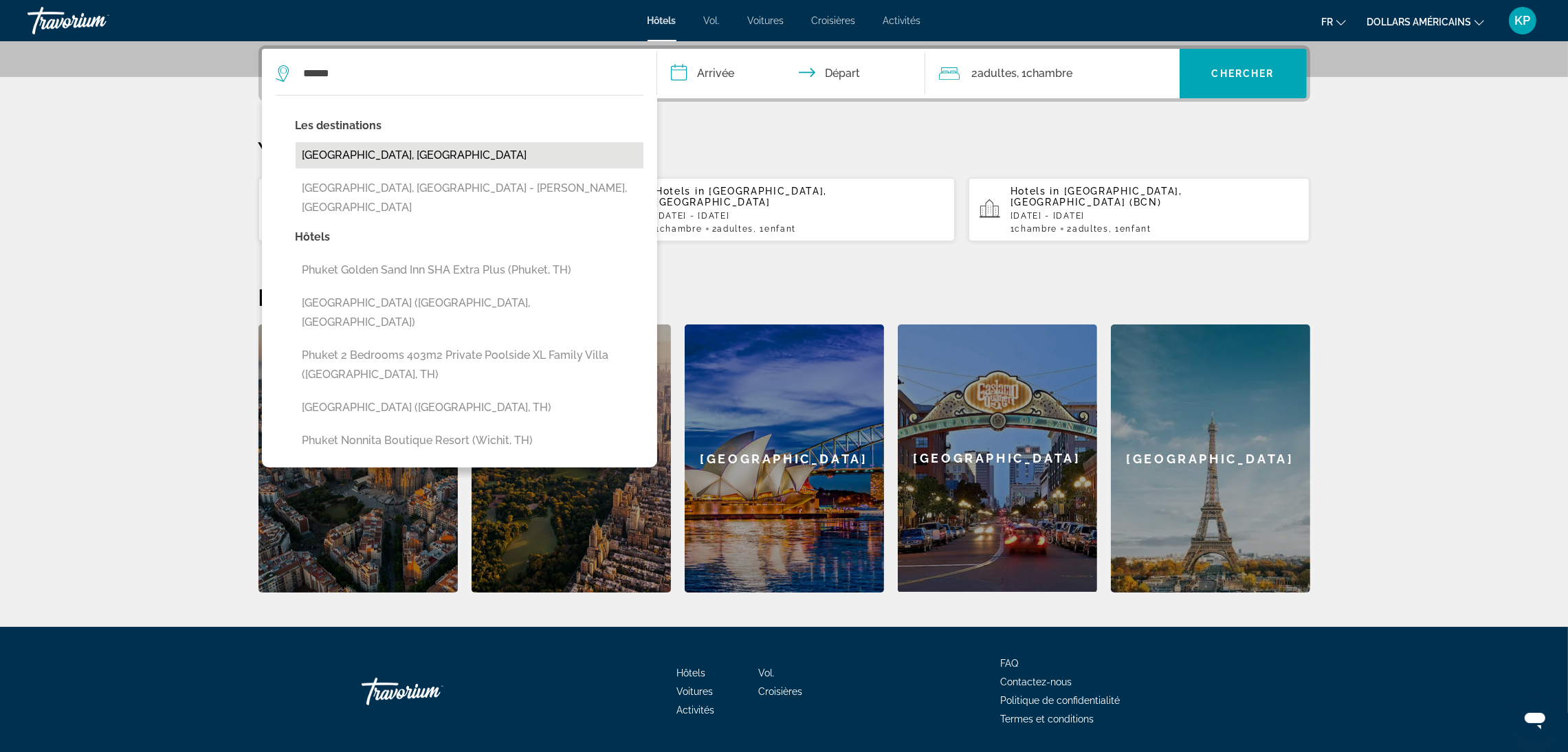
click at [366, 149] on button "[GEOGRAPHIC_DATA], [GEOGRAPHIC_DATA]" at bounding box center [469, 155] width 348 height 26
type input "**********"
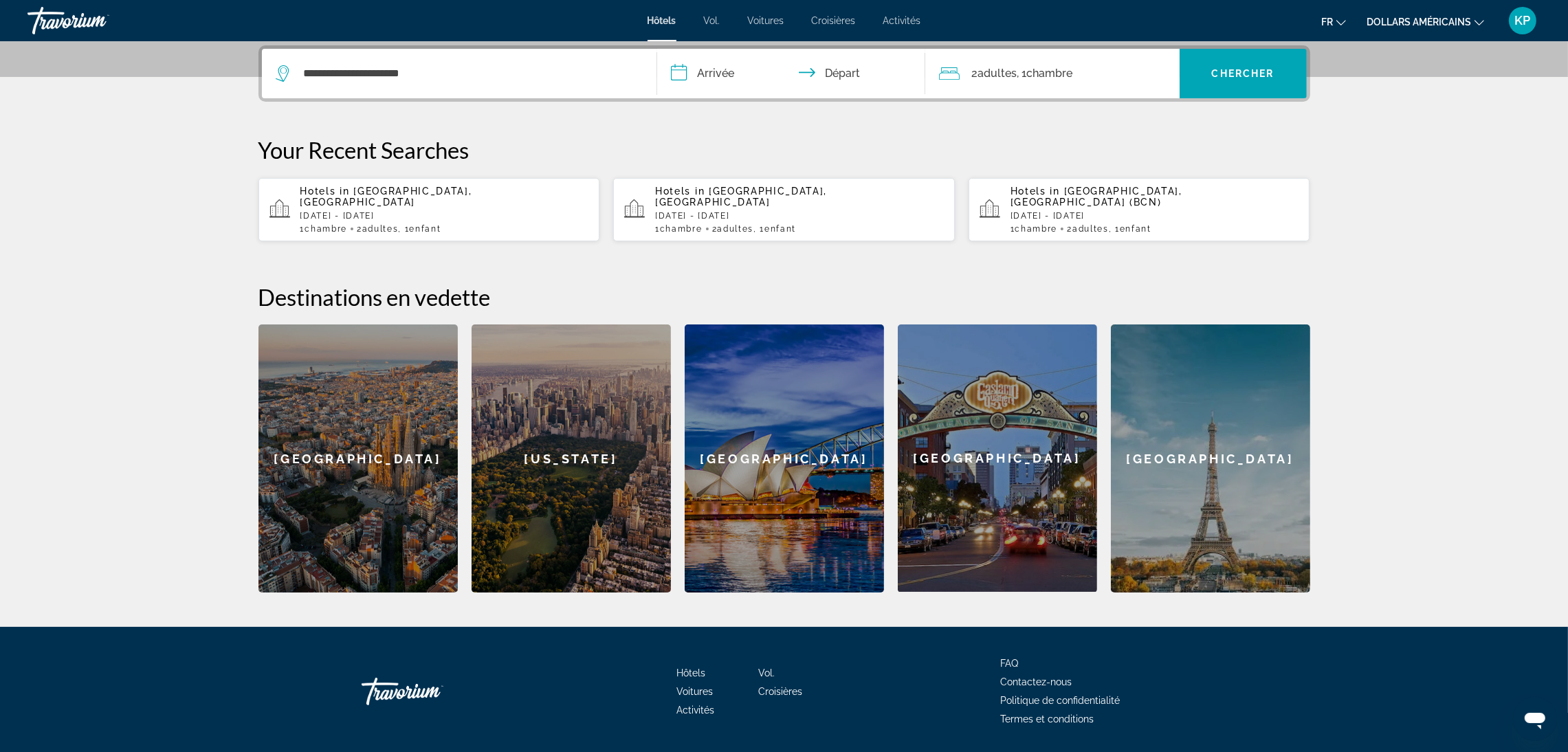
click at [752, 75] on input "**********" at bounding box center [794, 75] width 273 height 54
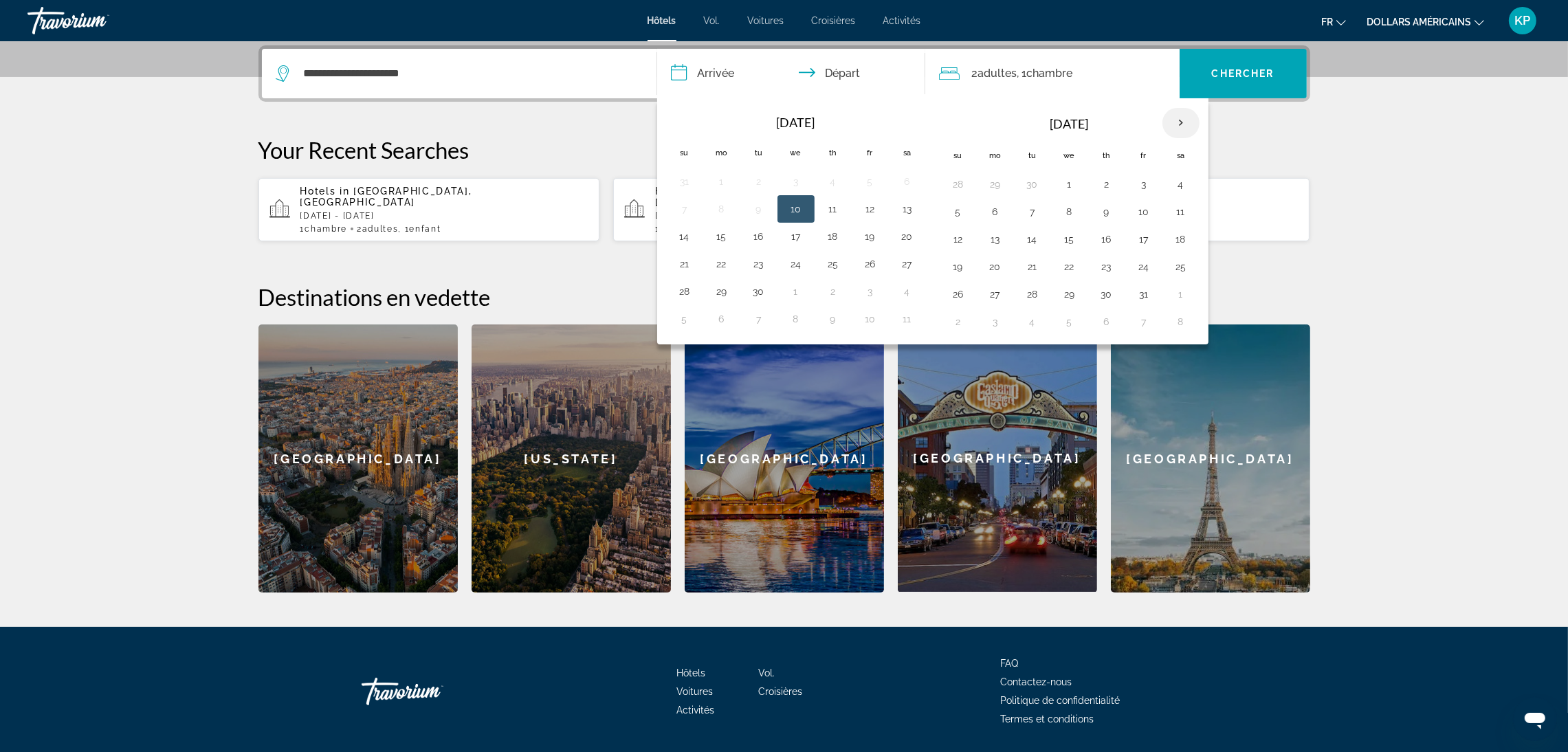
click at [1184, 125] on th "Next month" at bounding box center [1181, 123] width 37 height 30
click at [1179, 243] on button "14" at bounding box center [1181, 239] width 22 height 20
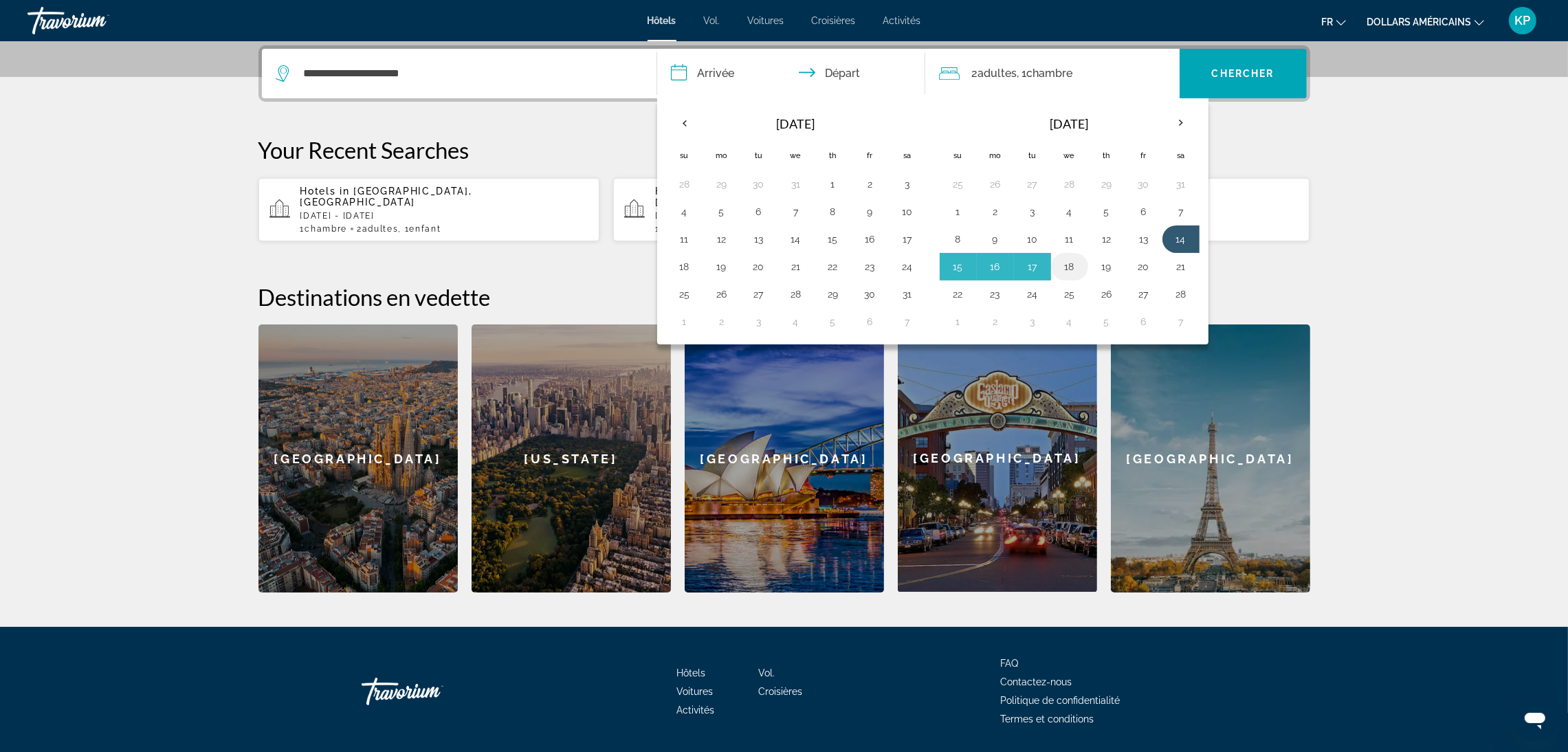
click at [1074, 269] on button "18" at bounding box center [1069, 267] width 22 height 20
type input "**********"
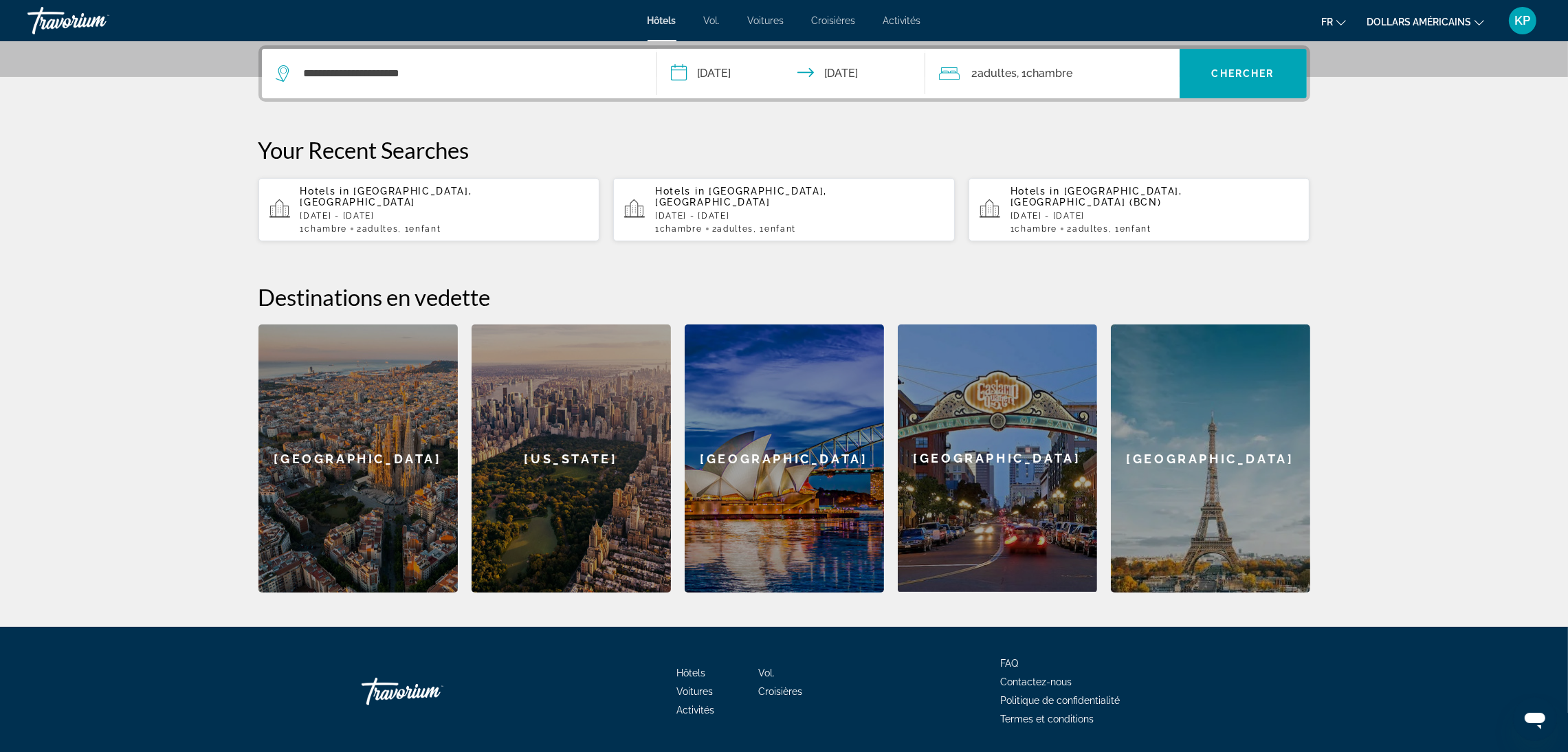
click at [1097, 79] on div "2 Adulte Adultes , 1 Chambre pièces" at bounding box center [1058, 74] width 240 height 20
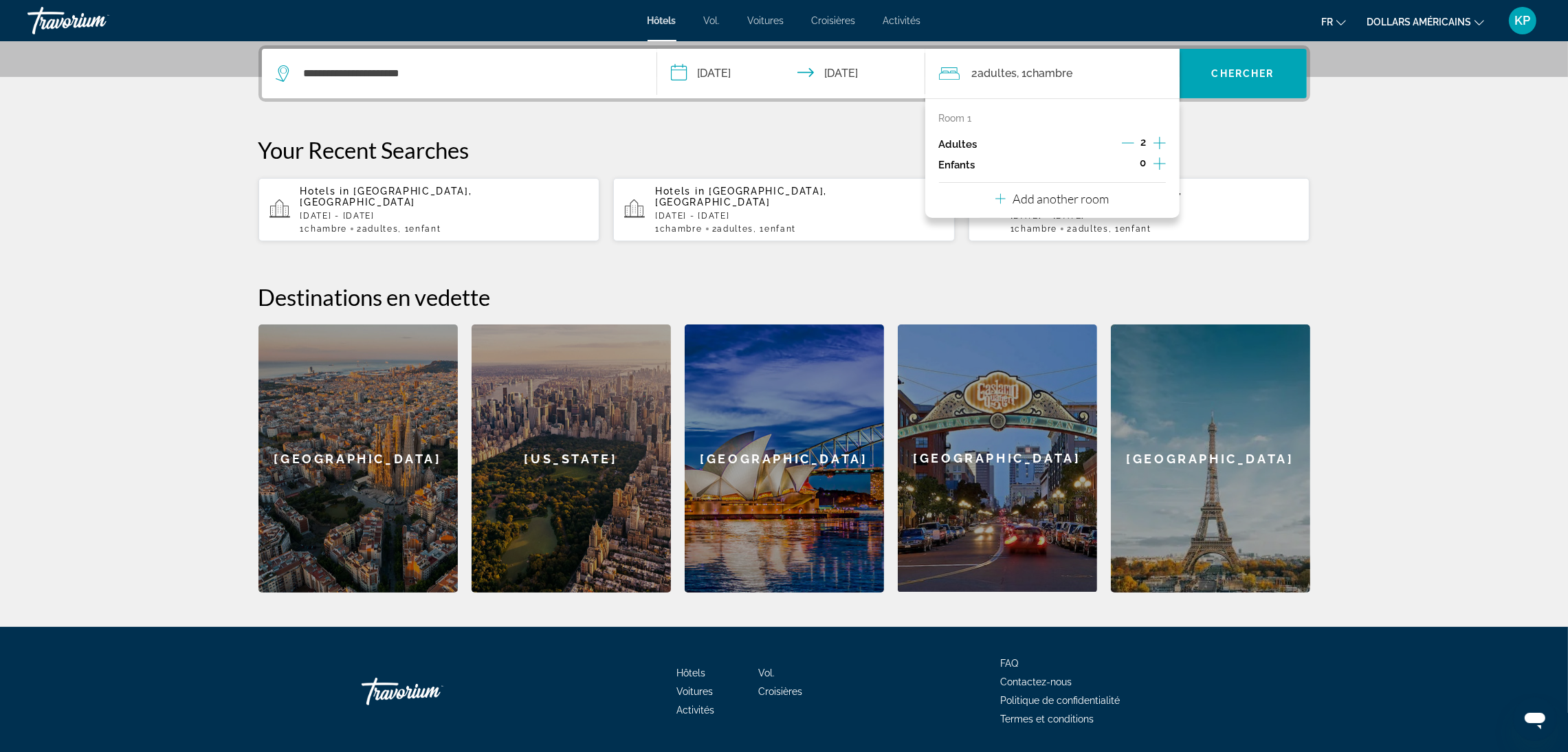
click at [989, 161] on div "Enfants 0" at bounding box center [1052, 165] width 226 height 21
click at [1145, 163] on span "0" at bounding box center [1144, 163] width 6 height 11
click at [1149, 161] on div "0" at bounding box center [1144, 165] width 45 height 21
click at [1064, 197] on p "Add another room" at bounding box center [1060, 198] width 96 height 15
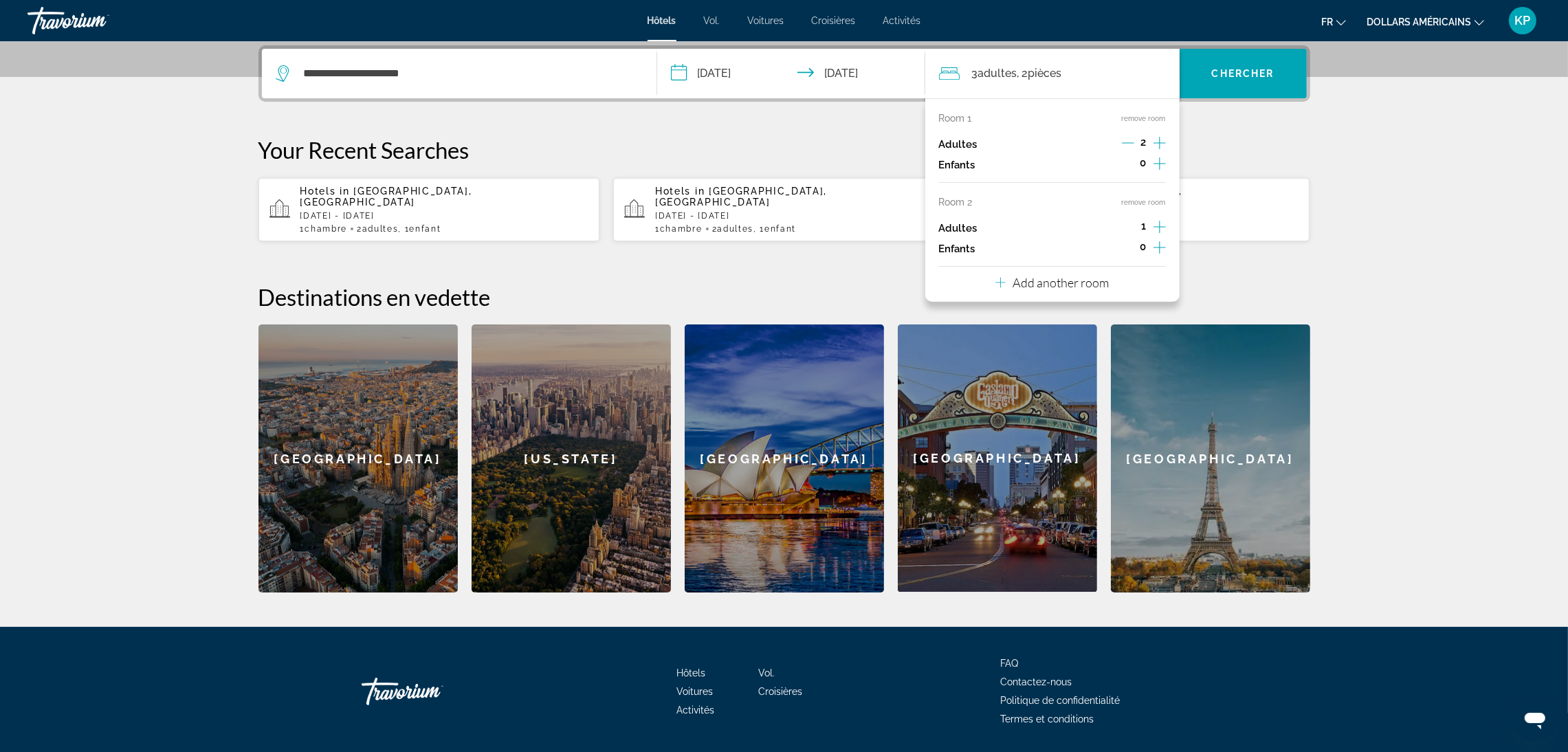
click at [1154, 161] on icon "Increment children" at bounding box center [1159, 164] width 13 height 17
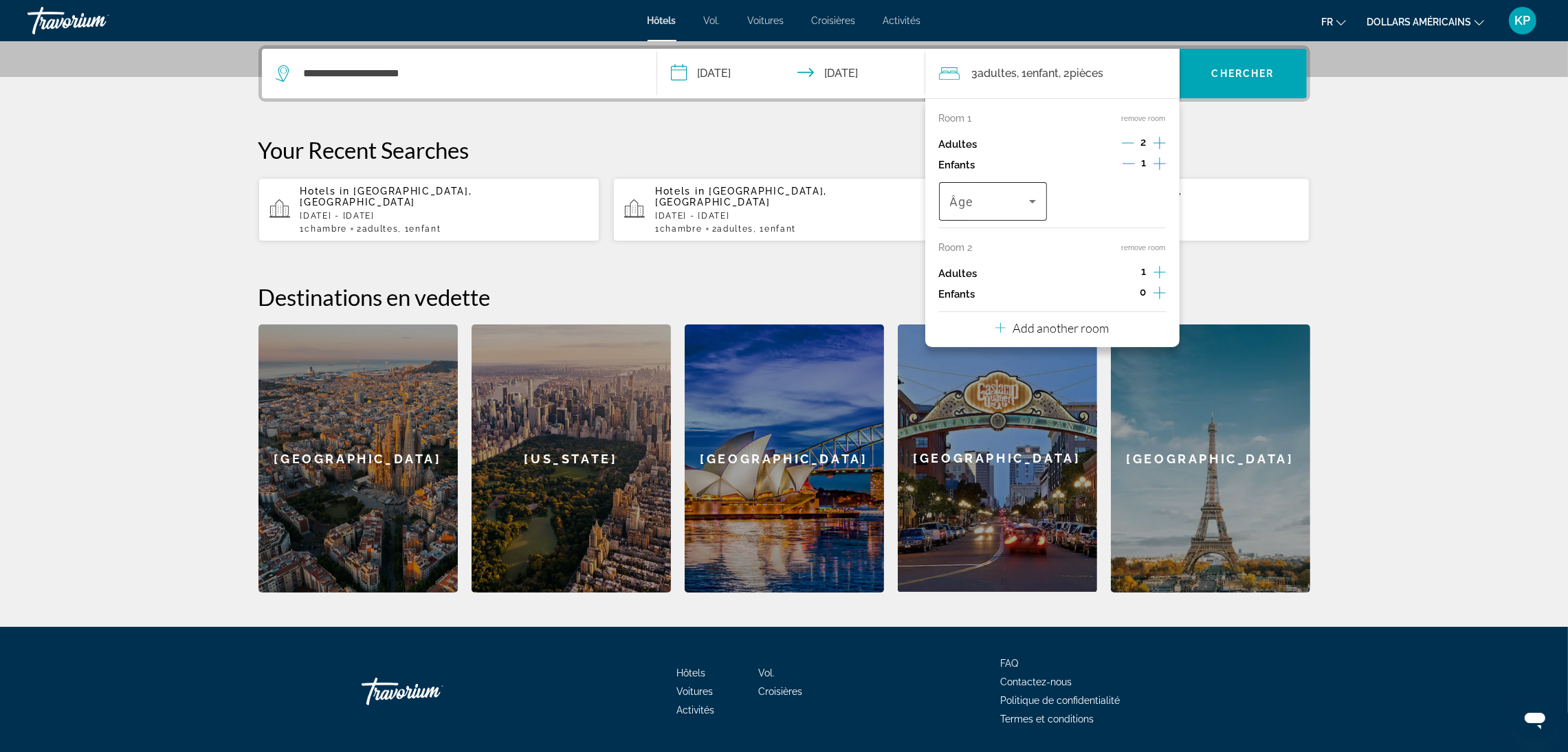
click at [993, 196] on span "Travelers: 3 adults, 1 child" at bounding box center [989, 201] width 79 height 17
click at [959, 236] on mat-option "6" at bounding box center [993, 234] width 109 height 33
click at [1236, 95] on span "Search widget" at bounding box center [1244, 74] width 127 height 49
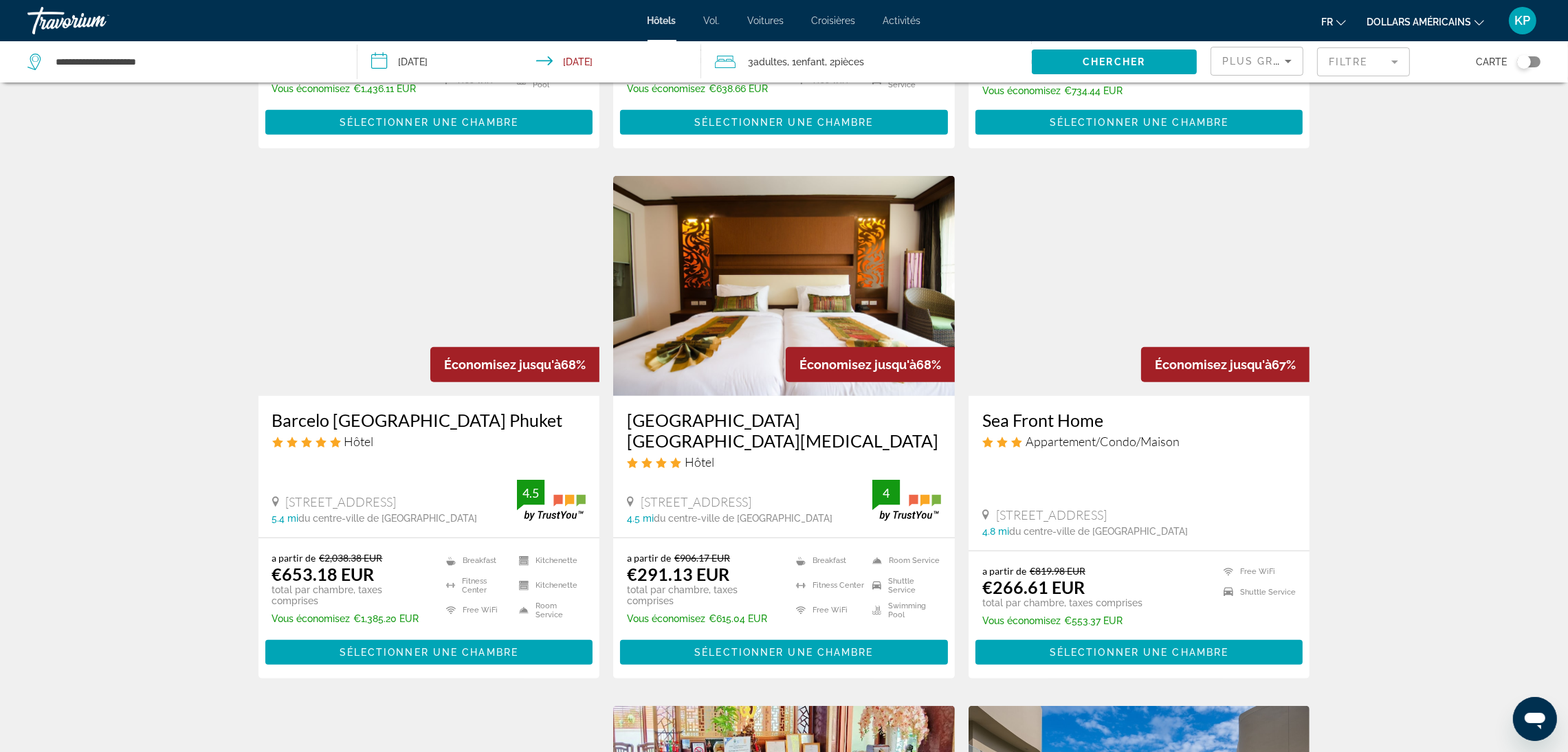
scroll to position [1030, 0]
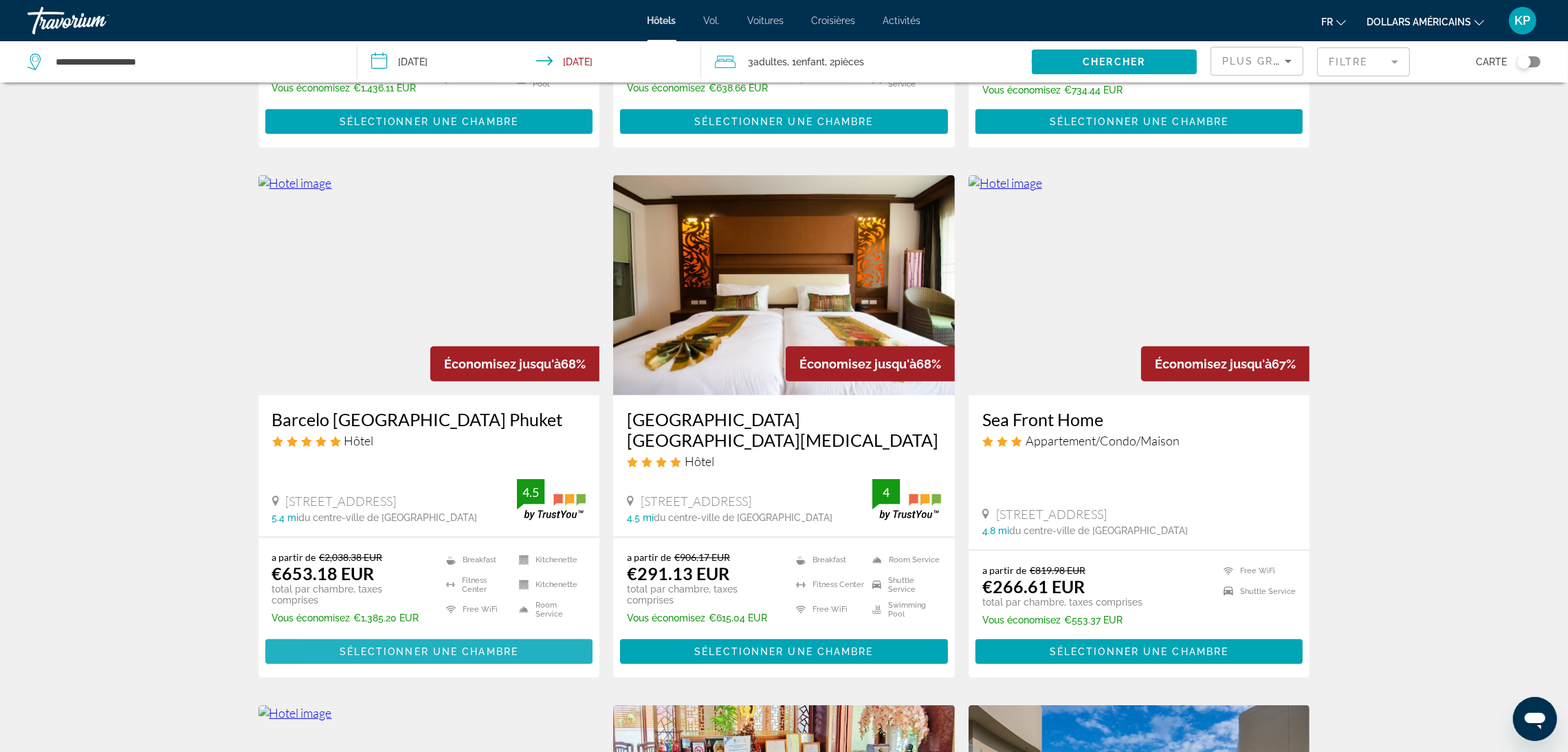
click at [361, 646] on span "Sélectionner une chambre" at bounding box center [428, 651] width 178 height 11
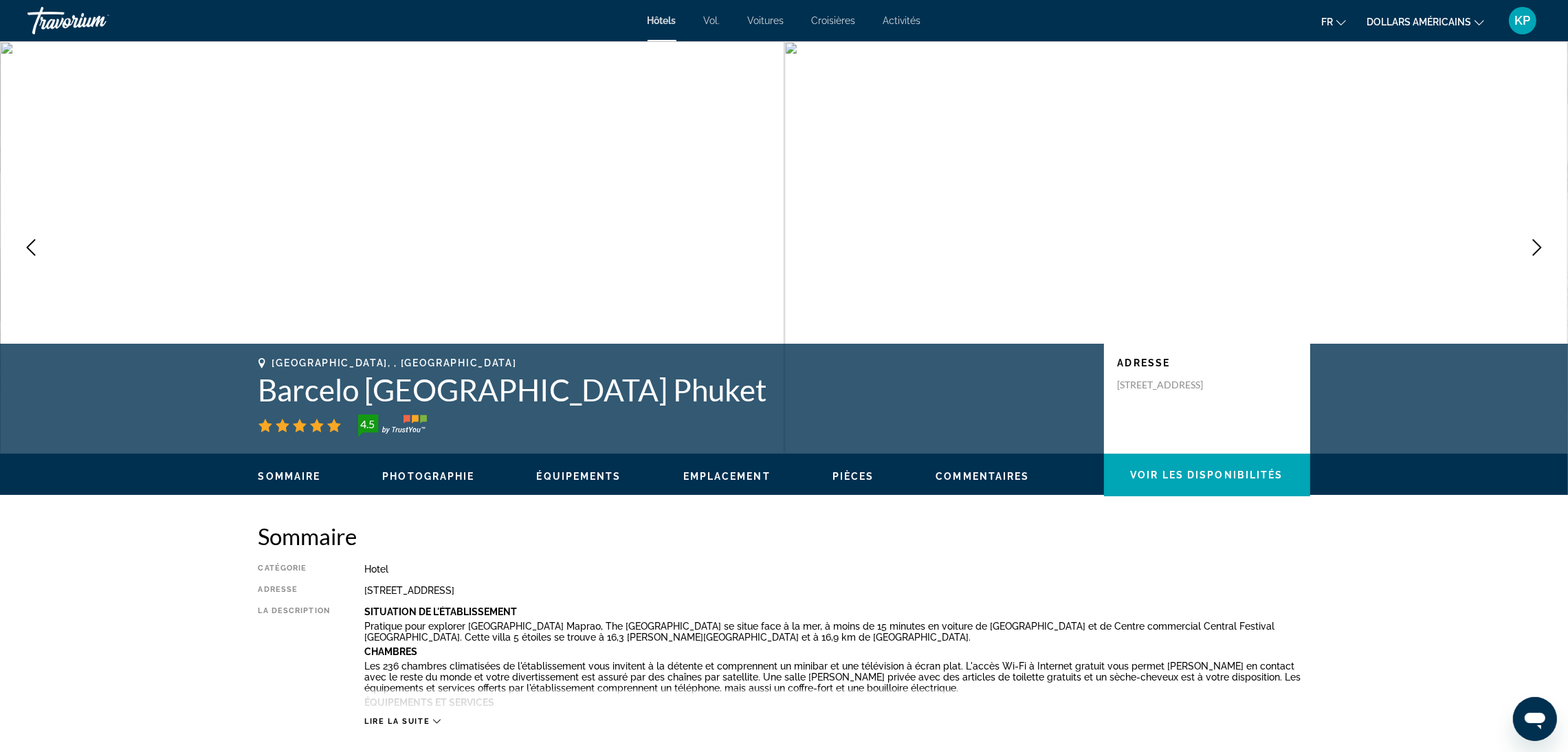
scroll to position [160, 0]
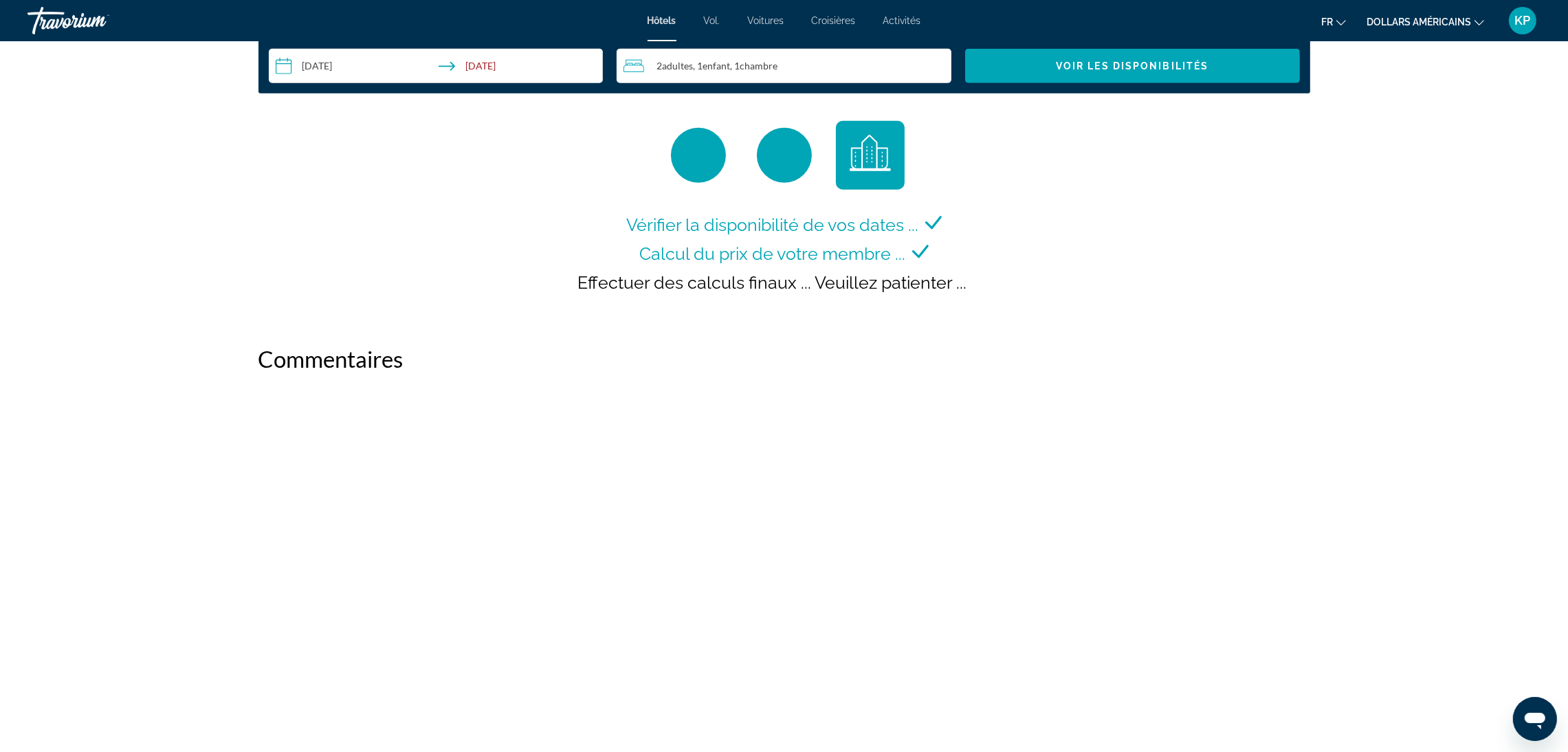
scroll to position [2062, 0]
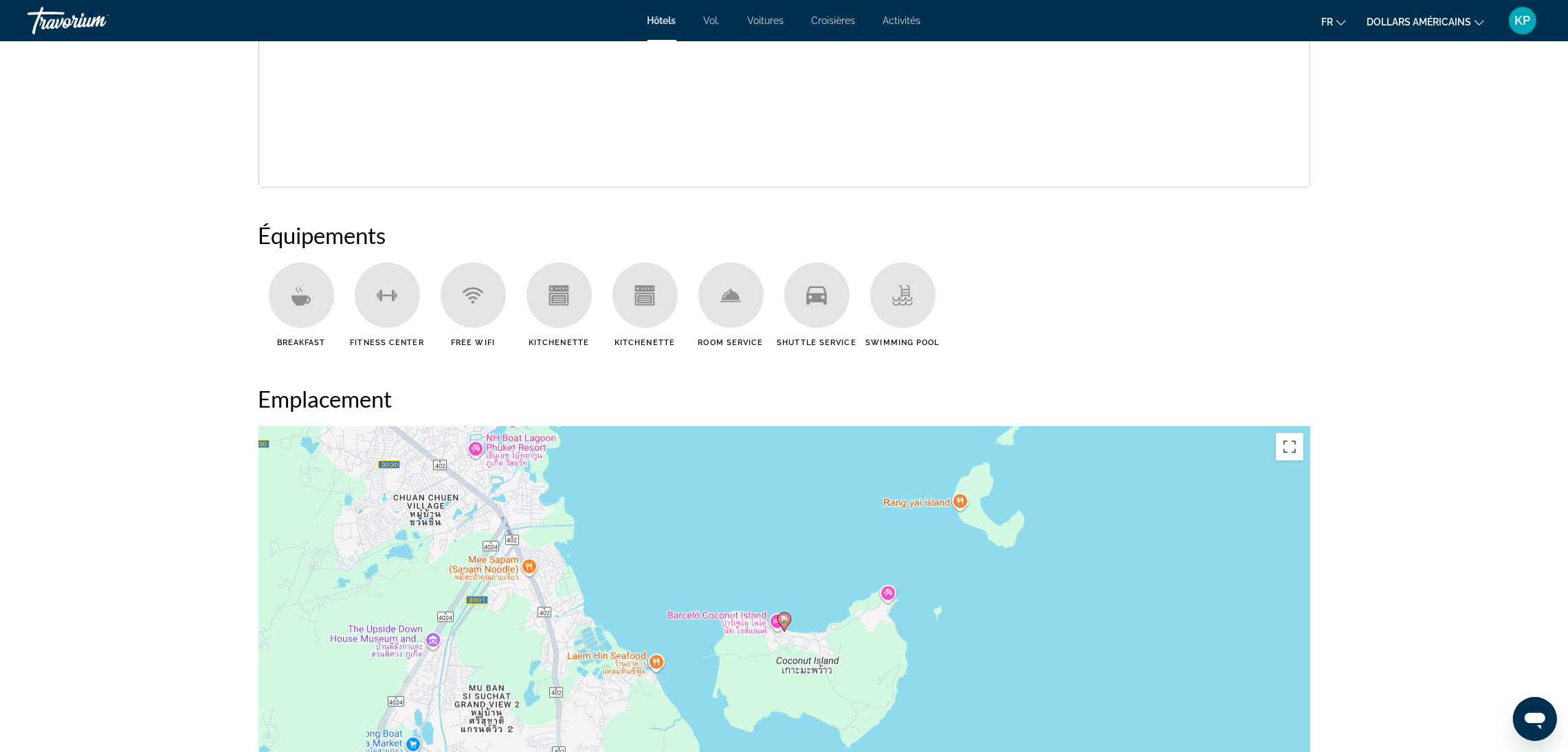
scroll to position [1134, 0]
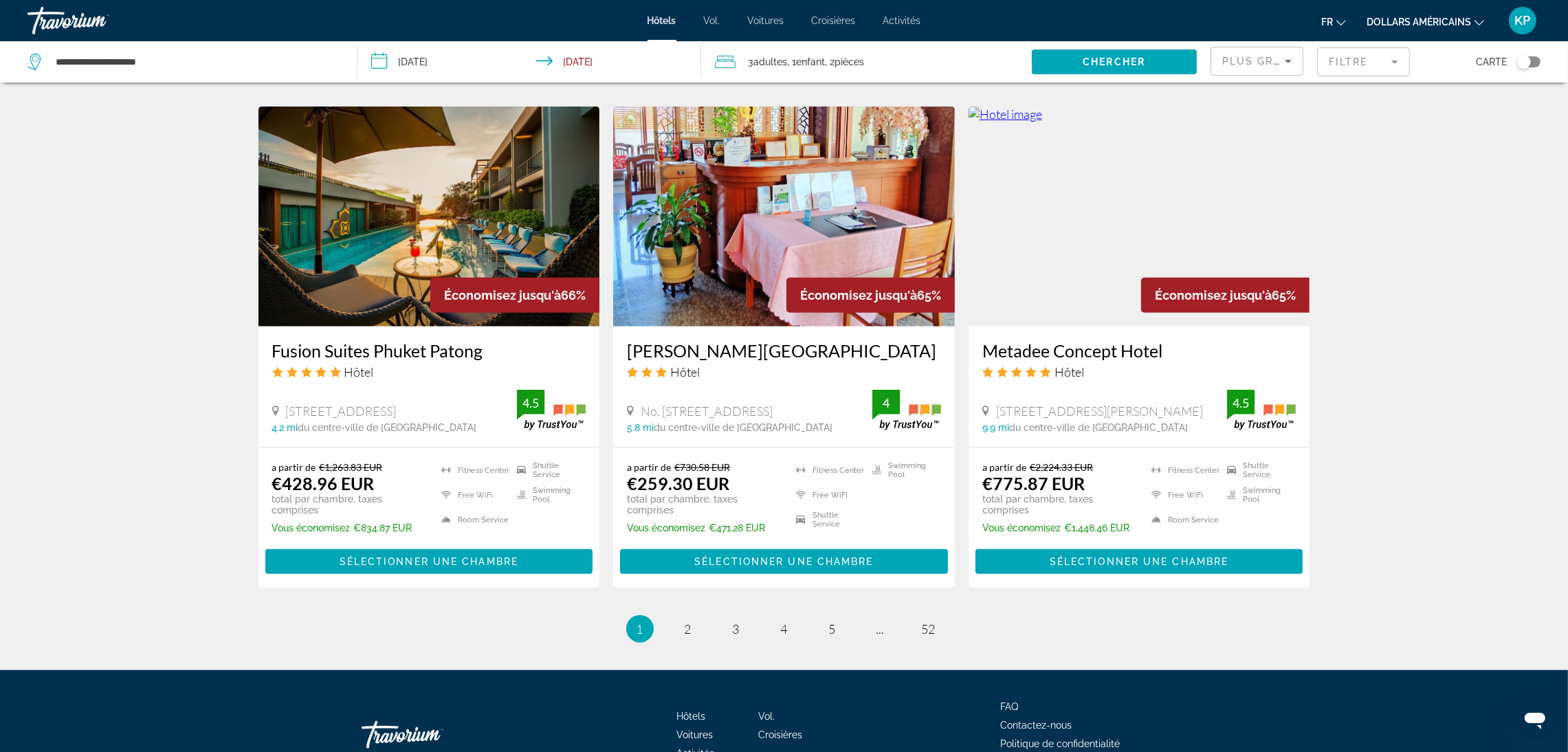
scroll to position [1680, 0]
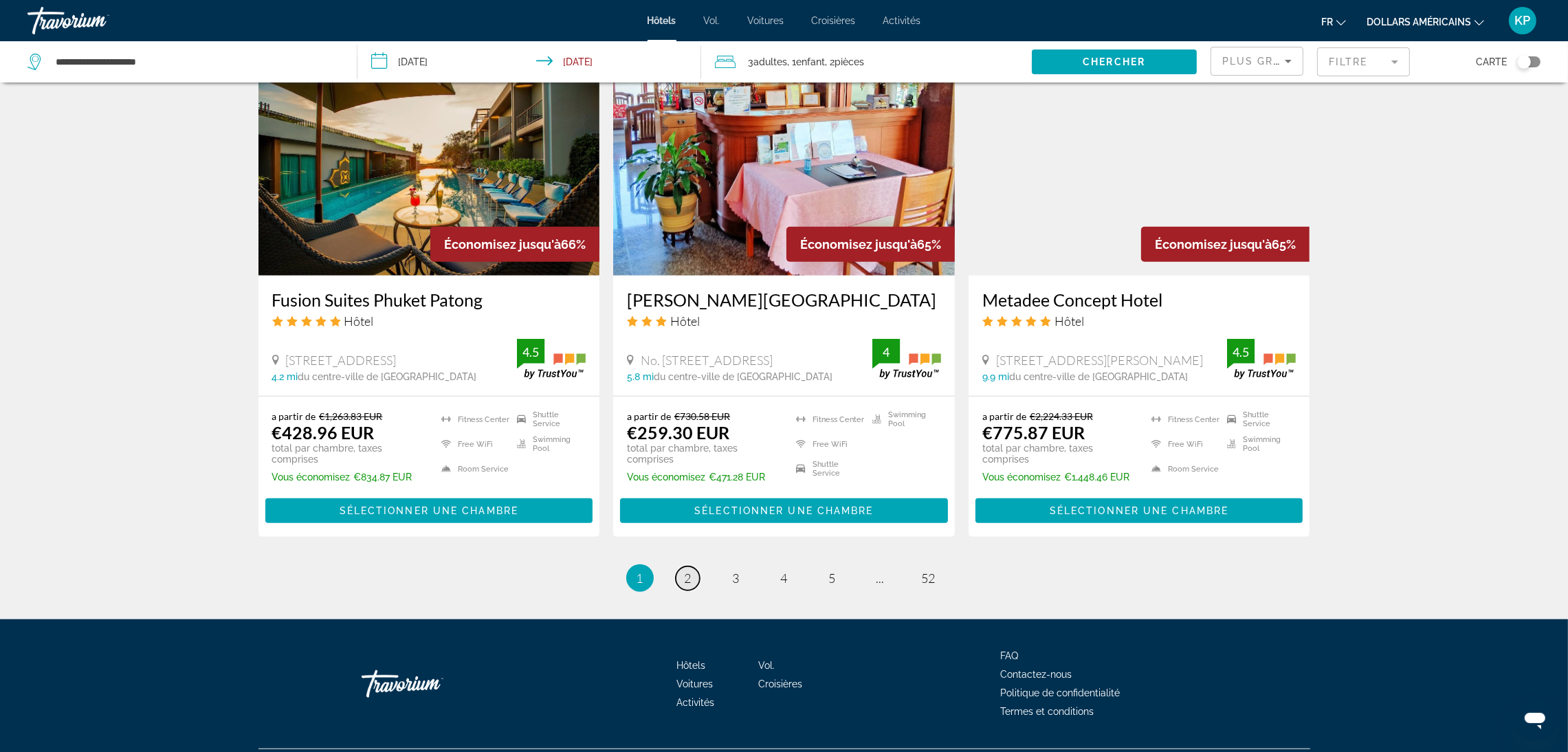
click at [692, 567] on link "page 2" at bounding box center [687, 578] width 24 height 25
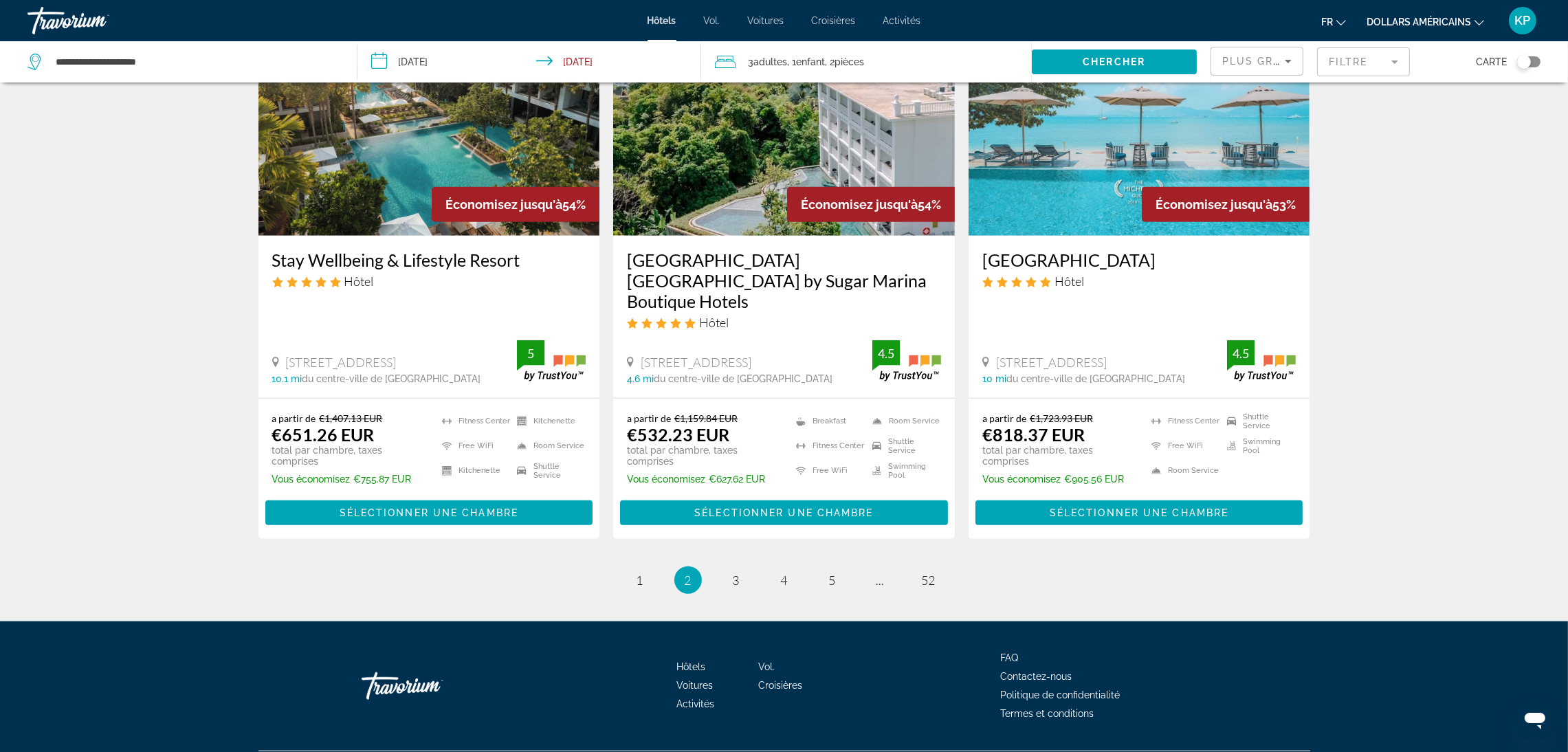
scroll to position [1681, 0]
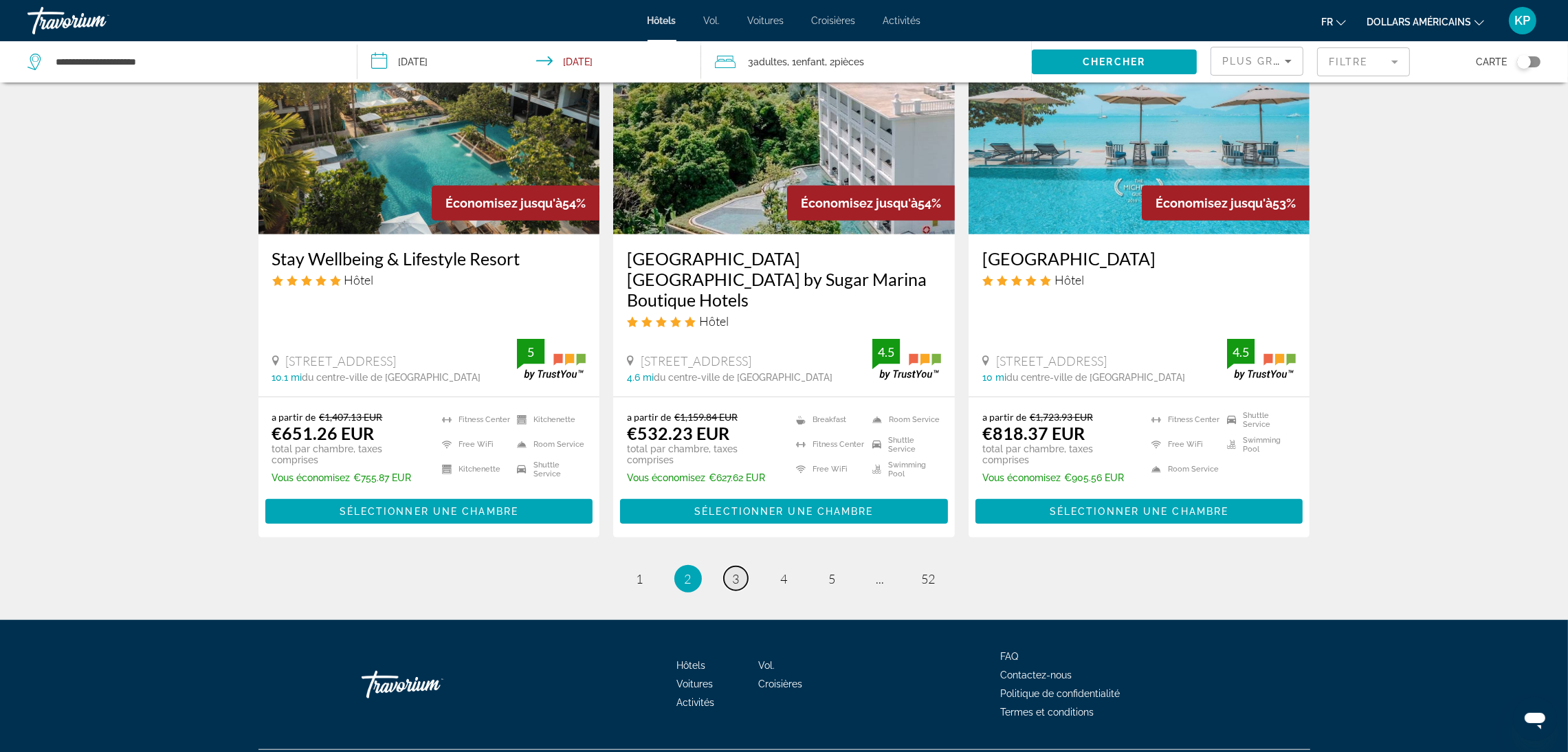
click at [728, 567] on link "page 3" at bounding box center [736, 578] width 24 height 25
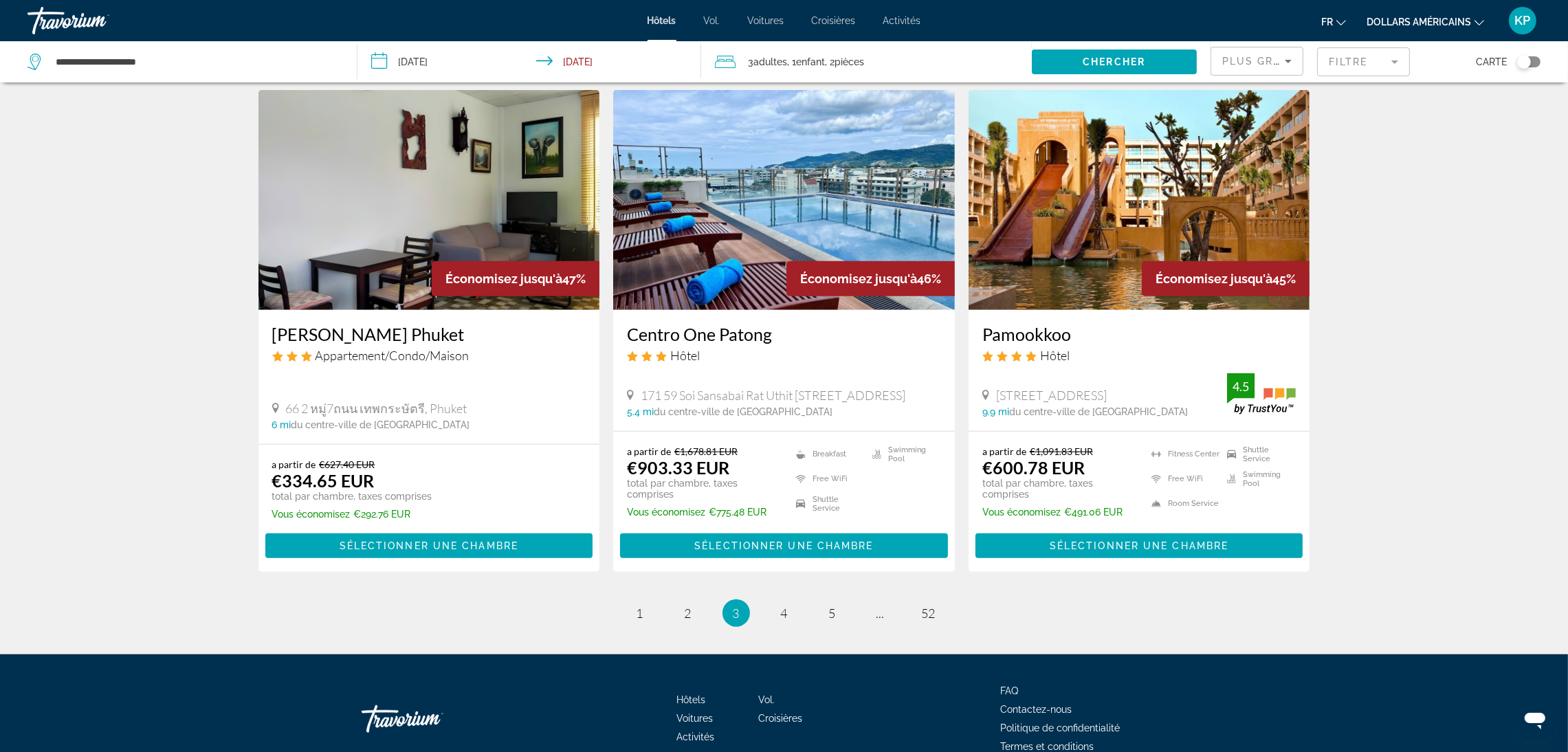
scroll to position [1702, 0]
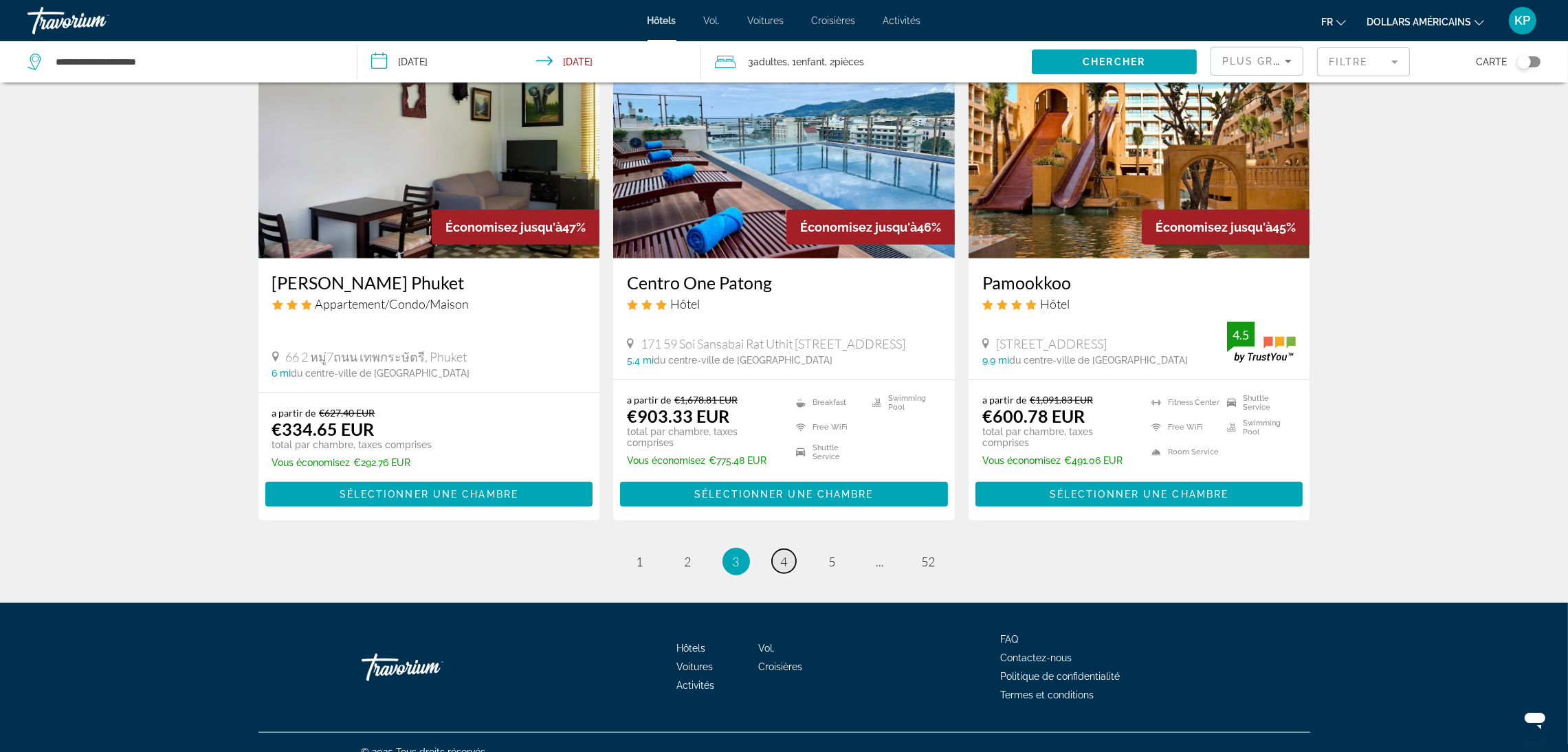
click at [786, 554] on span "4" at bounding box center [784, 561] width 7 height 15
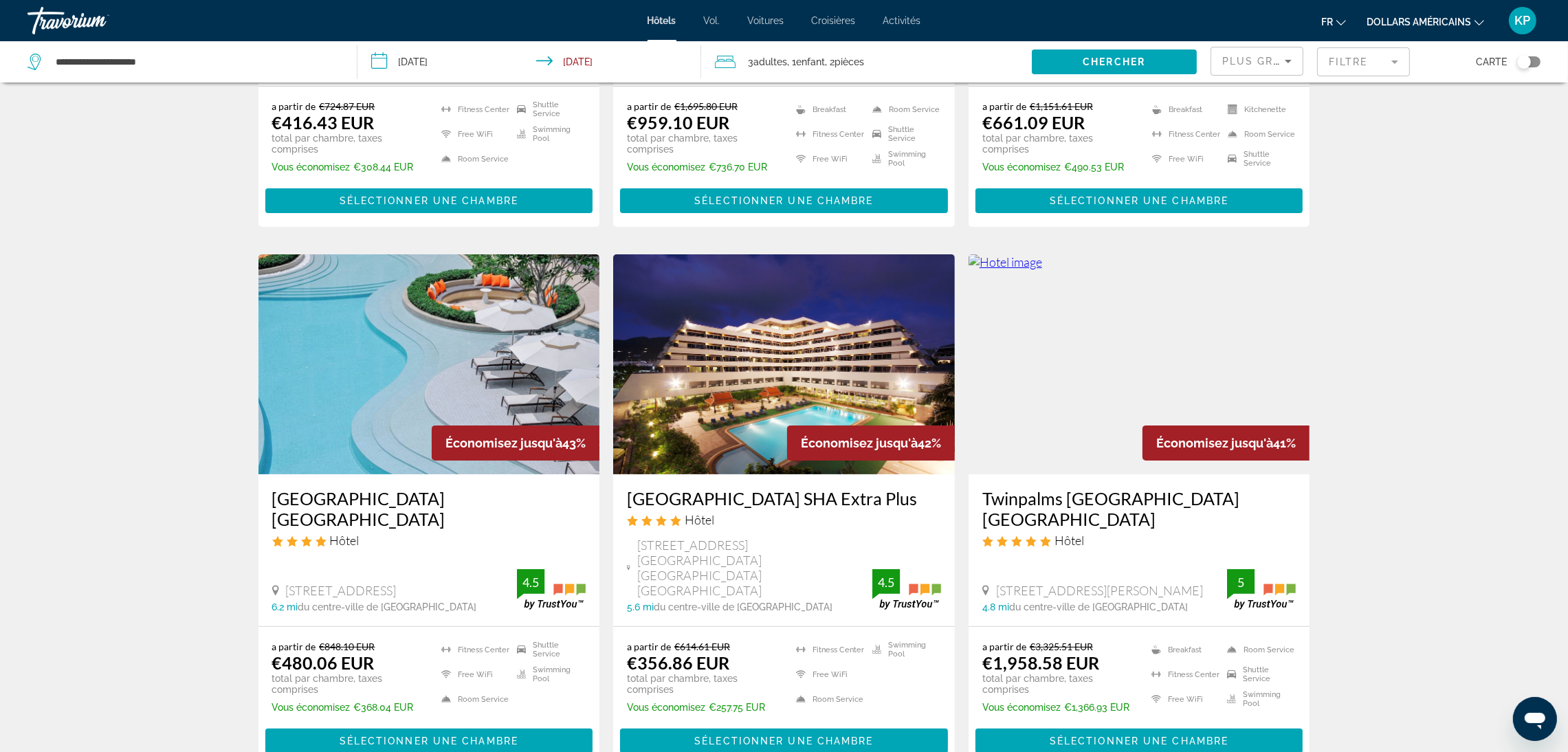
scroll to position [413, 0]
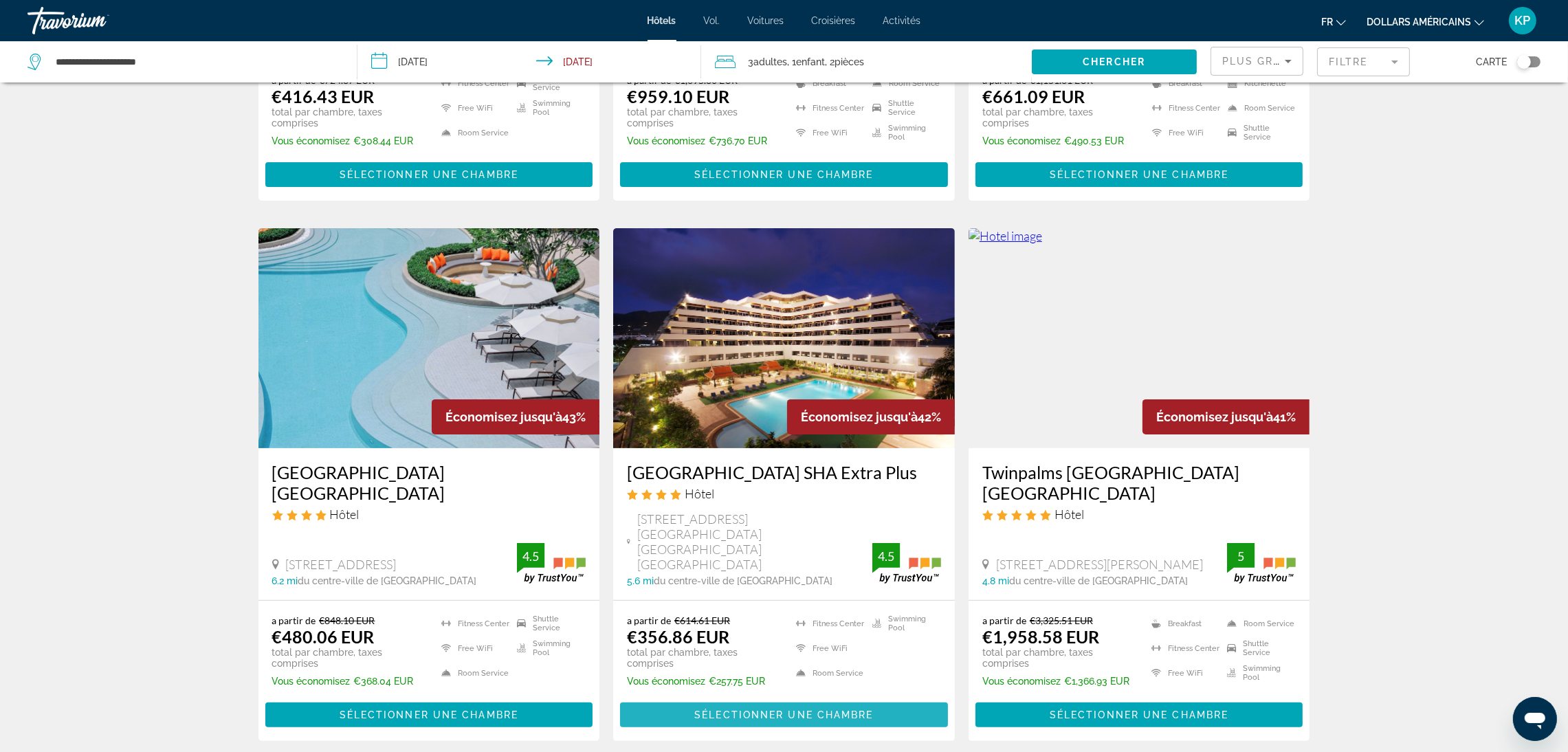
click at [778, 710] on span "Sélectionner une chambre" at bounding box center [783, 715] width 178 height 11
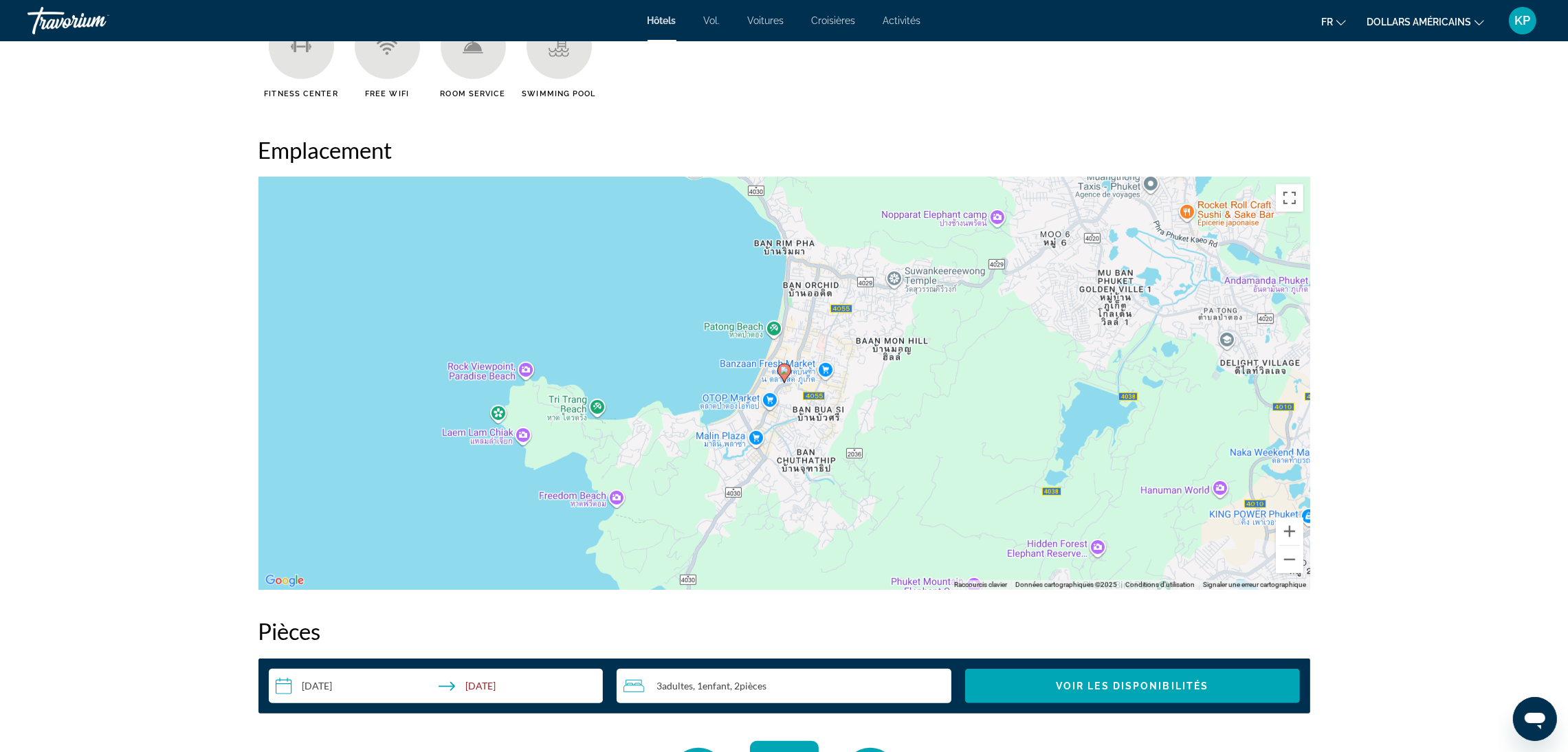
scroll to position [689, 0]
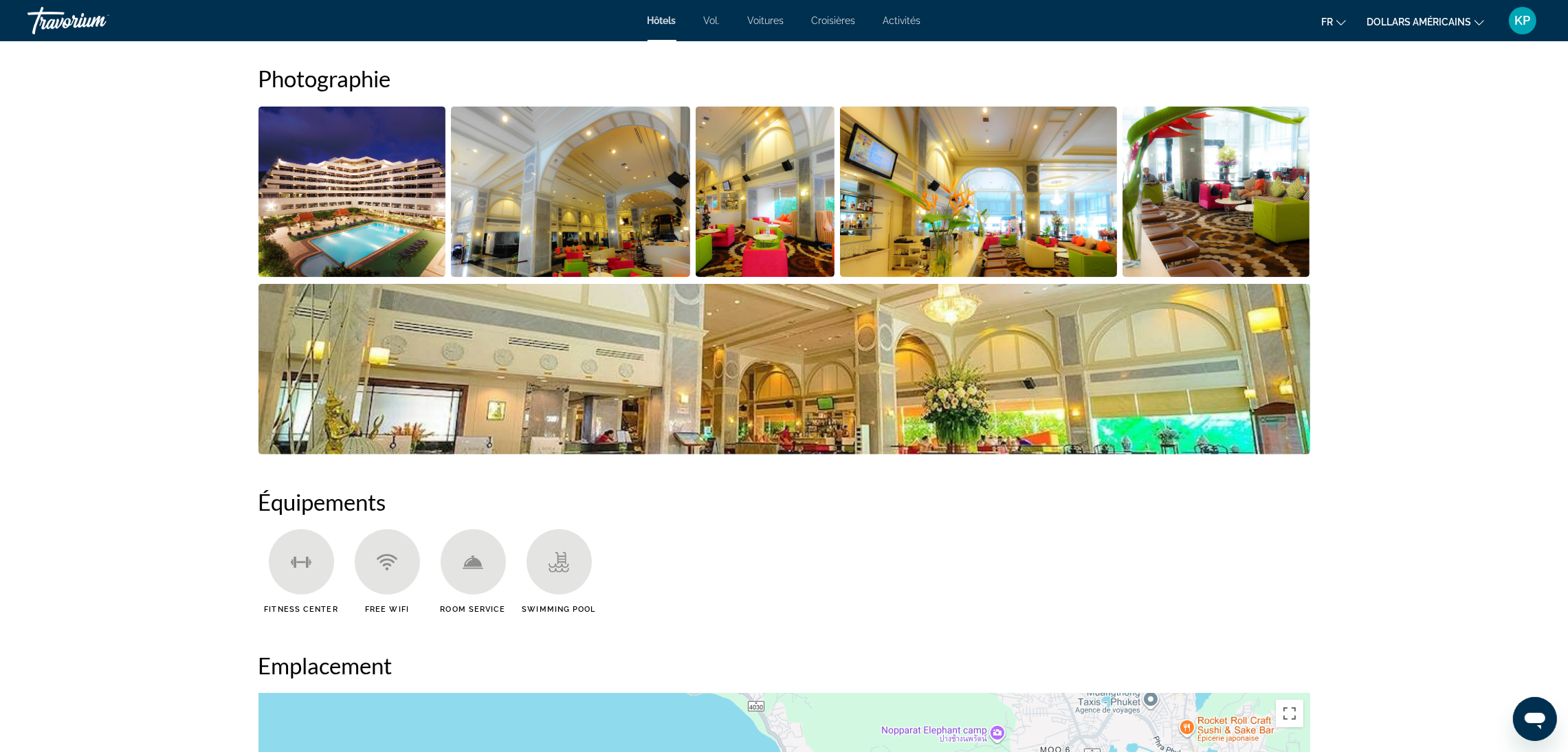
click at [352, 209] on img "Open full-screen image slider" at bounding box center [352, 192] width 187 height 171
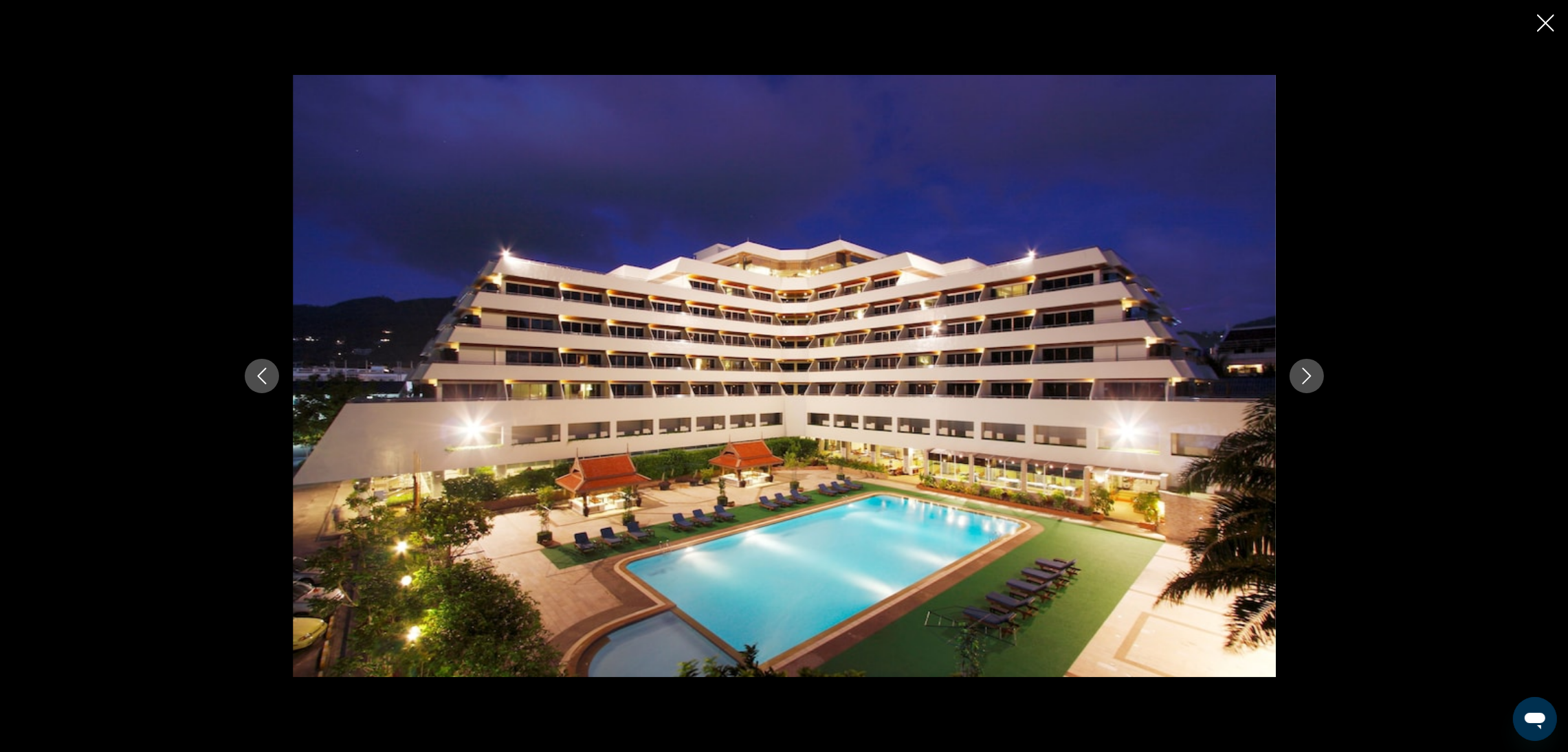
click at [1305, 363] on button "Next image" at bounding box center [1306, 376] width 34 height 34
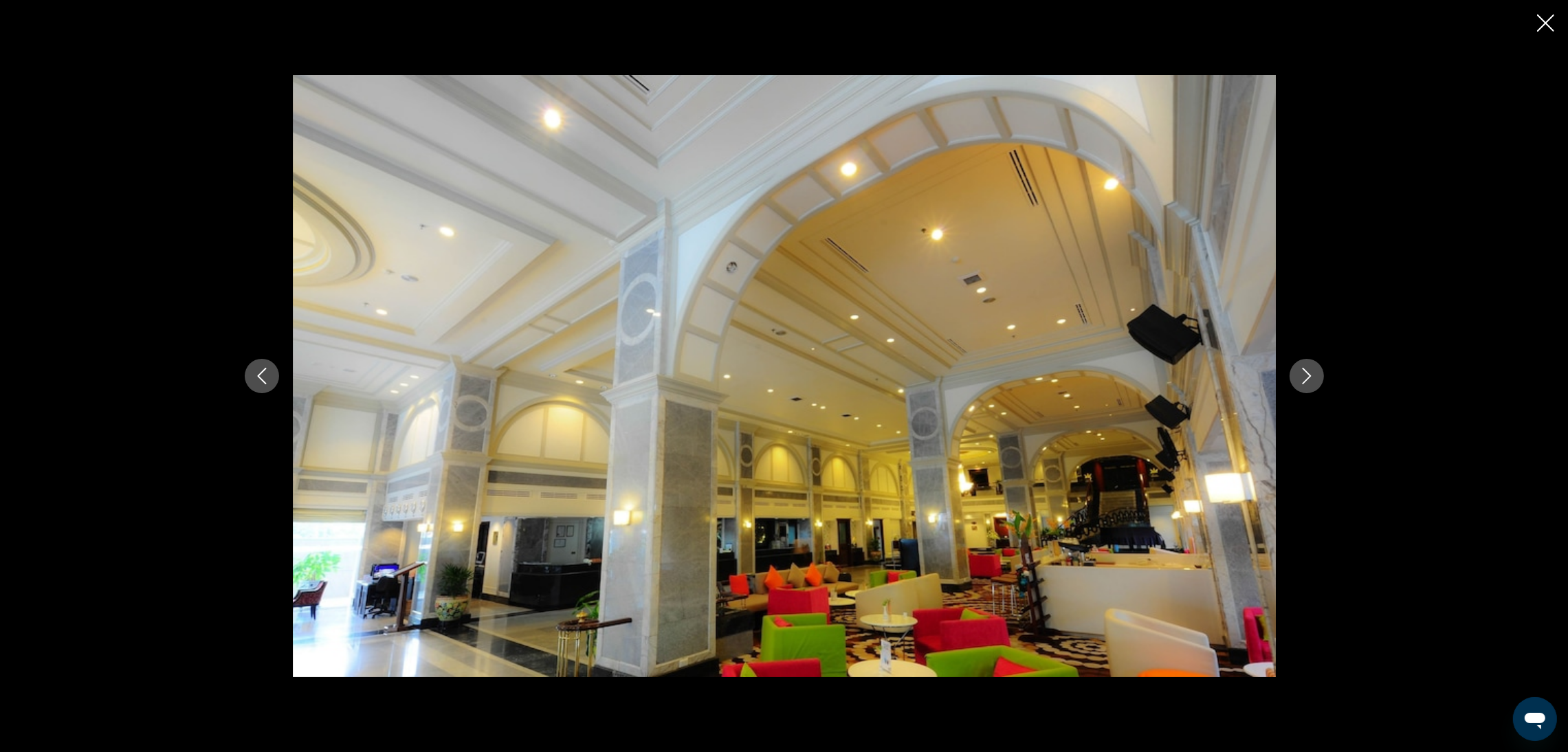
click at [1305, 363] on button "Next image" at bounding box center [1306, 376] width 34 height 34
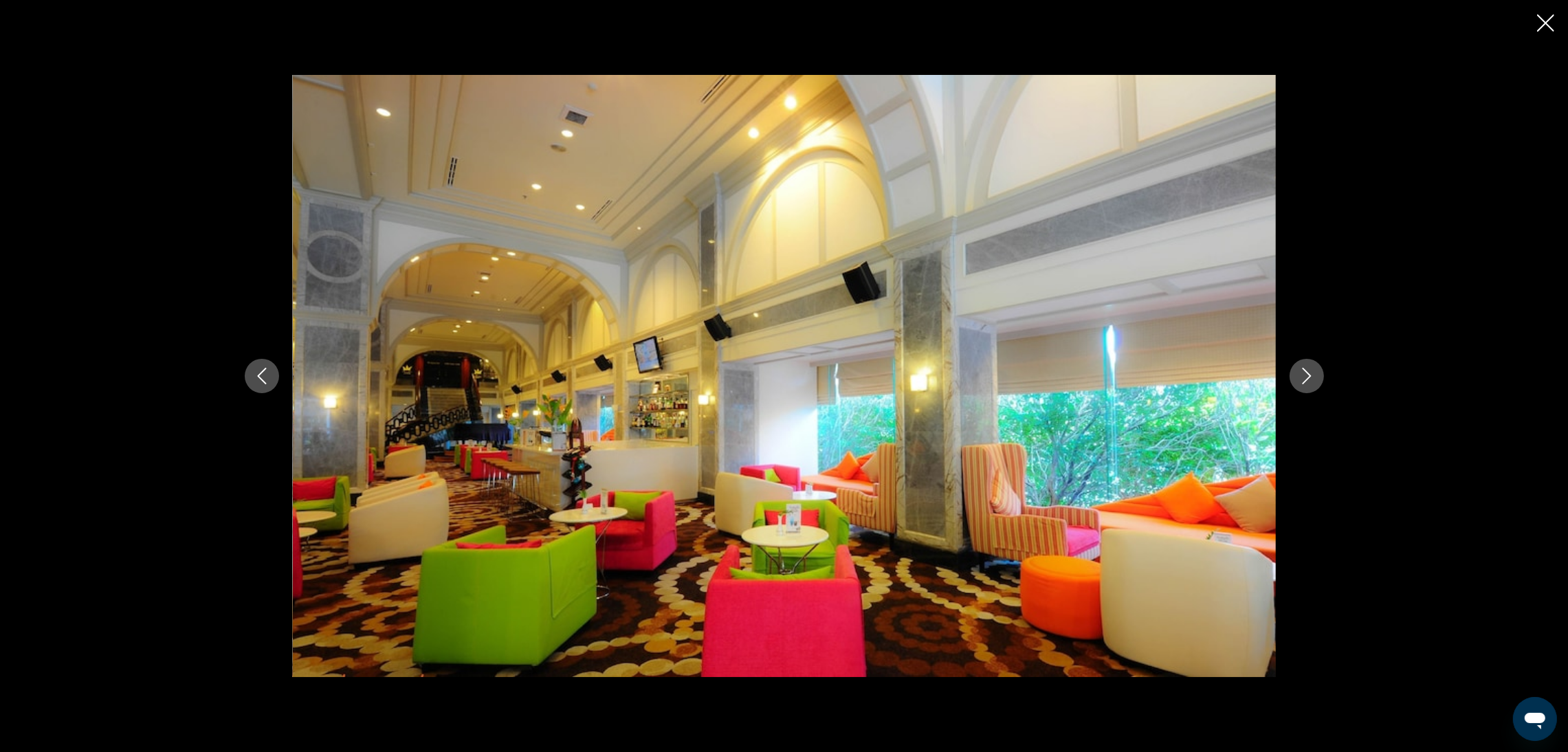
click at [1305, 363] on button "Next image" at bounding box center [1306, 376] width 34 height 34
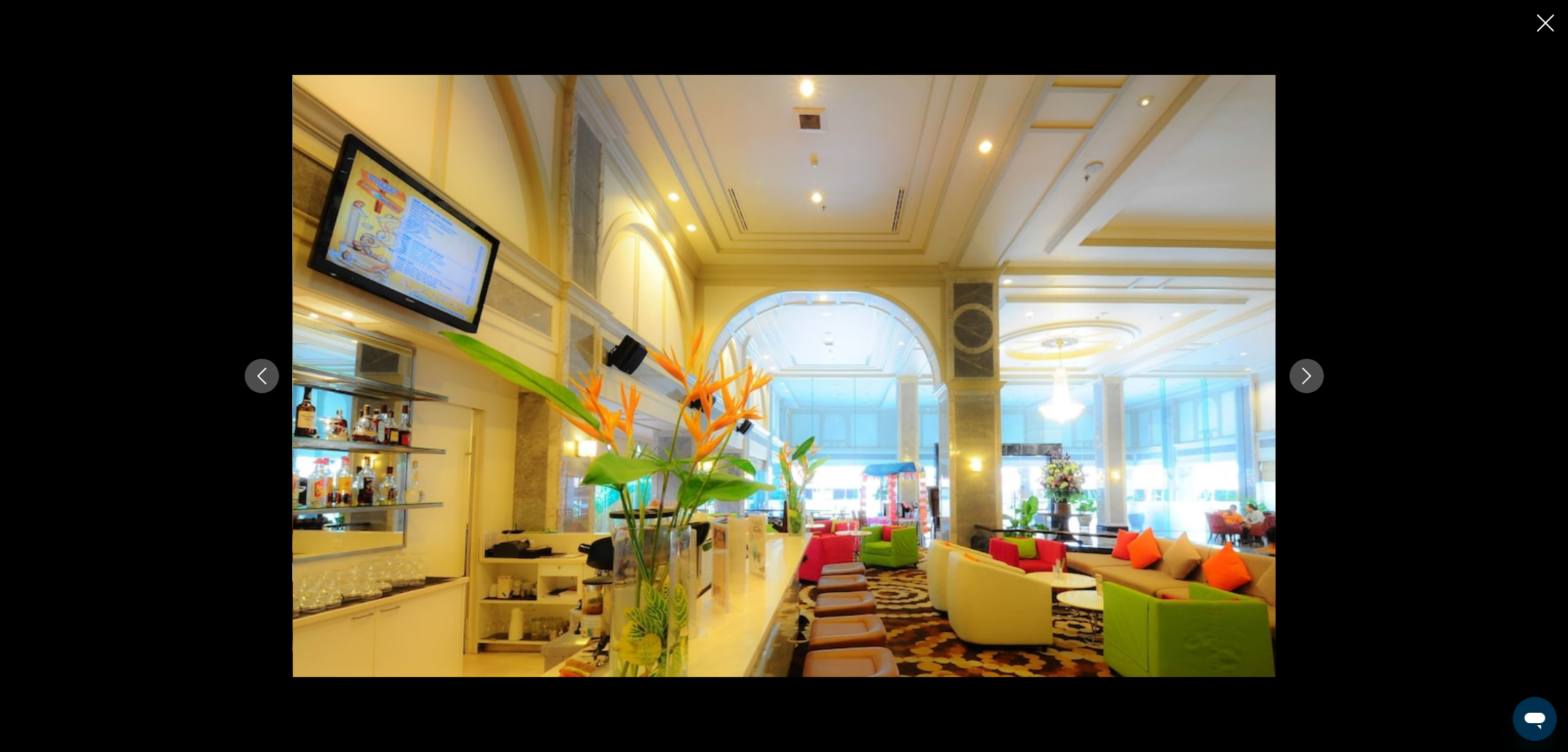
click at [1305, 363] on button "Next image" at bounding box center [1306, 376] width 34 height 34
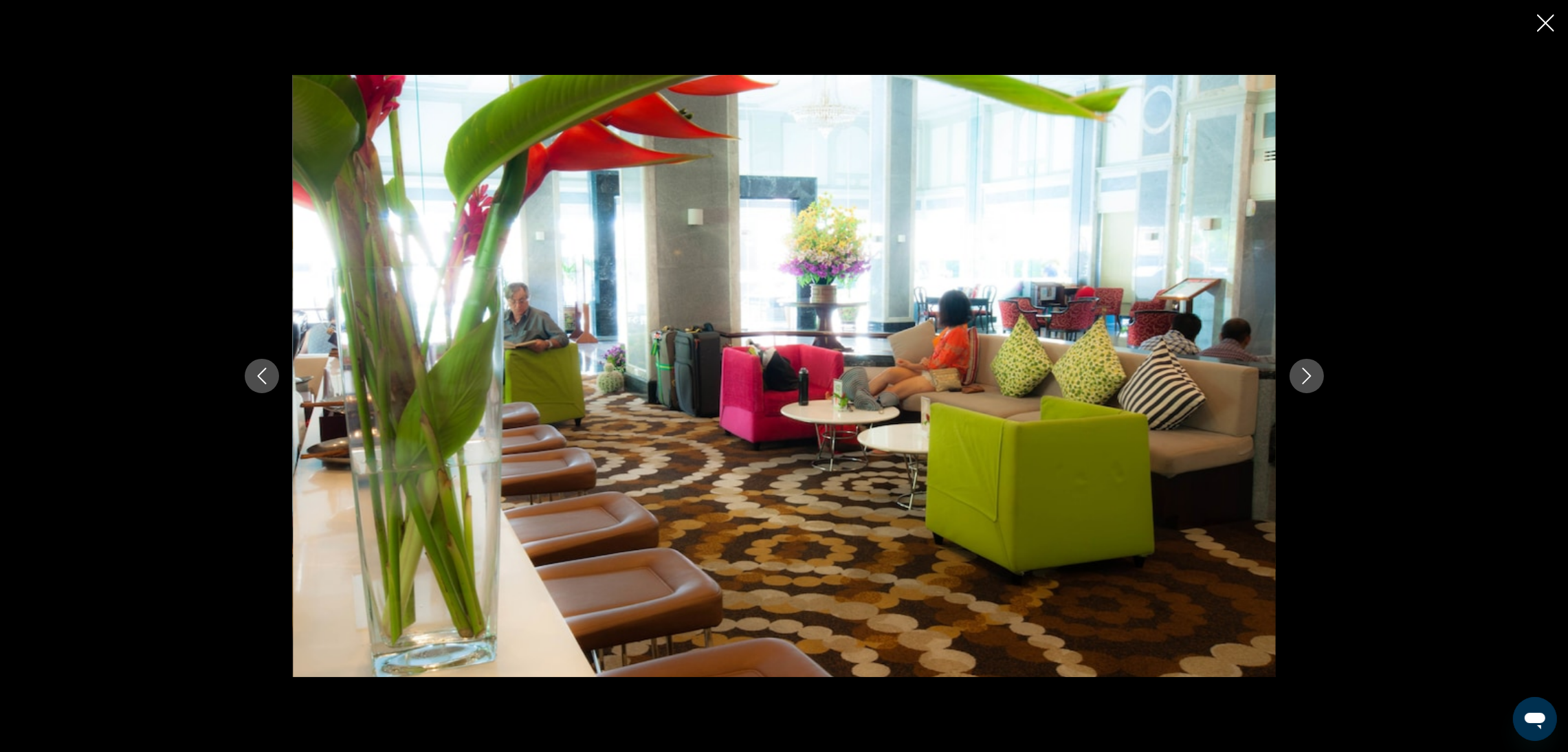
click at [1305, 363] on button "Next image" at bounding box center [1306, 376] width 34 height 34
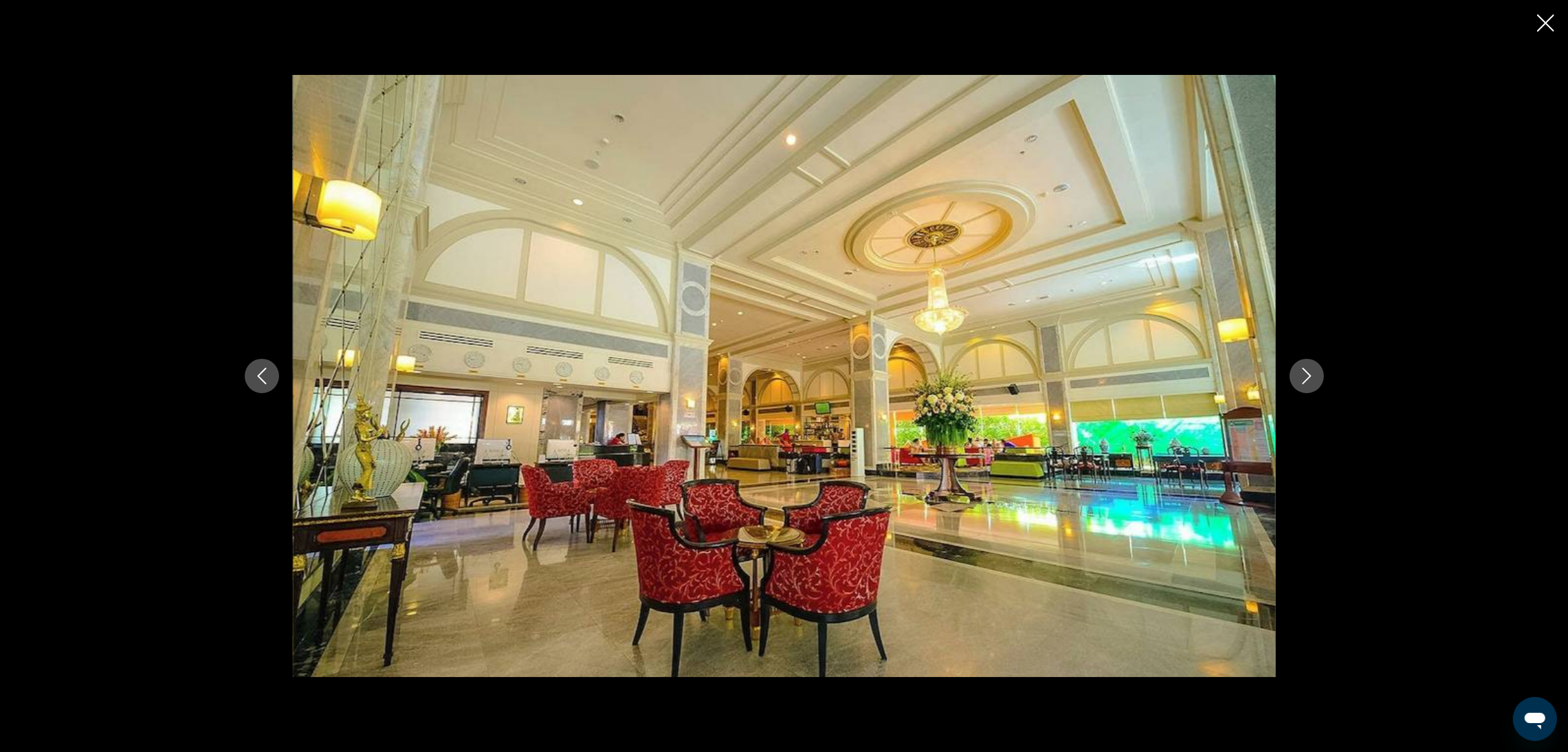
click at [1305, 363] on button "Next image" at bounding box center [1306, 376] width 34 height 34
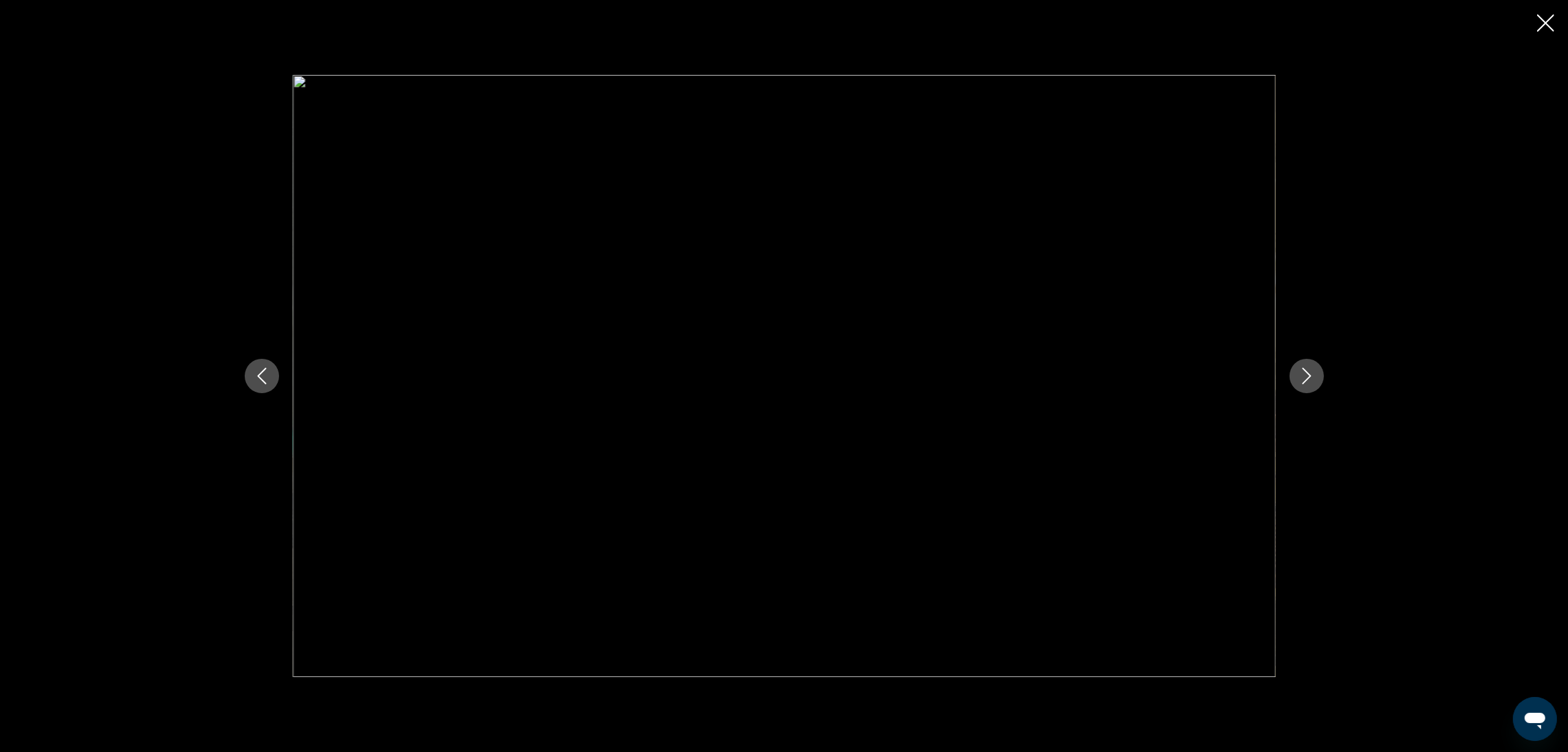
click at [1541, 32] on button "Close slideshow" at bounding box center [1545, 25] width 18 height 22
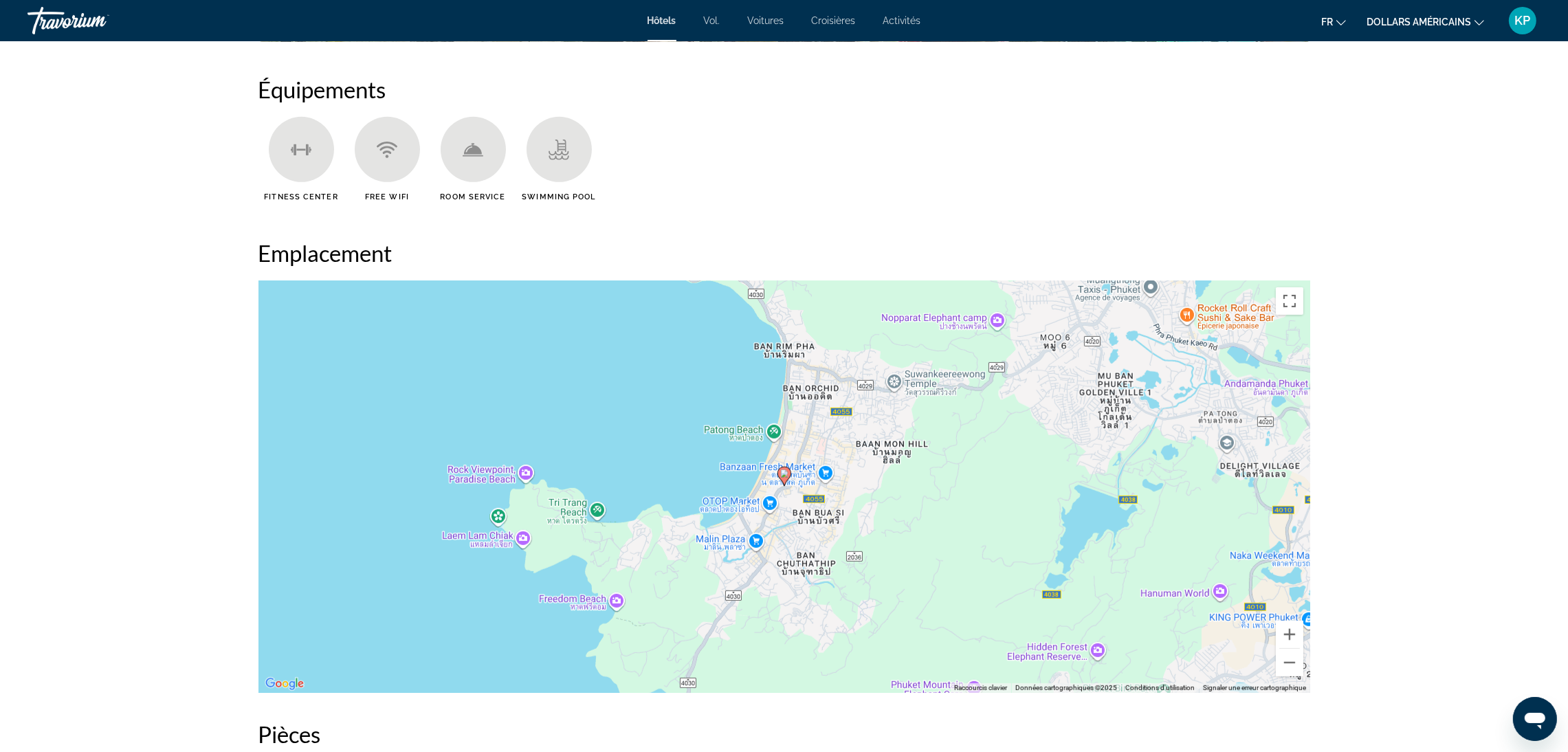
scroll to position [1104, 0]
click at [790, 480] on gmp-advanced-marker "Contenu principal" at bounding box center [784, 475] width 14 height 21
click at [781, 475] on image "Contenu principal" at bounding box center [784, 473] width 8 height 8
click at [1286, 636] on button "Zoom avant" at bounding box center [1290, 633] width 27 height 27
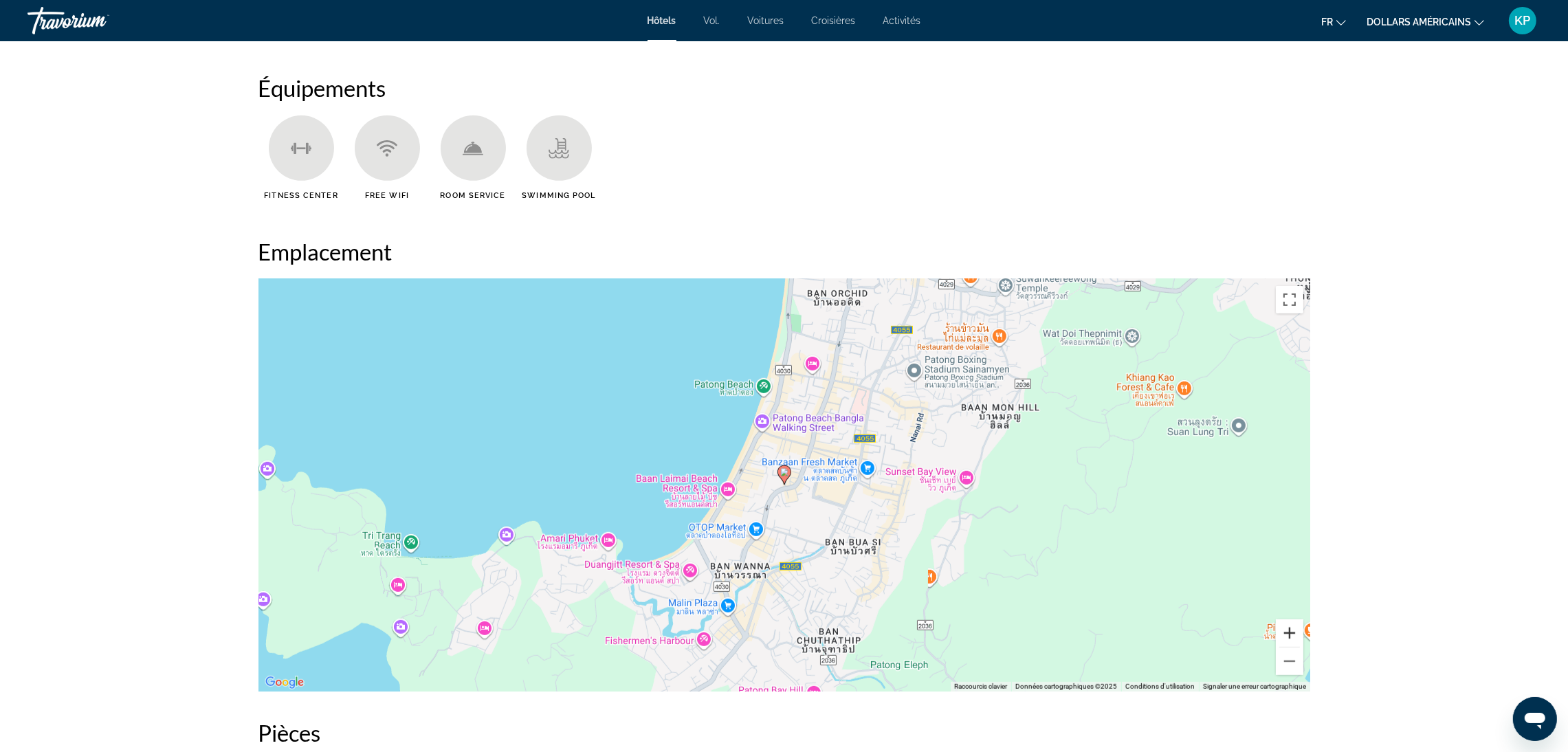
click at [1286, 636] on button "Zoom avant" at bounding box center [1290, 633] width 27 height 27
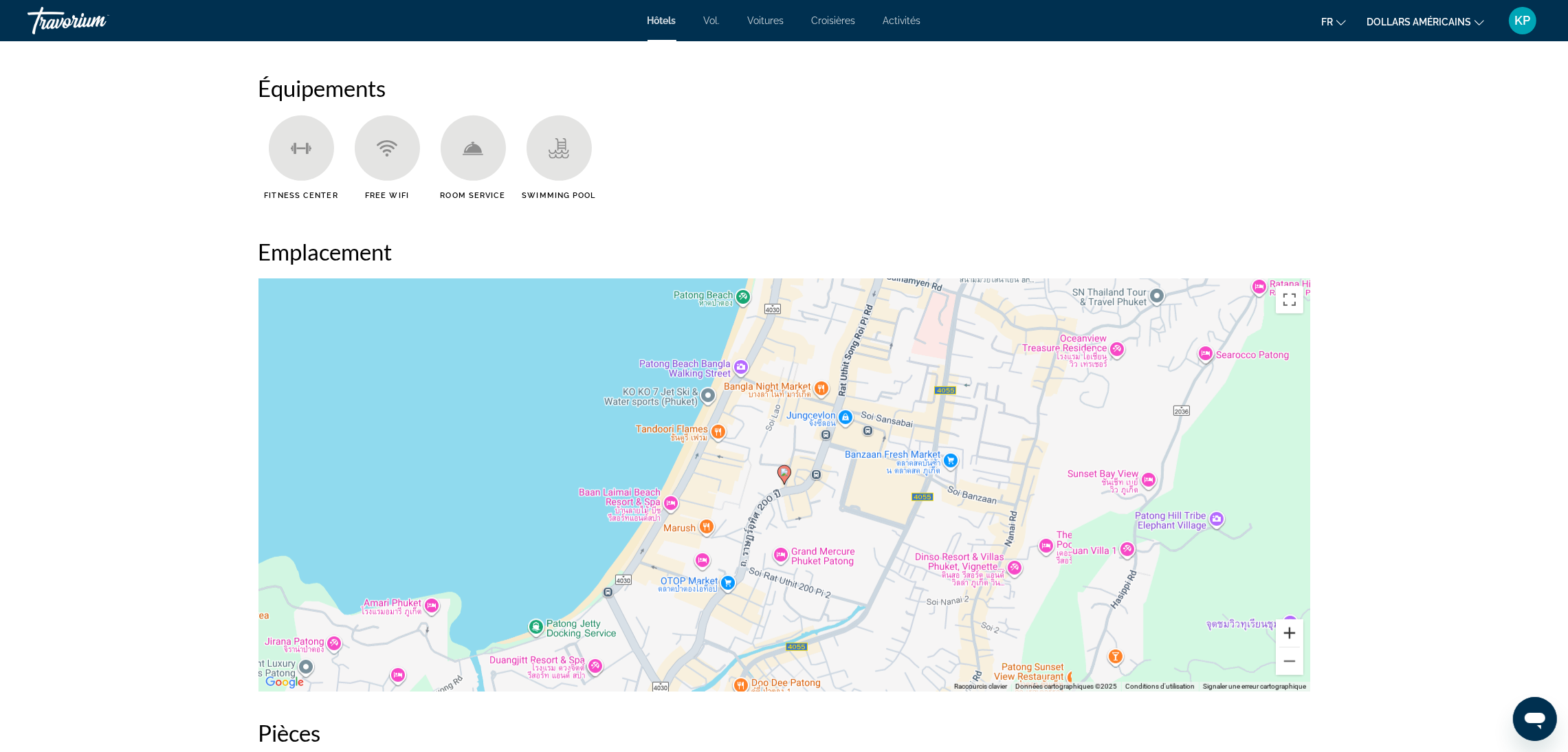
click at [1286, 636] on button "Zoom avant" at bounding box center [1290, 633] width 27 height 27
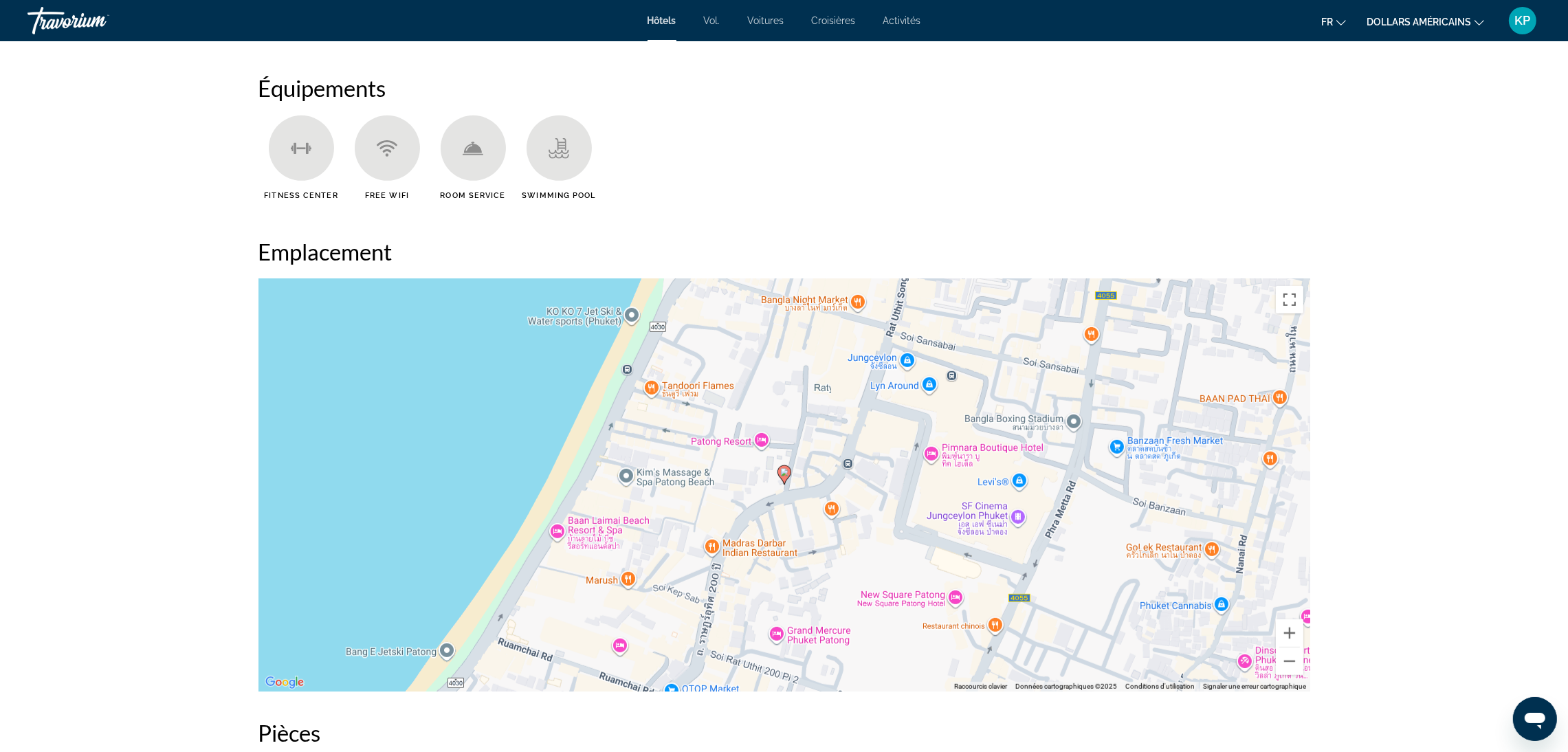
click at [564, 528] on div "Pour activer le glissement avec le clavier, appuyez sur Alt+Entrée. Une fois ce…" at bounding box center [784, 485] width 1052 height 413
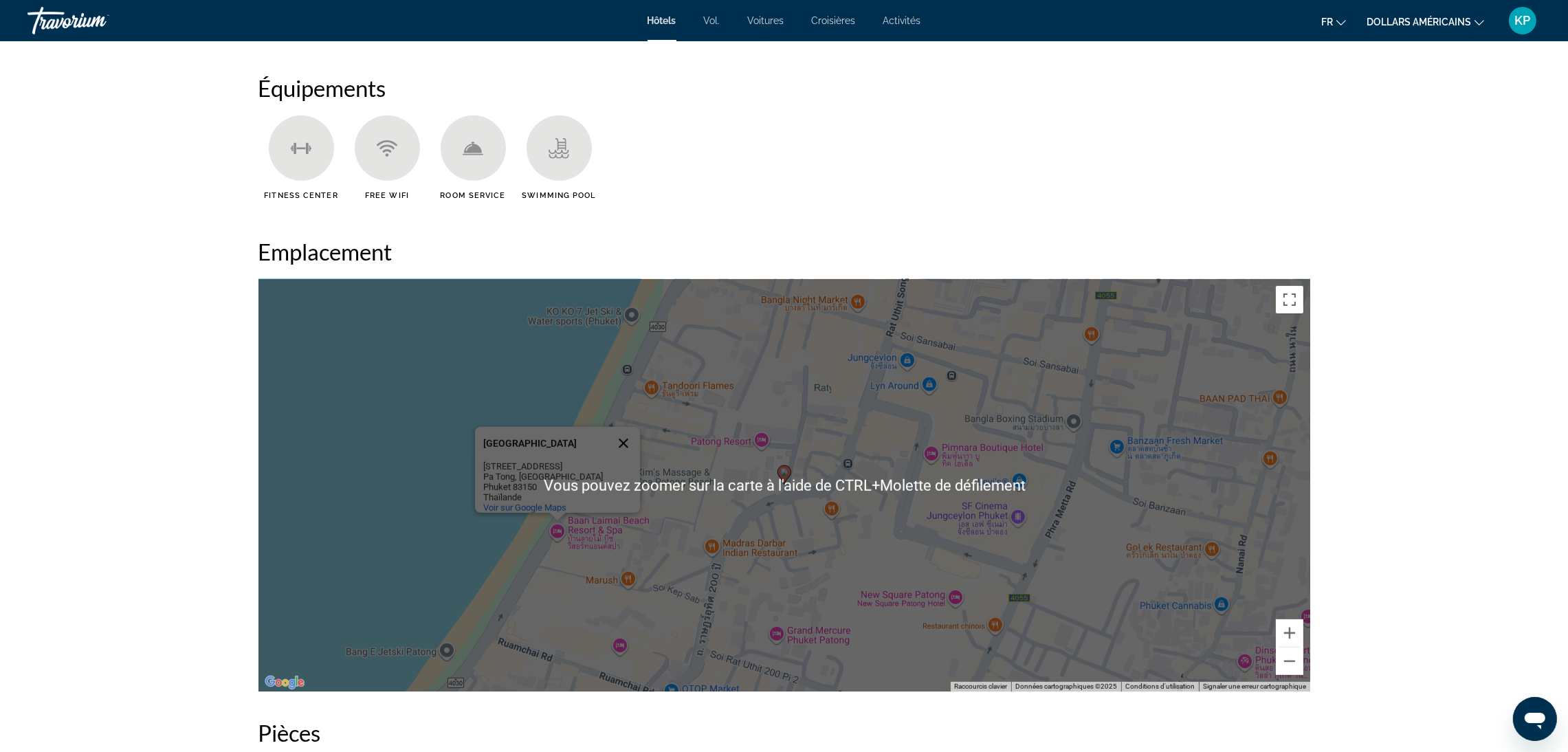
click at [626, 436] on button "Fermer" at bounding box center [623, 444] width 33 height 33
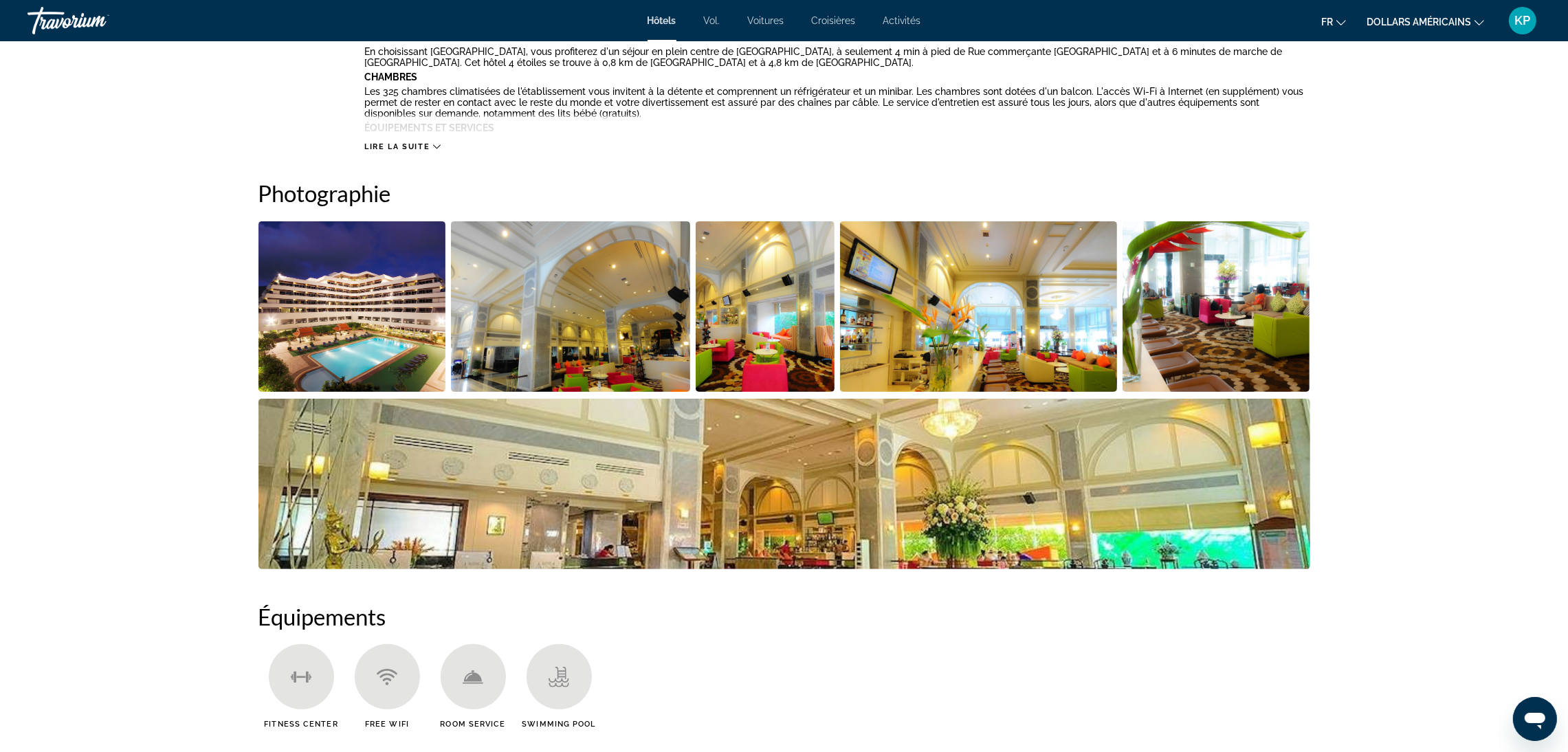
scroll to position [588, 0]
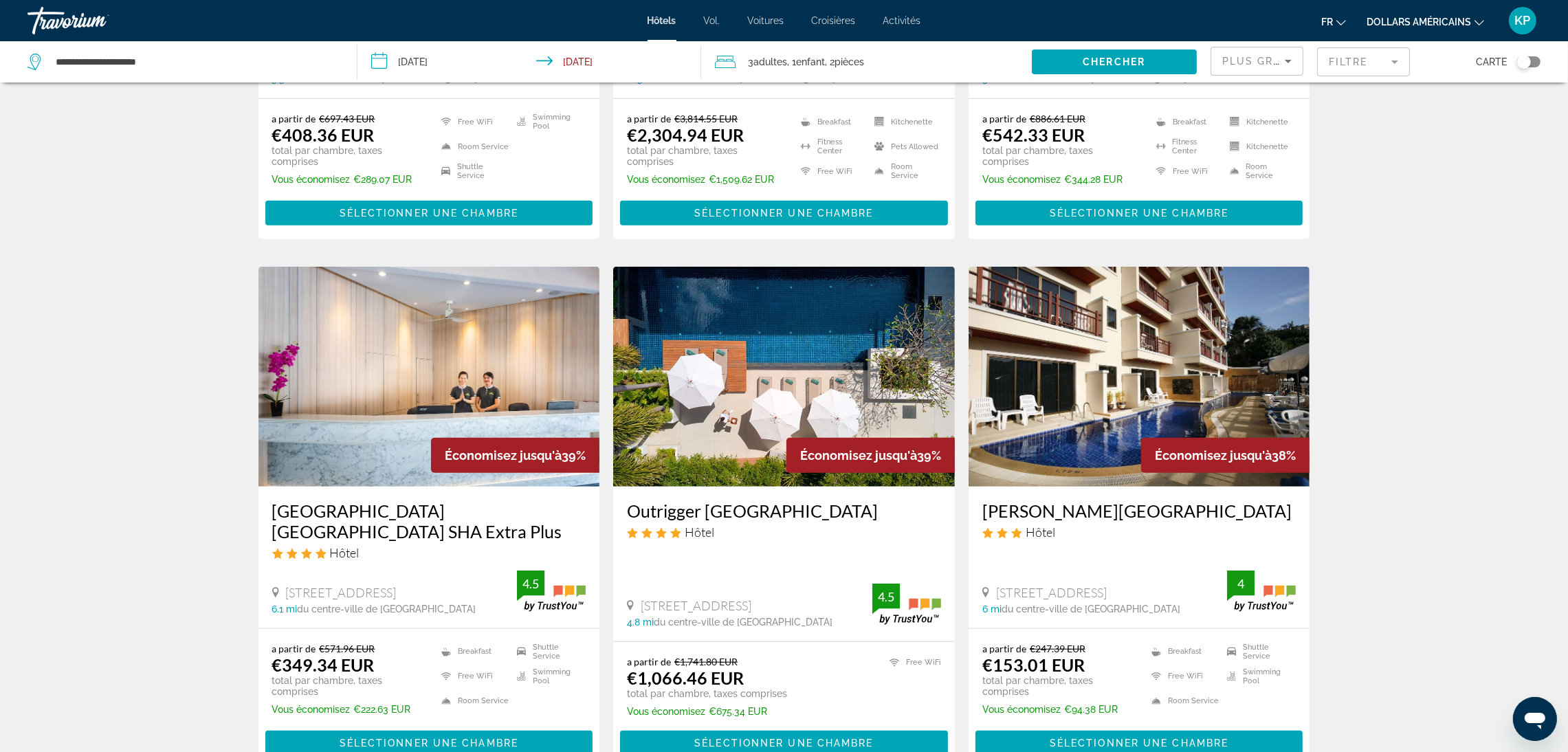
scroll to position [1684, 0]
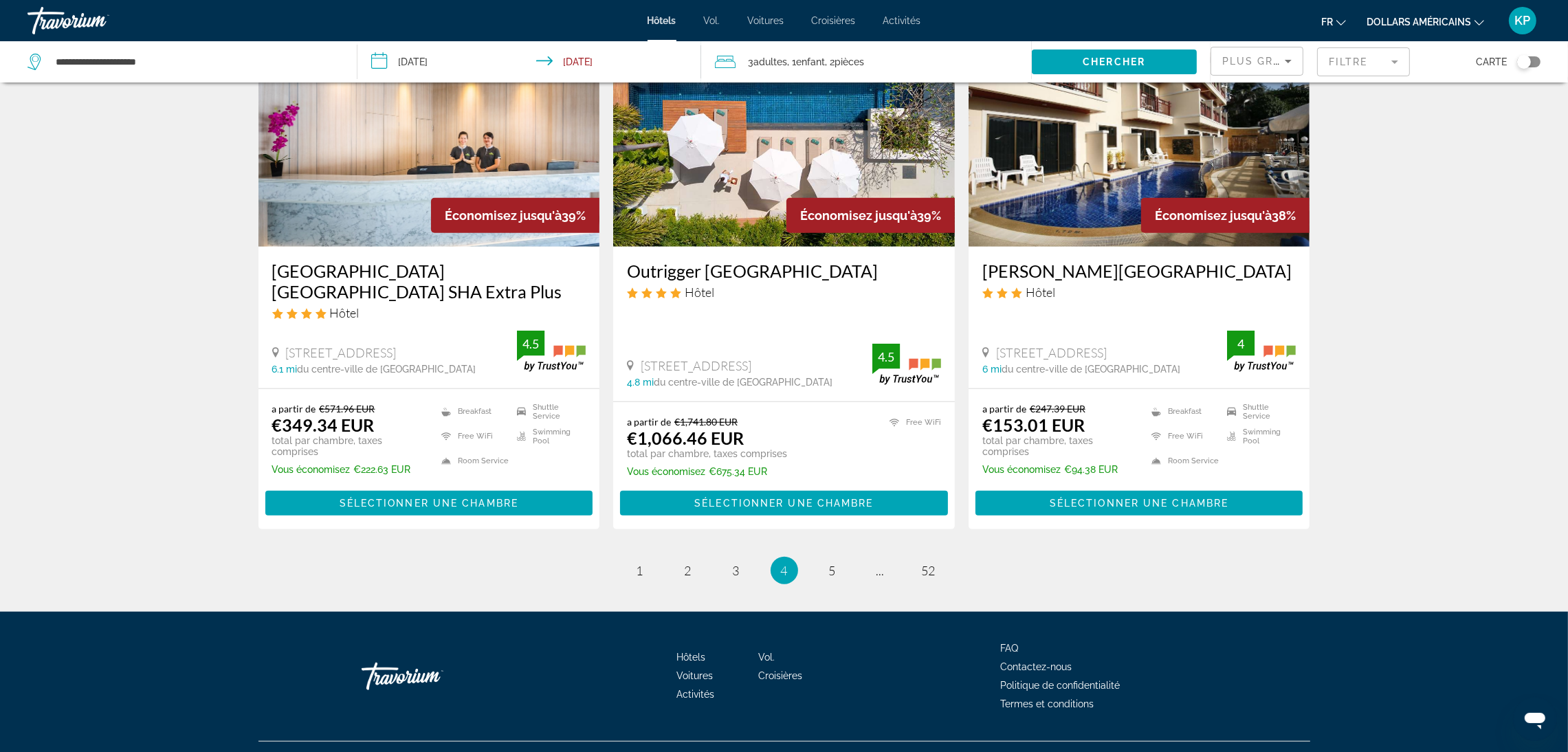
click at [853, 557] on ul "4 / 52 page 1 page 2 page 3 You're on page 4 page 5 page ... page 52" at bounding box center [784, 571] width 1052 height 27
click at [813, 557] on ul "4 / 52 page 1 page 2 page 3 You're on page 4 page 5 page ... page 52" at bounding box center [784, 571] width 1052 height 27
click at [834, 563] on span "5" at bounding box center [832, 570] width 7 height 15
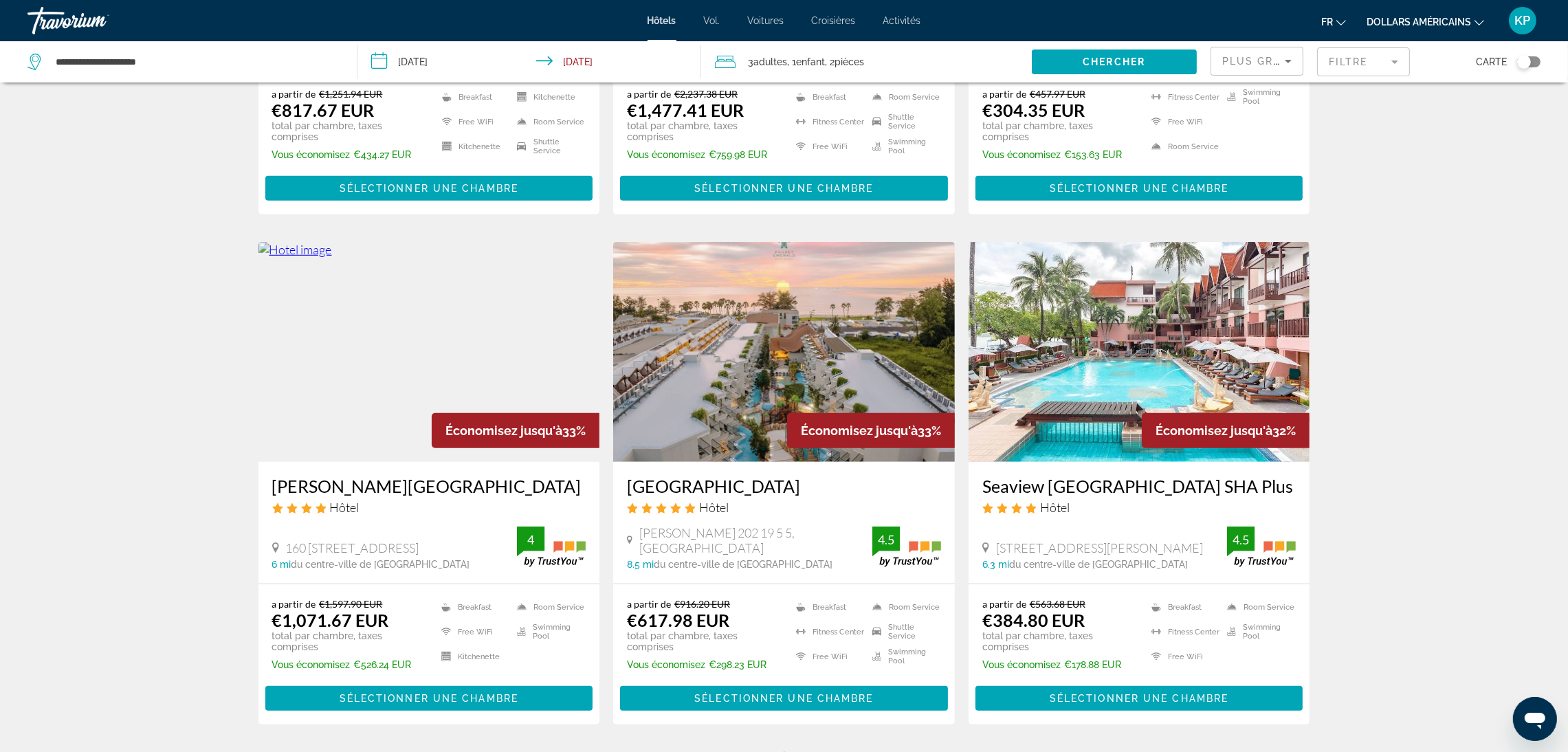
scroll to position [1684, 0]
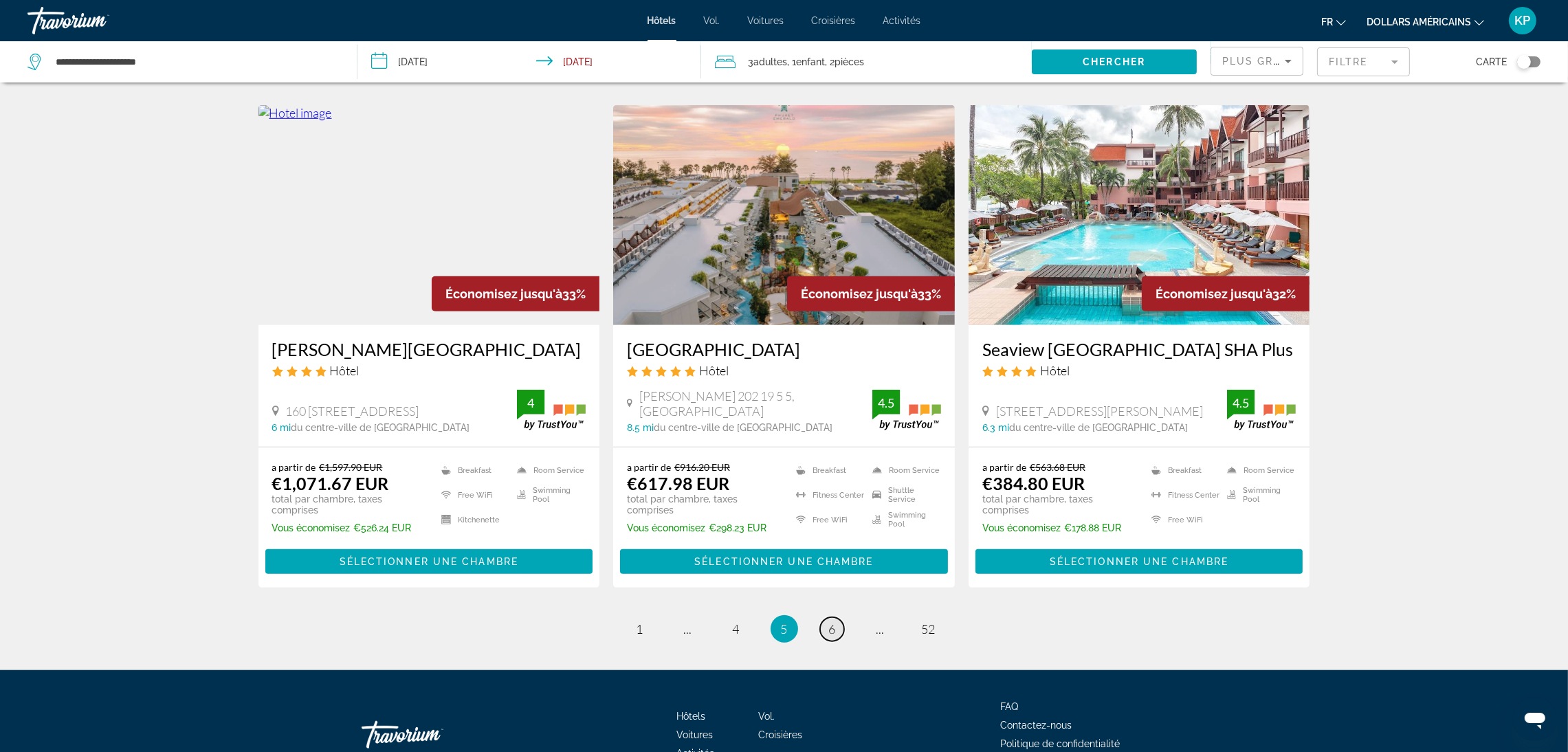
click at [834, 622] on span "6" at bounding box center [832, 628] width 7 height 15
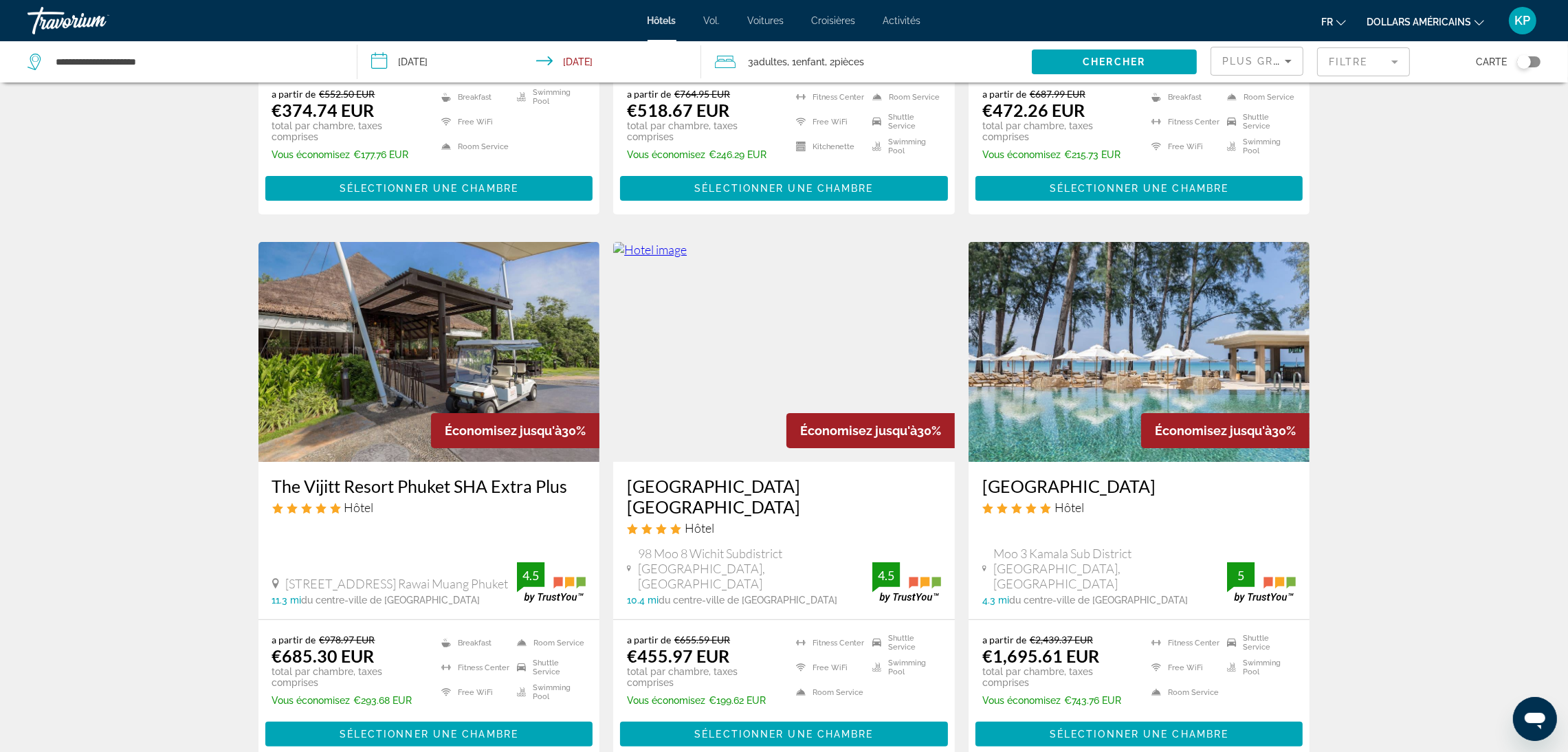
scroll to position [515, 0]
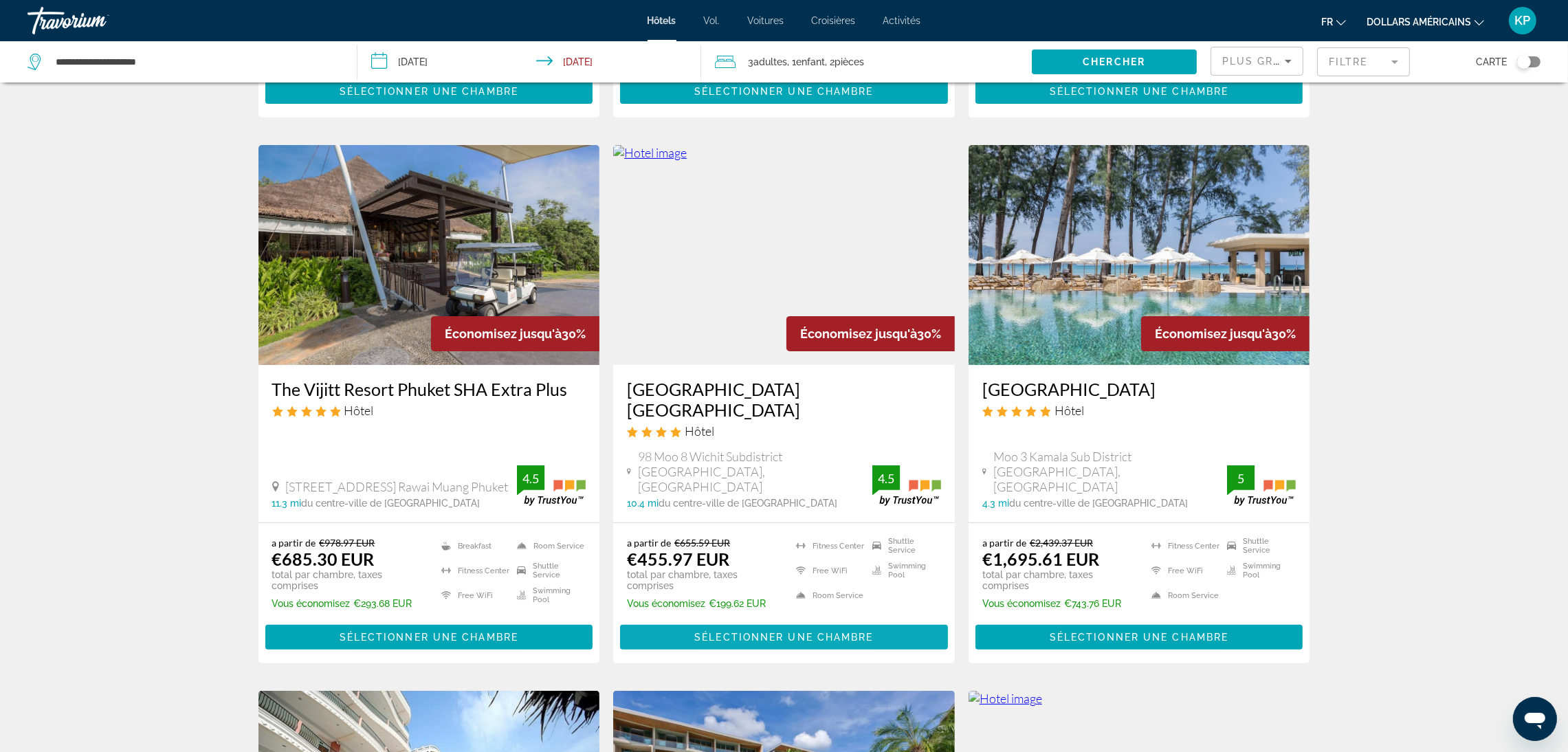
click at [757, 632] on span "Sélectionner une chambre" at bounding box center [783, 637] width 178 height 11
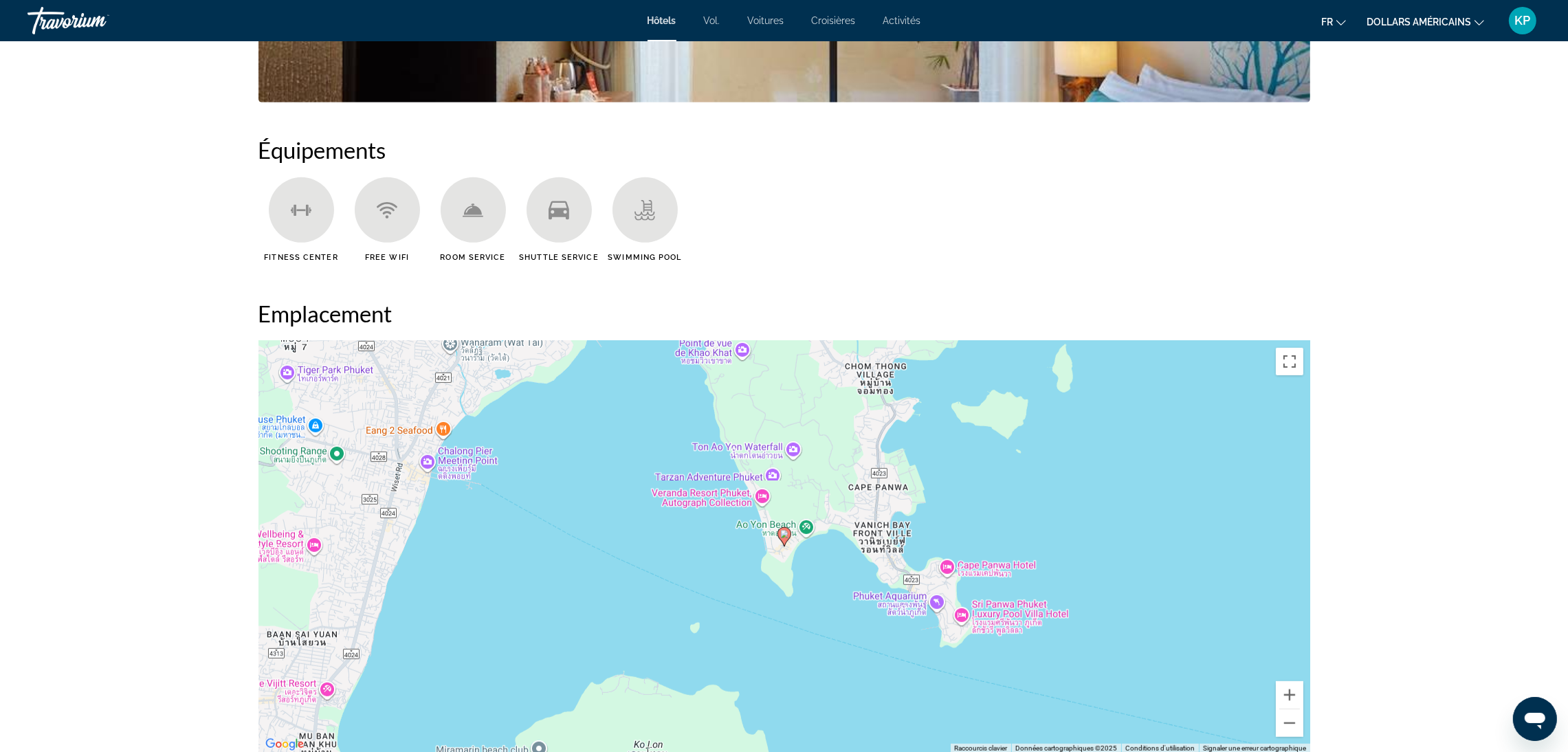
scroll to position [1134, 0]
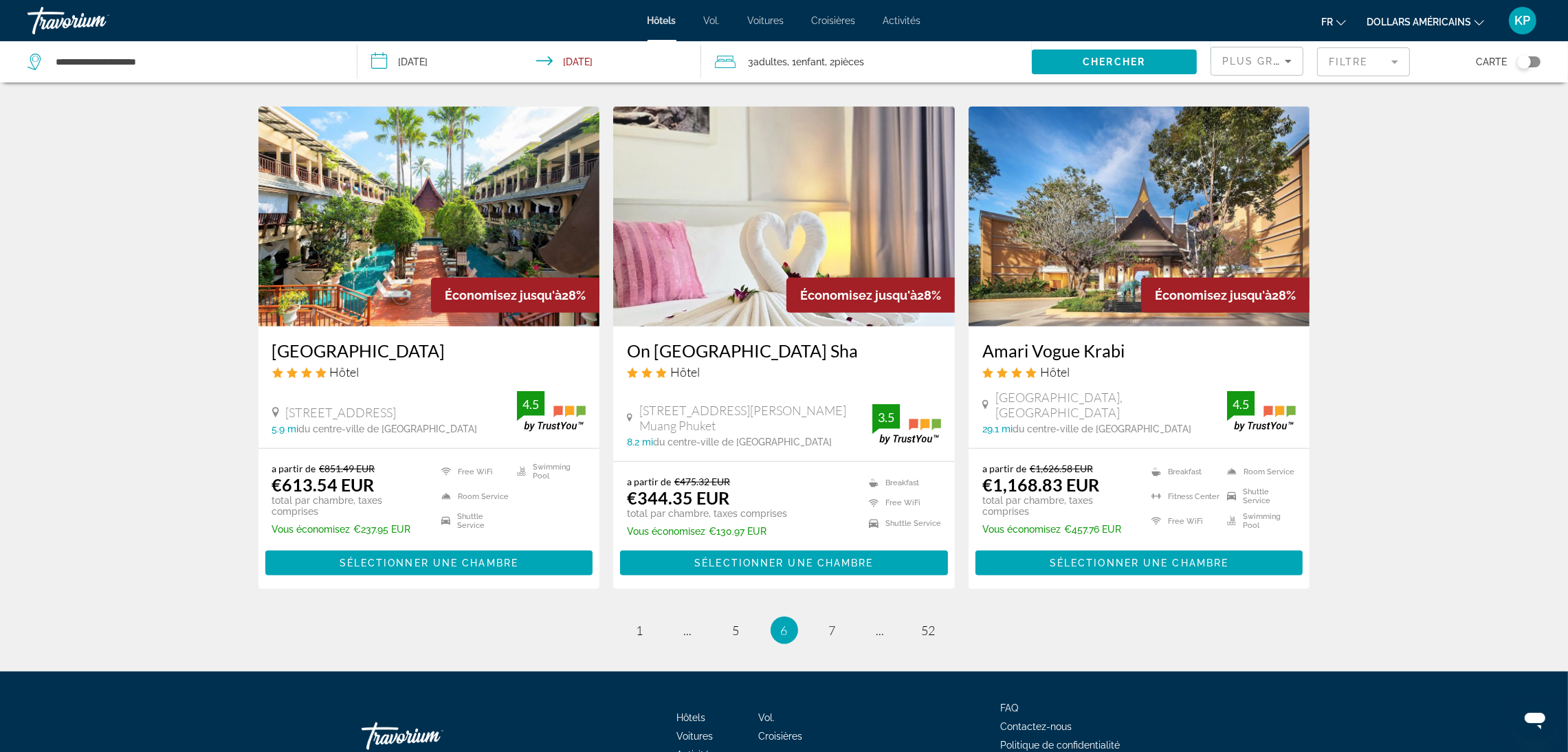
scroll to position [1639, 0]
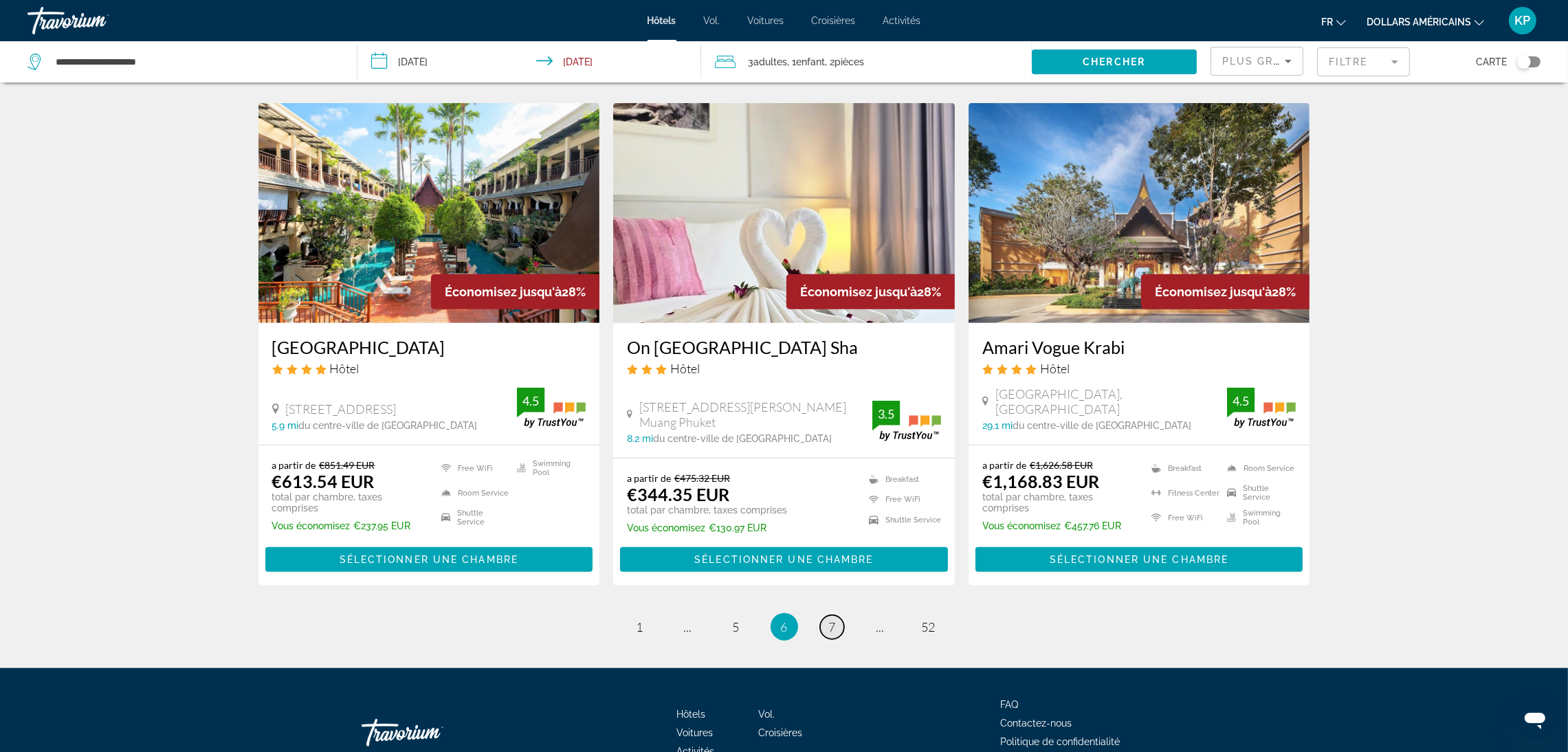
click at [827, 616] on link "page 7" at bounding box center [832, 627] width 24 height 25
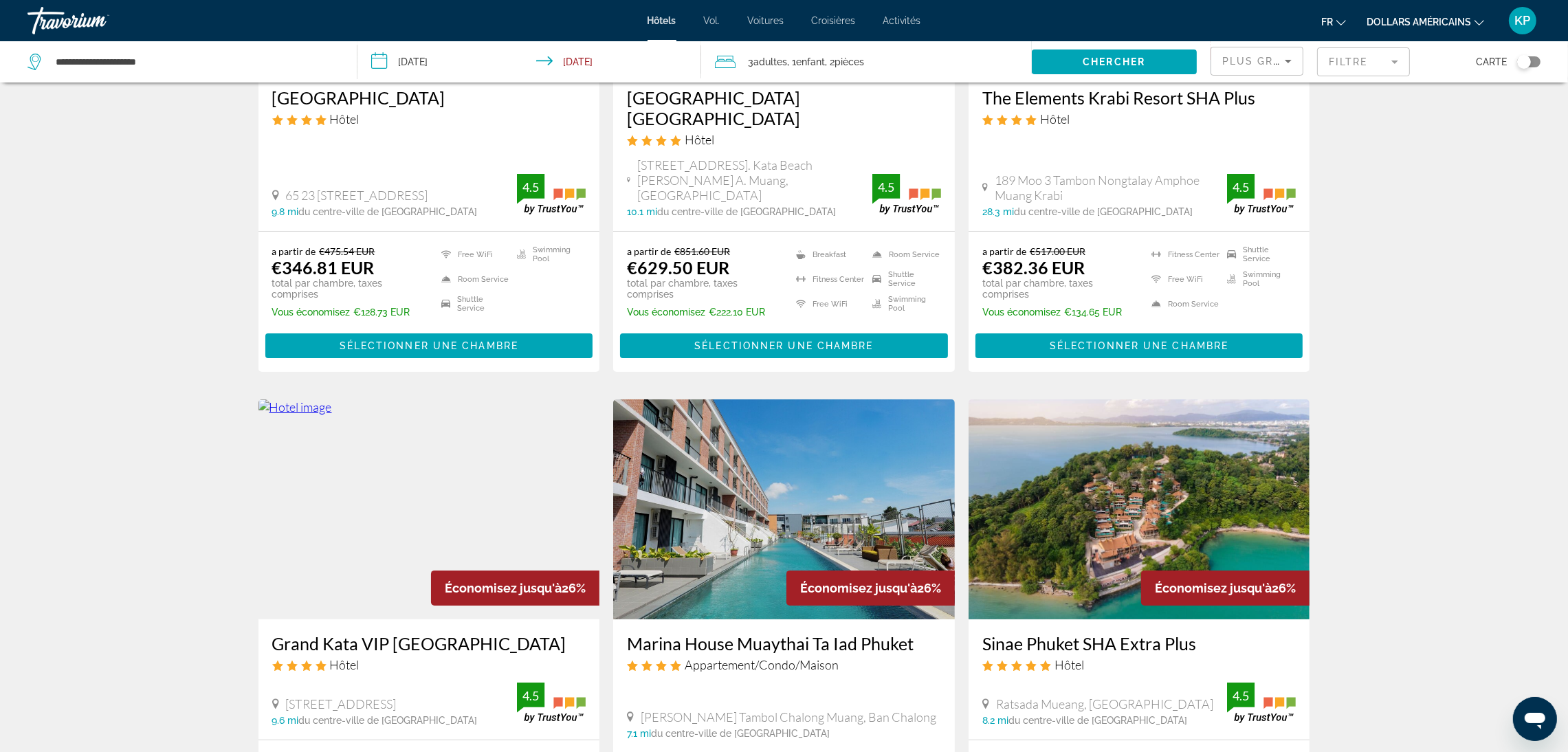
scroll to position [413, 0]
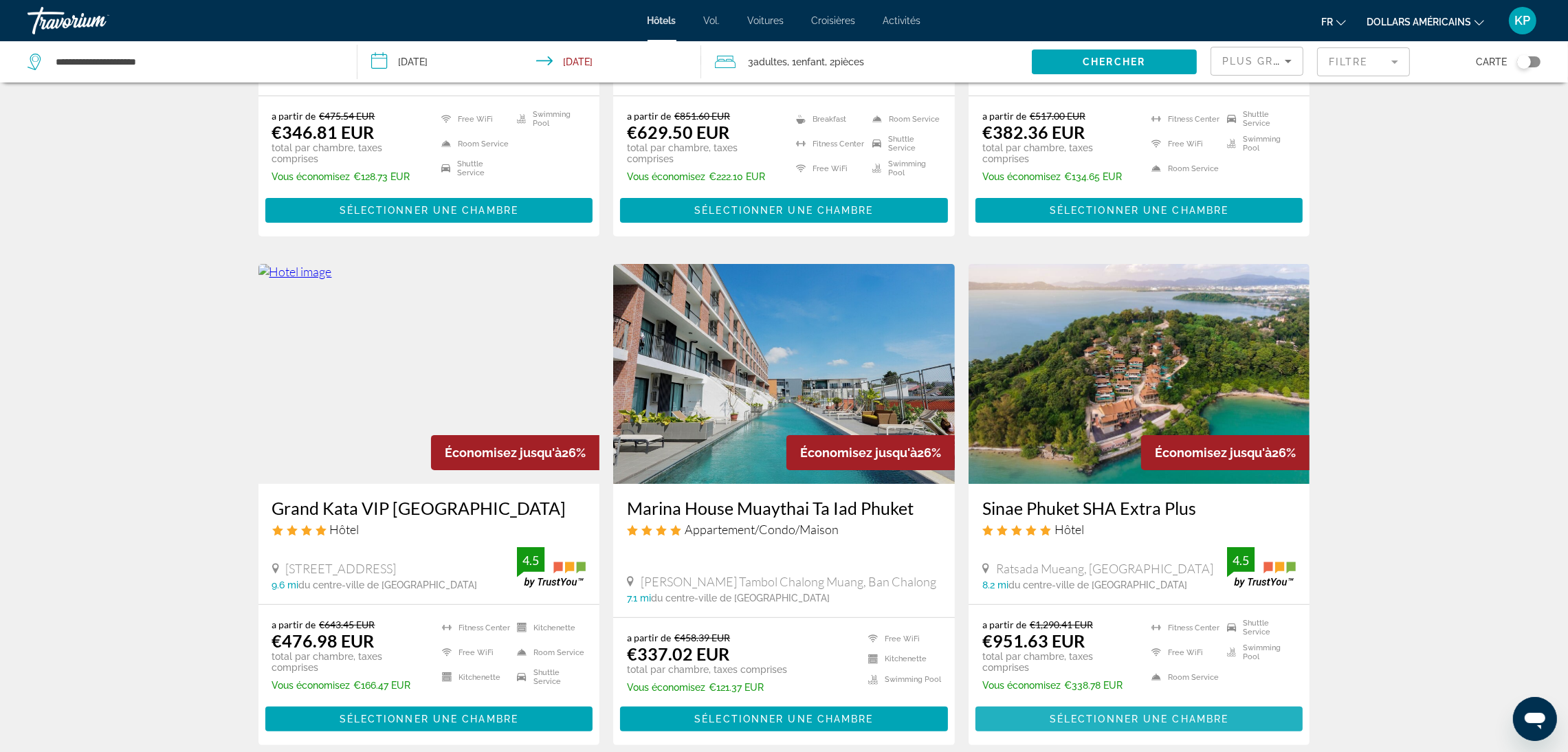
click at [1136, 714] on span "Sélectionner une chambre" at bounding box center [1139, 719] width 178 height 11
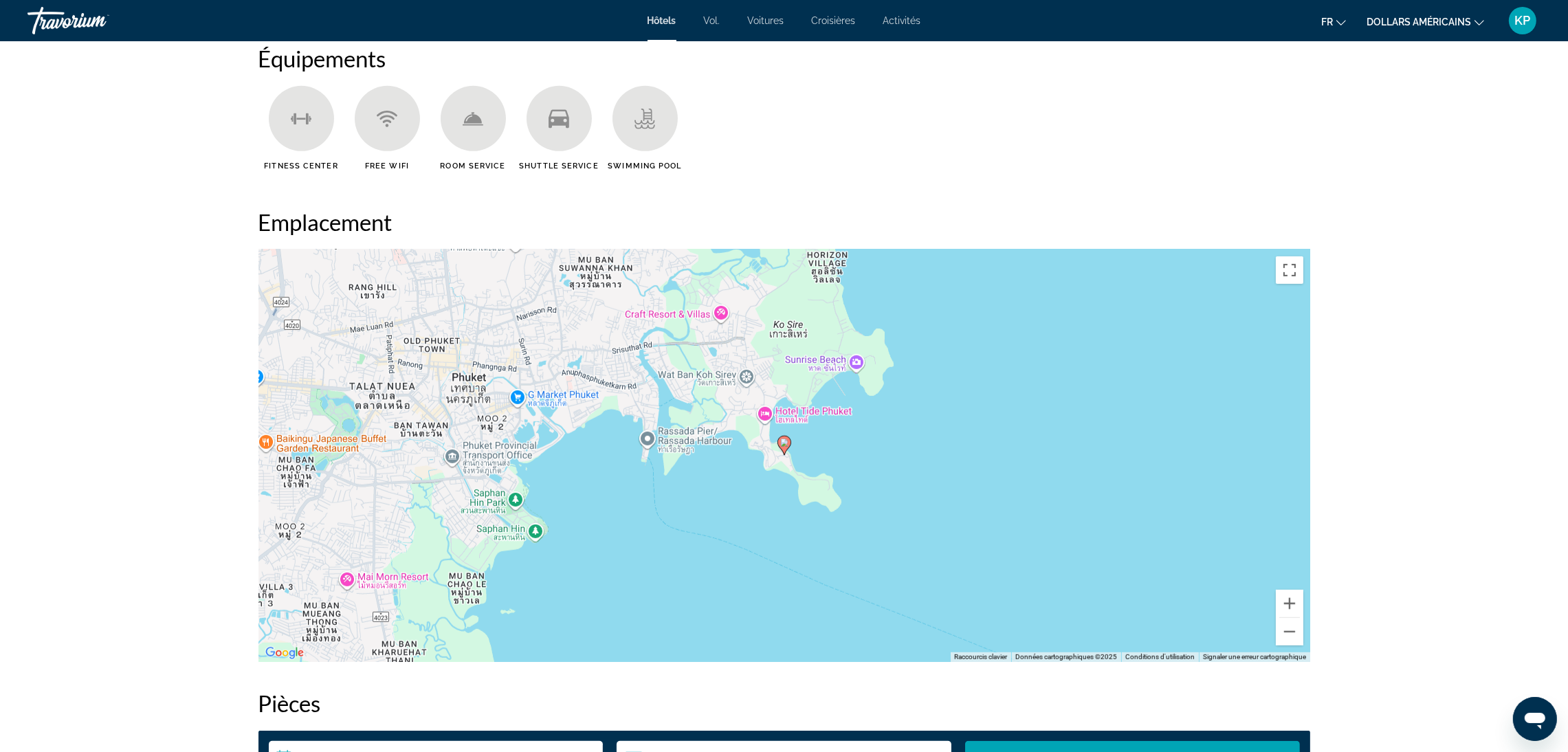
scroll to position [1237, 0]
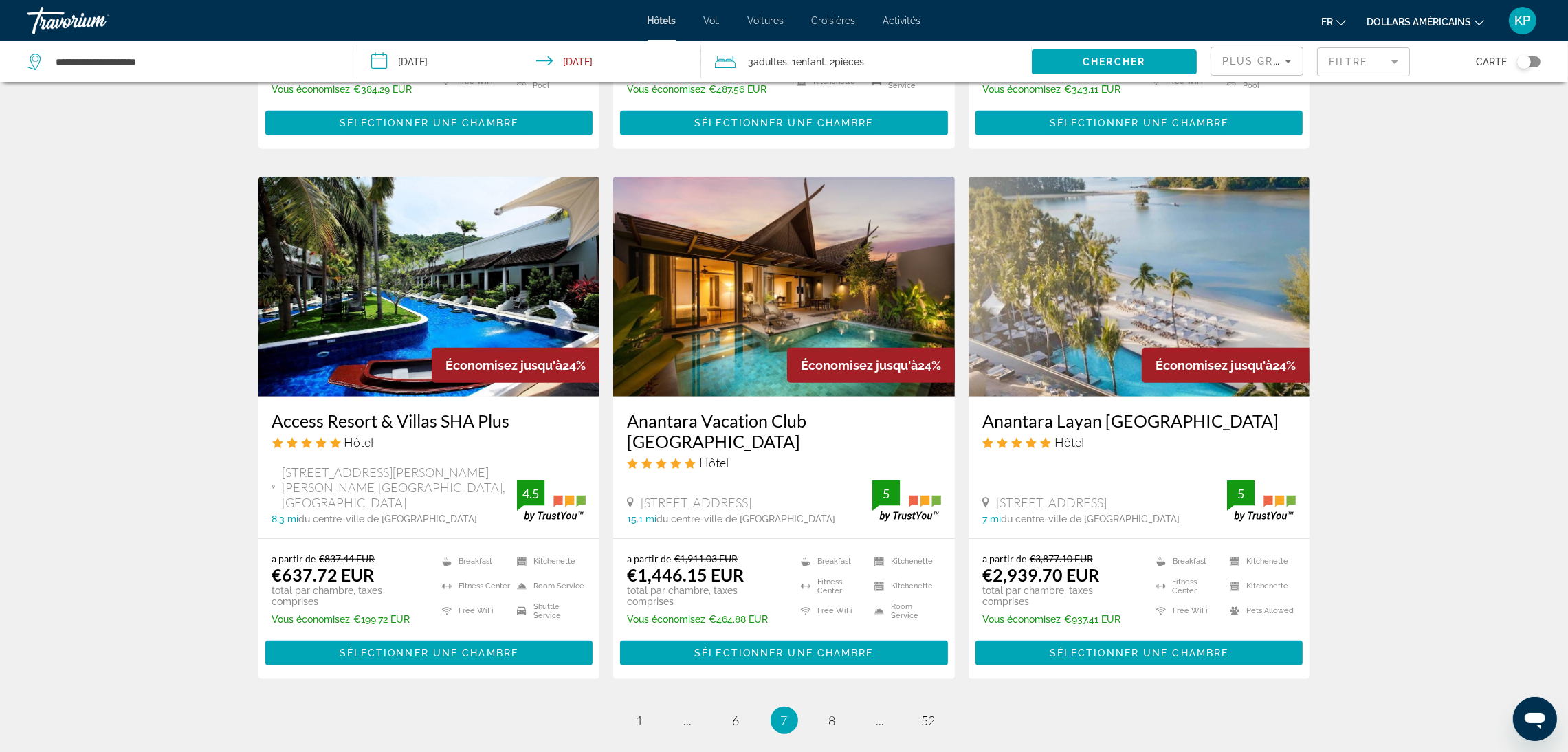
scroll to position [1650, 0]
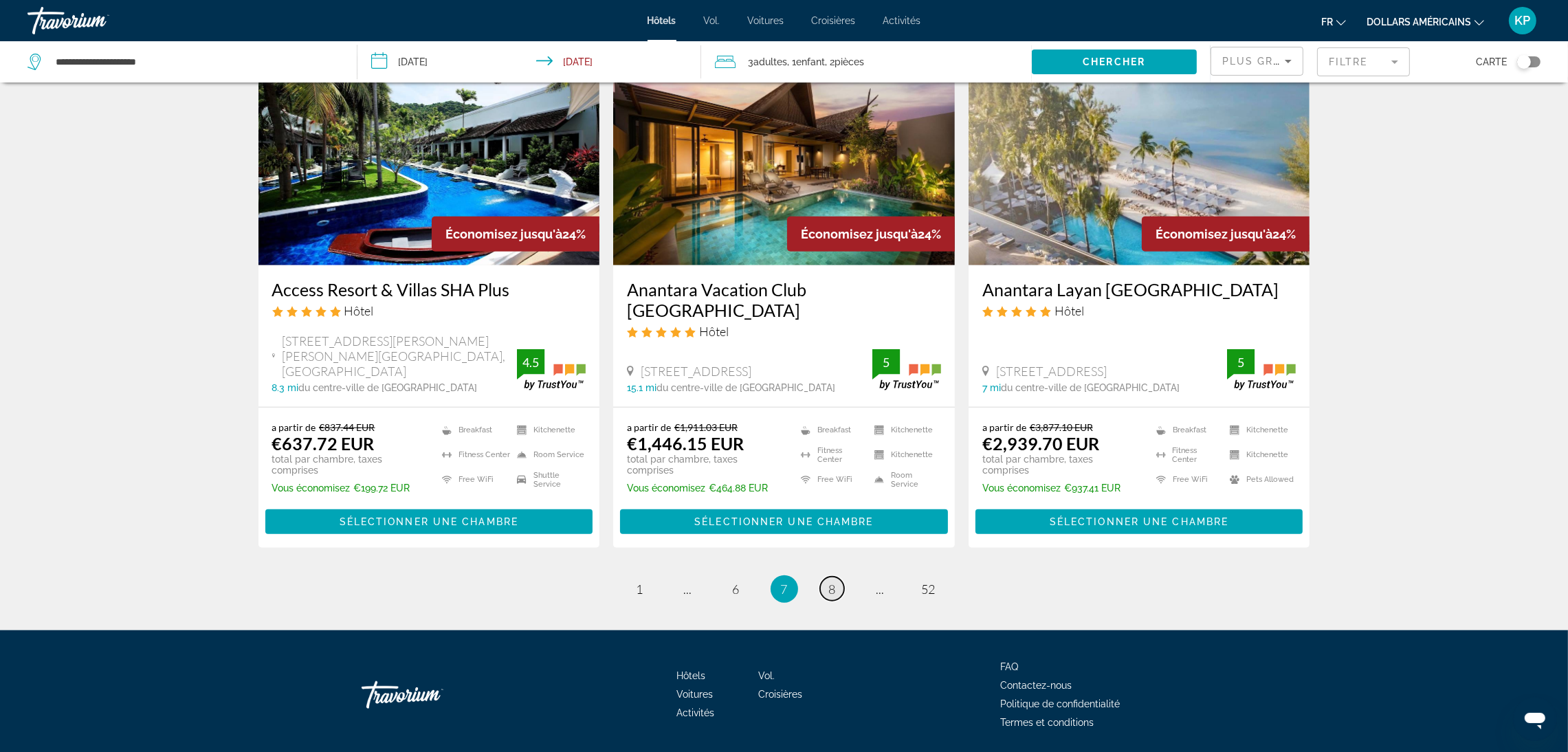
click at [824, 577] on link "page 8" at bounding box center [832, 588] width 24 height 25
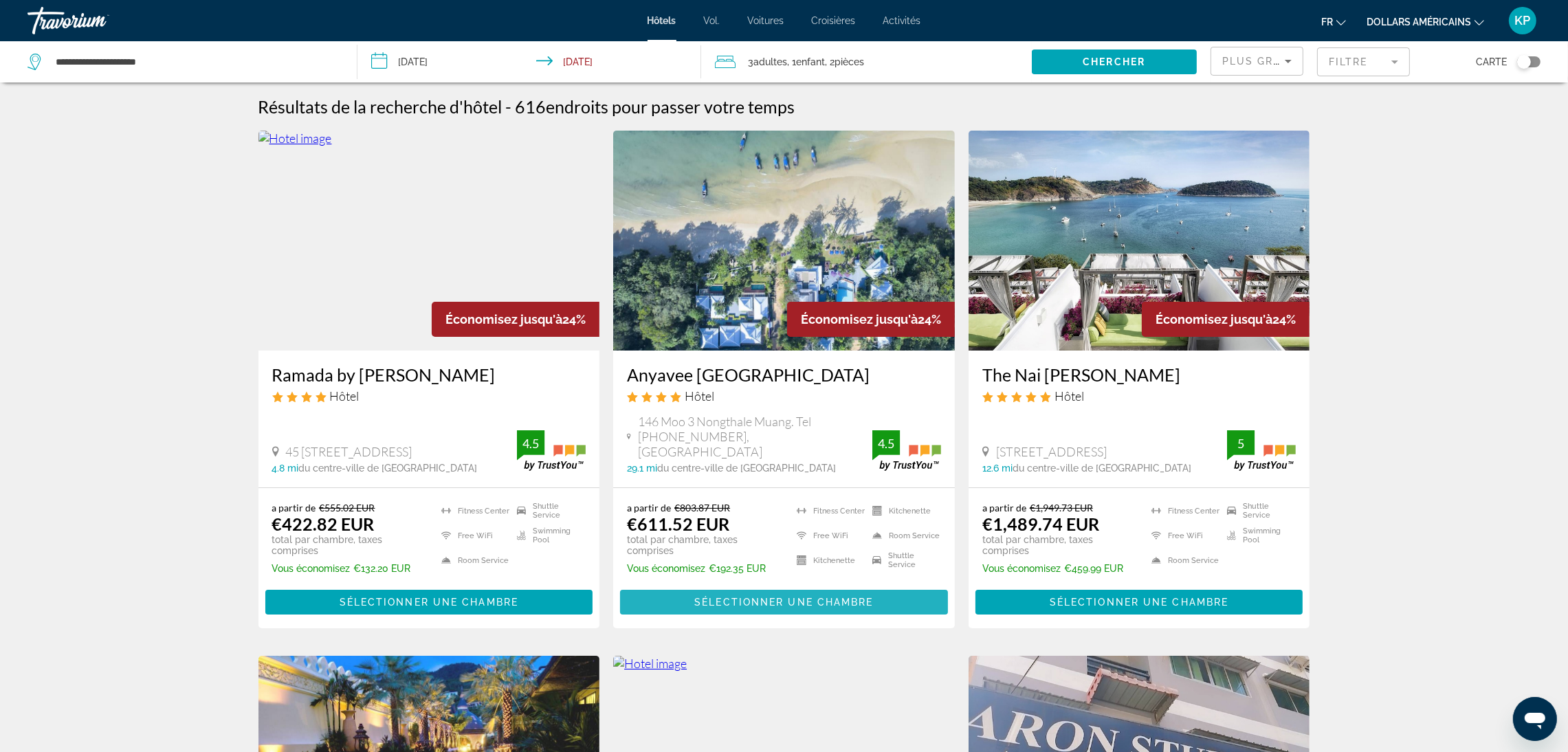
click at [791, 597] on span "Sélectionner une chambre" at bounding box center [783, 602] width 178 height 11
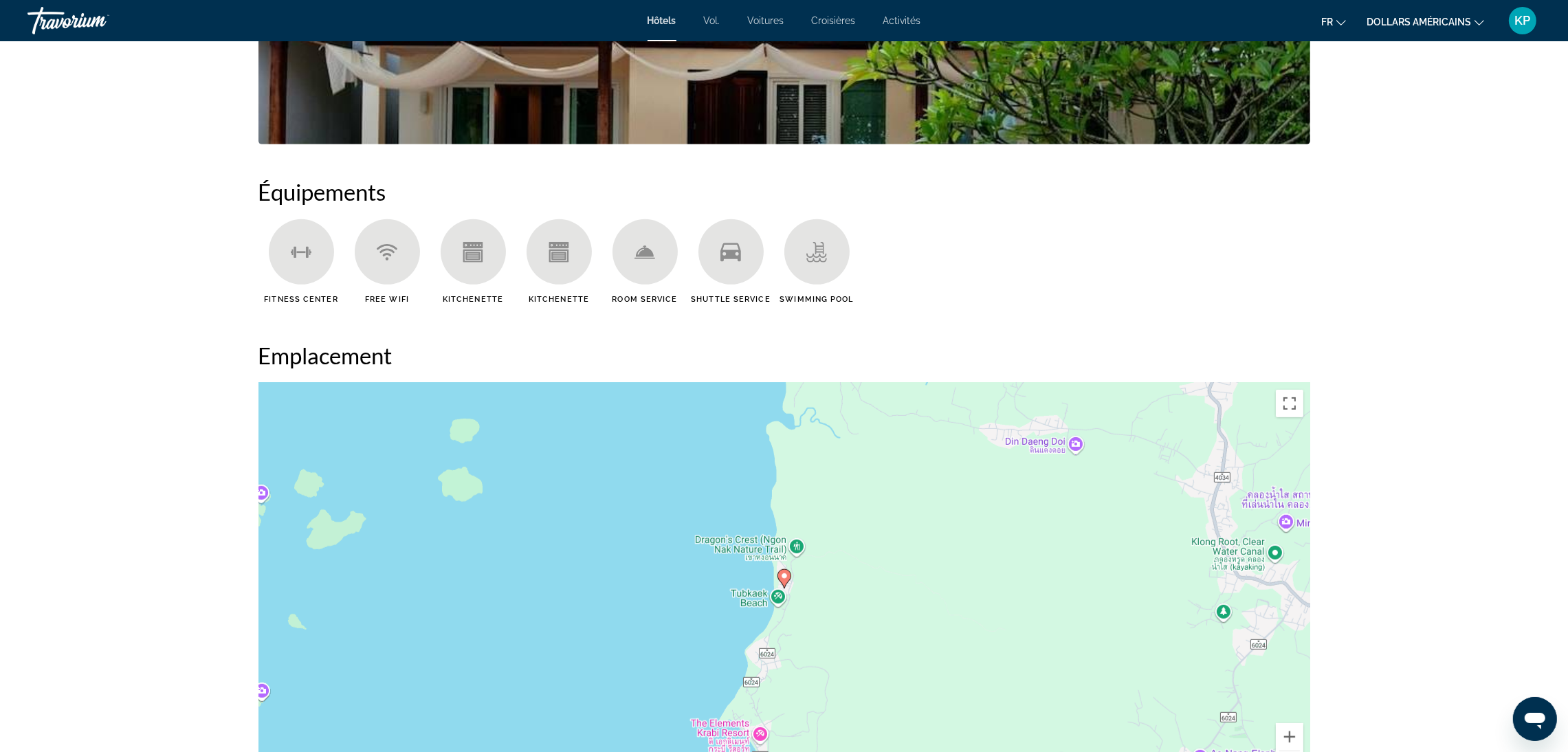
scroll to position [1134, 0]
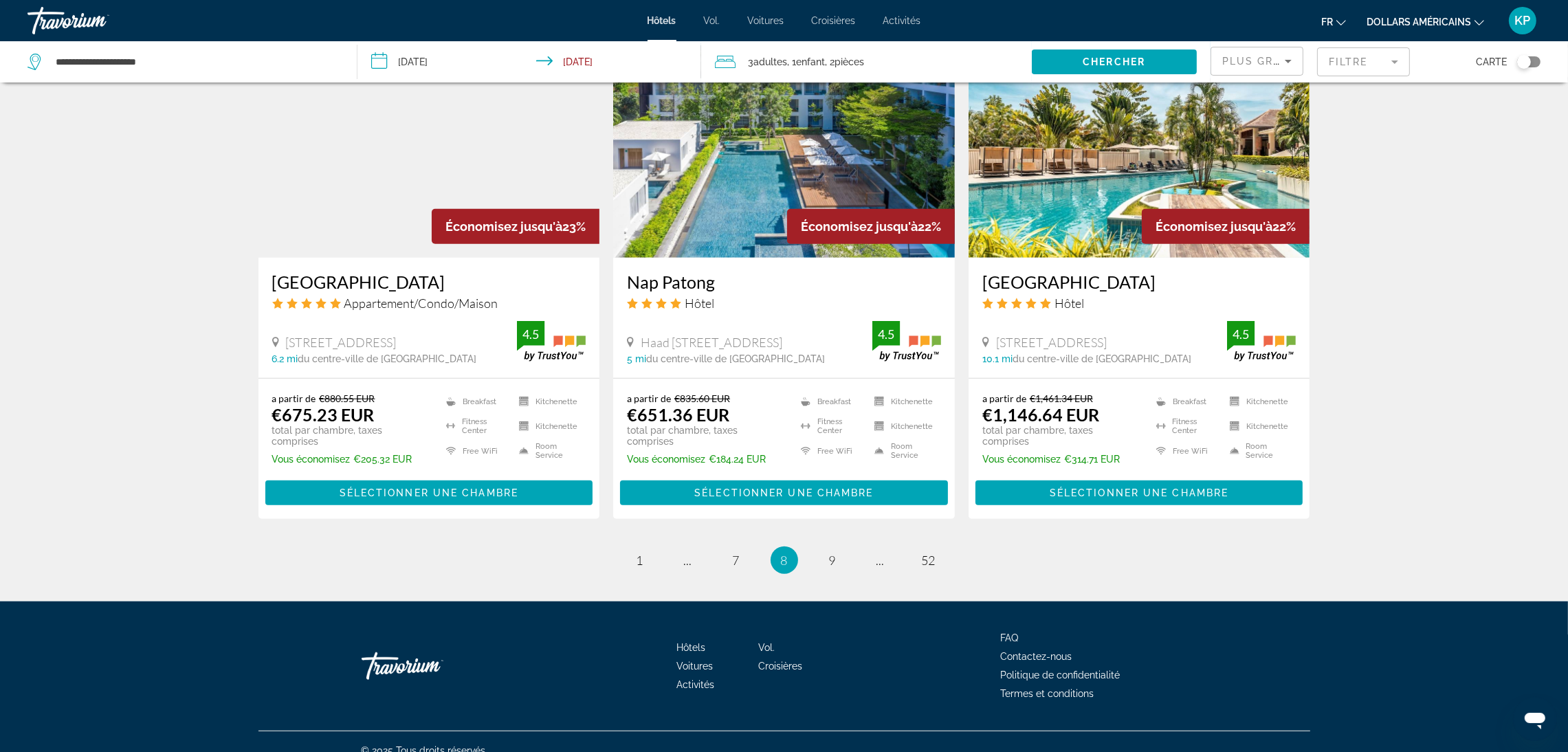
scroll to position [1640, 0]
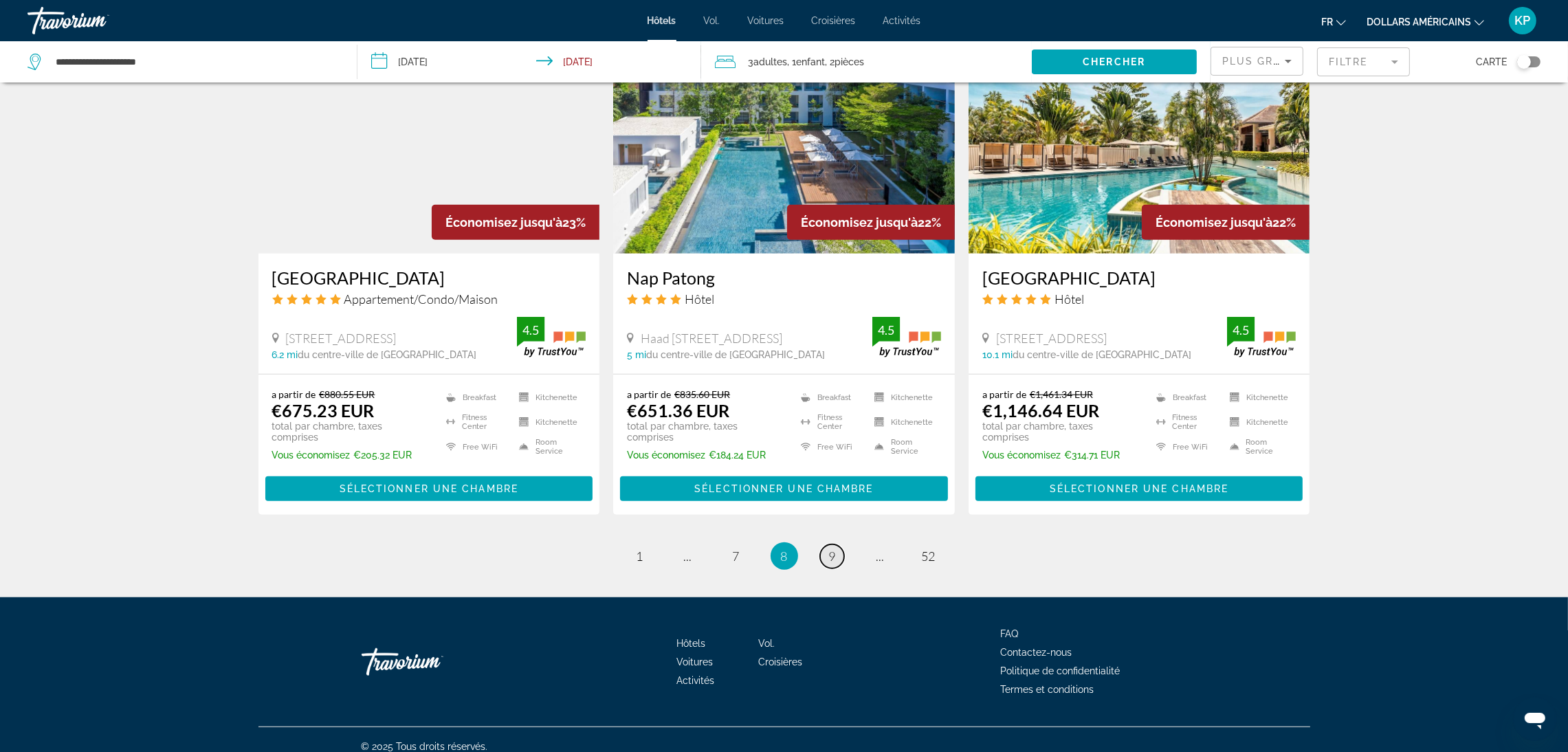
click at [835, 549] on span "9" at bounding box center [832, 556] width 7 height 15
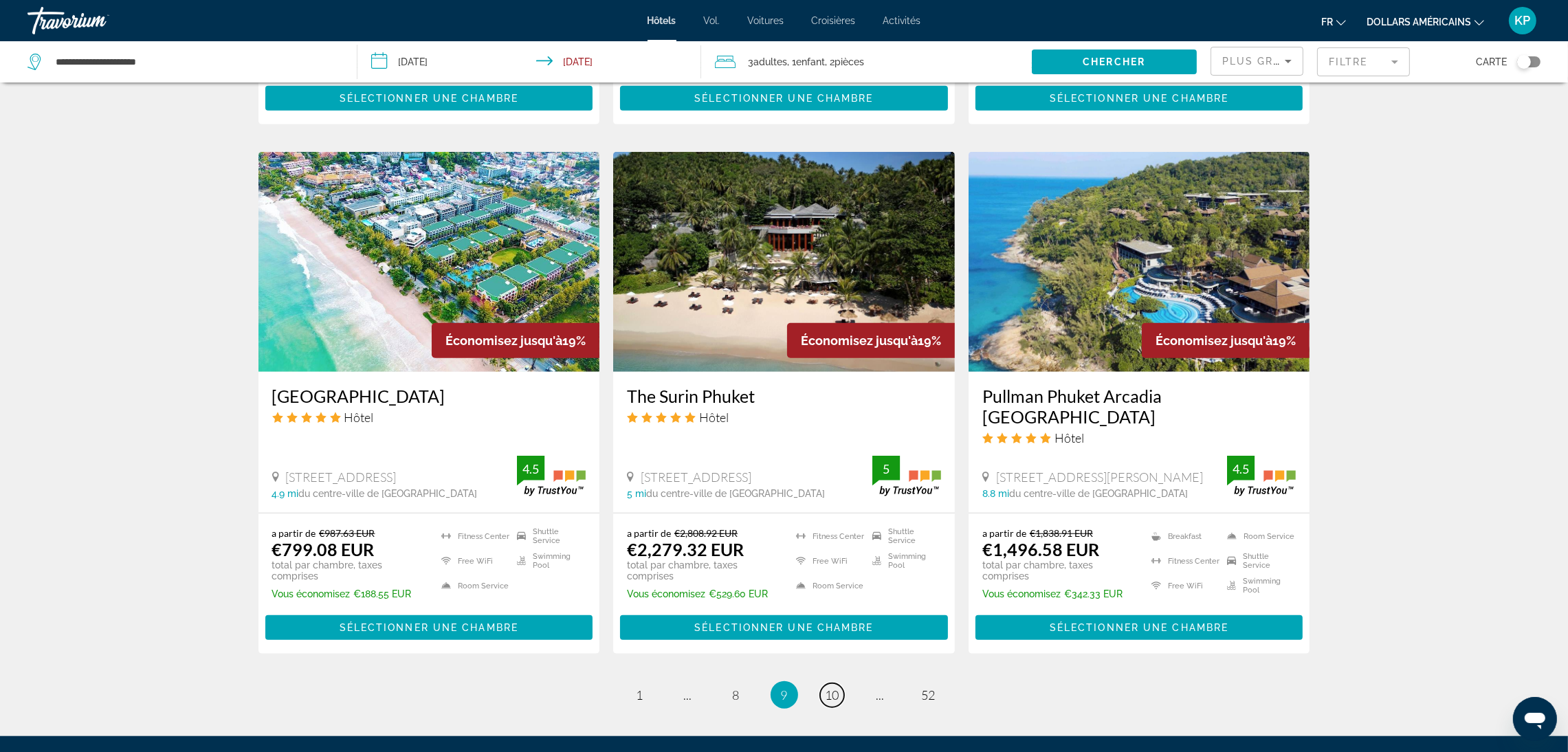
scroll to position [1661, 0]
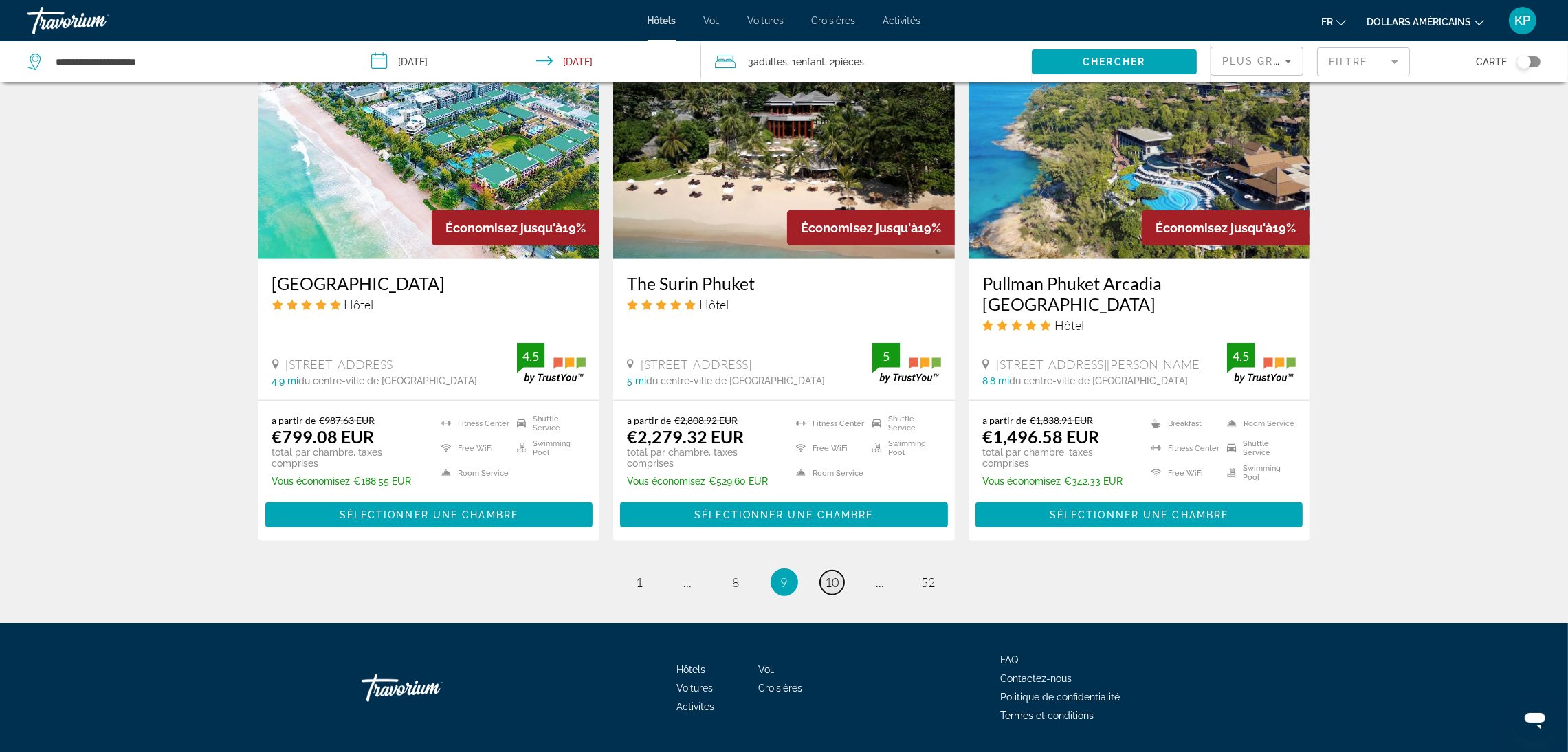
click at [822, 571] on link "page 10" at bounding box center [832, 582] width 24 height 25
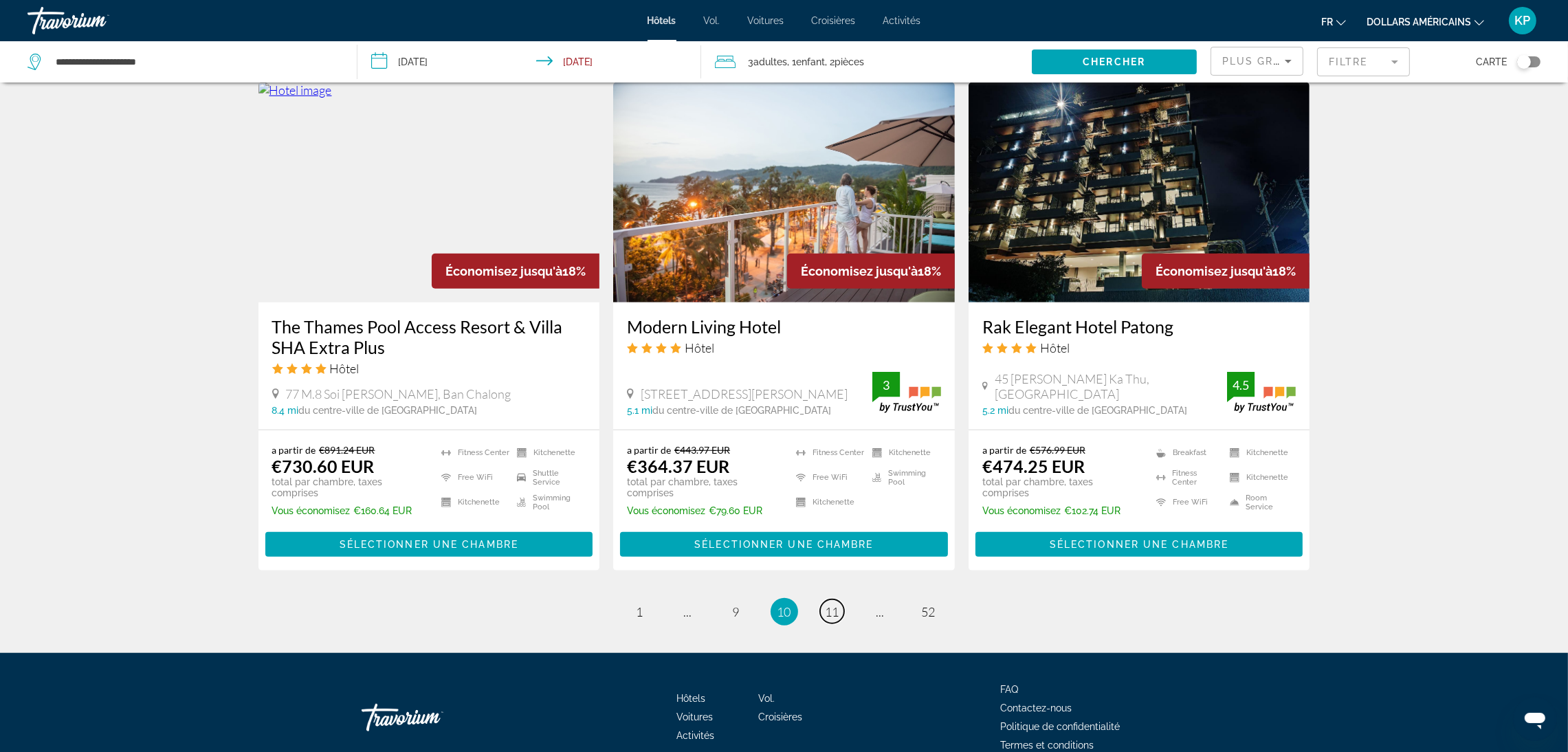
scroll to position [1669, 0]
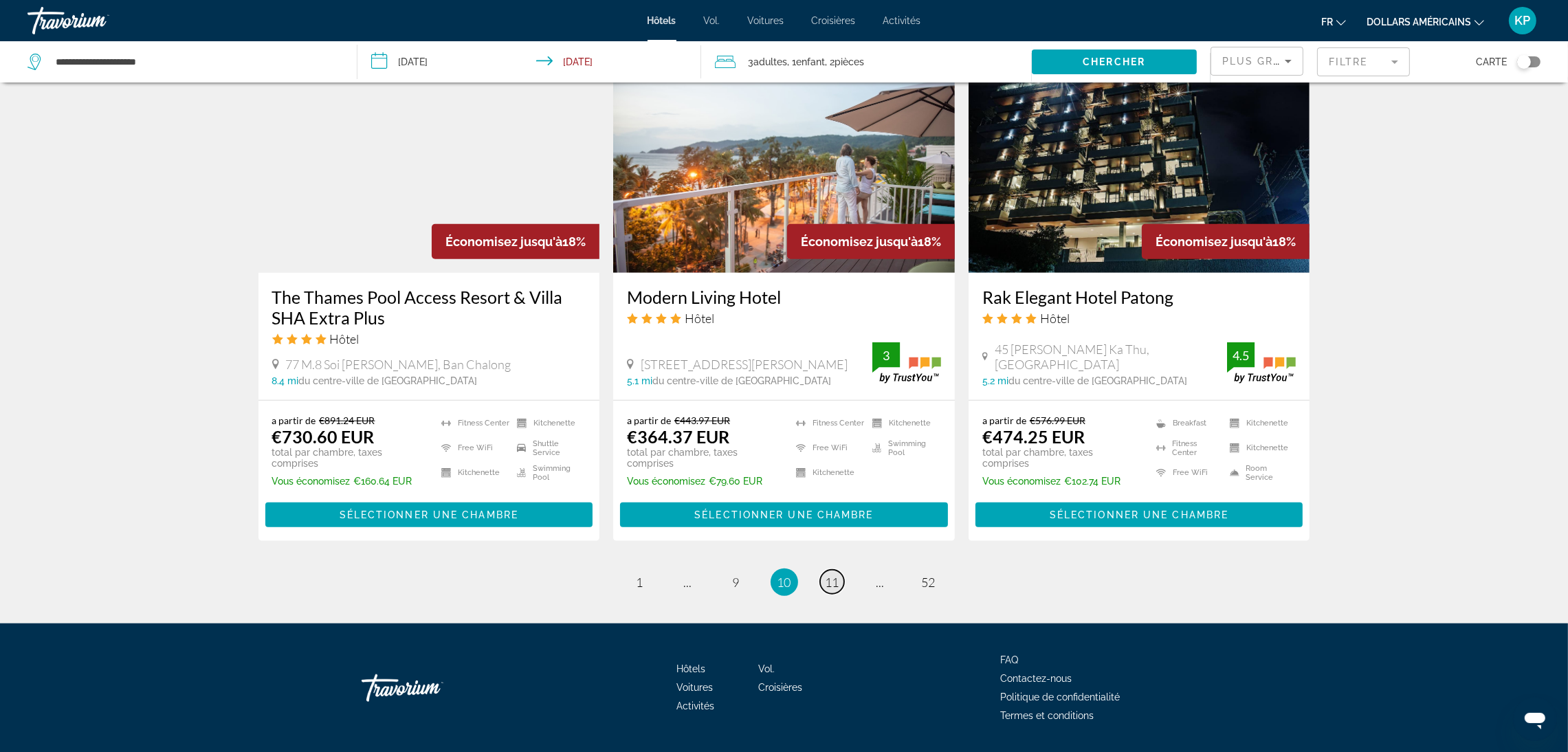
click at [826, 575] on span "11" at bounding box center [832, 581] width 14 height 15
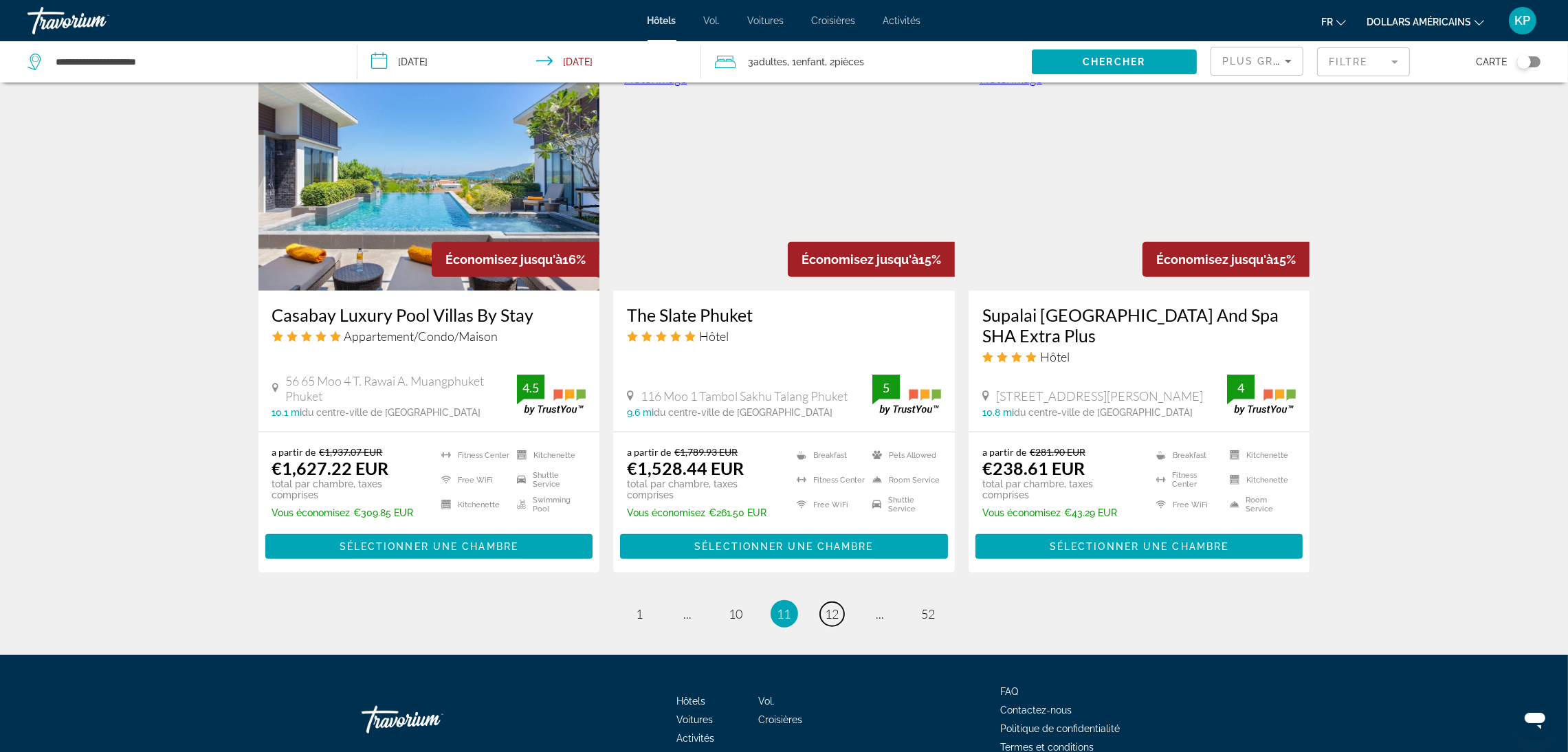
scroll to position [1684, 0]
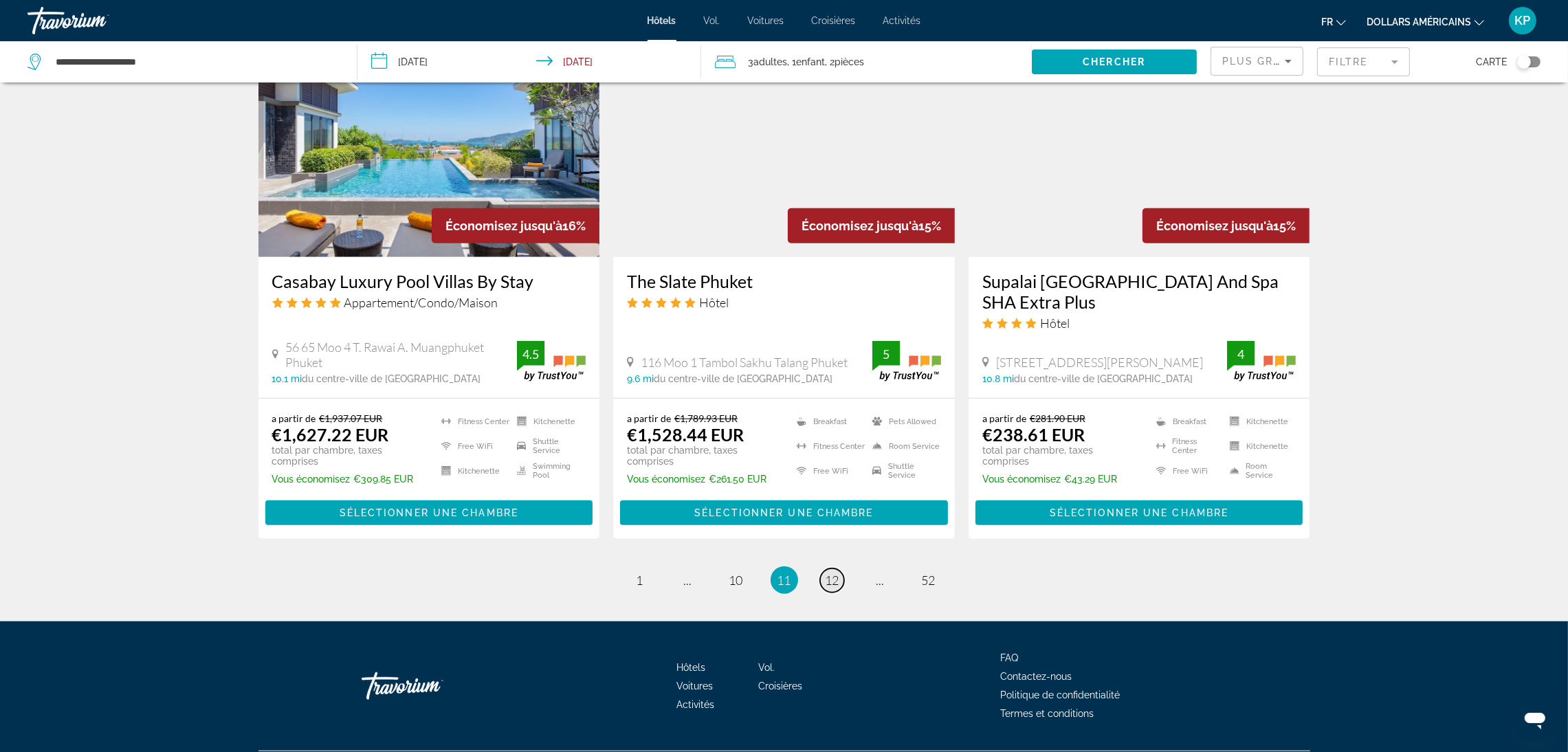
click at [825, 573] on span "12" at bounding box center [832, 579] width 14 height 15
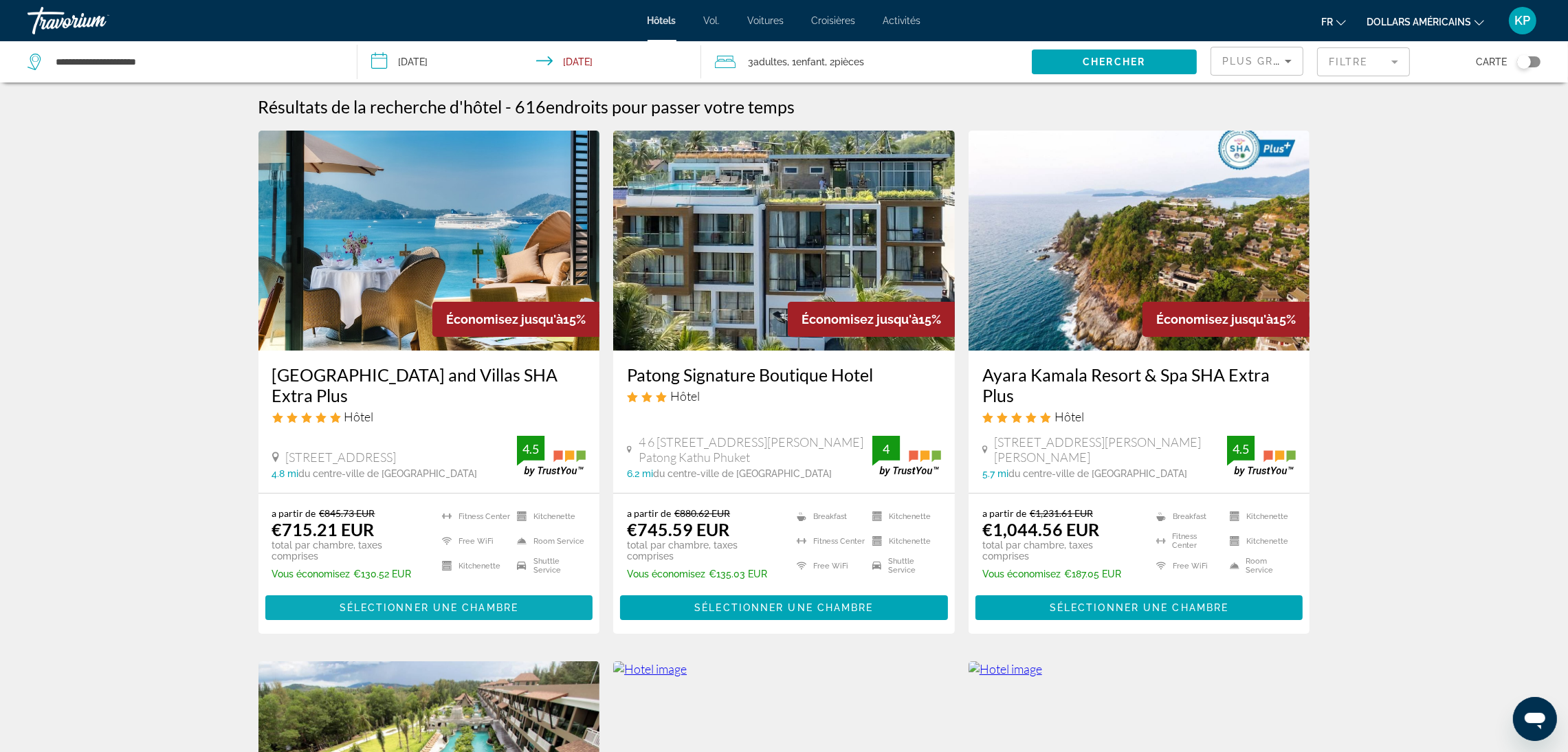
click at [480, 599] on span "Contenu principal" at bounding box center [429, 608] width 328 height 33
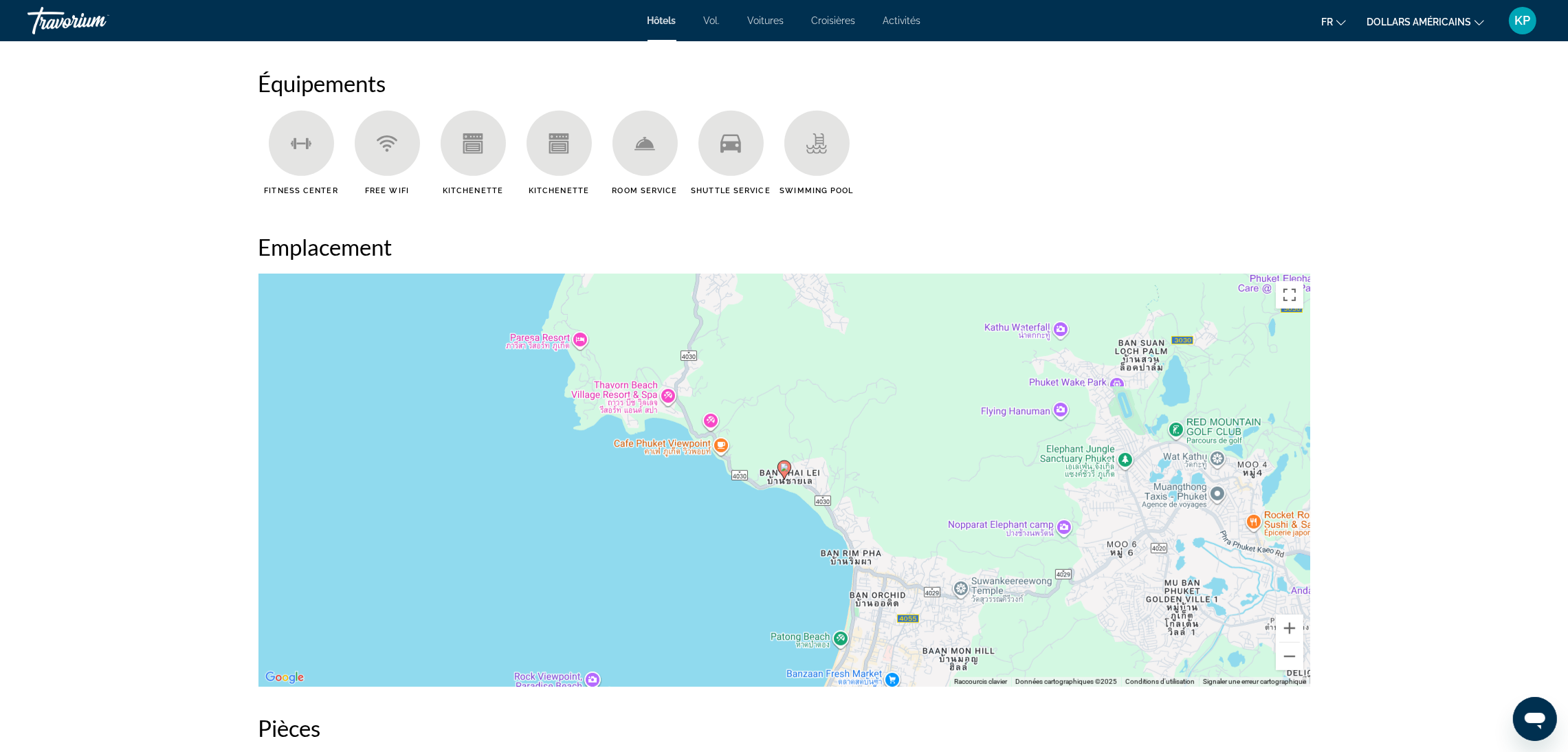
scroll to position [1134, 0]
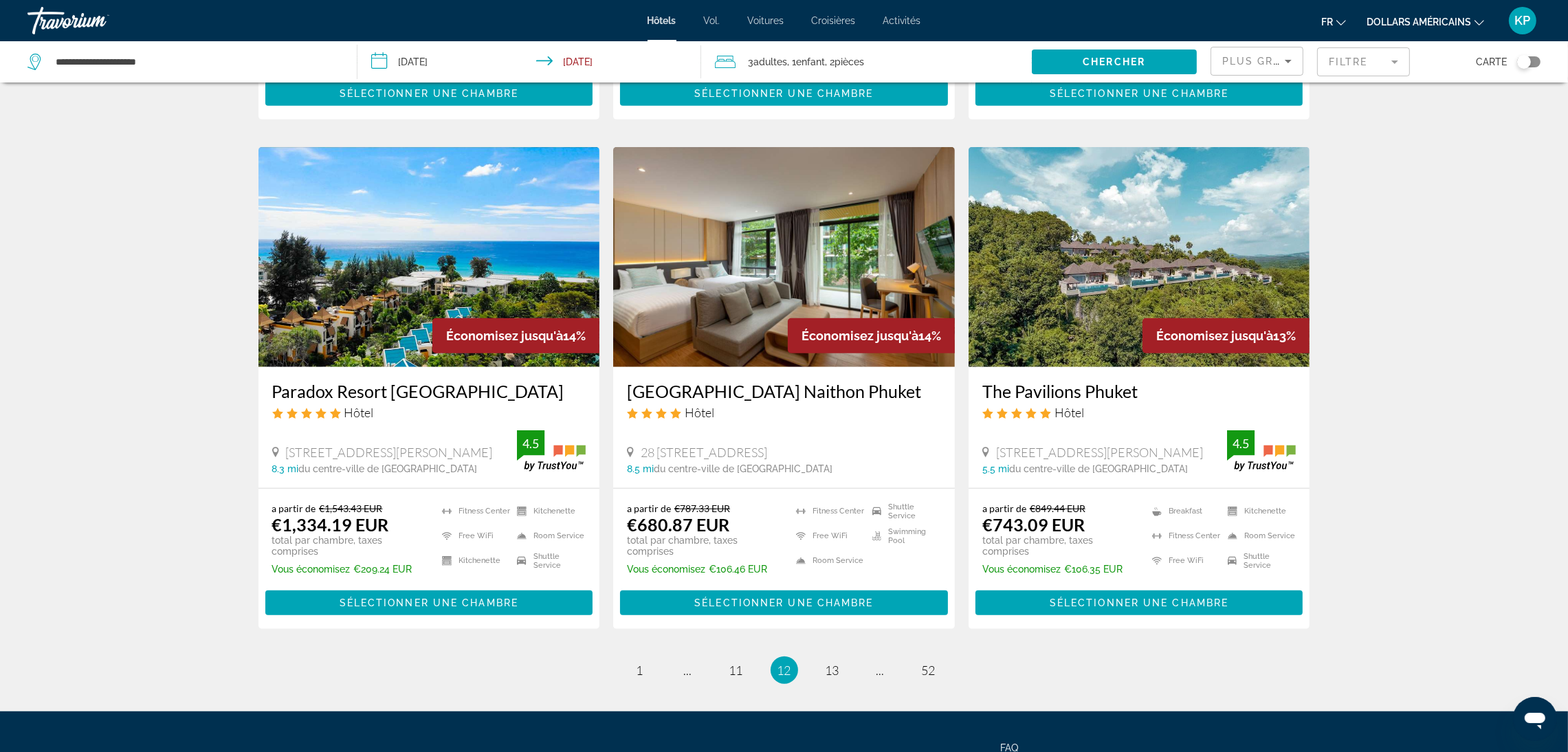
scroll to position [1661, 0]
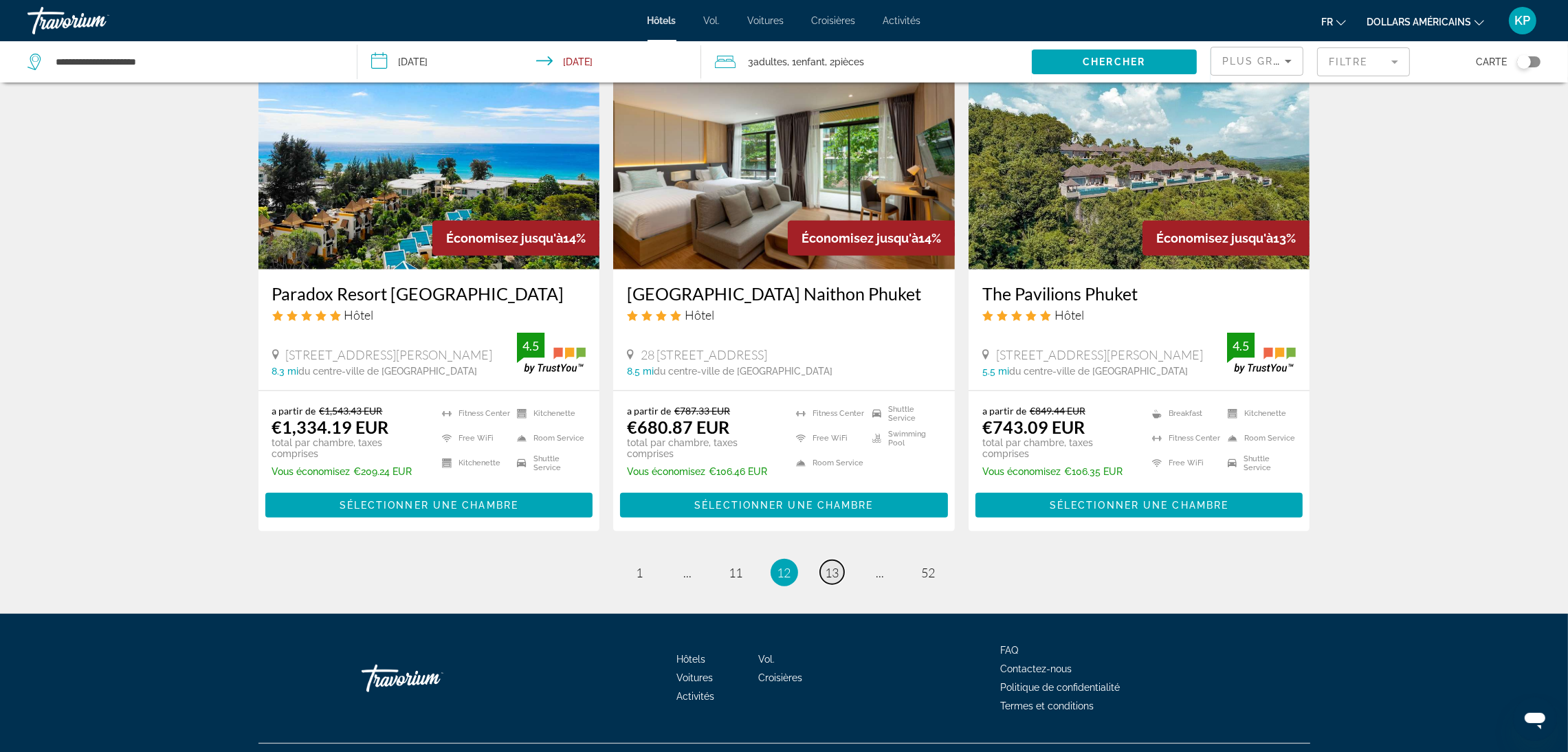
click at [830, 566] on span "13" at bounding box center [832, 573] width 14 height 15
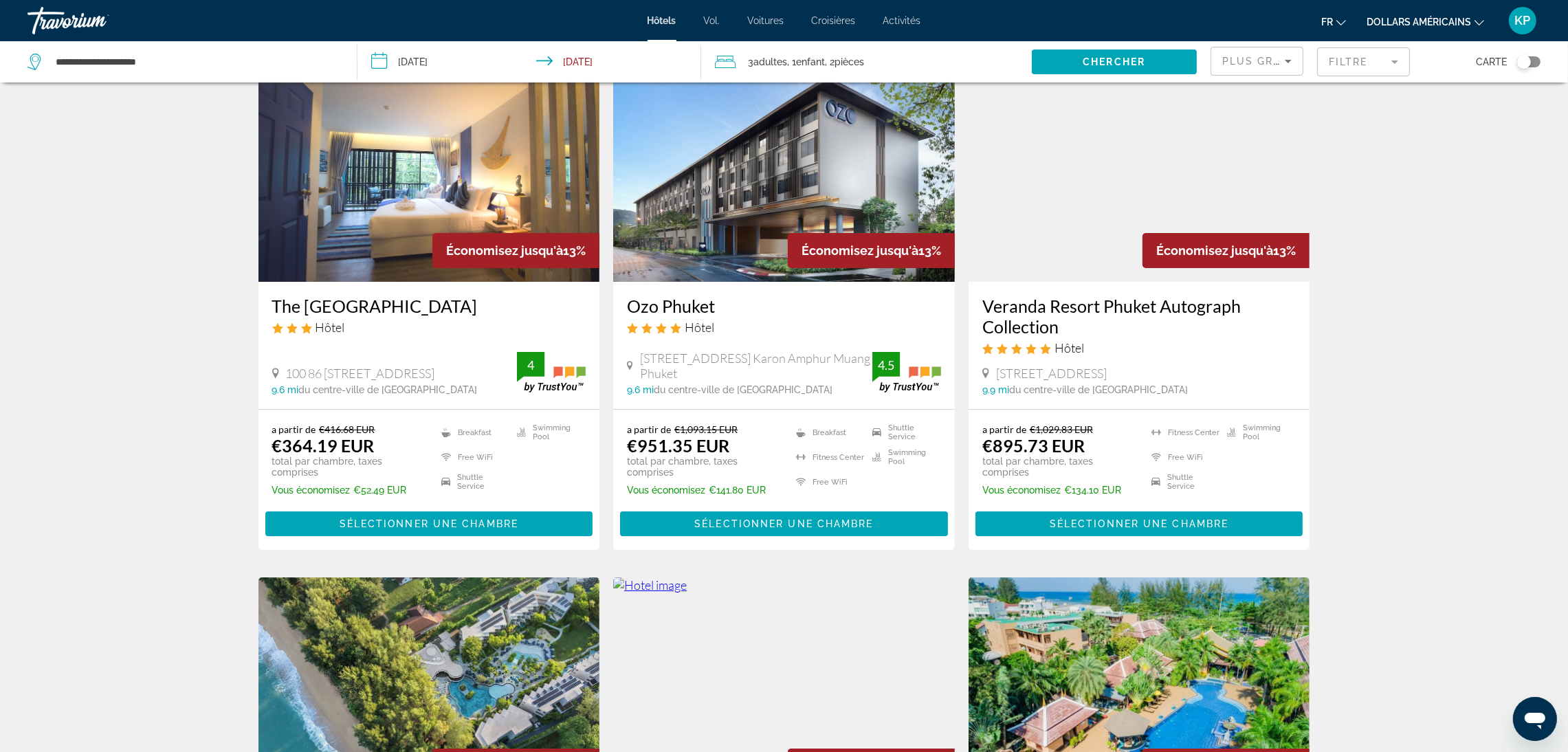
scroll to position [413, 0]
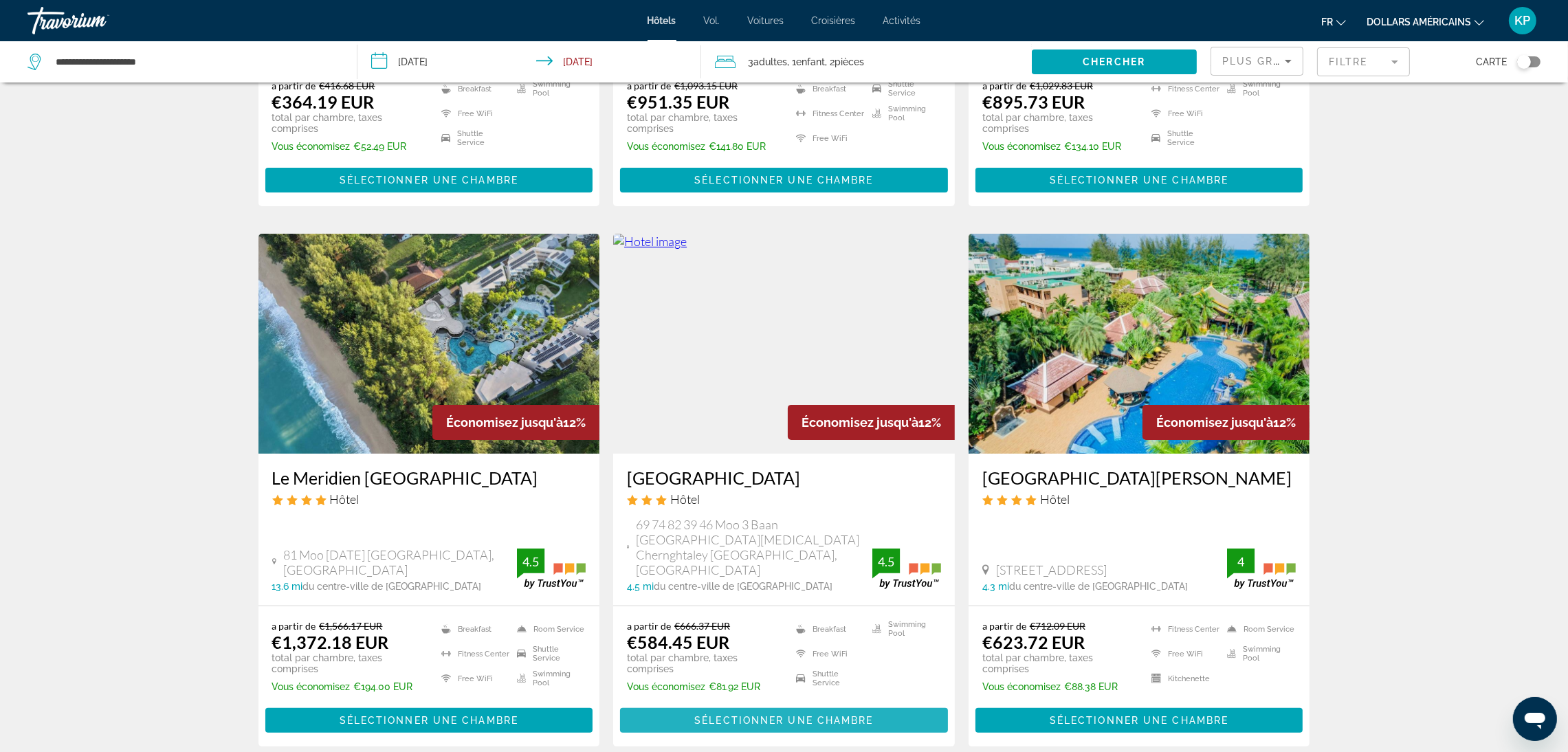
click at [808, 715] on span "Sélectionner une chambre" at bounding box center [783, 720] width 178 height 11
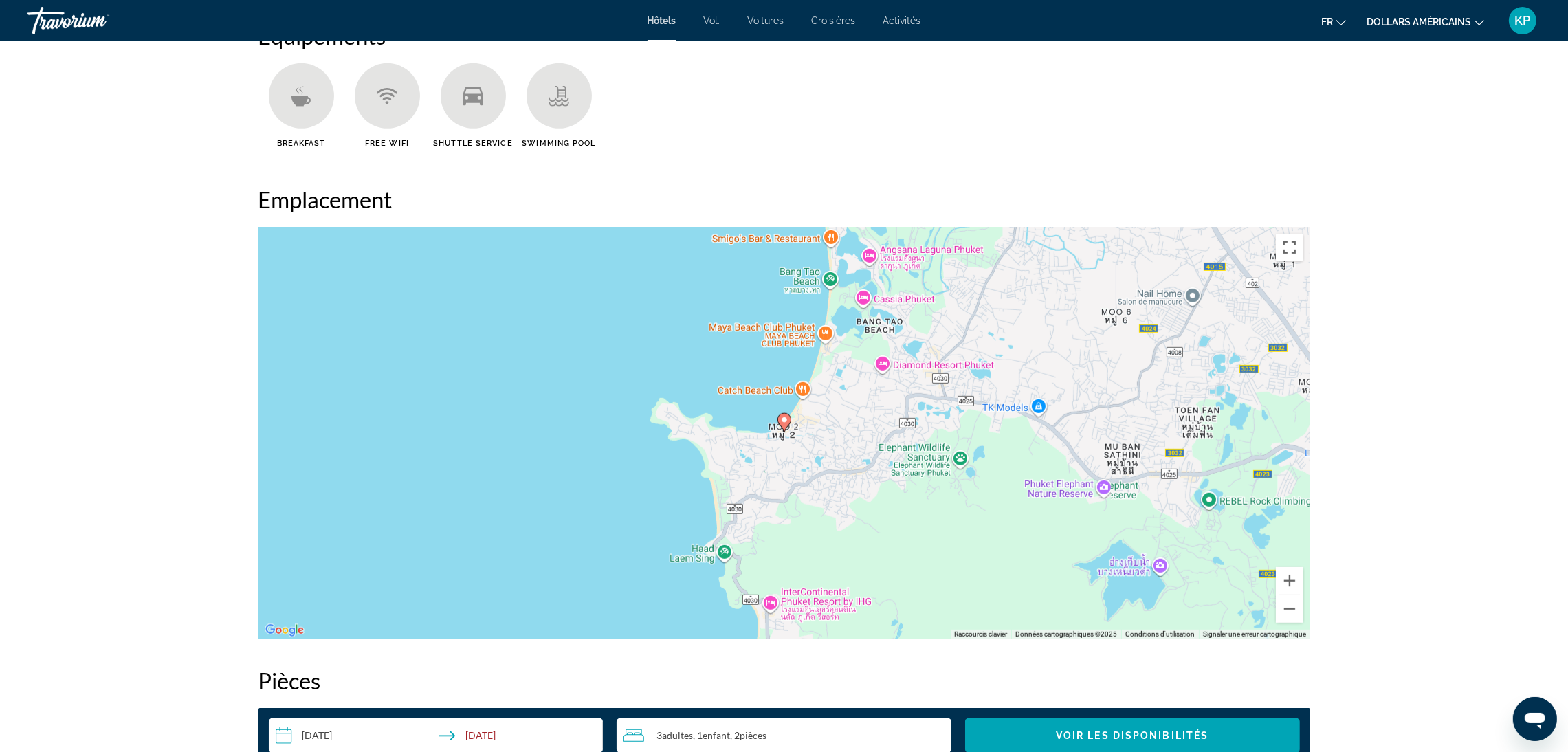
scroll to position [1134, 0]
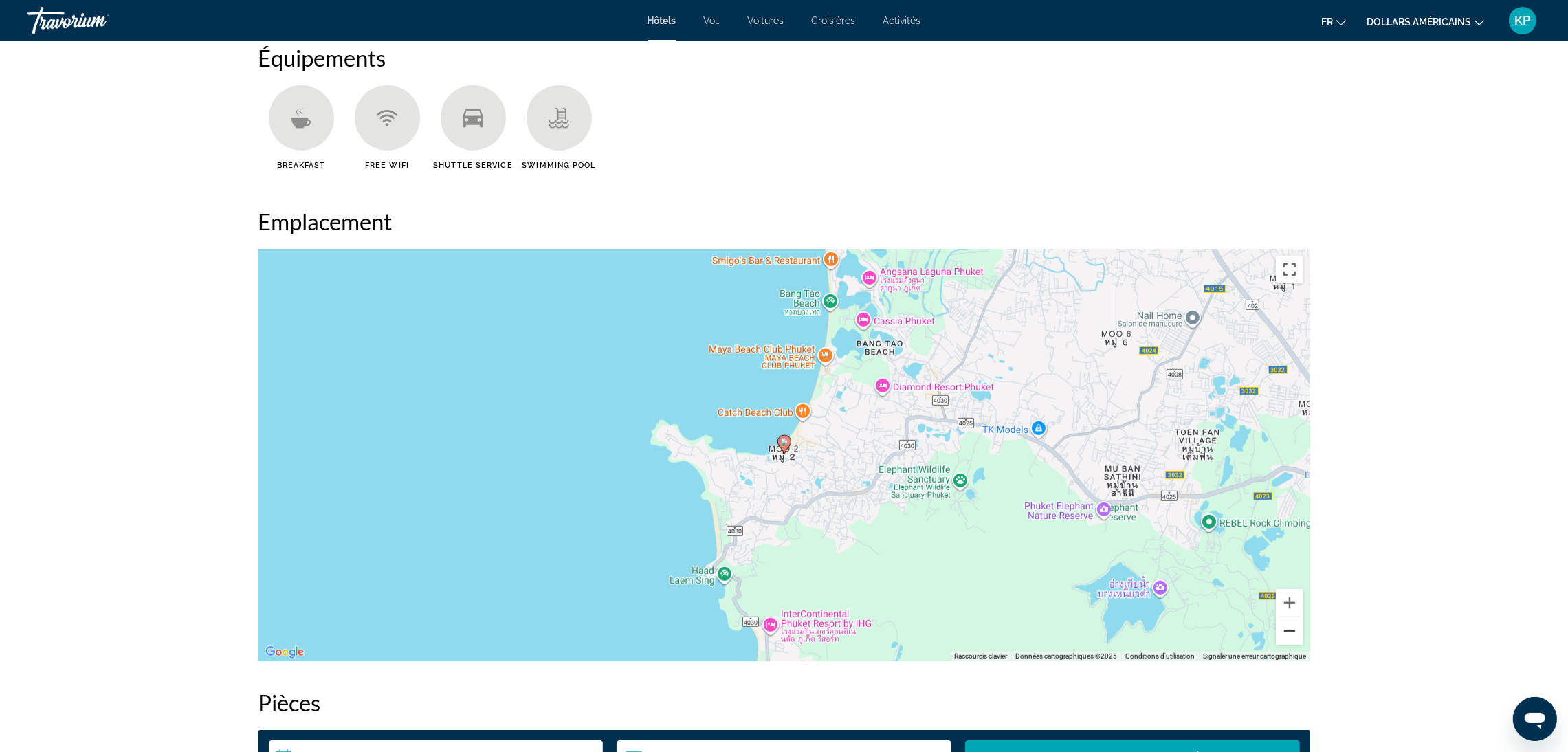
click at [1292, 632] on button "Zoom arrière" at bounding box center [1290, 631] width 27 height 27
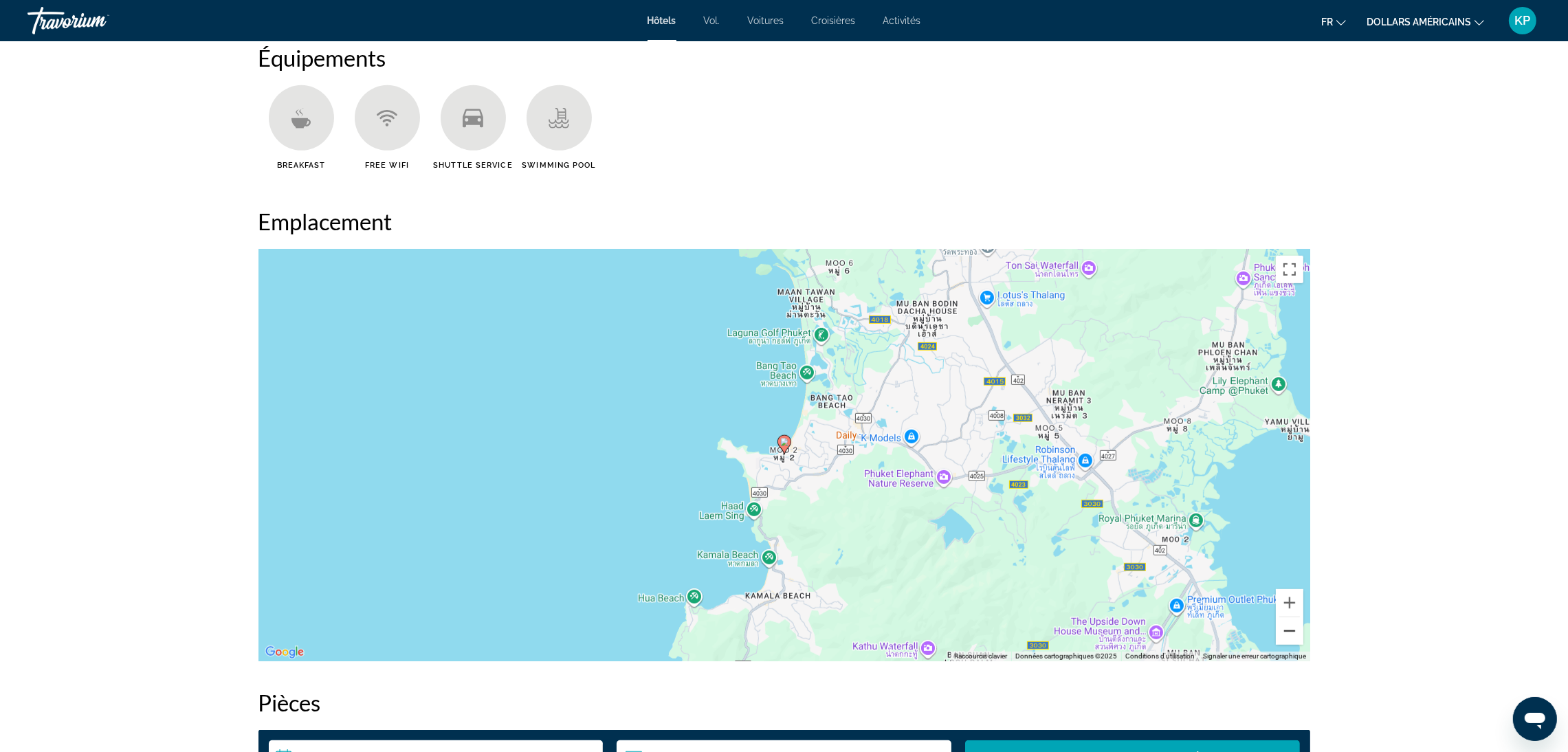
click at [1292, 632] on button "Zoom arrière" at bounding box center [1290, 631] width 27 height 27
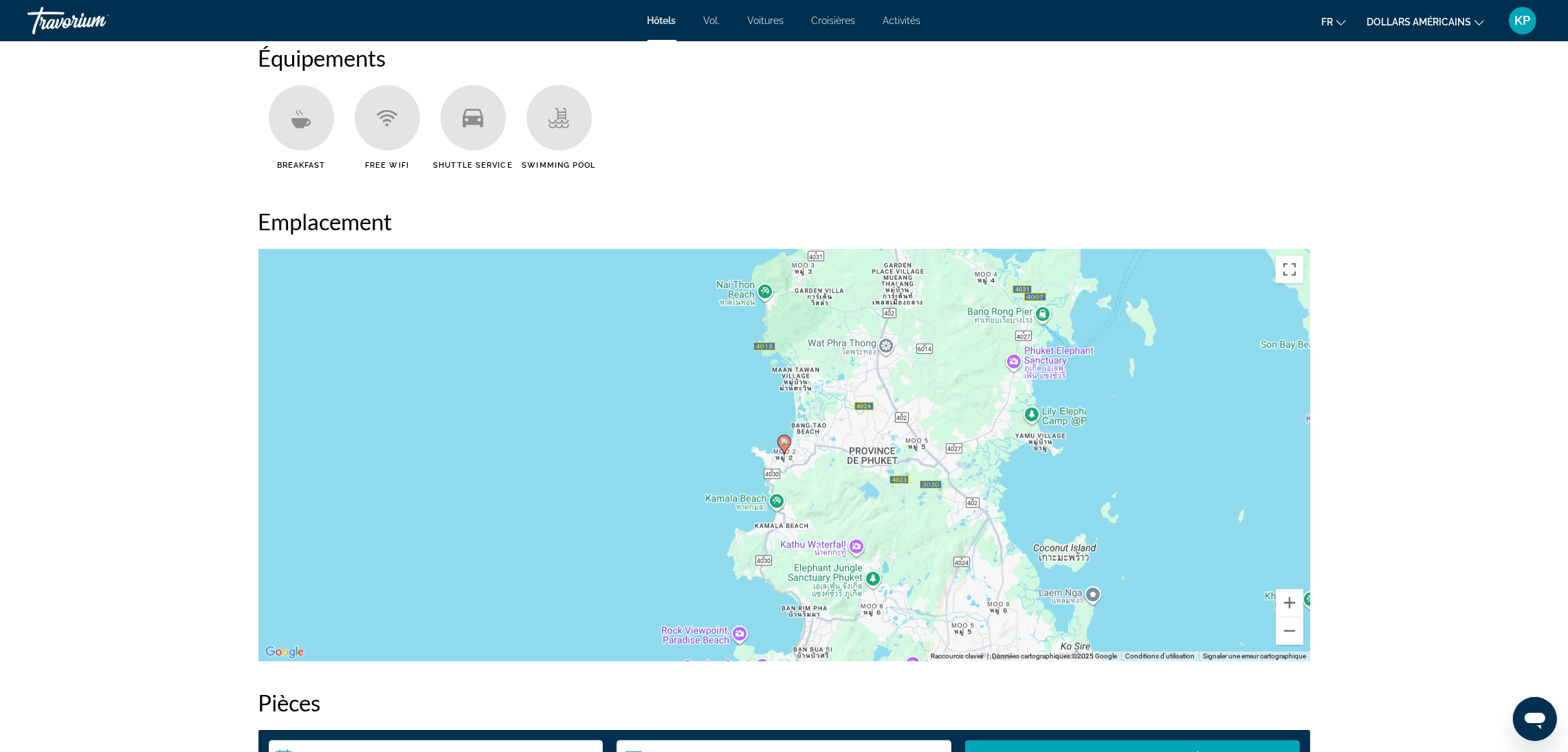
click at [781, 443] on image "Contenu principal" at bounding box center [784, 442] width 8 height 8
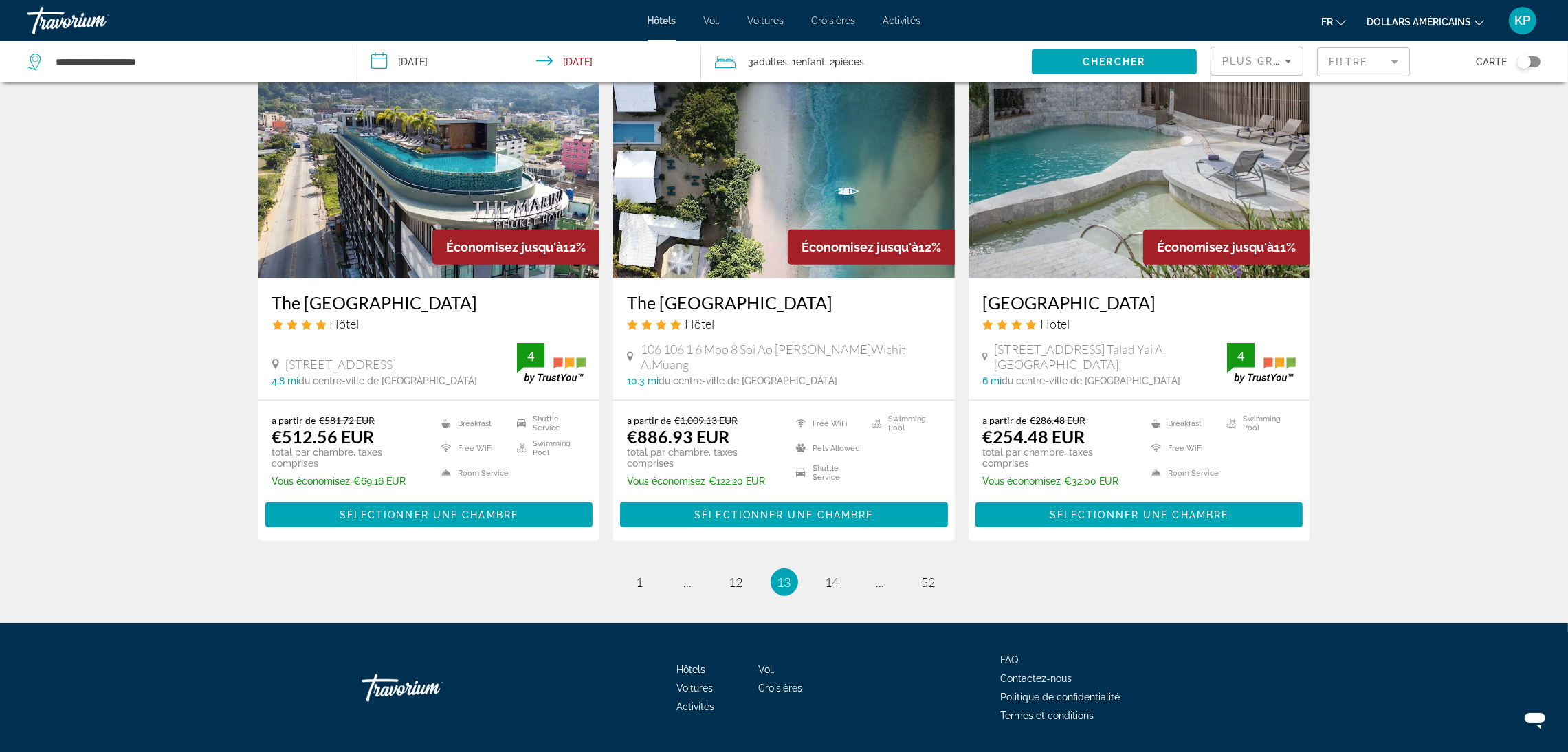
scroll to position [1668, 0]
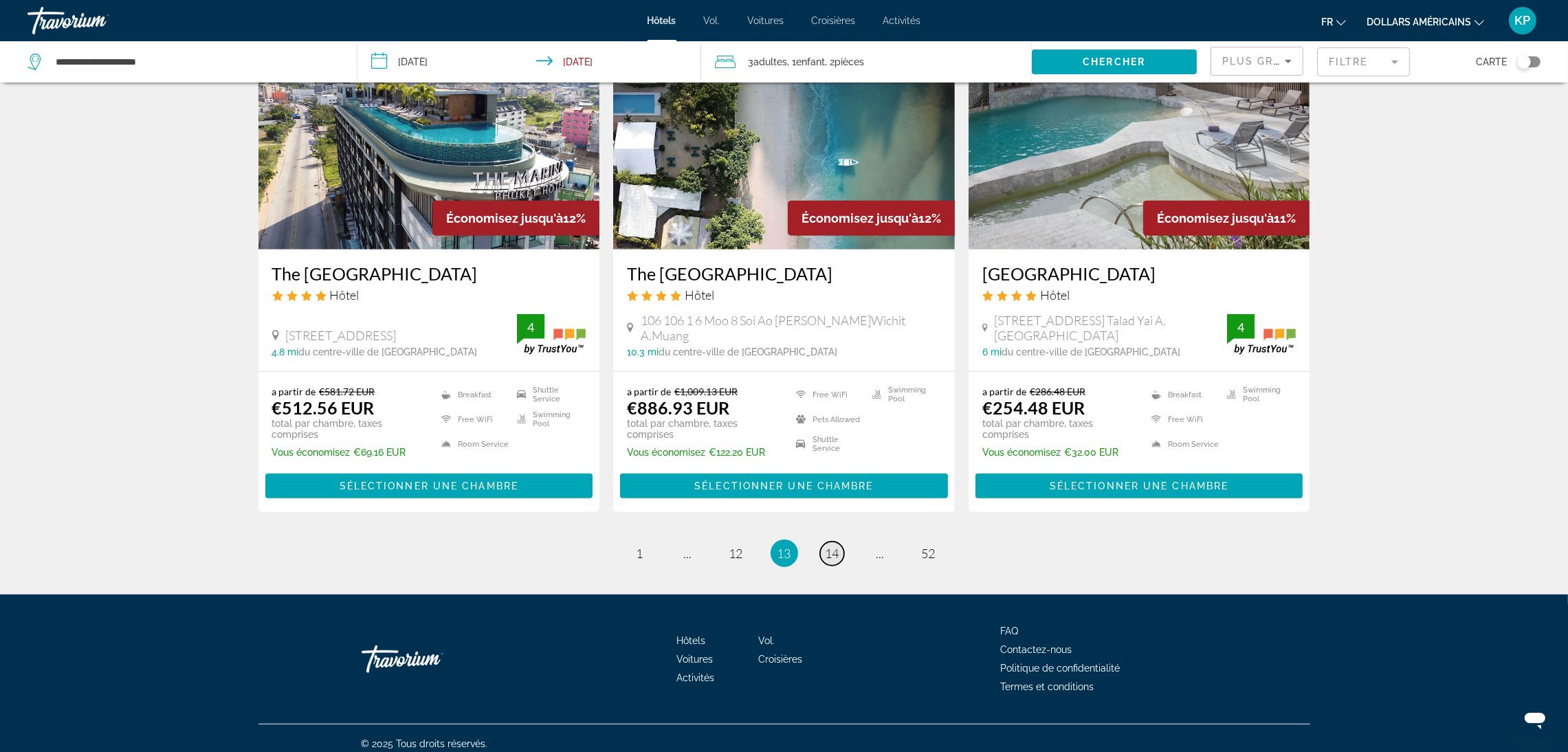
click at [823, 542] on link "page 14" at bounding box center [832, 554] width 24 height 25
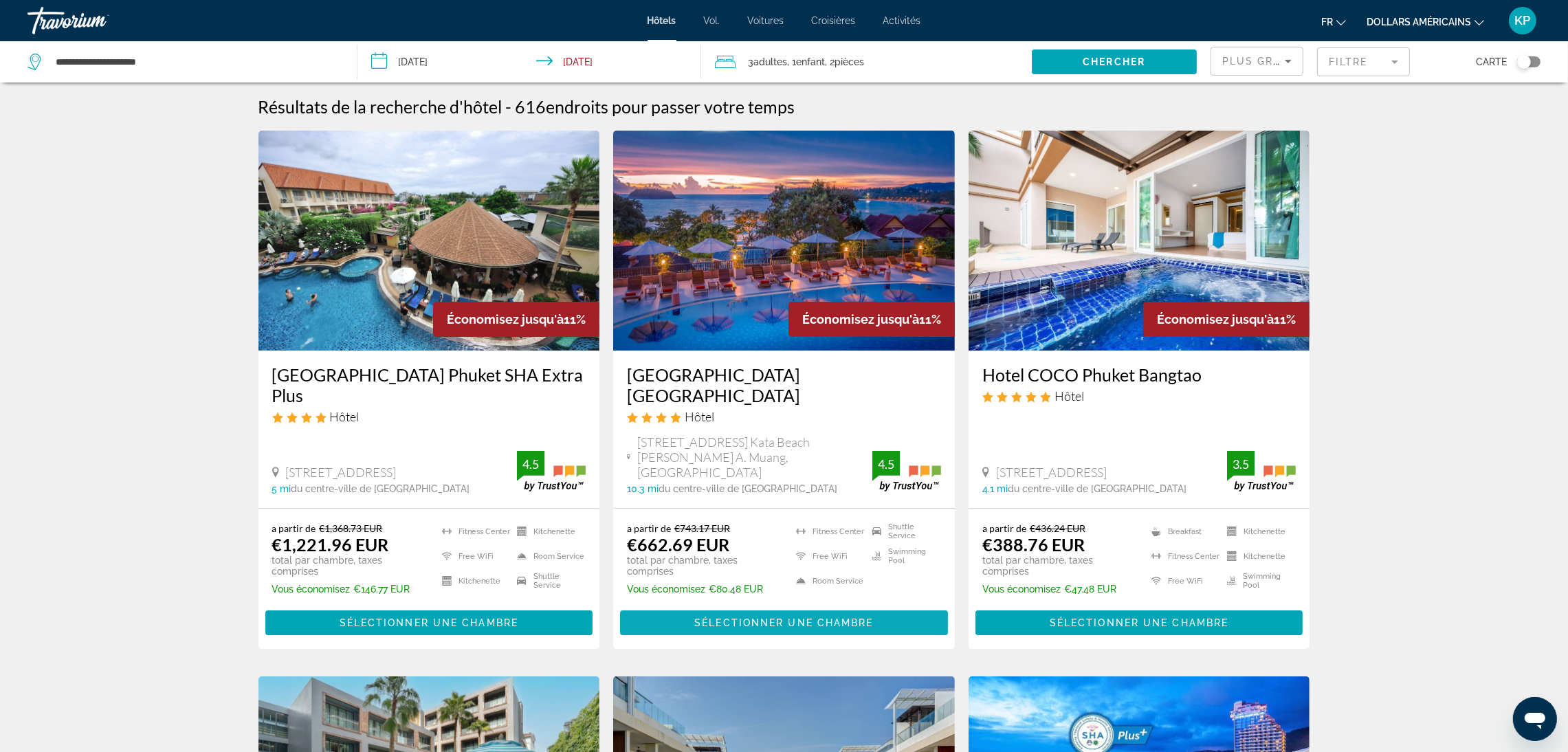
click at [753, 618] on span "Sélectionner une chambre" at bounding box center [783, 623] width 178 height 11
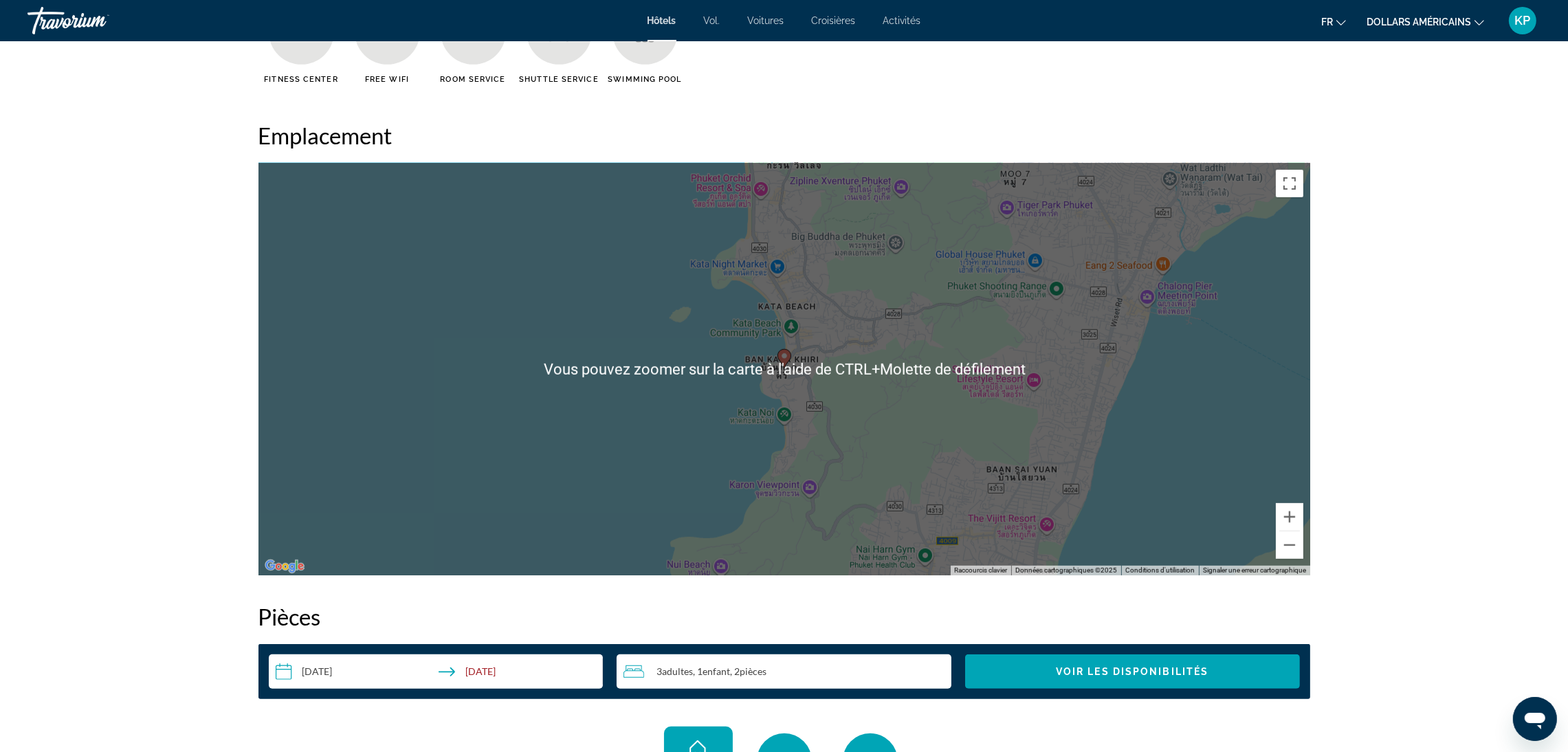
scroll to position [1237, 0]
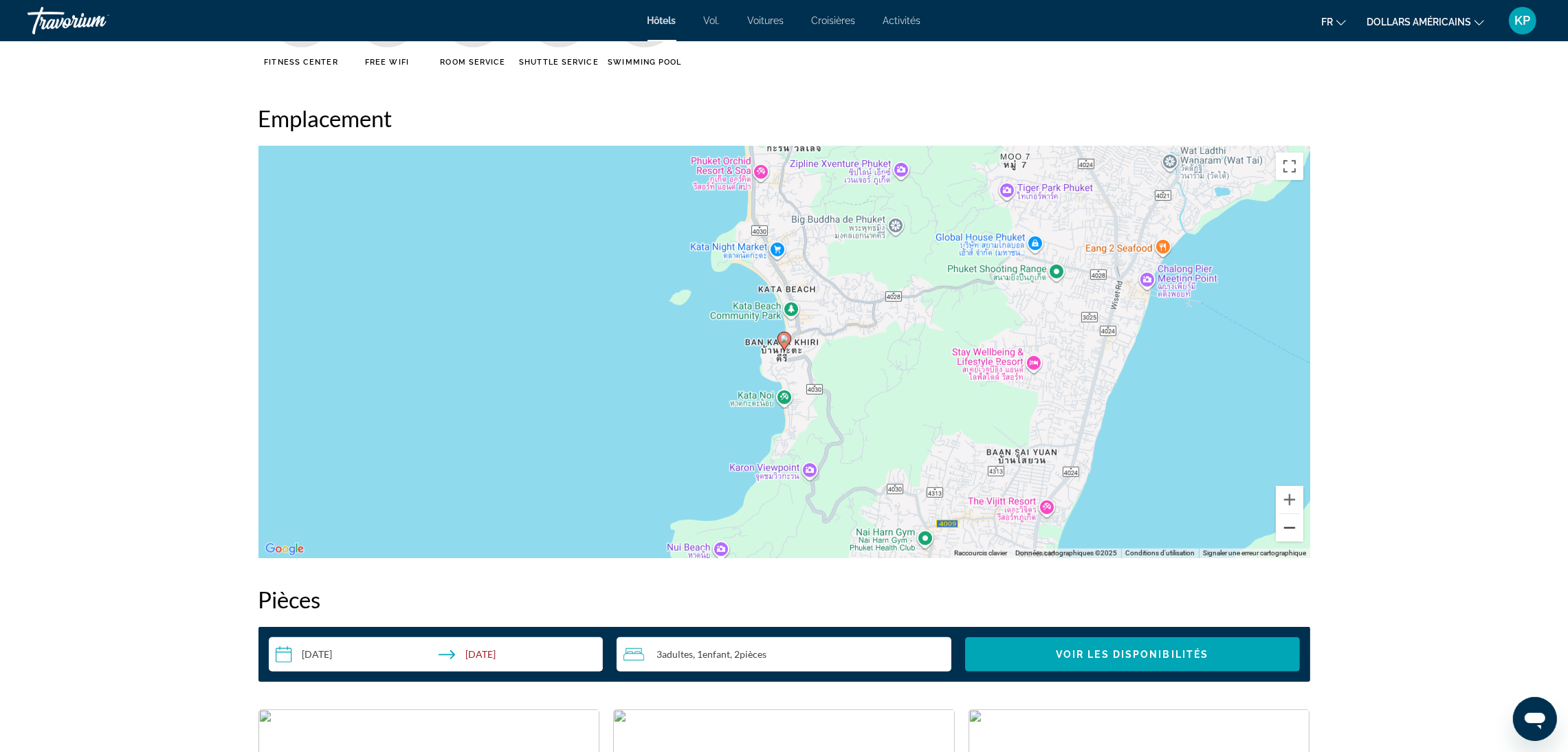
click at [1296, 536] on button "Zoom arrière" at bounding box center [1290, 528] width 27 height 27
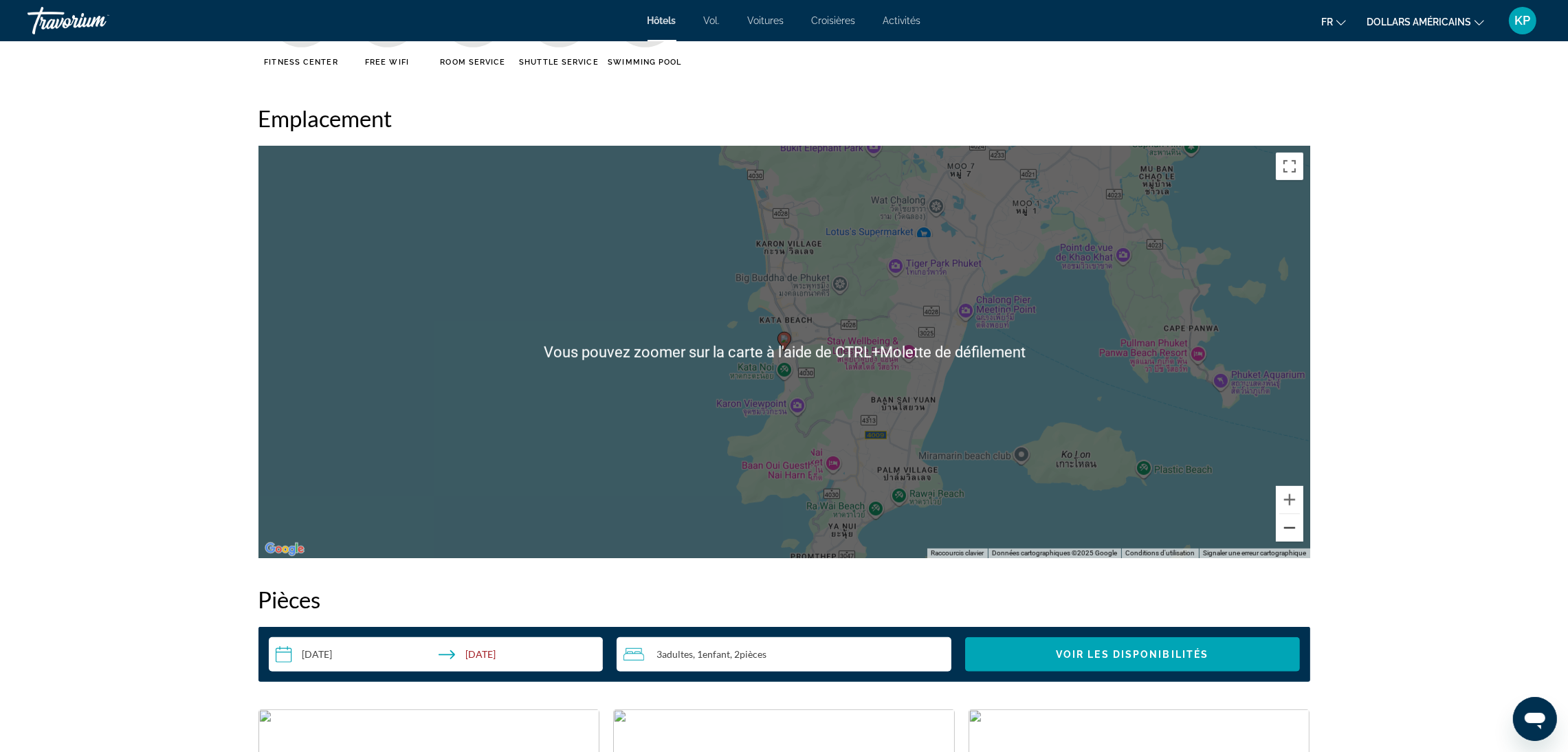
scroll to position [1134, 0]
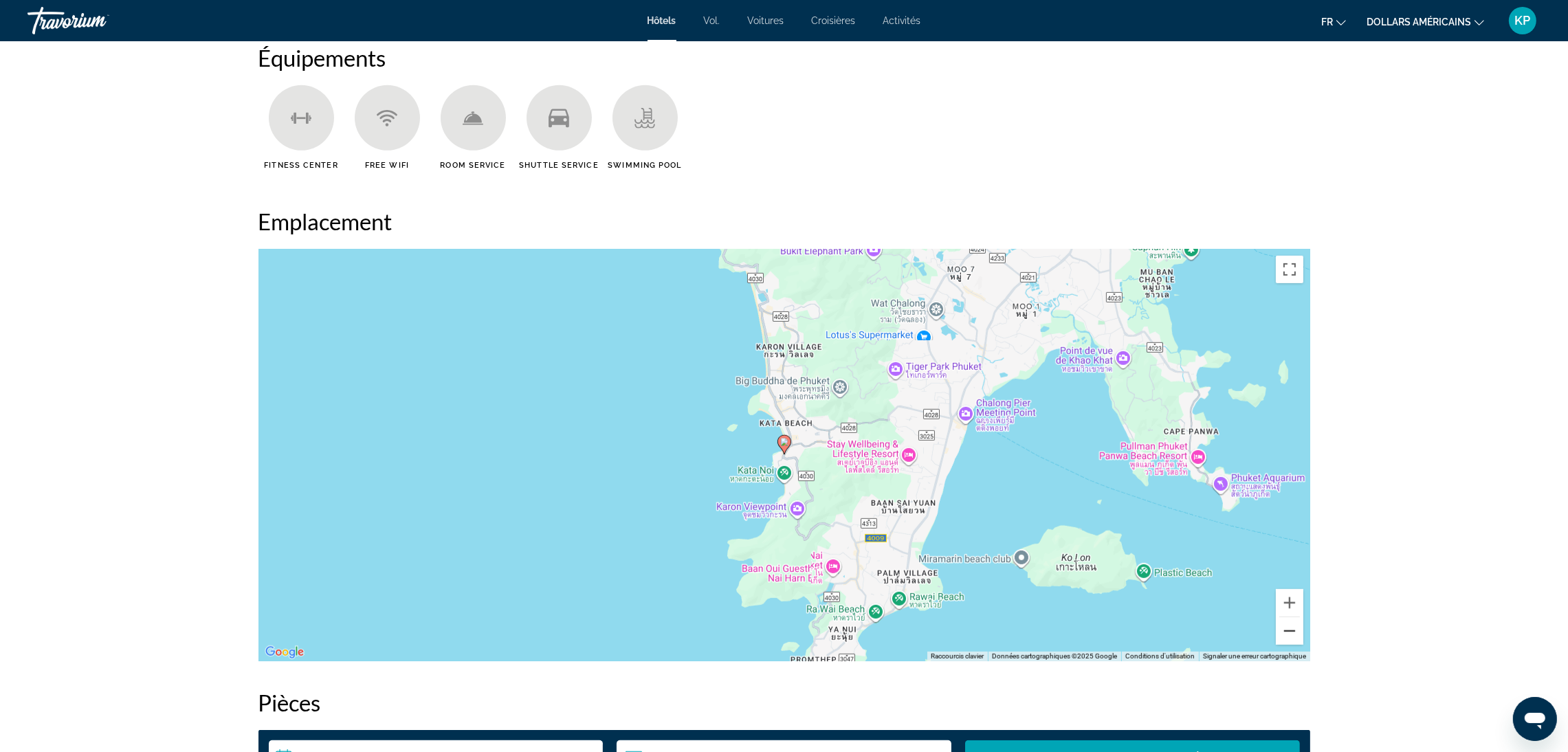
click at [1284, 643] on button "Zoom arrière" at bounding box center [1290, 631] width 27 height 27
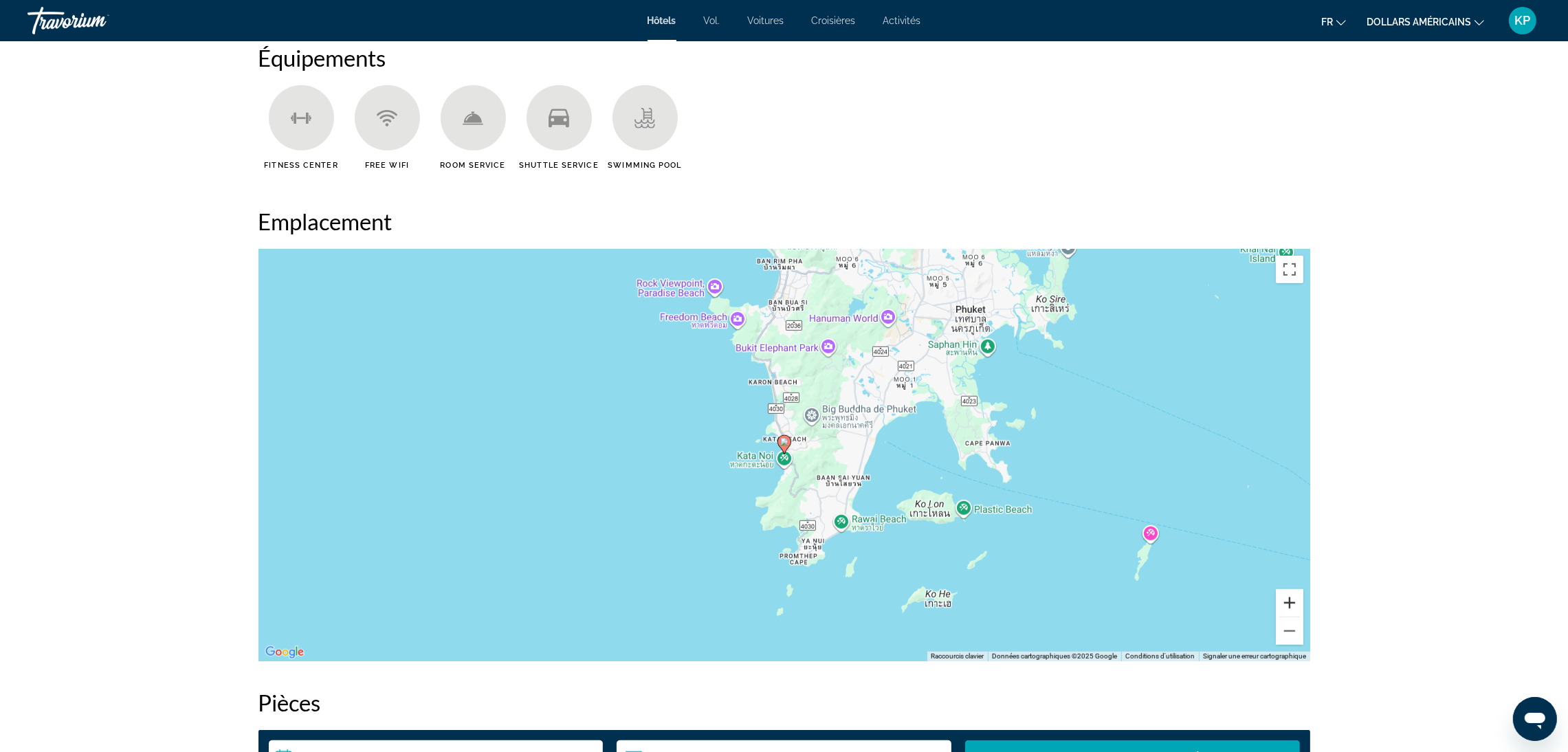
click at [1282, 602] on button "Zoom avant" at bounding box center [1290, 603] width 27 height 27
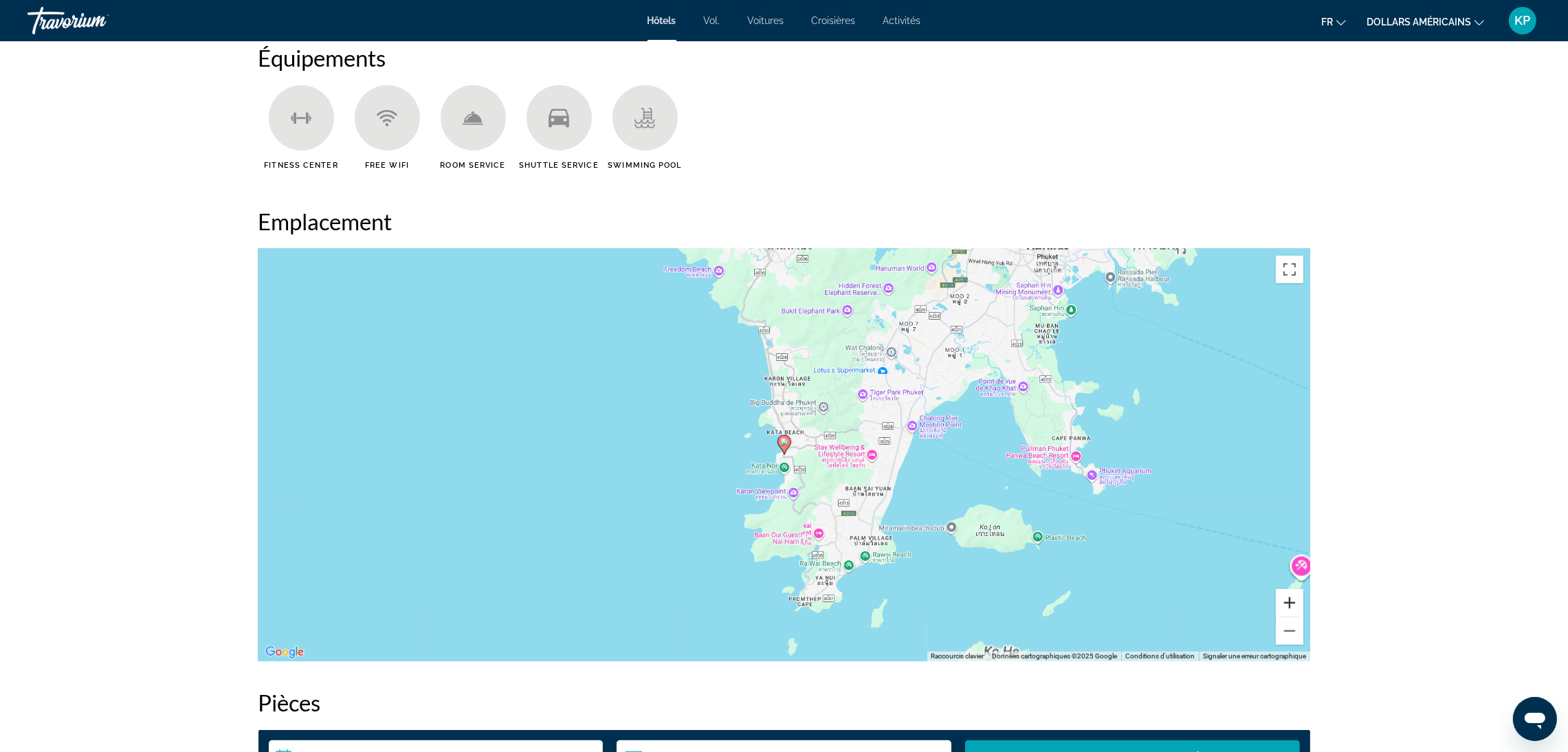
click at [1282, 602] on button "Zoom avant" at bounding box center [1290, 603] width 27 height 27
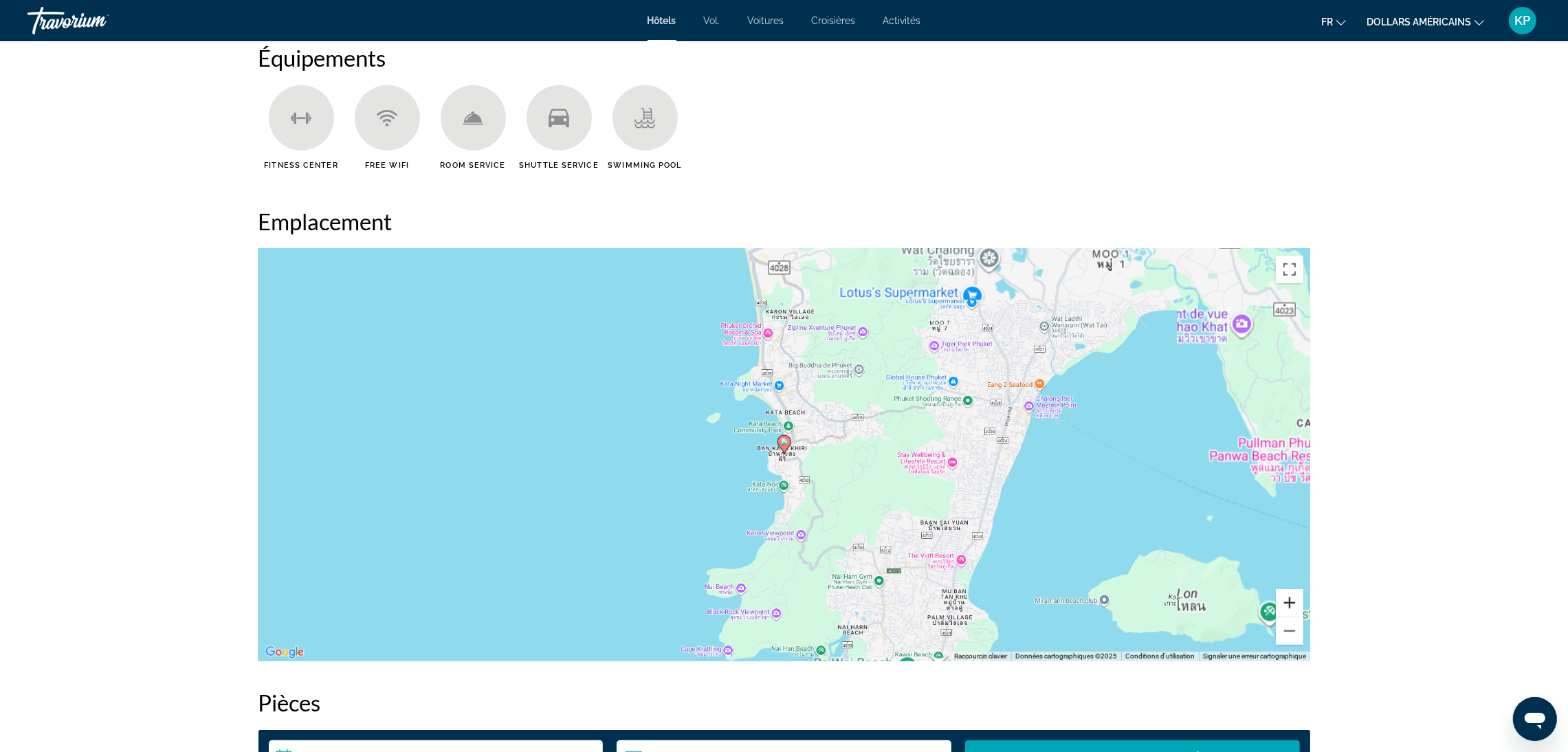
click at [1282, 602] on button "Zoom avant" at bounding box center [1290, 603] width 27 height 27
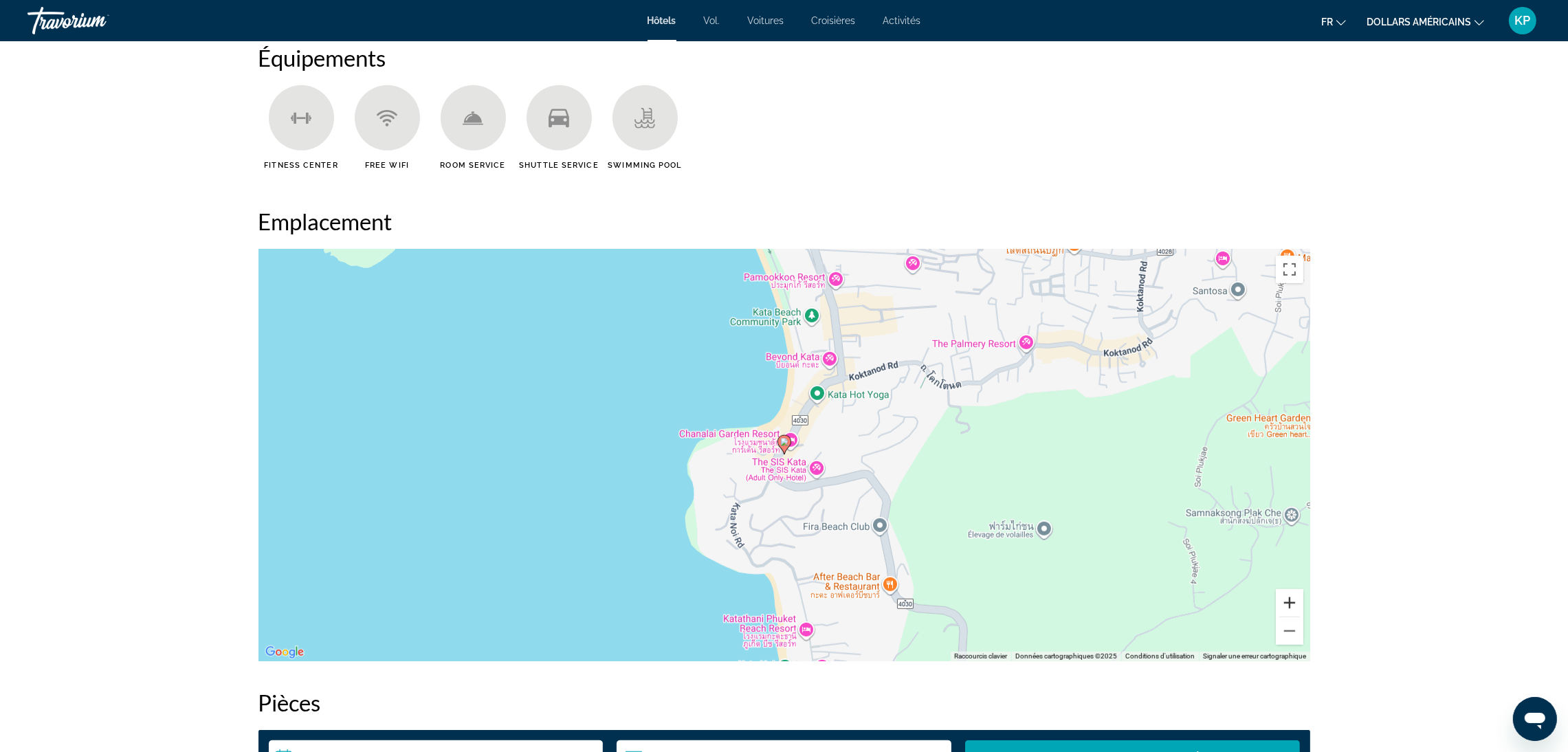
click at [1283, 602] on button "Zoom avant" at bounding box center [1290, 603] width 27 height 27
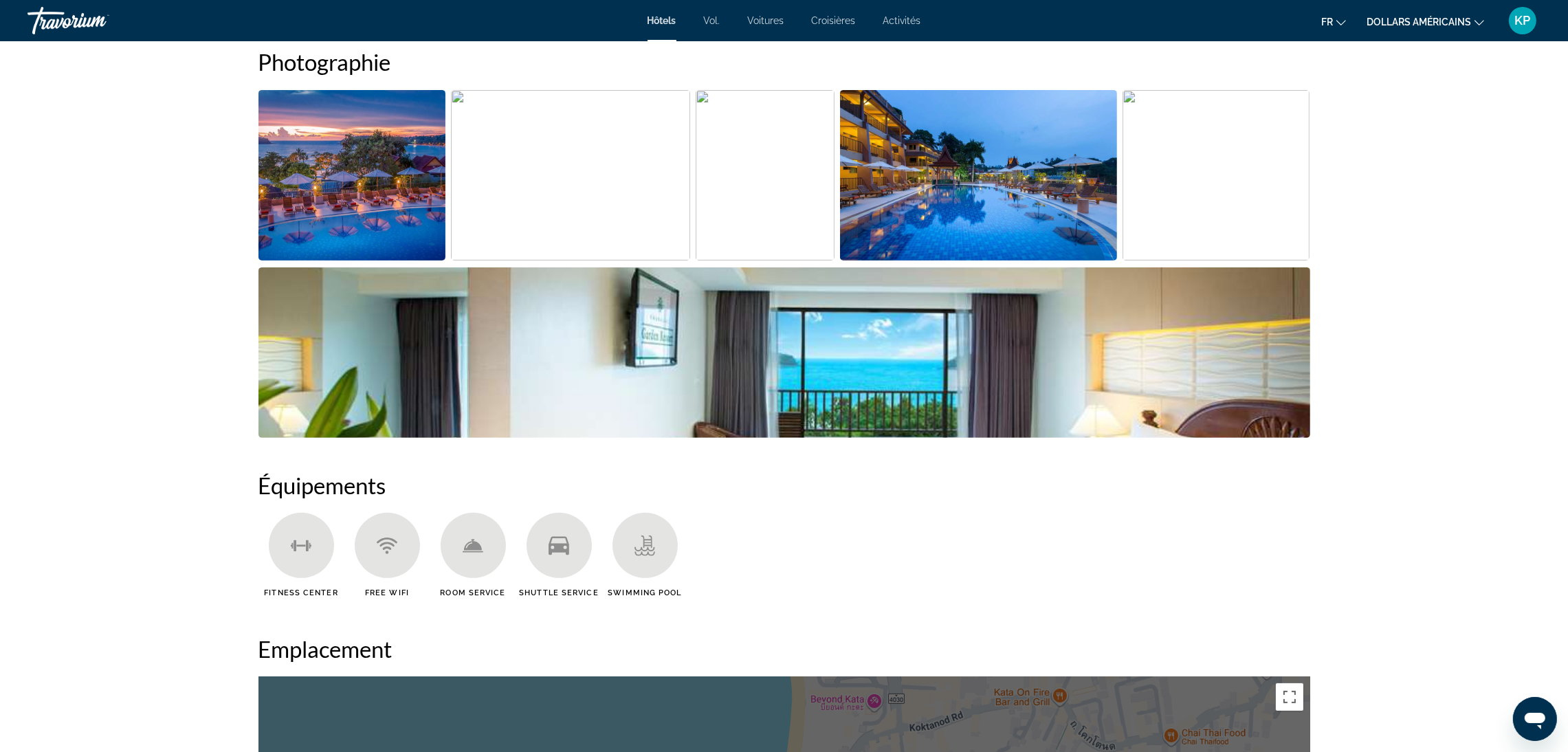
scroll to position [619, 0]
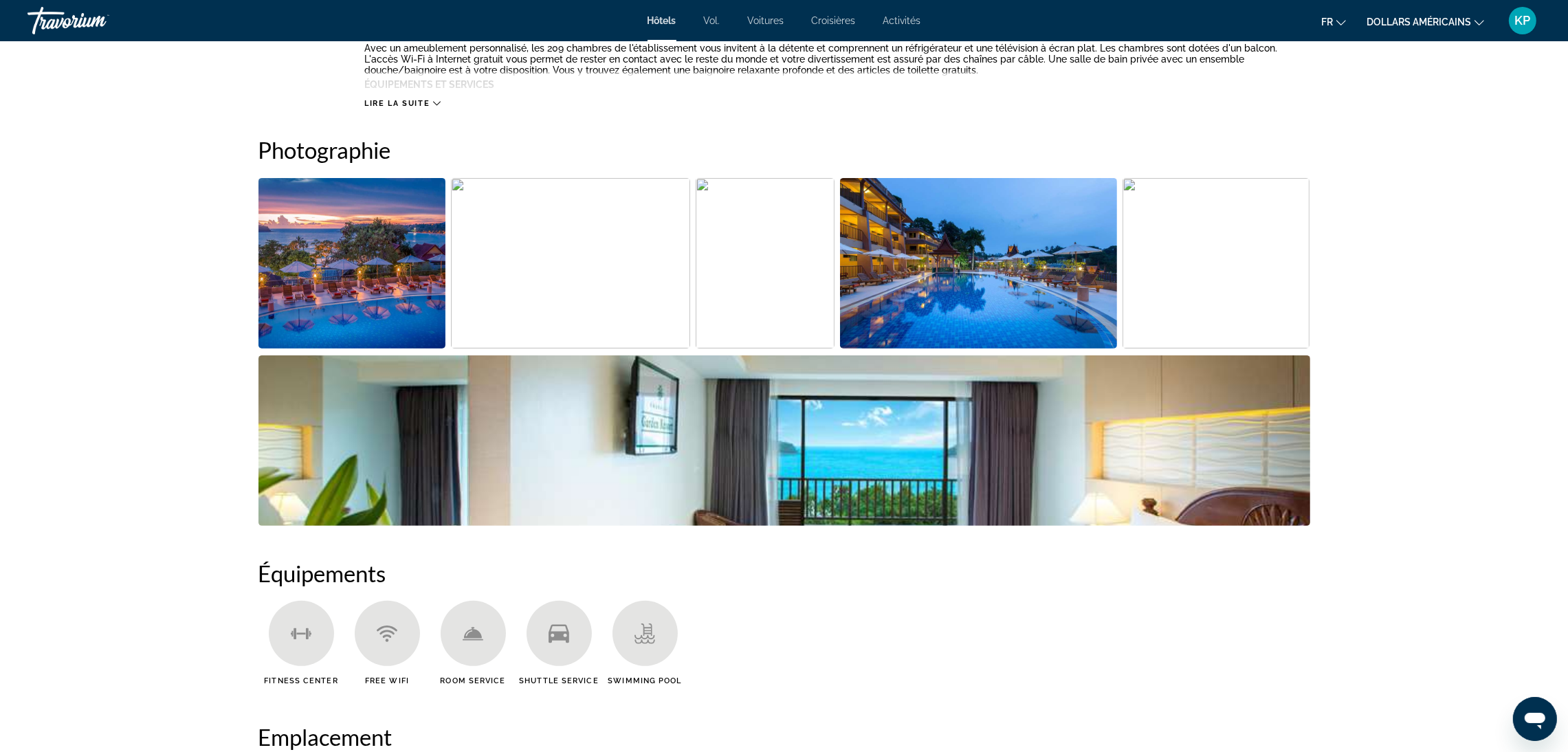
click at [368, 269] on img "Open full-screen image slider" at bounding box center [352, 264] width 187 height 171
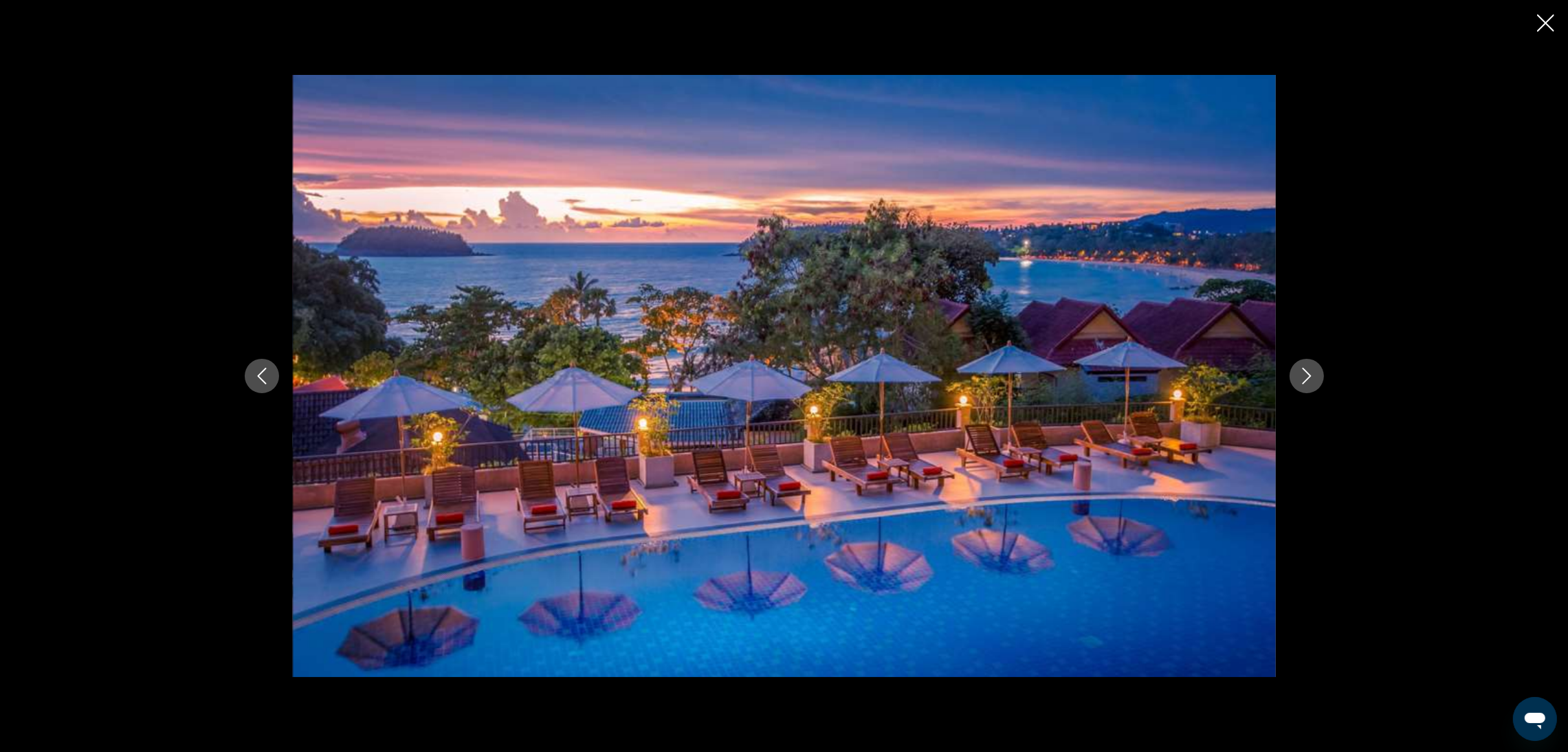
click at [1301, 368] on icon "Next image" at bounding box center [1306, 376] width 17 height 17
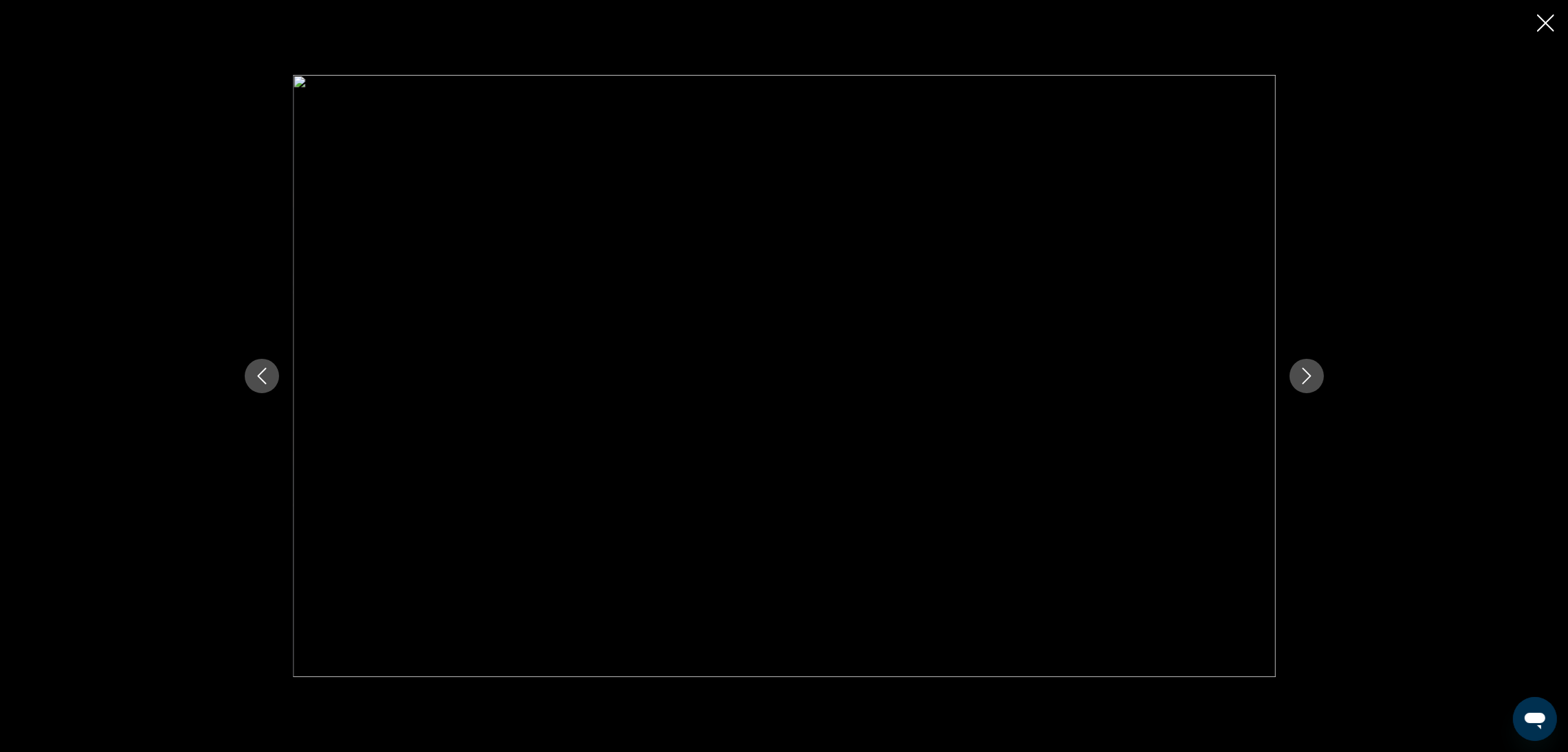
click at [1301, 368] on icon "Next image" at bounding box center [1306, 376] width 17 height 17
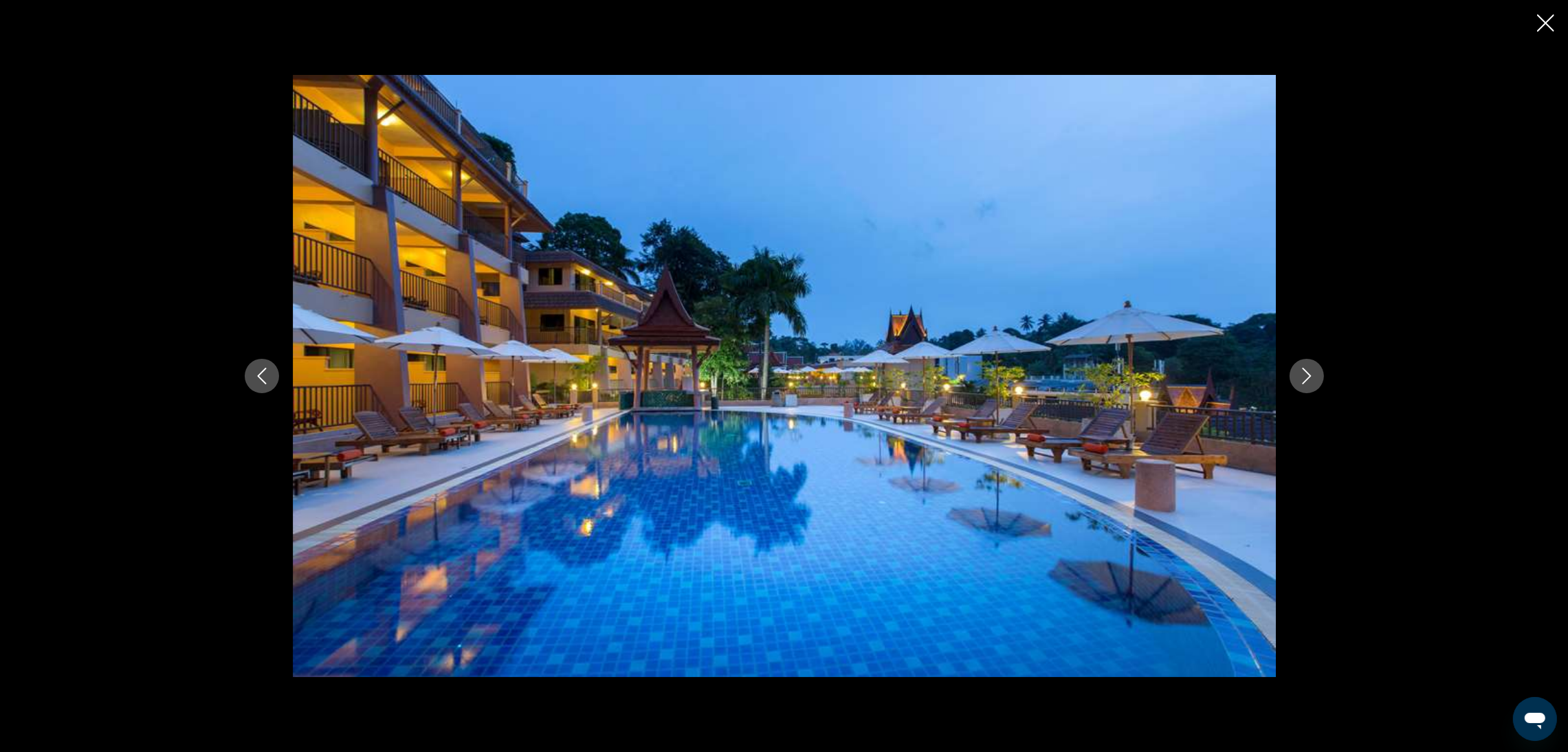
click at [1301, 368] on icon "Next image" at bounding box center [1306, 376] width 17 height 17
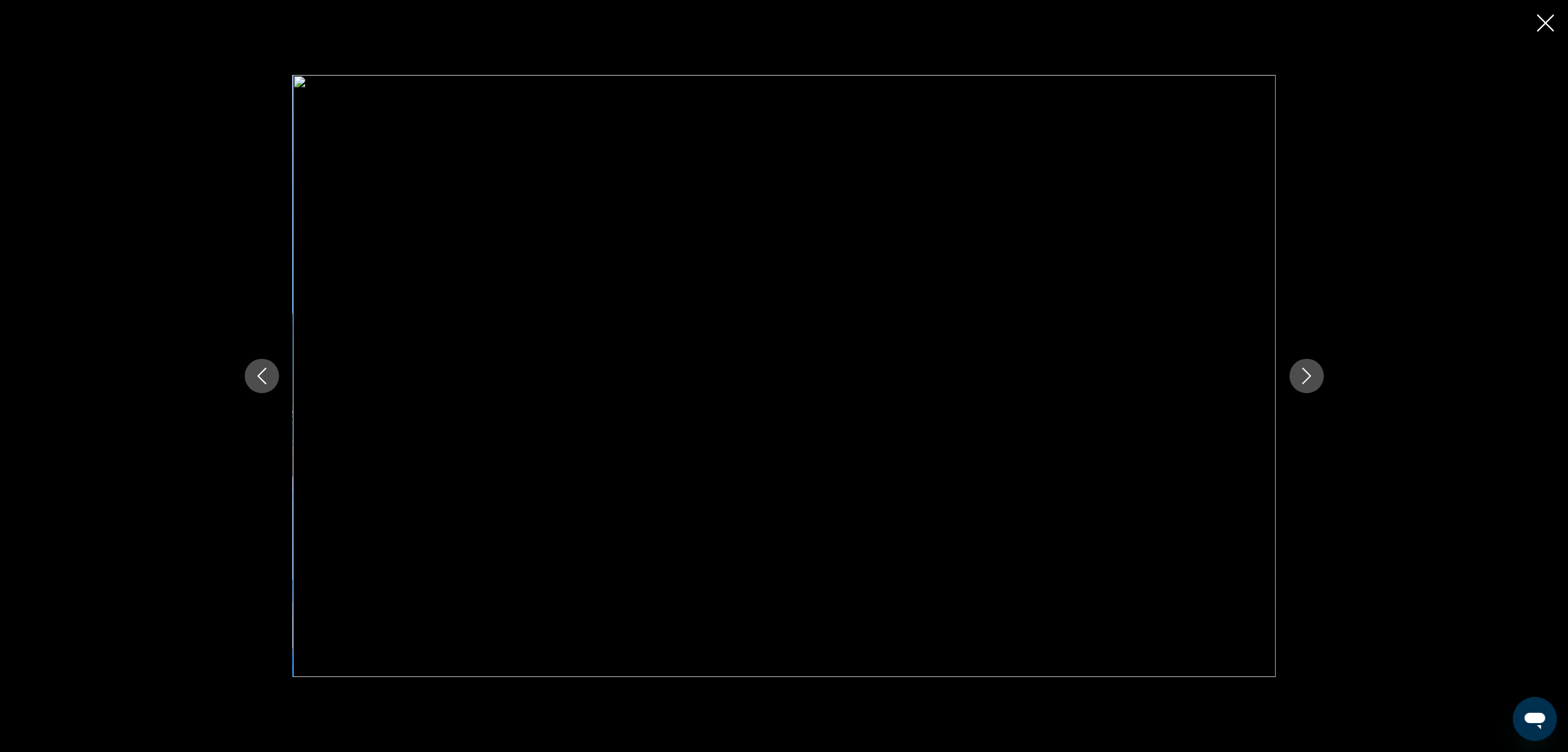
click at [1301, 368] on icon "Next image" at bounding box center [1306, 376] width 17 height 17
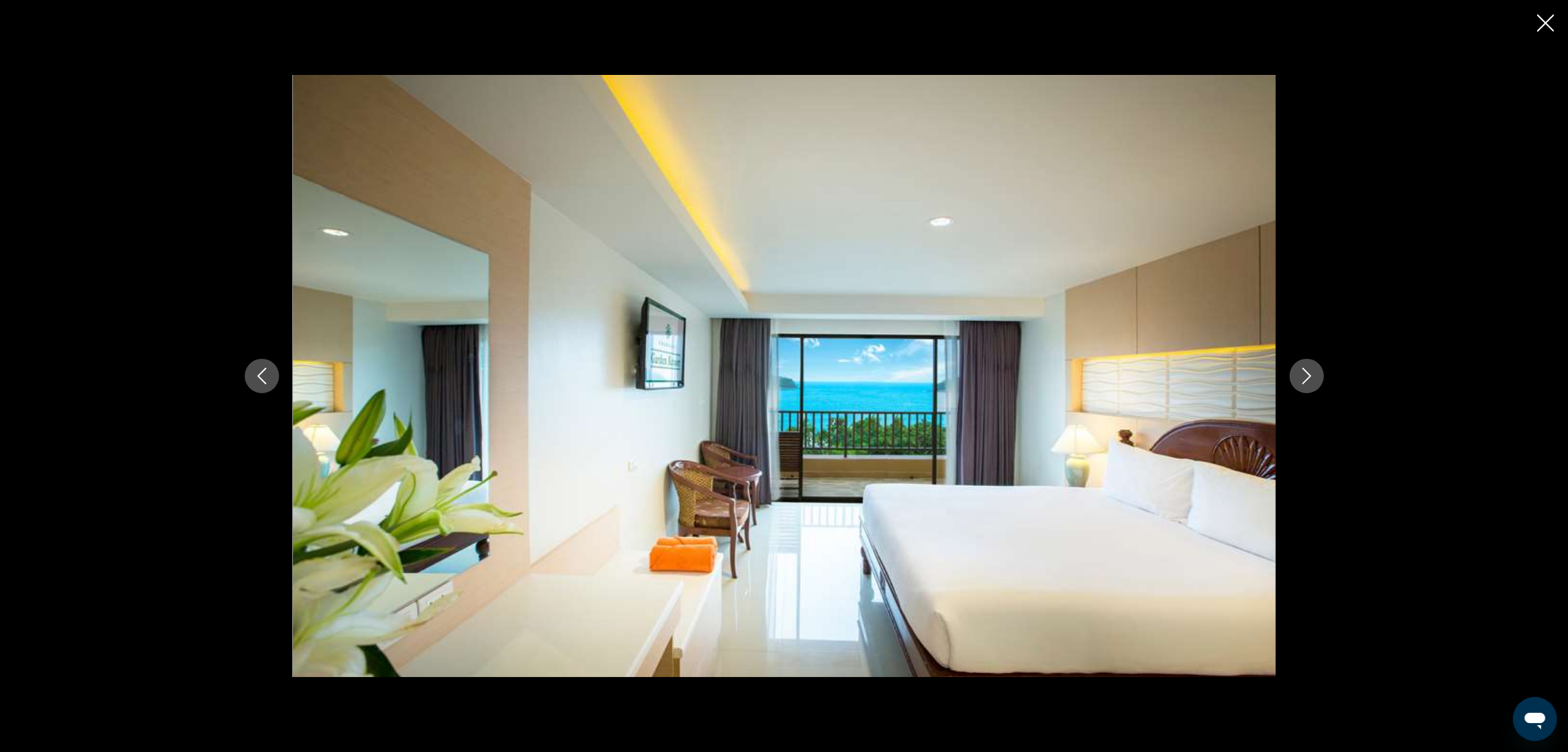
click at [1301, 368] on icon "Next image" at bounding box center [1306, 376] width 17 height 17
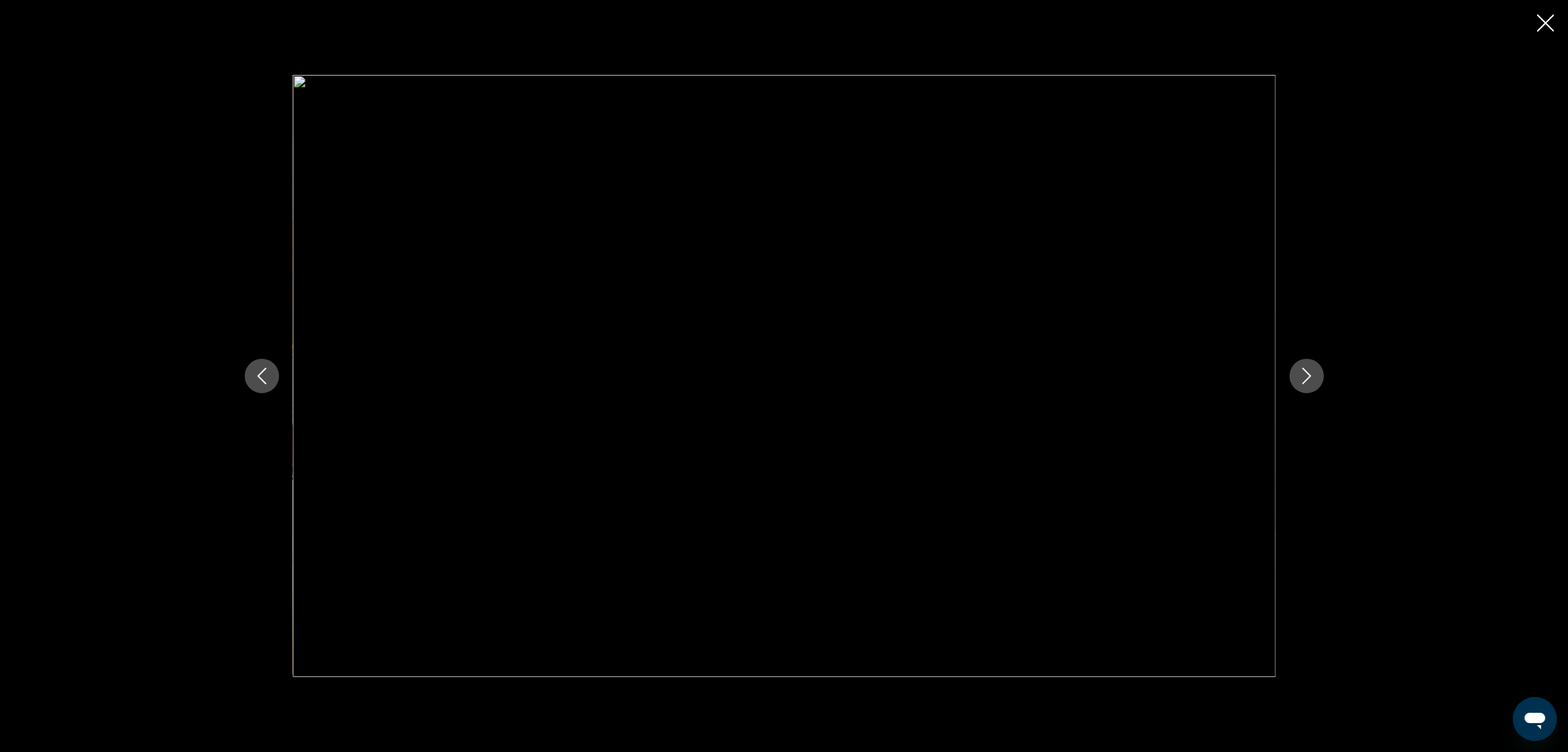
click at [1301, 368] on icon "Next image" at bounding box center [1306, 376] width 17 height 17
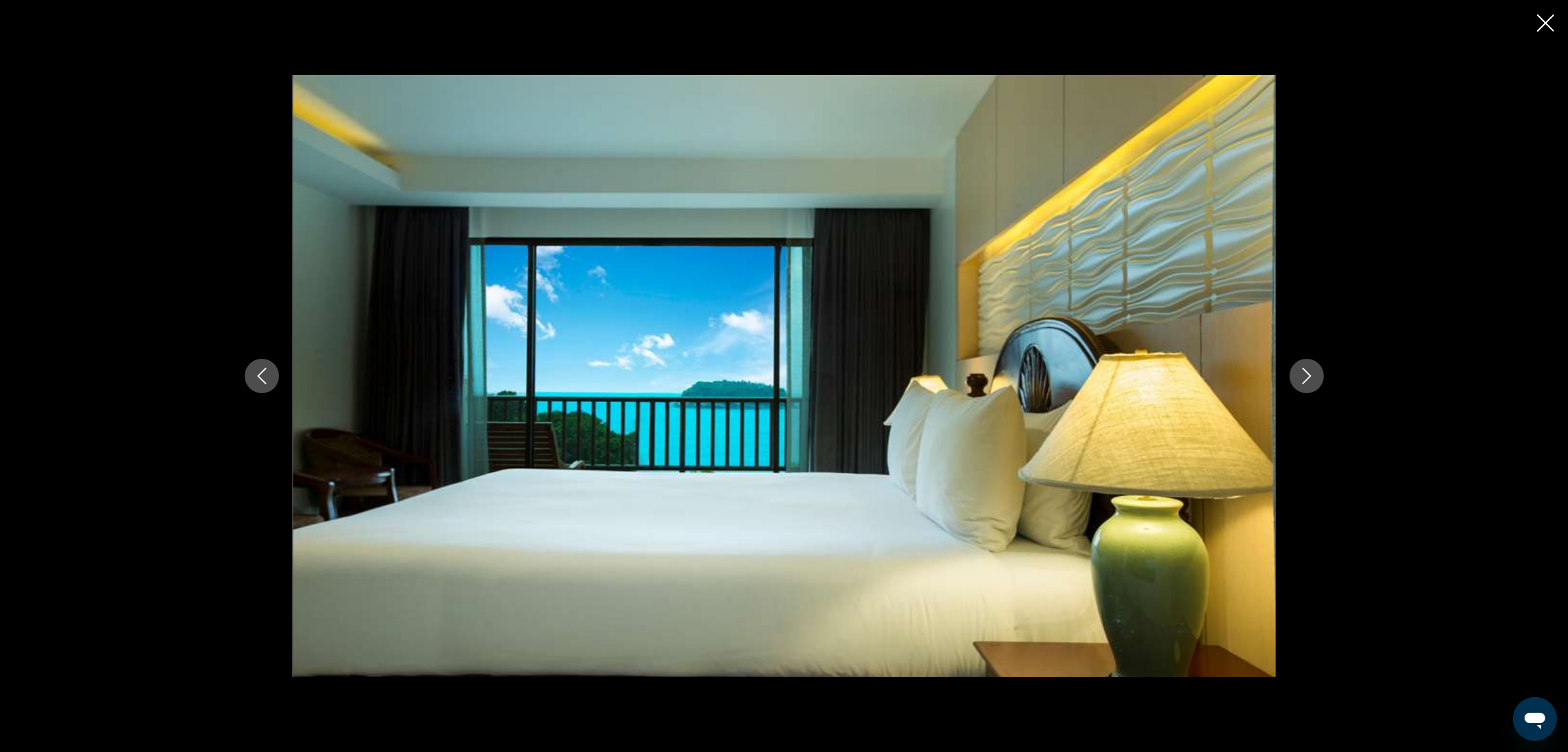
click at [1301, 368] on icon "Next image" at bounding box center [1306, 376] width 17 height 17
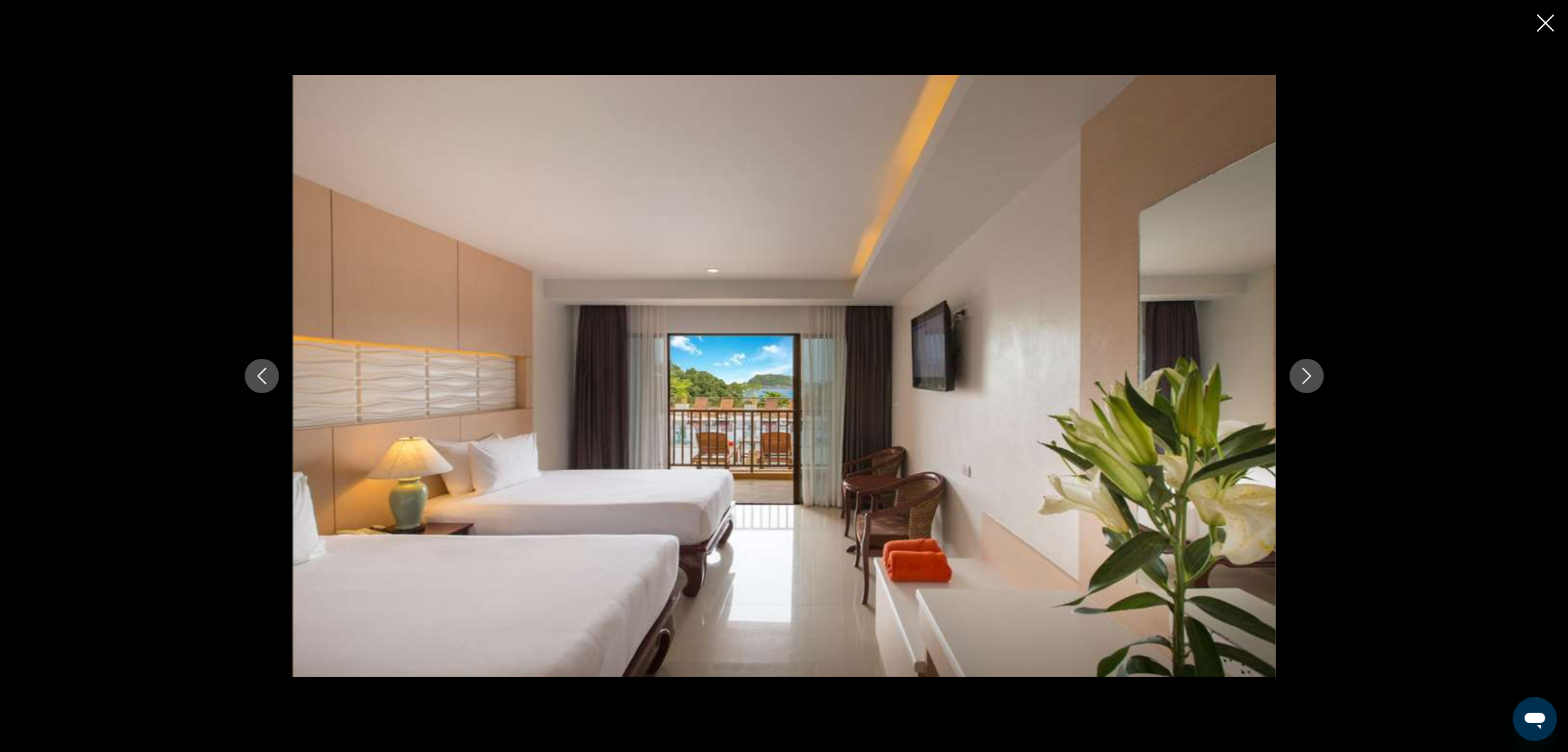
click at [1298, 378] on icon "Next image" at bounding box center [1306, 376] width 17 height 17
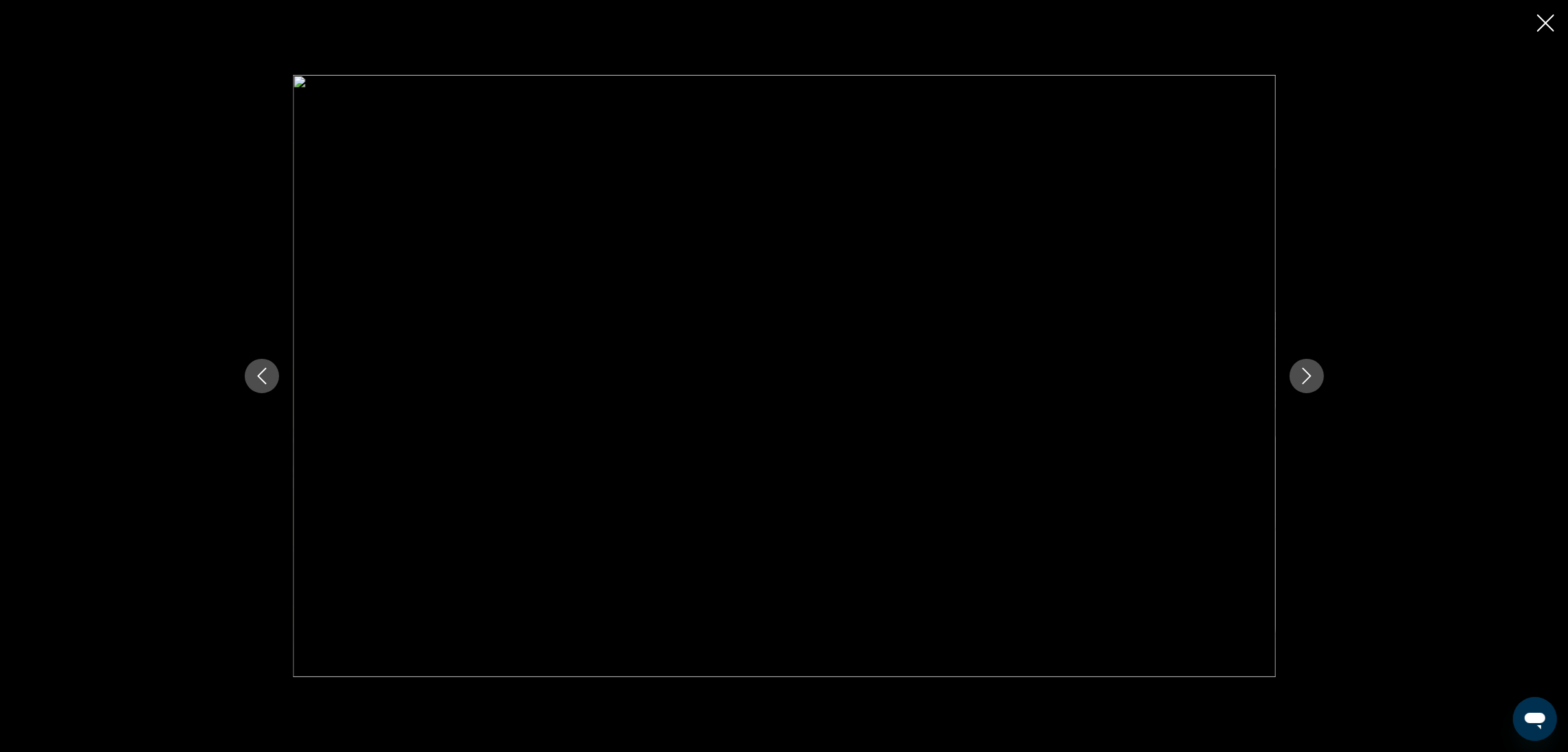
click at [1298, 378] on icon "Next image" at bounding box center [1306, 376] width 17 height 17
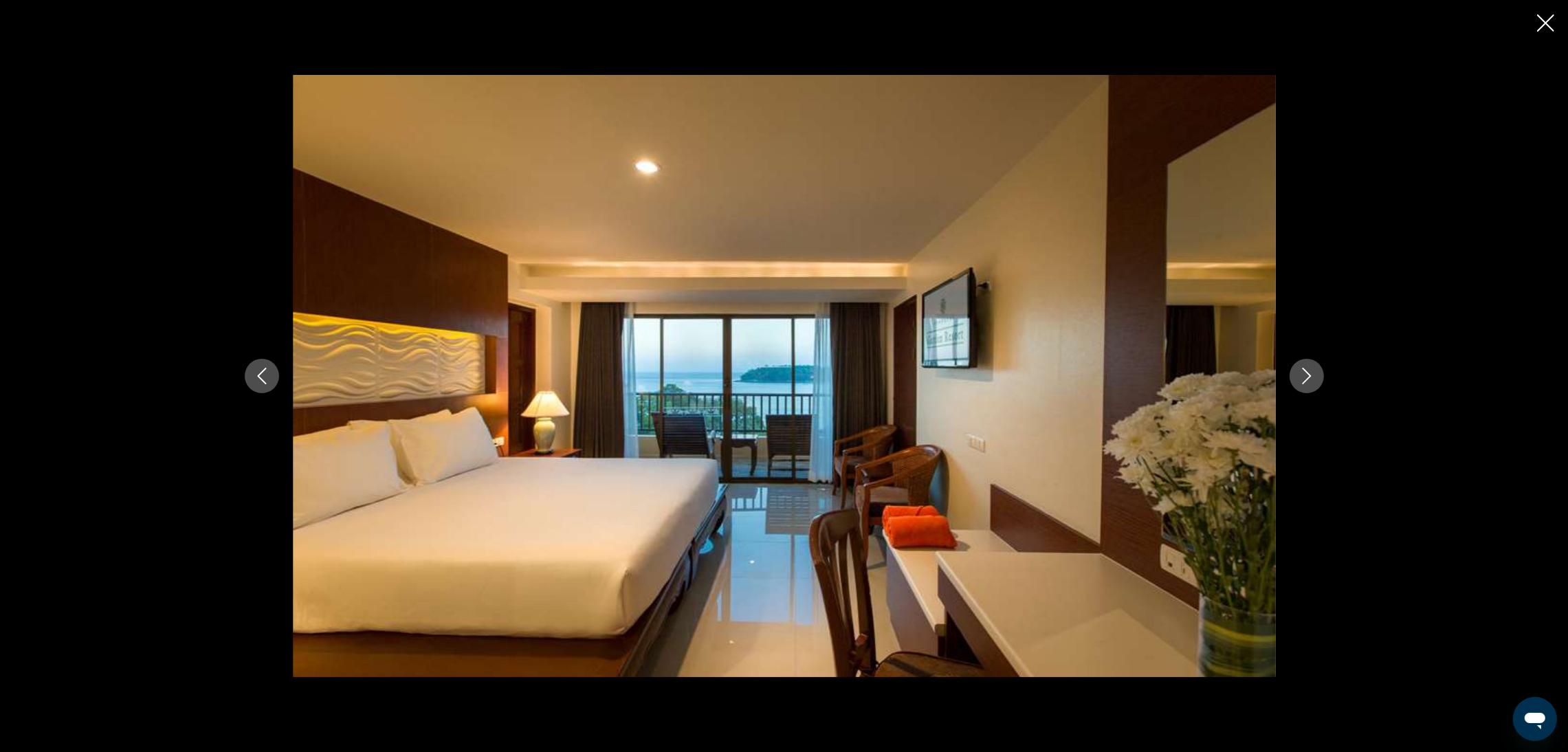
click at [1541, 13] on div "prev next" at bounding box center [784, 376] width 1568 height 752
click at [1542, 25] on icon "Close slideshow" at bounding box center [1545, 24] width 18 height 18
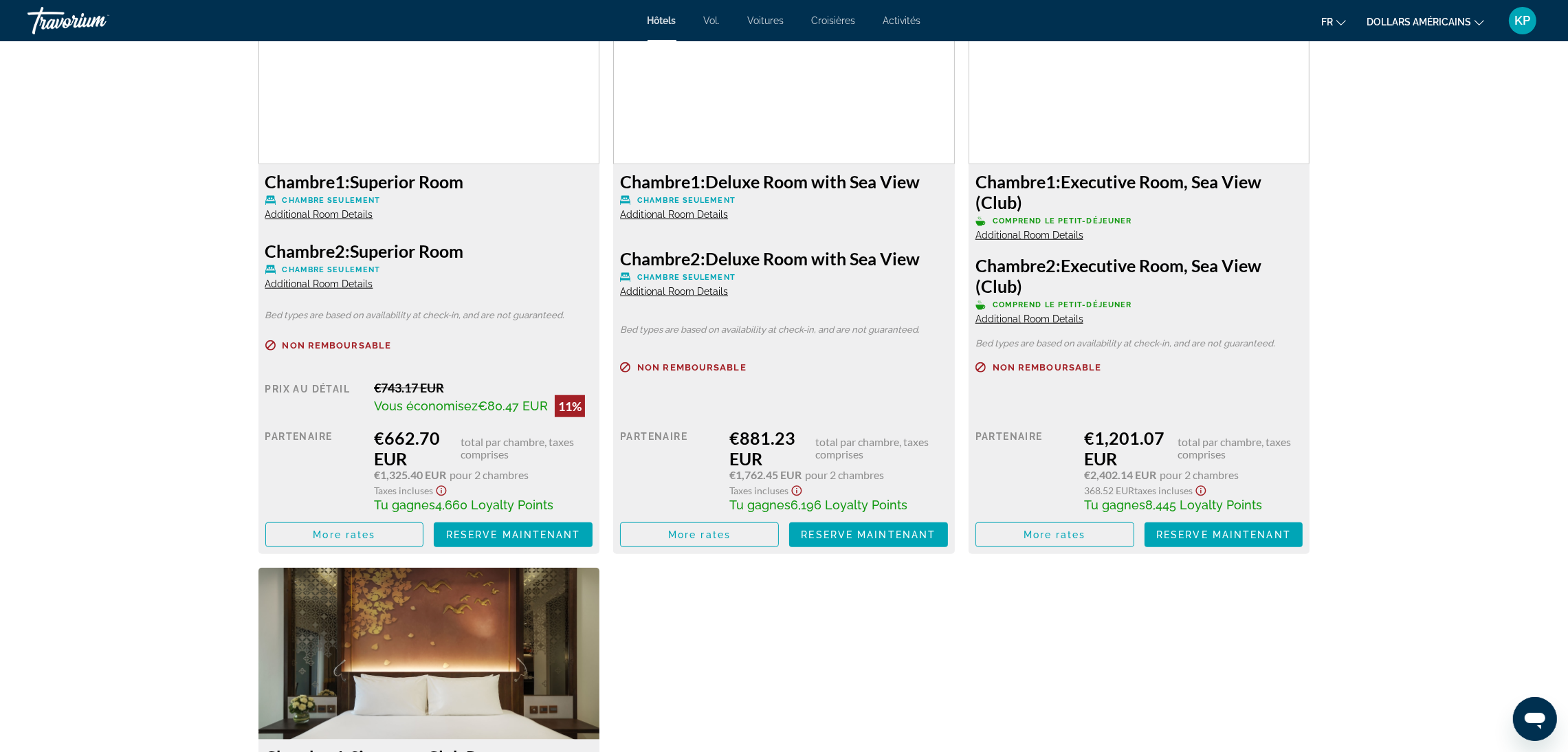
scroll to position [1959, 0]
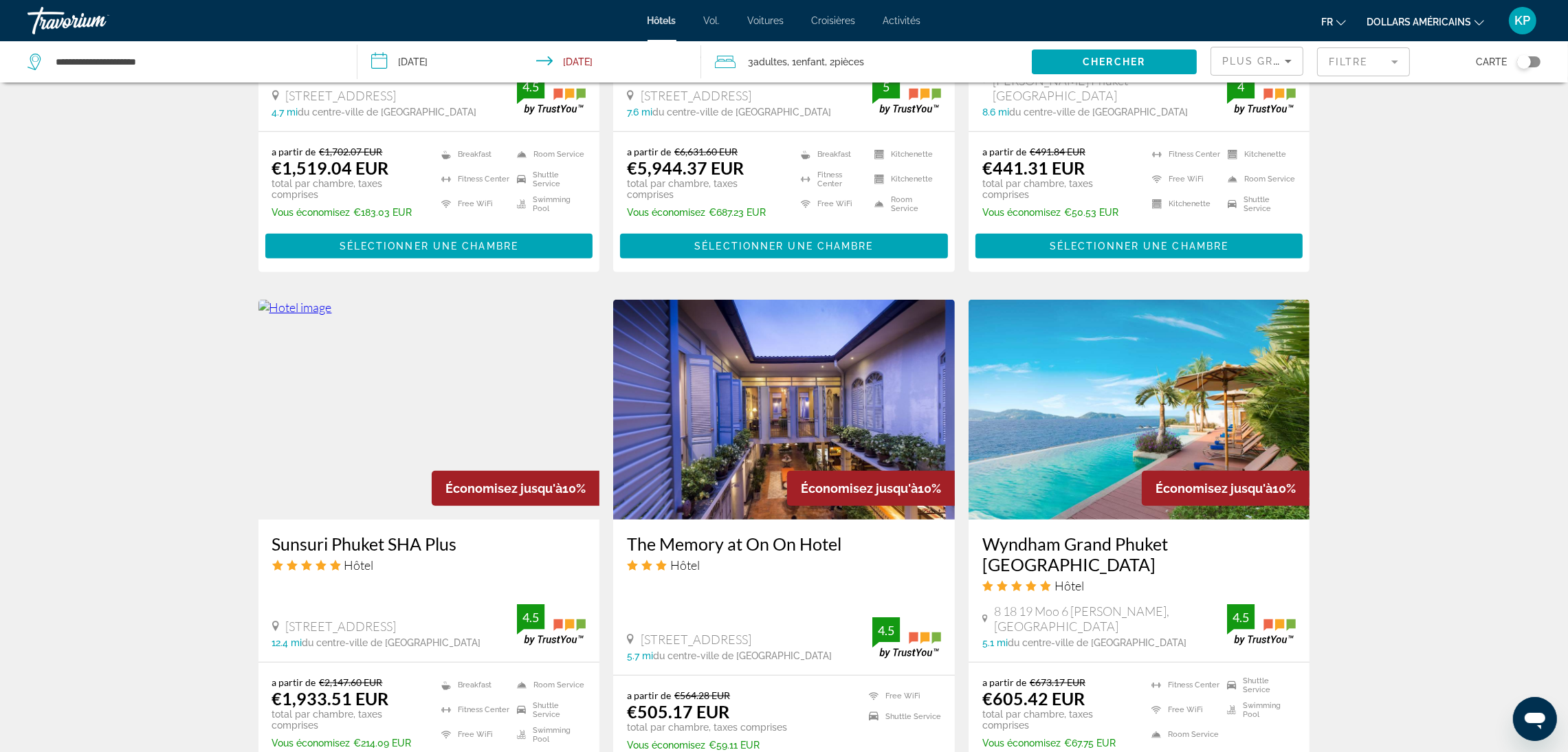
scroll to position [1444, 0]
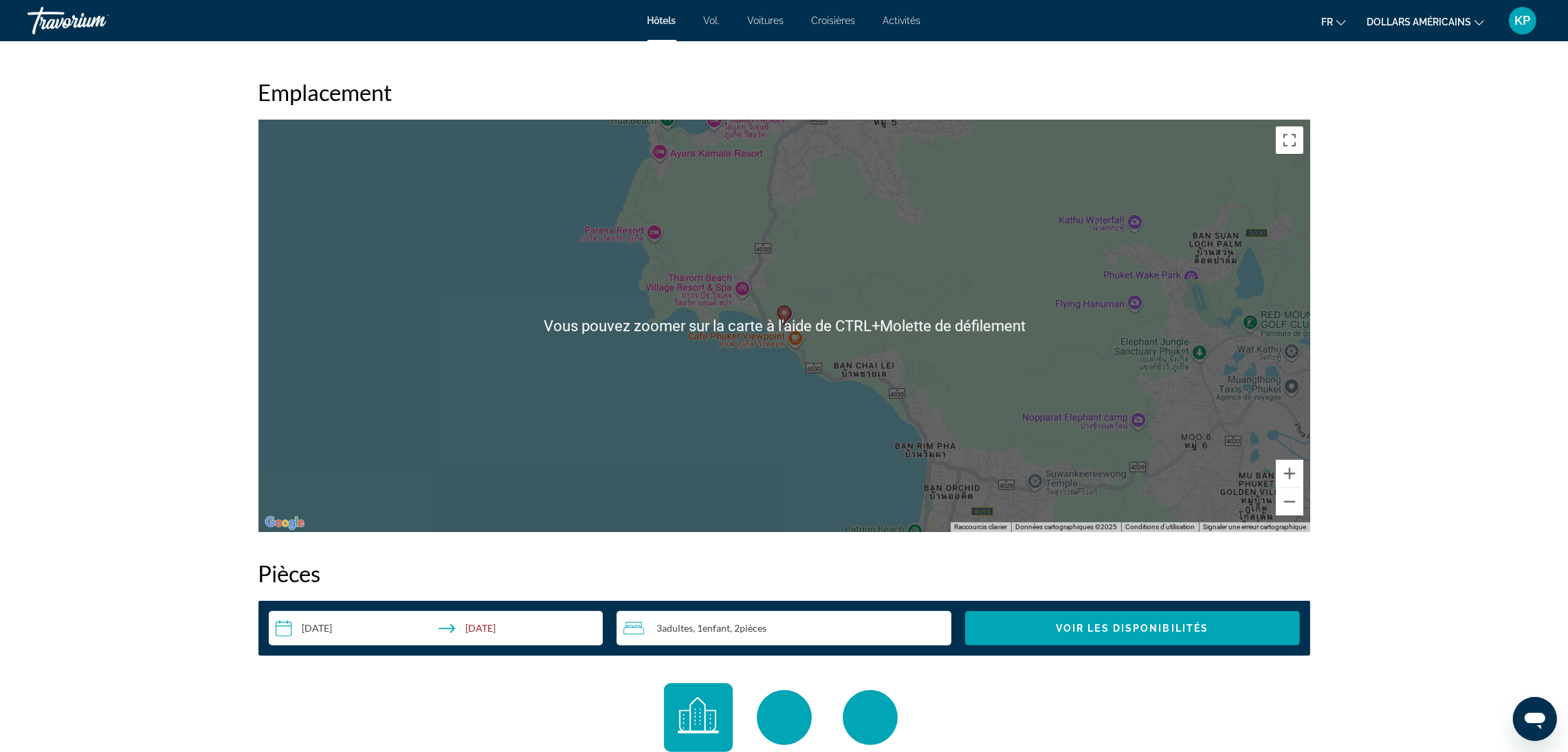
scroll to position [1237, 0]
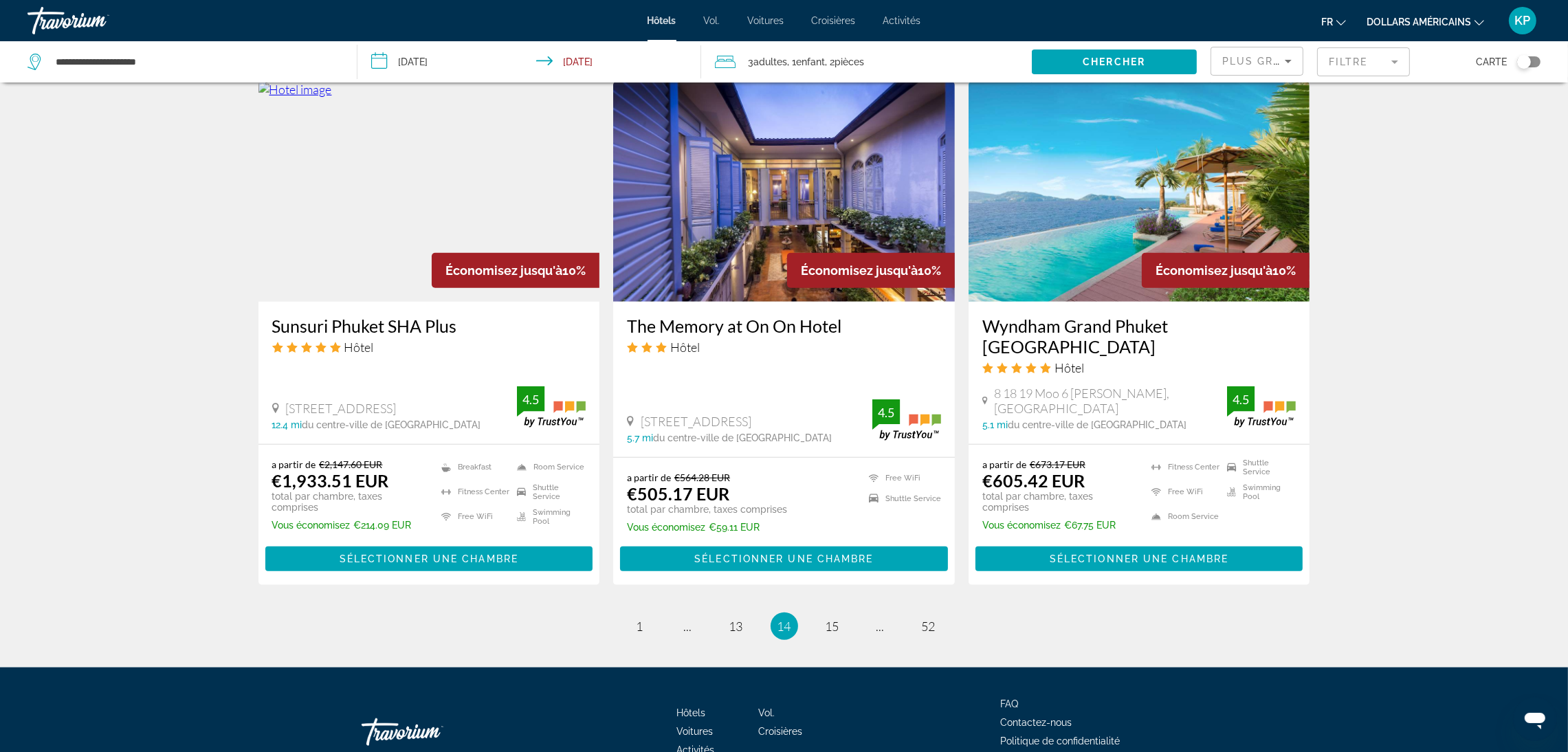
scroll to position [1660, 0]
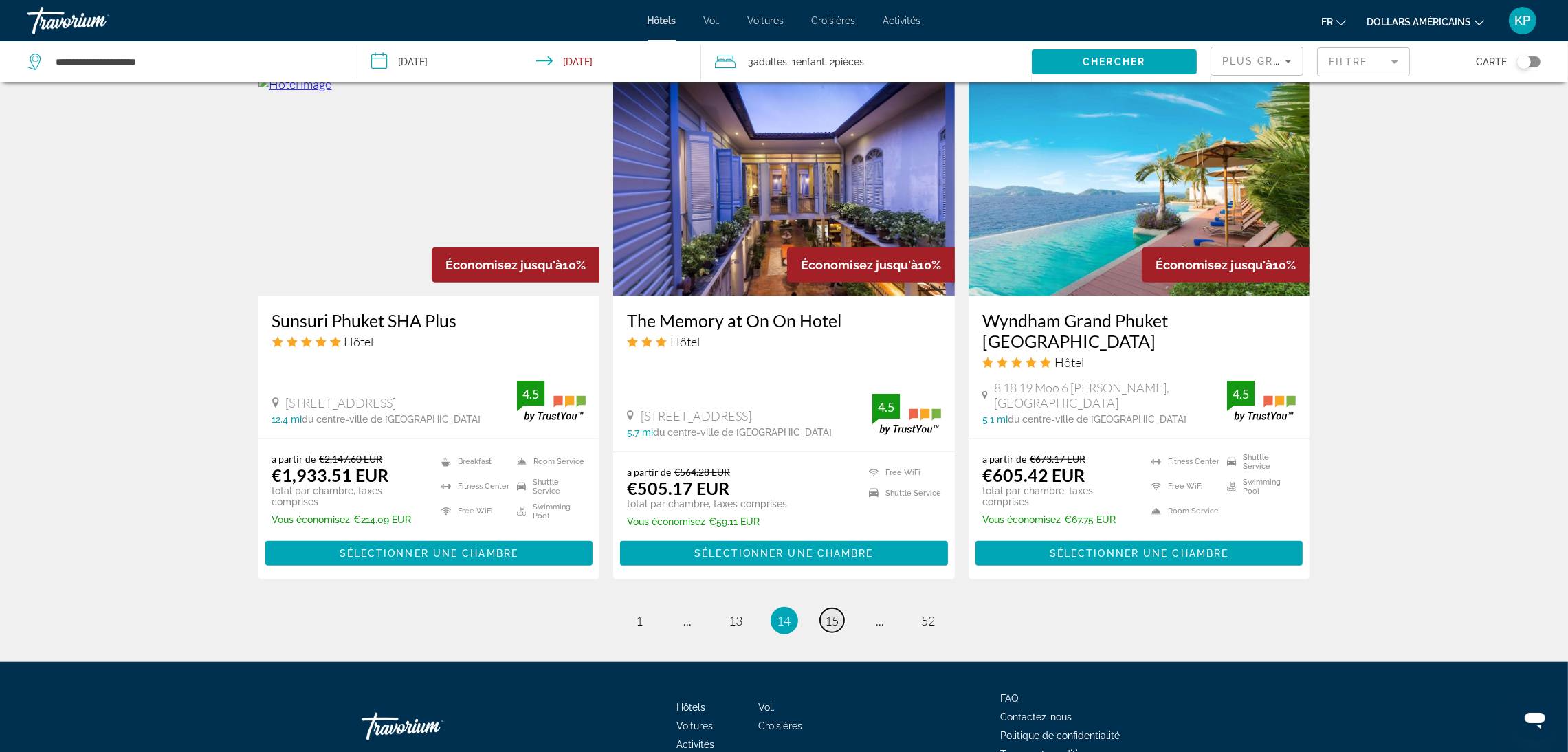
click at [828, 614] on span "15" at bounding box center [832, 621] width 14 height 15
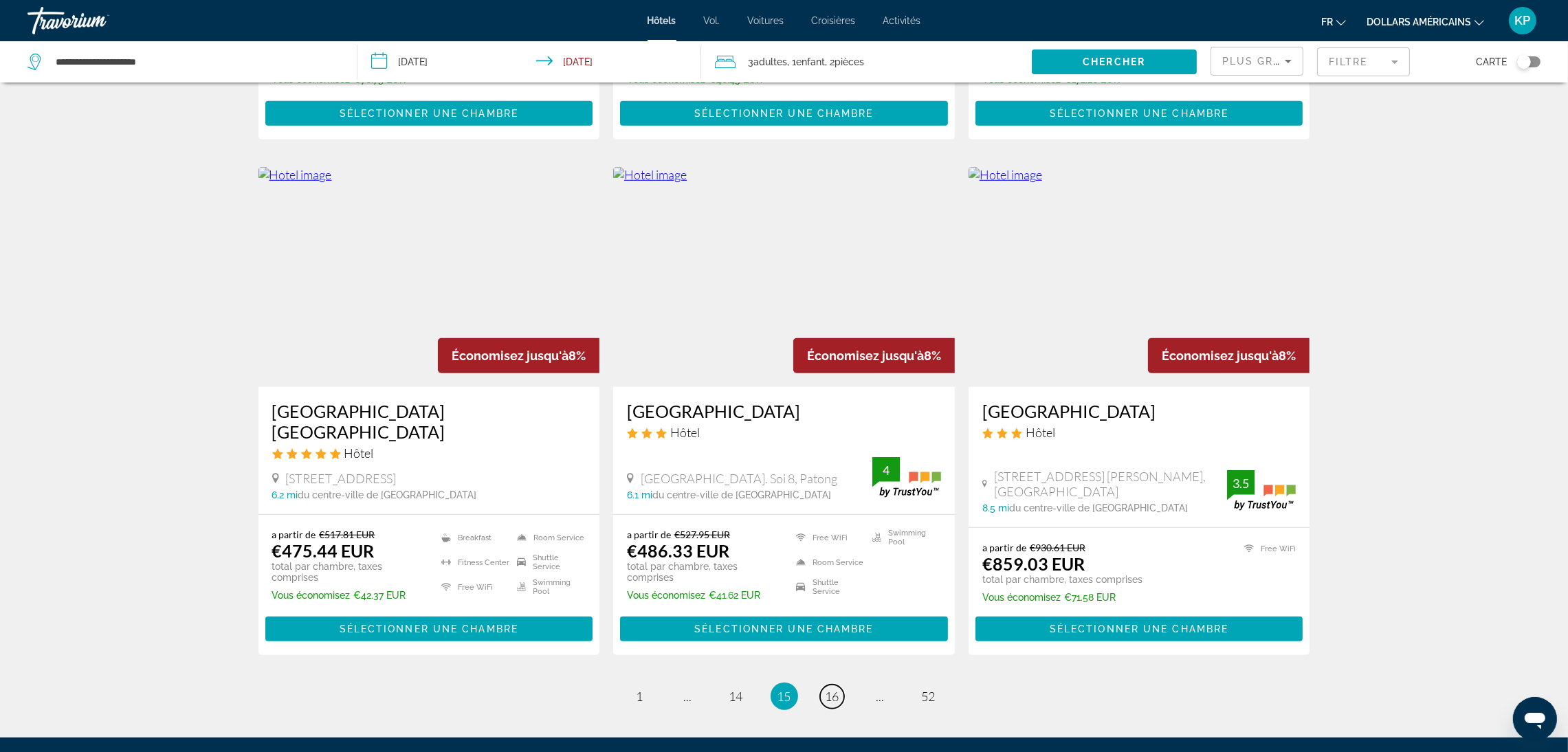
scroll to position [1647, 0]
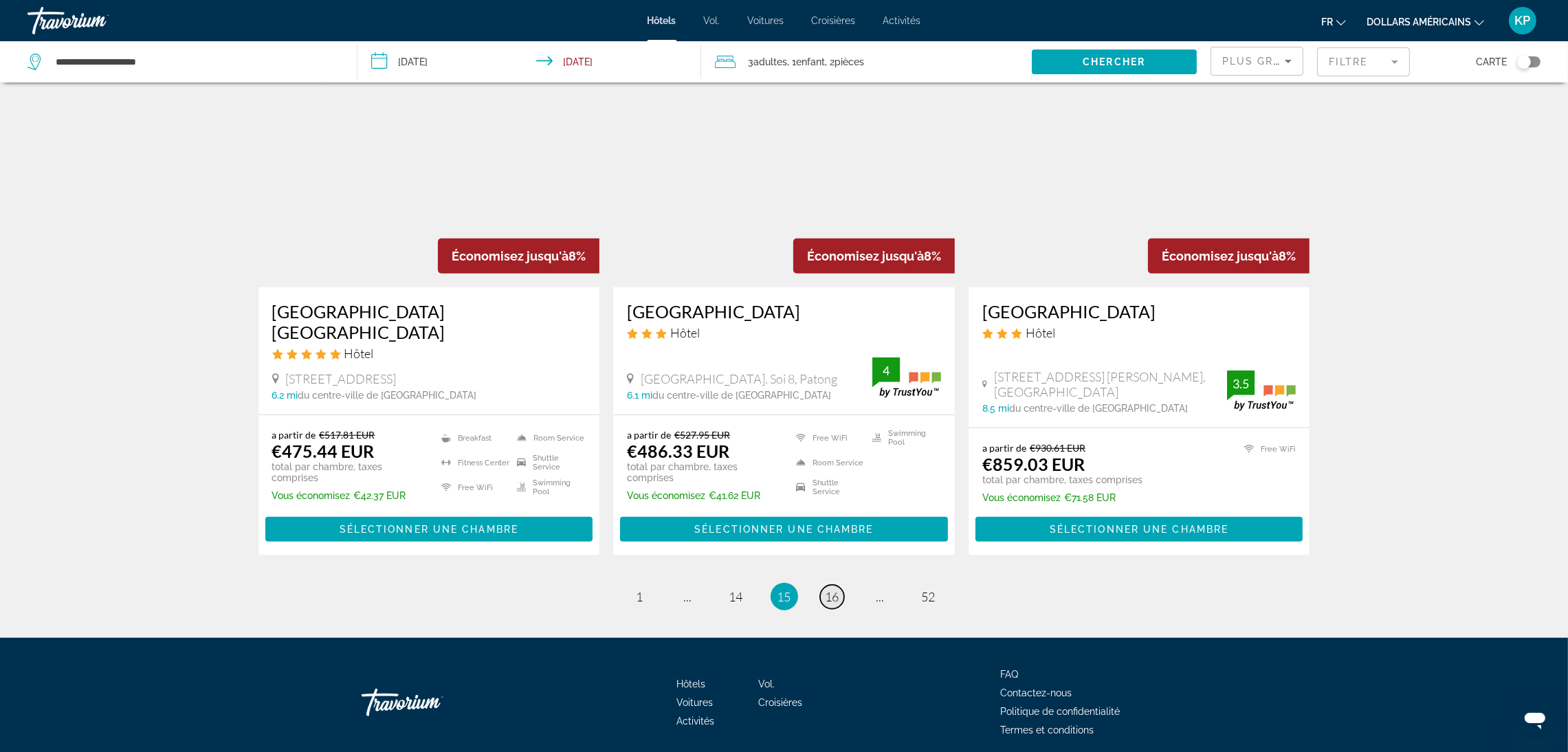
click at [834, 589] on span "16" at bounding box center [832, 596] width 14 height 15
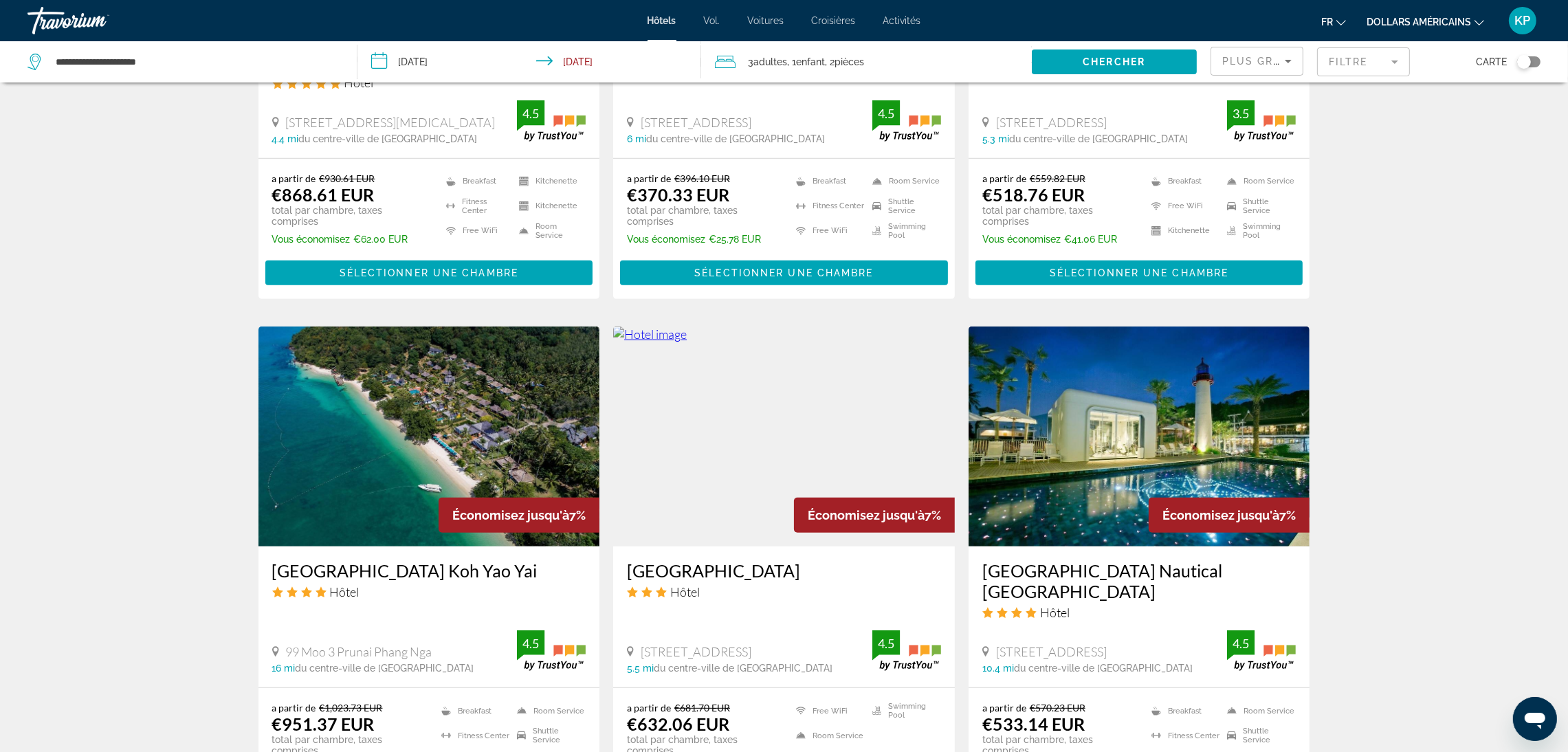
scroll to position [1030, 0]
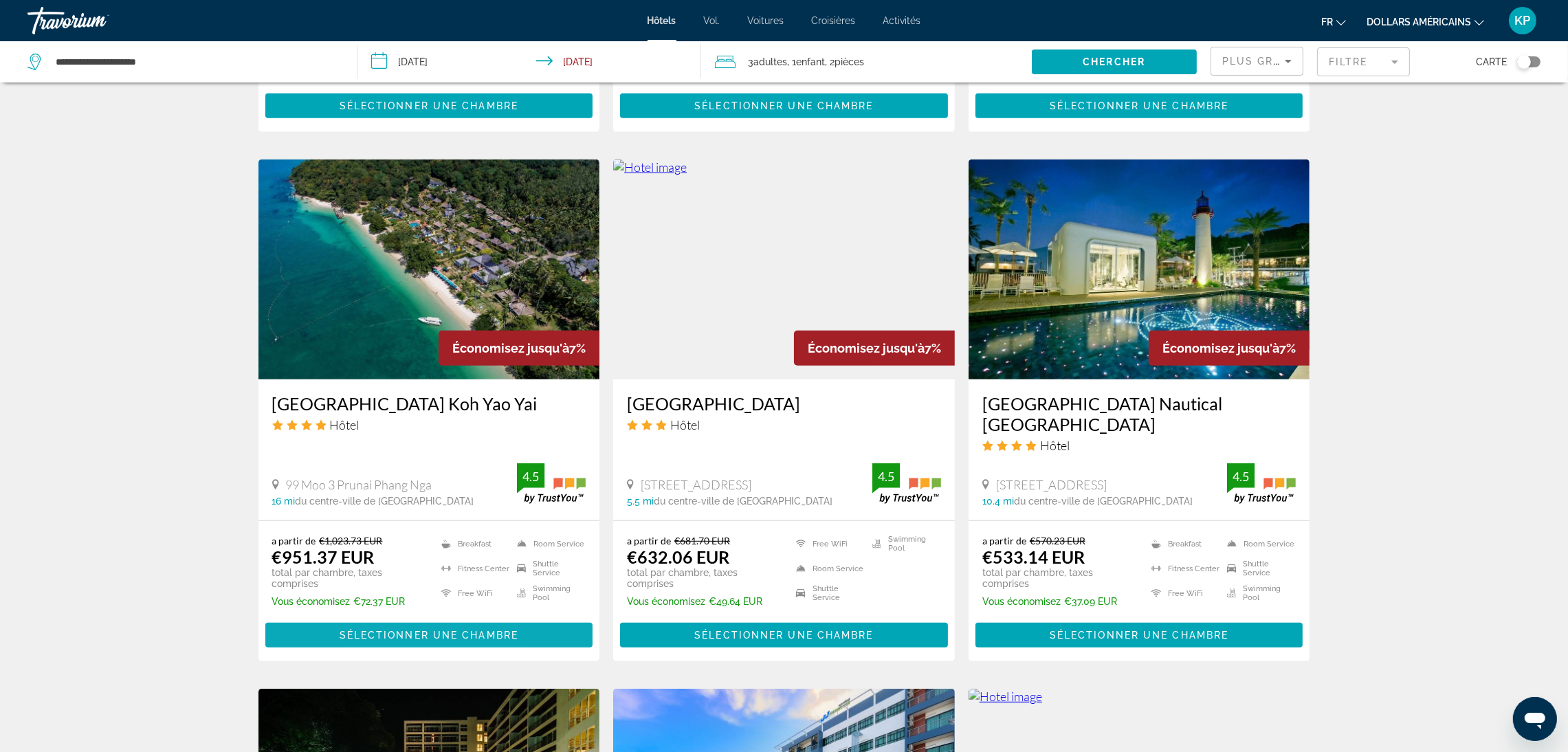
click at [450, 629] on span "Sélectionner une chambre" at bounding box center [428, 634] width 178 height 11
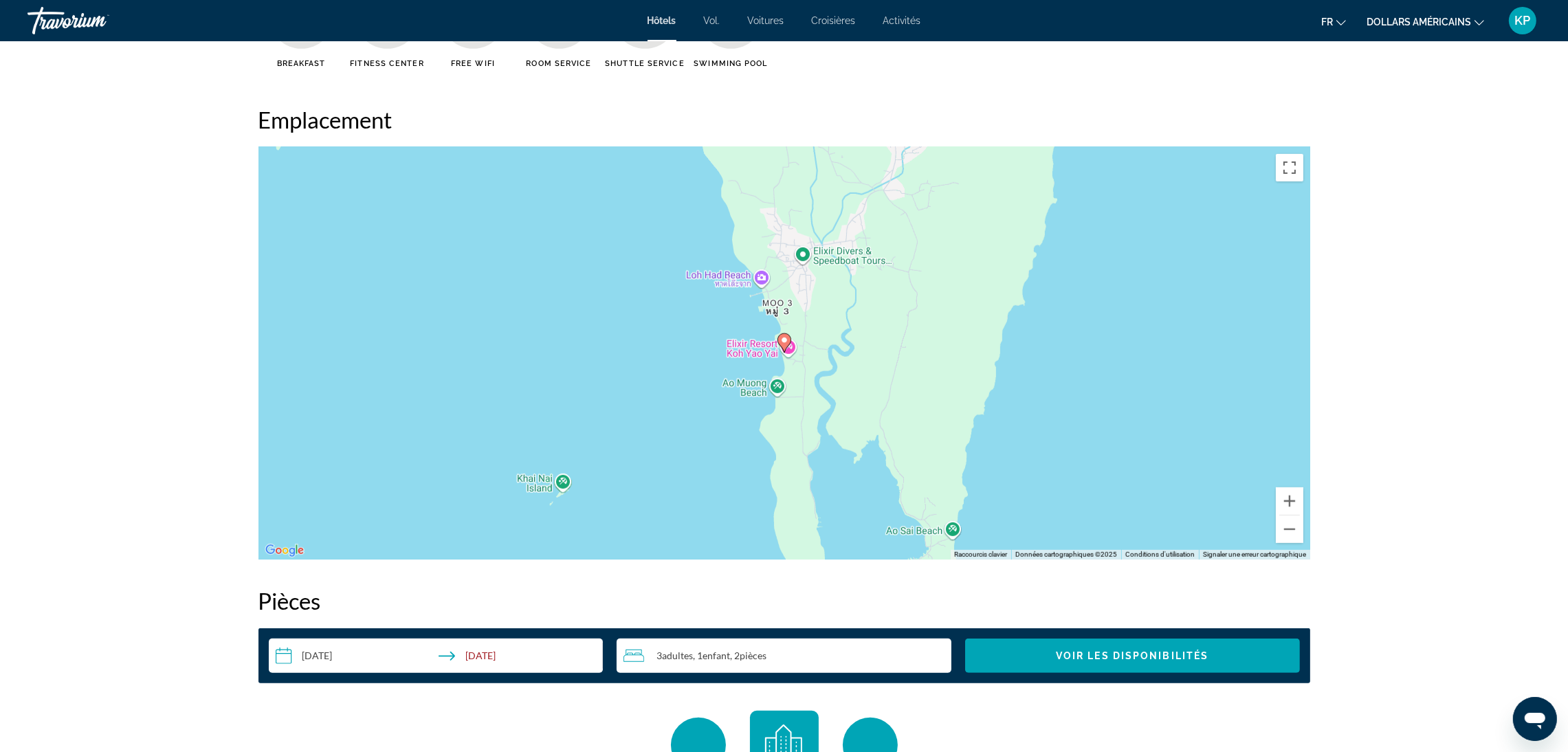
scroll to position [1237, 0]
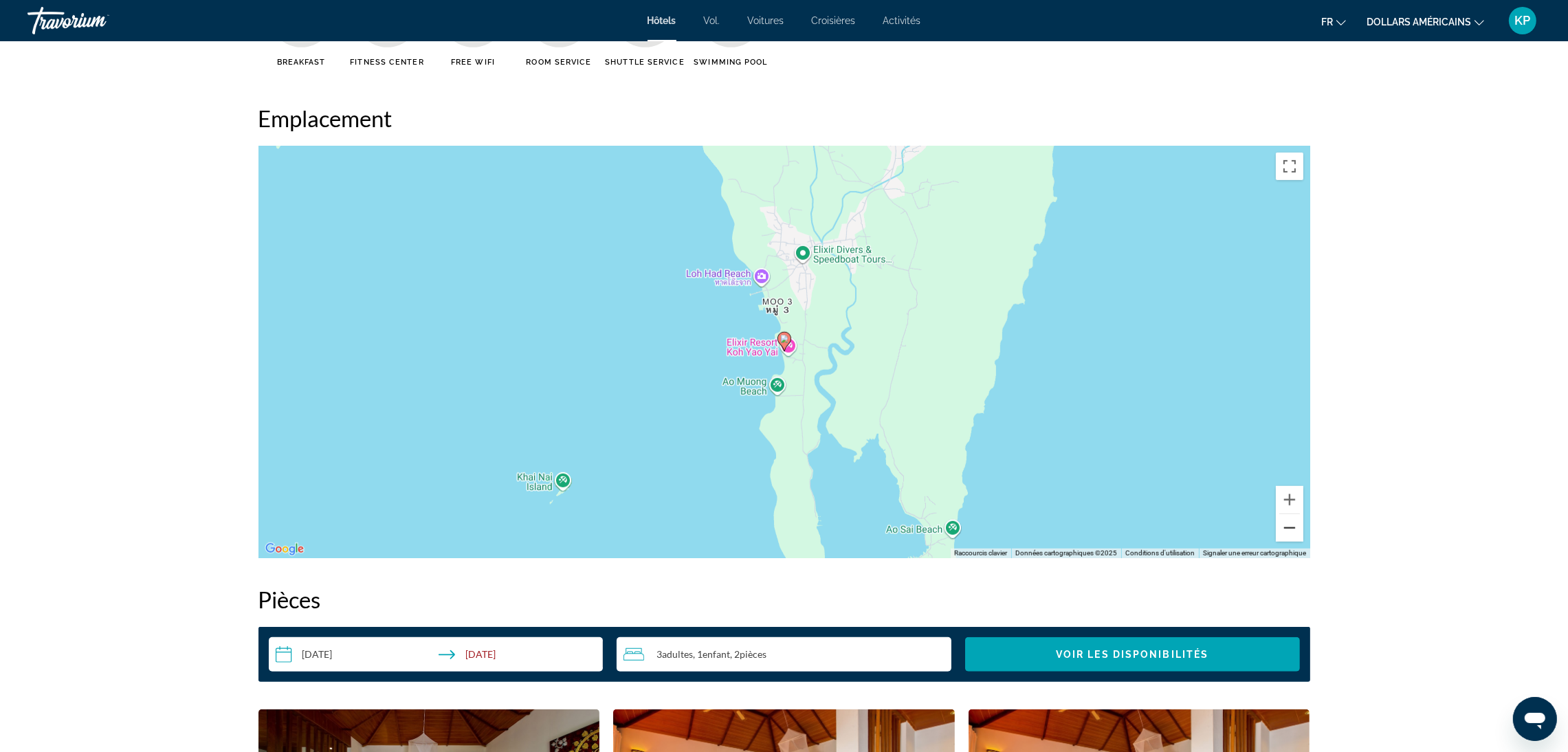
click at [1285, 537] on button "Zoom arrière" at bounding box center [1290, 528] width 27 height 27
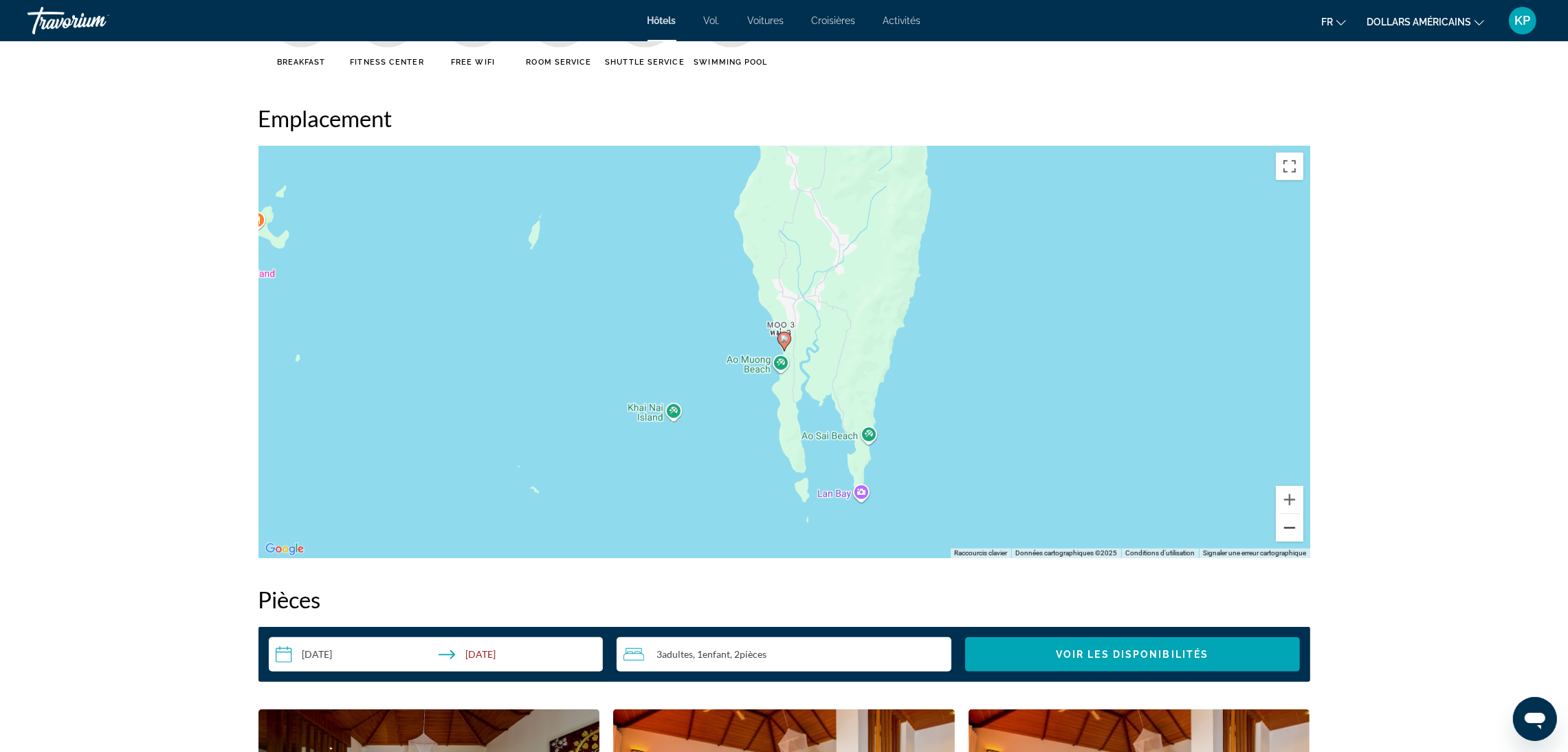
click at [1284, 535] on button "Zoom arrière" at bounding box center [1290, 528] width 27 height 27
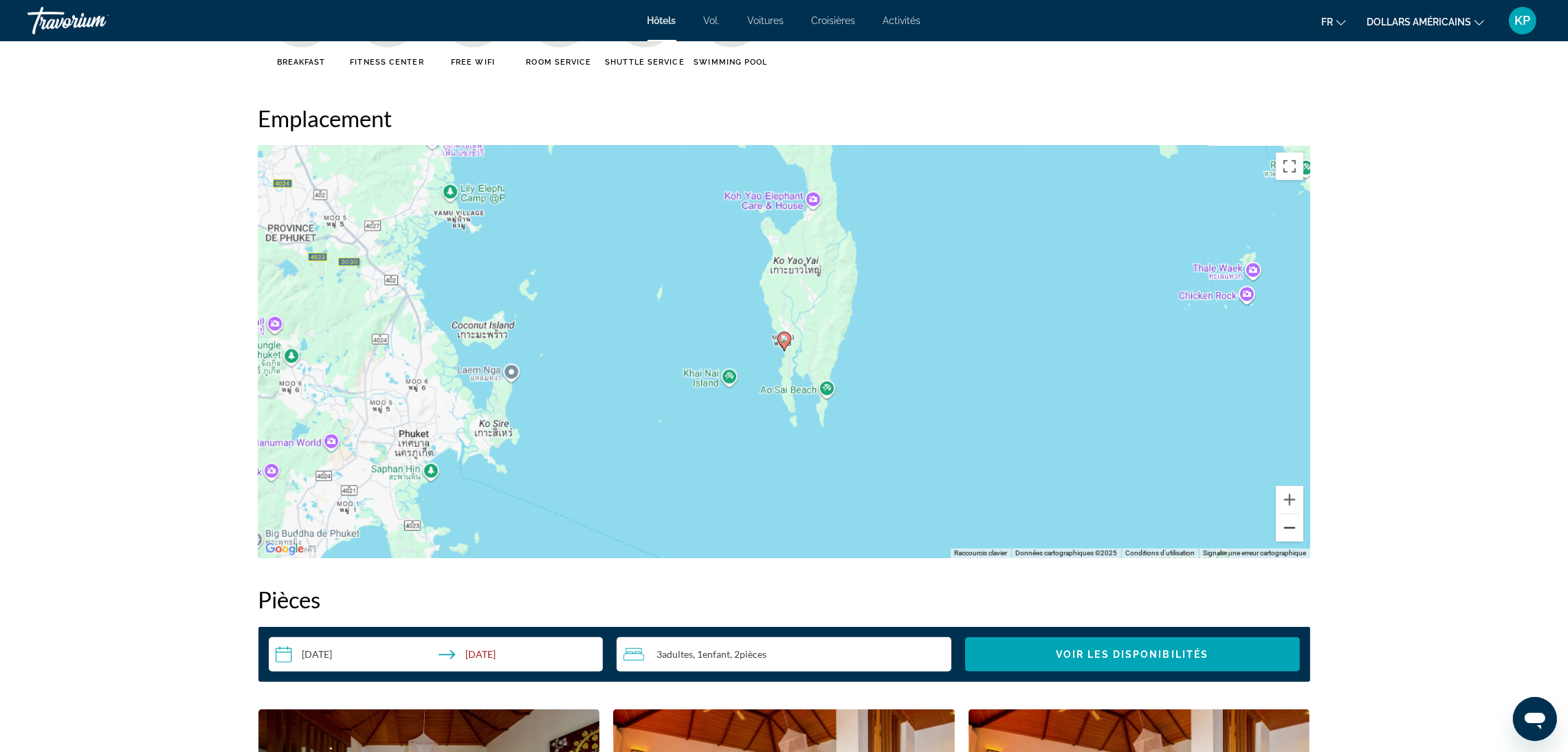
click at [1284, 535] on button "Zoom arrière" at bounding box center [1290, 528] width 27 height 27
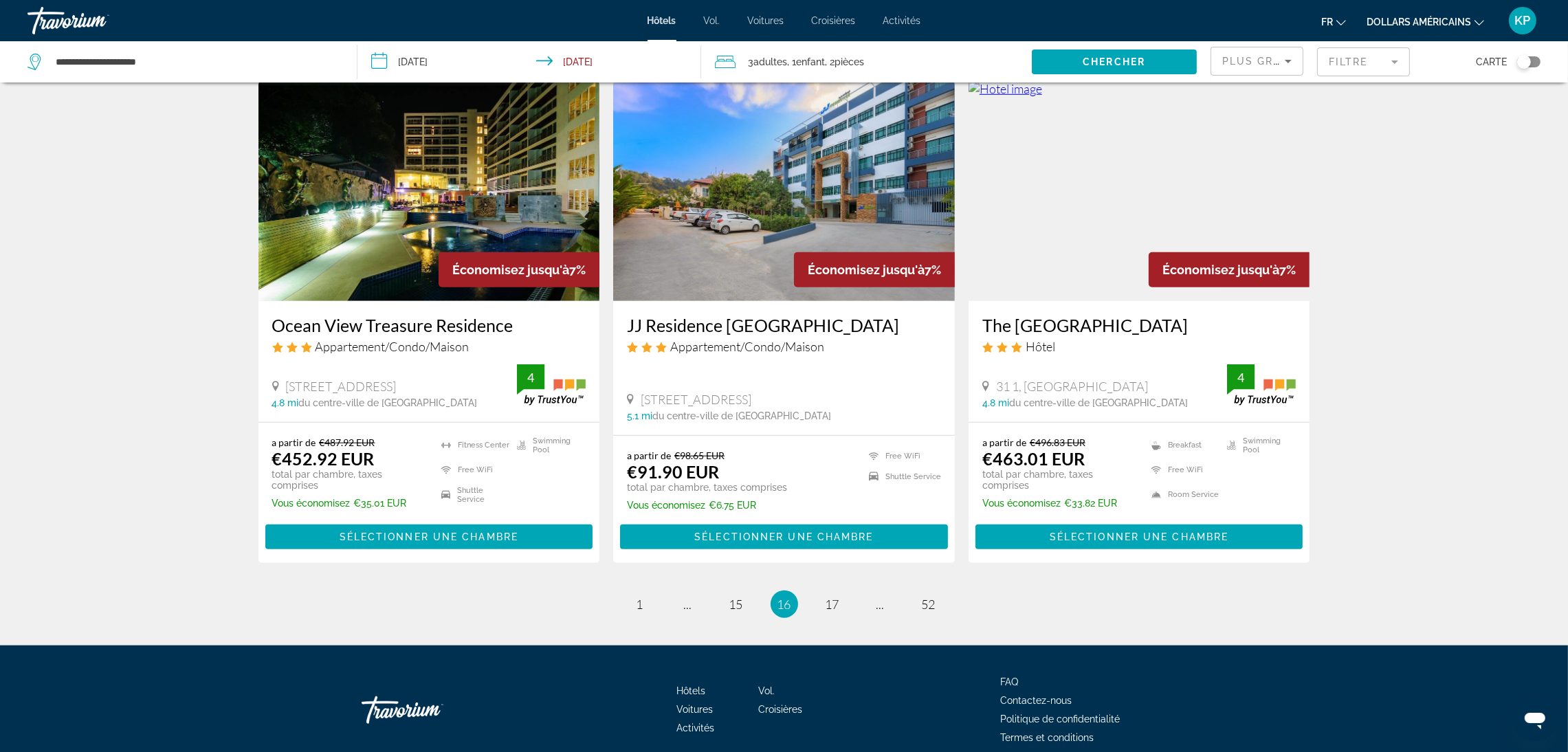
scroll to position [1660, 0]
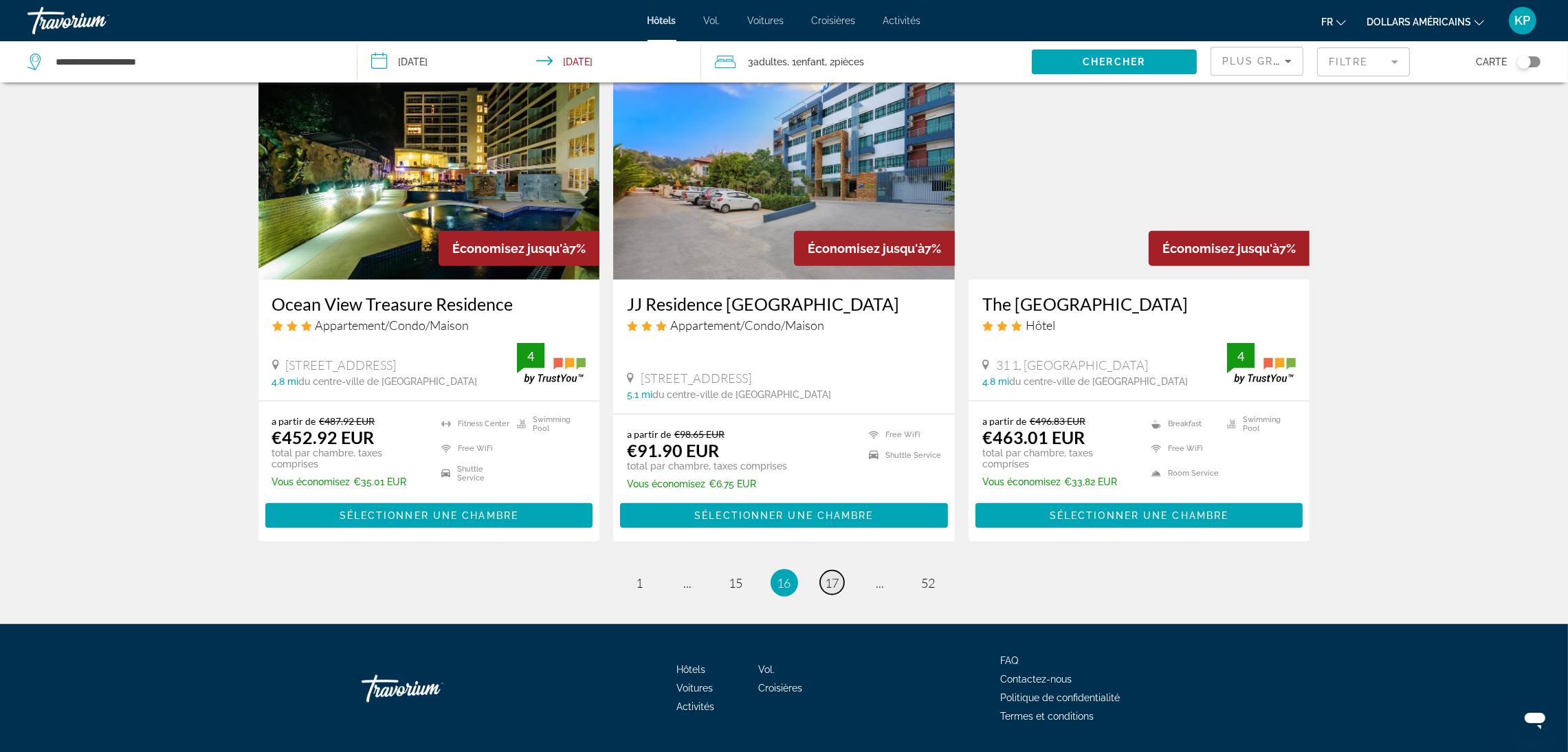
click at [840, 571] on link "page 17" at bounding box center [832, 582] width 24 height 25
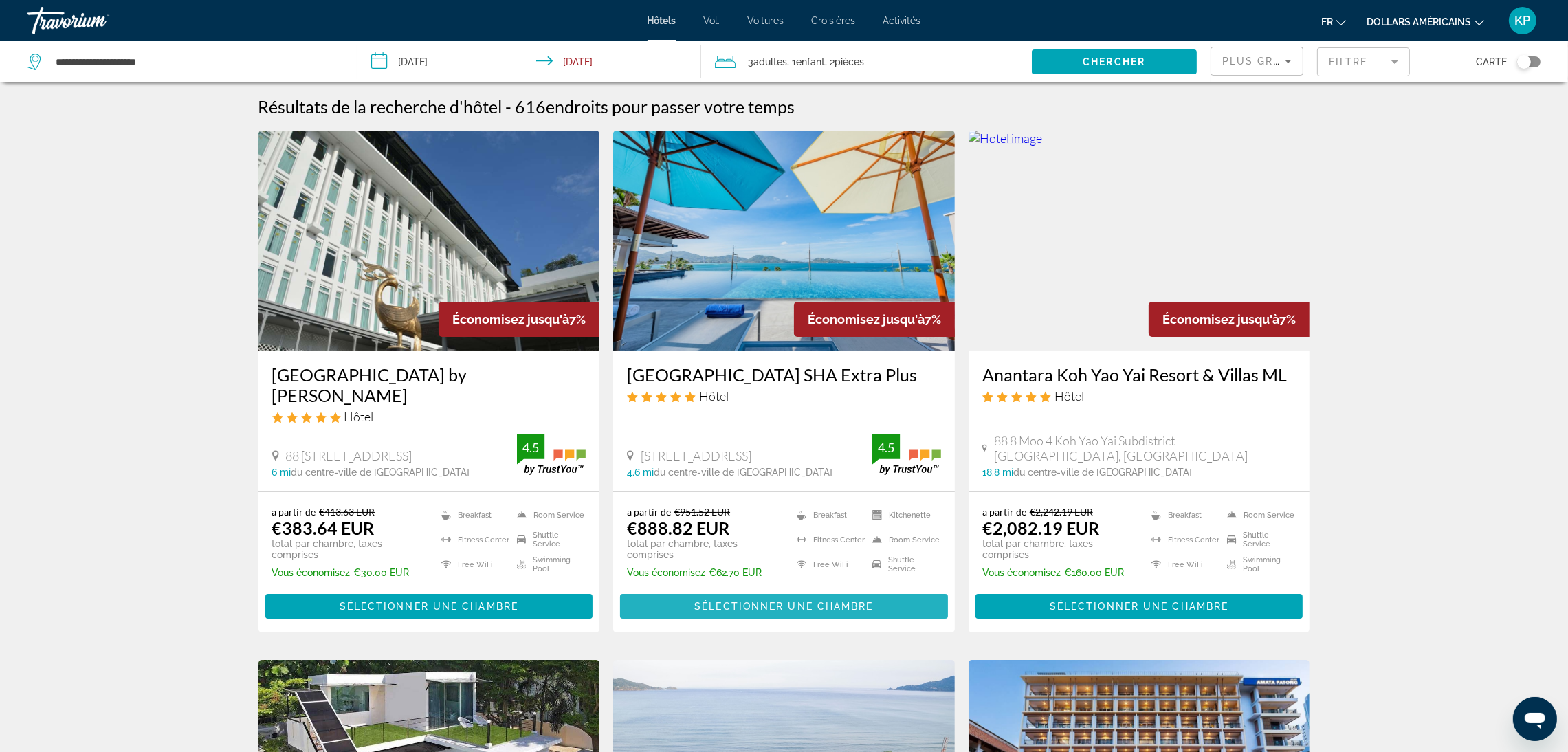
click at [823, 610] on span "Sélectionner une chambre" at bounding box center [783, 606] width 178 height 11
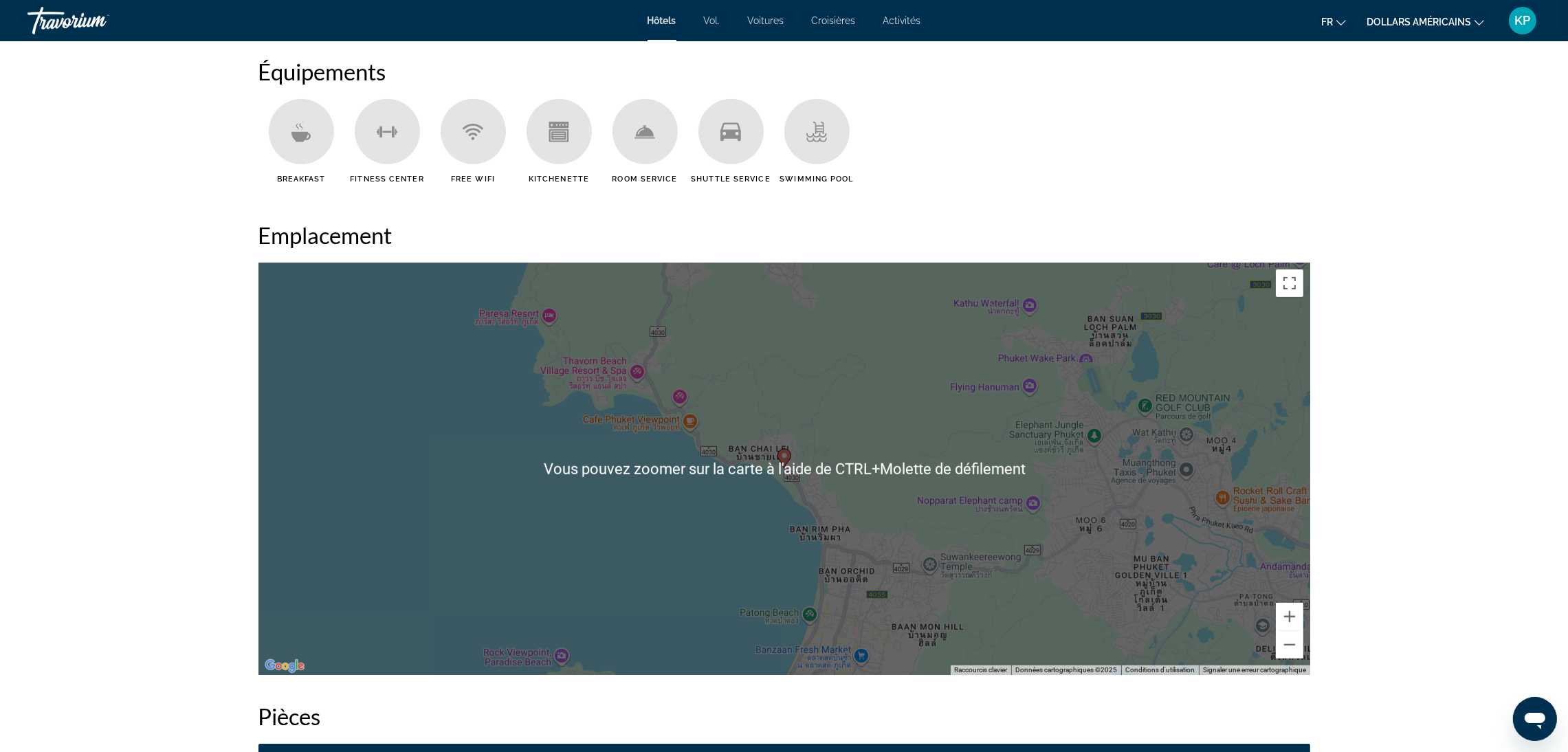
scroll to position [1134, 0]
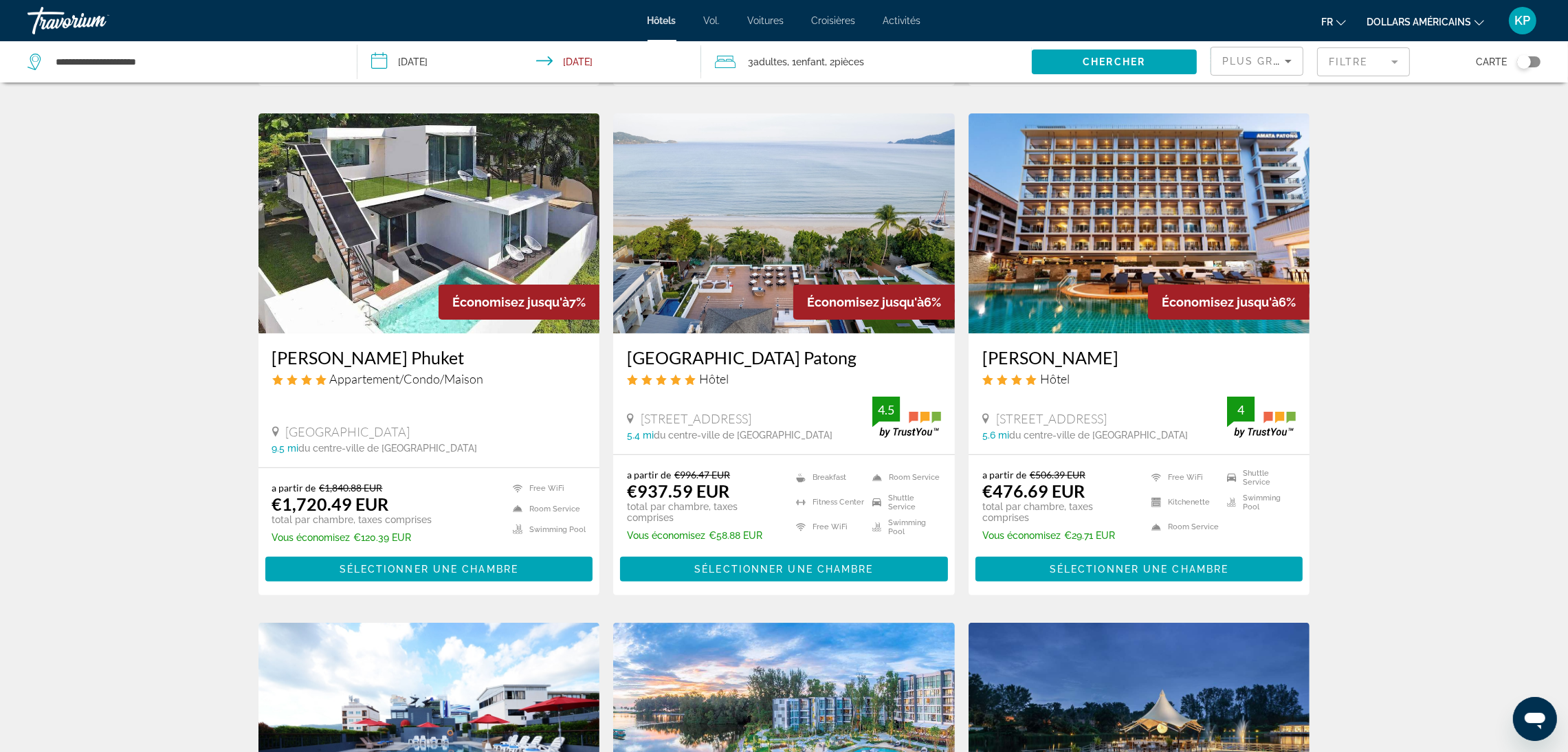
scroll to position [515, 0]
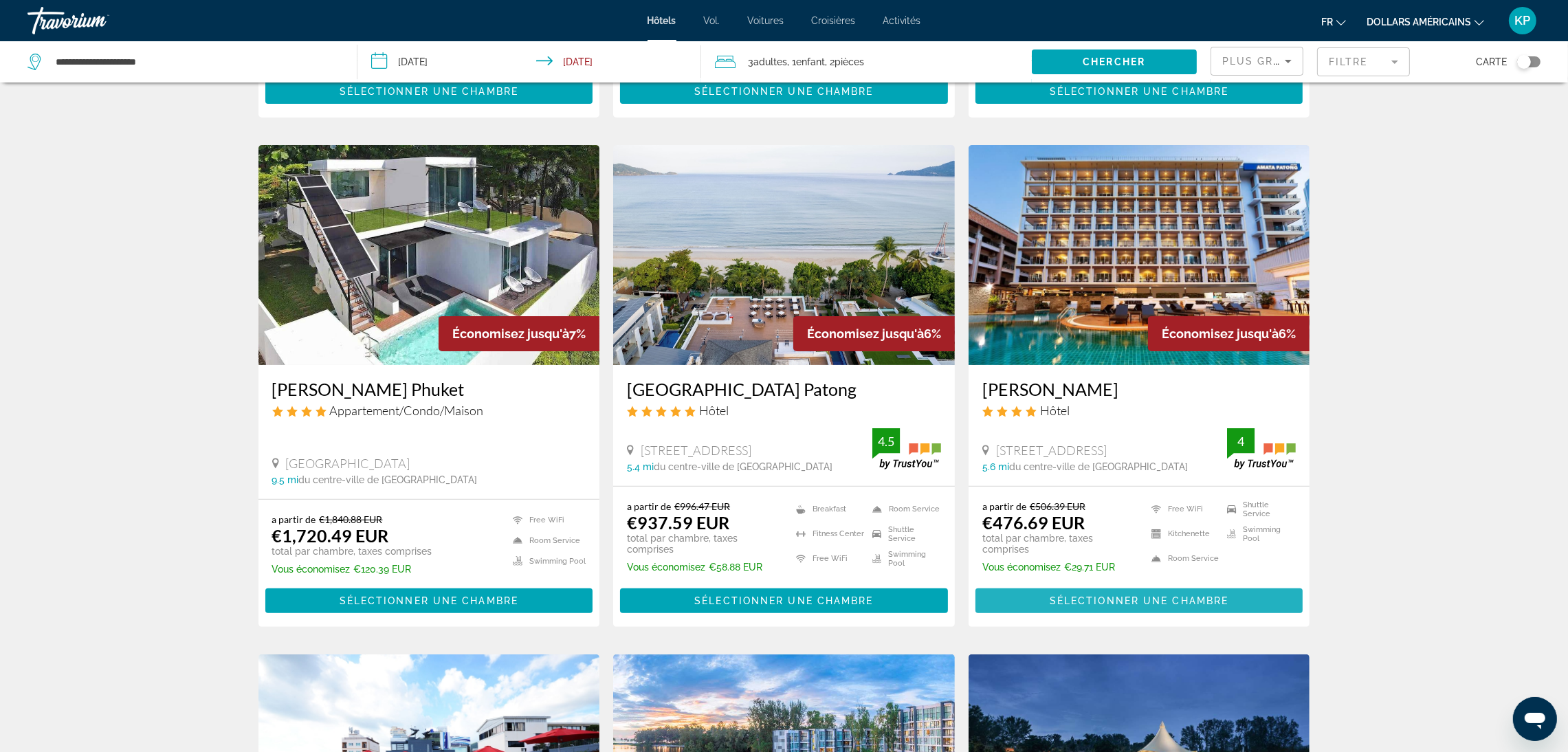
click at [1136, 590] on span "Contenu principal" at bounding box center [1139, 601] width 328 height 33
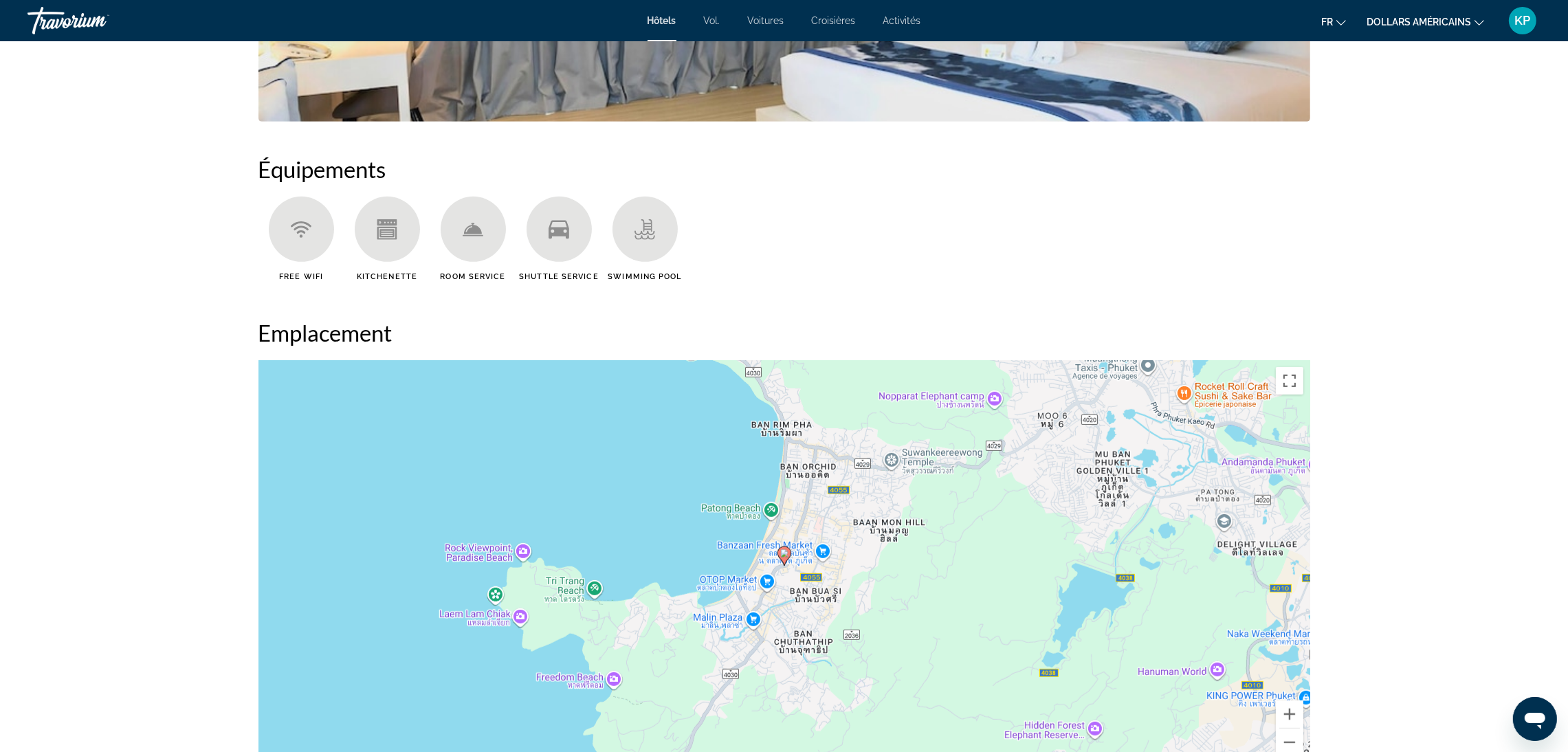
scroll to position [1030, 0]
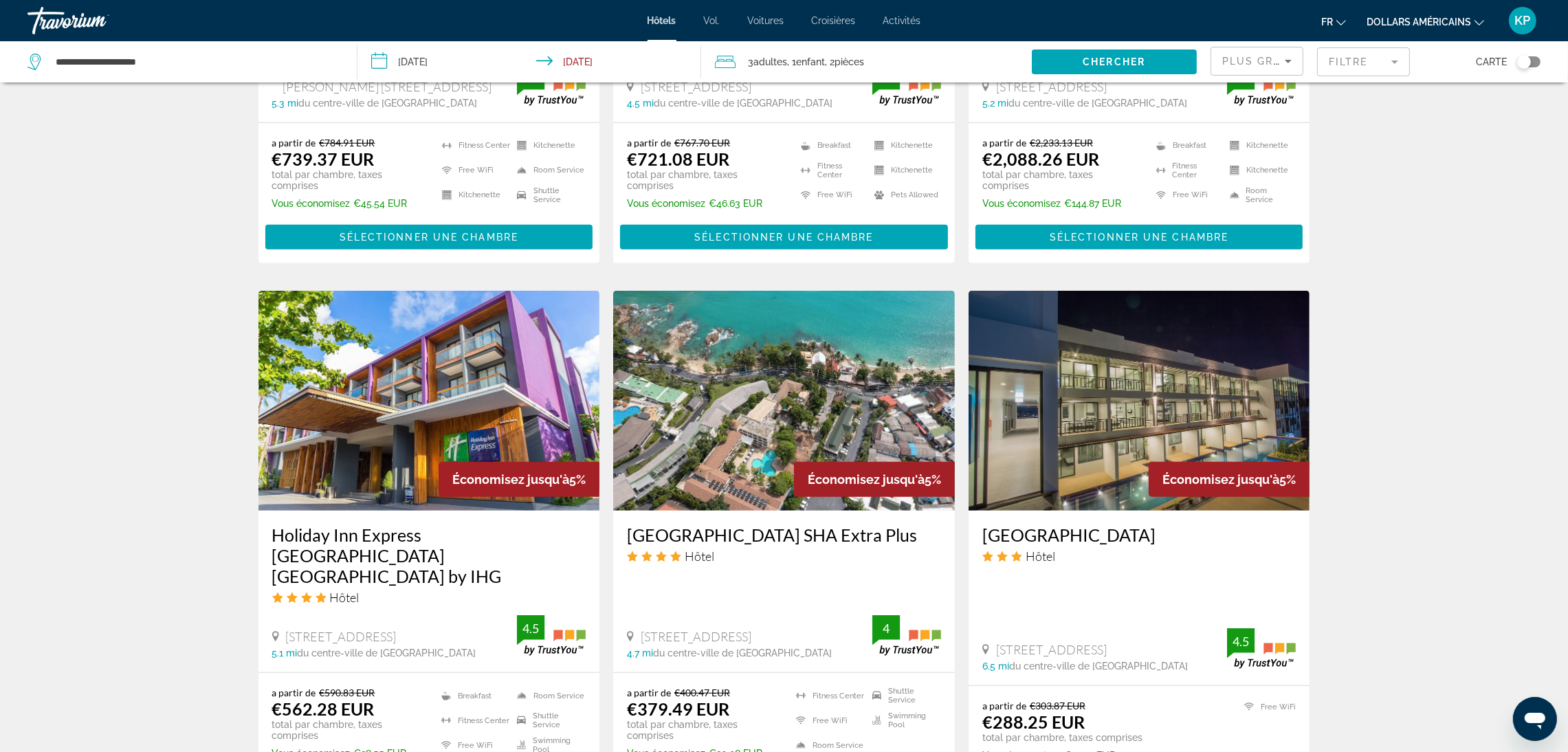
scroll to position [1547, 0]
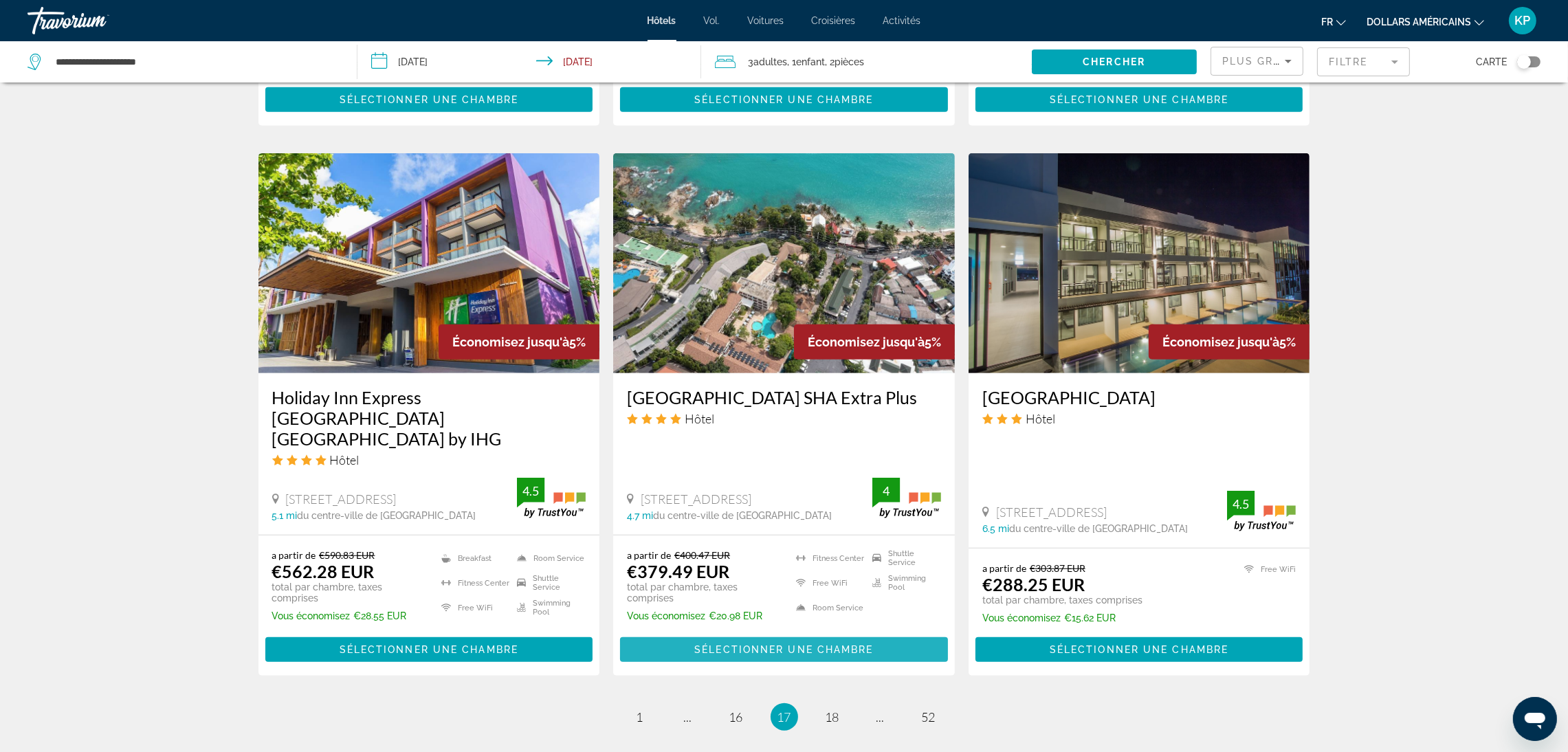
click at [858, 644] on span "Sélectionner une chambre" at bounding box center [783, 649] width 178 height 11
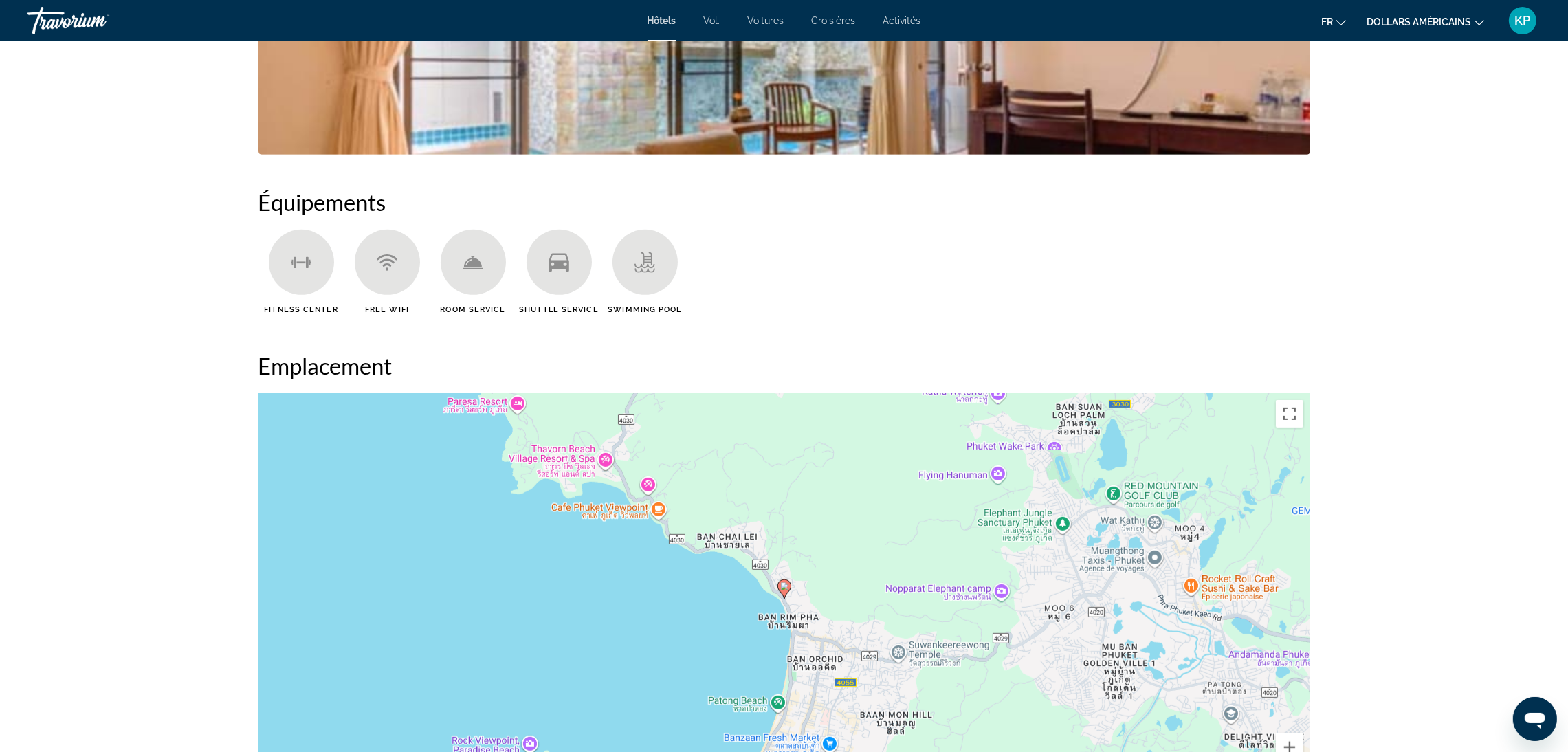
scroll to position [1030, 0]
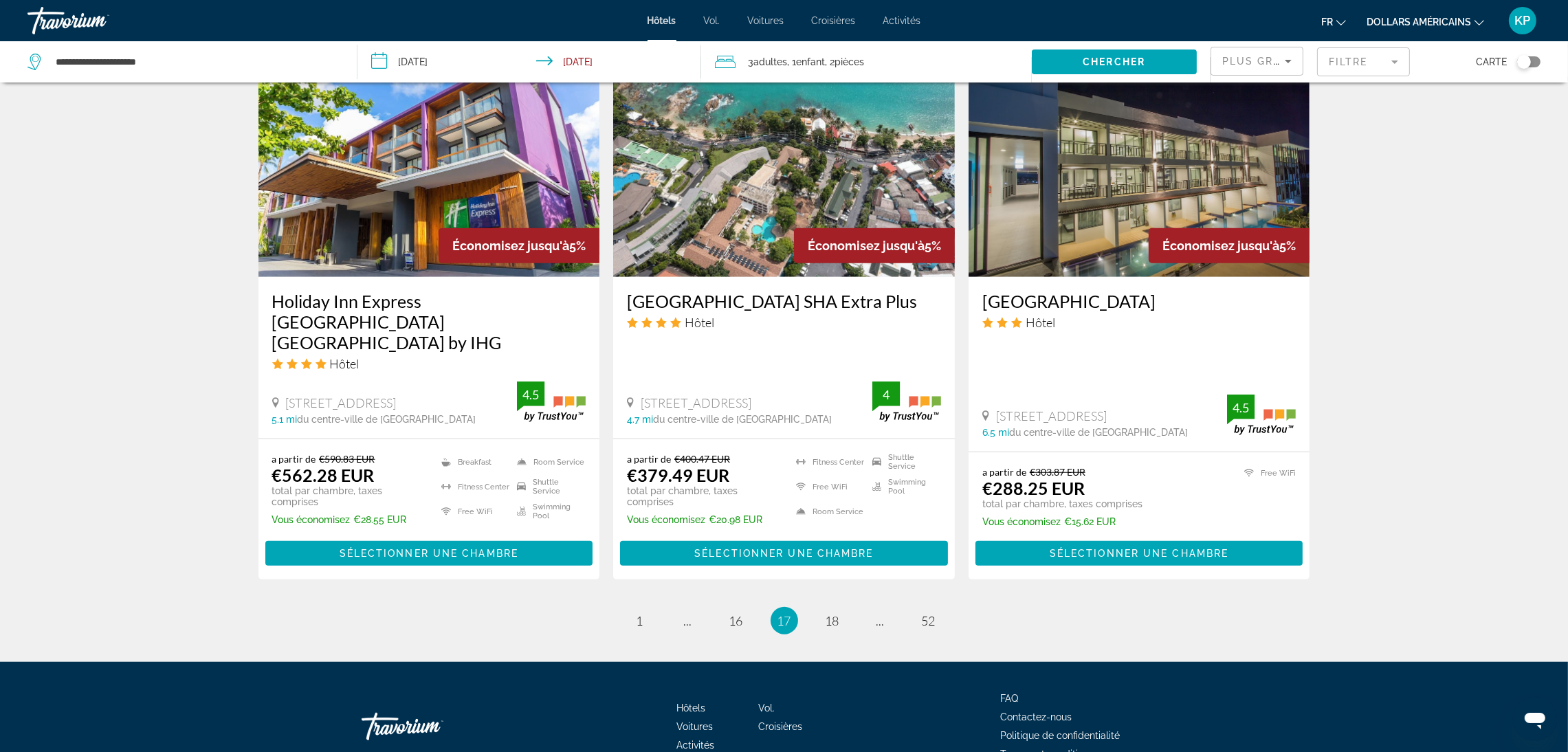
scroll to position [1702, 0]
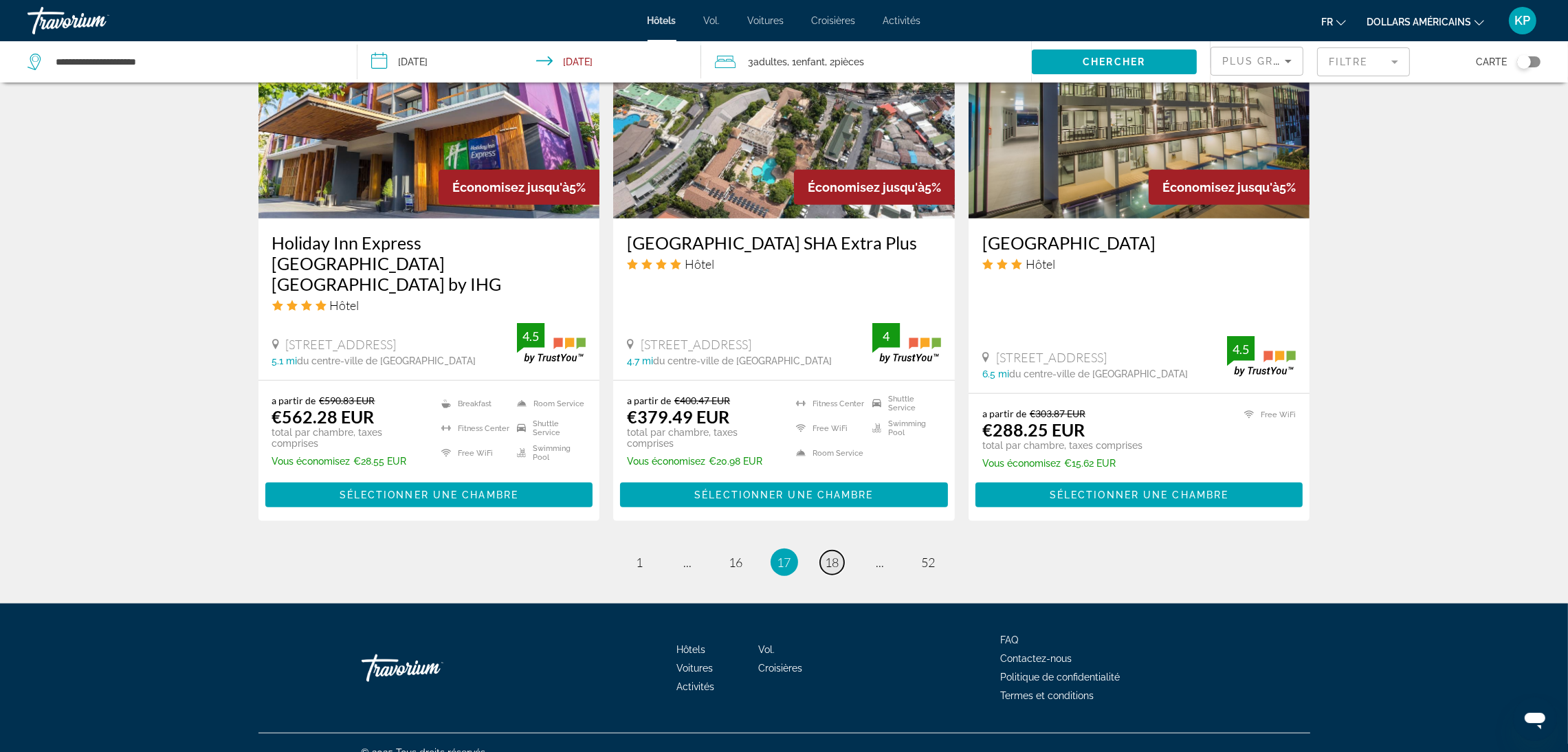
click at [836, 555] on span "18" at bounding box center [832, 562] width 14 height 15
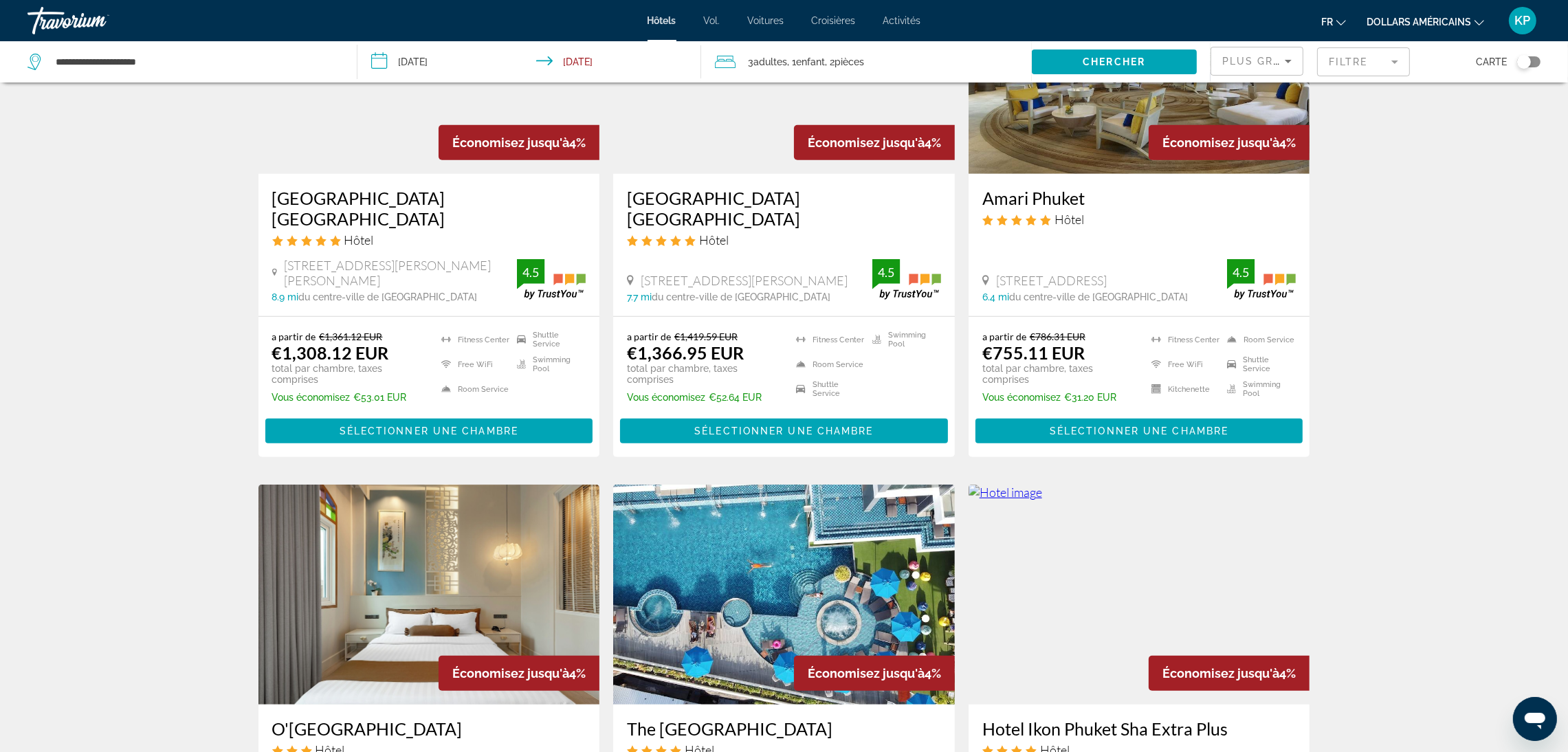
scroll to position [1650, 0]
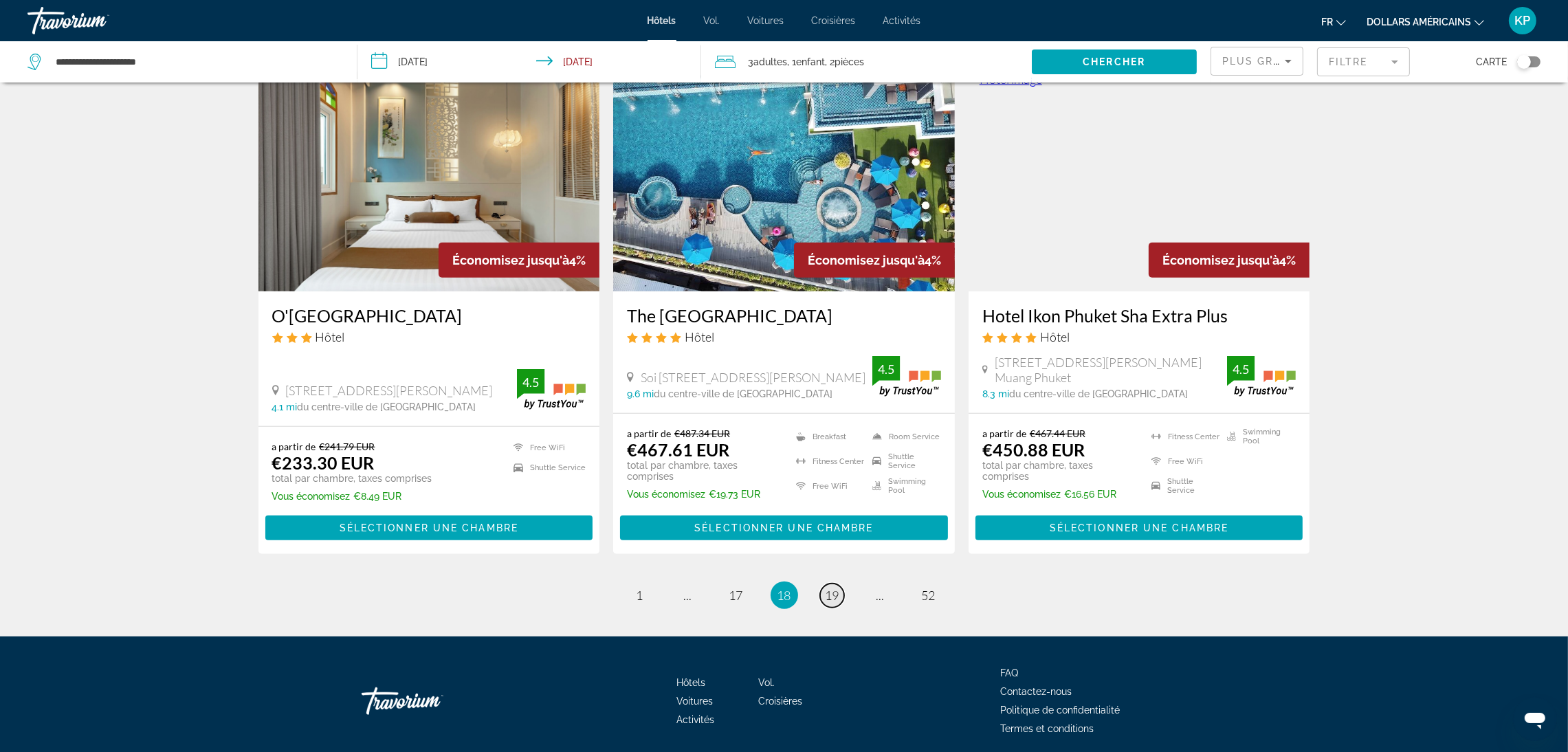
click at [837, 588] on span "19" at bounding box center [832, 595] width 14 height 15
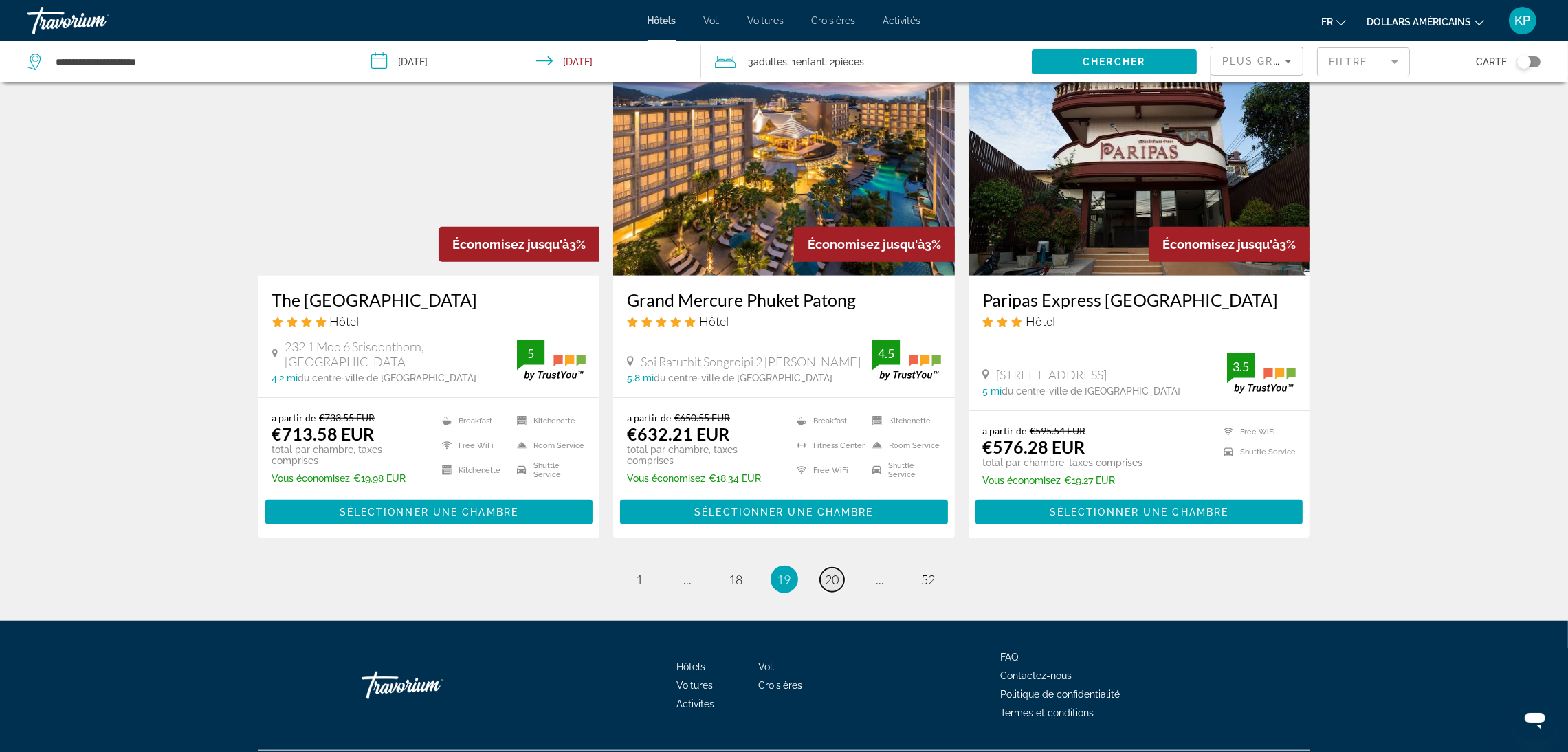
scroll to position [1639, 0]
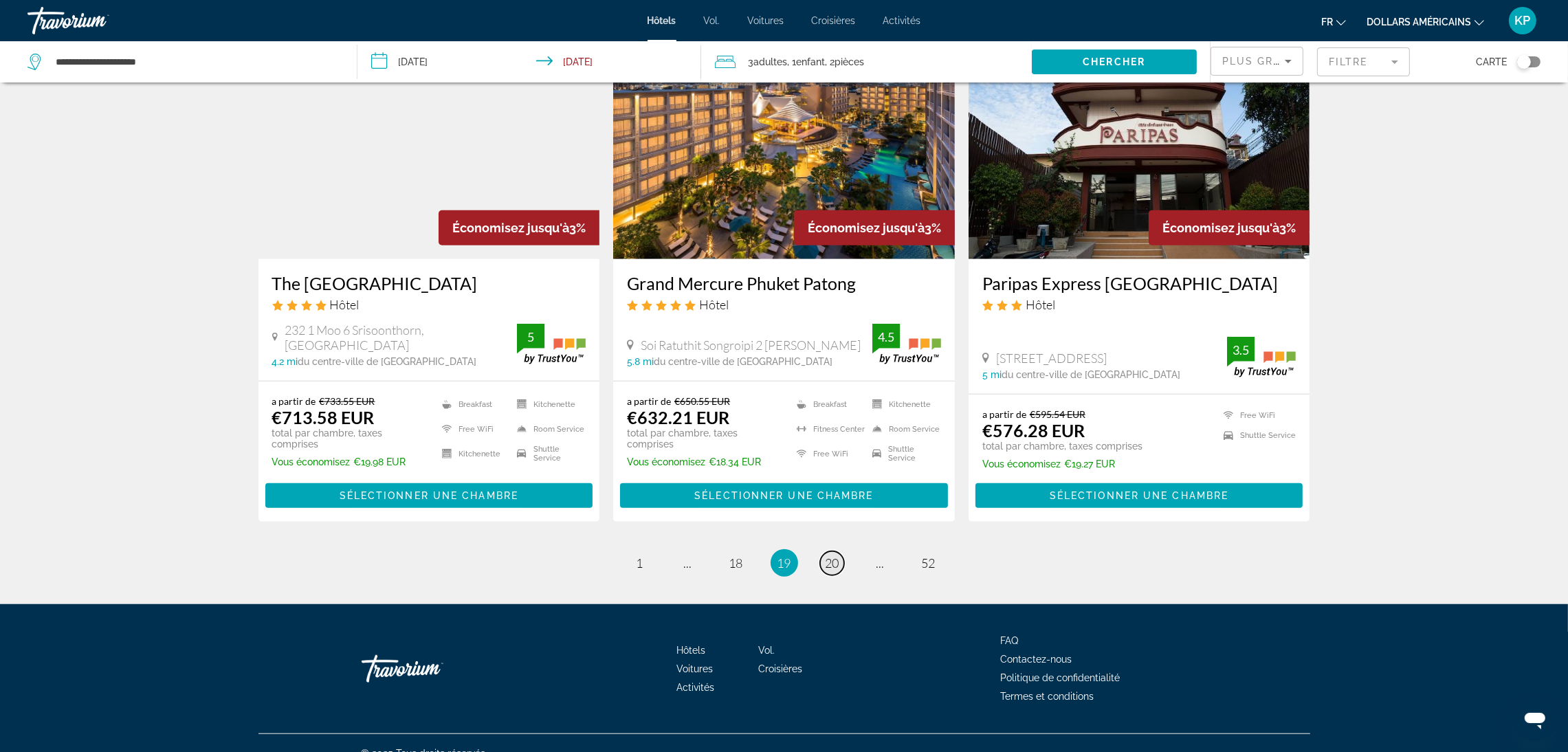
click at [837, 556] on span "20" at bounding box center [832, 563] width 14 height 15
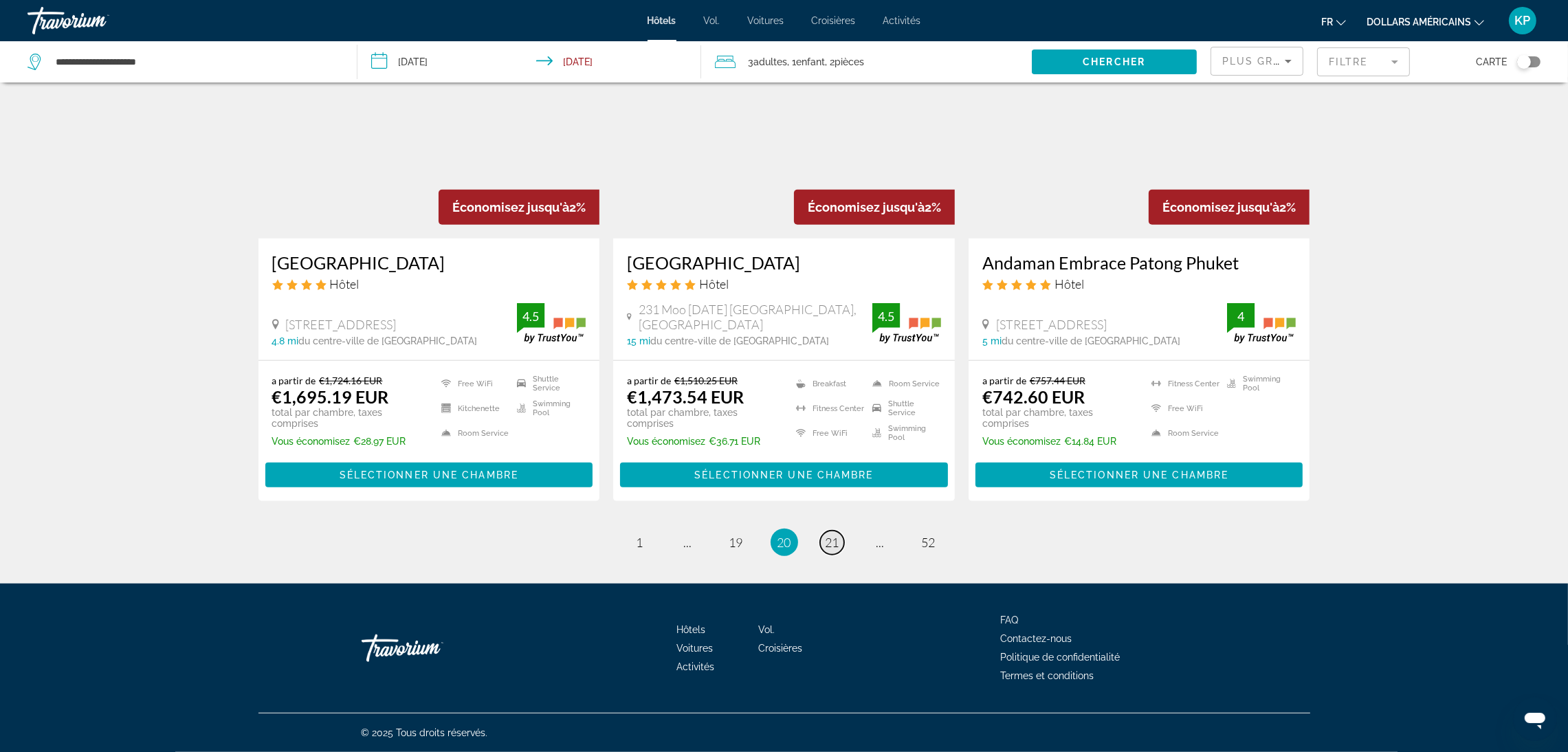
scroll to position [1647, 0]
click at [836, 549] on span "21" at bounding box center [832, 542] width 14 height 15
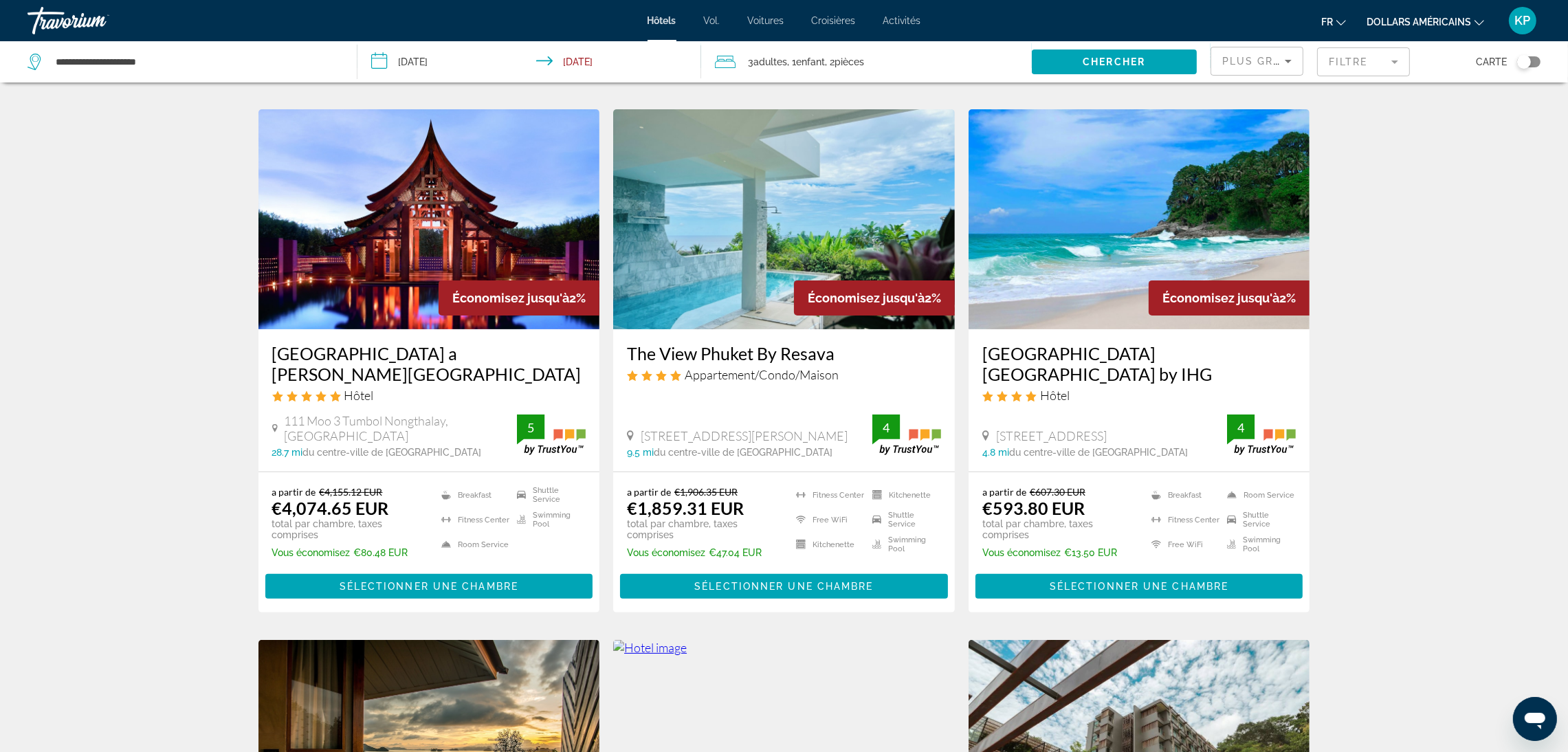
scroll to position [515, 0]
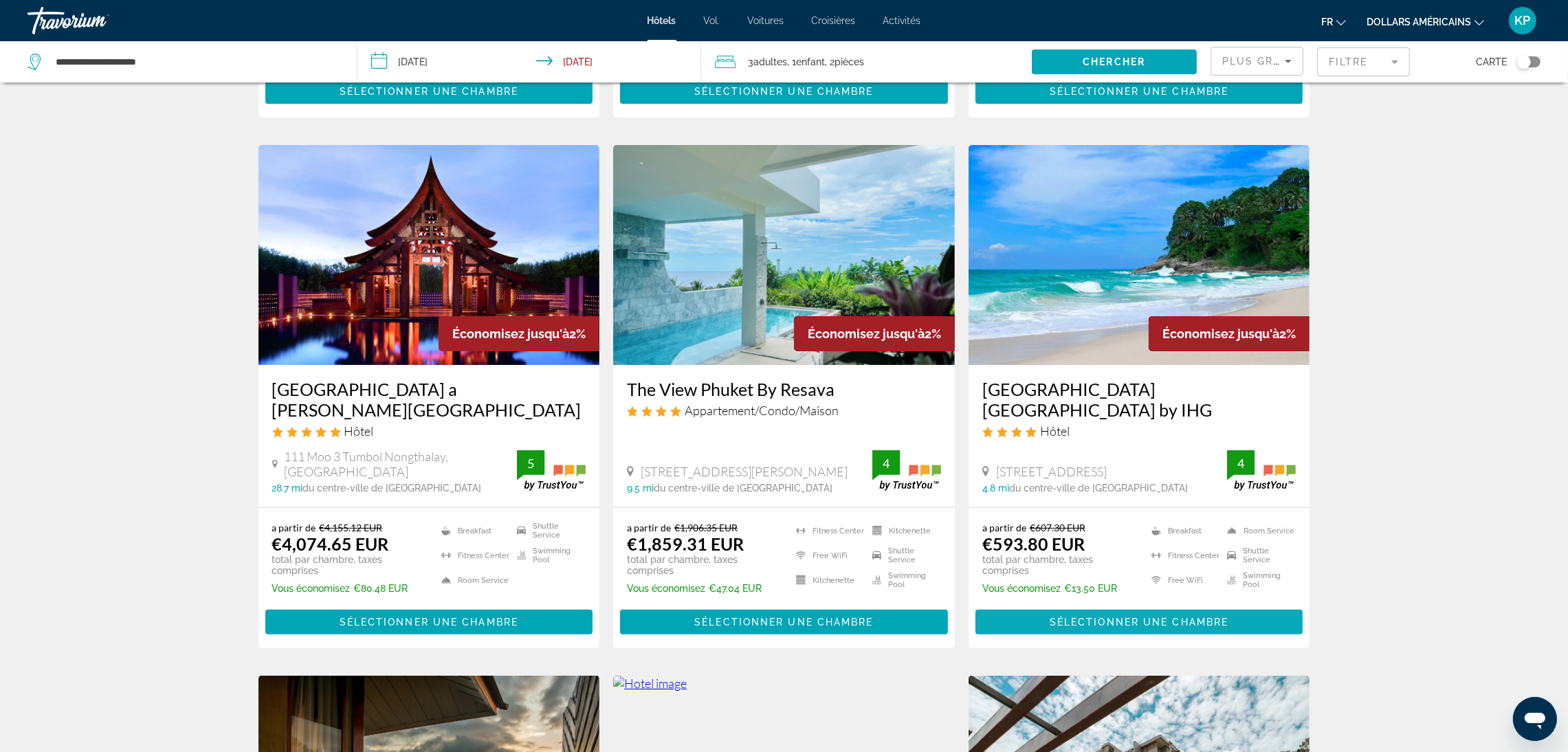
click at [1104, 617] on span "Sélectionner une chambre" at bounding box center [1139, 622] width 178 height 11
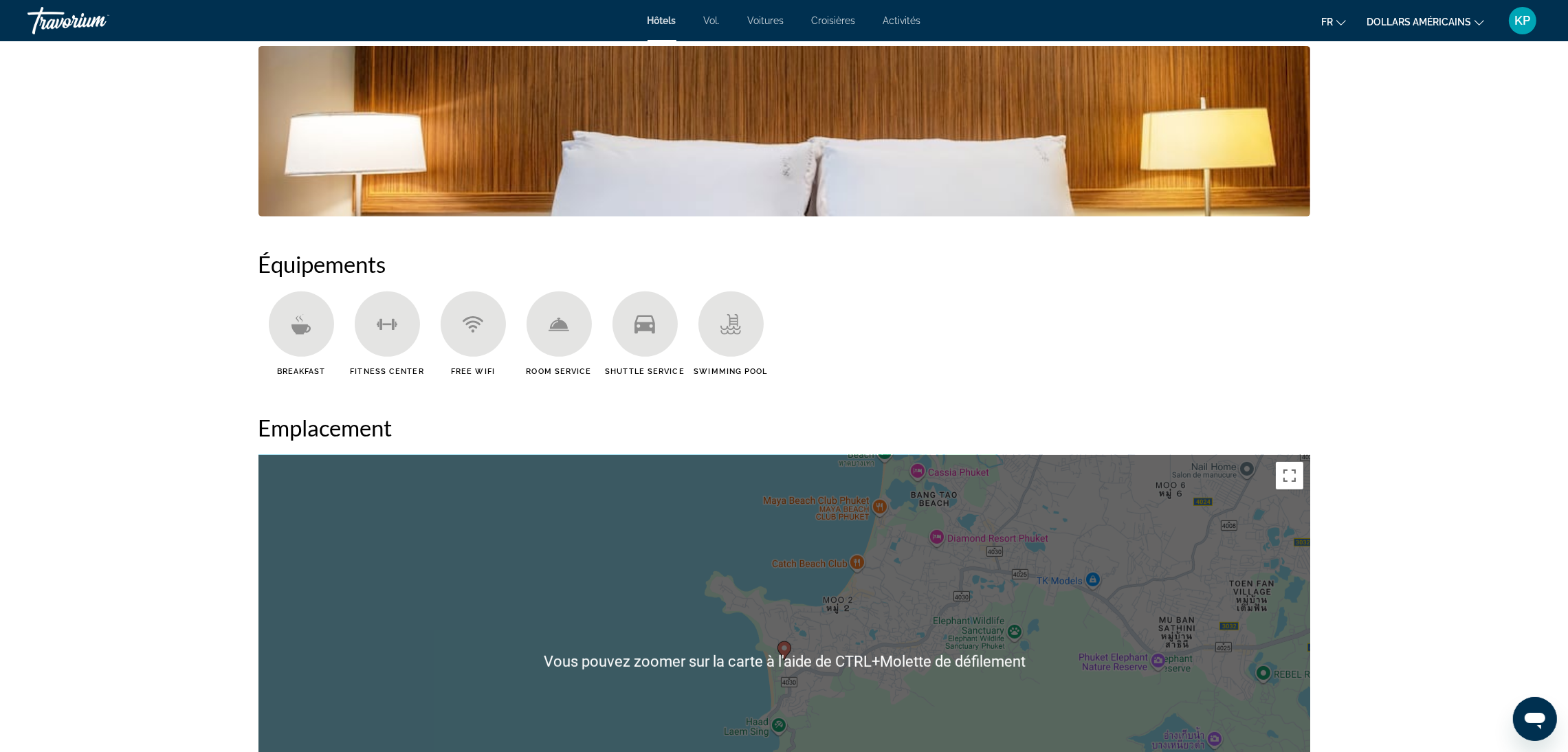
scroll to position [1134, 0]
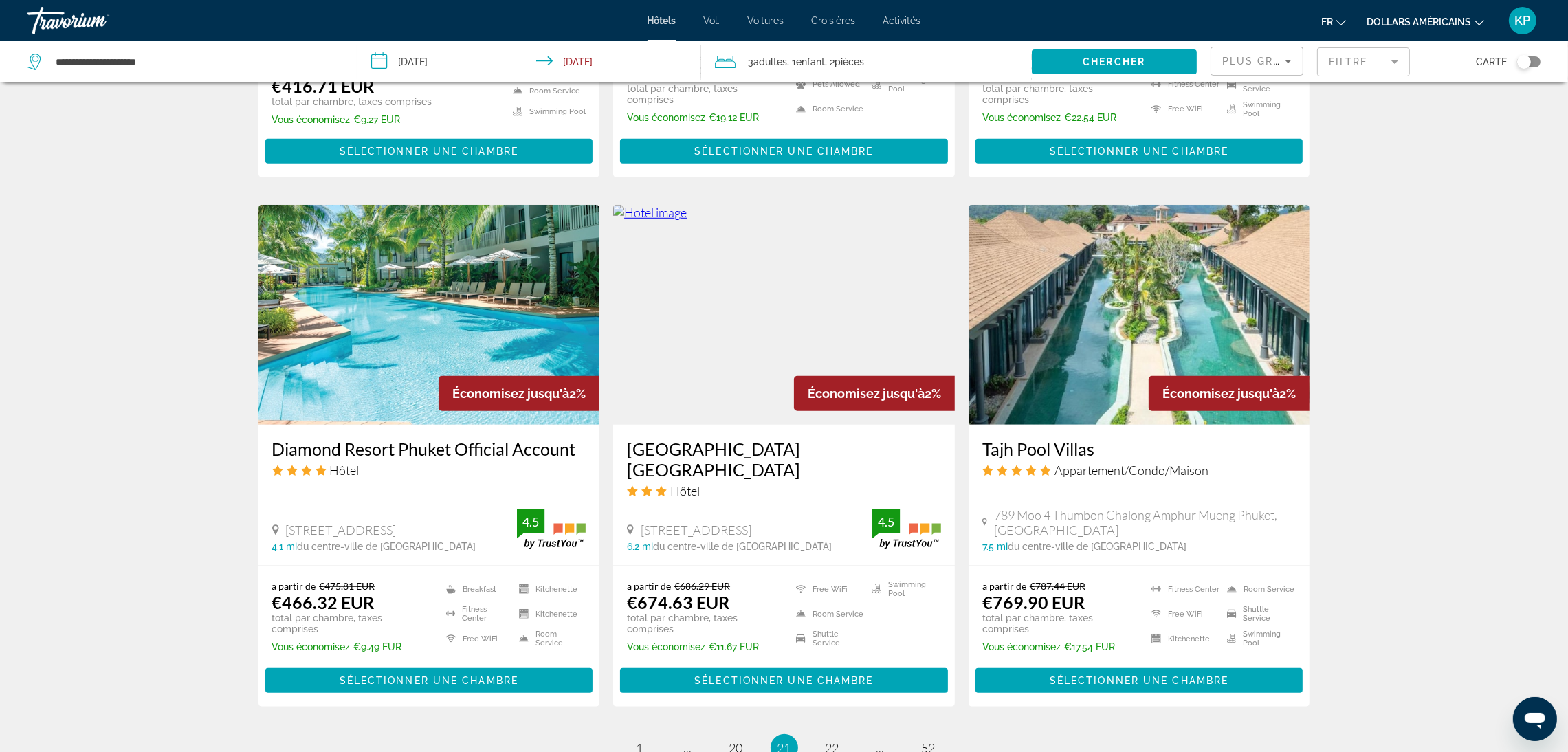
scroll to position [1547, 0]
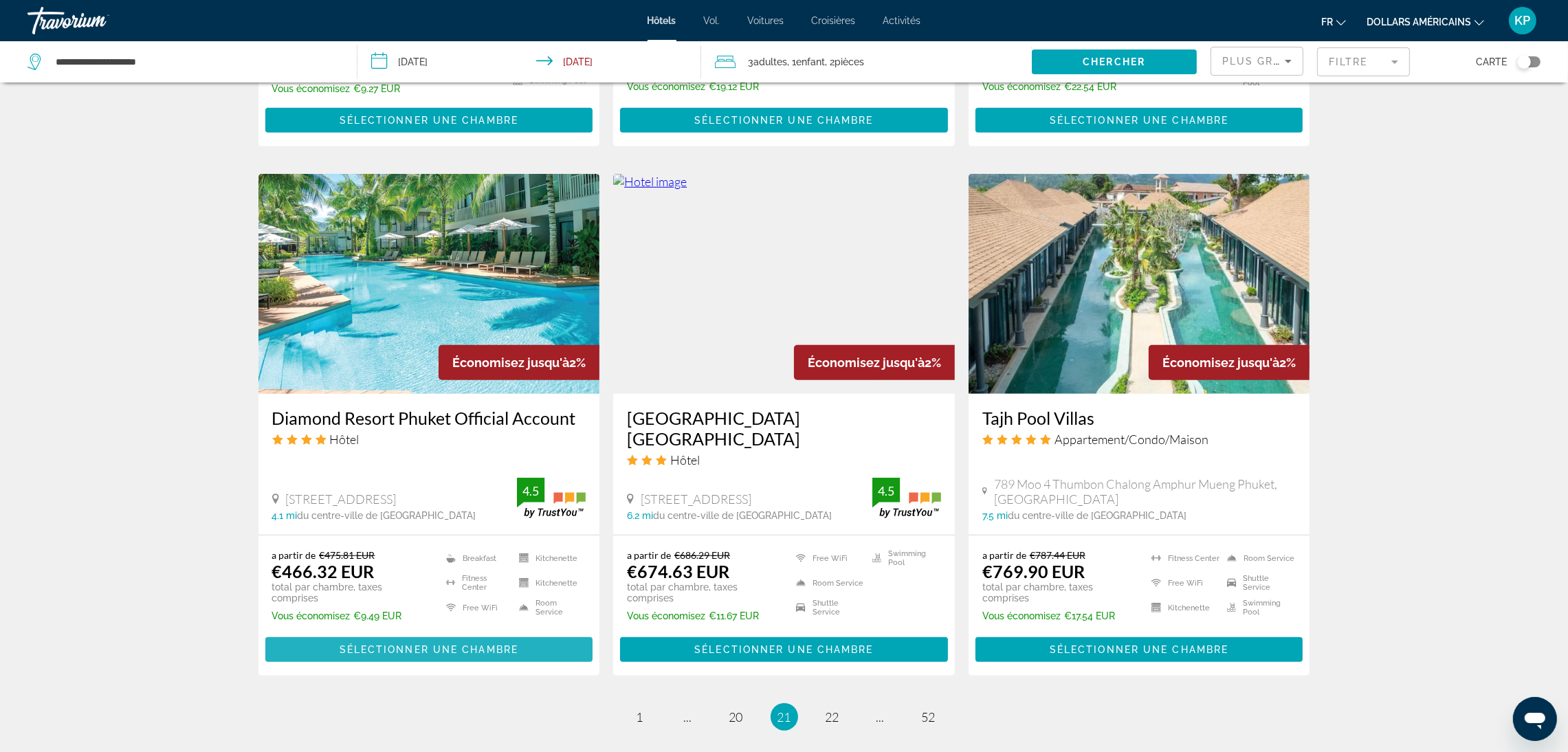
click at [430, 633] on span "Contenu principal" at bounding box center [429, 650] width 328 height 33
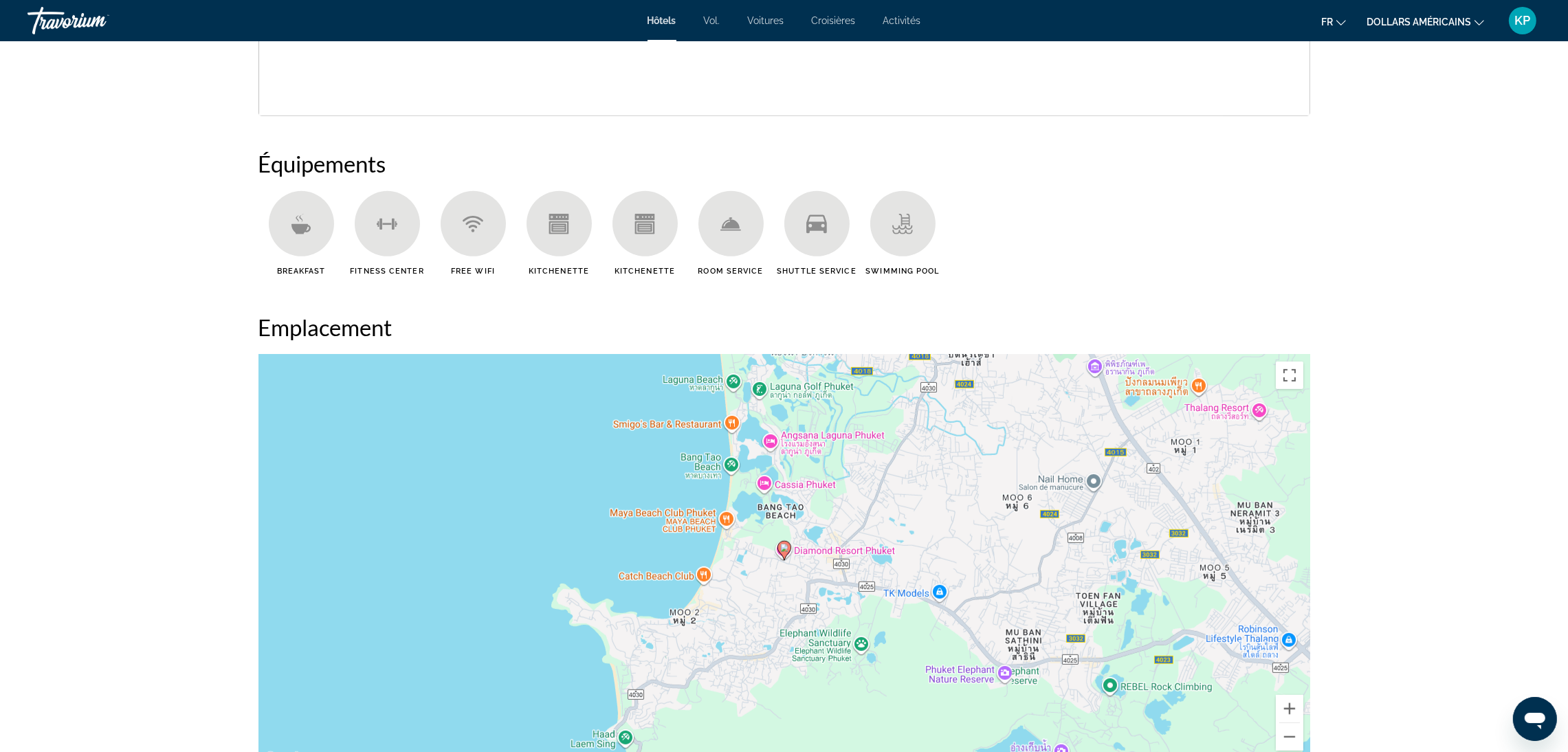
scroll to position [1030, 0]
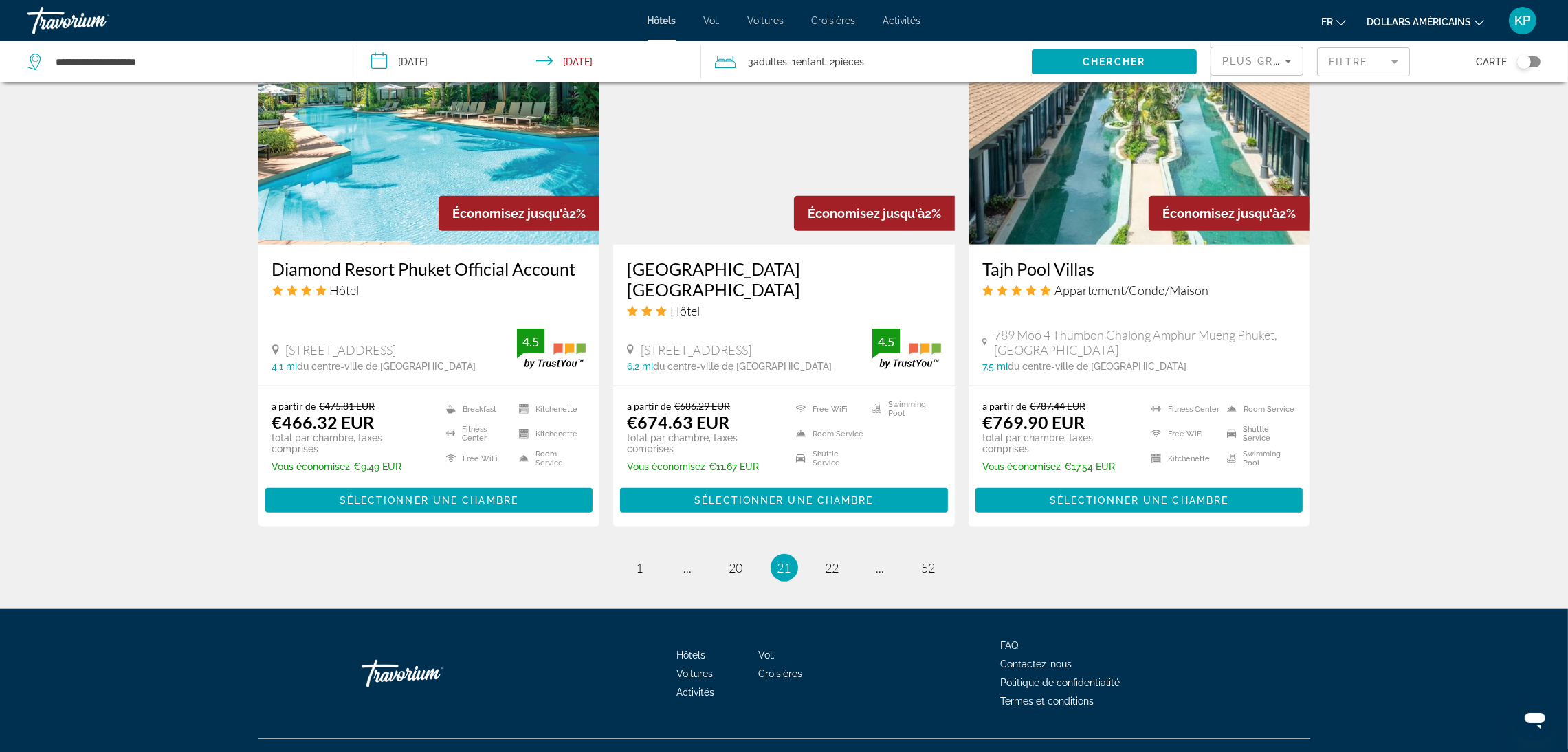
scroll to position [1702, 0]
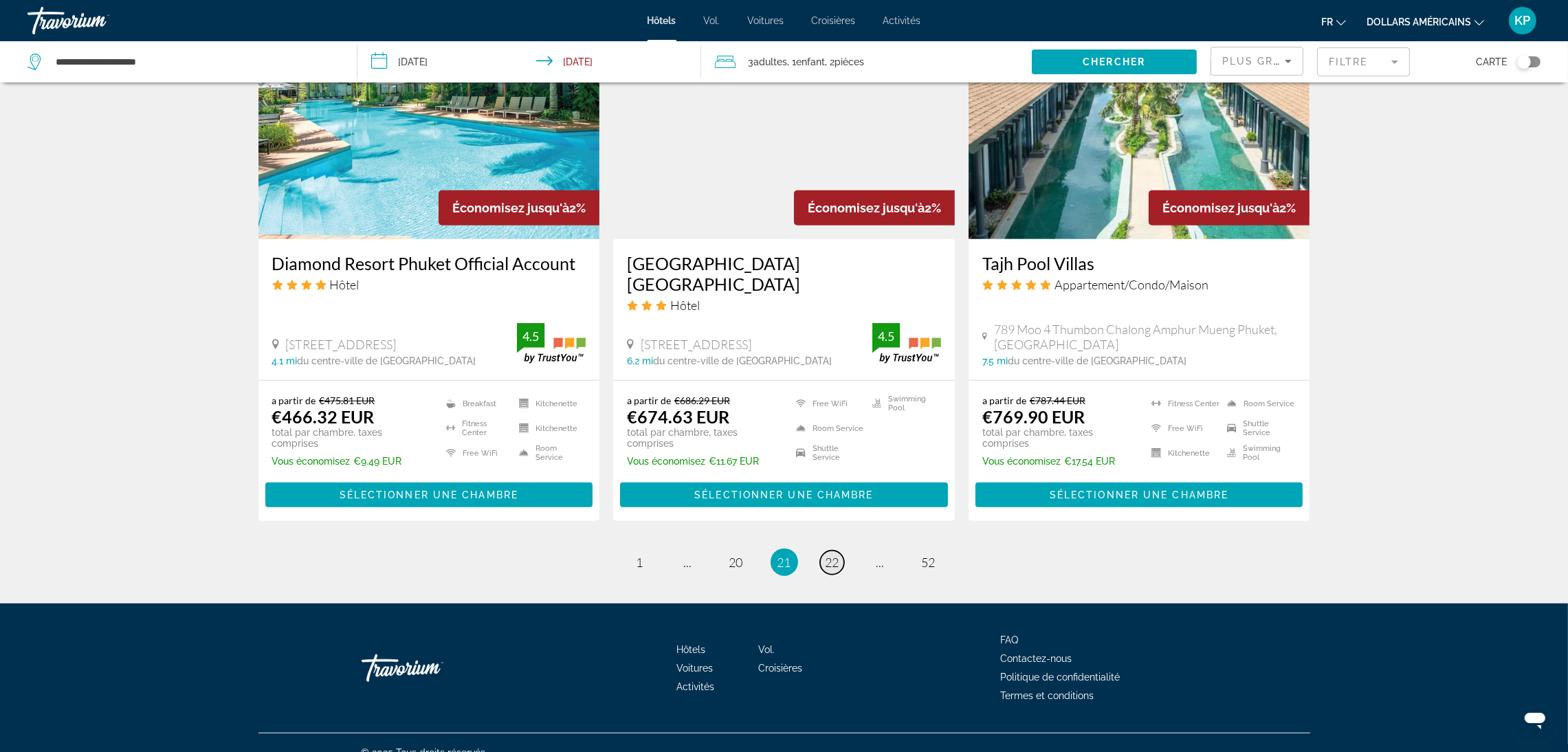
click at [839, 555] on span "22" at bounding box center [832, 562] width 14 height 15
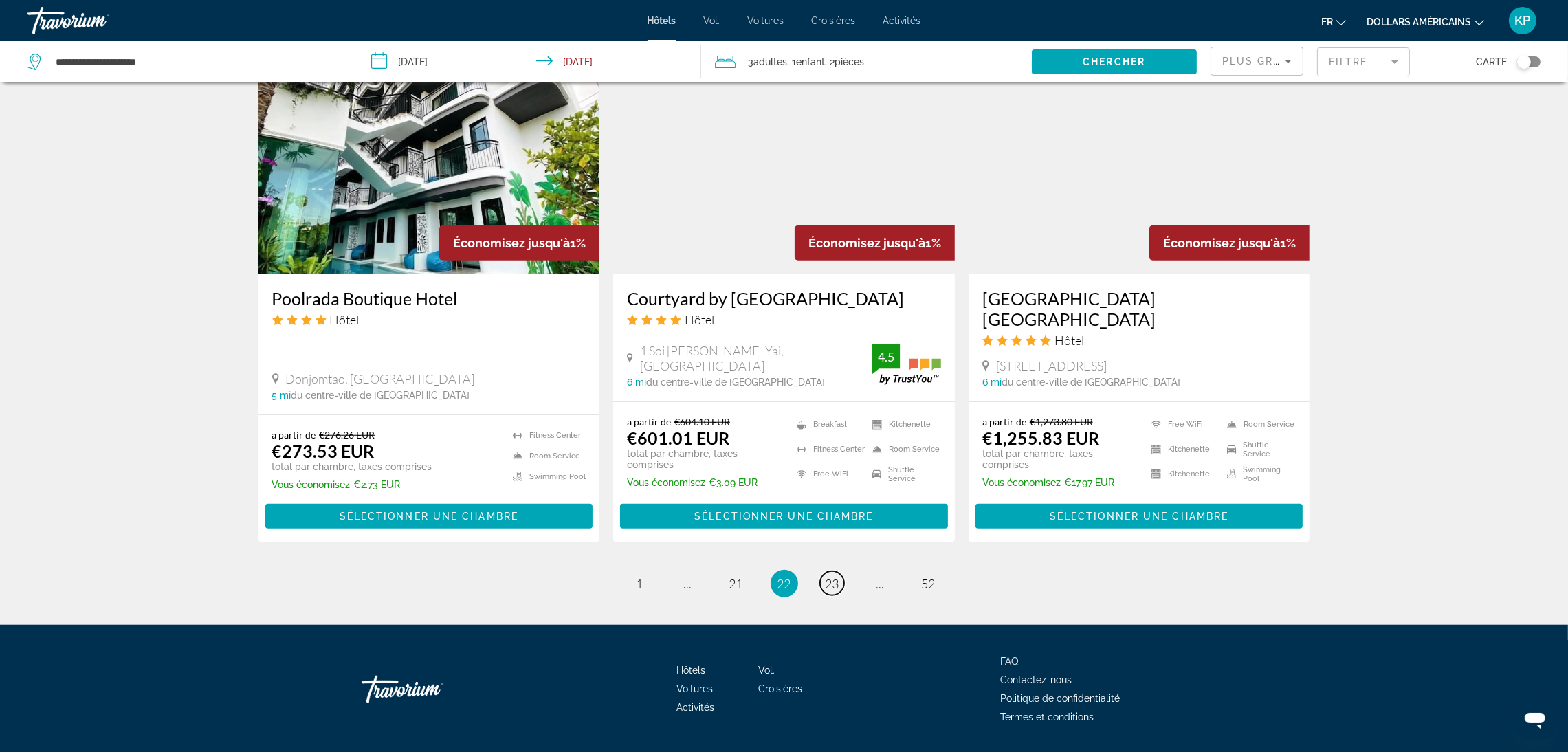
scroll to position [1667, 0]
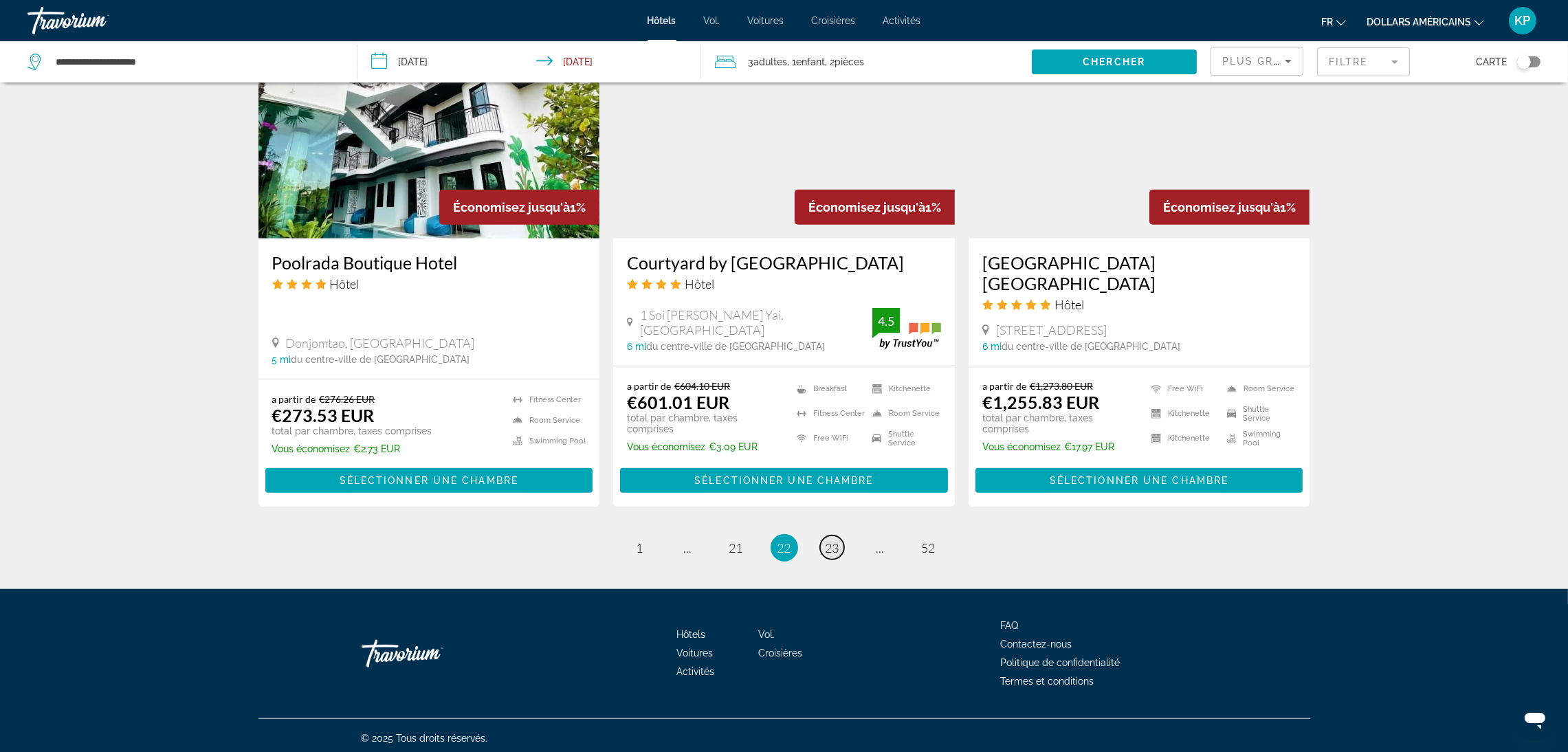
click at [836, 547] on span "23" at bounding box center [832, 547] width 14 height 15
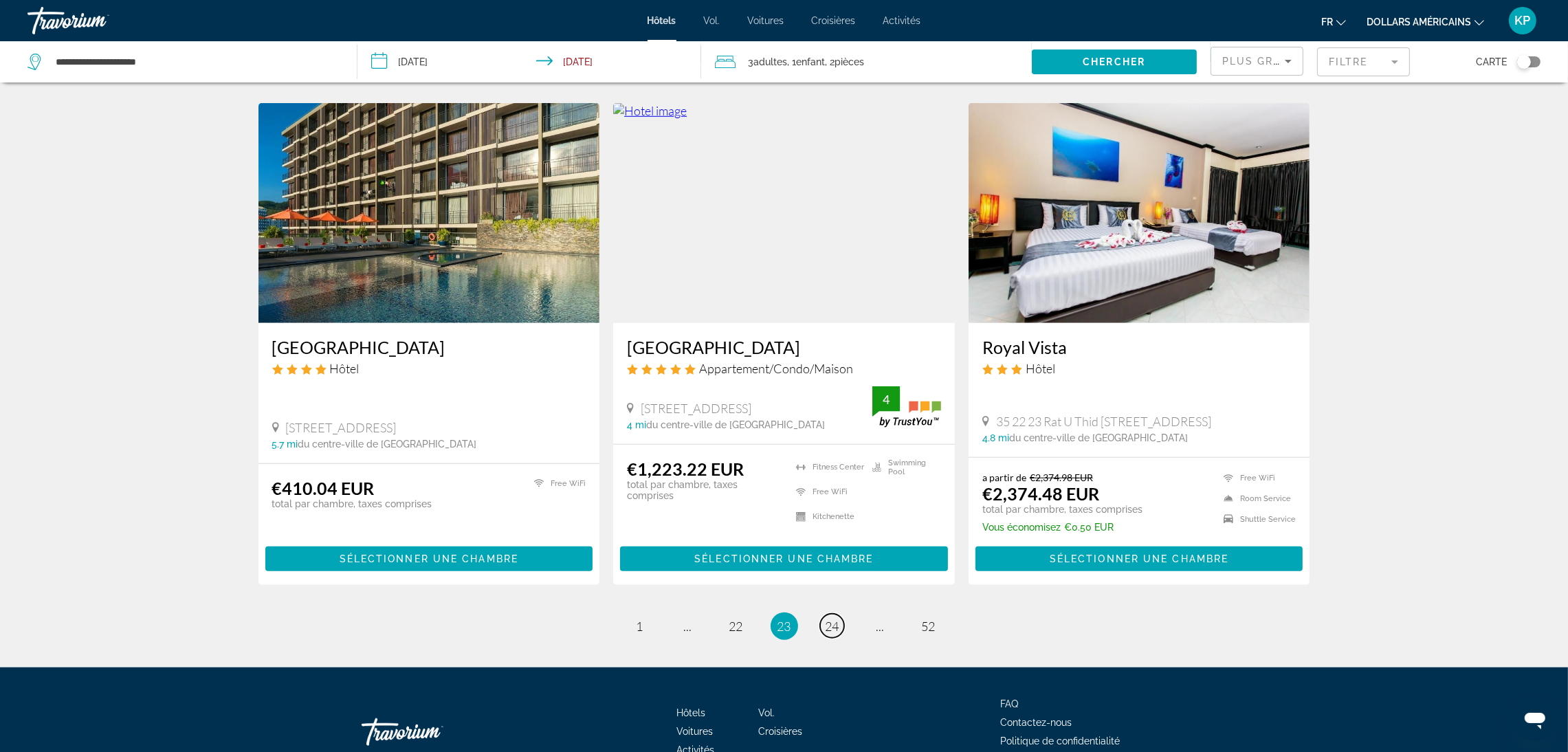
scroll to position [1669, 0]
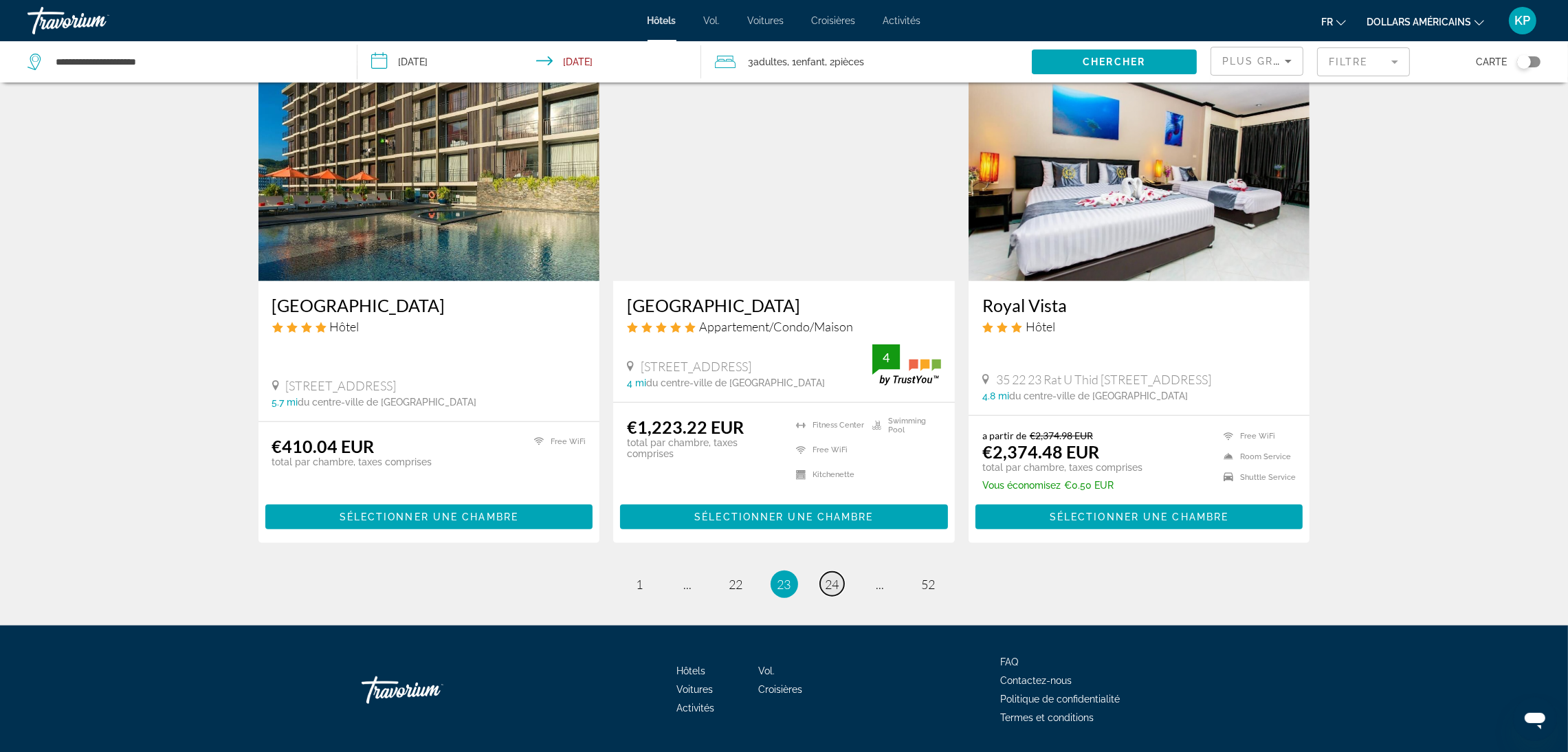
click at [837, 573] on link "page 24" at bounding box center [832, 584] width 24 height 25
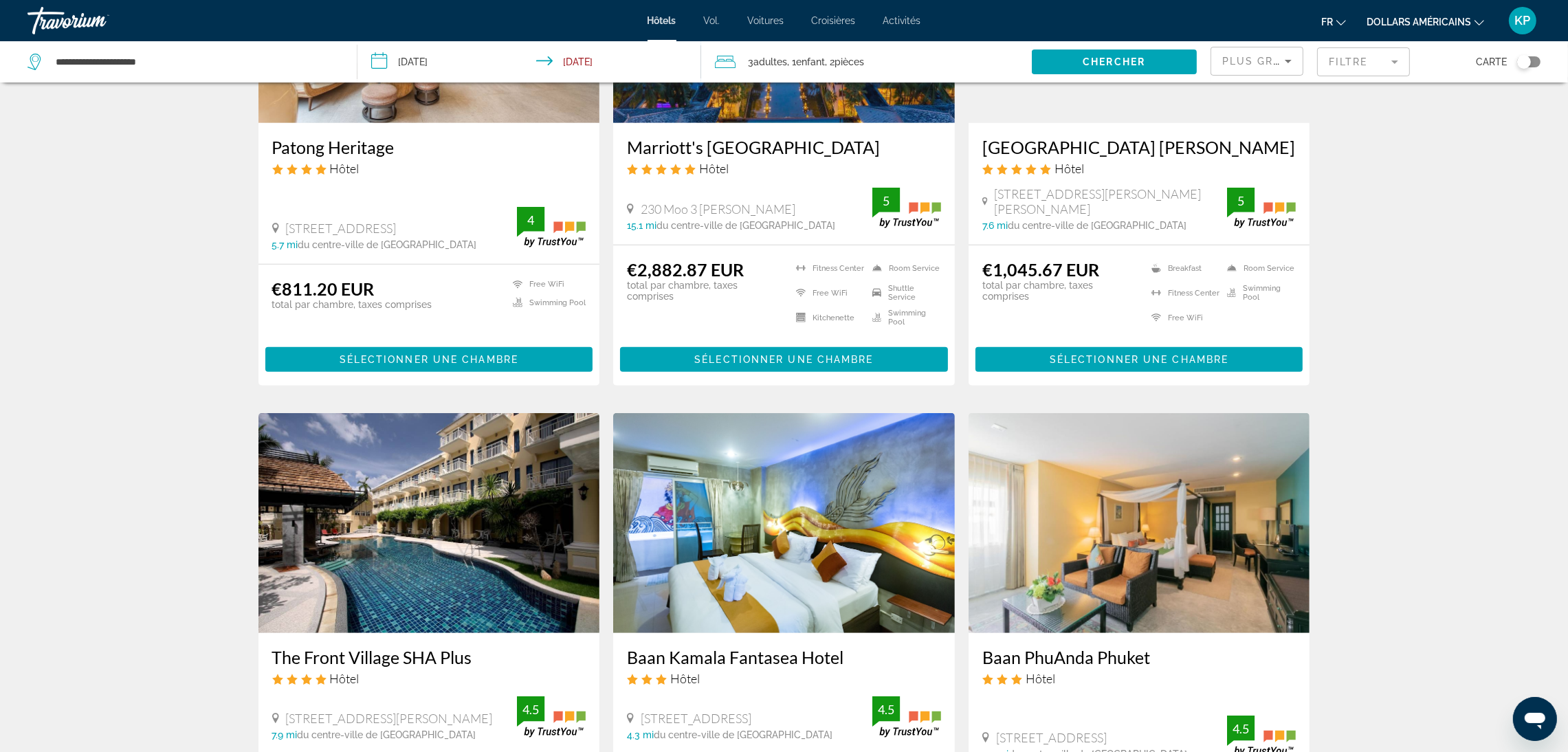
scroll to position [1444, 0]
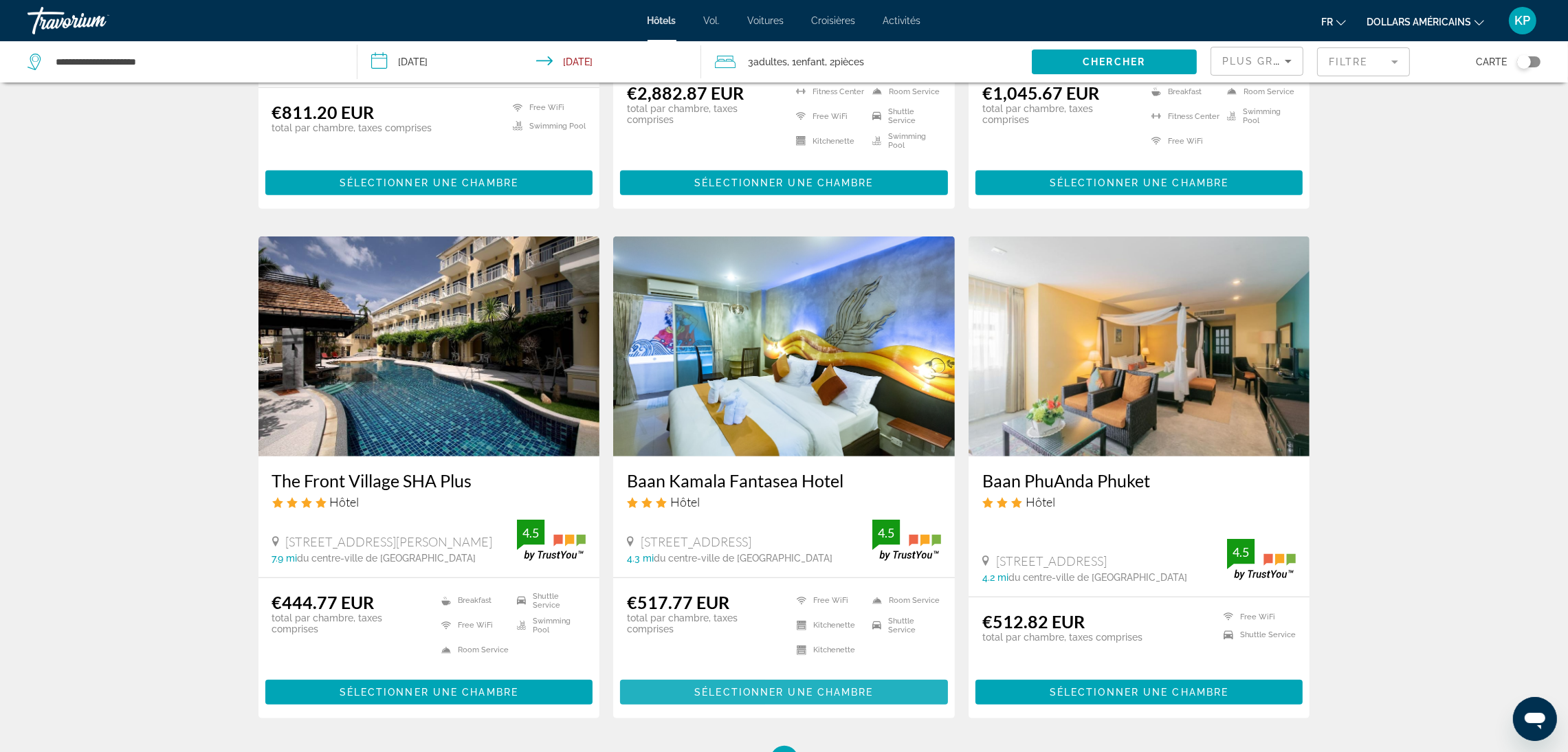
click at [769, 687] on span "Sélectionner une chambre" at bounding box center [783, 692] width 178 height 11
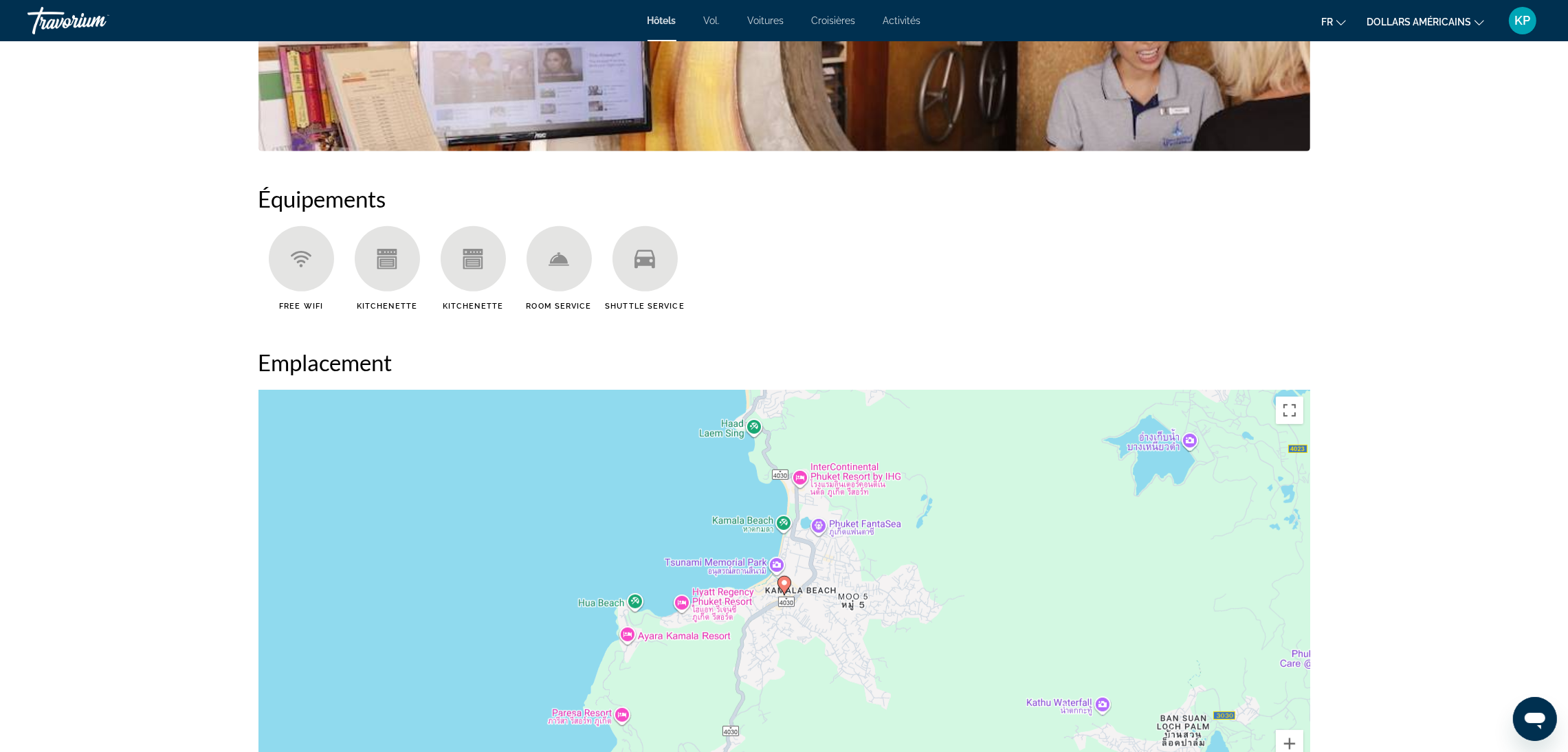
scroll to position [1030, 0]
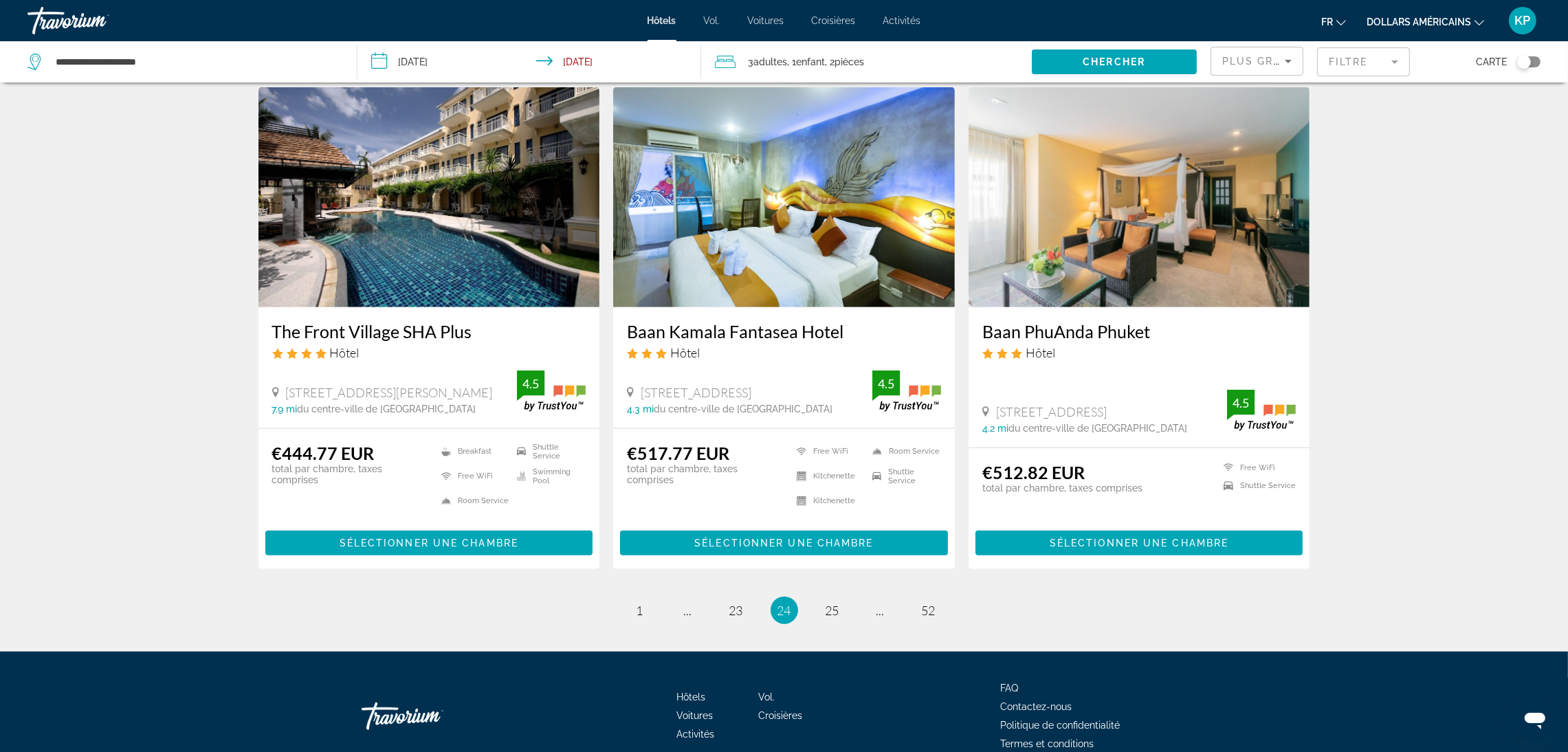
scroll to position [1626, 0]
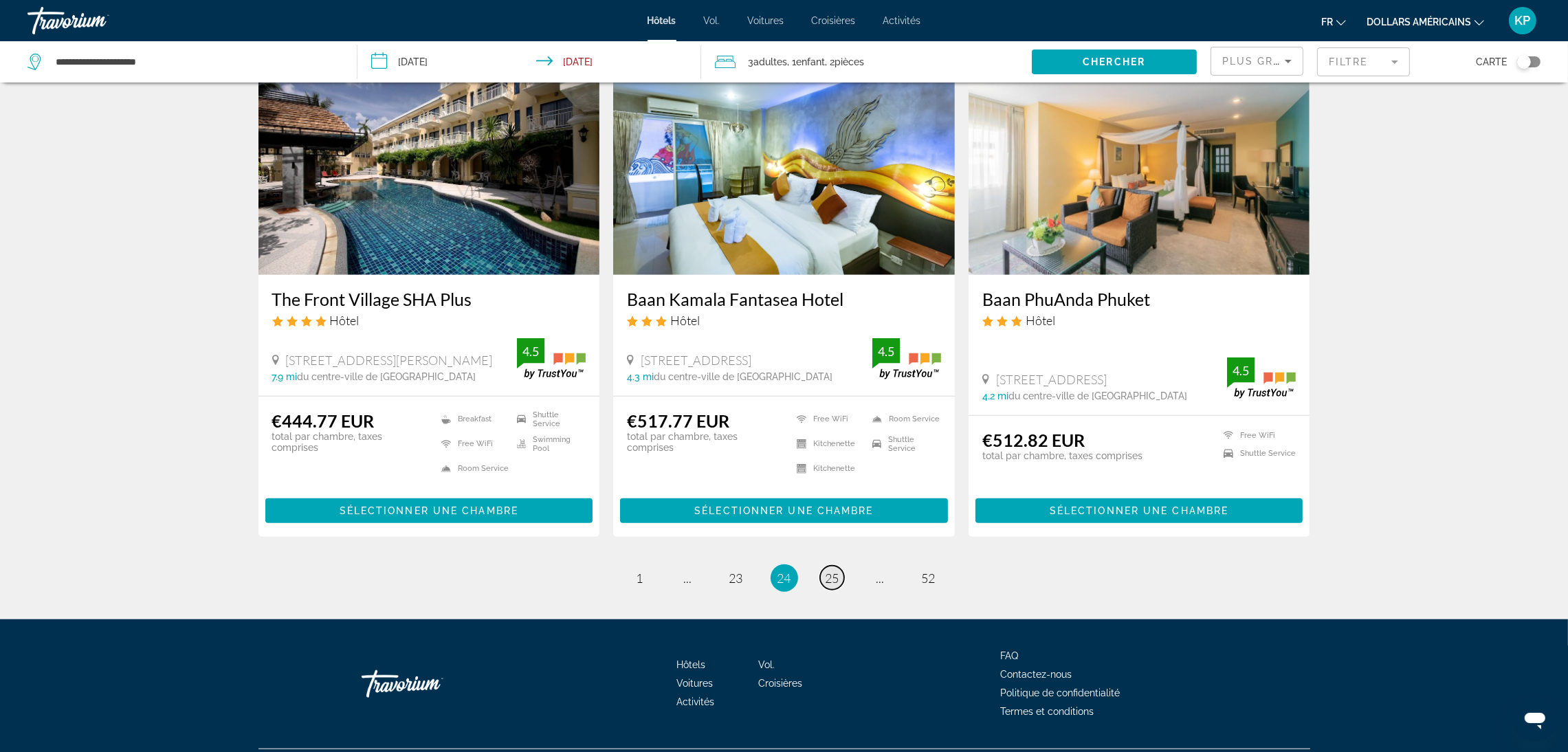
click at [839, 571] on span "25" at bounding box center [832, 577] width 14 height 15
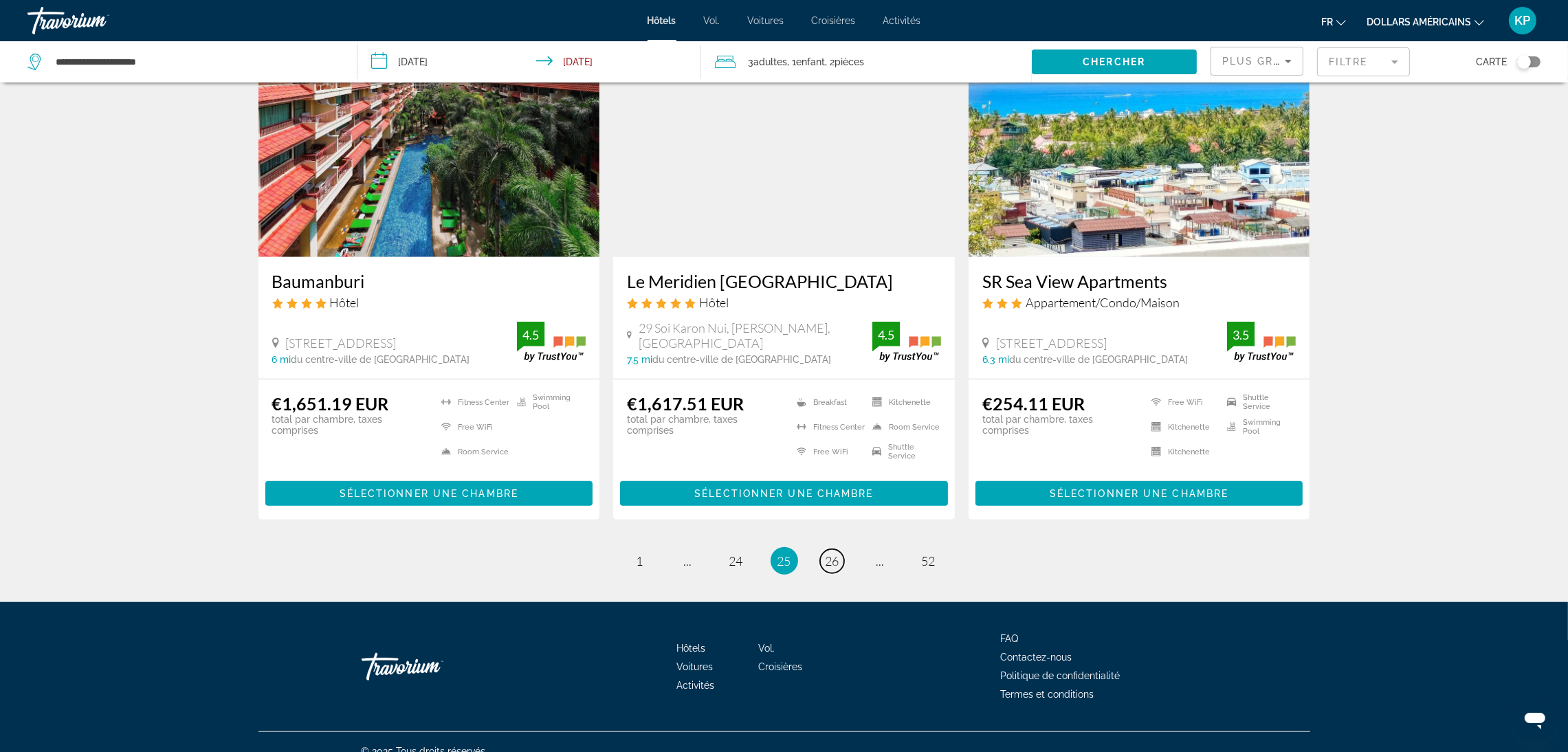
scroll to position [1647, 0]
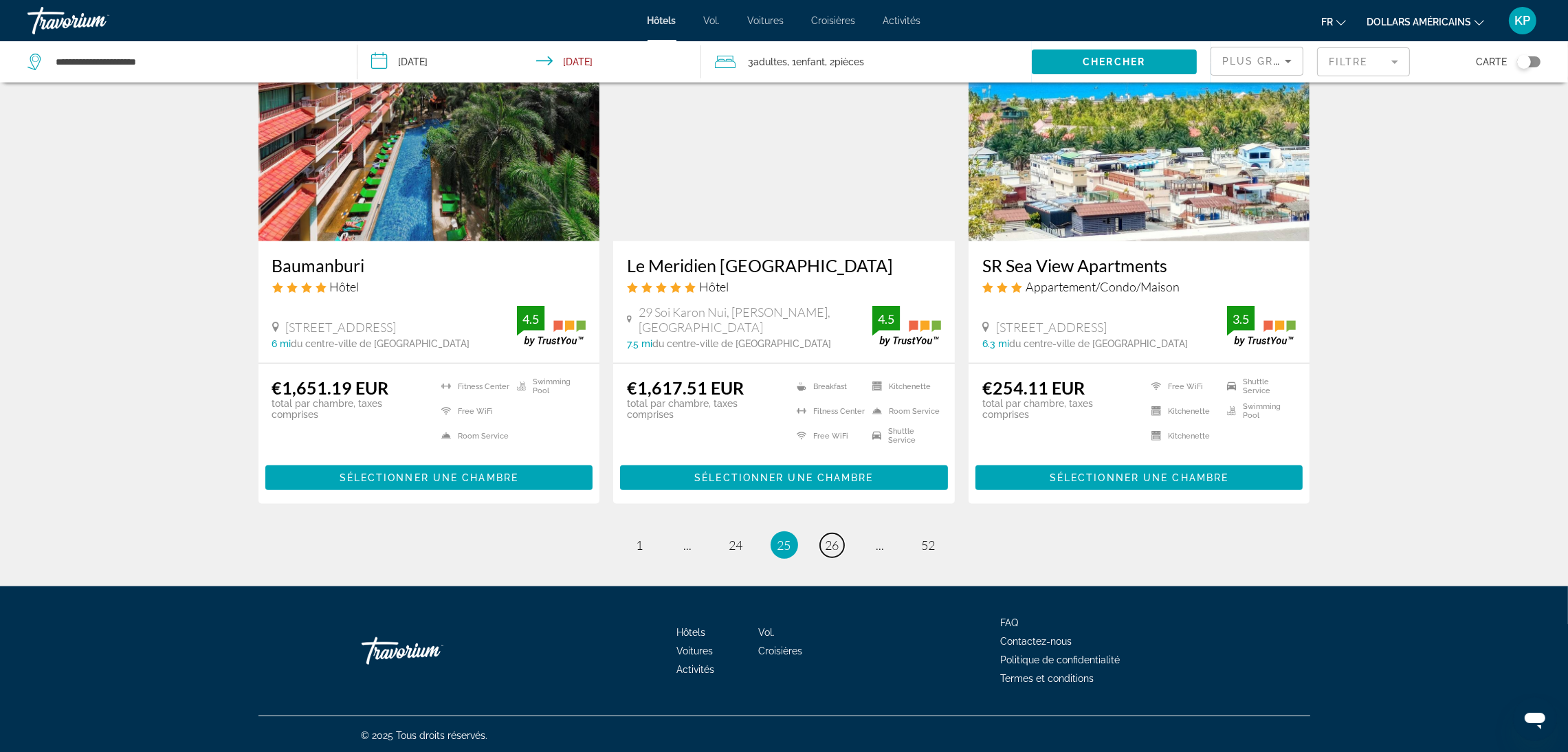
drag, startPoint x: 827, startPoint y: 537, endPoint x: 827, endPoint y: 520, distance: 17.0
click at [827, 533] on link "page 26" at bounding box center [832, 545] width 24 height 25
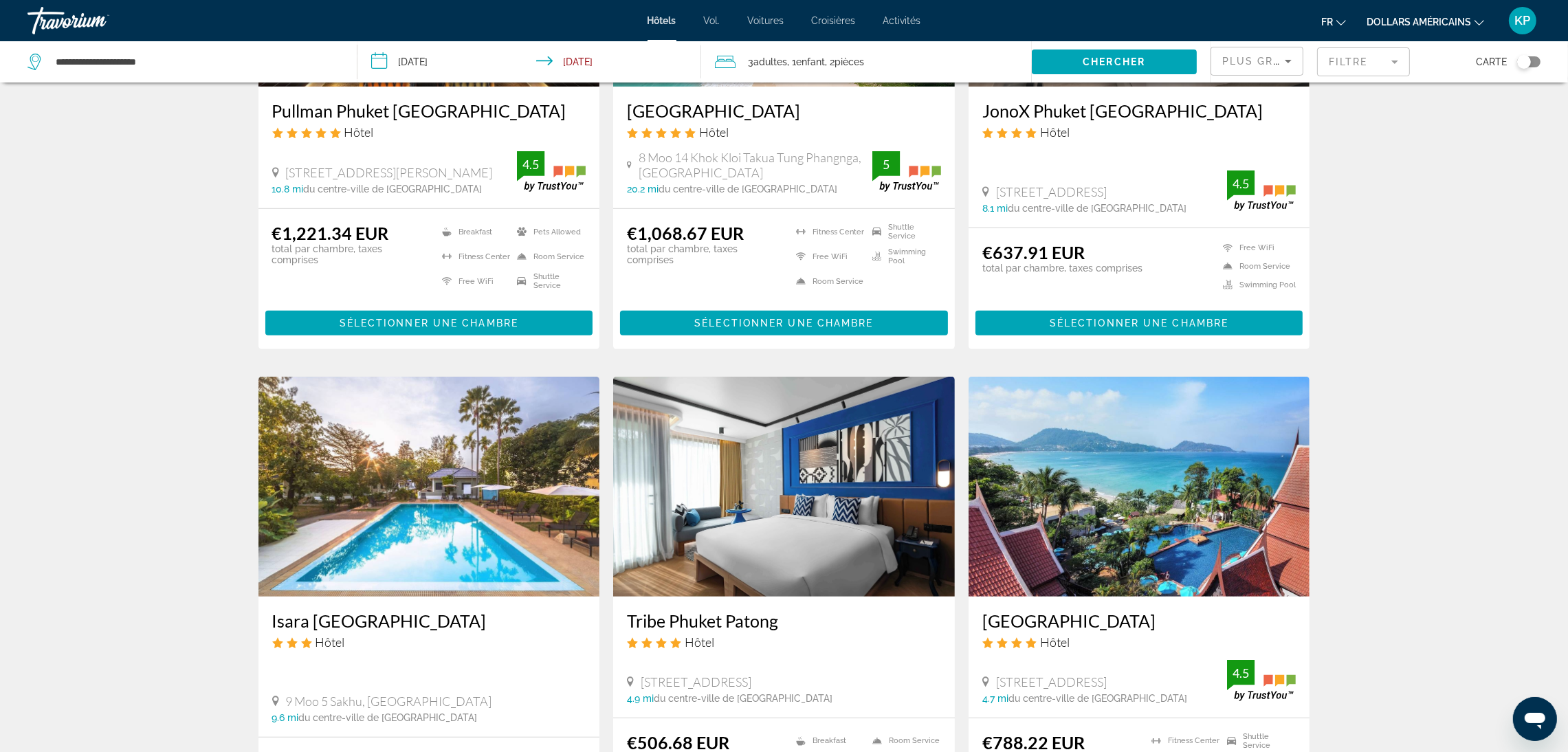
scroll to position [927, 0]
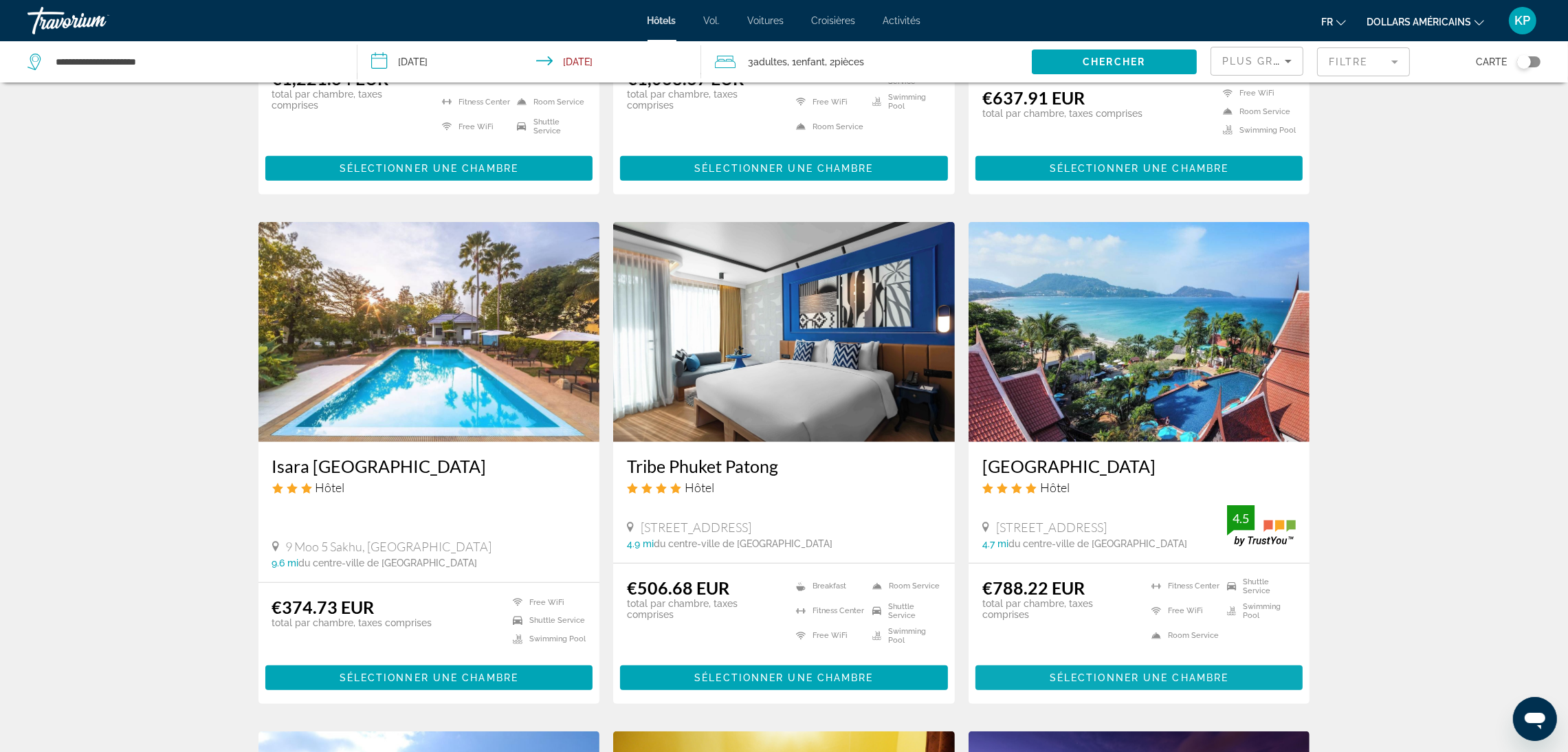
click at [1183, 668] on span "Contenu principal" at bounding box center [1139, 678] width 328 height 33
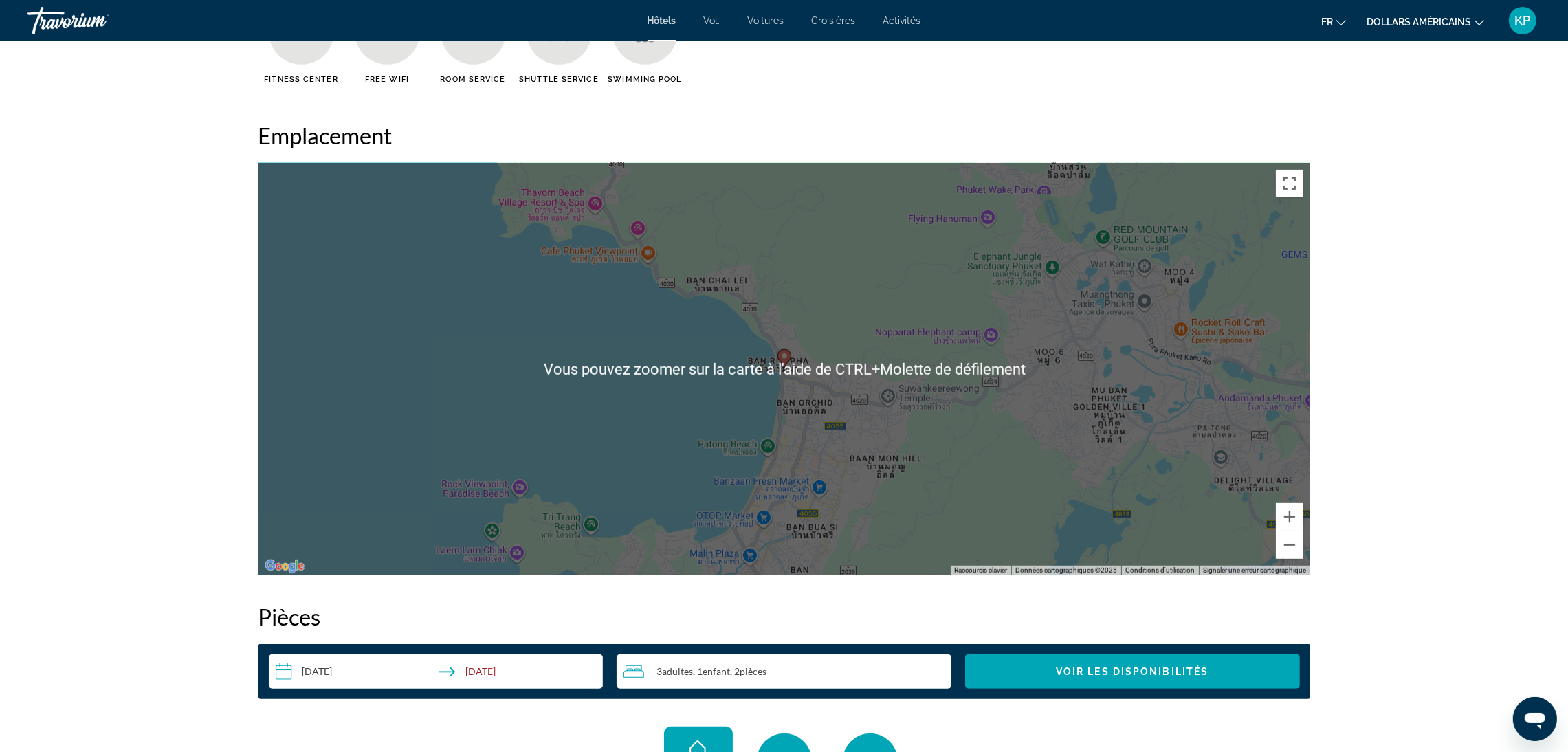
scroll to position [1237, 0]
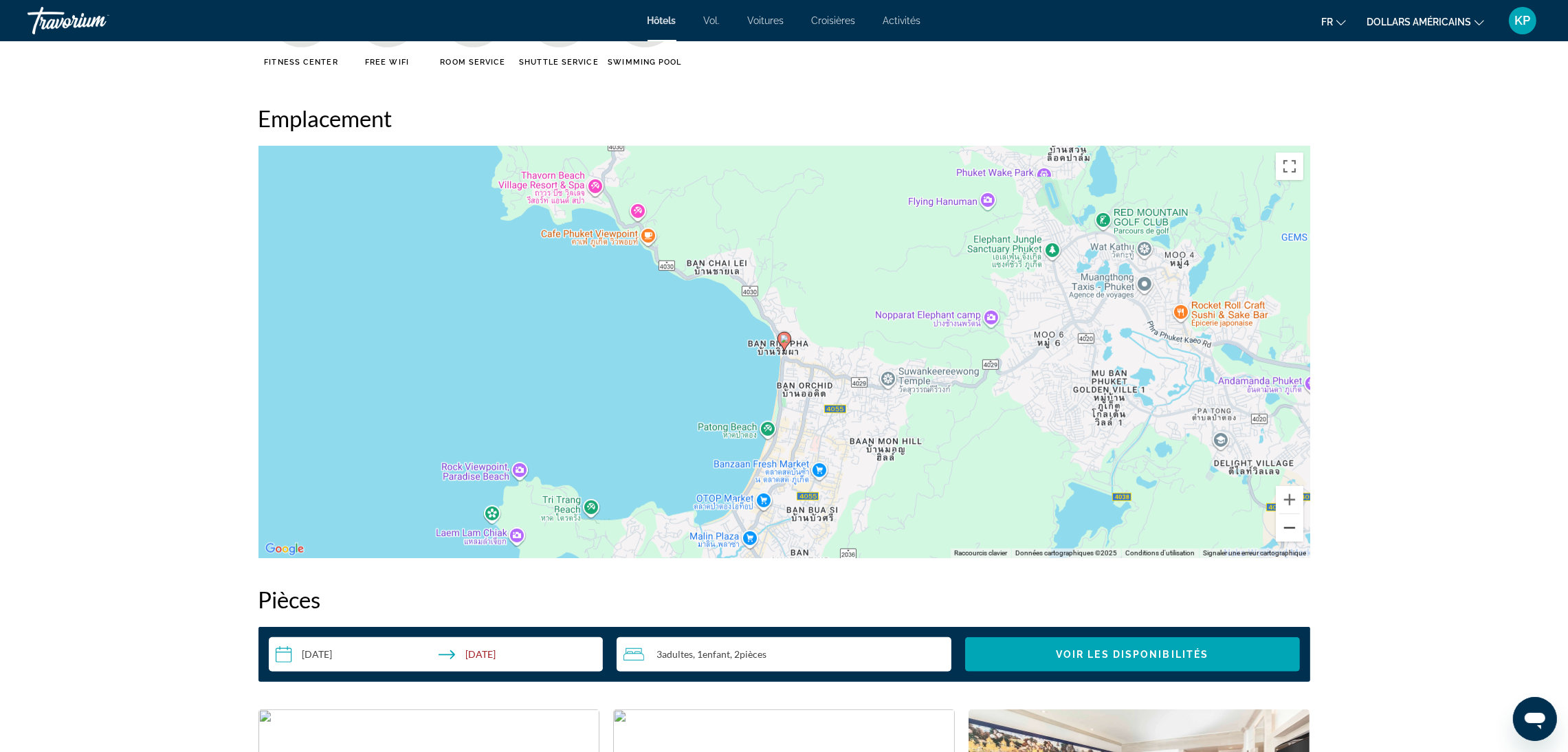
click at [1289, 526] on button "Zoom arrière" at bounding box center [1290, 528] width 27 height 27
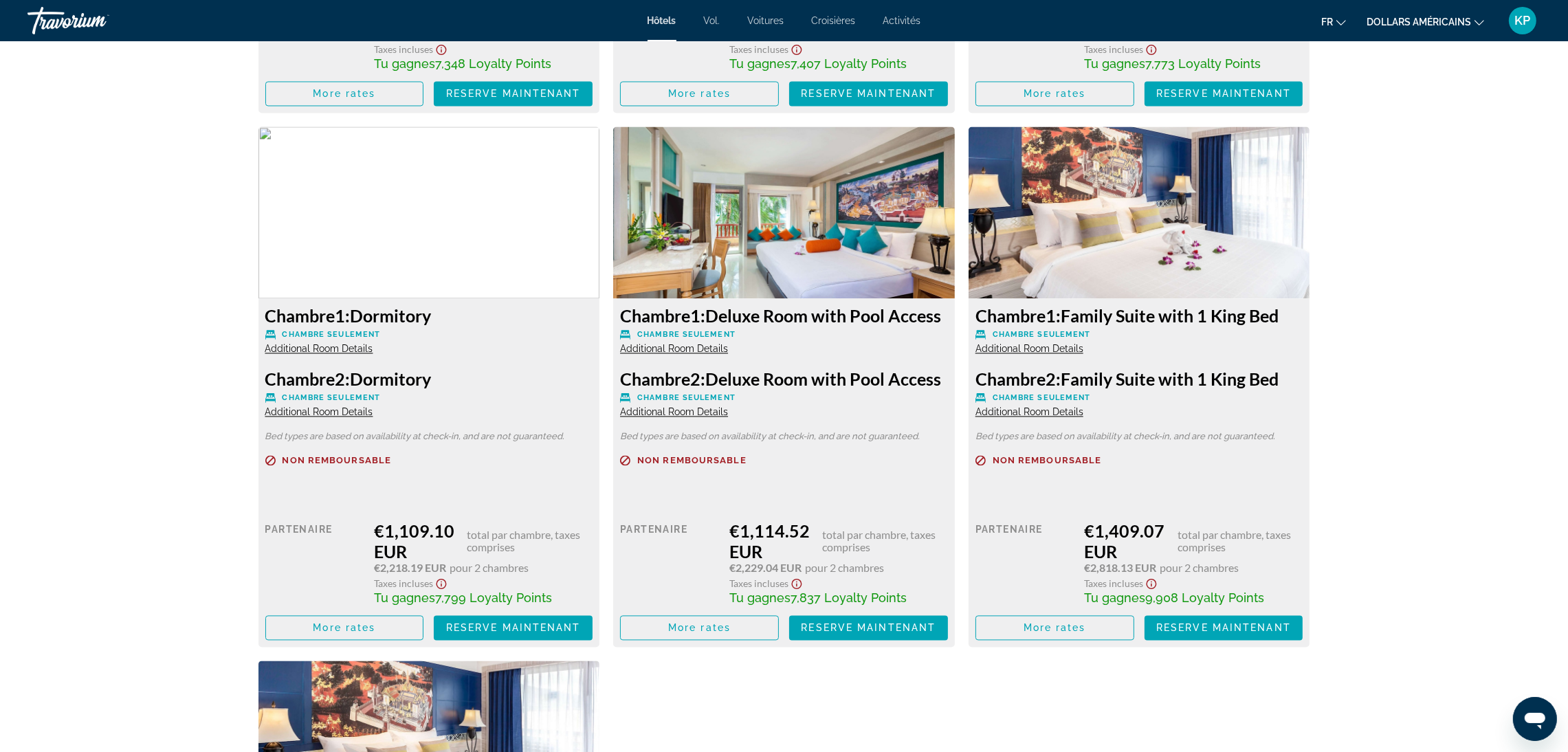
scroll to position [4537, 0]
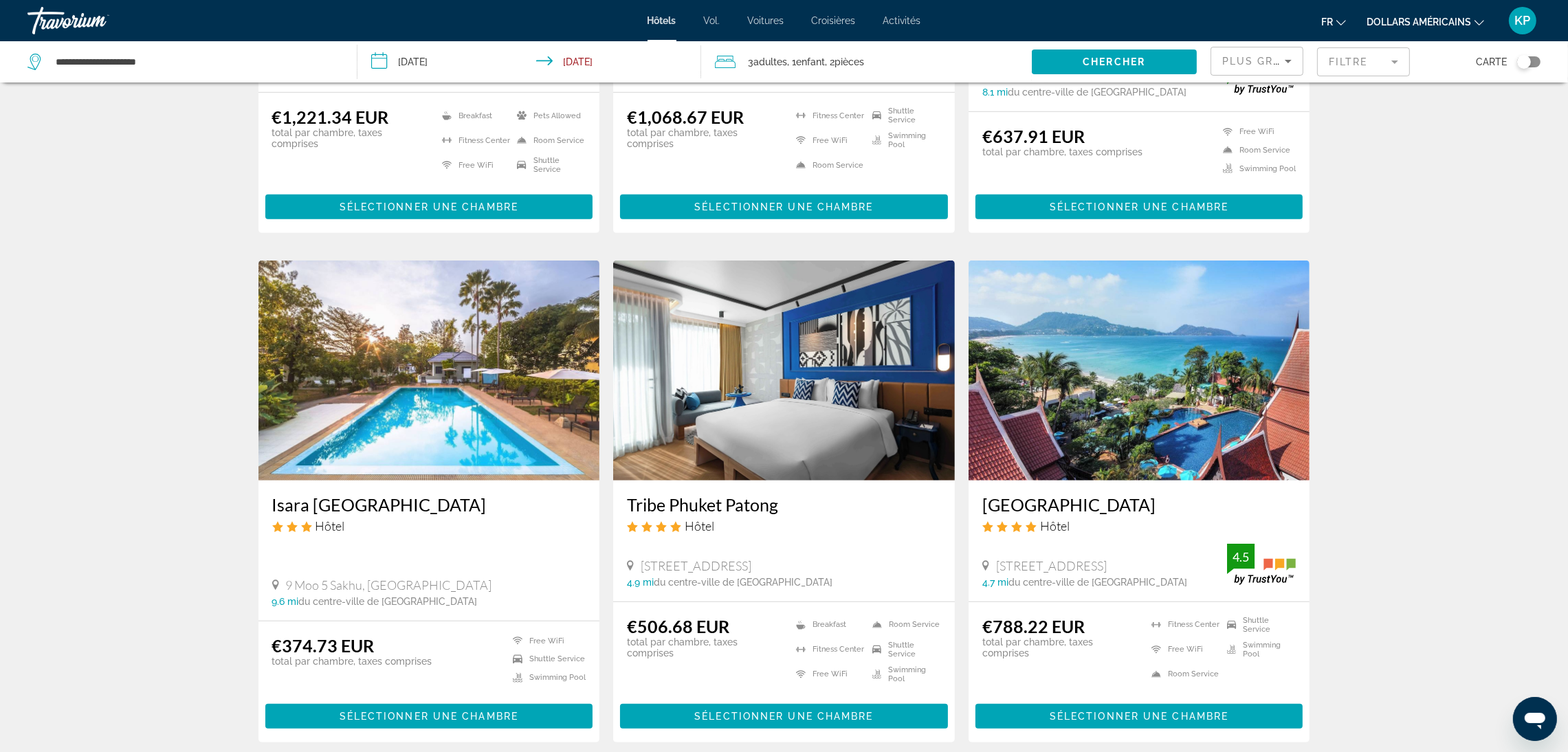
scroll to position [1030, 0]
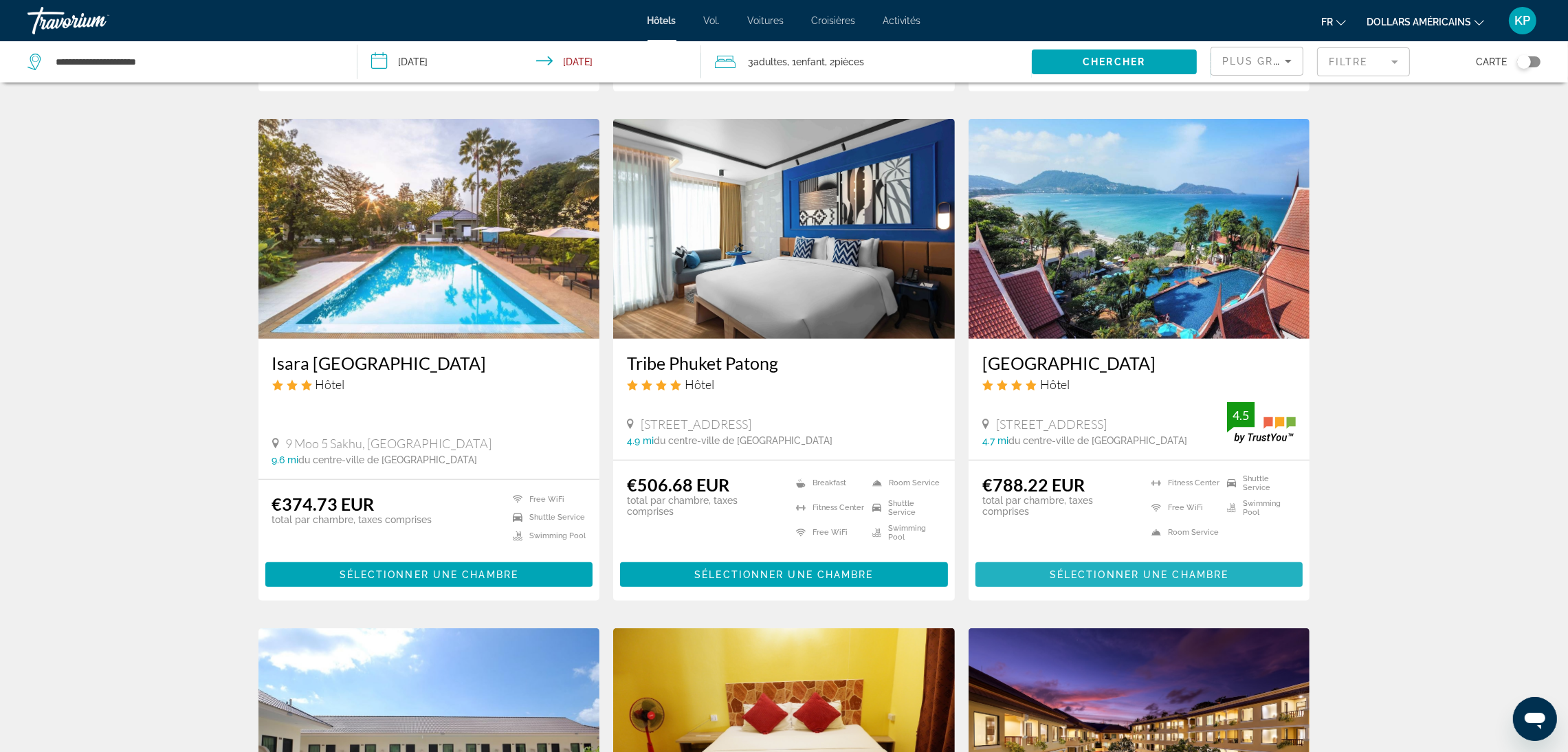
click at [1161, 563] on span "Contenu principal" at bounding box center [1139, 576] width 328 height 33
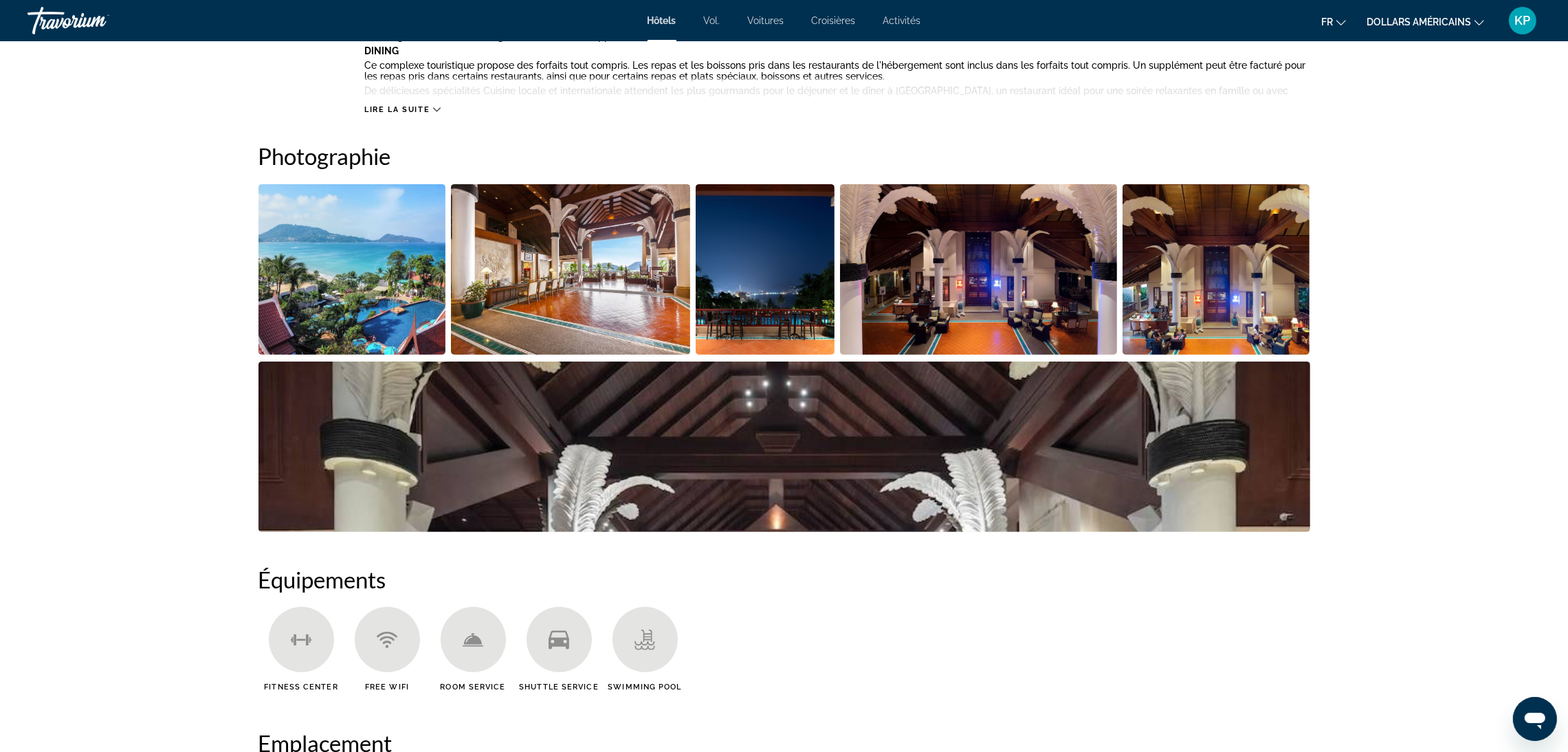
scroll to position [309, 0]
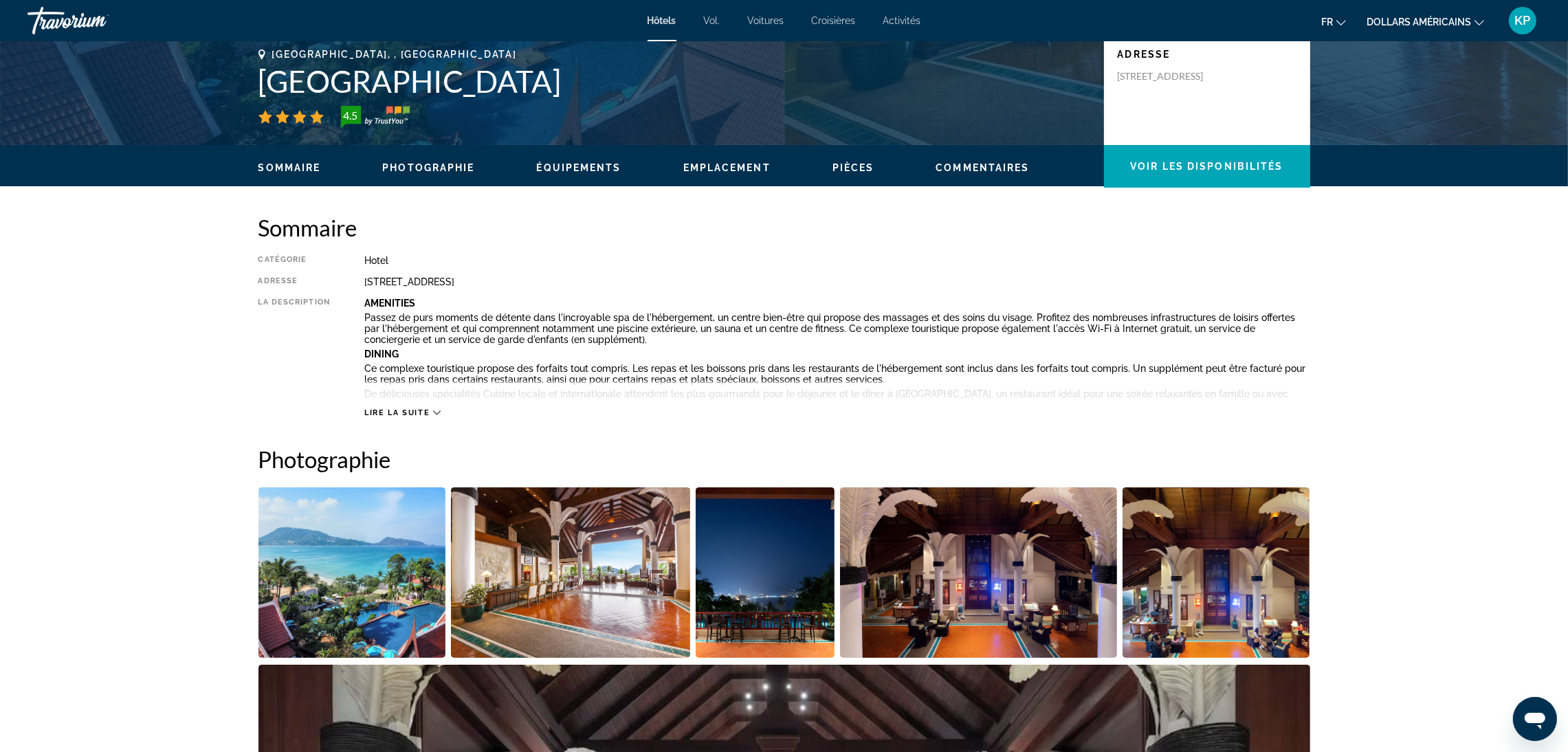
click at [628, 559] on img "Open full-screen image slider" at bounding box center [570, 573] width 239 height 171
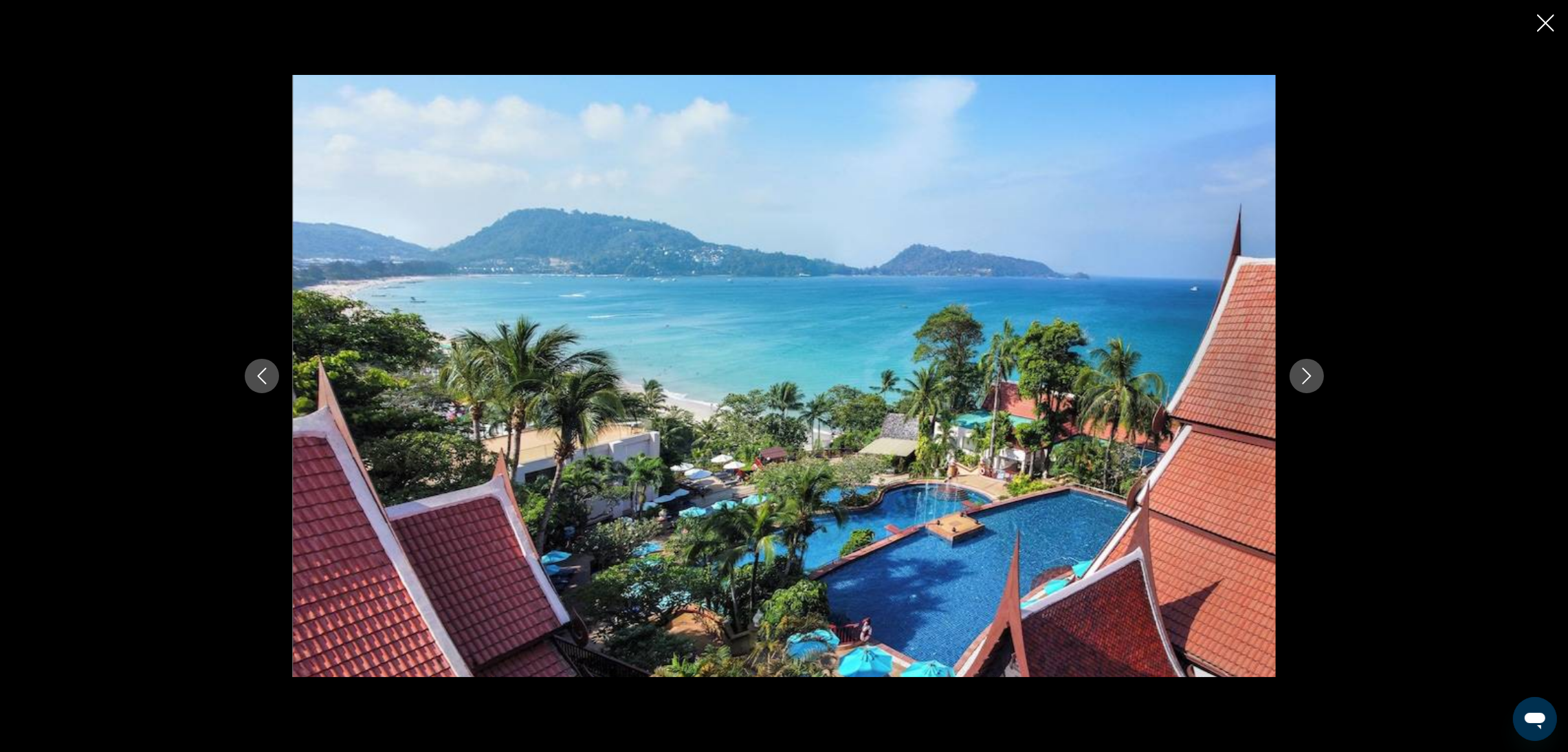
click at [1301, 387] on button "Next image" at bounding box center [1306, 376] width 34 height 34
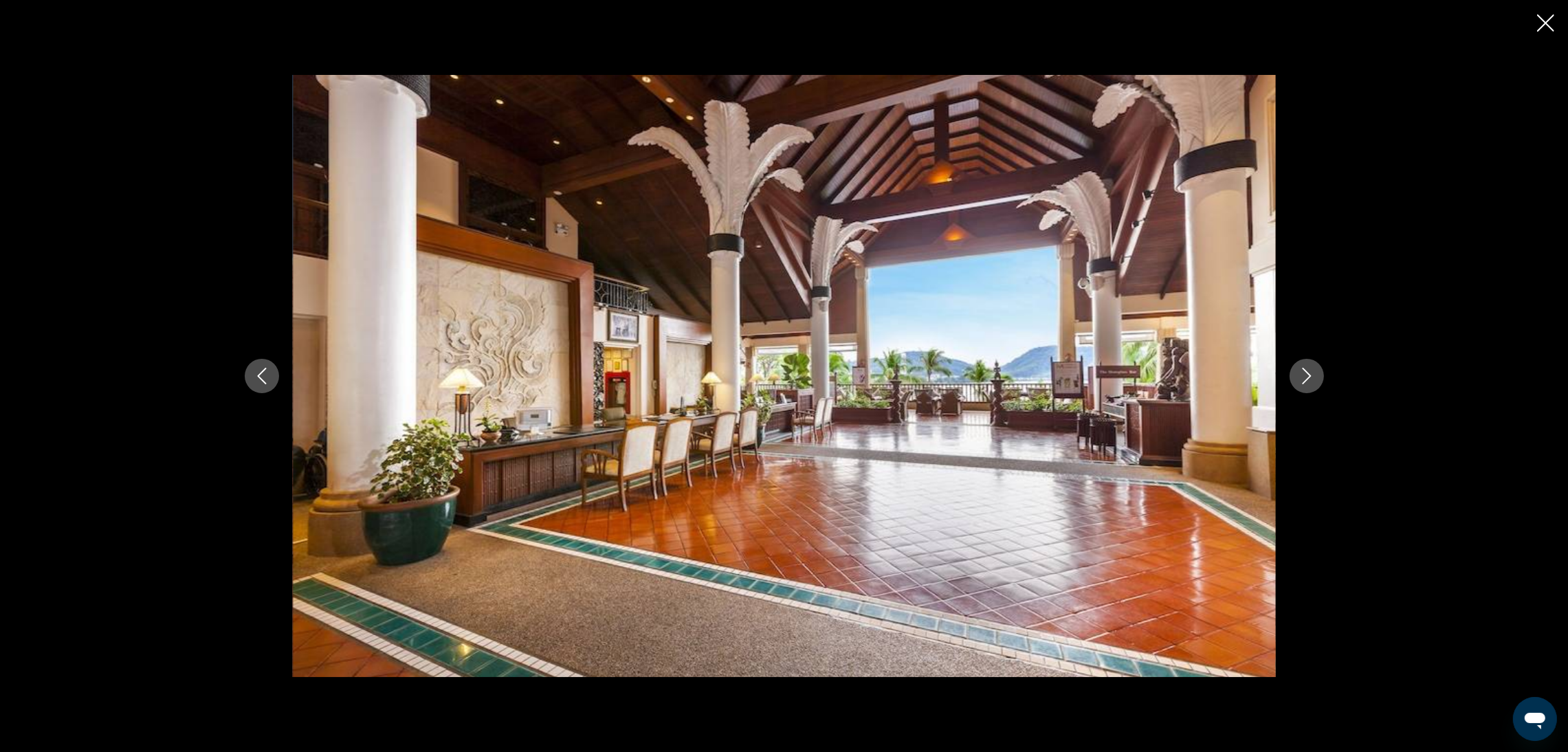
click at [1301, 387] on button "Next image" at bounding box center [1306, 376] width 34 height 34
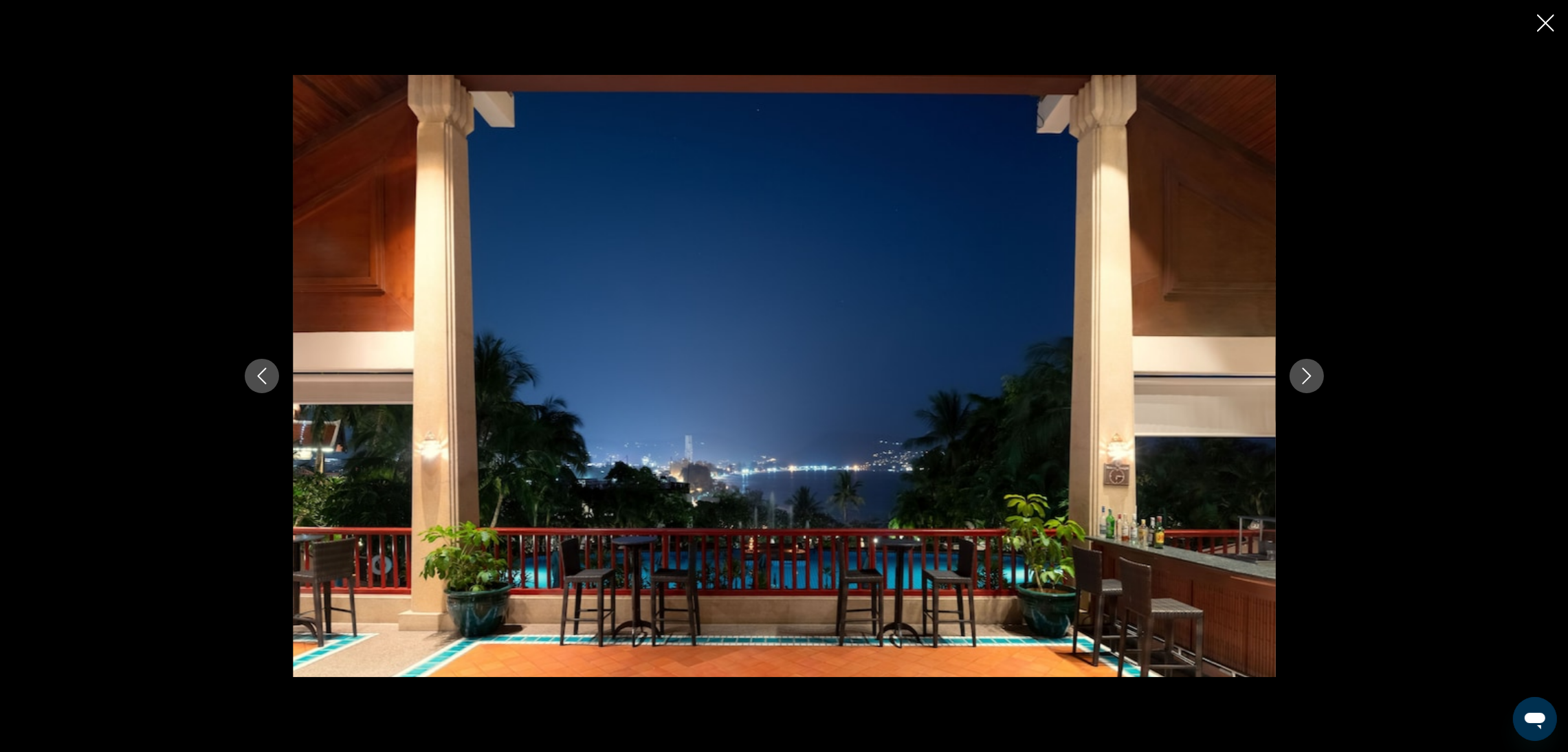
click at [1301, 387] on button "Next image" at bounding box center [1306, 376] width 34 height 34
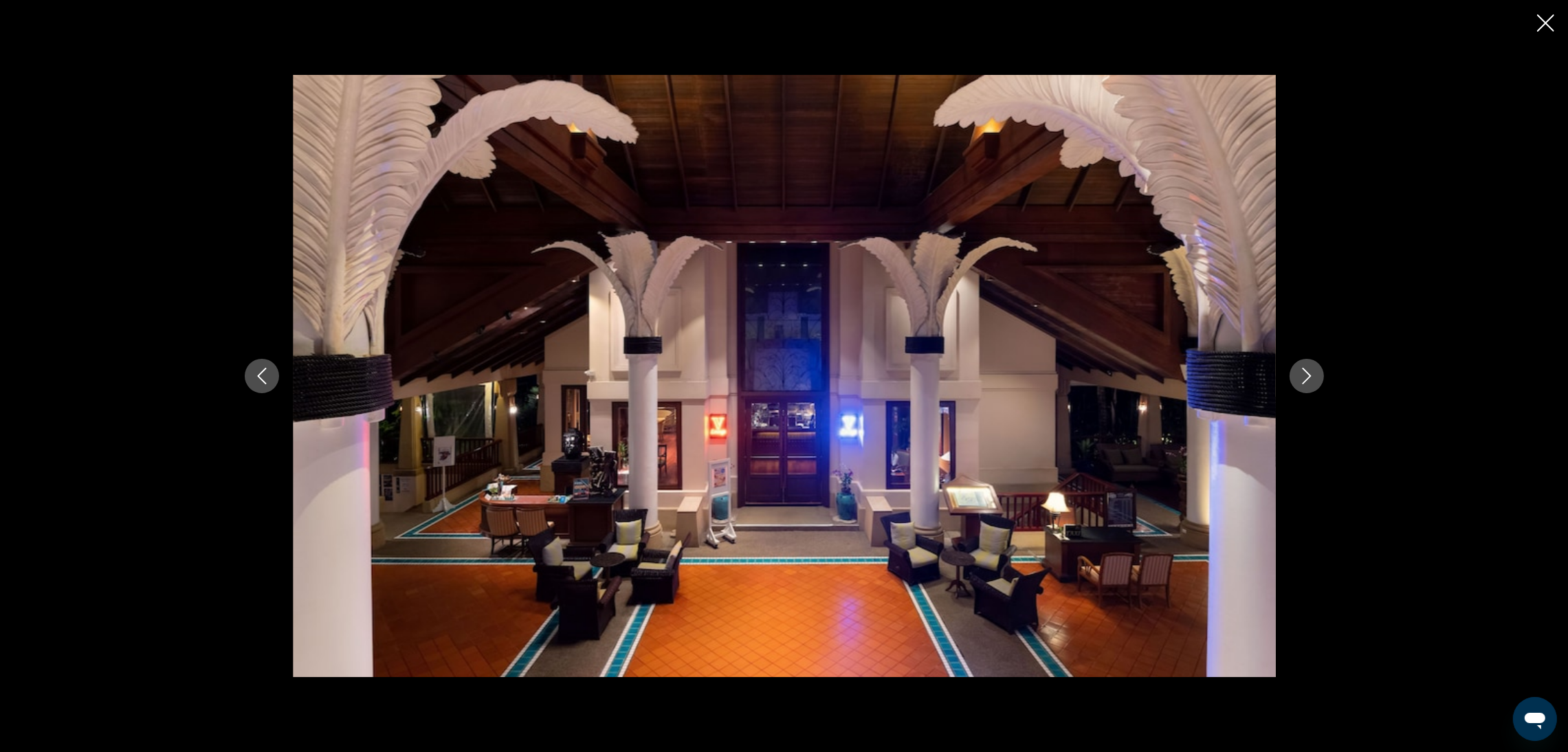
click at [1301, 387] on button "Next image" at bounding box center [1306, 376] width 34 height 34
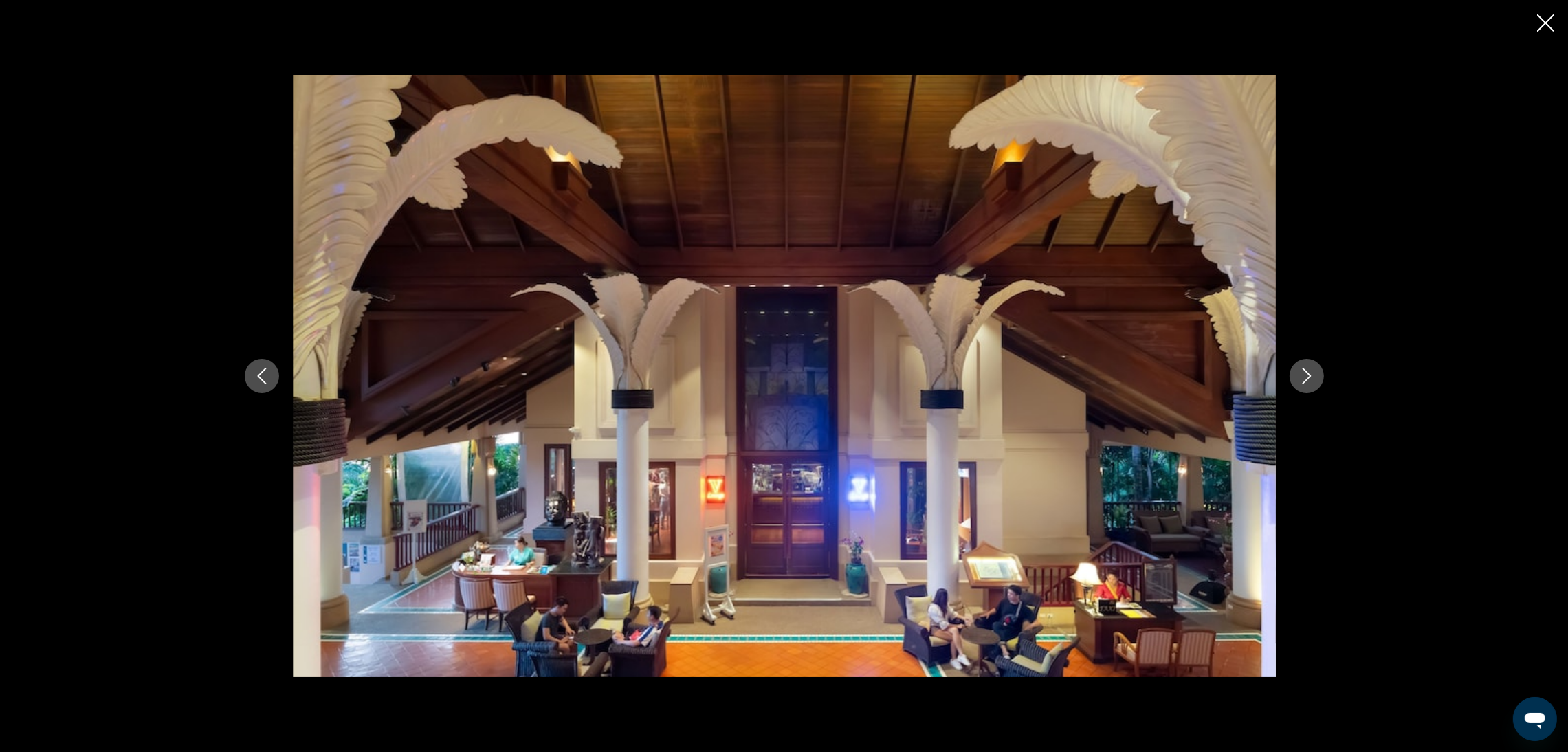
click at [1545, 28] on icon "Close slideshow" at bounding box center [1545, 24] width 18 height 18
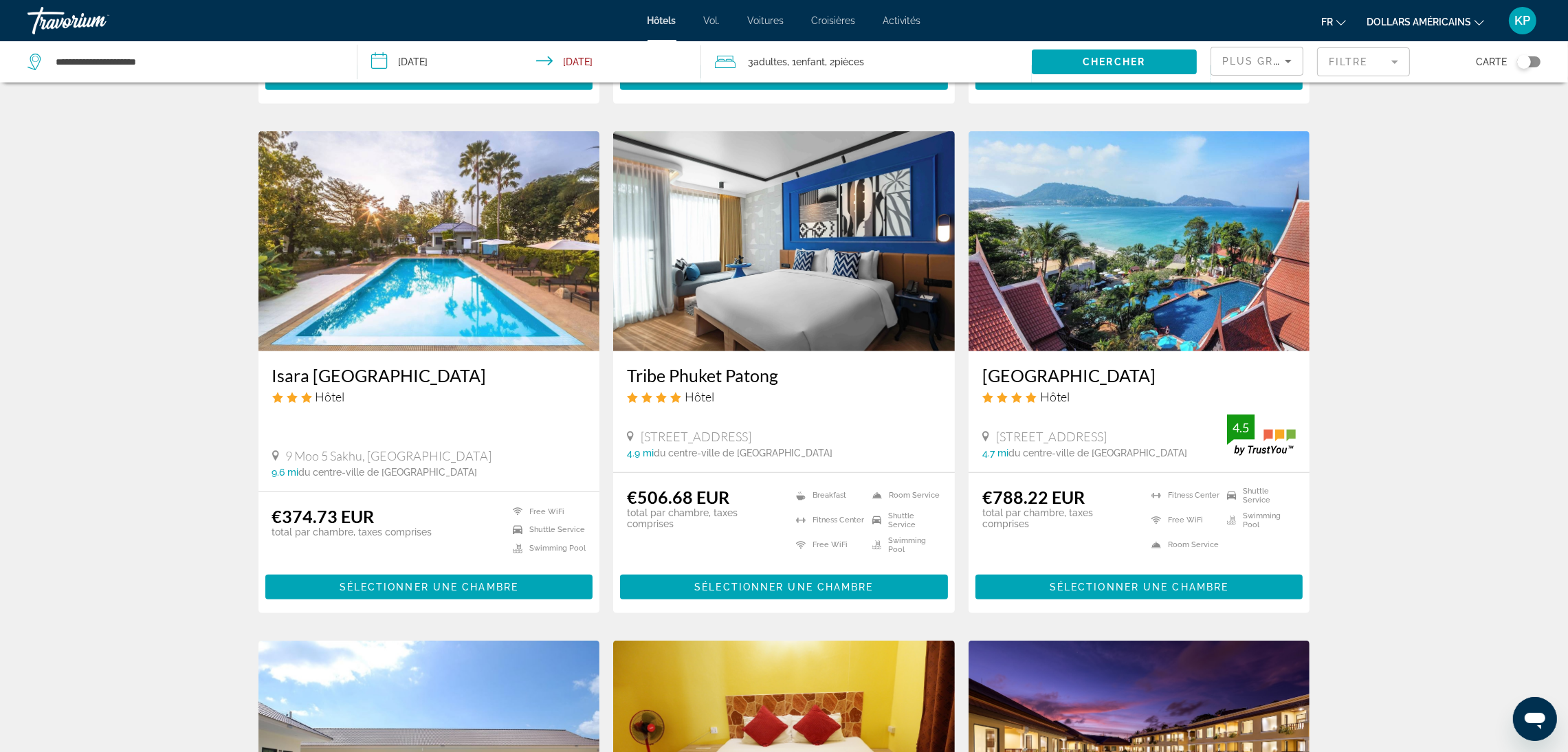
scroll to position [1030, 0]
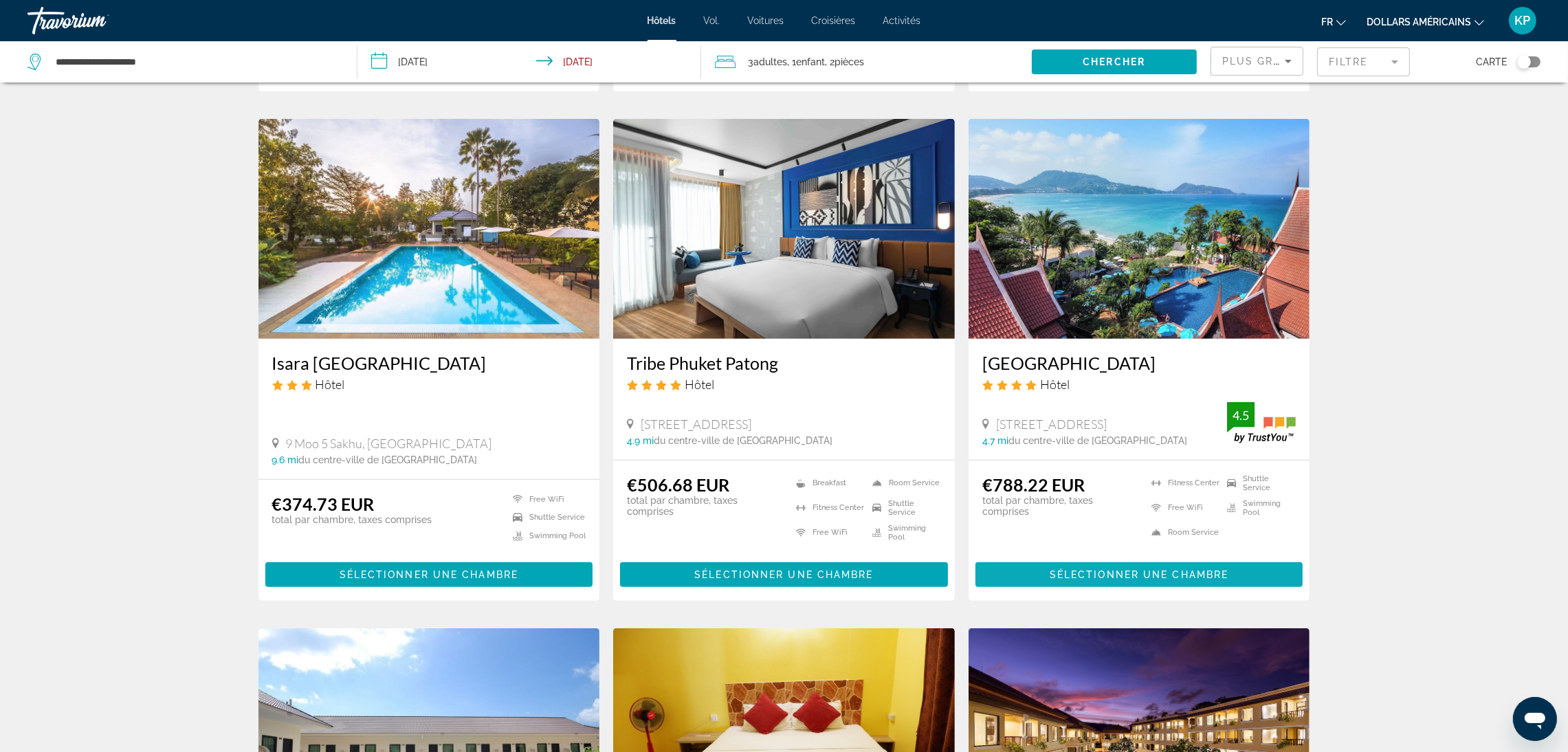
click at [1110, 575] on span "Sélectionner une chambre" at bounding box center [1139, 575] width 178 height 11
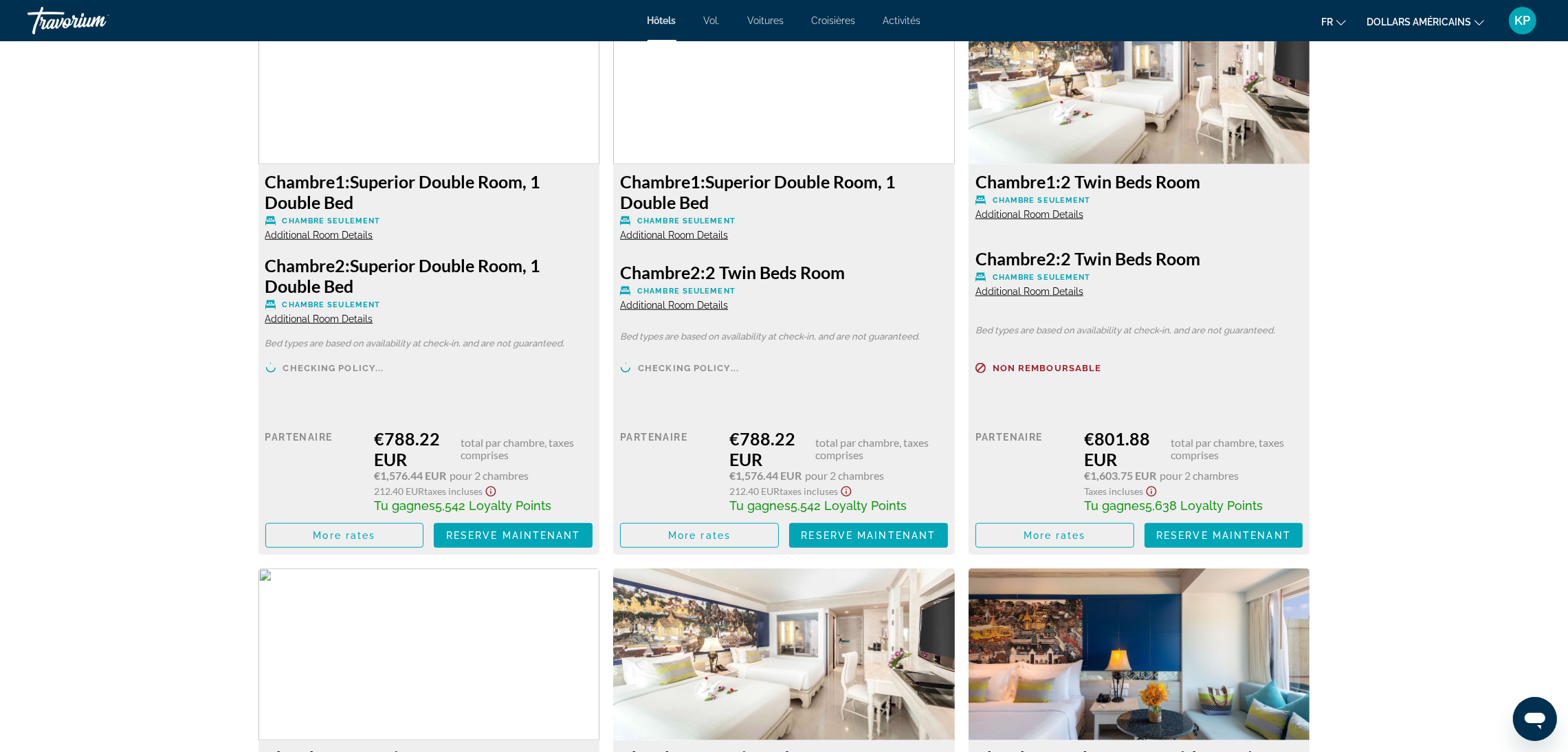
scroll to position [1959, 0]
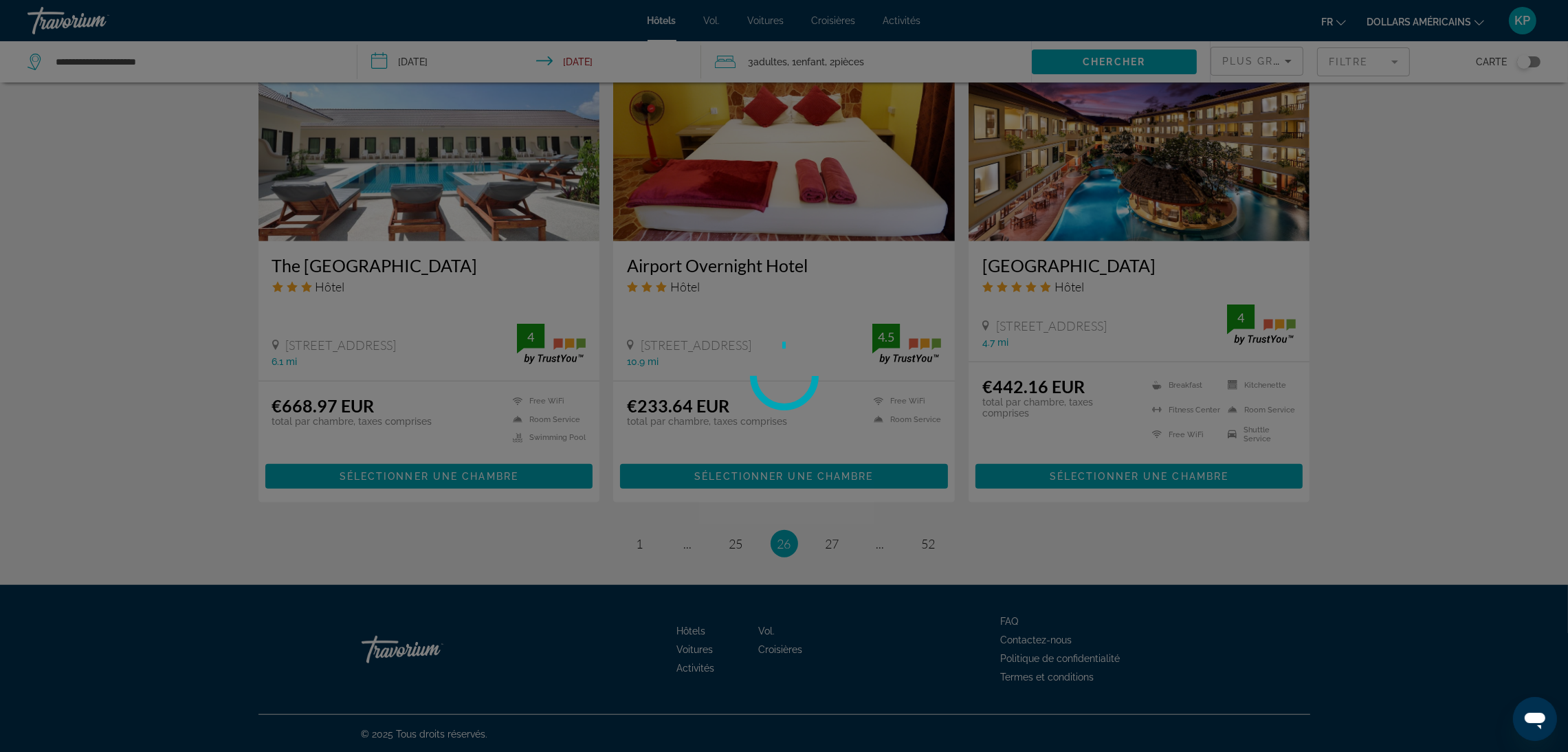
scroll to position [1640, 0]
click at [823, 538] on div at bounding box center [784, 376] width 1568 height 752
click at [841, 551] on div at bounding box center [784, 376] width 1568 height 752
click at [838, 545] on div at bounding box center [784, 376] width 1568 height 752
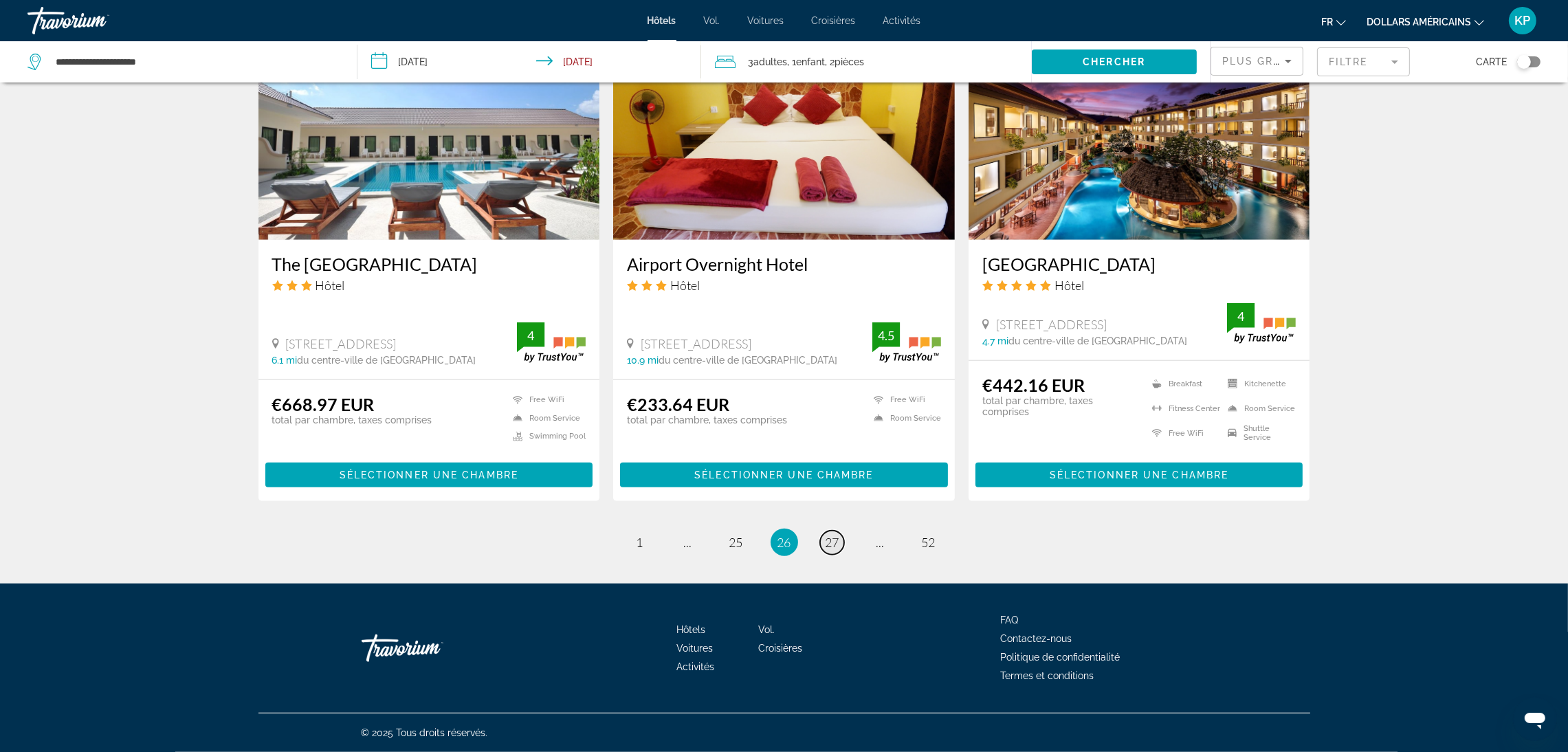
click at [837, 544] on span "27" at bounding box center [832, 542] width 14 height 15
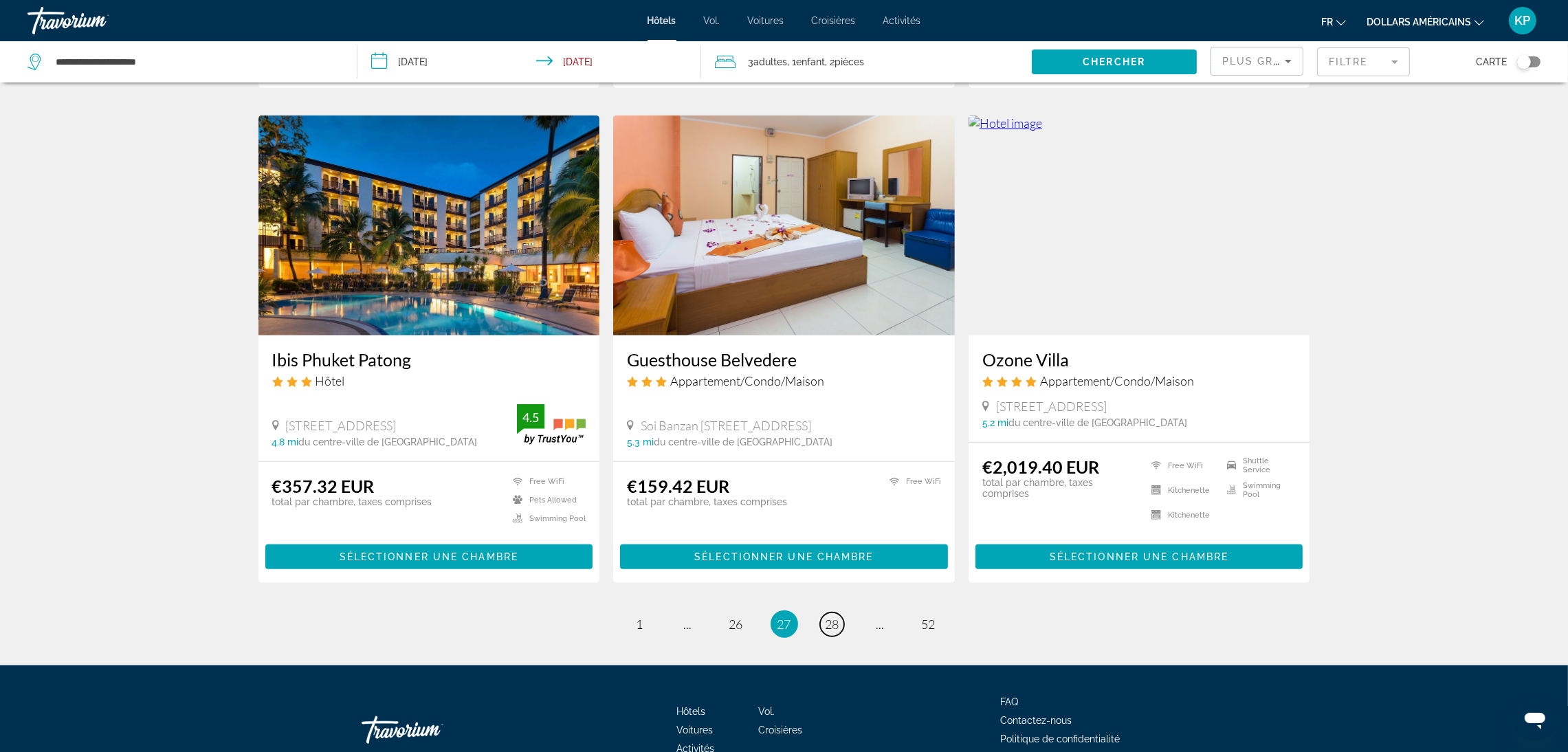
scroll to position [1647, 0]
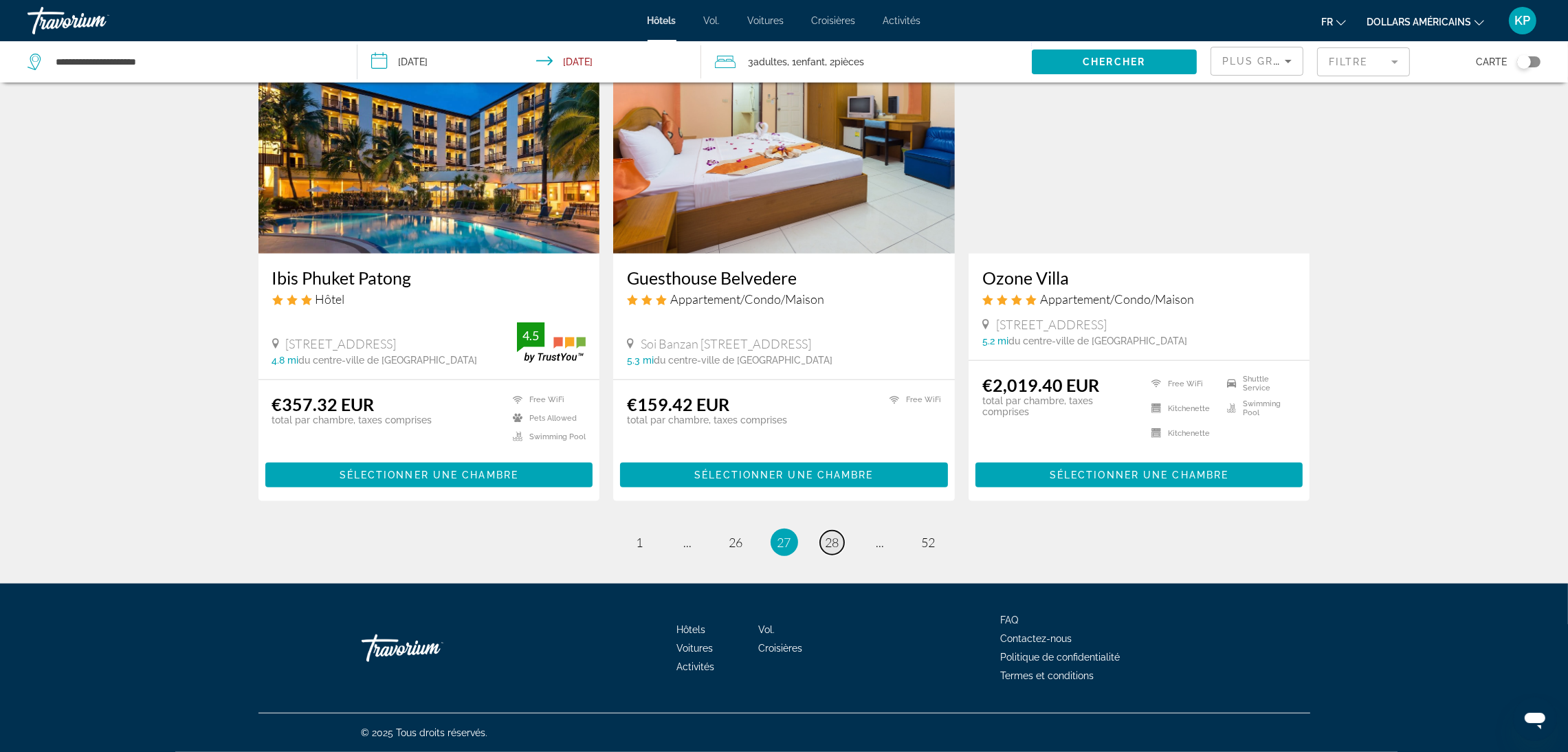
click at [840, 546] on link "page 28" at bounding box center [832, 542] width 24 height 25
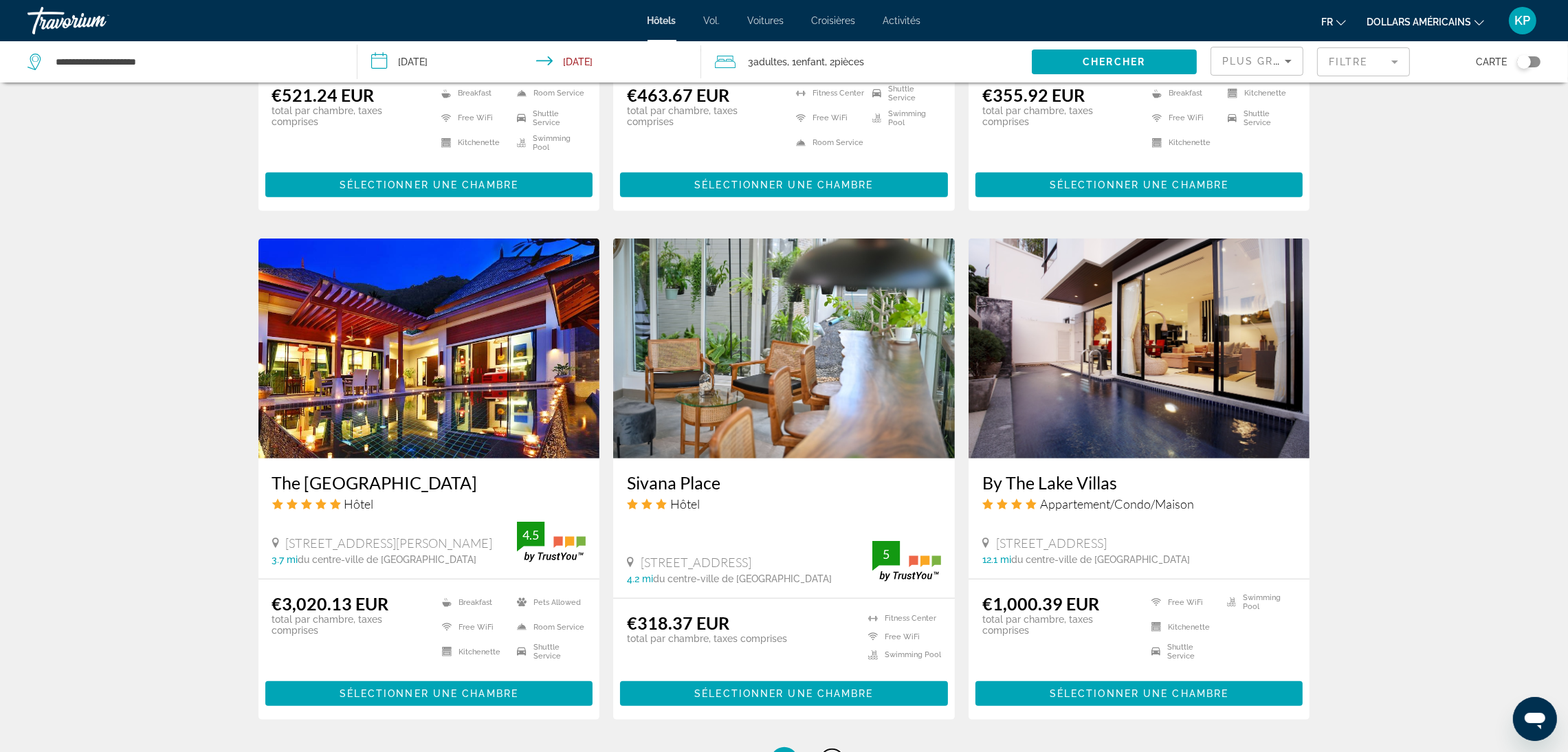
scroll to position [1682, 0]
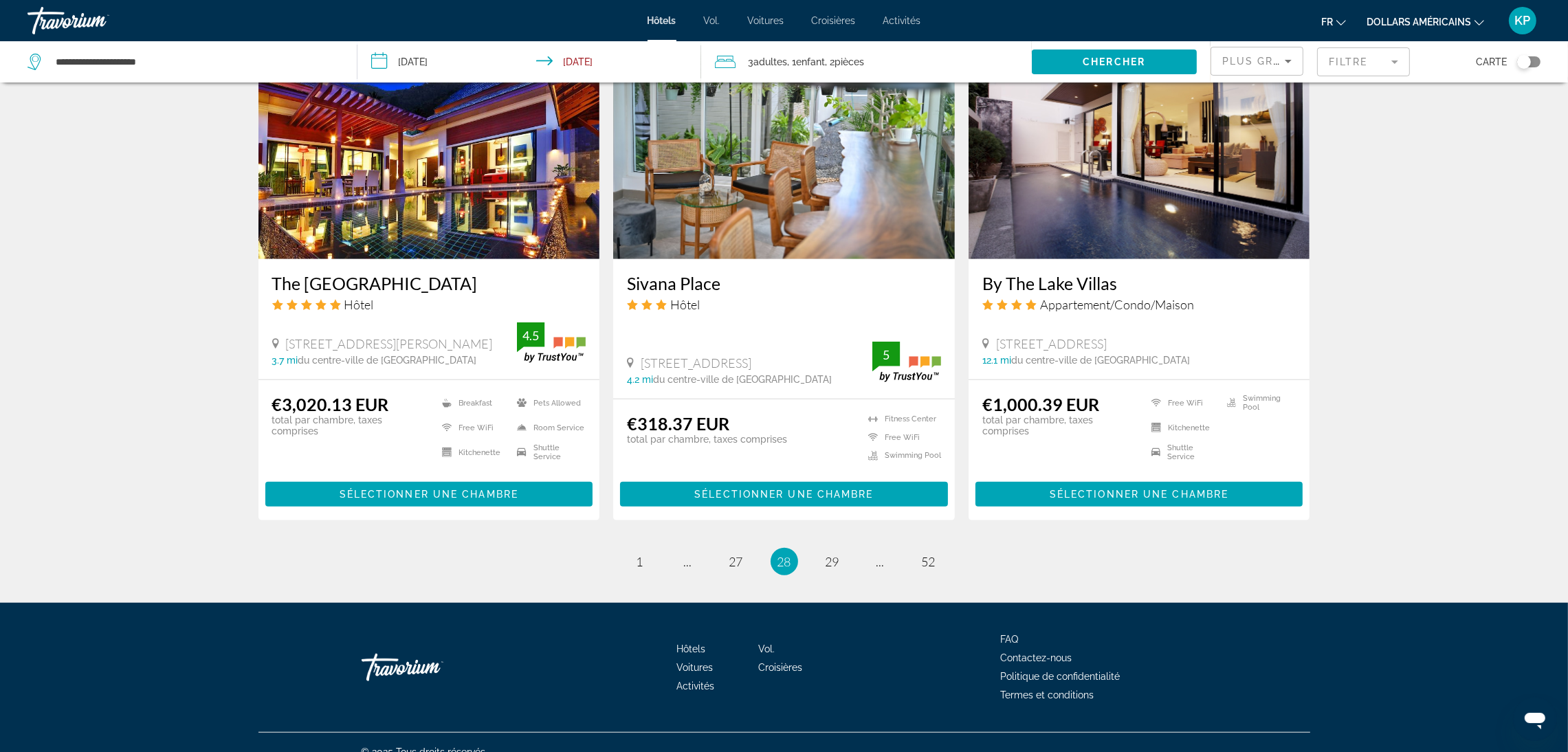
click at [840, 548] on ul "28 / 52 page 1 page ... page 27 You're on page 28 page 29 page ... page 52" at bounding box center [784, 562] width 1052 height 27
click at [843, 550] on link "page 29" at bounding box center [832, 562] width 24 height 25
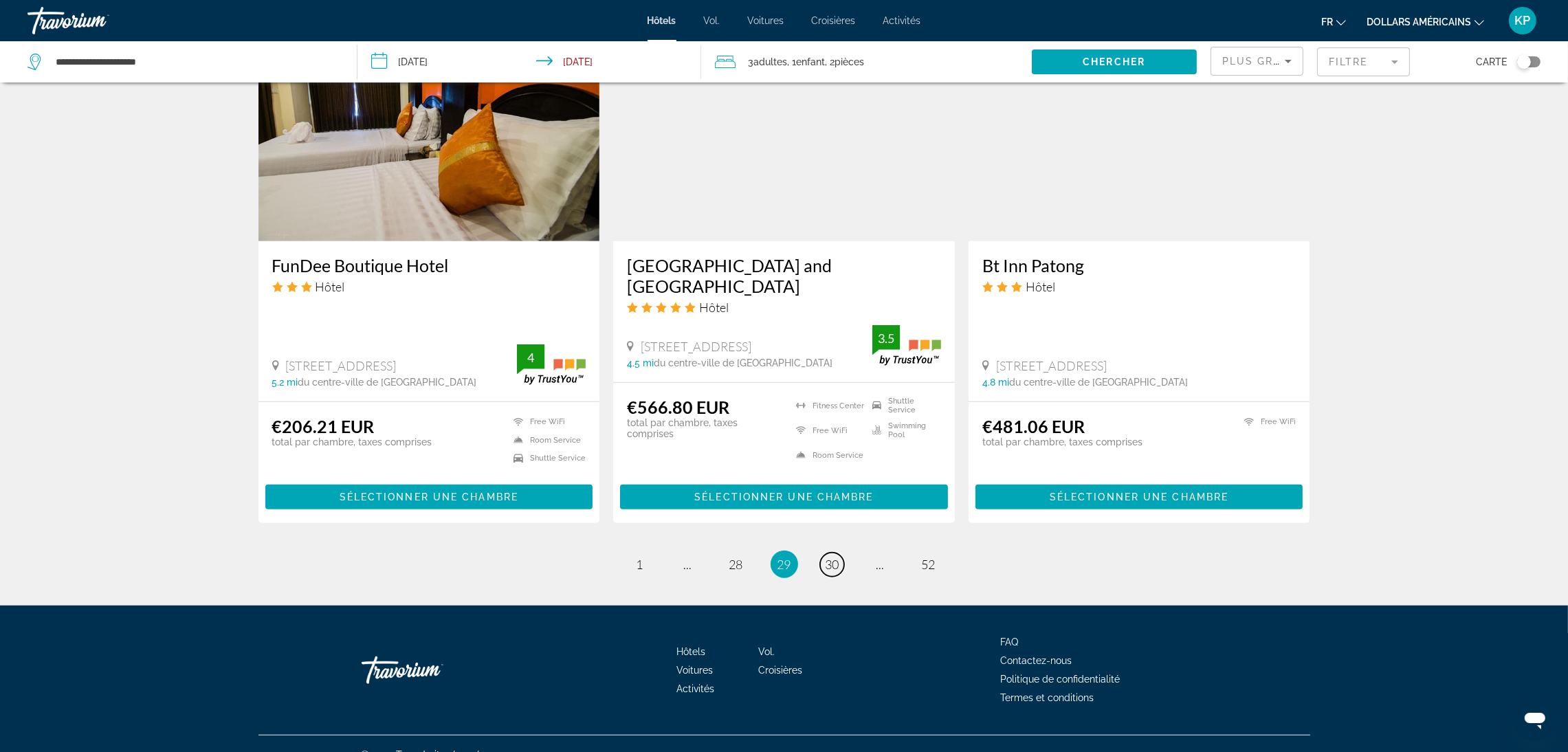
scroll to position [1640, 0]
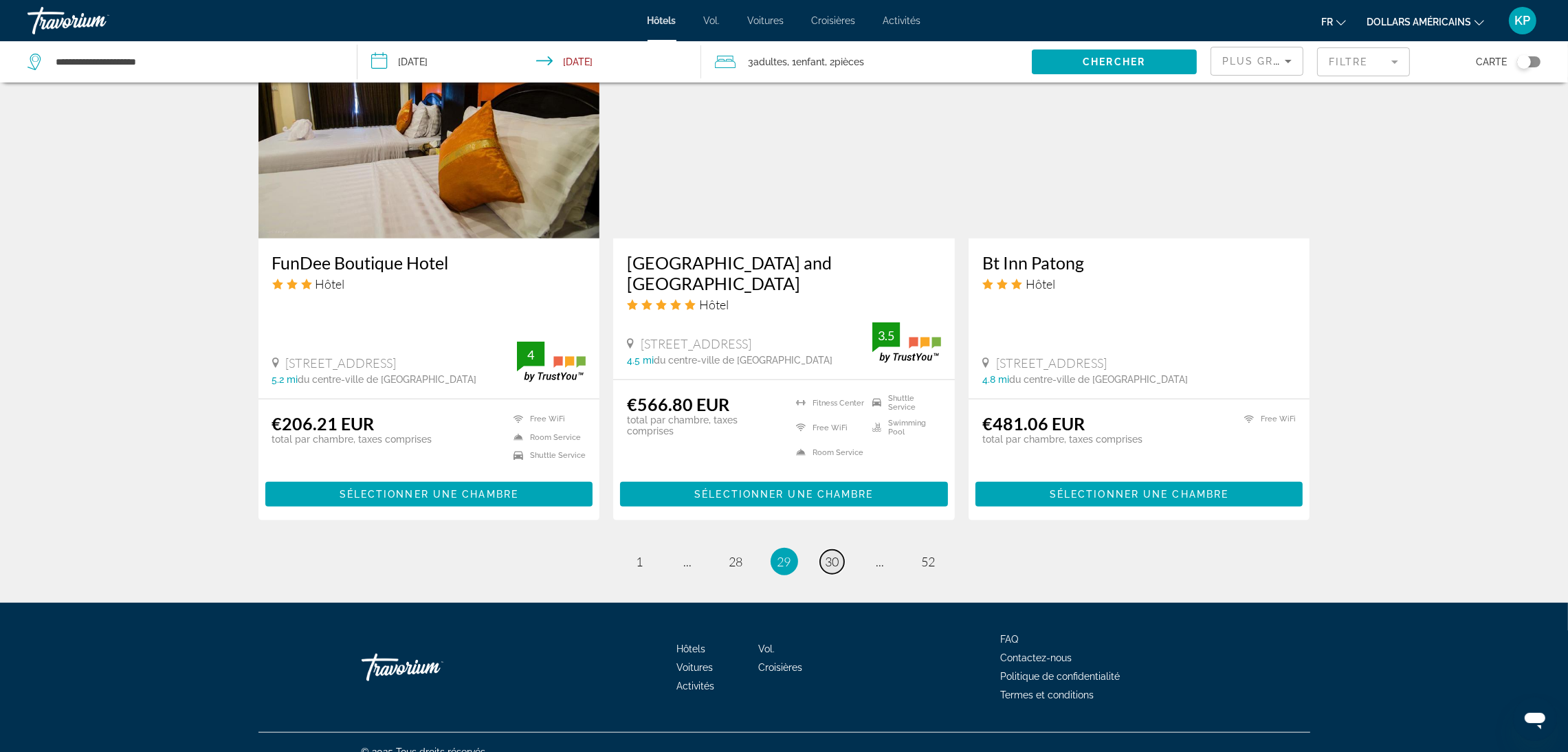
click at [837, 554] on span "30" at bounding box center [832, 561] width 14 height 15
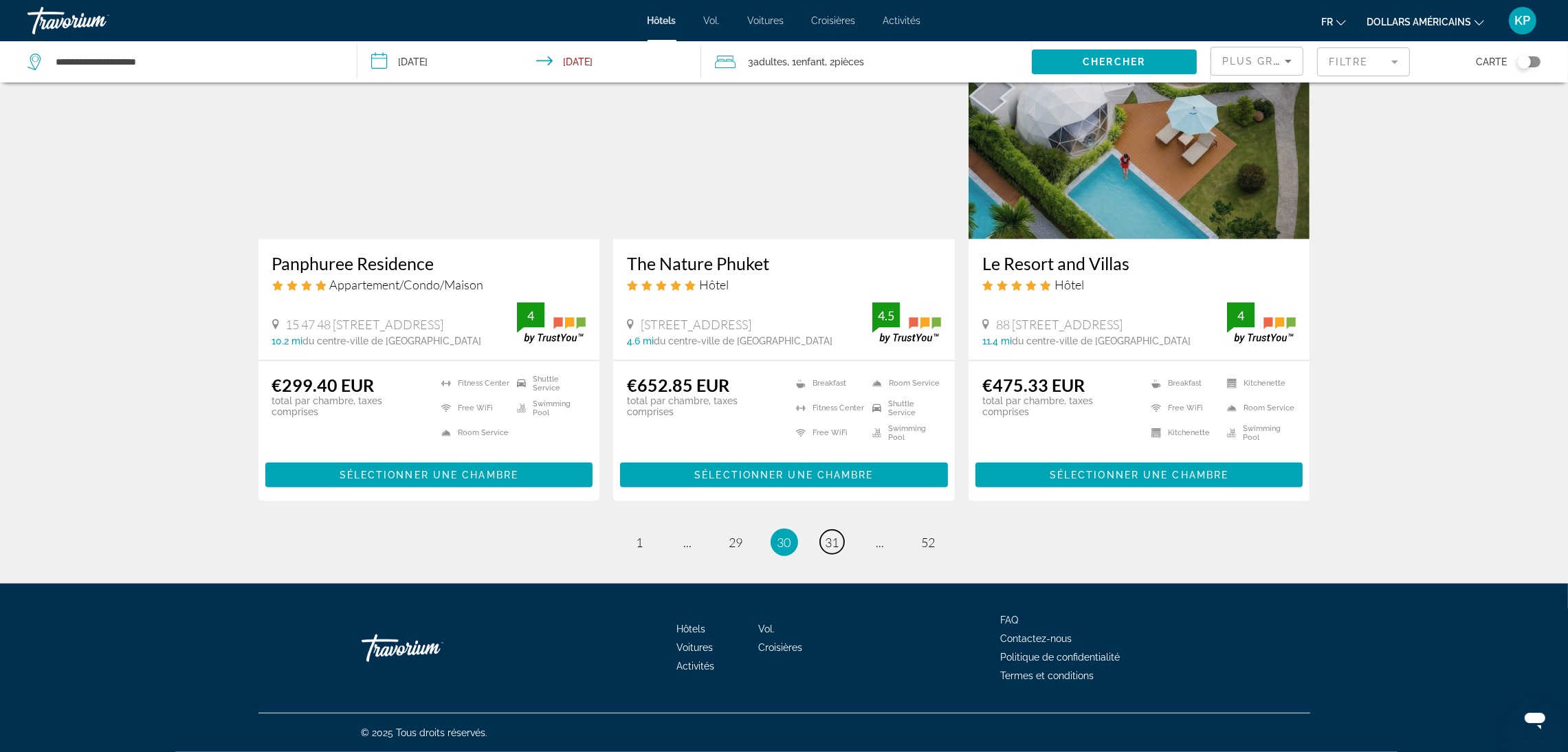
scroll to position [1680, 0]
click at [837, 547] on span "31" at bounding box center [832, 542] width 14 height 15
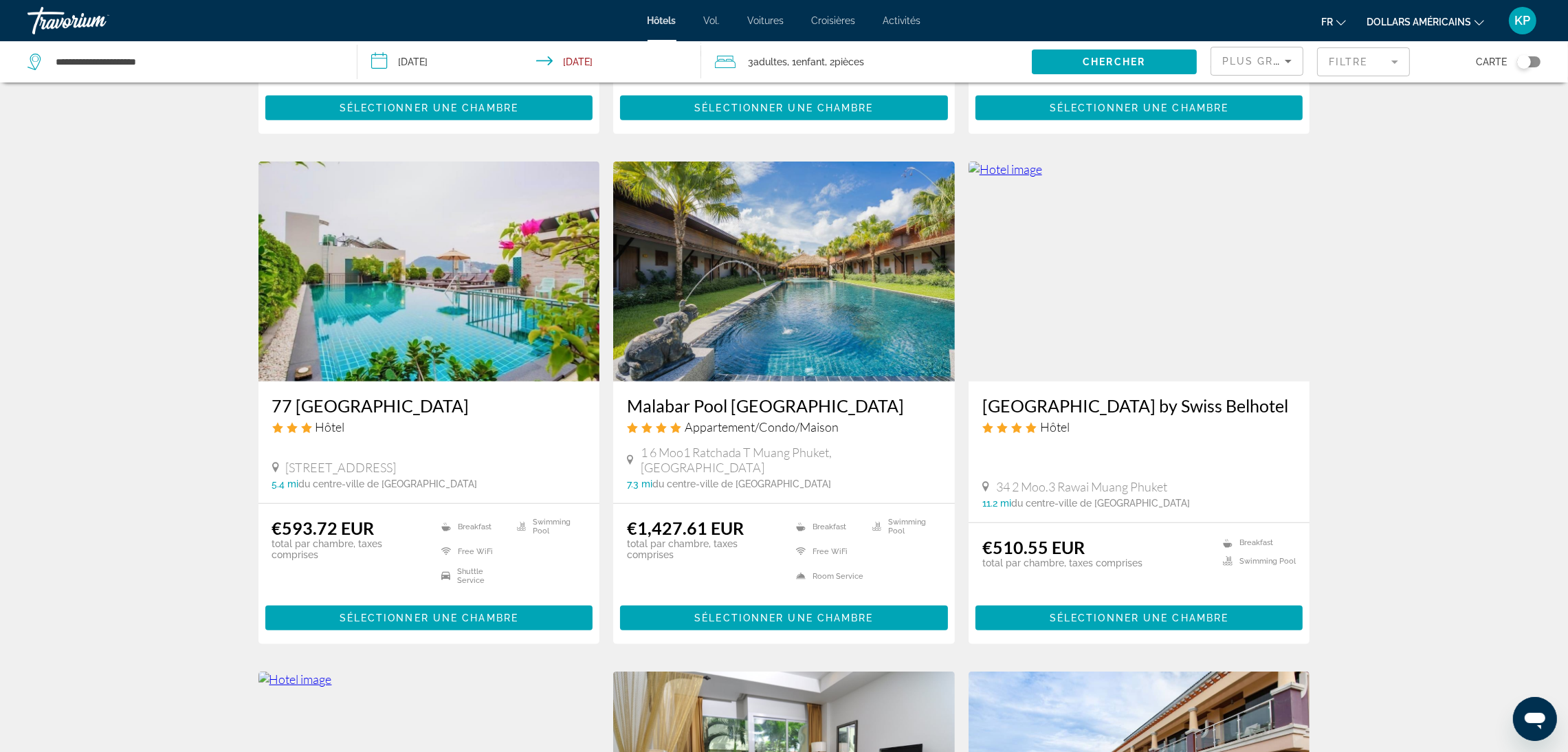
scroll to position [1134, 0]
